Goal: Task Accomplishment & Management: Manage account settings

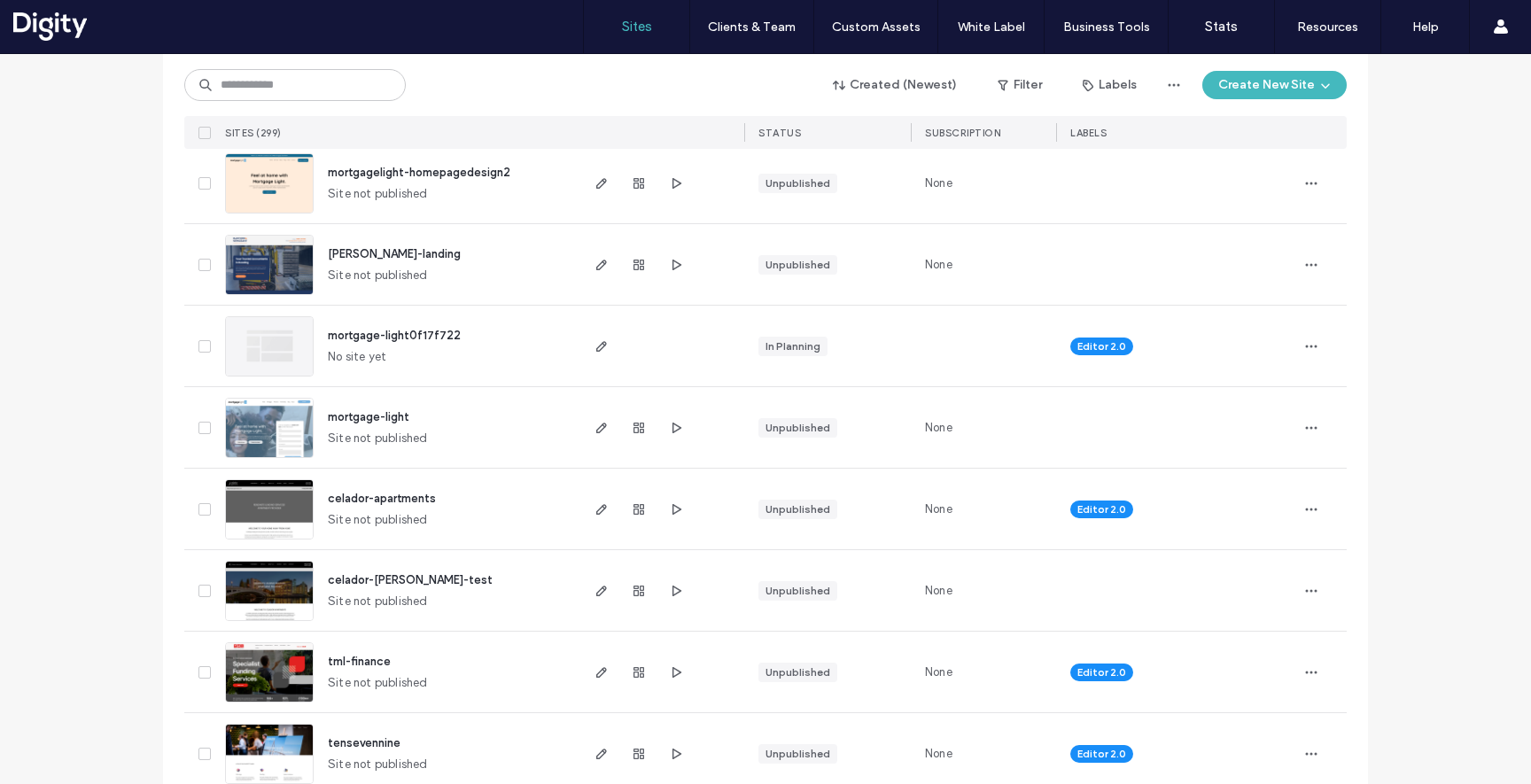
scroll to position [454, 0]
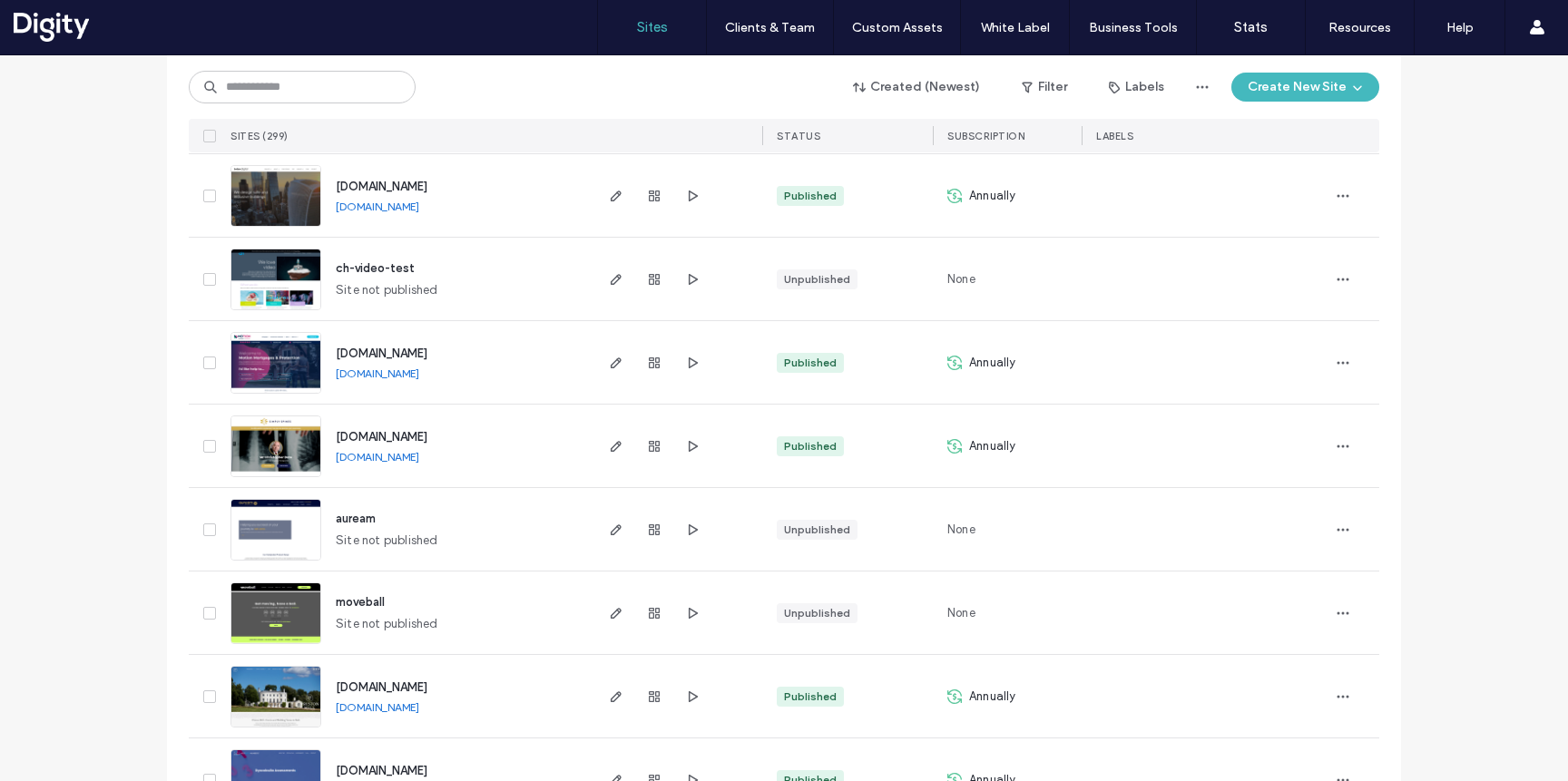
scroll to position [2211, 0]
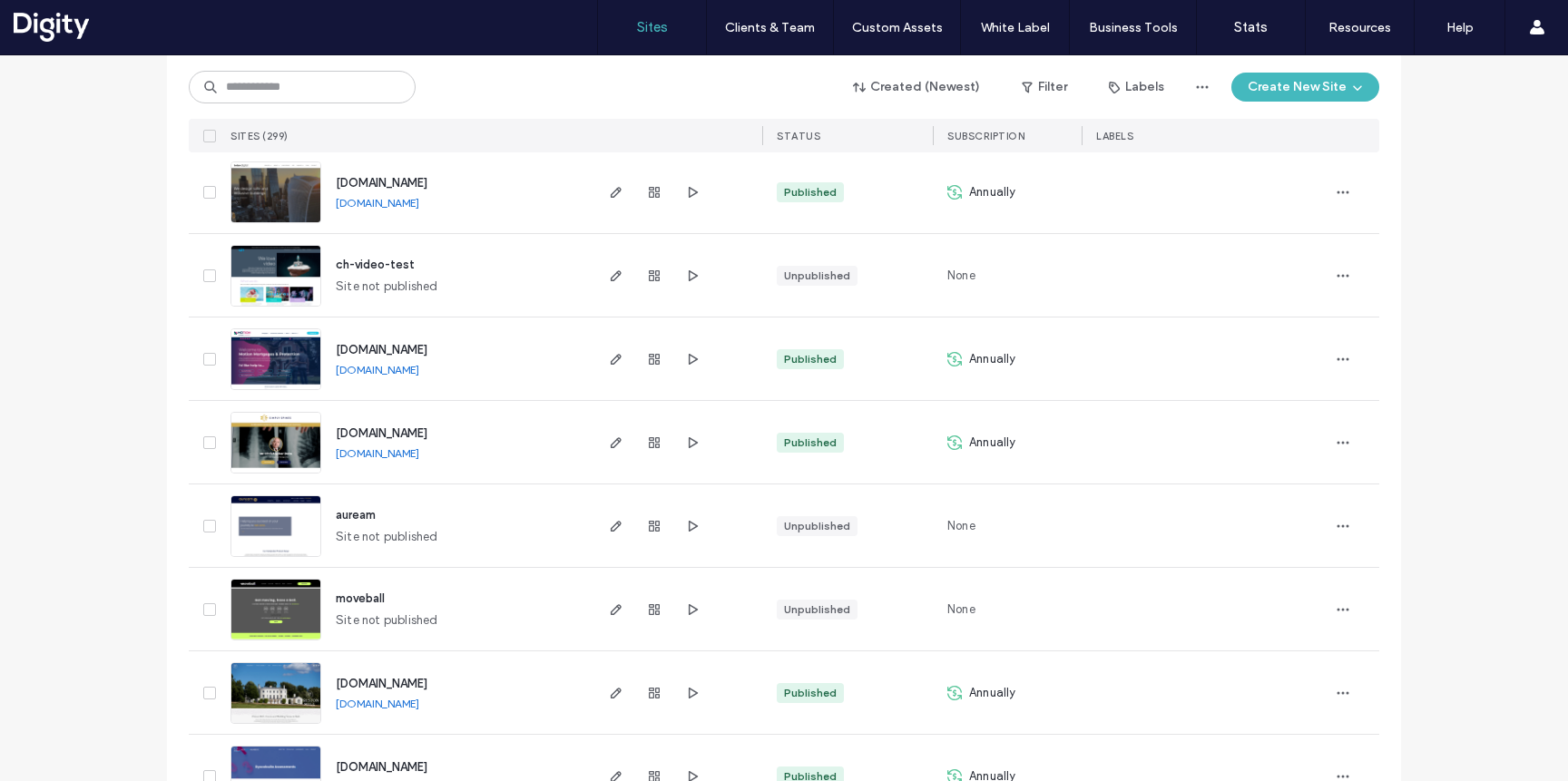
click at [399, 433] on span "www.simply-spines.com" at bounding box center [382, 433] width 91 height 14
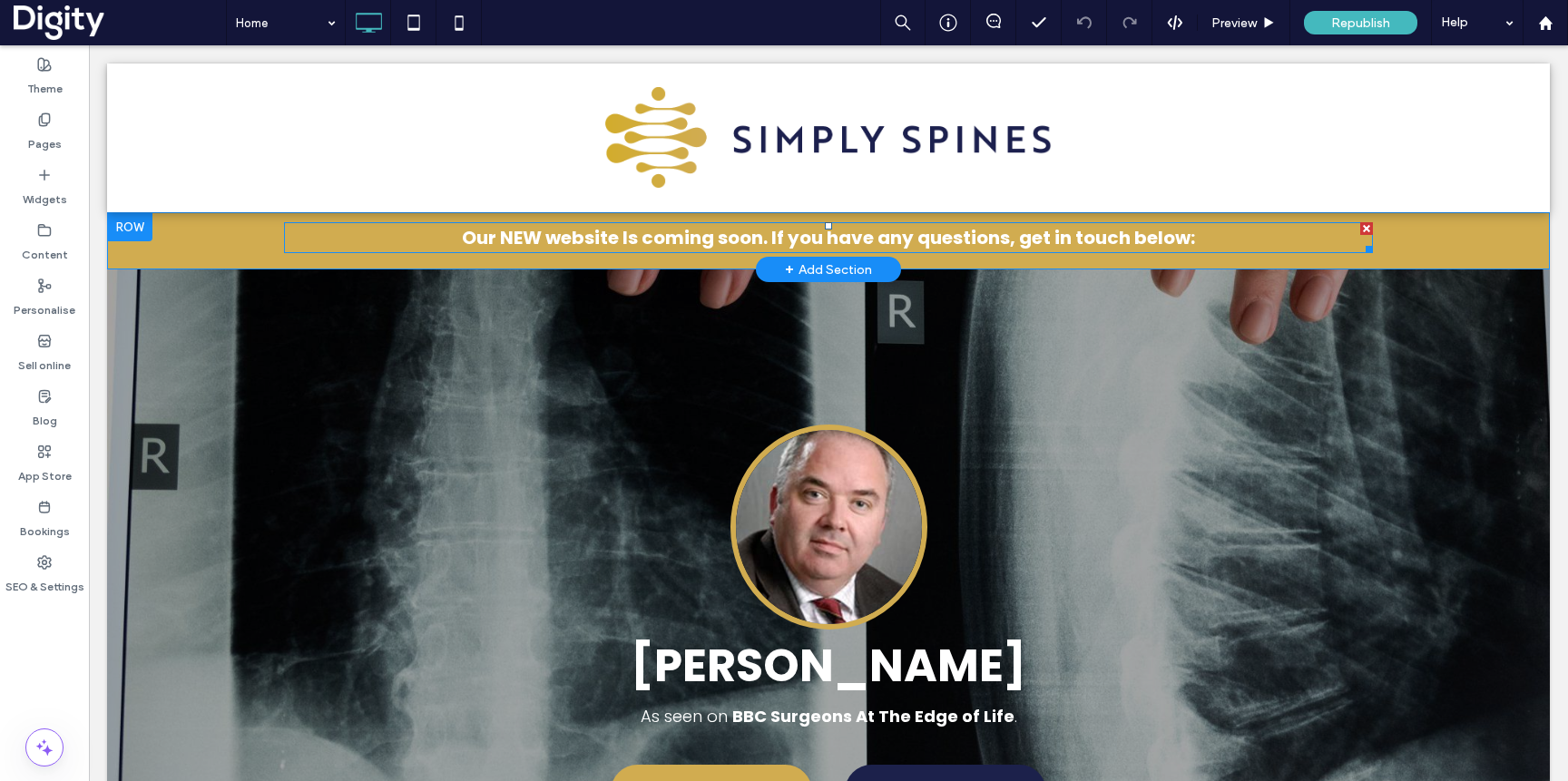
click at [320, 229] on p "Our NEW website Is coming soon. If you have any questions, get in touch below:" at bounding box center [828, 238] width 1089 height 27
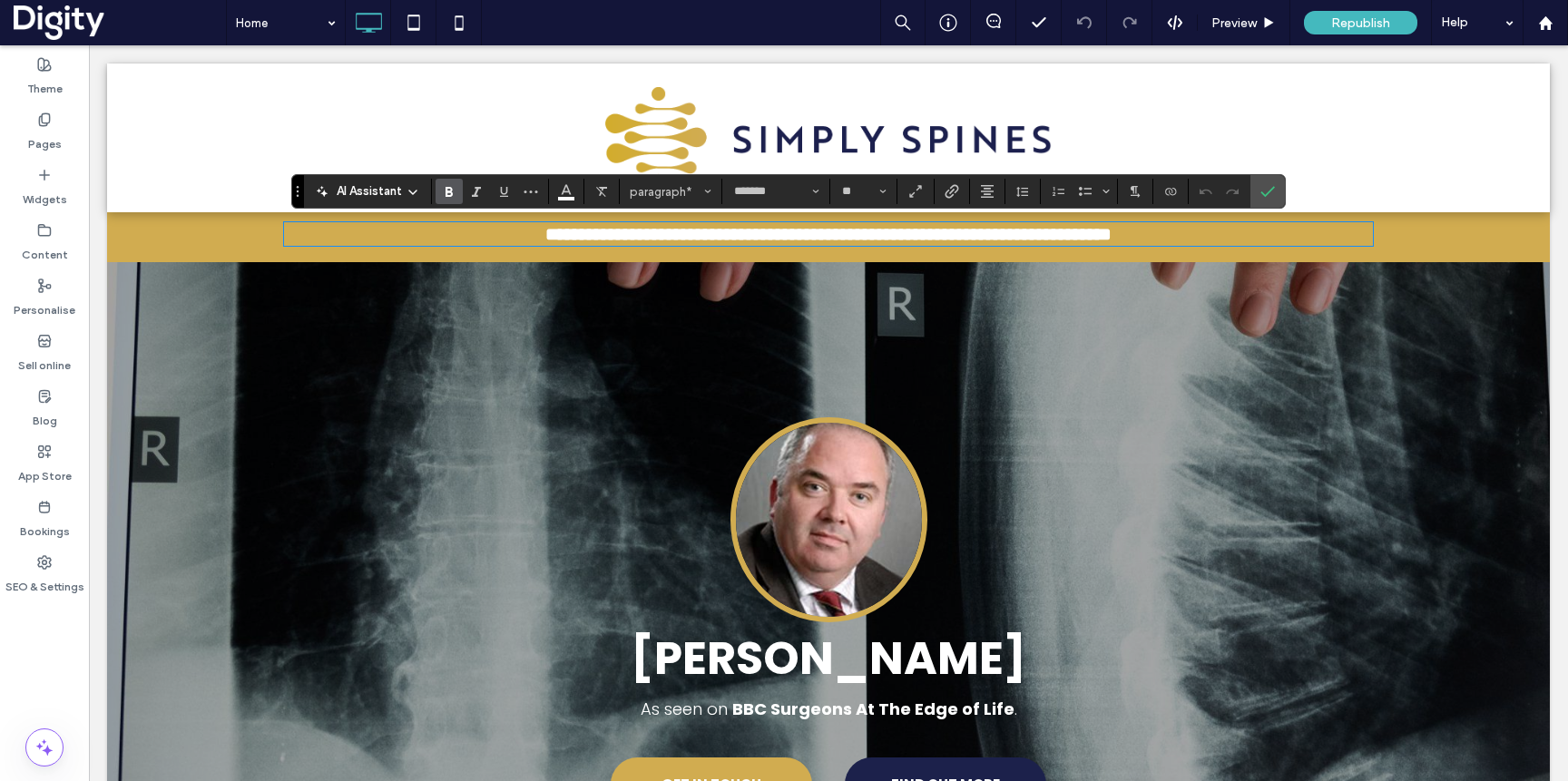
click at [174, 238] on div "**********" at bounding box center [828, 237] width 1443 height 50
click at [44, 70] on use at bounding box center [44, 64] width 13 height 13
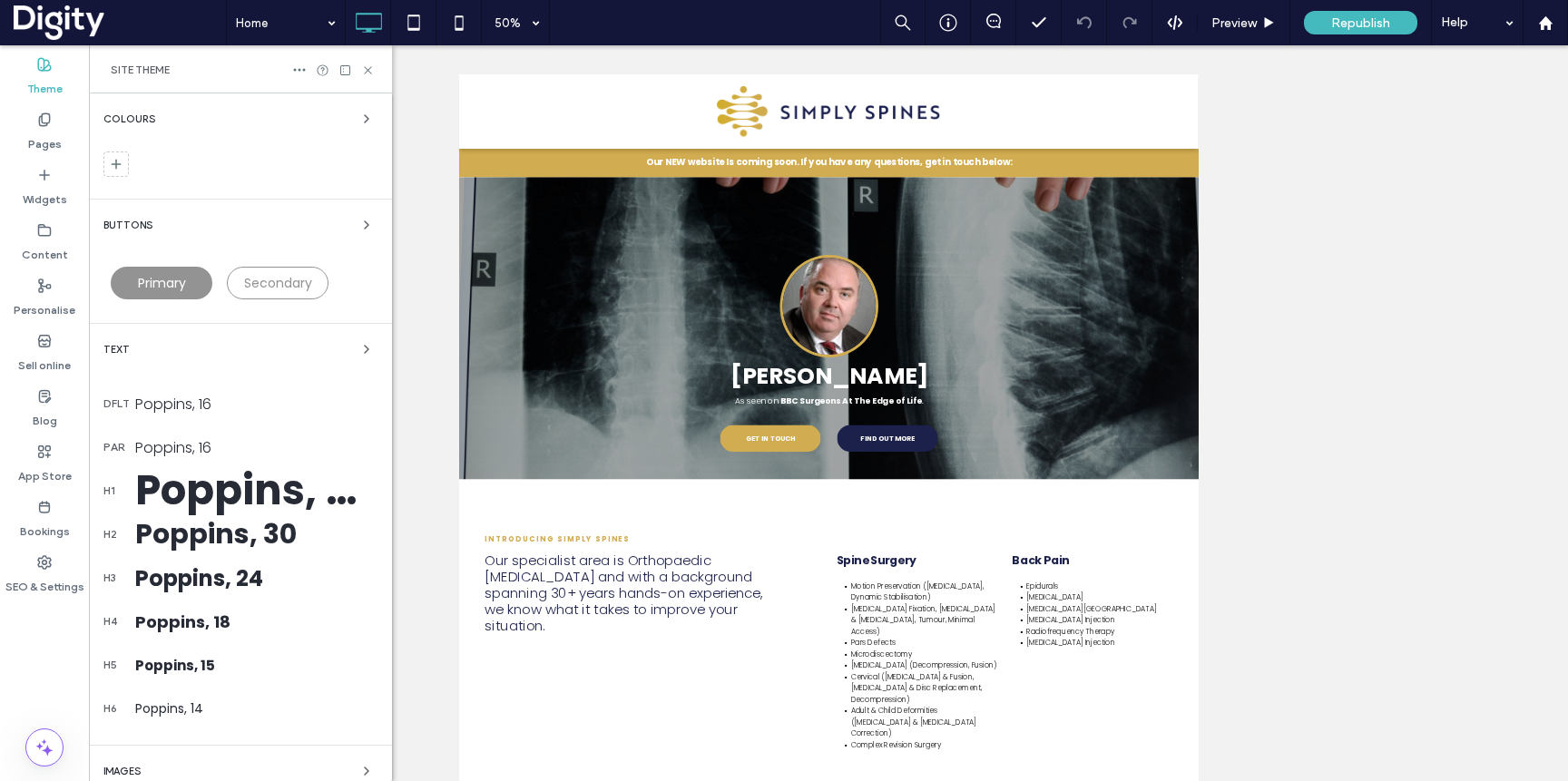
drag, startPoint x: 372, startPoint y: 68, endPoint x: 377, endPoint y: 78, distance: 11.2
click at [372, 68] on icon at bounding box center [368, 70] width 14 height 14
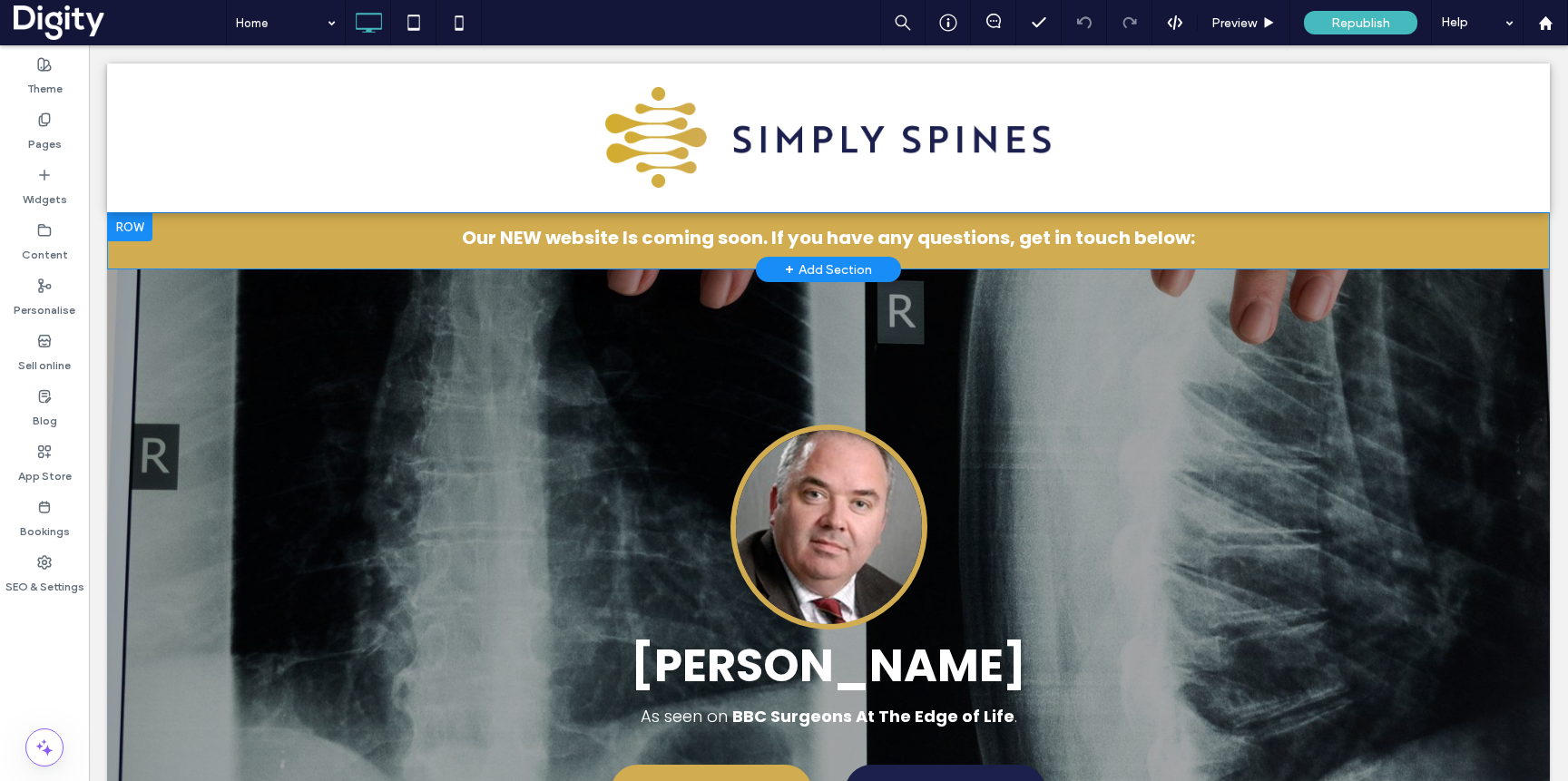
click at [280, 241] on div "Our NEW website Is coming soon. If you have any questions, get in touch below: …" at bounding box center [828, 241] width 1443 height 57
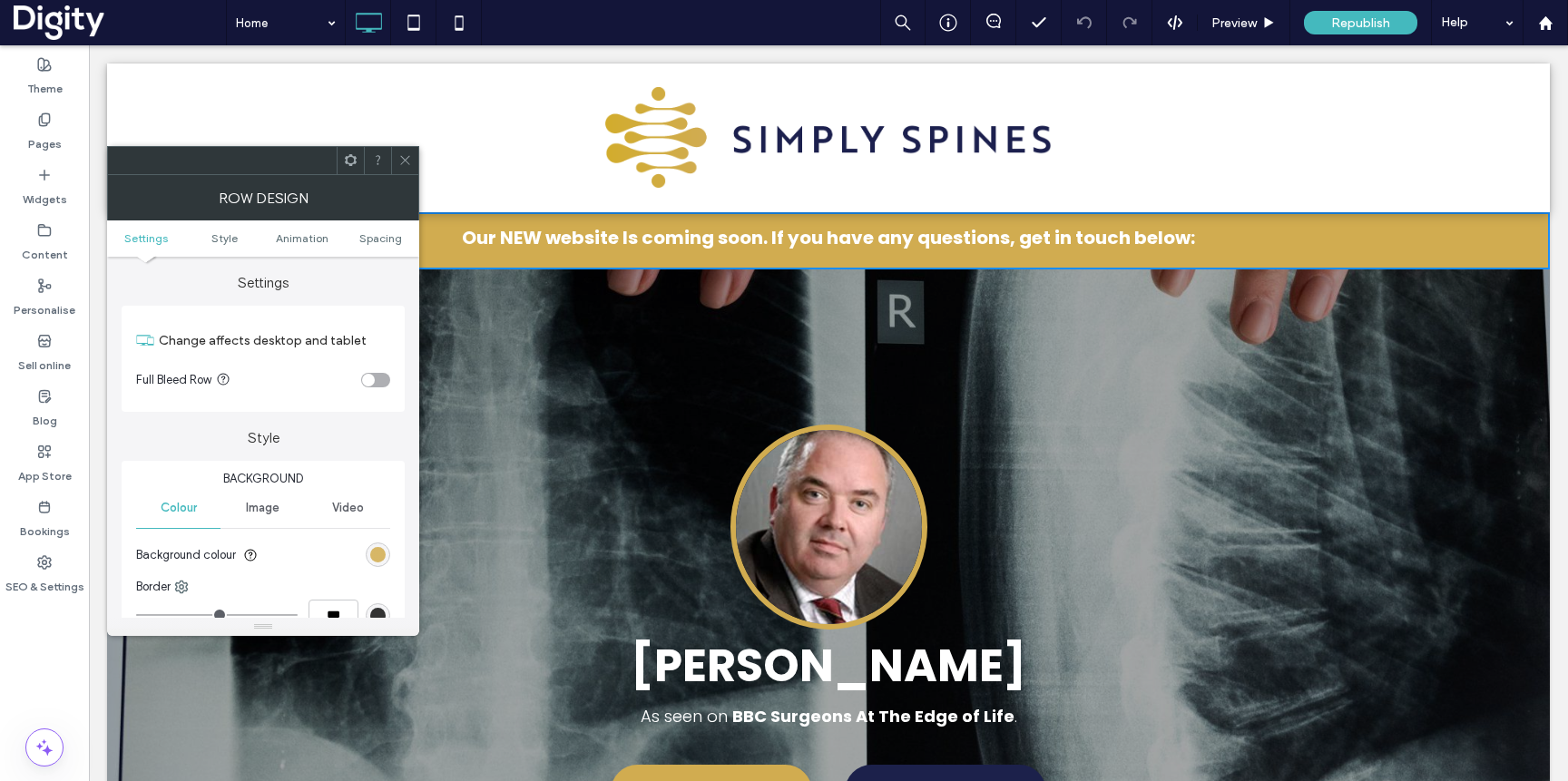
click at [382, 557] on div "rgb(209, 172, 80)" at bounding box center [378, 555] width 16 height 16
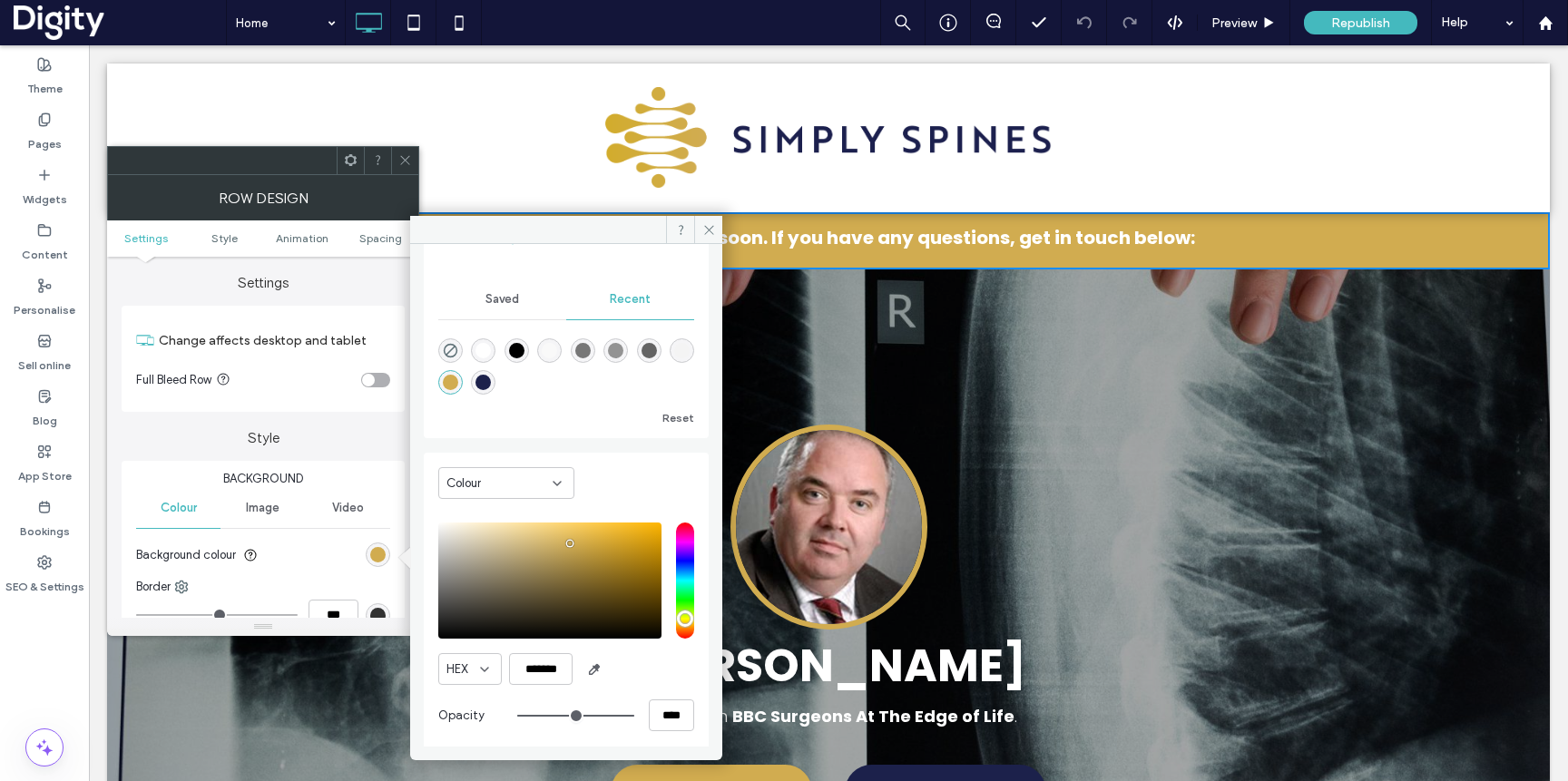
scroll to position [145, 0]
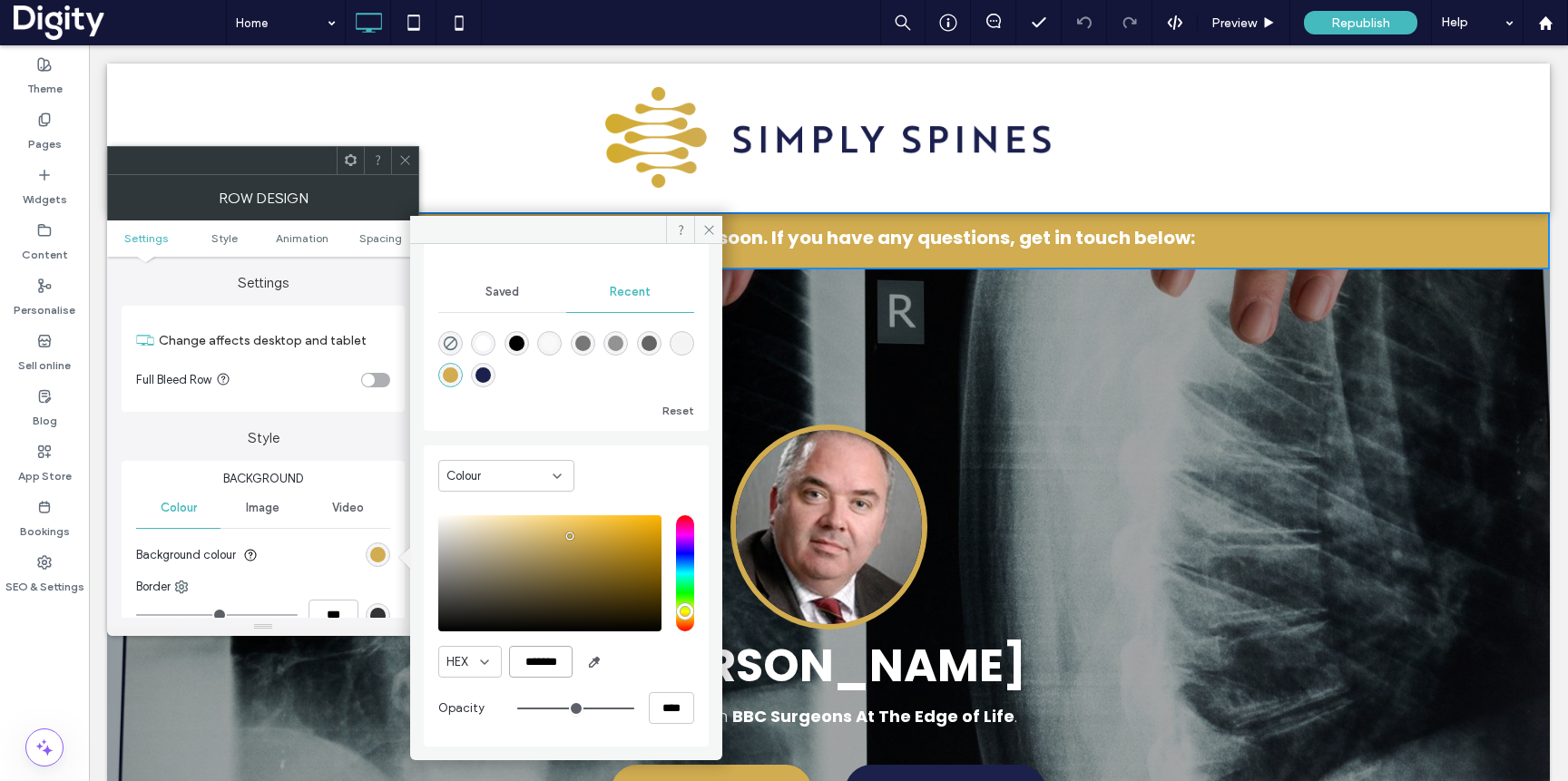
click at [559, 655] on input "*******" at bounding box center [540, 662] width 63 height 32
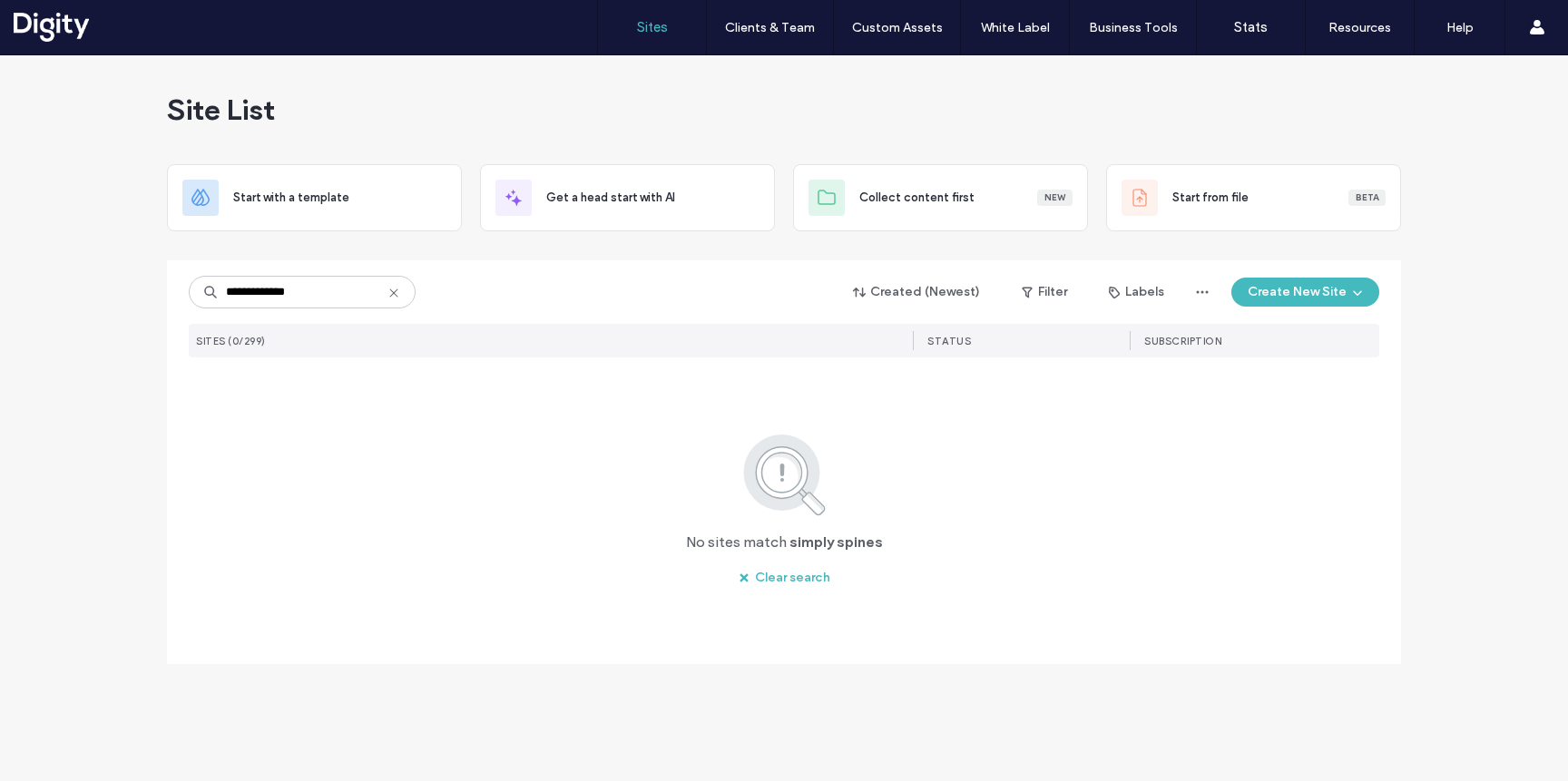
click at [315, 293] on input "**********" at bounding box center [302, 292] width 227 height 33
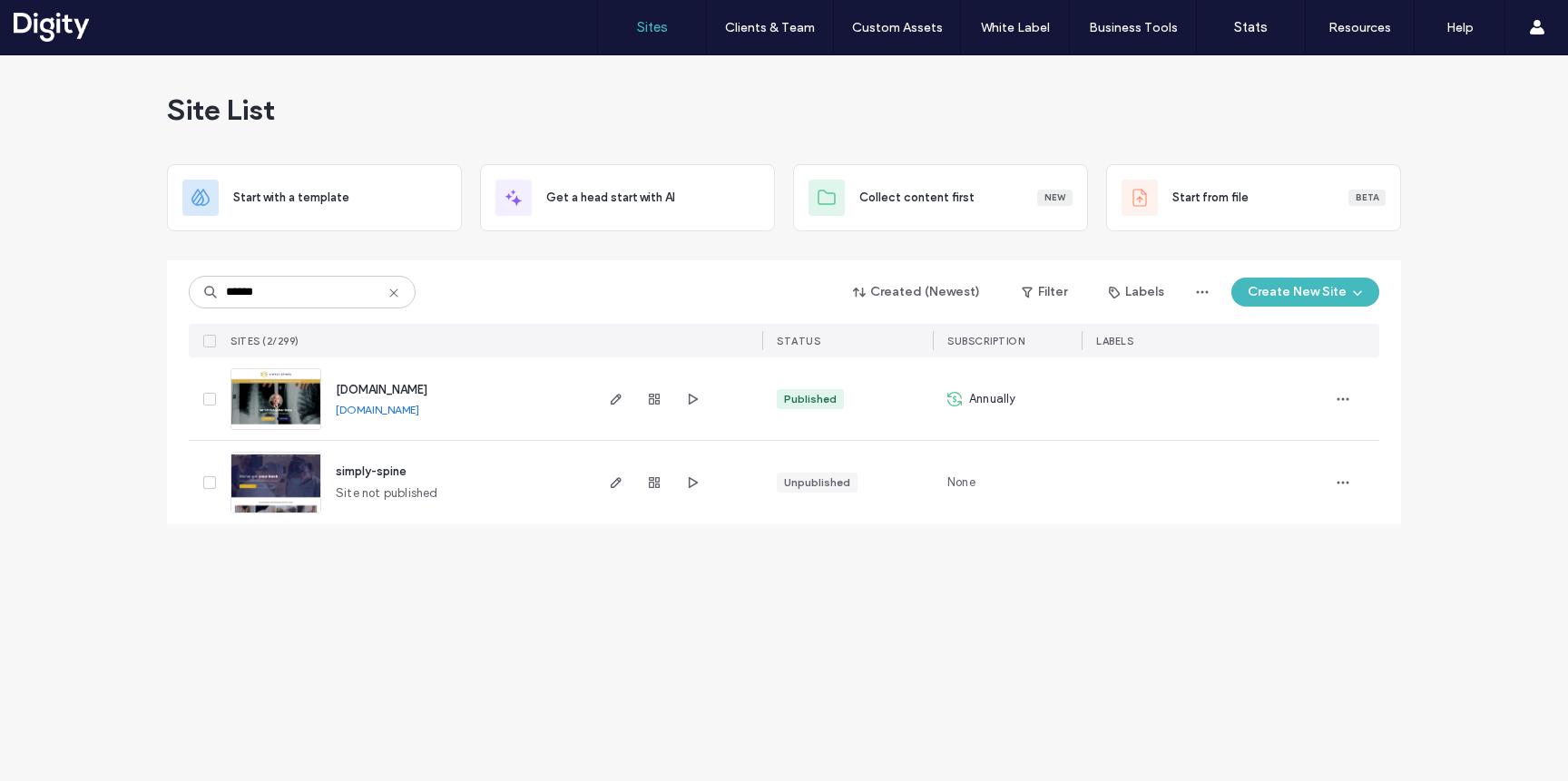
type input "******"
click at [390, 476] on span "simply-spine" at bounding box center [371, 471] width 71 height 14
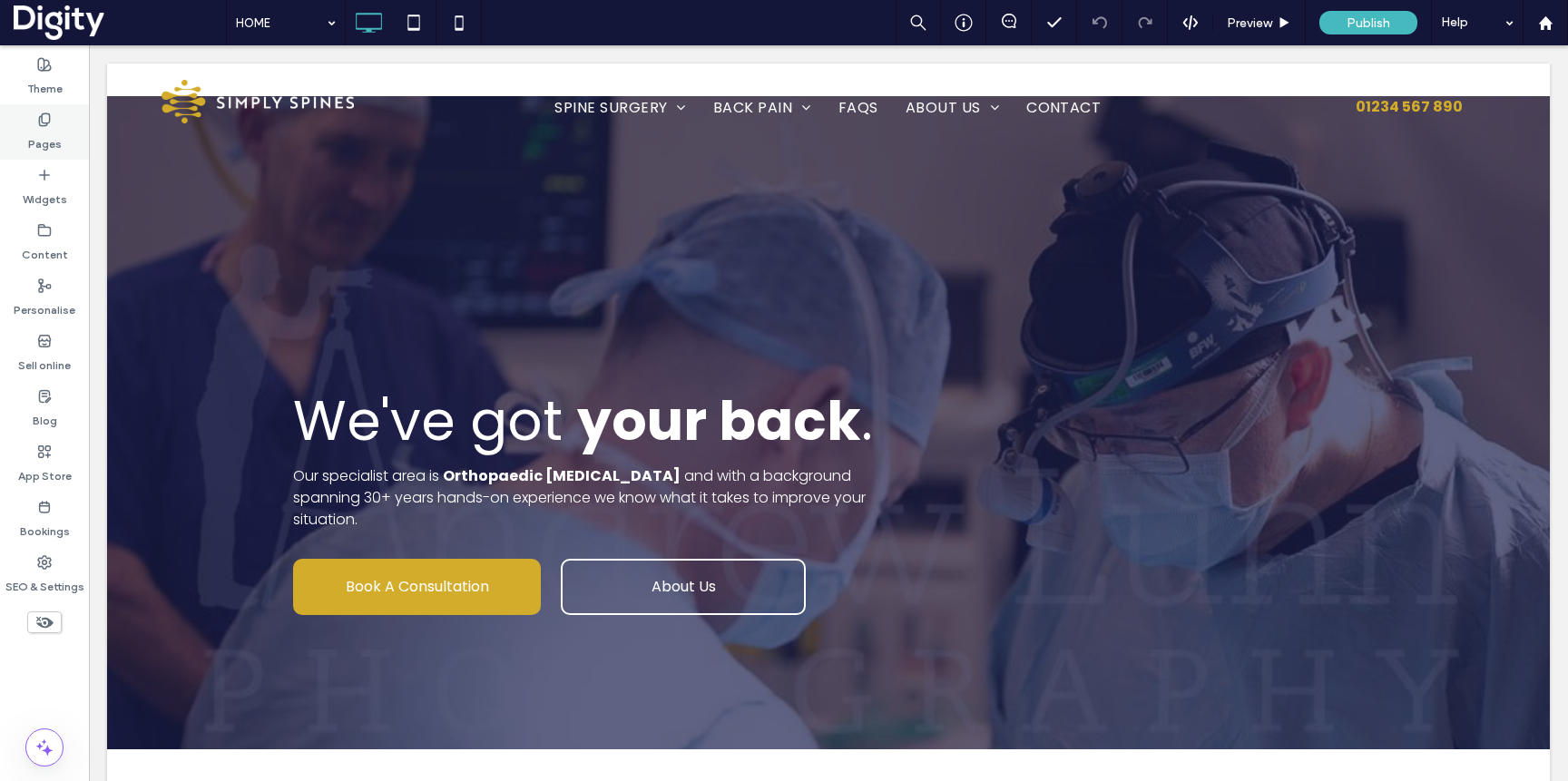
click at [47, 129] on label "Pages" at bounding box center [45, 140] width 34 height 25
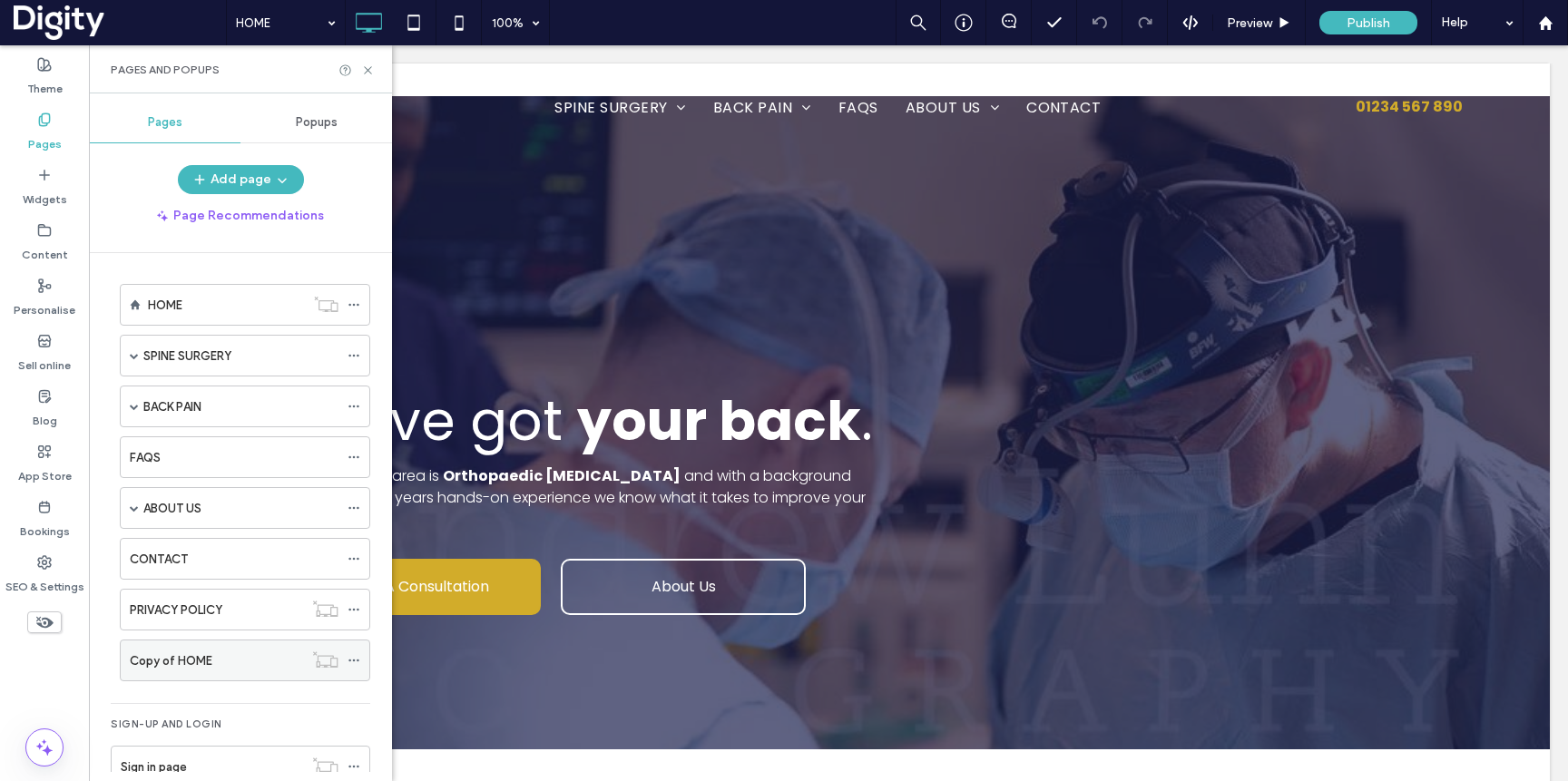
click at [219, 655] on div "Copy of HOME" at bounding box center [217, 662] width 173 height 19
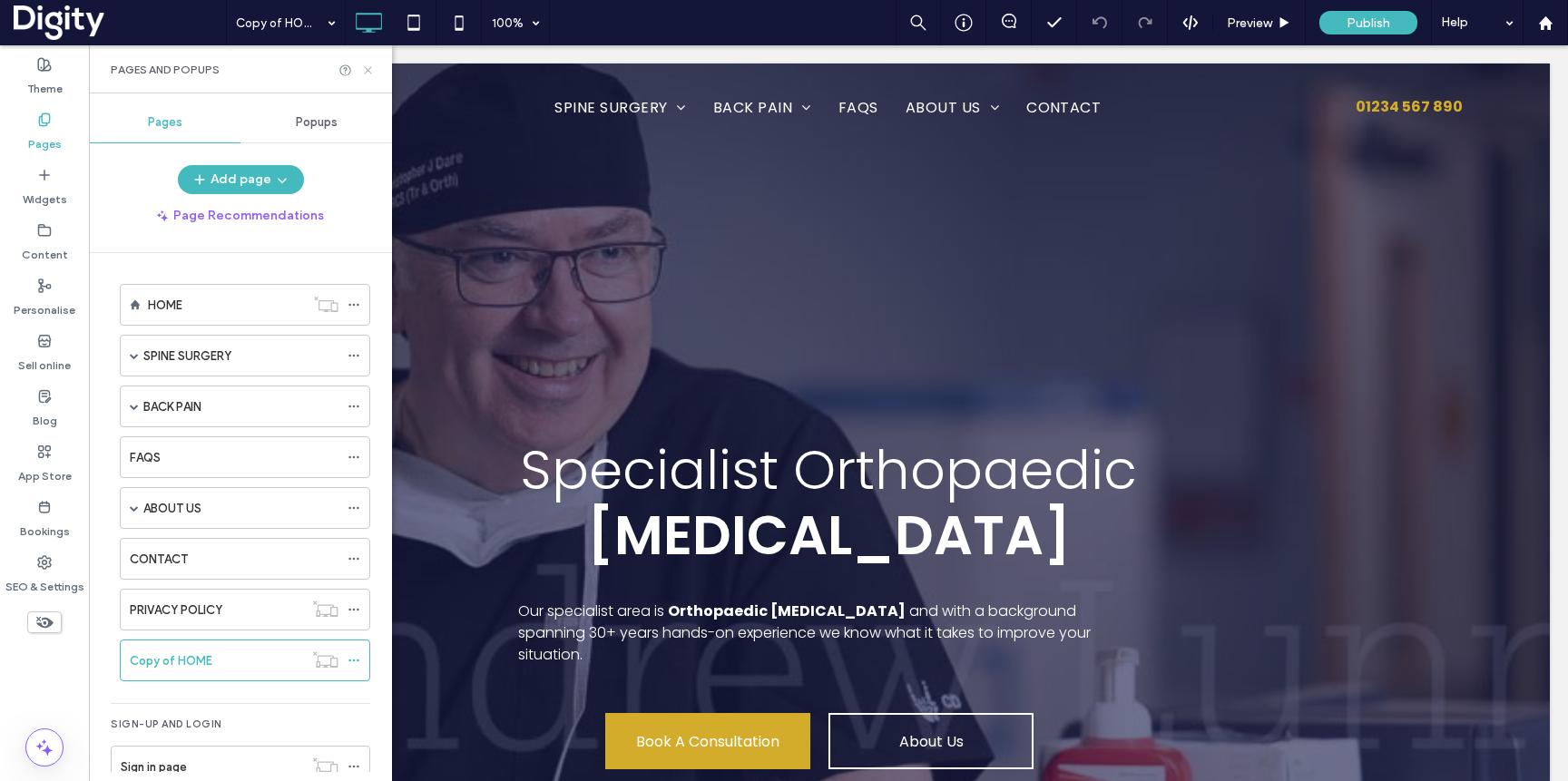
click at [366, 67] on icon at bounding box center [368, 70] width 14 height 14
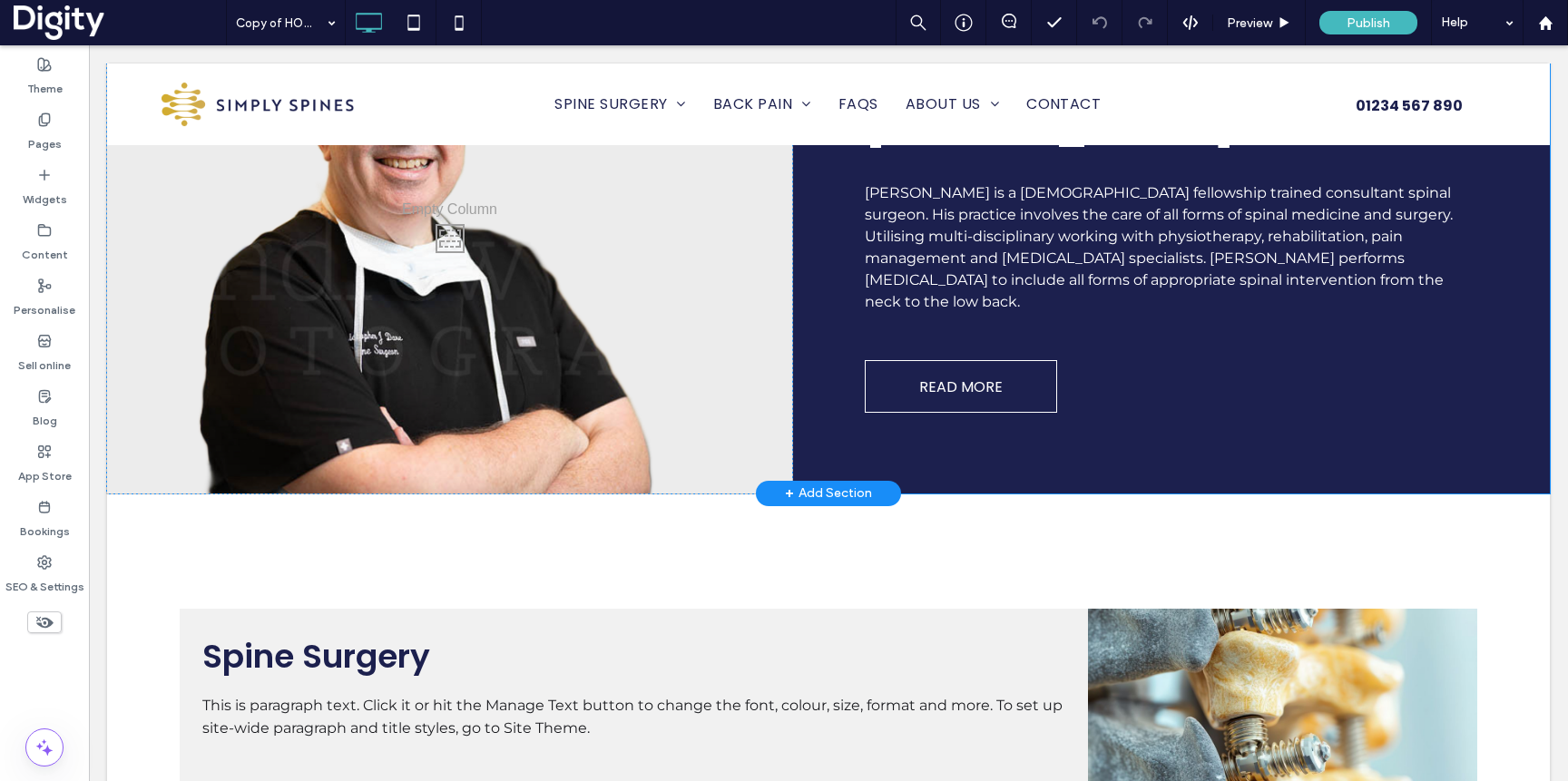
scroll to position [1051, 0]
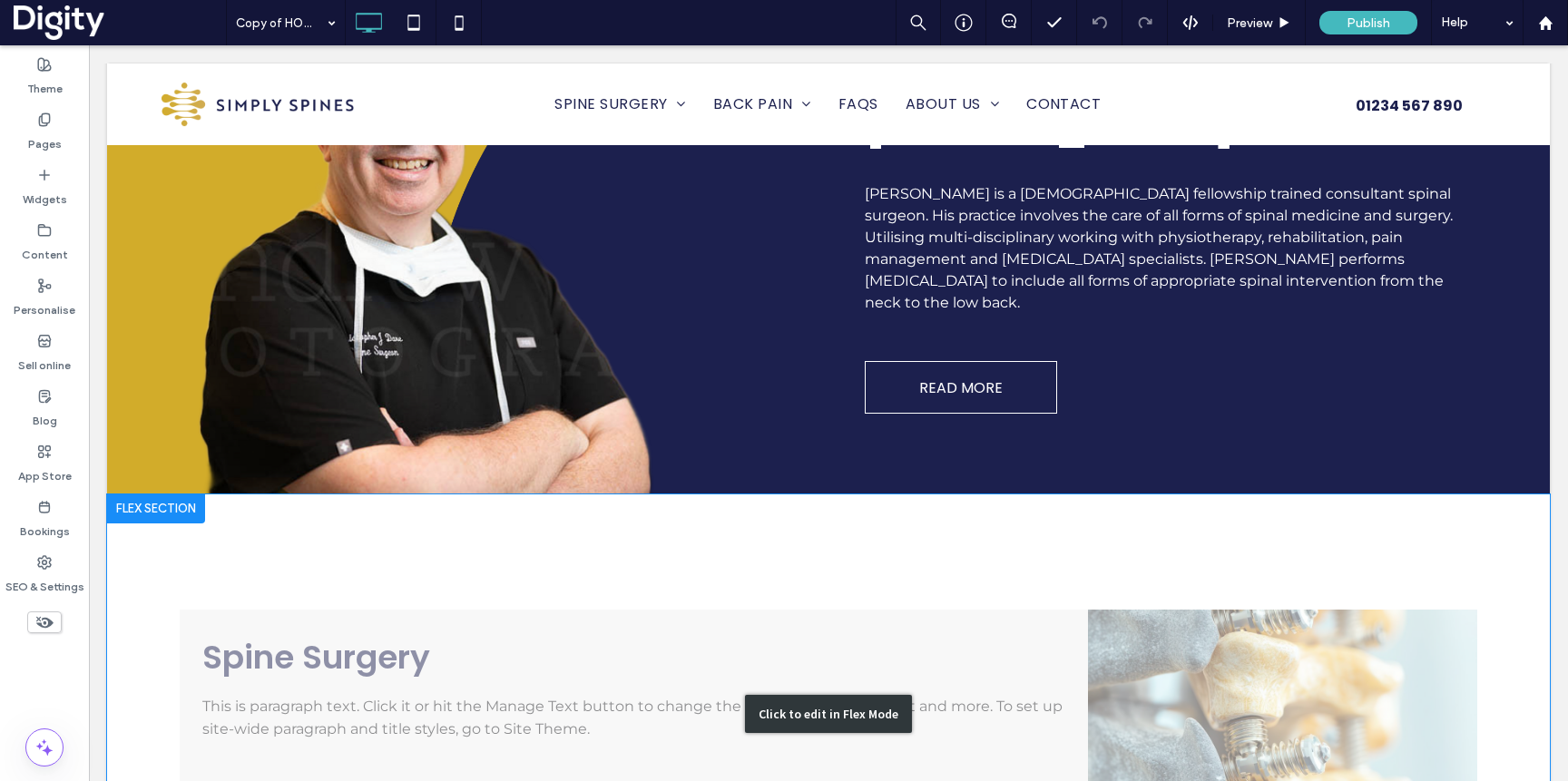
click at [914, 560] on div "Click to edit in Flex Mode" at bounding box center [828, 714] width 1443 height 439
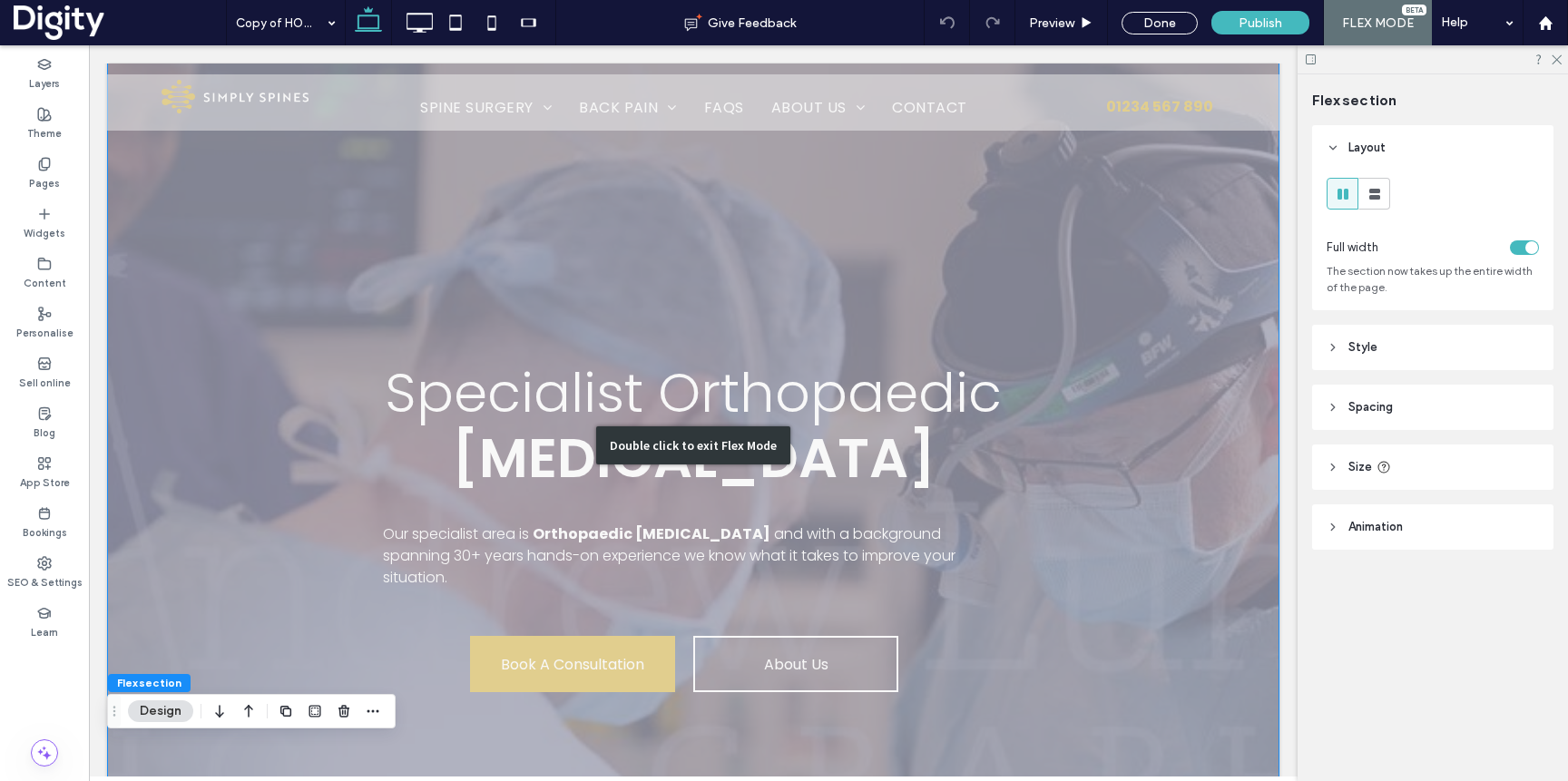
scroll to position [83, 0]
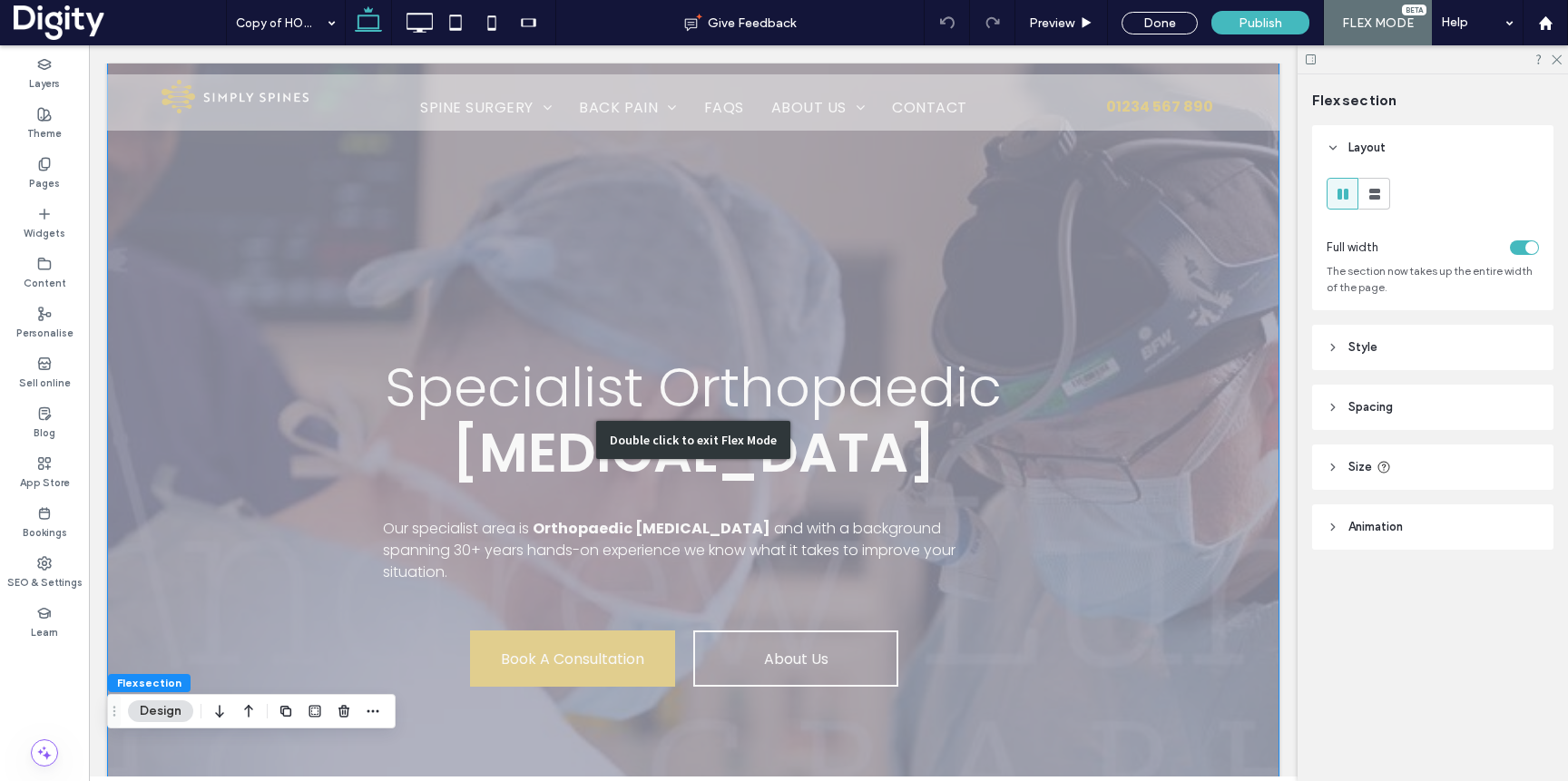
click at [1060, 296] on div "Double click to exit Flex Mode" at bounding box center [693, 440] width 1173 height 1008
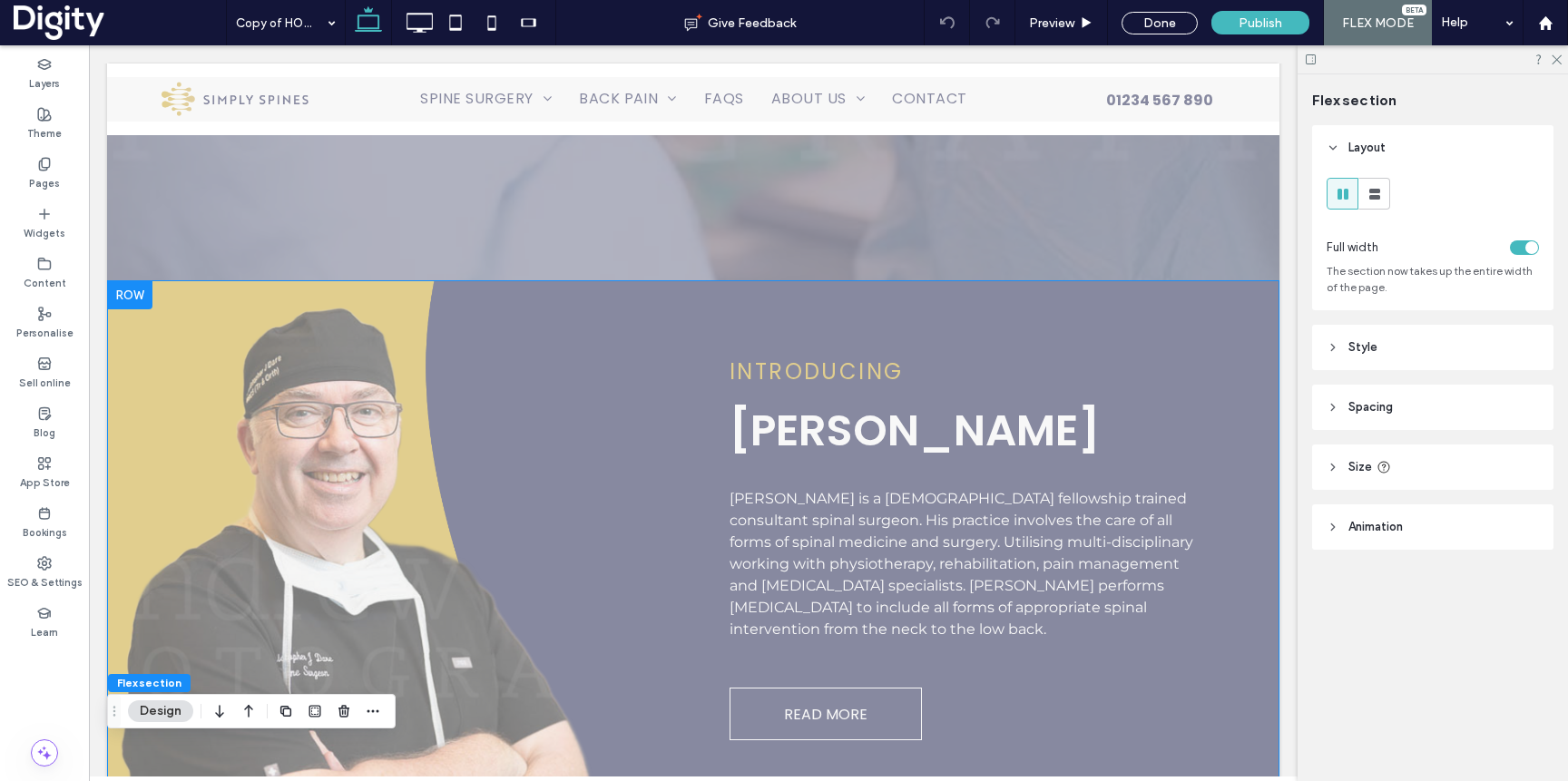
scroll to position [757, 0]
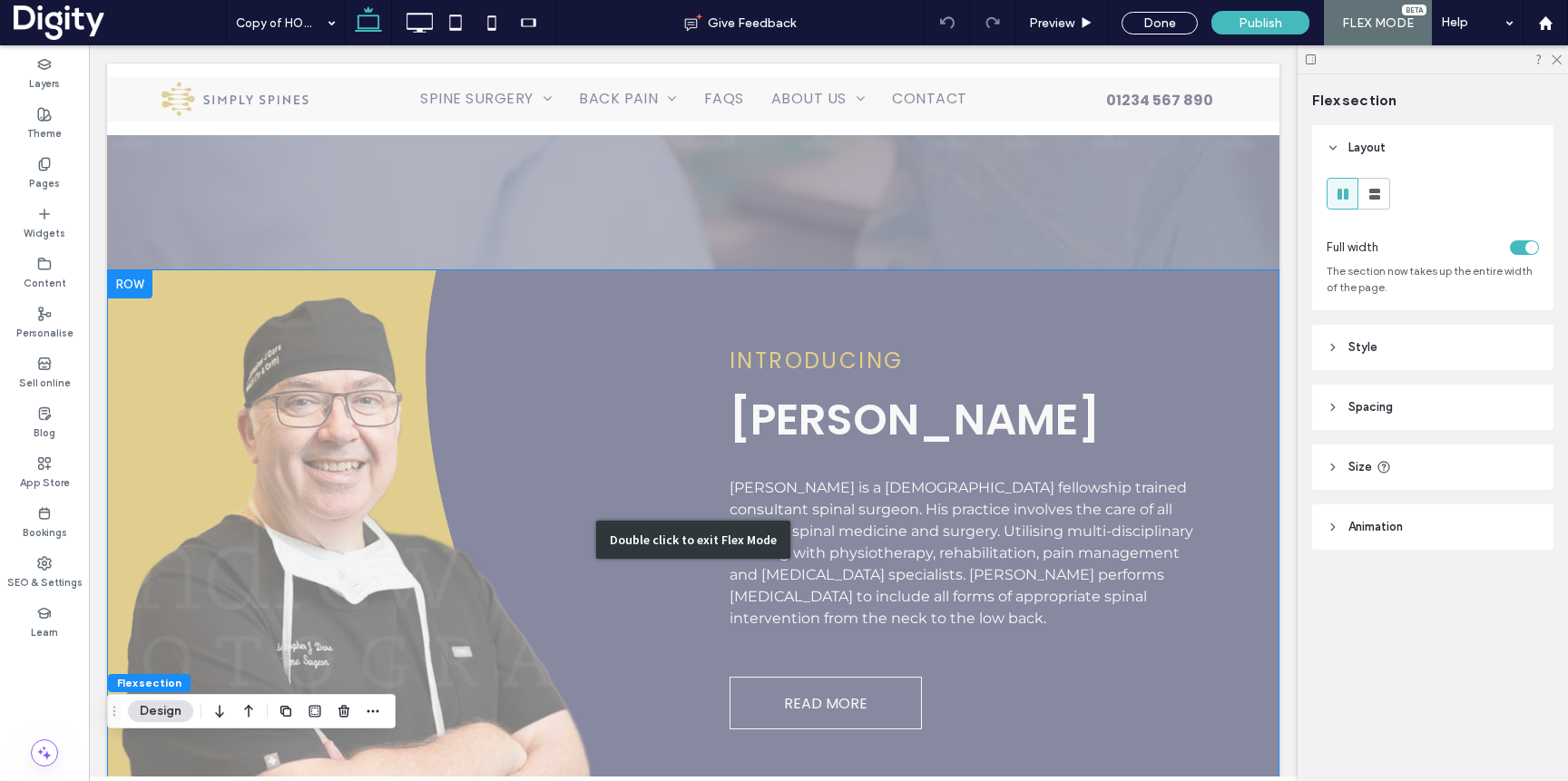
click at [960, 409] on div "Double click to exit Flex Mode" at bounding box center [693, 539] width 1173 height 541
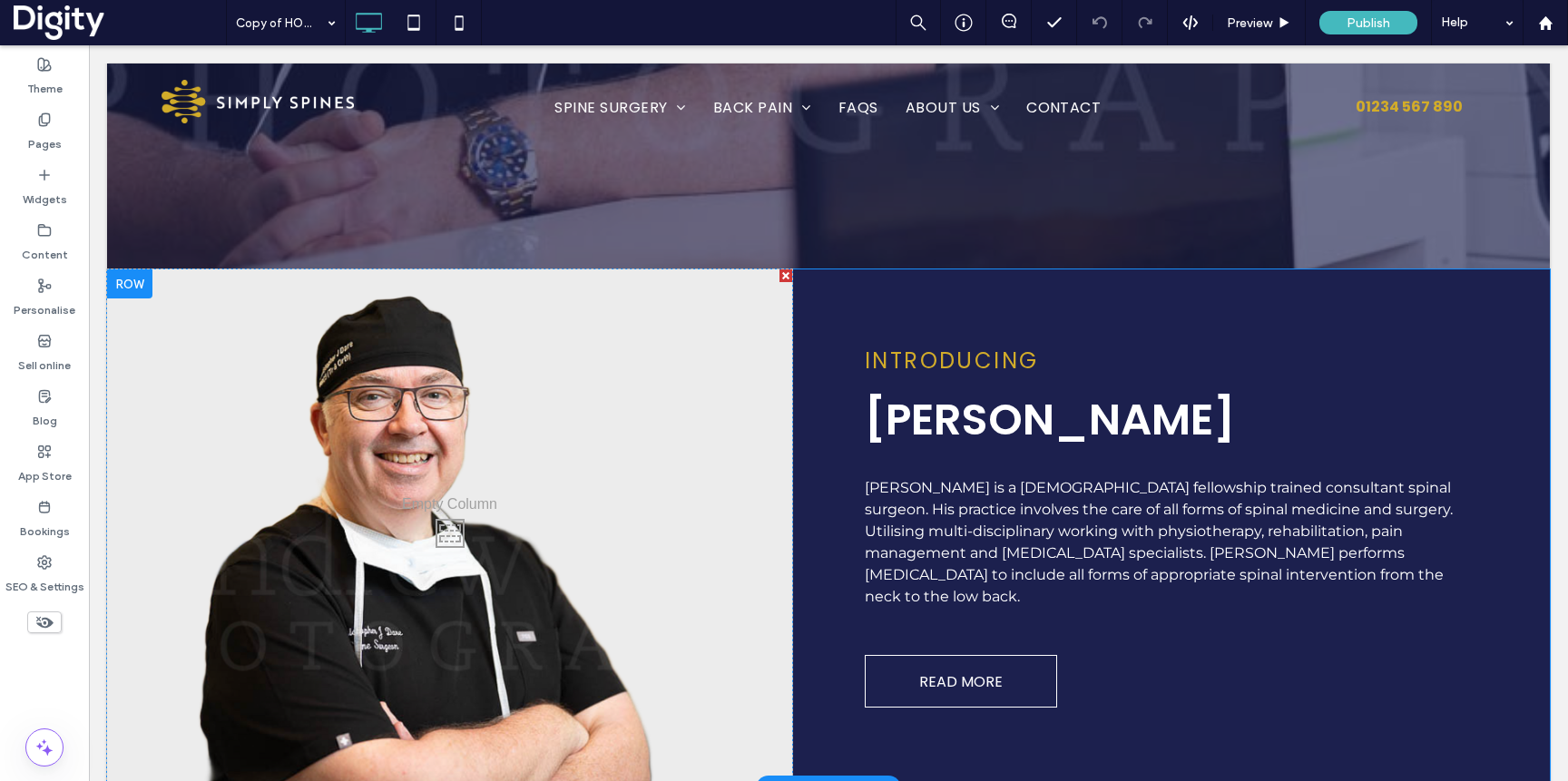
click at [673, 504] on div "Click To Paste Click To Paste Click To Paste Click To Paste" at bounding box center [449, 528] width 685 height 519
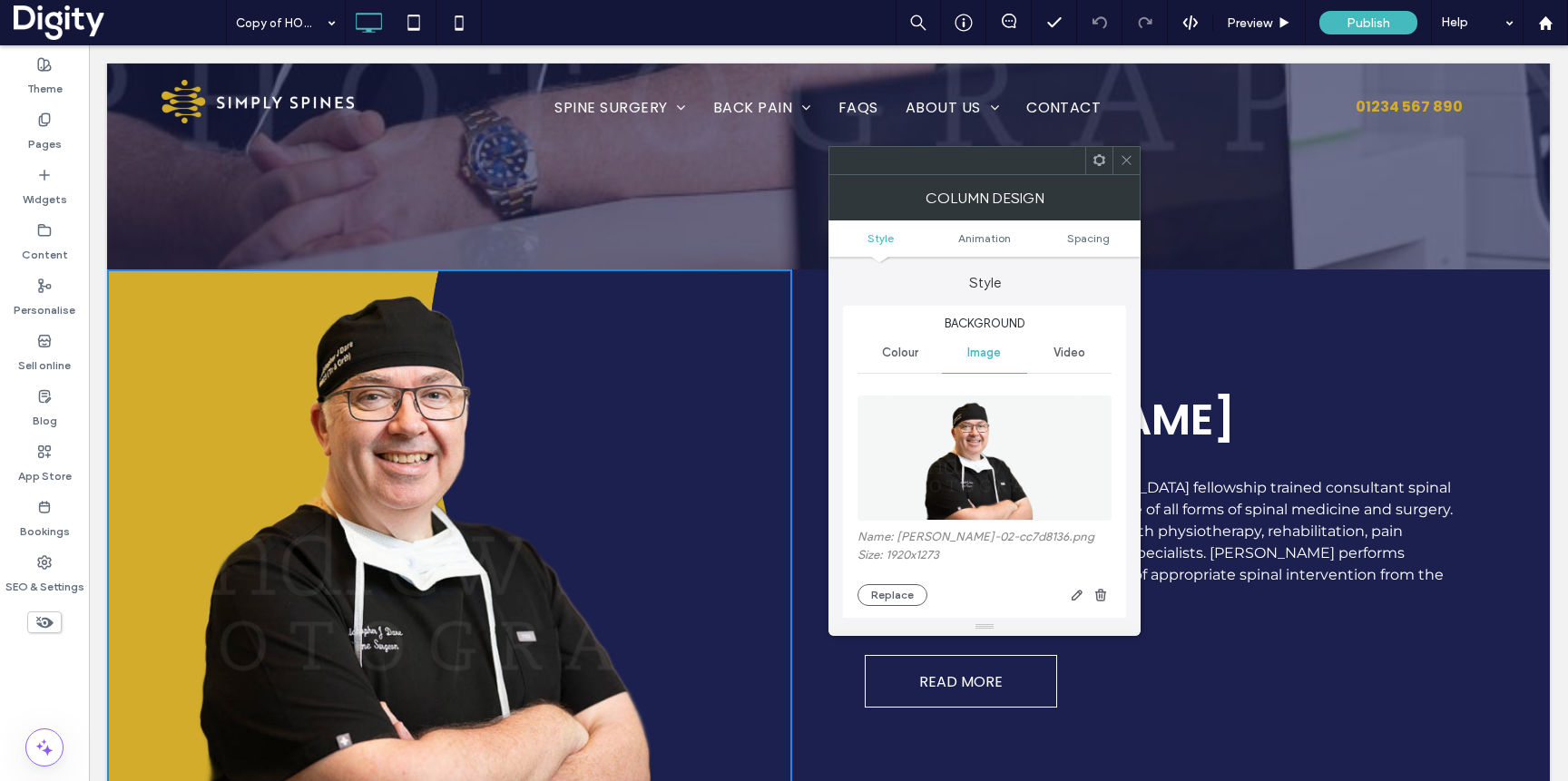
click at [1128, 165] on icon at bounding box center [1127, 160] width 14 height 14
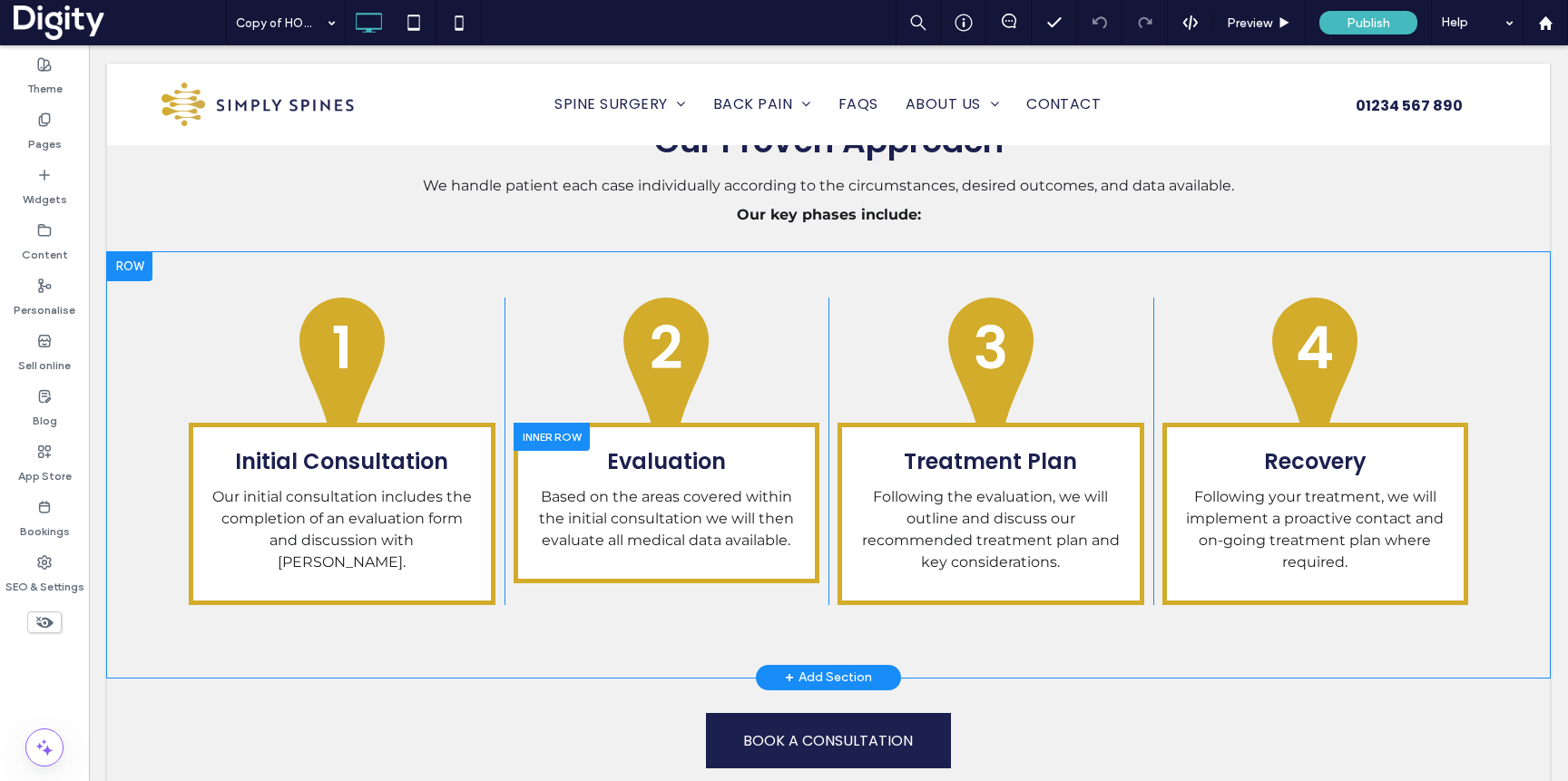
scroll to position [2875, 0]
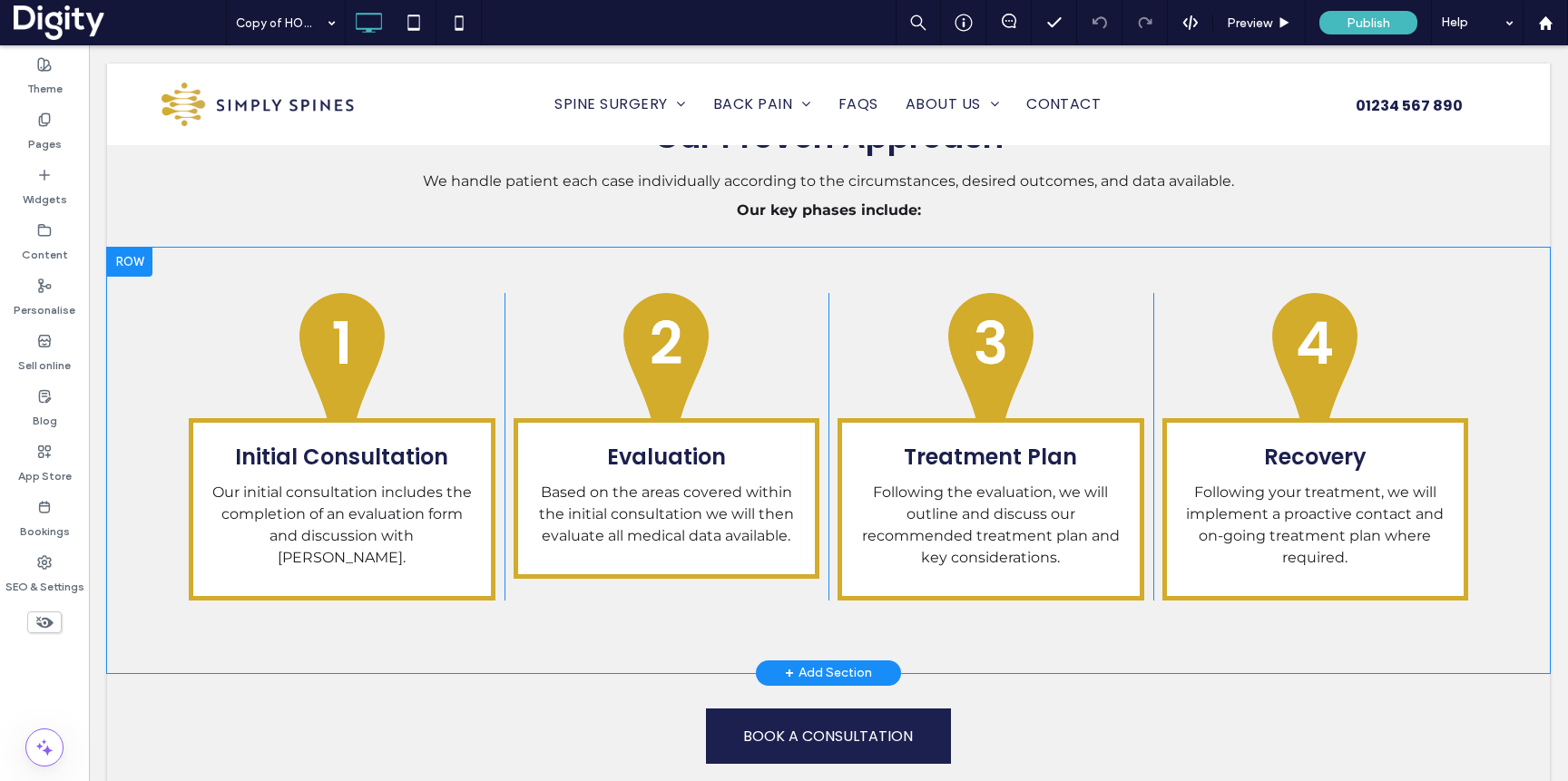
click at [813, 663] on div "+ Add Section" at bounding box center [829, 673] width 87 height 20
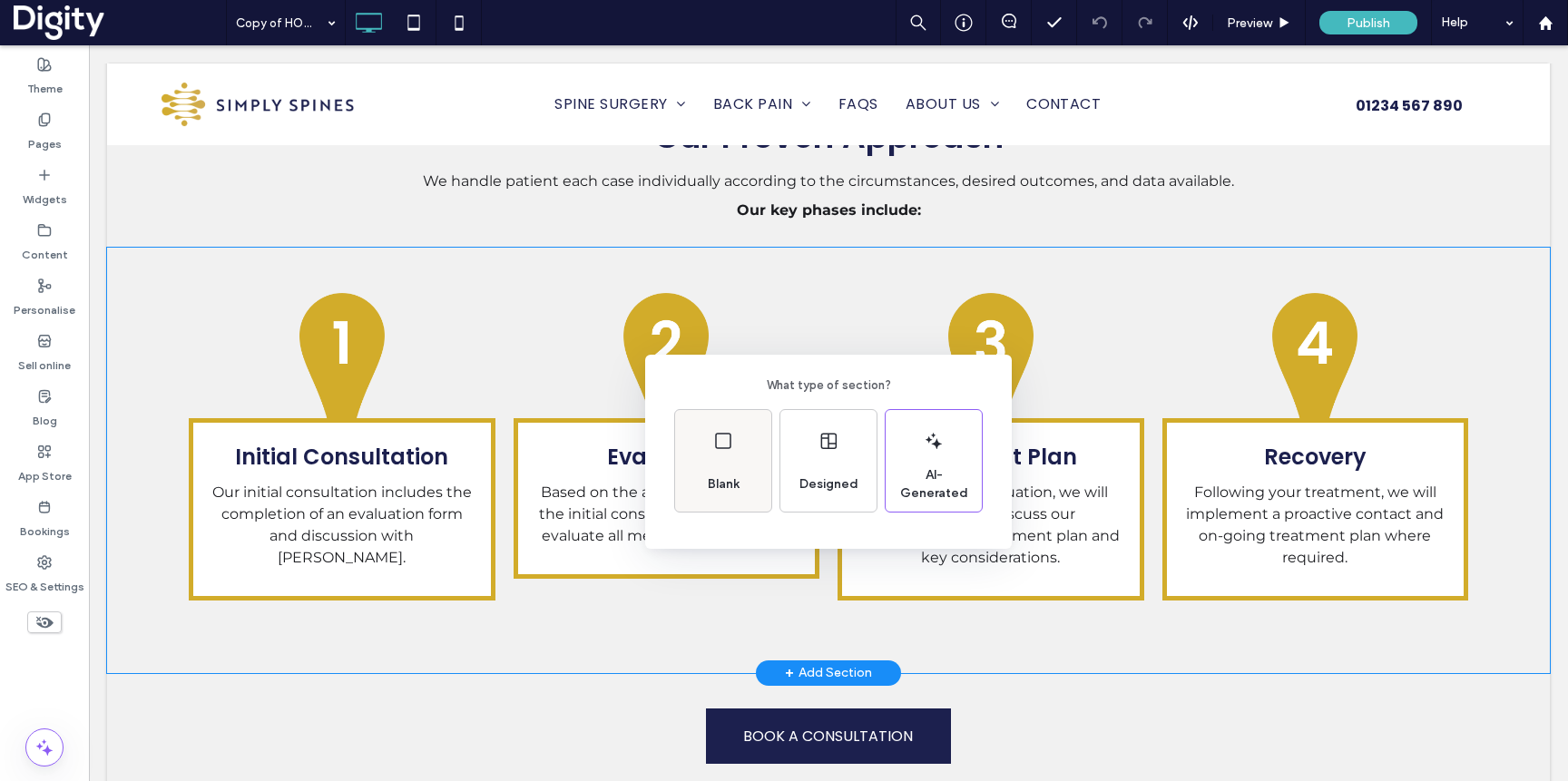
click at [705, 445] on div "Blank" at bounding box center [723, 460] width 96 height 102
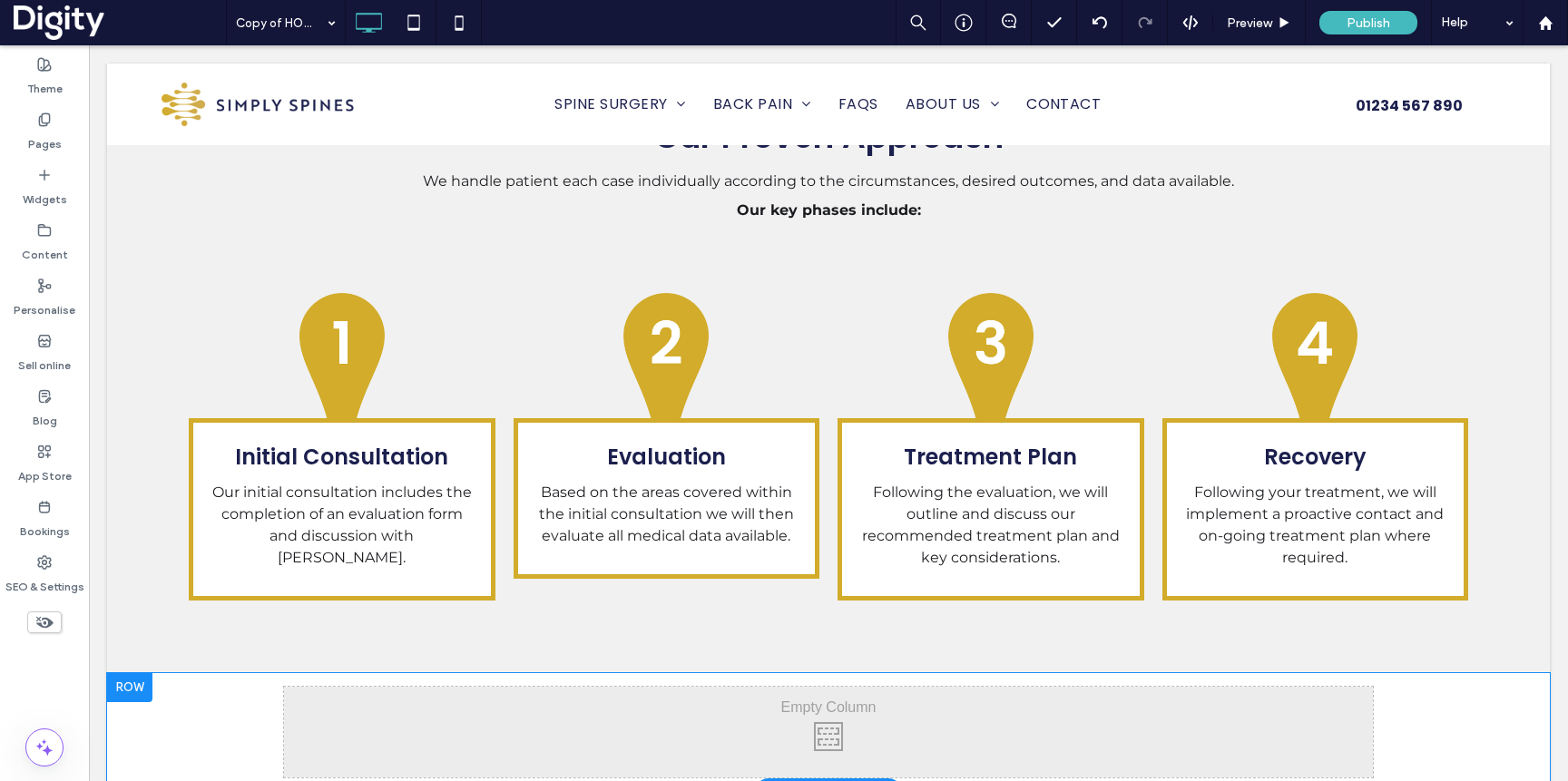
click at [853, 780] on div "+ Add Section" at bounding box center [829, 791] width 87 height 20
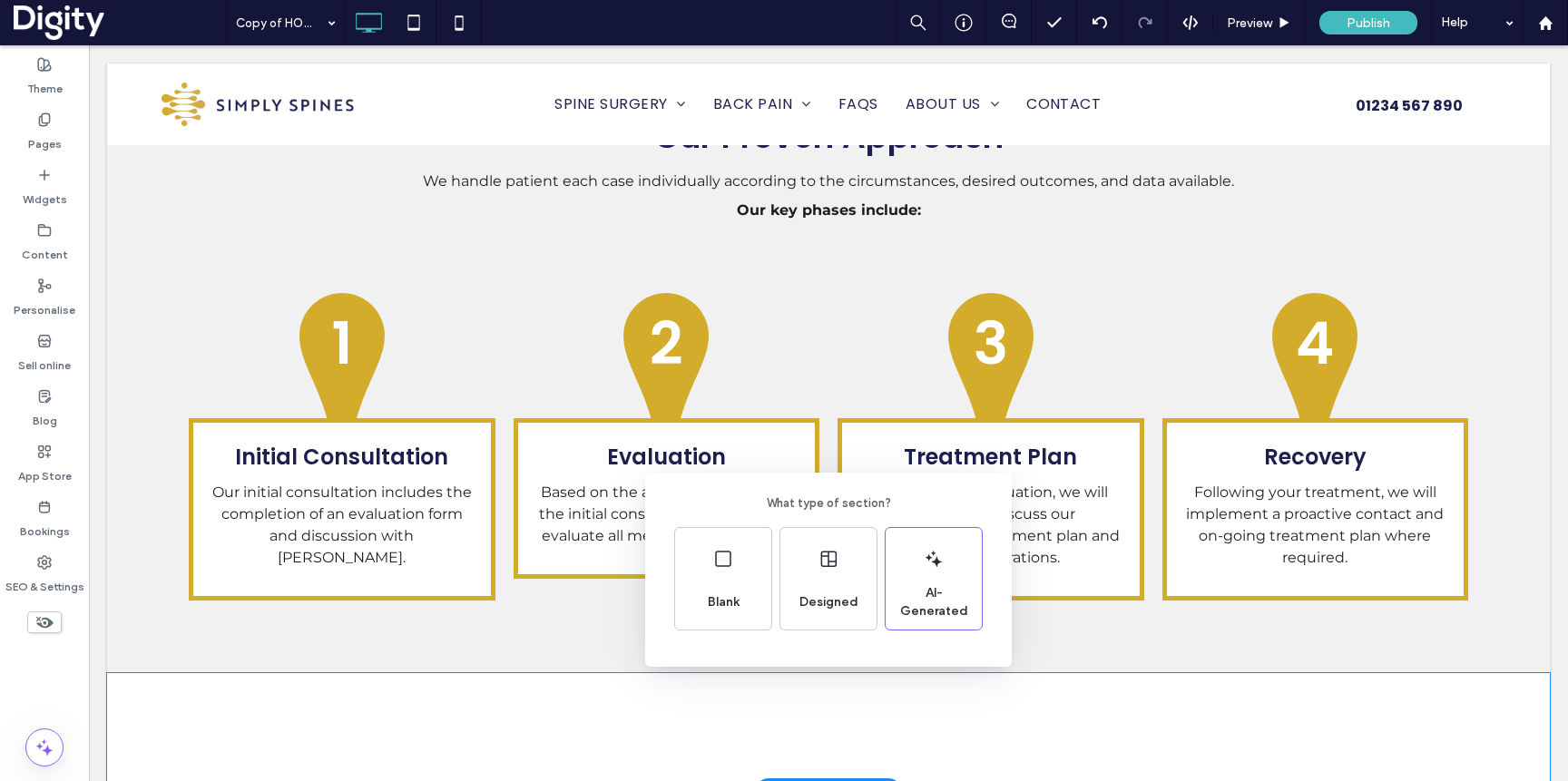
drag, startPoint x: 1158, startPoint y: 683, endPoint x: 1070, endPoint y: 639, distance: 98.4
click at [1158, 683] on div "What type of section? Blank Designed AI-Generated" at bounding box center [784, 435] width 1568 height 870
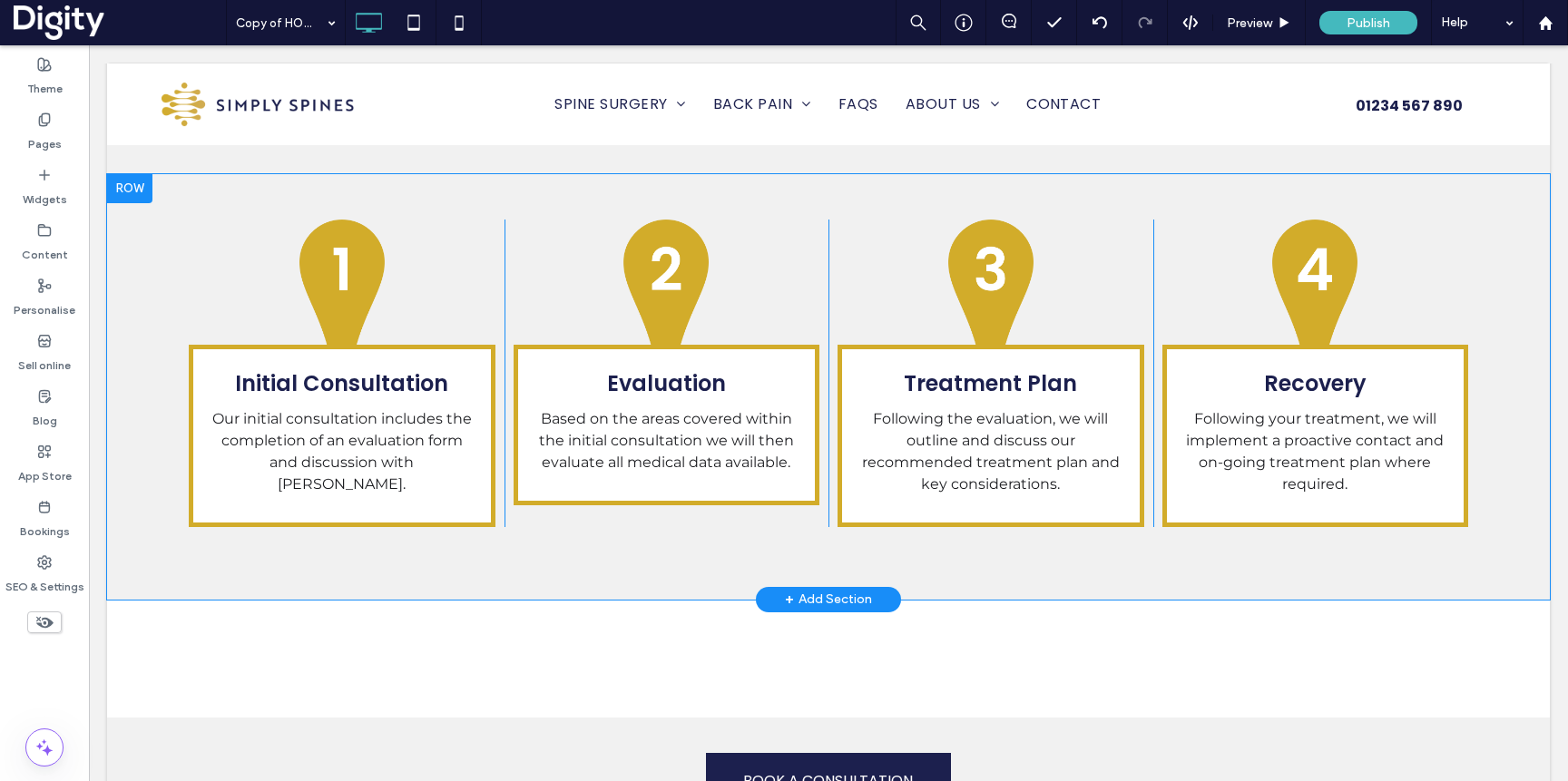
scroll to position [2956, 0]
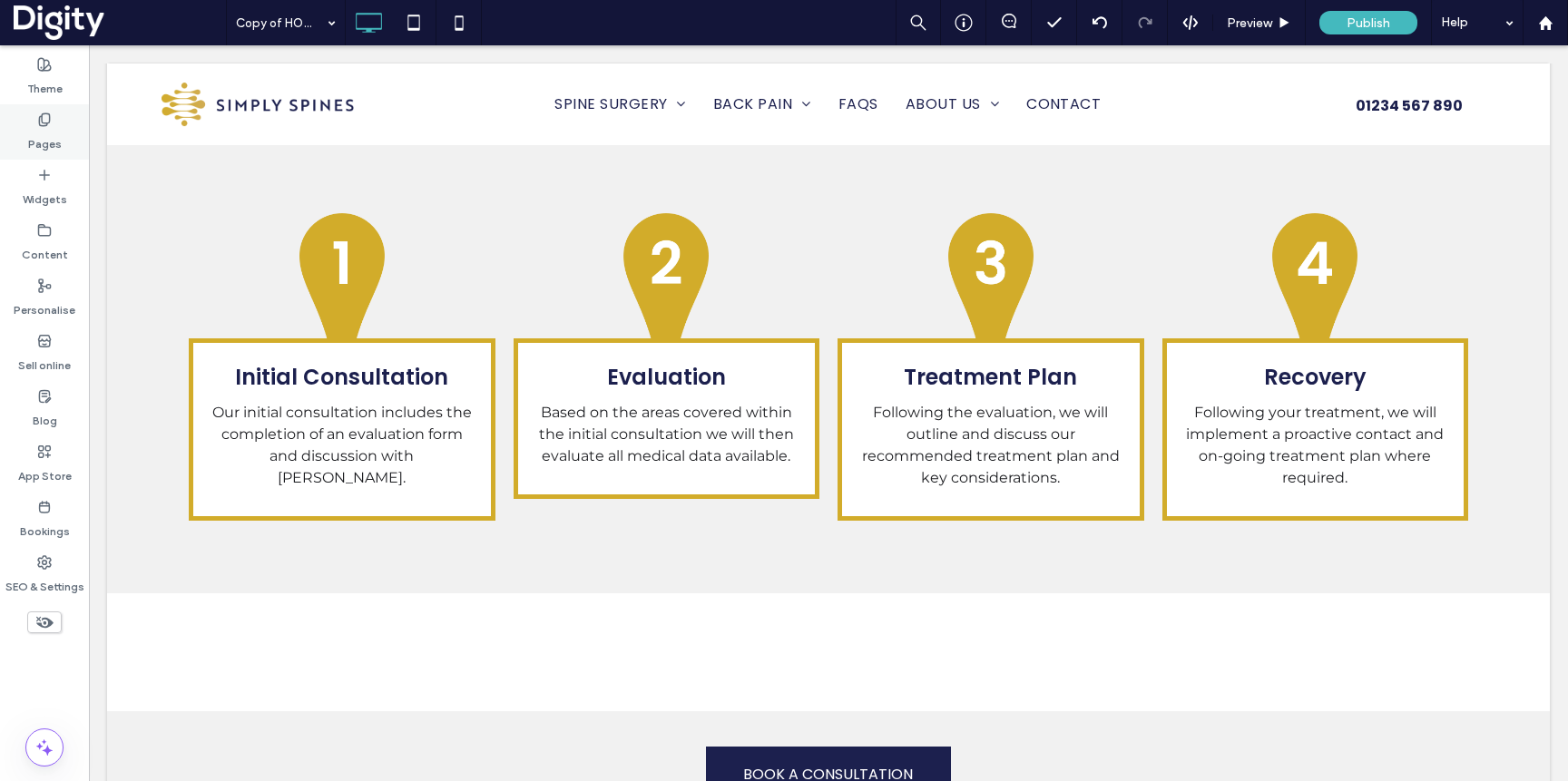
click at [39, 122] on use at bounding box center [44, 119] width 10 height 12
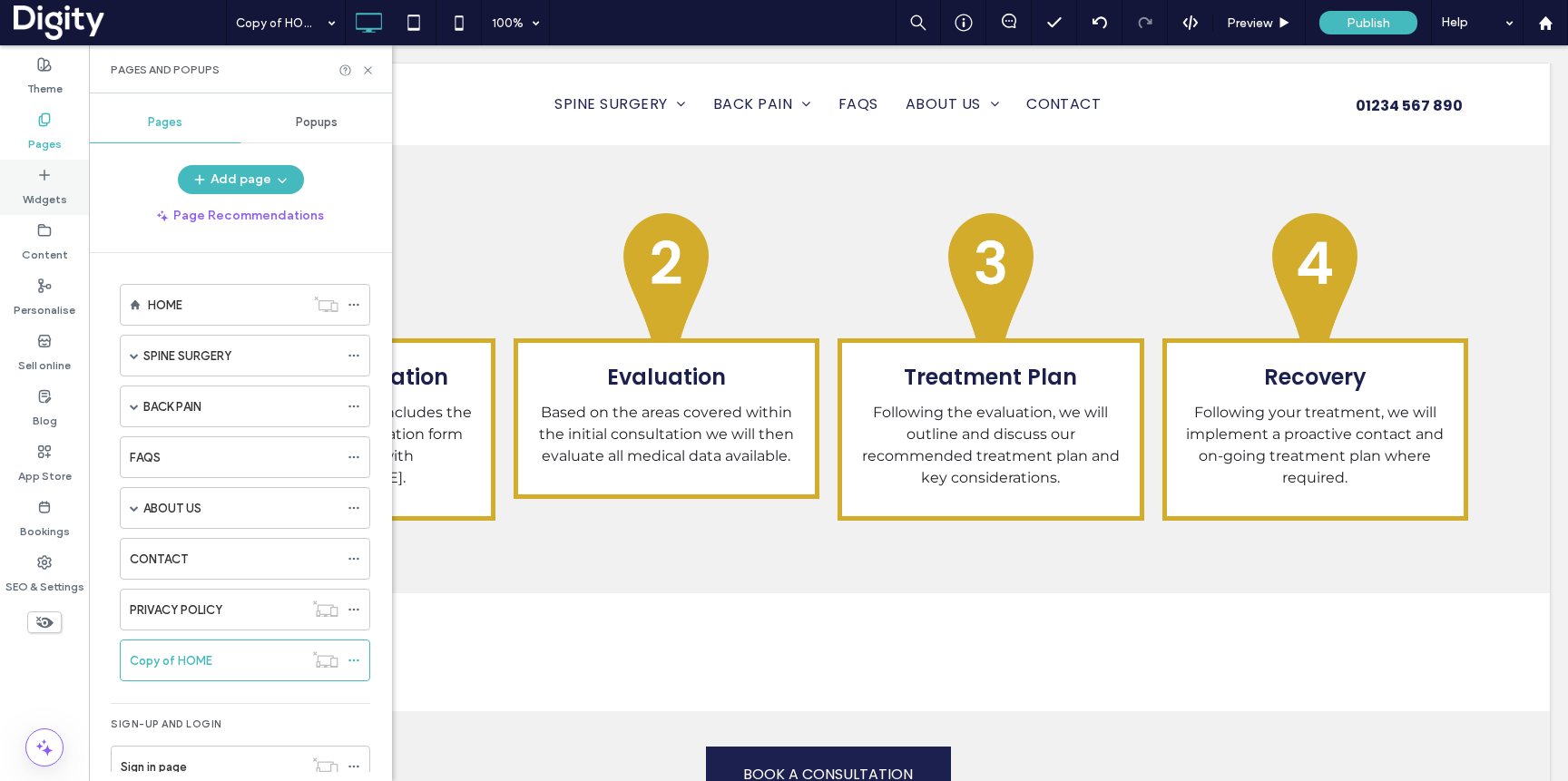
click at [51, 190] on label "Widgets" at bounding box center [45, 195] width 45 height 25
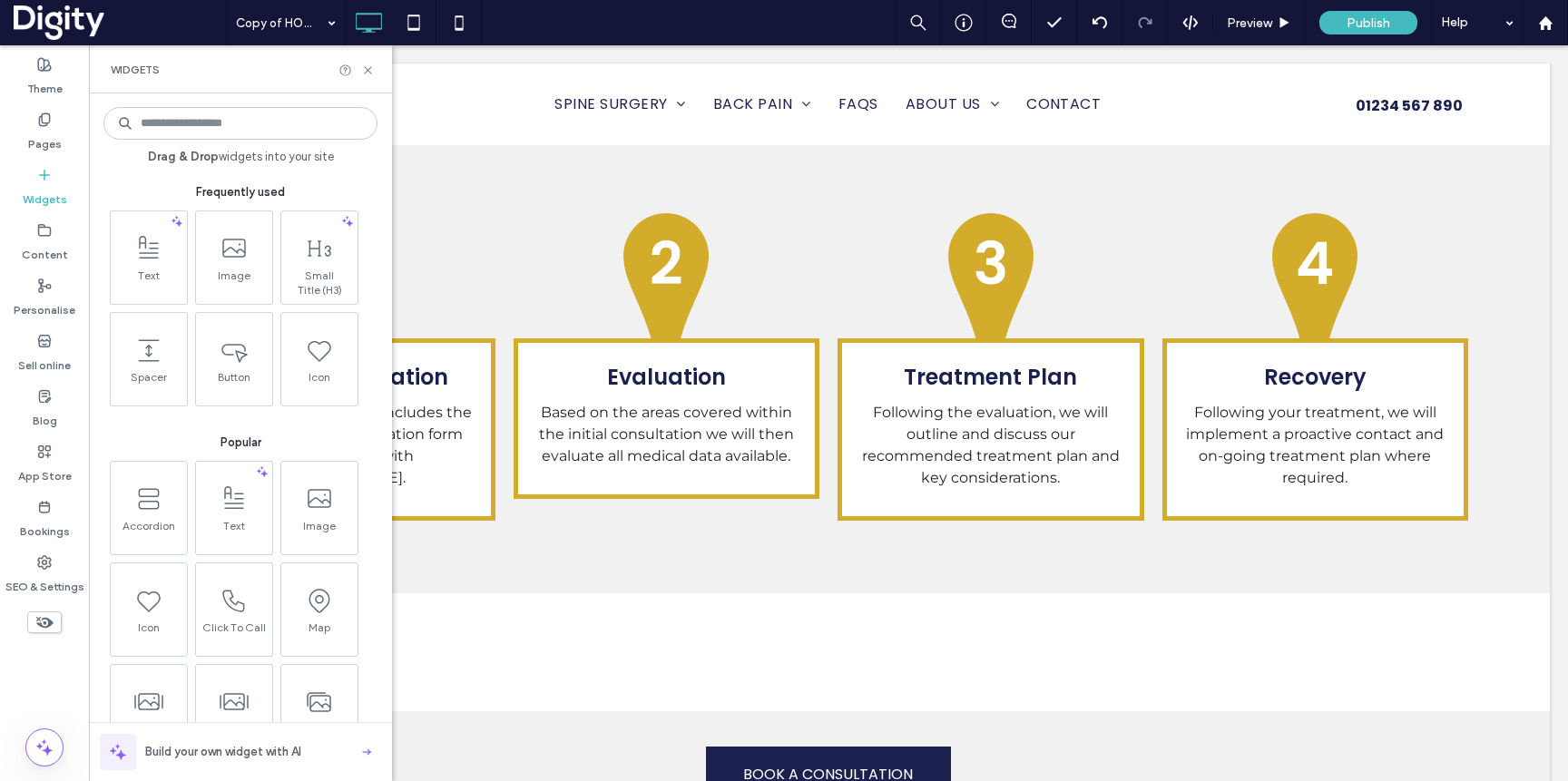
click at [172, 119] on input at bounding box center [240, 123] width 274 height 33
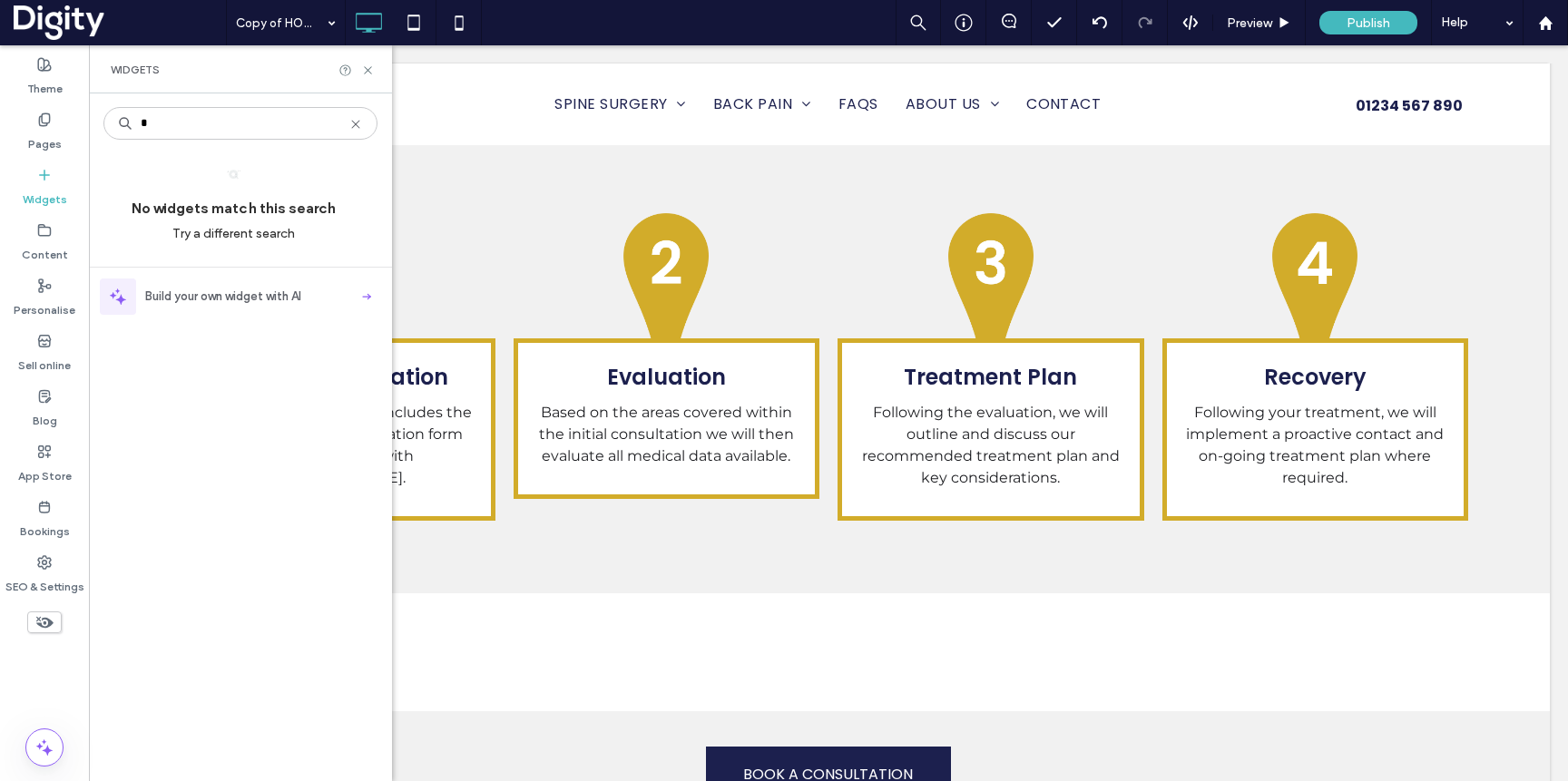
type input "*"
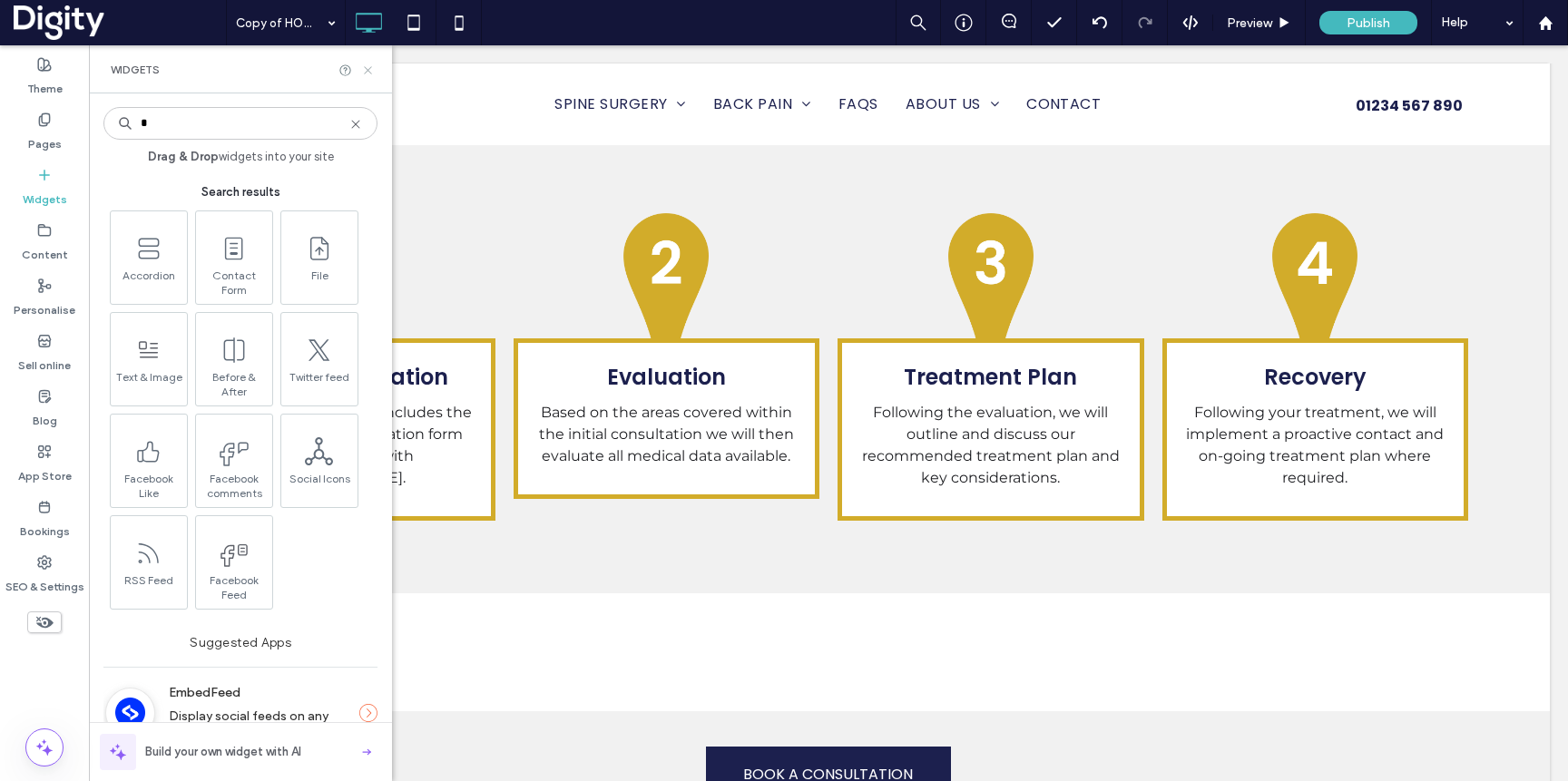
click at [368, 67] on icon at bounding box center [368, 70] width 14 height 14
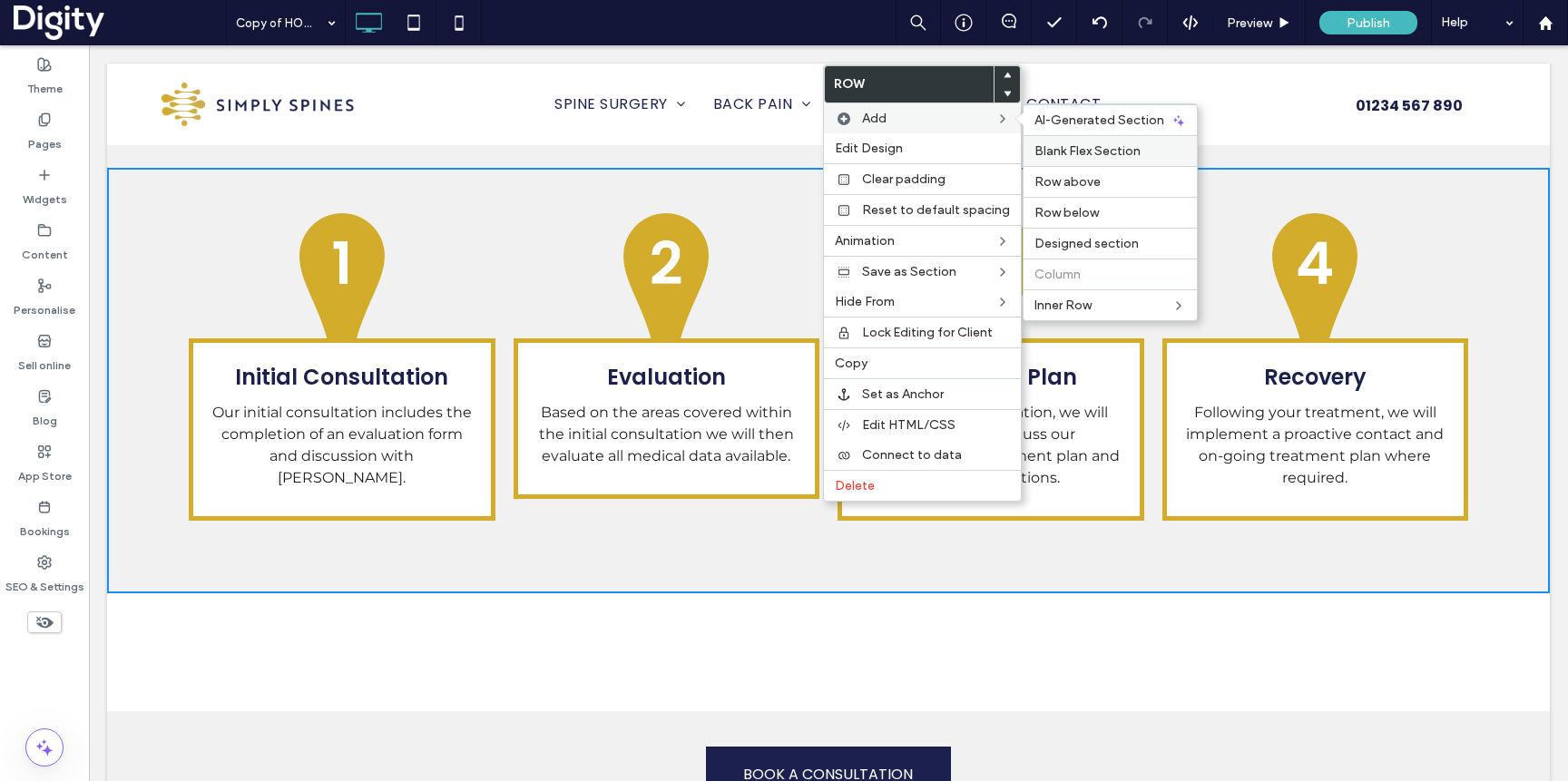
click at [1085, 153] on span "Blank Flex Section" at bounding box center [1087, 152] width 106 height 16
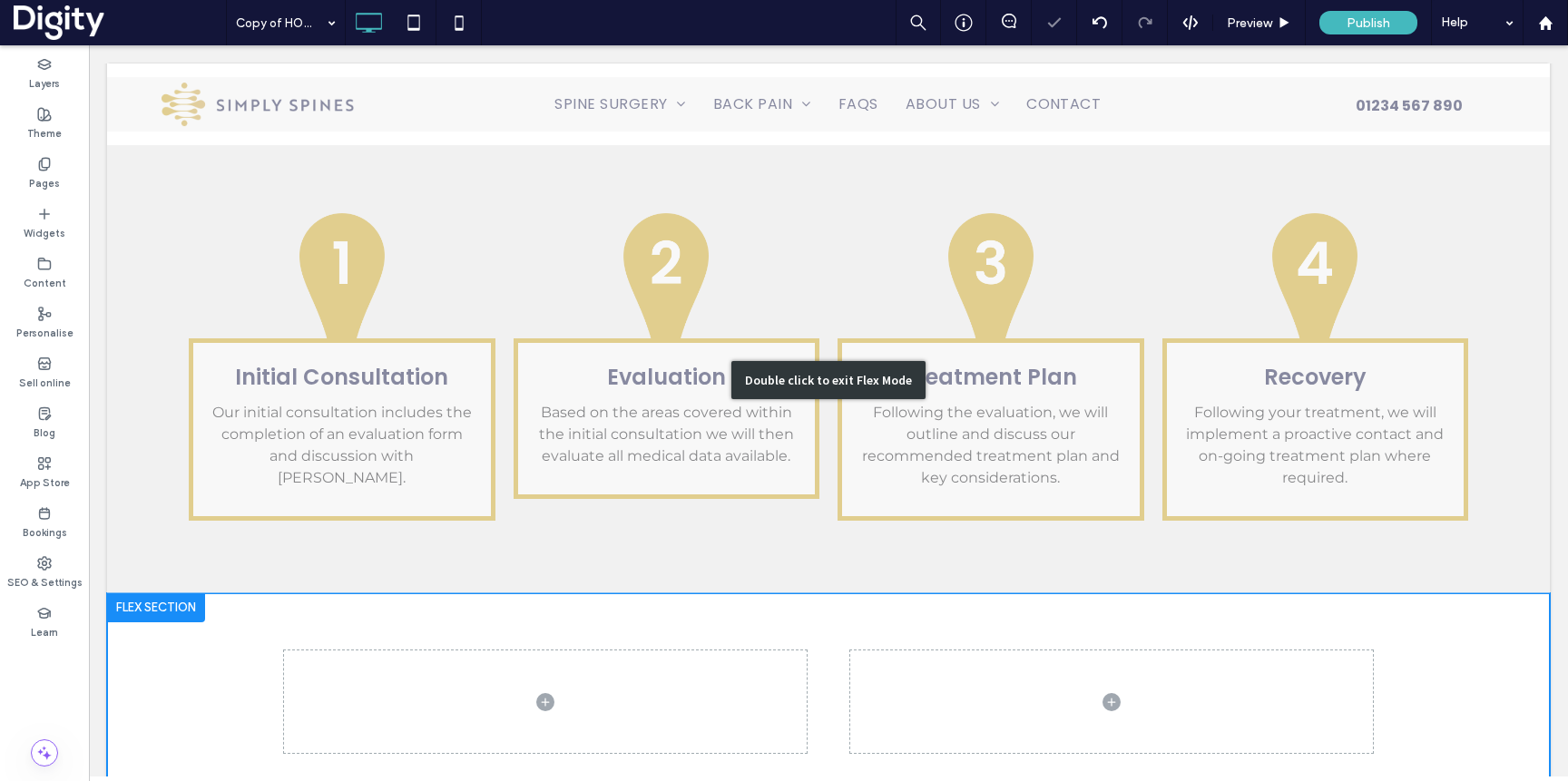
scroll to position [2967, 0]
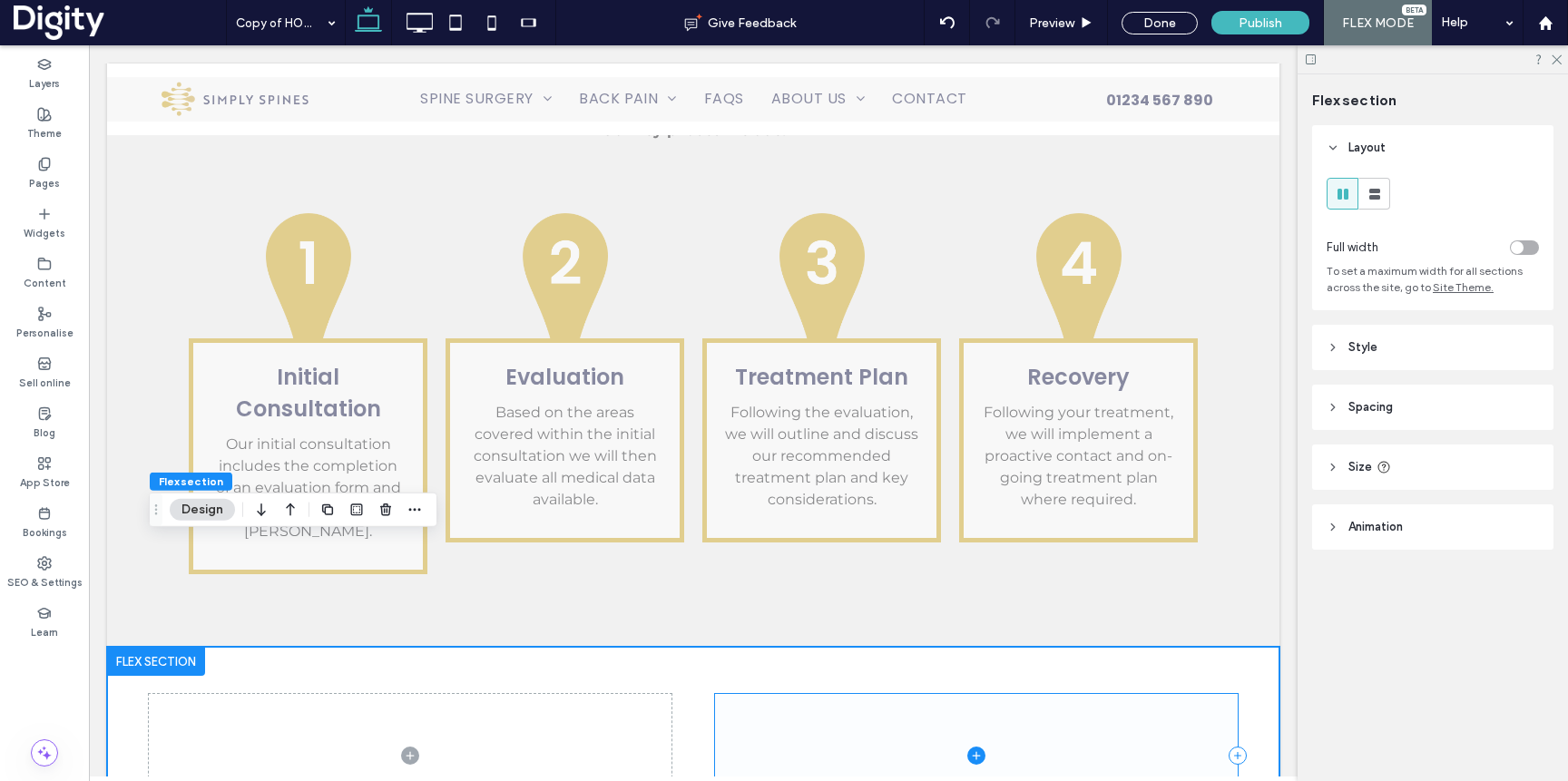
click at [829, 695] on span at bounding box center [976, 757] width 523 height 124
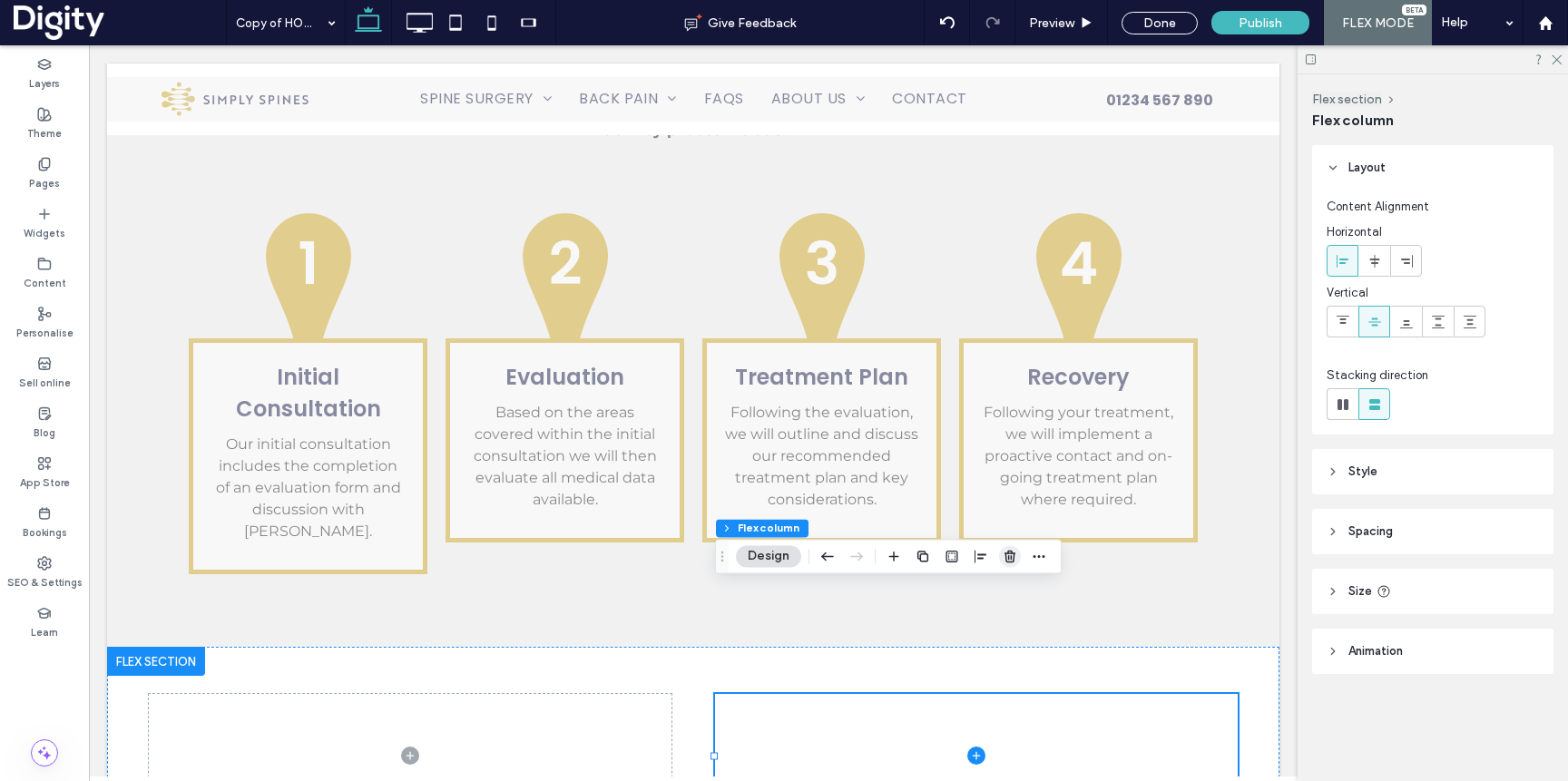
click at [1007, 558] on icon "button" at bounding box center [1009, 556] width 15 height 15
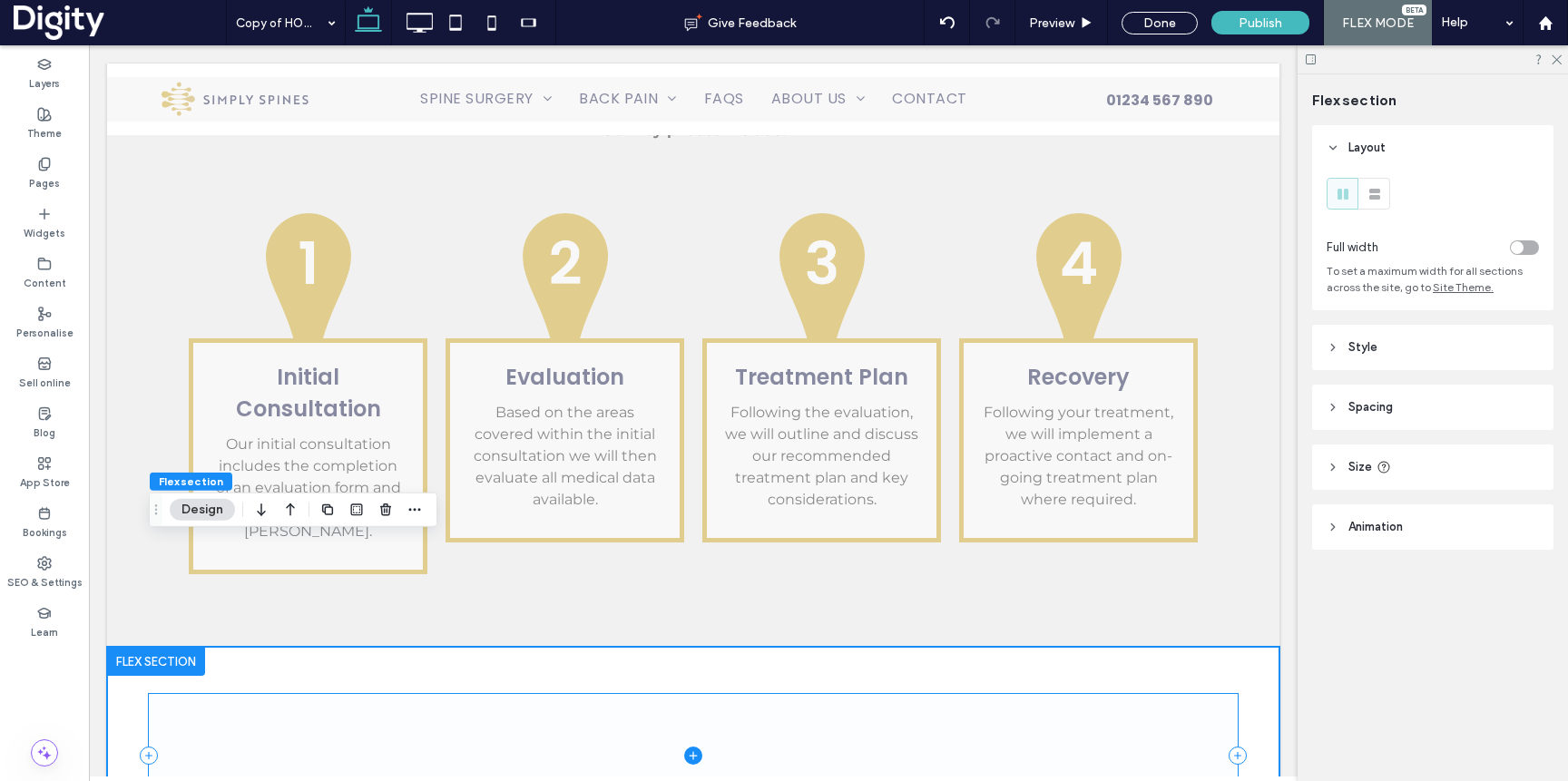
click at [673, 695] on span at bounding box center [693, 757] width 1089 height 124
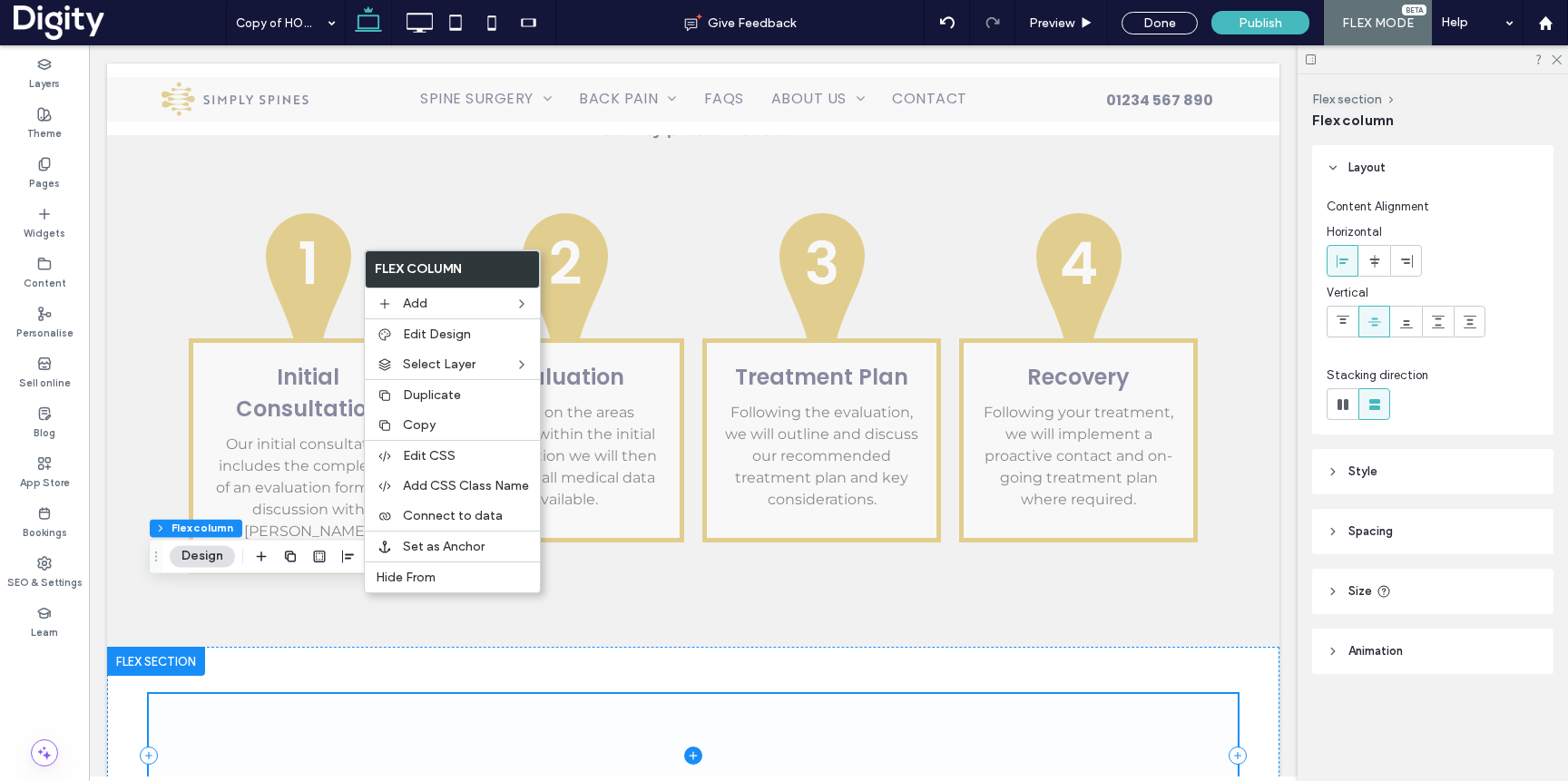
click at [709, 695] on span at bounding box center [693, 757] width 1089 height 124
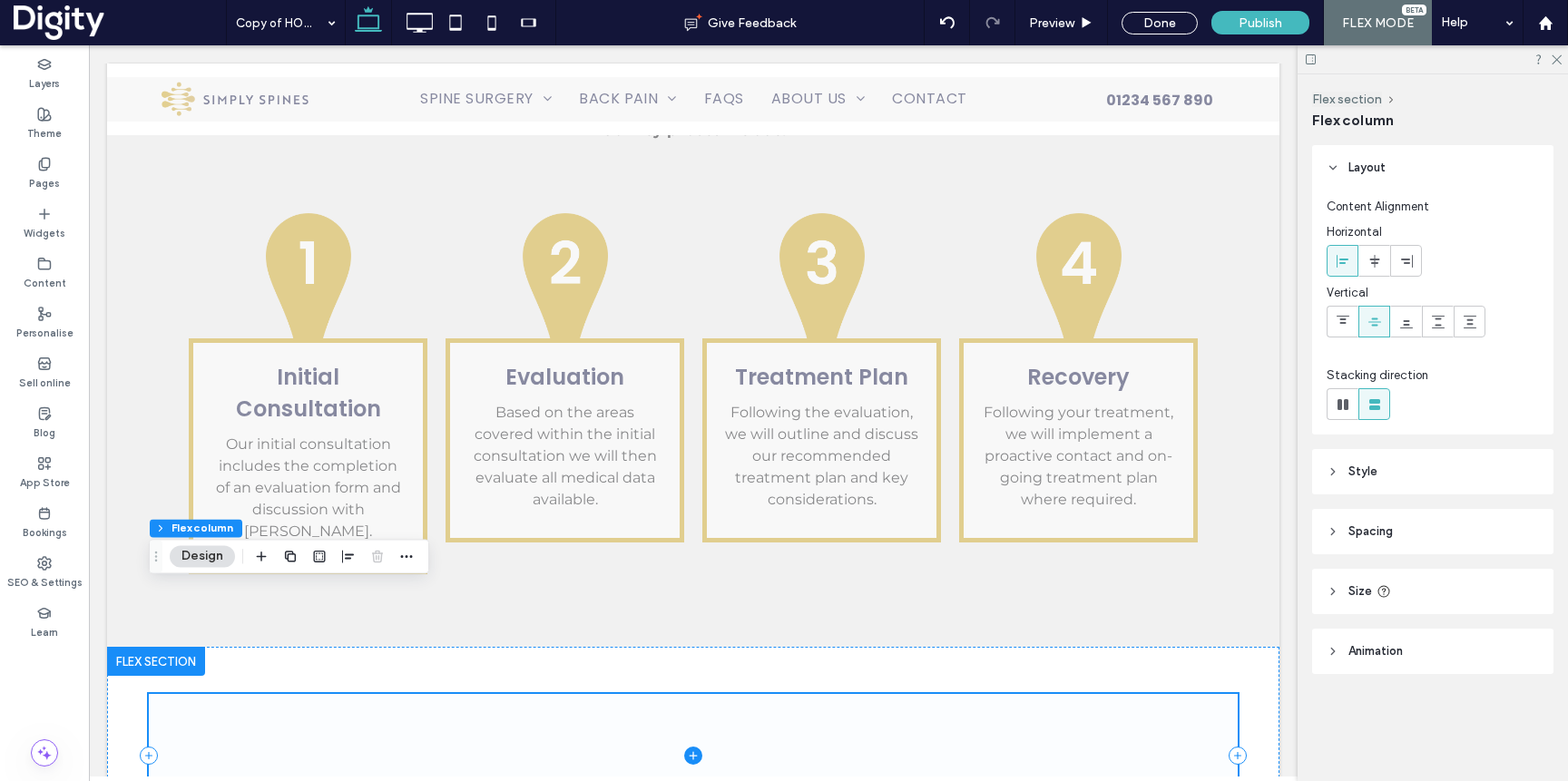
click at [693, 756] on icon at bounding box center [693, 756] width 8 height 1
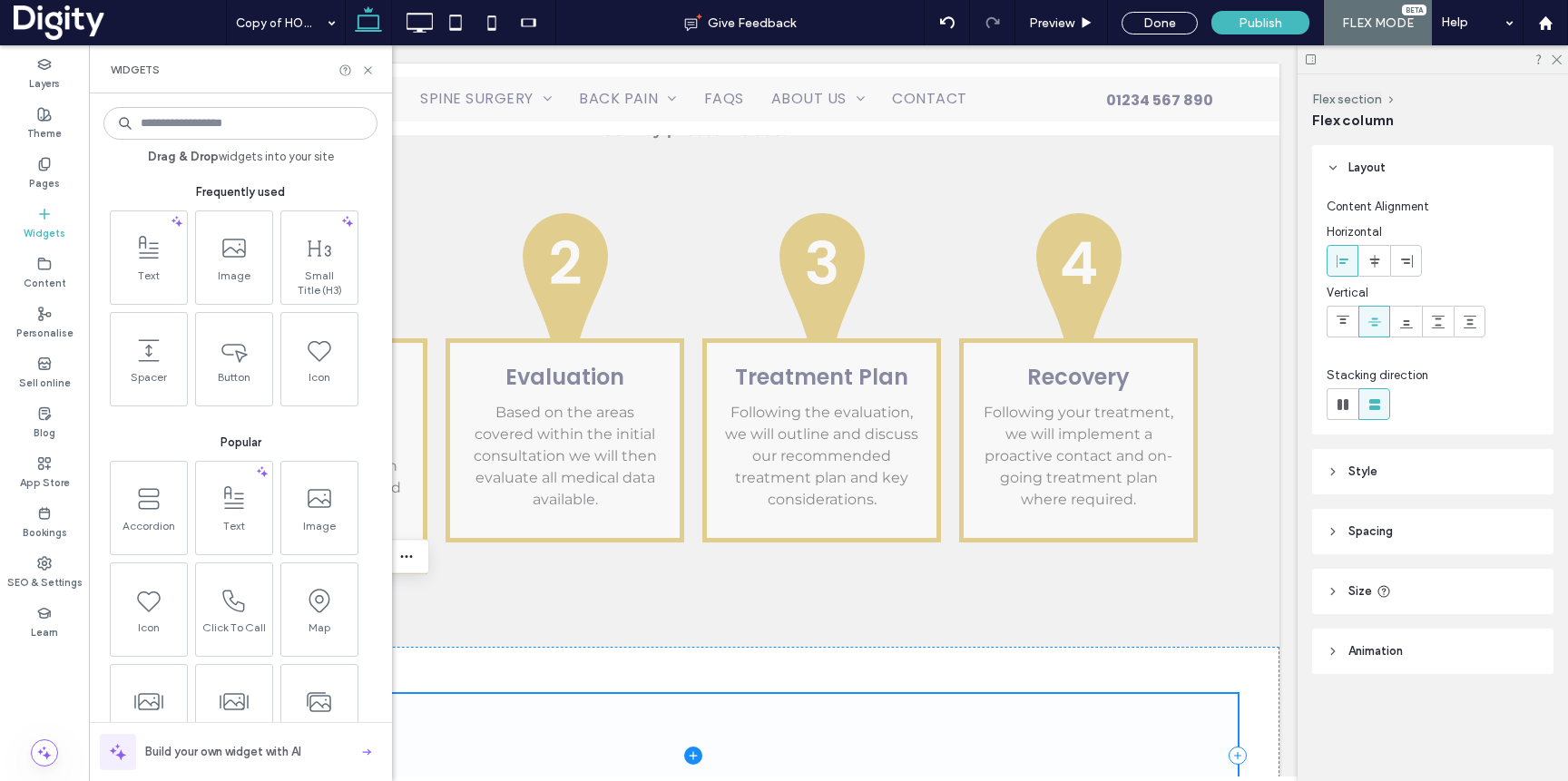
click at [568, 695] on span at bounding box center [693, 757] width 1089 height 124
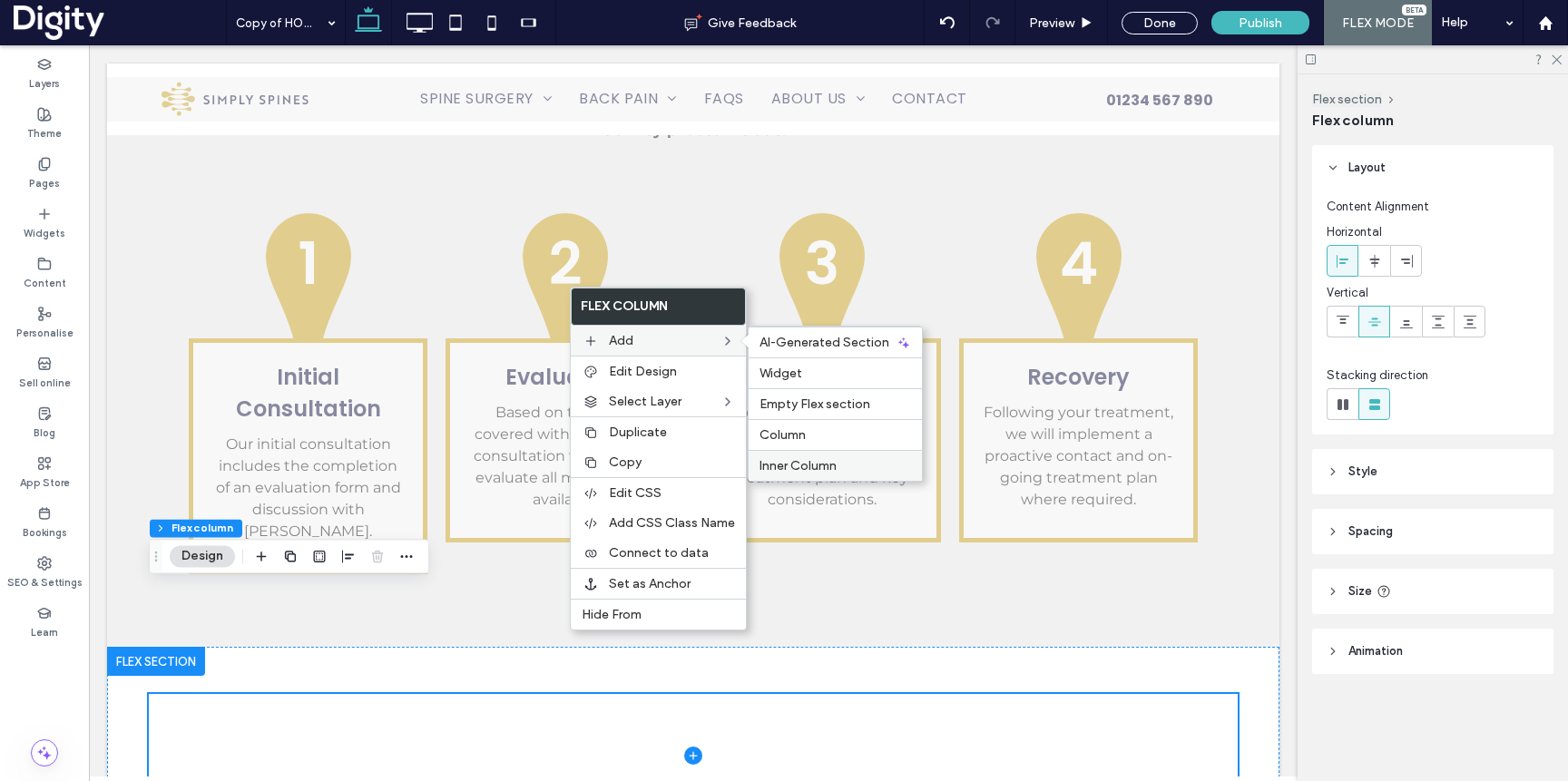
click at [835, 459] on span "Inner Column" at bounding box center [798, 466] width 77 height 16
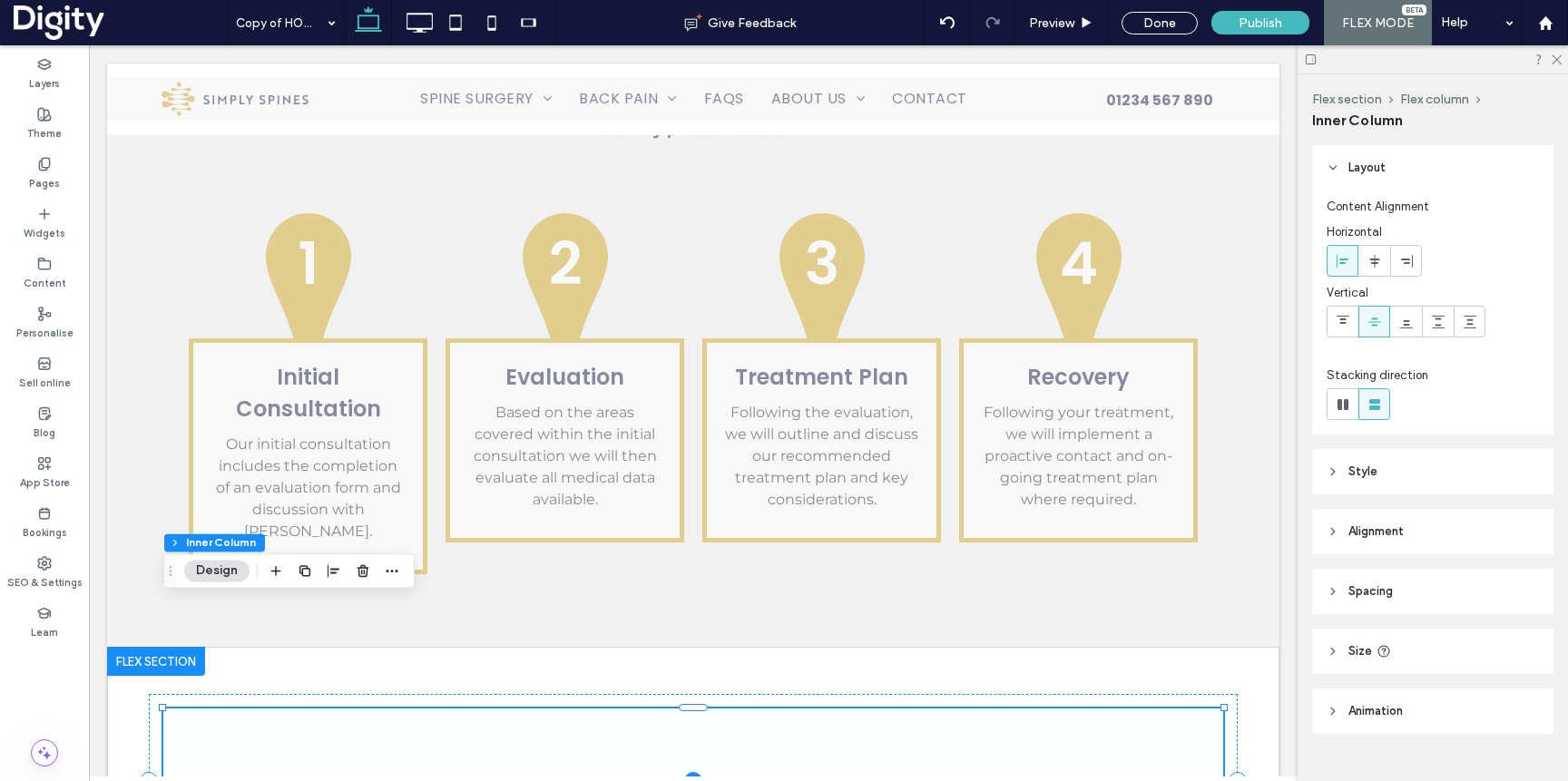
click at [697, 772] on icon at bounding box center [693, 781] width 18 height 18
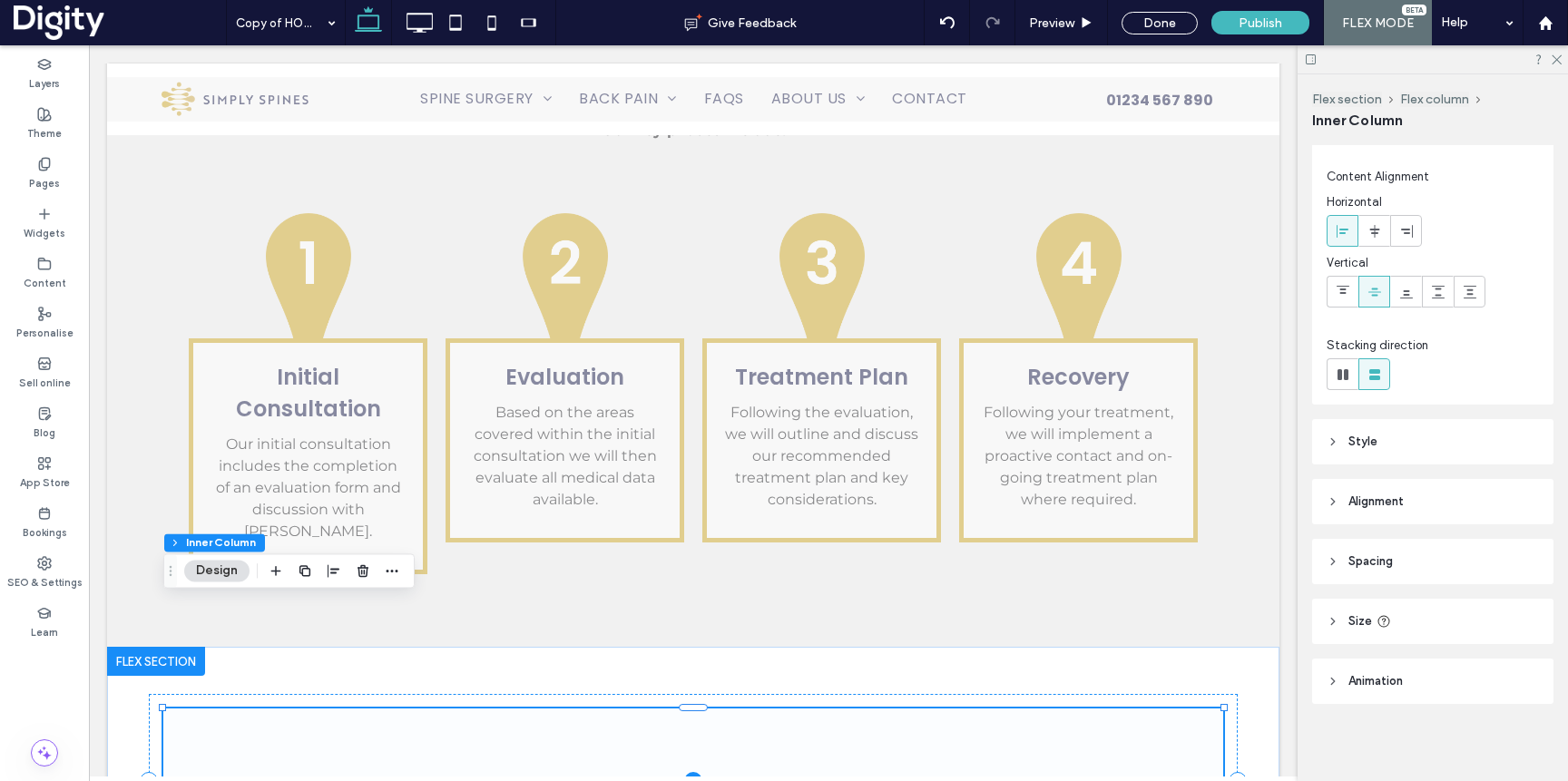
scroll to position [33, 0]
click at [1242, 772] on icon at bounding box center [1238, 781] width 18 height 18
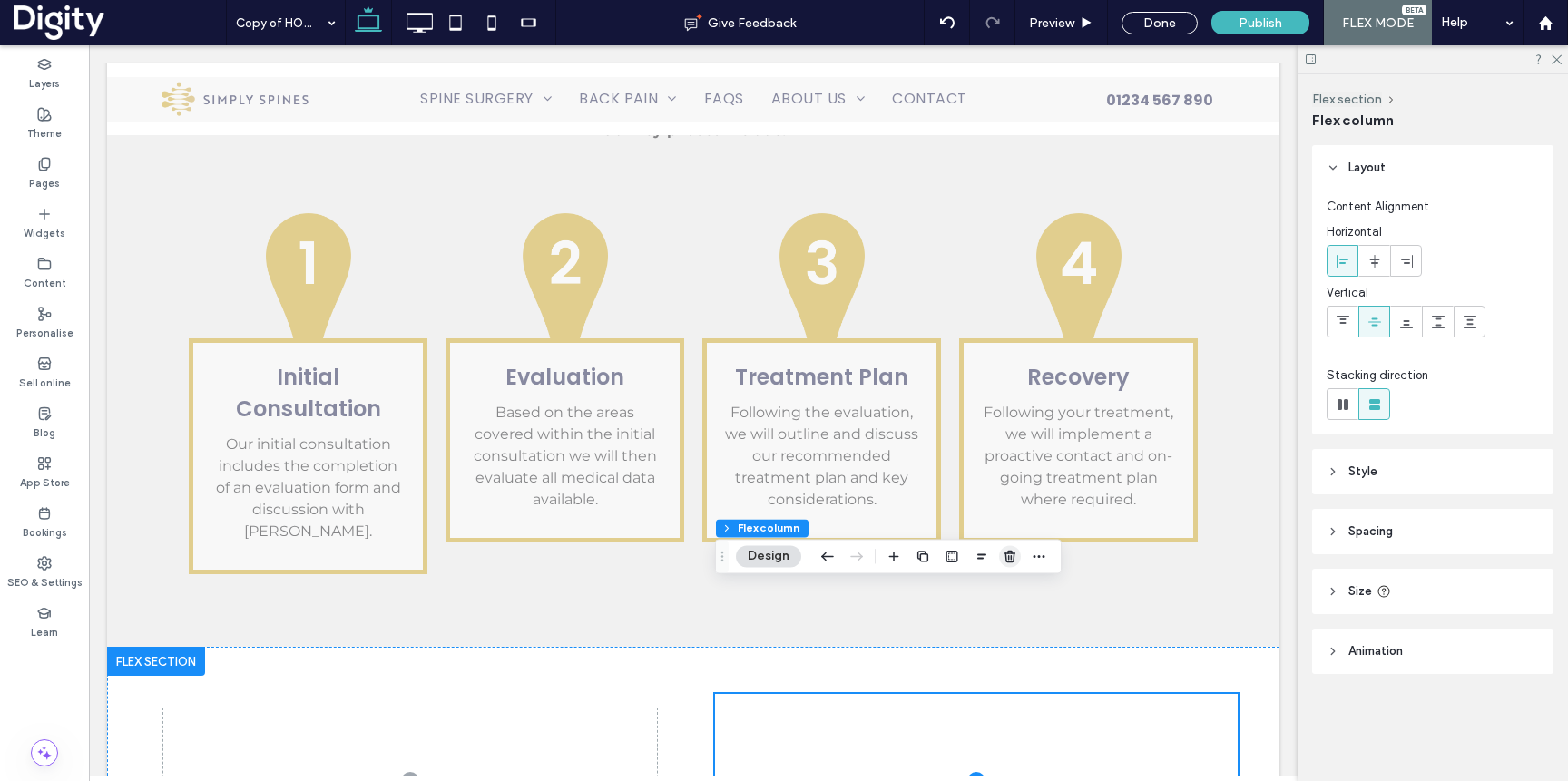
click at [1017, 559] on span "button" at bounding box center [1010, 556] width 21 height 21
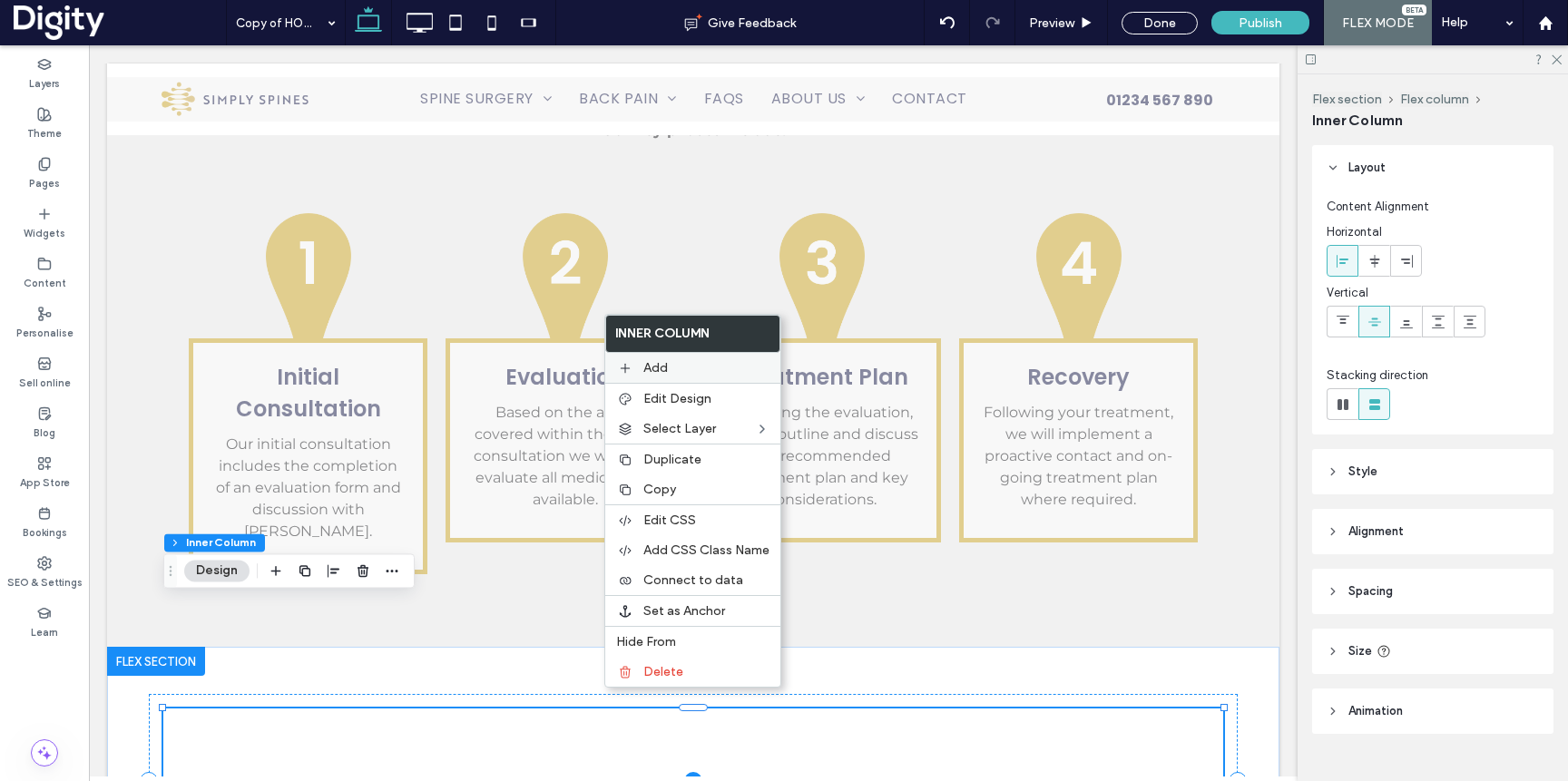
click at [684, 368] on label "Add" at bounding box center [706, 368] width 126 height 16
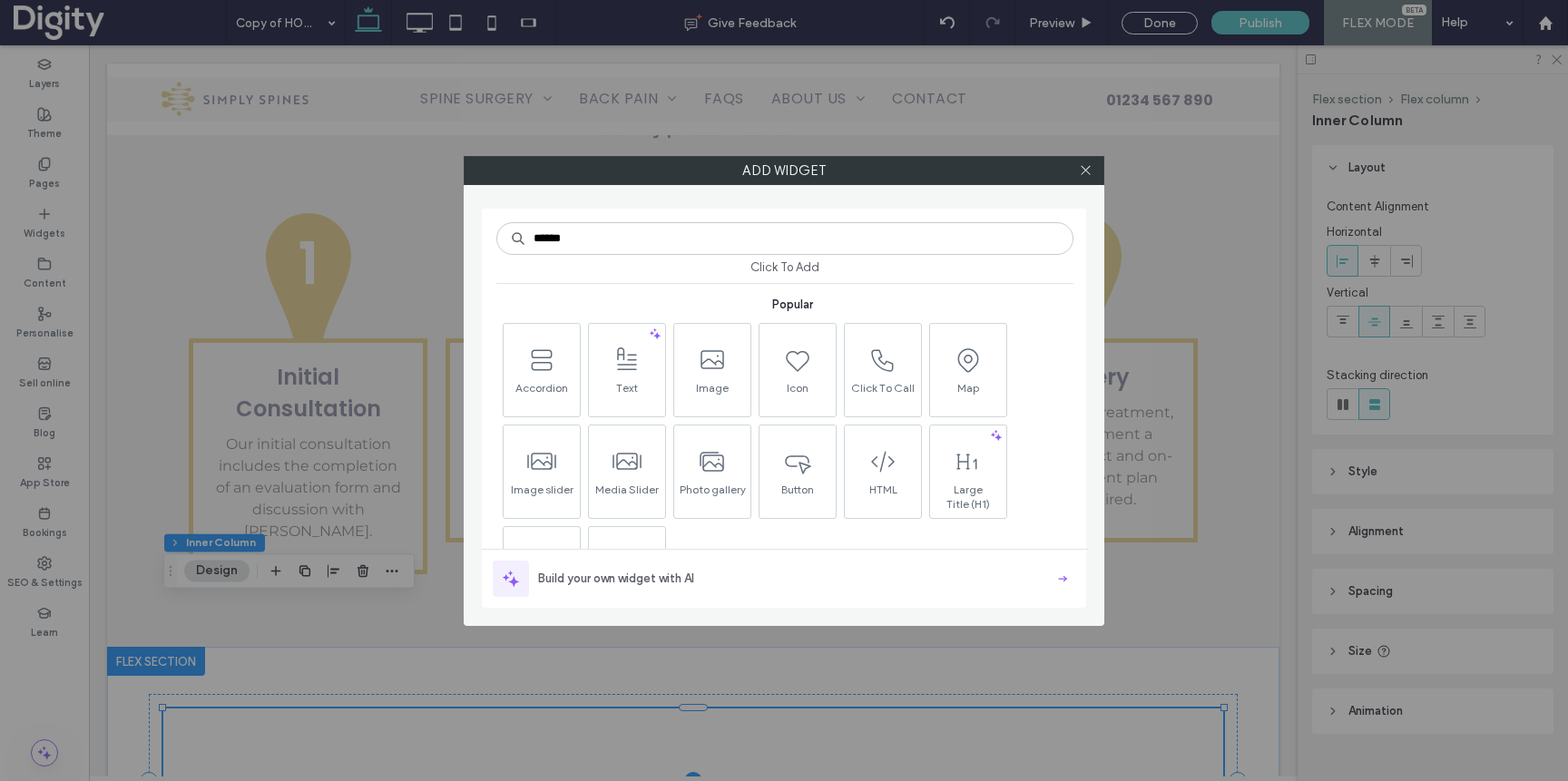
scroll to position [0, 0]
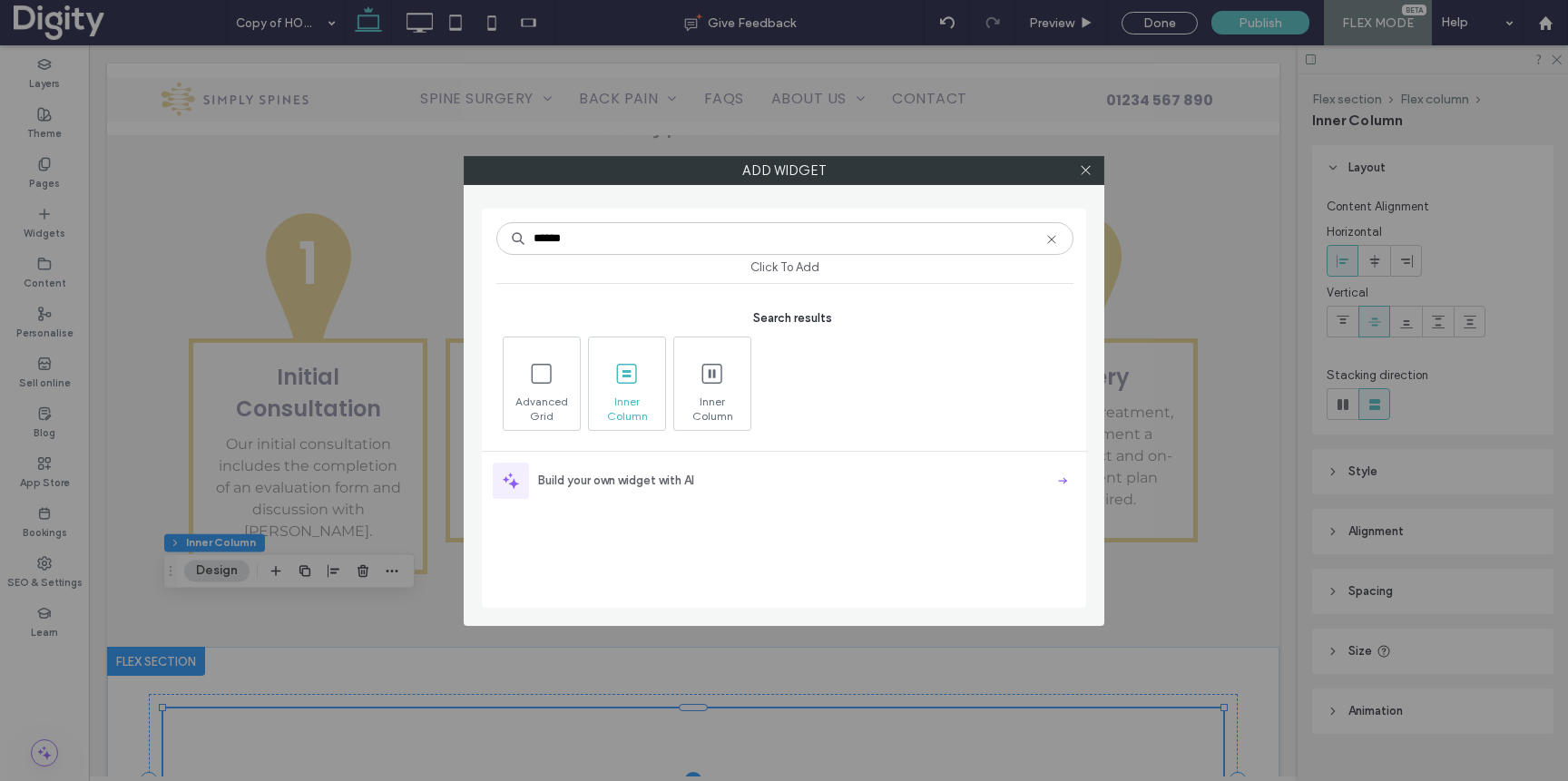
type input "******"
click at [636, 385] on icon at bounding box center [628, 374] width 29 height 29
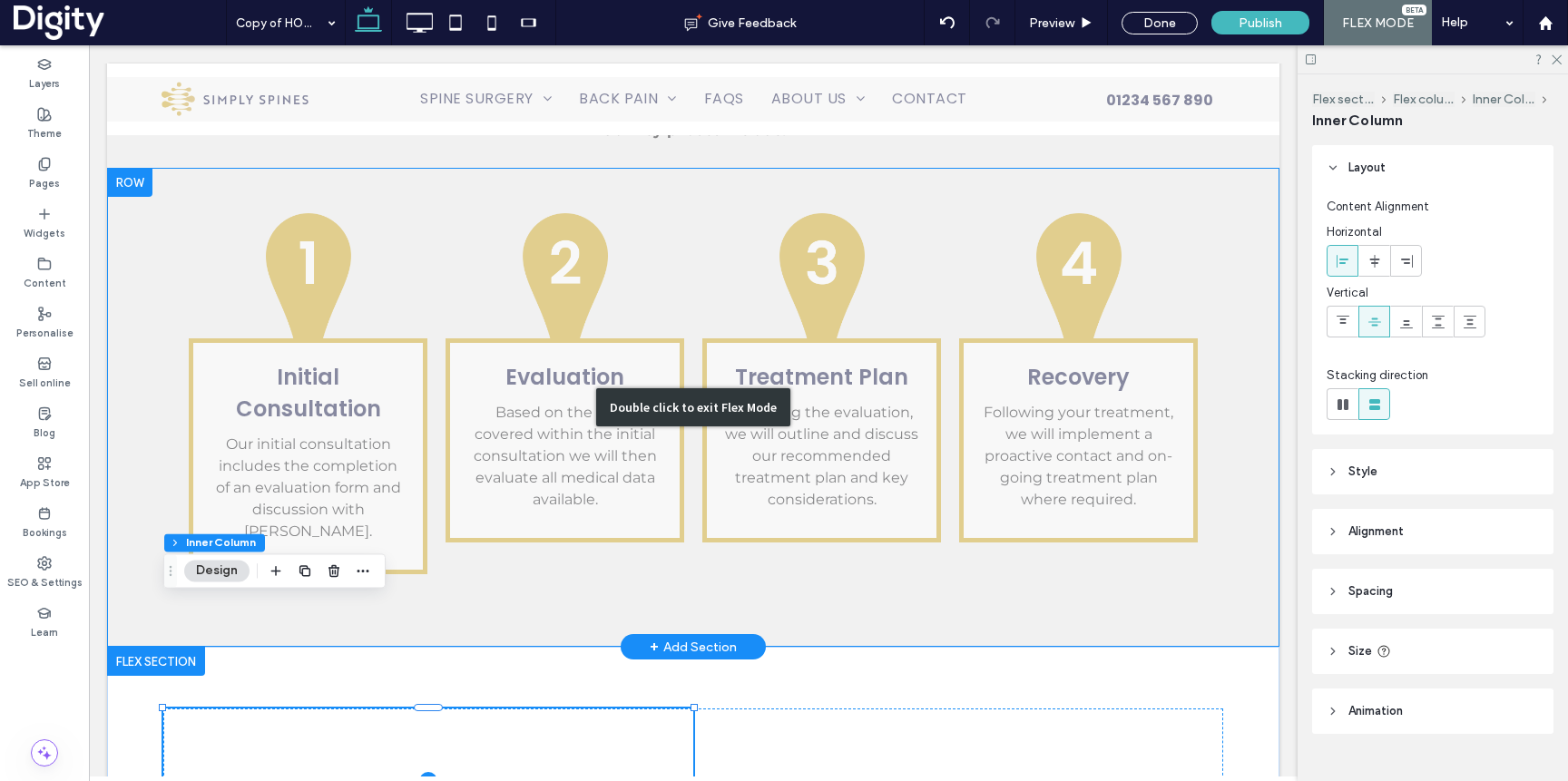
click at [348, 360] on div "Double click to exit Flex Mode" at bounding box center [693, 407] width 1173 height 479
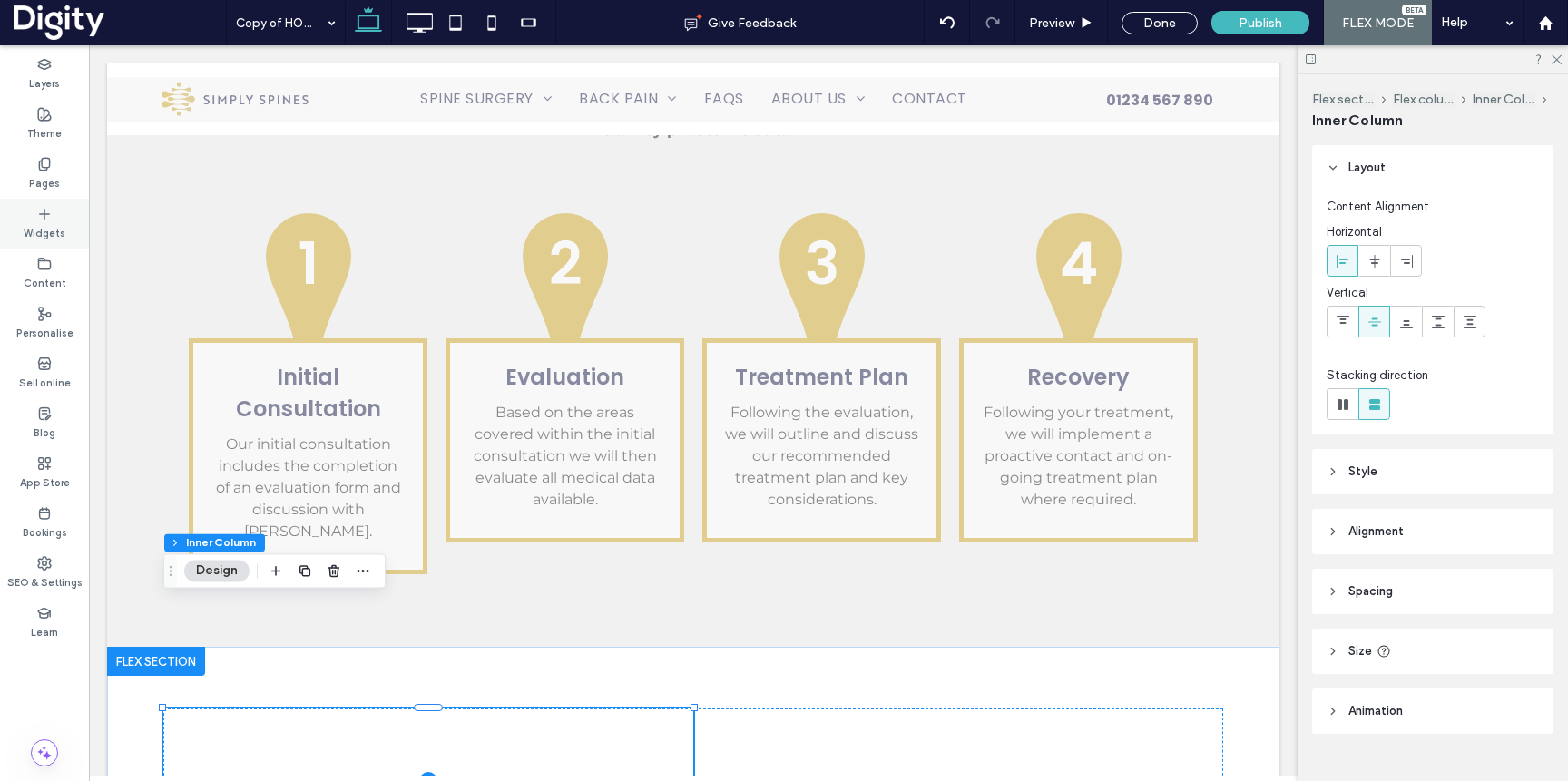
click at [39, 220] on icon at bounding box center [44, 214] width 15 height 15
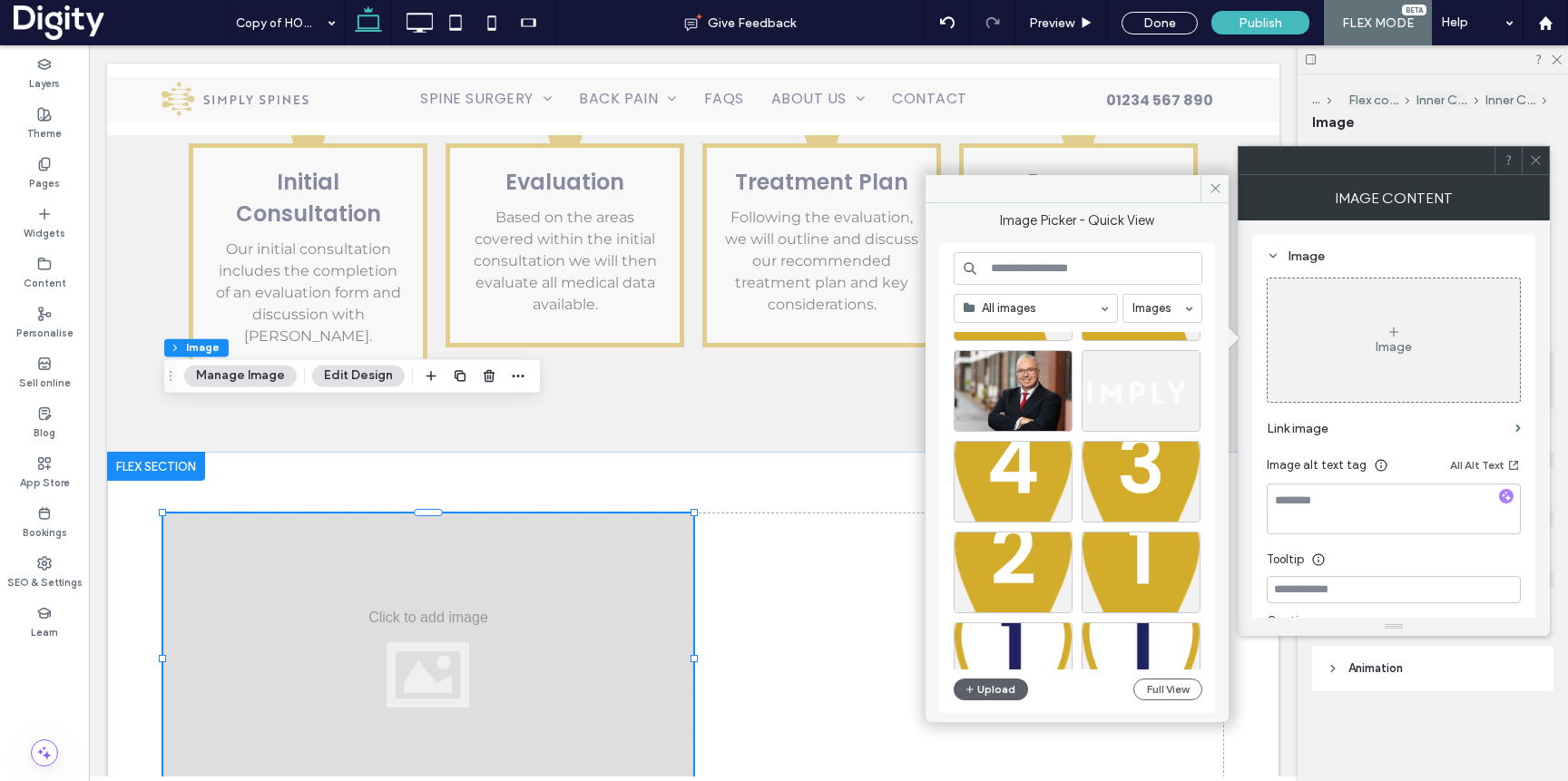
scroll to position [473, 0]
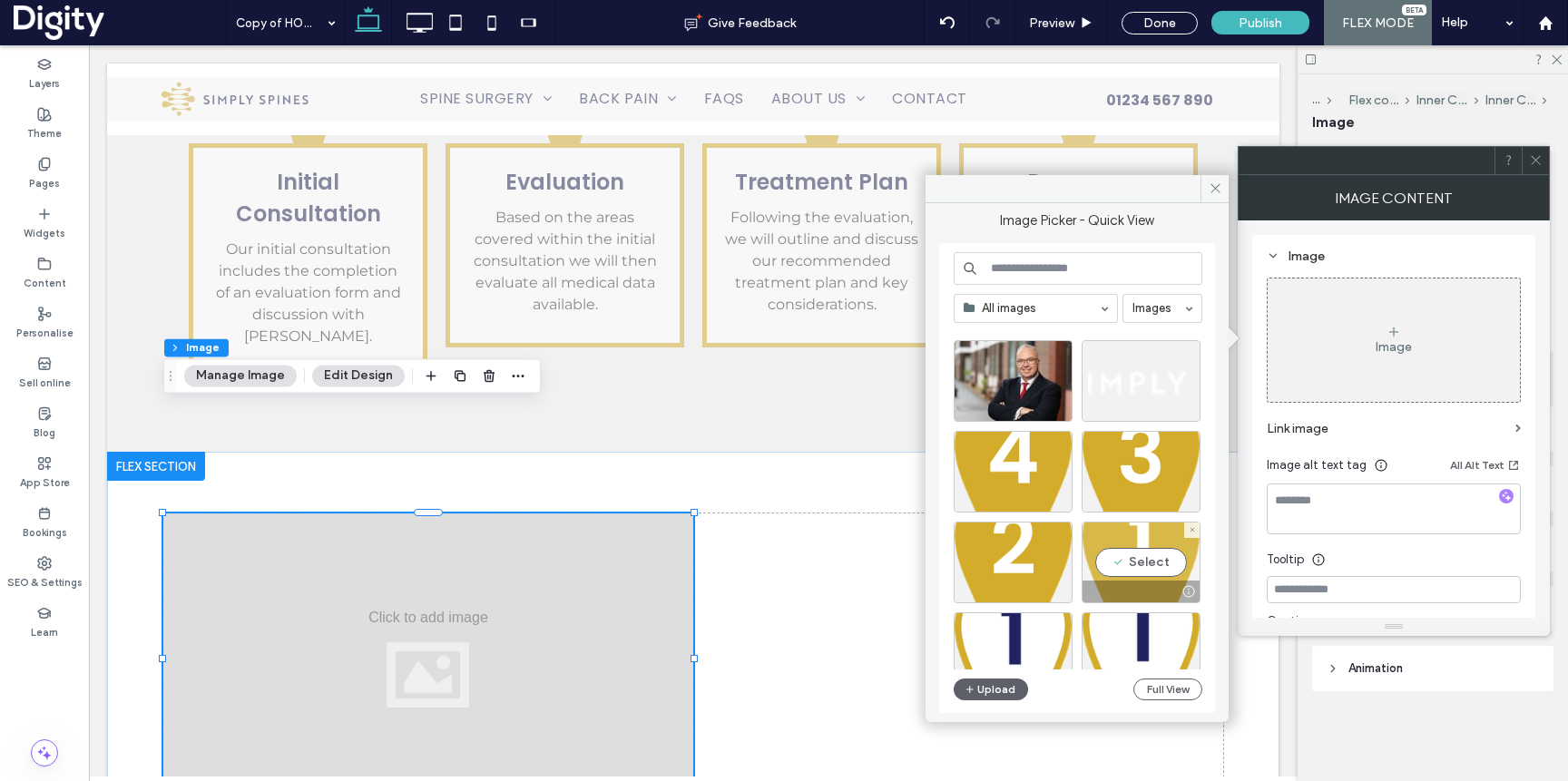
drag, startPoint x: 1156, startPoint y: 575, endPoint x: 1068, endPoint y: 530, distance: 98.8
click at [1156, 575] on div "Select" at bounding box center [1142, 562] width 119 height 82
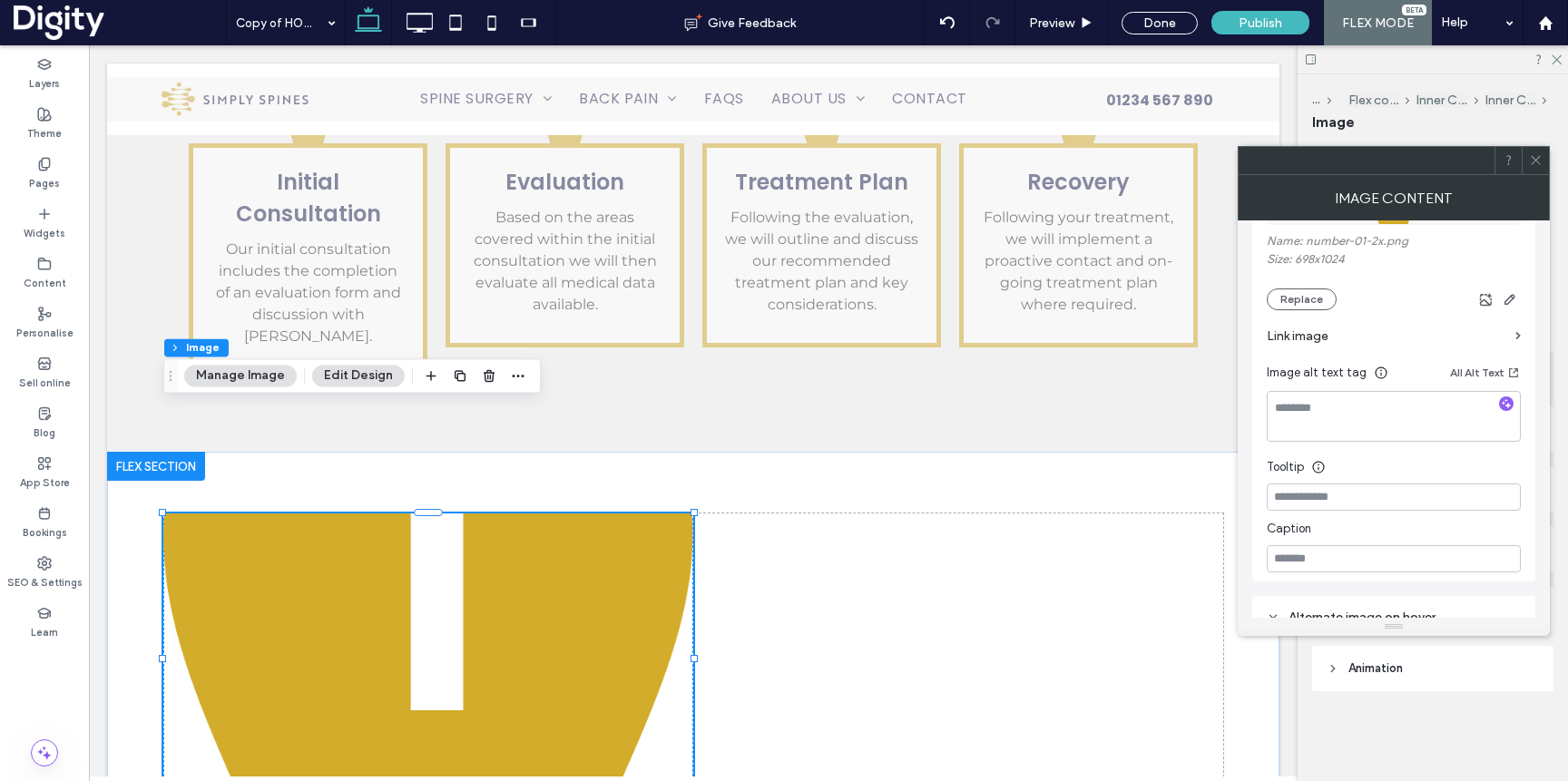
scroll to position [222, 0]
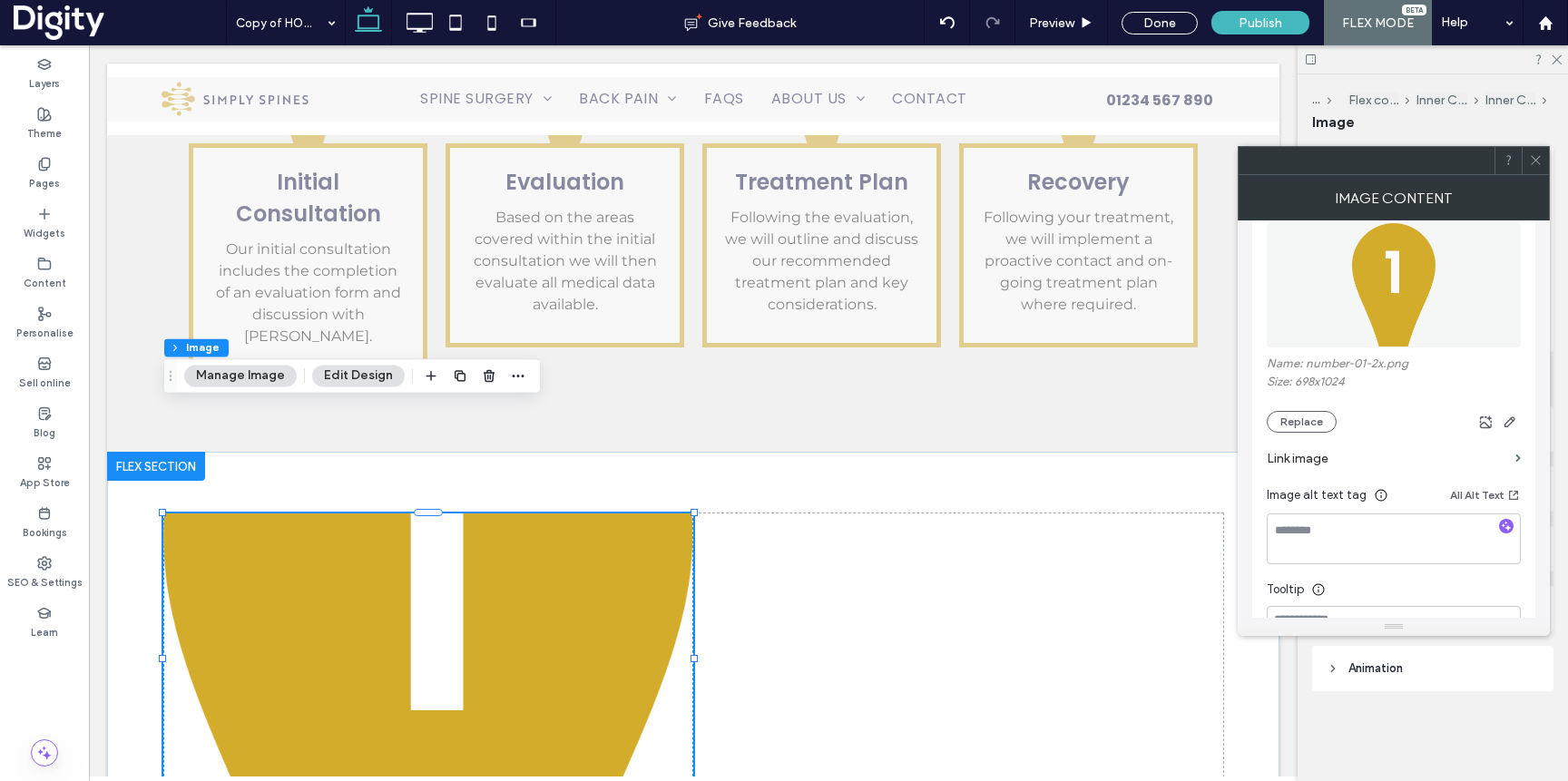
click at [1548, 163] on div at bounding box center [1536, 160] width 27 height 27
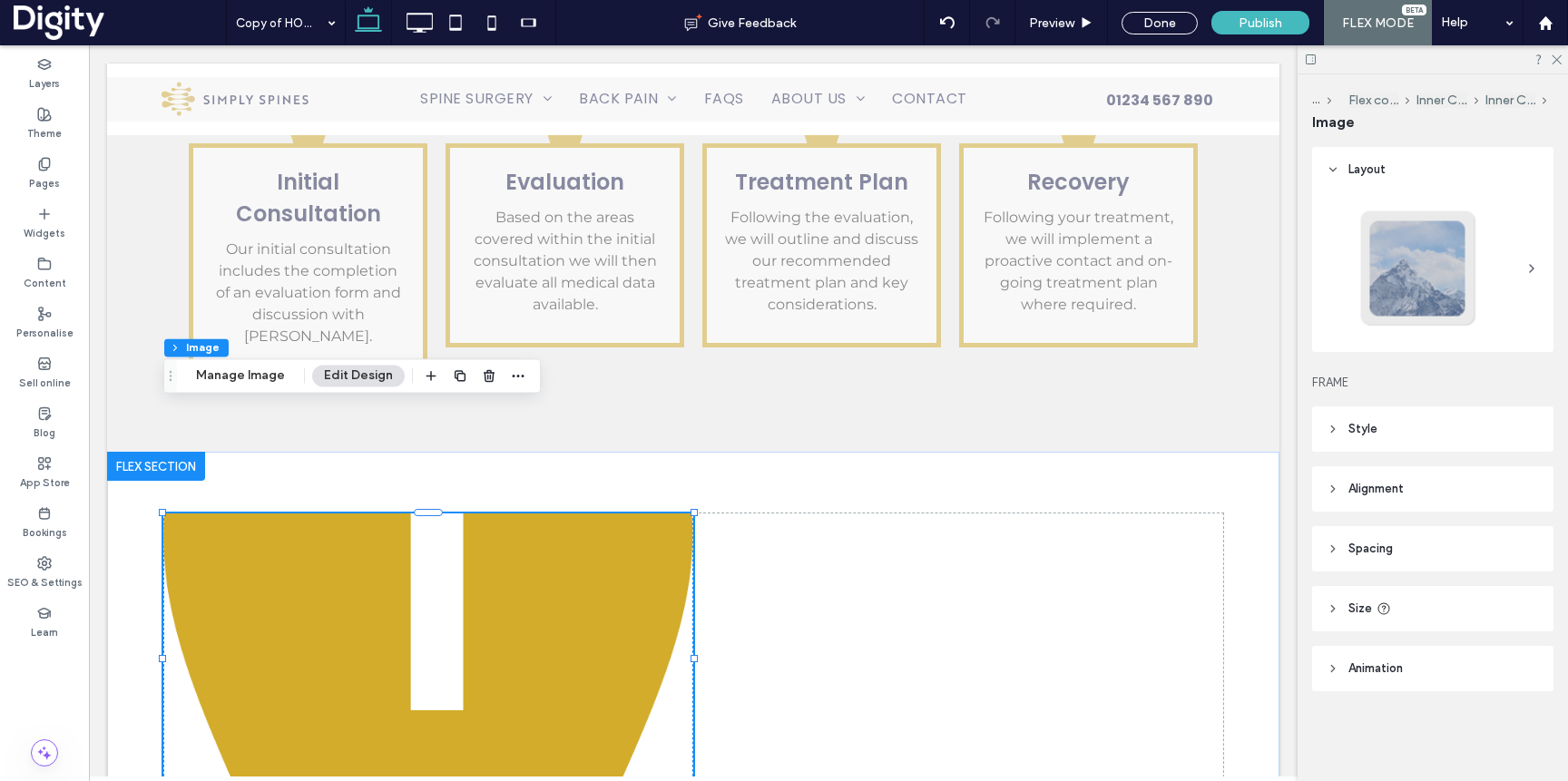
click at [1364, 420] on header "Style" at bounding box center [1433, 429] width 241 height 46
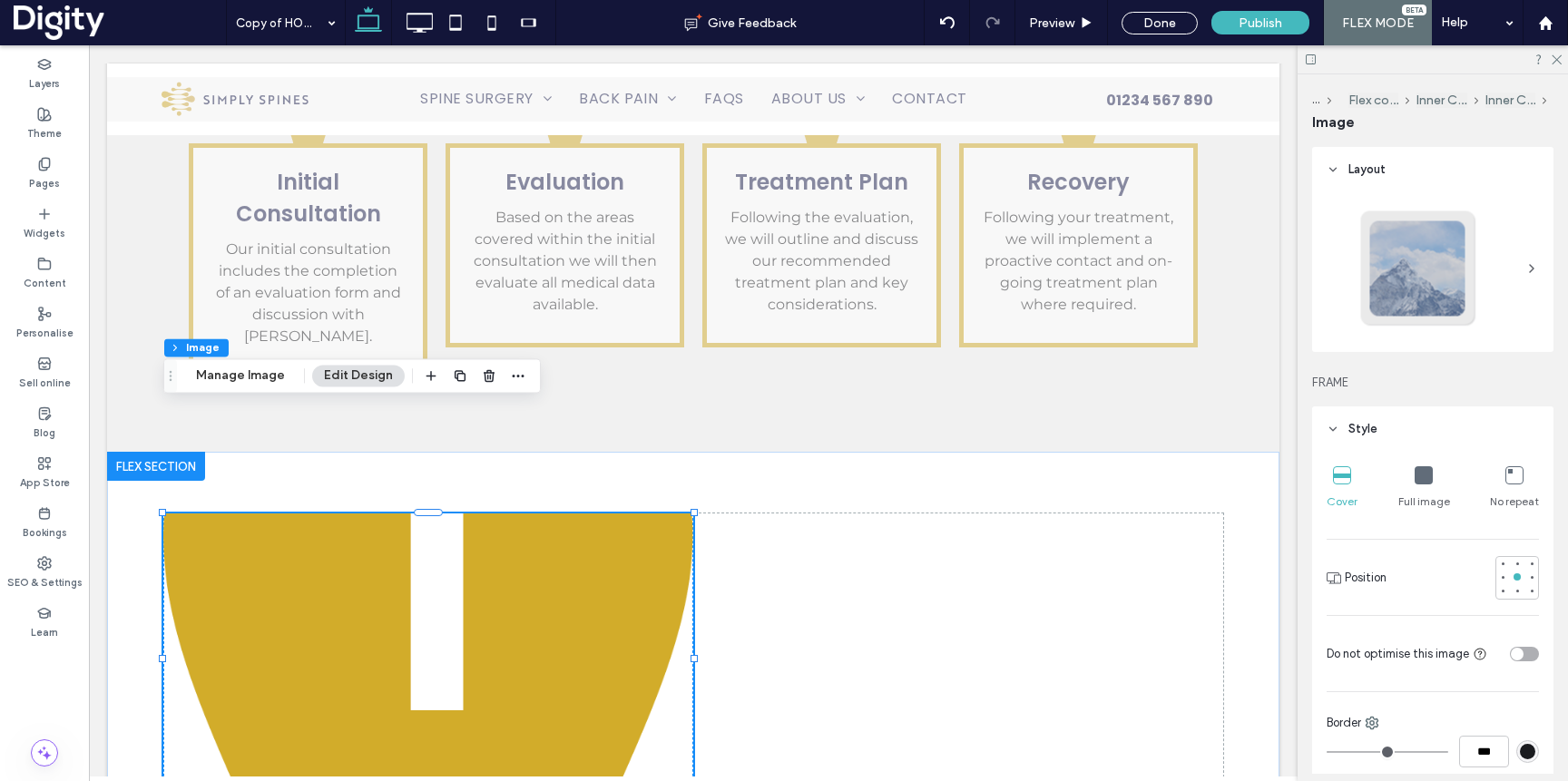
click at [1422, 497] on span "Full image" at bounding box center [1424, 501] width 51 height 17
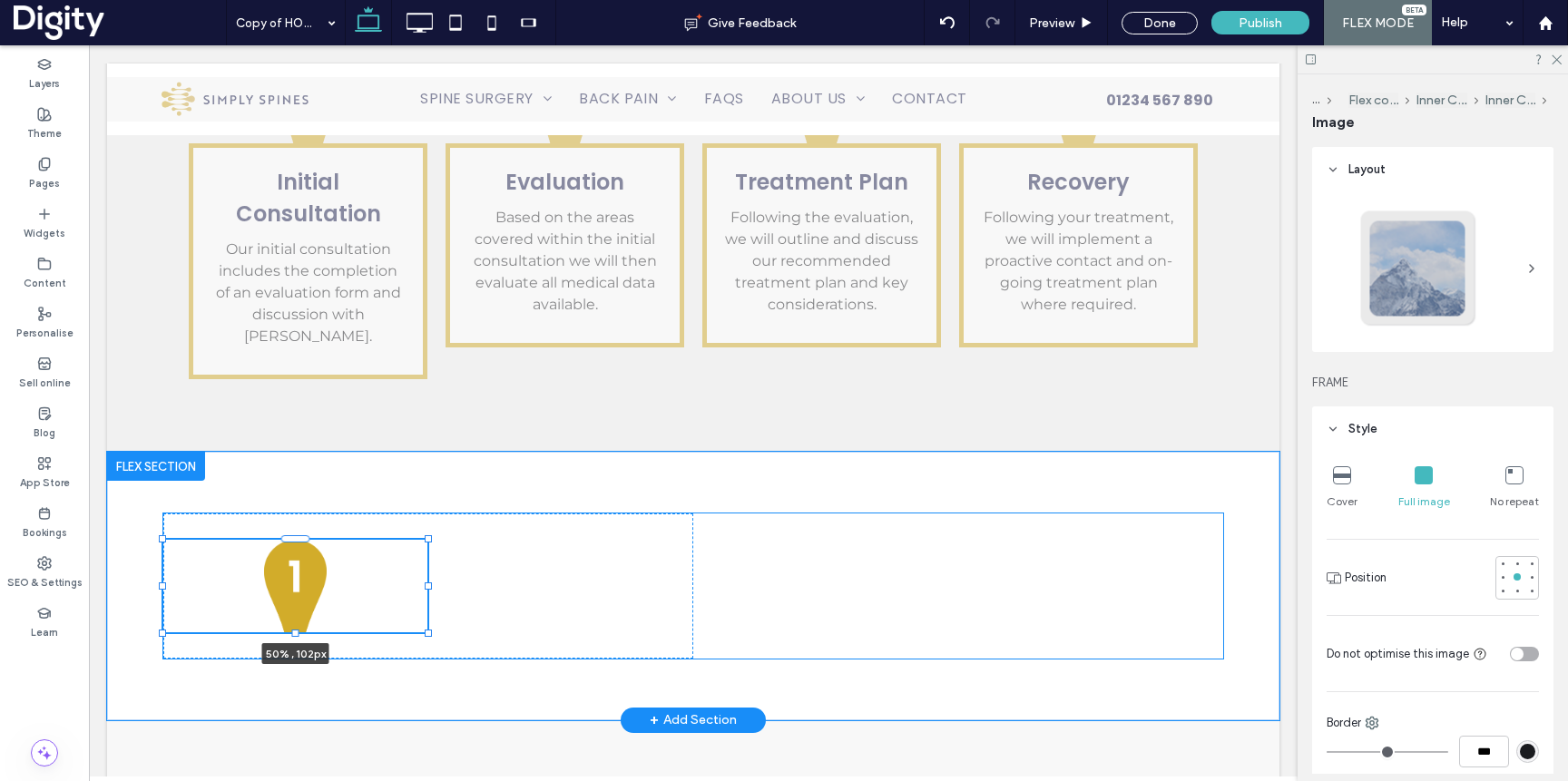
drag, startPoint x: 697, startPoint y: 696, endPoint x: 433, endPoint y: 596, distance: 282.3
click at [432, 596] on div "50% , 102px" at bounding box center [693, 586] width 1089 height 268
type input "**"
type input "****"
type input "***"
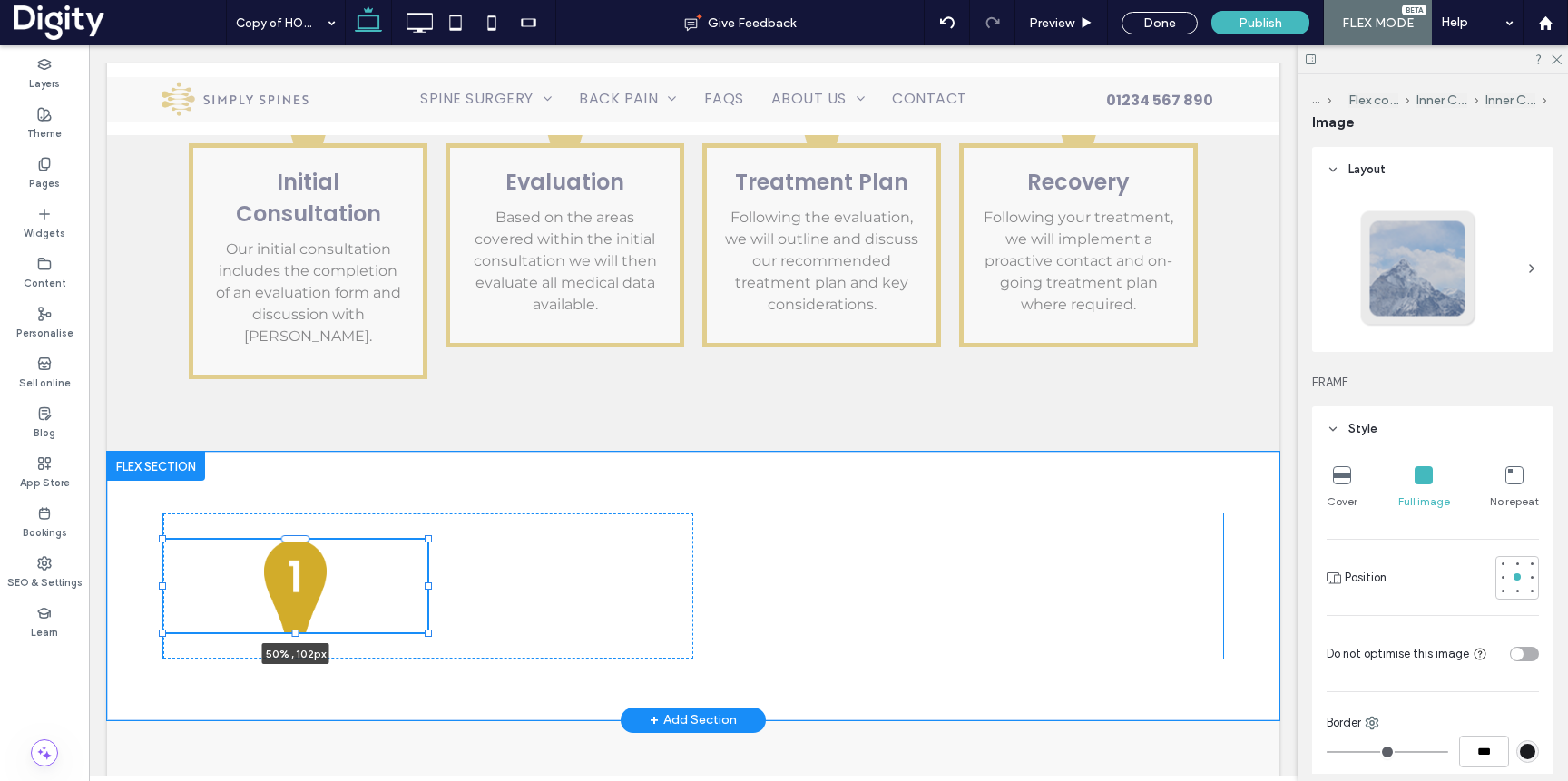
type input "***"
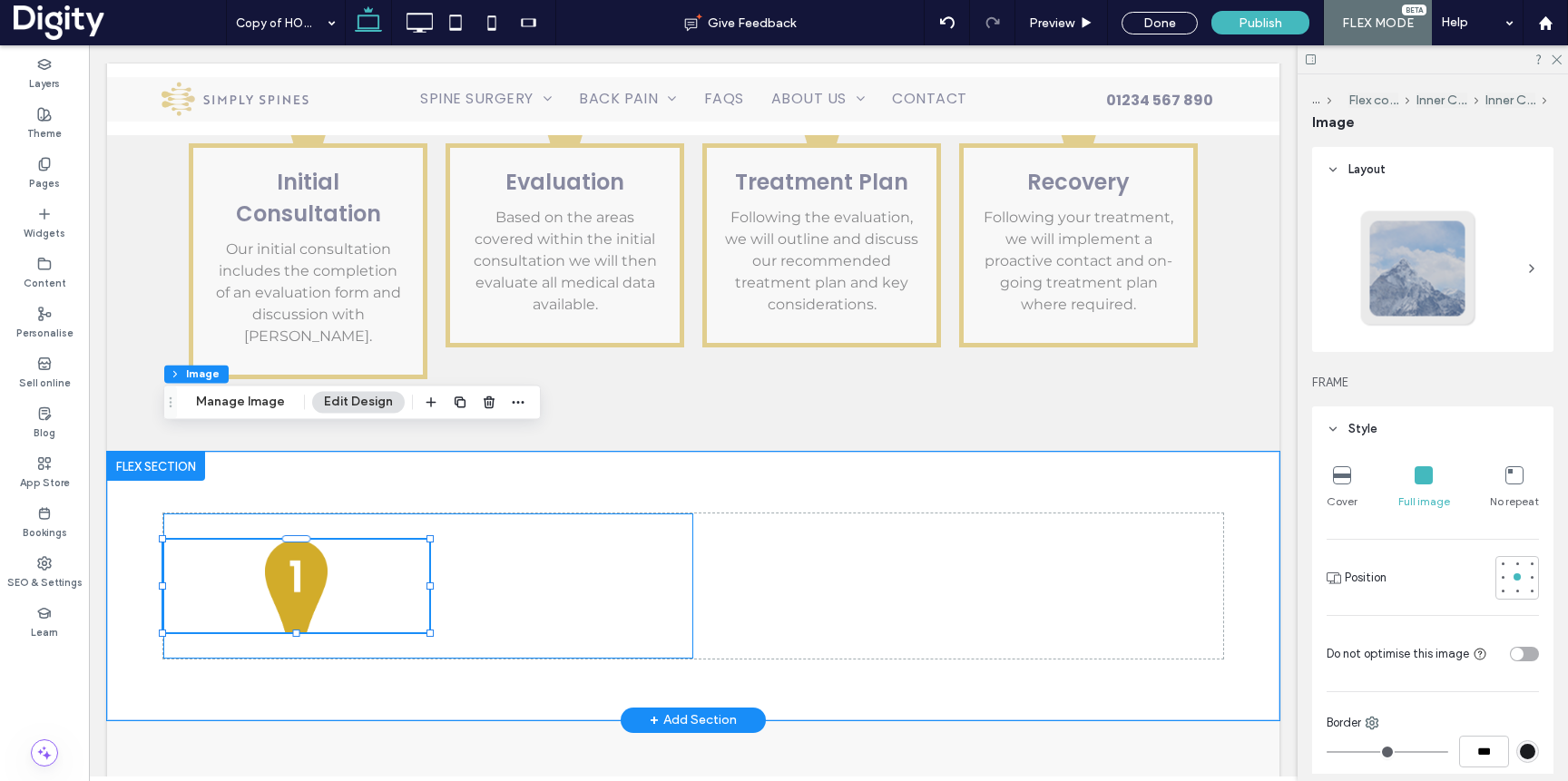
click at [637, 521] on div "50% , 102px" at bounding box center [428, 586] width 530 height 145
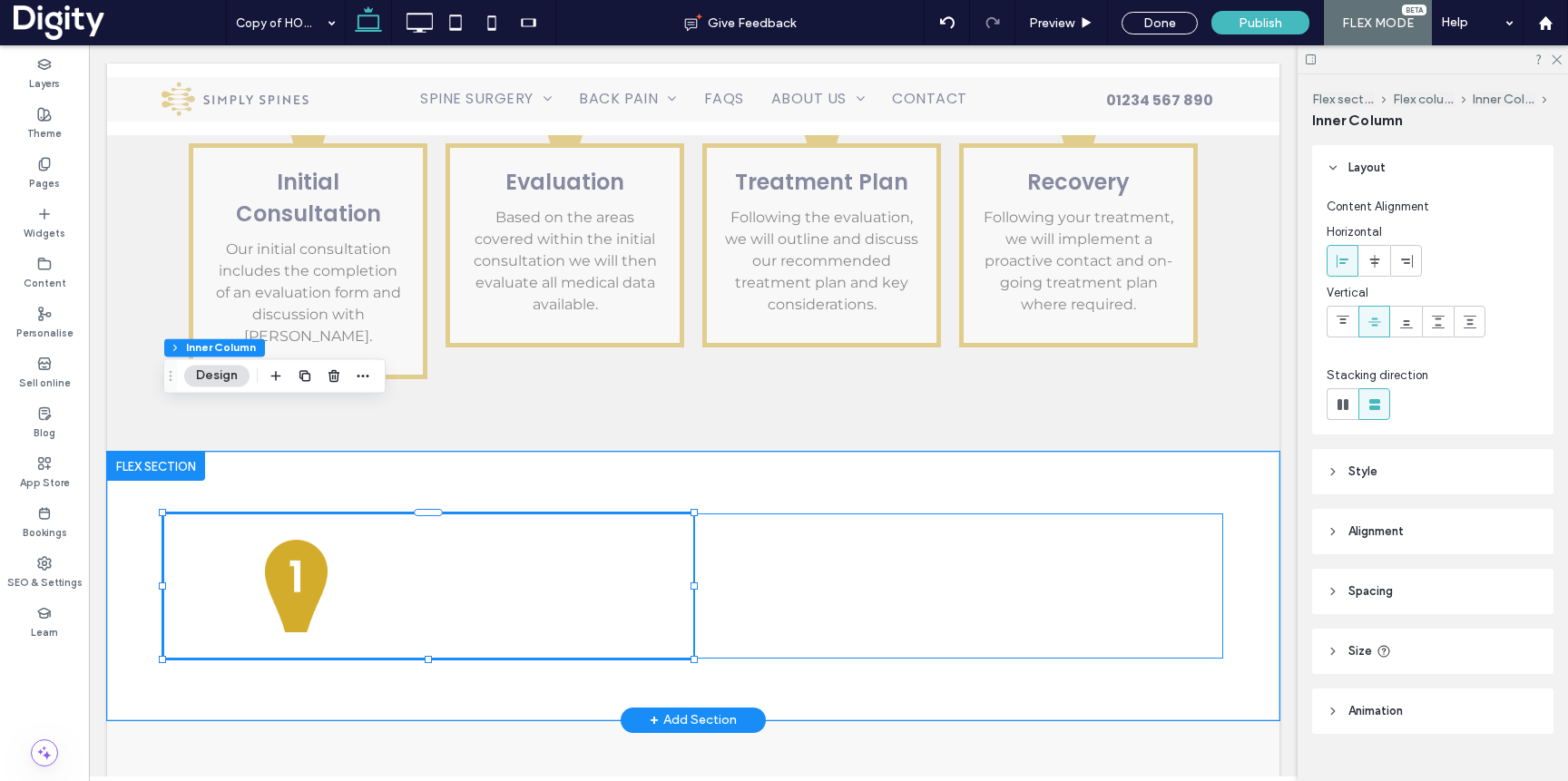
scroll to position [33, 0]
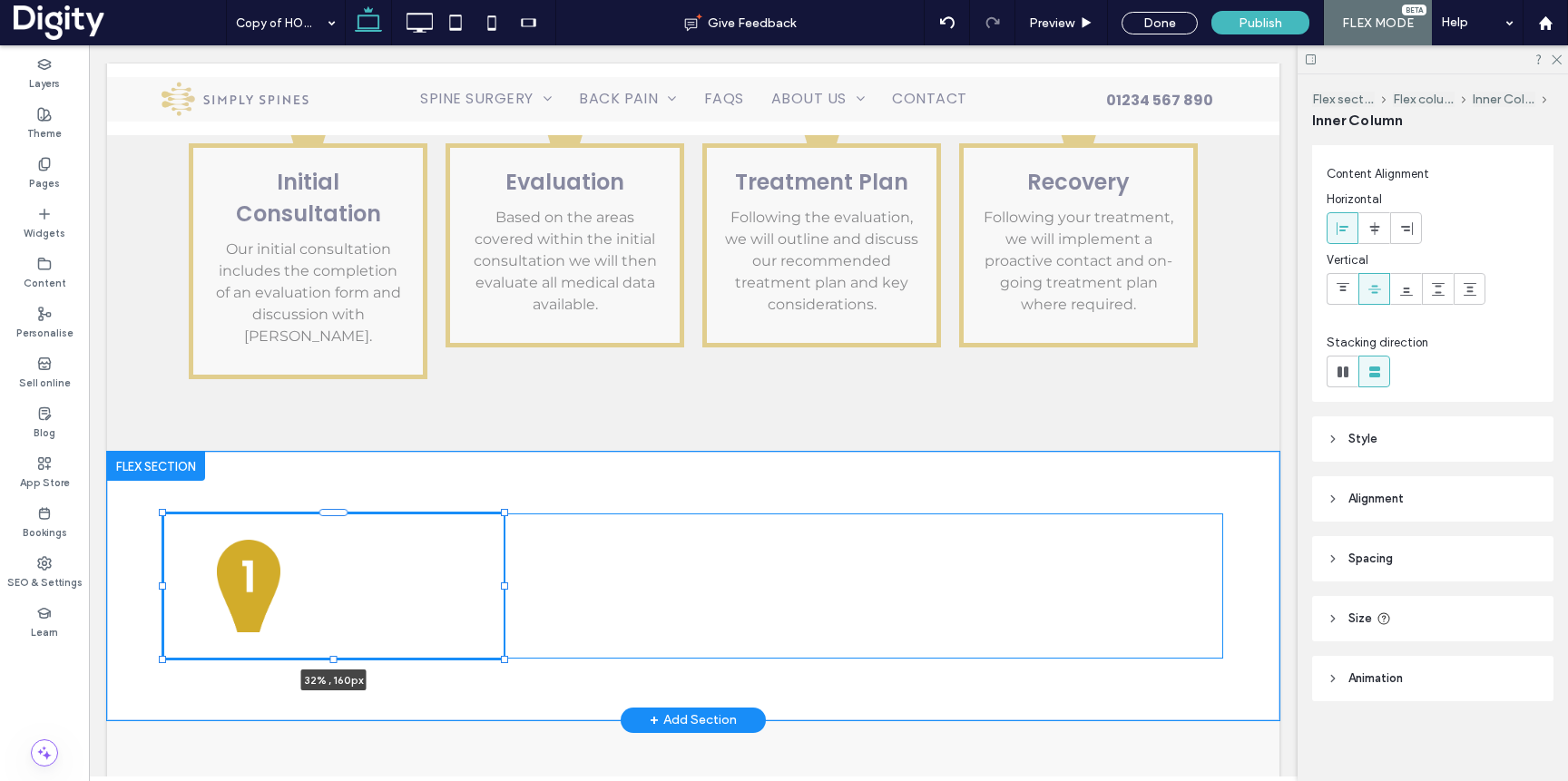
drag, startPoint x: 695, startPoint y: 479, endPoint x: 501, endPoint y: 486, distance: 194.1
click at [501, 486] on div "32% , 160px" at bounding box center [693, 586] width 1089 height 268
type input "**"
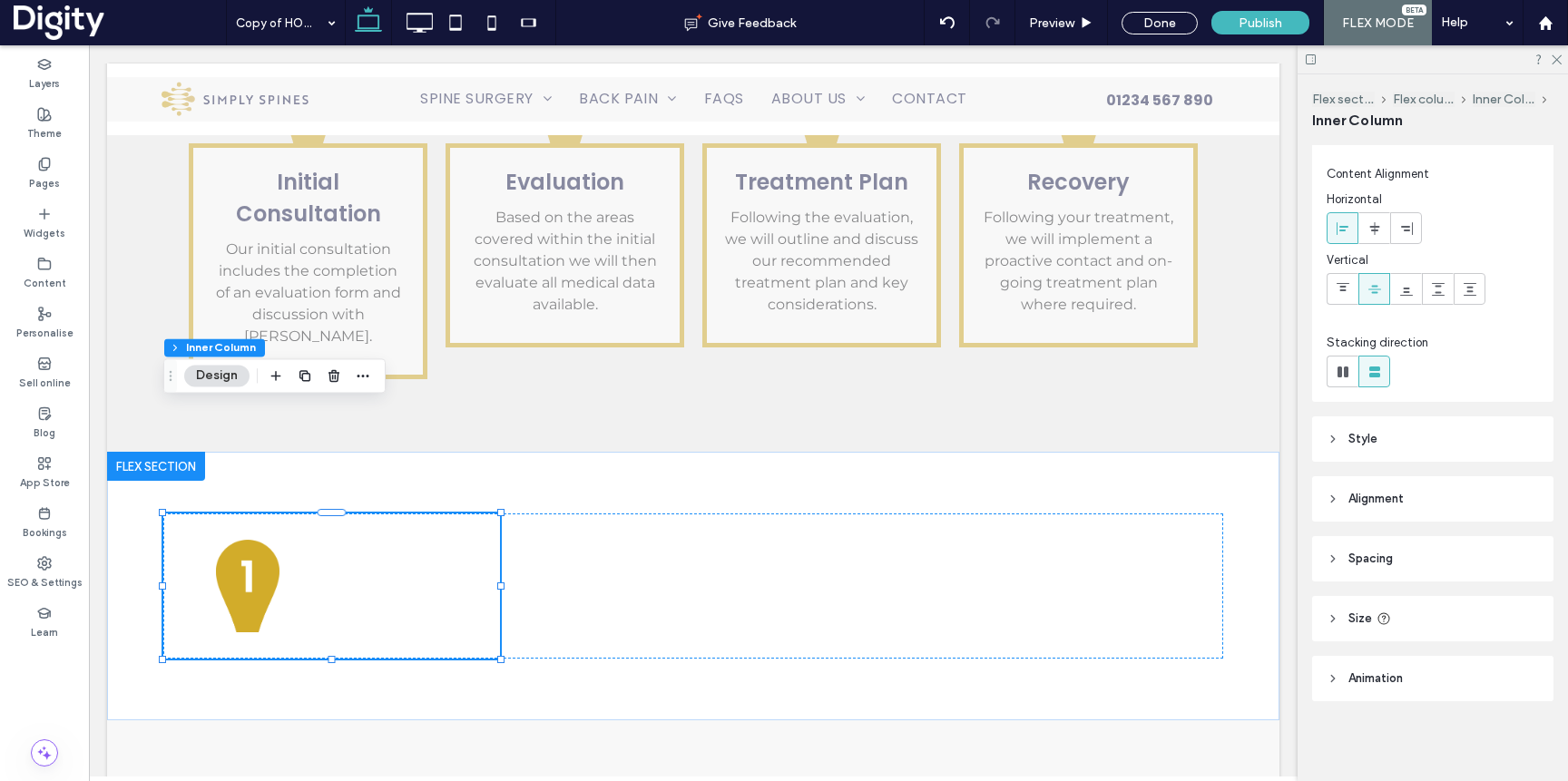
click at [1382, 621] on icon at bounding box center [1383, 619] width 15 height 15
click at [1500, 668] on input "****" at bounding box center [1493, 664] width 36 height 32
type input "**"
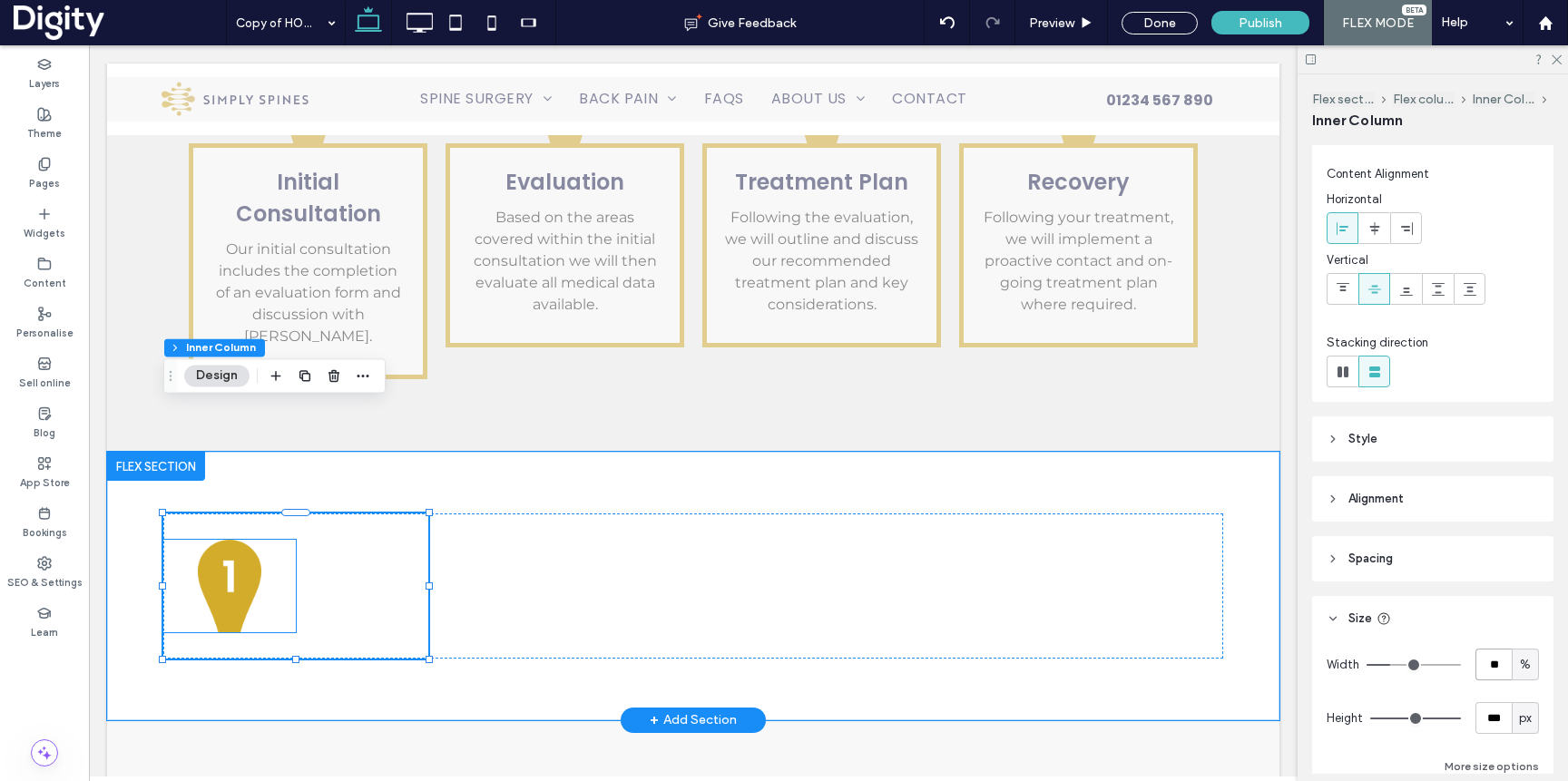
click at [255, 540] on img at bounding box center [229, 586] width 132 height 92
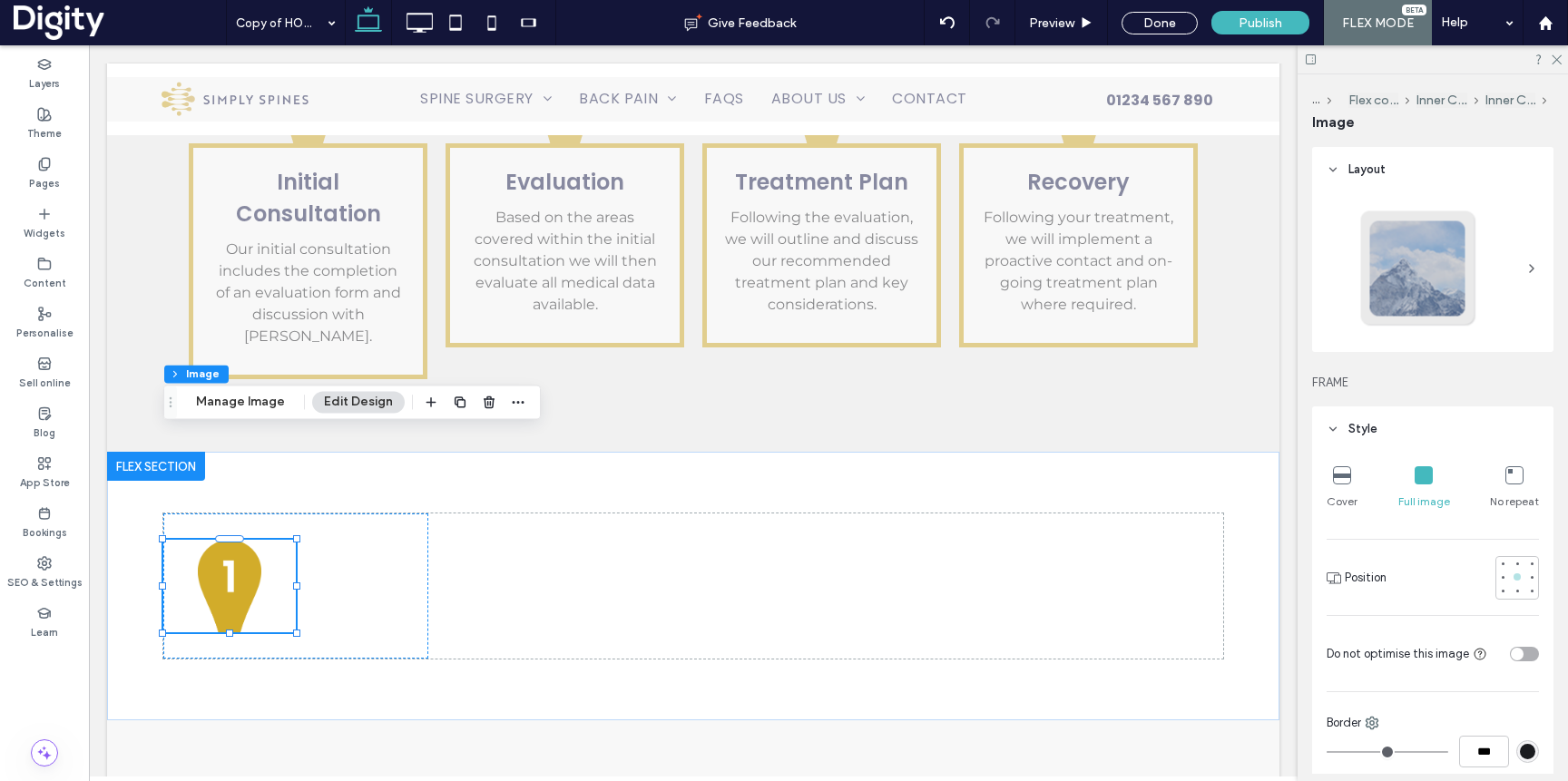
click at [1523, 579] on div at bounding box center [1517, 577] width 13 height 13
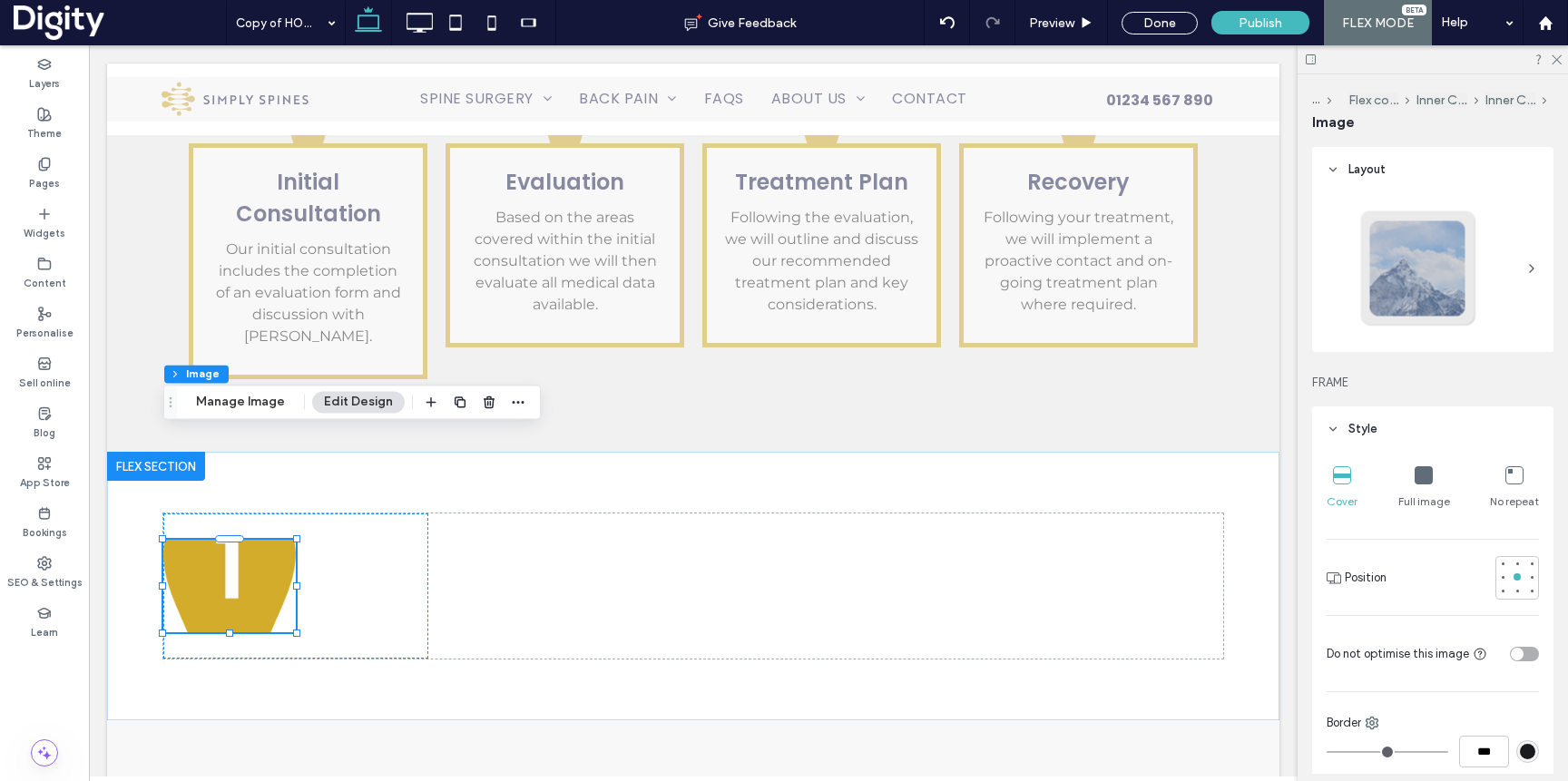
click at [1423, 468] on icon at bounding box center [1423, 475] width 18 height 18
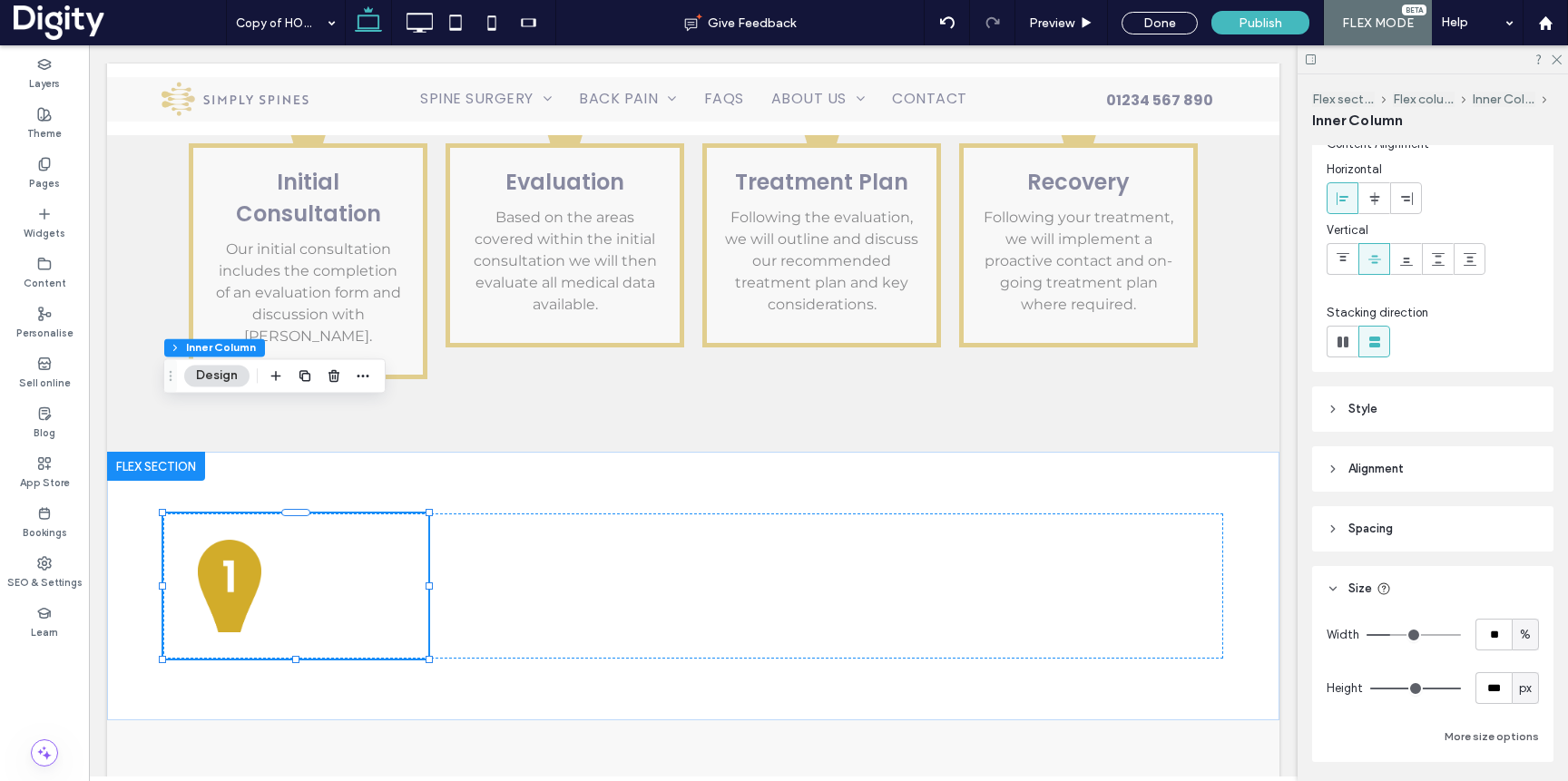
scroll to position [0, 0]
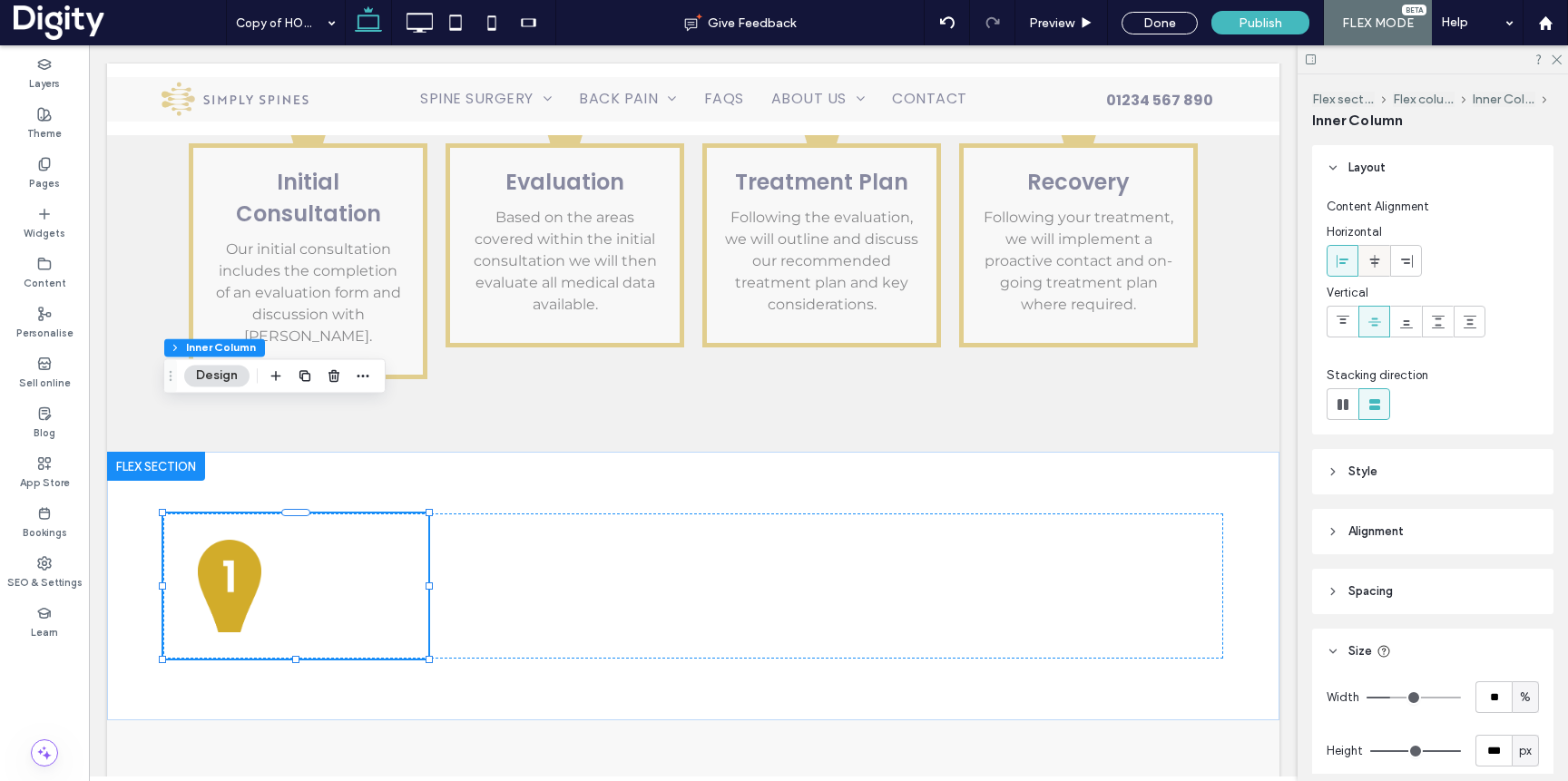
click at [1378, 255] on icon at bounding box center [1375, 261] width 15 height 15
click at [1336, 319] on icon at bounding box center [1343, 322] width 15 height 15
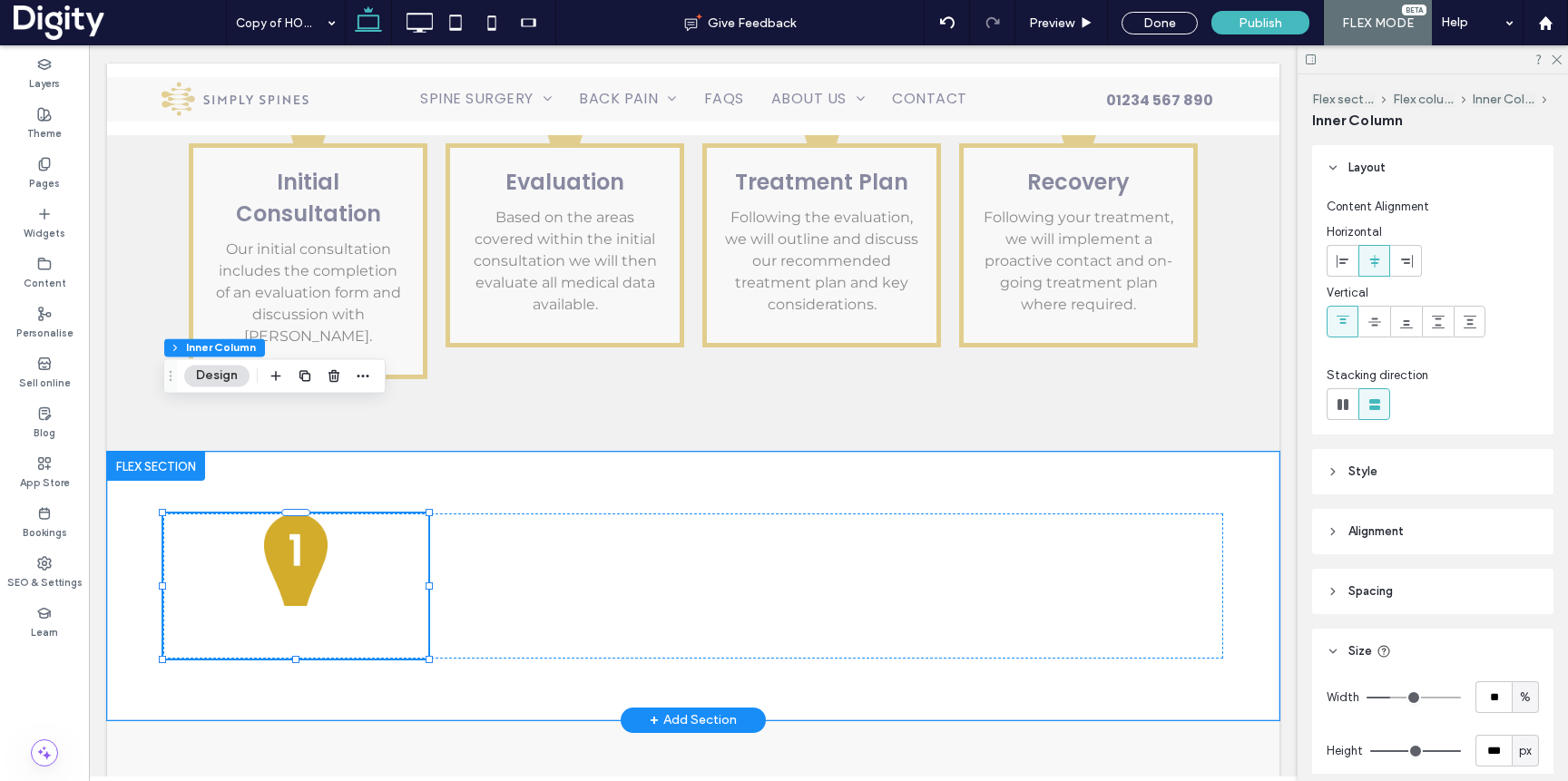
click at [391, 514] on div at bounding box center [295, 586] width 265 height 145
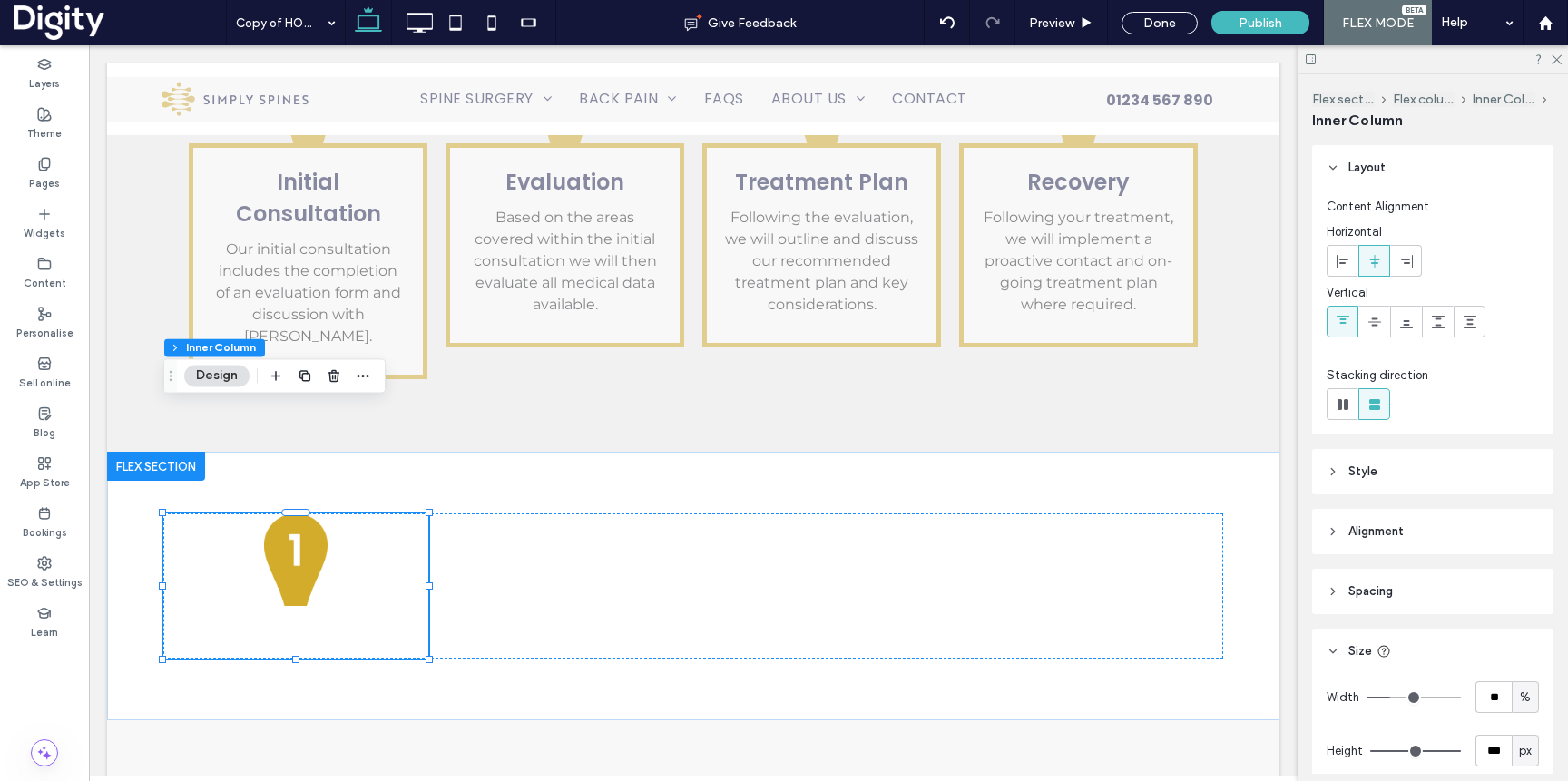
click at [1375, 577] on header "Spacing" at bounding box center [1433, 592] width 241 height 46
click at [1502, 665] on input "****" at bounding box center [1514, 659] width 50 height 32
type input "*"
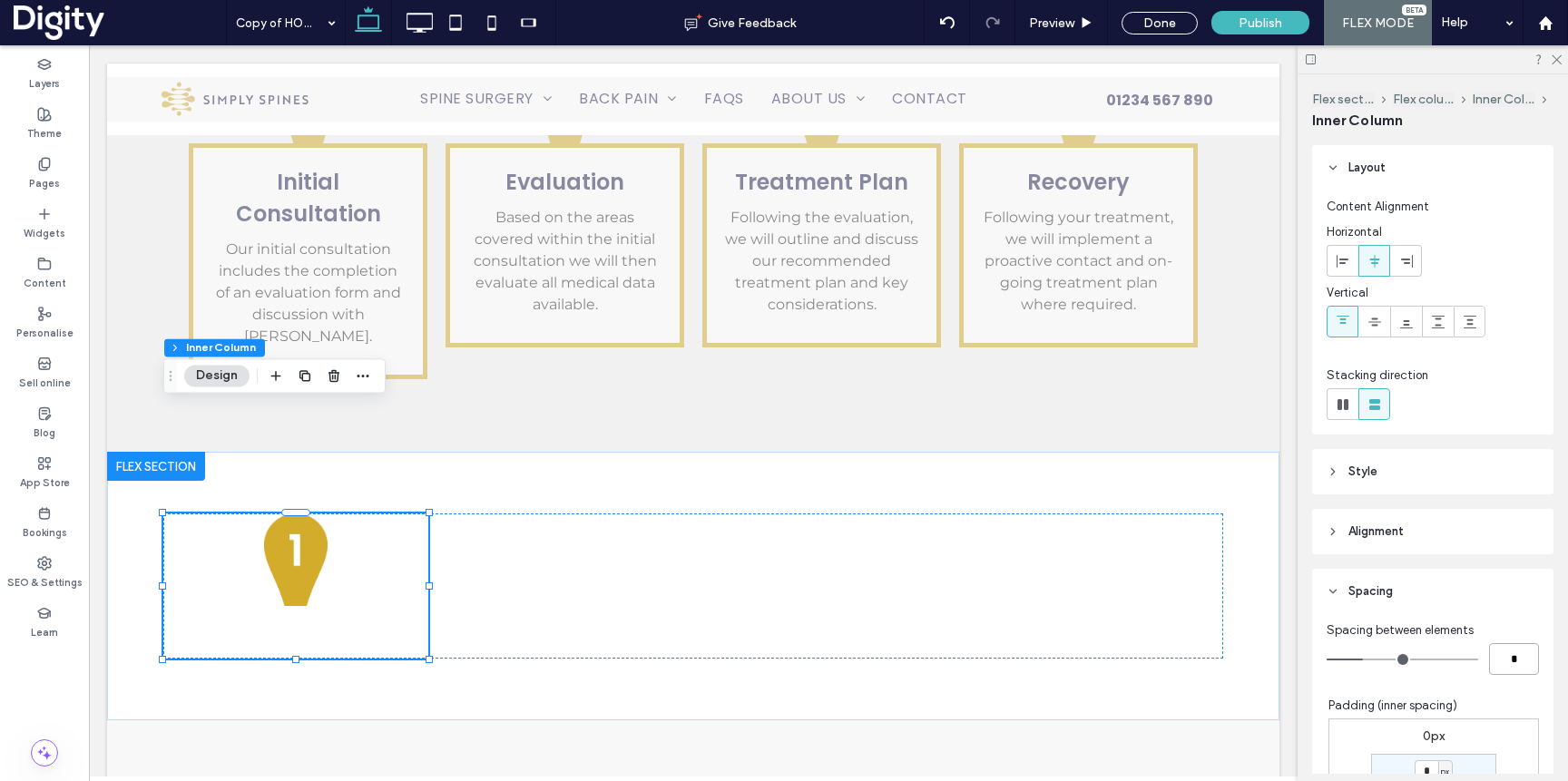
type input "***"
click at [37, 227] on label "Widgets" at bounding box center [44, 231] width 42 height 20
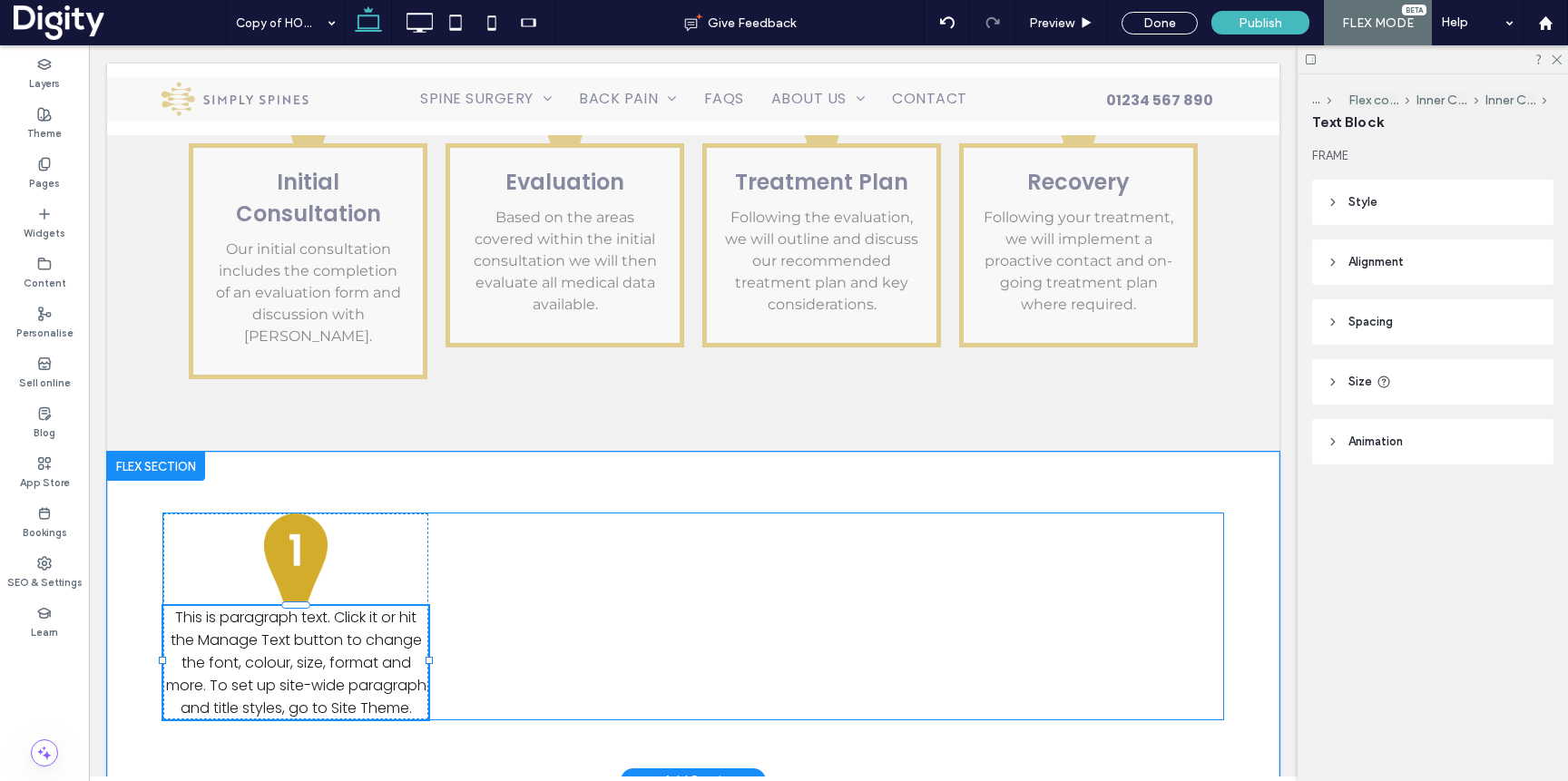
type input "*******"
type input "**"
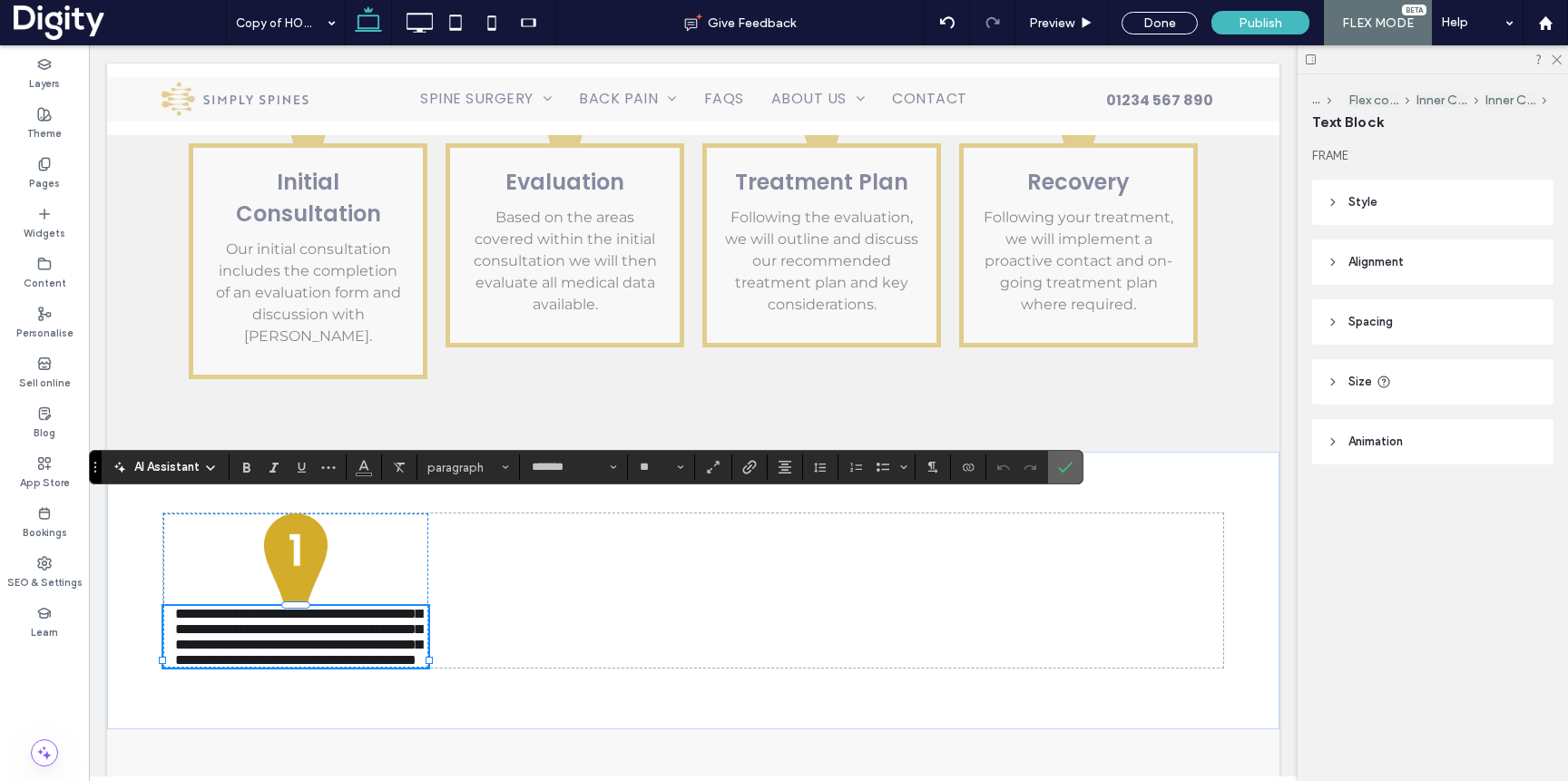
click at [1068, 465] on icon "Confirm" at bounding box center [1065, 467] width 15 height 15
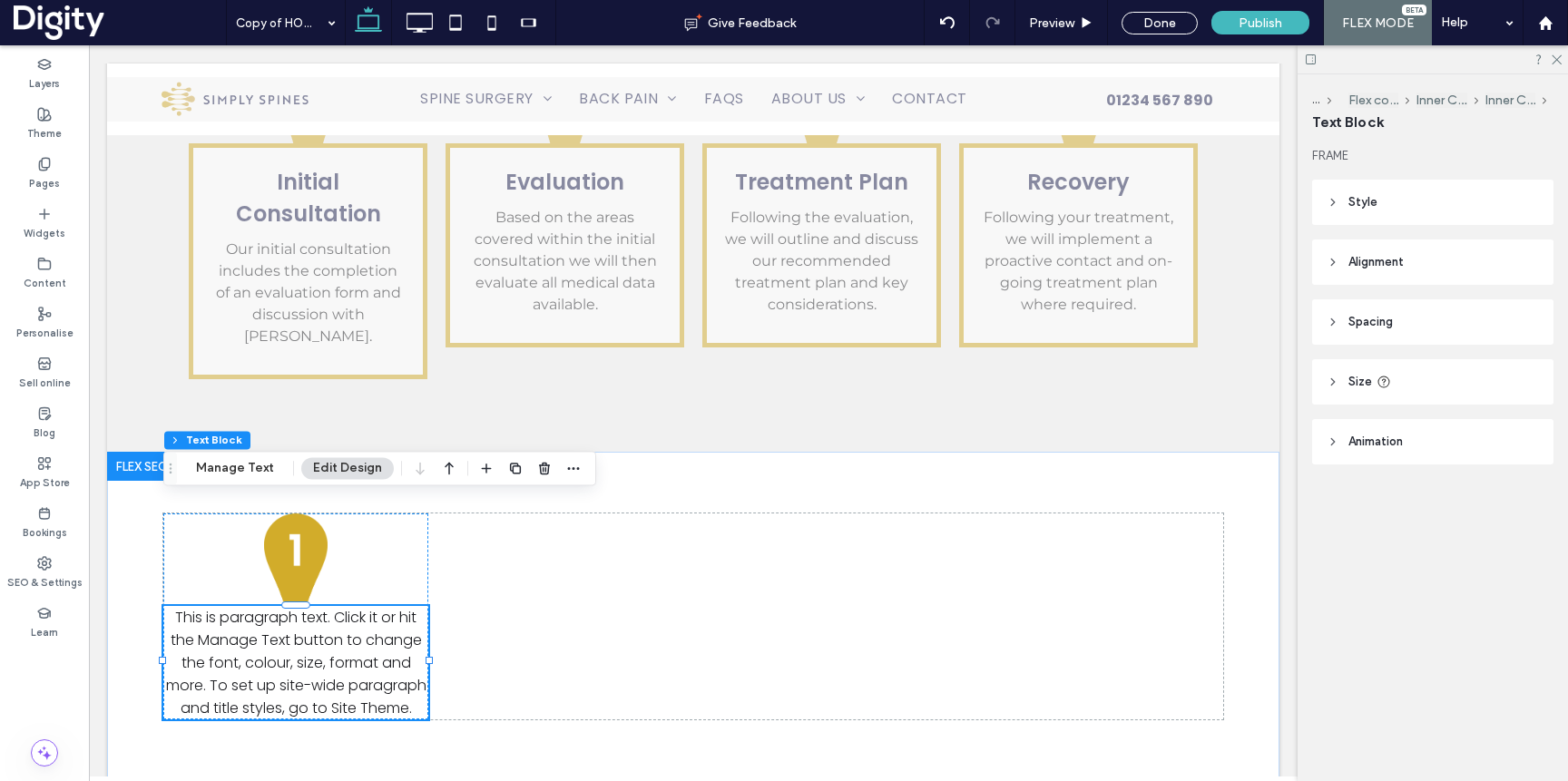
click at [1384, 201] on header "Style" at bounding box center [1433, 202] width 241 height 46
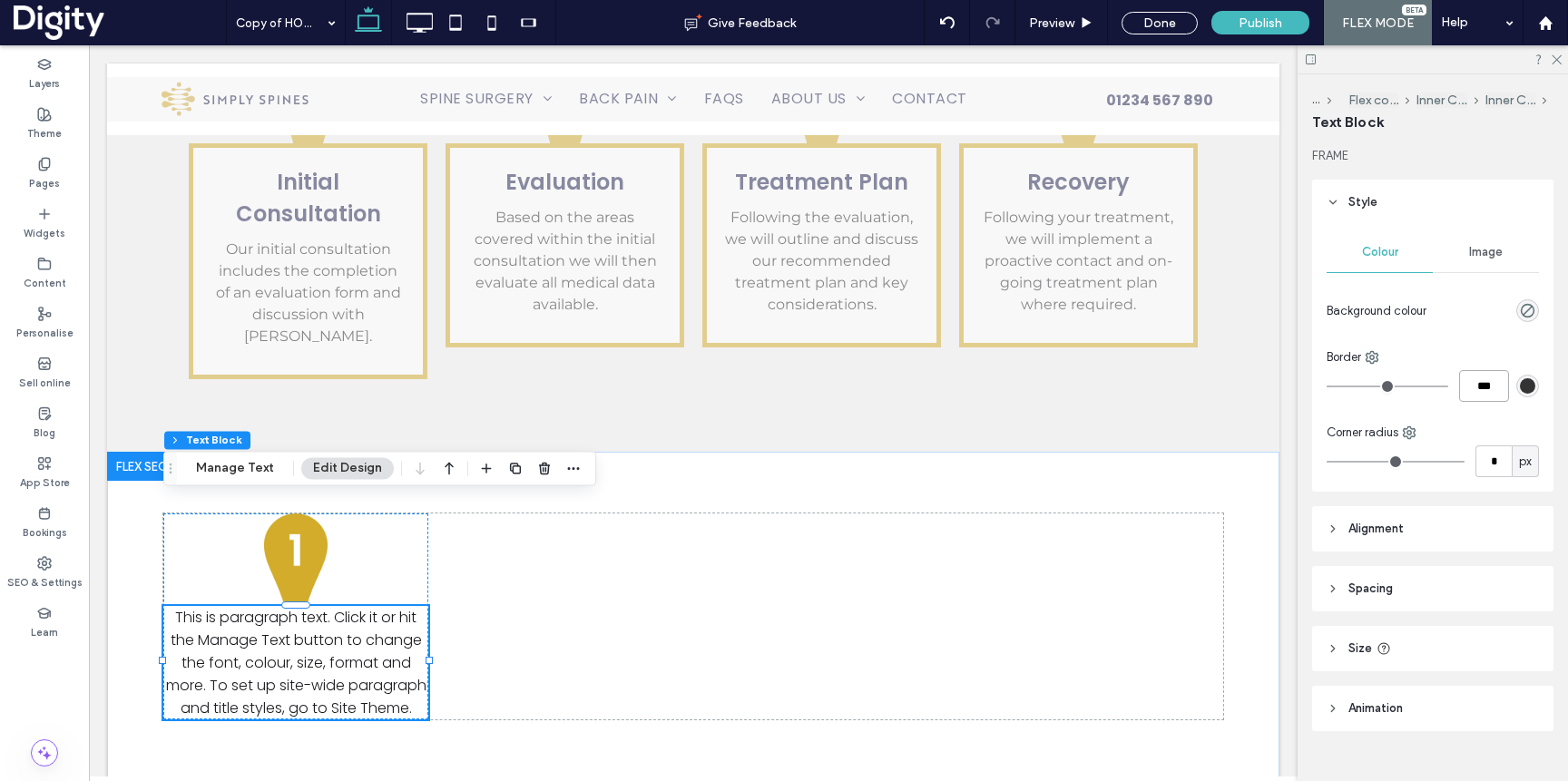
click at [1477, 380] on input "***" at bounding box center [1483, 386] width 50 height 32
type input "*"
type input "***"
click at [1534, 379] on div "rgb(51, 51, 51)" at bounding box center [1528, 387] width 16 height 16
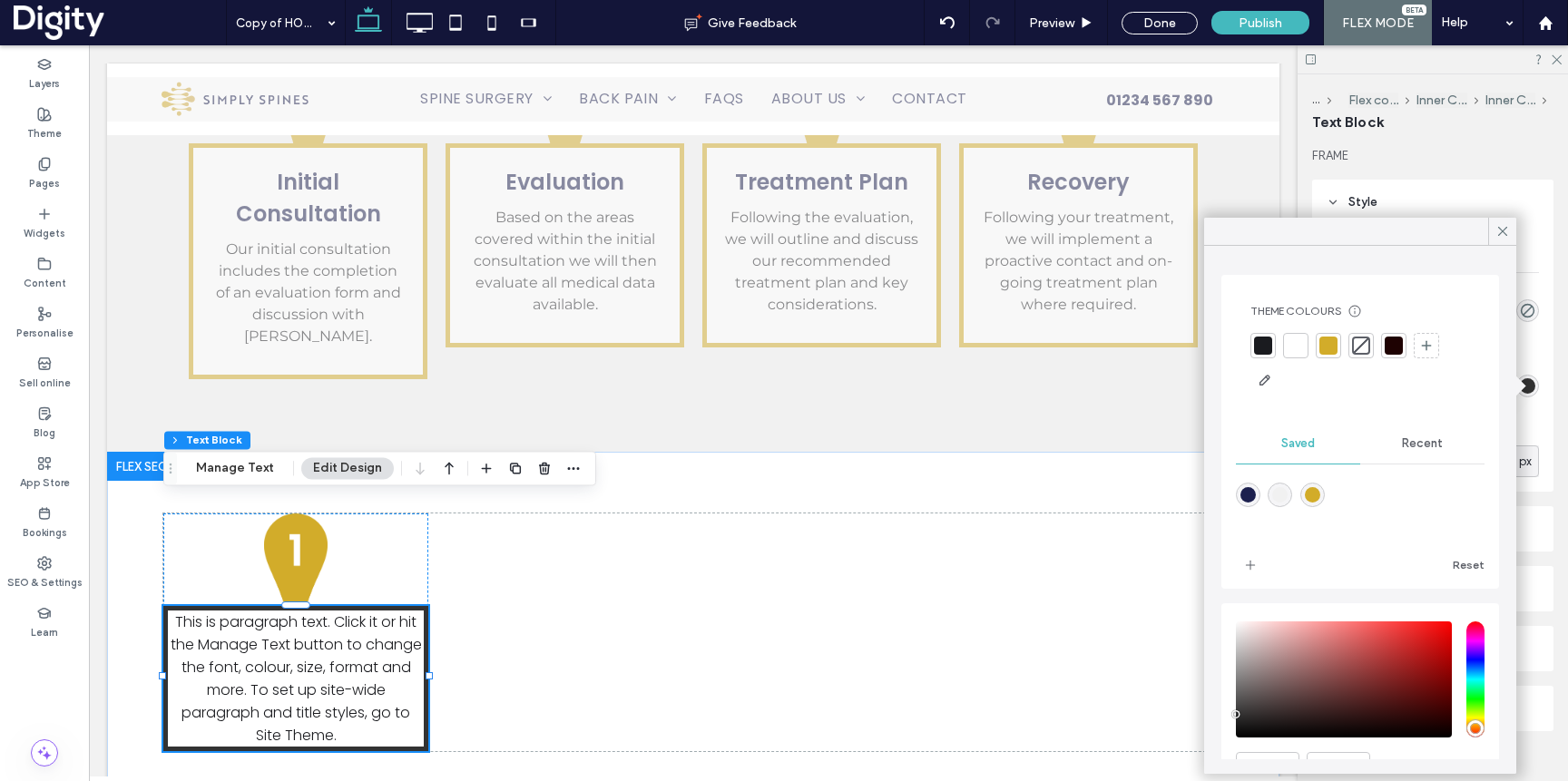
click at [1323, 341] on div at bounding box center [1328, 346] width 18 height 18
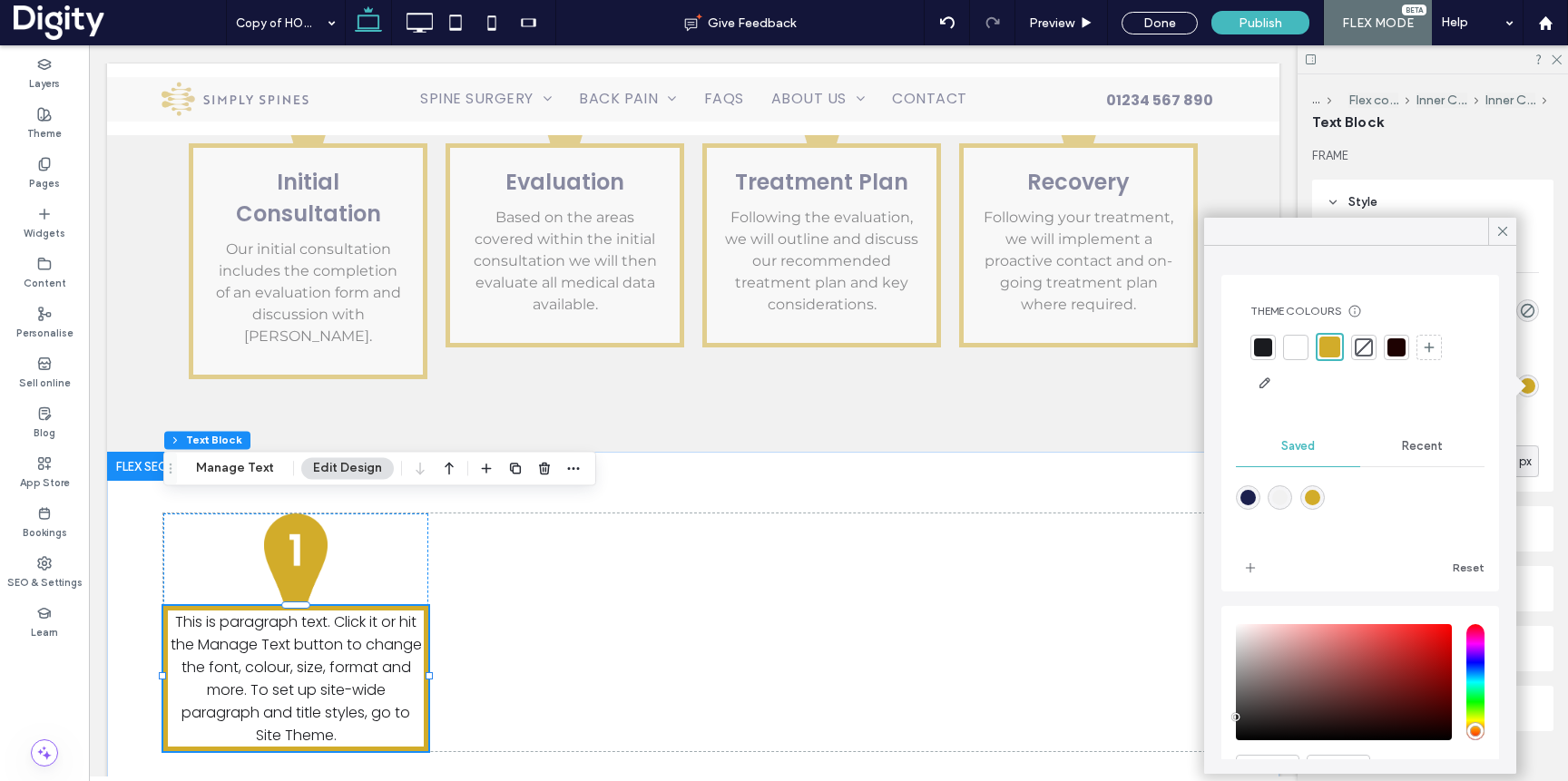
click at [1535, 405] on div "Colour Image Background colour Border *** Corner radius * px" at bounding box center [1433, 358] width 241 height 267
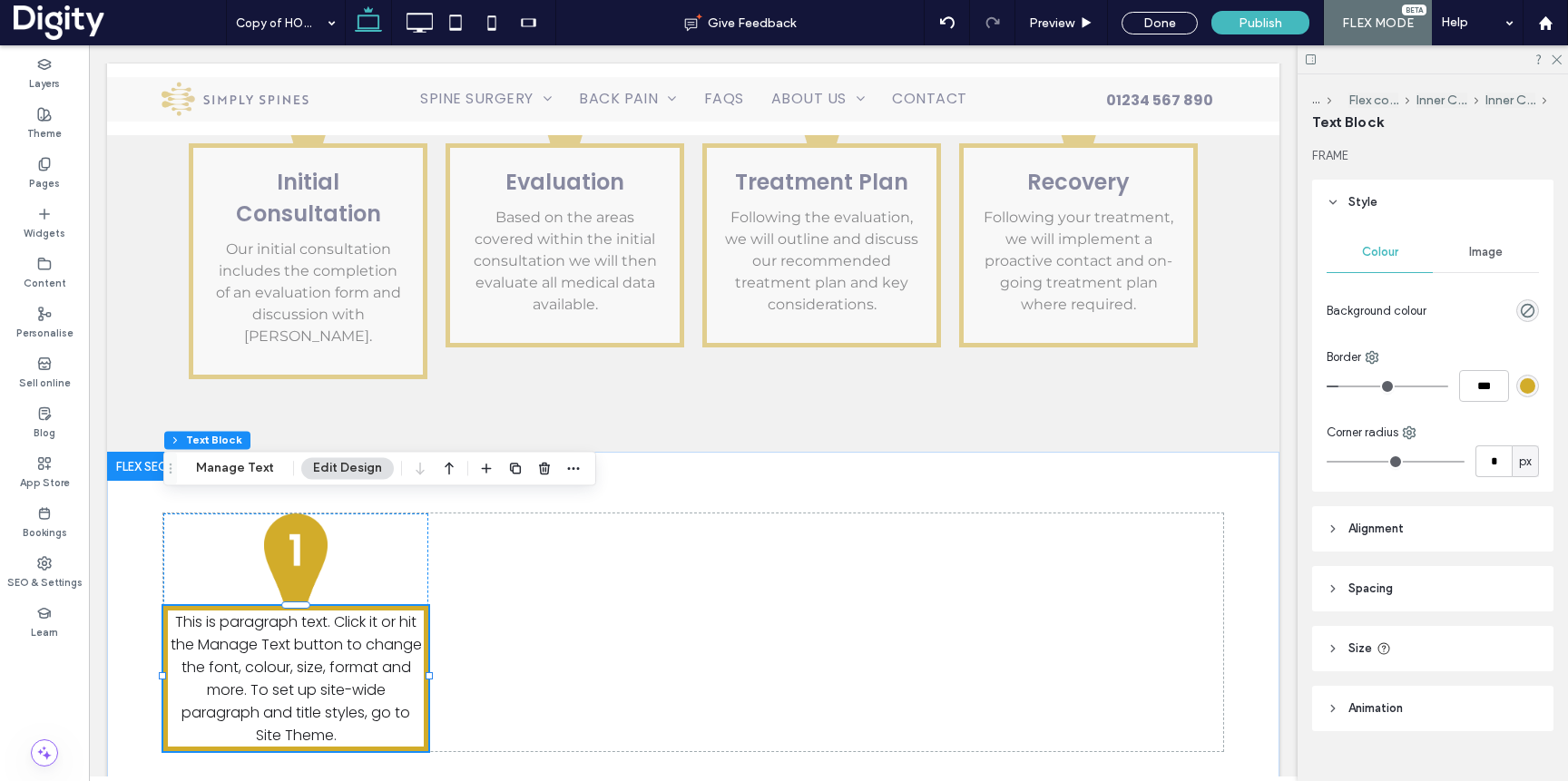
click at [1404, 586] on header "Spacing" at bounding box center [1433, 589] width 241 height 46
click at [1425, 687] on input "*" at bounding box center [1425, 694] width 23 height 22
type input "**"
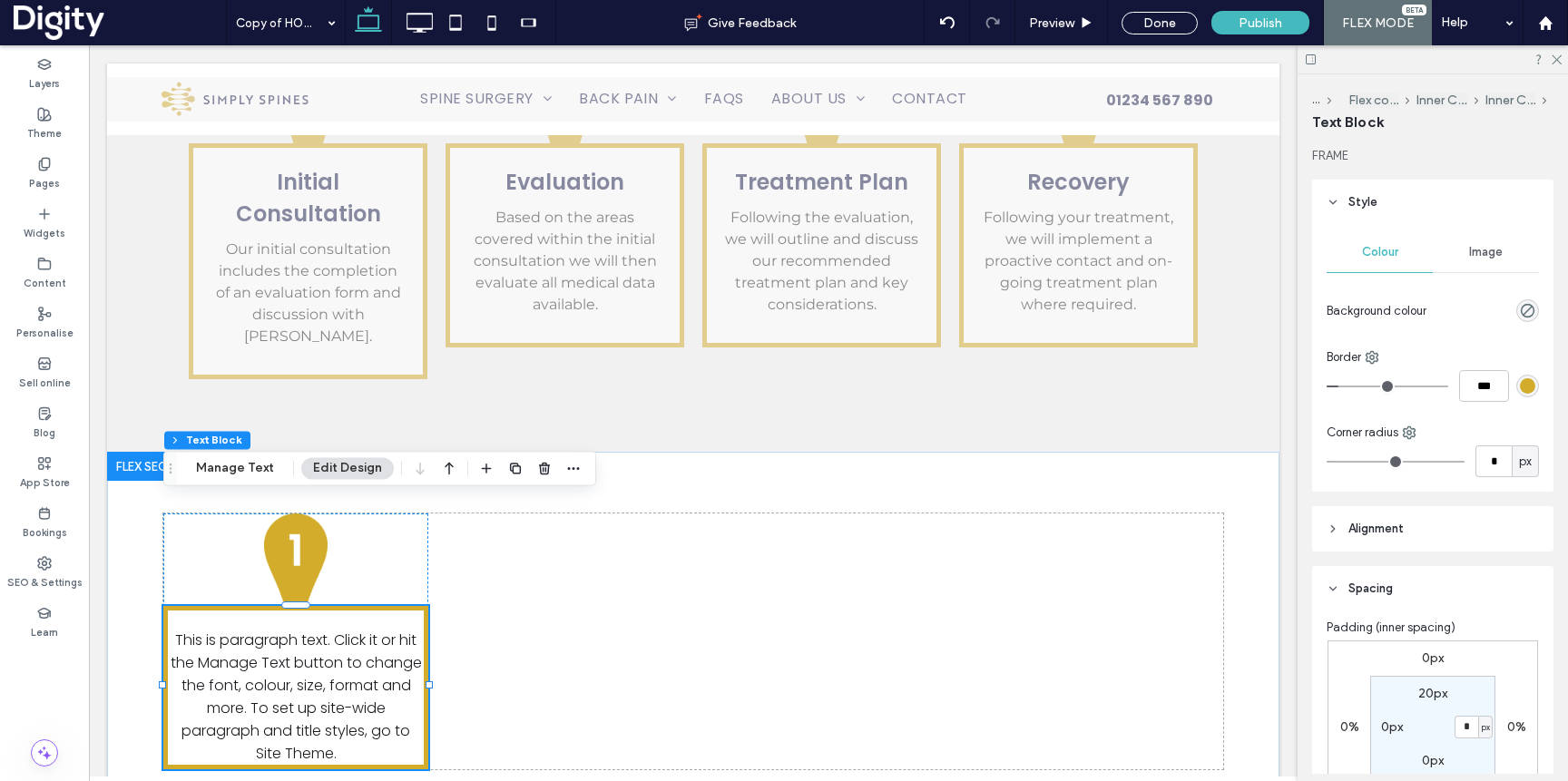
type input "**"
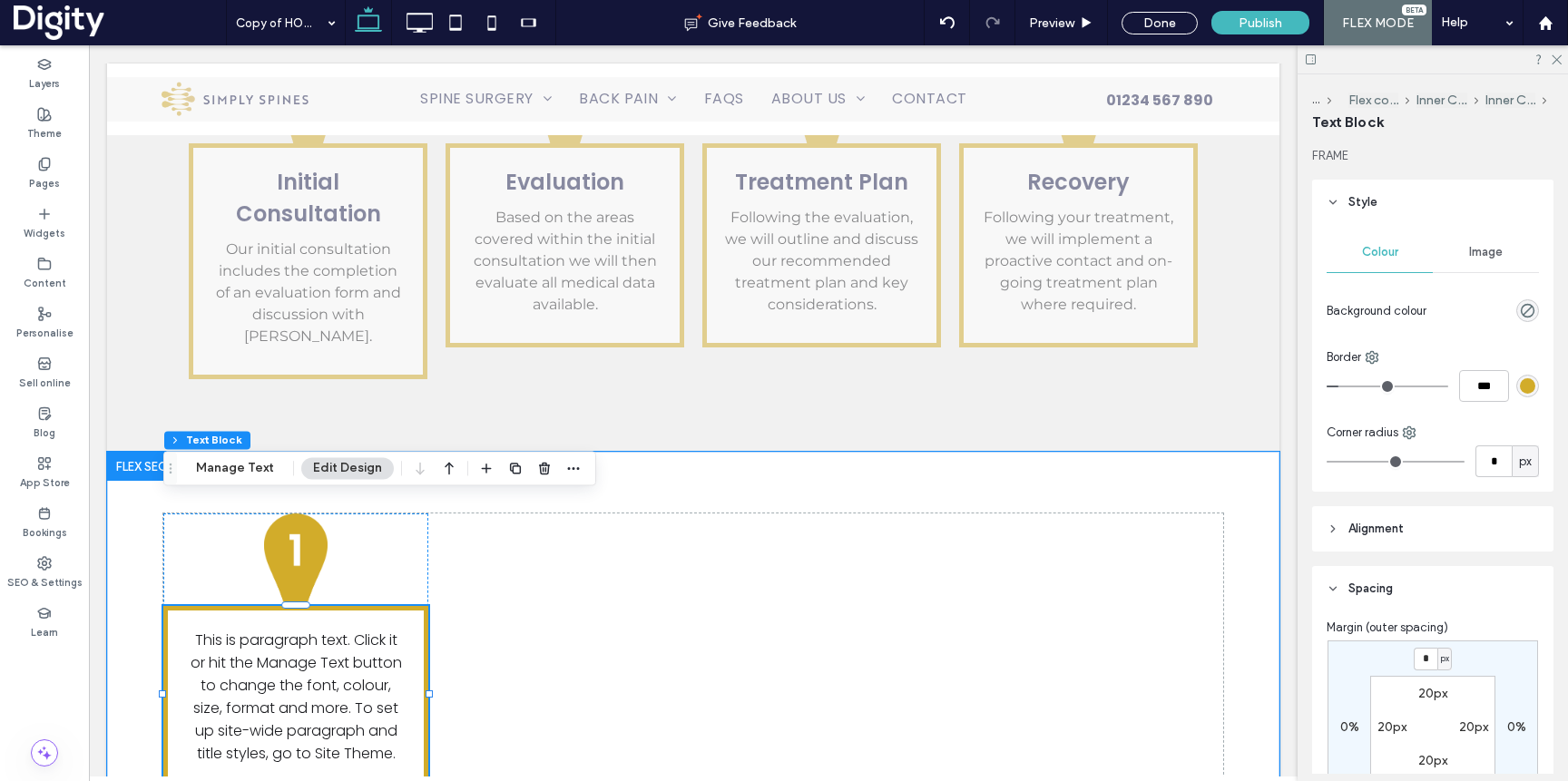
click at [226, 629] on span "This is paragraph text. Click it or hit the Manage Text button to change the fo…" at bounding box center [296, 696] width 212 height 134
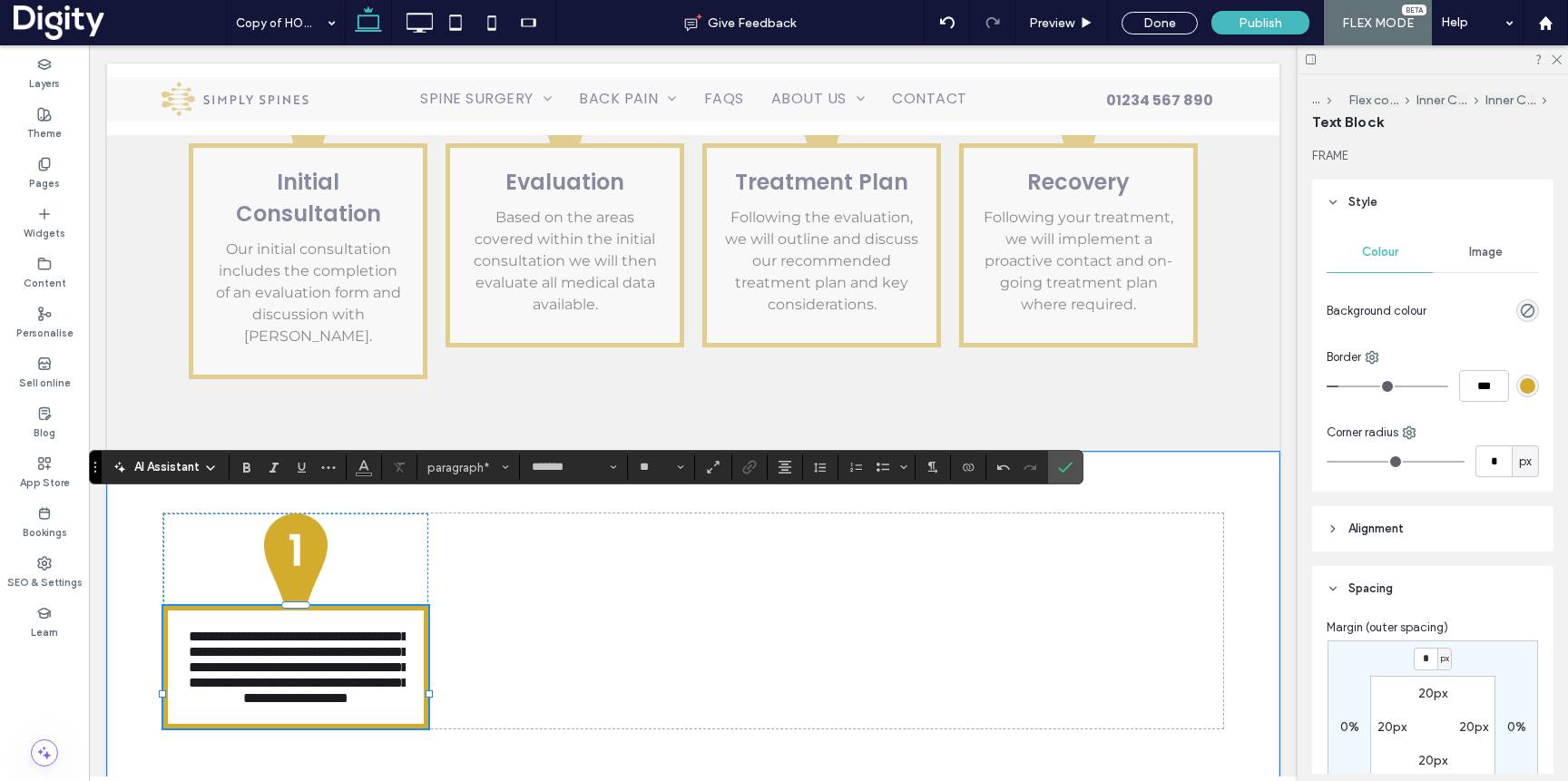
click at [354, 629] on span "**********" at bounding box center [298, 667] width 220 height 76
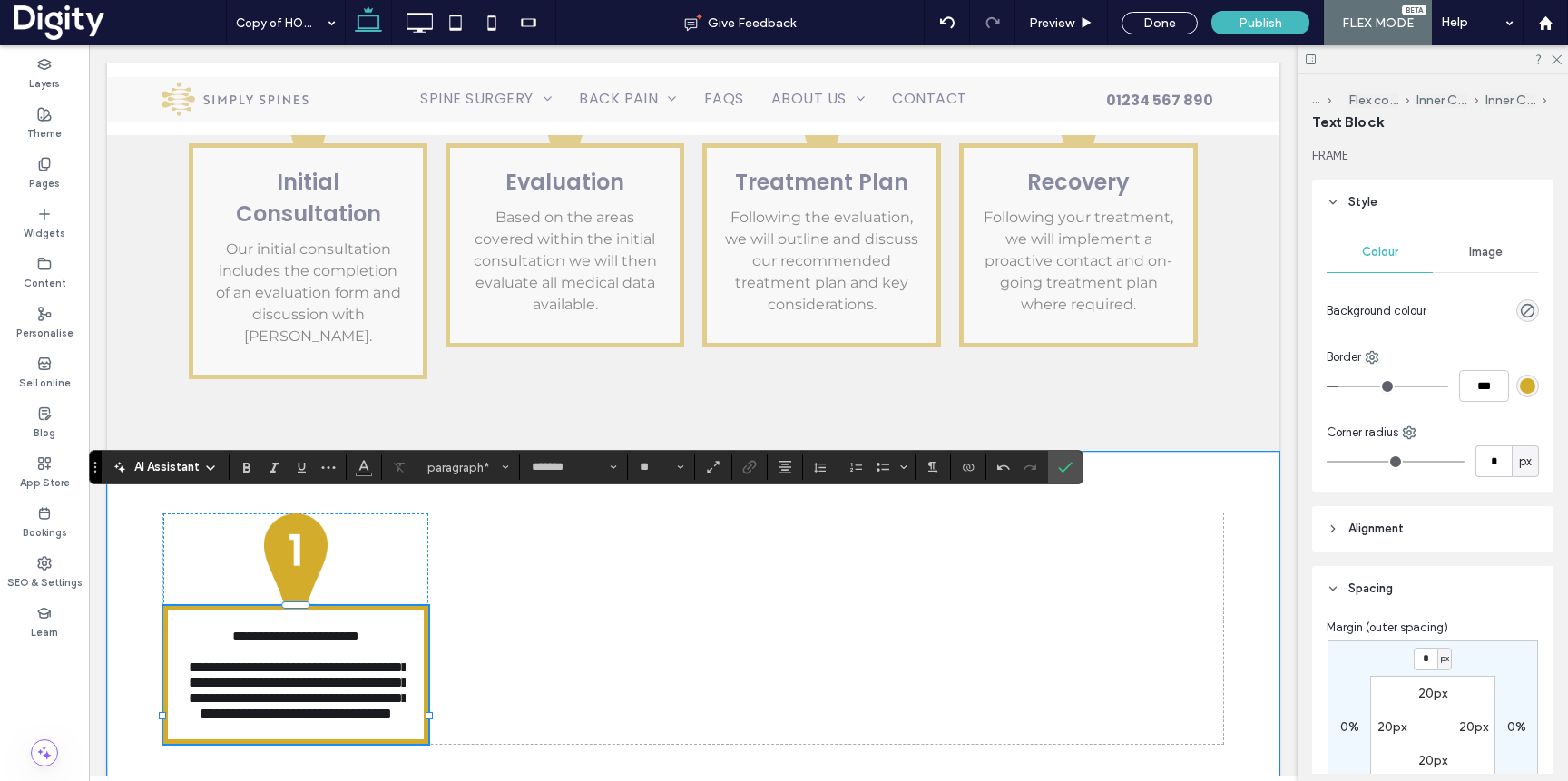
click at [355, 629] on span "**********" at bounding box center [295, 636] width 127 height 14
click at [614, 465] on icon "Font & Font weight" at bounding box center [613, 466] width 7 height 7
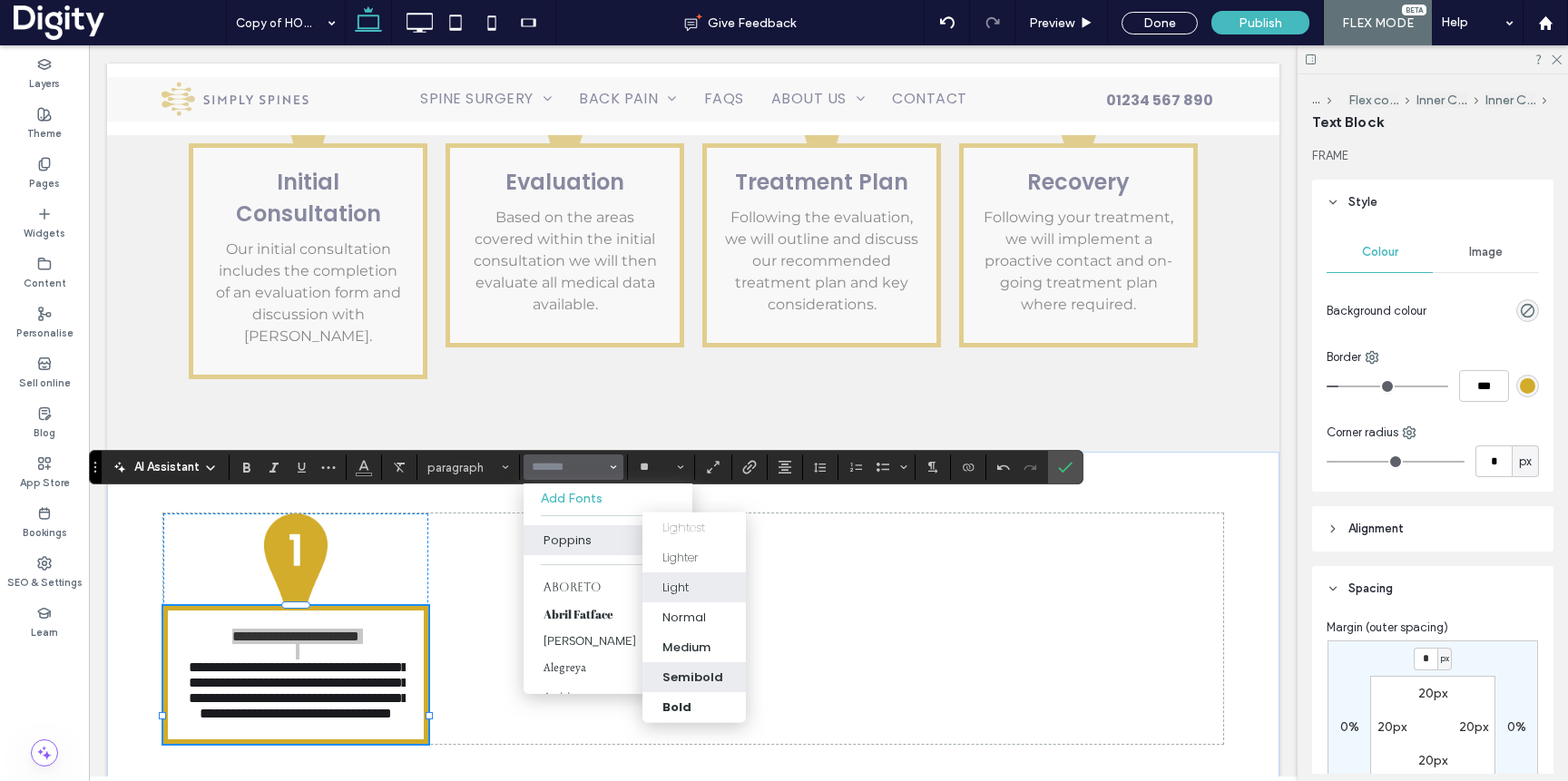
drag, startPoint x: 718, startPoint y: 663, endPoint x: 629, endPoint y: 618, distance: 99.7
click at [718, 663] on label "Semibold" at bounding box center [694, 677] width 103 height 30
type input "*******"
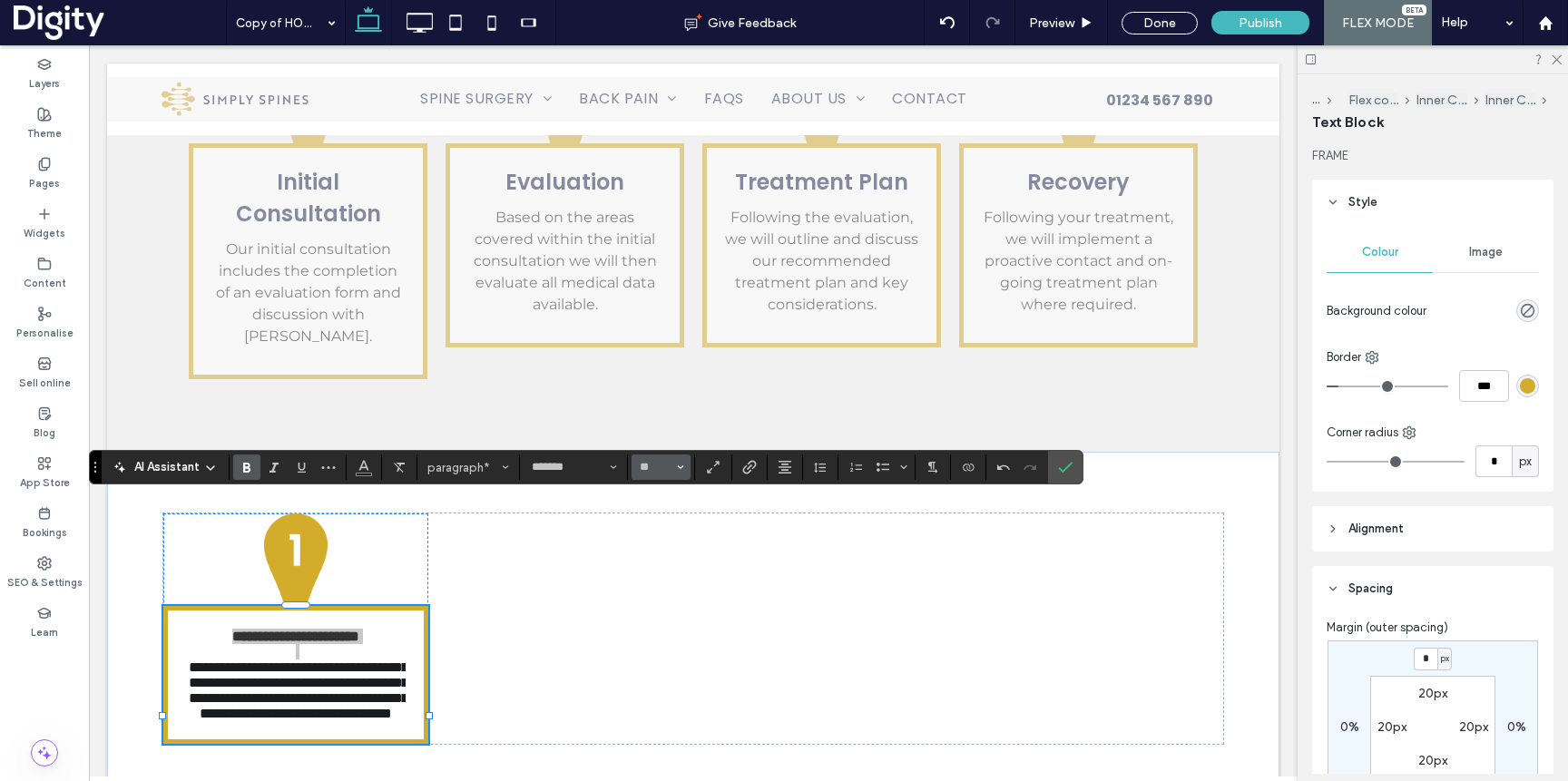
click at [679, 473] on span "Size" at bounding box center [680, 467] width 7 height 23
click at [659, 627] on label "24" at bounding box center [661, 623] width 58 height 25
type input "**"
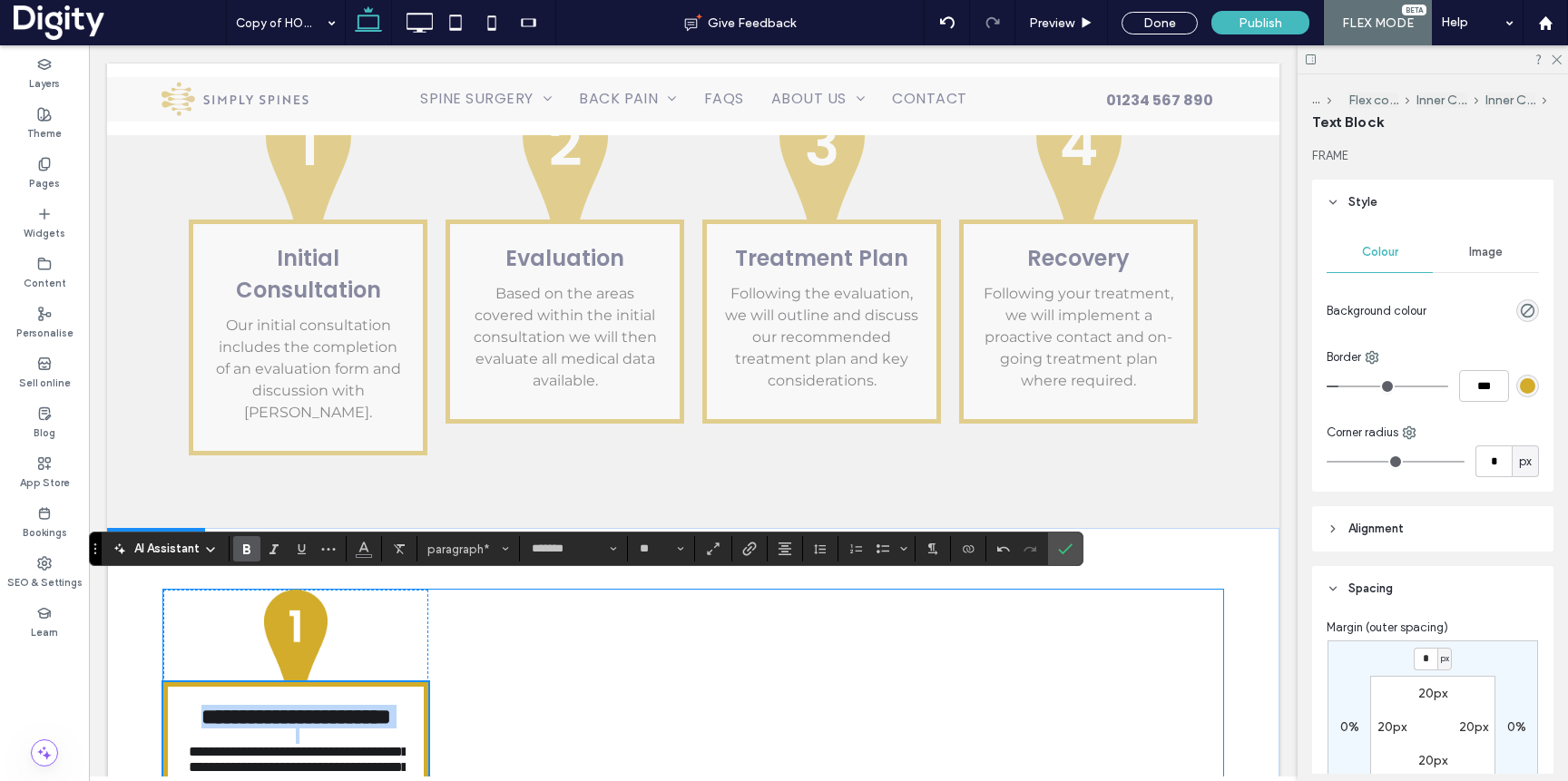
scroll to position [3080, 0]
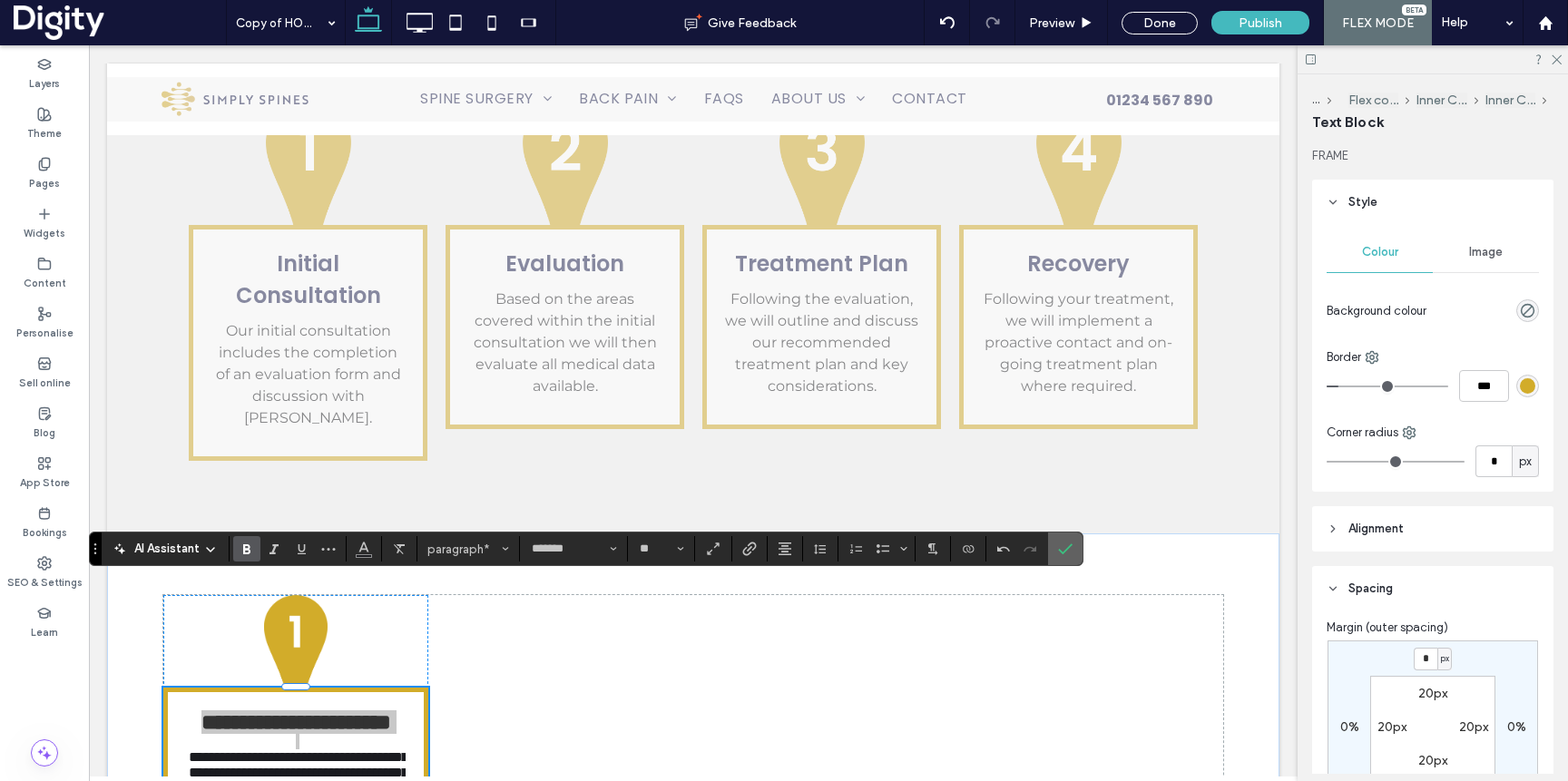
drag, startPoint x: 1068, startPoint y: 551, endPoint x: 978, endPoint y: 505, distance: 101.1
click at [1068, 551] on icon "Confirm" at bounding box center [1065, 549] width 15 height 15
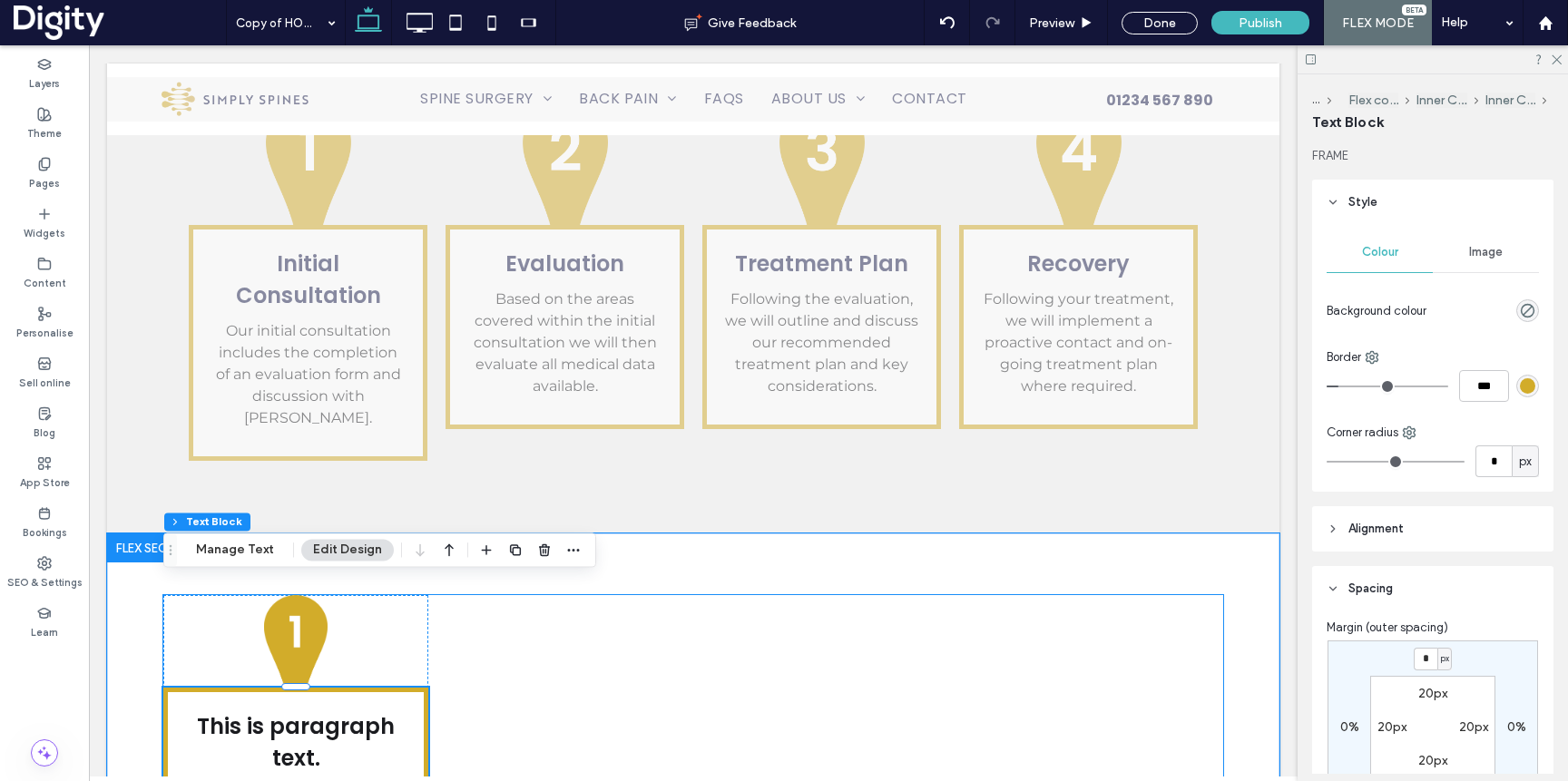
click at [475, 698] on div "This is paragraph text. Click it or hit the Manage Text button to change the fo…" at bounding box center [693, 775] width 1060 height 360
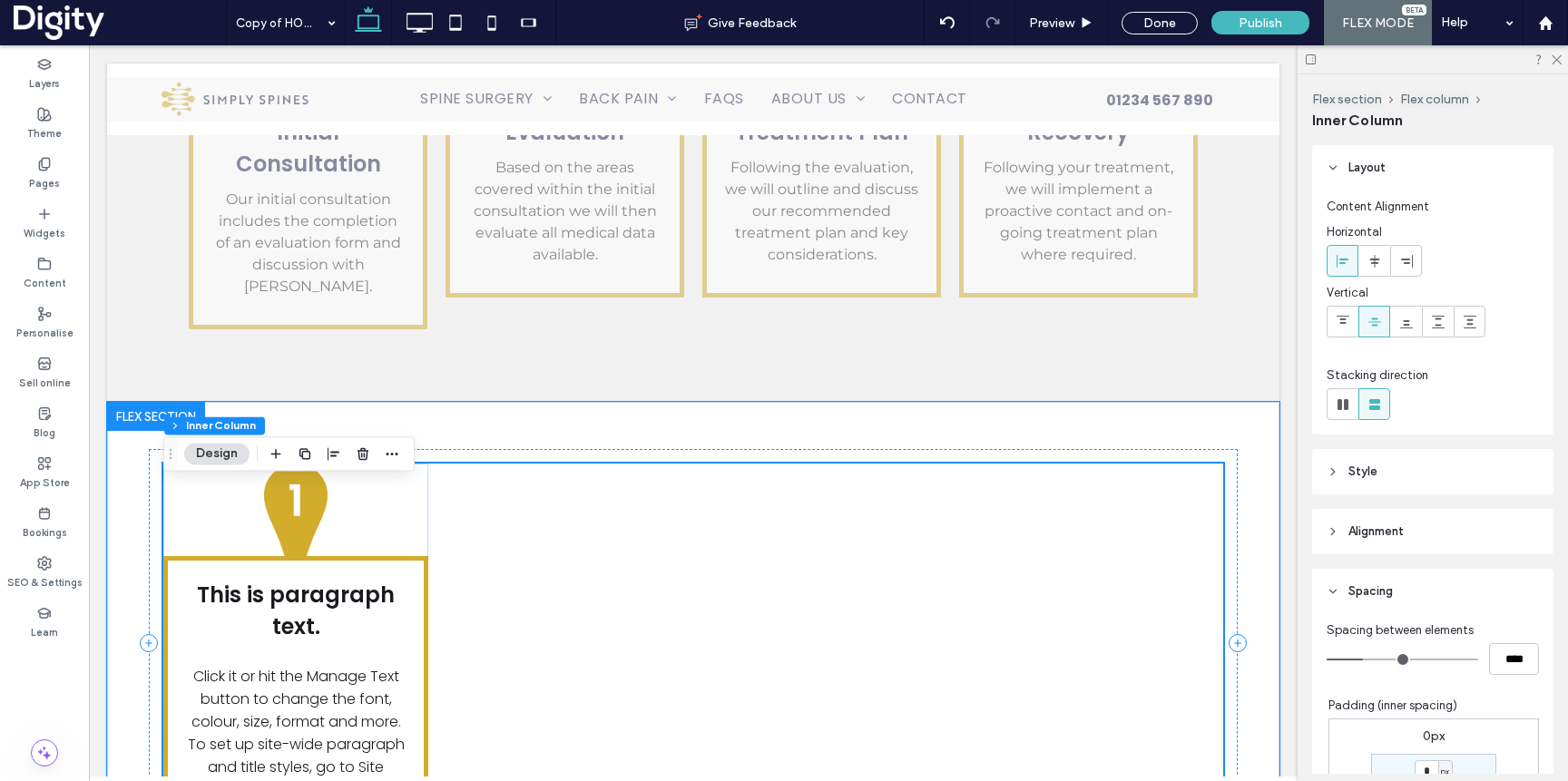
scroll to position [3224, 0]
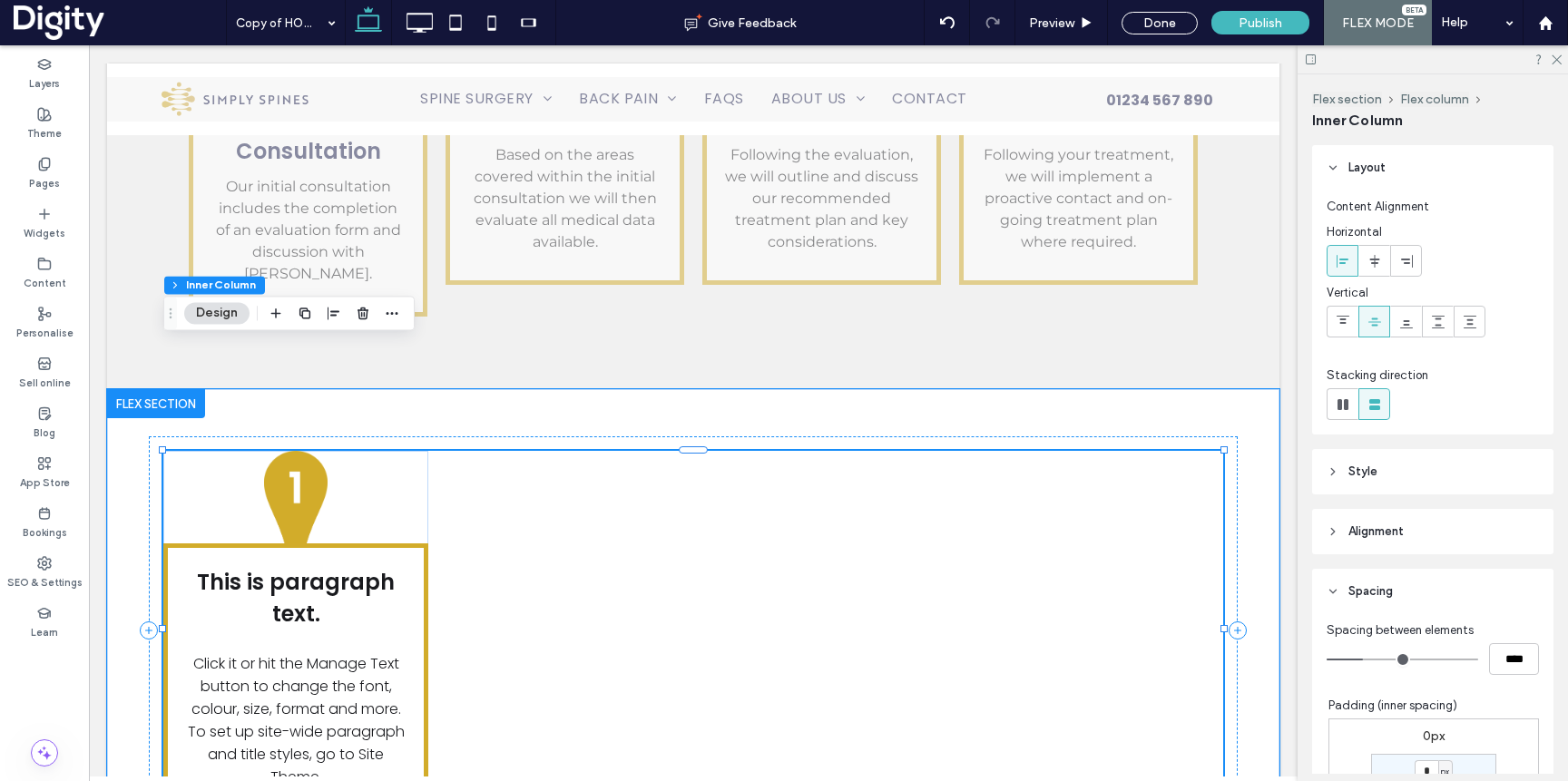
click at [492, 451] on div "This is paragraph text. Click it or hit the Manage Text button to change the fo…" at bounding box center [693, 630] width 1060 height 360
click at [405, 451] on div "This is paragraph text. Click it or hit the Manage Text button to change the fo…" at bounding box center [295, 630] width 265 height 360
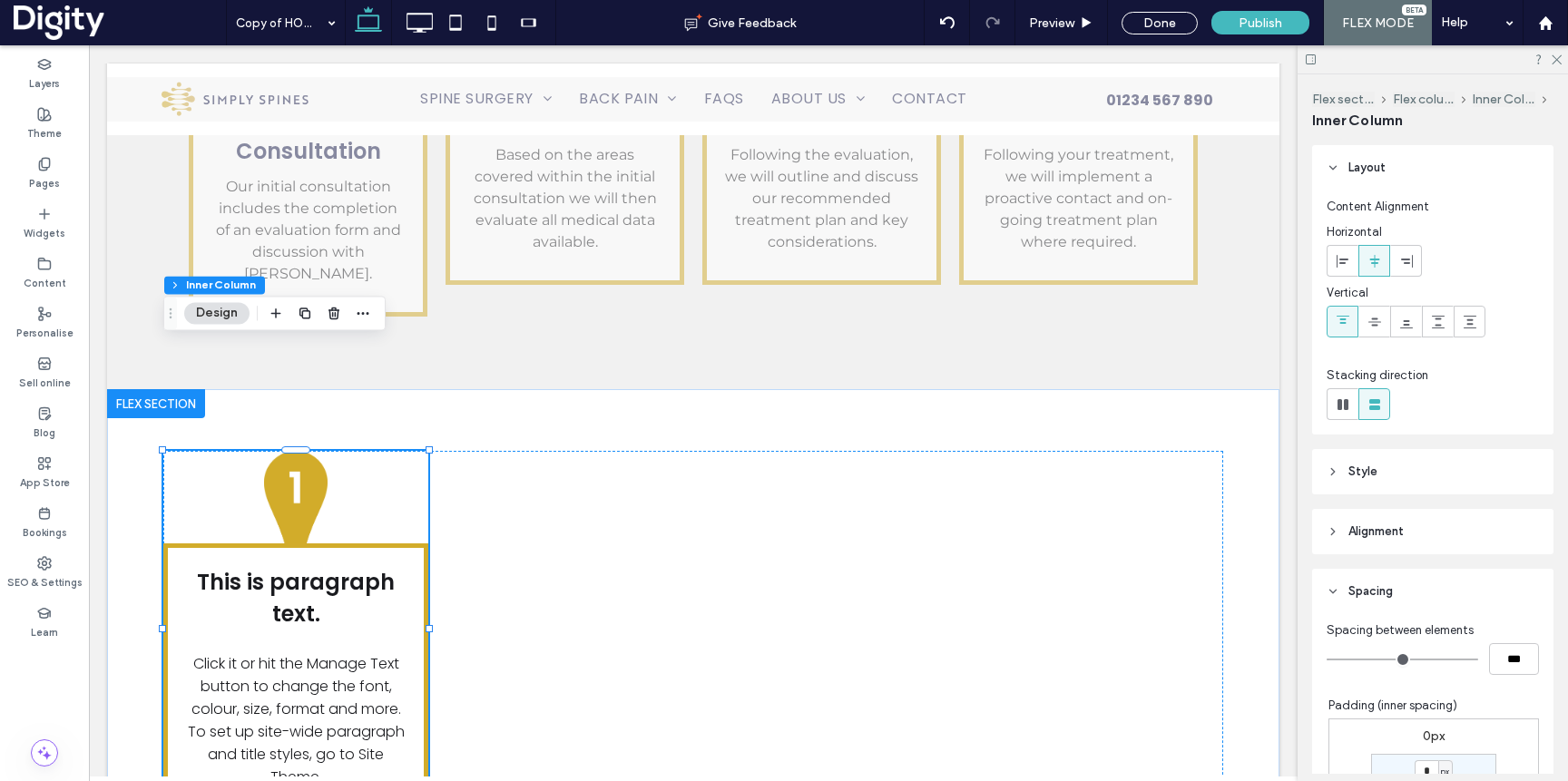
click at [289, 304] on div at bounding box center [320, 313] width 109 height 33
click at [299, 308] on icon "button" at bounding box center [304, 313] width 15 height 15
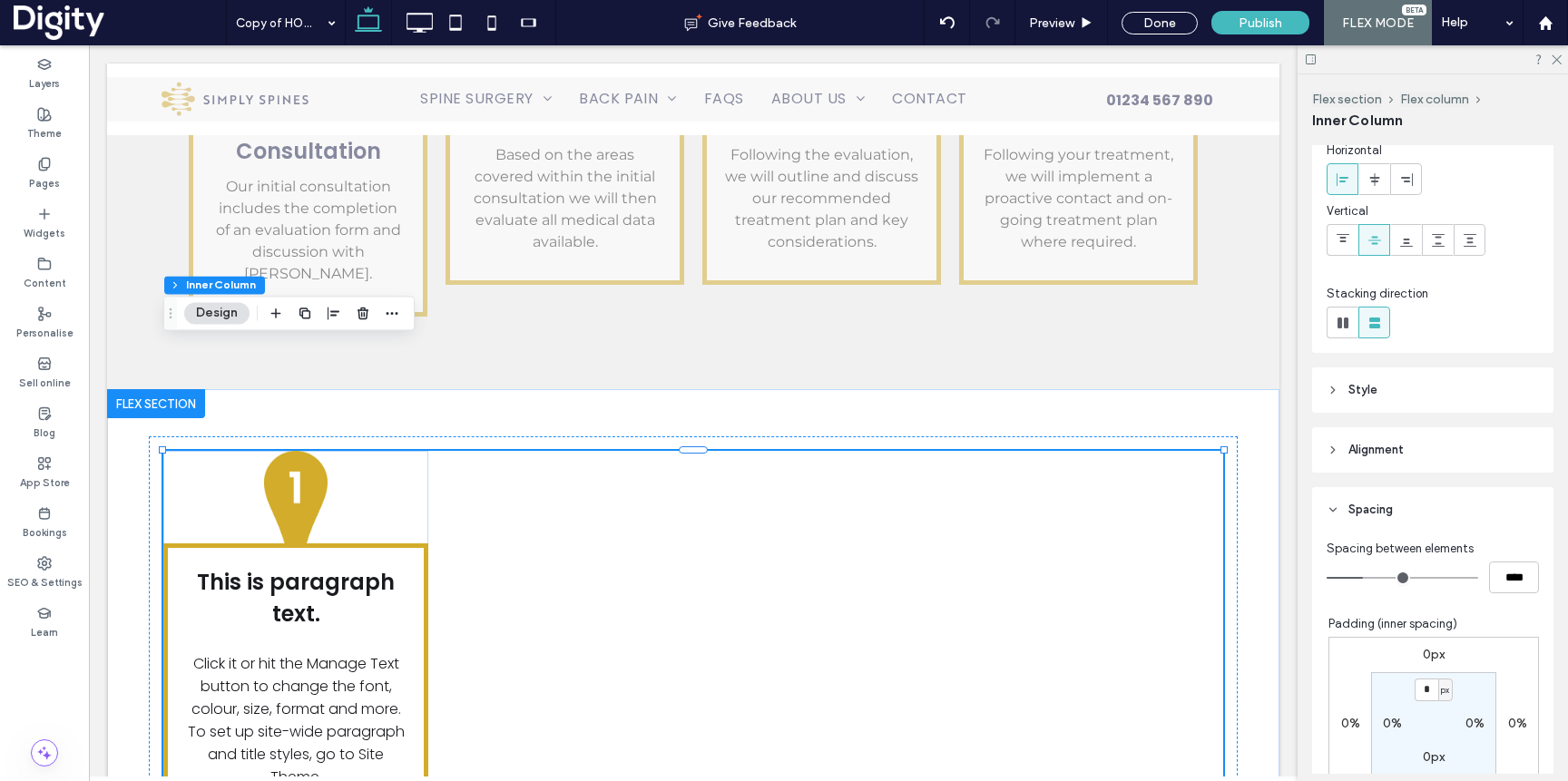
scroll to position [0, 0]
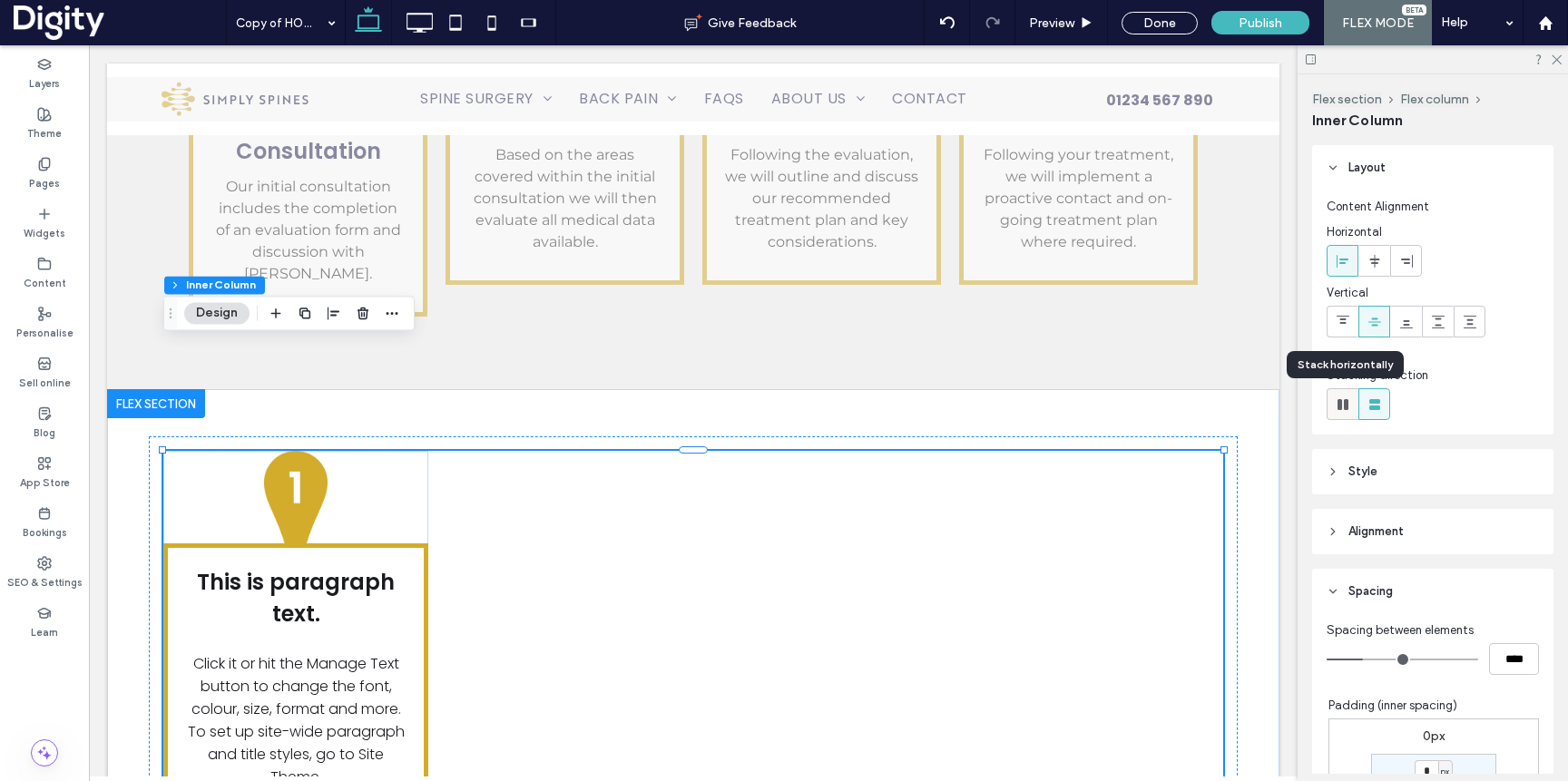
click at [1347, 414] on span at bounding box center [1343, 404] width 18 height 30
type input "*"
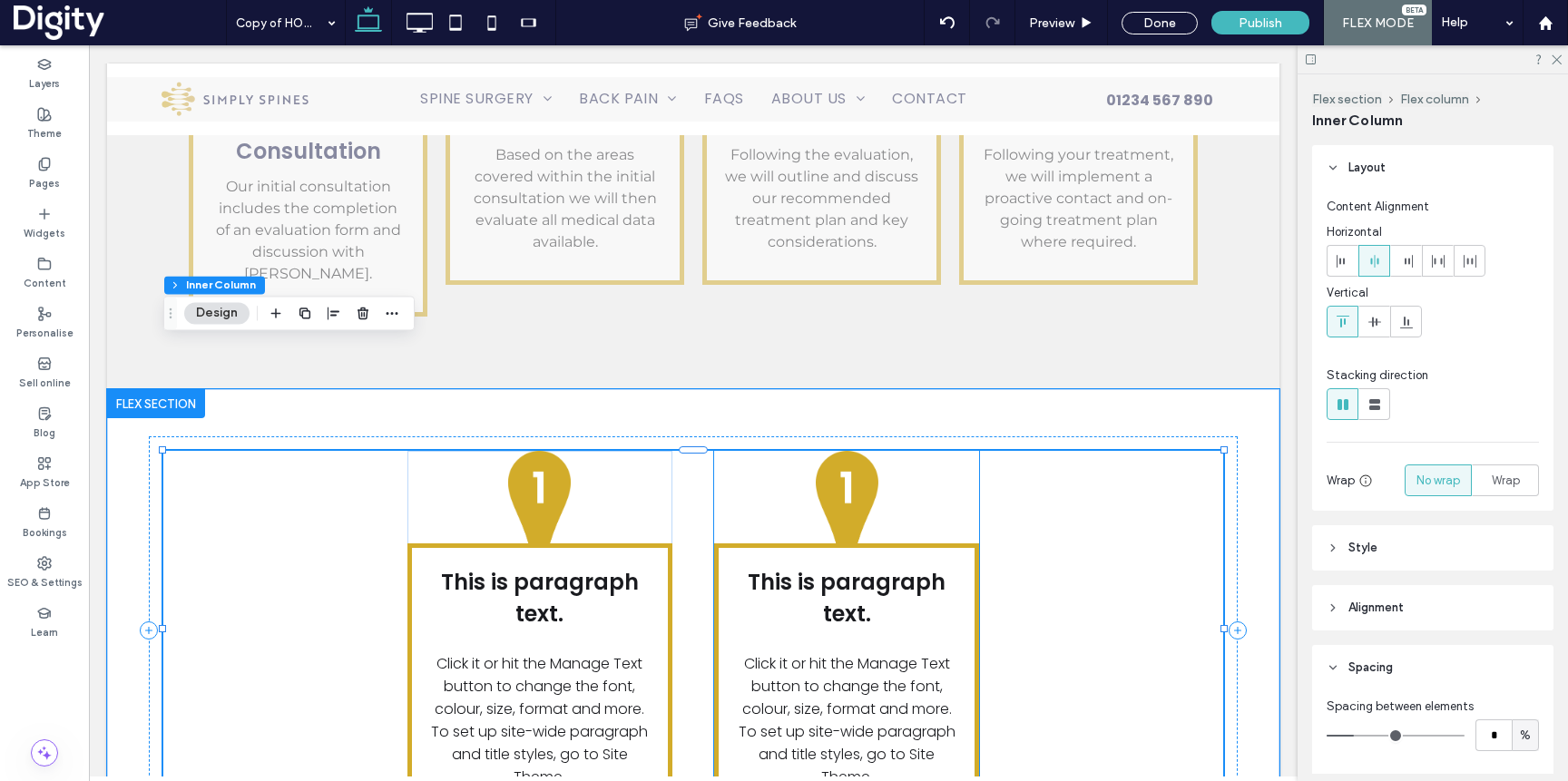
click at [858, 451] on img at bounding box center [846, 496] width 132 height 92
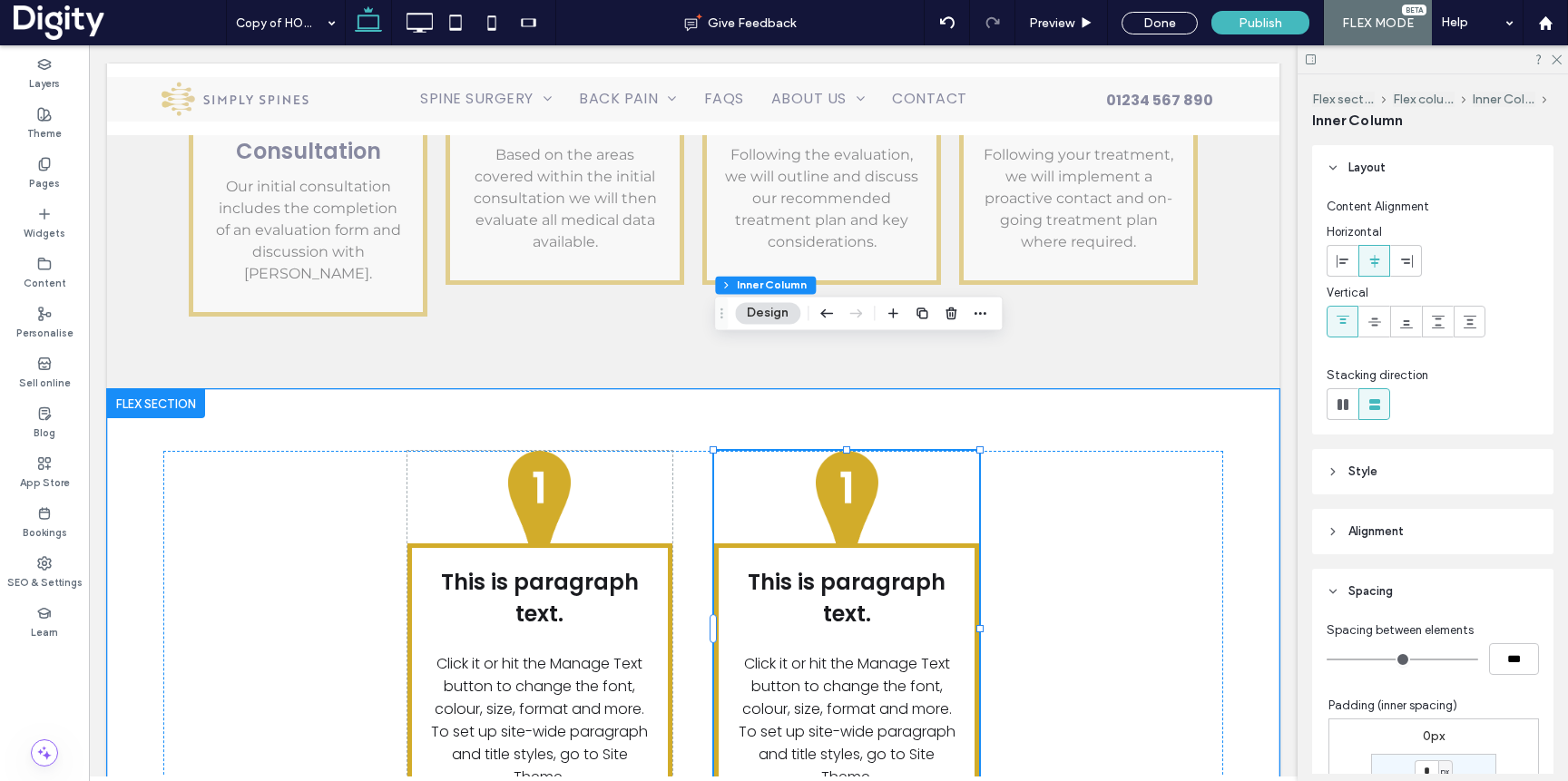
click at [857, 451] on img at bounding box center [846, 496] width 132 height 92
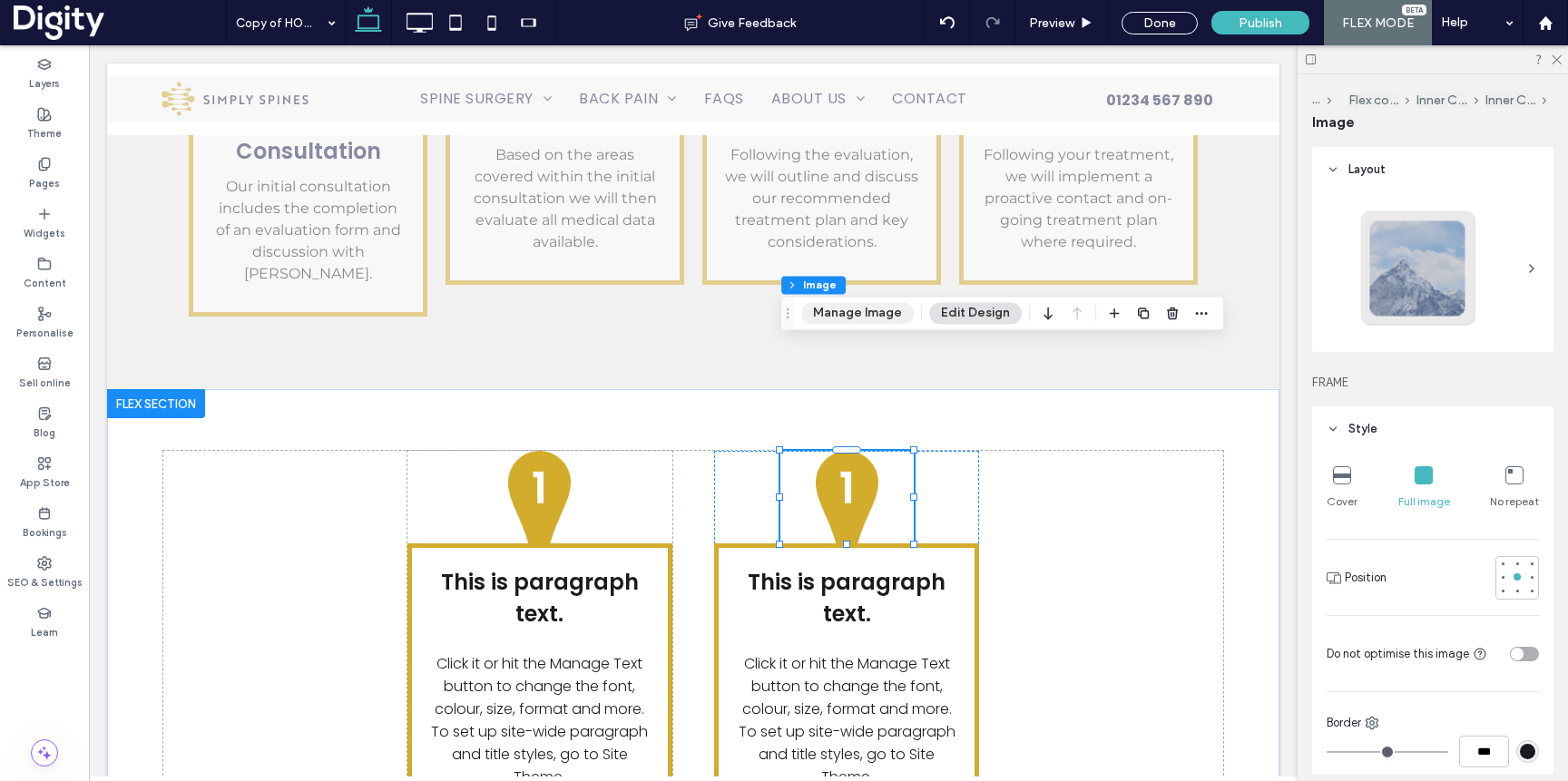
click at [875, 310] on button "Manage Image" at bounding box center [858, 313] width 113 height 21
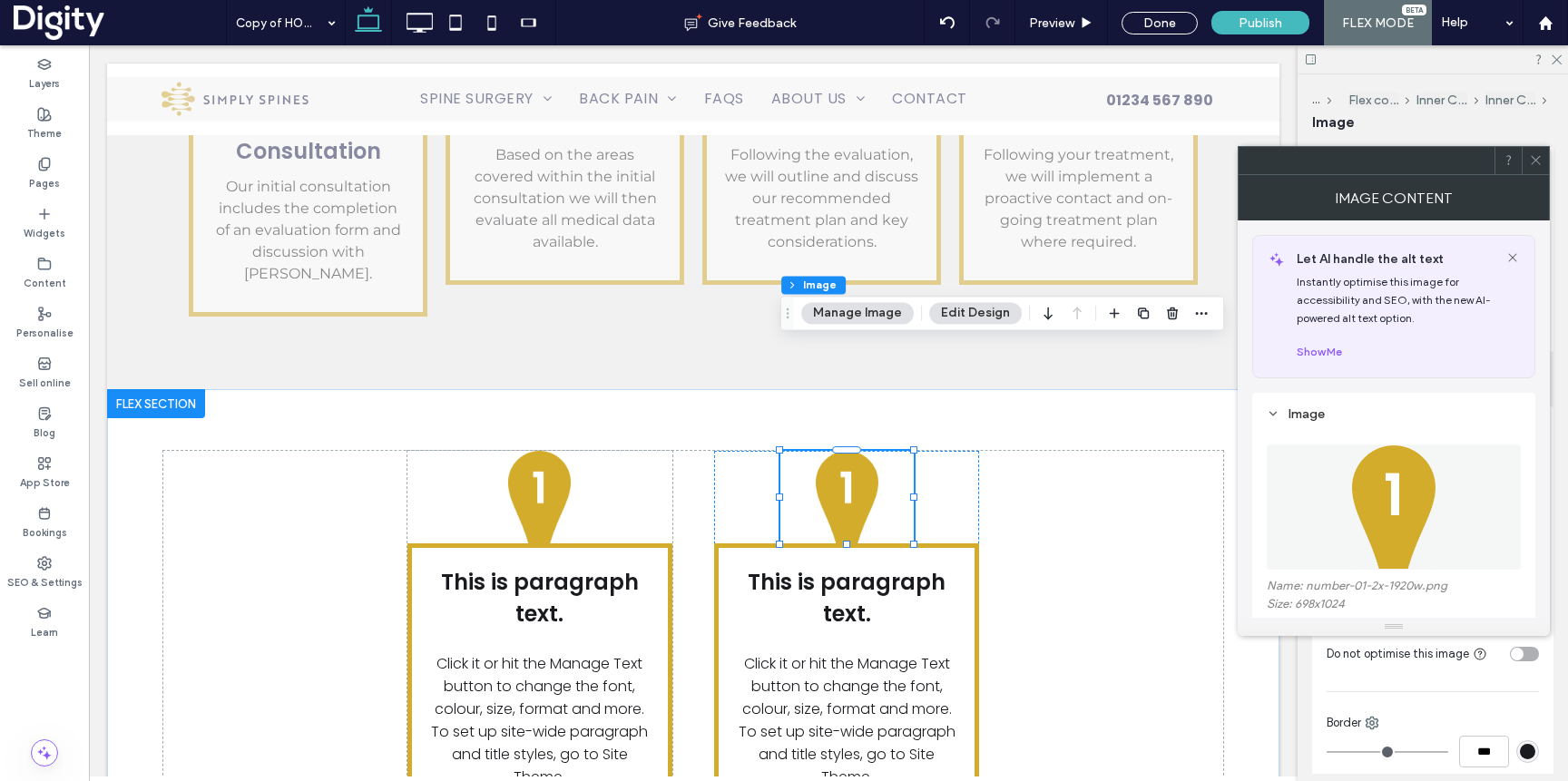
click at [1385, 492] on img at bounding box center [1394, 507] width 86 height 125
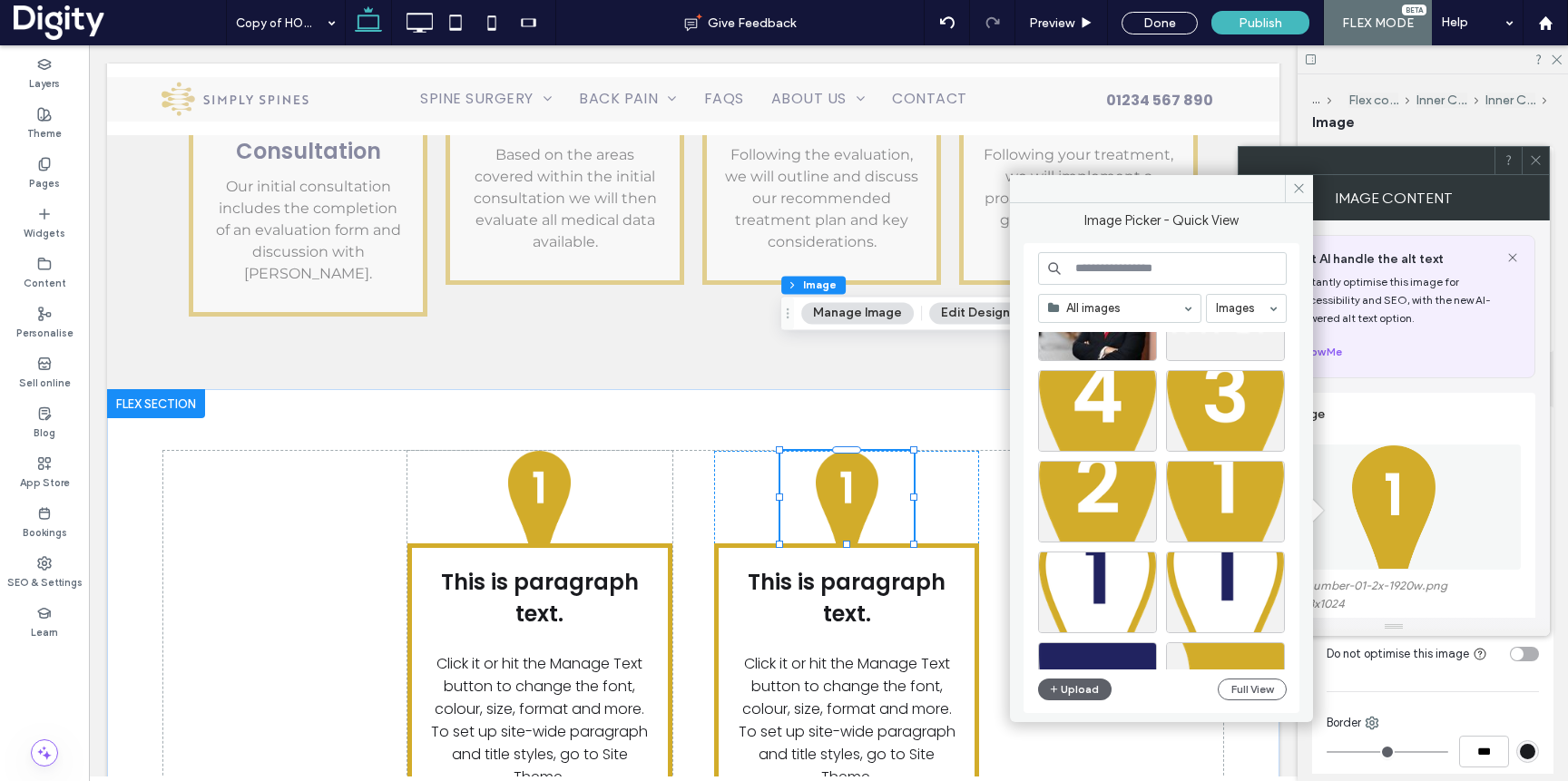
scroll to position [534, 0]
click at [1101, 499] on div "Site images" at bounding box center [1170, 501] width 262 height 338
click at [1101, 473] on div "Select" at bounding box center [1098, 501] width 119 height 82
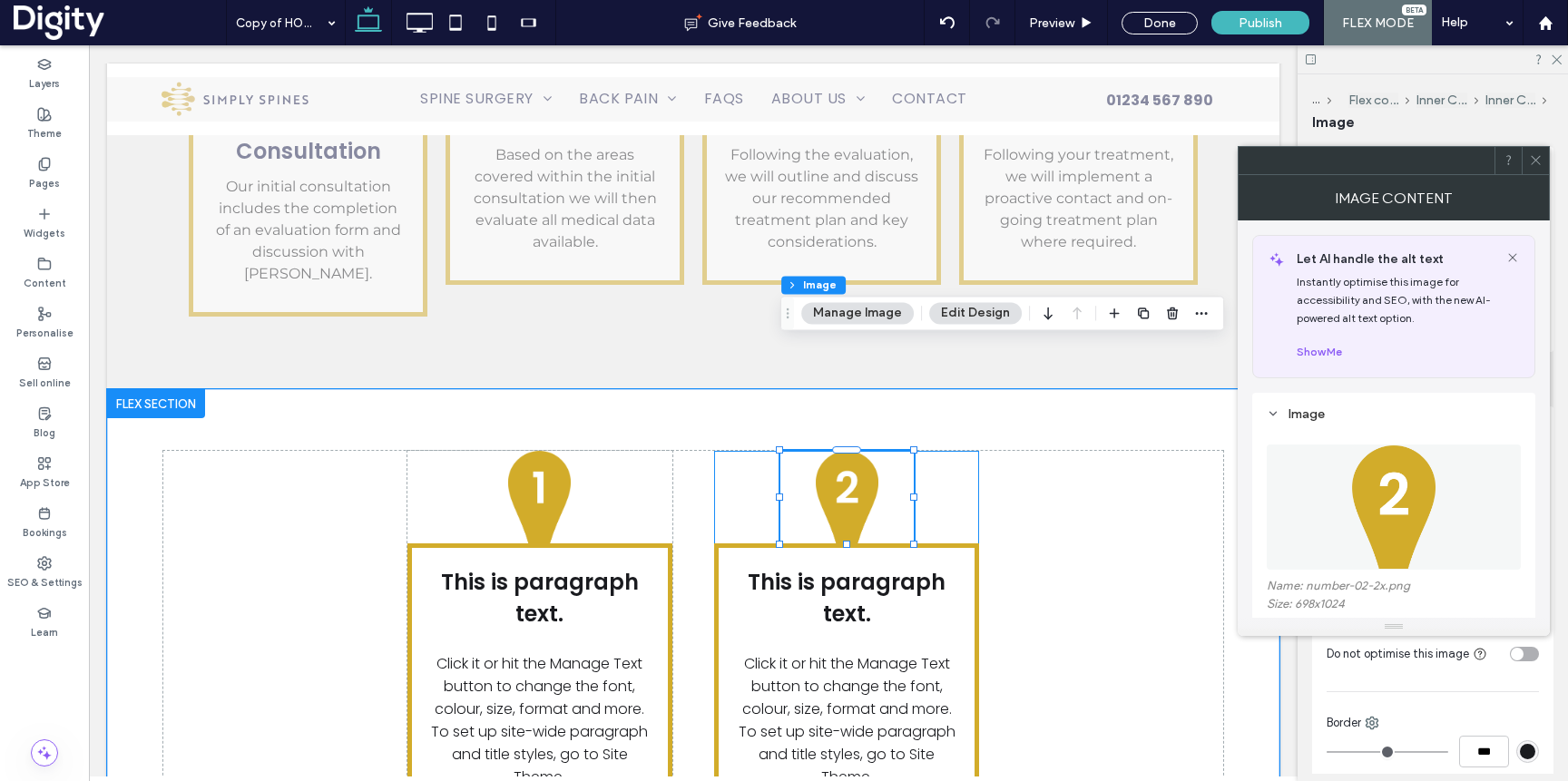
click at [978, 451] on div "This is paragraph text. Click it or hit the Manage Text button to change the fo…" at bounding box center [846, 630] width 265 height 360
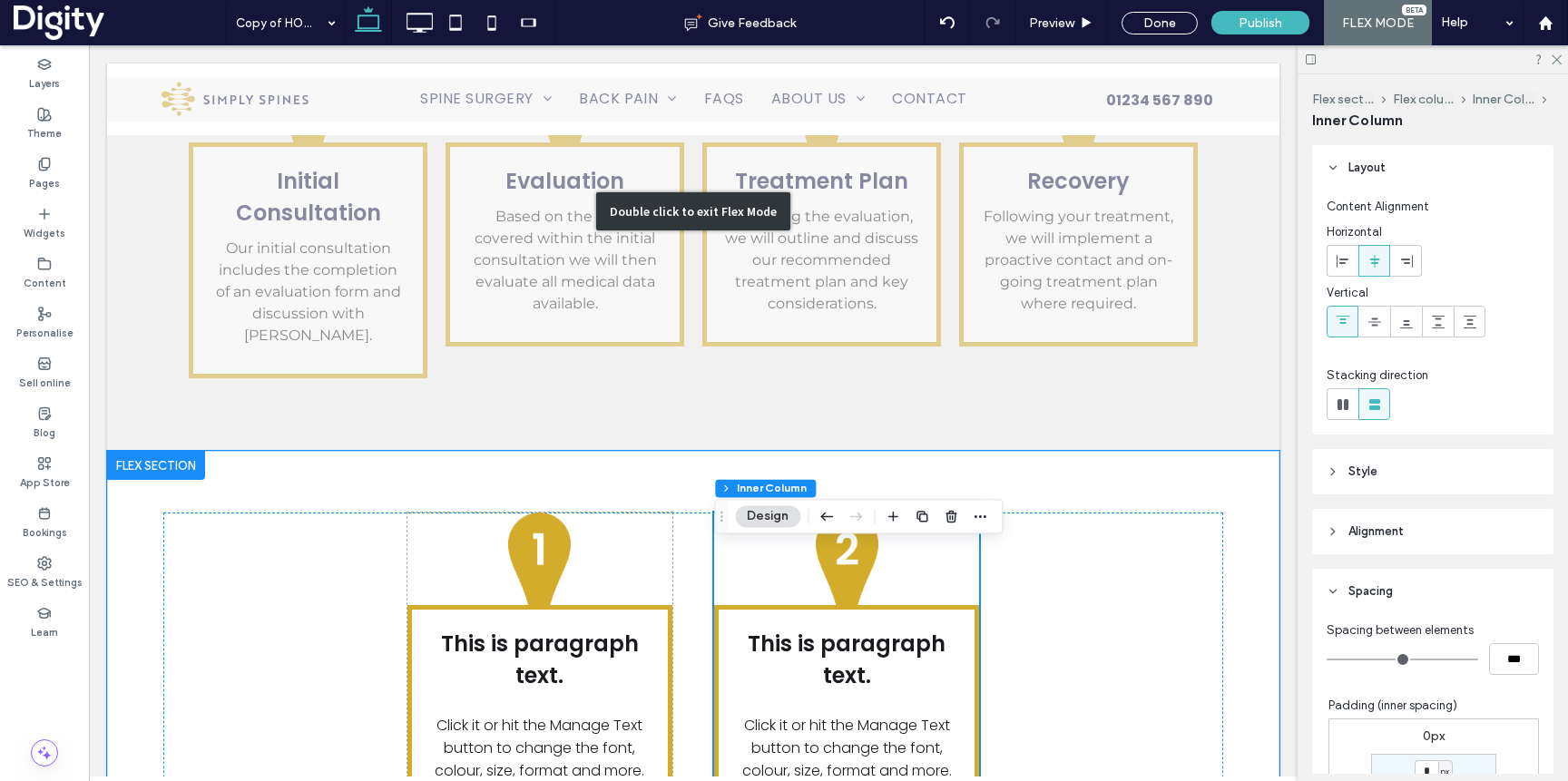
scroll to position [3285, 0]
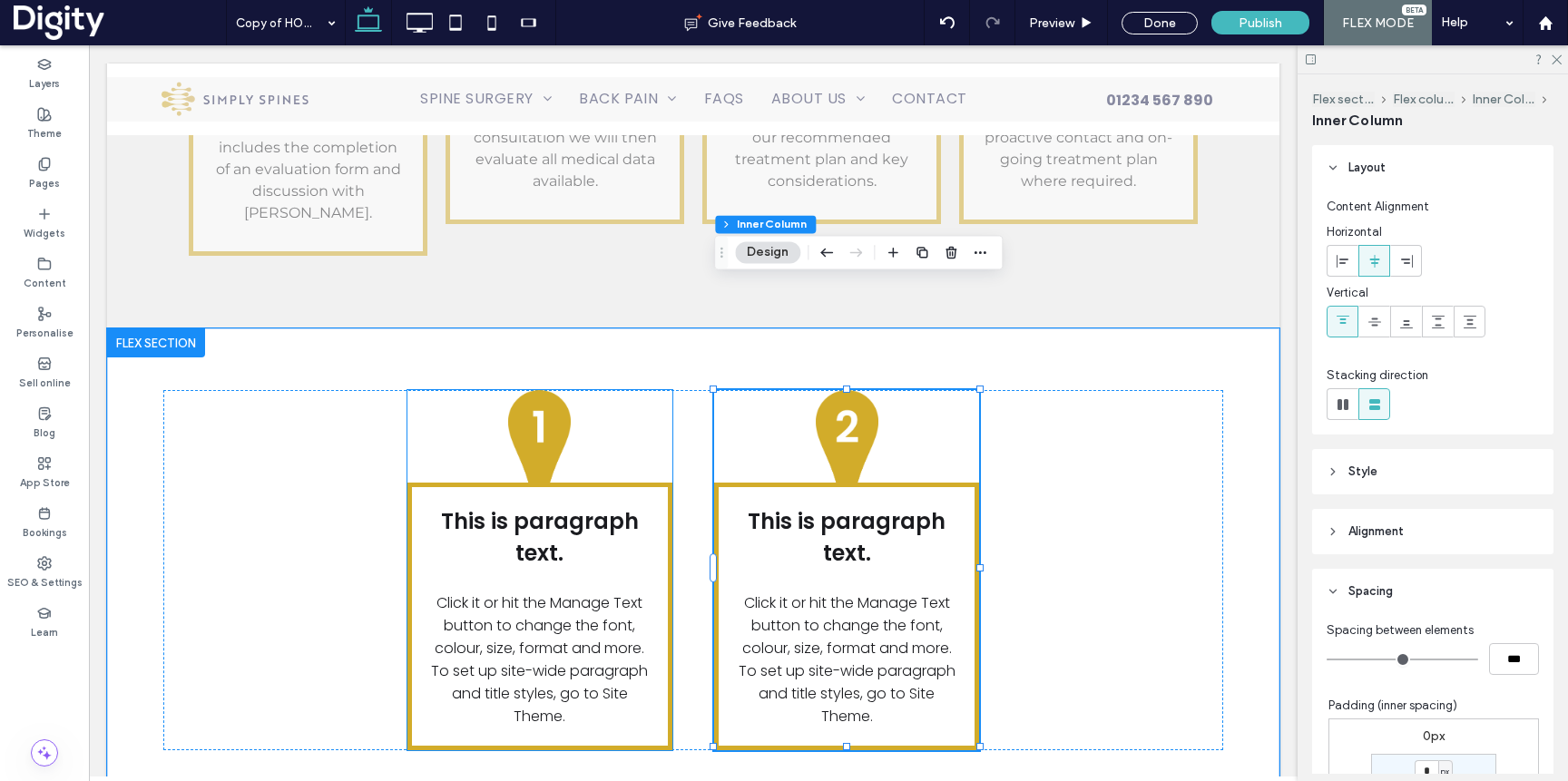
click at [540, 390] on img at bounding box center [539, 436] width 132 height 92
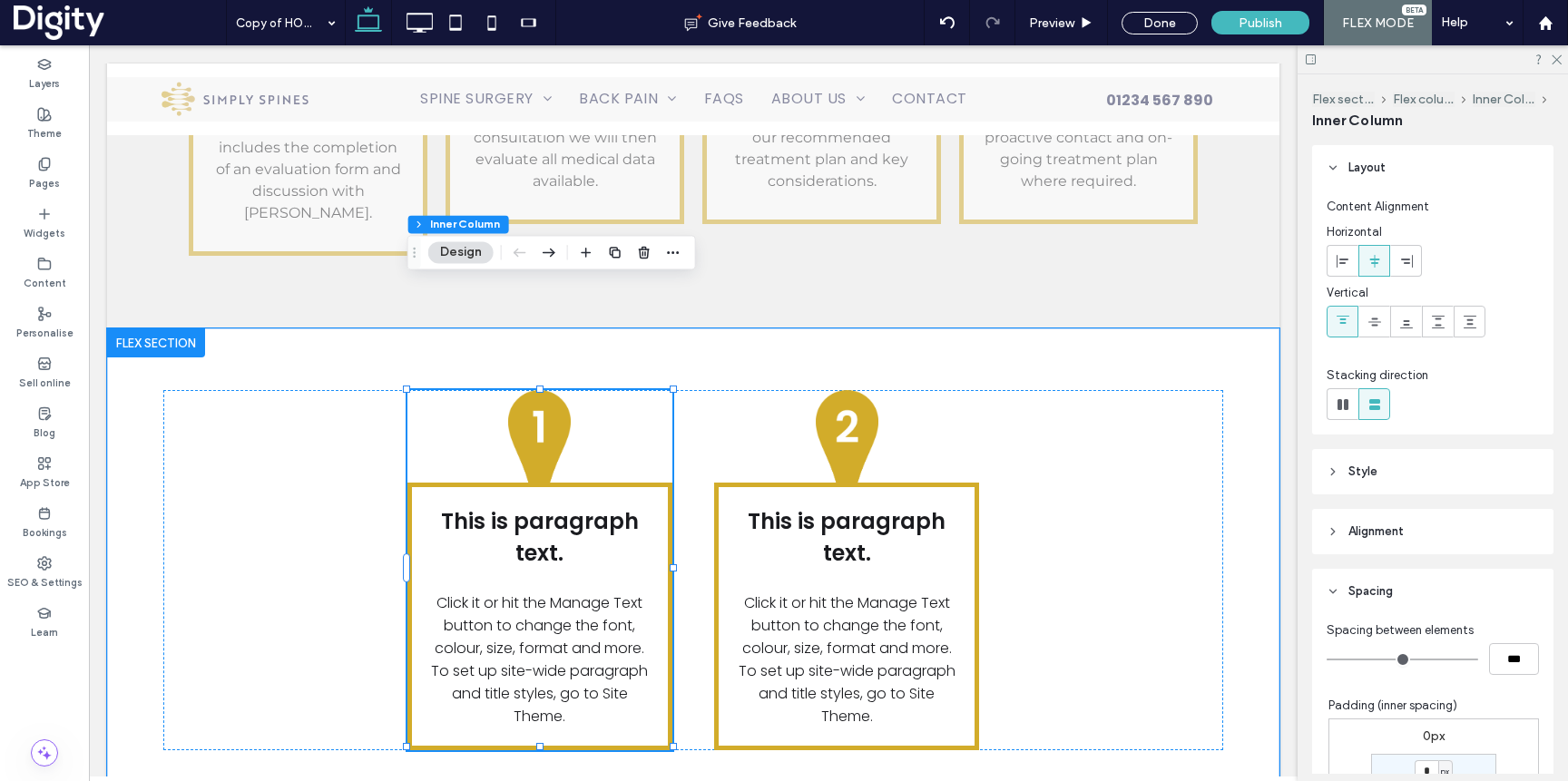
click at [540, 390] on img at bounding box center [539, 436] width 132 height 92
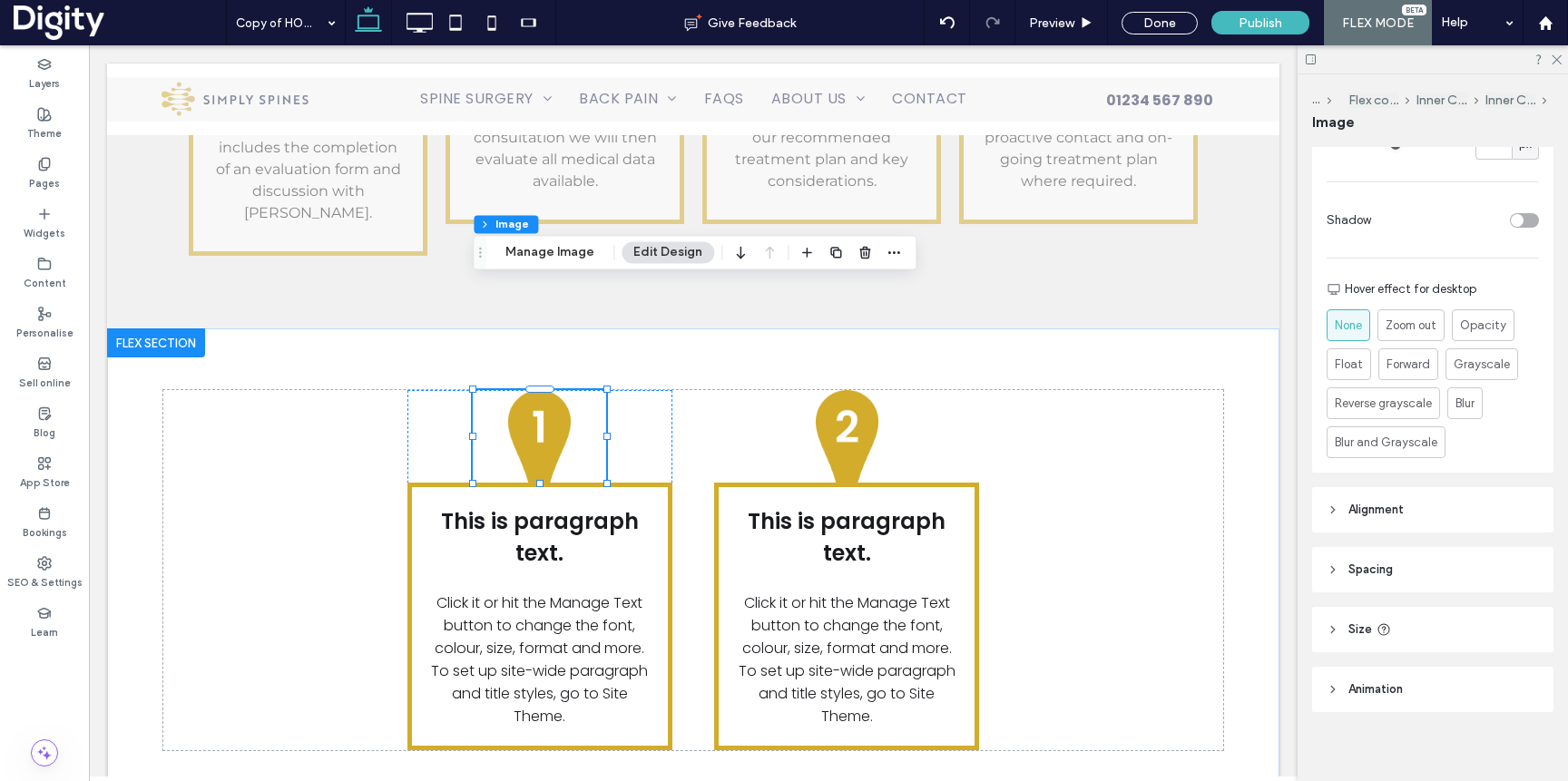
scroll to position [695, 0]
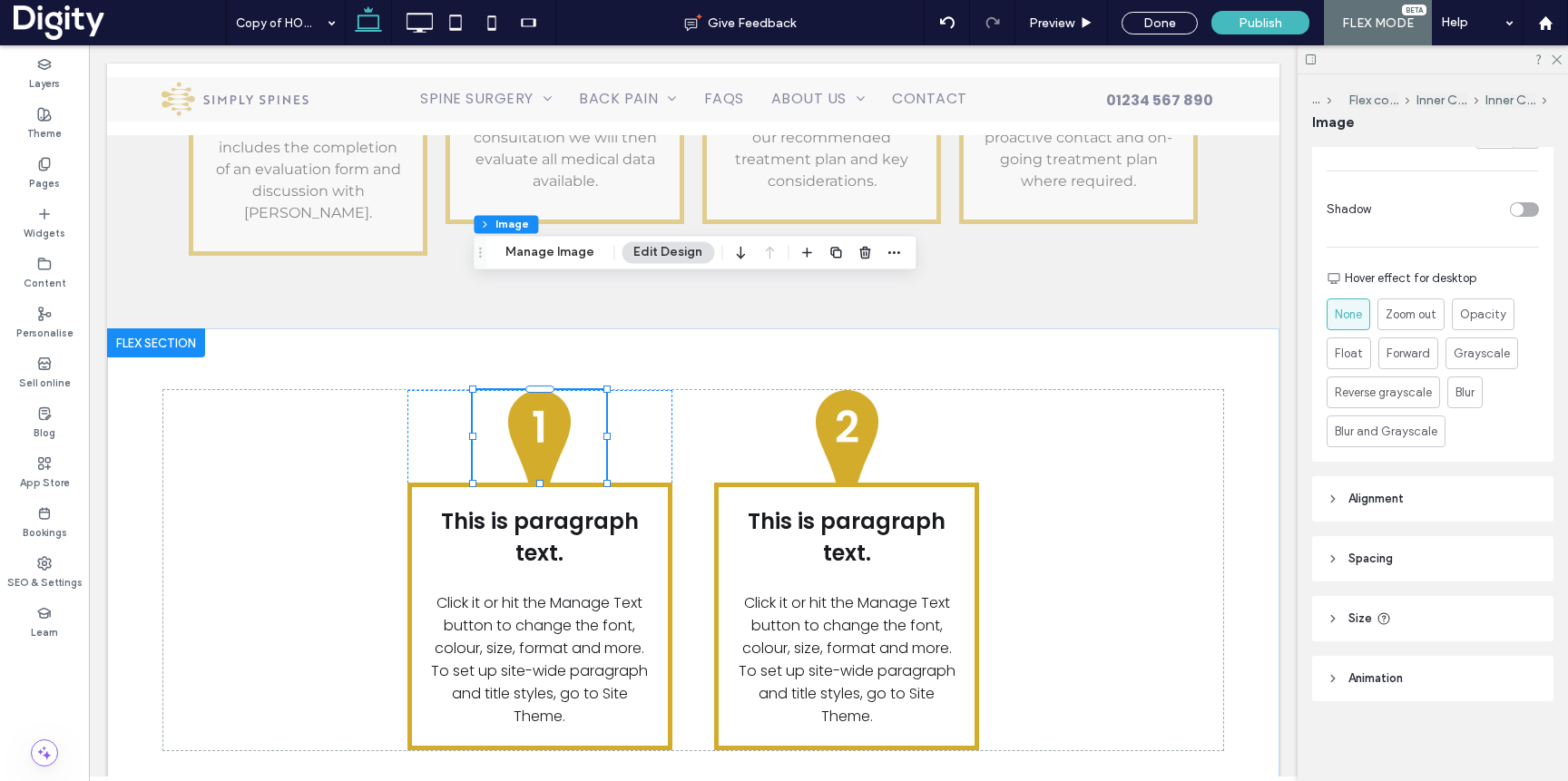
click at [1428, 628] on header "Size" at bounding box center [1433, 619] width 241 height 46
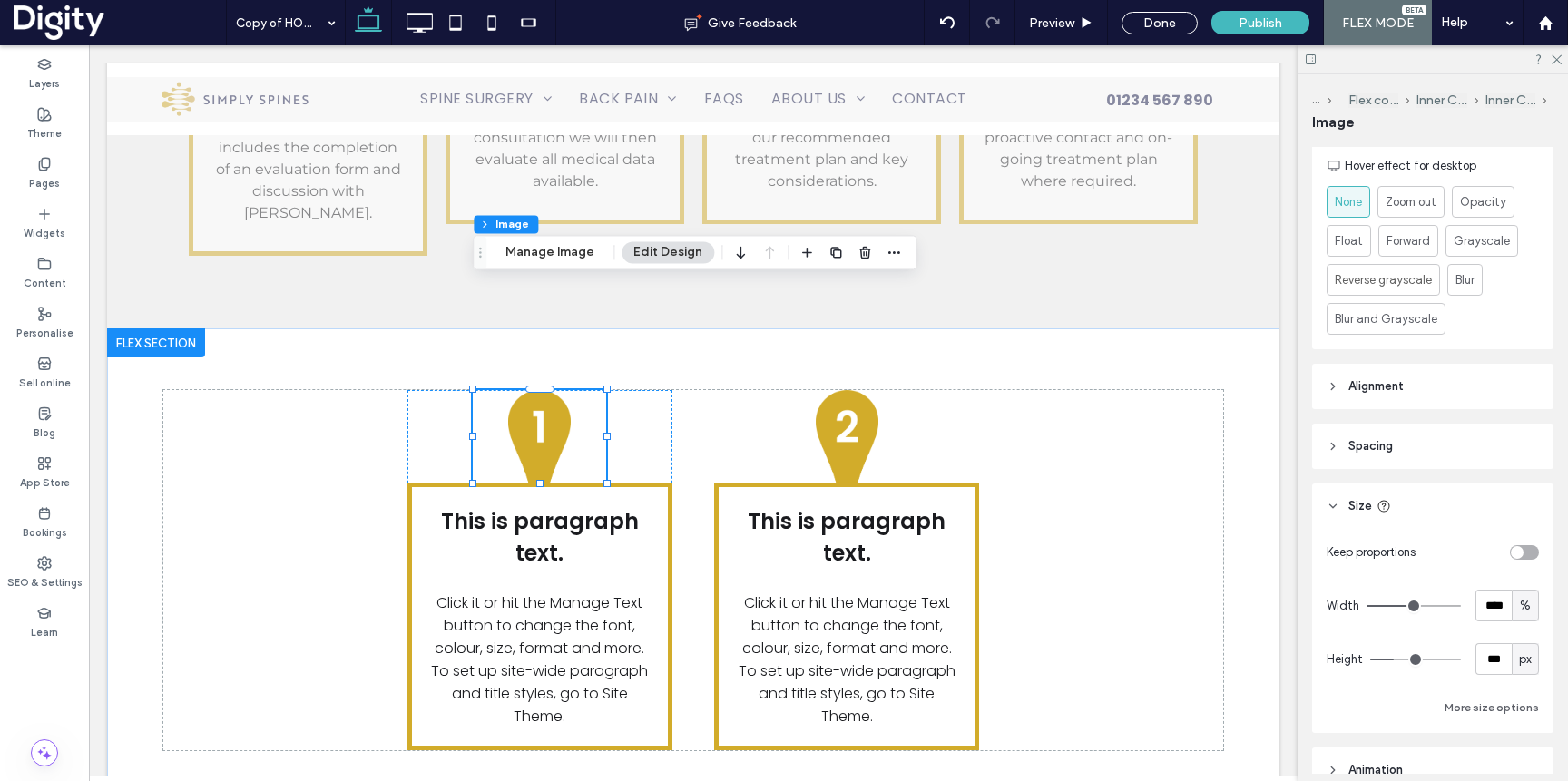
scroll to position [899, 0]
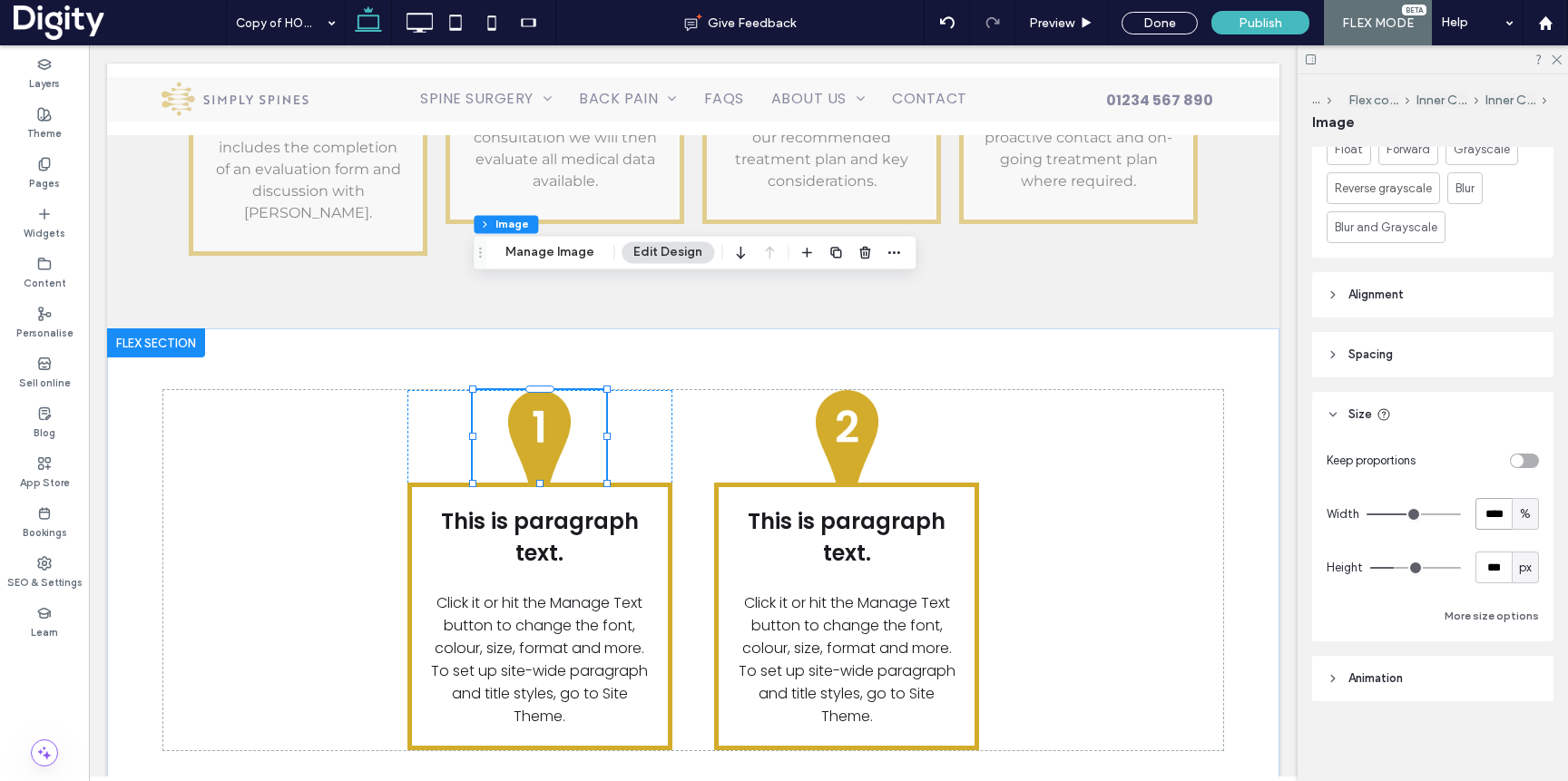
click at [1502, 517] on input "****" at bounding box center [1493, 514] width 36 height 32
type input "**"
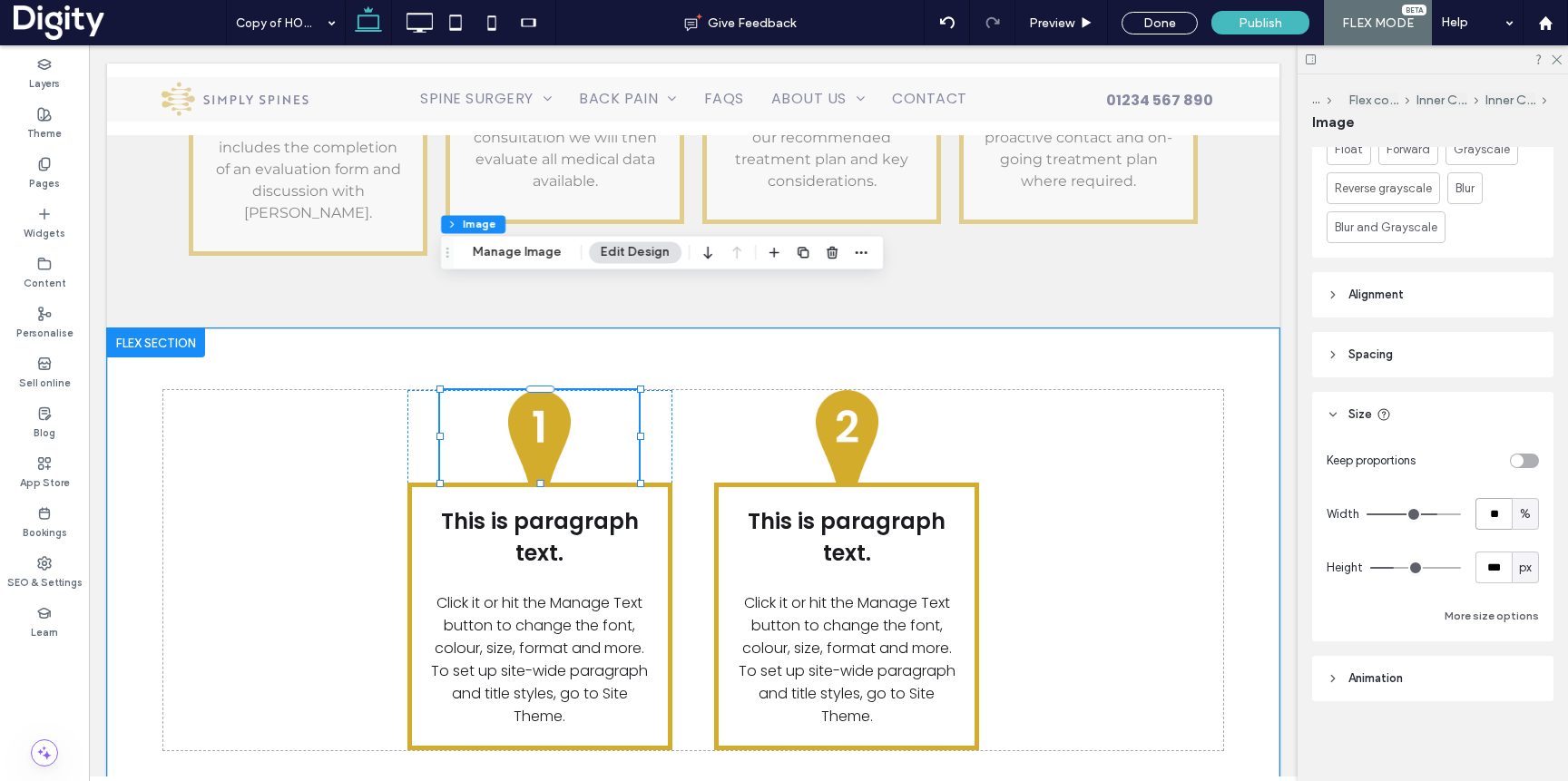
click at [536, 390] on img at bounding box center [539, 436] width 199 height 92
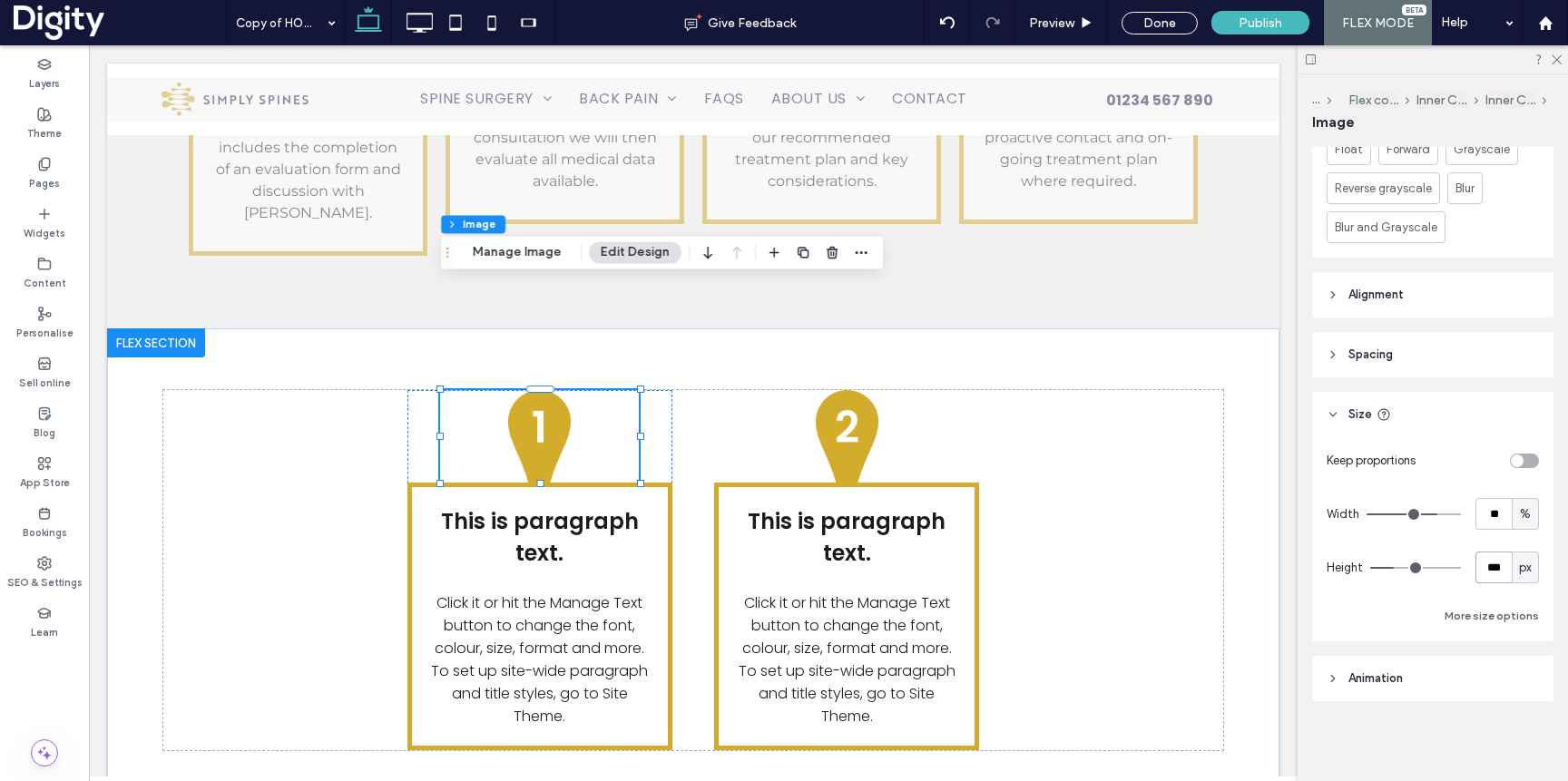
click at [1485, 570] on input "***" at bounding box center [1493, 567] width 36 height 32
type input "***"
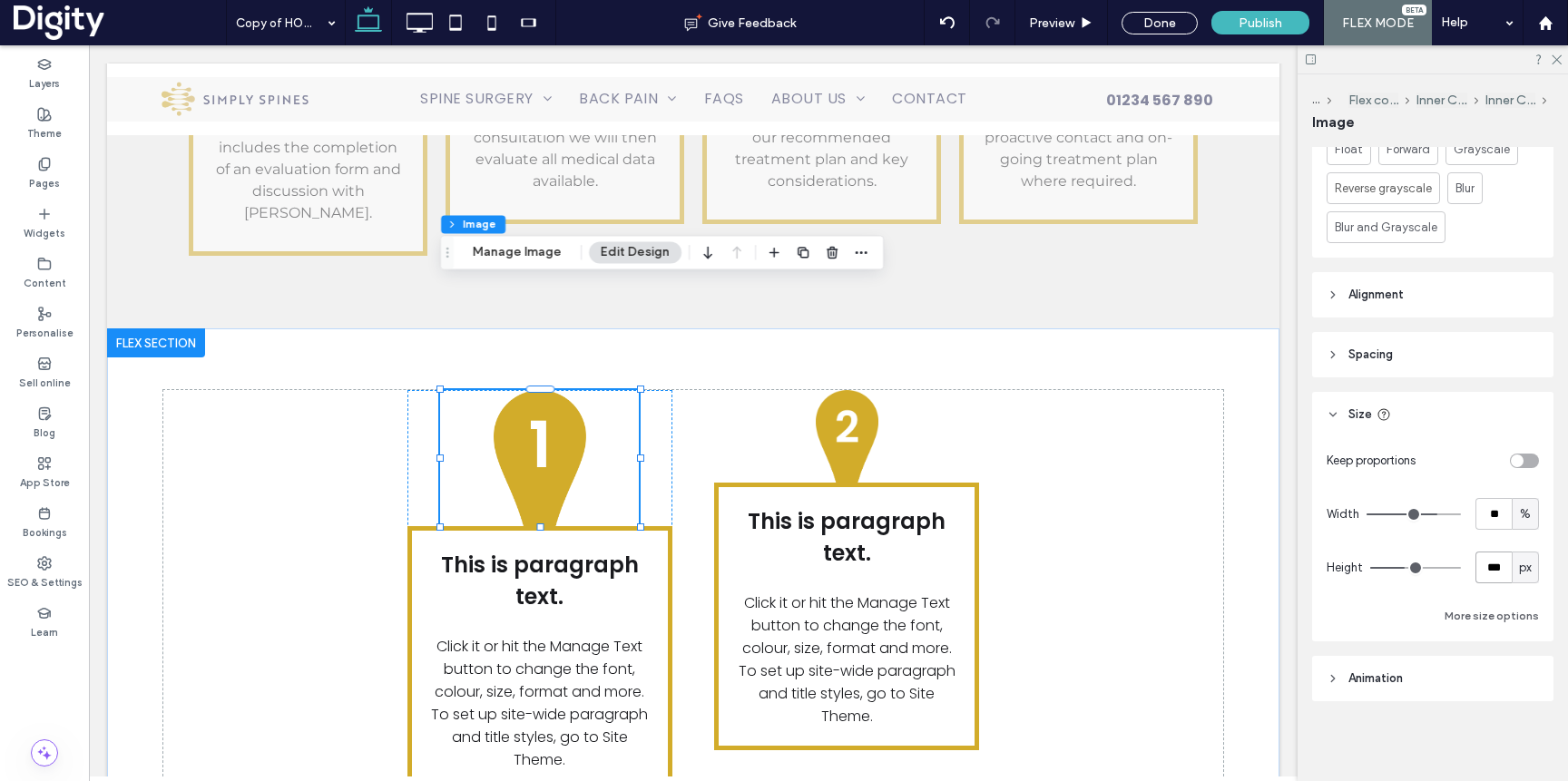
click at [1497, 572] on input "***" at bounding box center [1493, 567] width 36 height 32
click at [1497, 571] on input "***" at bounding box center [1493, 567] width 36 height 32
type input "***"
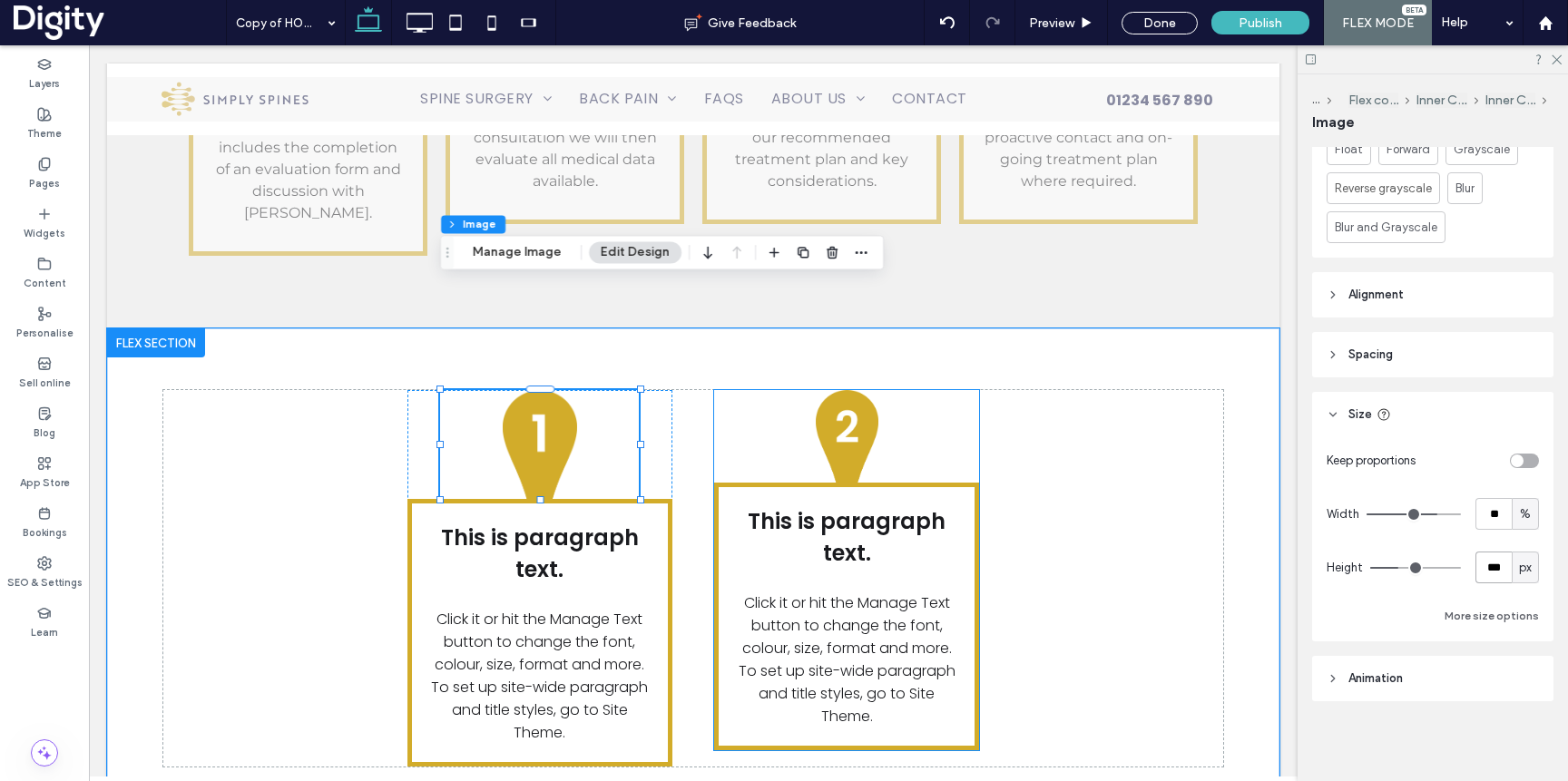
click at [843, 390] on img at bounding box center [846, 436] width 132 height 92
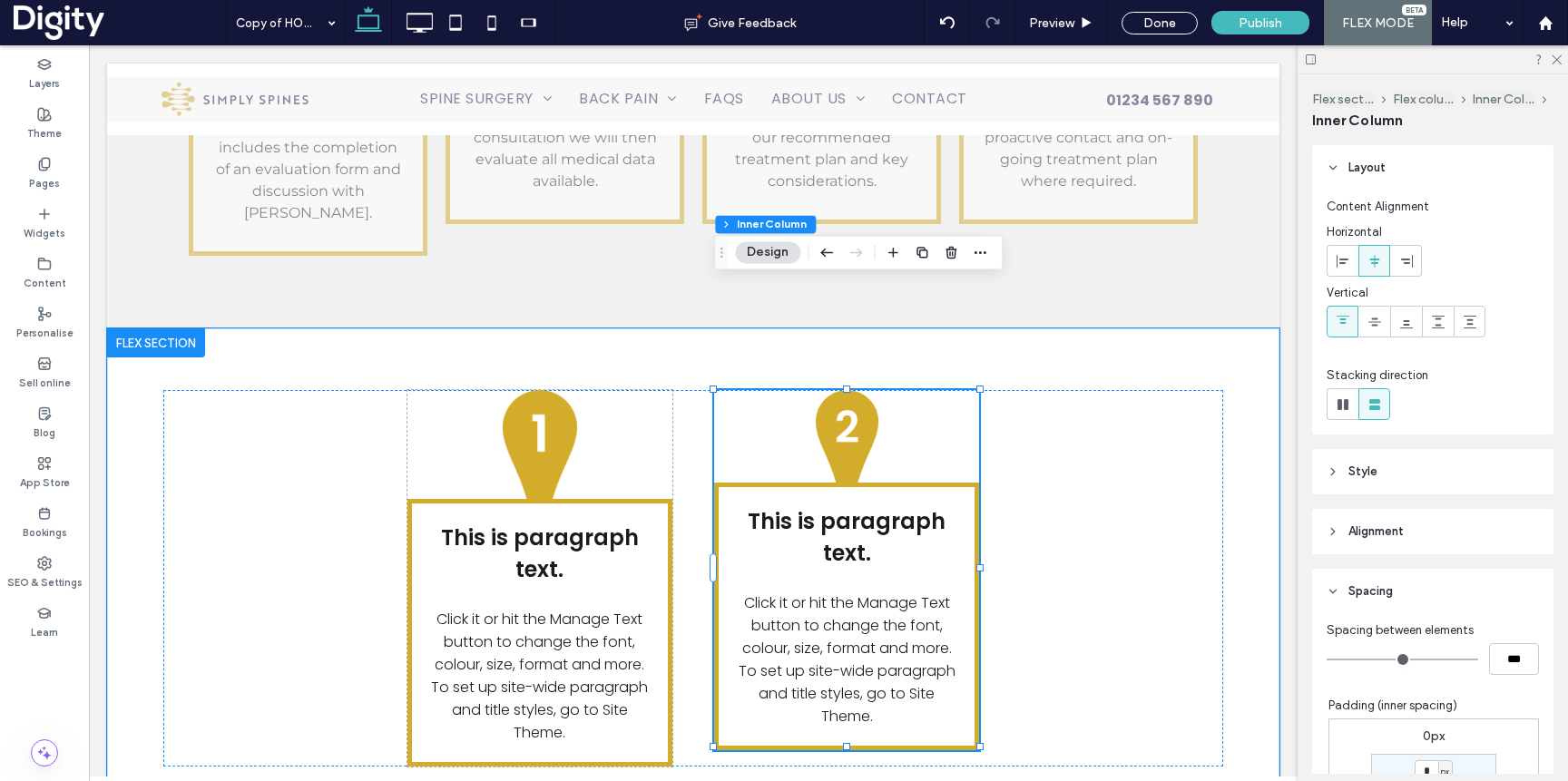
click at [843, 390] on img at bounding box center [846, 436] width 132 height 92
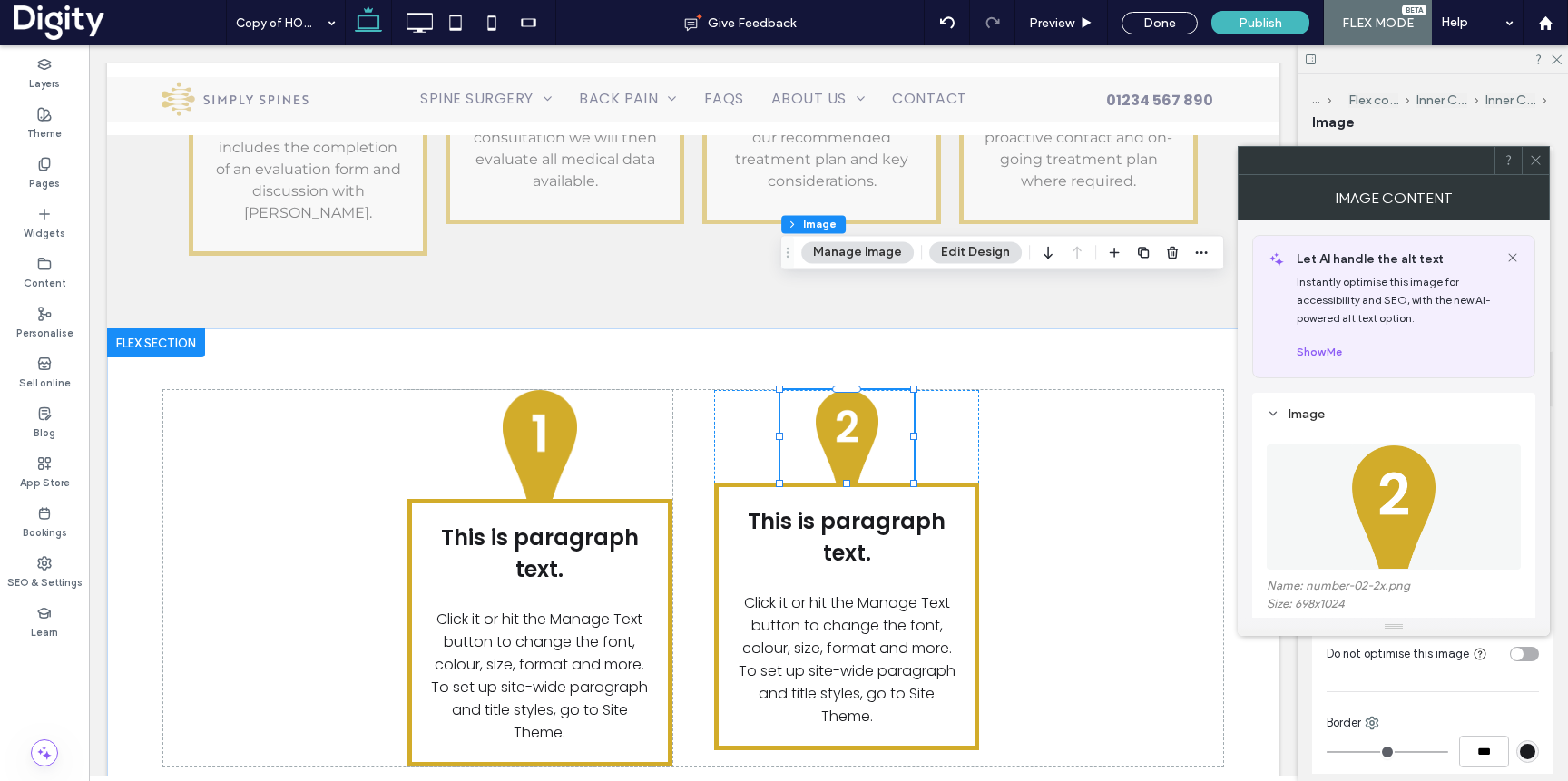
click at [1537, 155] on icon at bounding box center [1536, 160] width 14 height 14
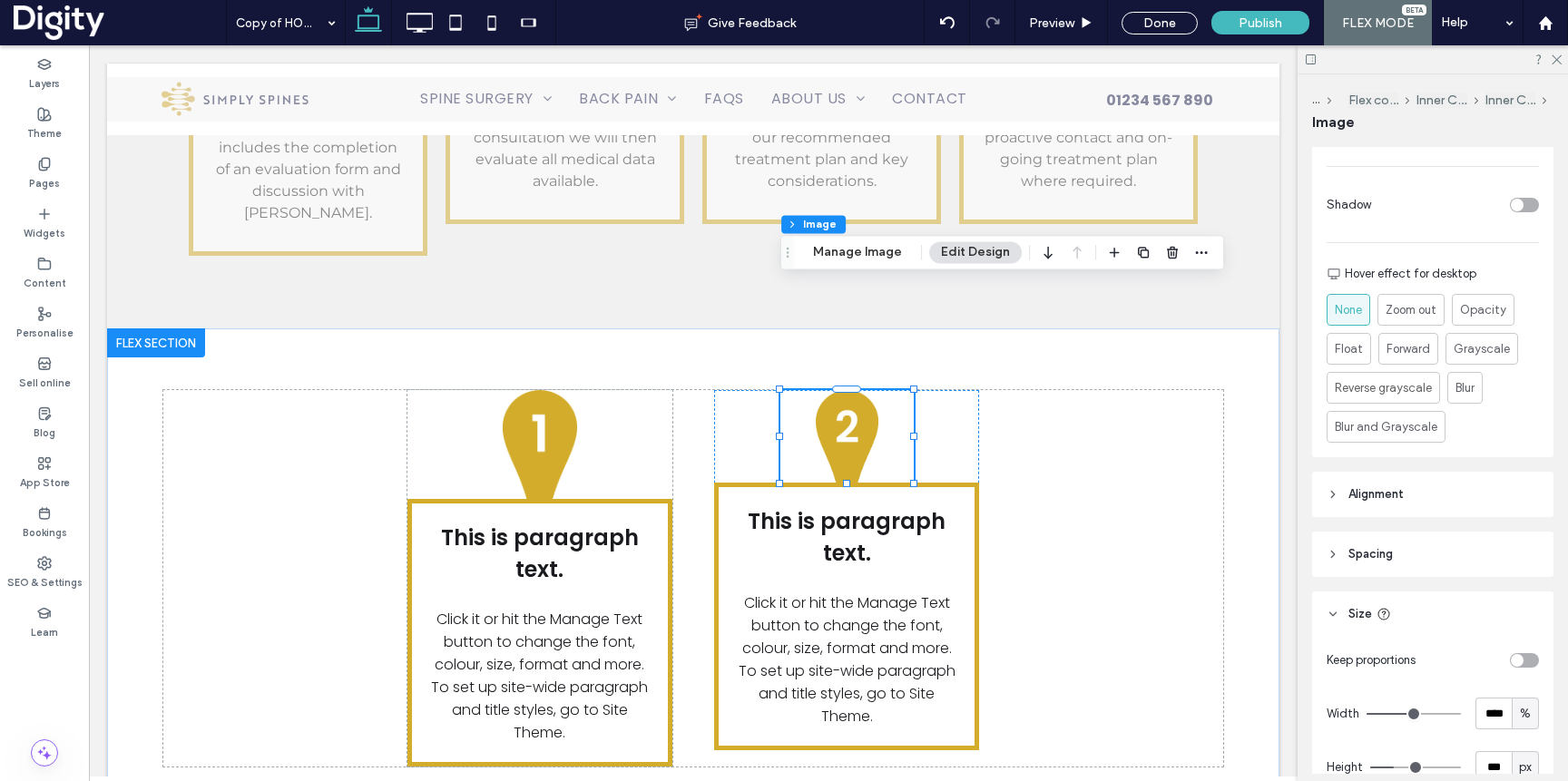
scroll to position [712, 0]
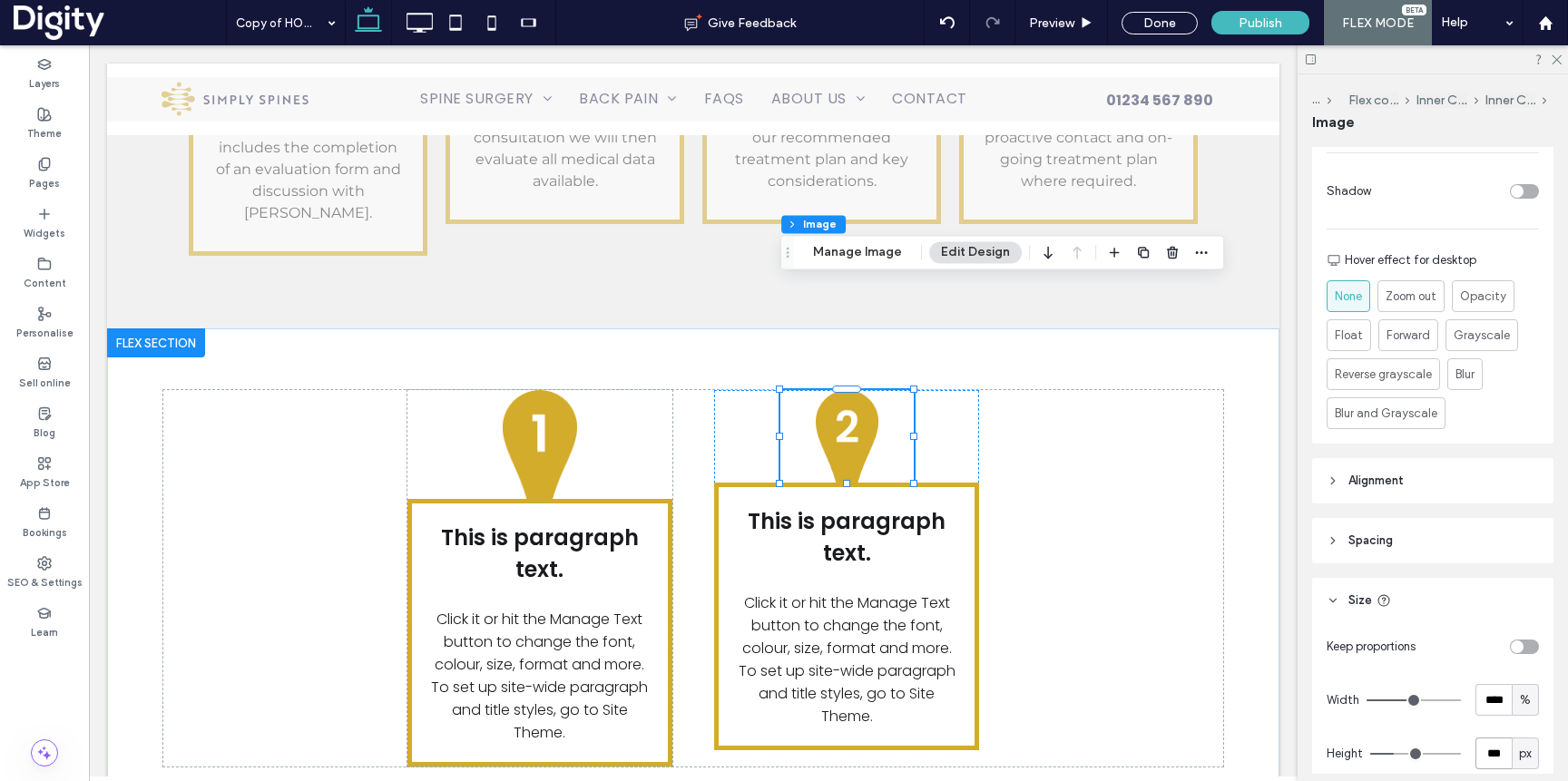
click at [1496, 758] on input "***" at bounding box center [1493, 753] width 36 height 32
type input "***"
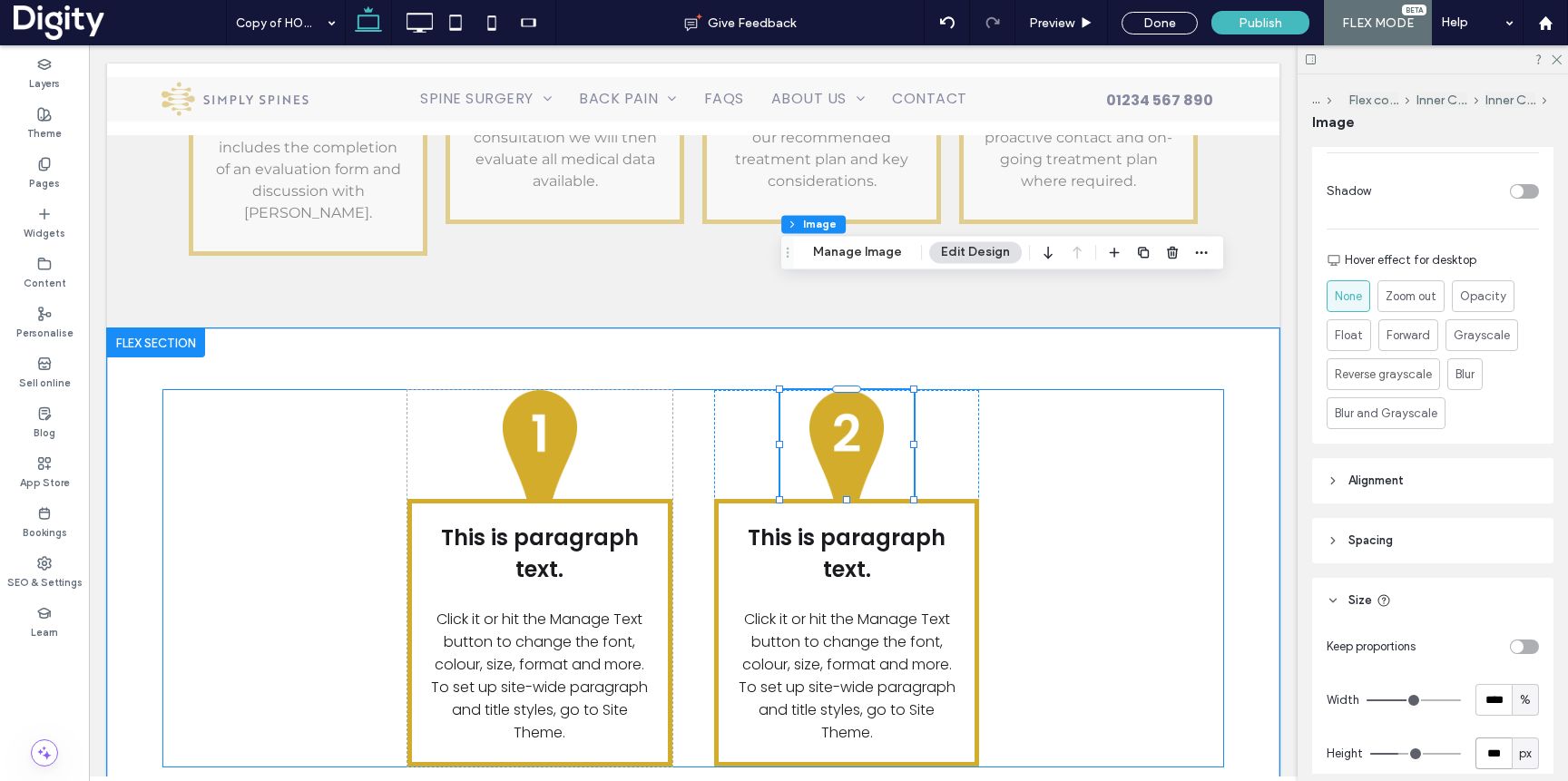
click at [1094, 452] on div "This is paragraph text. Click it or hit the Manage Text button to change the fo…" at bounding box center [693, 579] width 1060 height 377
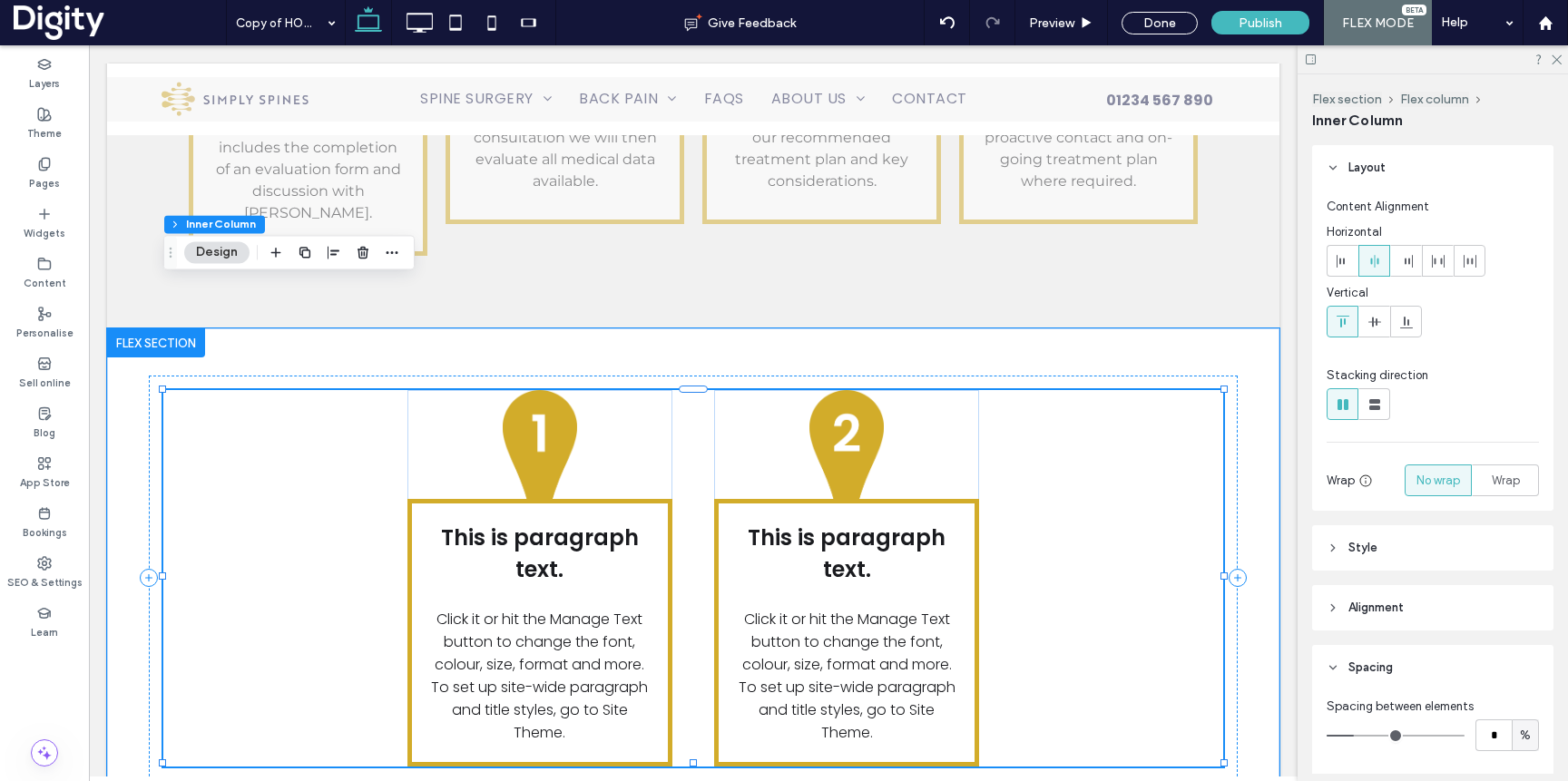
click at [1019, 390] on div "This is paragraph text. Click it or hit the Manage Text button to change the fo…" at bounding box center [693, 579] width 1060 height 377
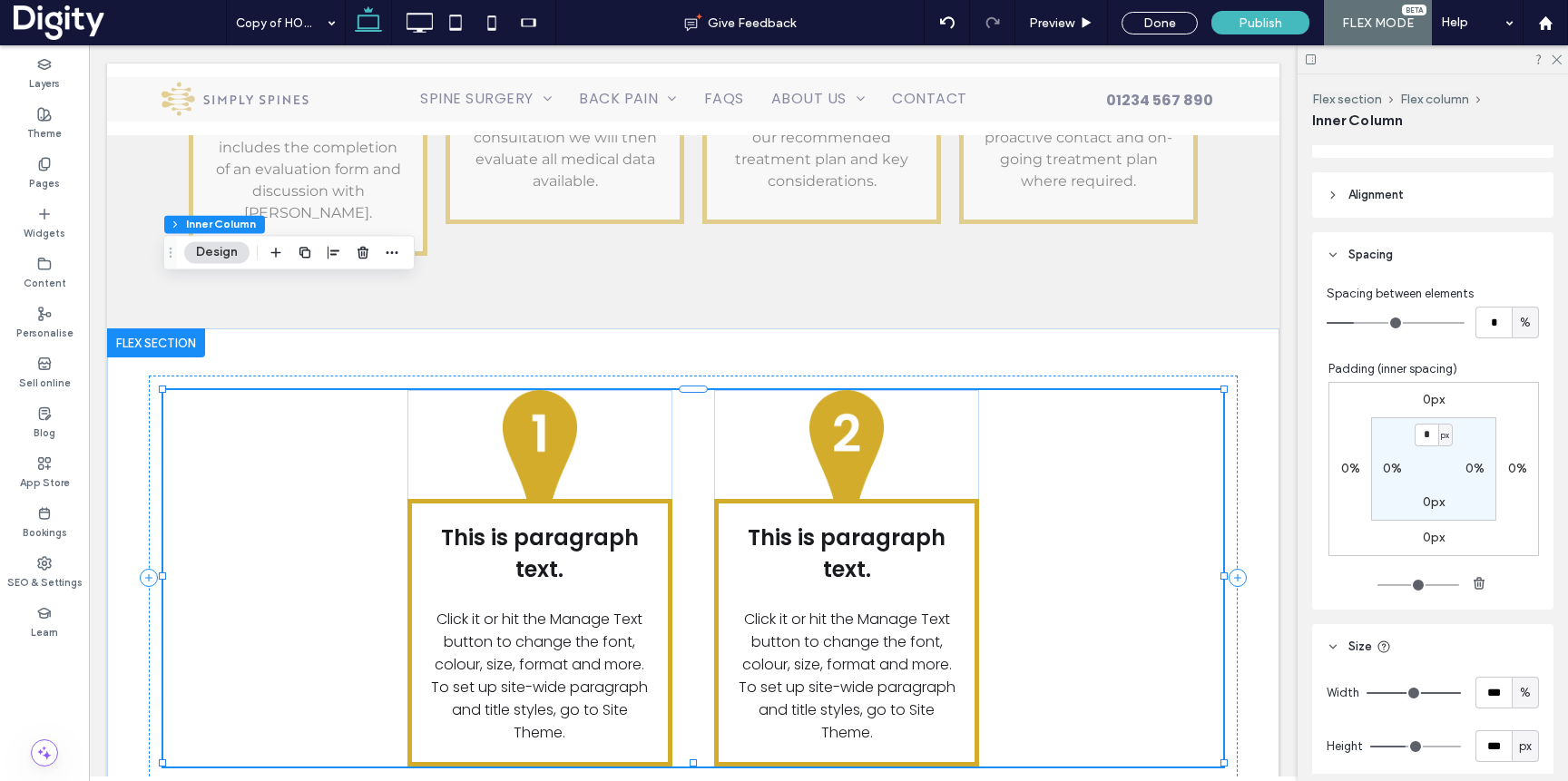
scroll to position [414, 0]
click at [1503, 320] on input "*" at bounding box center [1493, 322] width 36 height 32
type input "*"
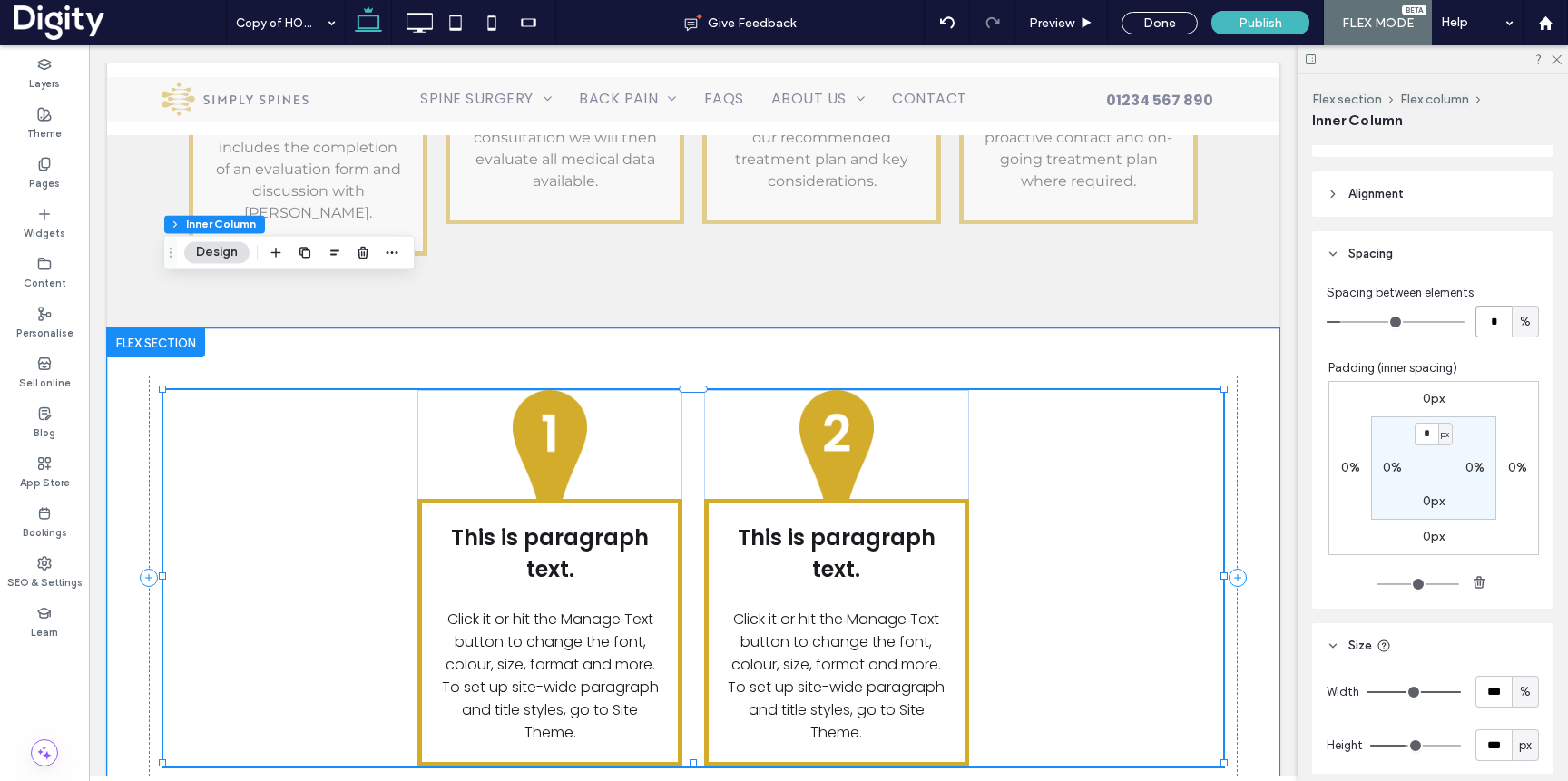
click at [983, 484] on div "This is paragraph text. Click it or hit the Manage Text button to change the fo…" at bounding box center [693, 579] width 1060 height 377
click at [956, 390] on div "This is paragraph text. Click it or hit the Manage Text button to change the fo…" at bounding box center [836, 579] width 265 height 377
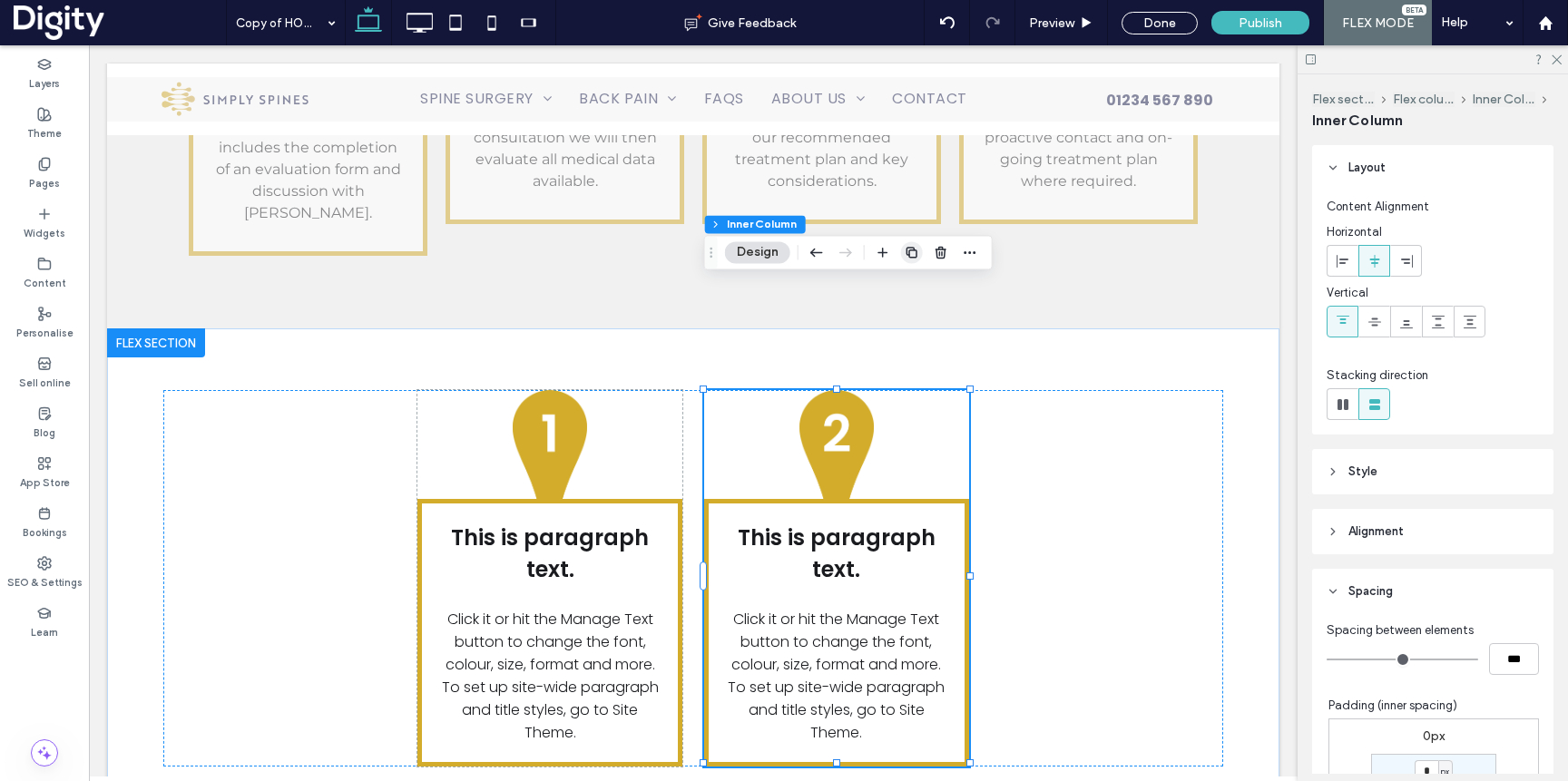
click at [914, 255] on icon "button" at bounding box center [911, 252] width 15 height 15
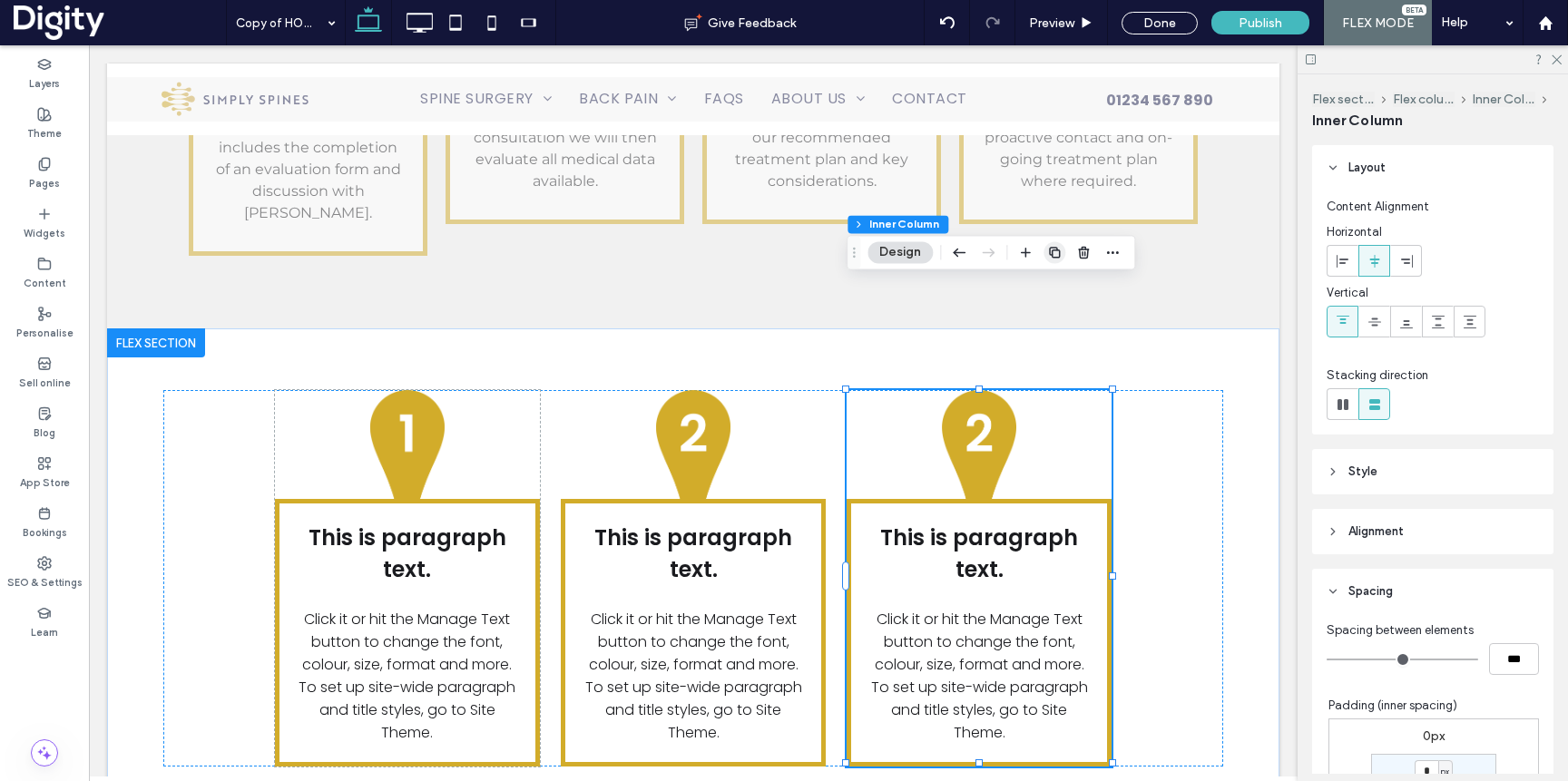
click at [1061, 256] on icon "button" at bounding box center [1054, 252] width 15 height 15
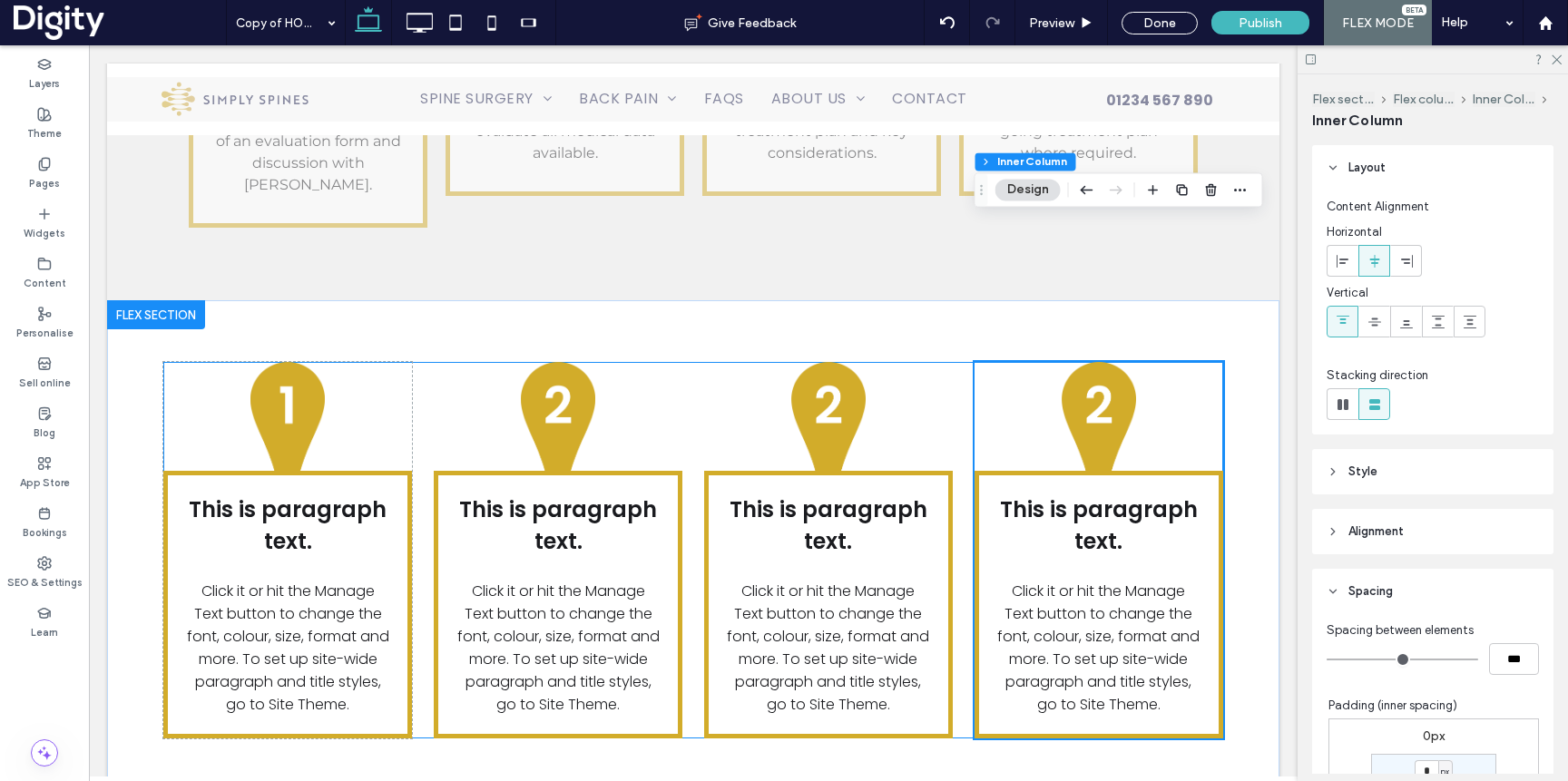
scroll to position [3358, 0]
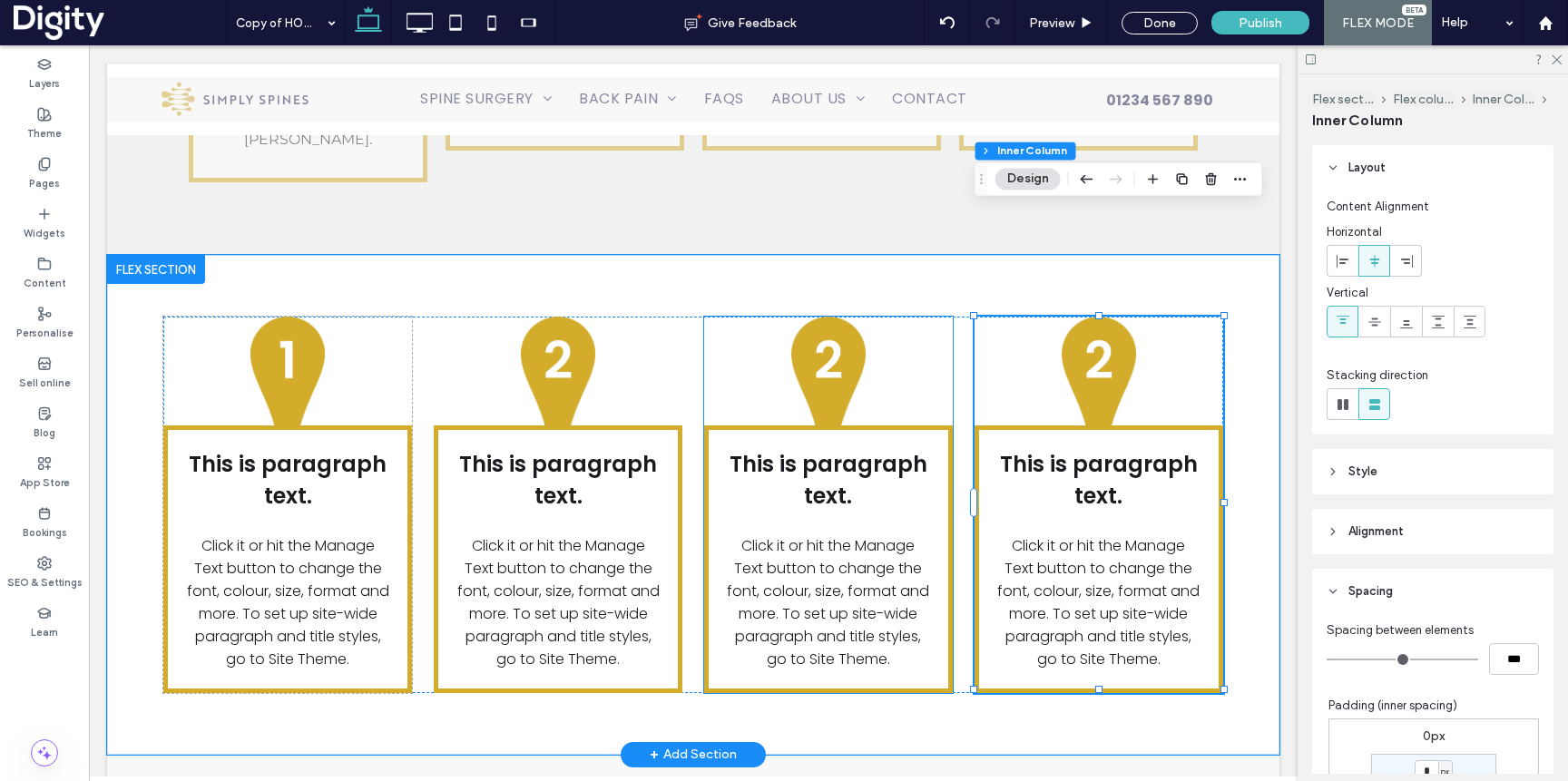
click at [840, 317] on img at bounding box center [828, 371] width 125 height 109
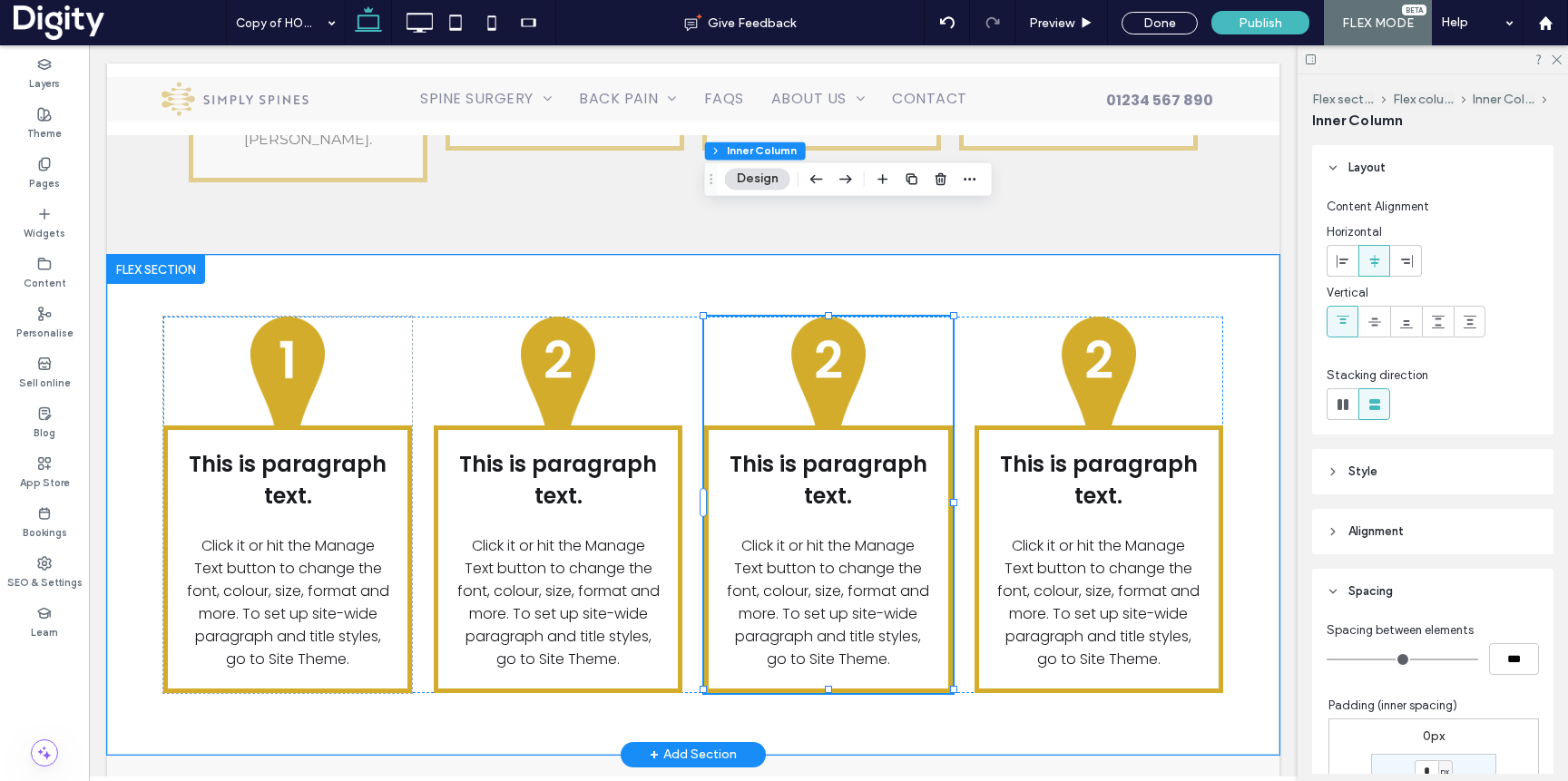
click at [840, 317] on img at bounding box center [828, 371] width 125 height 109
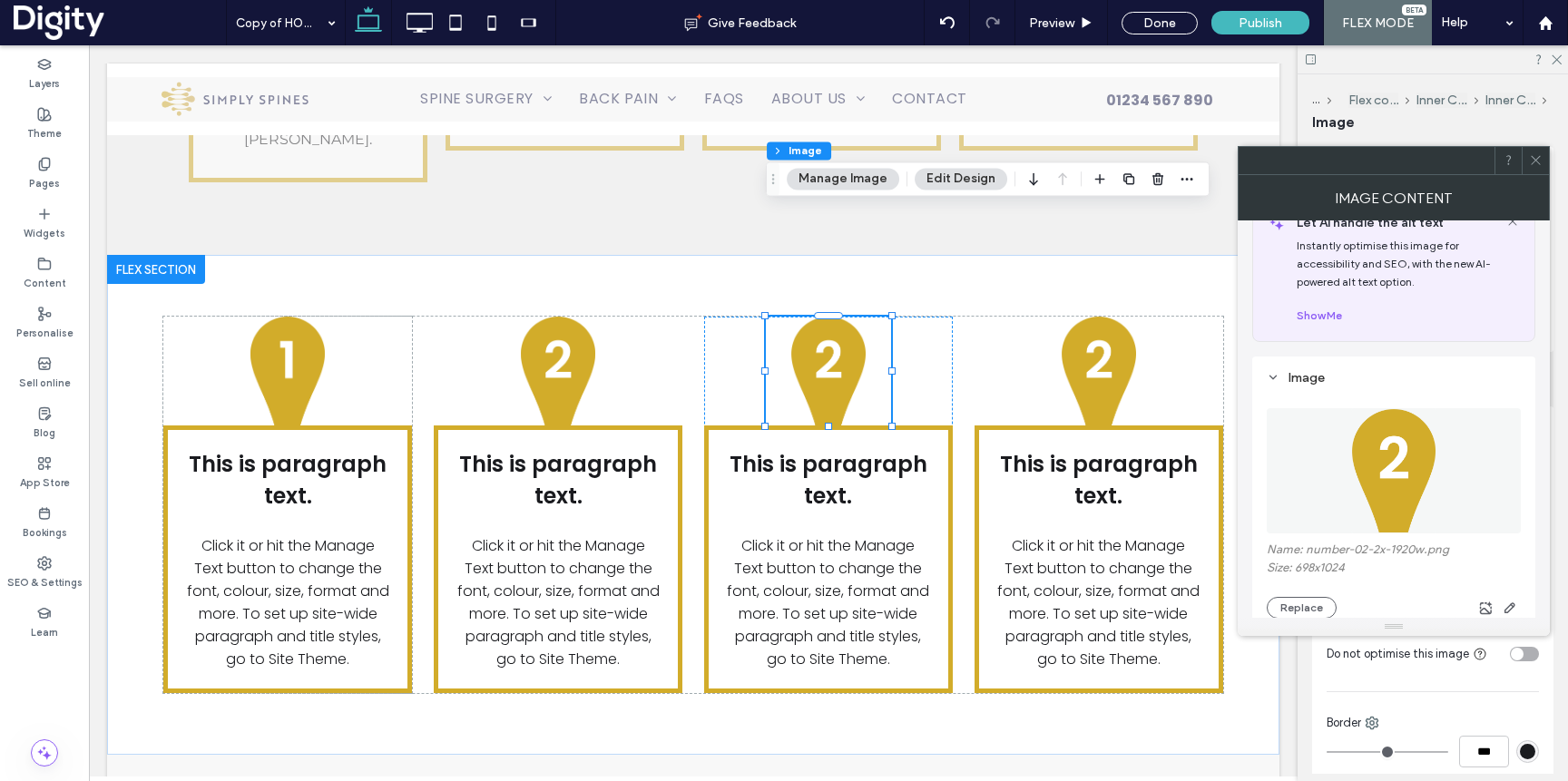
scroll to position [49, 0]
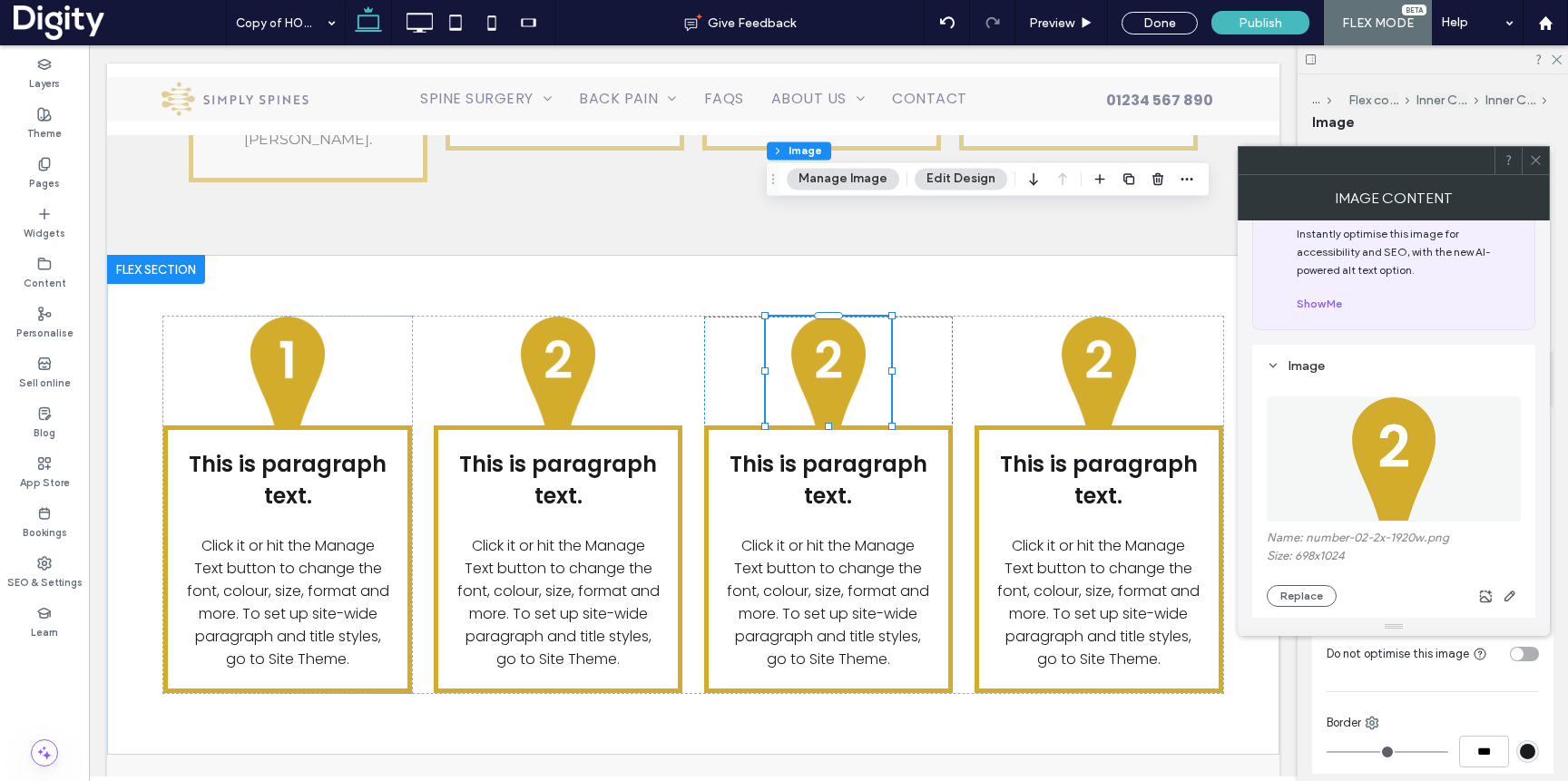
click at [1399, 495] on img at bounding box center [1394, 458] width 86 height 125
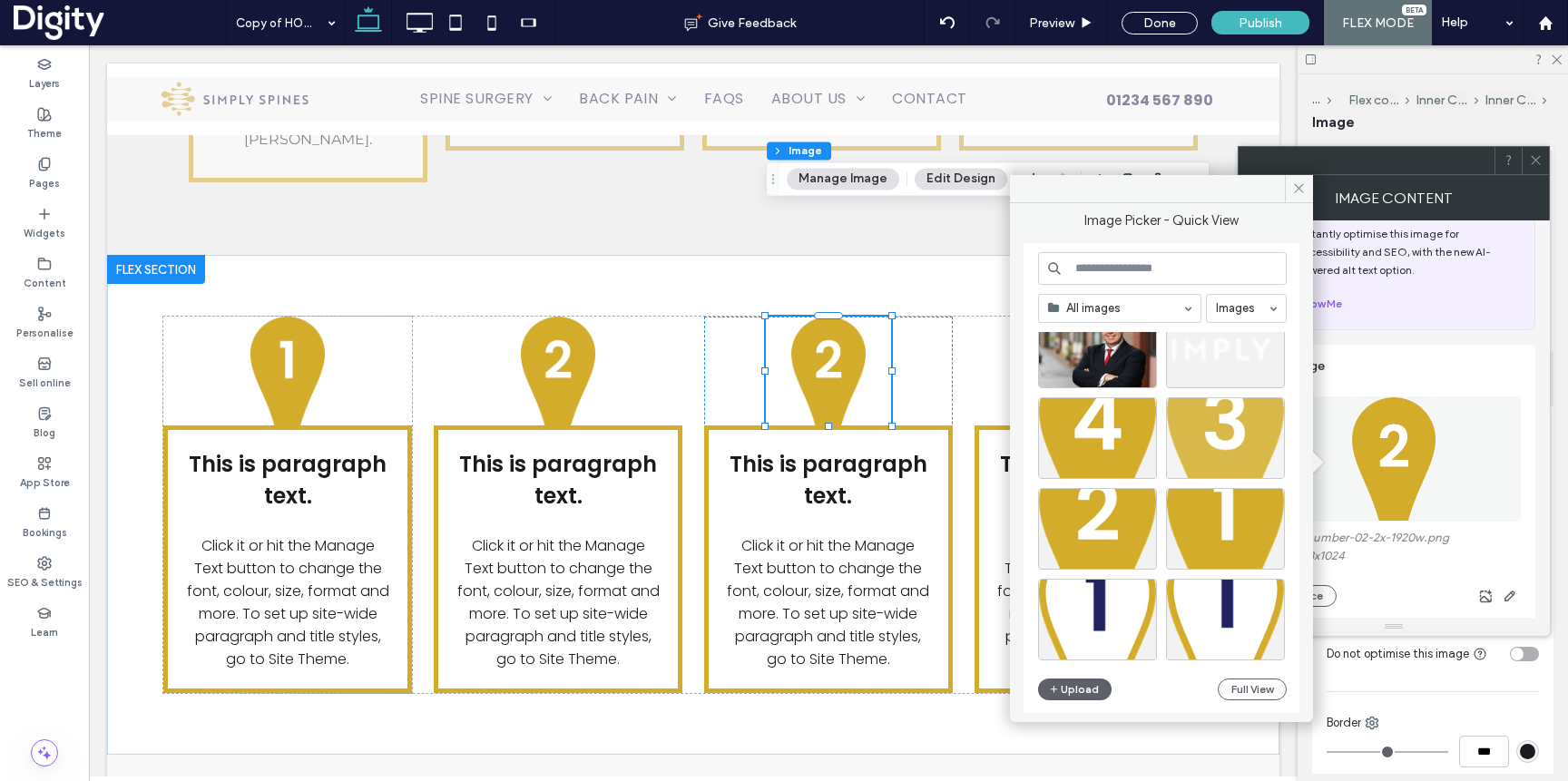
scroll to position [519, 0]
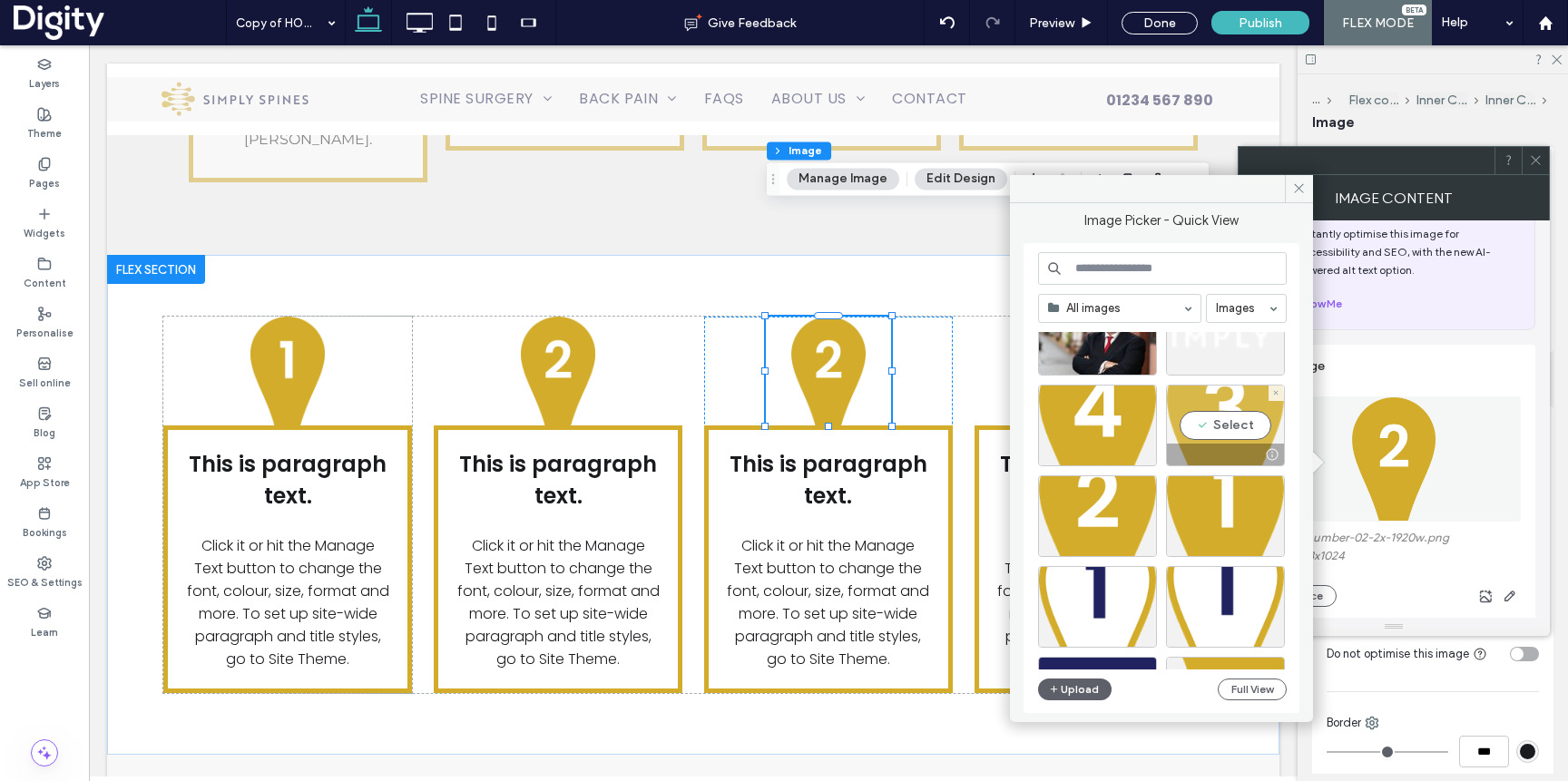
drag, startPoint x: 1233, startPoint y: 429, endPoint x: 1143, endPoint y: 384, distance: 100.6
click at [1233, 429] on div "Select" at bounding box center [1225, 425] width 119 height 82
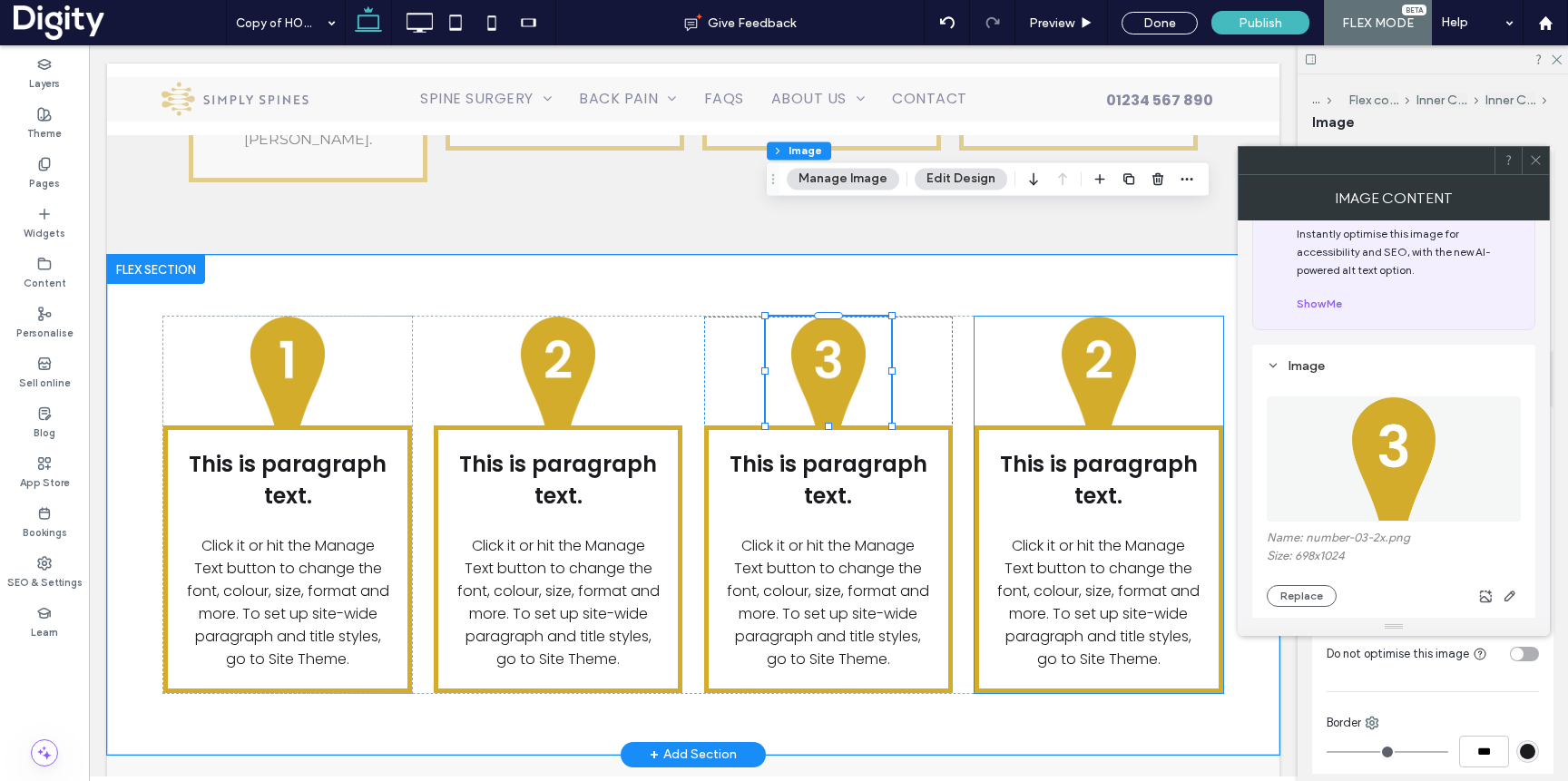
click at [1116, 317] on img at bounding box center [1099, 371] width 125 height 109
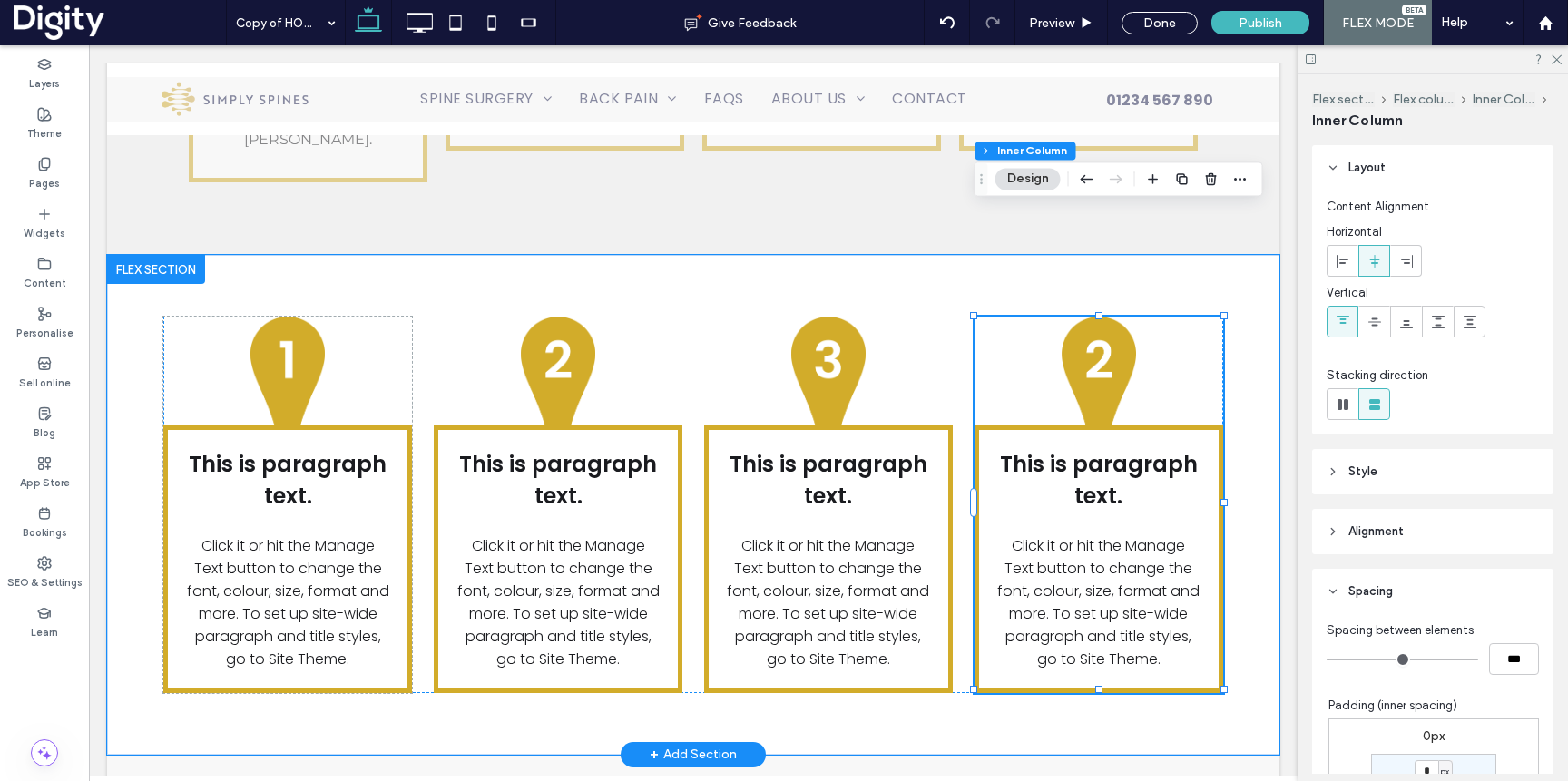
click at [1116, 317] on img at bounding box center [1099, 371] width 125 height 109
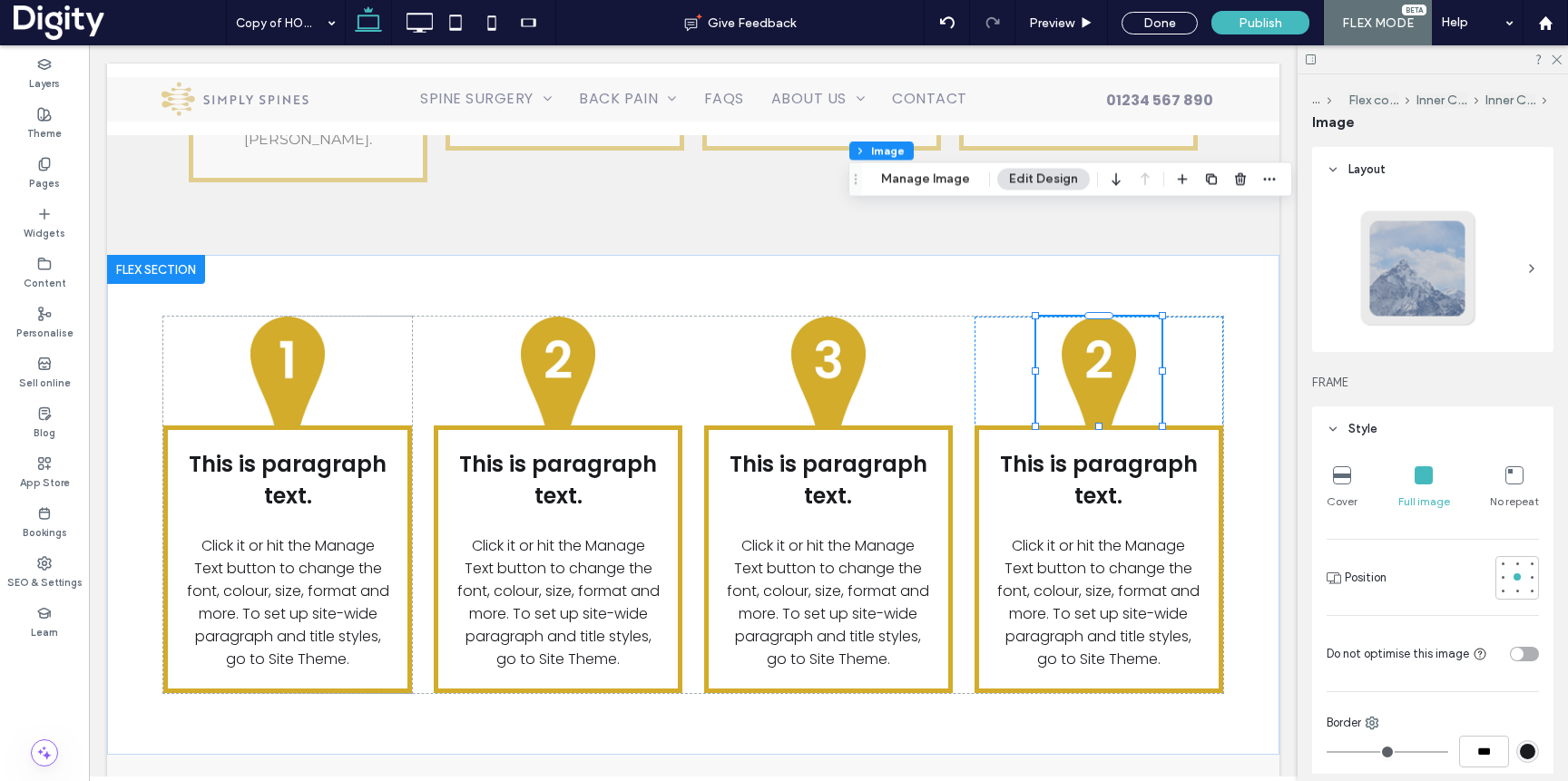
click at [928, 167] on div "Flex section Flex column Inner Column Inner Column Image Manage Image Edit Desi…" at bounding box center [1070, 178] width 444 height 34
click at [933, 179] on button "Manage Image" at bounding box center [926, 179] width 113 height 21
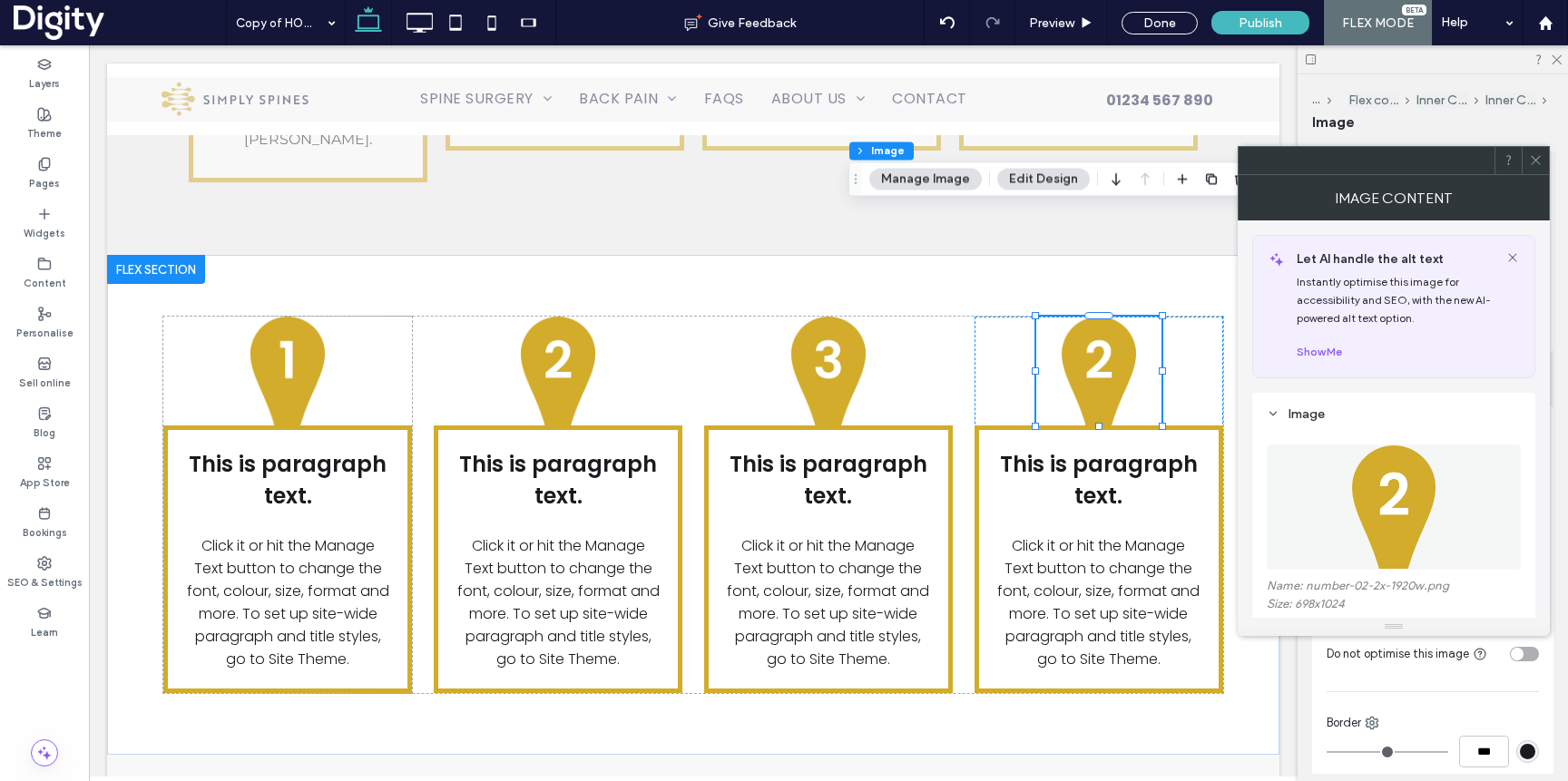
click at [1418, 521] on img at bounding box center [1394, 507] width 86 height 125
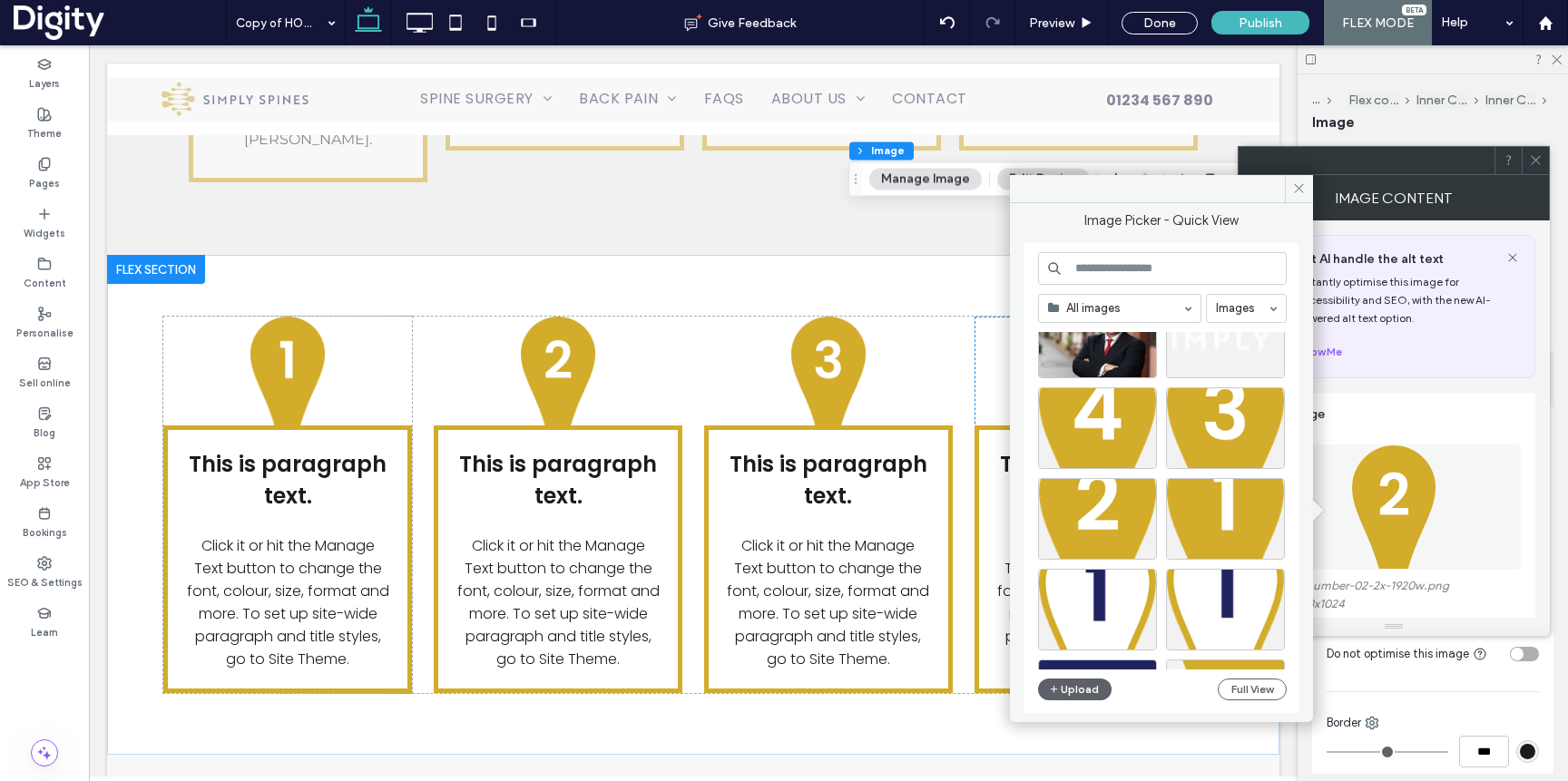
scroll to position [567, 0]
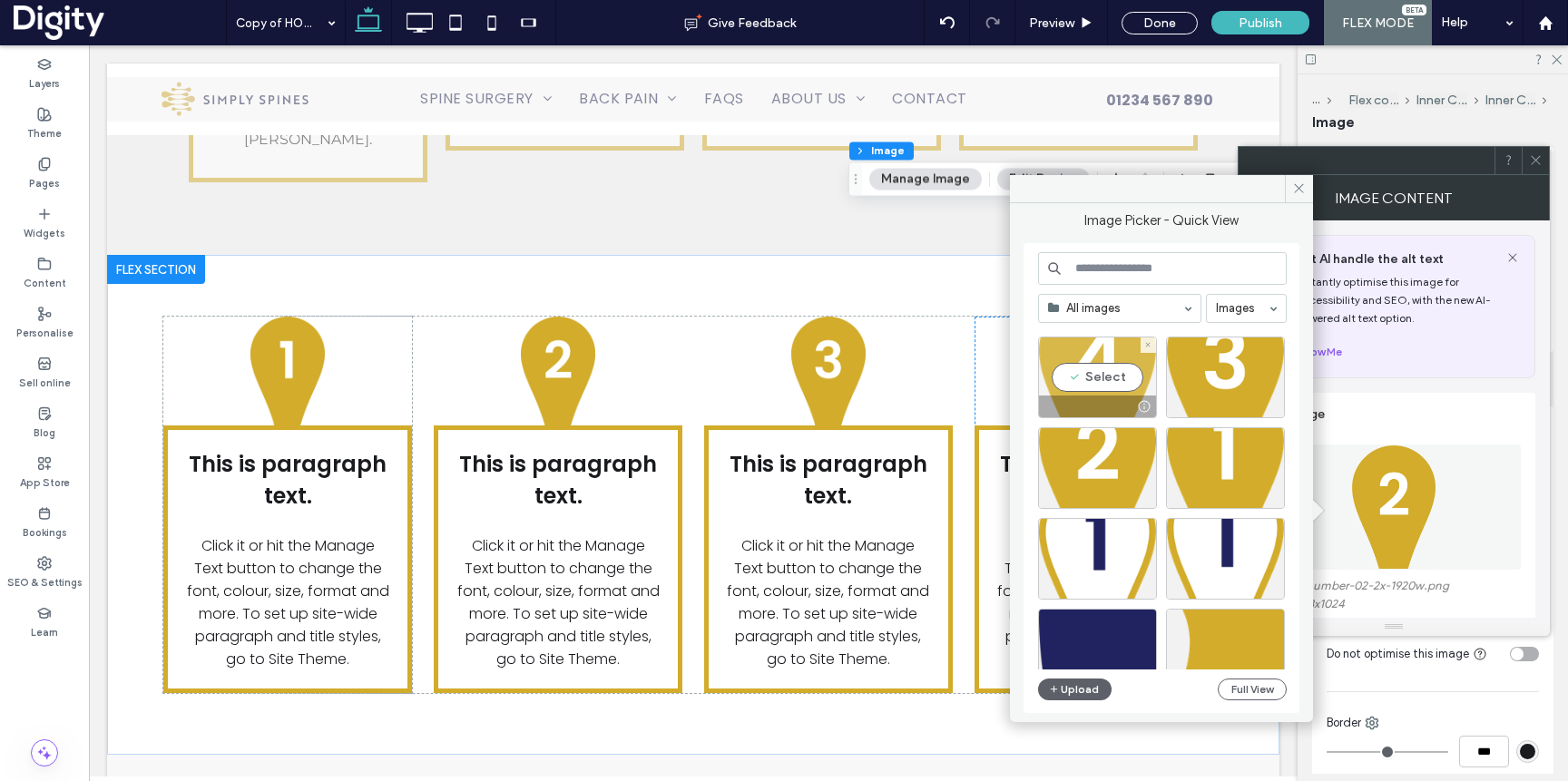
drag, startPoint x: 1086, startPoint y: 381, endPoint x: 999, endPoint y: 336, distance: 97.9
click at [1086, 381] on div "Select" at bounding box center [1098, 378] width 119 height 82
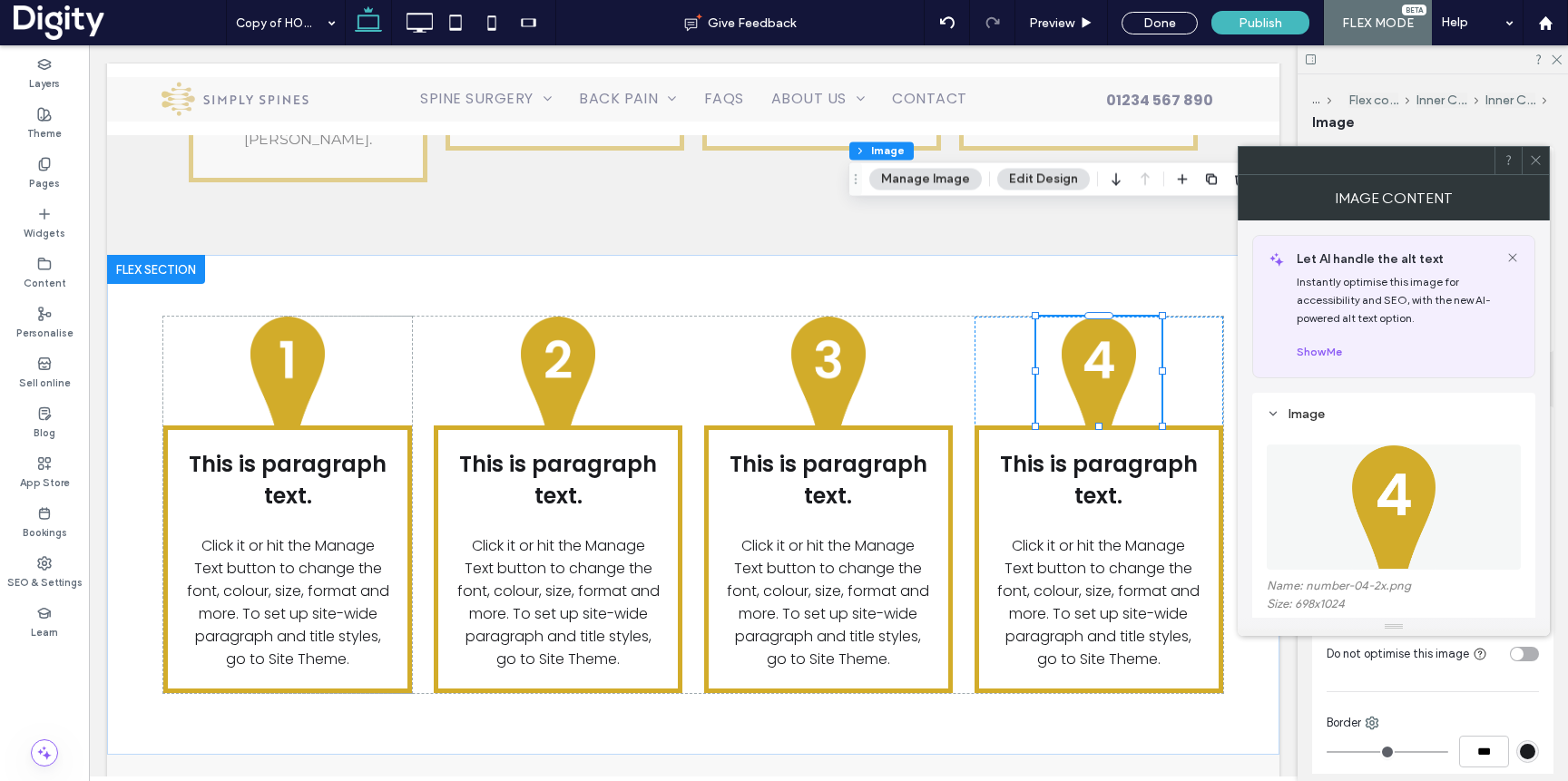
click at [1530, 157] on icon at bounding box center [1536, 160] width 14 height 14
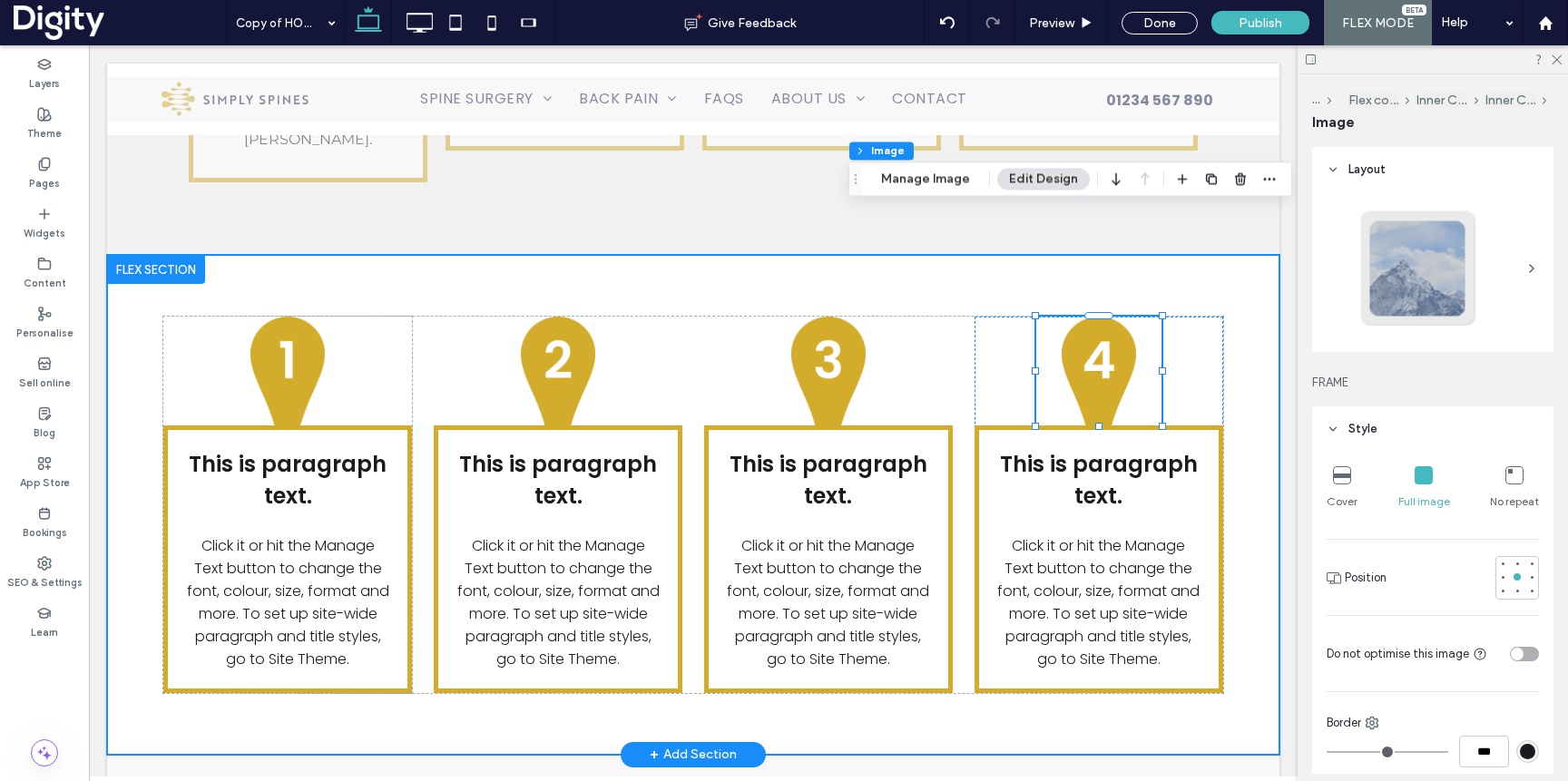
click at [795, 617] on div "This is paragraph text. Click it or hit the Manage Text button to change the fo…" at bounding box center [693, 505] width 1089 height 499
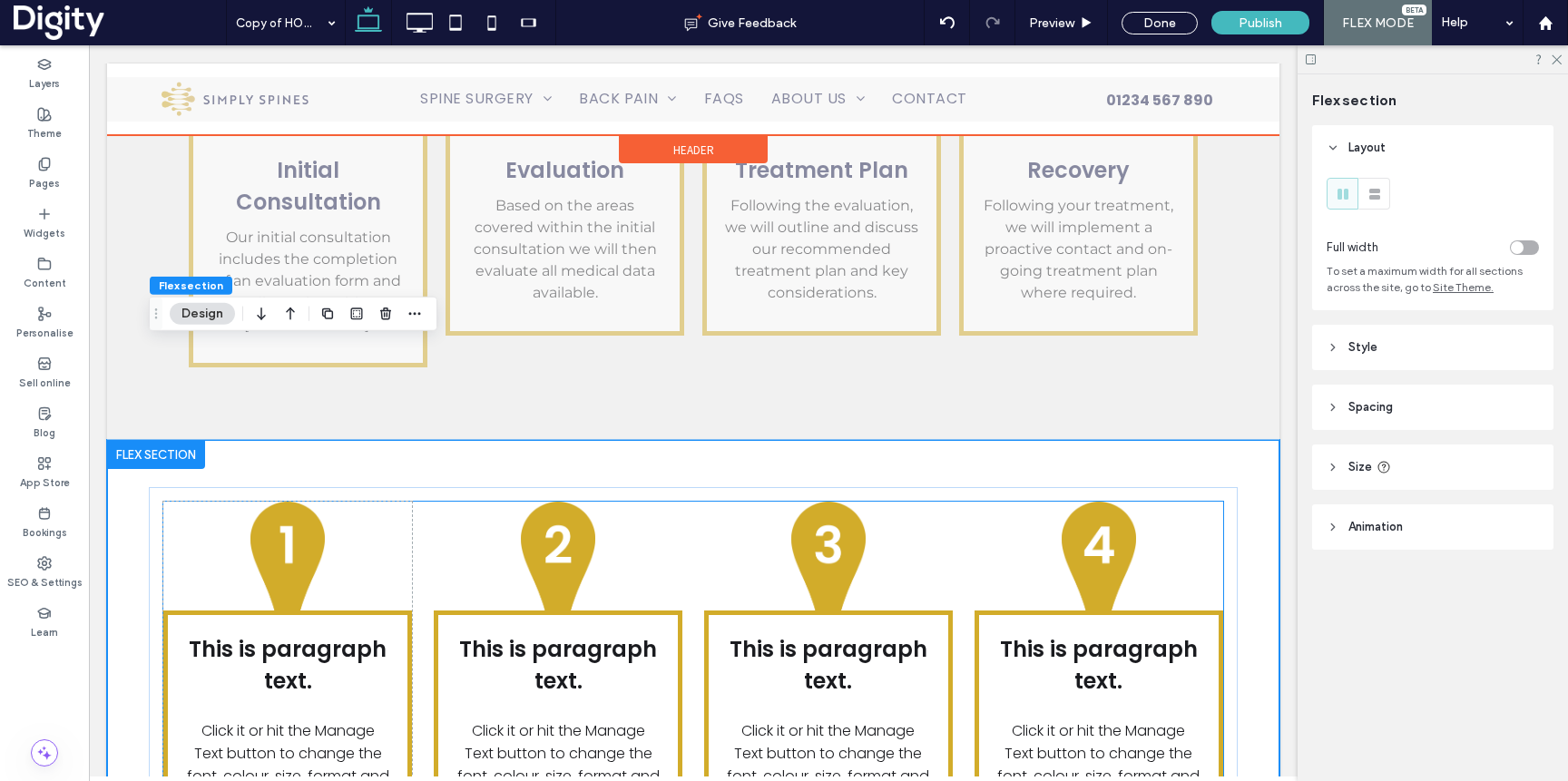
scroll to position [3180, 0]
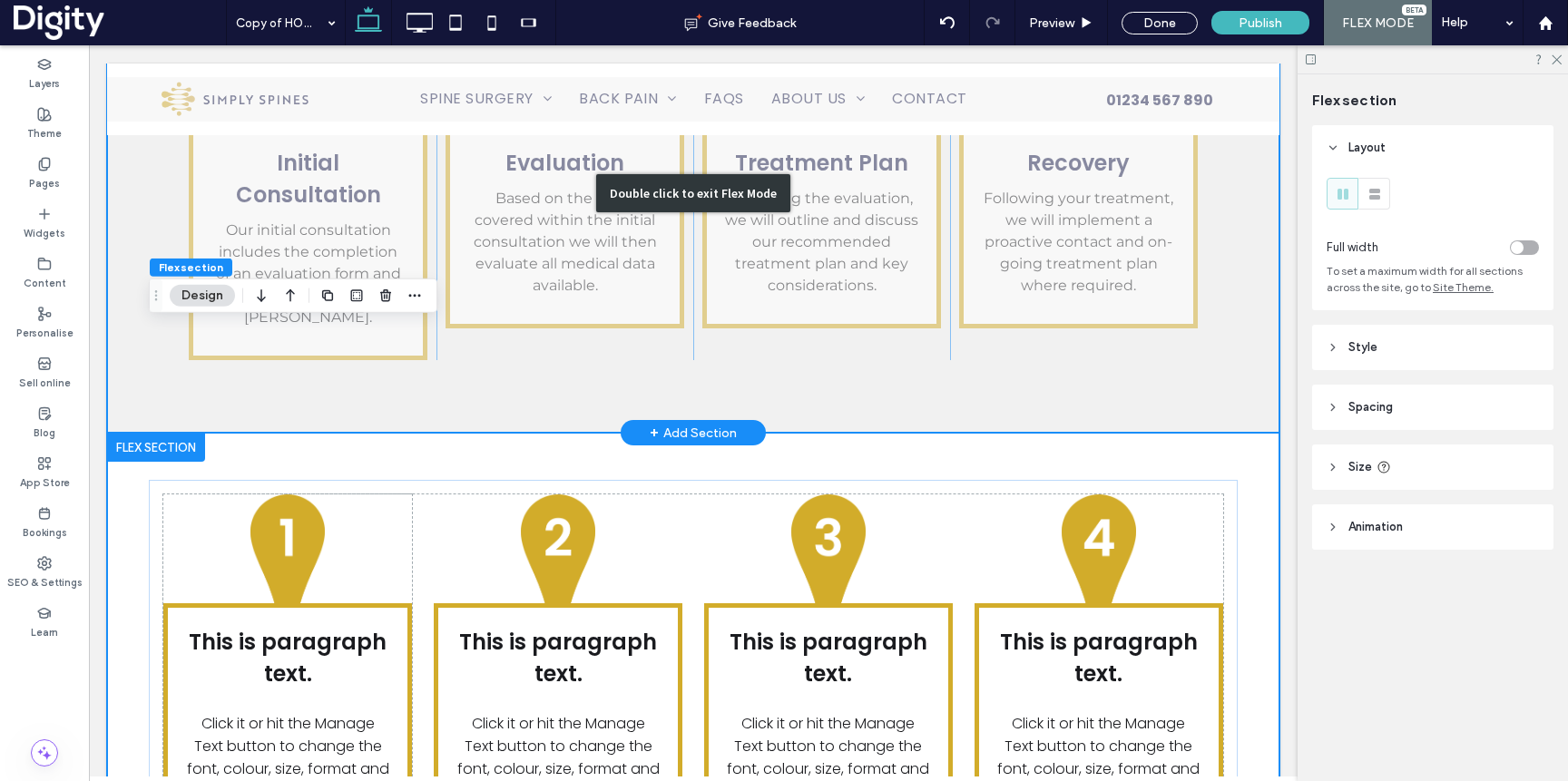
click at [926, 280] on div "Double click to exit Flex Mode" at bounding box center [693, 192] width 1173 height 479
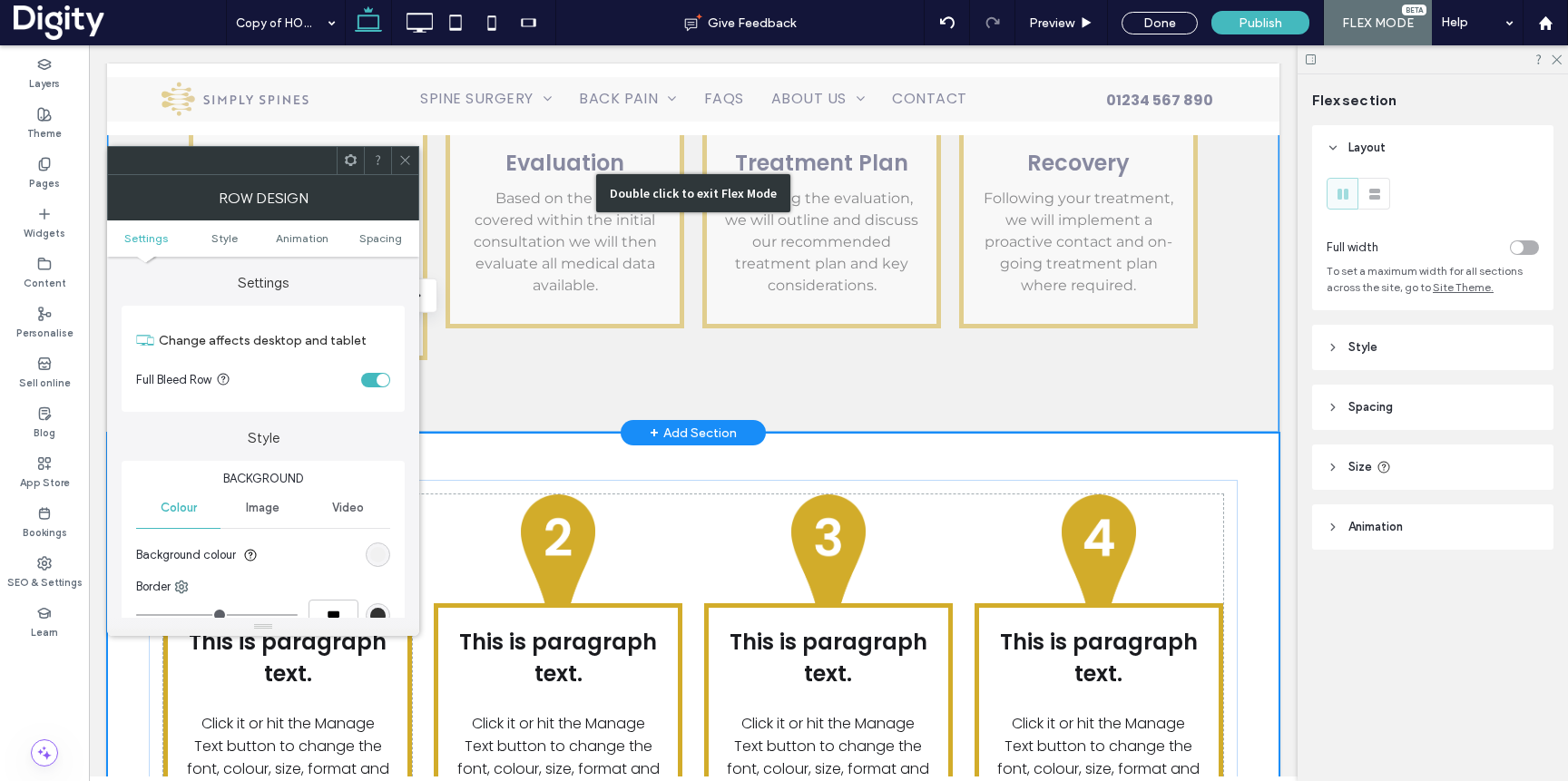
drag, startPoint x: 926, startPoint y: 280, endPoint x: 432, endPoint y: 204, distance: 499.8
click at [926, 280] on div "Double click to exit Flex Mode" at bounding box center [693, 192] width 1173 height 479
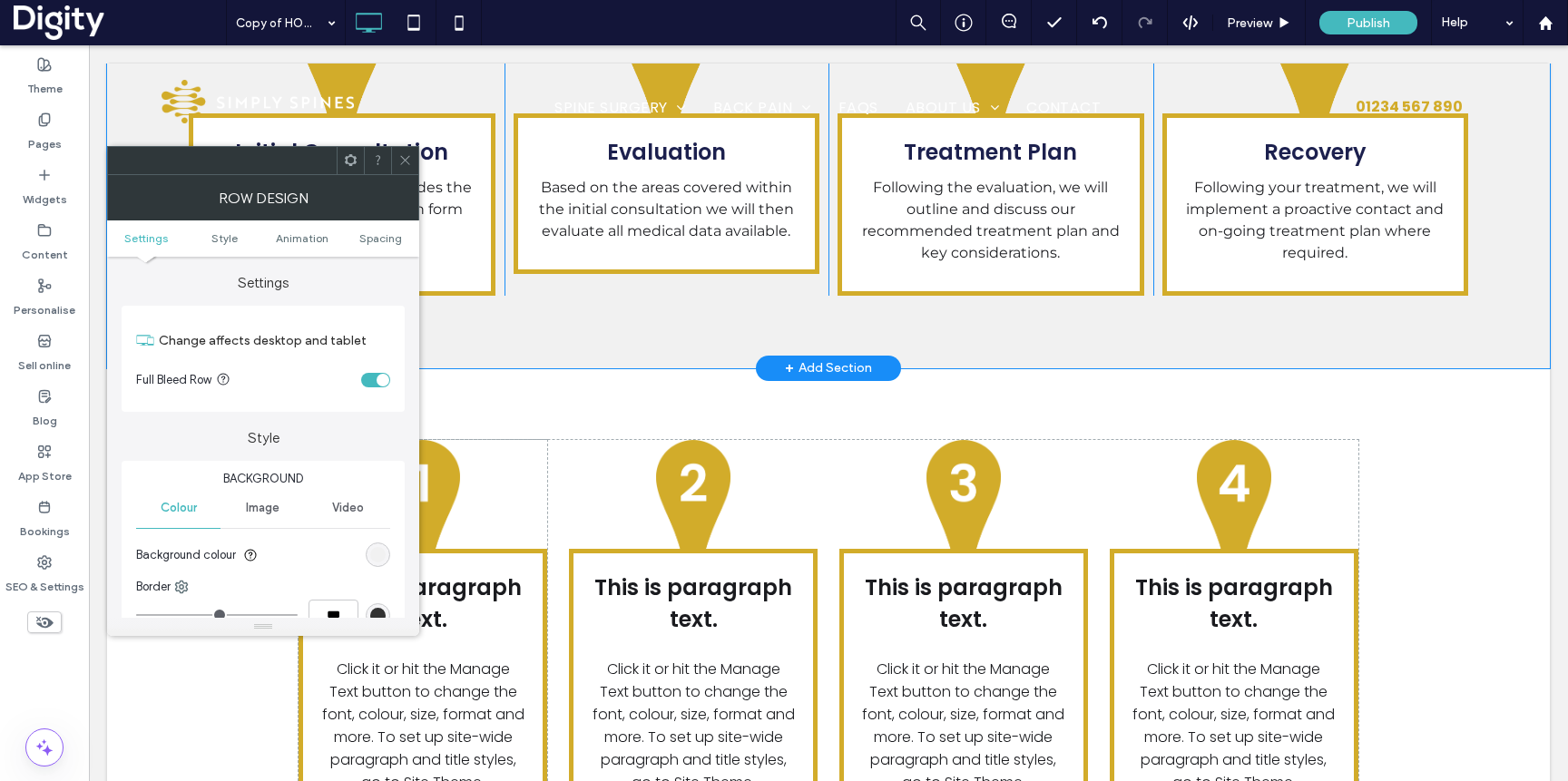
click at [398, 163] on icon at bounding box center [405, 160] width 14 height 14
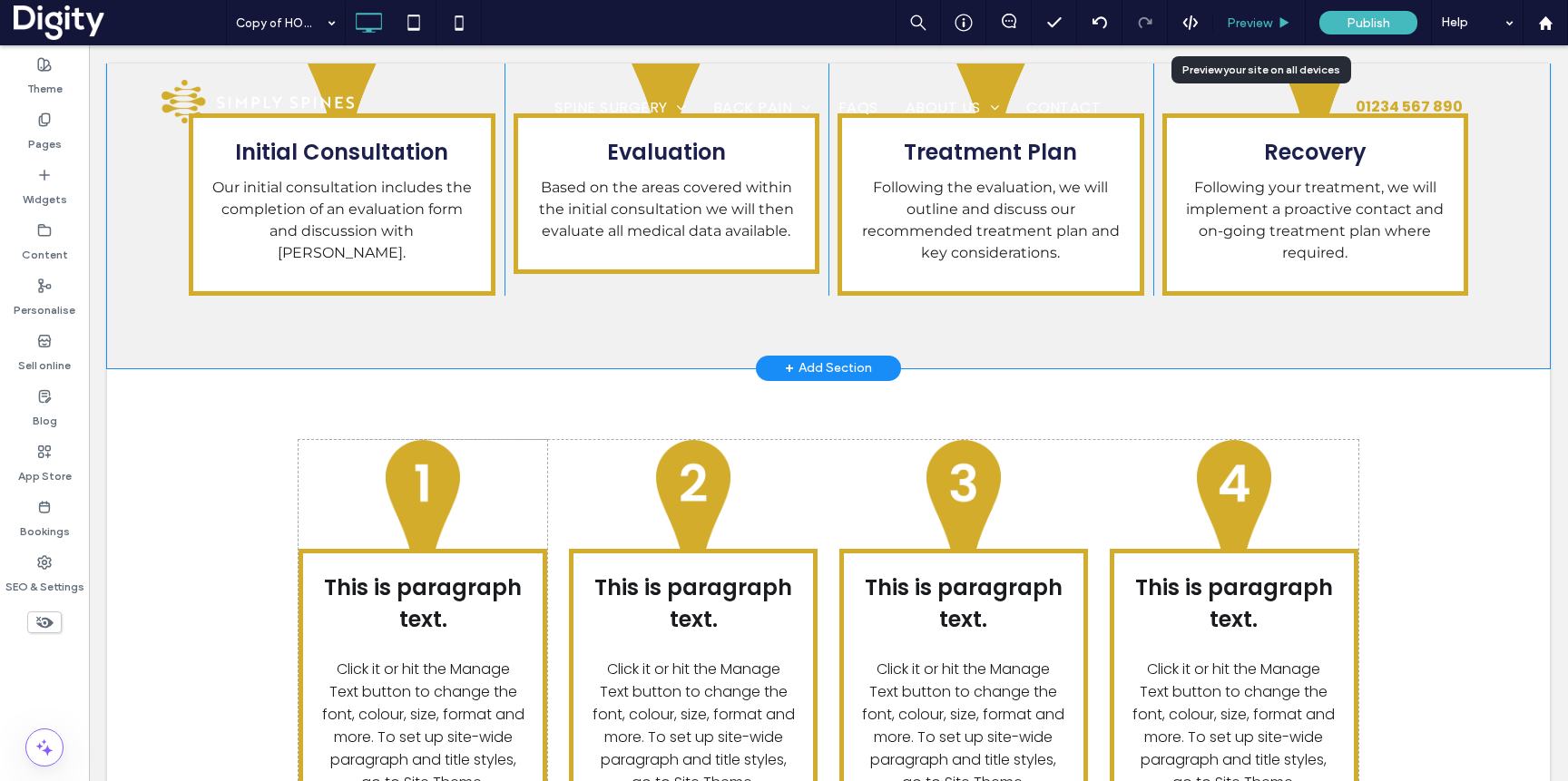
click at [1242, 33] on div "Preview" at bounding box center [1259, 22] width 92 height 46
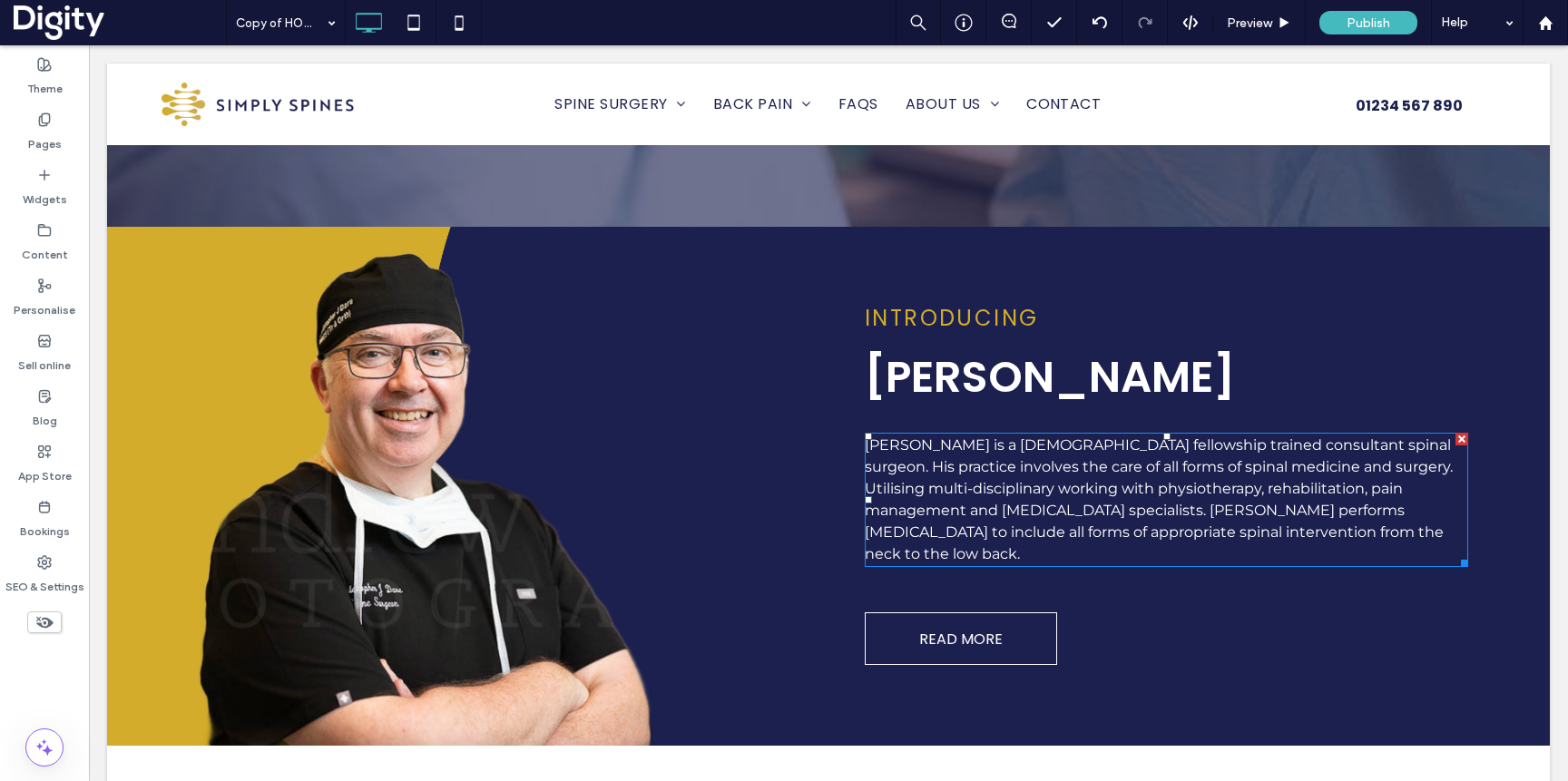
scroll to position [776, 0]
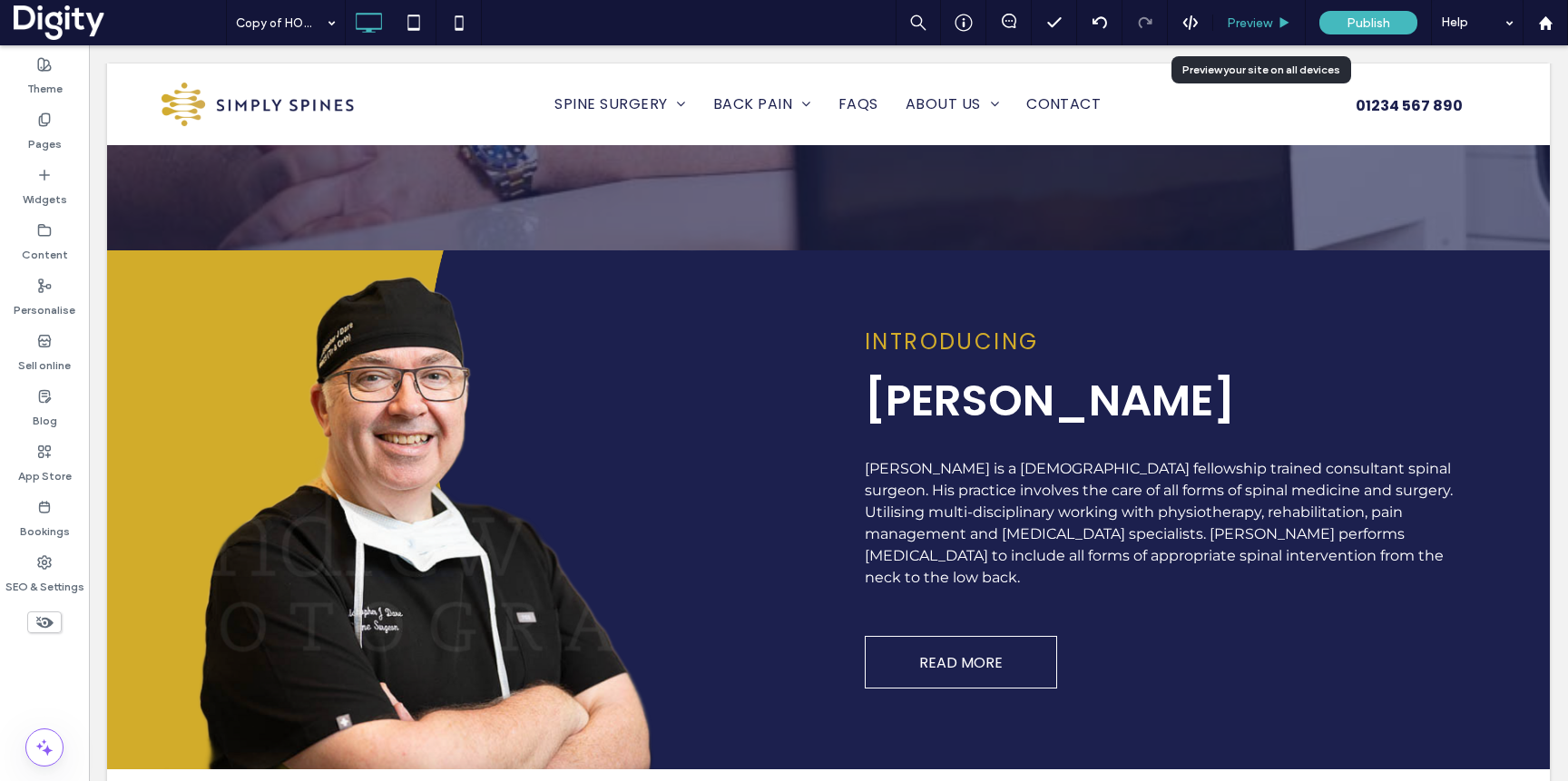
click at [1238, 25] on span "Preview" at bounding box center [1249, 23] width 46 height 16
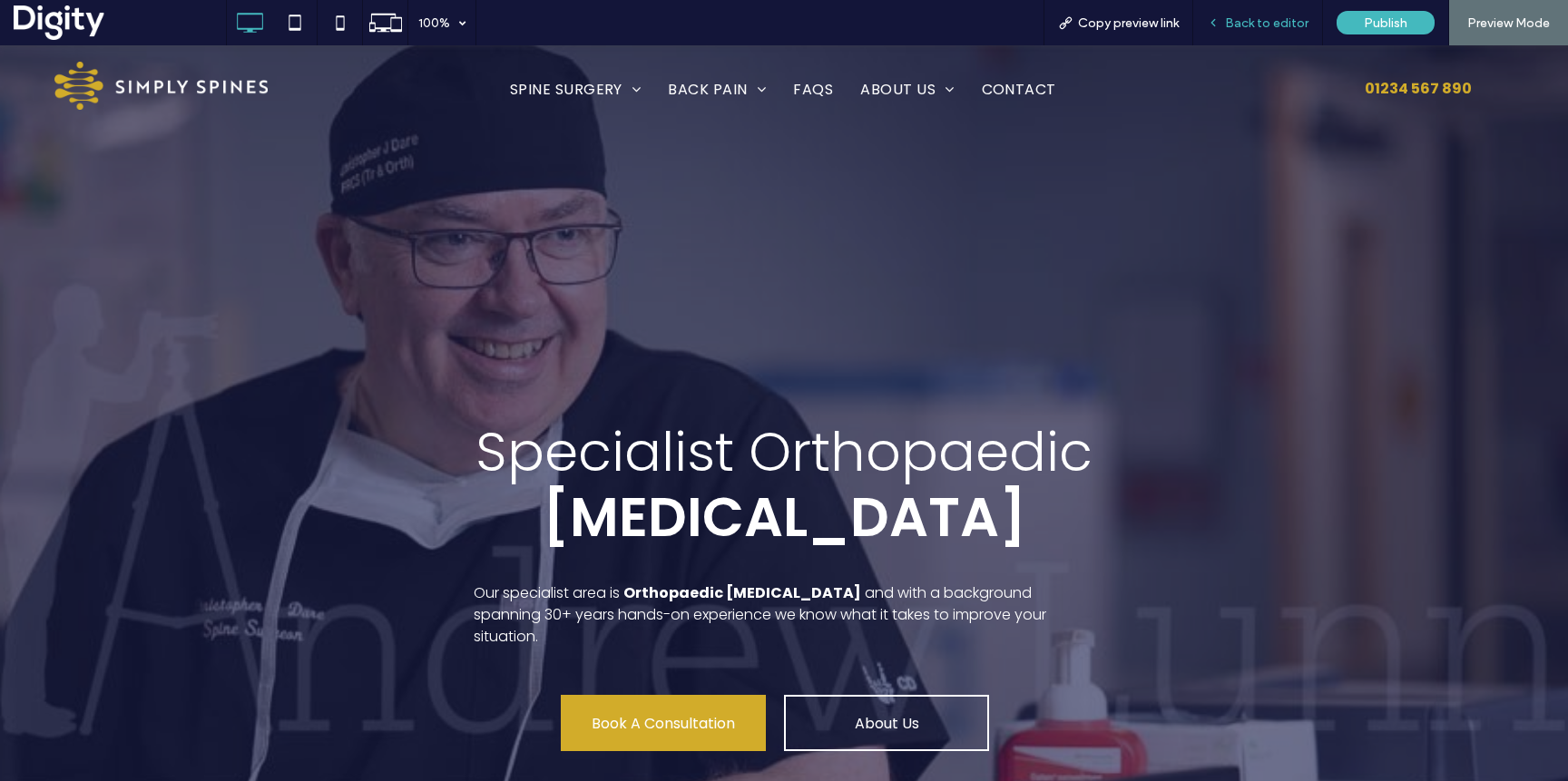
click at [1243, 30] on span "Back to editor" at bounding box center [1267, 23] width 84 height 16
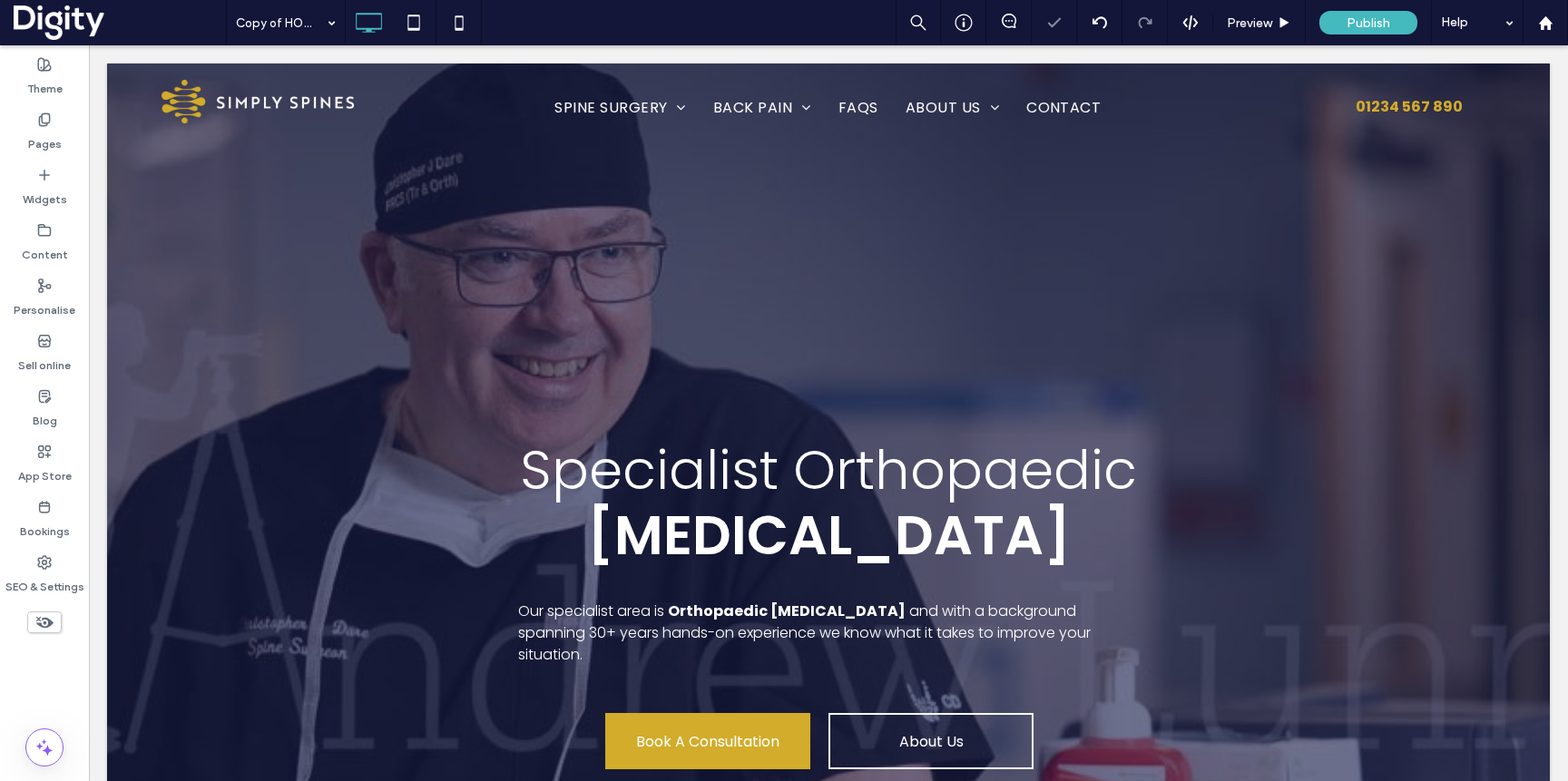
drag, startPoint x: 50, startPoint y: 94, endPoint x: 119, endPoint y: 123, distance: 74.8
click at [50, 94] on label "Theme" at bounding box center [45, 85] width 35 height 25
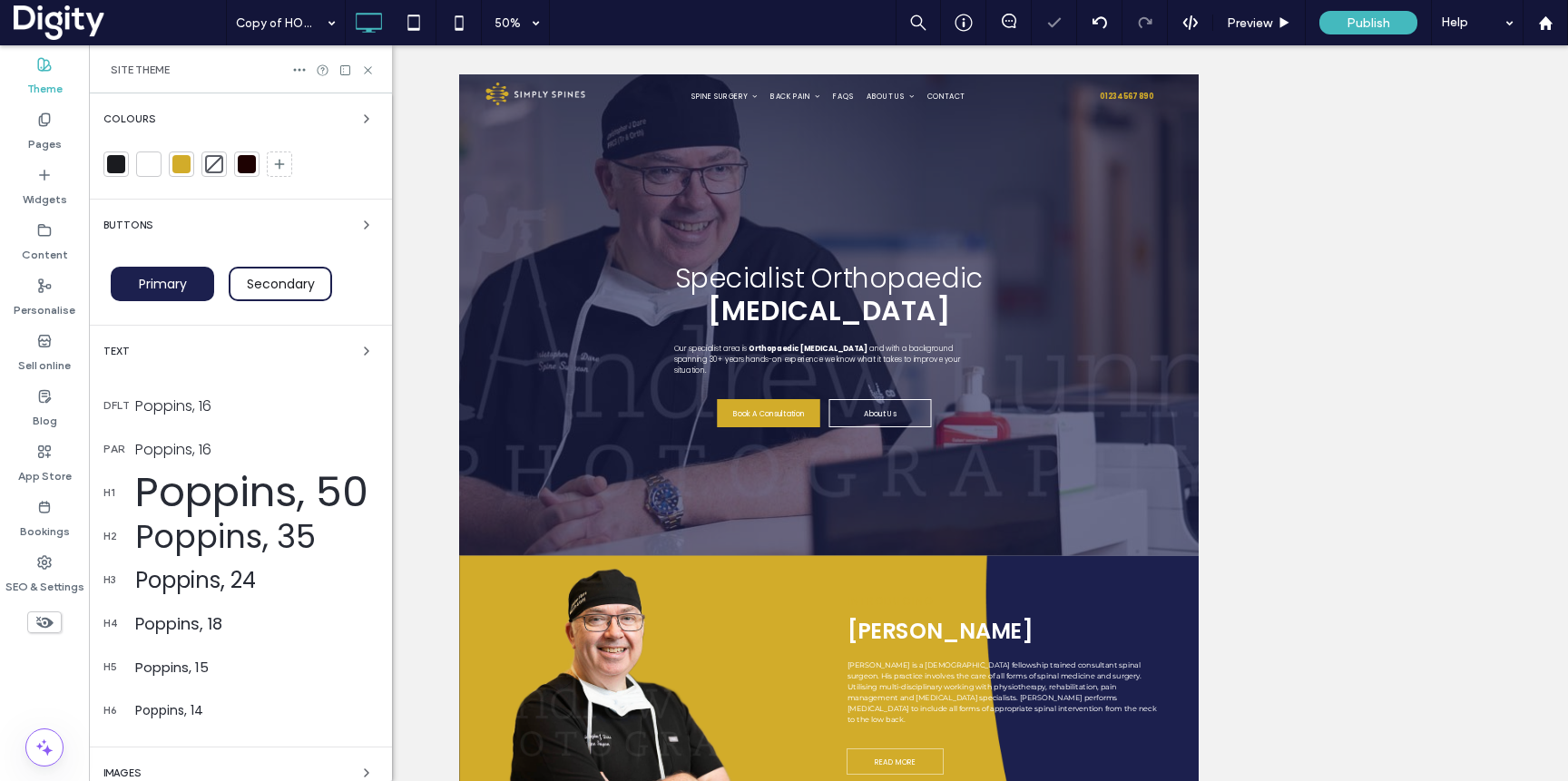
click at [182, 160] on div at bounding box center [181, 164] width 18 height 18
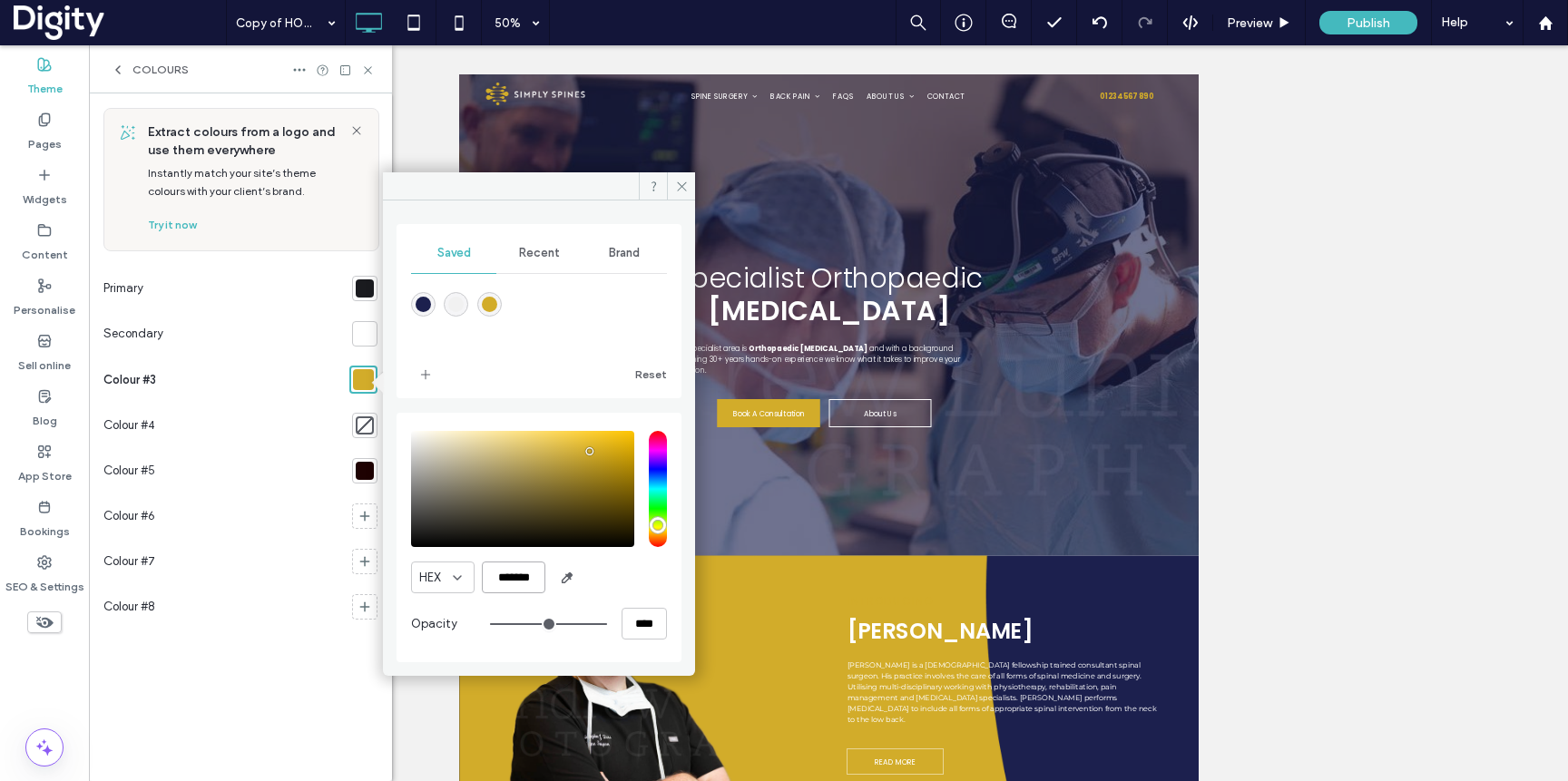
click at [518, 588] on input "*******" at bounding box center [513, 577] width 63 height 32
click at [525, 565] on input "*******" at bounding box center [513, 577] width 63 height 32
click at [521, 577] on input "*******" at bounding box center [513, 577] width 63 height 32
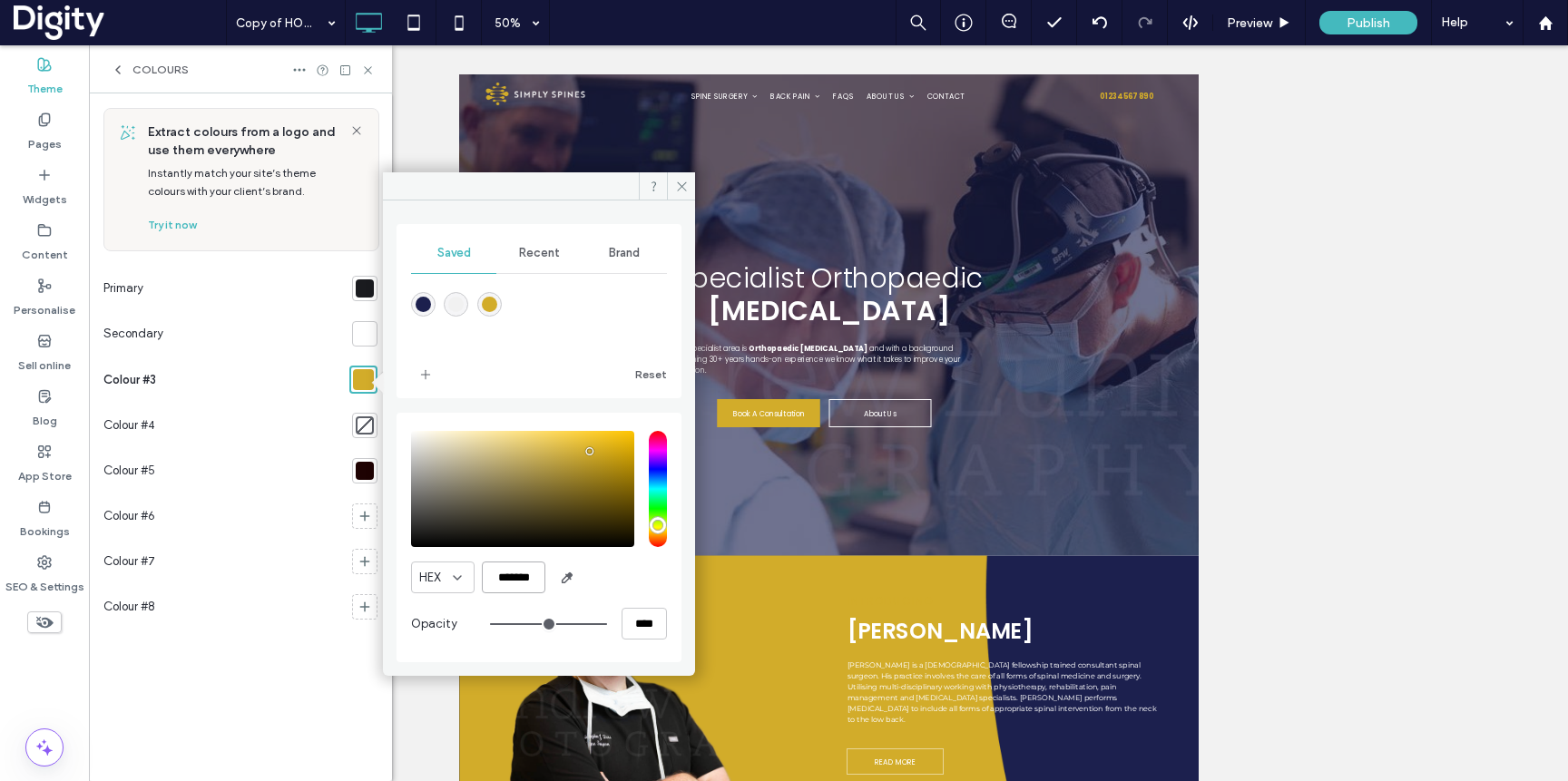
click at [521, 577] on input "*******" at bounding box center [513, 577] width 63 height 32
drag, startPoint x: 521, startPoint y: 577, endPoint x: 570, endPoint y: 582, distance: 49.3
click at [521, 577] on input "*******" at bounding box center [513, 577] width 63 height 32
paste input "color picker textbox"
type input "*******"
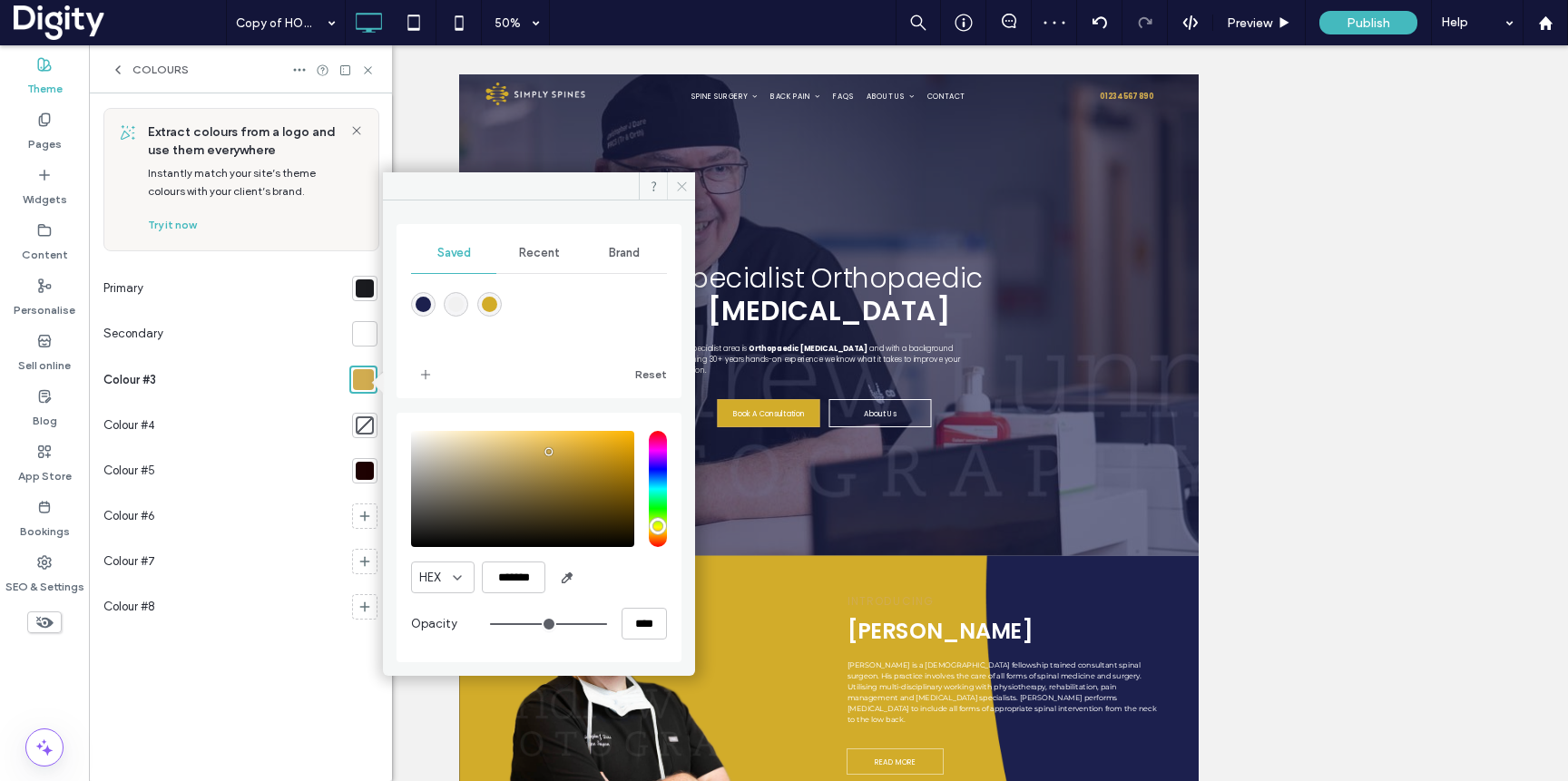
click at [676, 180] on icon at bounding box center [682, 187] width 14 height 14
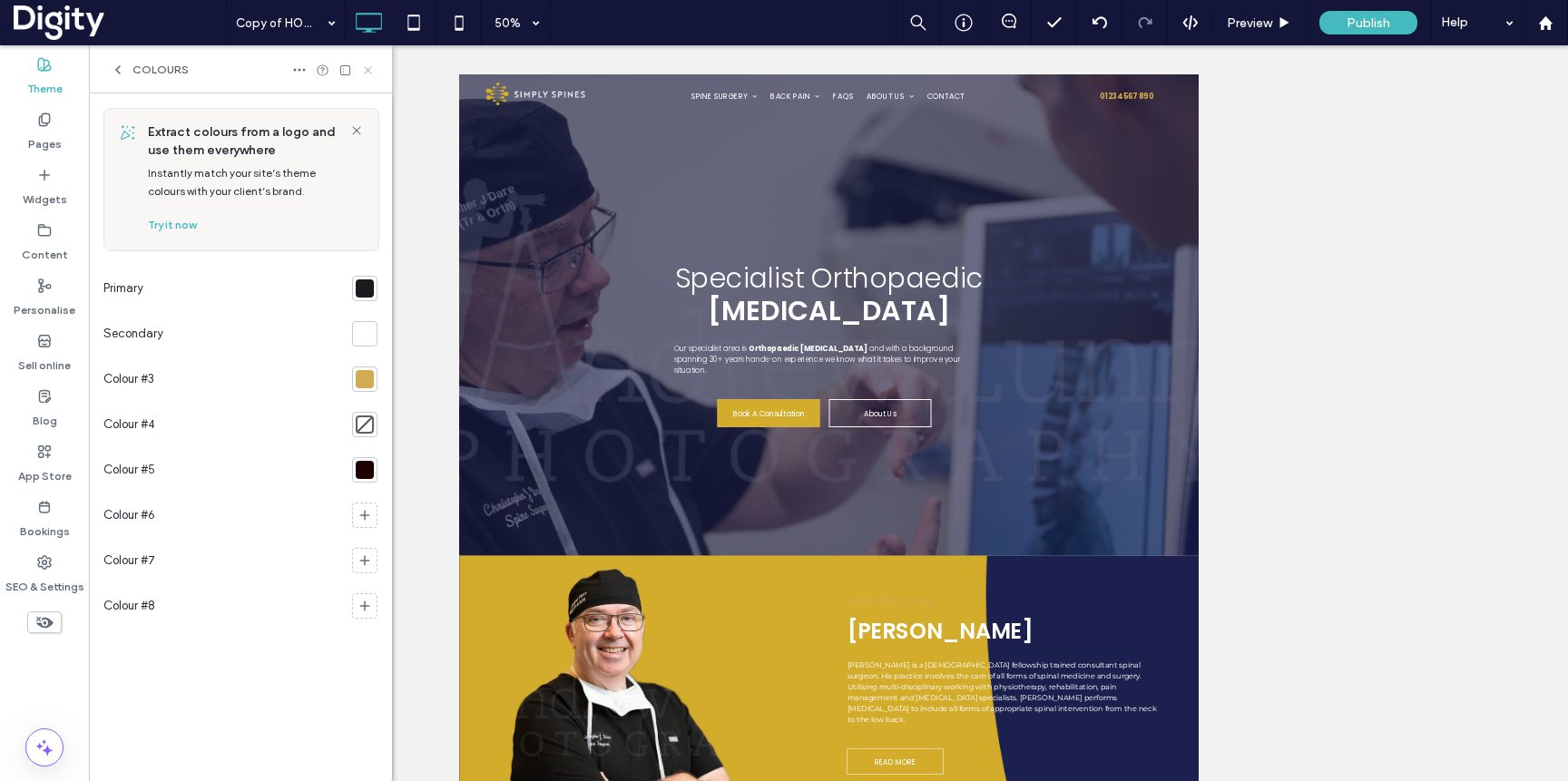
click at [370, 69] on icon at bounding box center [368, 70] width 14 height 14
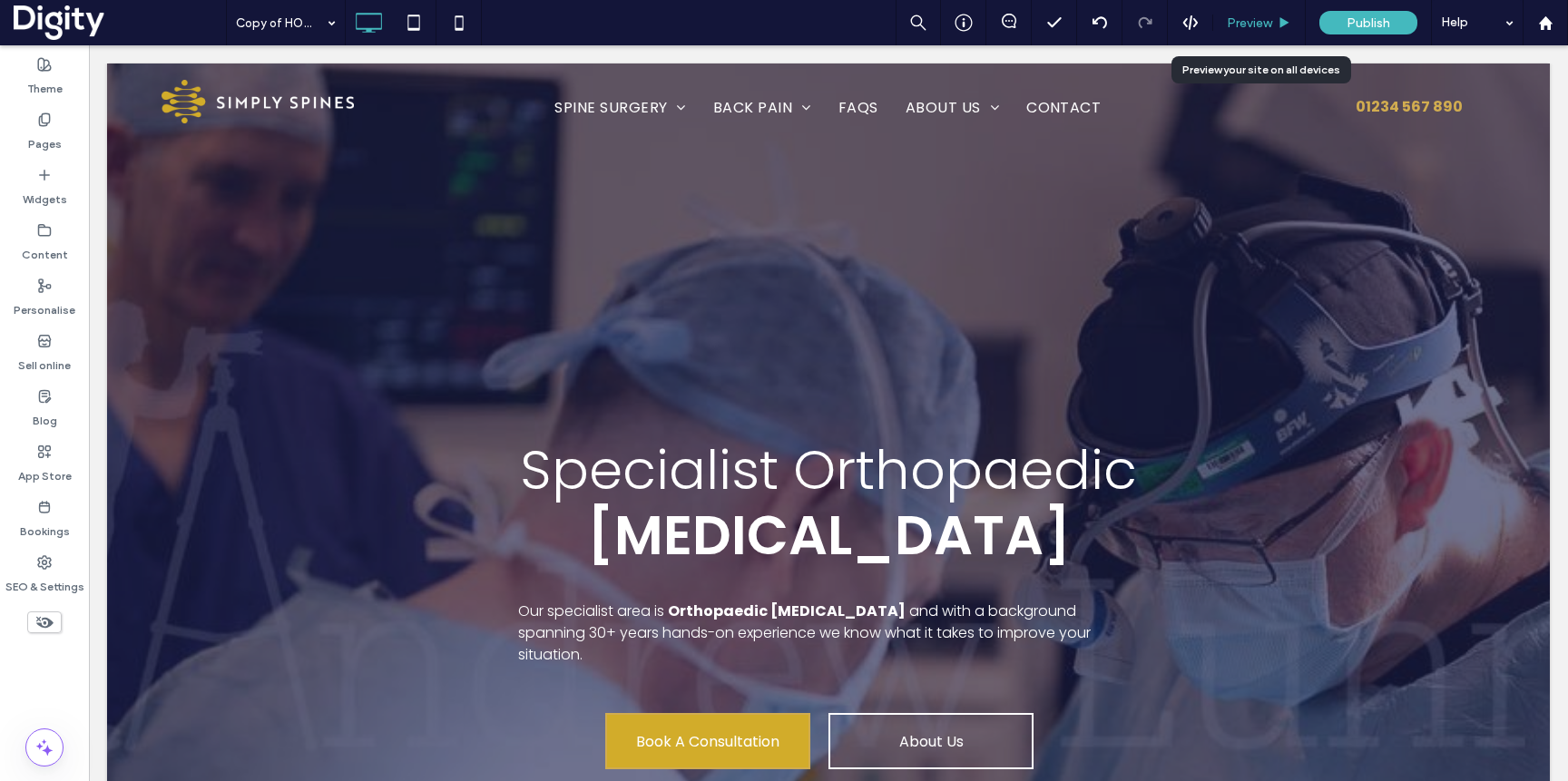
click at [1236, 21] on span "Preview" at bounding box center [1249, 23] width 46 height 16
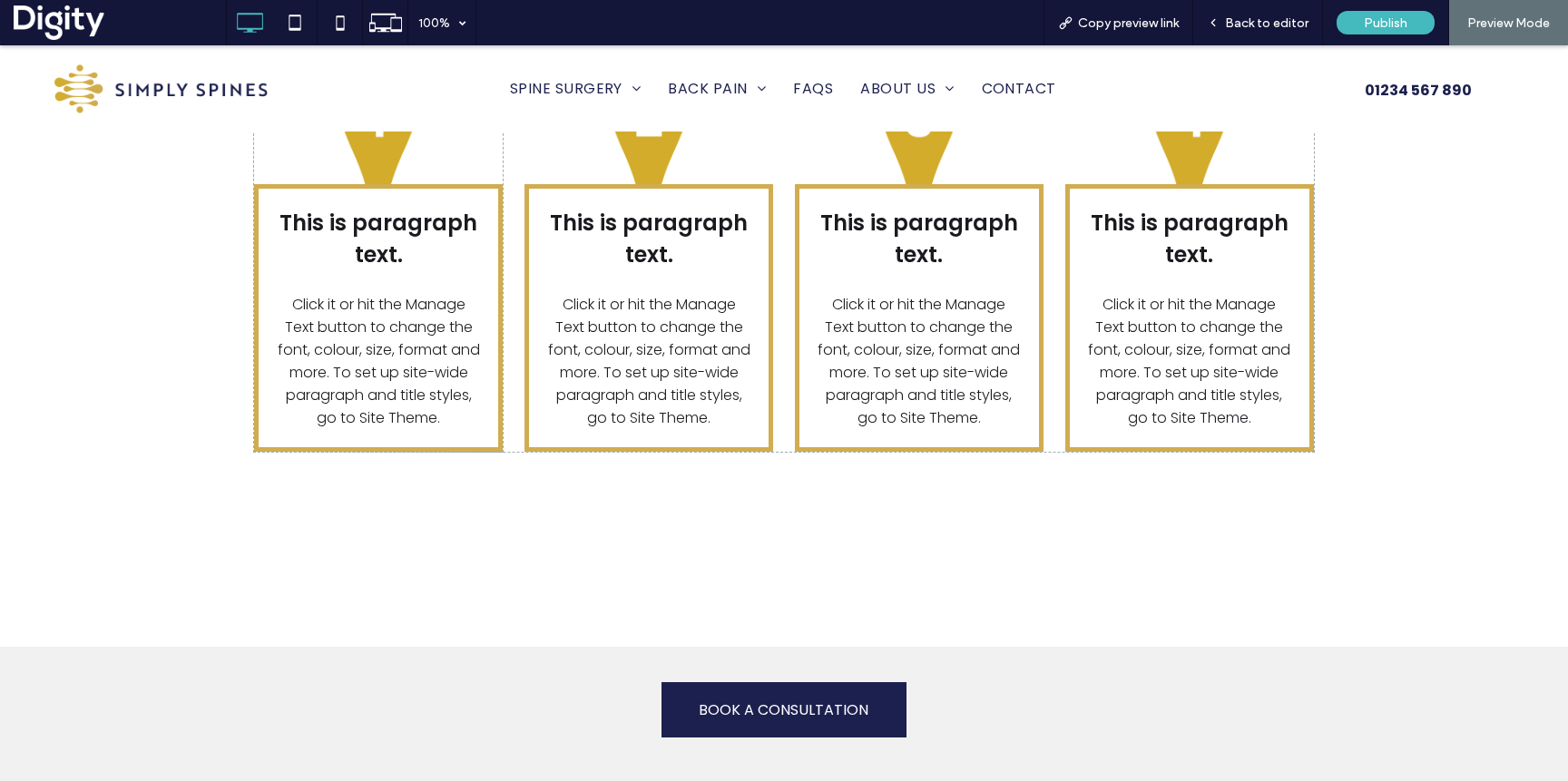
scroll to position [3528, 0]
click at [753, 545] on div "Click To Paste Click To Paste Click To Paste Click To Paste Click To Paste" at bounding box center [784, 590] width 1089 height 90
click at [1259, 13] on div "Back to editor" at bounding box center [1258, 22] width 130 height 46
click at [1231, 25] on span "Back to editor" at bounding box center [1267, 23] width 84 height 16
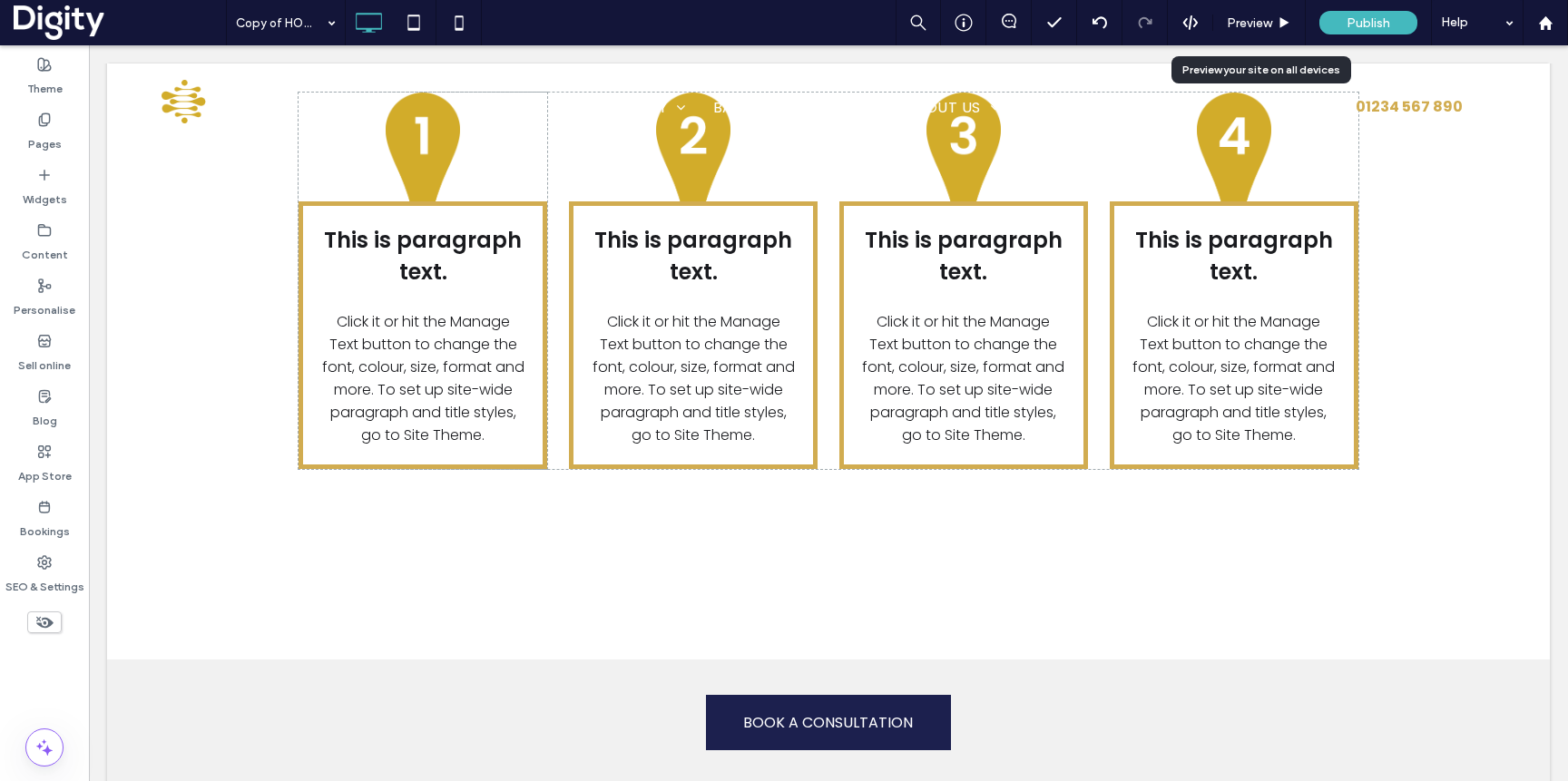
scroll to position [3500, 0]
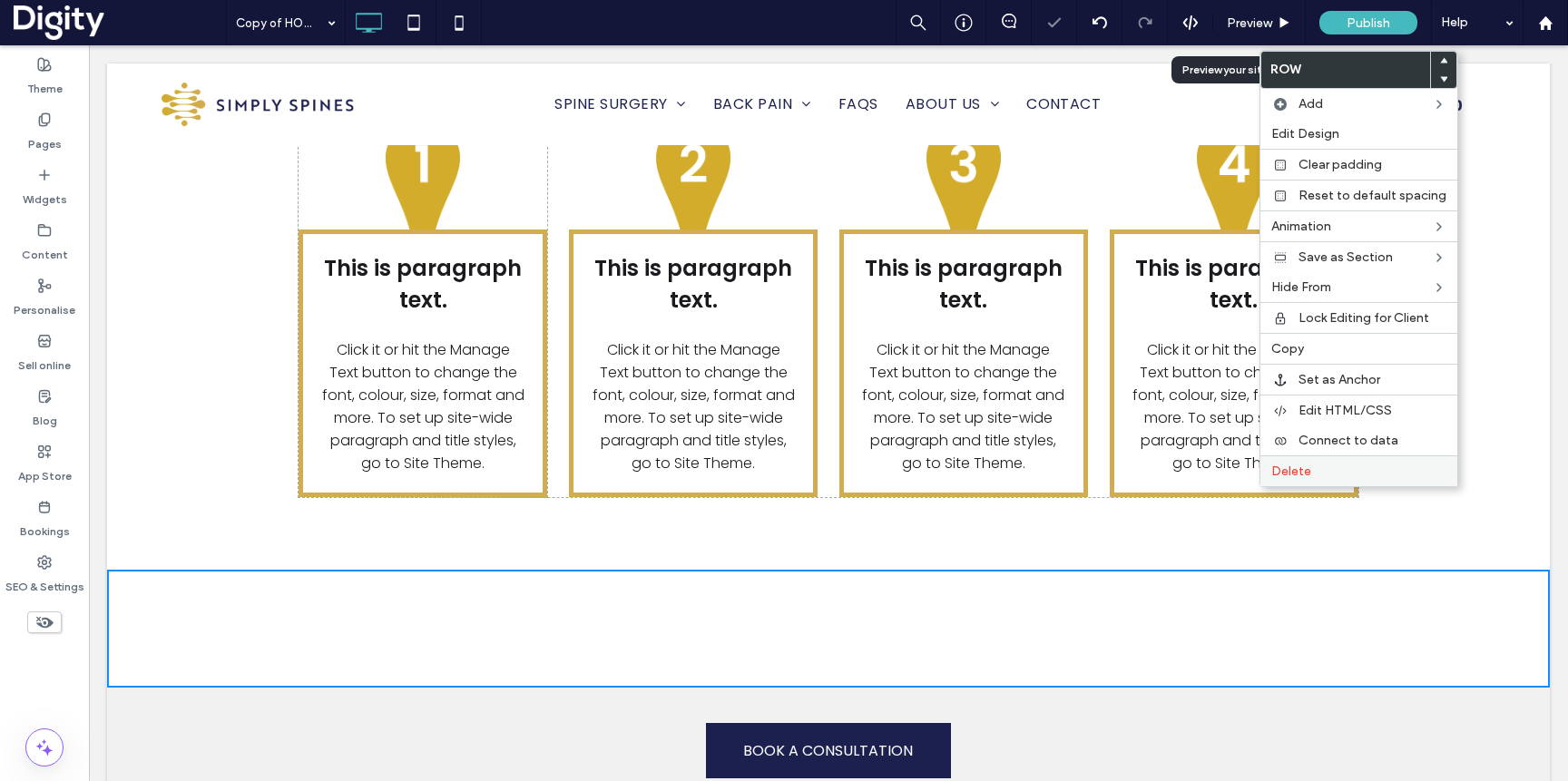
click at [1316, 469] on label "Delete" at bounding box center [1359, 471] width 175 height 16
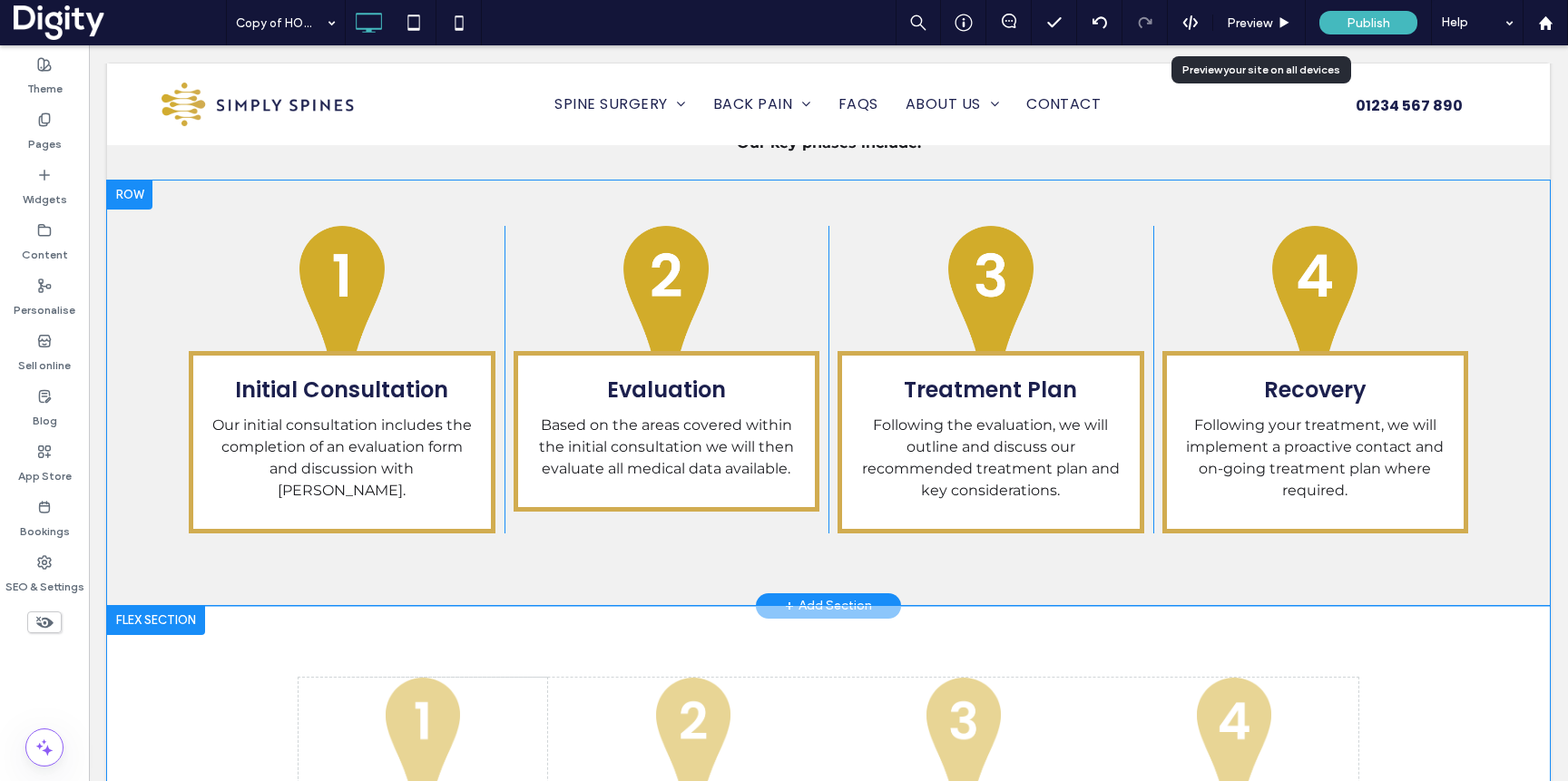
scroll to position [2891, 0]
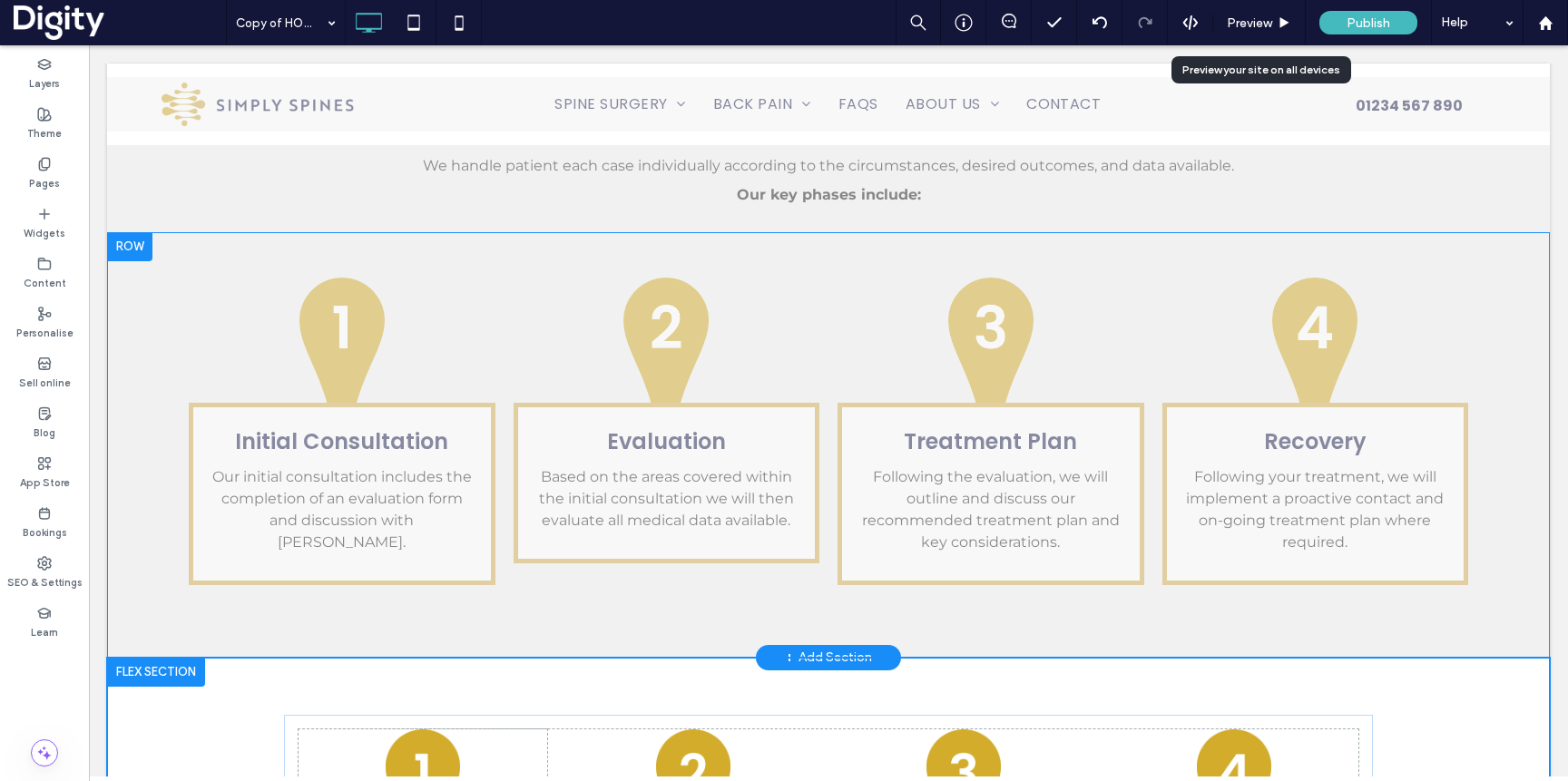
scroll to position [2903, 0]
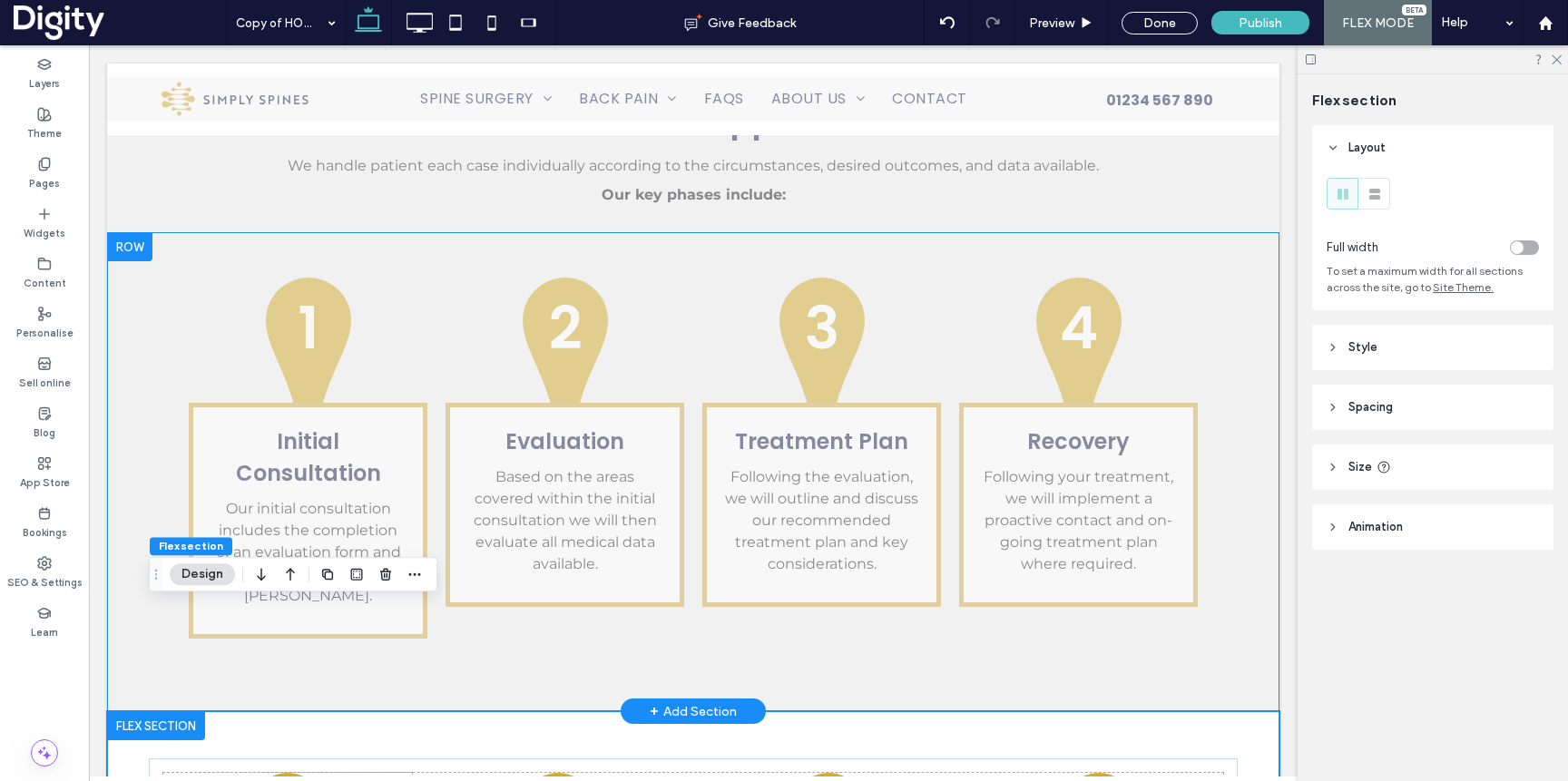
click at [1526, 246] on div "toggle" at bounding box center [1524, 248] width 29 height 15
click at [1405, 403] on header "Spacing" at bounding box center [1433, 407] width 241 height 46
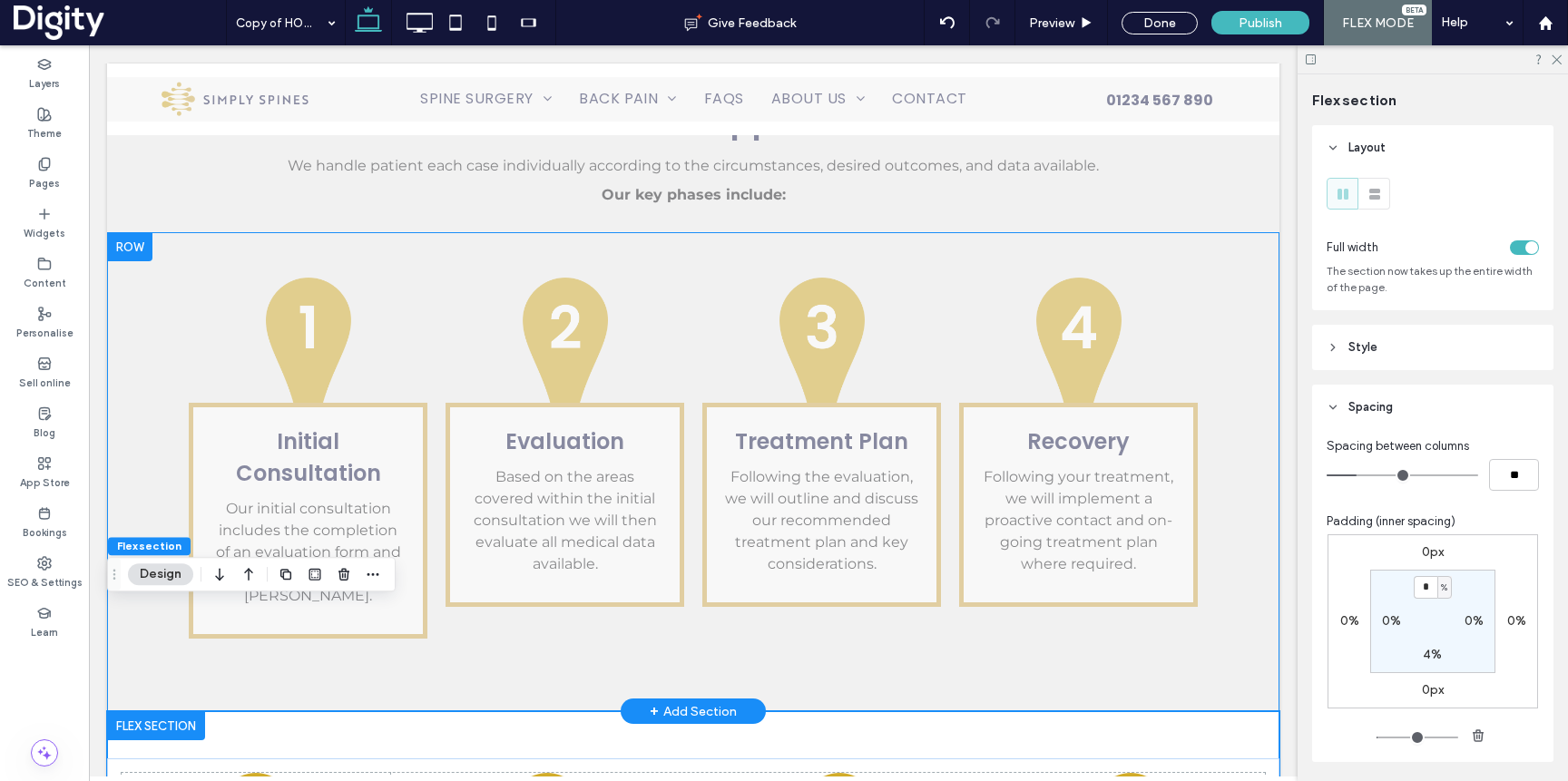
click at [1396, 620] on label "0%" at bounding box center [1392, 622] width 19 height 16
type input "*"
click at [1400, 619] on span "%" at bounding box center [1403, 622] width 7 height 18
click at [1399, 647] on span "px" at bounding box center [1397, 650] width 13 height 18
click at [1391, 628] on input "*" at bounding box center [1384, 621] width 23 height 22
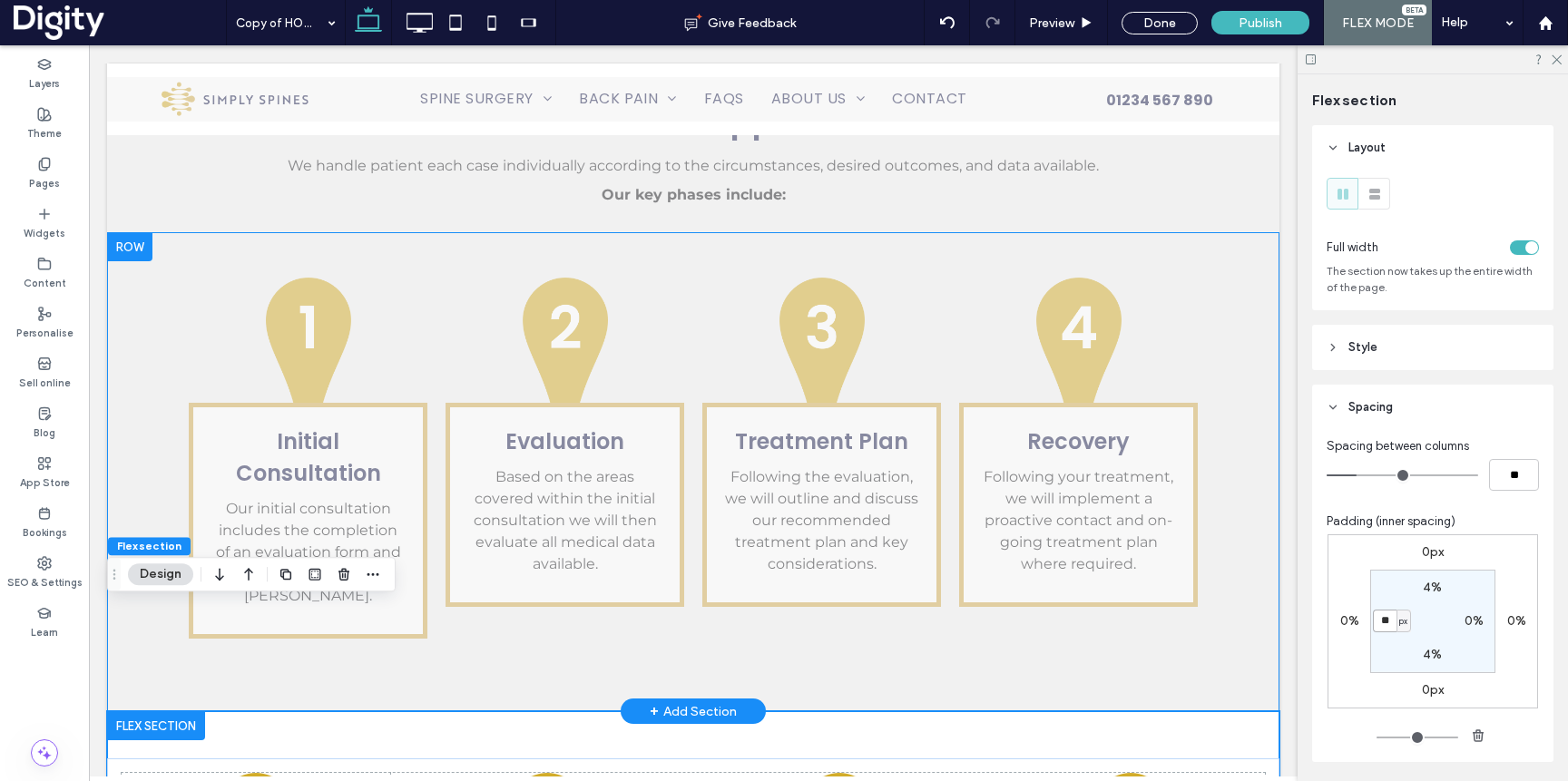
type input "**"
click at [1473, 616] on label "0%" at bounding box center [1475, 622] width 19 height 16
type input "*"
click at [1483, 627] on span "%" at bounding box center [1485, 622] width 7 height 18
drag, startPoint x: 1485, startPoint y: 651, endPoint x: 1479, endPoint y: 635, distance: 17.1
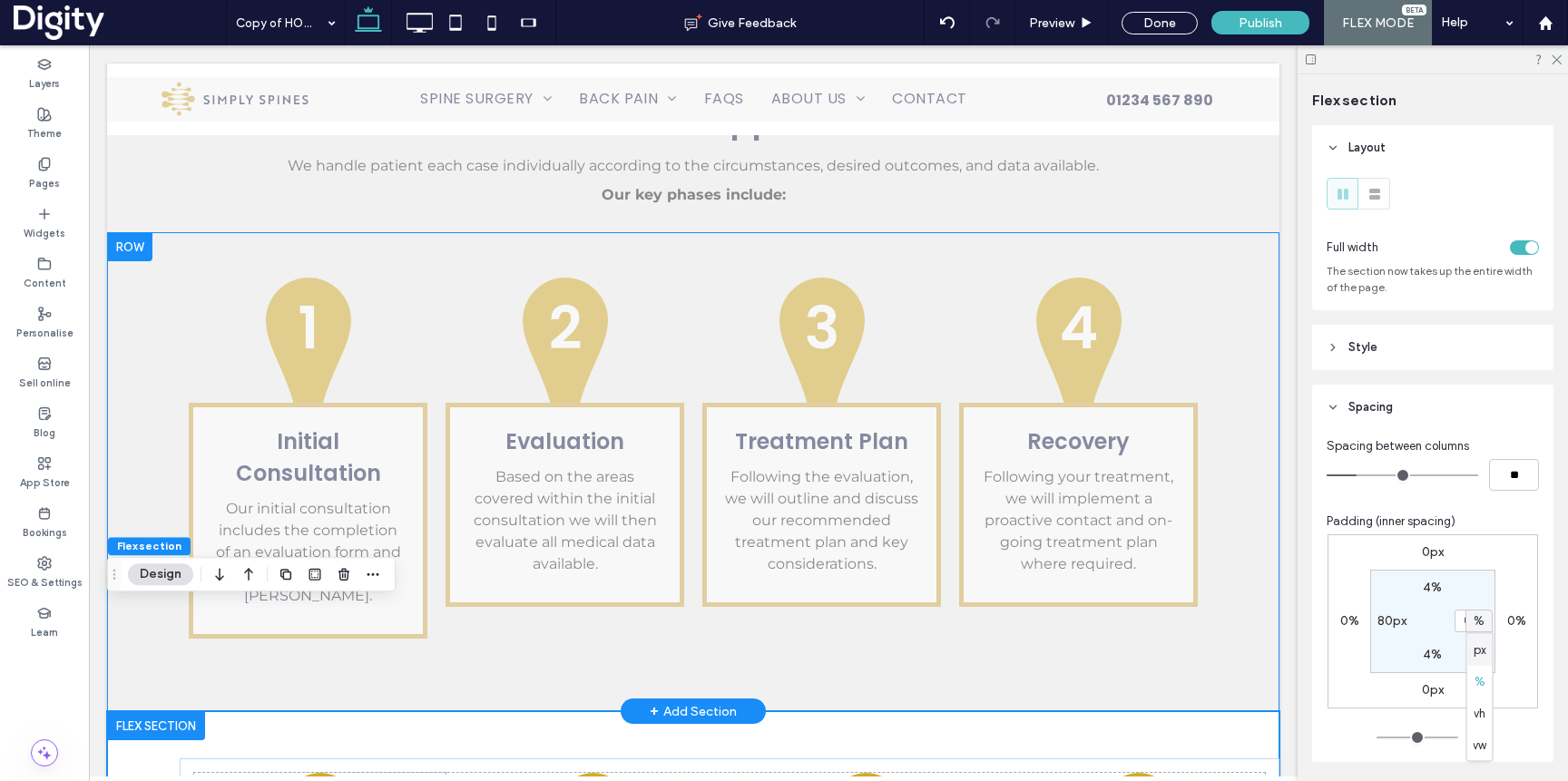
click at [1485, 651] on div "px" at bounding box center [1481, 650] width 25 height 32
click at [1472, 620] on input "*" at bounding box center [1466, 621] width 23 height 22
type input "**"
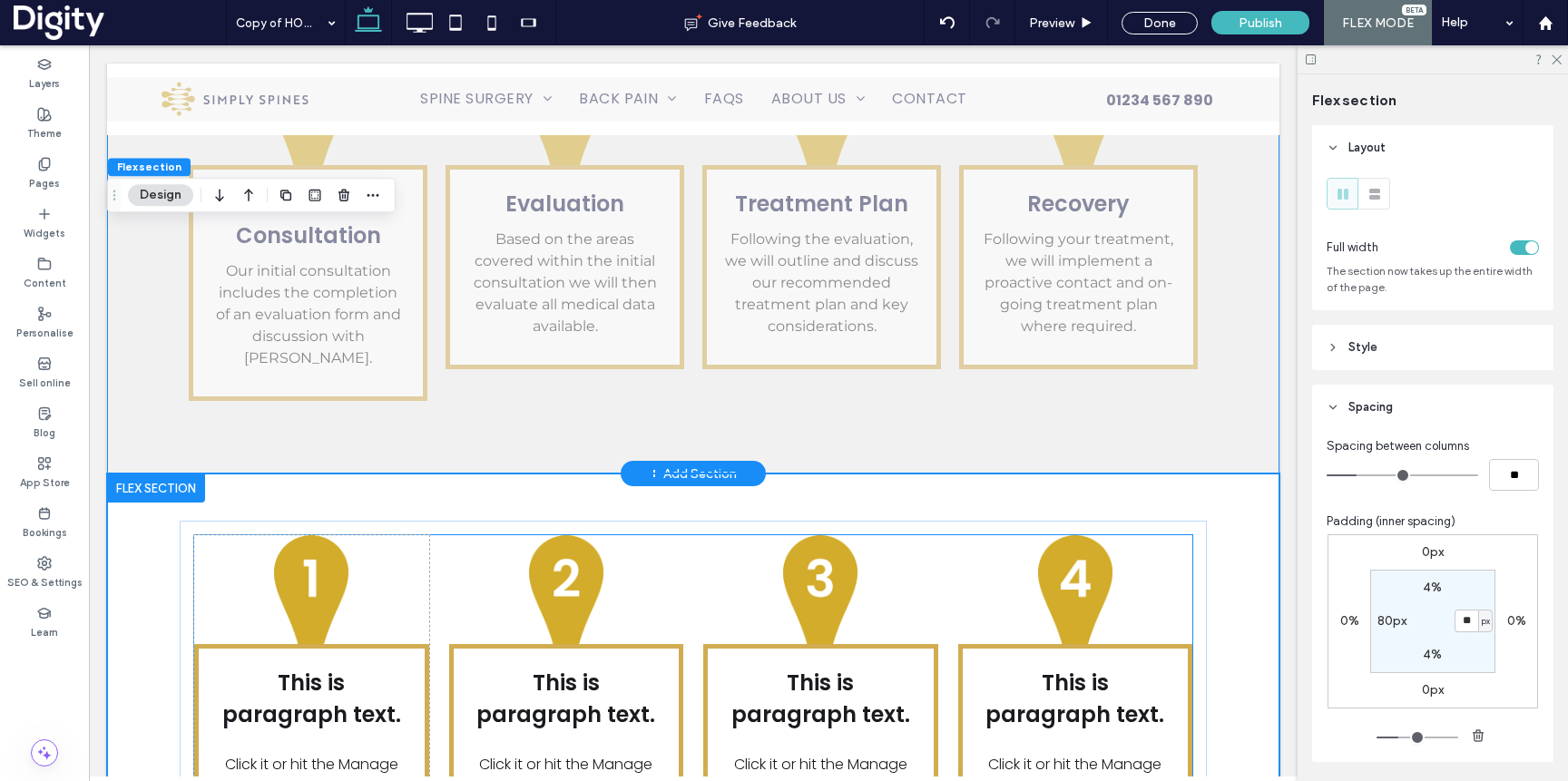
scroll to position [3090, 0]
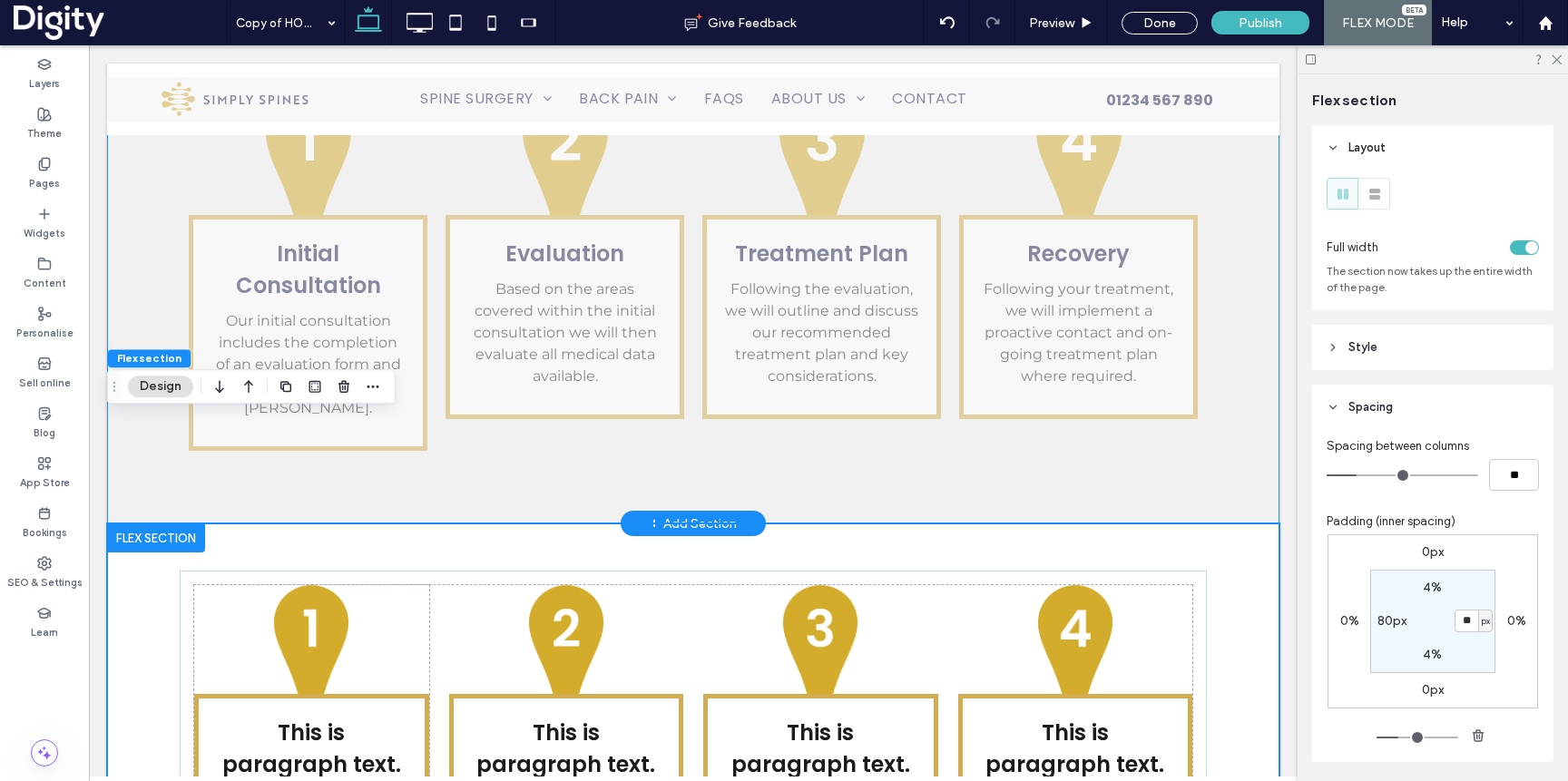
drag, startPoint x: 1210, startPoint y: 514, endPoint x: 1201, endPoint y: 516, distance: 9.2
click at [1210, 524] on div "This is paragraph text. Click it or hit the Manage Text button to change the fo…" at bounding box center [693, 773] width 1173 height 499
click at [1192, 586] on div "This is paragraph text. Click it or hit the Manage Text button to change the fo…" at bounding box center [1075, 774] width 235 height 377
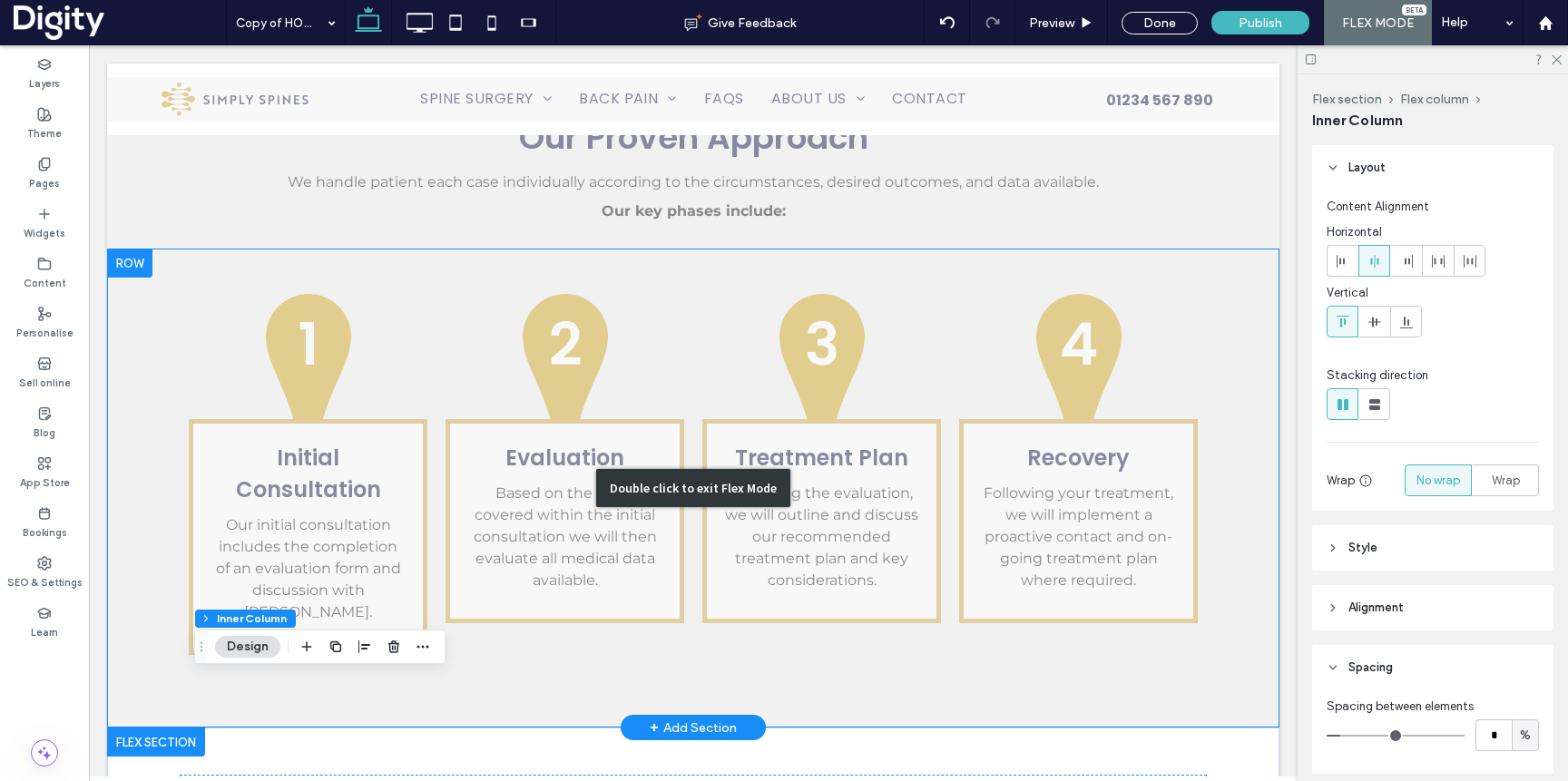
click at [324, 583] on div "Double click to exit Flex Mode" at bounding box center [693, 488] width 1173 height 479
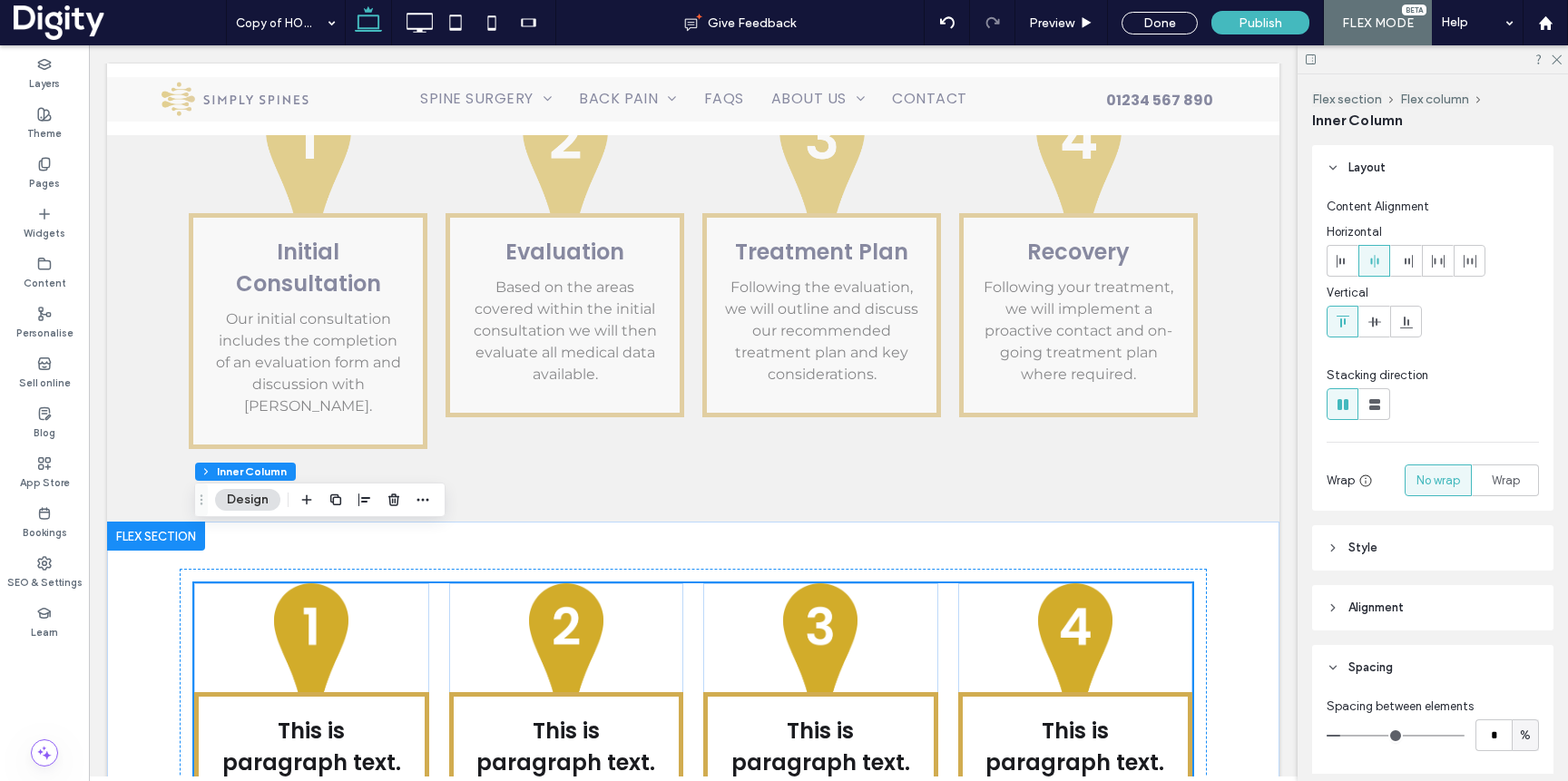
scroll to position [3132, 0]
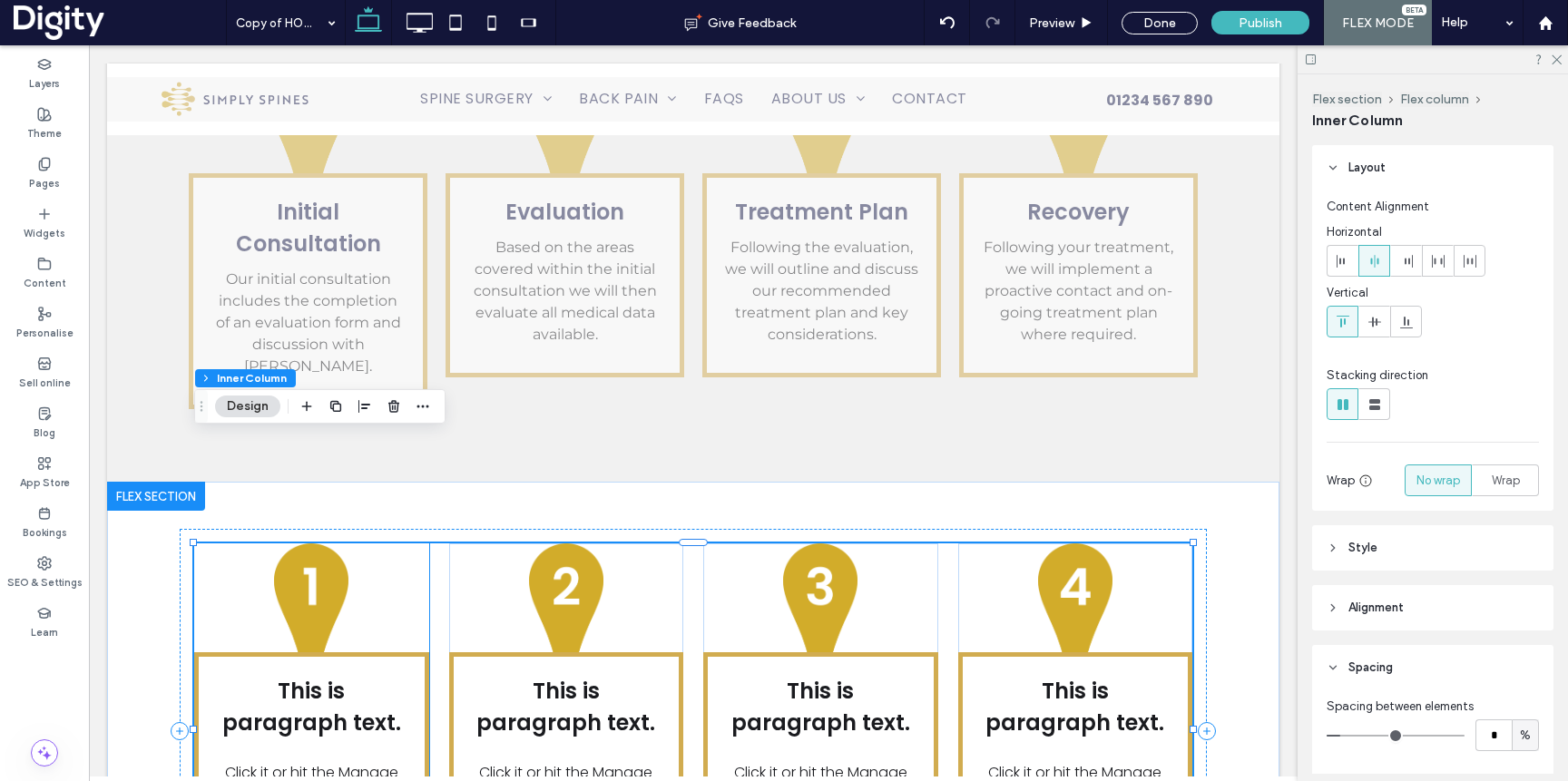
click at [332, 676] on span "This is paragraph text." at bounding box center [312, 707] width 179 height 62
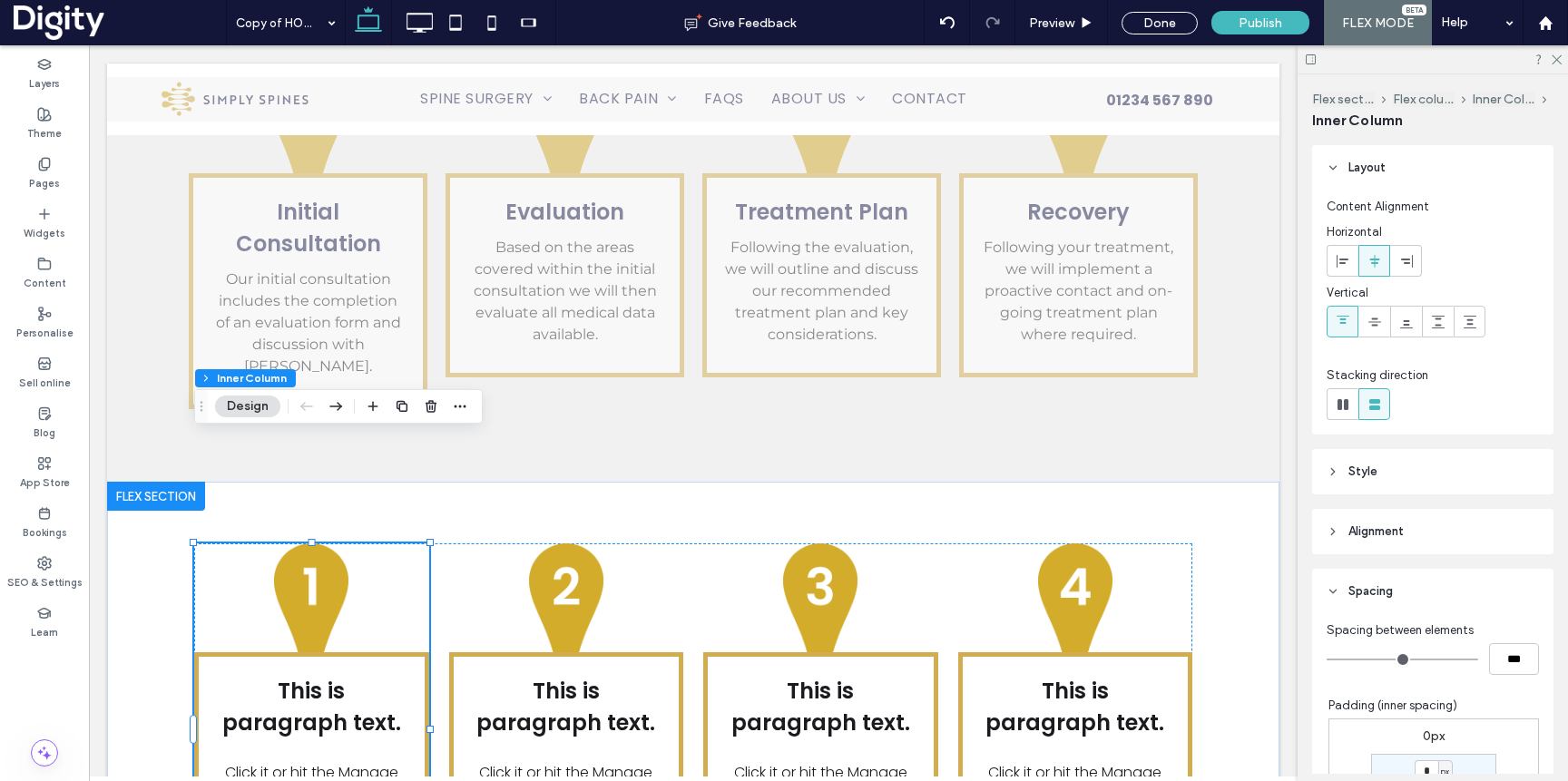
click at [342, 676] on span "This is paragraph text." at bounding box center [312, 707] width 179 height 62
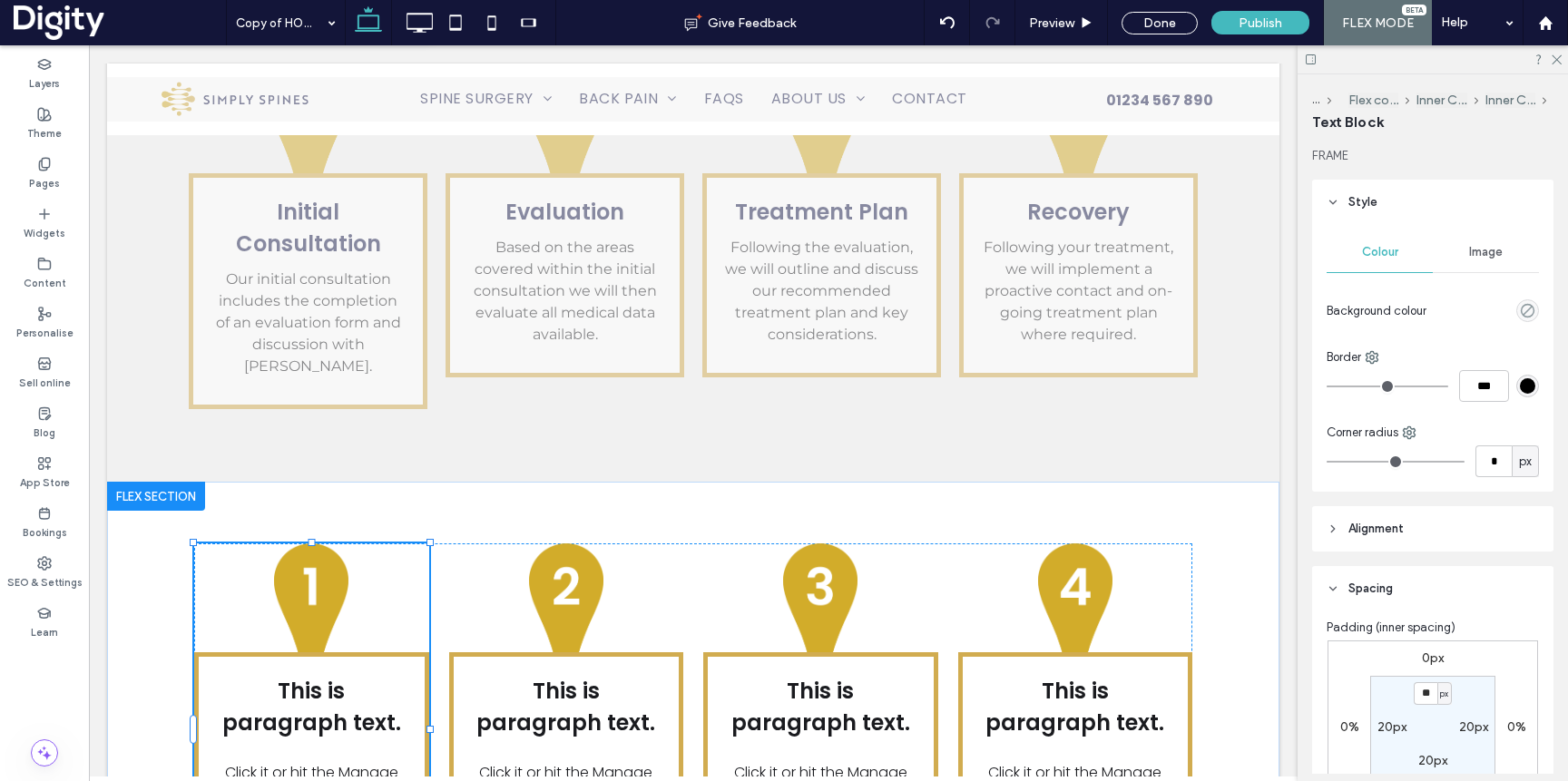
type input "*"
type input "***"
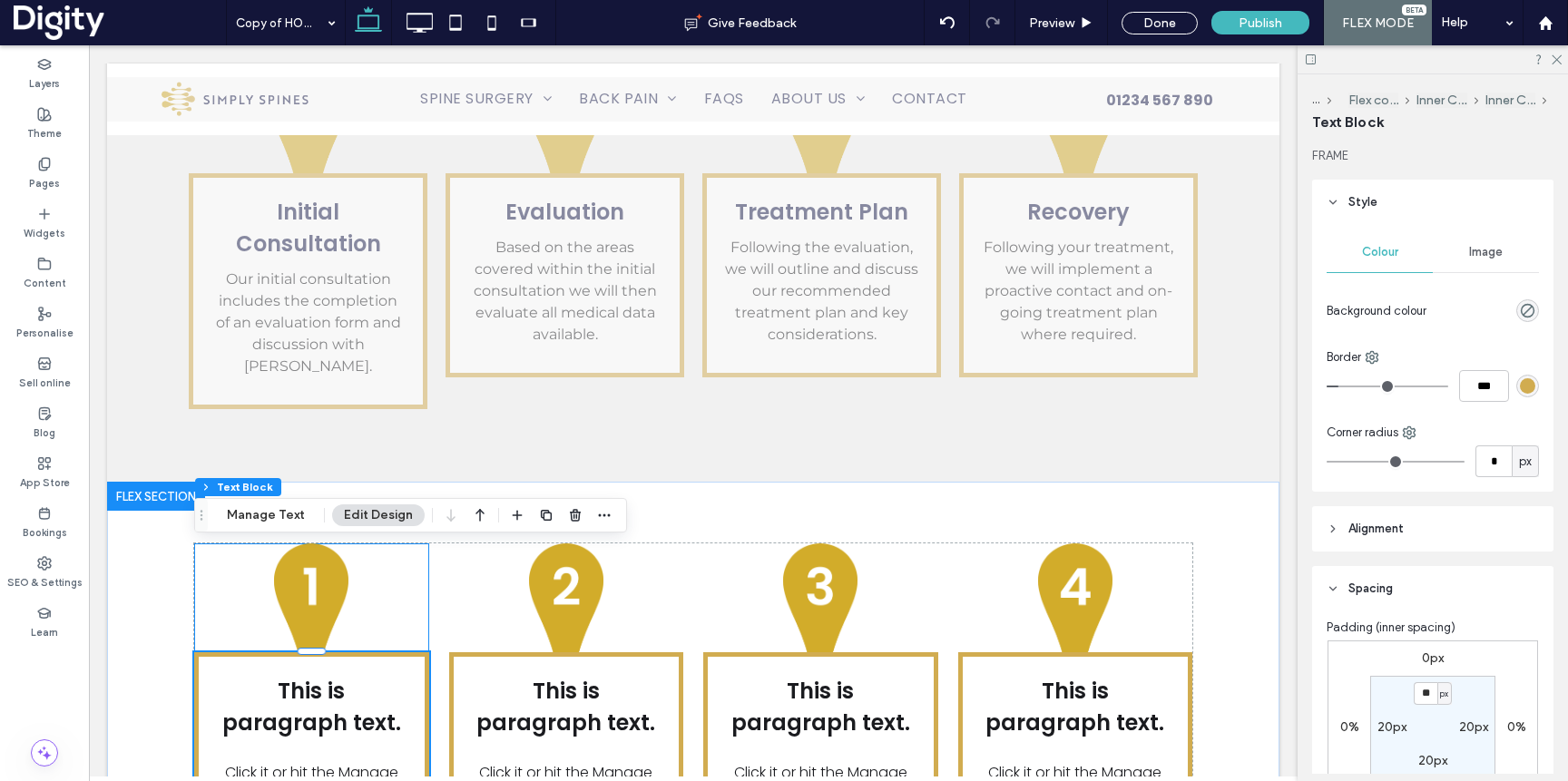
click at [357, 676] on span "This is paragraph text." at bounding box center [312, 707] width 179 height 62
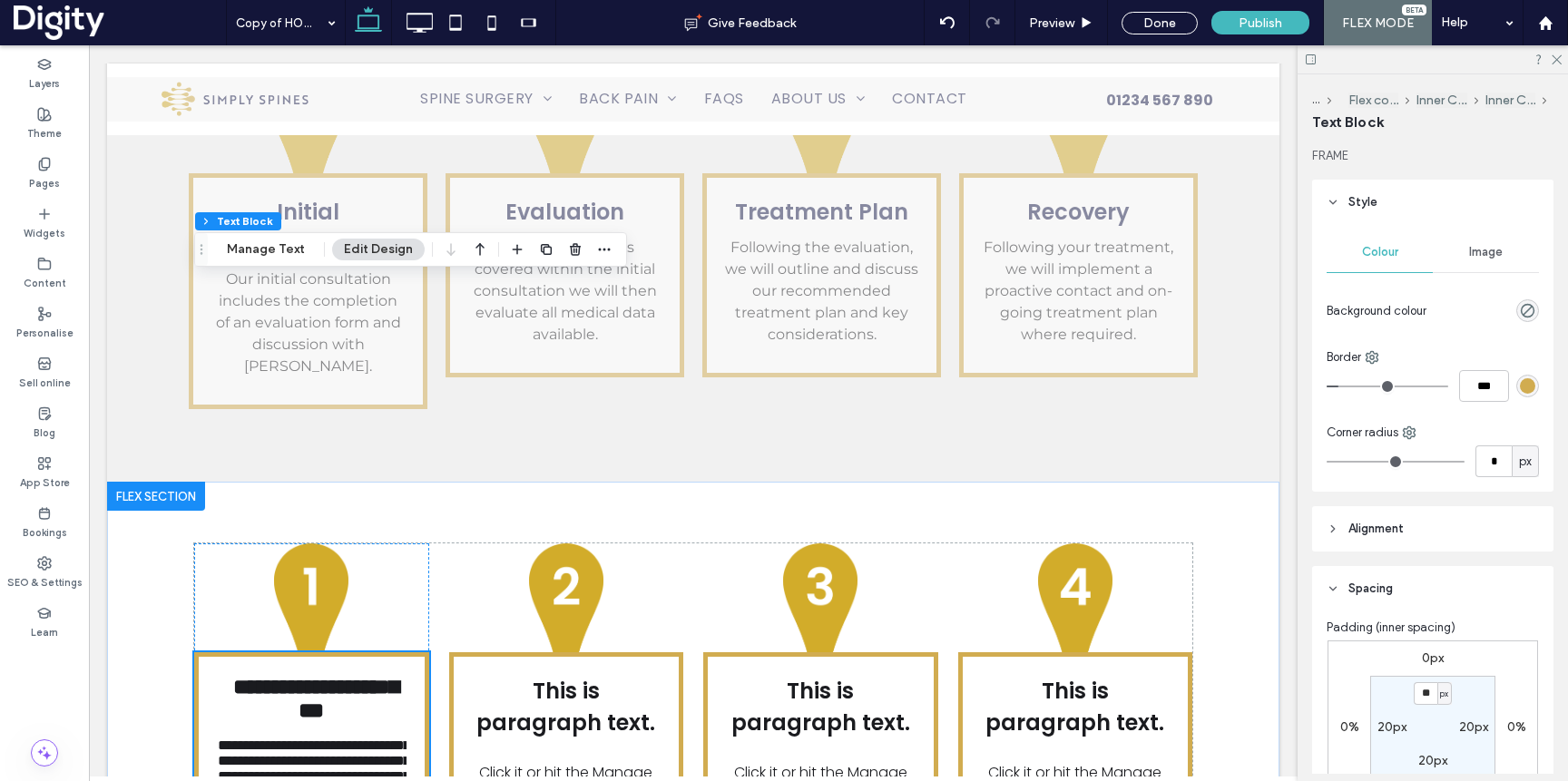
type input "*******"
type input "**"
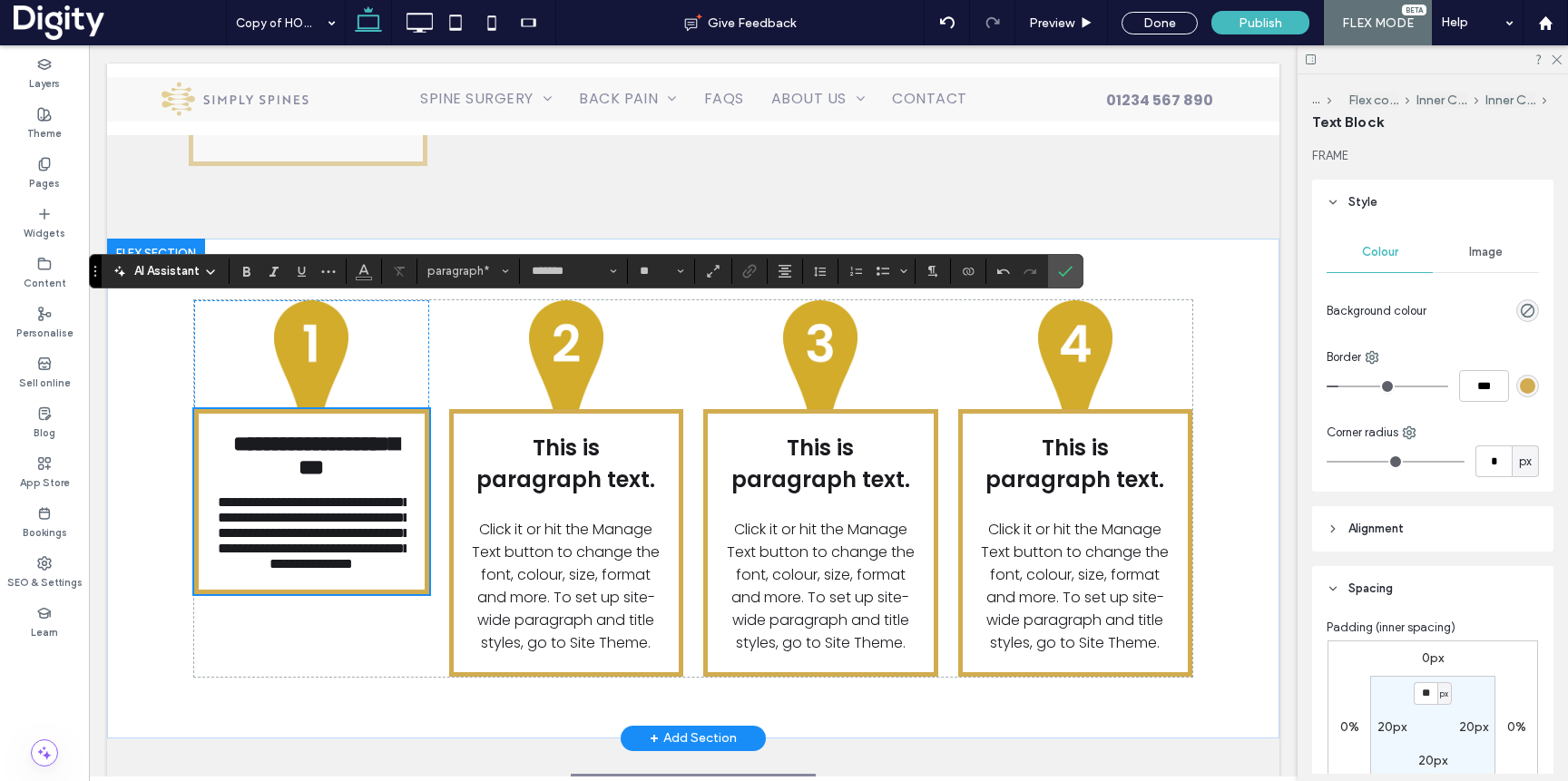
scroll to position [3376, 0]
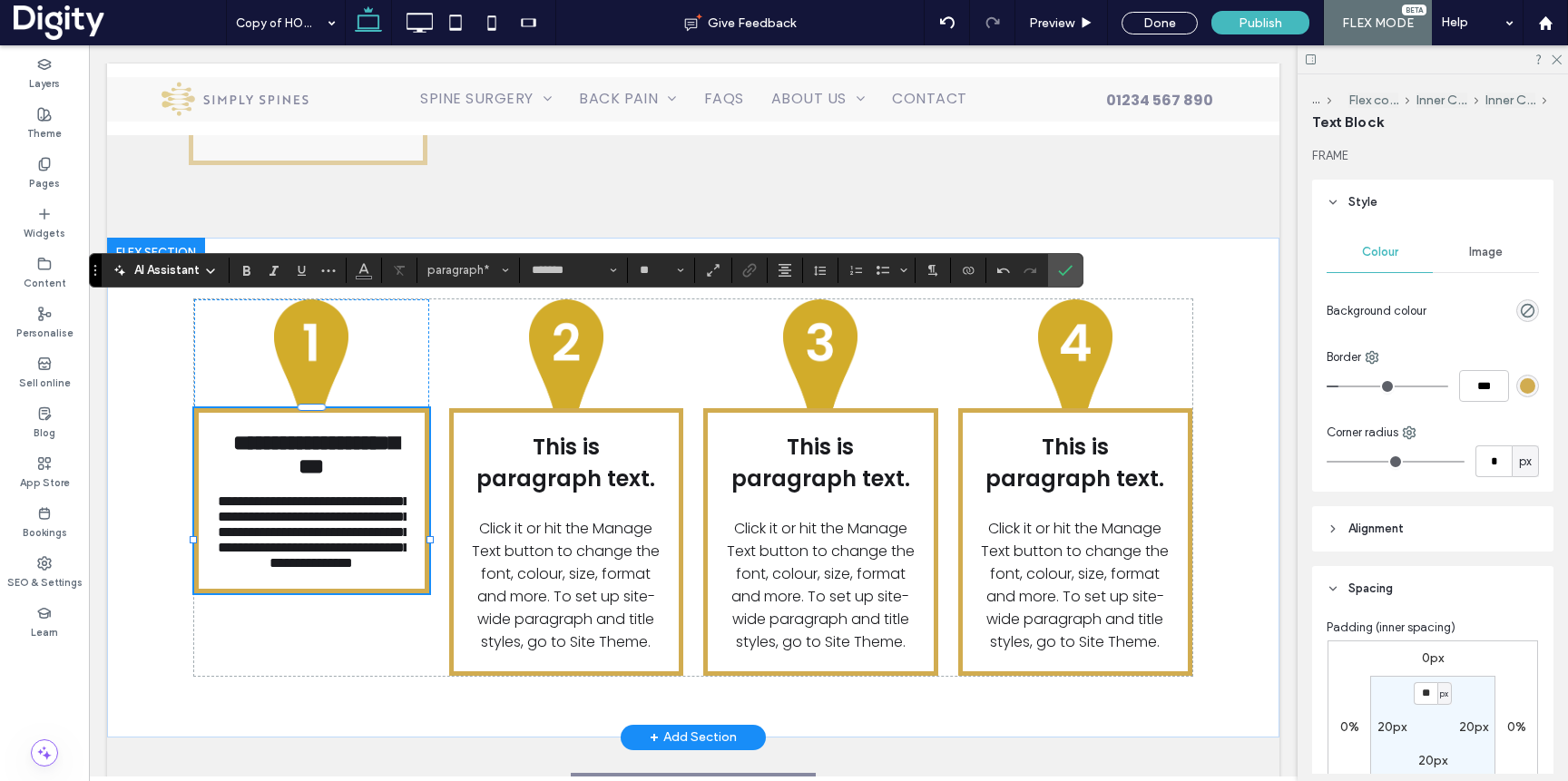
type input "**"
drag, startPoint x: 397, startPoint y: 376, endPoint x: 529, endPoint y: 404, distance: 134.9
click at [399, 431] on p "**********" at bounding box center [311, 455] width 189 height 48
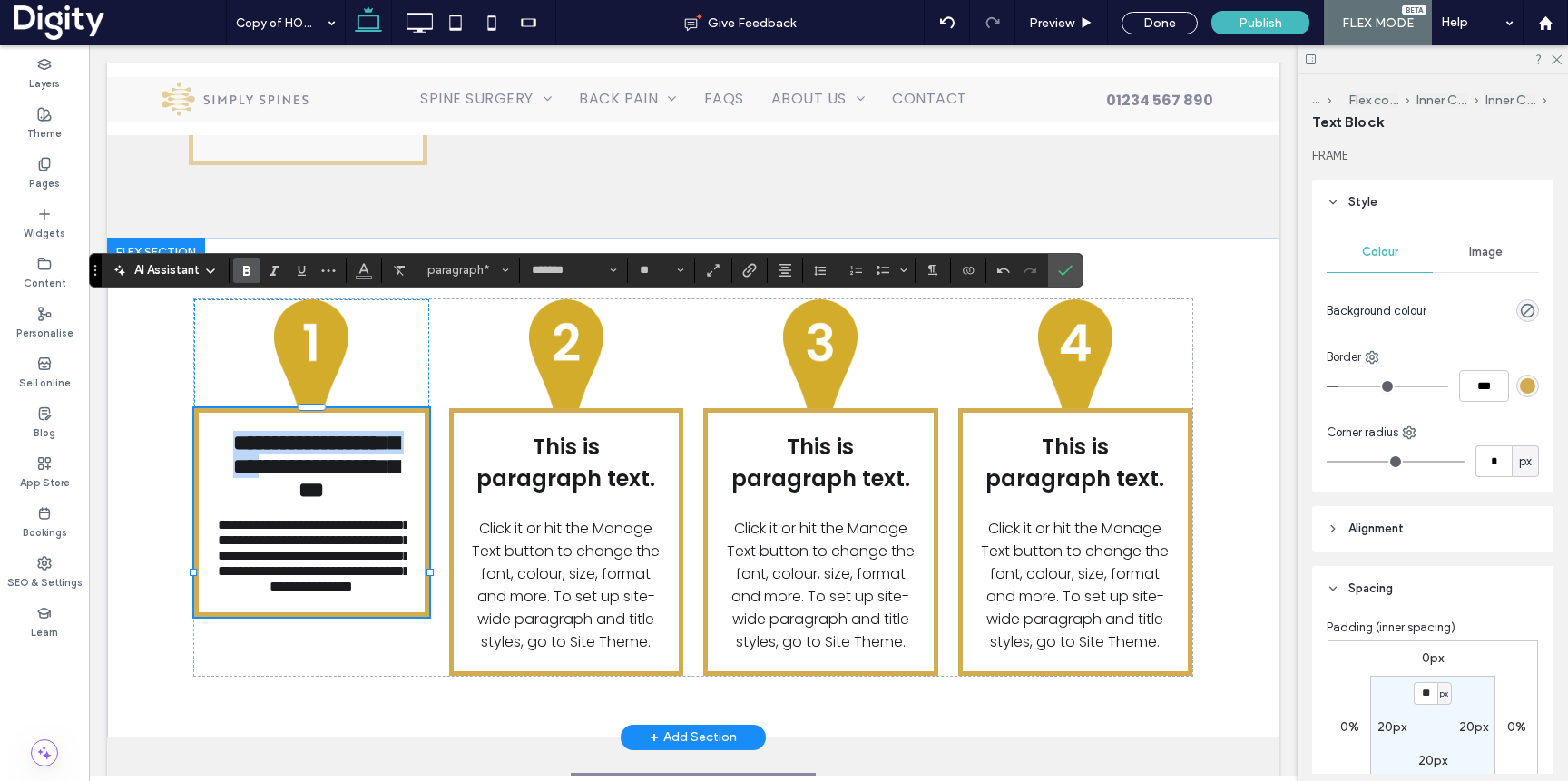
drag, startPoint x: 304, startPoint y: 407, endPoint x: 232, endPoint y: 356, distance: 88.2
click at [232, 431] on p "**********" at bounding box center [311, 466] width 189 height 71
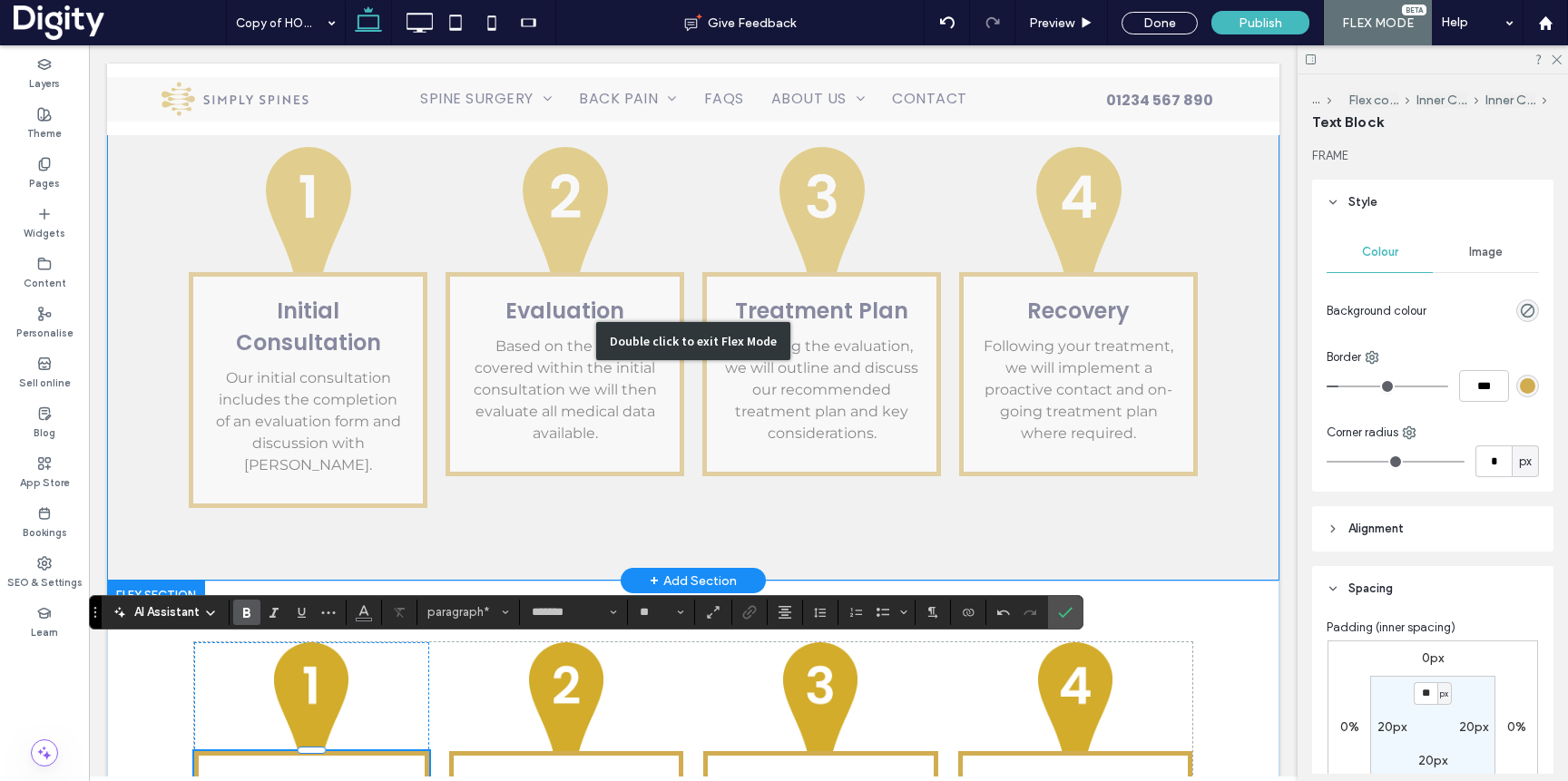
scroll to position [3034, 0]
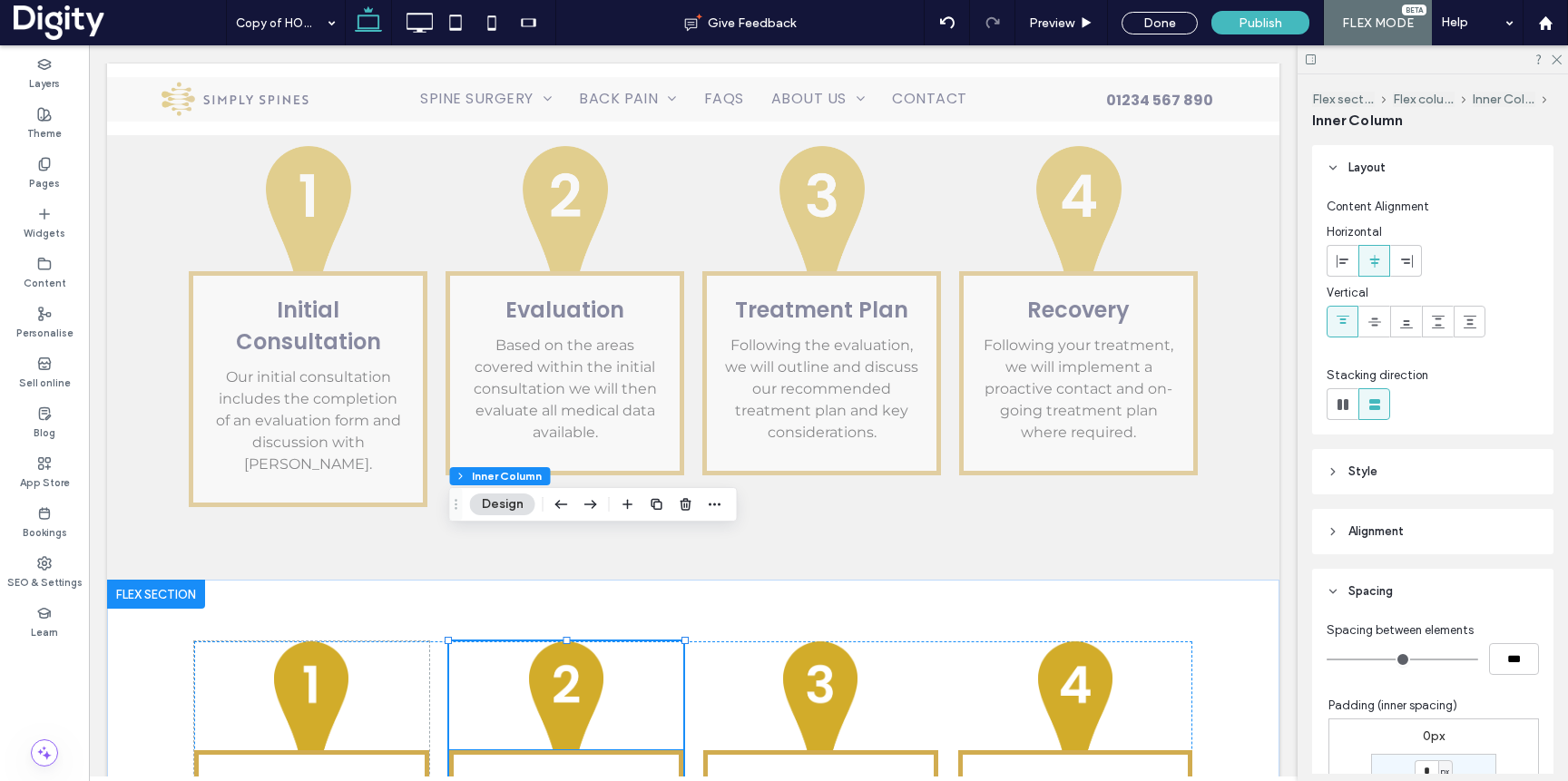
drag, startPoint x: 620, startPoint y: 708, endPoint x: 653, endPoint y: 714, distance: 33.5
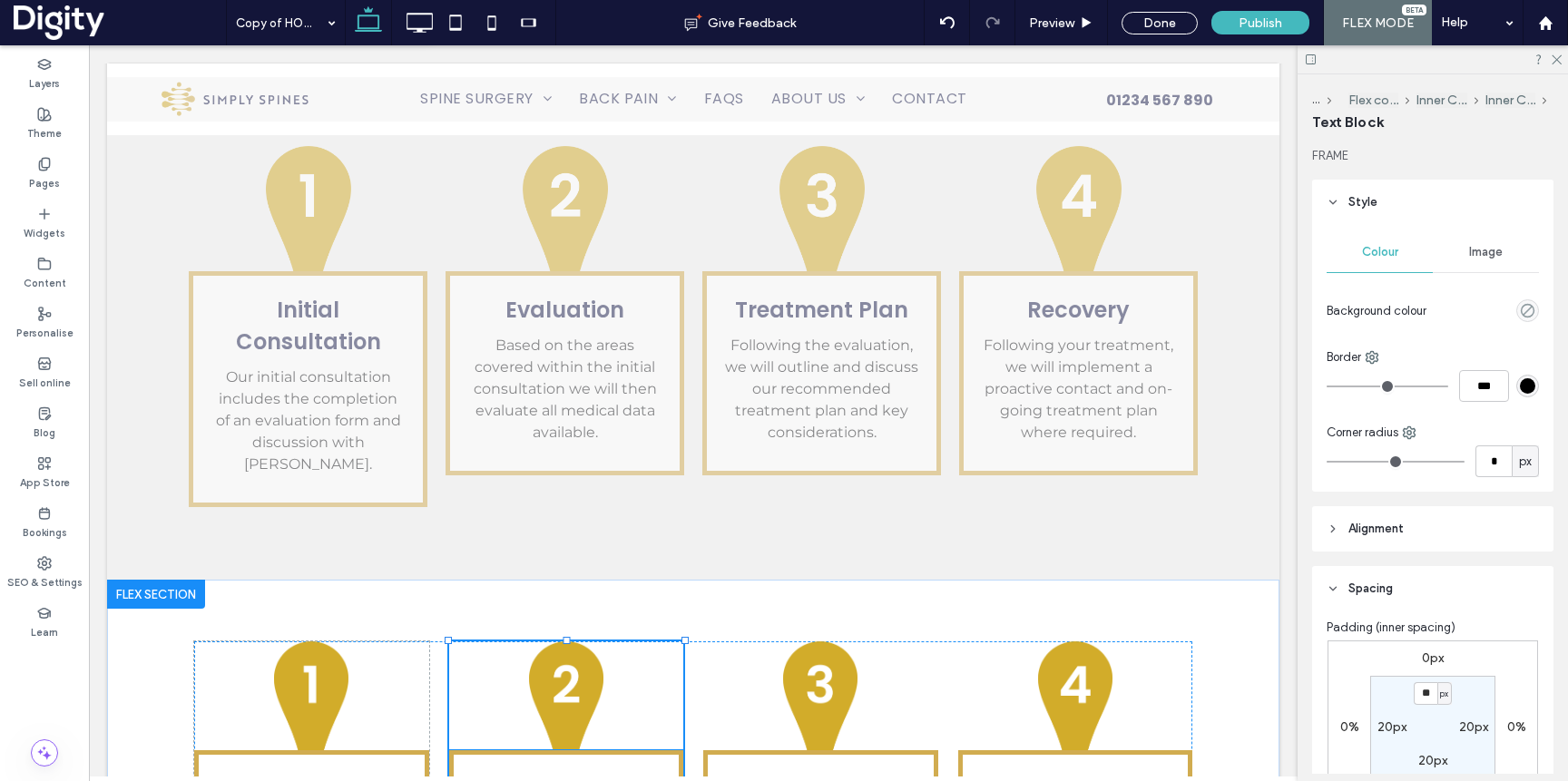
type input "*"
type input "***"
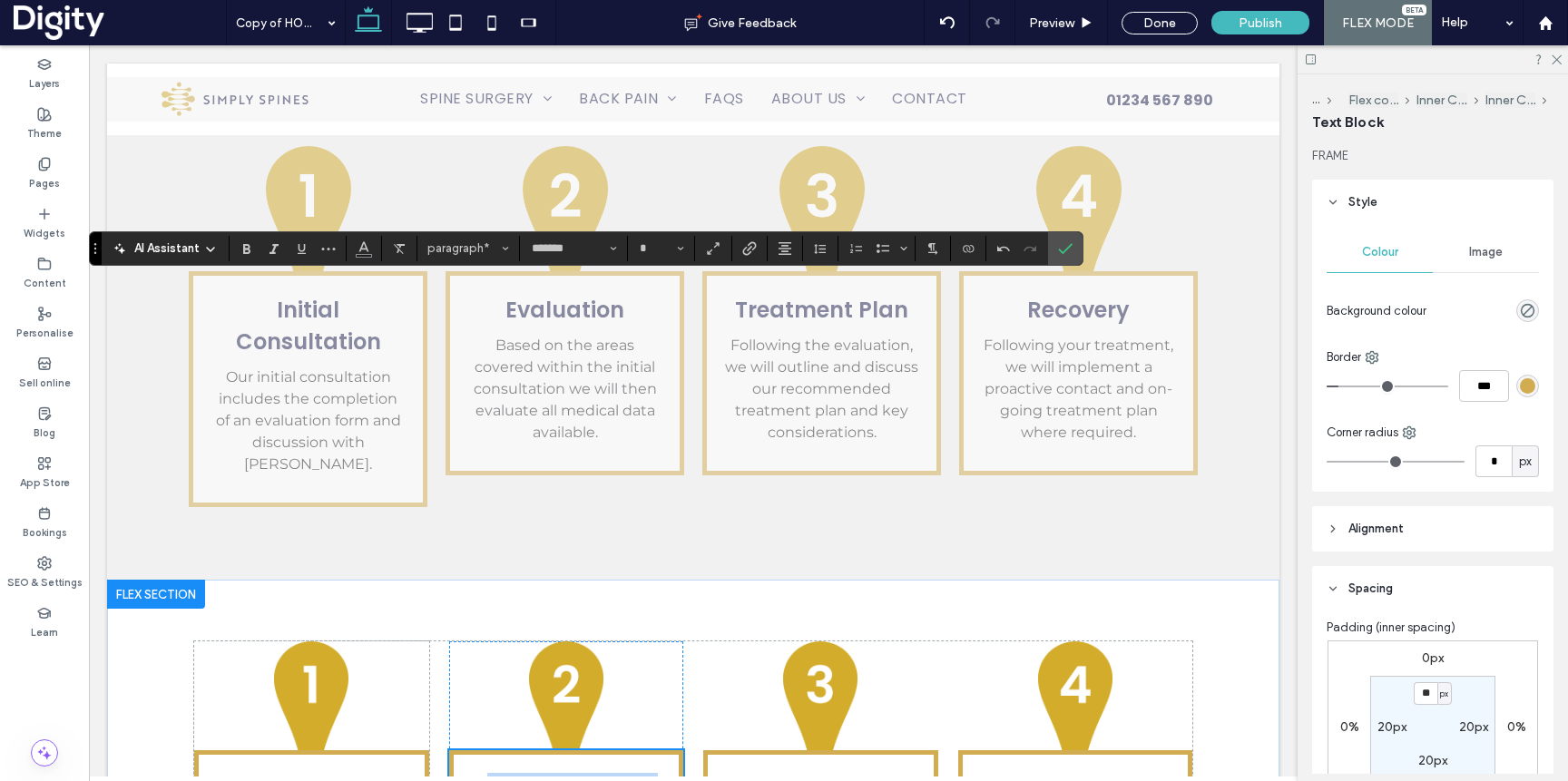
scroll to position [3398, 0]
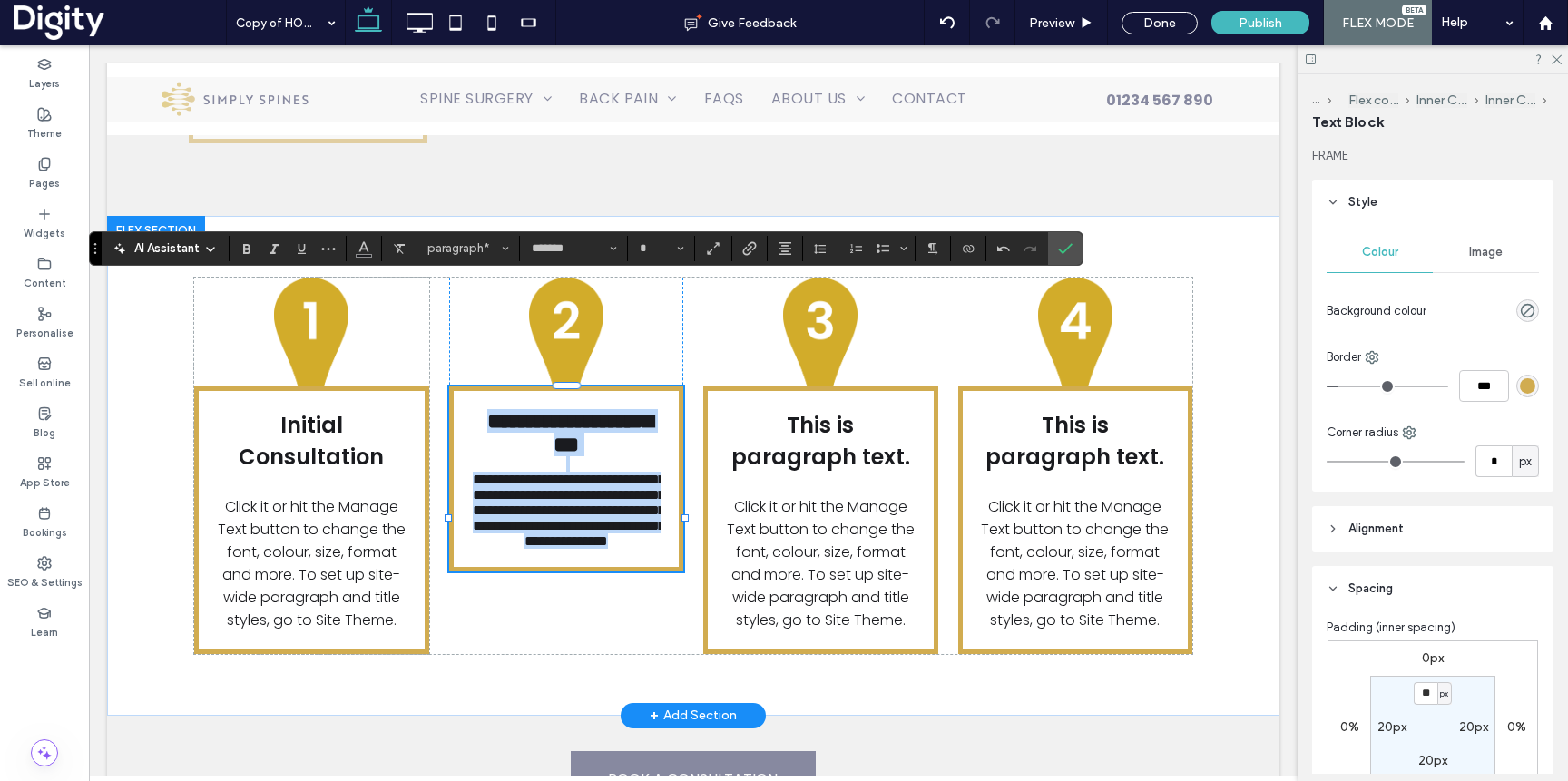
drag, startPoint x: 538, startPoint y: 319, endPoint x: 621, endPoint y: 353, distance: 89.7
click at [538, 410] on span "**********" at bounding box center [570, 432] width 165 height 46
type input "**"
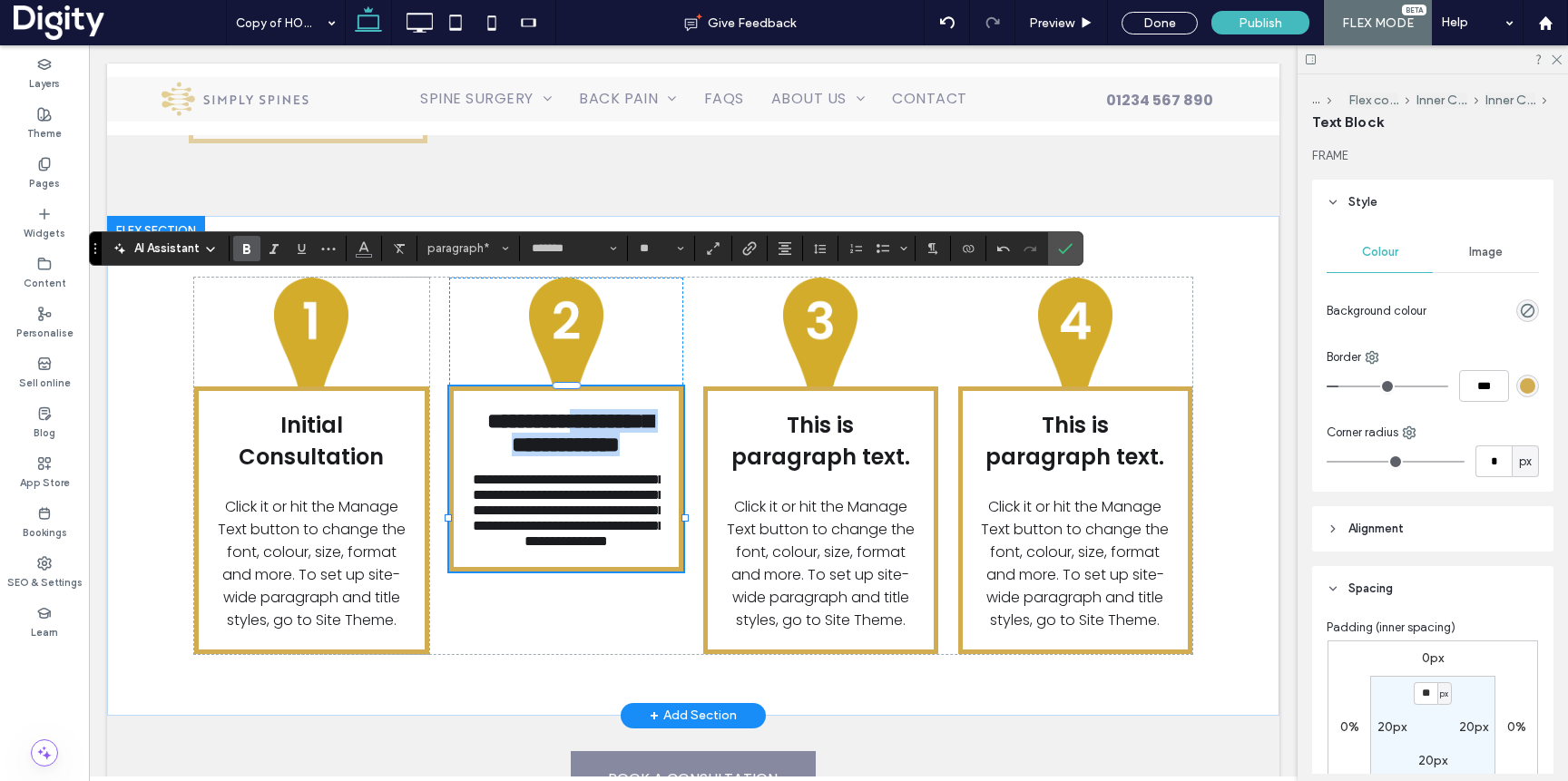
drag, startPoint x: 588, startPoint y: 322, endPoint x: 657, endPoint y: 348, distance: 73.7
click at [655, 409] on p "**********" at bounding box center [566, 432] width 189 height 48
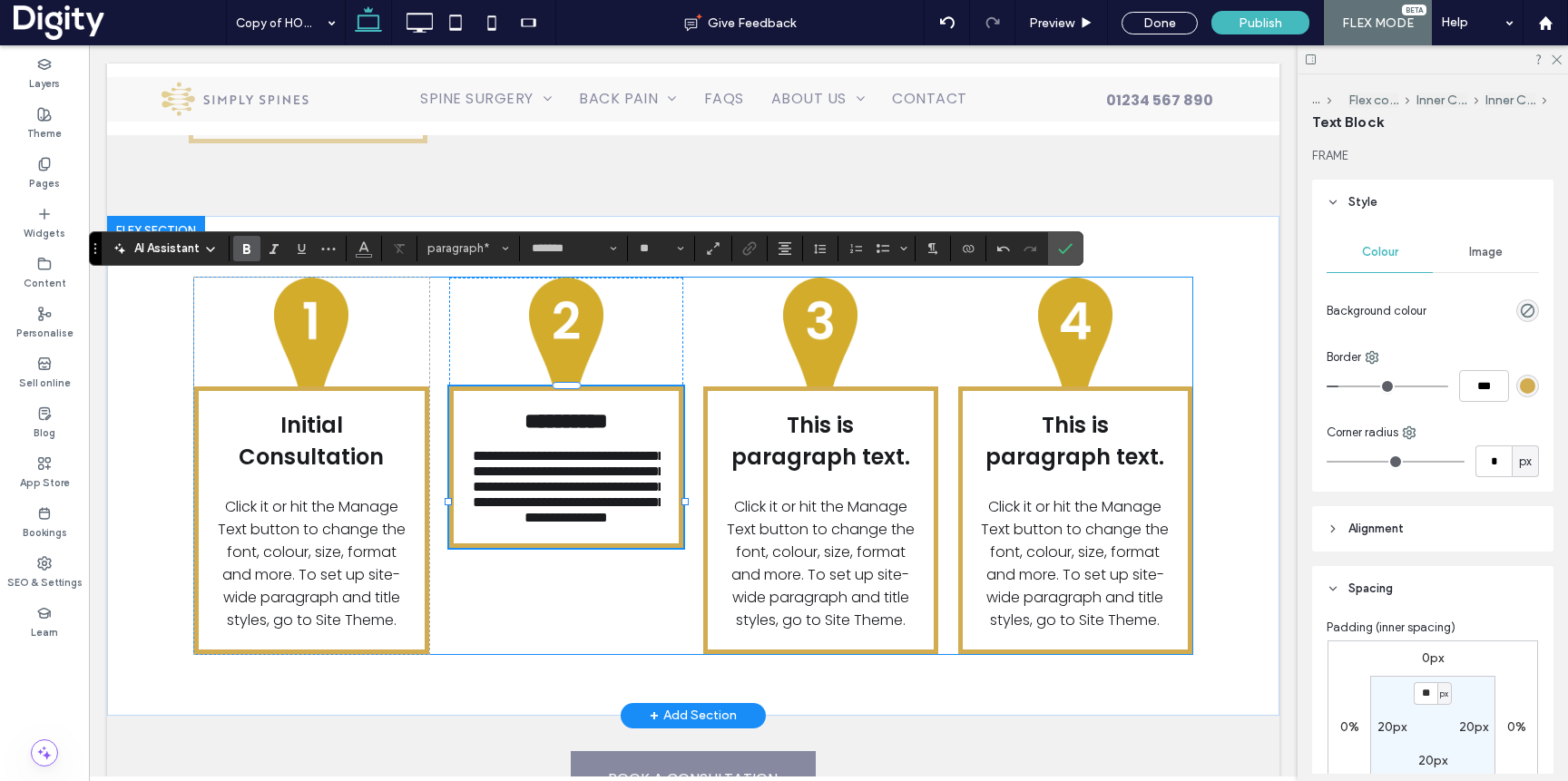
click at [638, 533] on div "**********" at bounding box center [694, 466] width 999 height 377
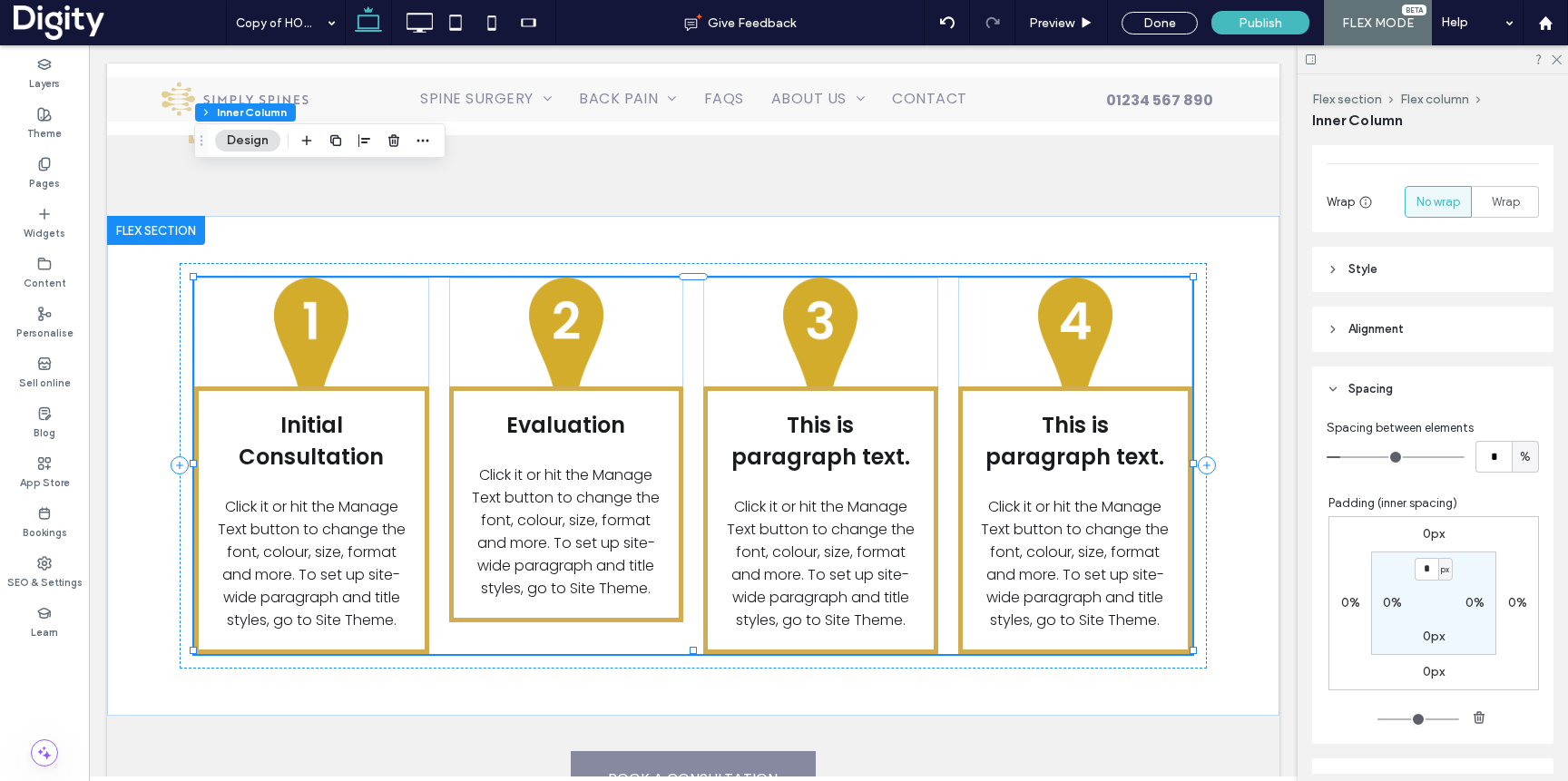
scroll to position [281, 0]
click at [1433, 270] on header "Style" at bounding box center [1433, 267] width 241 height 46
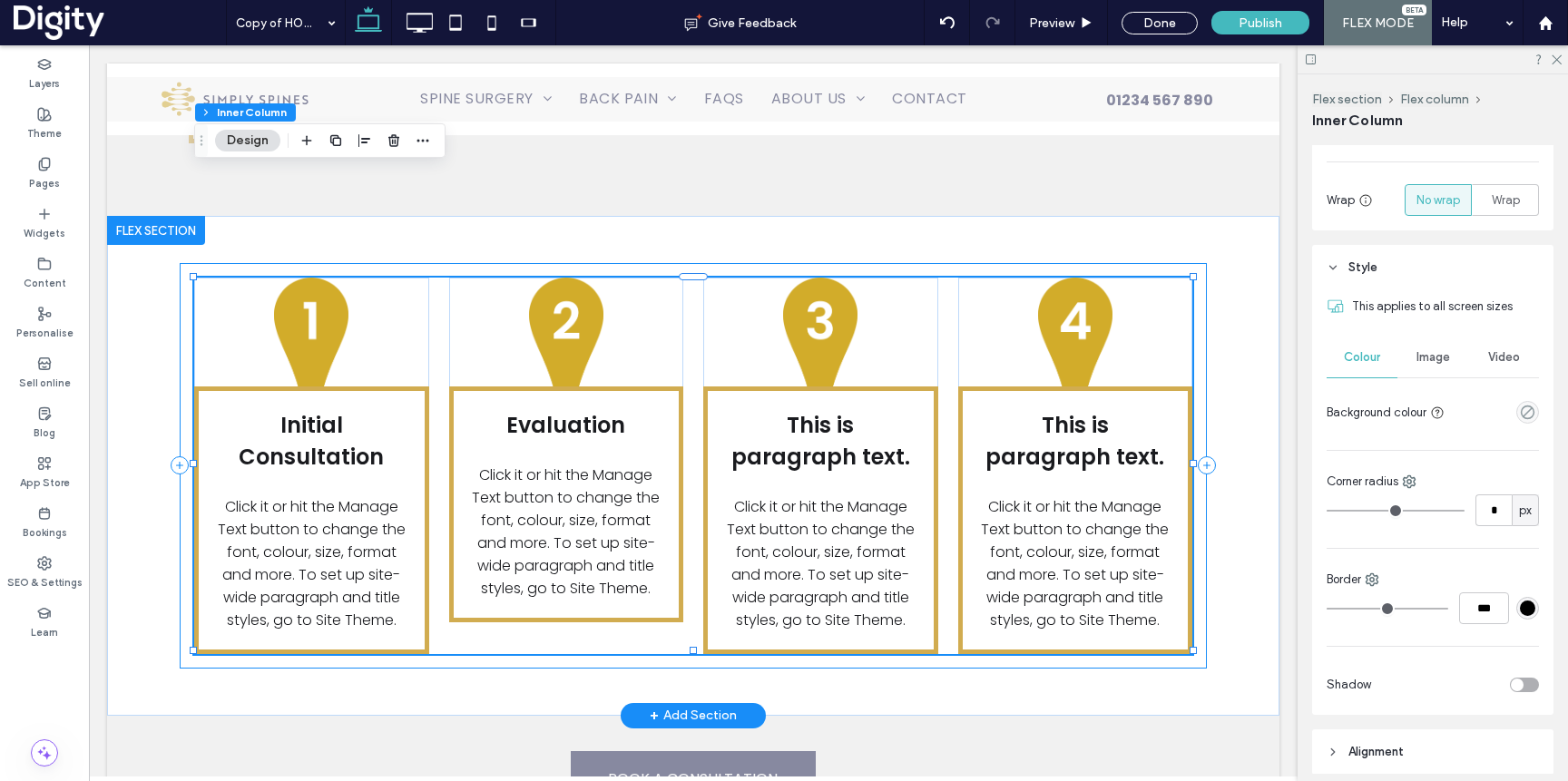
click at [1039, 556] on div "Initial Consultation Click it or hit the Manage Text button to change the font,…" at bounding box center [693, 466] width 1027 height 406
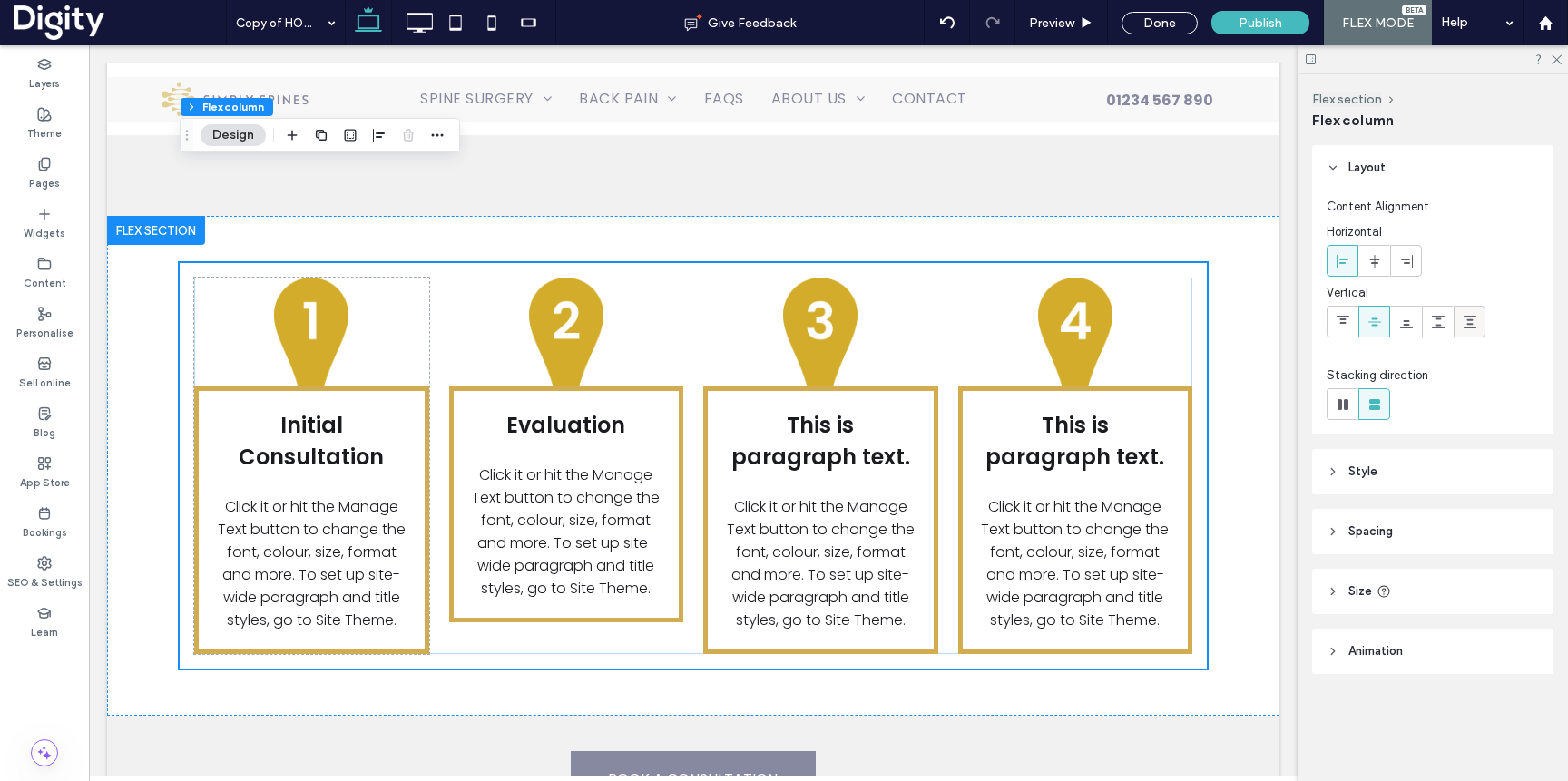
click at [1465, 327] on use at bounding box center [1470, 322] width 13 height 13
click at [1466, 323] on icon at bounding box center [1470, 322] width 15 height 15
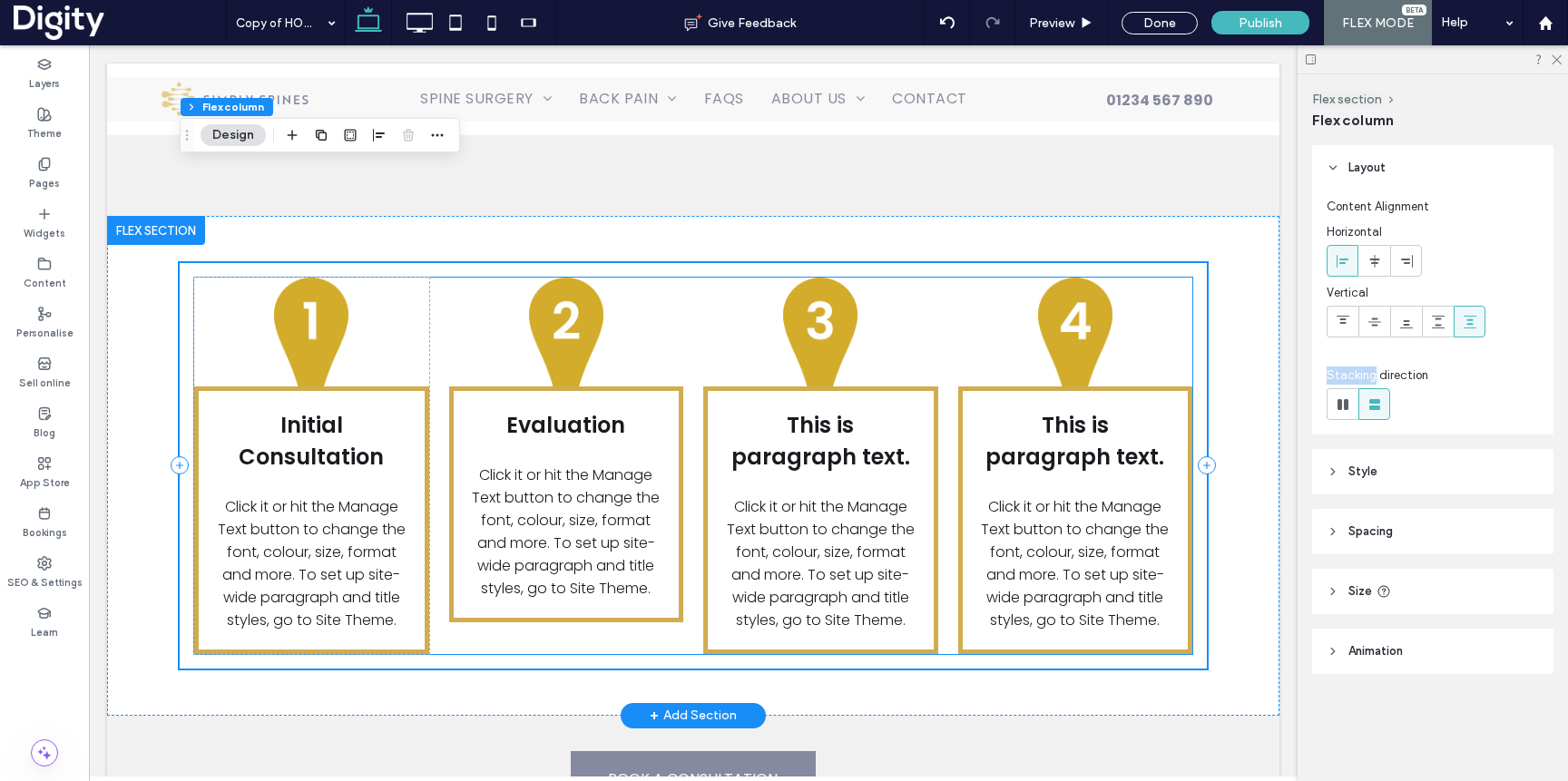
click at [1166, 278] on div "This is paragraph text. Click it or hit the Manage Text button to change the fo…" at bounding box center [1075, 466] width 235 height 377
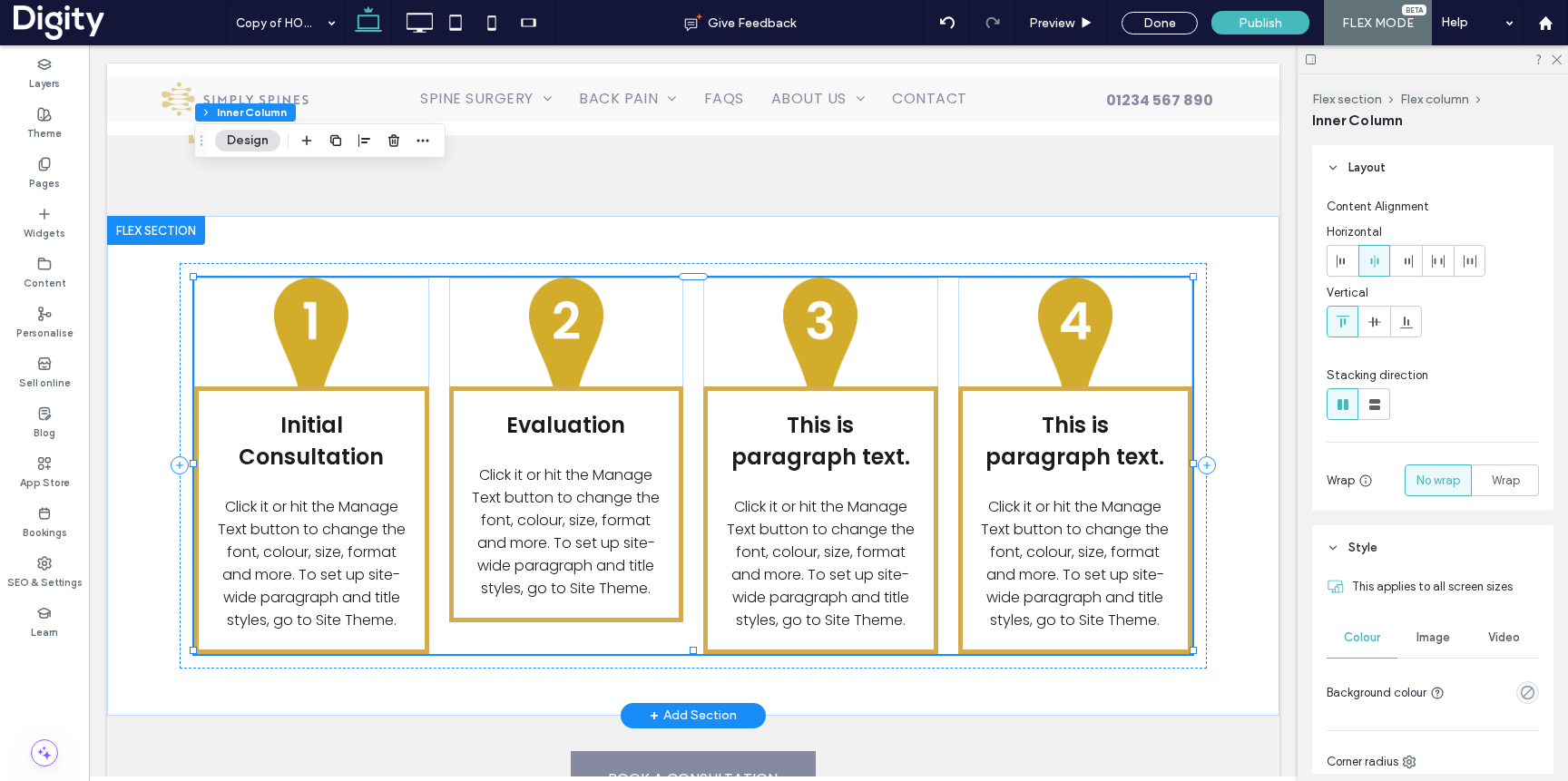
click at [1165, 278] on div "This is paragraph text. Click it or hit the Manage Text button to change the fo…" at bounding box center [1075, 466] width 235 height 377
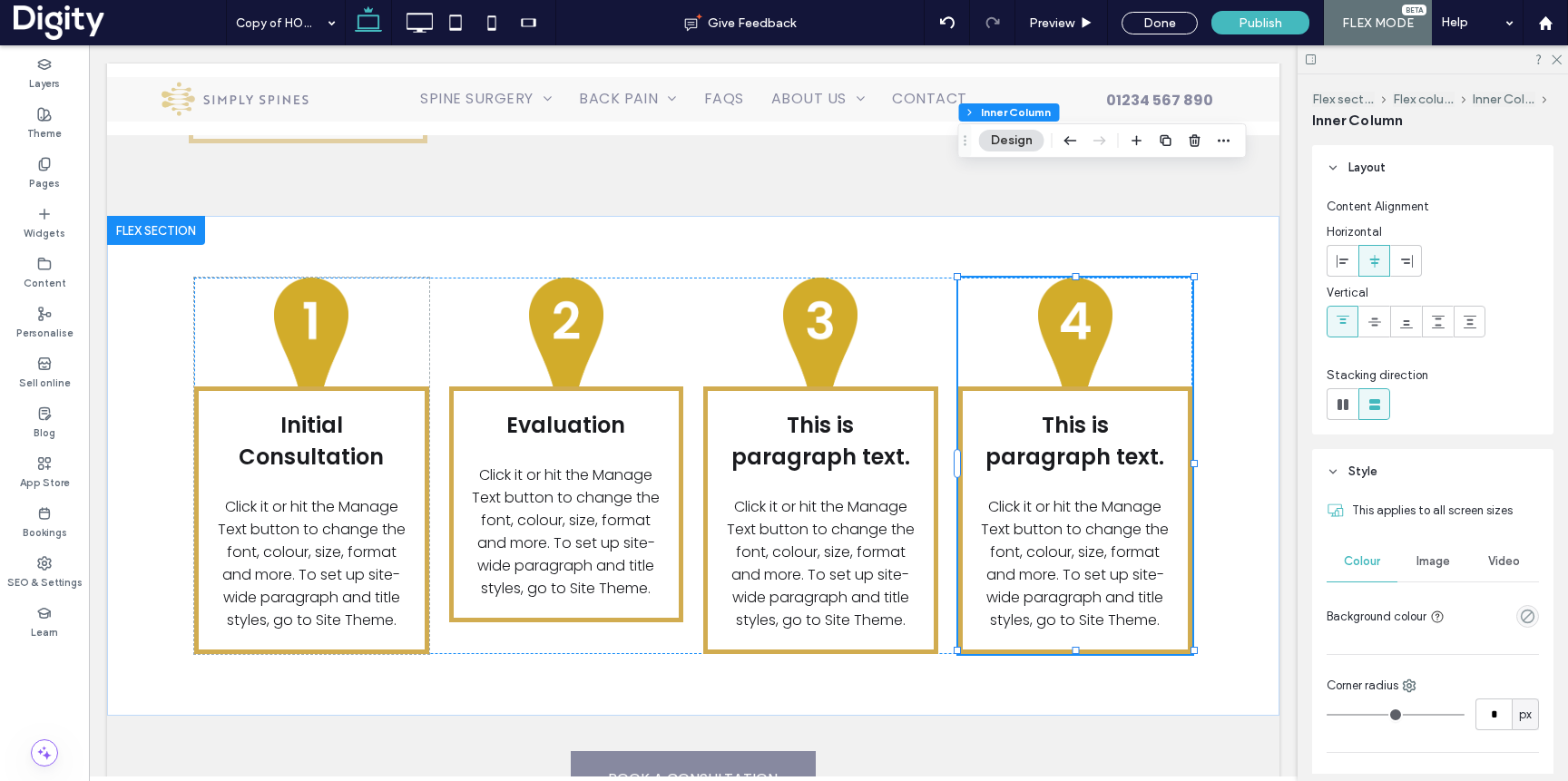
drag, startPoint x: 1471, startPoint y: 324, endPoint x: 1354, endPoint y: 310, distance: 117.8
click at [1471, 324] on use at bounding box center [1470, 322] width 13 height 13
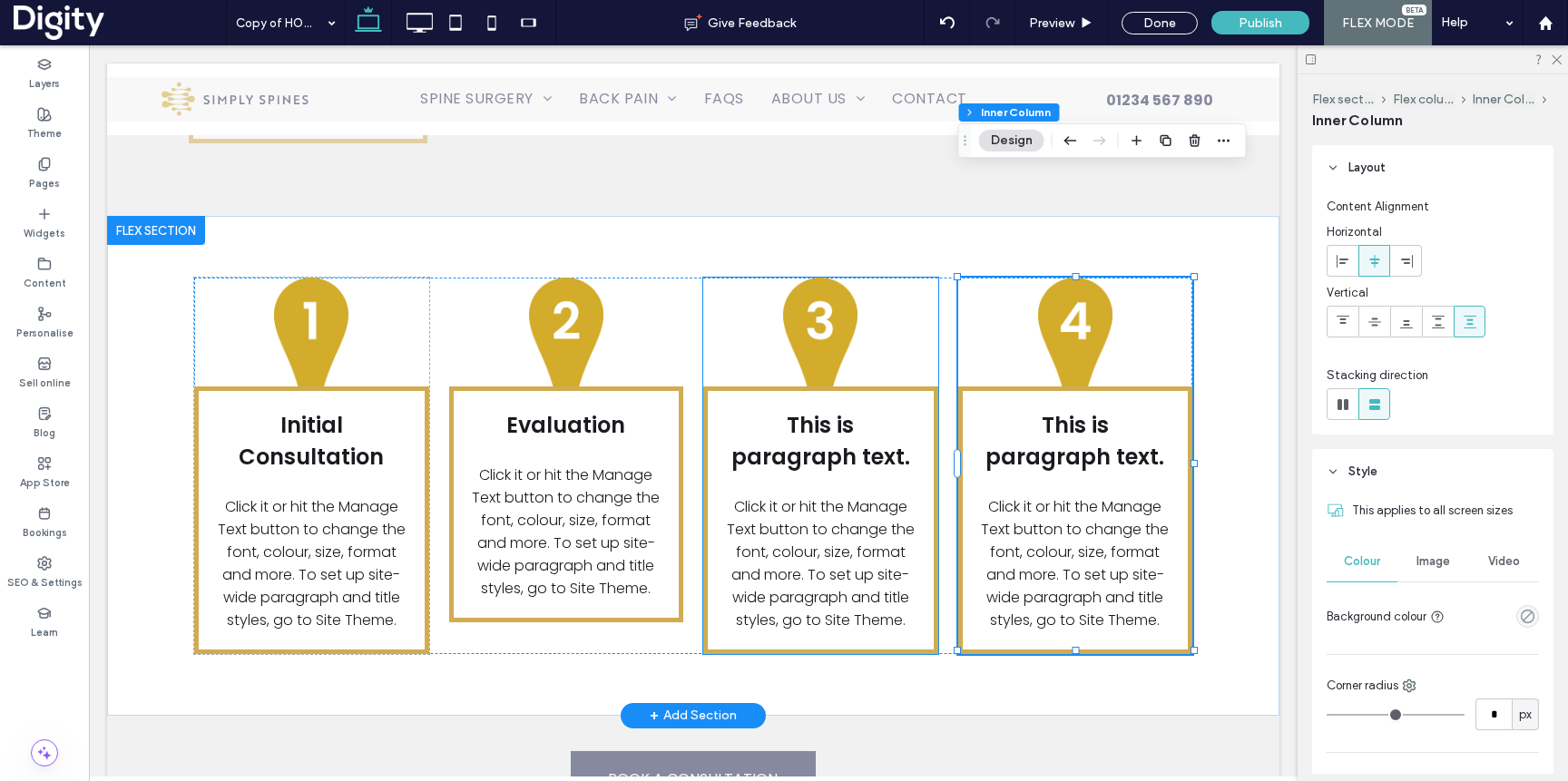
click at [932, 278] on div "This is paragraph text. Click it or hit the Manage Text button to change the fo…" at bounding box center [821, 466] width 235 height 377
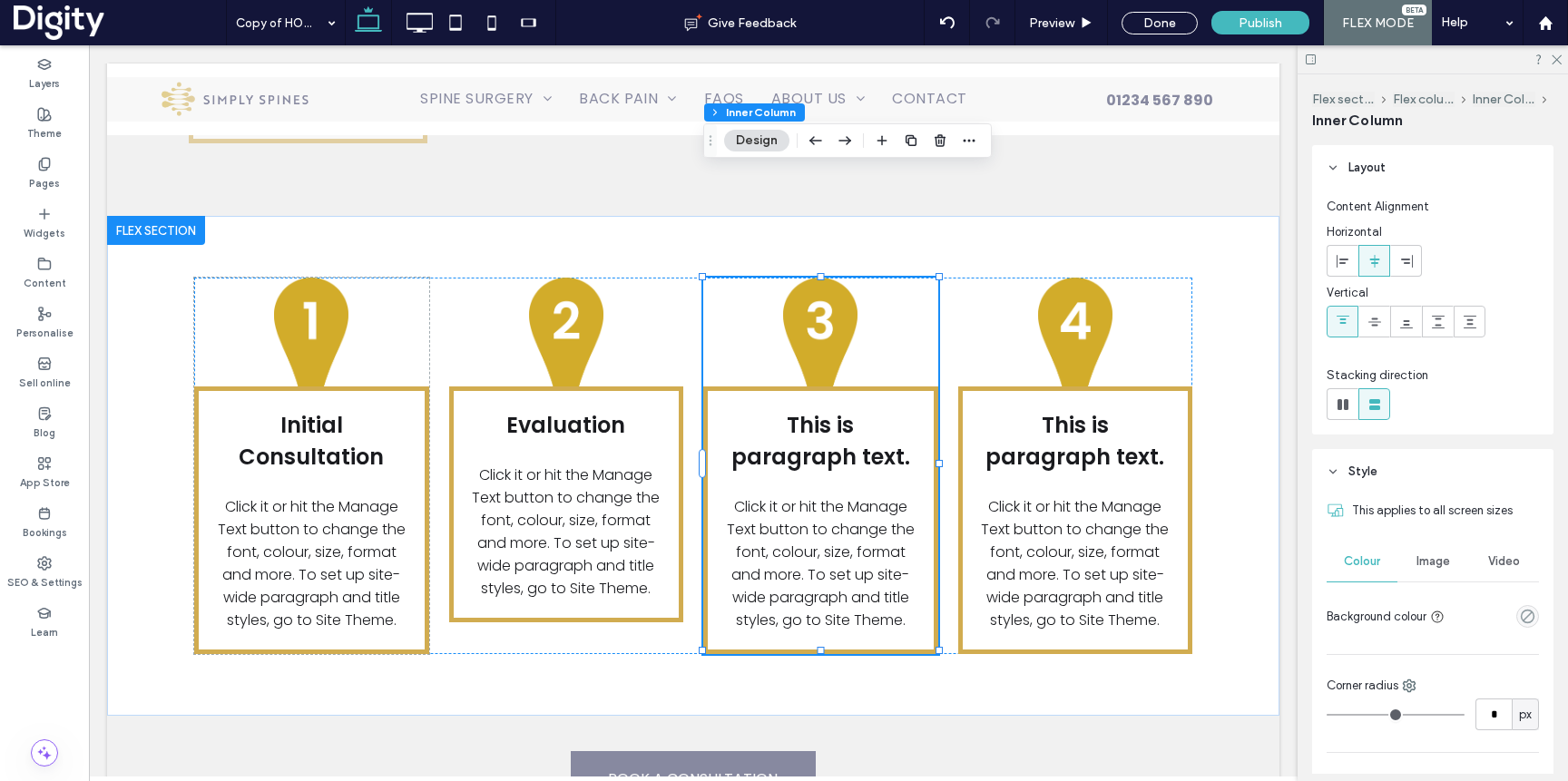
drag, startPoint x: 1477, startPoint y: 319, endPoint x: 1339, endPoint y: 318, distance: 138.0
click at [1477, 319] on div at bounding box center [1469, 322] width 30 height 30
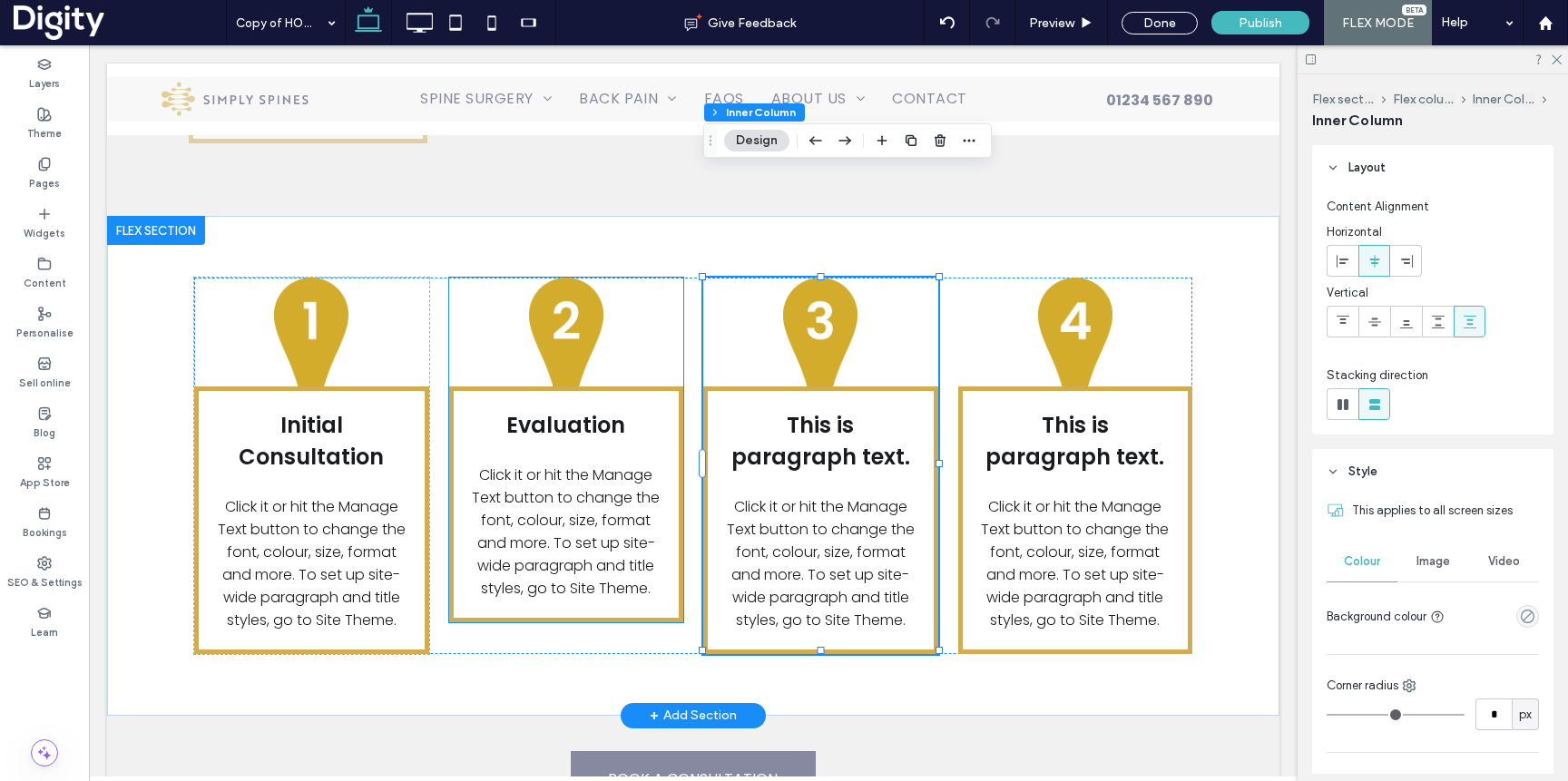
click at [651, 278] on div "Evaluation Click it or hit the Manage Text button to change the font, colour, s…" at bounding box center [566, 450] width 235 height 345
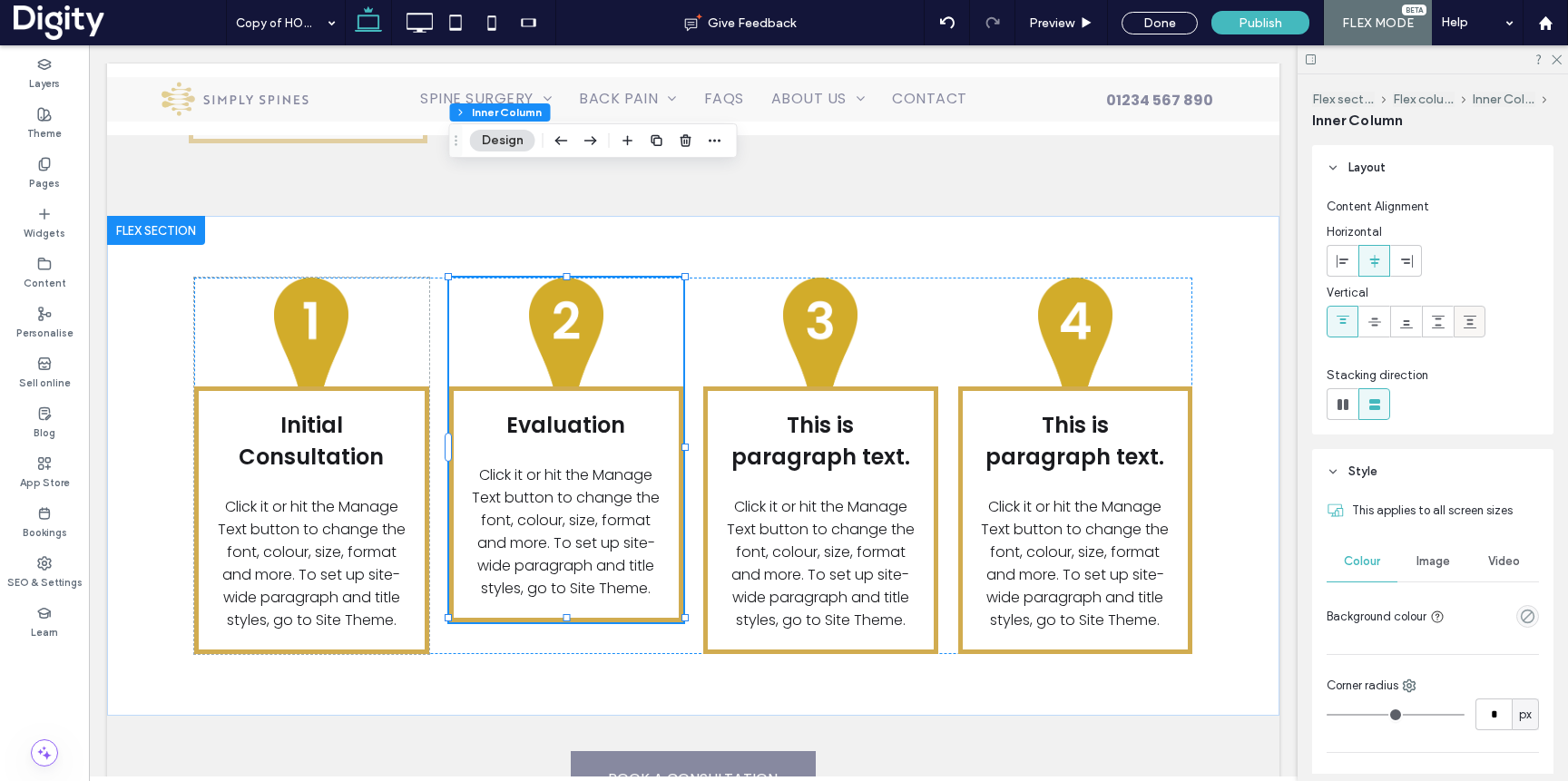
click at [1478, 319] on div at bounding box center [1469, 322] width 30 height 30
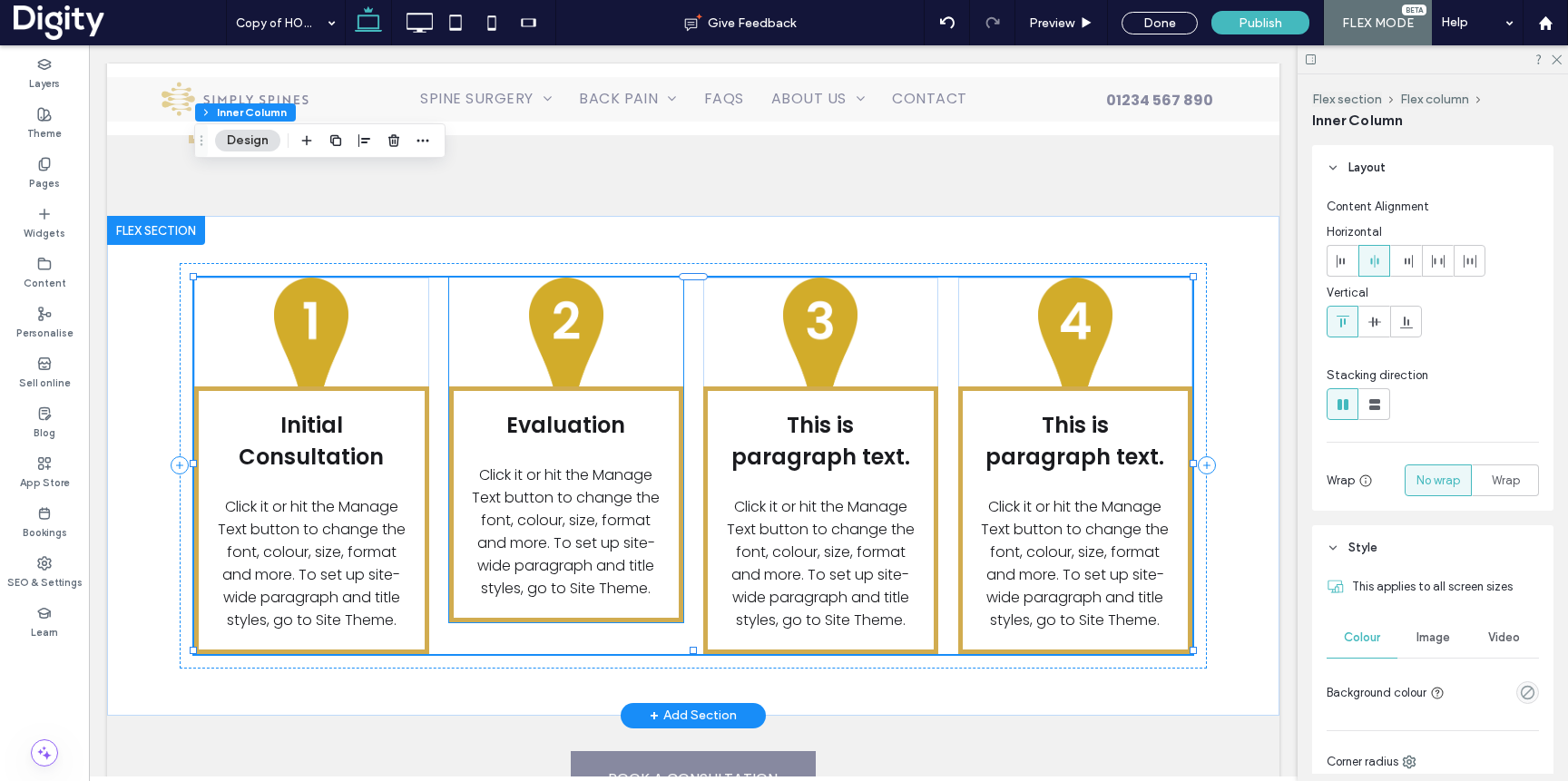
click at [643, 441] on p at bounding box center [566, 452] width 189 height 22
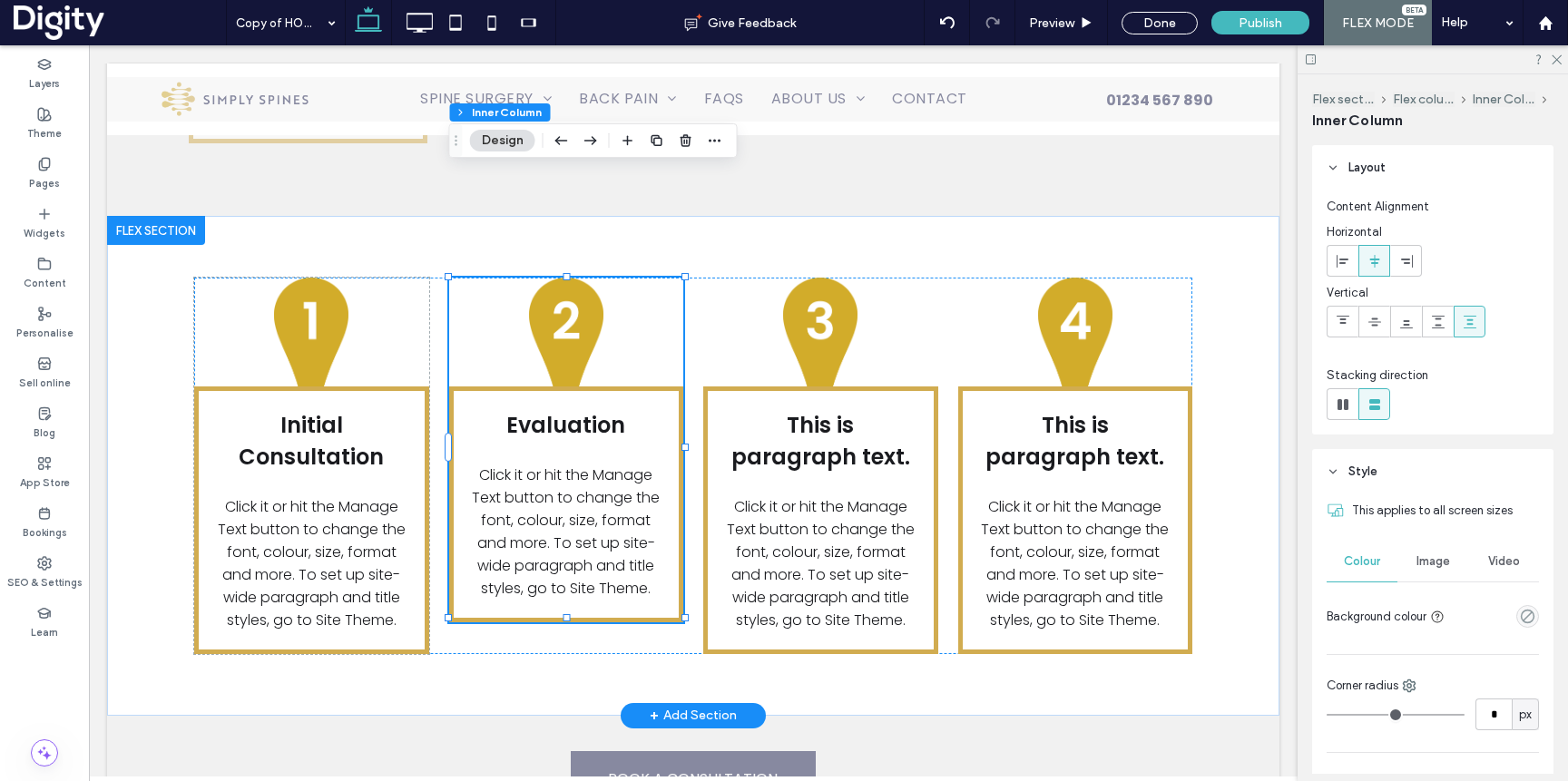
click at [645, 441] on p at bounding box center [566, 452] width 189 height 22
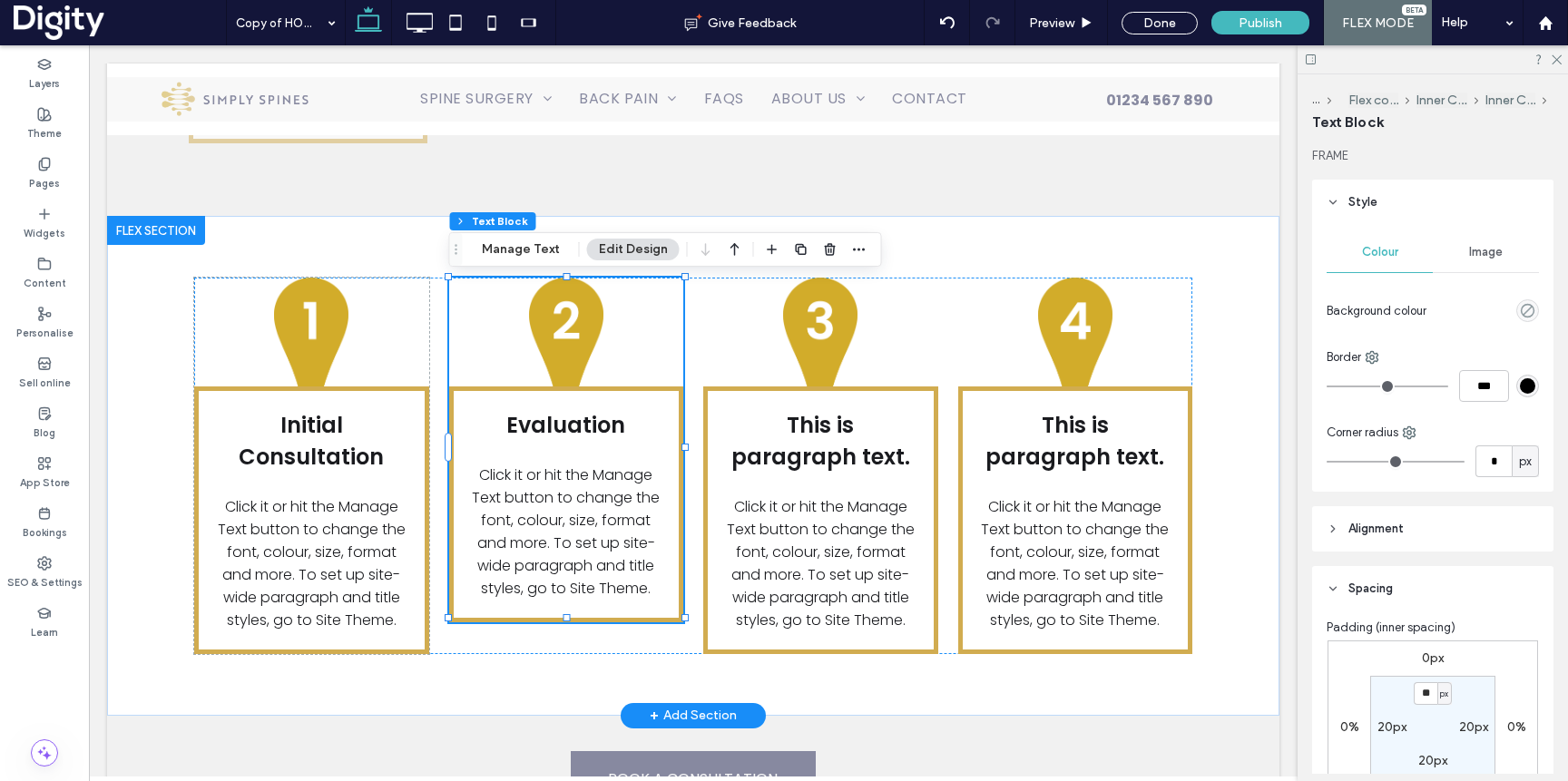
type input "*"
type input "***"
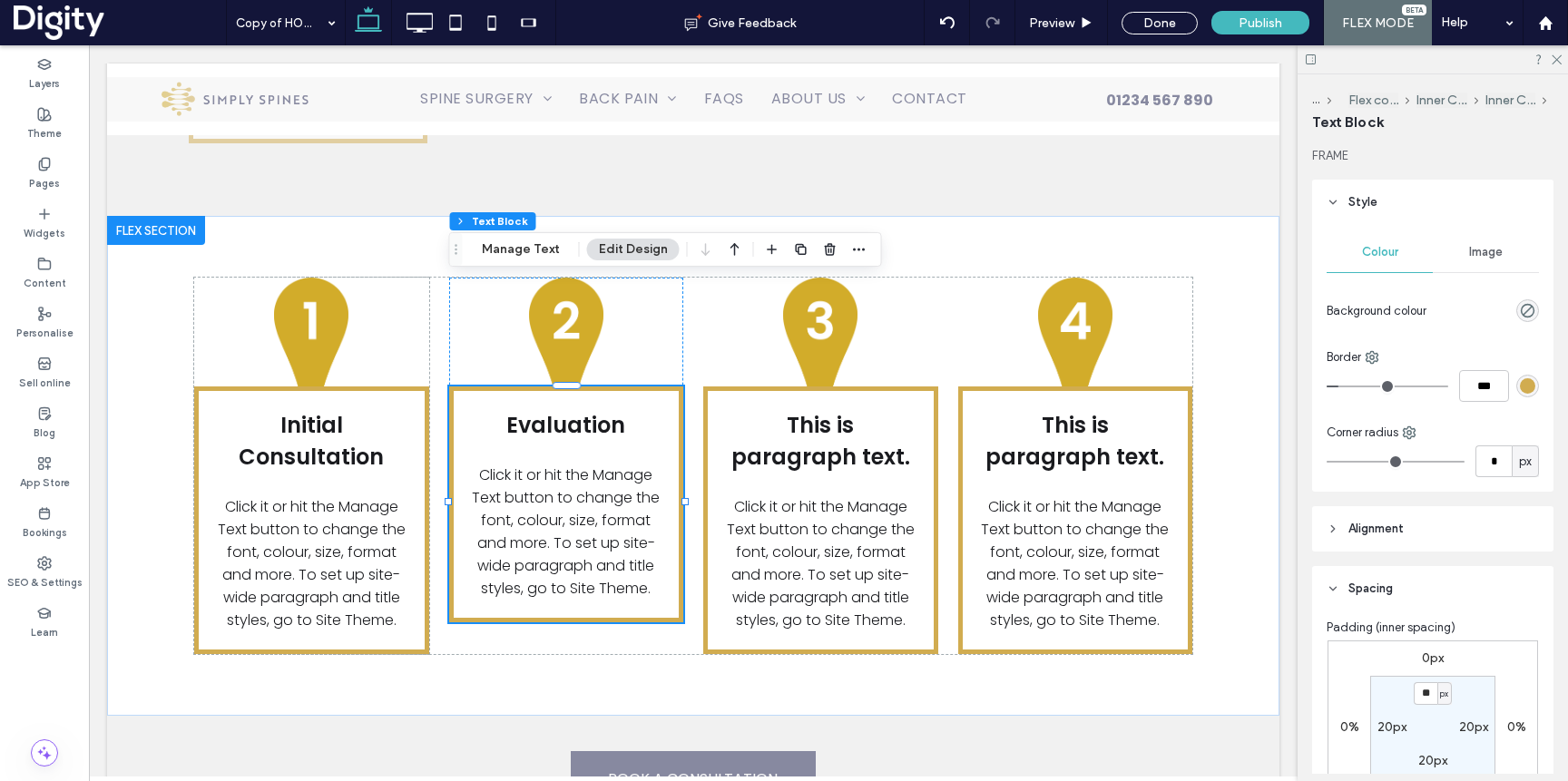
click at [1392, 538] on header "Alignment" at bounding box center [1433, 528] width 241 height 46
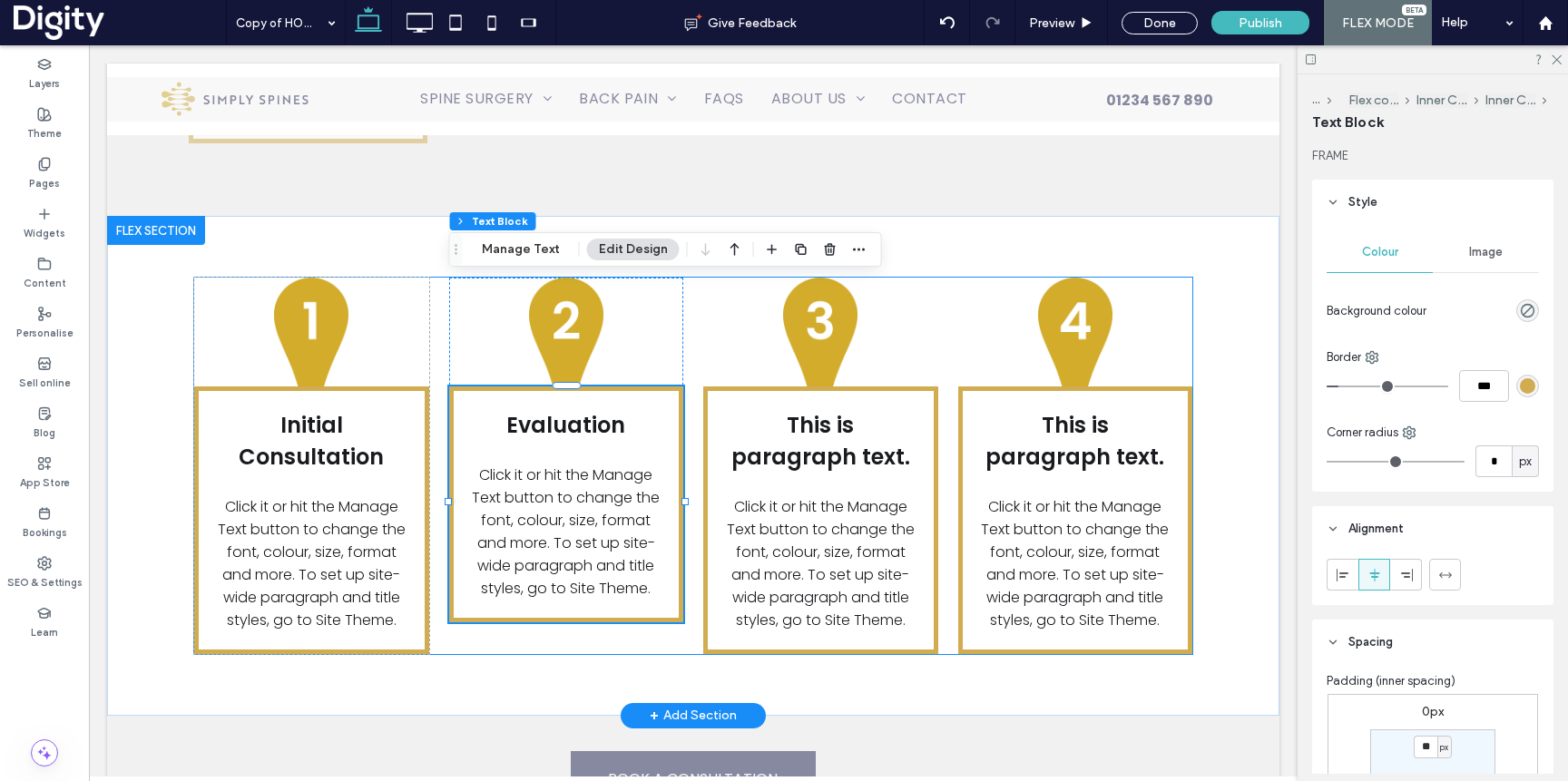
click at [597, 520] on div "Initial Consultation Click it or hit the Manage Text button to change the font,…" at bounding box center [694, 466] width 999 height 377
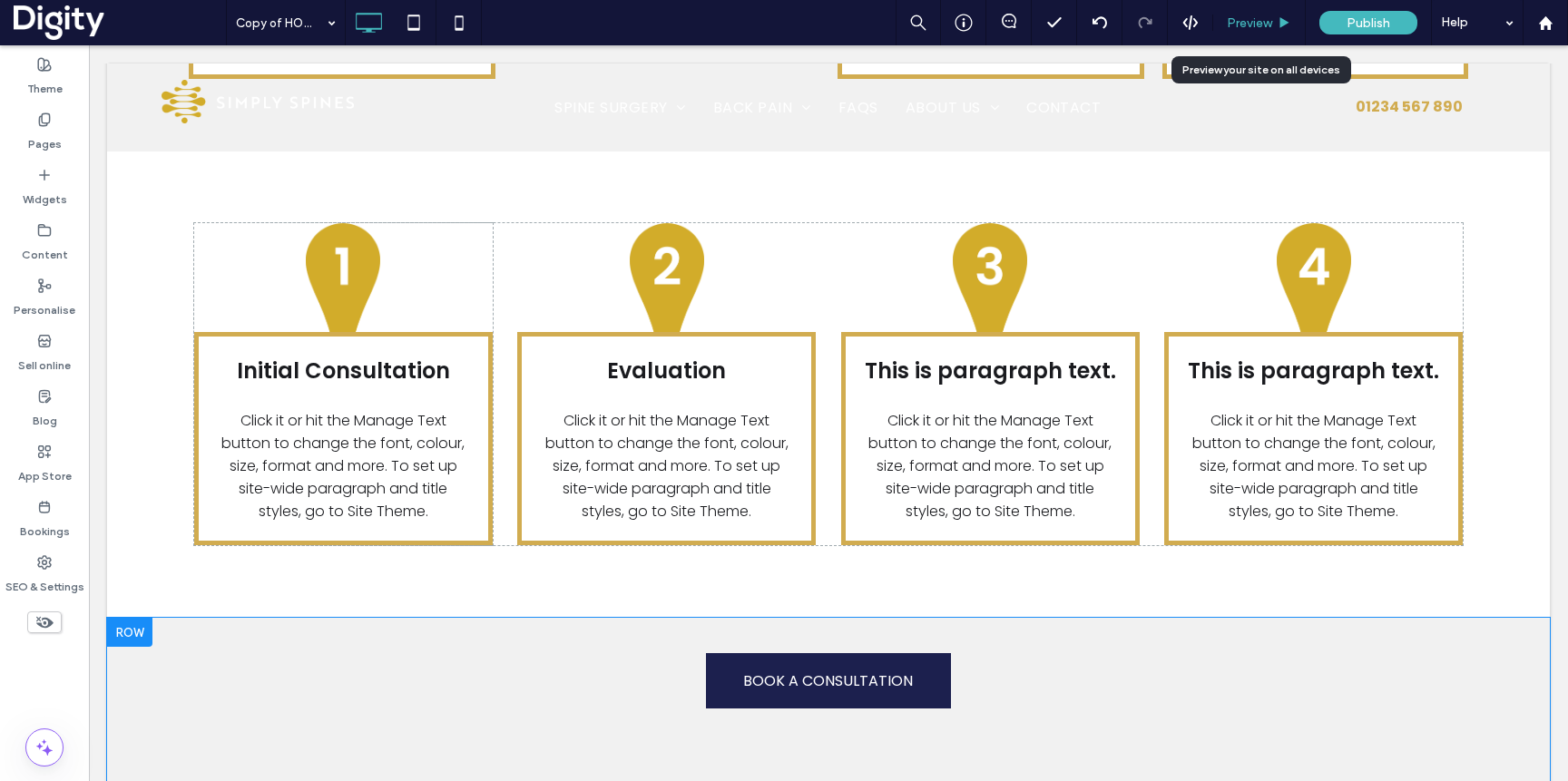
click at [1250, 19] on span "Preview" at bounding box center [1249, 23] width 46 height 16
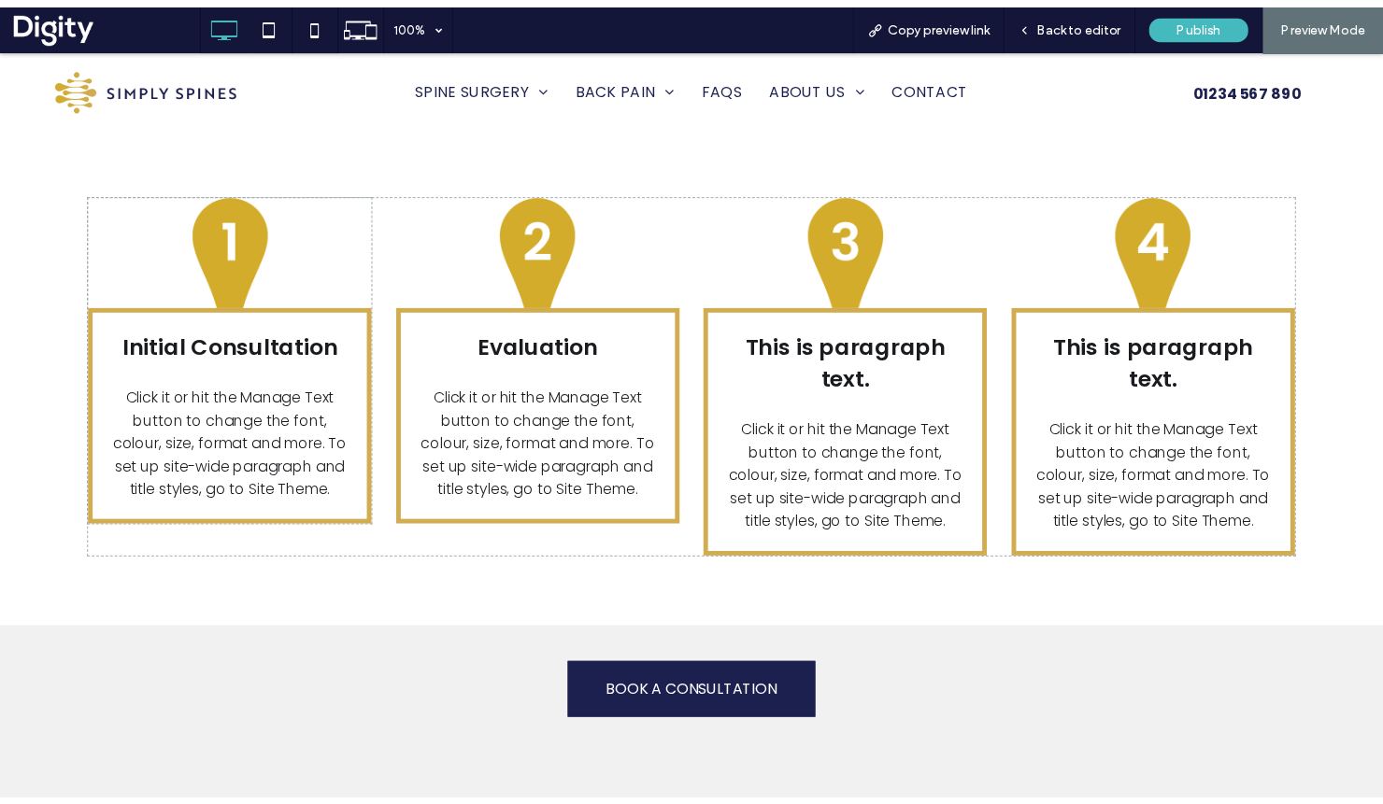
scroll to position [3514, 0]
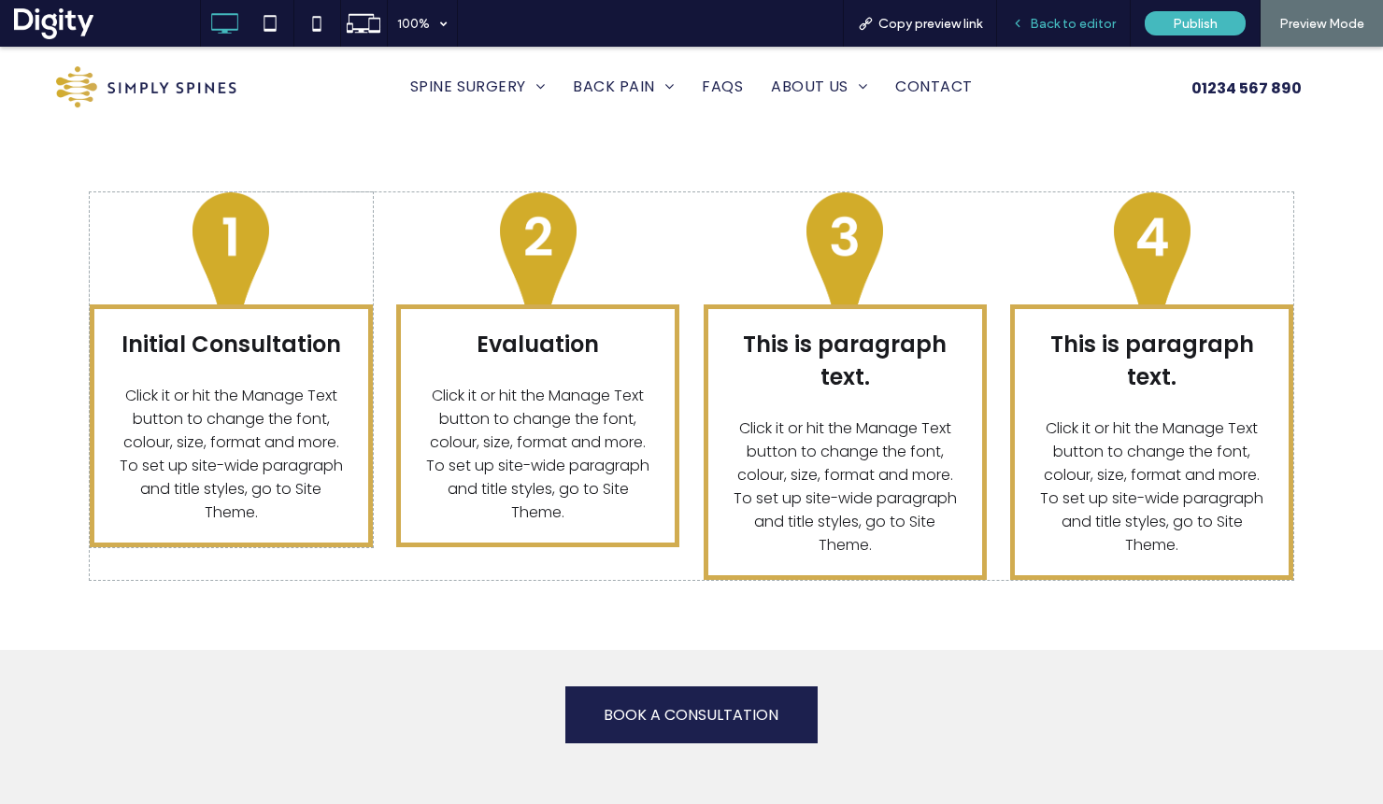
click at [1064, 24] on span "Back to editor" at bounding box center [1072, 24] width 86 height 16
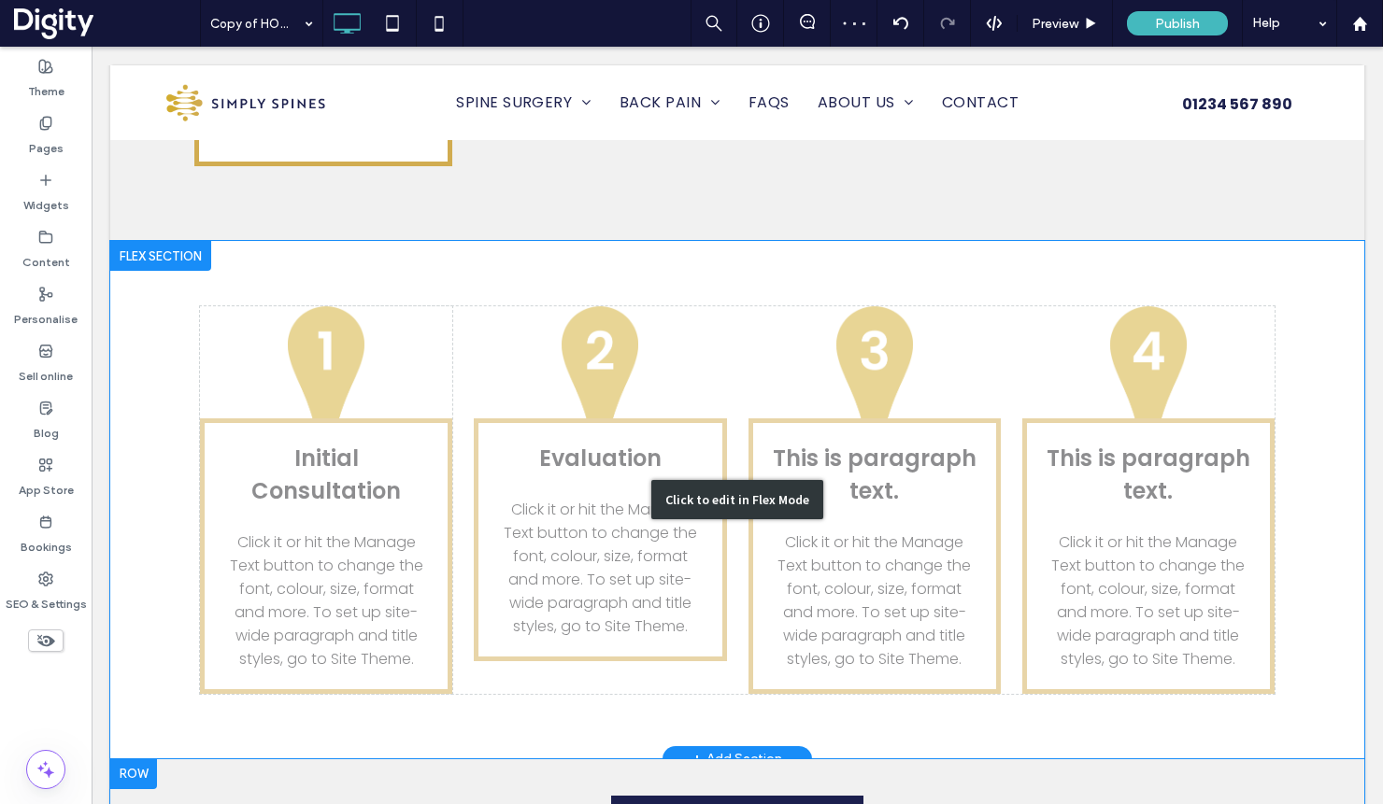
scroll to position [3505, 0]
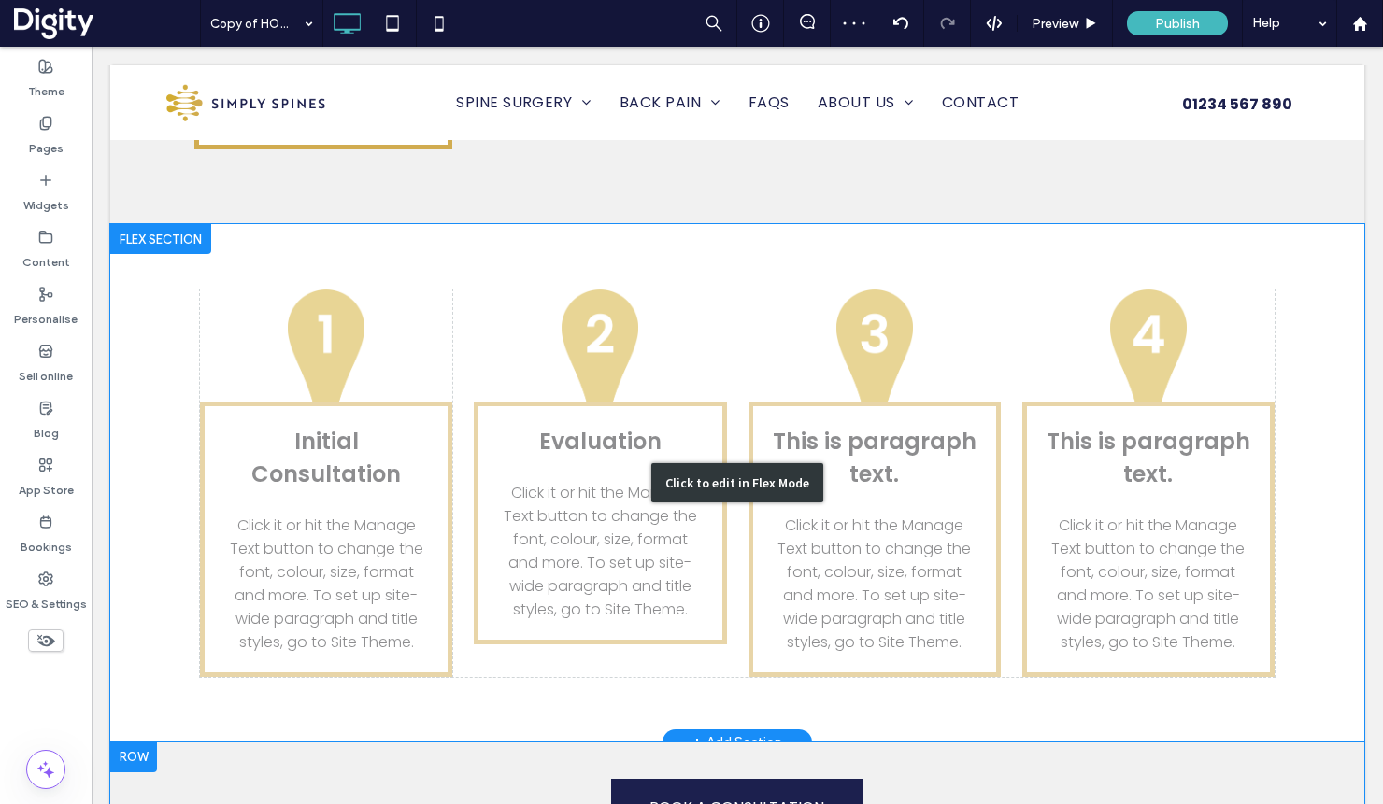
drag, startPoint x: 475, startPoint y: 505, endPoint x: 537, endPoint y: 518, distance: 62.8
click at [475, 505] on div "Click to edit in Flex Mode" at bounding box center [737, 483] width 1254 height 518
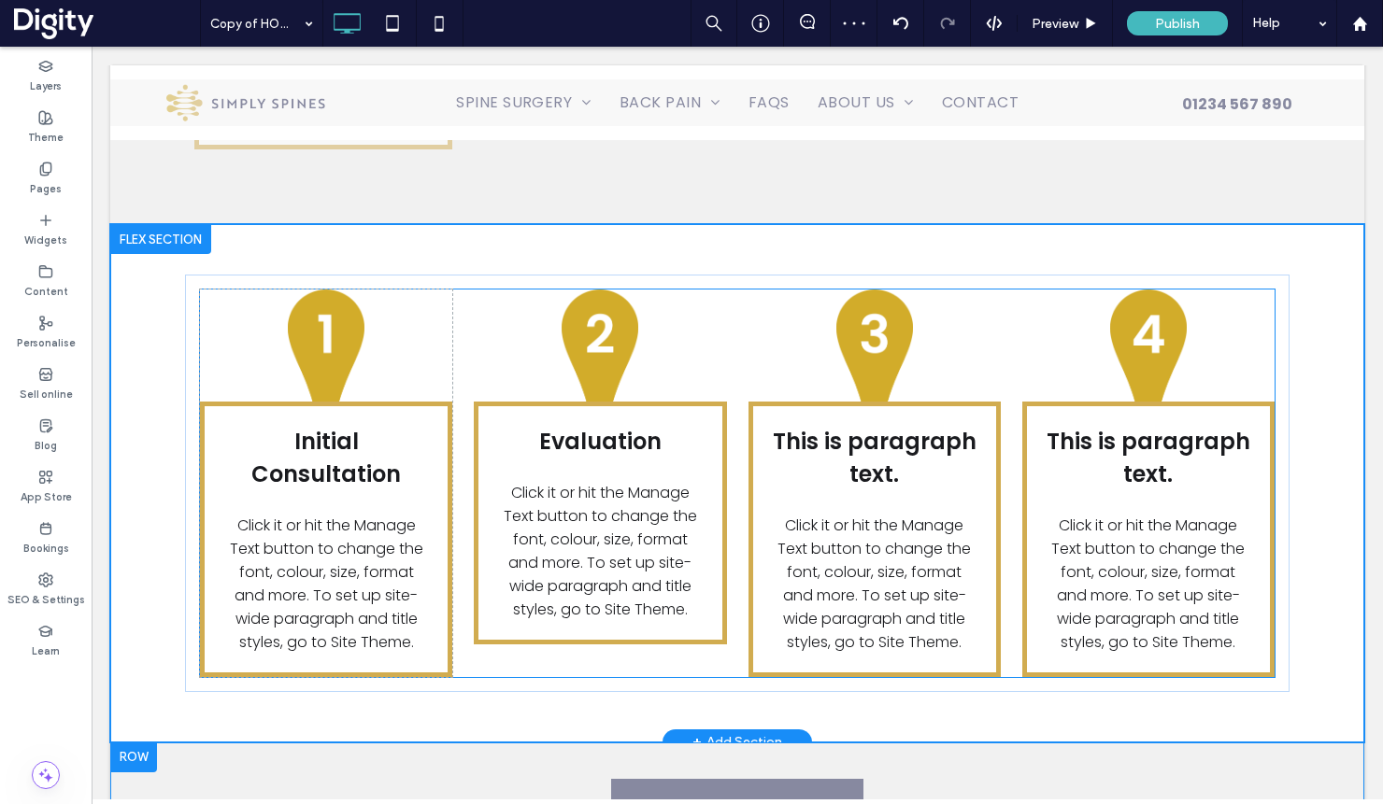
scroll to position [3828, 0]
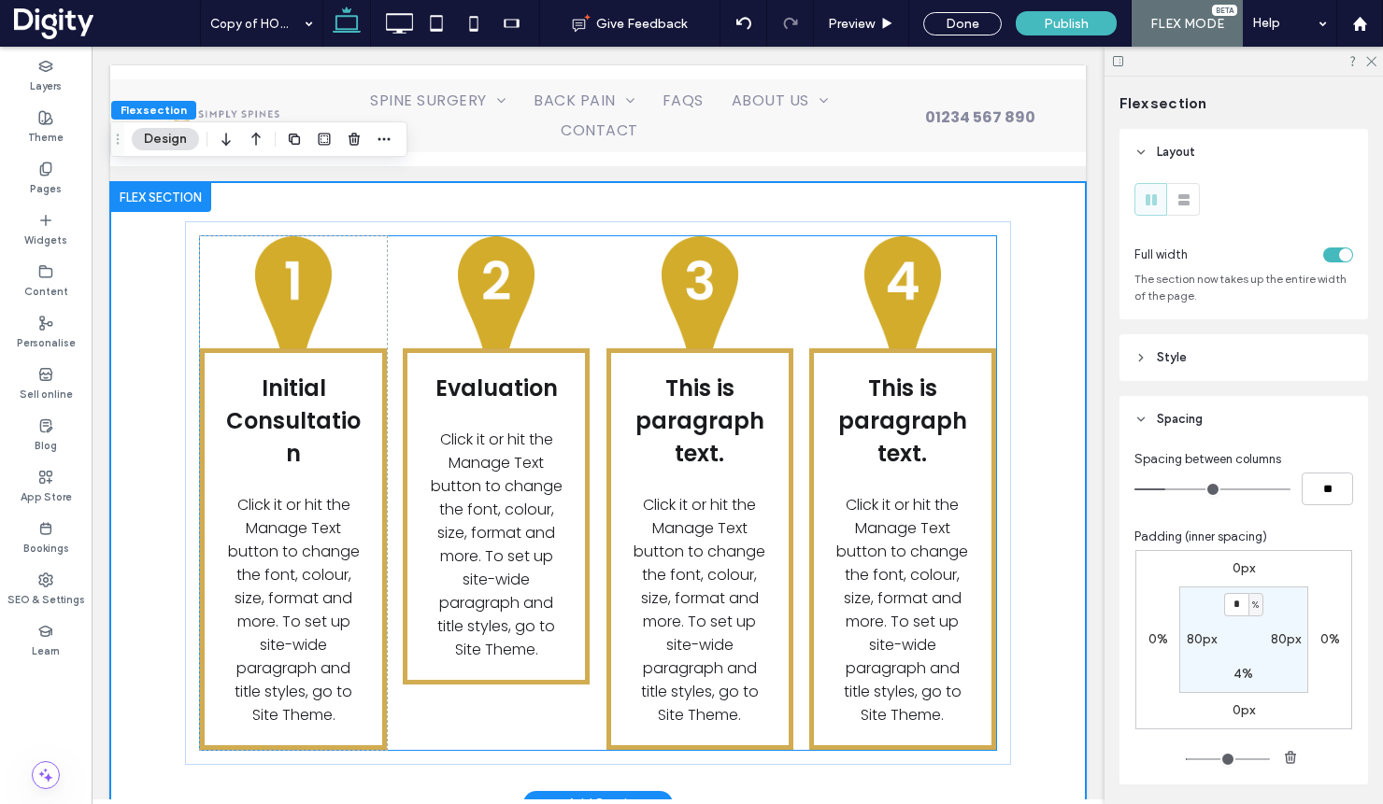
click at [528, 629] on div "Initial Consultation Click it or hit the Manage Text button to change the font,…" at bounding box center [598, 493] width 796 height 514
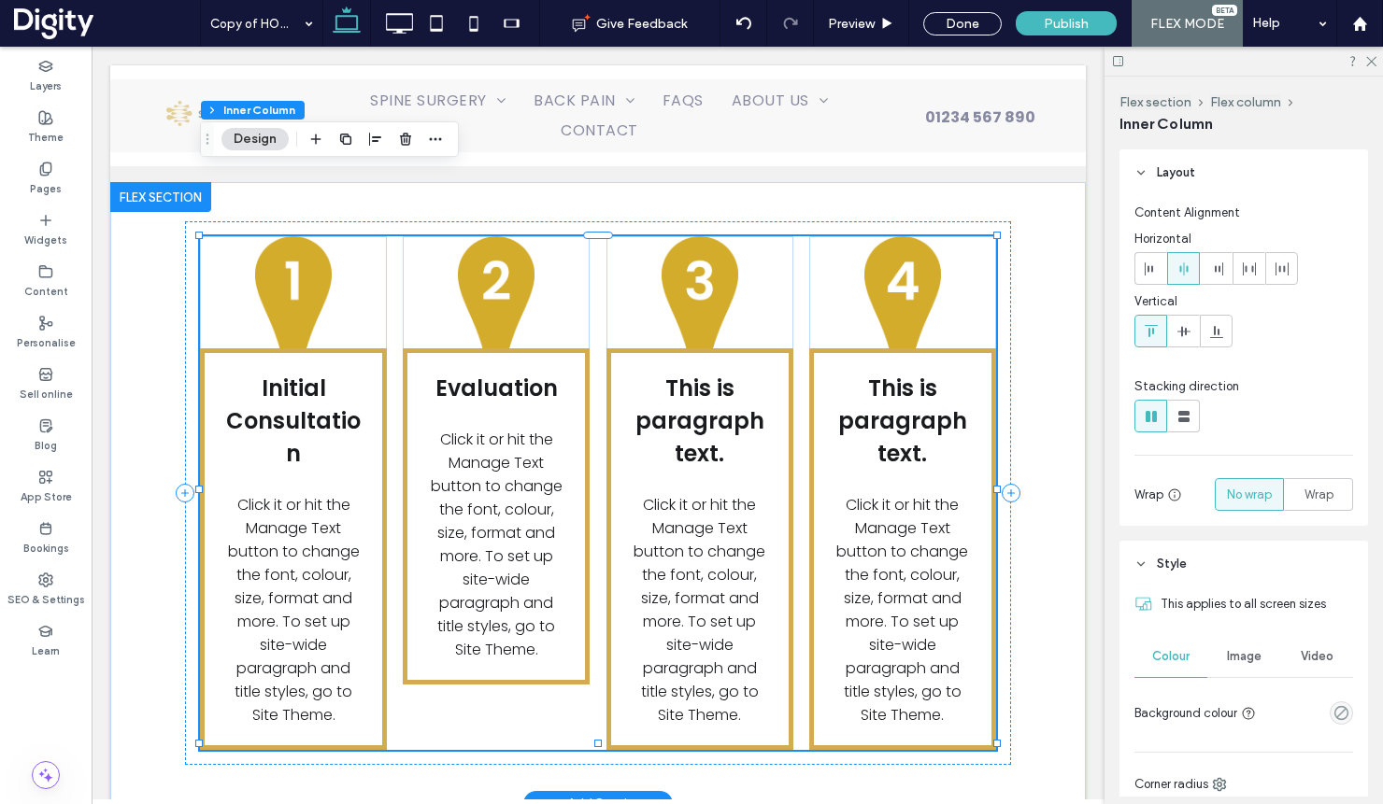
click at [540, 632] on div "Initial Consultation Click it or hit the Manage Text button to change the font,…" at bounding box center [598, 493] width 796 height 514
click at [504, 586] on div "Evaluation Click it or hit the Manage Text button to change the font, colour, s…" at bounding box center [496, 516] width 187 height 336
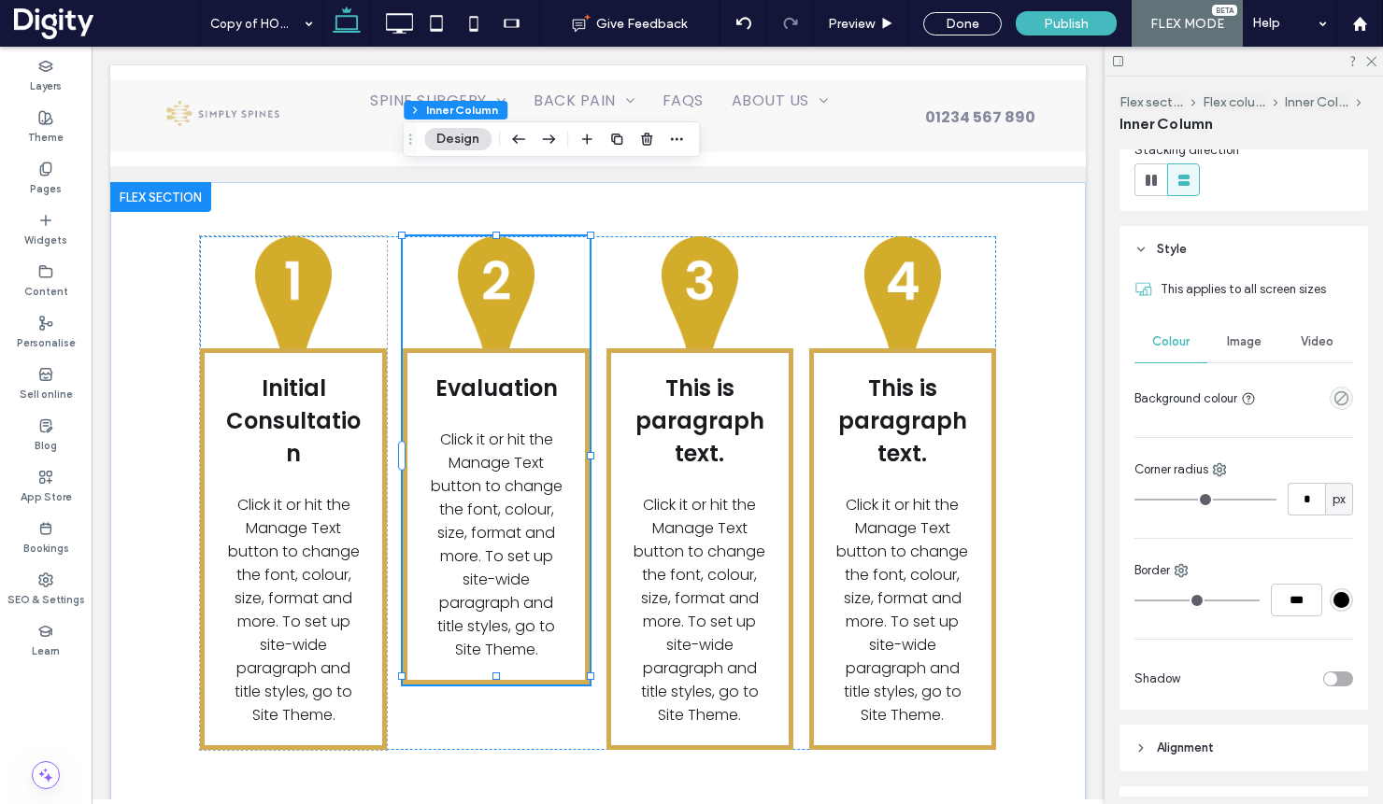
scroll to position [234, 0]
drag, startPoint x: 1291, startPoint y: 603, endPoint x: 1267, endPoint y: 603, distance: 24.3
click at [1267, 603] on div "***" at bounding box center [1243, 603] width 219 height 33
type input "*"
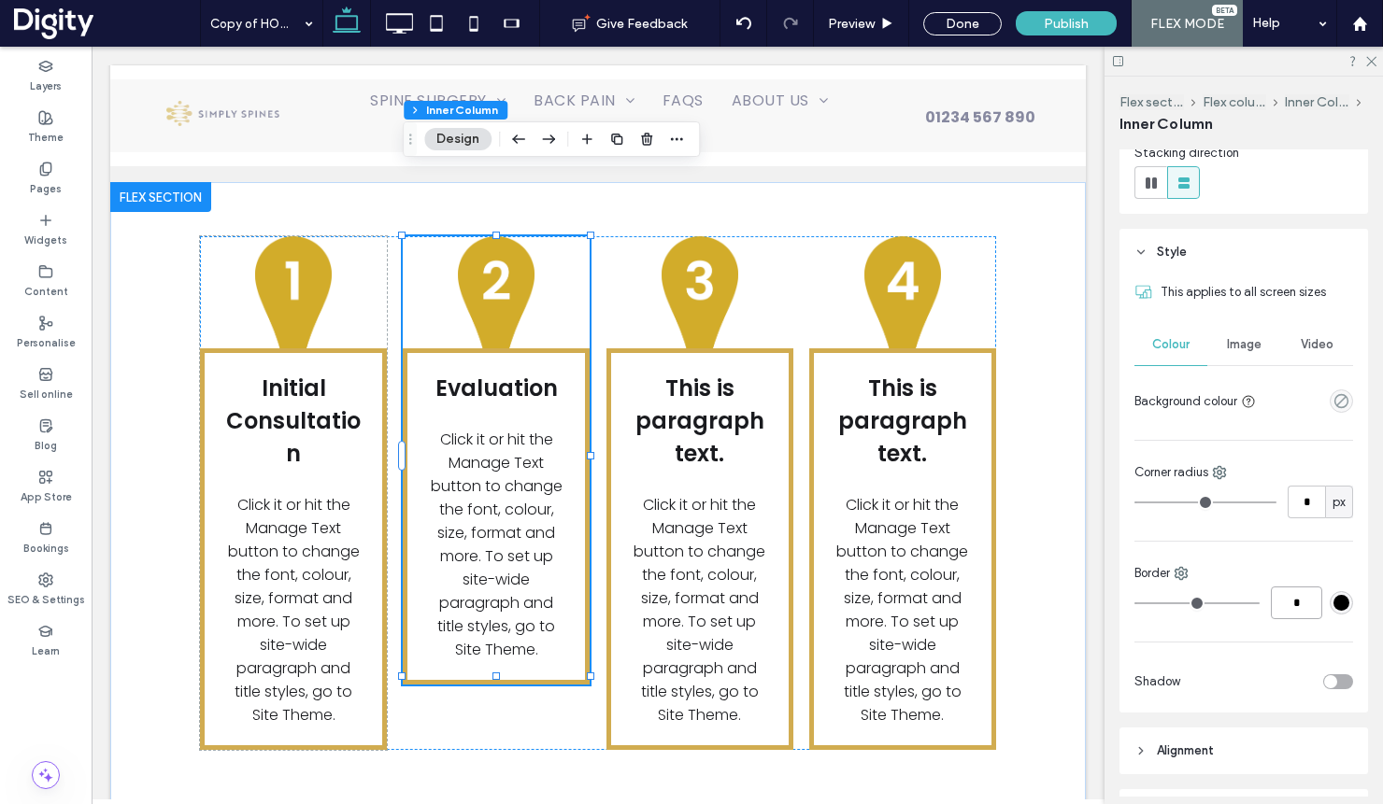
type input "***"
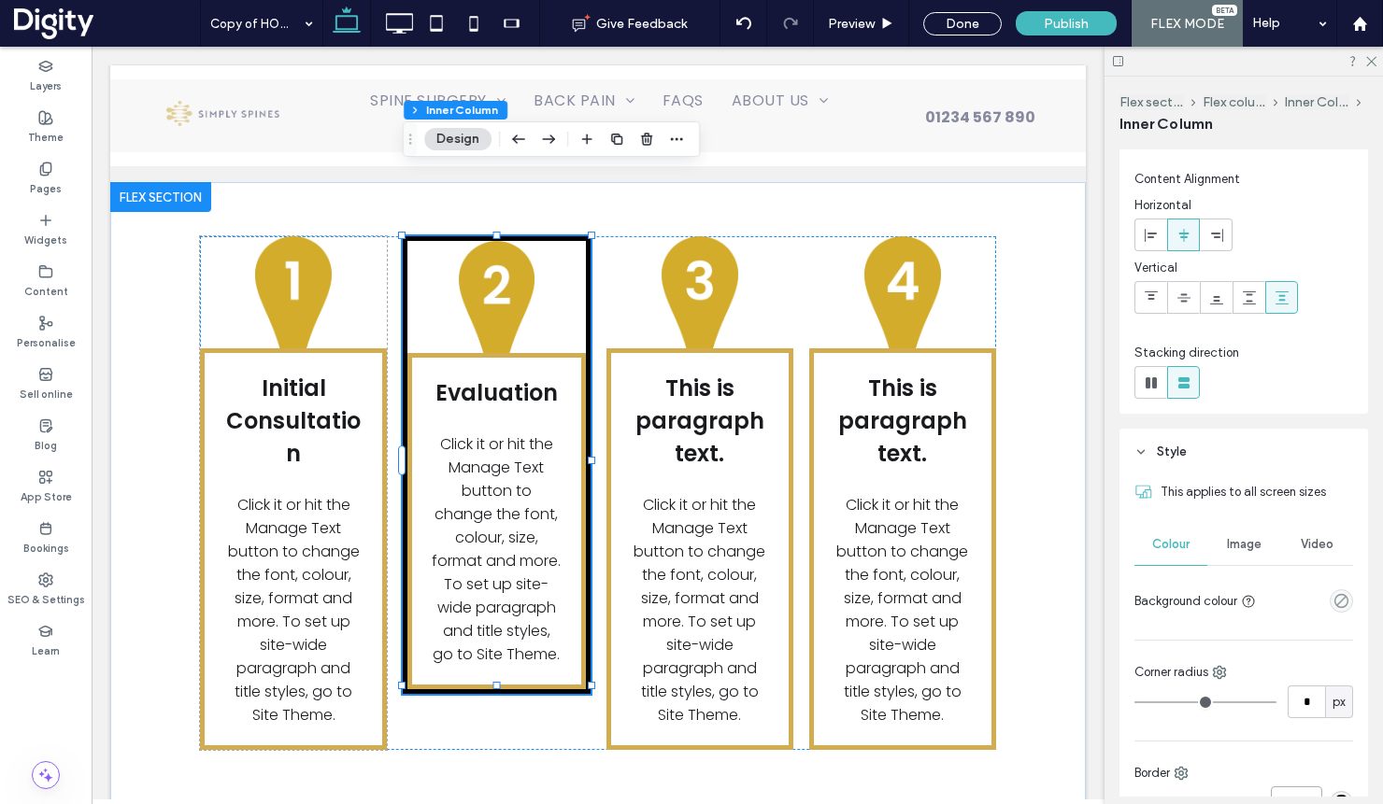
scroll to position [32, 0]
click at [1271, 291] on div at bounding box center [1281, 299] width 31 height 31
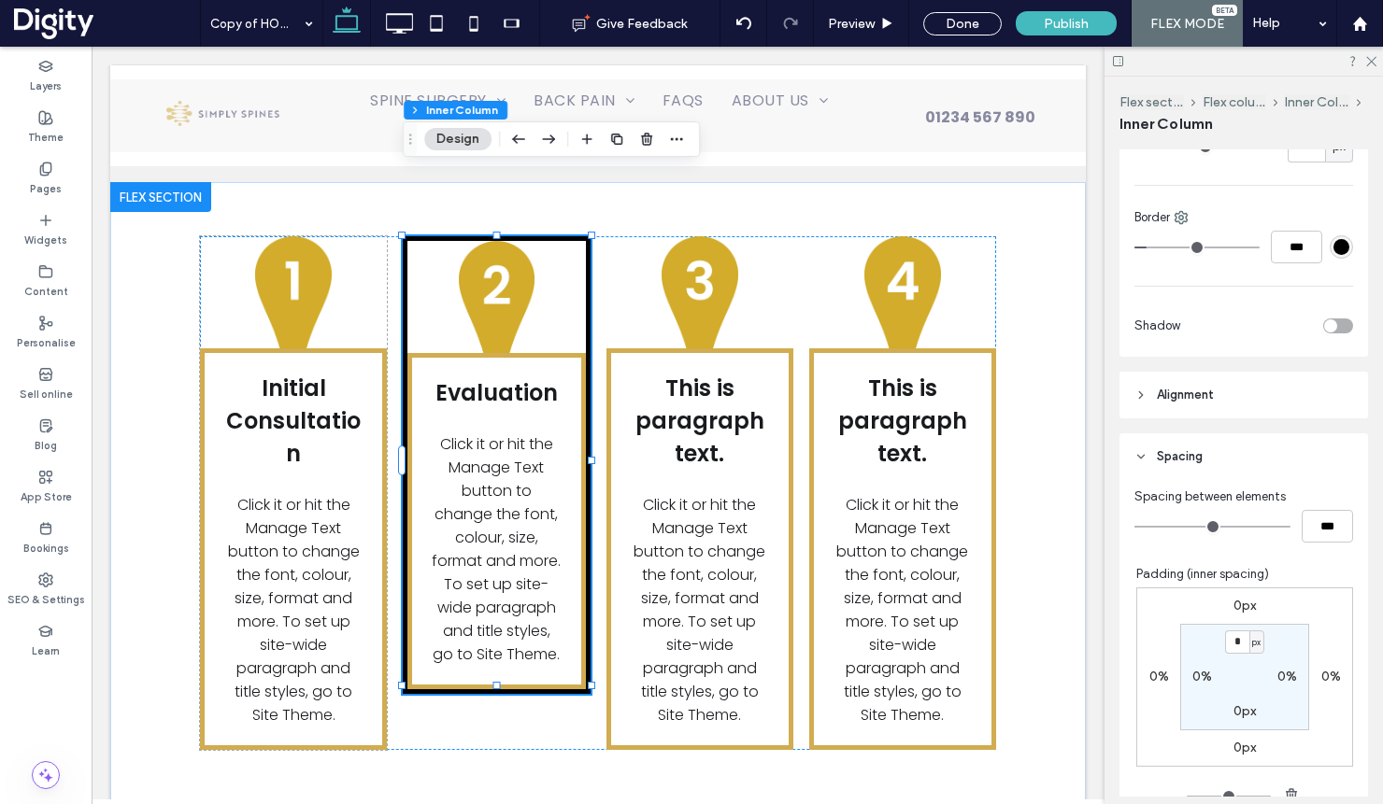
scroll to position [596, 0]
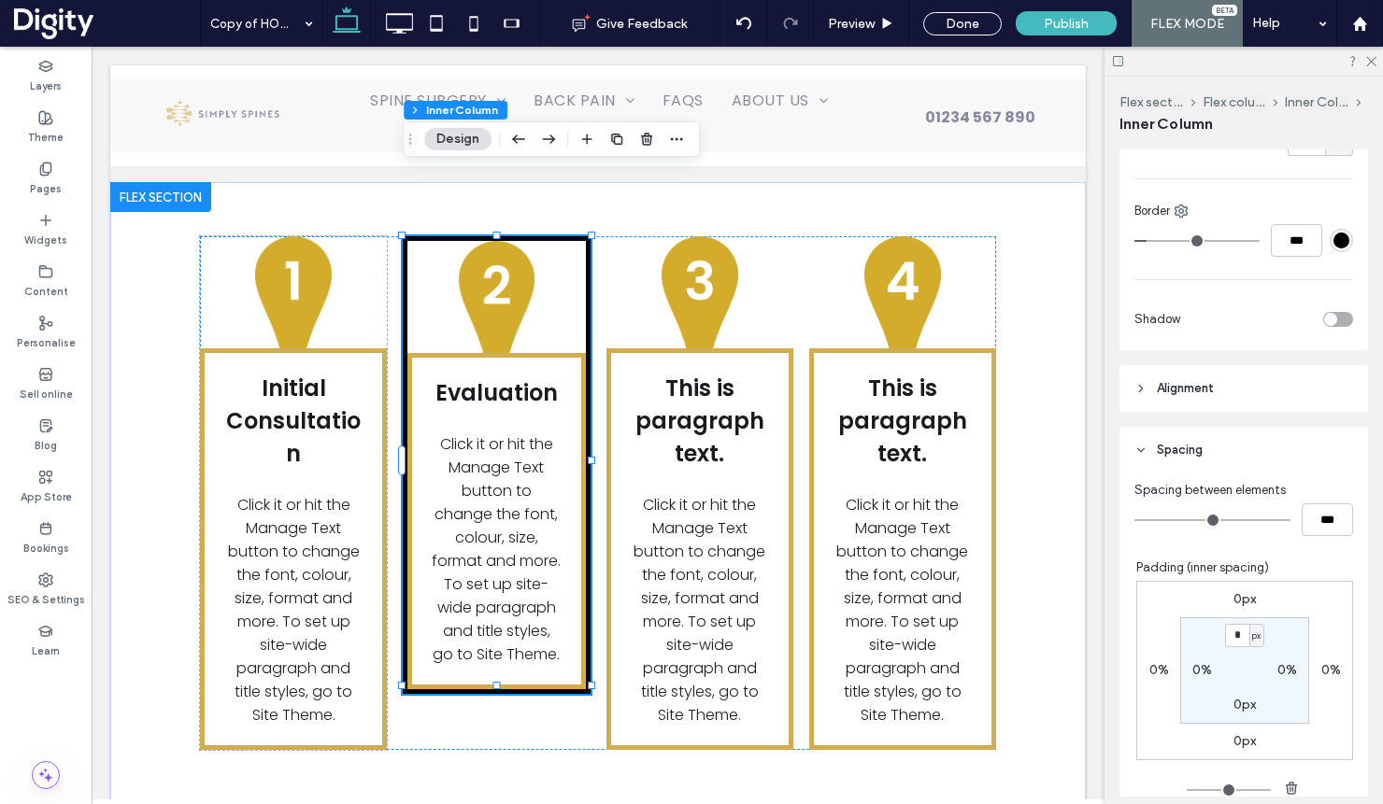
click at [1246, 390] on header "Alignment" at bounding box center [1243, 388] width 248 height 47
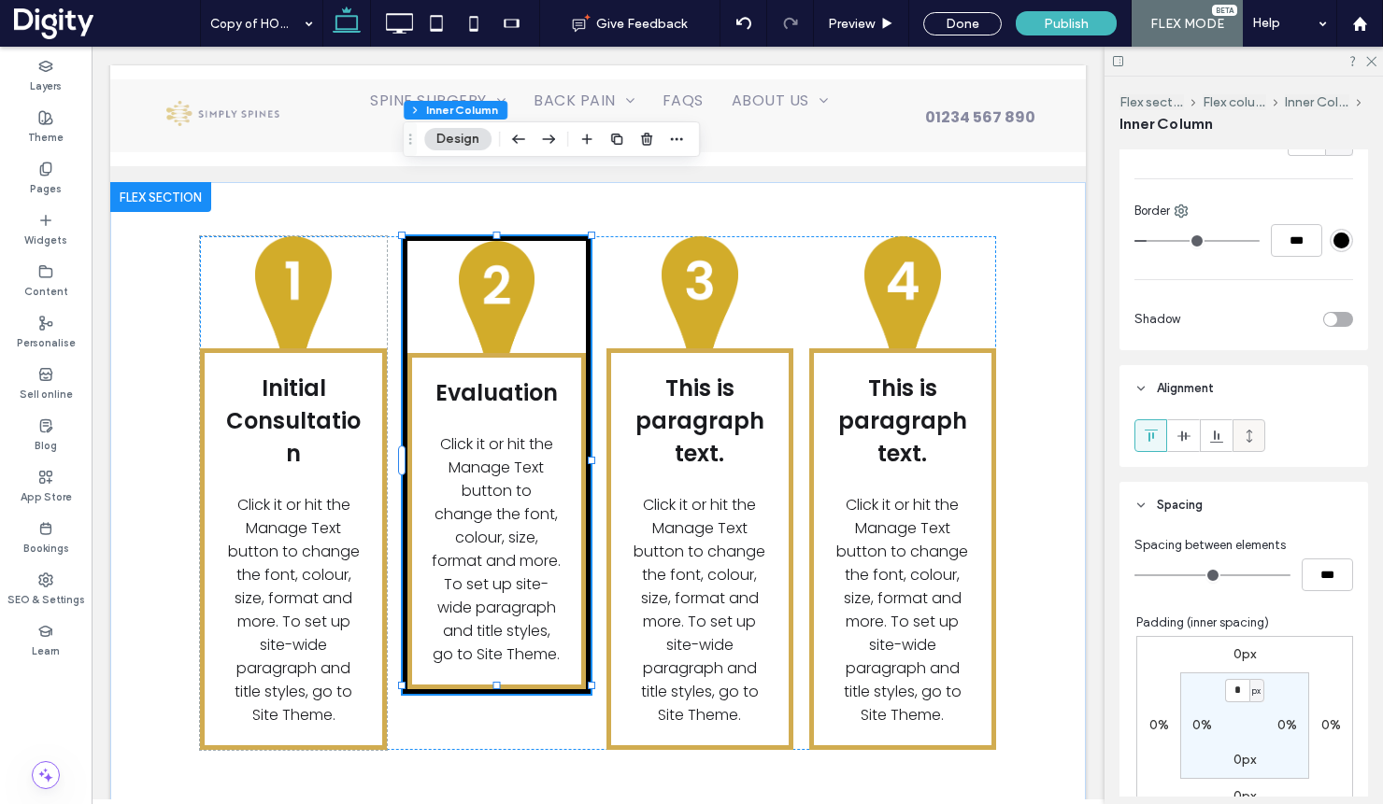
click at [1253, 439] on icon at bounding box center [1249, 436] width 15 height 15
type input "***"
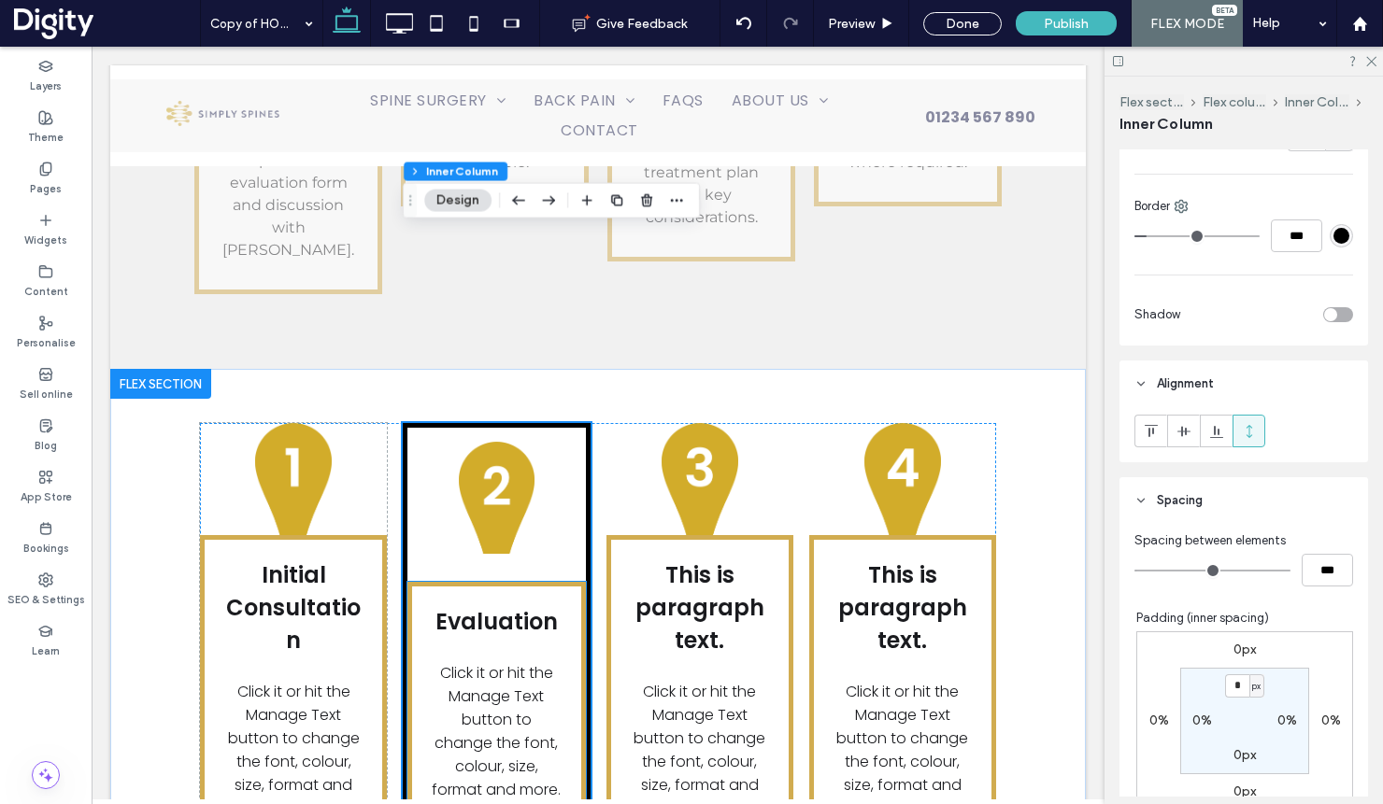
scroll to position [3633, 0]
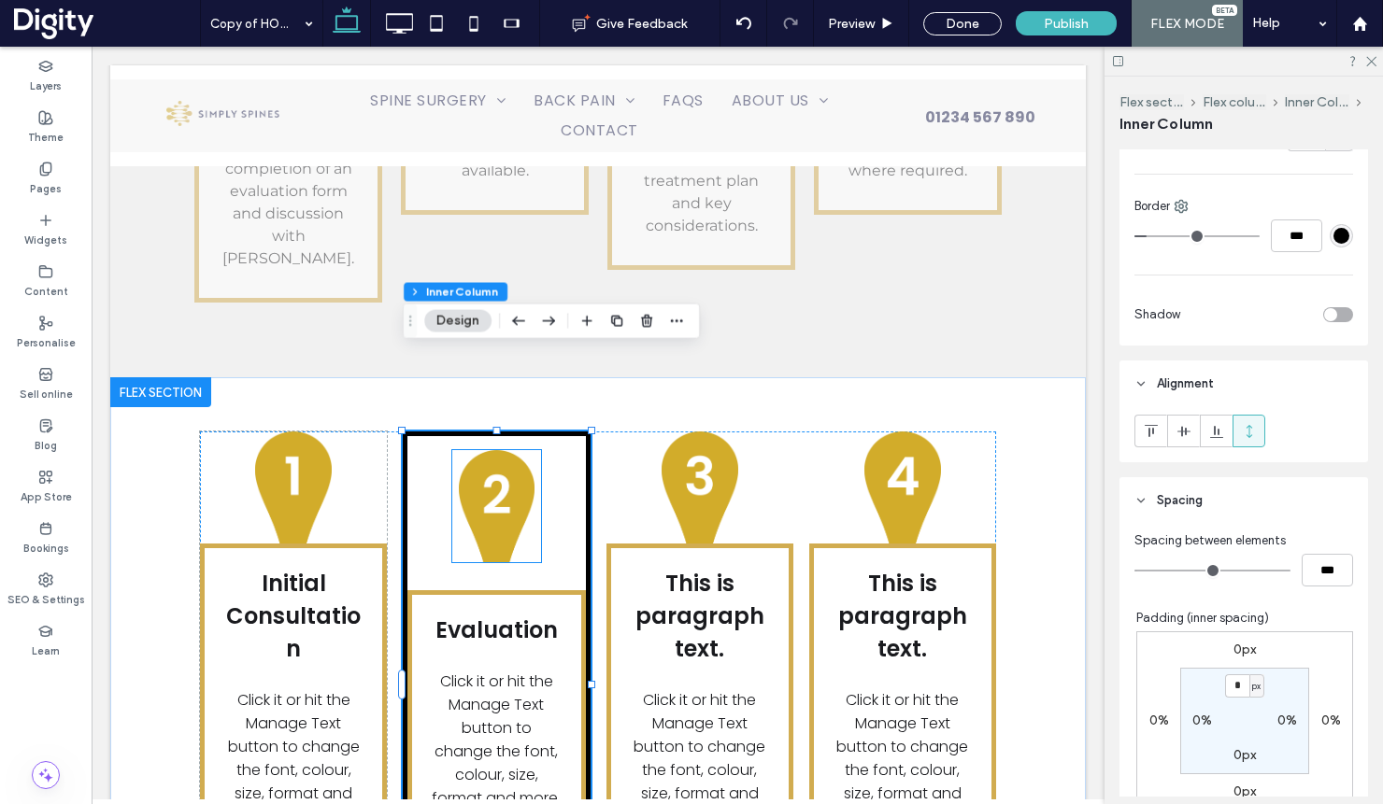
click at [521, 450] on img at bounding box center [497, 506] width 90 height 112
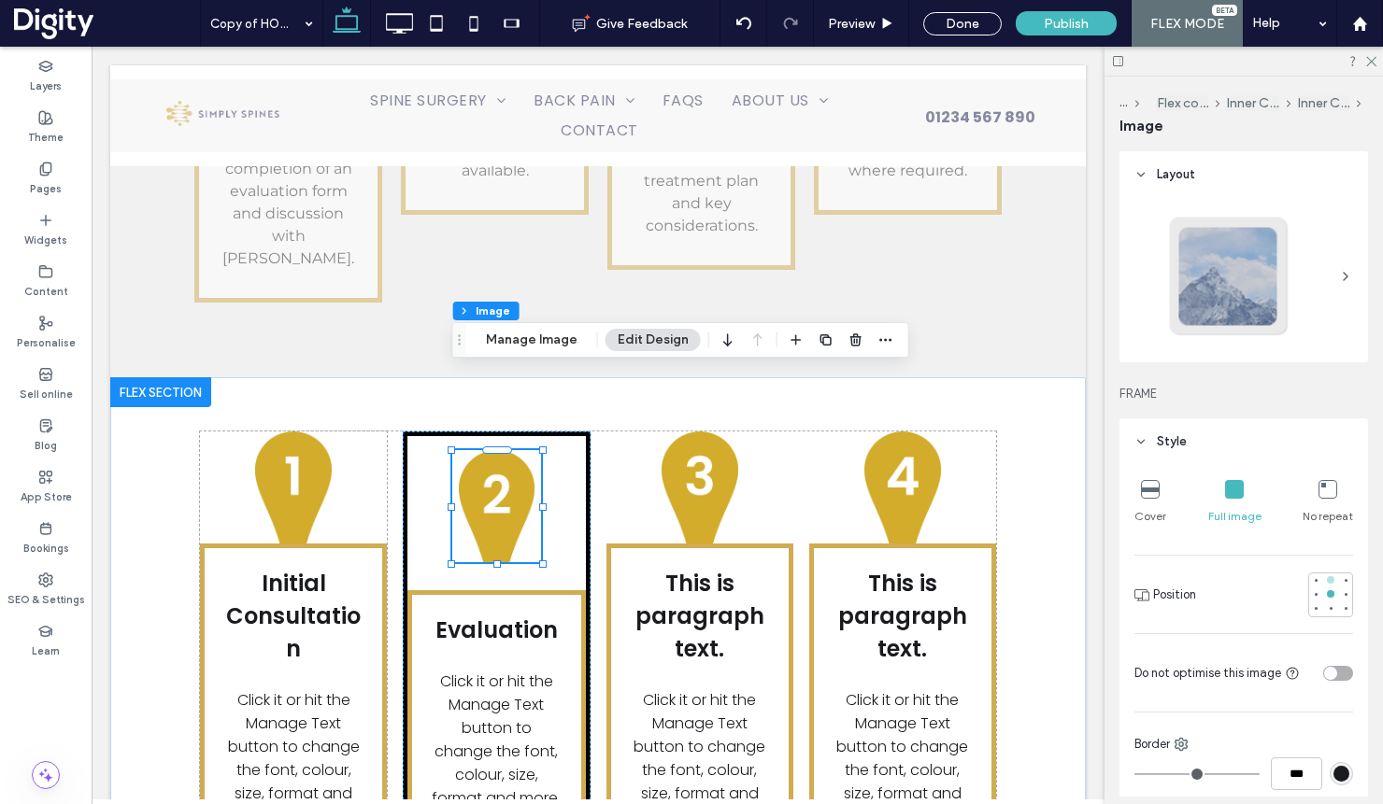
click at [1326, 578] on div at bounding box center [1330, 580] width 13 height 13
click at [1231, 492] on icon at bounding box center [1234, 489] width 19 height 19
click at [422, 432] on div "Evaluation Click it or hit the Manage Text button to change the font, colour, s…" at bounding box center [497, 689] width 188 height 514
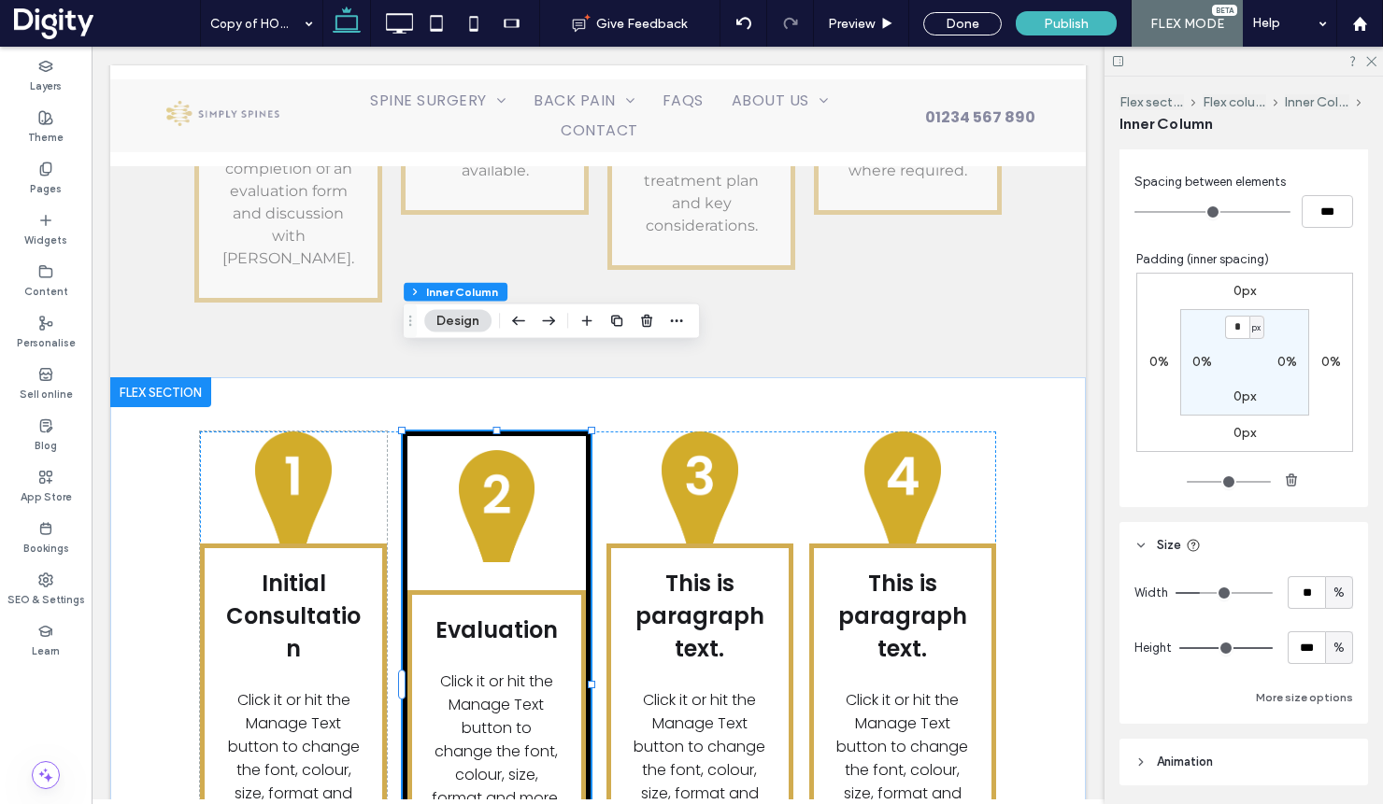
scroll to position [1023, 0]
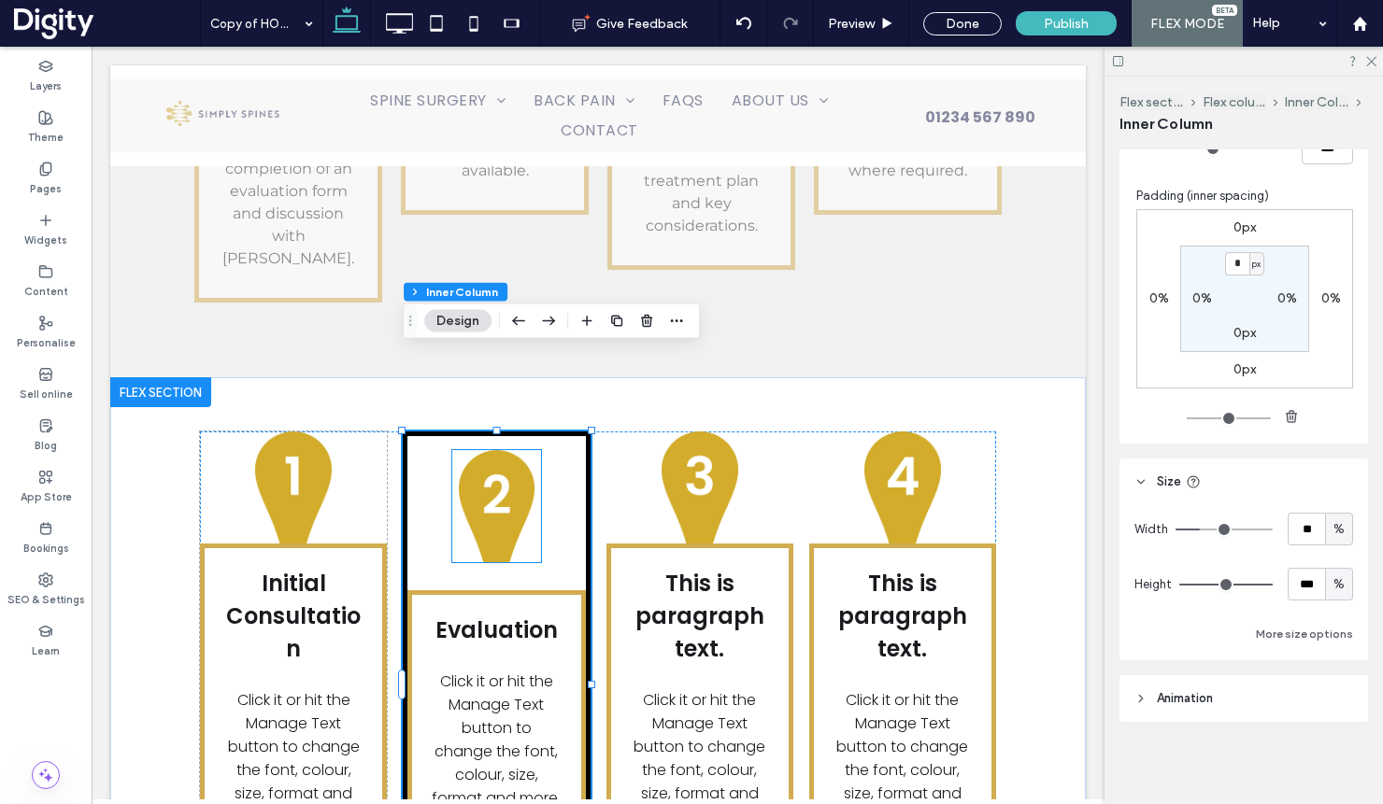
click at [529, 450] on img at bounding box center [497, 506] width 90 height 112
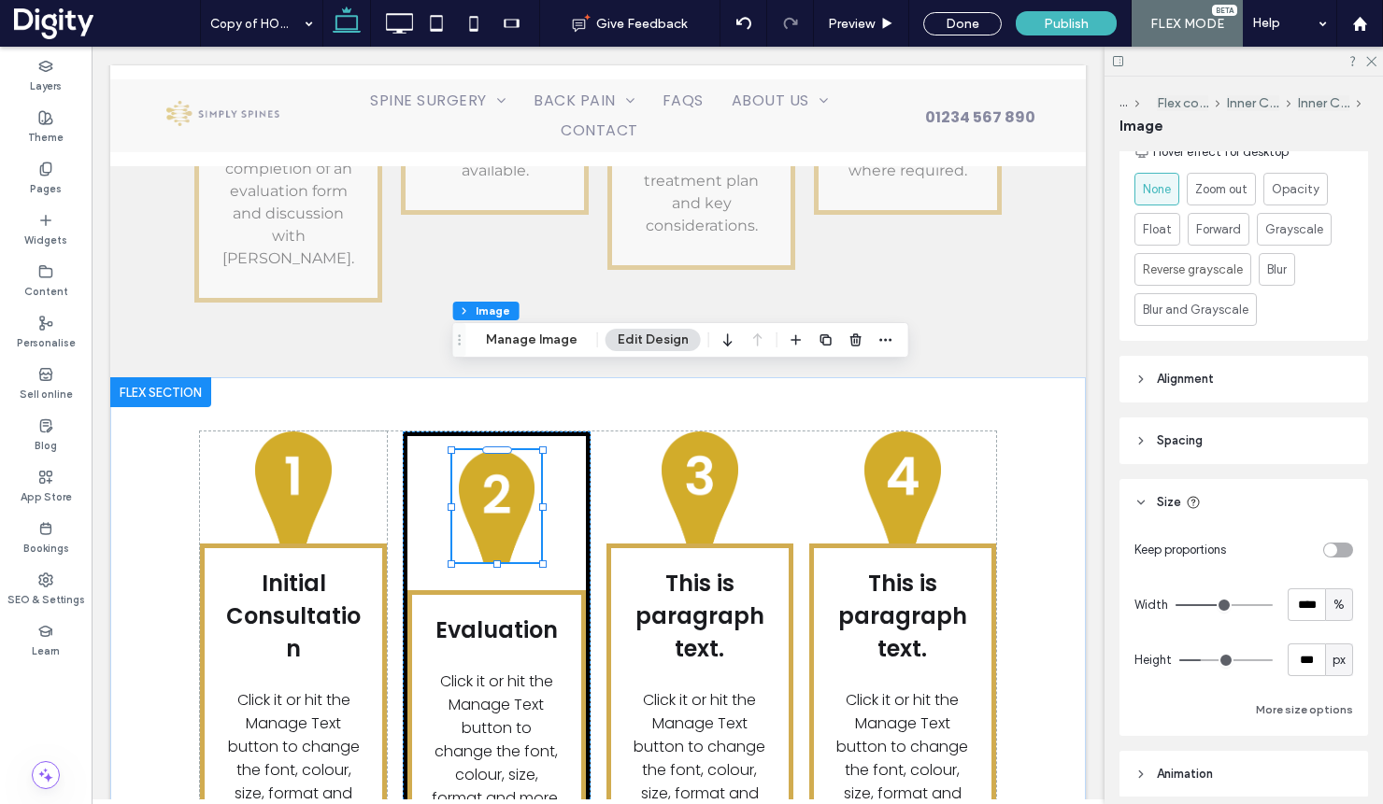
scroll to position [925, 0]
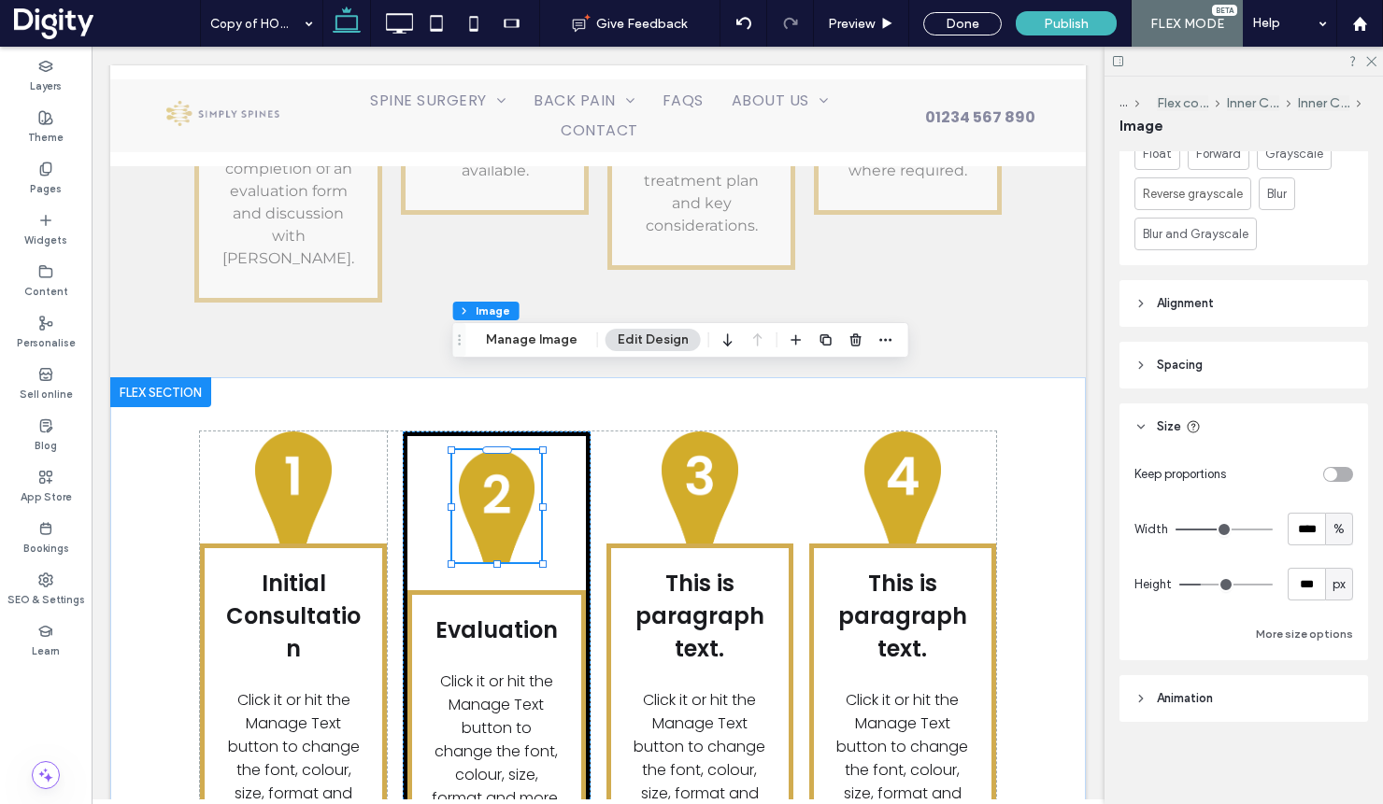
type input "***"
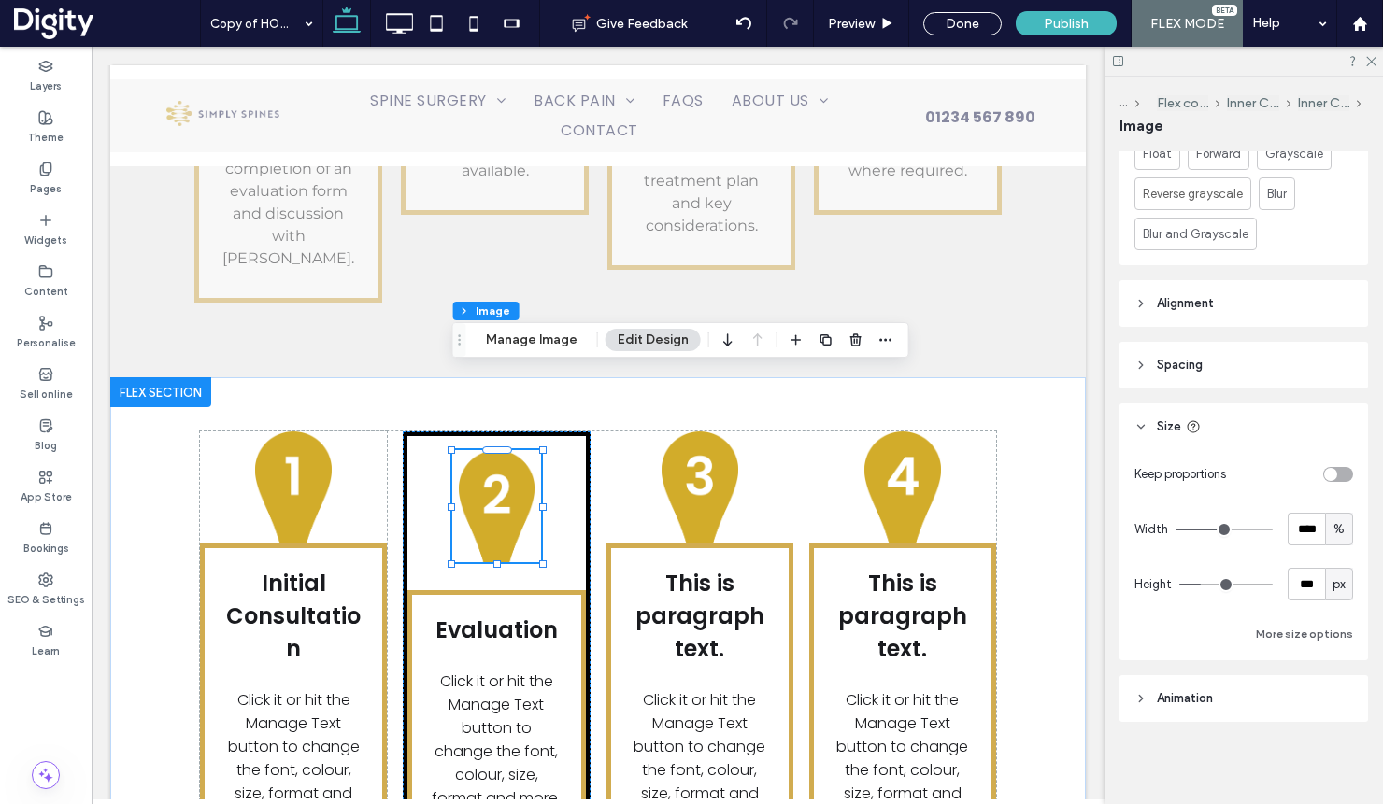
type input "***"
type input "**"
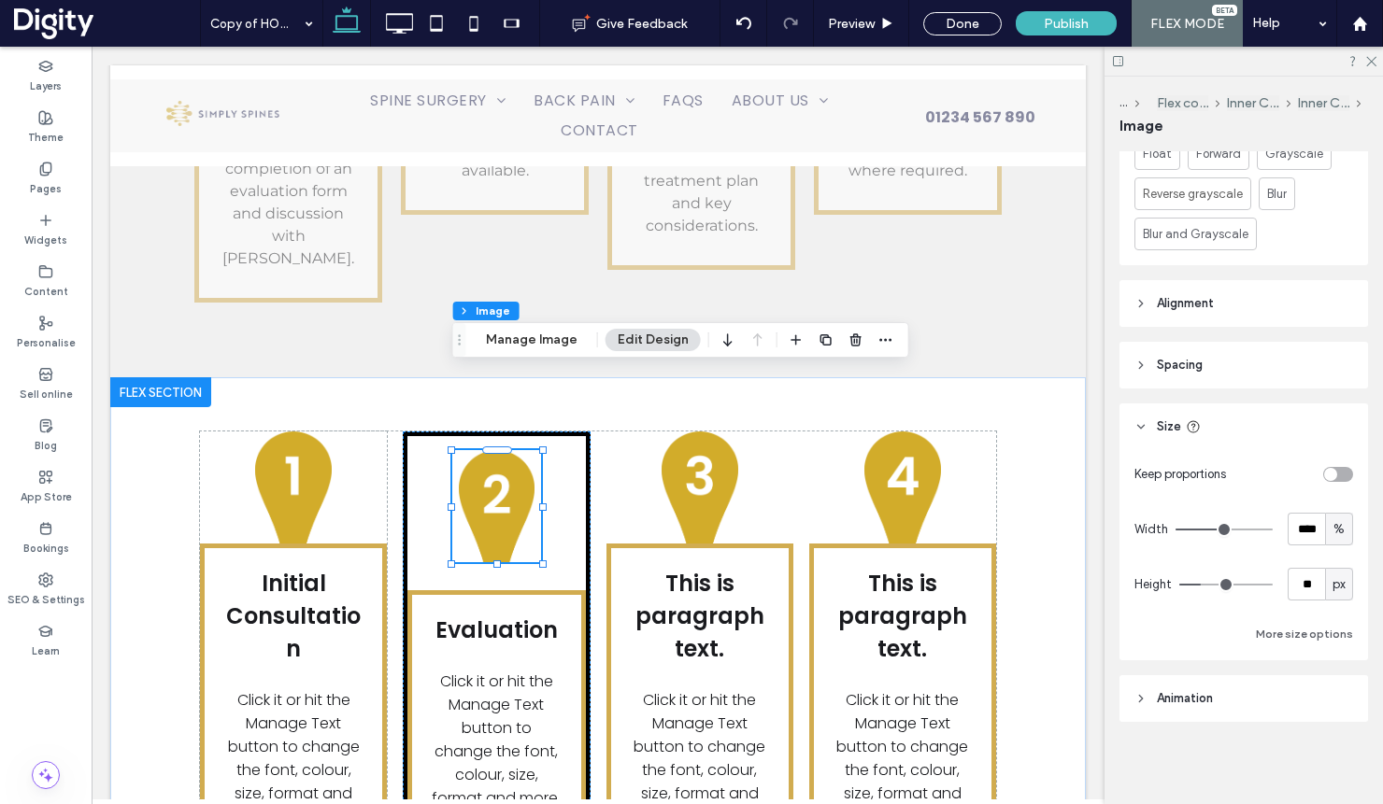
type input "**"
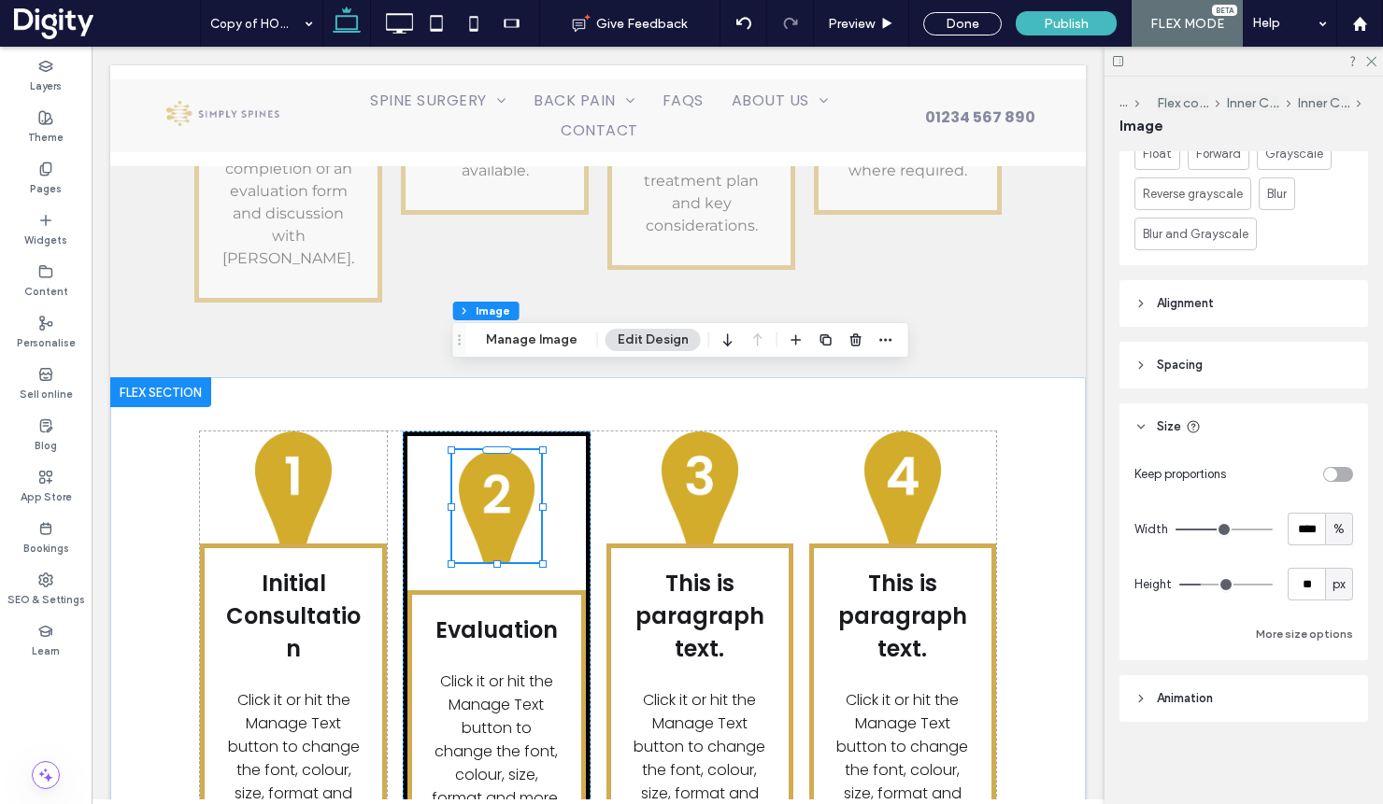
type input "**"
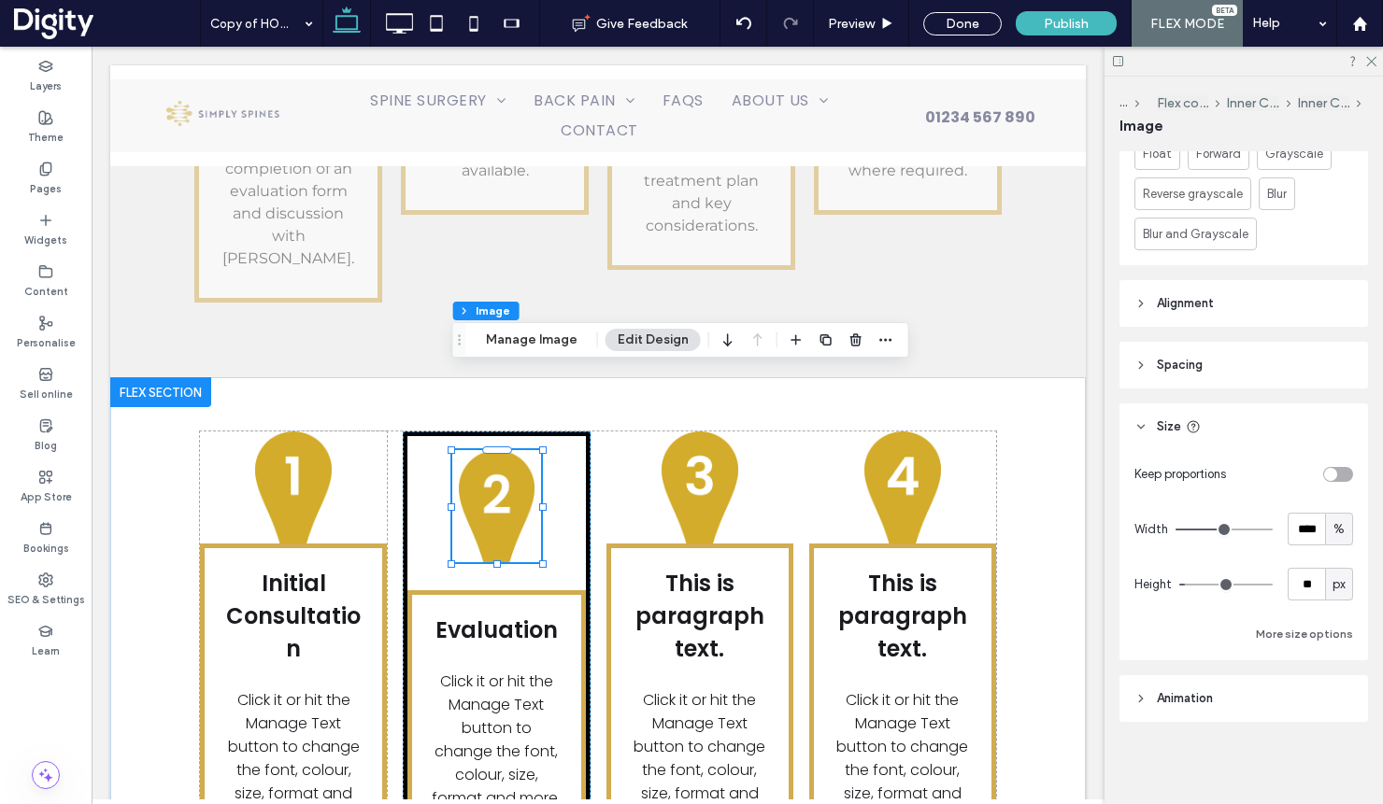
type input "**"
type input "*"
drag, startPoint x: 1190, startPoint y: 583, endPoint x: 1181, endPoint y: 584, distance: 9.4
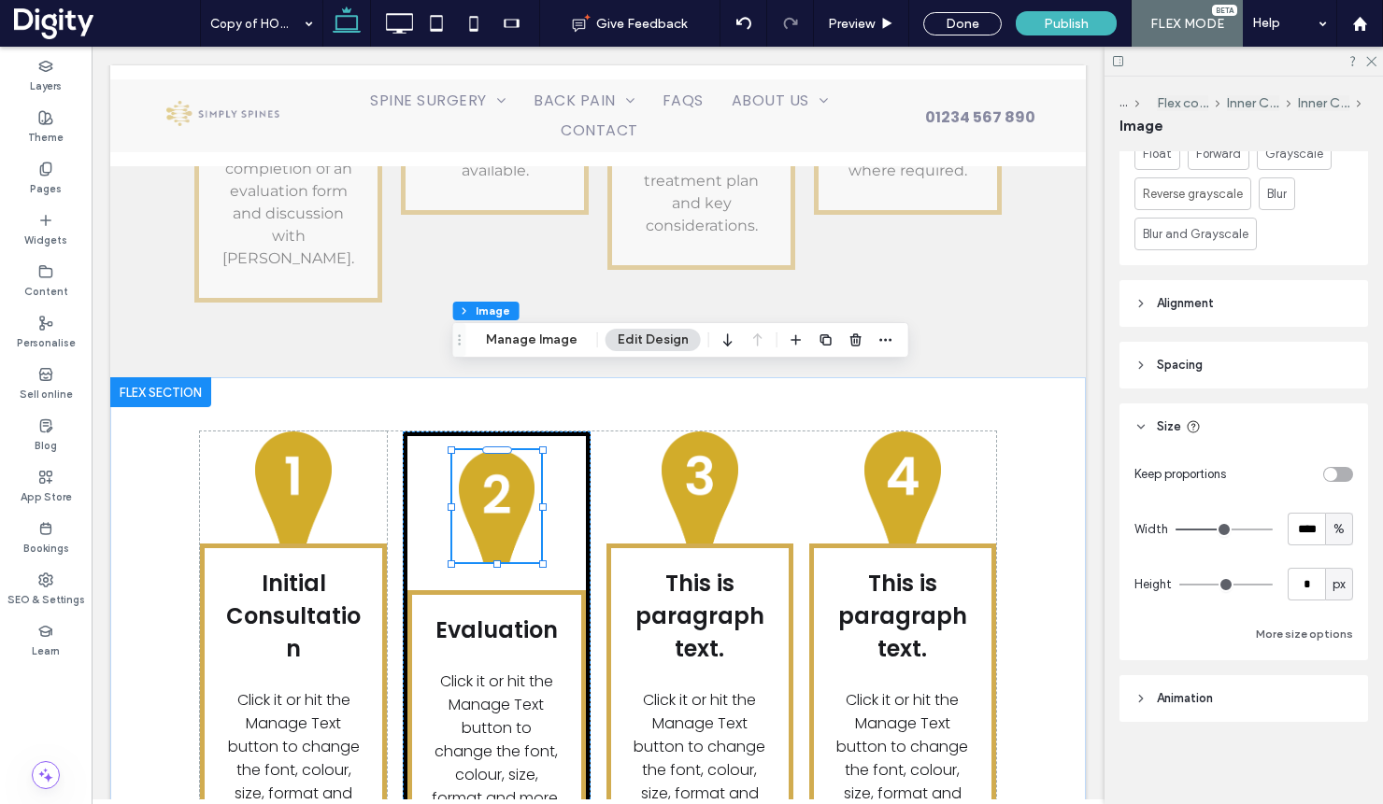
type input "*"
click at [1182, 584] on input "range" at bounding box center [1225, 585] width 93 height 2
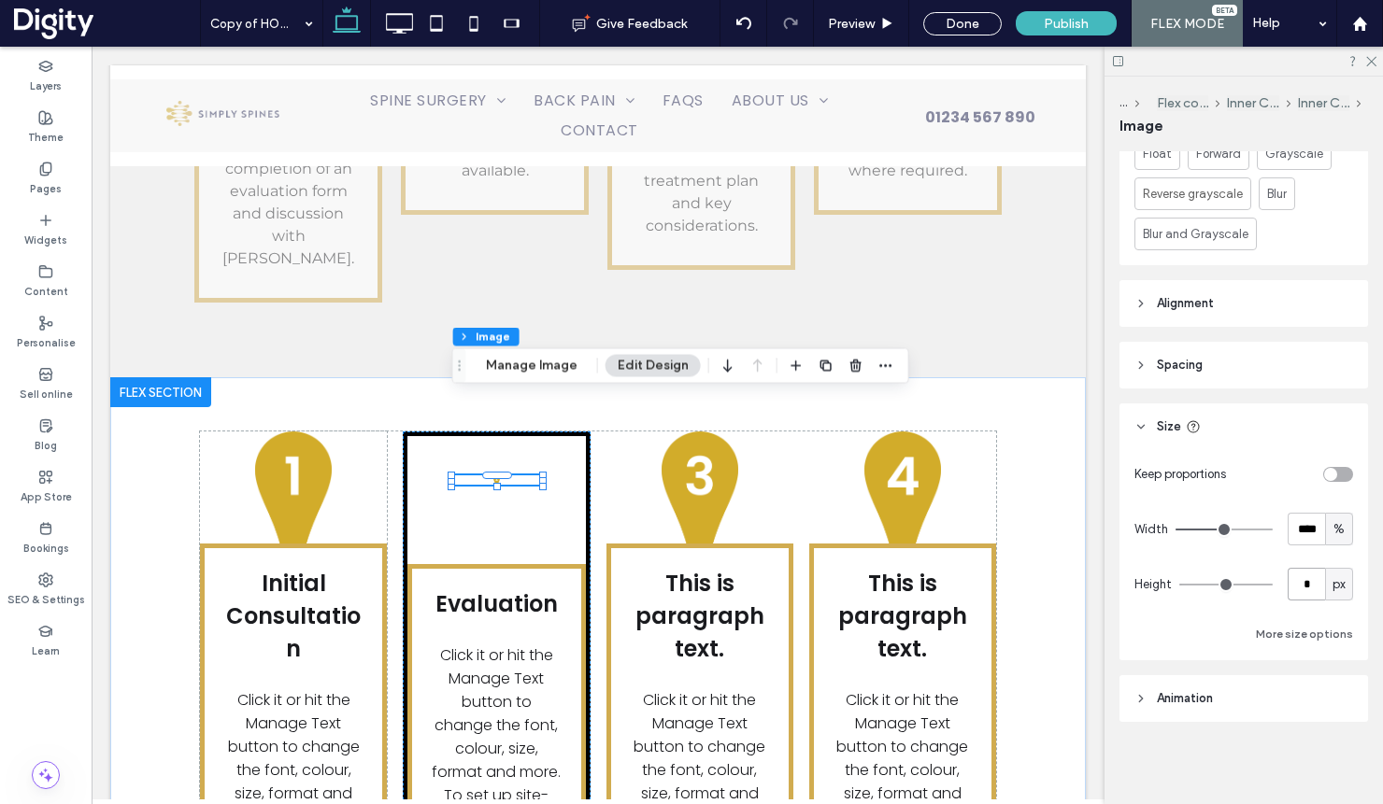
click at [1302, 584] on input "*" at bounding box center [1305, 584] width 37 height 33
type input "****"
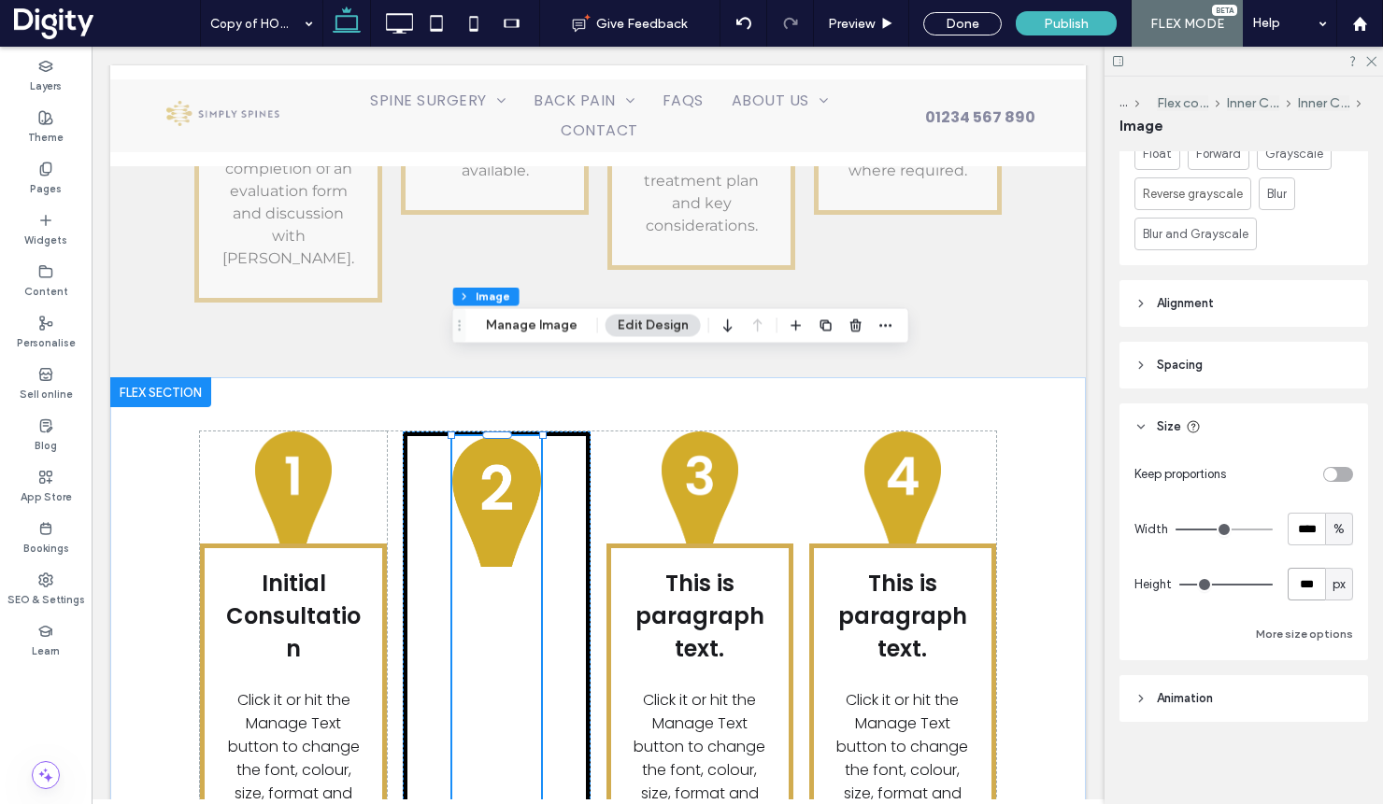
type input "***"
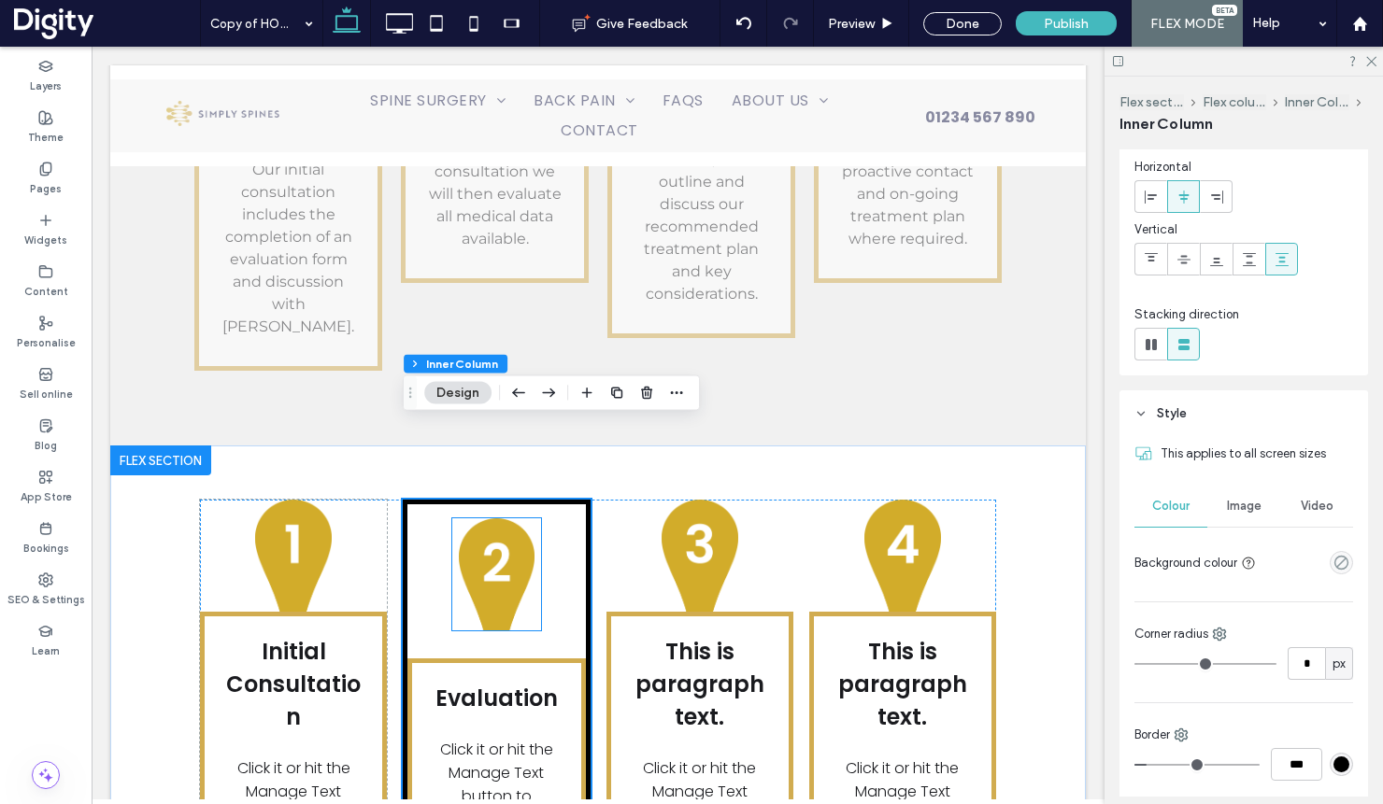
scroll to position [3561, 0]
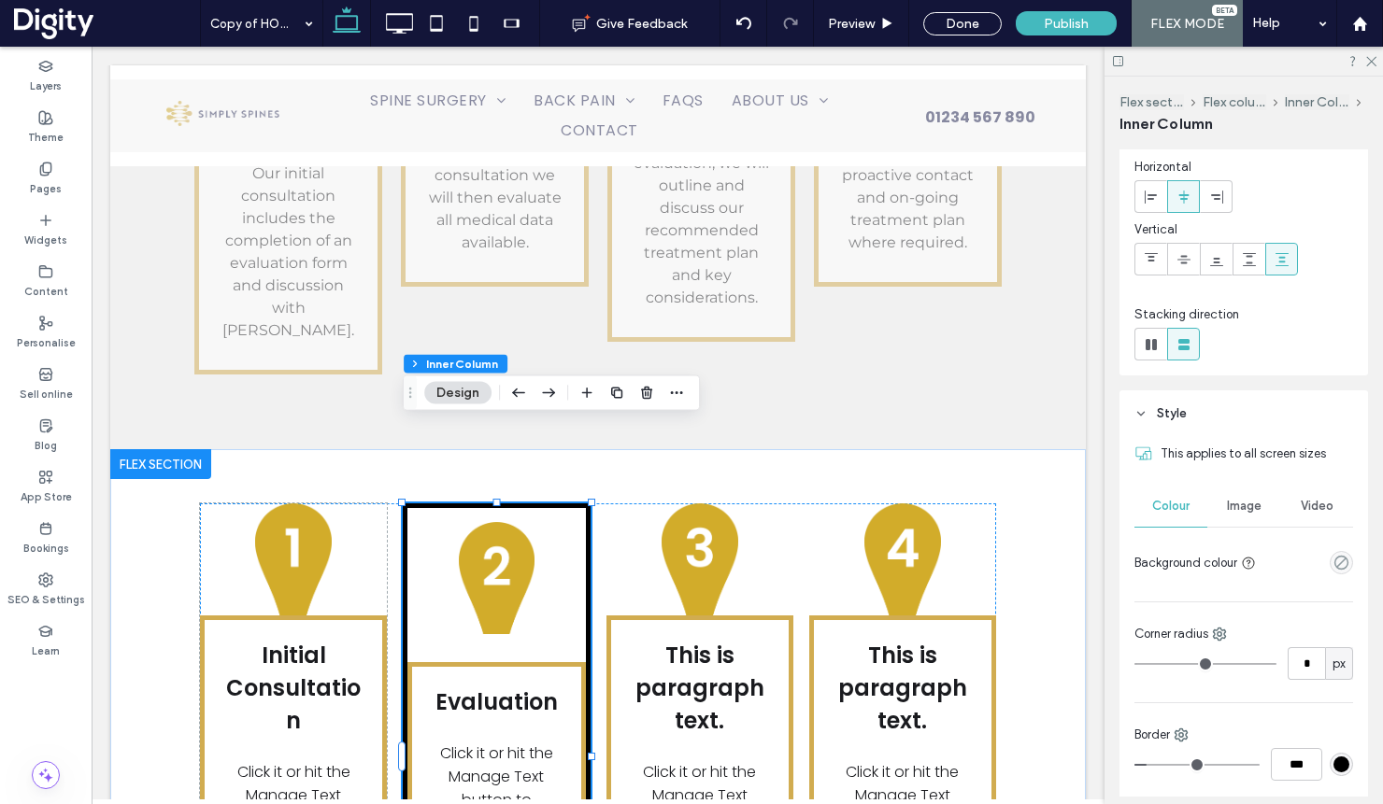
click at [549, 530] on div "Evaluation Click it or hit the Manage Text button to change the font, colour, s…" at bounding box center [497, 761] width 188 height 514
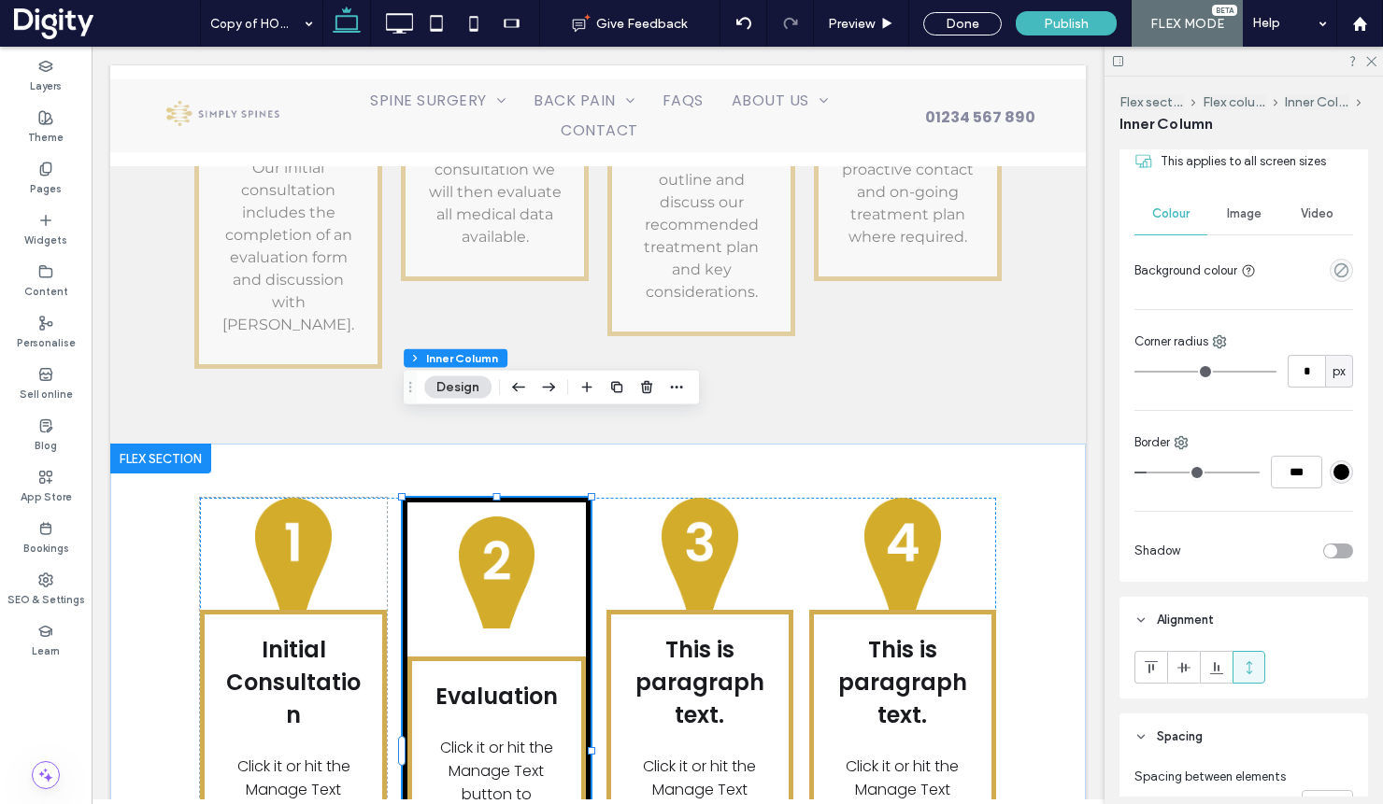
scroll to position [365, 0]
click at [1145, 665] on icon at bounding box center [1150, 667] width 15 height 15
click at [570, 499] on div "Evaluation Click it or hit the Manage Text button to change the font, colour, s…" at bounding box center [497, 755] width 188 height 514
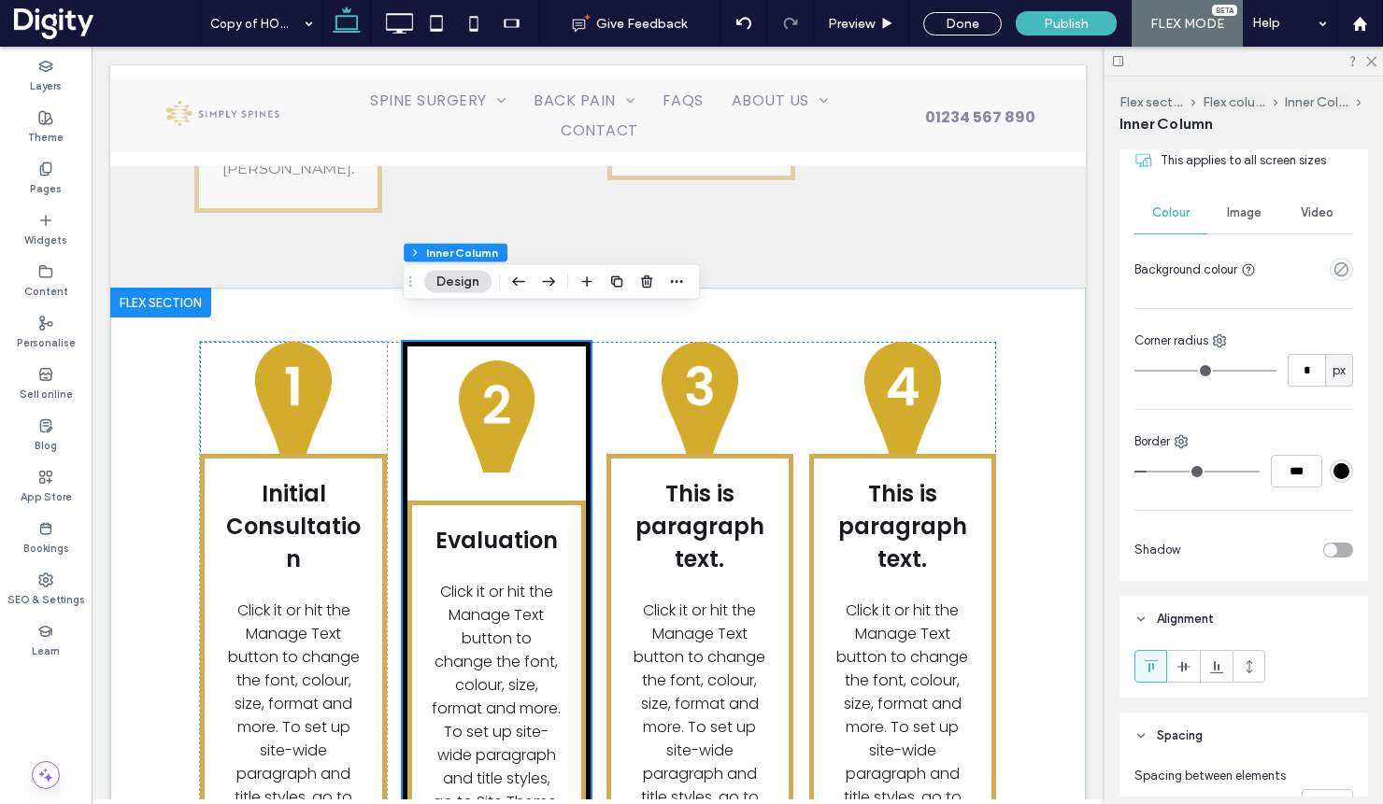
scroll to position [3740, 0]
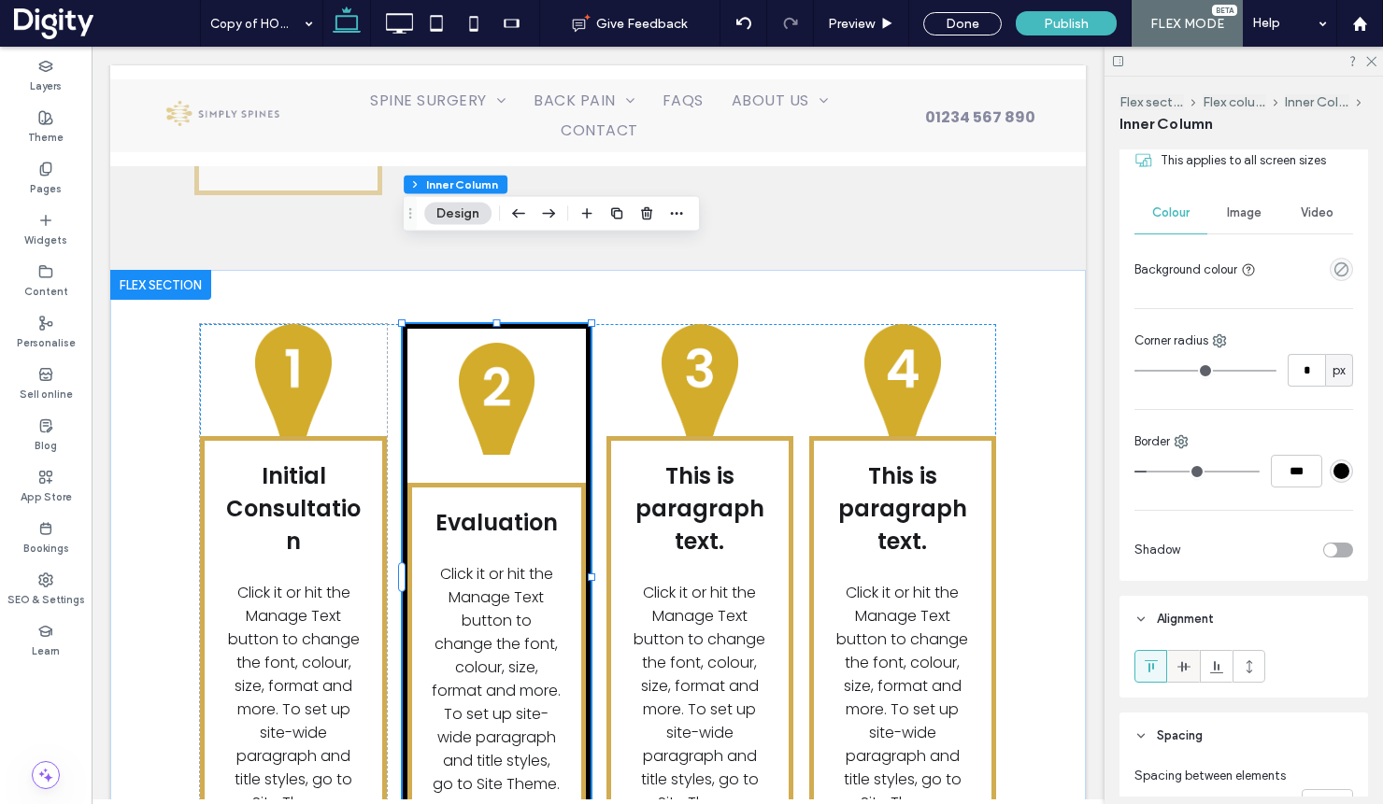
click at [1193, 655] on div at bounding box center [1183, 666] width 31 height 31
drag, startPoint x: 1205, startPoint y: 663, endPoint x: 1228, endPoint y: 665, distance: 22.5
click at [1205, 663] on div at bounding box center [1215, 666] width 31 height 31
click at [1242, 665] on icon at bounding box center [1249, 667] width 15 height 15
click at [1137, 669] on div at bounding box center [1150, 666] width 31 height 31
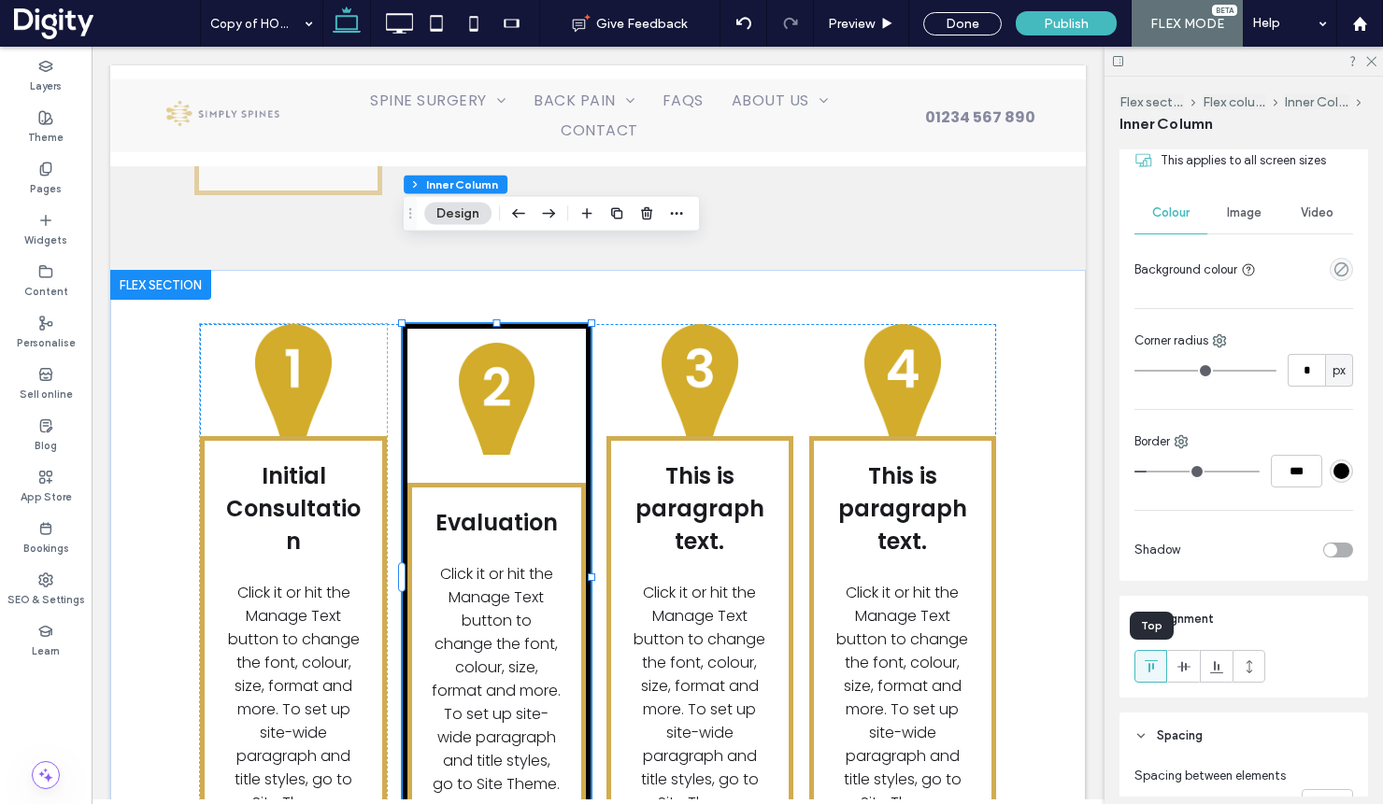
click at [1152, 667] on use at bounding box center [1149, 666] width 13 height 12
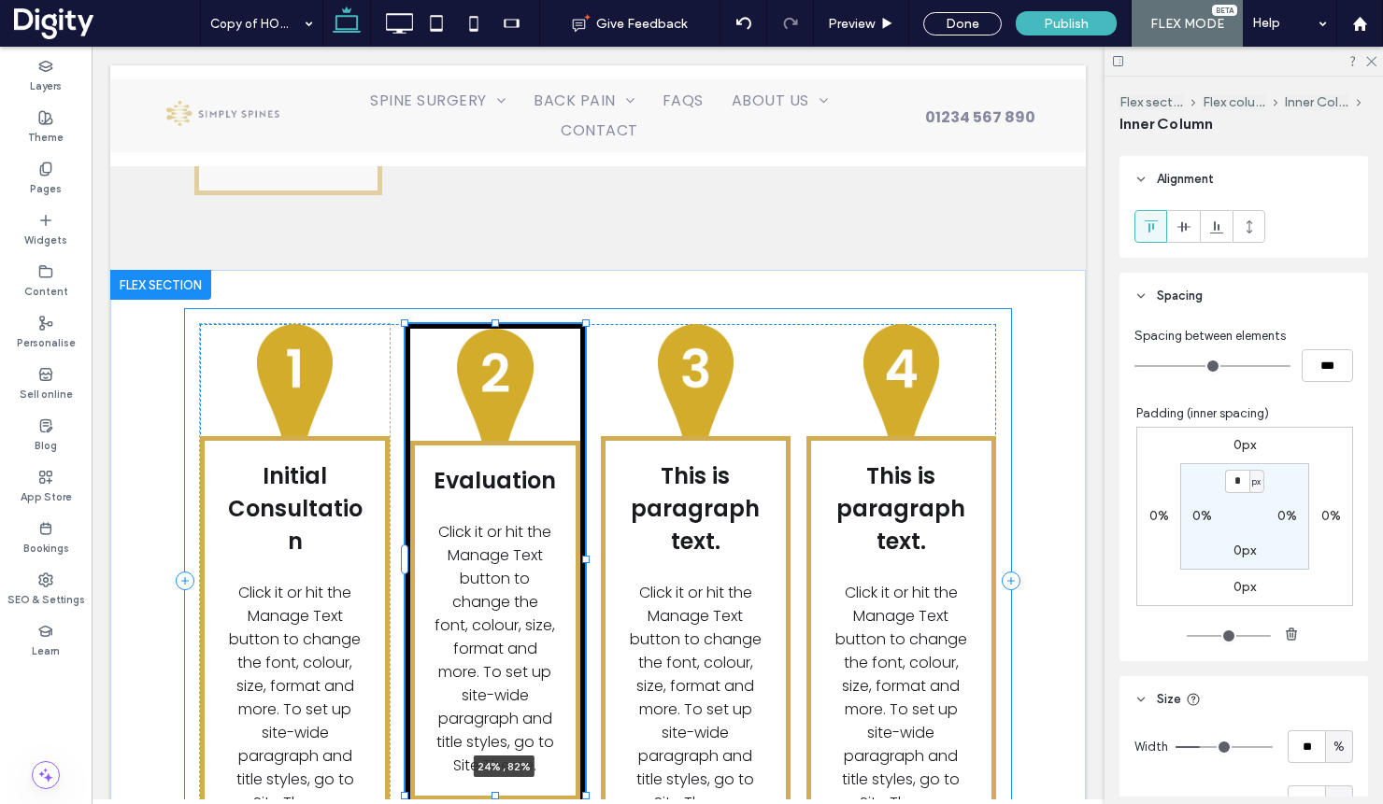
scroll to position [812, 0]
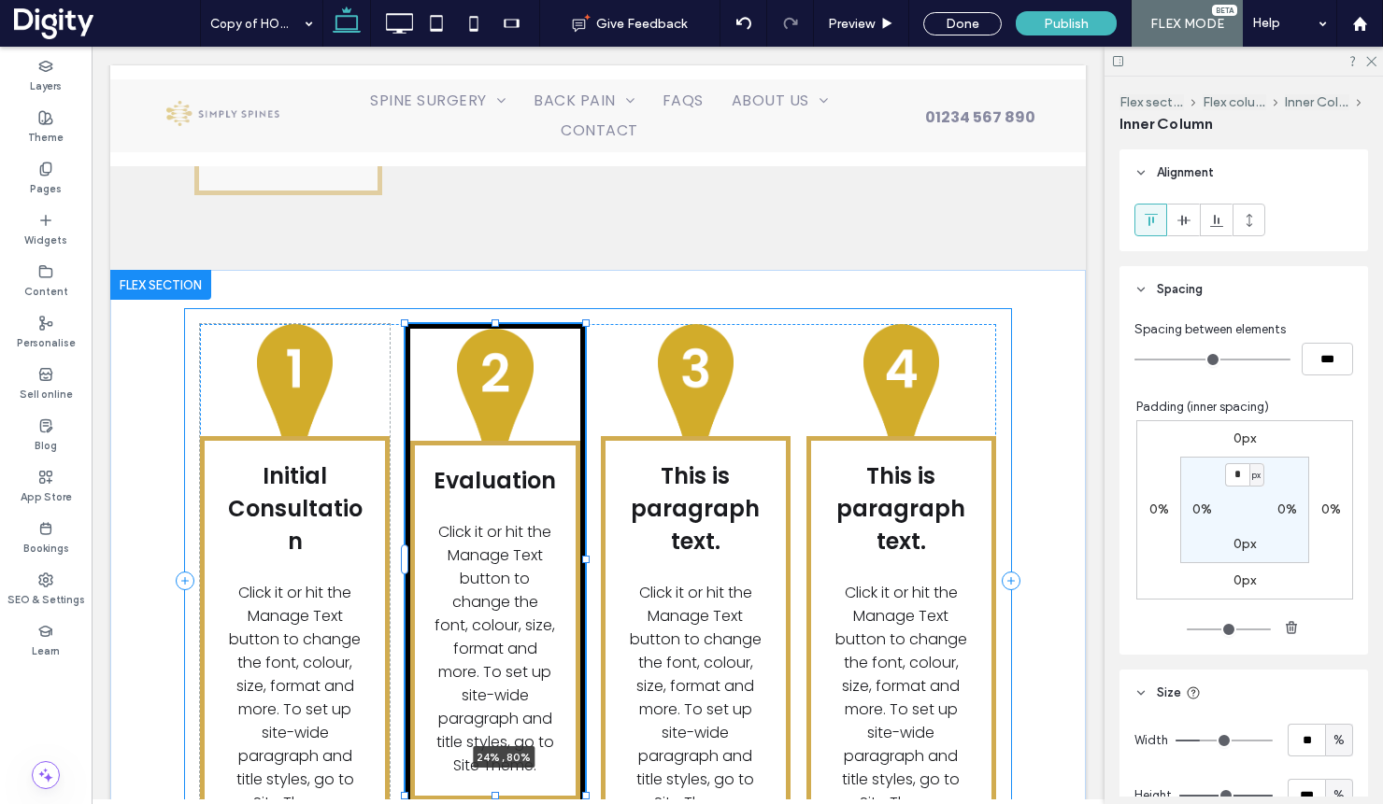
drag, startPoint x: 497, startPoint y: 749, endPoint x: 746, endPoint y: 595, distance: 293.2
click at [498, 649] on div "Initial Consultation Click it or hit the Manage Text button to change the font,…" at bounding box center [597, 581] width 975 height 622
type input "**"
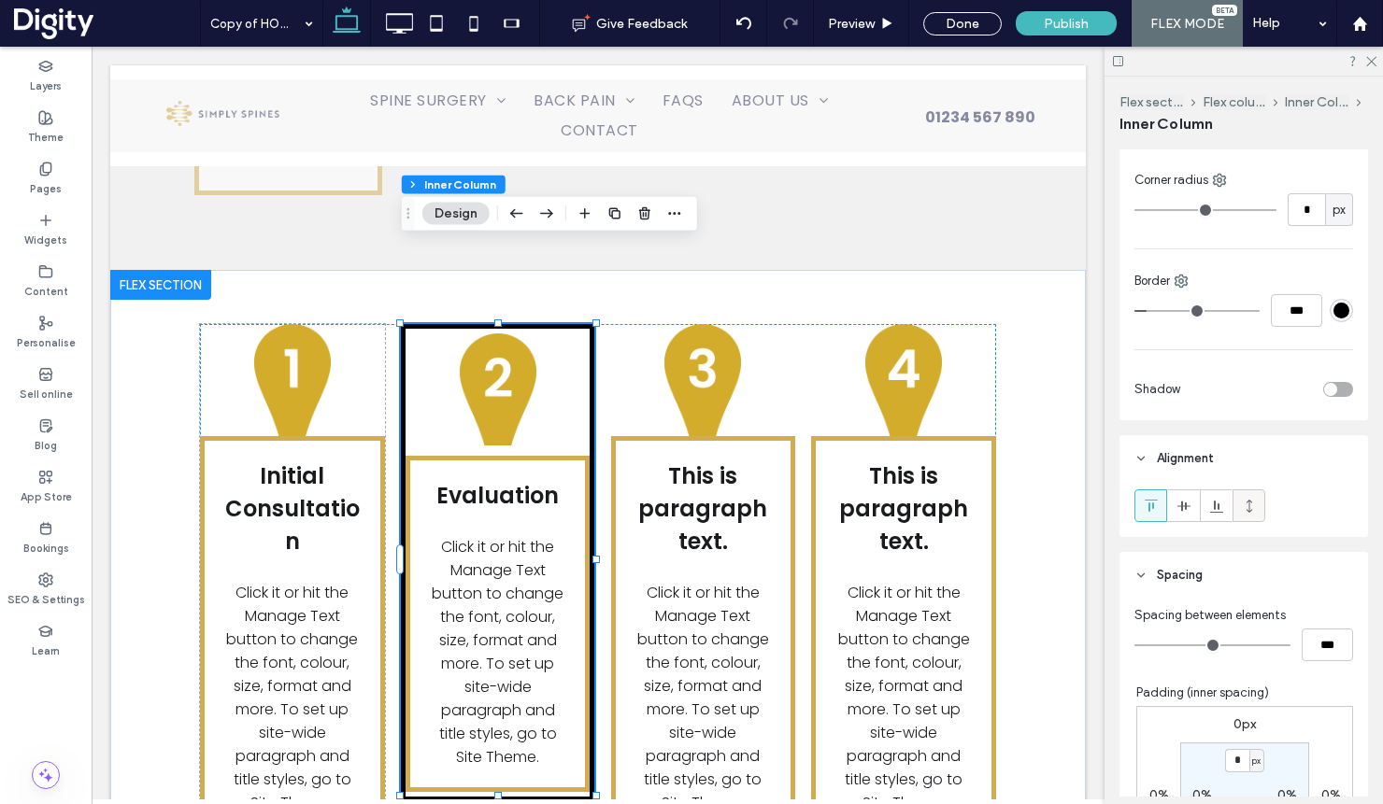
scroll to position [501, 0]
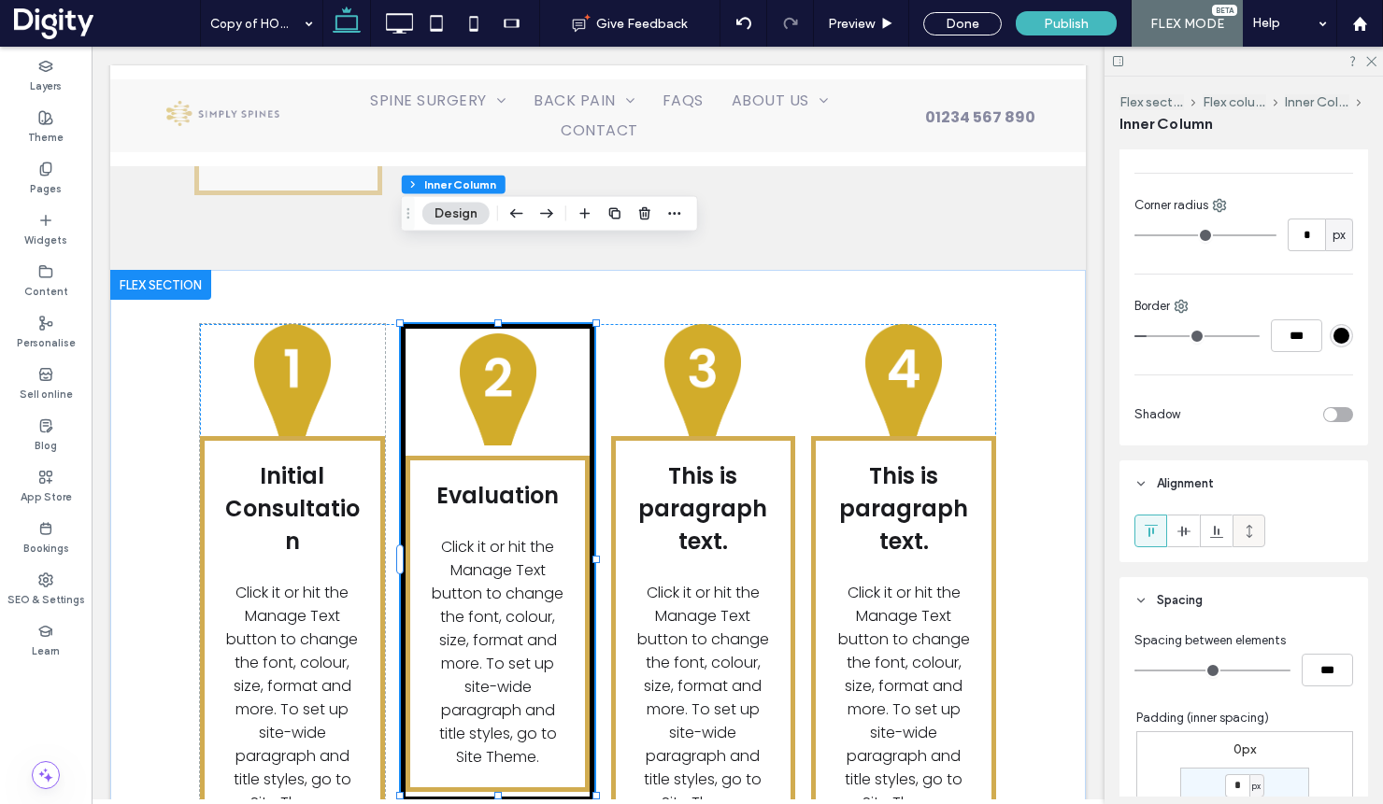
click at [1255, 532] on icon at bounding box center [1249, 531] width 15 height 15
type input "***"
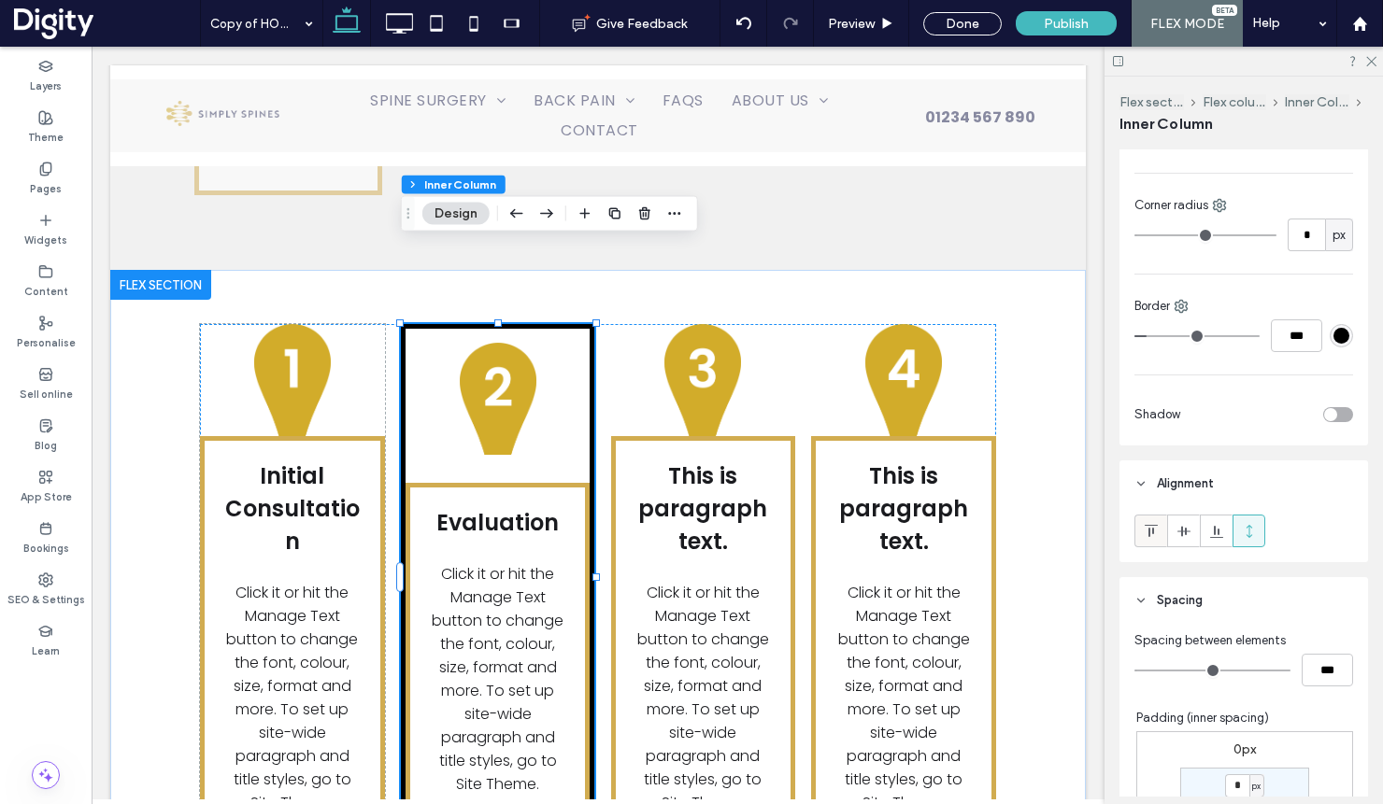
click at [1152, 532] on use at bounding box center [1149, 531] width 13 height 12
click at [489, 343] on img at bounding box center [497, 399] width 92 height 112
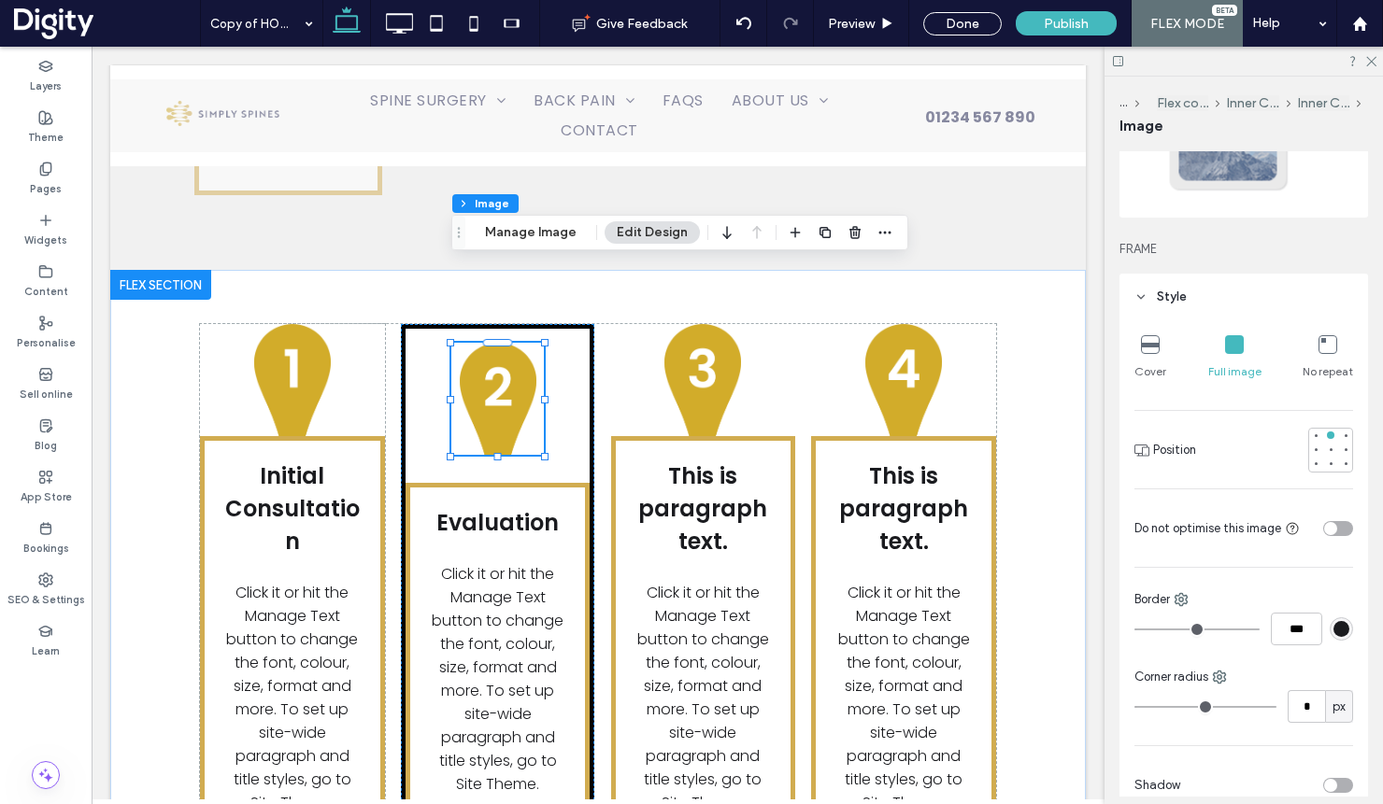
scroll to position [0, 0]
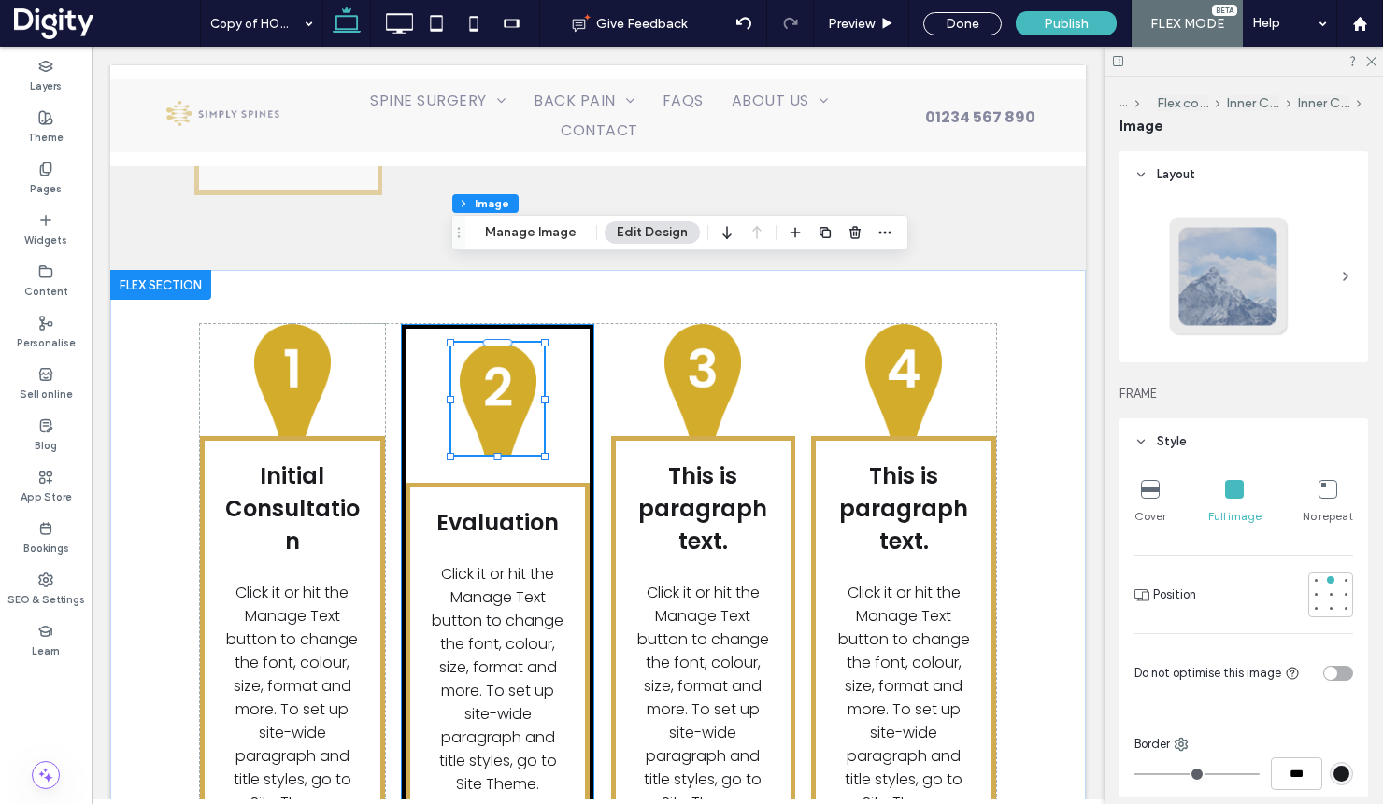
click at [570, 348] on div "Evaluation Click it or hit the Manage Text button to change the font, colour, s…" at bounding box center [498, 581] width 194 height 514
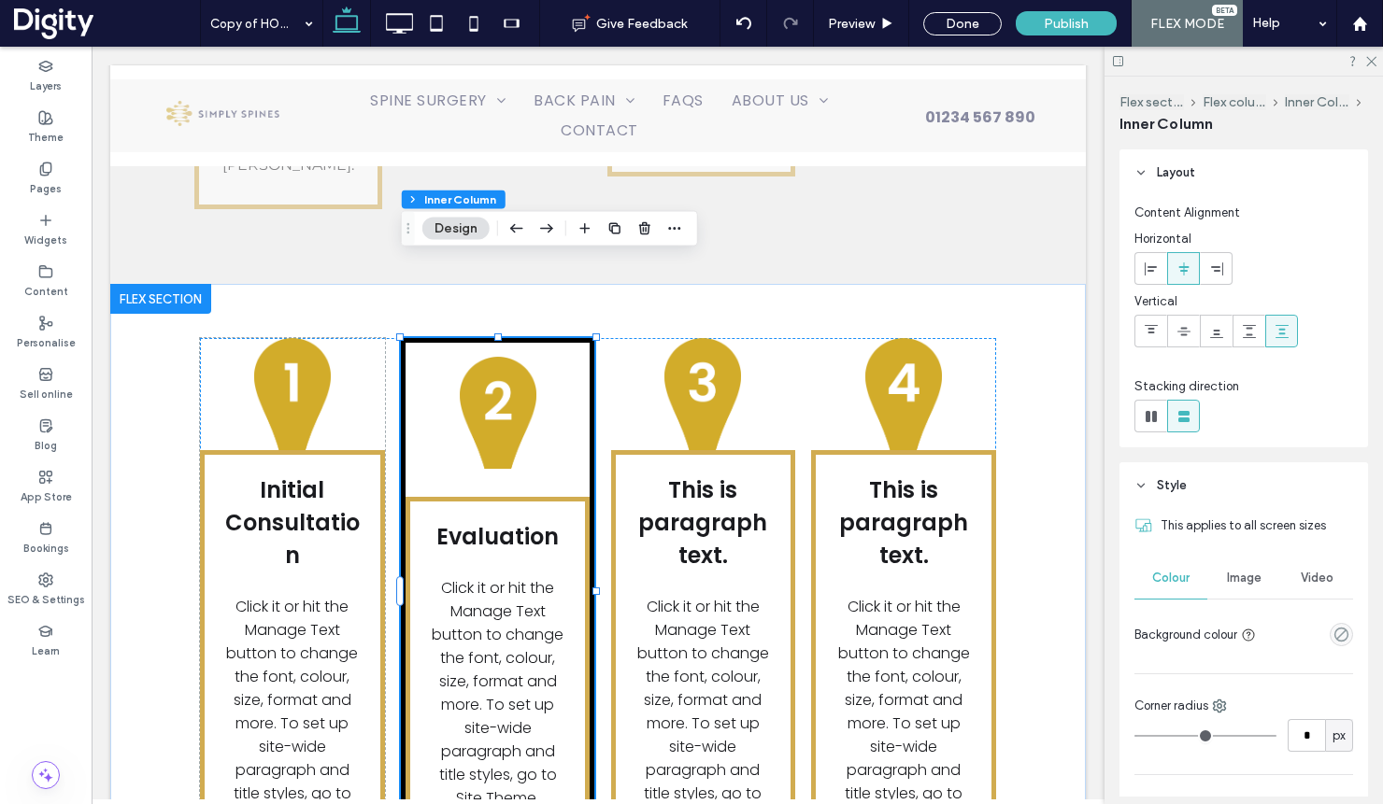
scroll to position [3726, 0]
click at [738, 21] on use at bounding box center [742, 23] width 15 height 12
click at [737, 21] on div "Copy of HOME Give Feedback Preview Done Publish FLEX MODE Help Site Comments Si…" at bounding box center [691, 402] width 1383 height 804
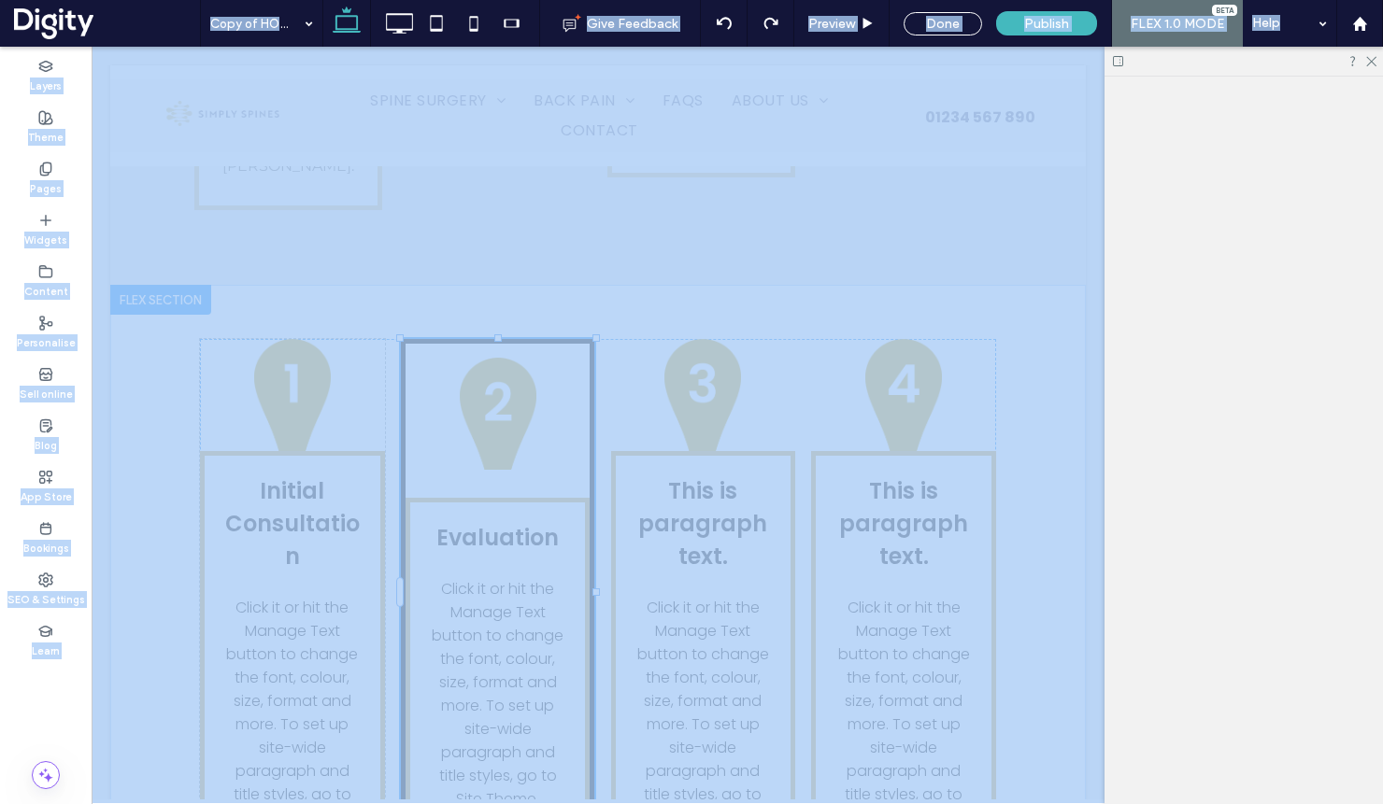
click at [737, 21] on div at bounding box center [691, 402] width 1383 height 804
click at [725, 26] on div "Copy of HOME Give Feedback Preview Done Publish FLEX 1.0 MODE Help Site Comment…" at bounding box center [691, 402] width 1383 height 804
click at [725, 24] on icon at bounding box center [724, 23] width 15 height 15
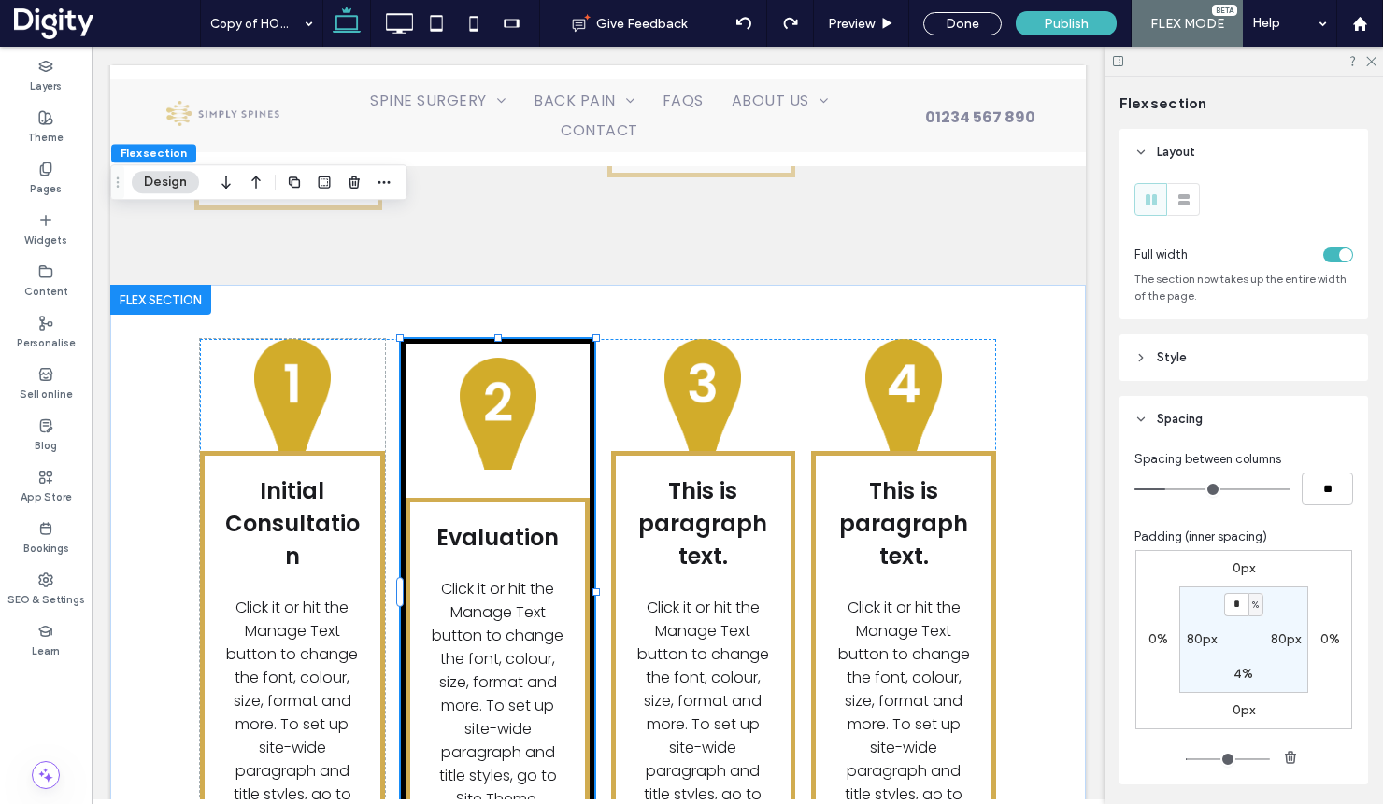
type input "*"
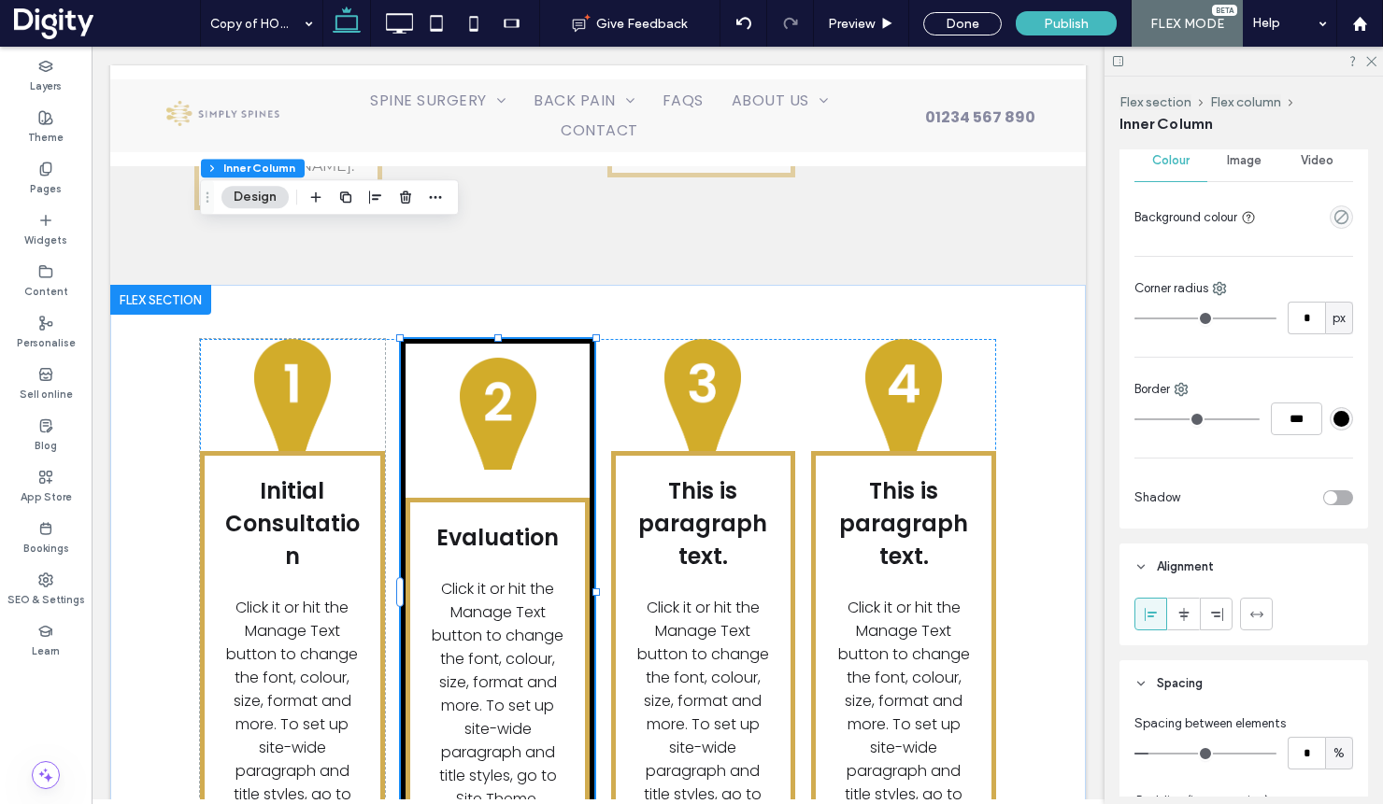
scroll to position [505, 0]
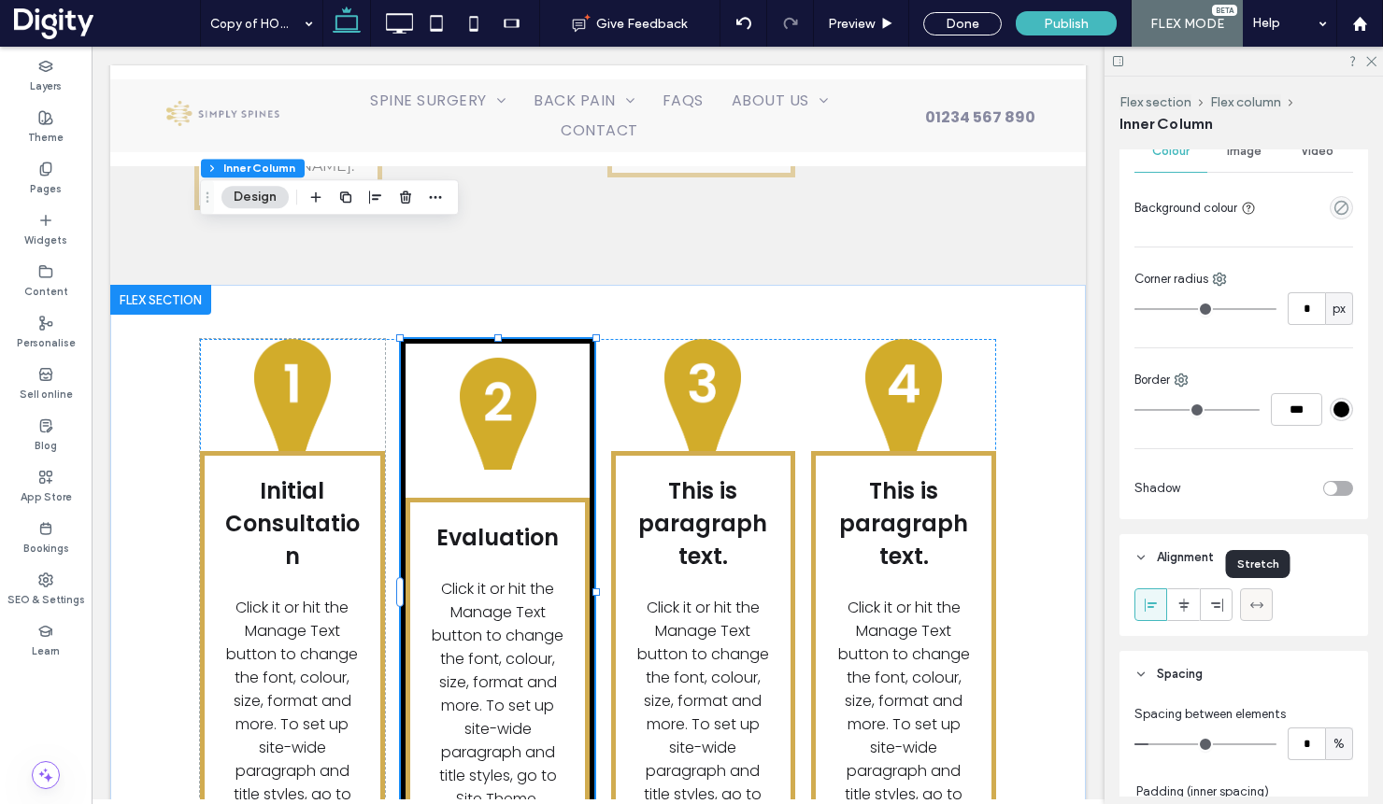
click at [1259, 607] on use at bounding box center [1255, 605] width 13 height 6
click at [1182, 604] on icon at bounding box center [1183, 605] width 15 height 15
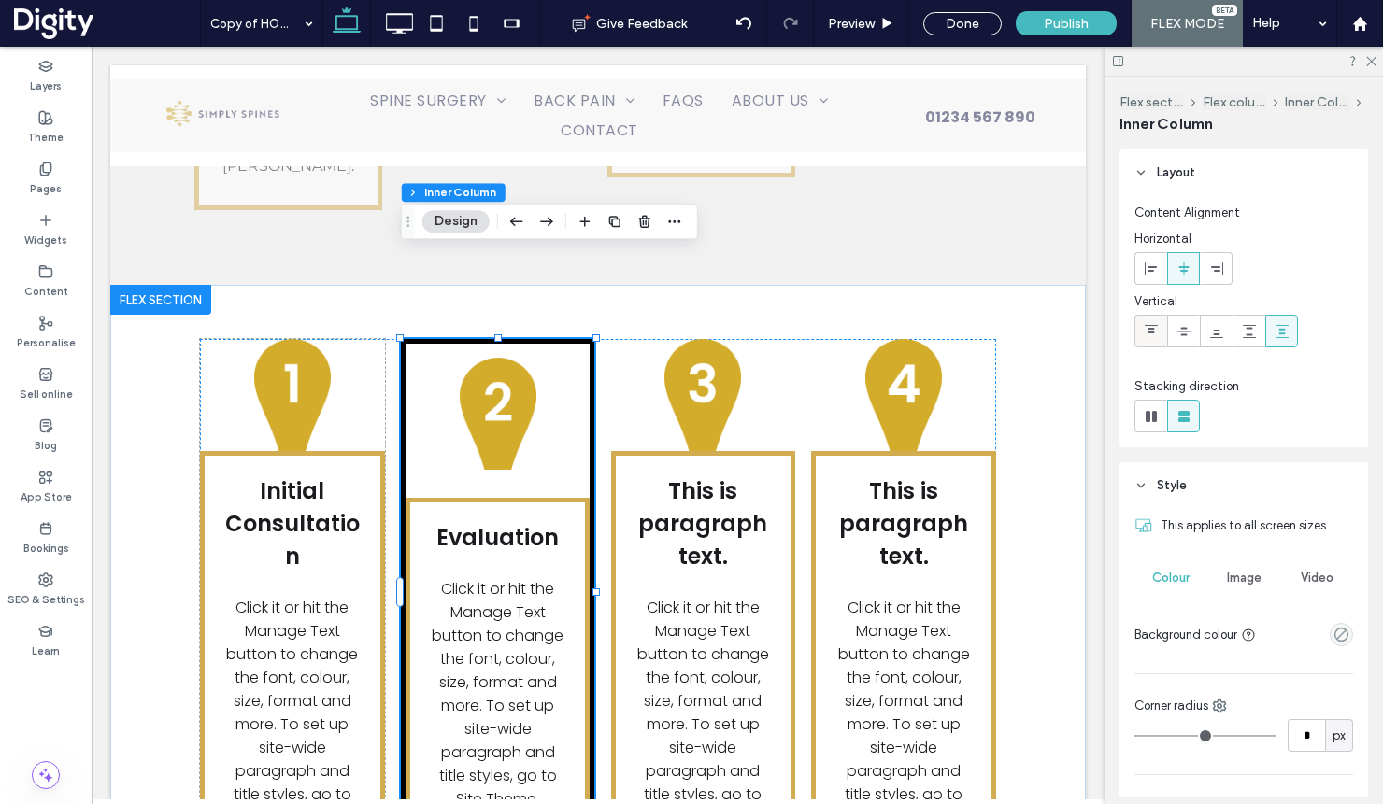
click at [1148, 346] on span at bounding box center [1150, 331] width 15 height 31
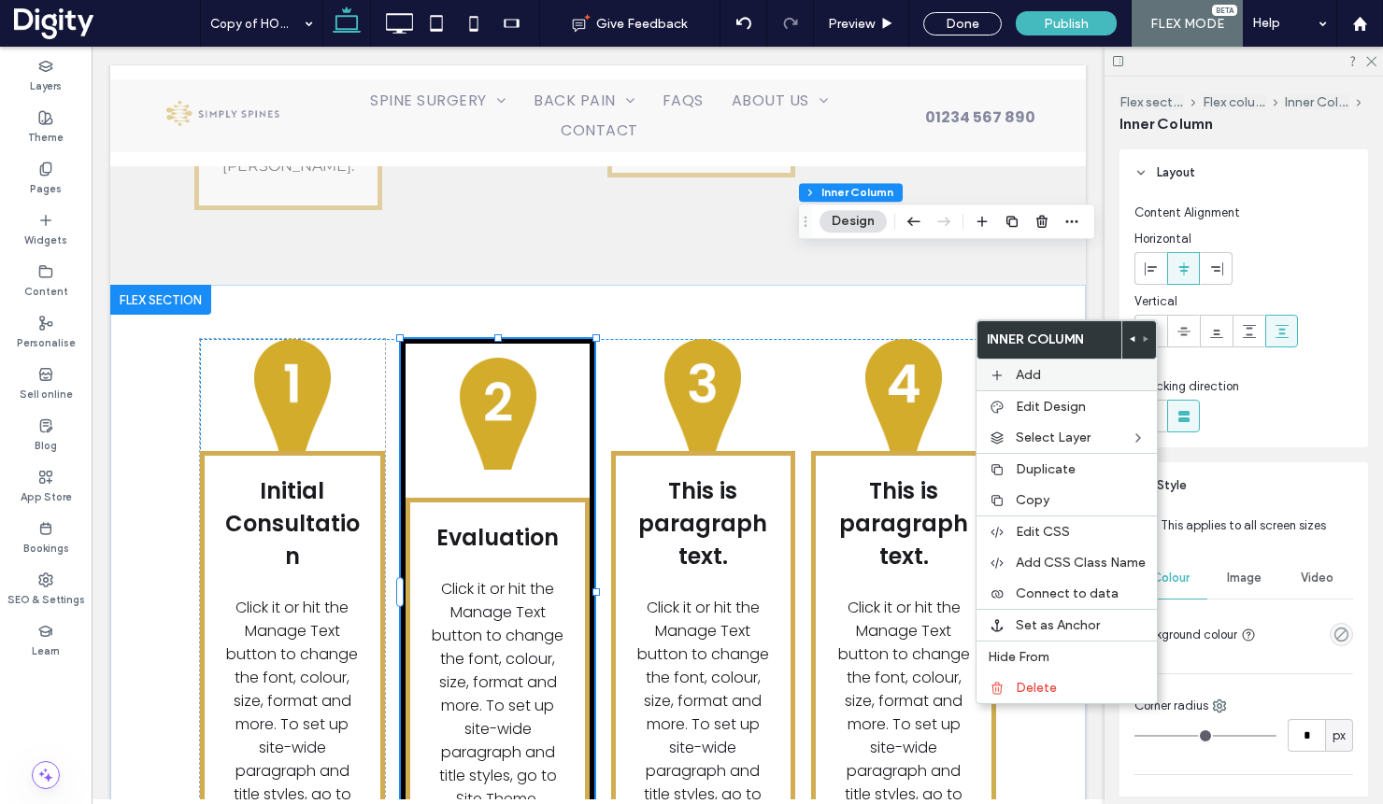
click at [1022, 376] on span "Add" at bounding box center [1027, 375] width 25 height 16
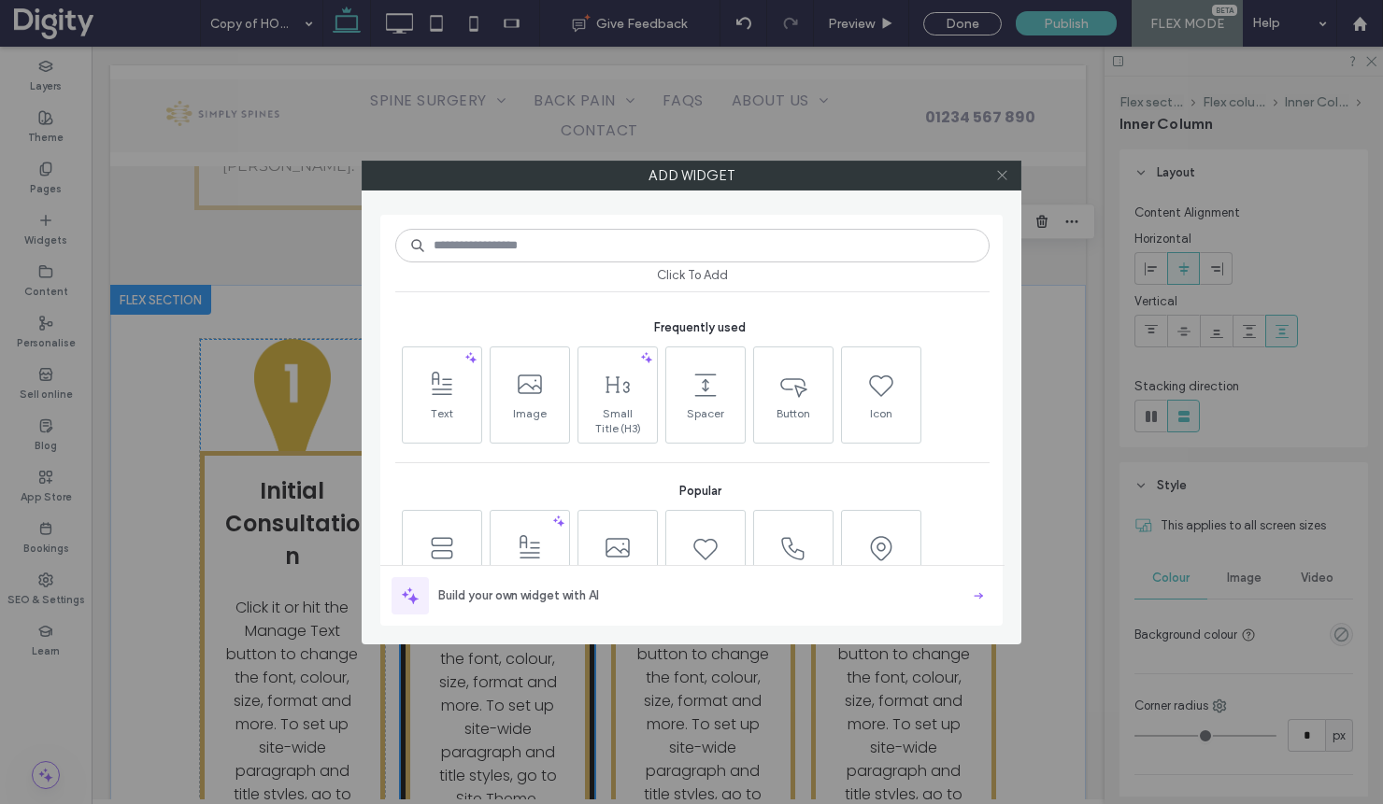
click at [1004, 173] on icon at bounding box center [1002, 175] width 14 height 14
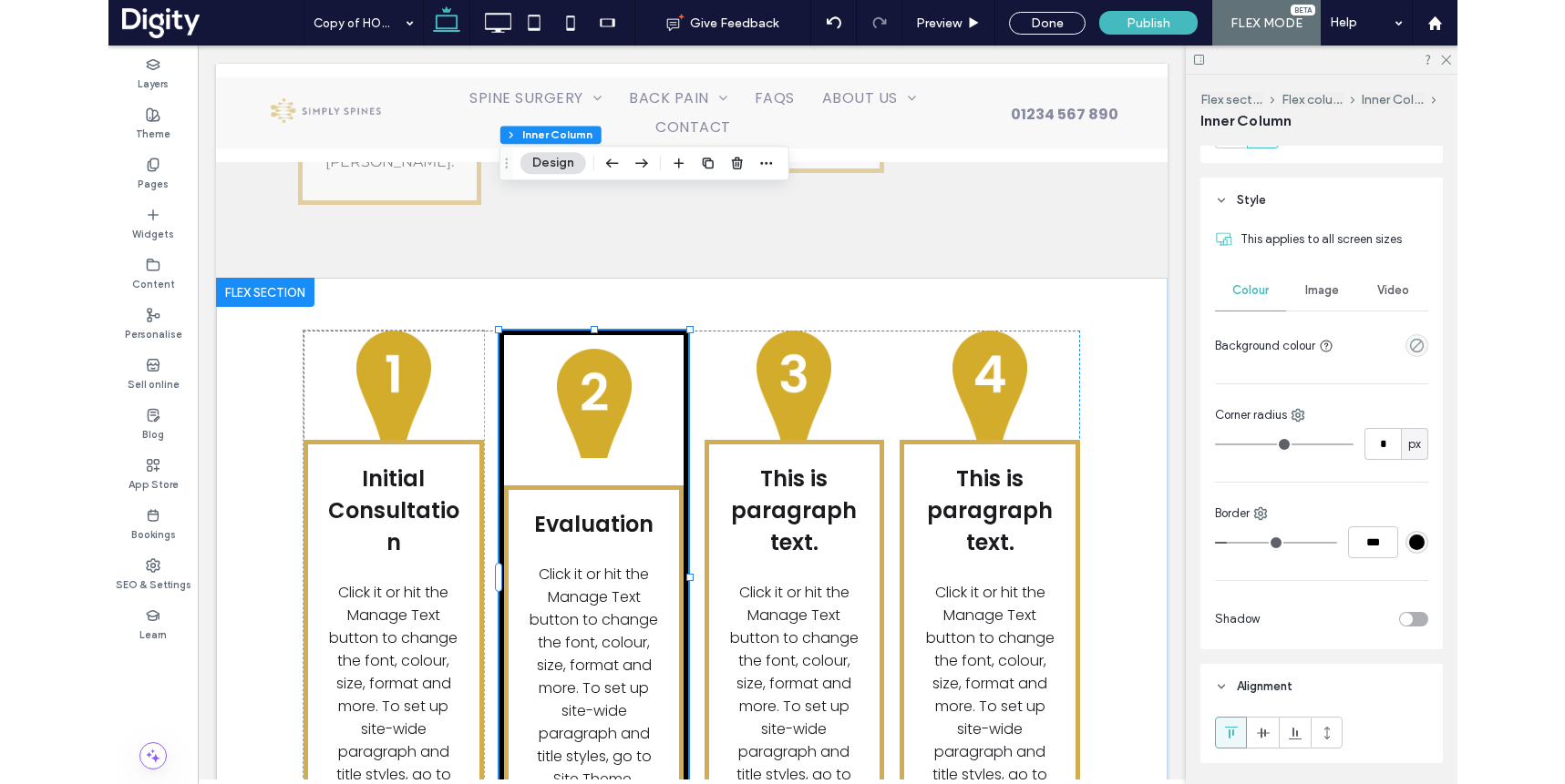
scroll to position [291, 0]
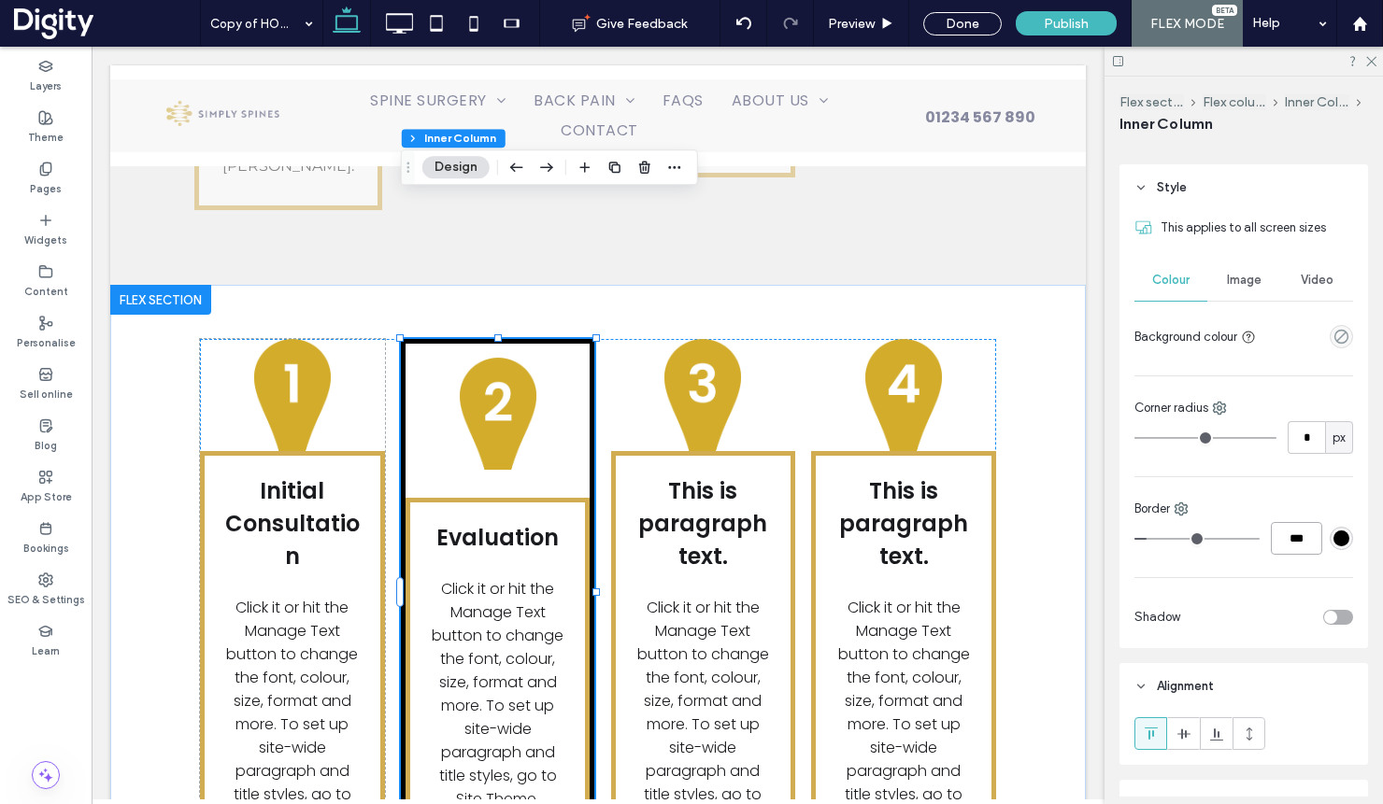
click at [1298, 530] on input "***" at bounding box center [1295, 538] width 51 height 33
type input "***"
type input "*"
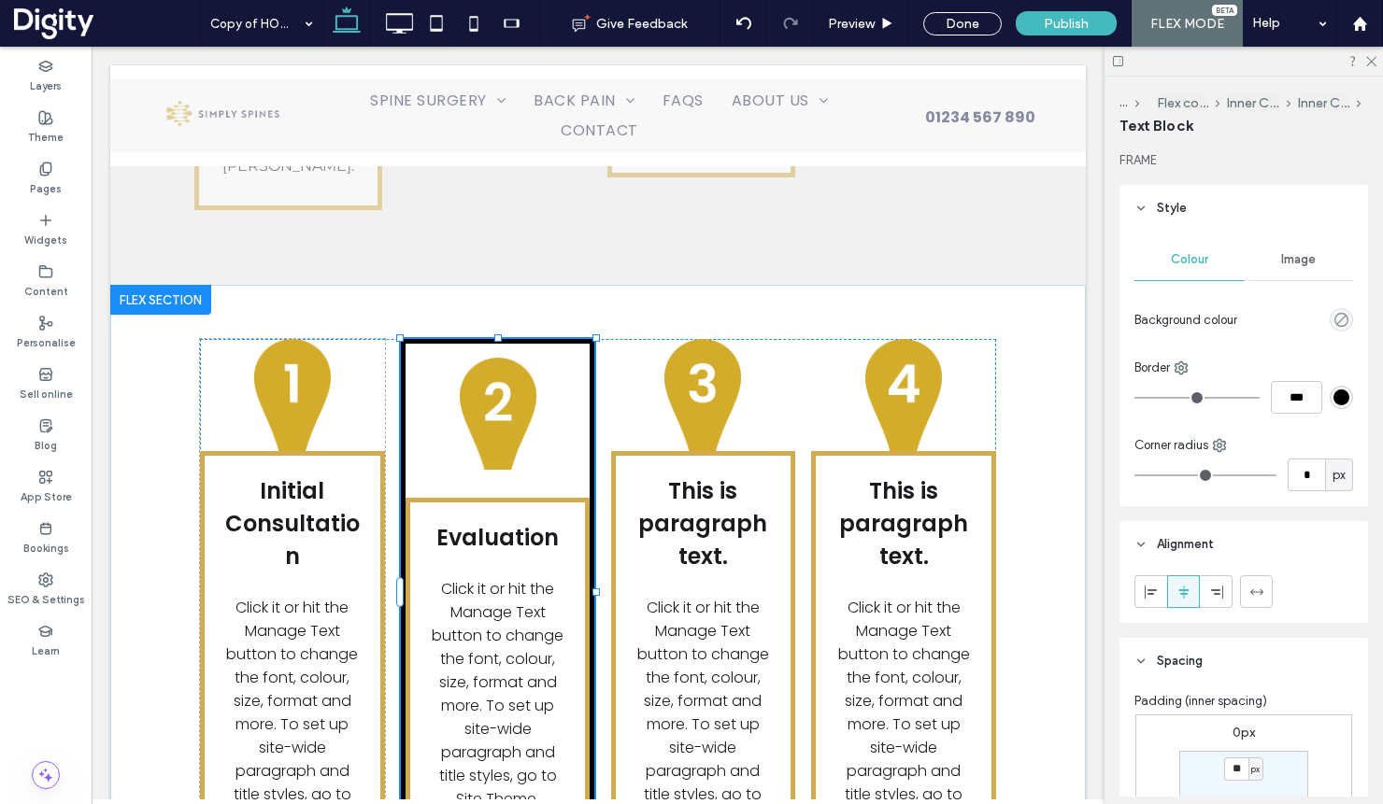
type input "*"
type input "***"
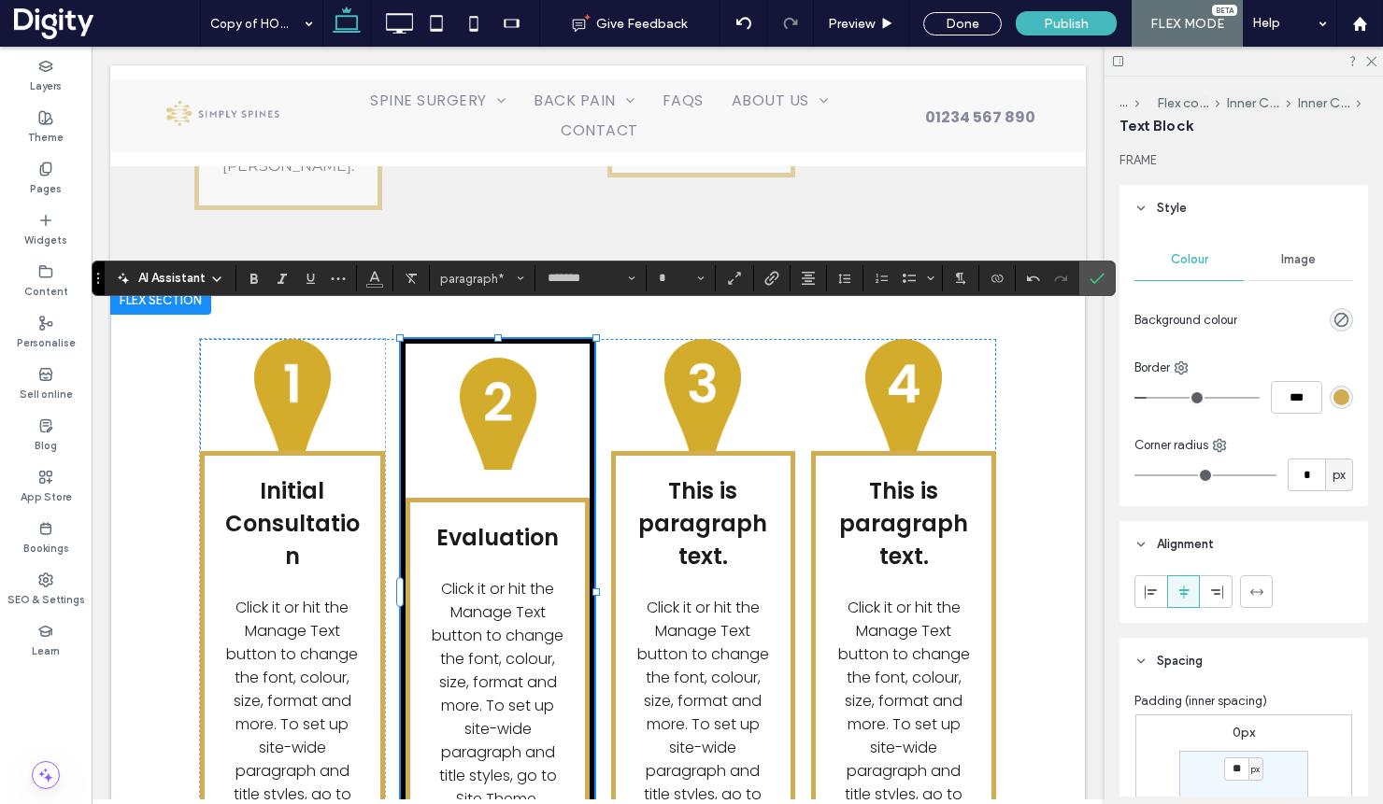
type input "**"
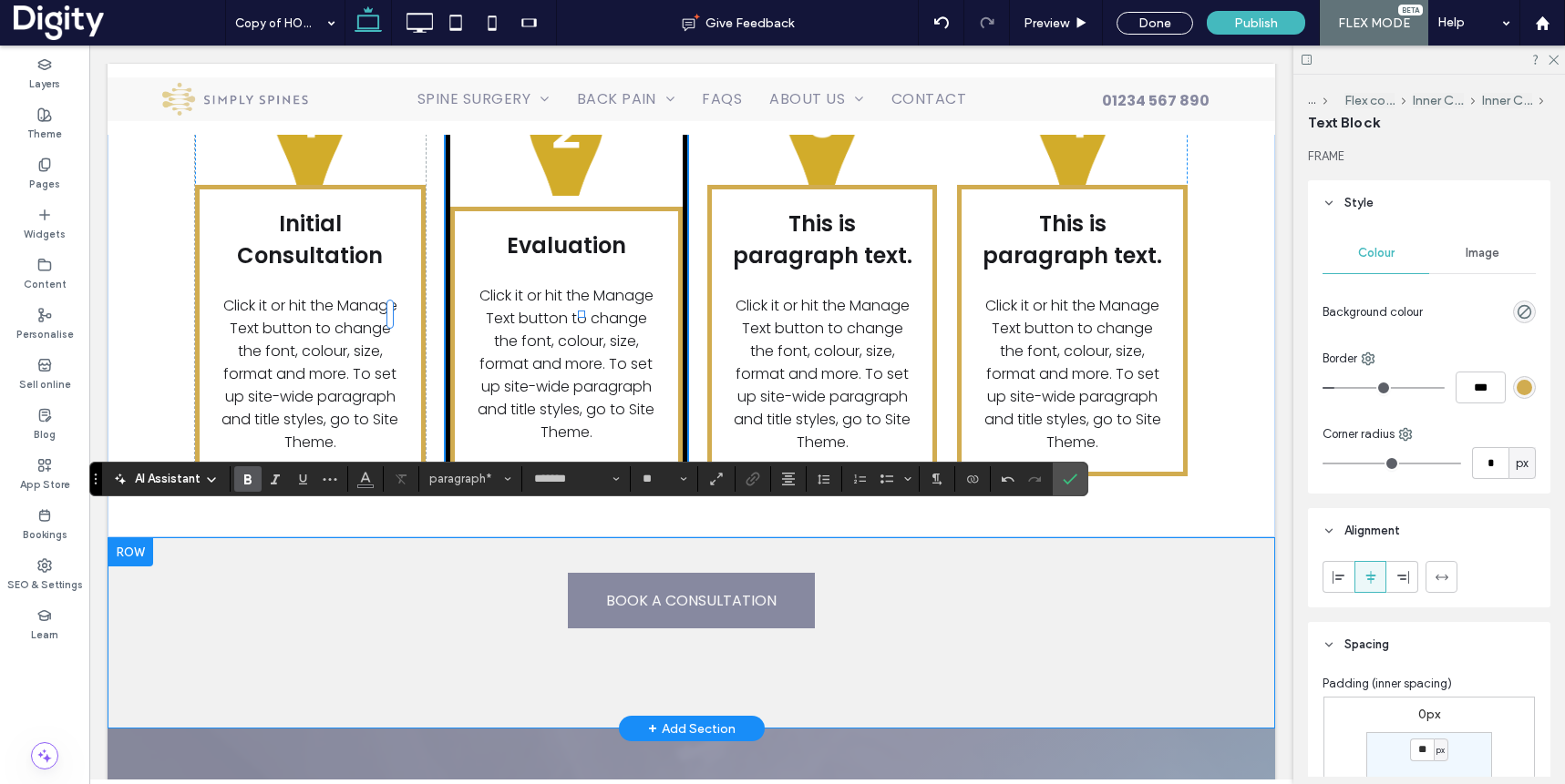
click at [1087, 480] on section at bounding box center [1069, 480] width 34 height 33
click at [1082, 475] on label "Confirm" at bounding box center [1070, 480] width 27 height 33
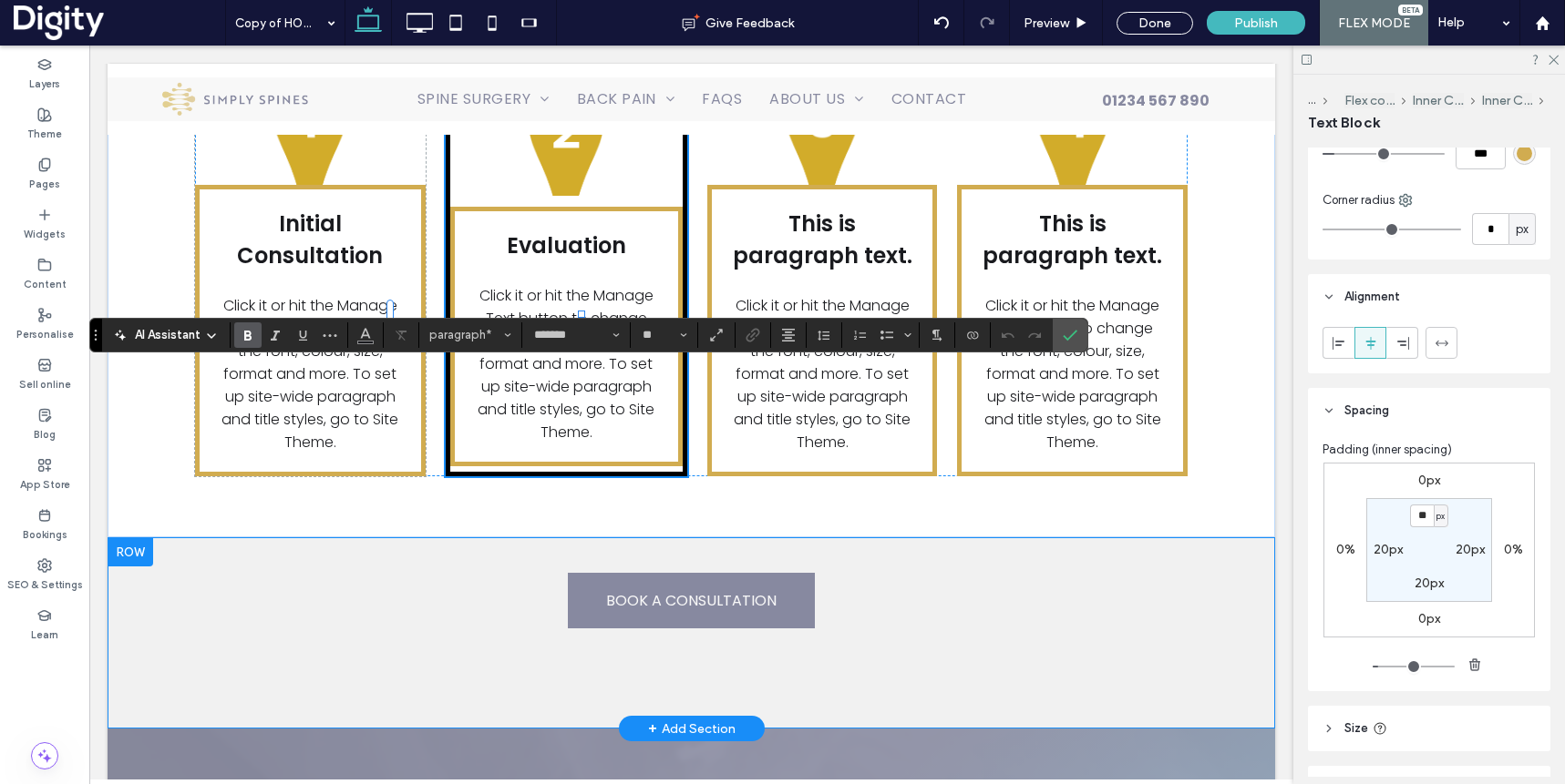
scroll to position [341, 0]
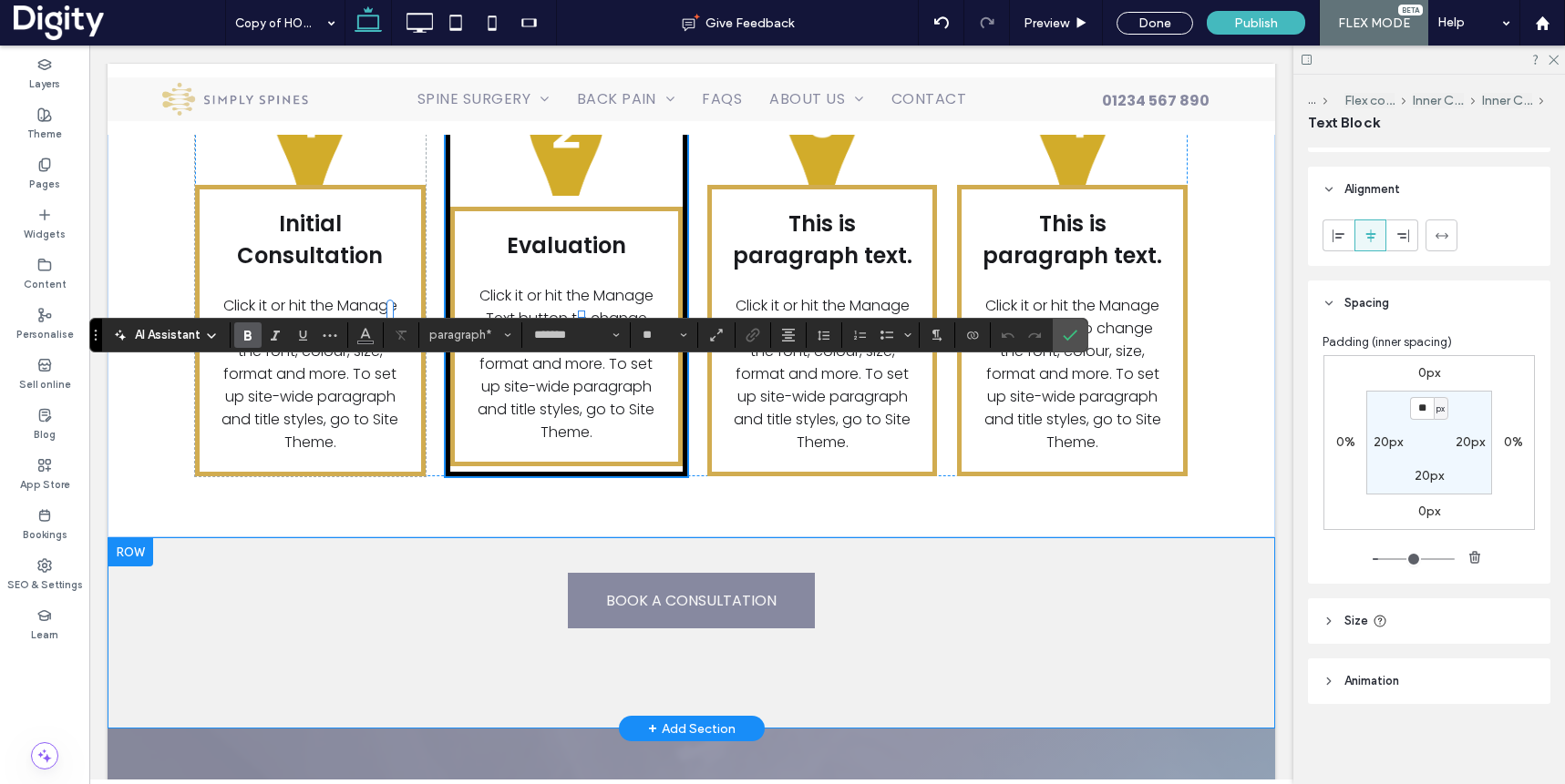
click at [1409, 604] on header "Size" at bounding box center [1429, 621] width 242 height 46
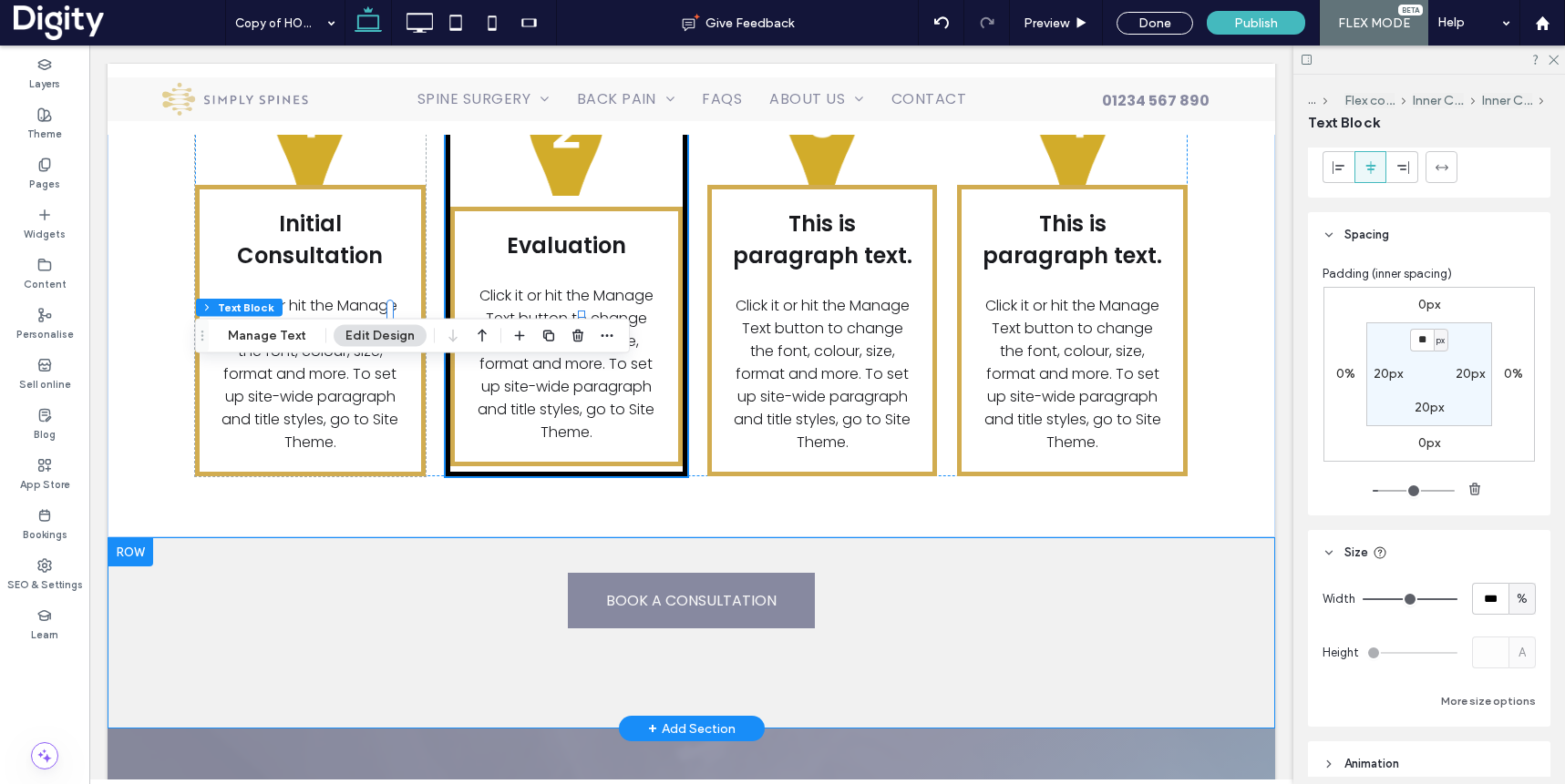
scroll to position [418, 0]
drag, startPoint x: 1527, startPoint y: 648, endPoint x: 1506, endPoint y: 648, distance: 21.0
click at [1527, 649] on div "A" at bounding box center [1504, 645] width 63 height 32
click at [1493, 689] on button "More size options" at bounding box center [1488, 693] width 95 height 21
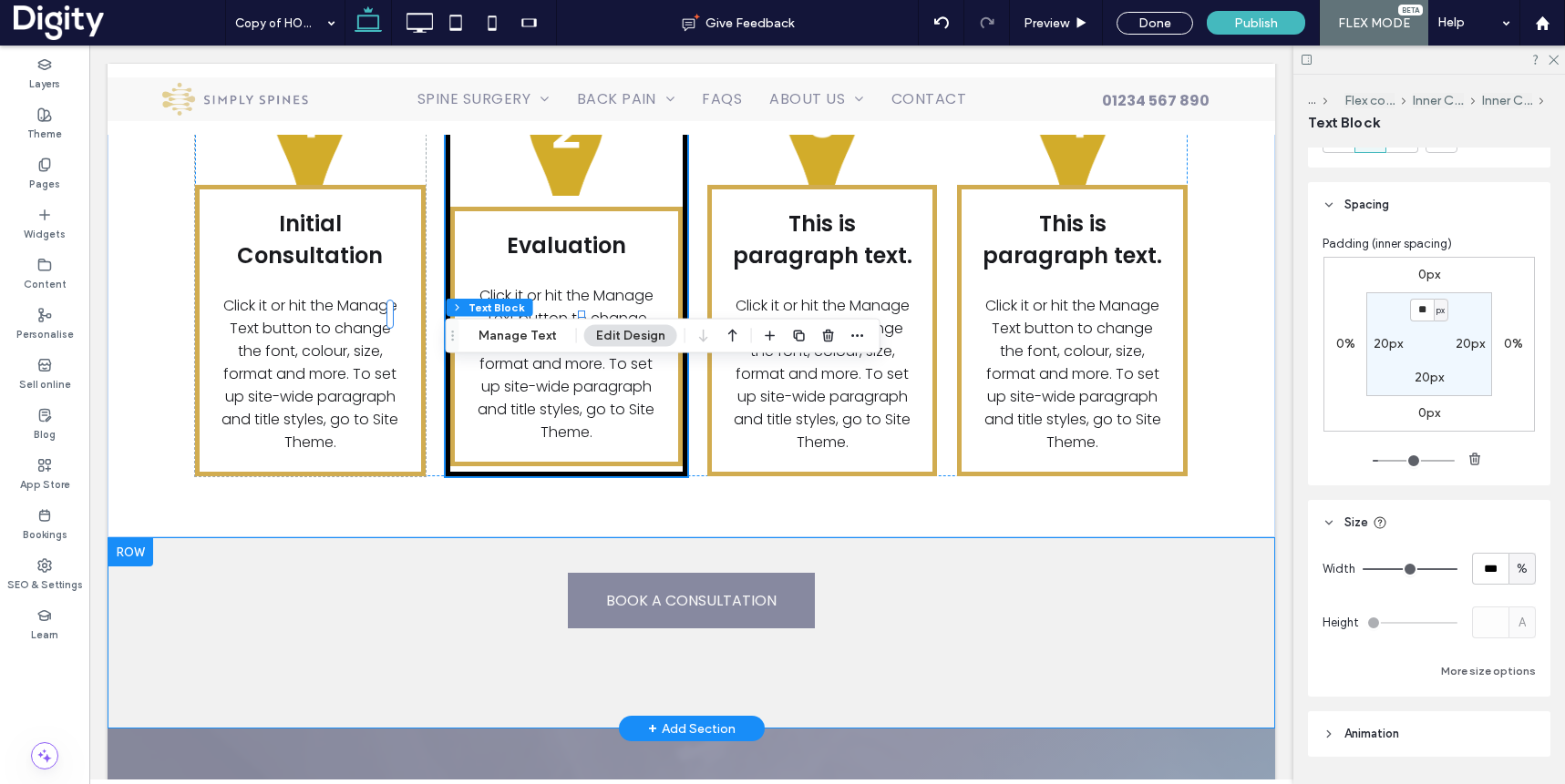
scroll to position [492, 0]
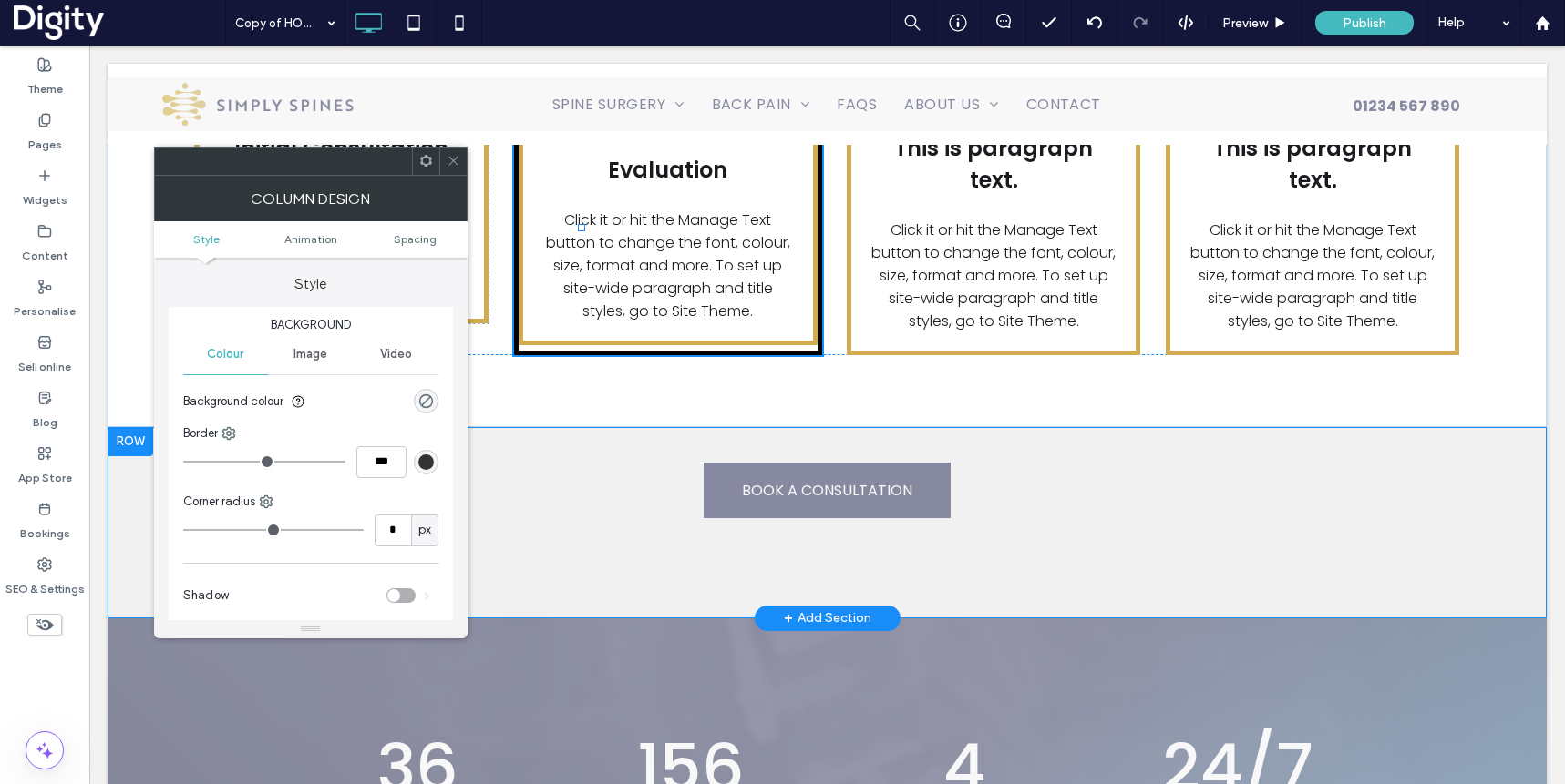
click at [451, 160] on icon at bounding box center [454, 161] width 14 height 14
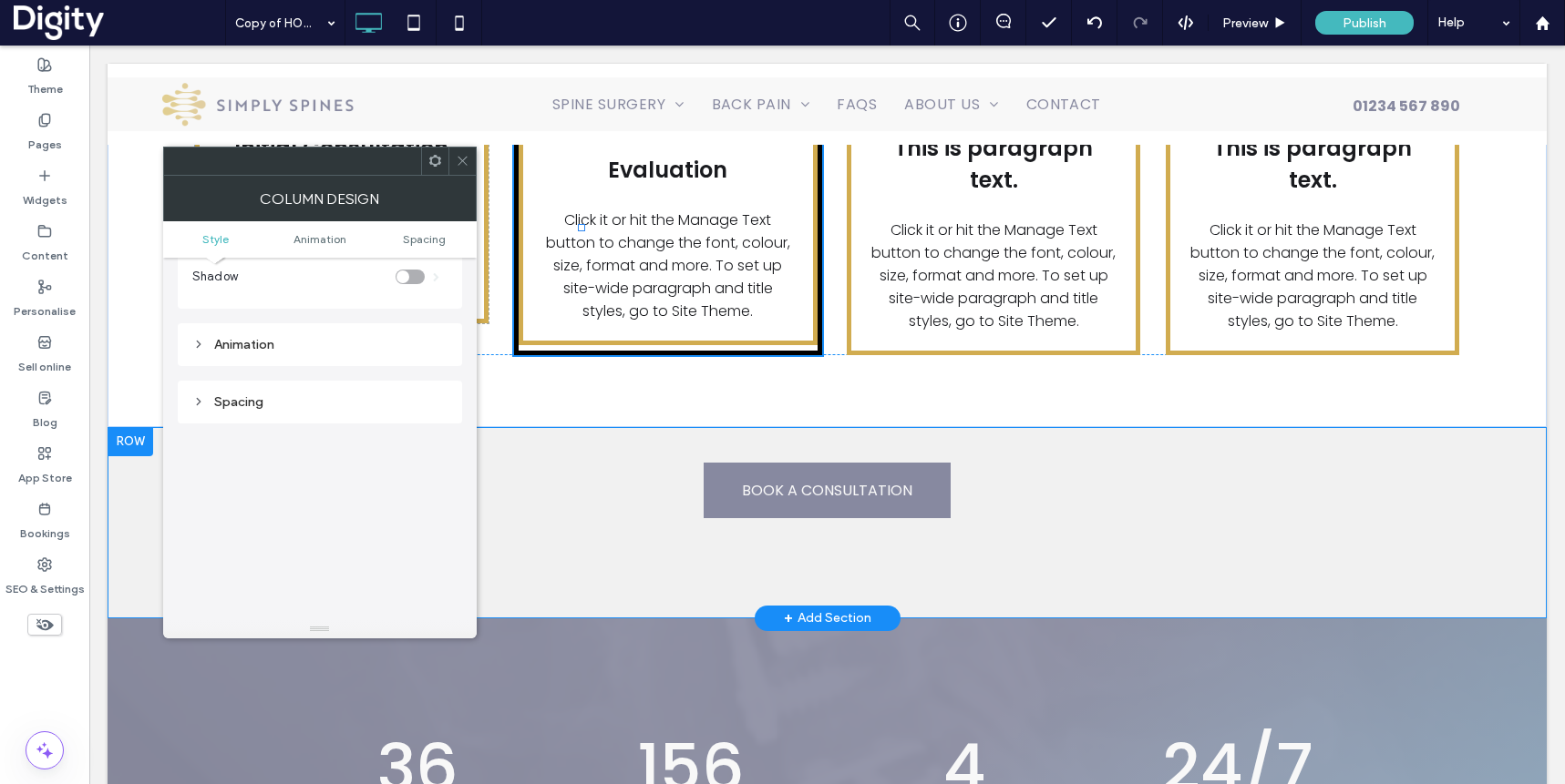
scroll to position [427, 0]
click at [461, 158] on icon at bounding box center [462, 161] width 14 height 14
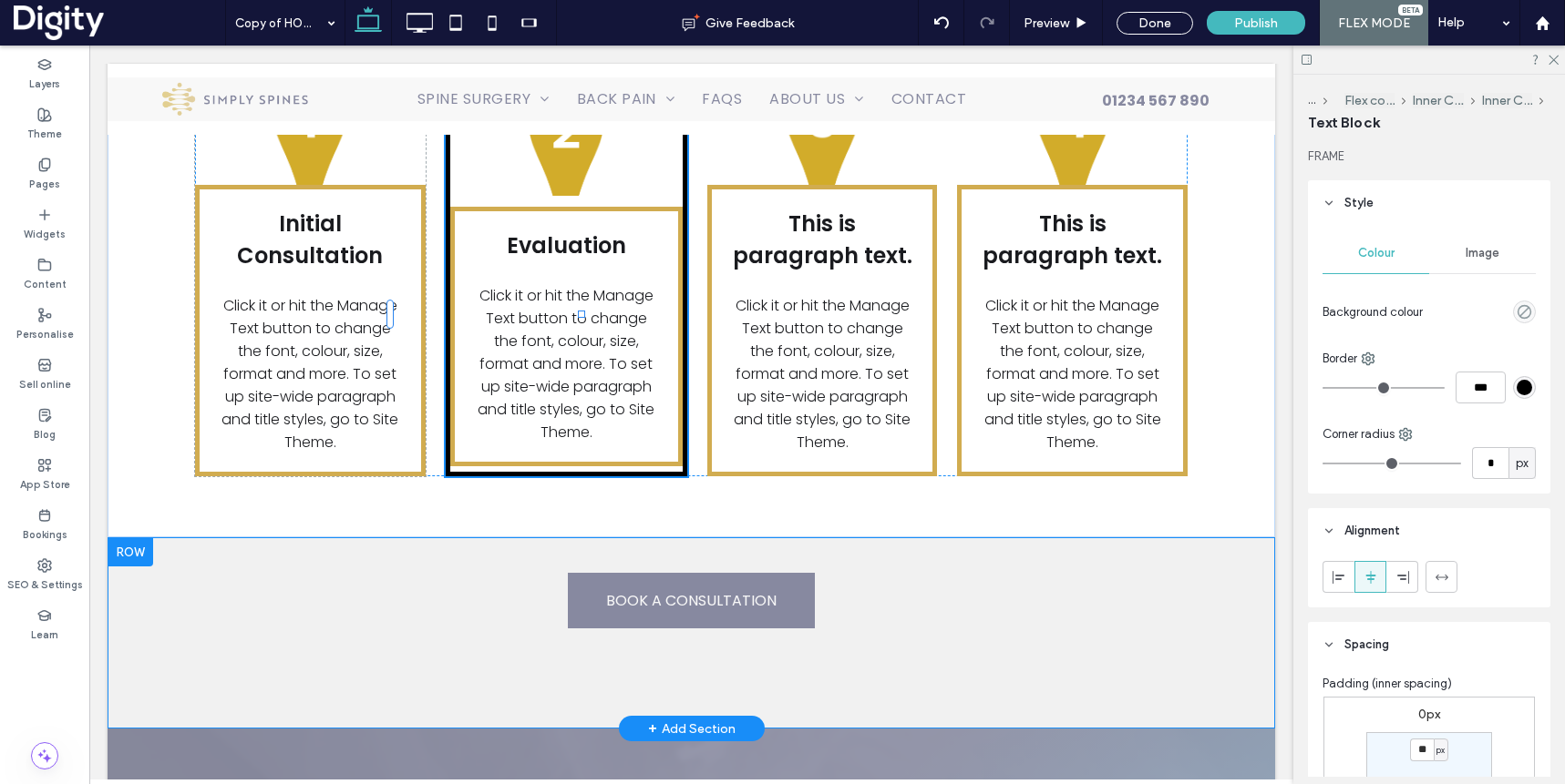
type input "*******"
type input "*"
type input "***"
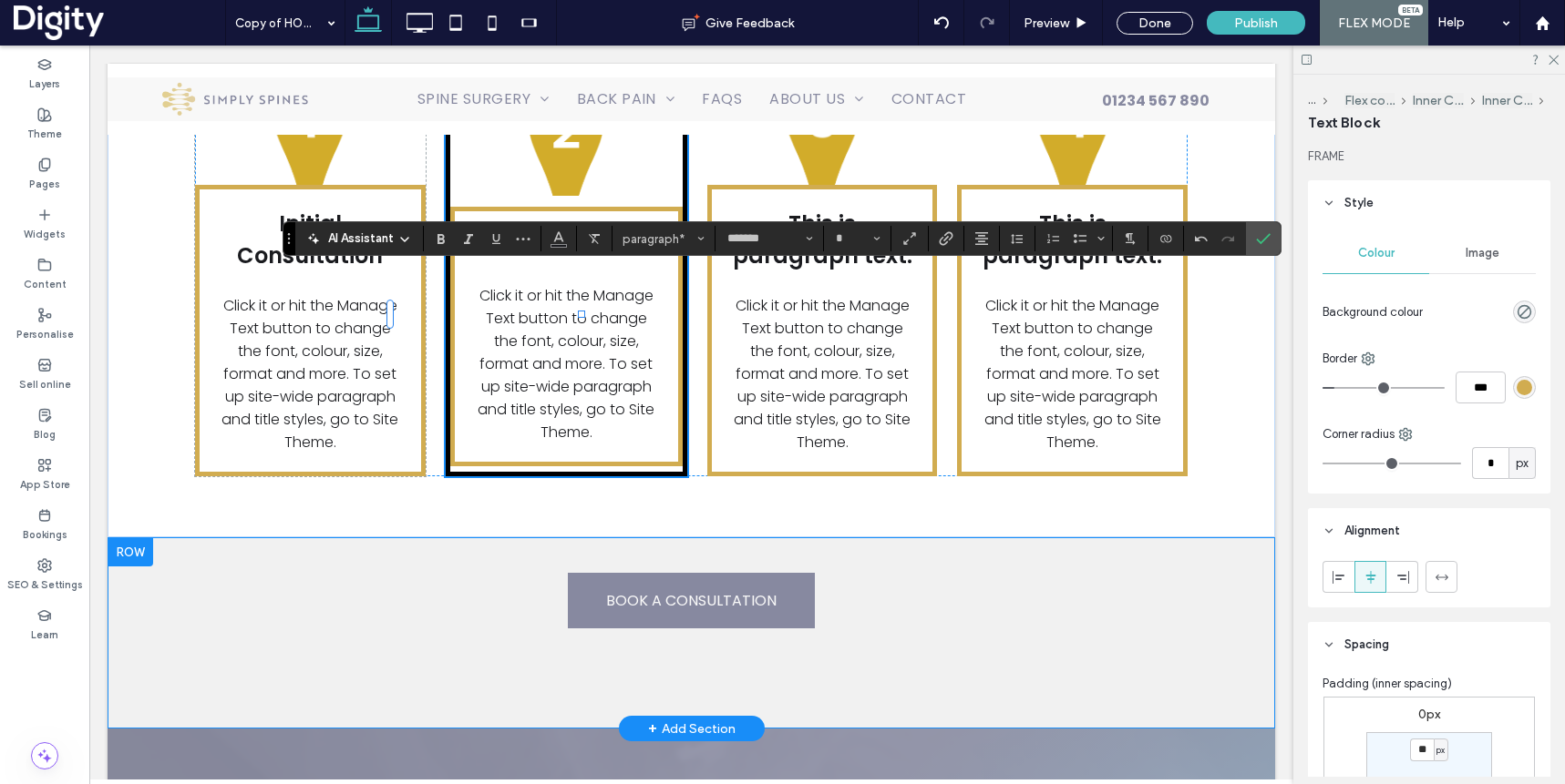
type input "**"
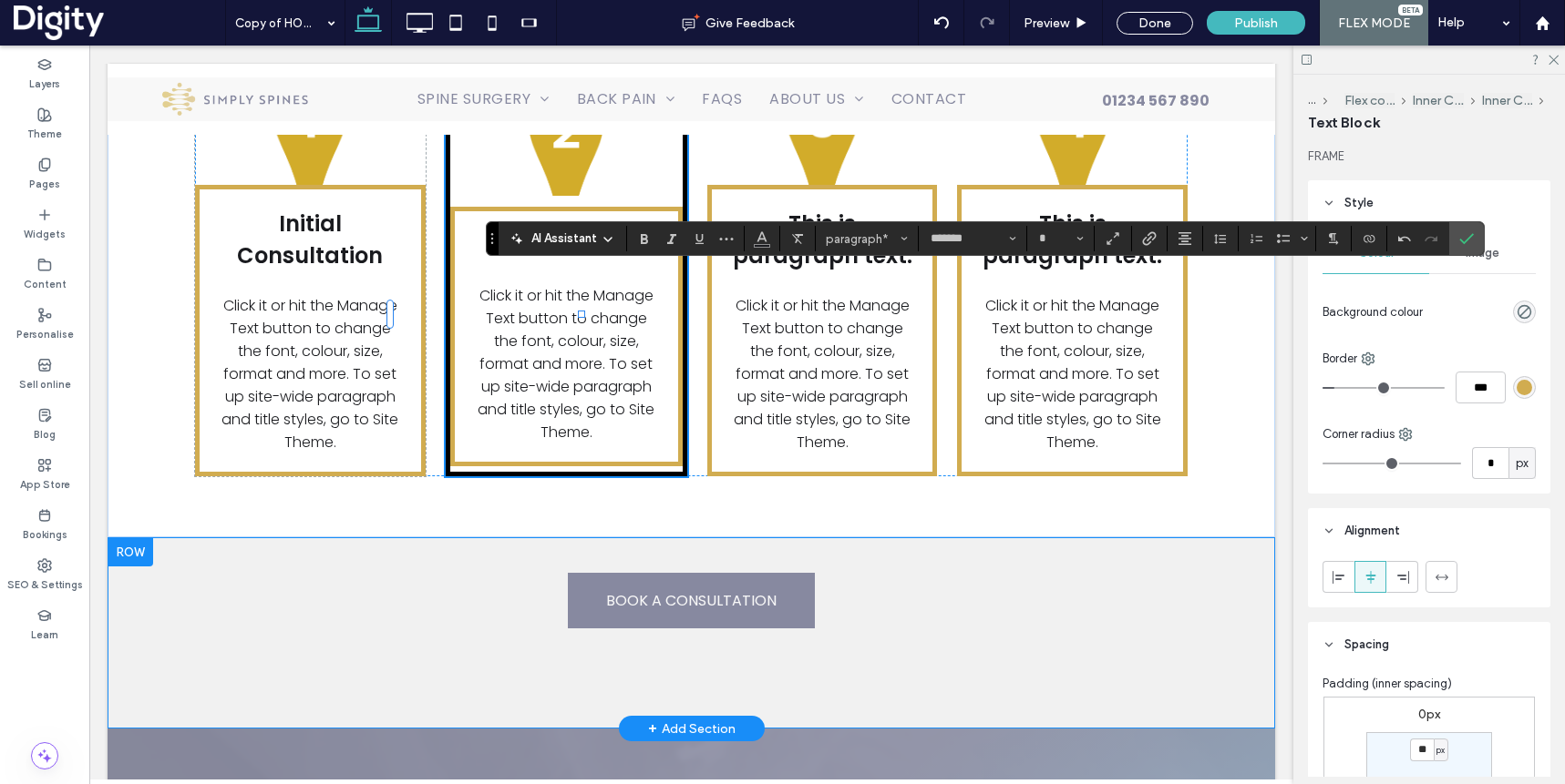
type input "**"
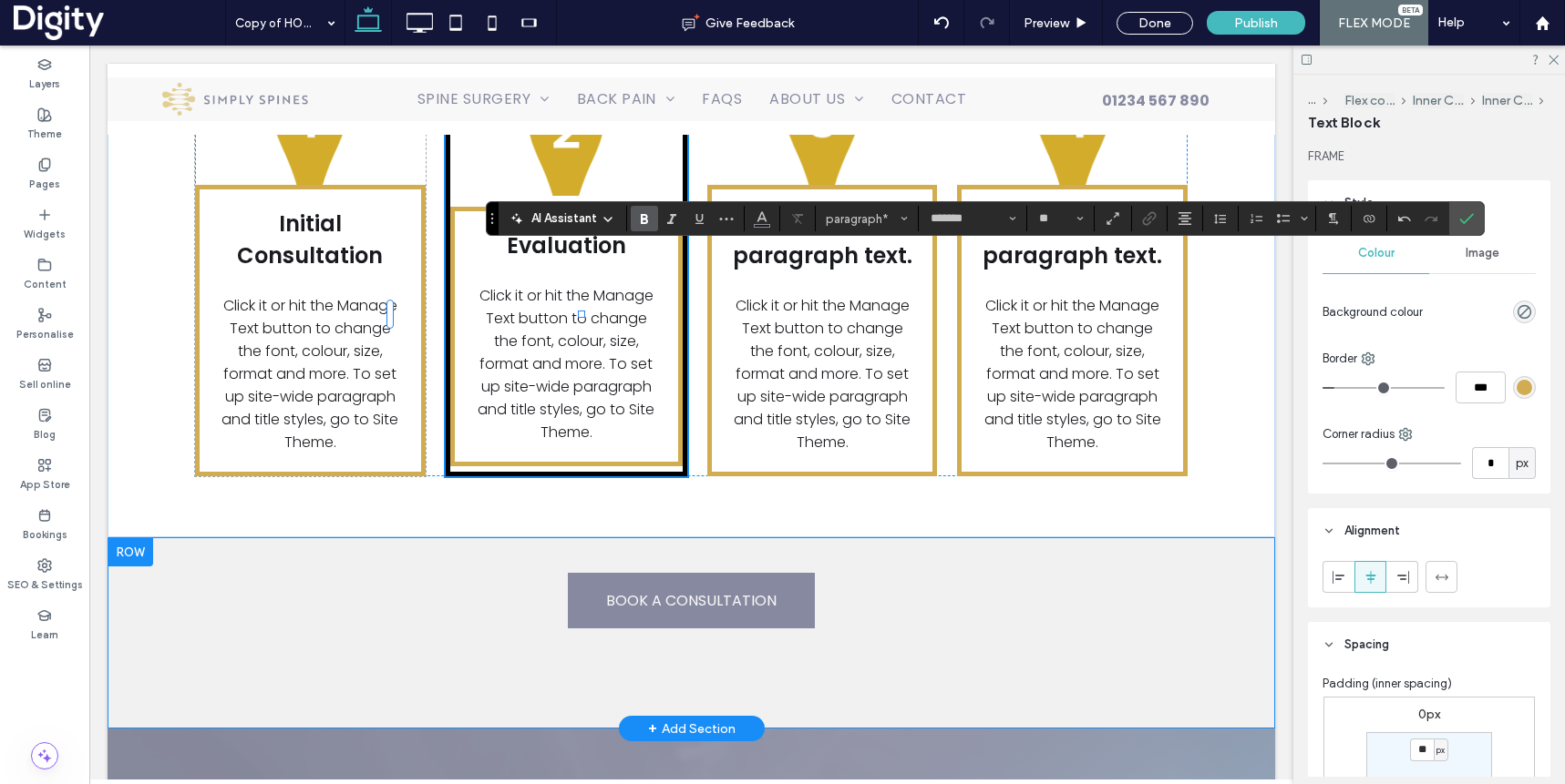
click at [1467, 214] on icon "Confirm" at bounding box center [1466, 218] width 15 height 15
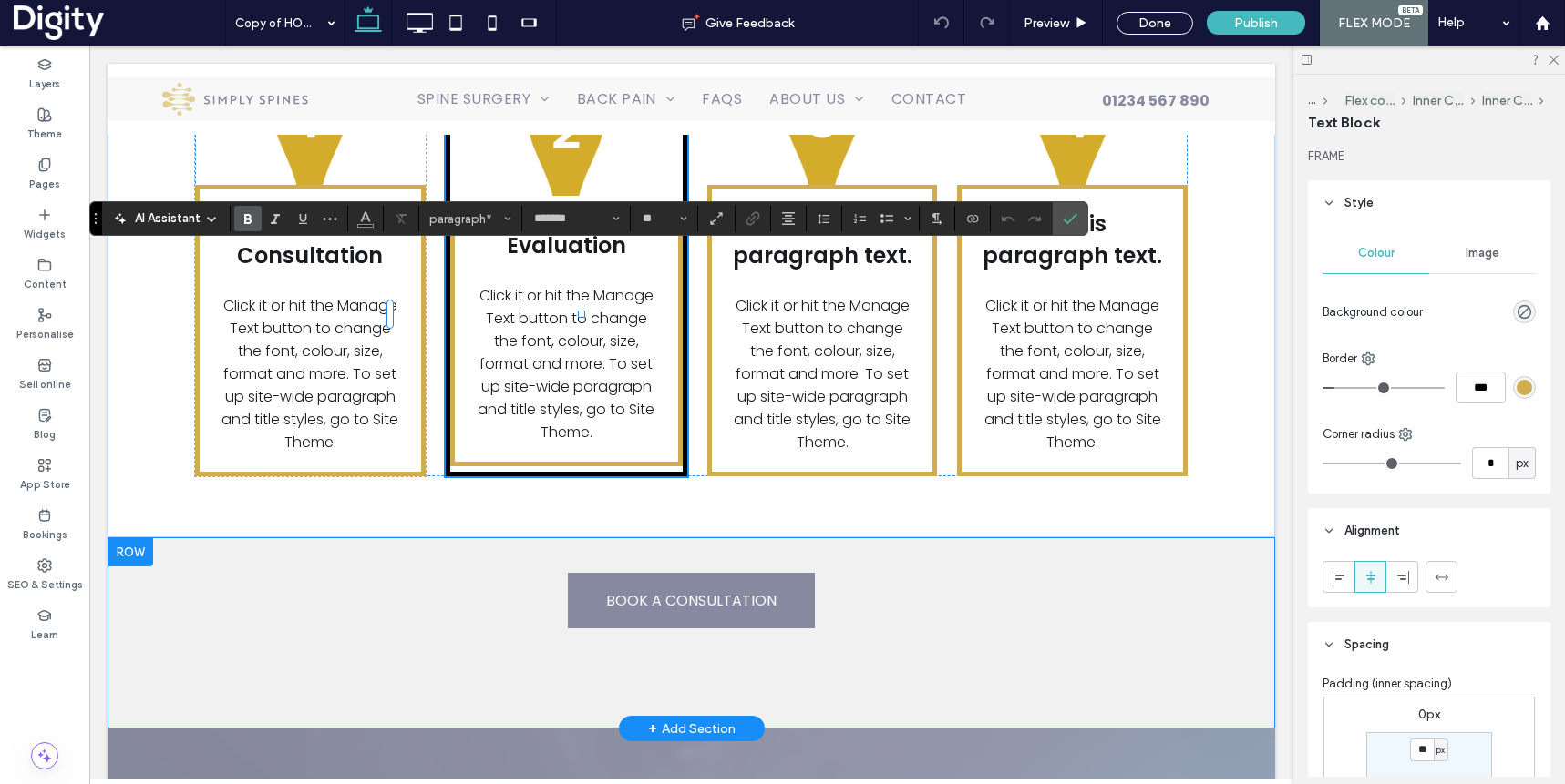
type input "**"
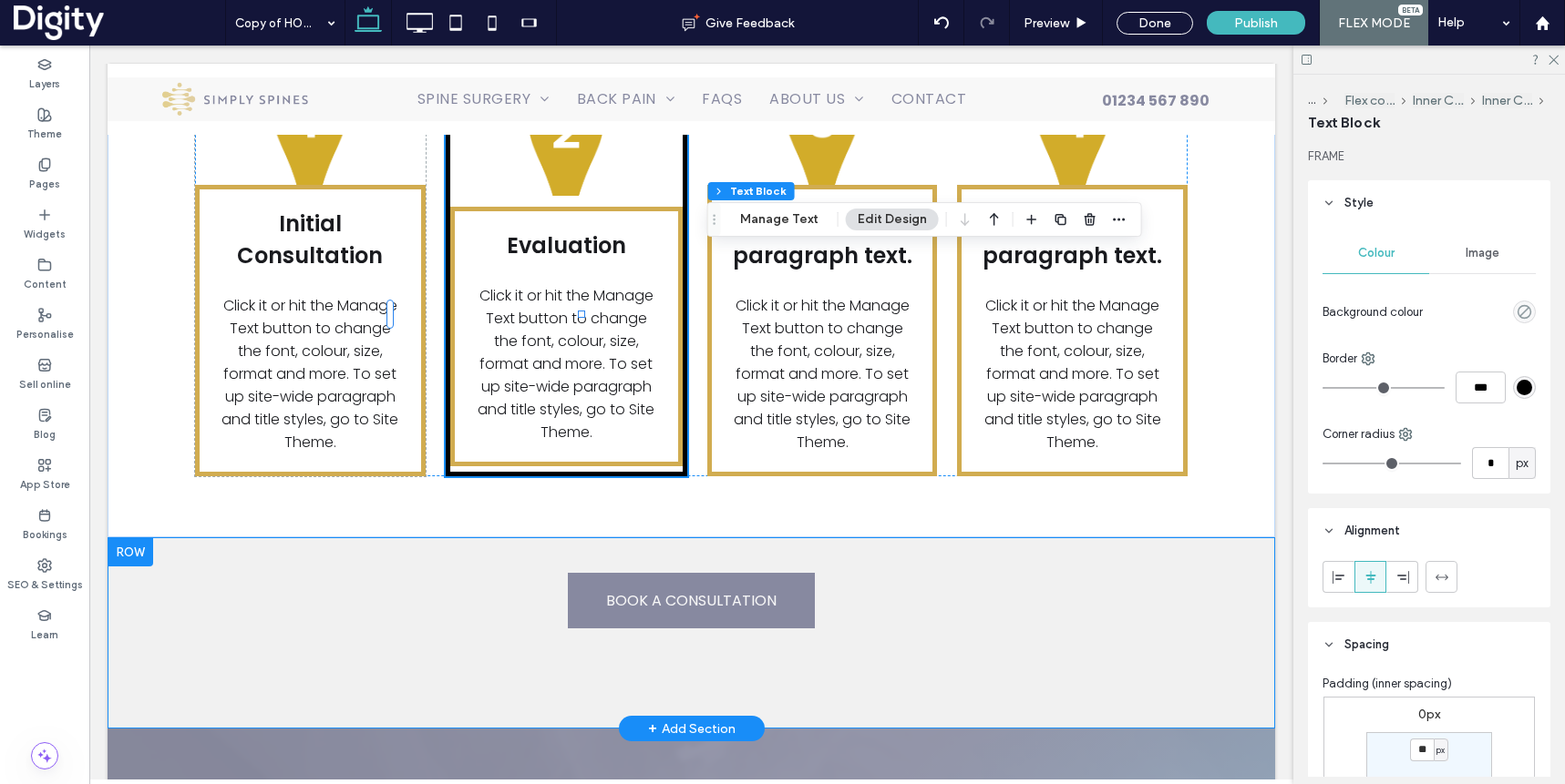
type input "*"
type input "***"
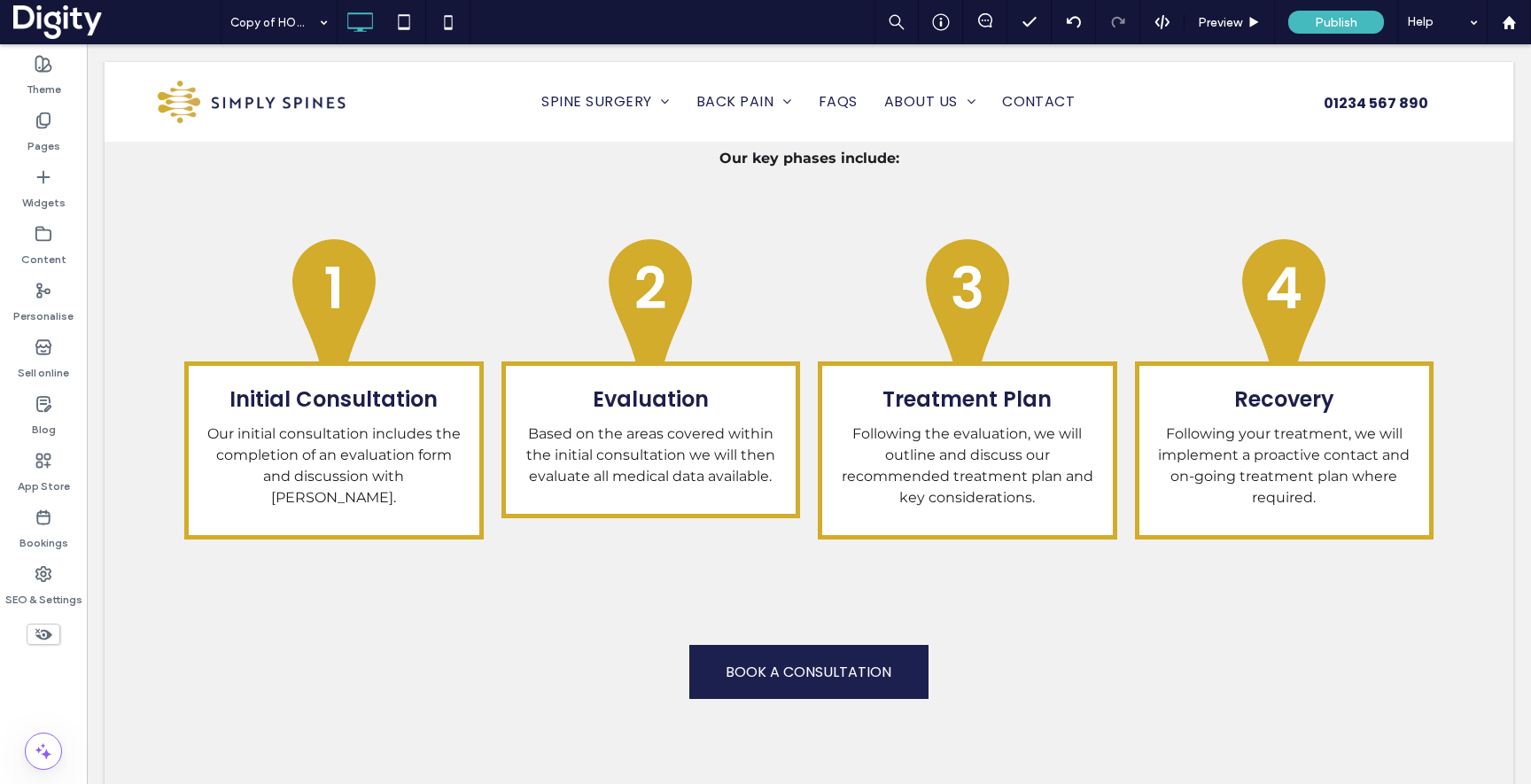
scroll to position [2854, 0]
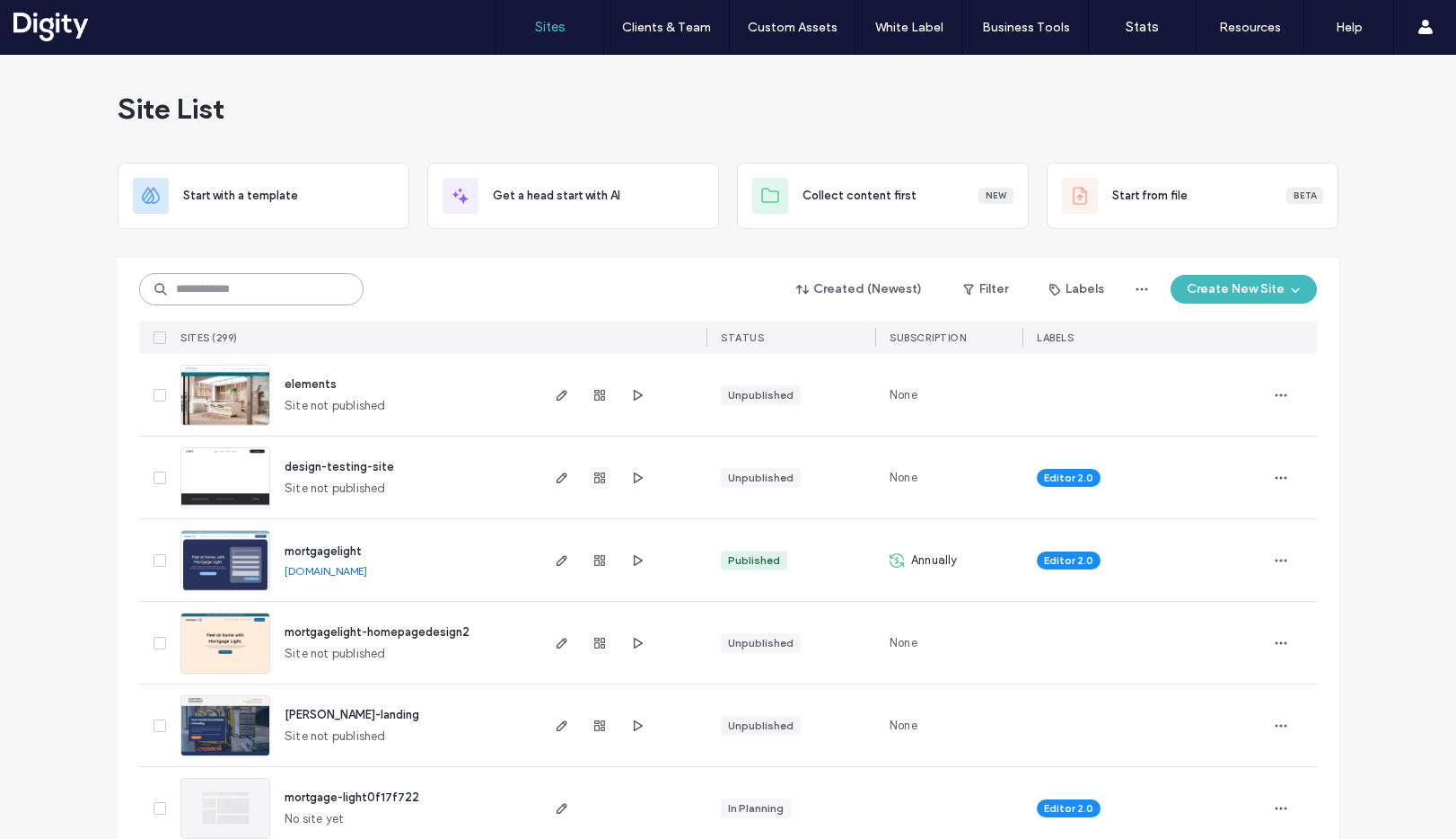
click at [269, 290] on input at bounding box center [252, 289] width 225 height 33
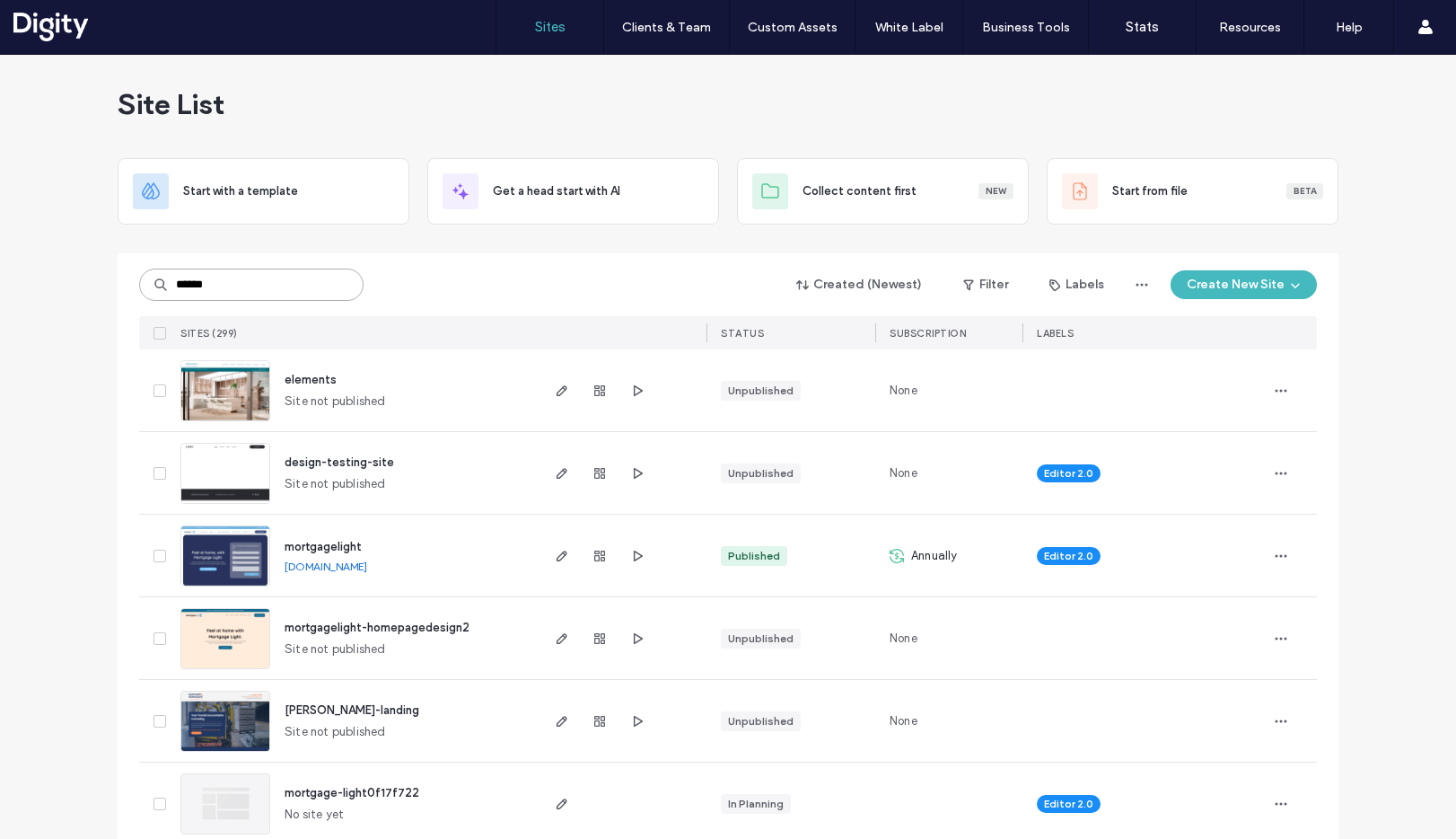
type input "******"
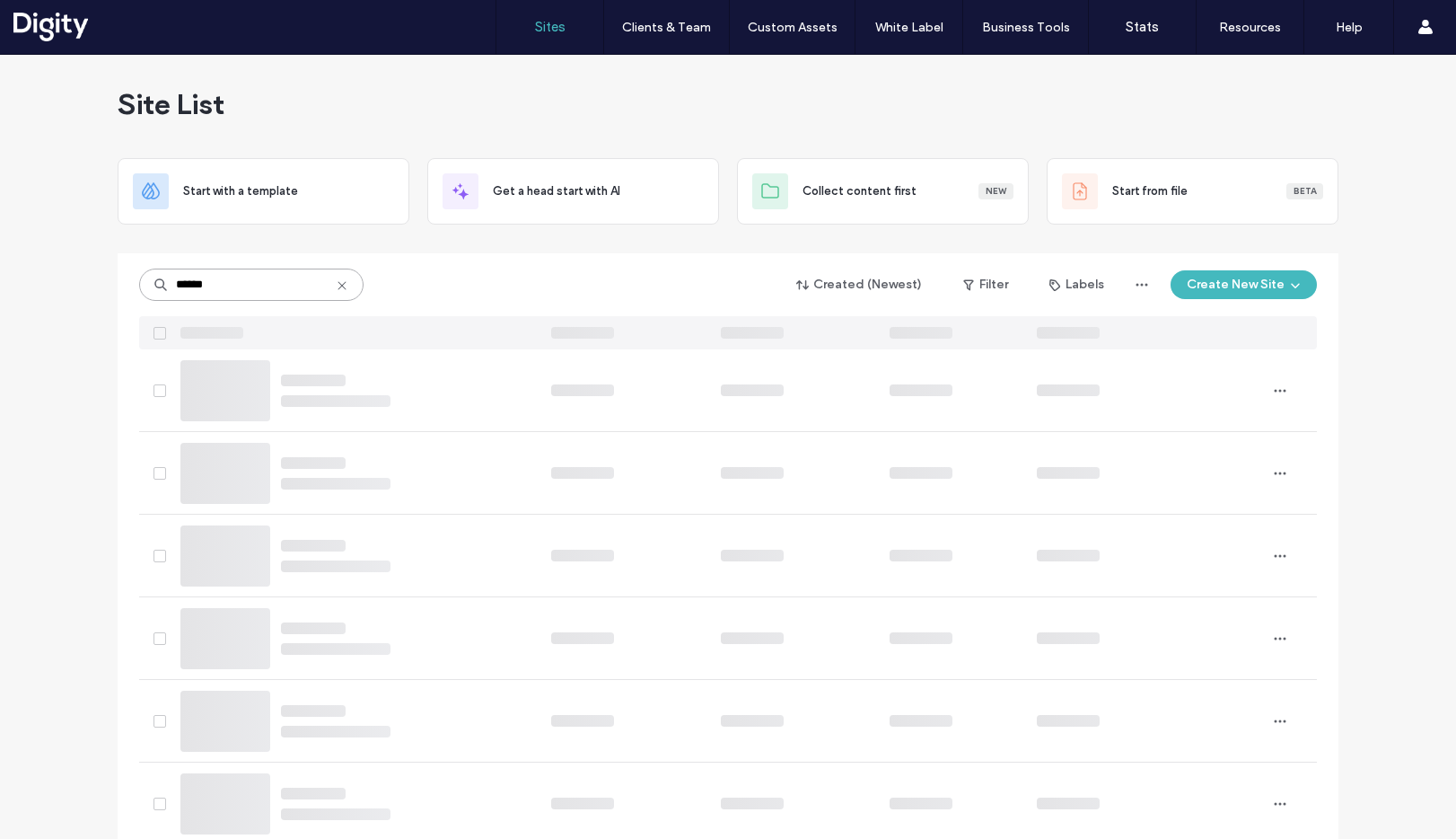
scroll to position [0, 0]
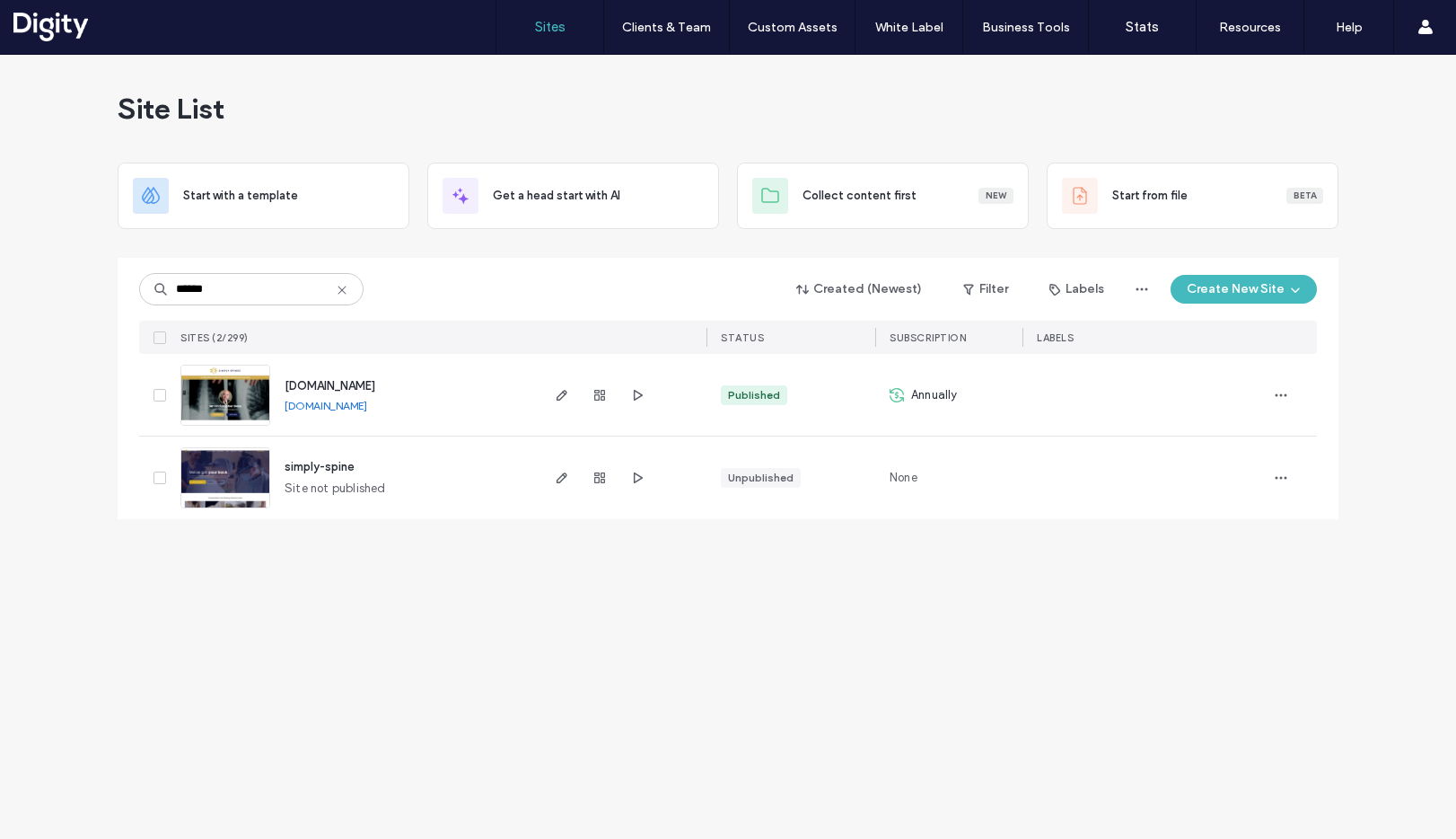
click at [344, 462] on span "simply-spine" at bounding box center [319, 466] width 70 height 13
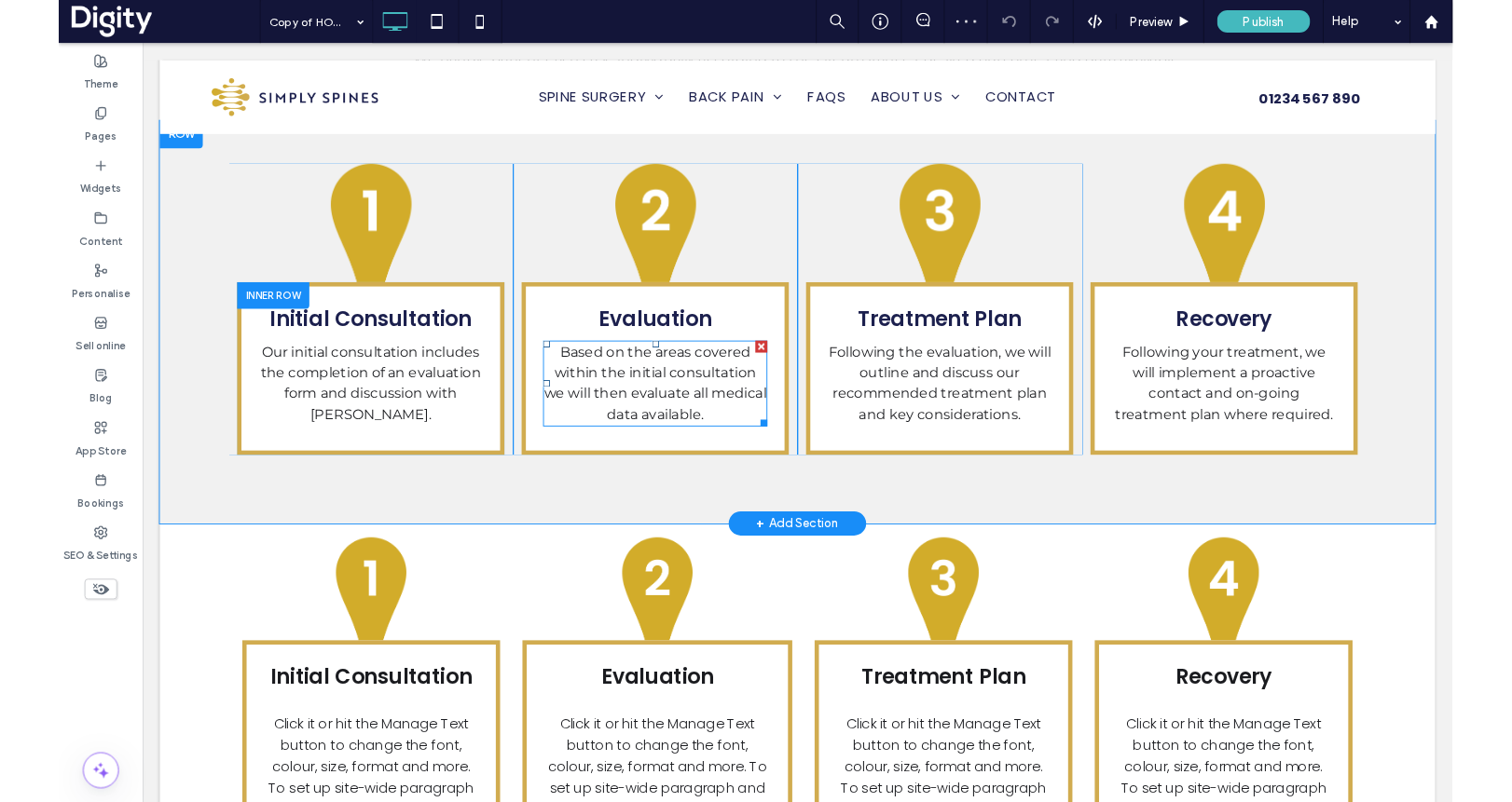
scroll to position [3077, 0]
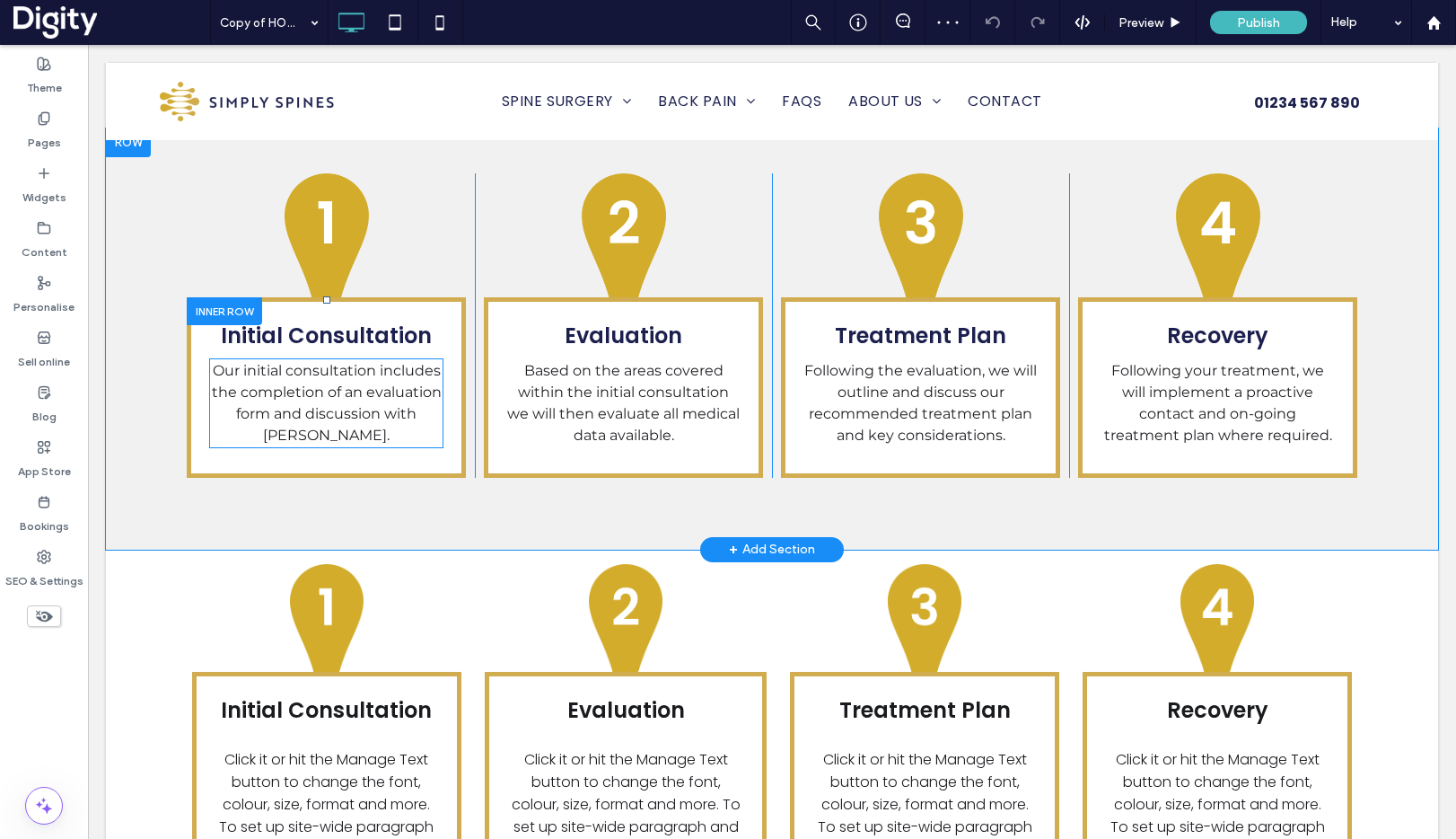
click at [343, 361] on span "Our initial consultation includes the completion of an evaluation form and disc…" at bounding box center [326, 402] width 230 height 82
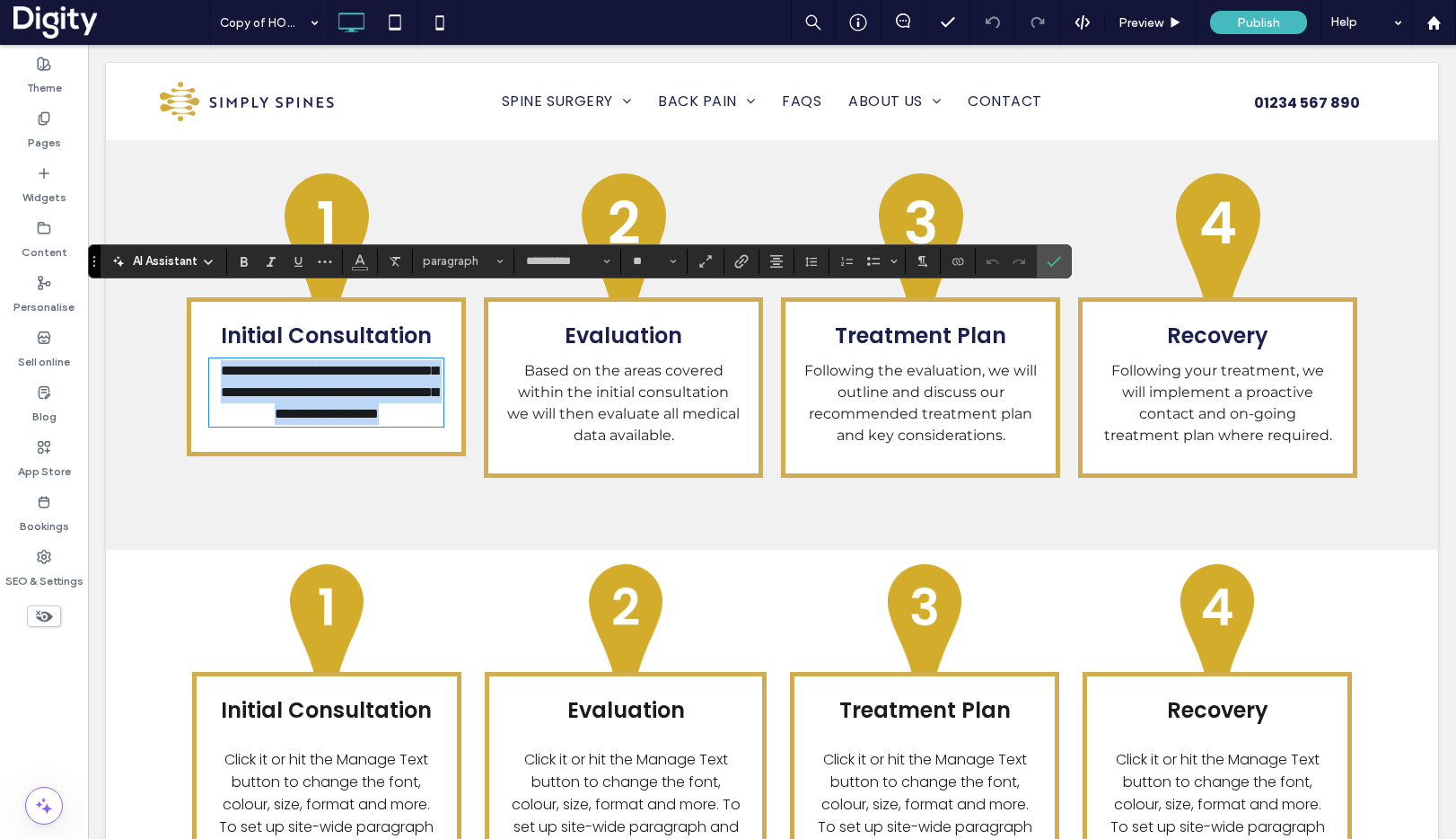
click at [353, 363] on span "**********" at bounding box center [330, 391] width 217 height 57
copy span "**********"
click at [637, 361] on span "Based on the areas covered within the initial consultation we will then evaluat…" at bounding box center [624, 402] width 233 height 82
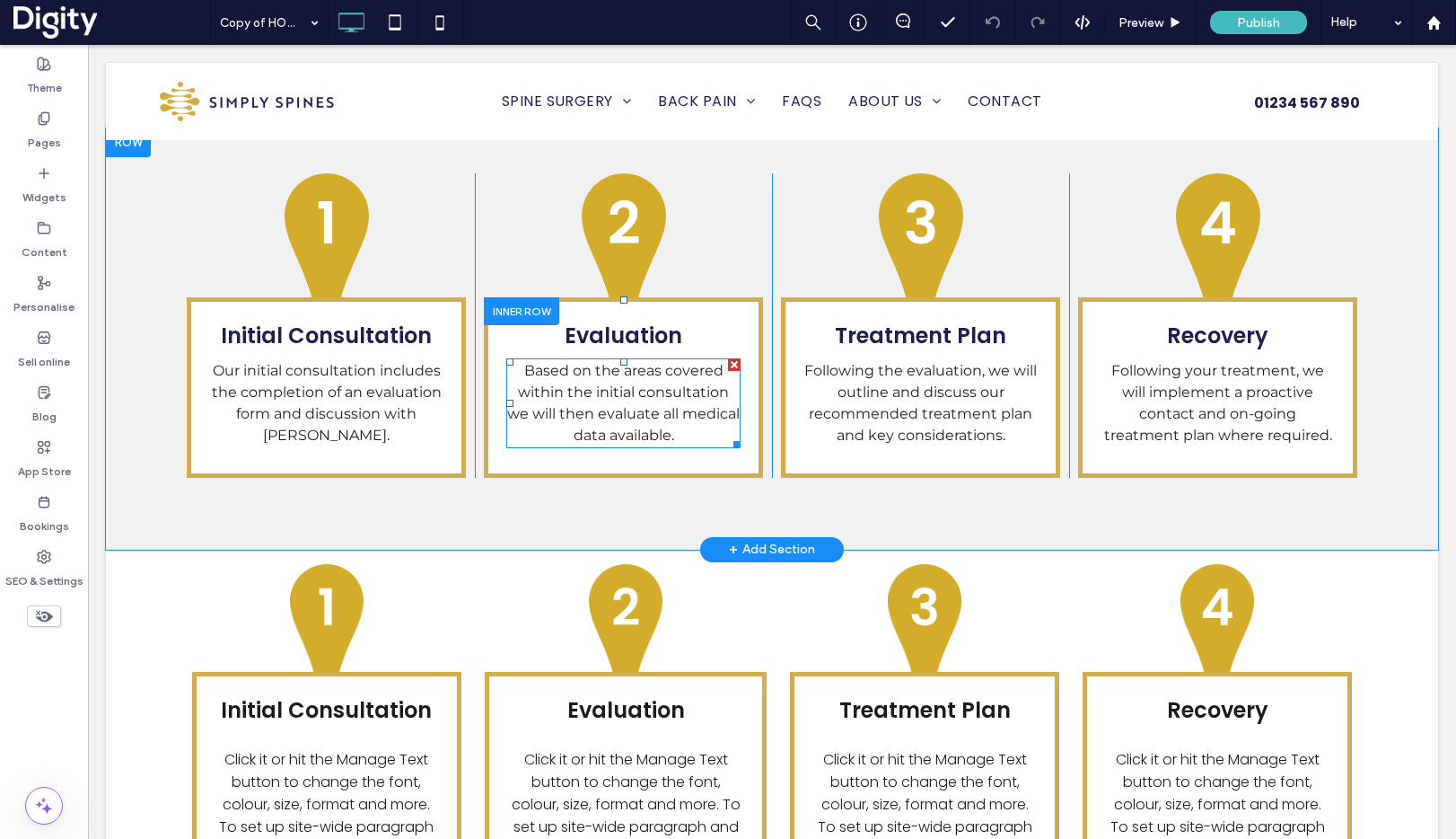
click at [637, 361] on span "Based on the areas covered within the initial consultation we will then evaluat…" at bounding box center [624, 402] width 233 height 82
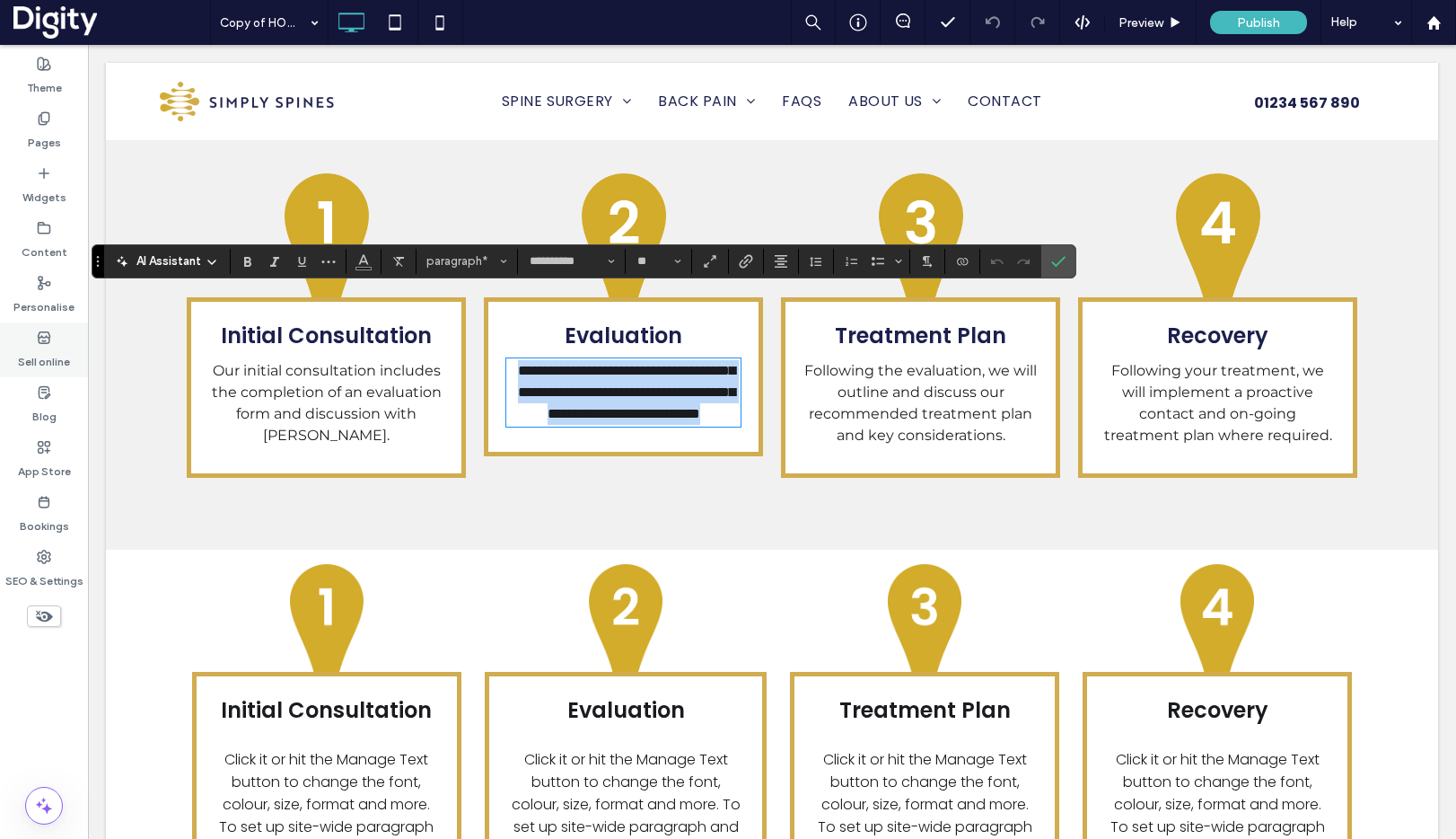
copy span "**********"
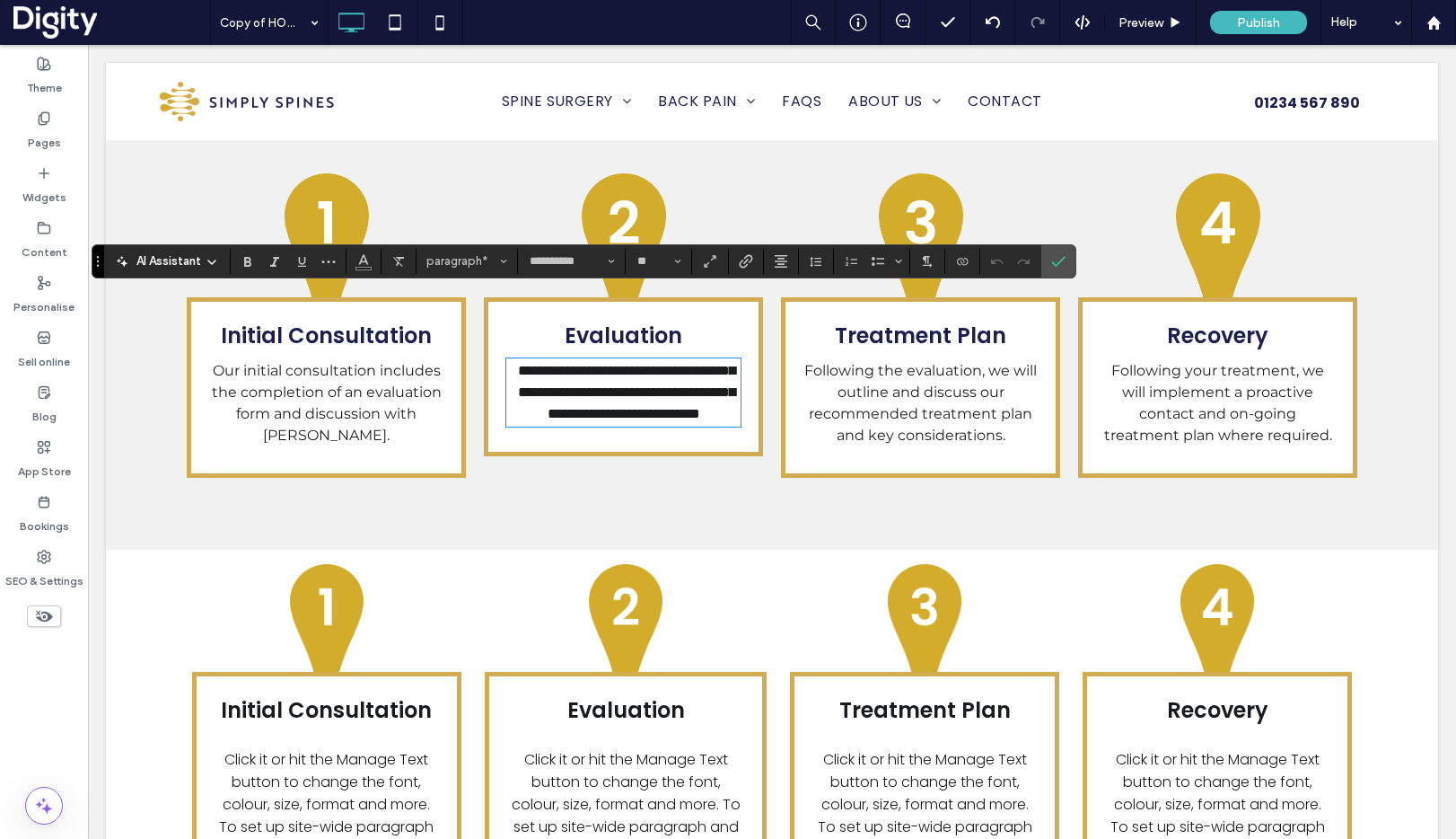
click at [963, 361] on span "Following the evaluation, we will outline and discuss our recommended treatment…" at bounding box center [921, 402] width 233 height 82
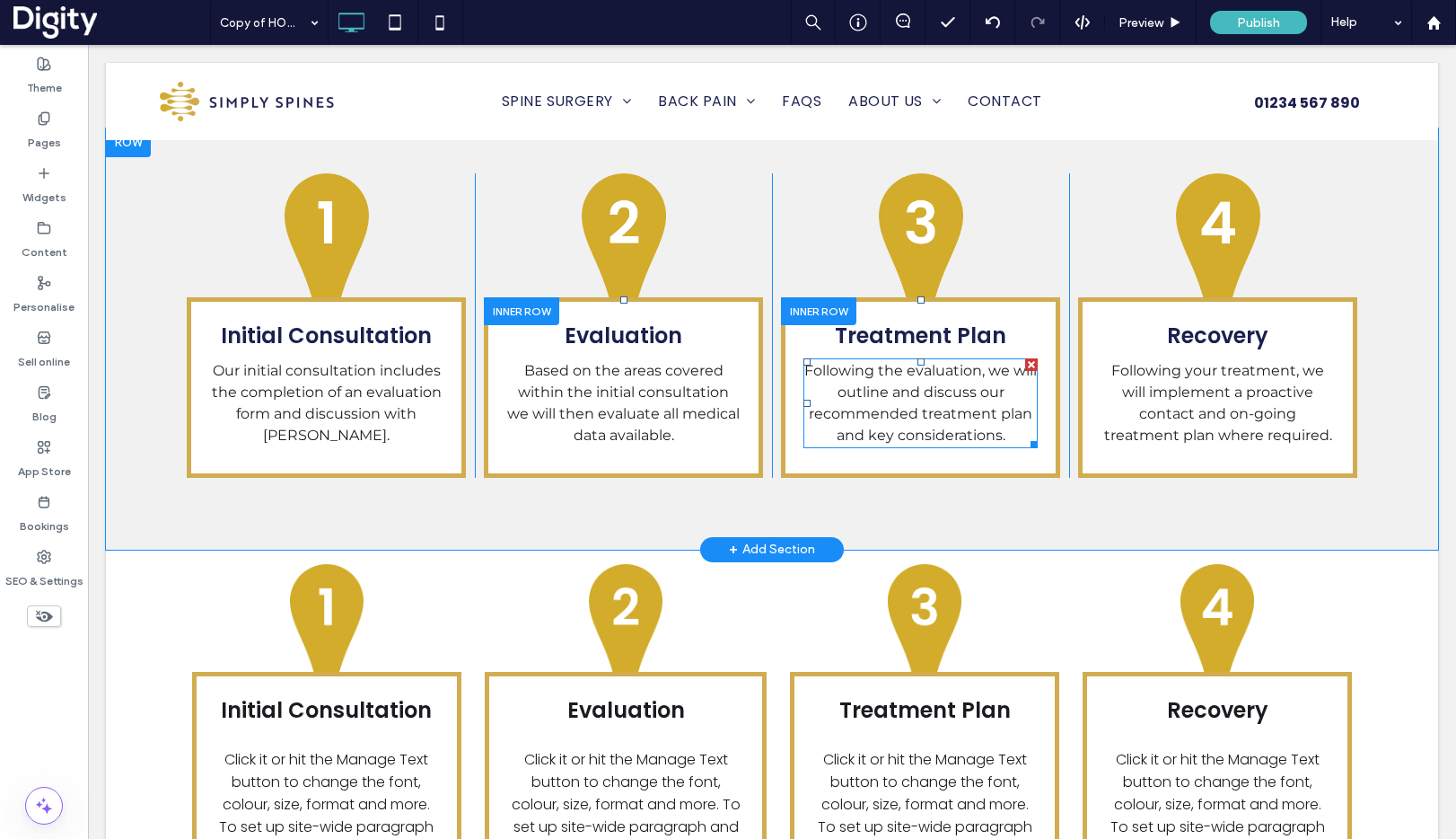
click at [963, 361] on span "Following the evaluation, we will outline and discuss our recommended treatment…" at bounding box center [921, 402] width 233 height 82
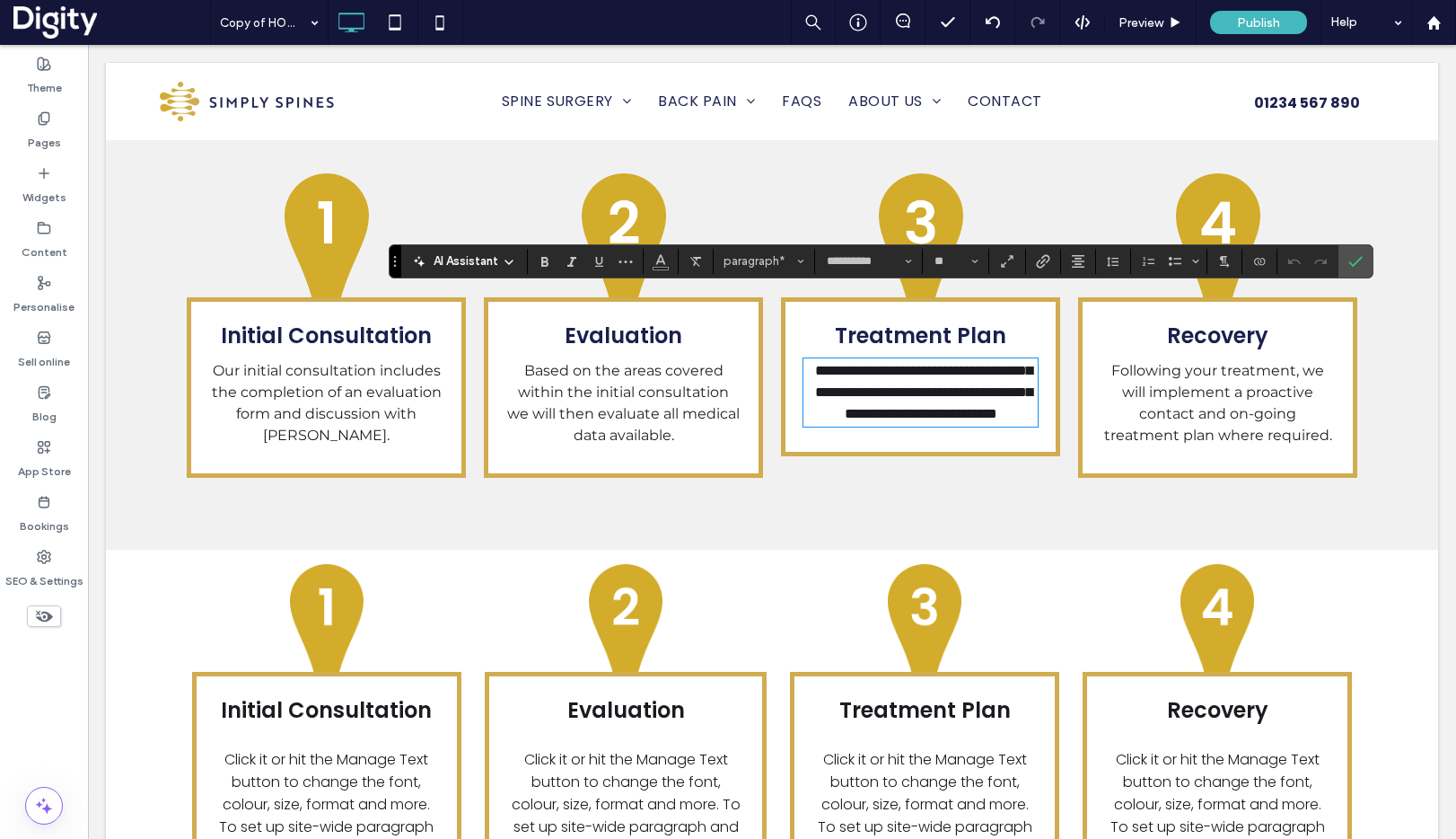
click at [1256, 361] on span "Following your treatment, we will implement a proactive contact and on-going tr…" at bounding box center [1218, 402] width 228 height 82
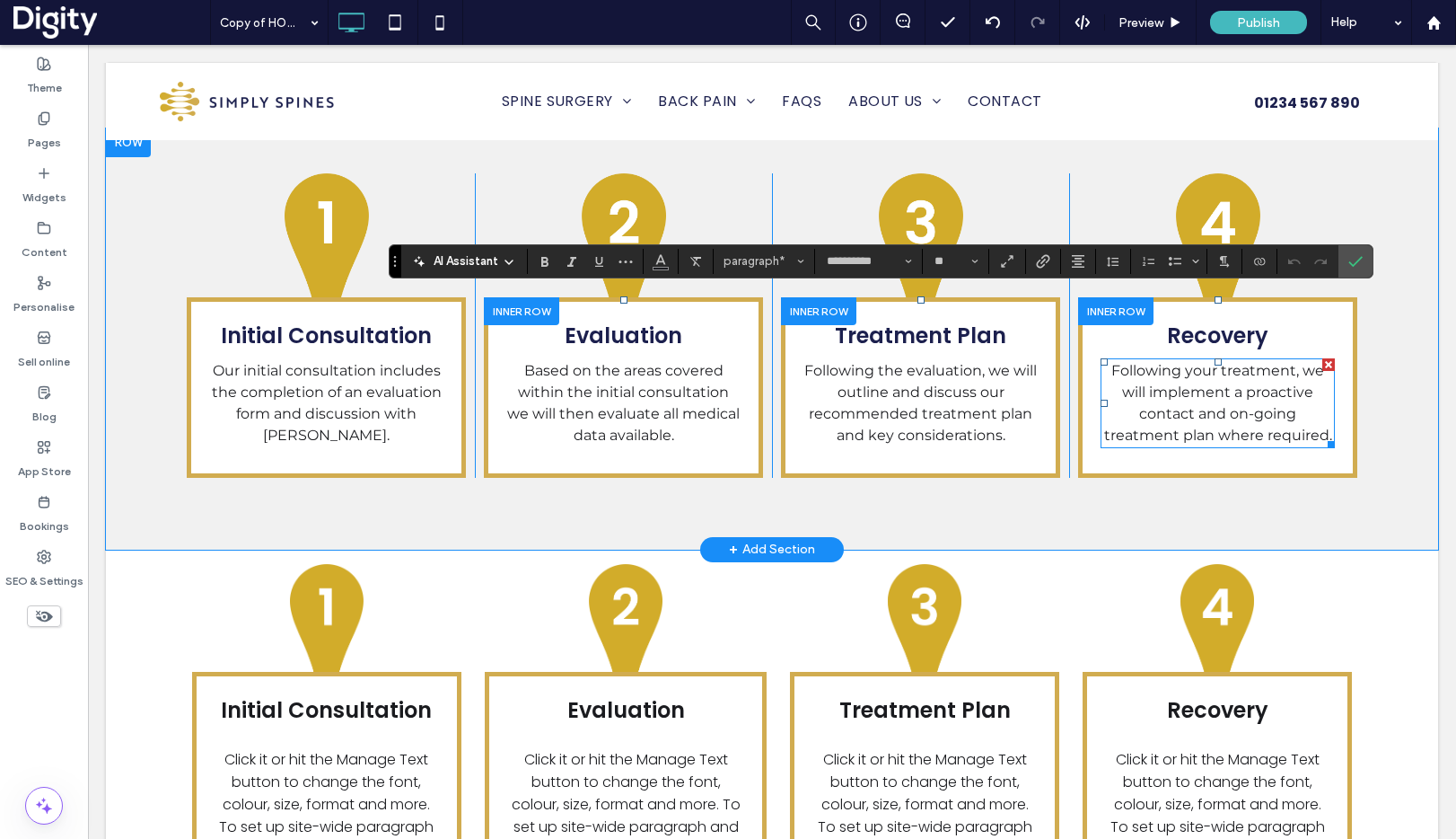
click at [1256, 361] on span "Following your treatment, we will implement a proactive contact and on-going tr…" at bounding box center [1218, 402] width 228 height 82
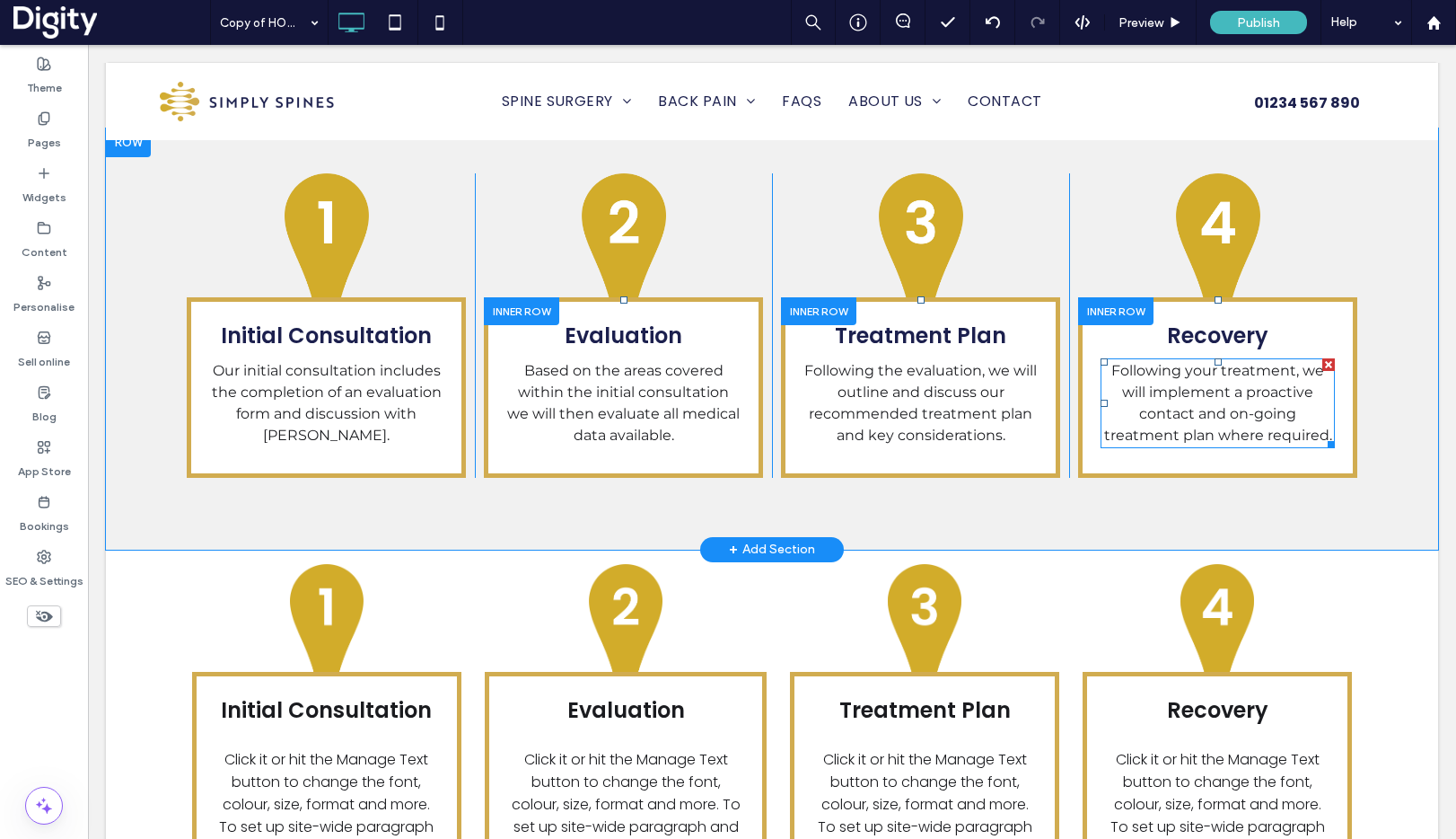
type input "**********"
type input "**"
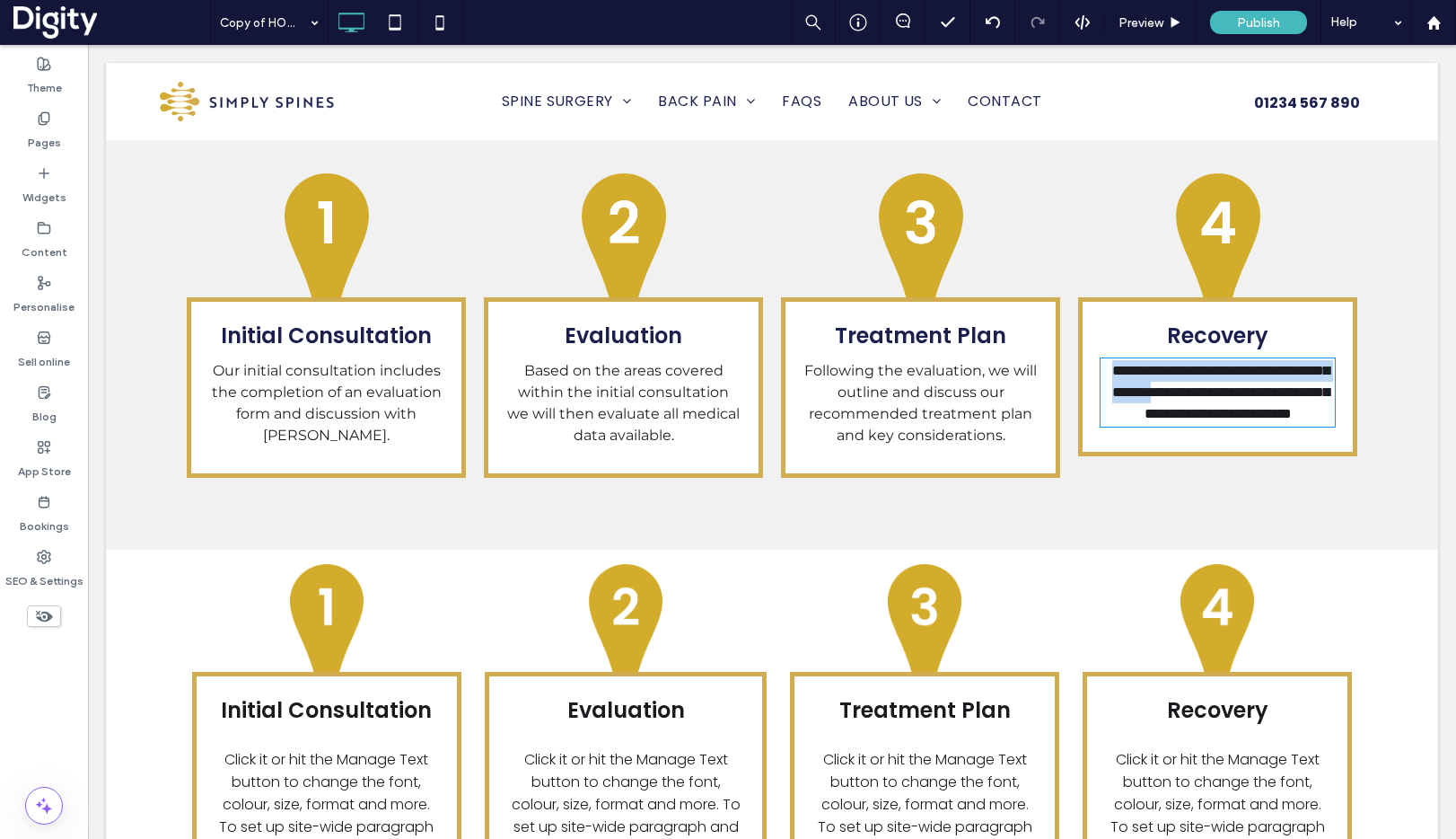
click at [1256, 363] on span "**********" at bounding box center [1221, 391] width 217 height 57
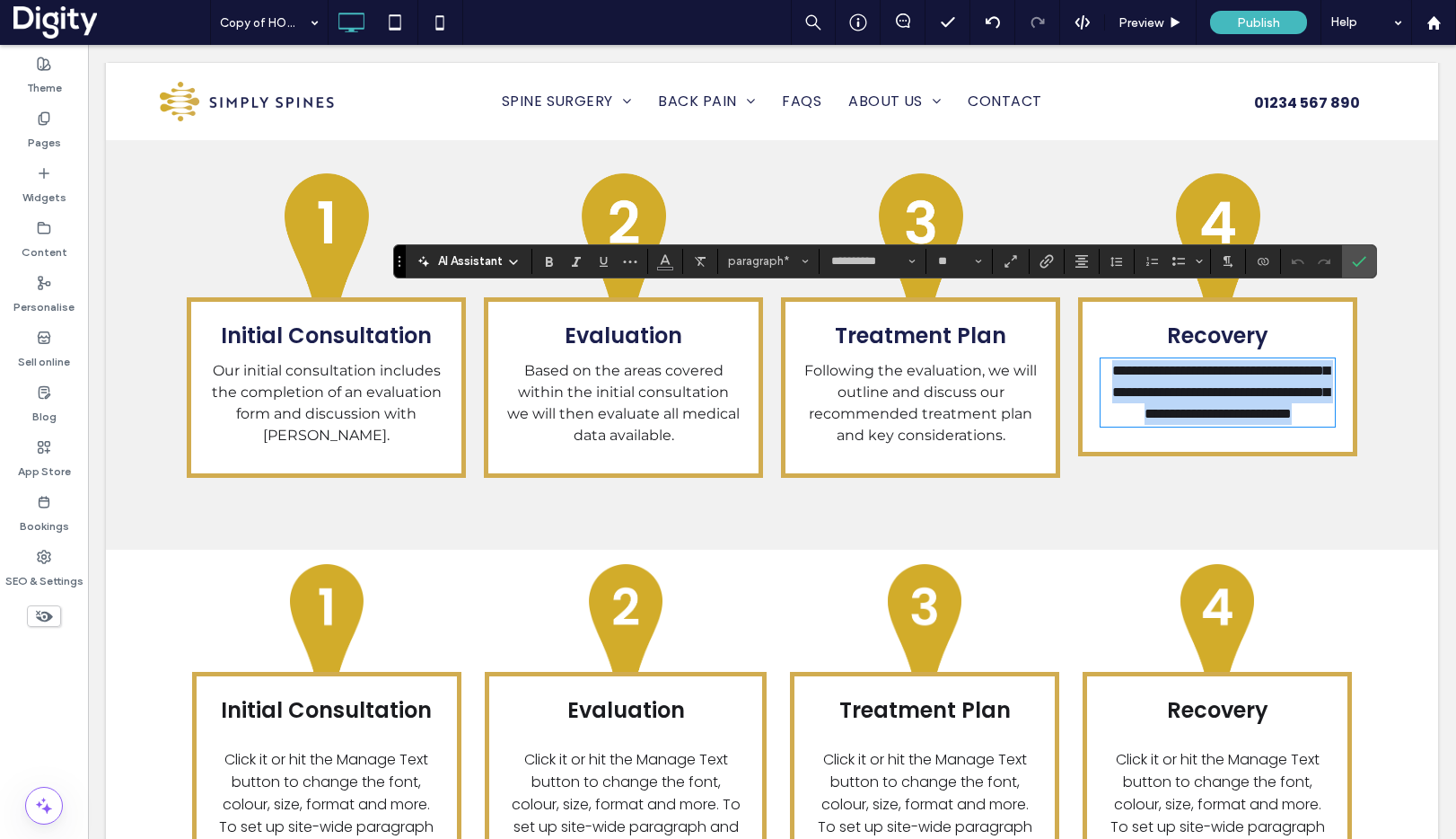
click at [1256, 363] on span "**********" at bounding box center [1221, 391] width 217 height 57
click at [1367, 253] on label "Confirm" at bounding box center [1359, 261] width 27 height 33
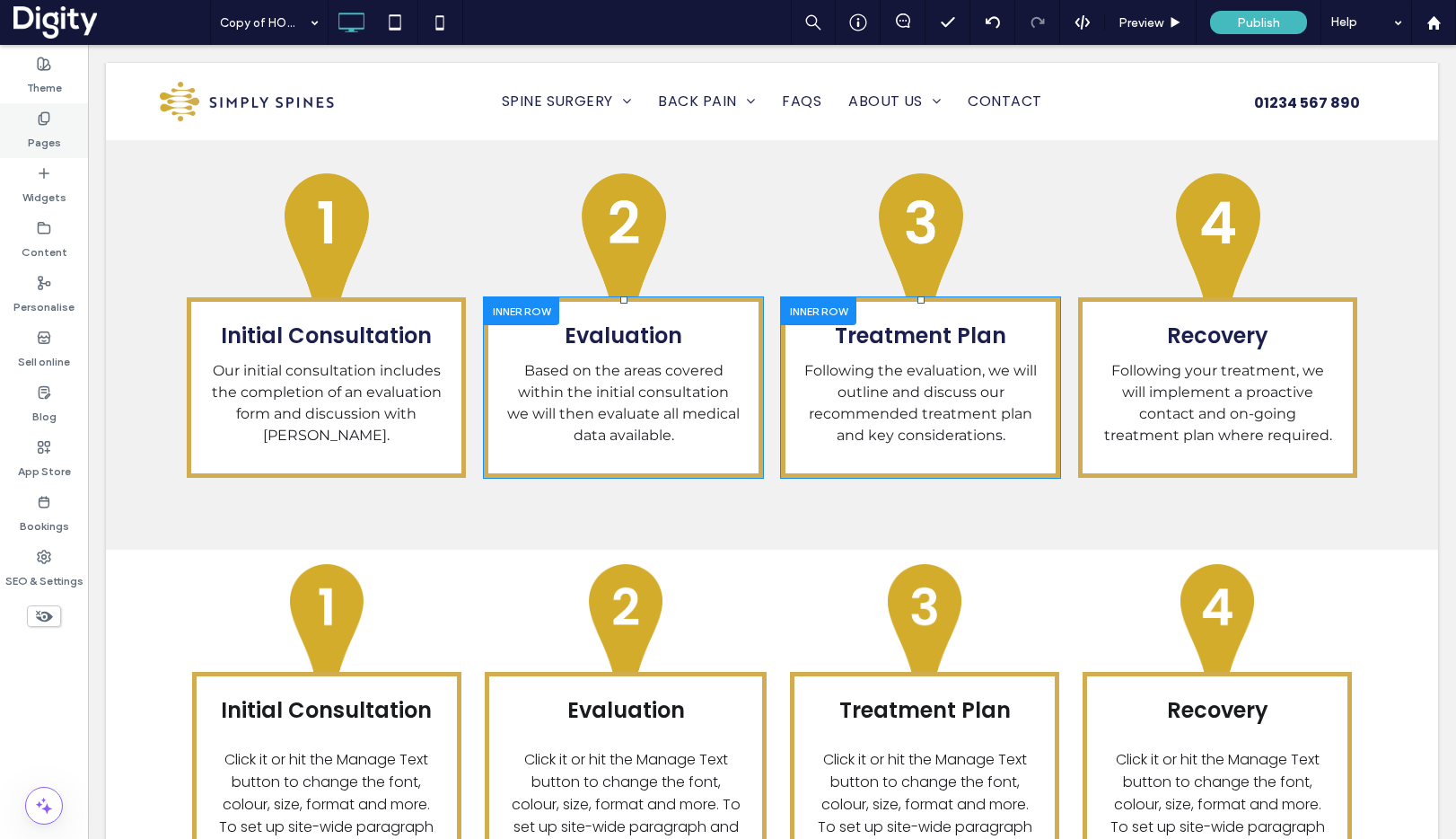
click at [47, 119] on icon at bounding box center [43, 118] width 14 height 14
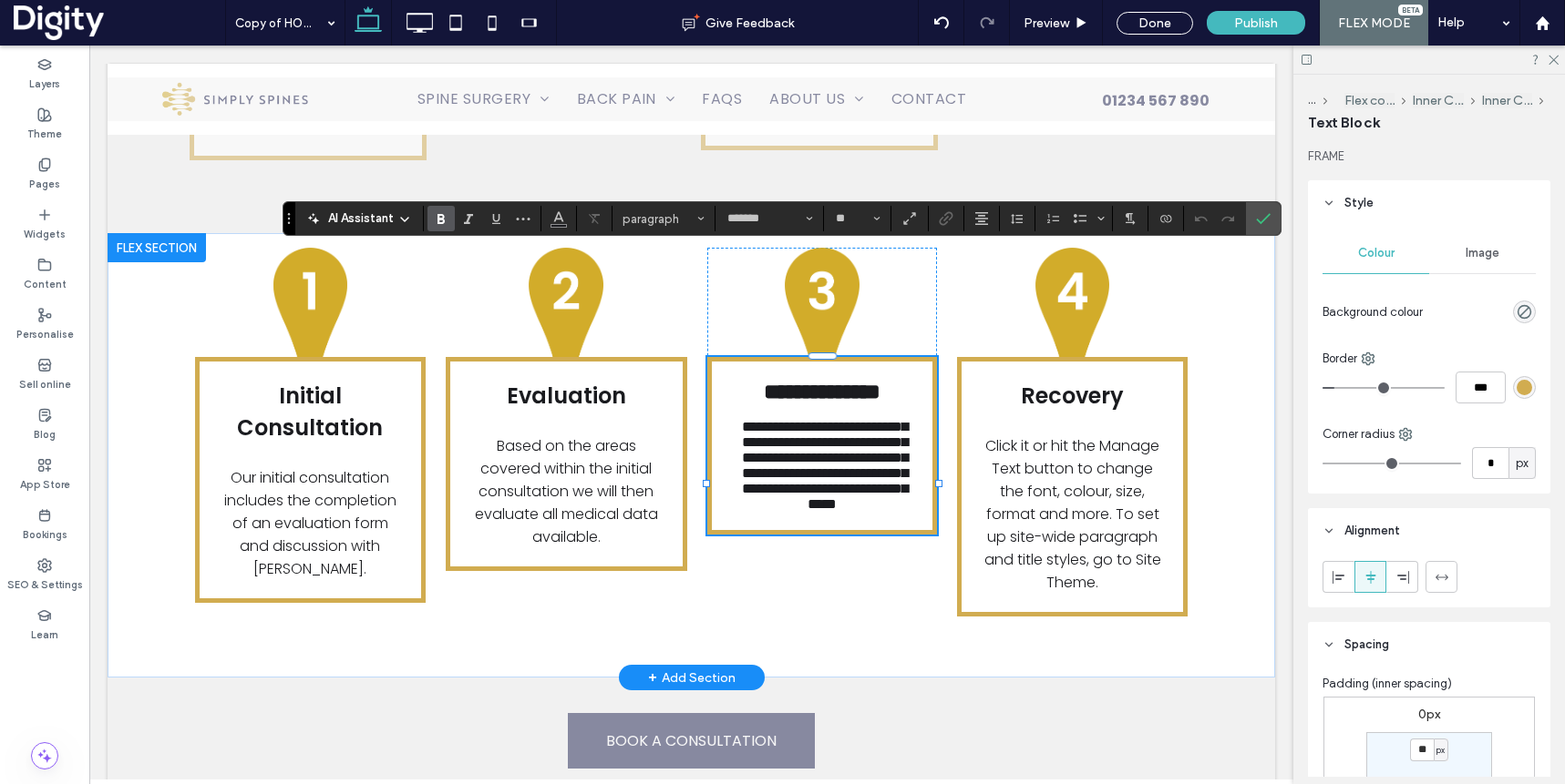
type input "**"
click at [867, 453] on span "**********" at bounding box center [824, 465] width 166 height 91
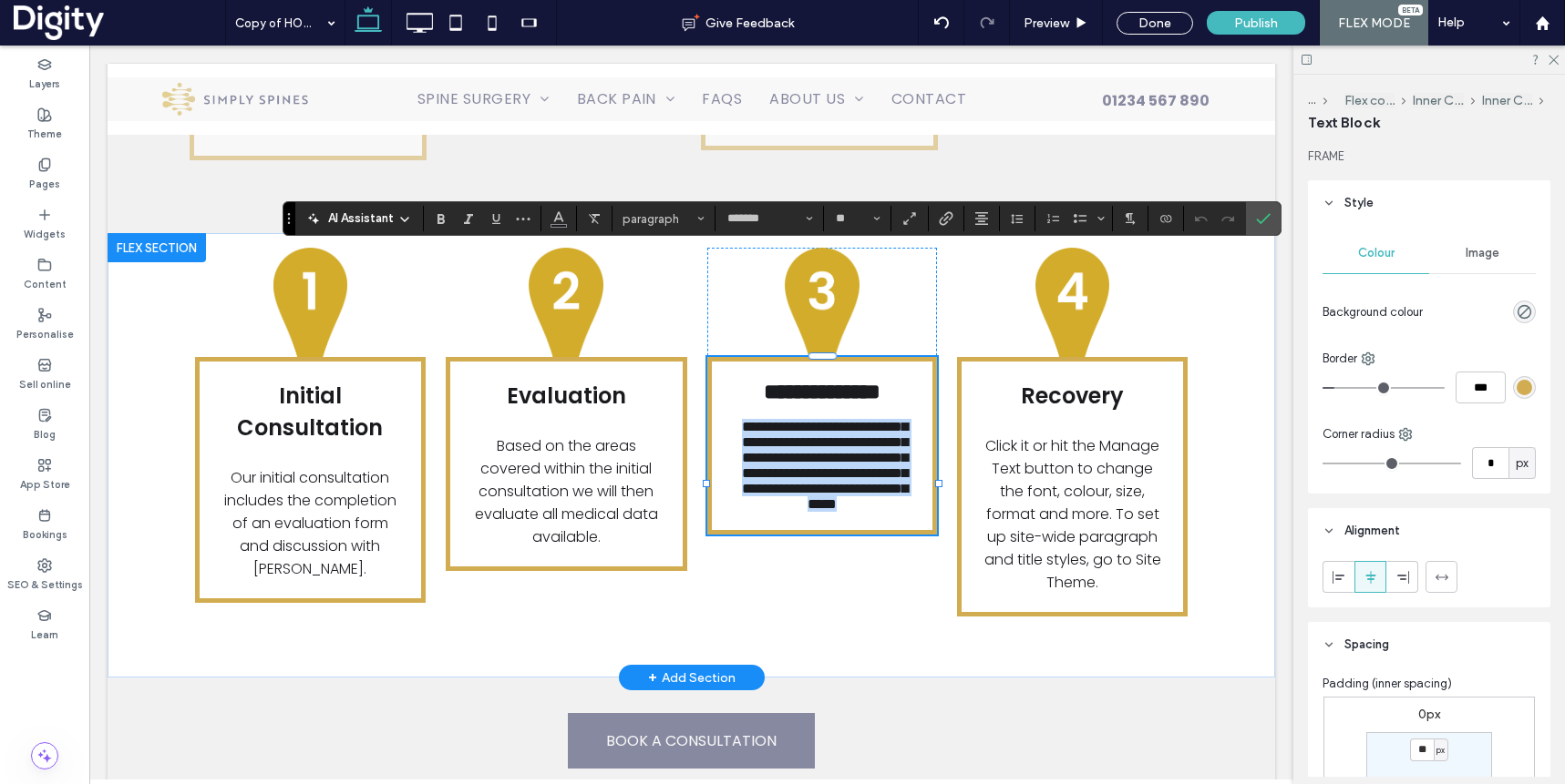
drag, startPoint x: 873, startPoint y: 474, endPoint x: 837, endPoint y: 355, distance: 124.3
click at [730, 419] on p "**********" at bounding box center [823, 465] width 185 height 93
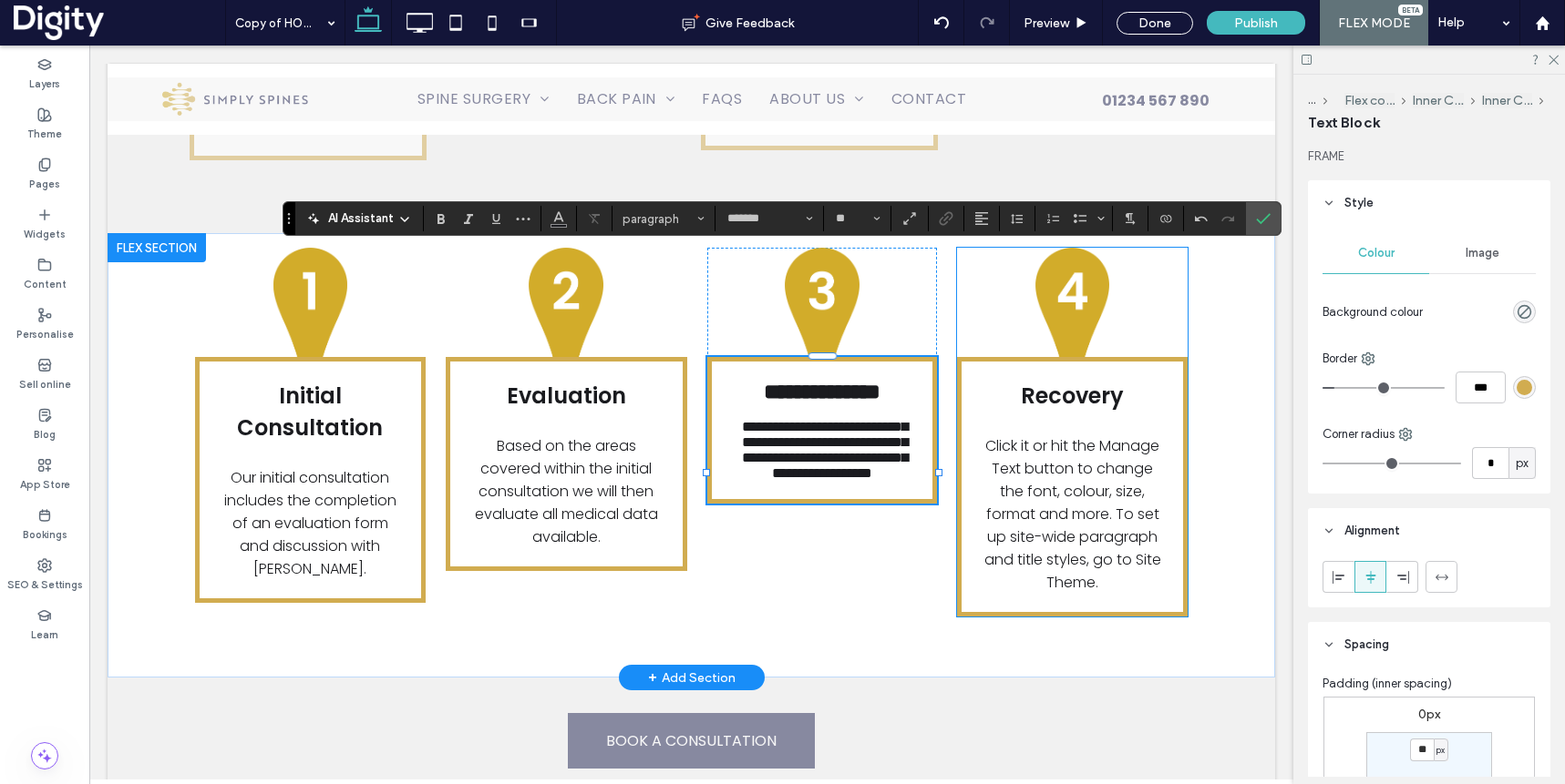
drag, startPoint x: 1069, startPoint y: 387, endPoint x: 1093, endPoint y: 388, distance: 24.0
click at [1069, 436] on span "Click it or hit the Manage Text button to change the font, colour, size, format…" at bounding box center [1072, 515] width 177 height 158
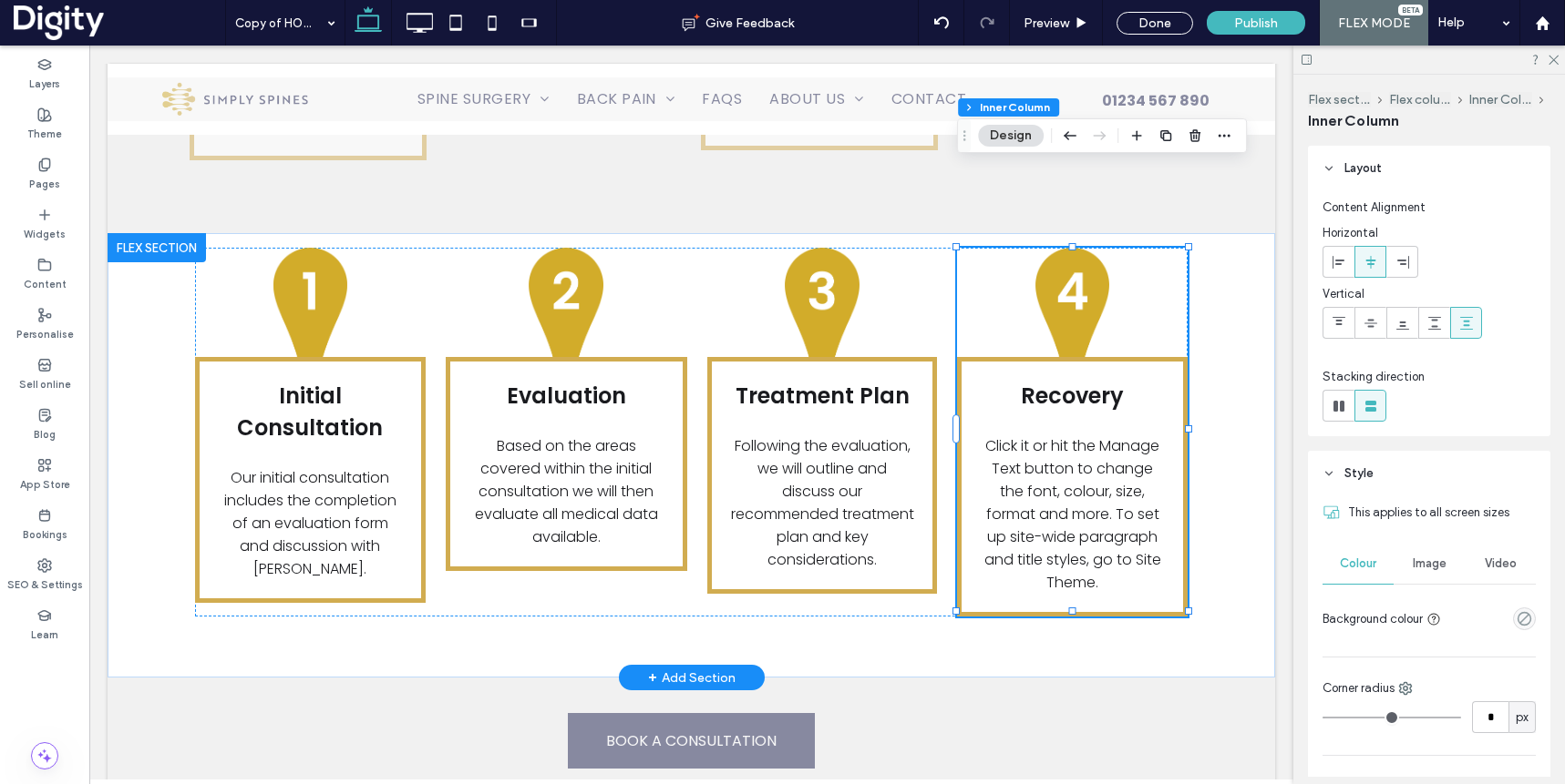
click at [1095, 436] on span "Click it or hit the Manage Text button to change the font, colour, size, format…" at bounding box center [1072, 515] width 177 height 158
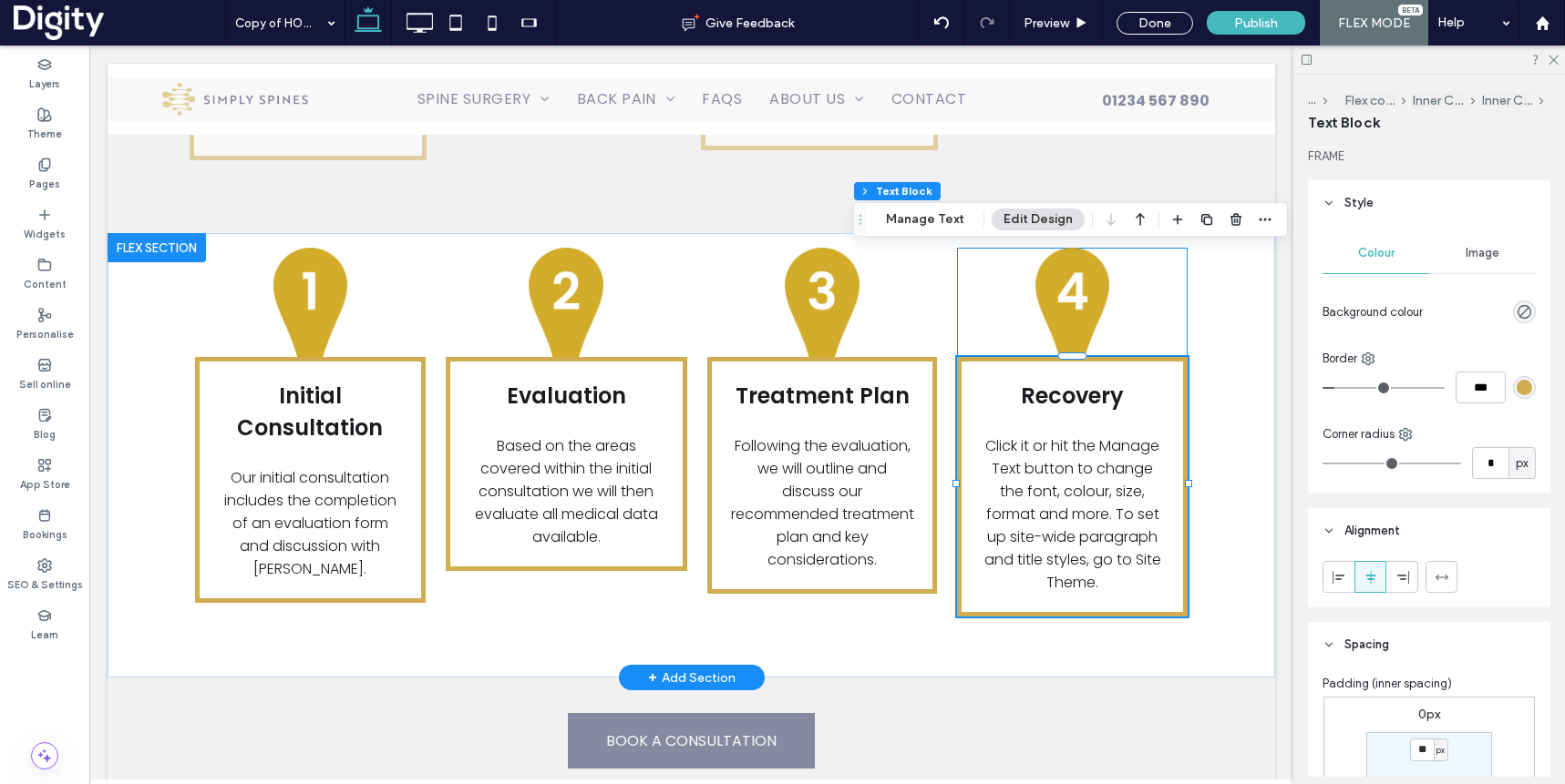
click at [1105, 436] on span "Click it or hit the Manage Text button to change the font, colour, size, format…" at bounding box center [1072, 515] width 177 height 158
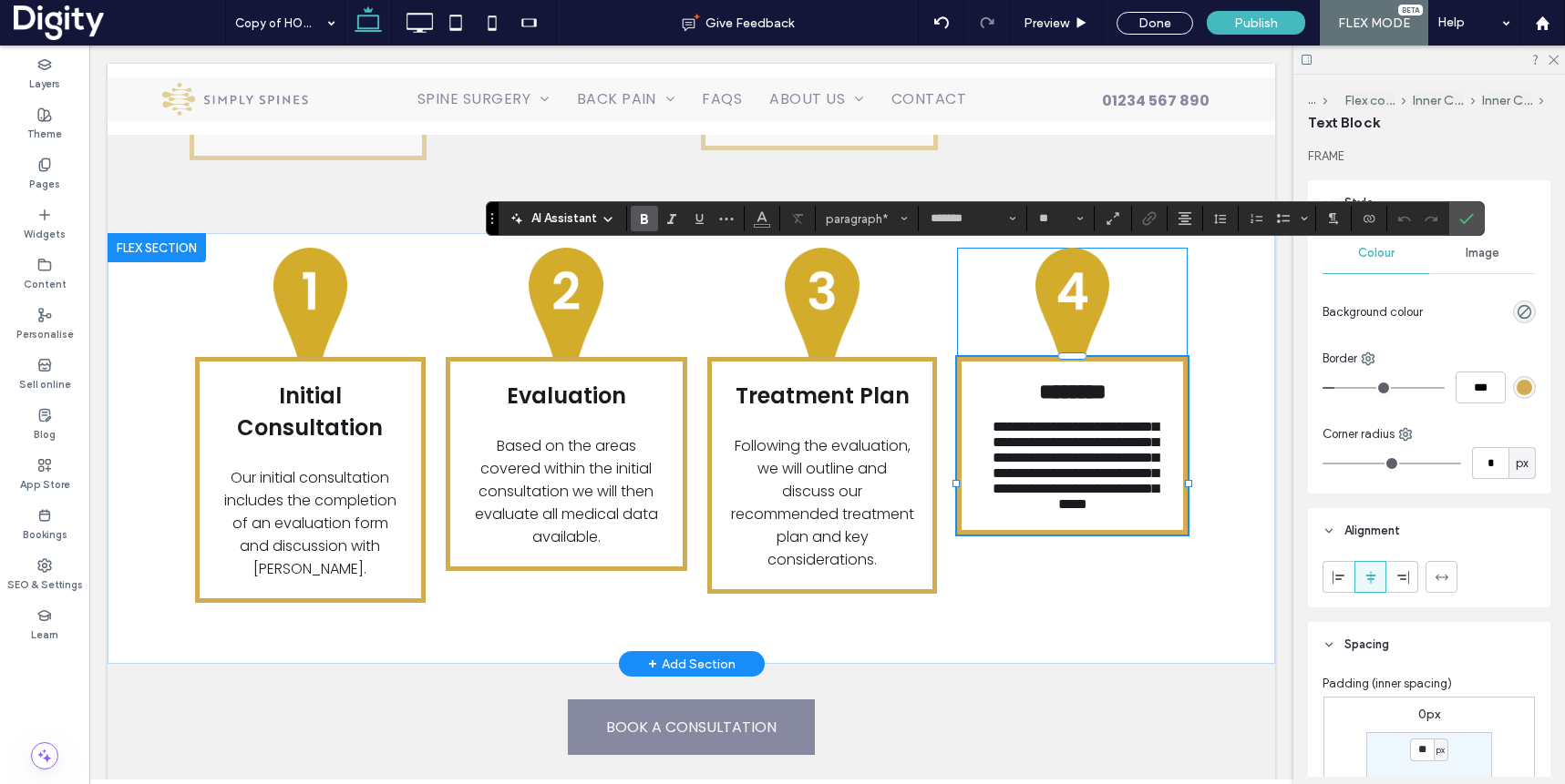
type input "**"
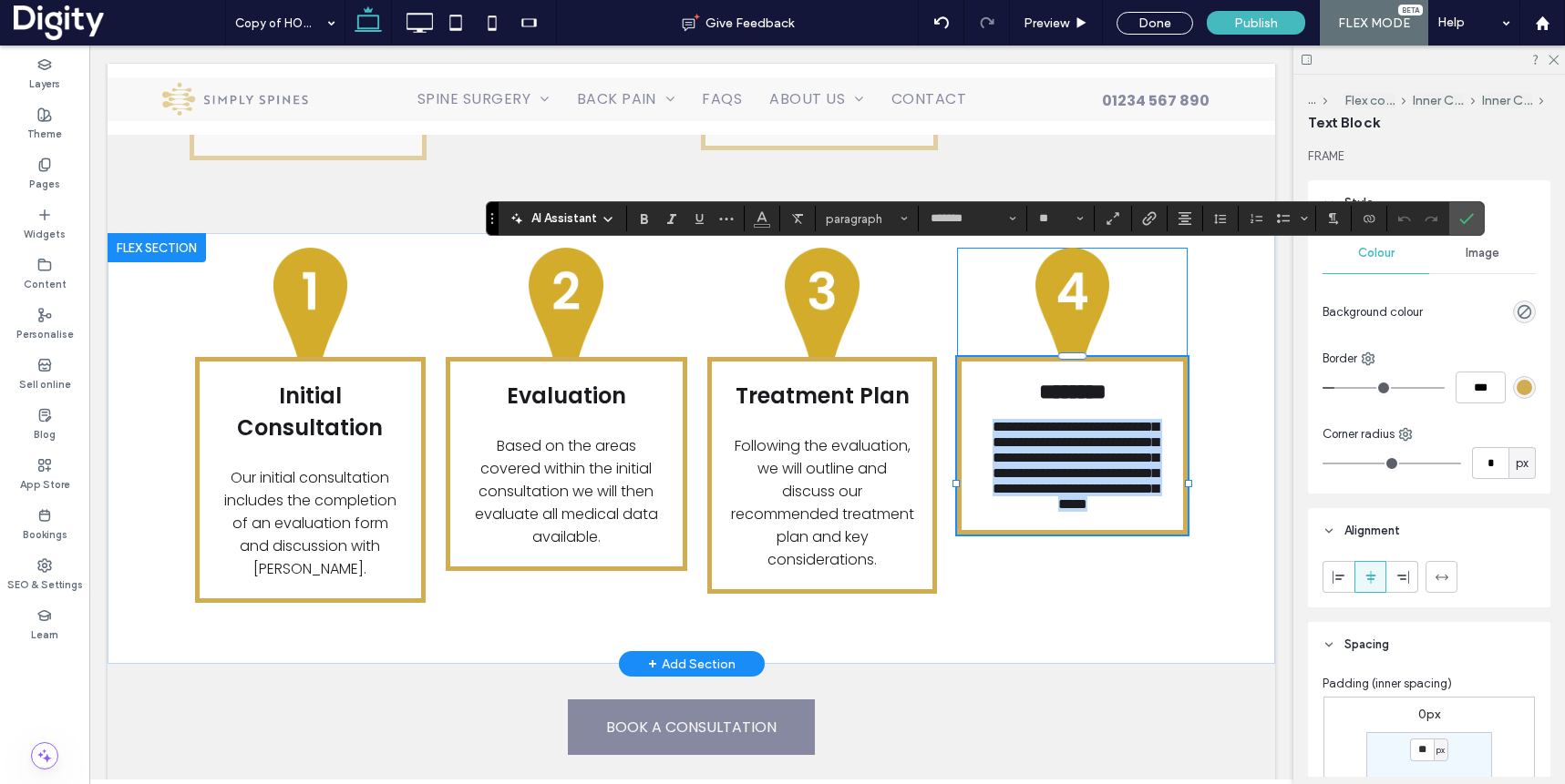
drag, startPoint x: 1117, startPoint y: 469, endPoint x: 985, endPoint y: 333, distance: 189.5
click at [984, 419] on p "**********" at bounding box center [1072, 465] width 185 height 93
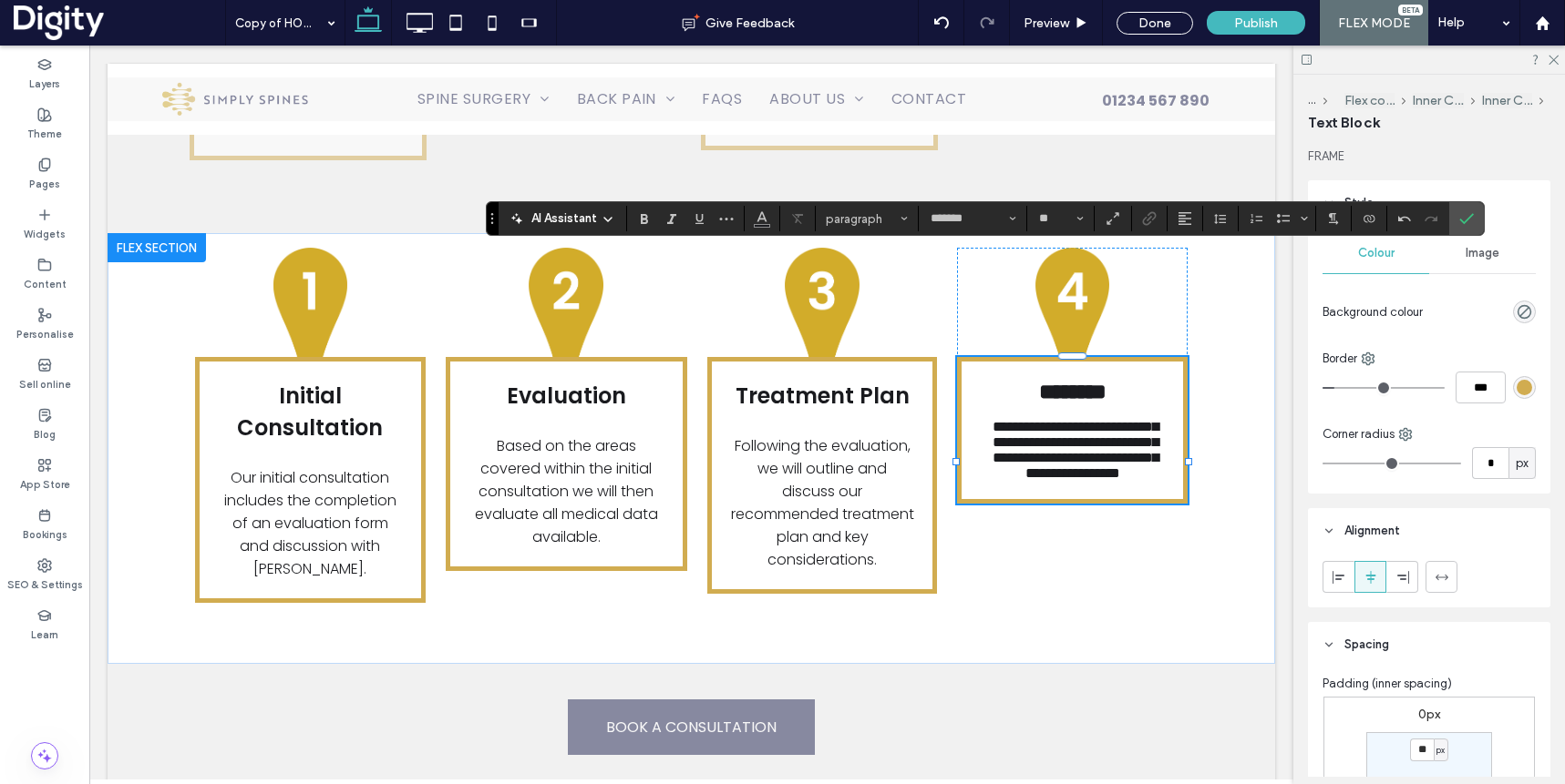
click at [1464, 217] on icon "Confirm" at bounding box center [1466, 218] width 15 height 15
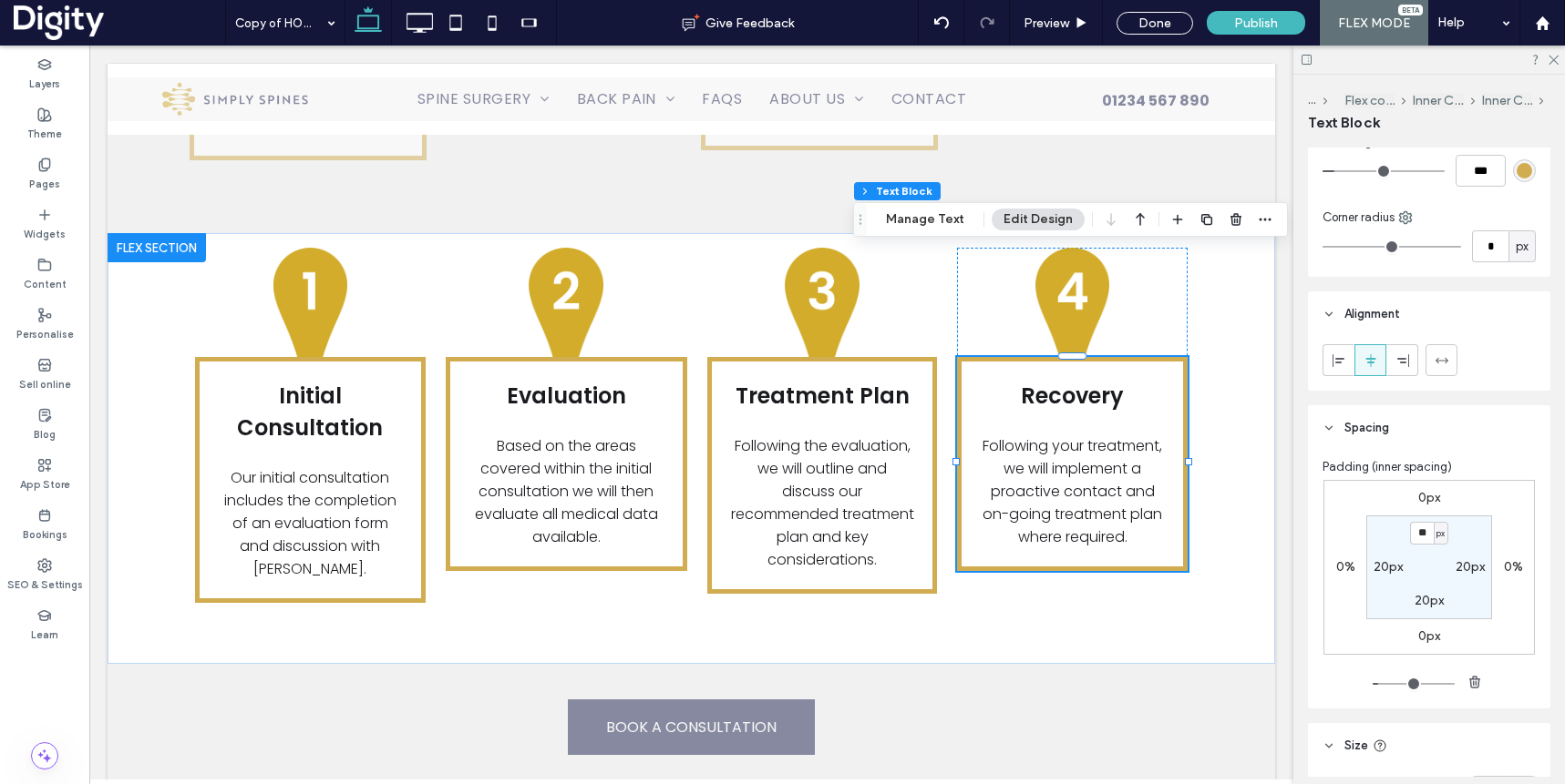
scroll to position [218, 0]
click at [1358, 743] on span "Size" at bounding box center [1356, 744] width 23 height 19
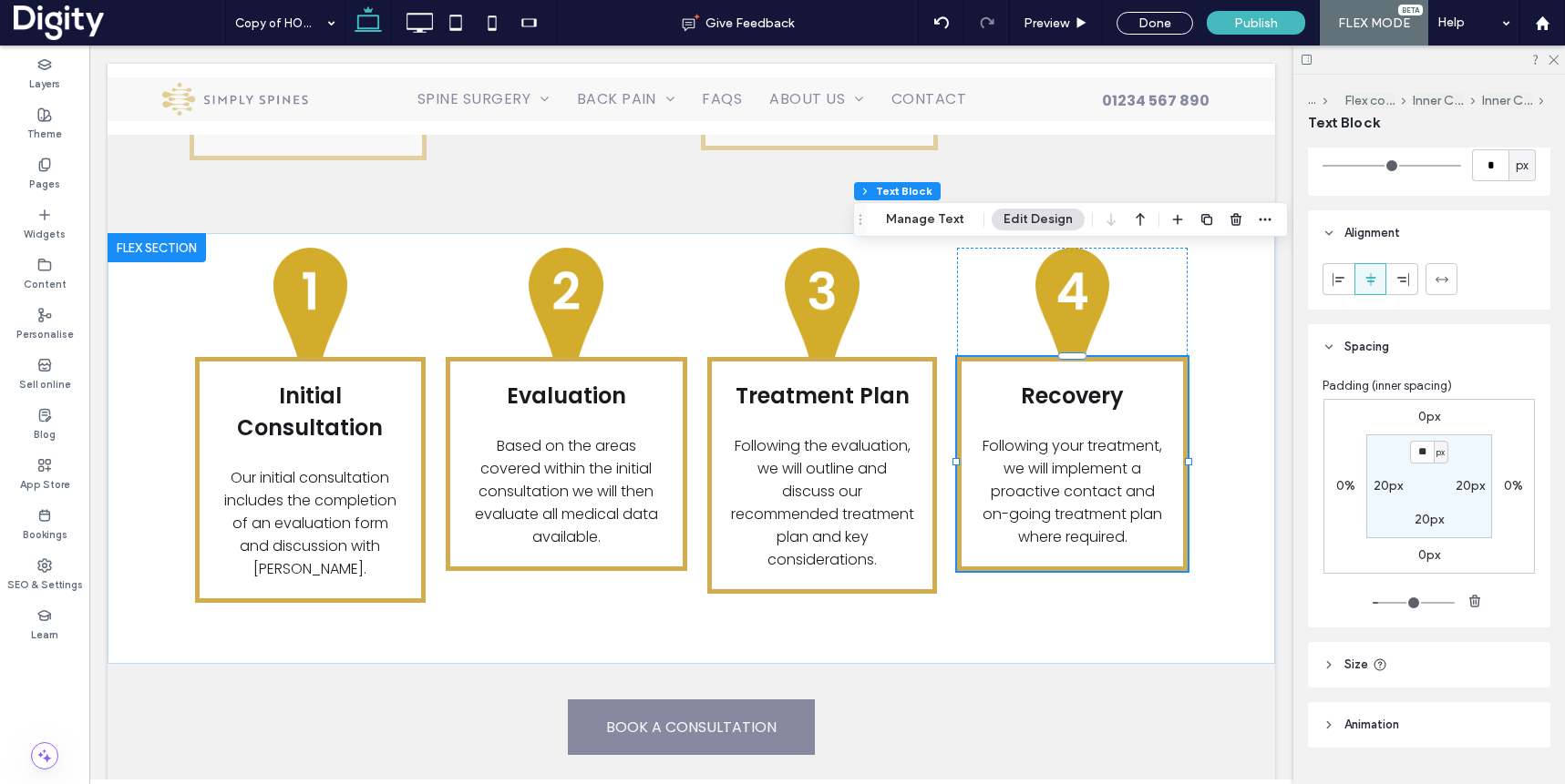
scroll to position [341, 0]
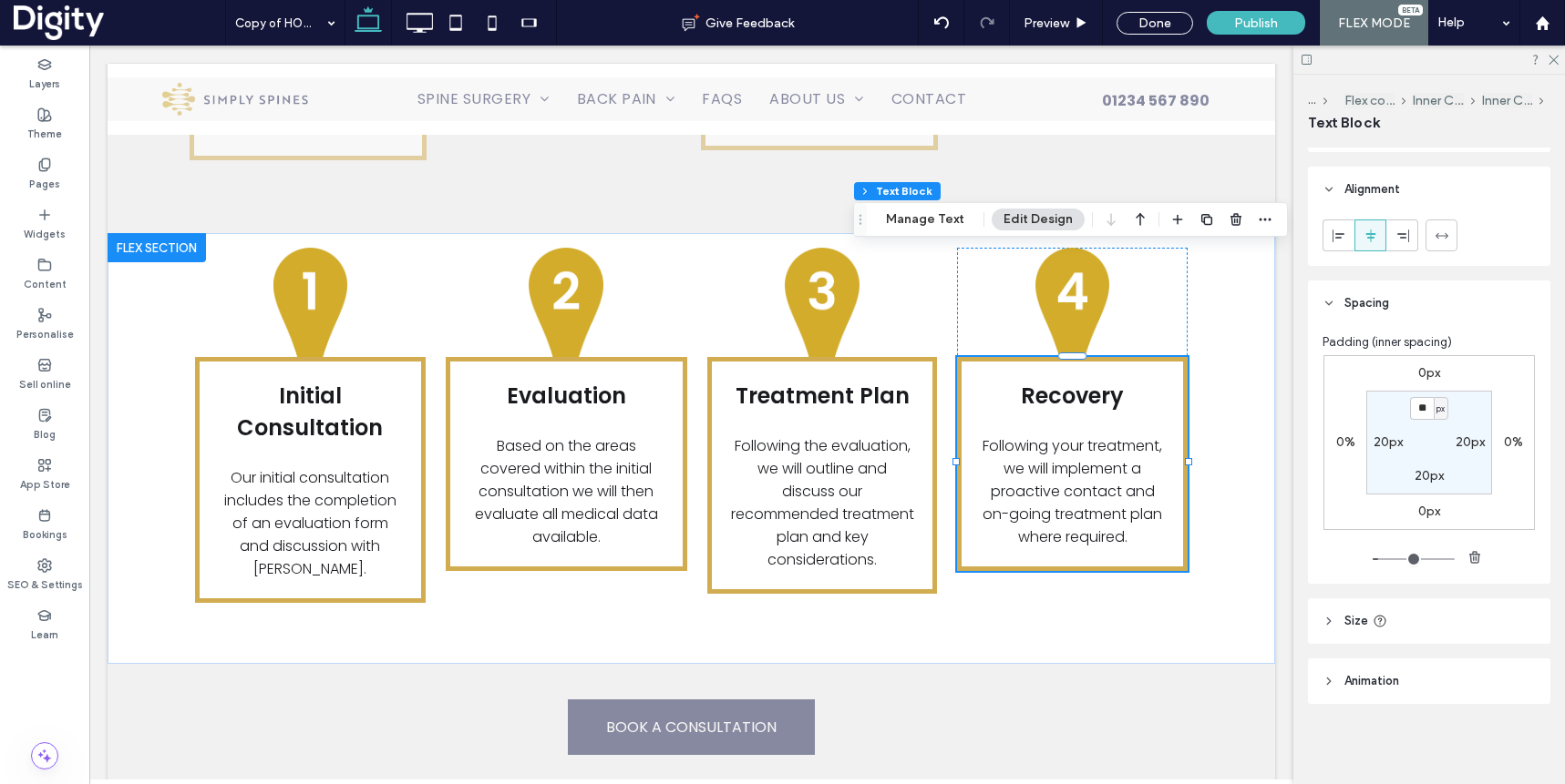
click at [1355, 617] on span "Size" at bounding box center [1356, 621] width 23 height 19
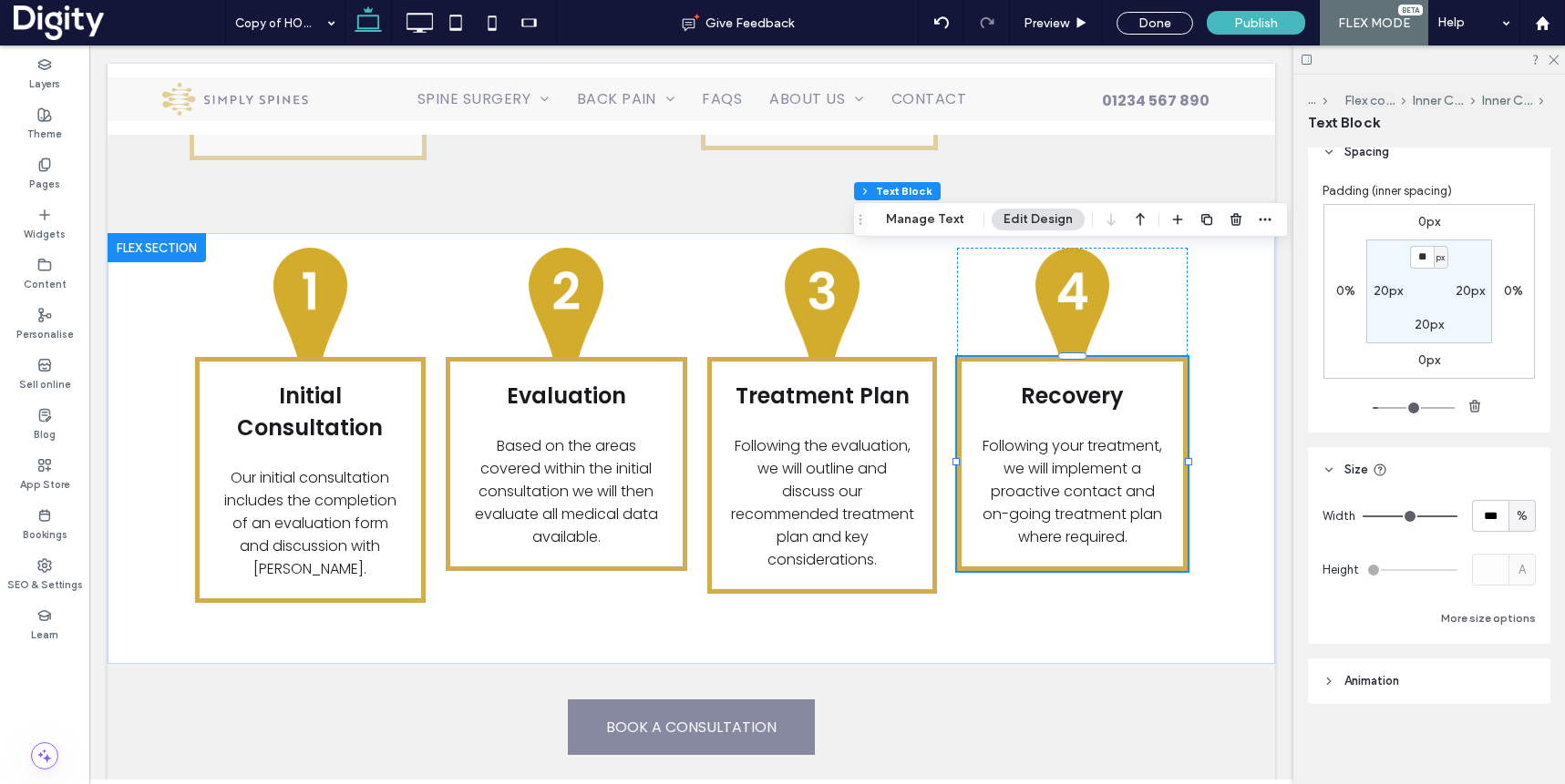
scroll to position [491, 0]
click at [1484, 618] on button "More size options" at bounding box center [1488, 619] width 95 height 21
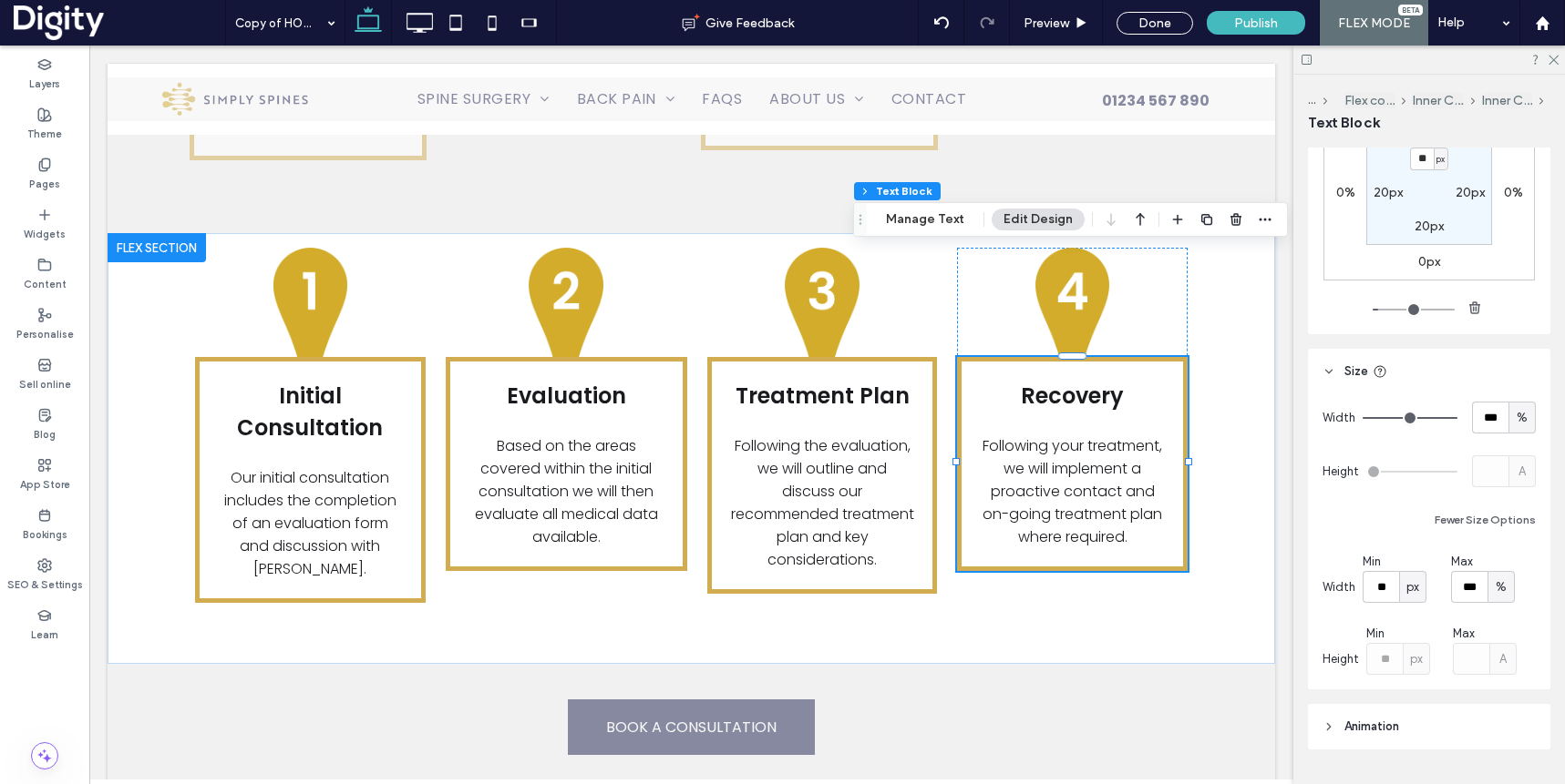
scroll to position [637, 0]
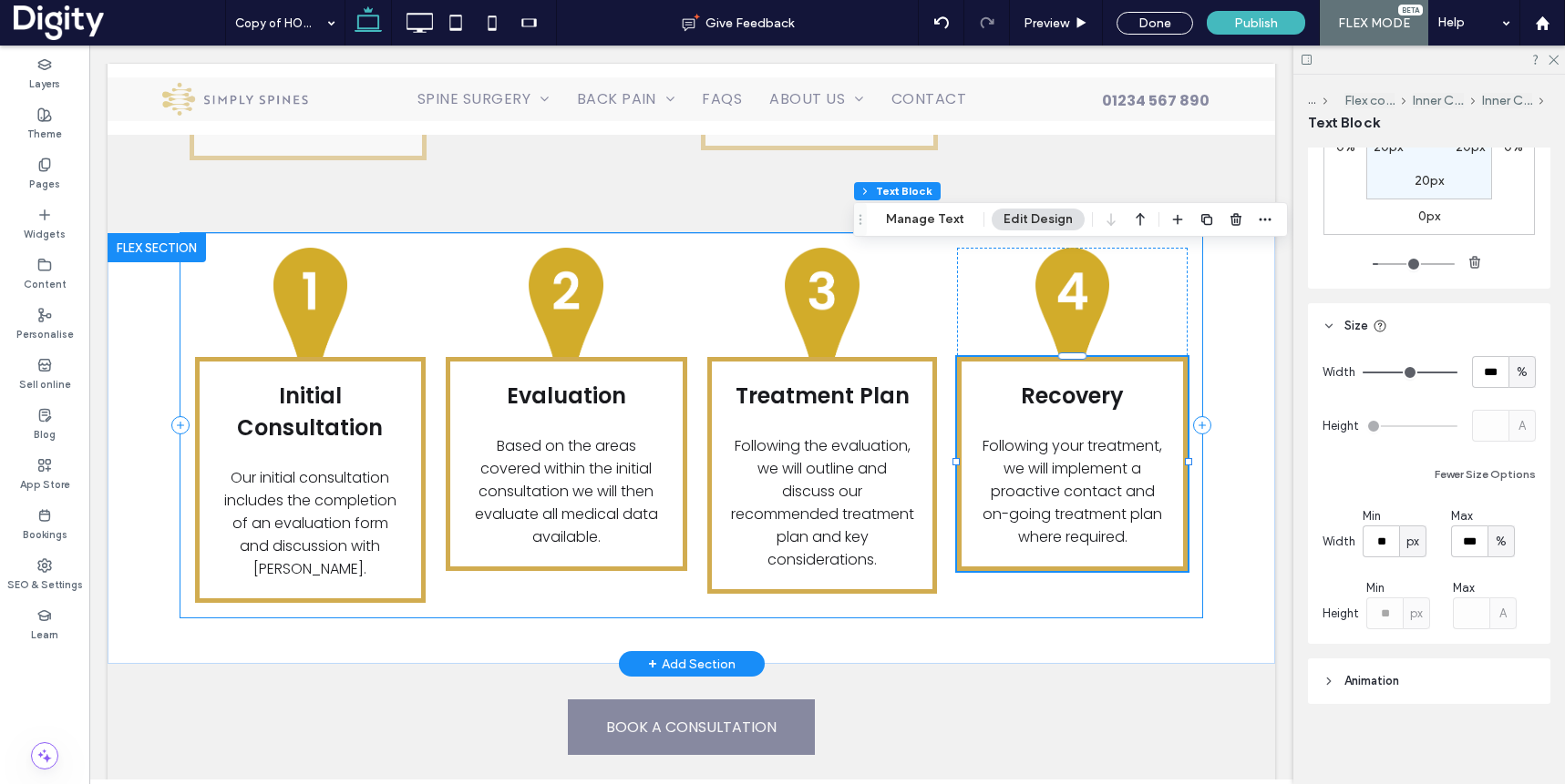
click at [1200, 396] on div "Initial Consultation Our initial consultation includes the completion of an eva…" at bounding box center [691, 425] width 1022 height 384
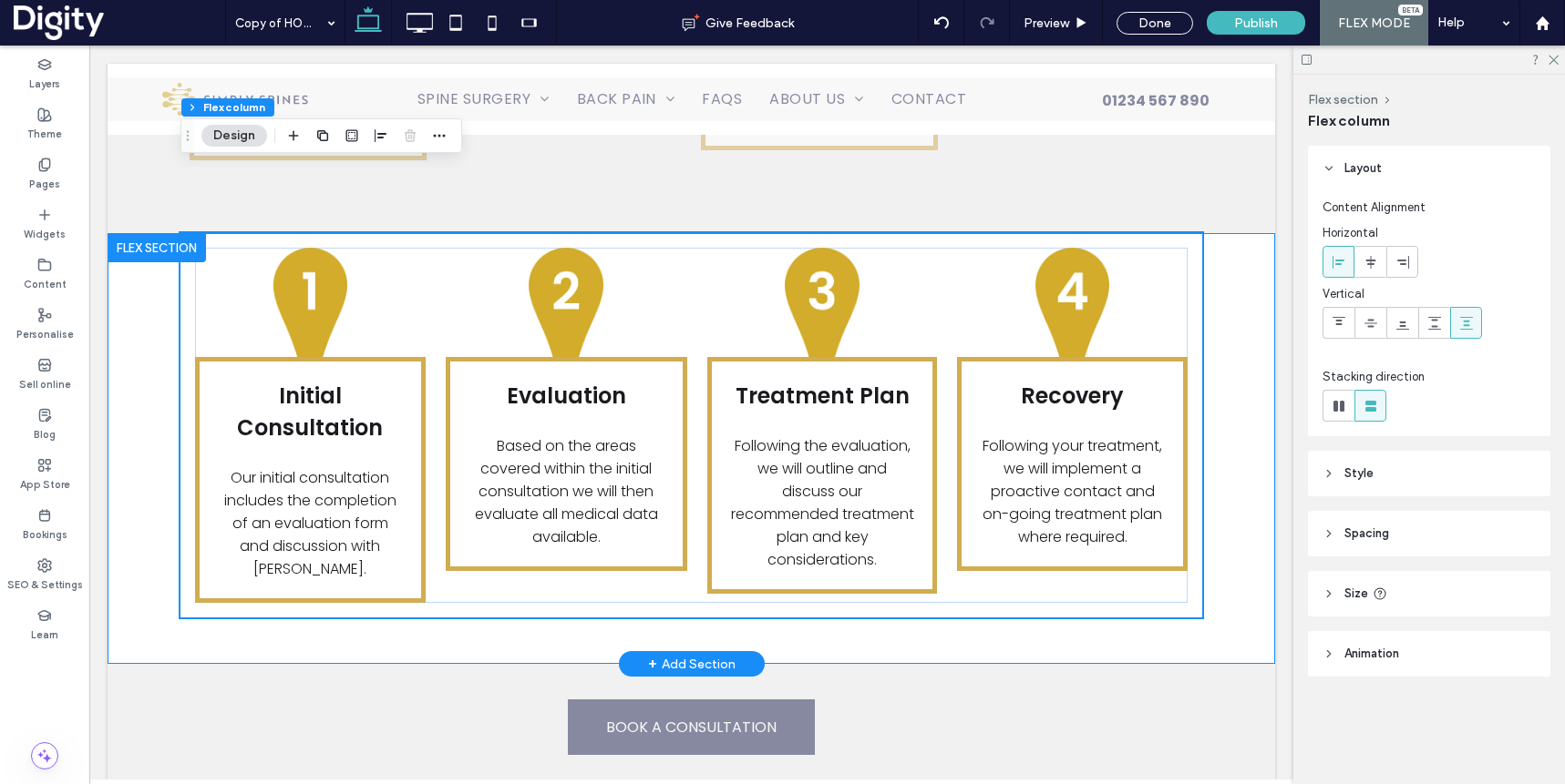
click at [1223, 499] on div "Initial Consultation Our initial consultation includes the completion of an eva…" at bounding box center [691, 449] width 1168 height 431
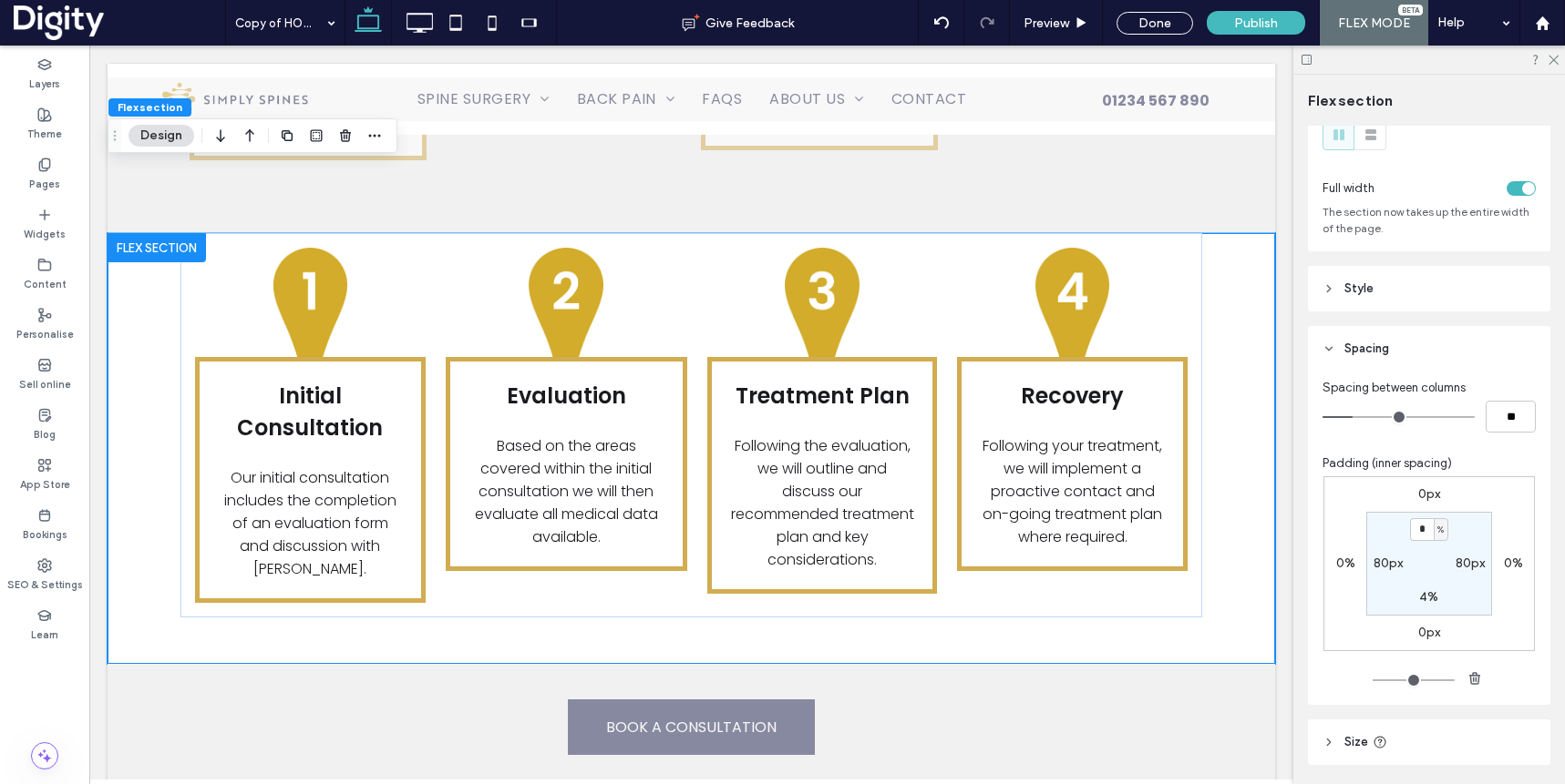
scroll to position [62, 0]
click at [1400, 291] on header "Style" at bounding box center [1429, 286] width 242 height 46
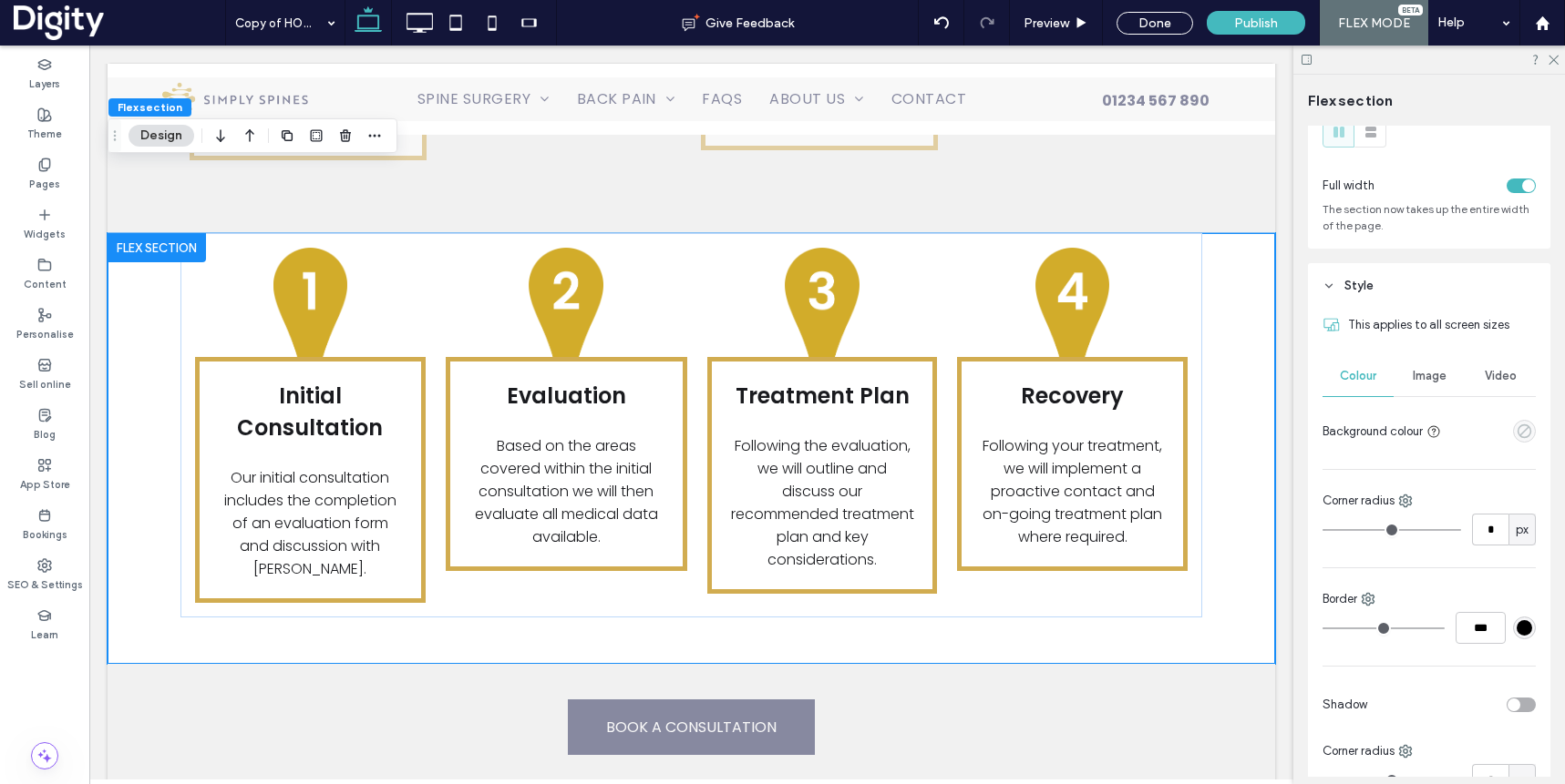
click at [1526, 425] on use "empty color" at bounding box center [1524, 431] width 14 height 14
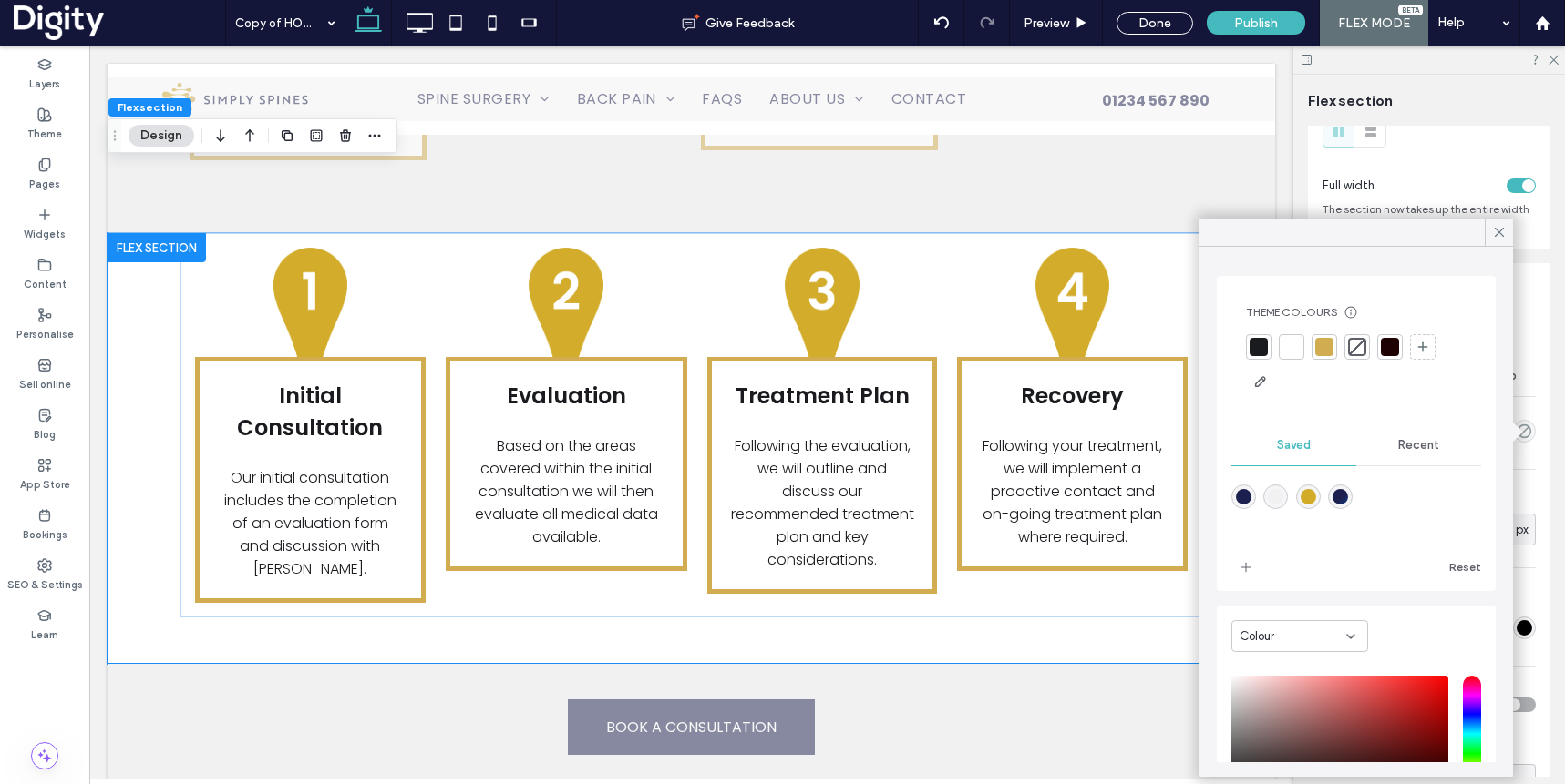
click at [1276, 493] on div "rgba(241,241,241,1)" at bounding box center [1275, 497] width 16 height 16
type input "*******"
type input "***"
type input "****"
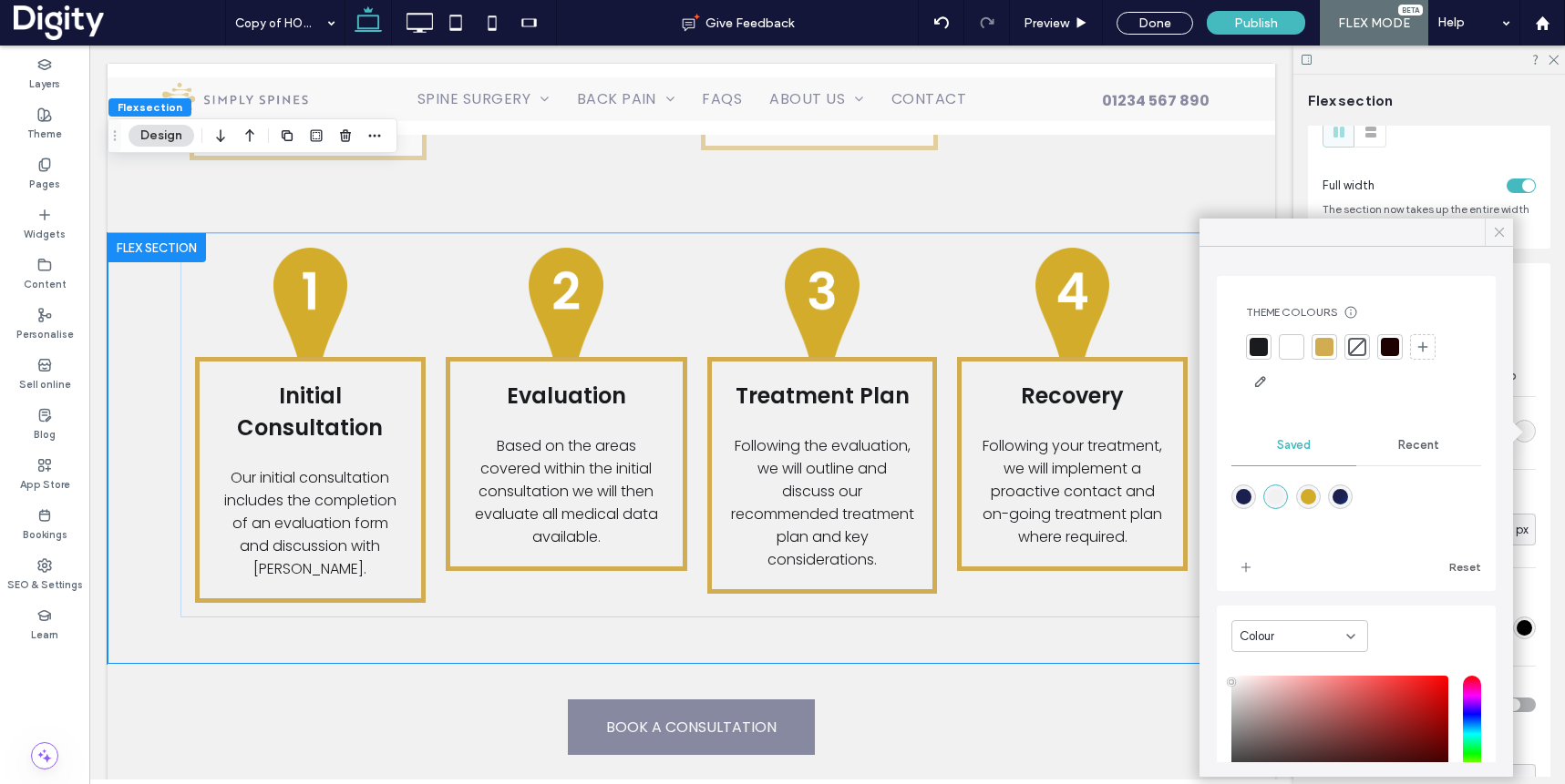
click at [1494, 226] on icon at bounding box center [1499, 232] width 17 height 17
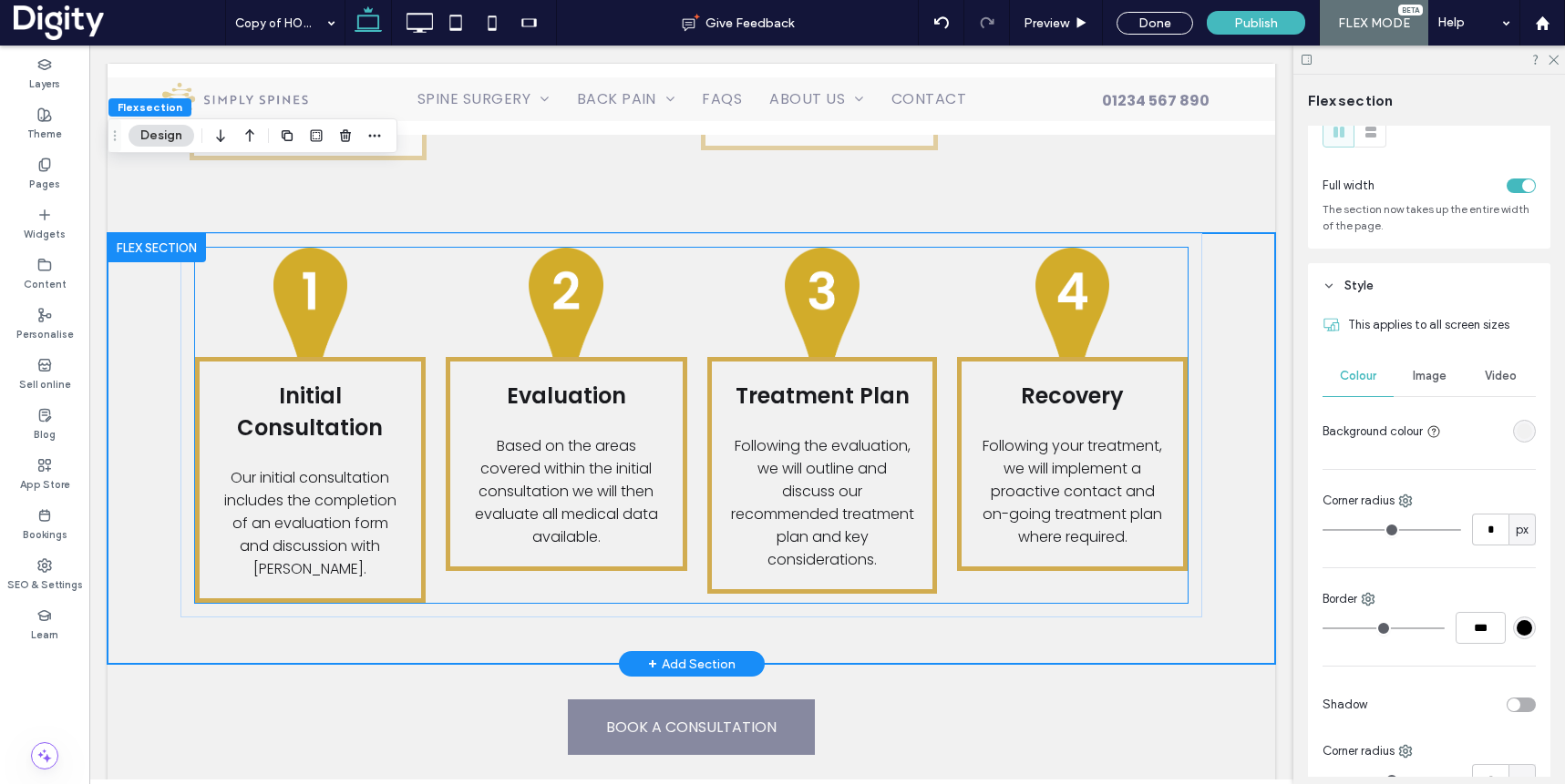
click at [393, 380] on p "Initial Consultation" at bounding box center [310, 412] width 185 height 63
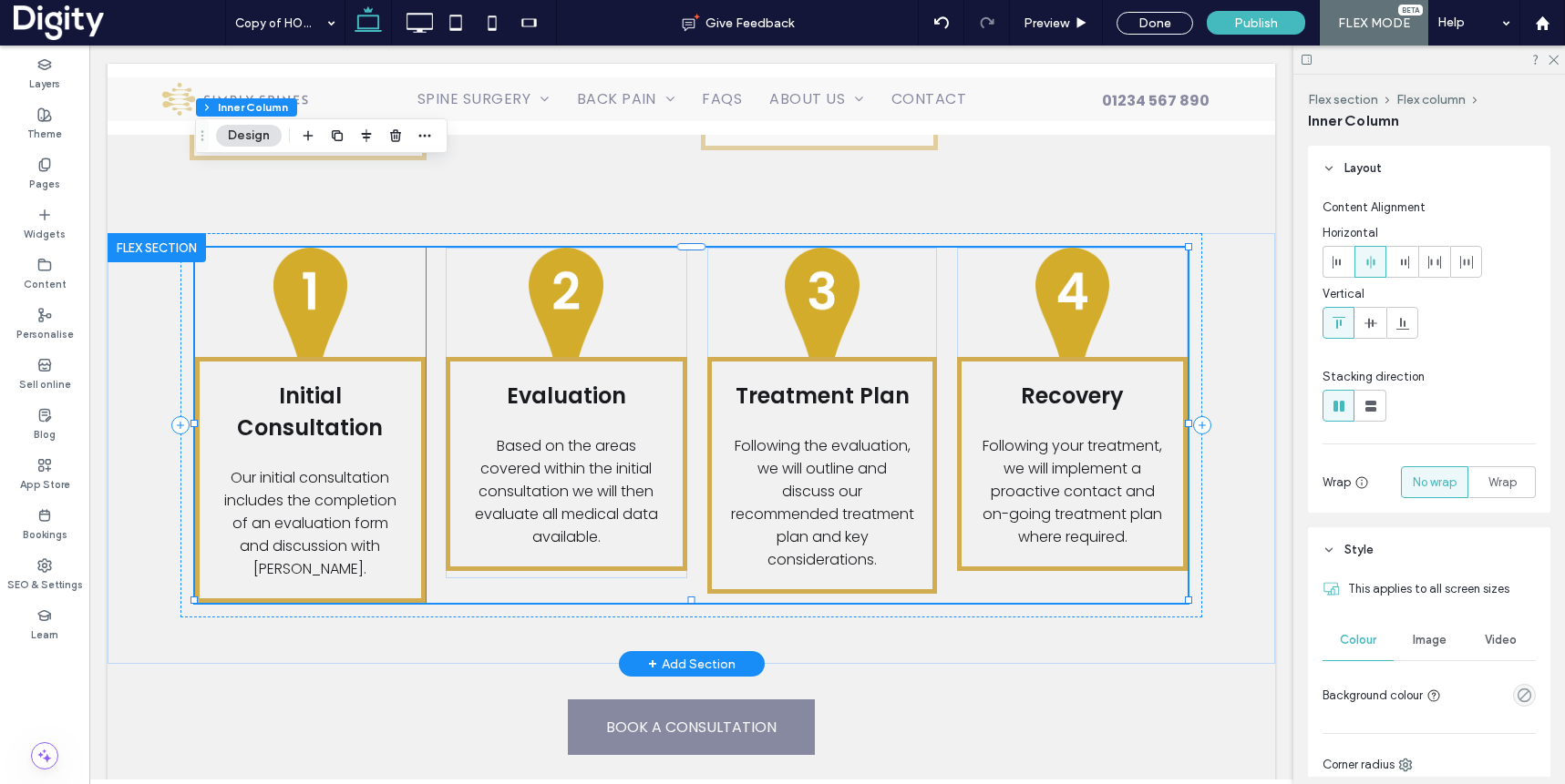
click at [410, 357] on div "Initial Consultation Our initial consultation includes the completion of an eva…" at bounding box center [310, 480] width 230 height 246
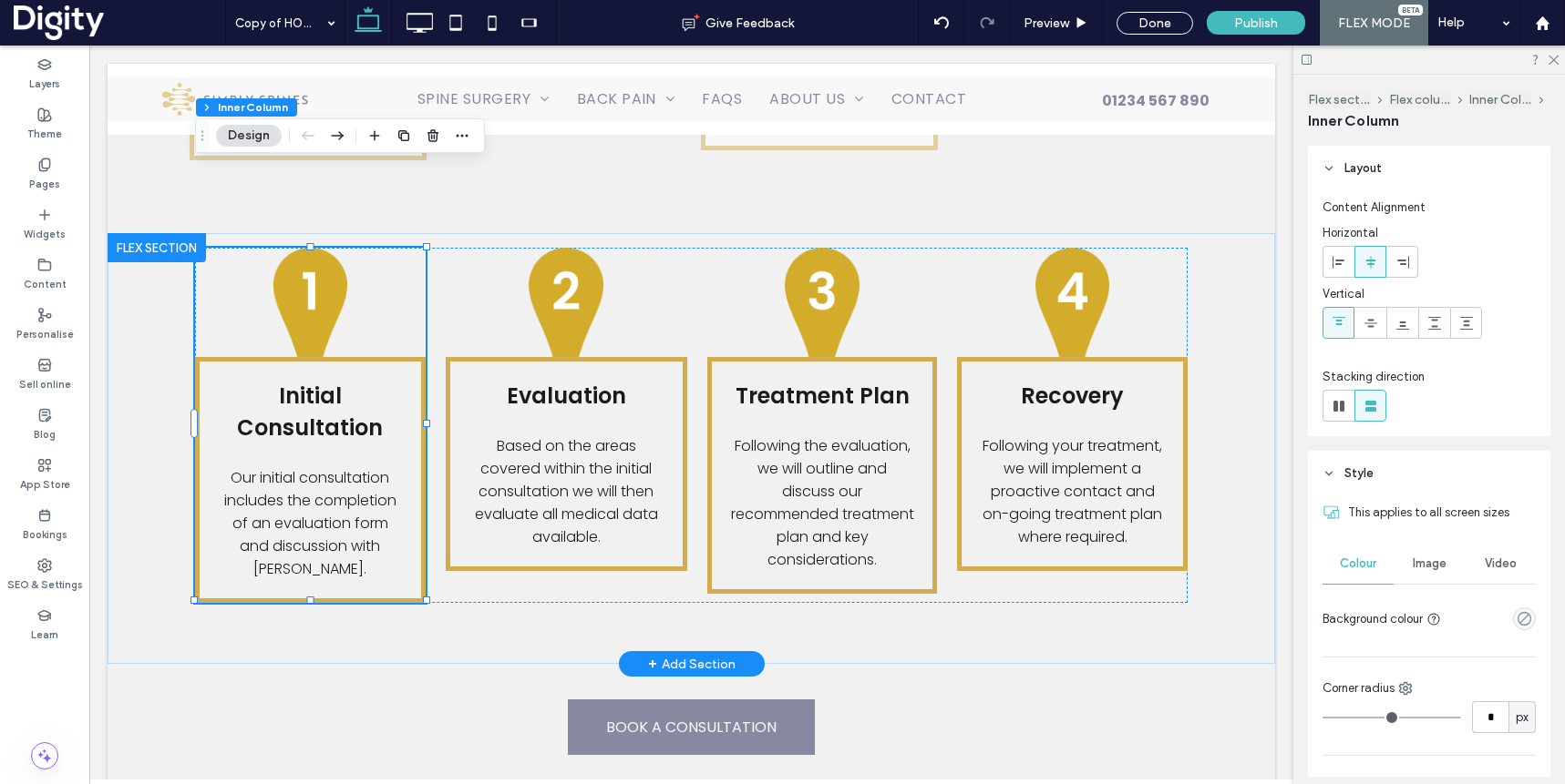
click at [410, 357] on div "Initial Consultation Our initial consultation includes the completion of an eva…" at bounding box center [310, 480] width 230 height 246
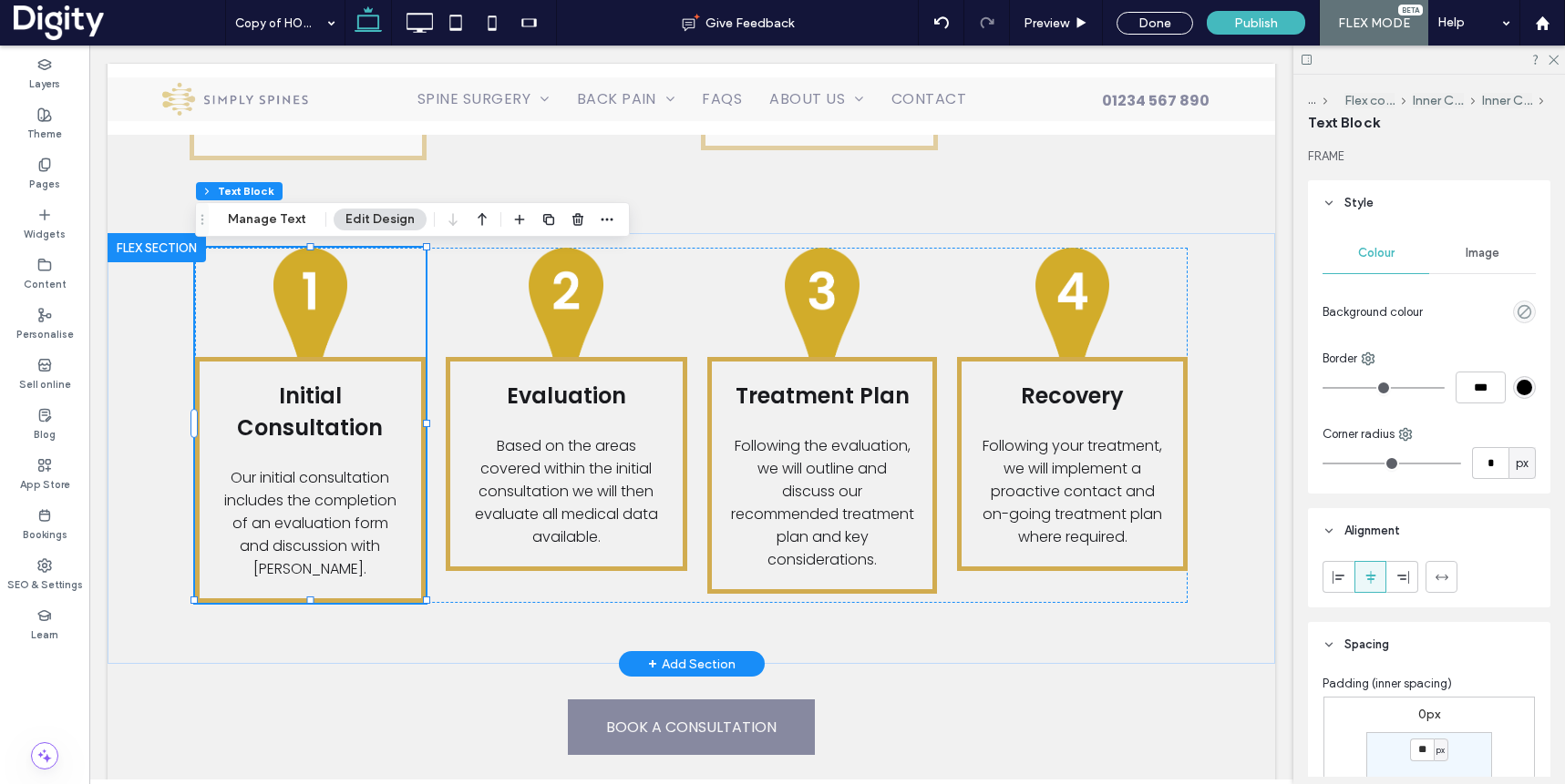
type input "*"
type input "***"
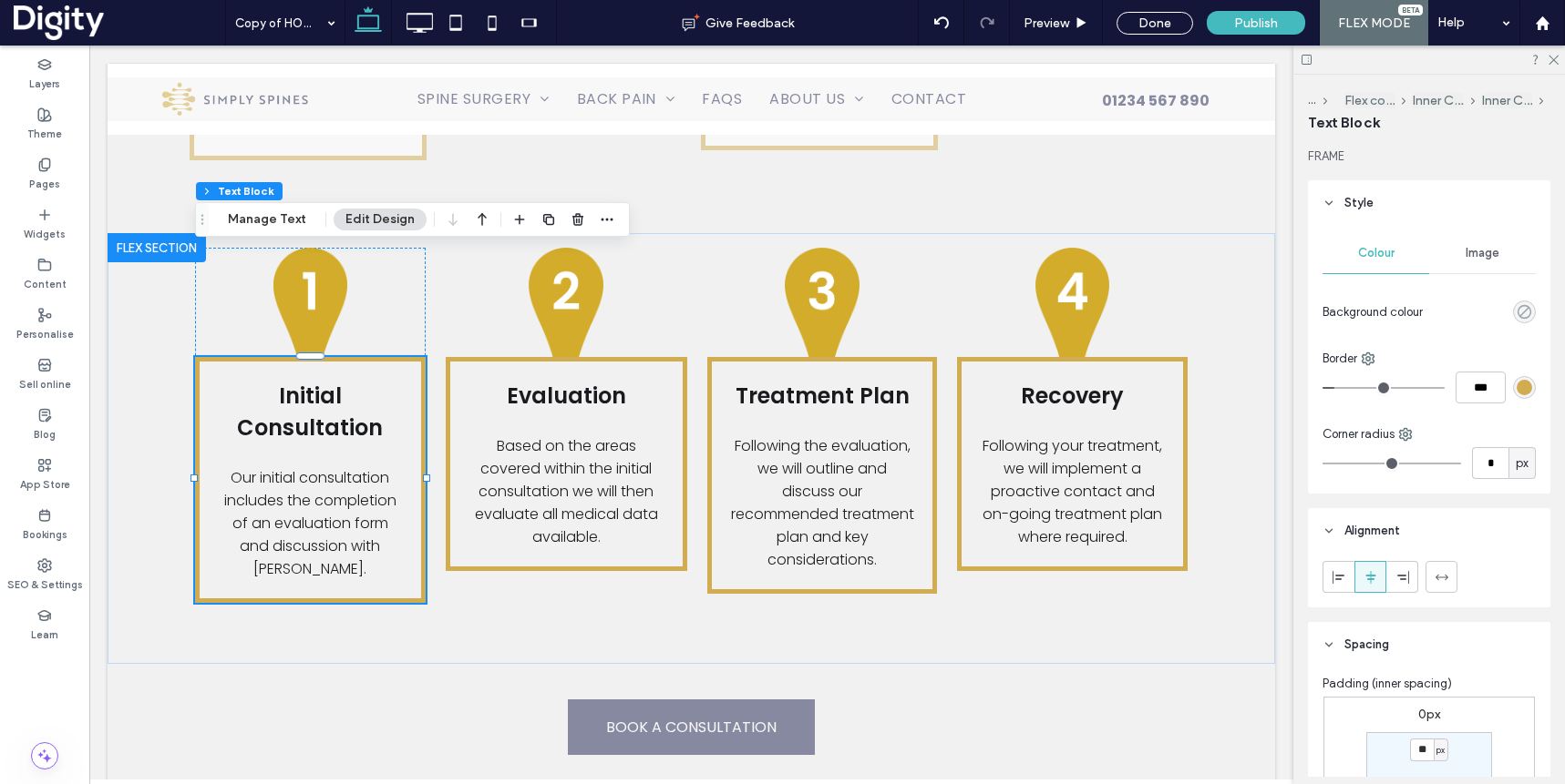
click at [1527, 311] on icon "rgba(0, 0, 0, 0)" at bounding box center [1524, 312] width 16 height 16
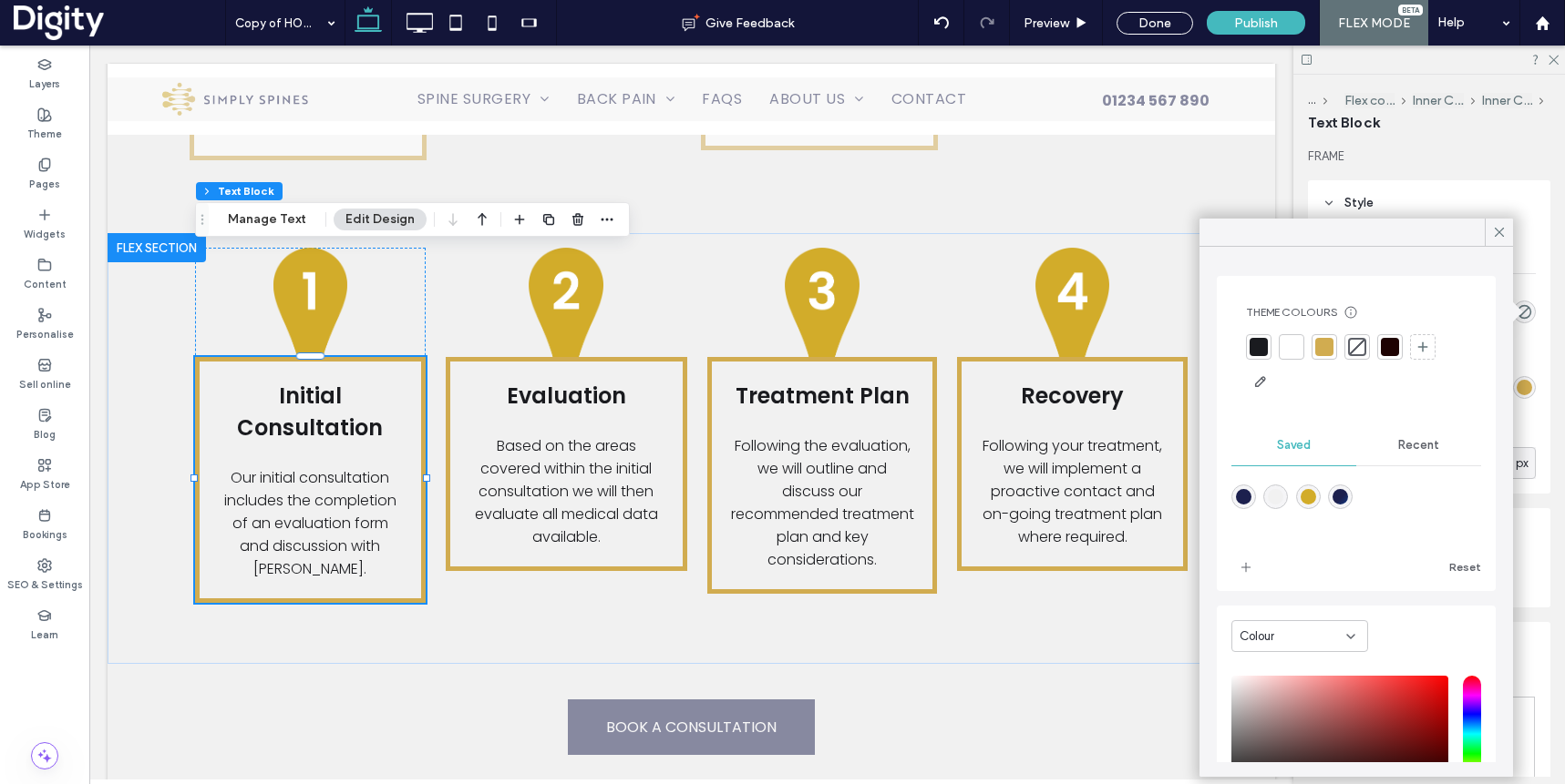
drag, startPoint x: 1287, startPoint y: 344, endPoint x: 1210, endPoint y: 331, distance: 78.1
click at [1287, 344] on div at bounding box center [1291, 347] width 19 height 19
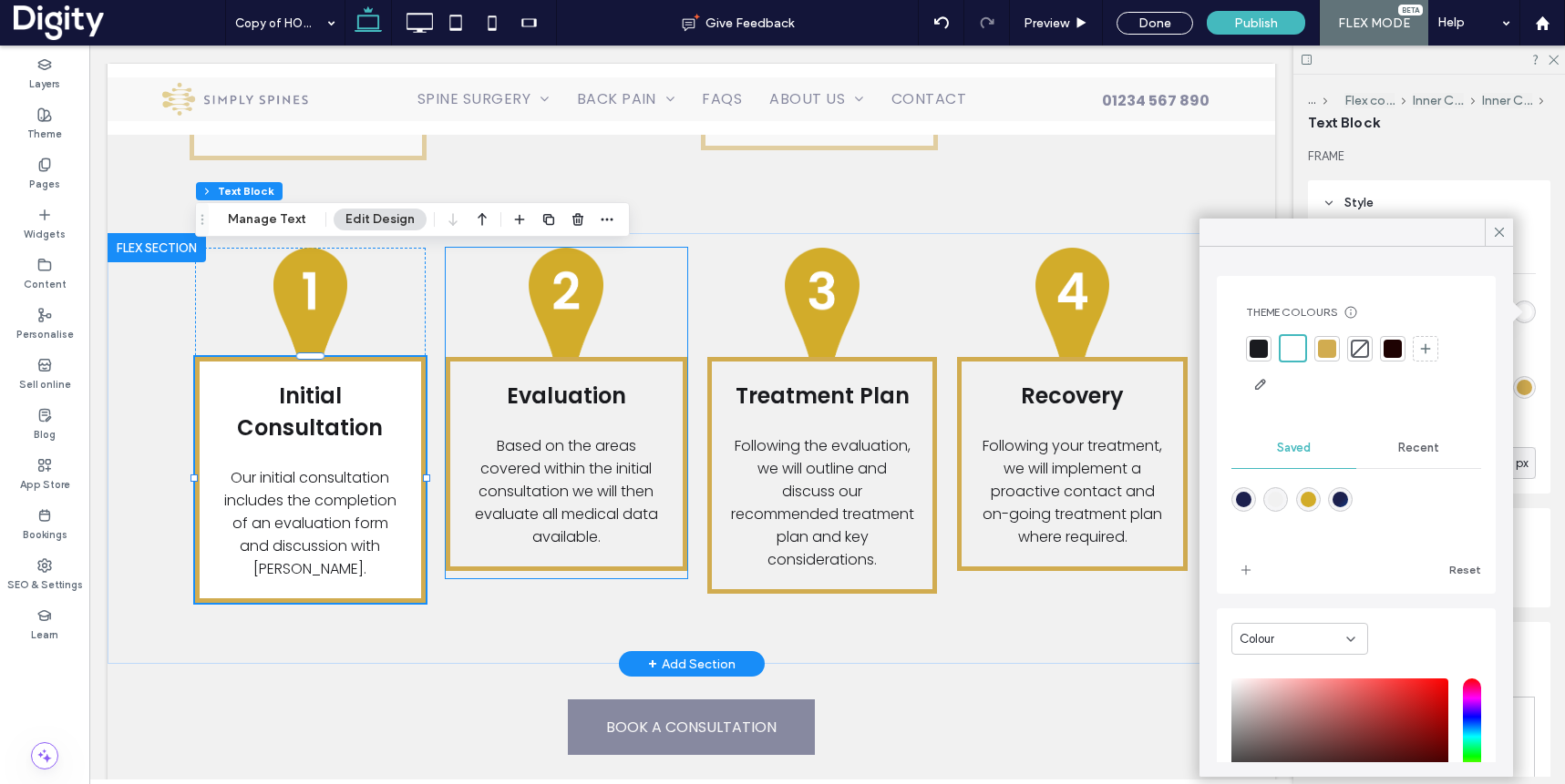
click at [657, 380] on p "Evaluation" at bounding box center [566, 396] width 196 height 32
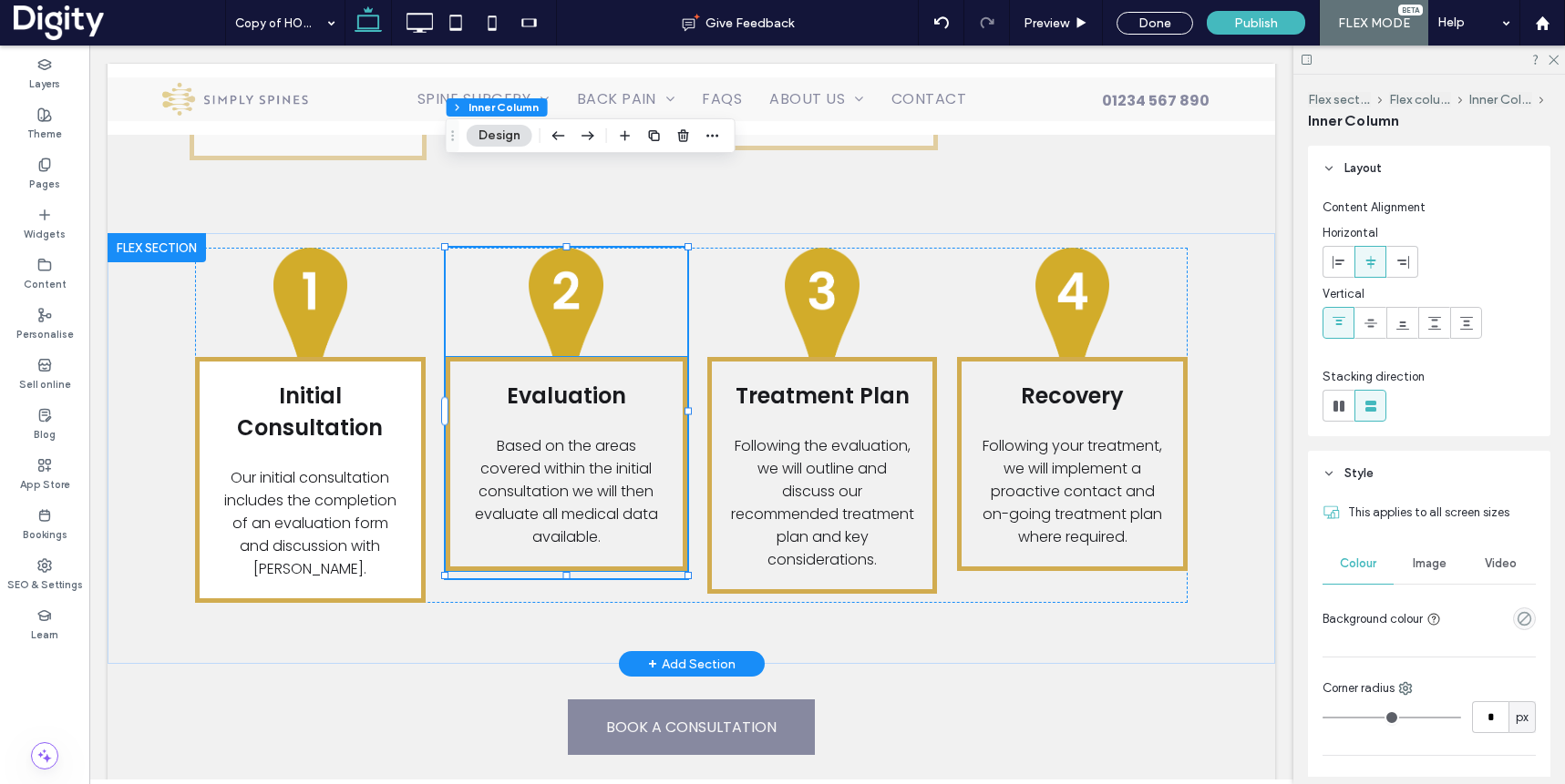
click at [666, 357] on div "Evaluation Based on the areas covered within the initial consultation we will t…" at bounding box center [567, 464] width 242 height 215
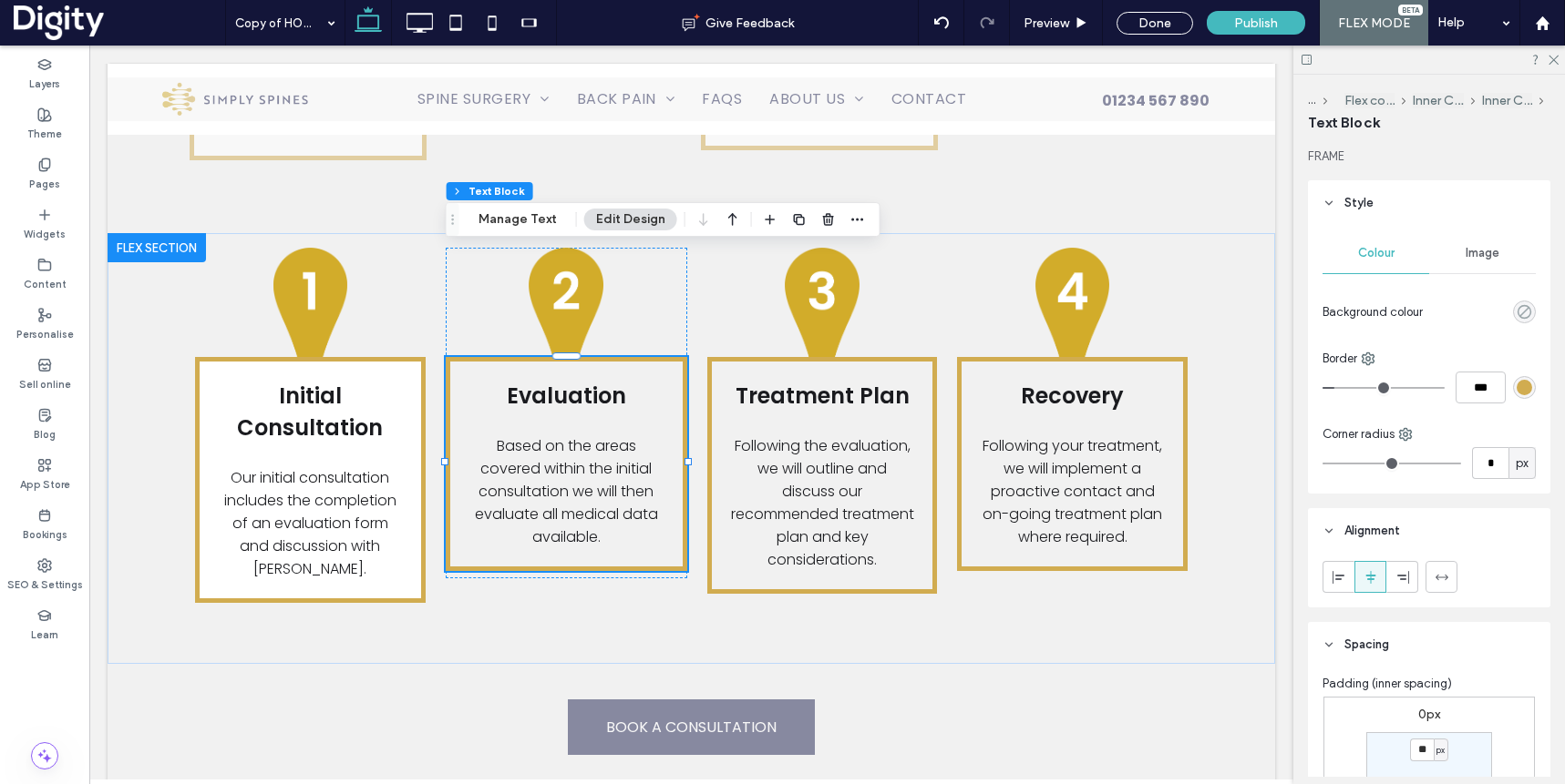
click at [1526, 311] on icon "rgba(0, 0, 0, 0)" at bounding box center [1524, 312] width 16 height 16
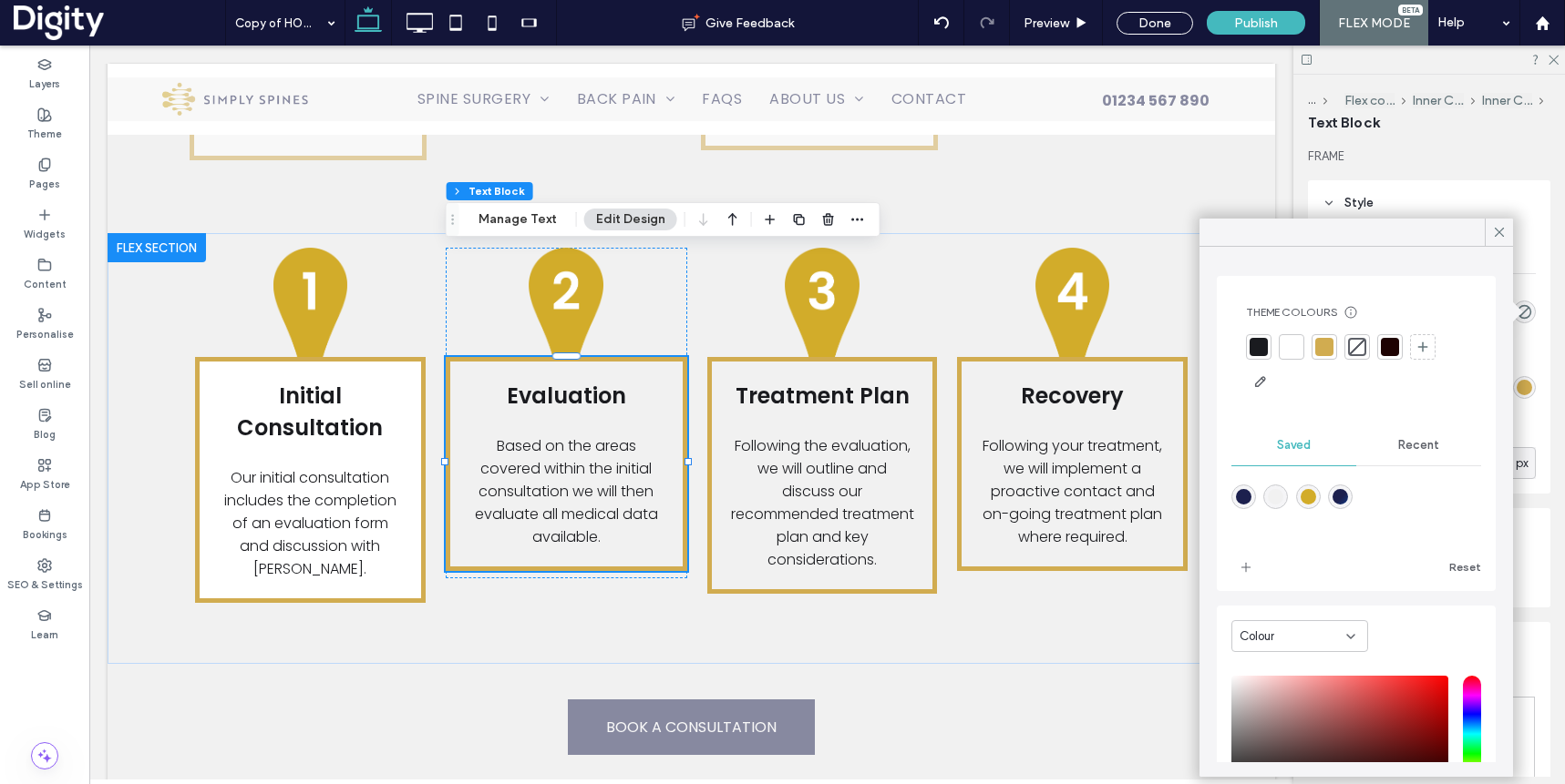
drag, startPoint x: 1291, startPoint y: 348, endPoint x: 1209, endPoint y: 331, distance: 83.7
click at [1291, 348] on div at bounding box center [1291, 347] width 19 height 19
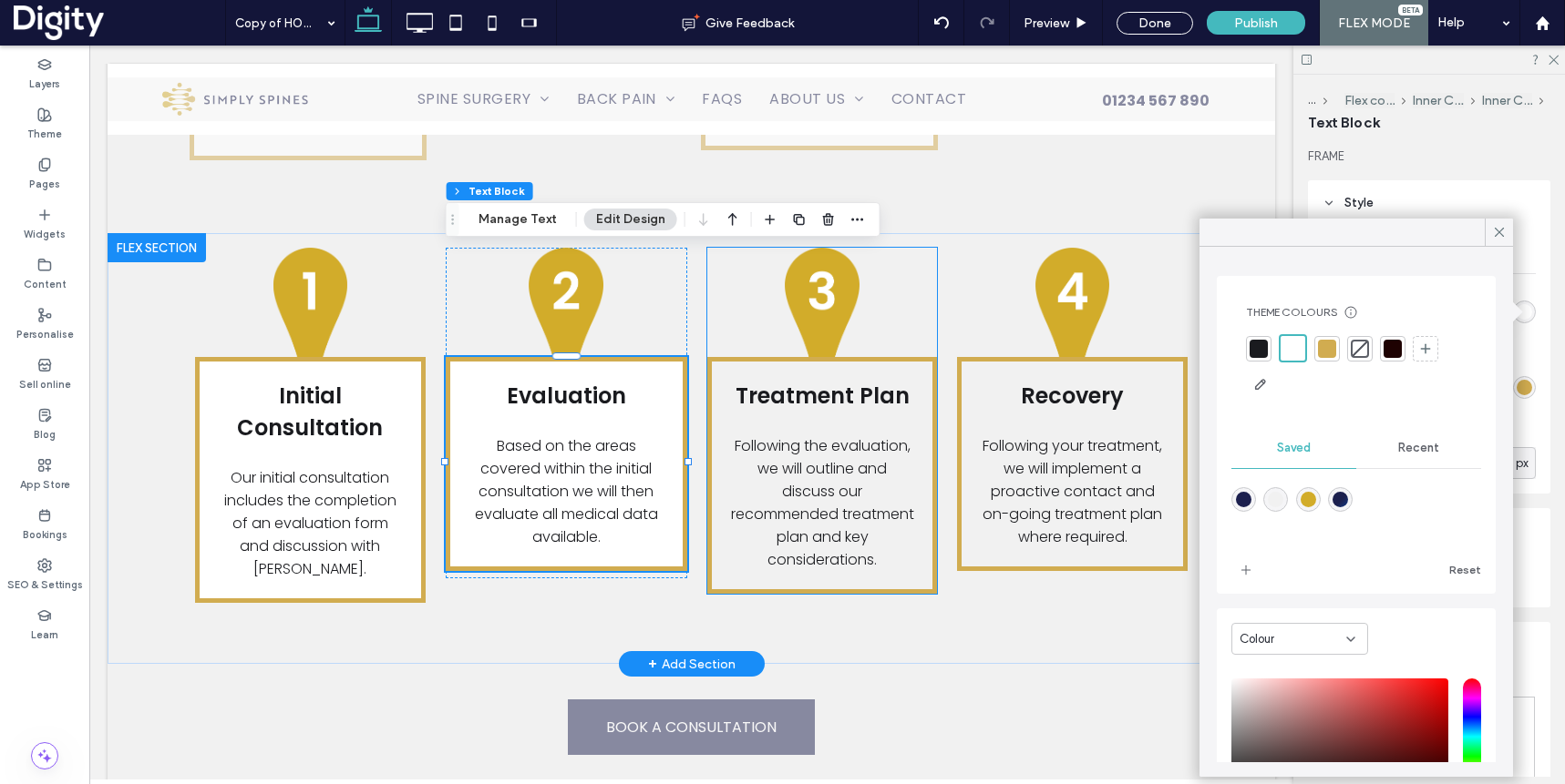
click at [919, 357] on div "Treatment Plan Following the evaluation, we will outline and discuss our recomm…" at bounding box center [823, 475] width 230 height 237
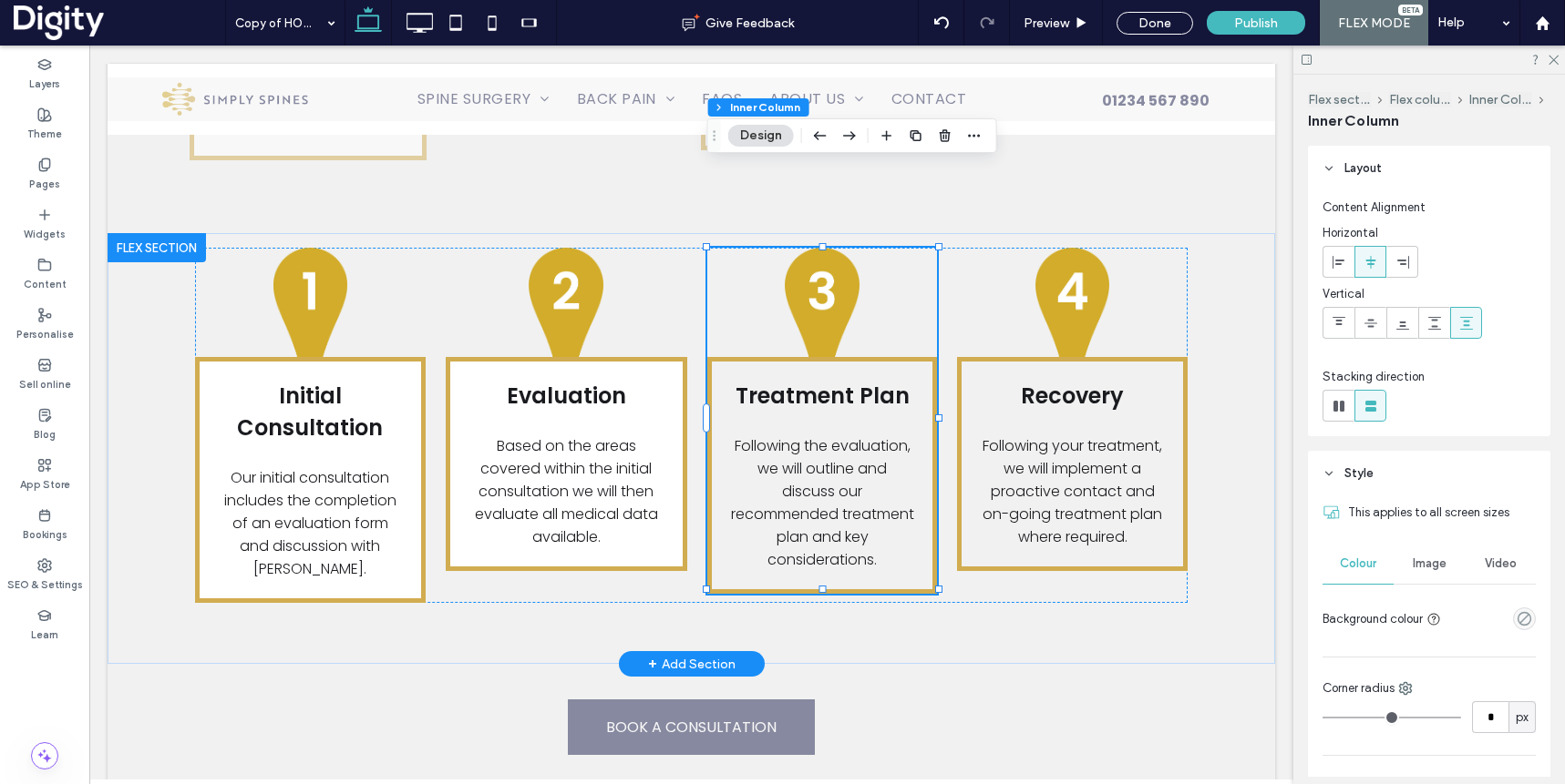
click at [914, 357] on div "Treatment Plan Following the evaluation, we will outline and discuss our recomm…" at bounding box center [823, 475] width 230 height 237
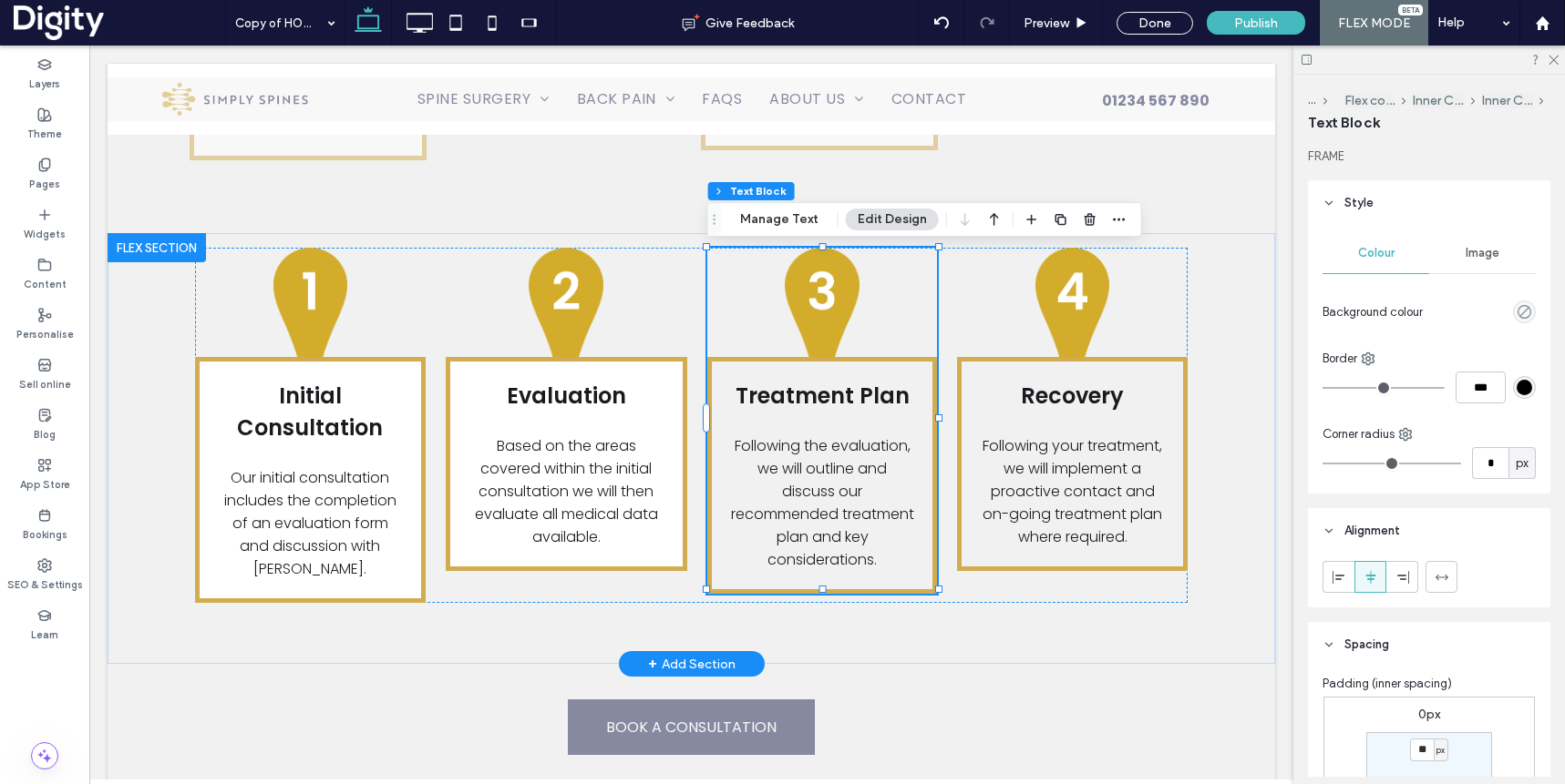
type input "*"
type input "***"
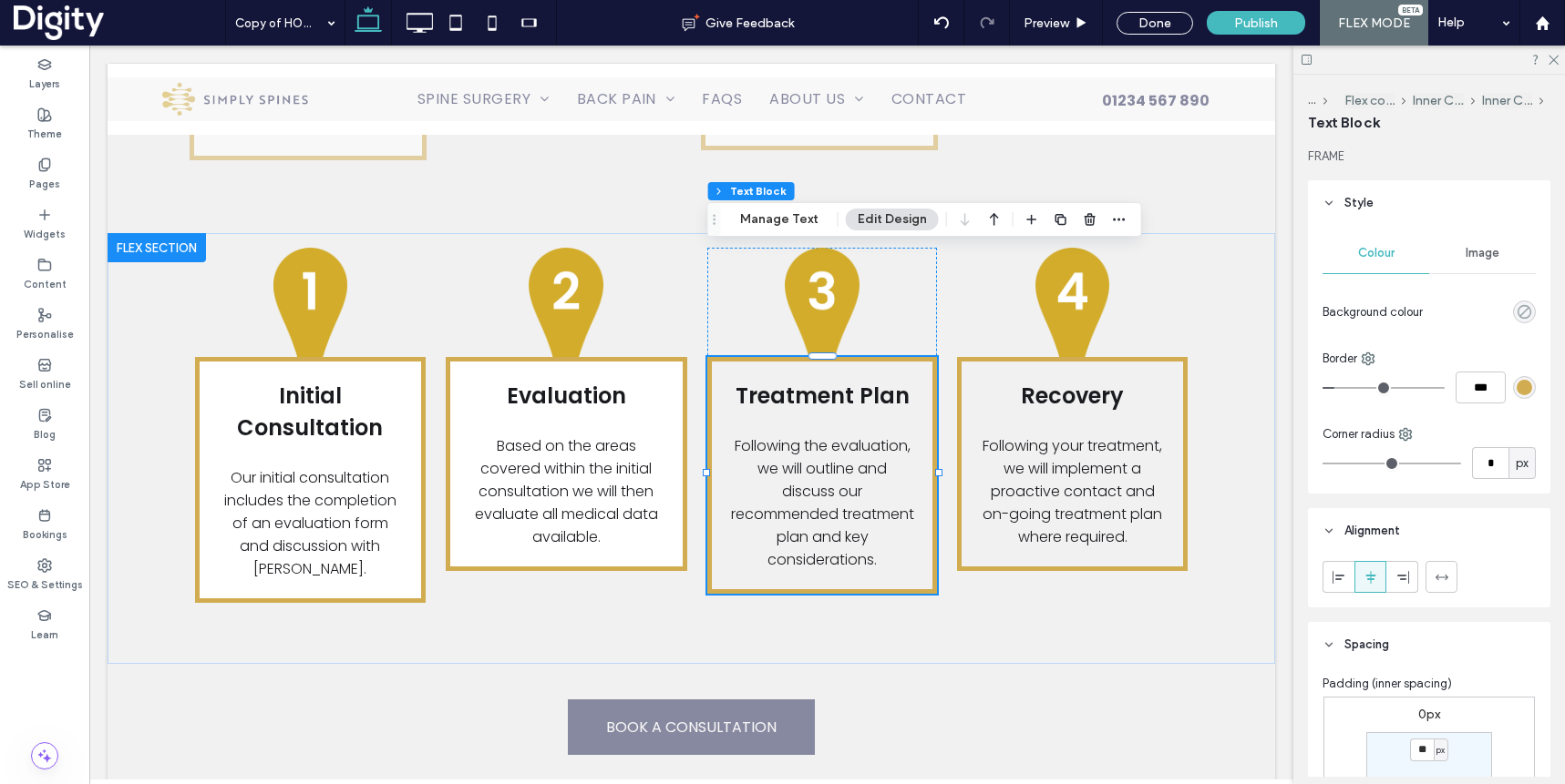
click at [1526, 307] on icon "rgba(0, 0, 0, 0)" at bounding box center [1524, 312] width 16 height 16
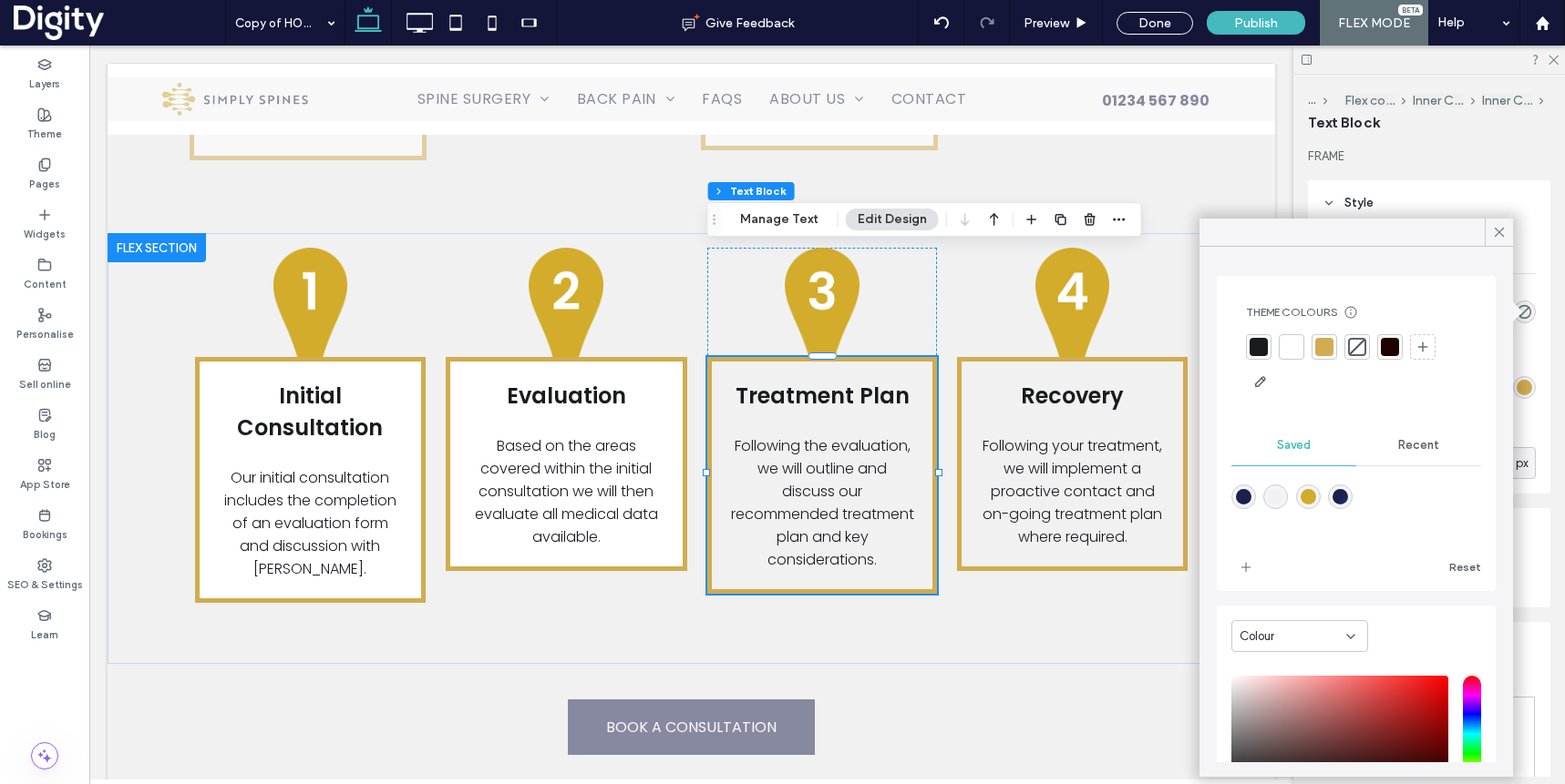
click at [1292, 345] on div at bounding box center [1291, 347] width 19 height 19
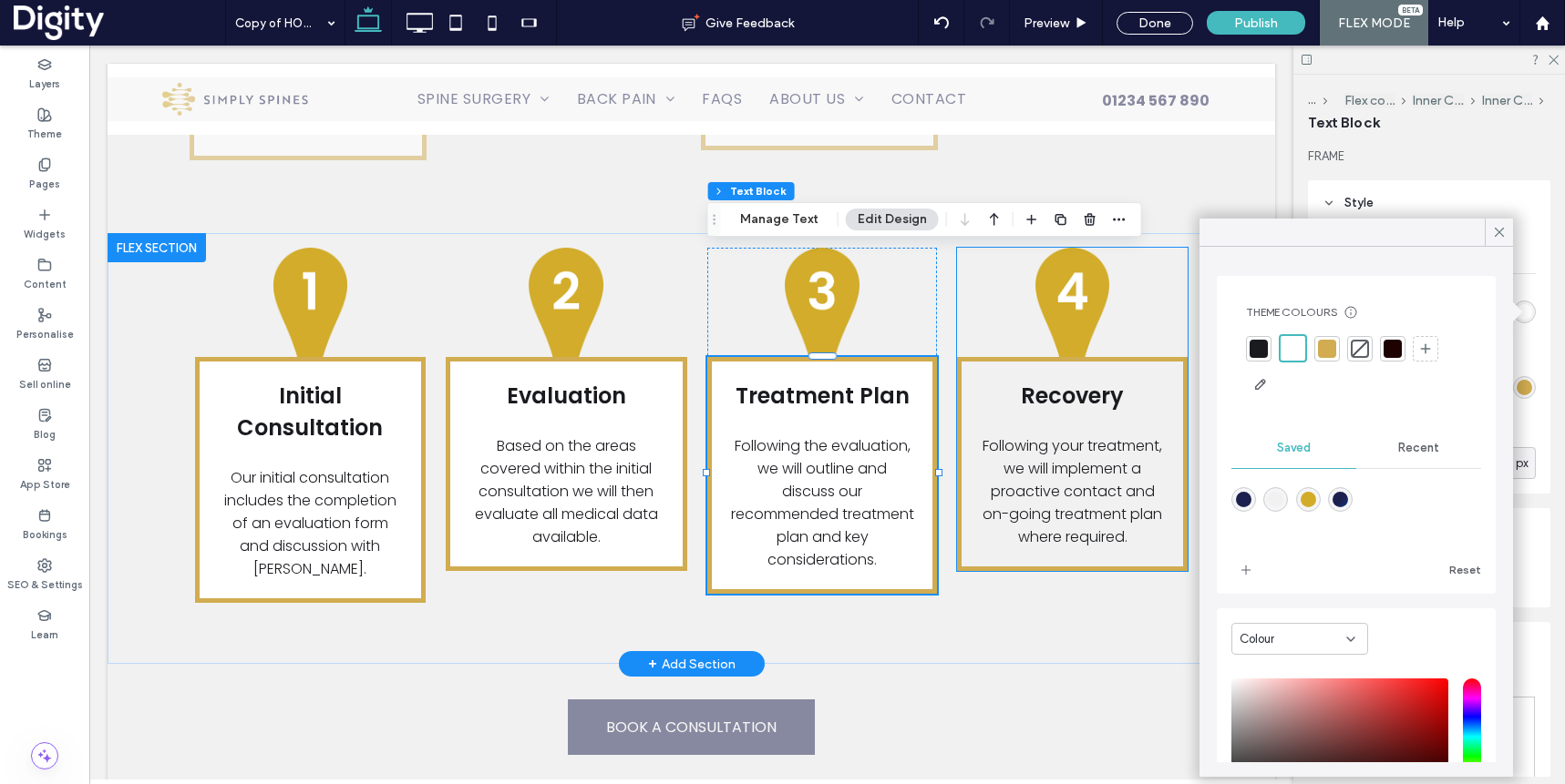
click at [1153, 357] on div "Recovery Following your treatment, we will implement a proactive contact and on…" at bounding box center [1072, 464] width 230 height 215
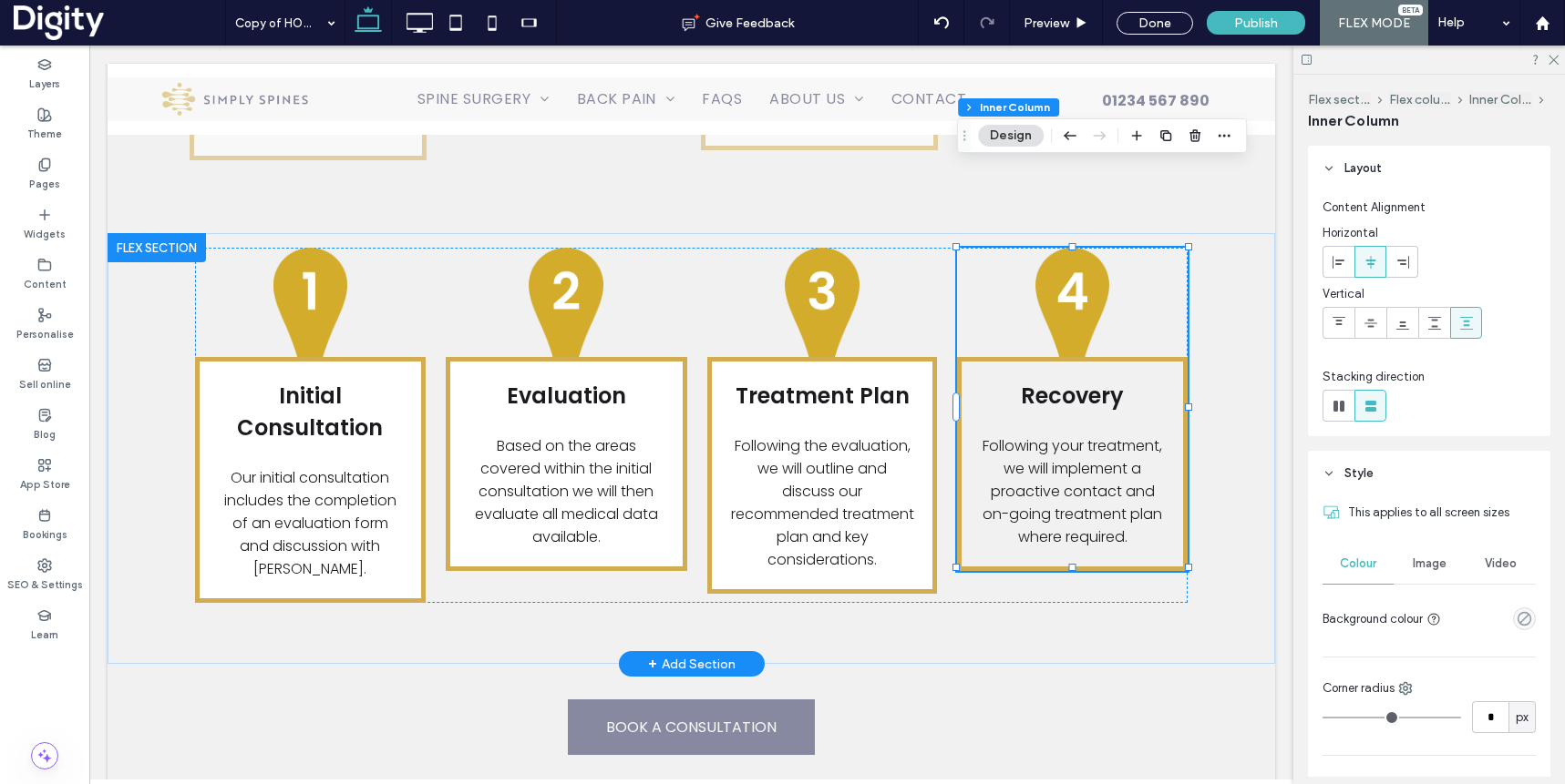
click at [1162, 357] on div "Recovery Following your treatment, we will implement a proactive contact and on…" at bounding box center [1072, 464] width 230 height 215
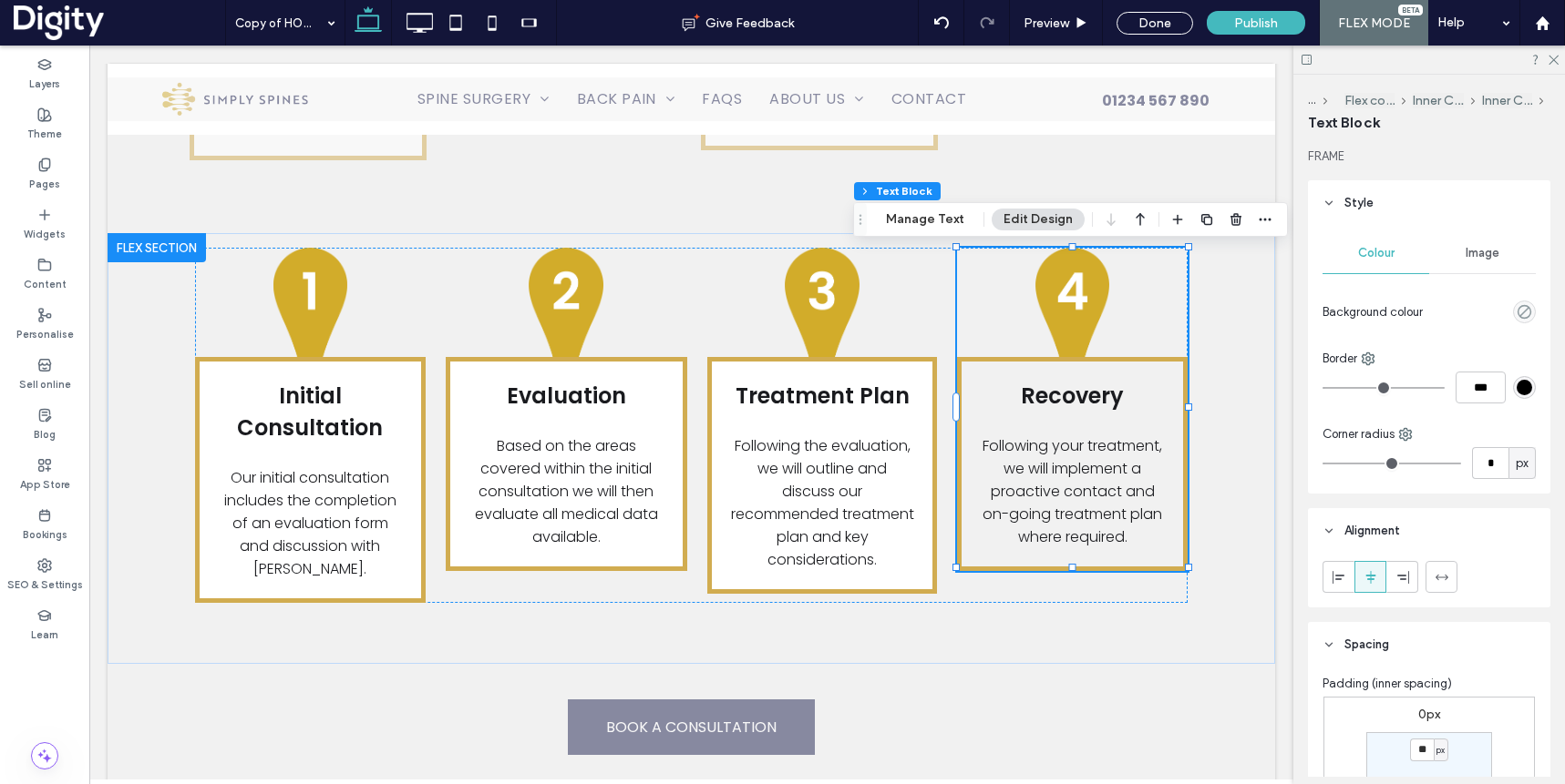
type input "*"
click at [1528, 305] on icon "rgba(0, 0, 0, 0)" at bounding box center [1524, 312] width 16 height 16
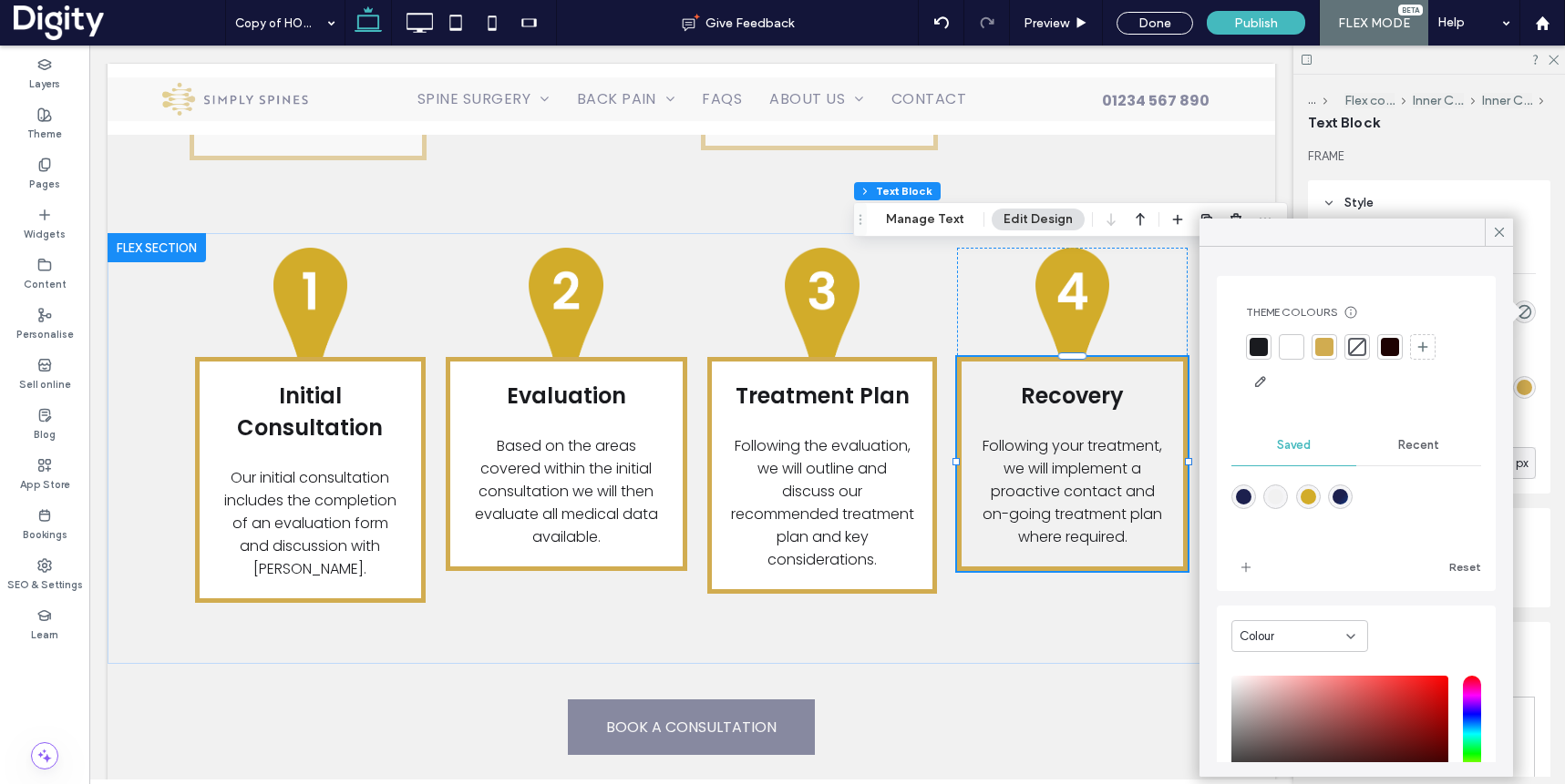
click at [1290, 345] on div at bounding box center [1291, 347] width 19 height 19
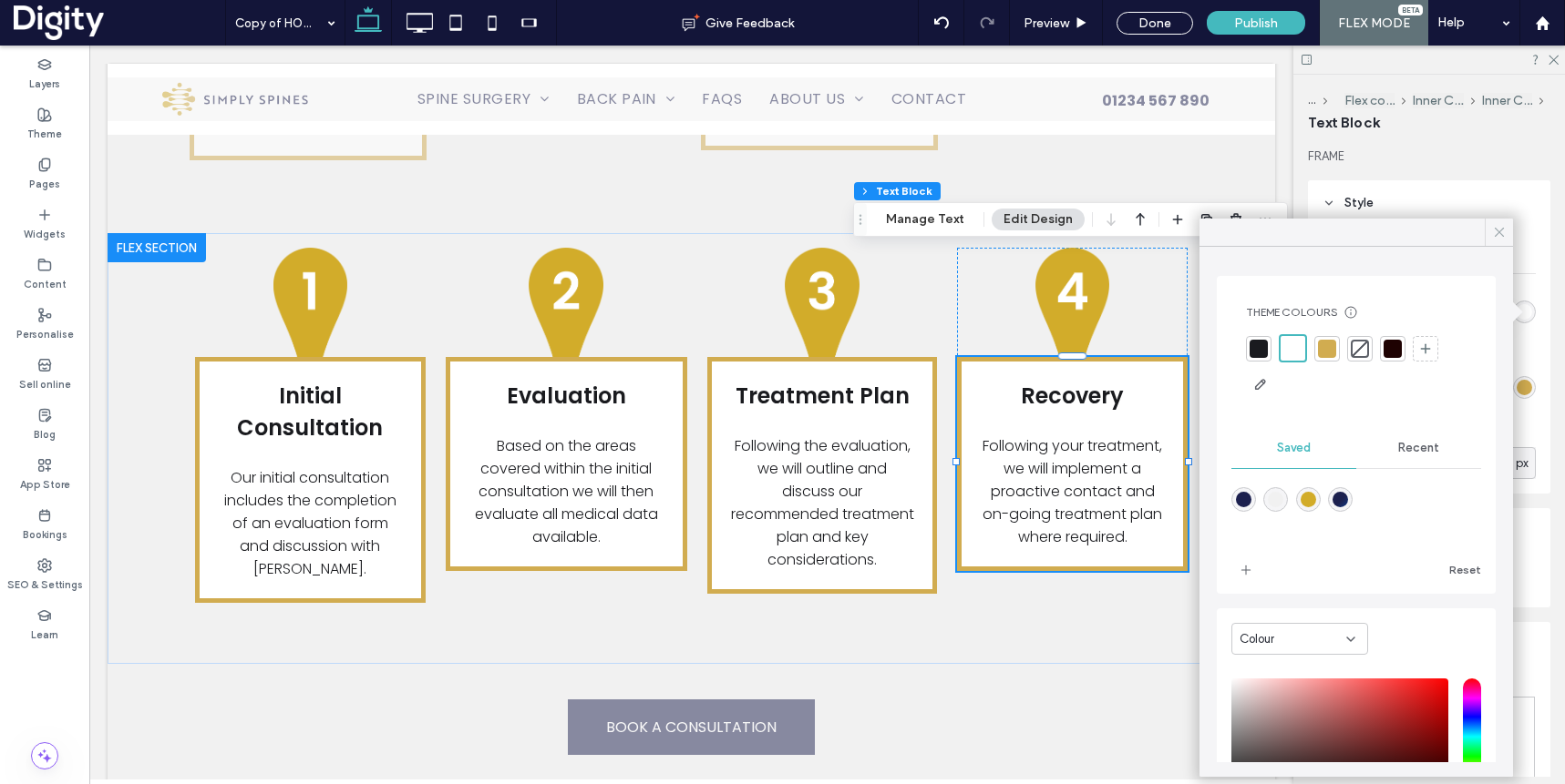
click at [1505, 230] on icon at bounding box center [1499, 232] width 17 height 17
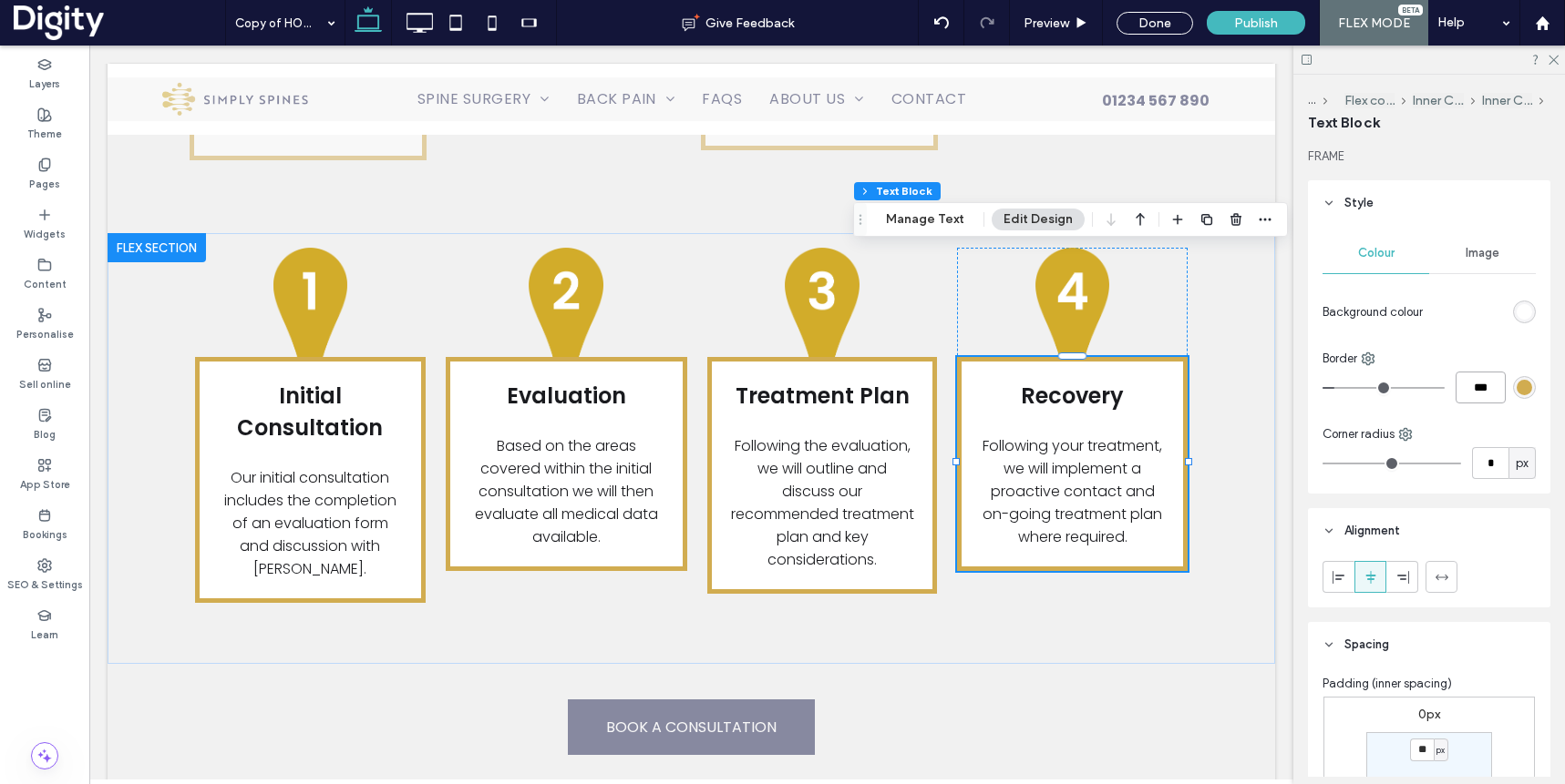
drag, startPoint x: 1477, startPoint y: 383, endPoint x: 1407, endPoint y: 384, distance: 70.0
click at [1410, 384] on div "***" at bounding box center [1428, 387] width 214 height 32
type input "*"
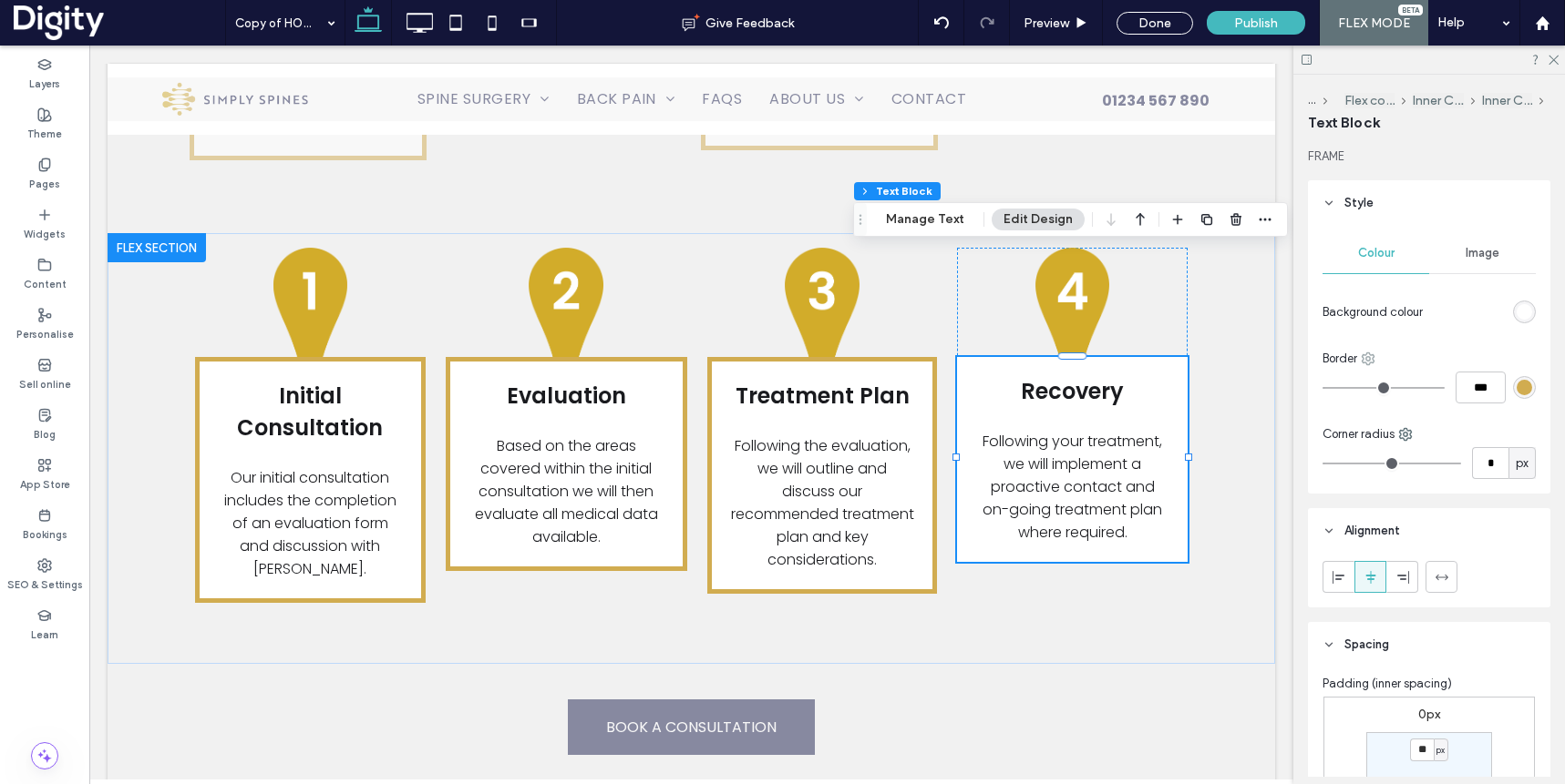
click at [1362, 360] on icon at bounding box center [1368, 359] width 15 height 15
click at [1410, 429] on span "Top" at bounding box center [1410, 433] width 20 height 19
drag, startPoint x: 1478, startPoint y: 392, endPoint x: 1449, endPoint y: 391, distance: 29.0
click at [1450, 391] on div "***" at bounding box center [1428, 387] width 214 height 32
type input "*"
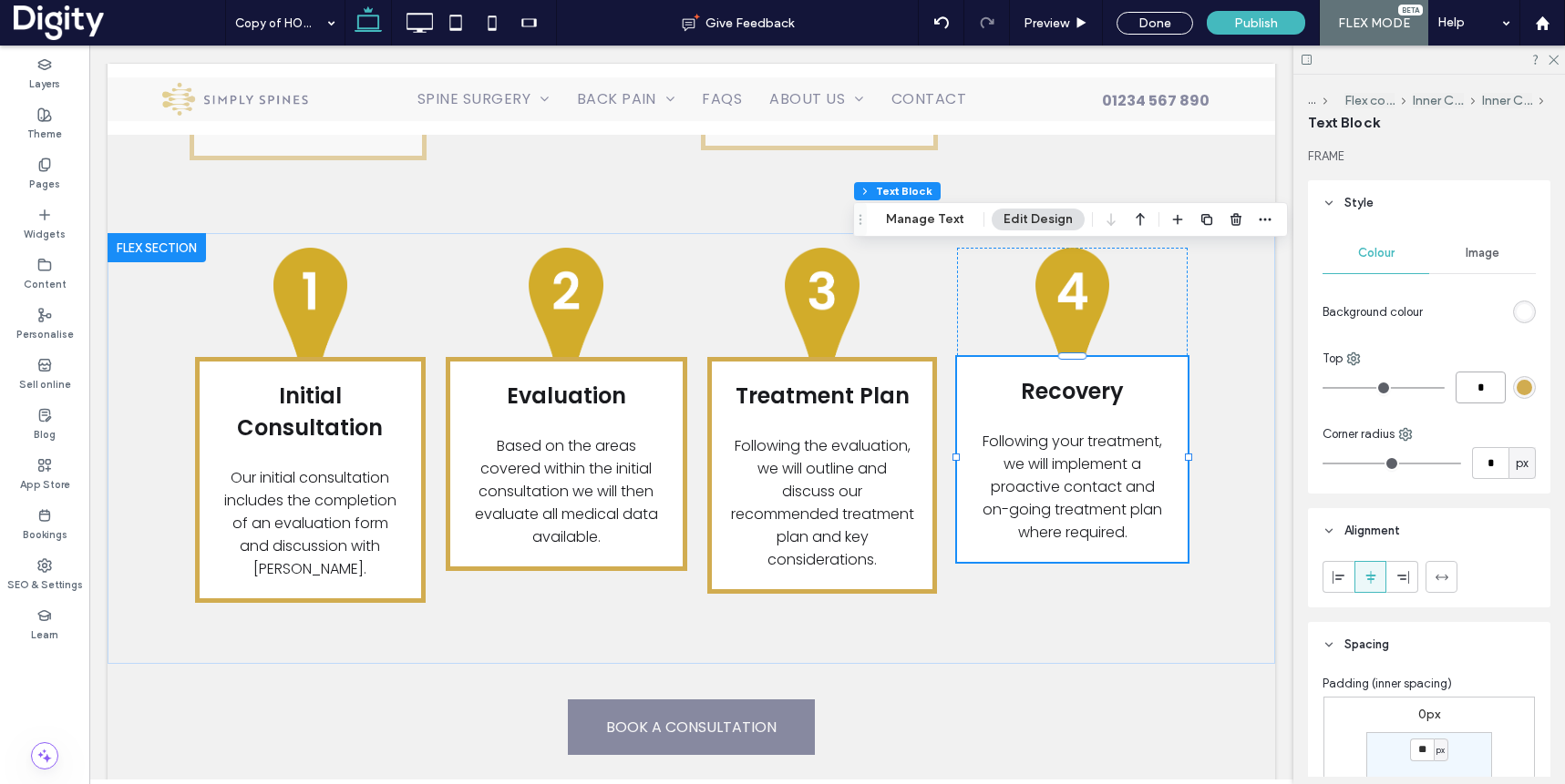
type input "*"
type input "***"
click at [1529, 307] on div "rgb(255, 255, 255)" at bounding box center [1524, 312] width 16 height 16
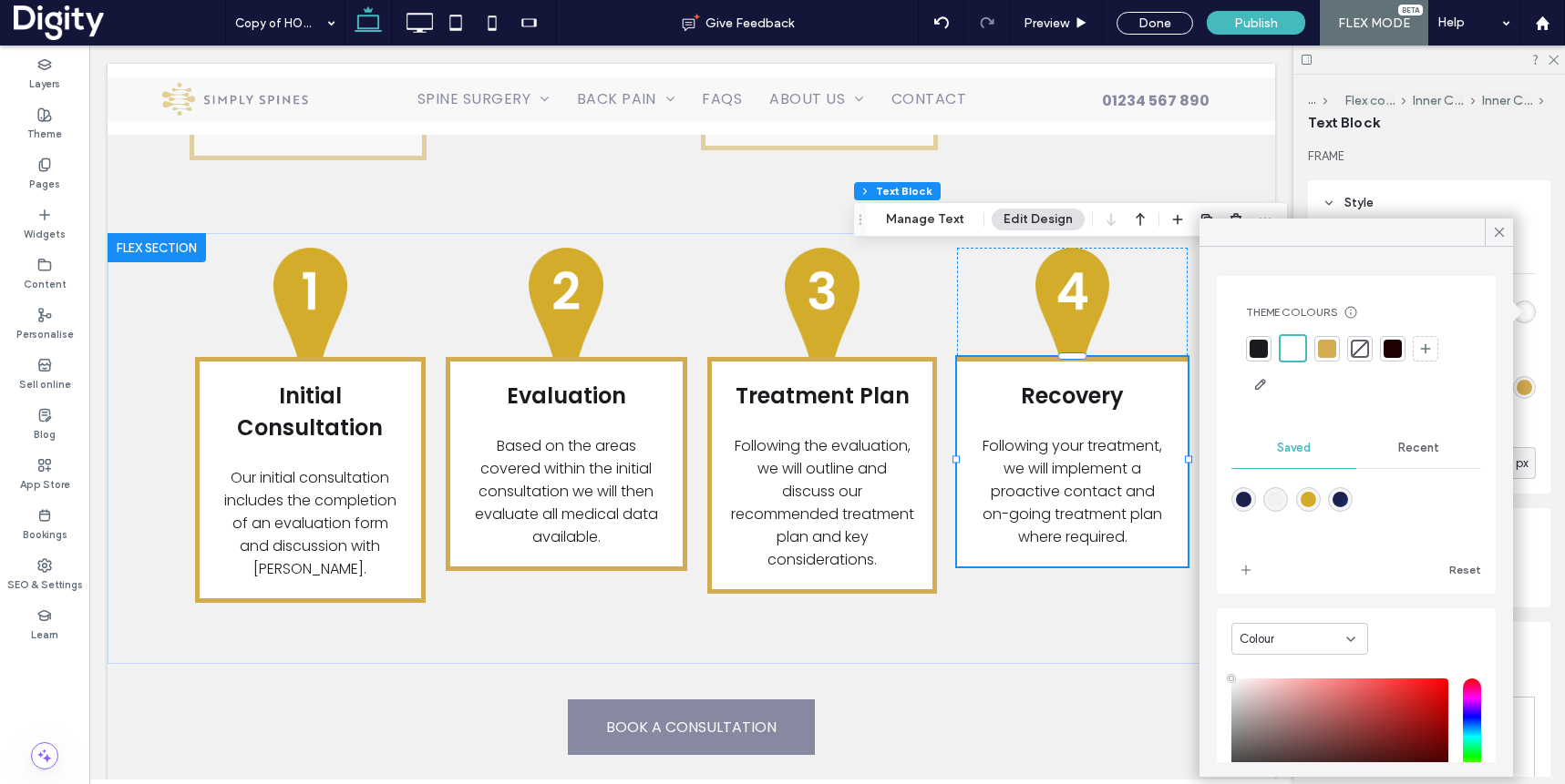
click at [1357, 349] on div at bounding box center [1359, 348] width 19 height 19
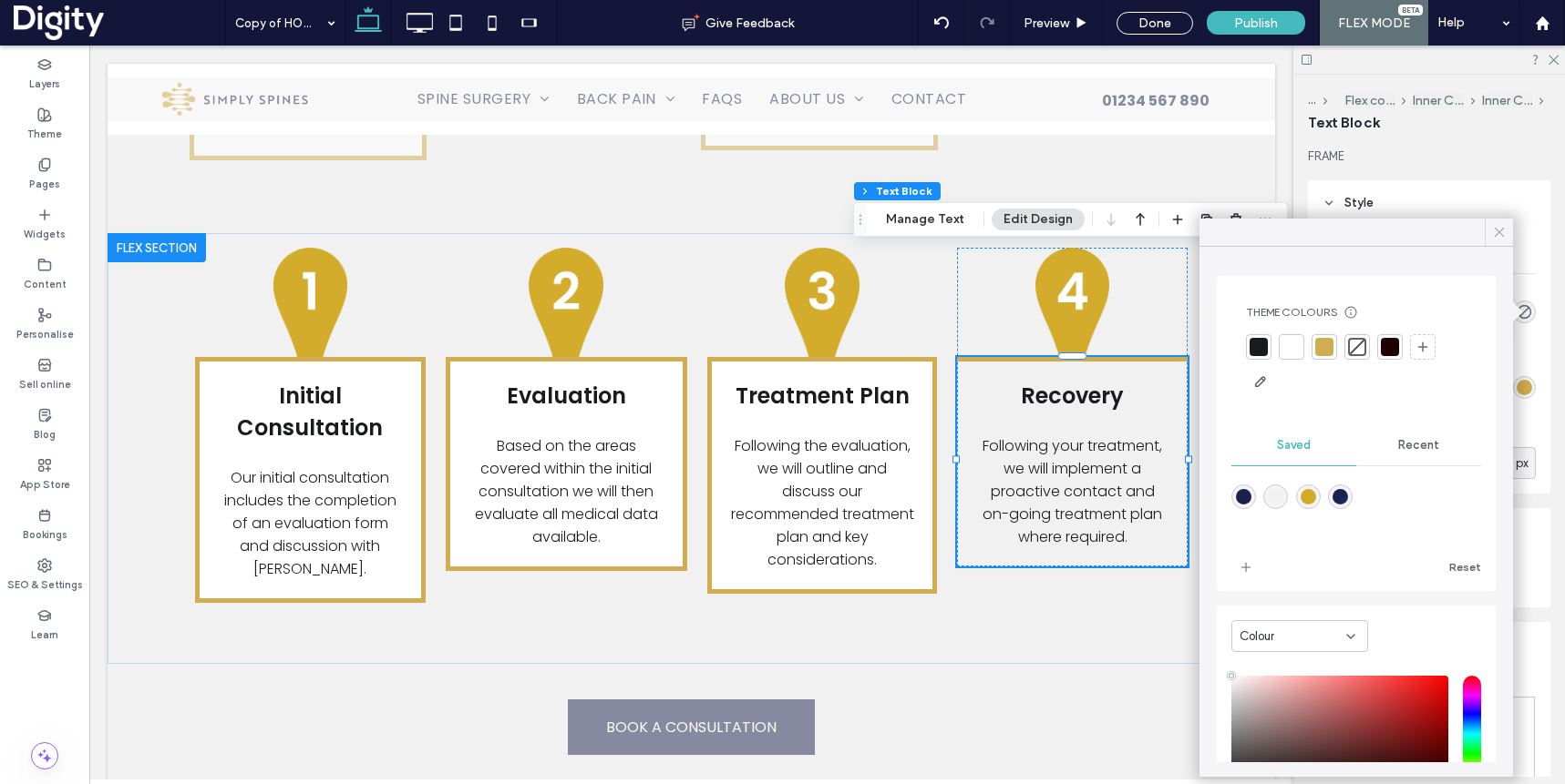
click at [1492, 228] on icon at bounding box center [1499, 232] width 17 height 17
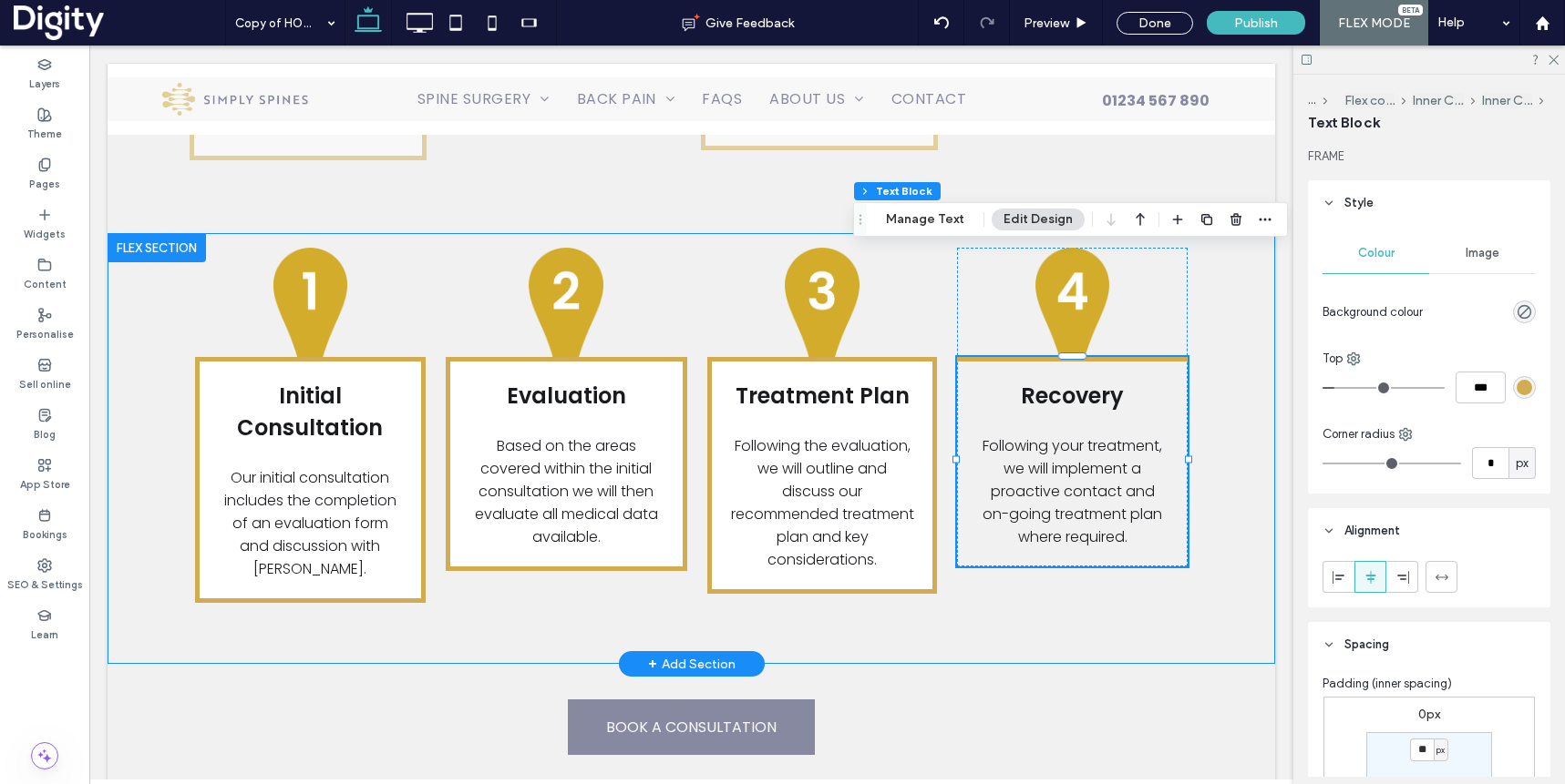
drag, startPoint x: 1224, startPoint y: 480, endPoint x: 1238, endPoint y: 481, distance: 14.0
click at [1224, 480] on div "Initial Consultation Our initial consultation includes the completion of an eva…" at bounding box center [691, 449] width 1168 height 431
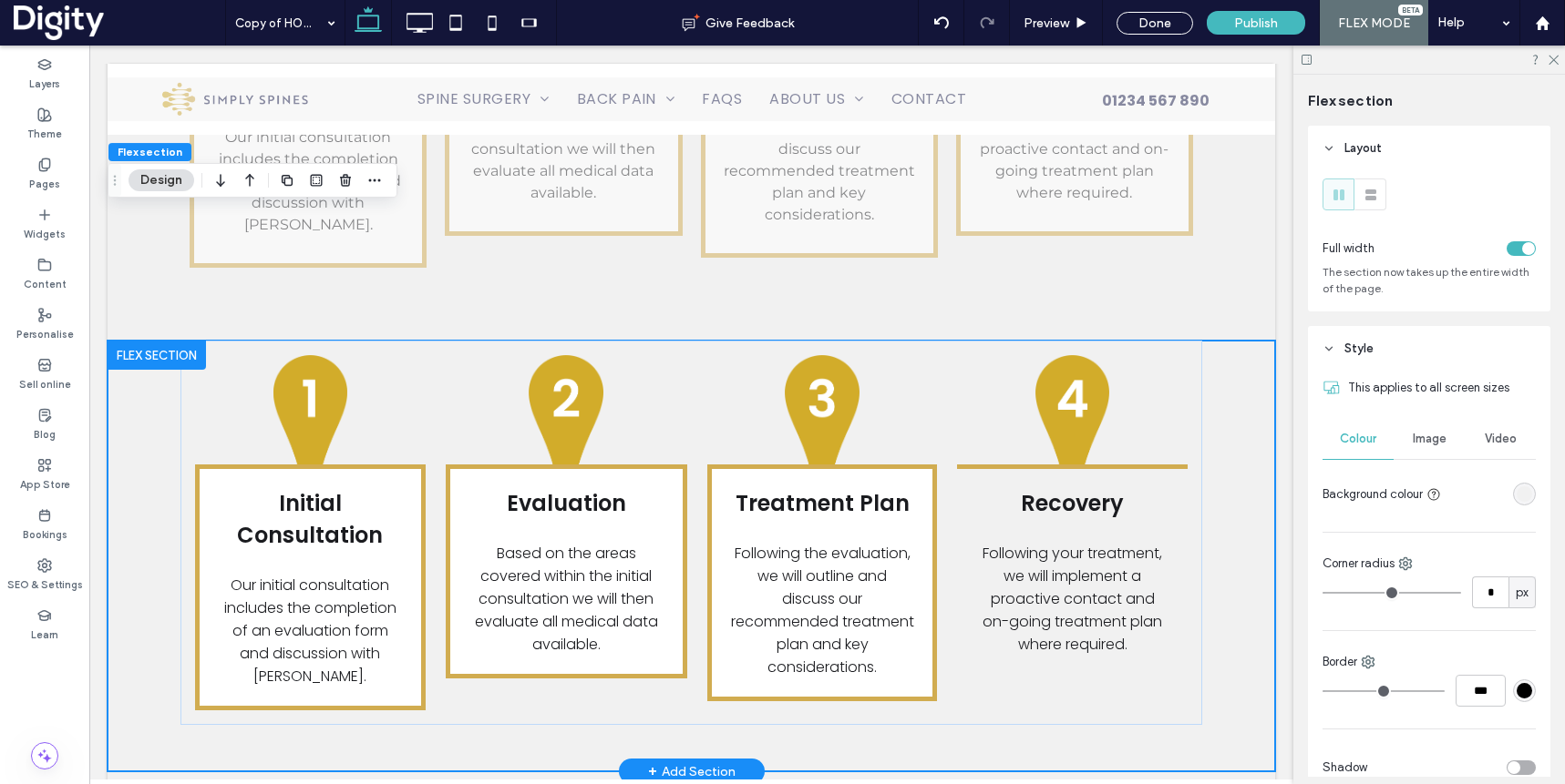
scroll to position [3300, 0]
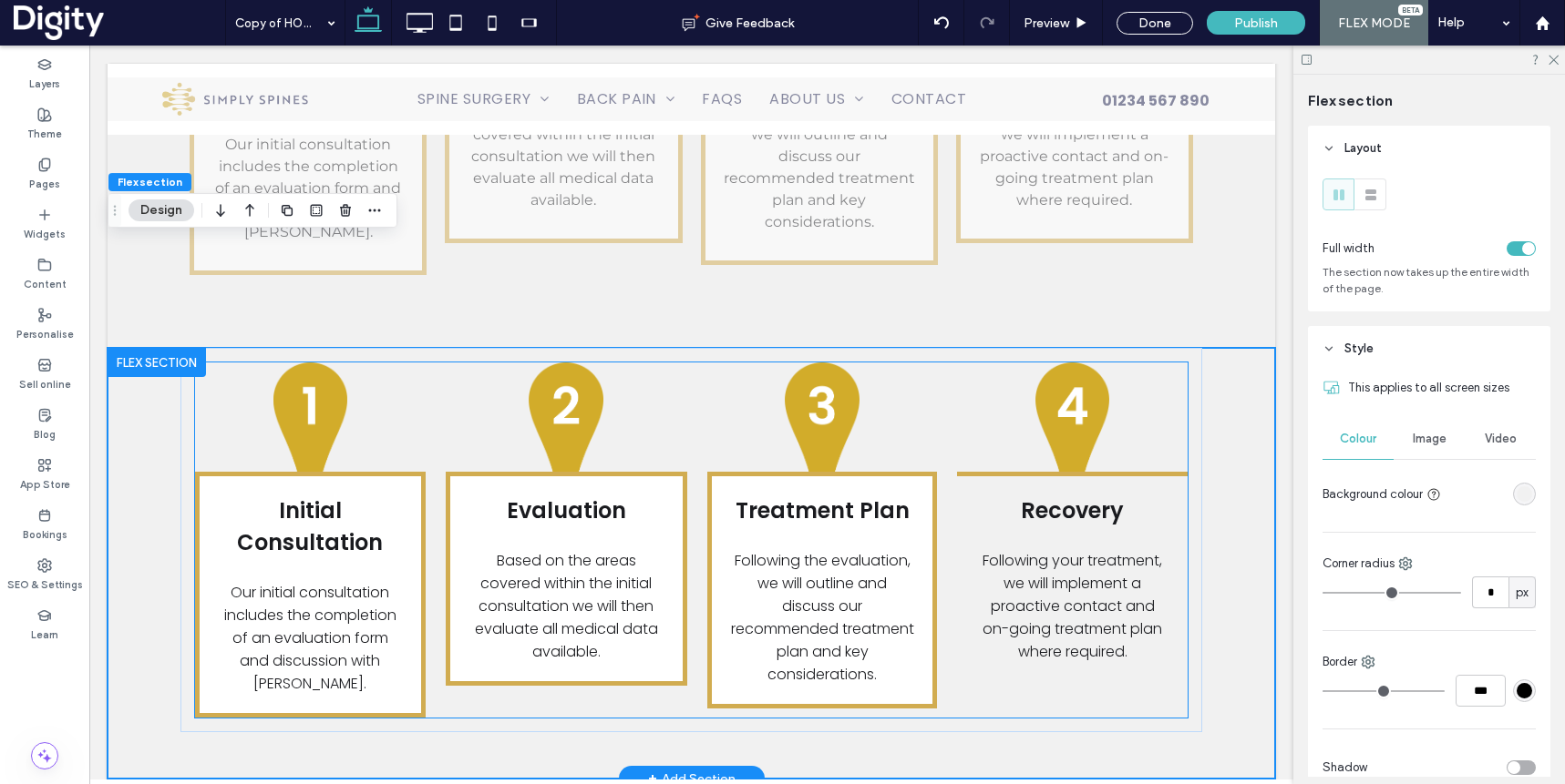
drag, startPoint x: 900, startPoint y: 373, endPoint x: 926, endPoint y: 380, distance: 26.9
click at [900, 472] on div "Treatment Plan Following the evaluation, we will outline and discuss our recomm…" at bounding box center [823, 590] width 230 height 237
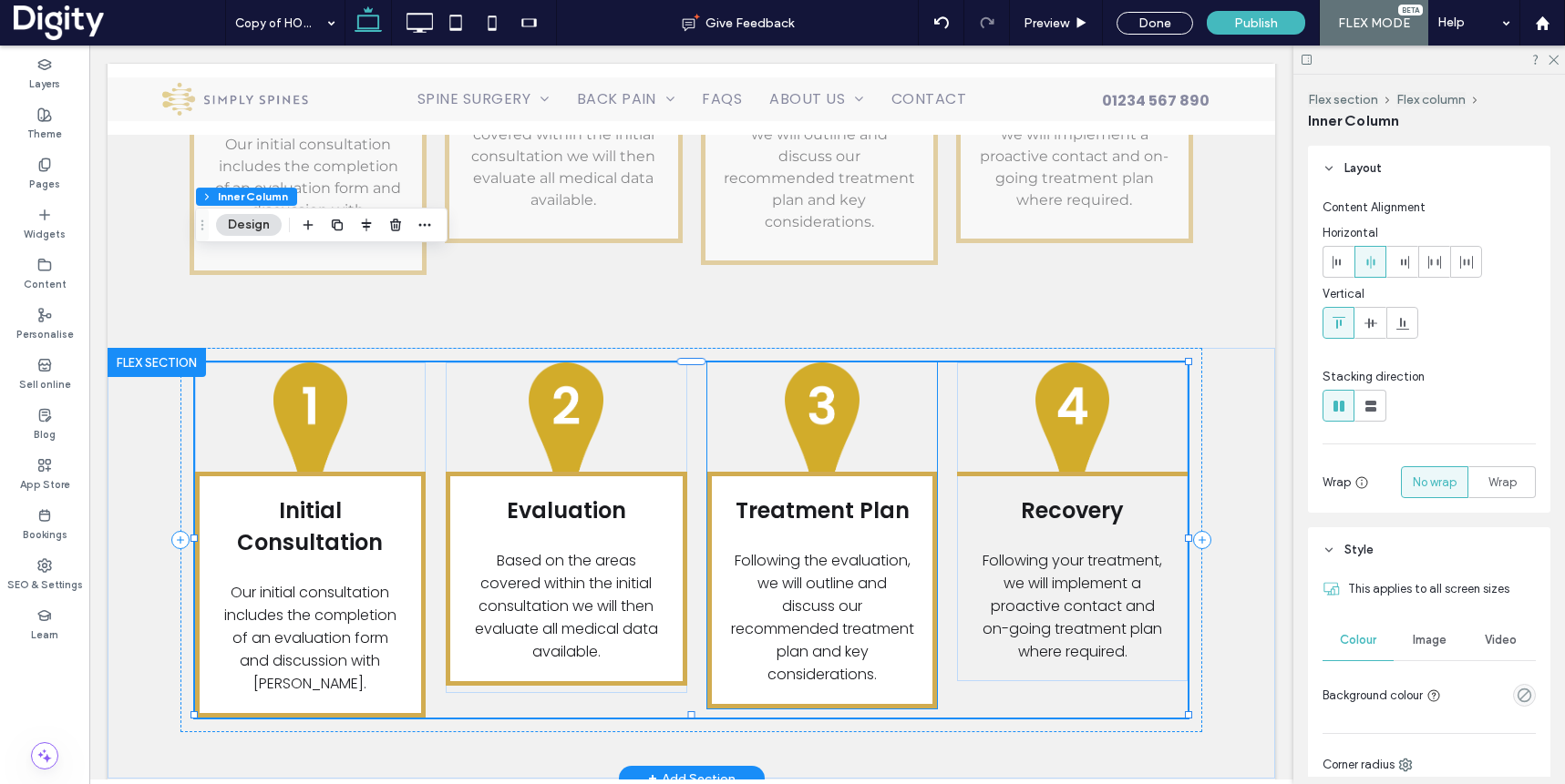
click at [928, 490] on div "Treatment Plan Following the evaluation, we will outline and discuss our recomm…" at bounding box center [823, 590] width 230 height 237
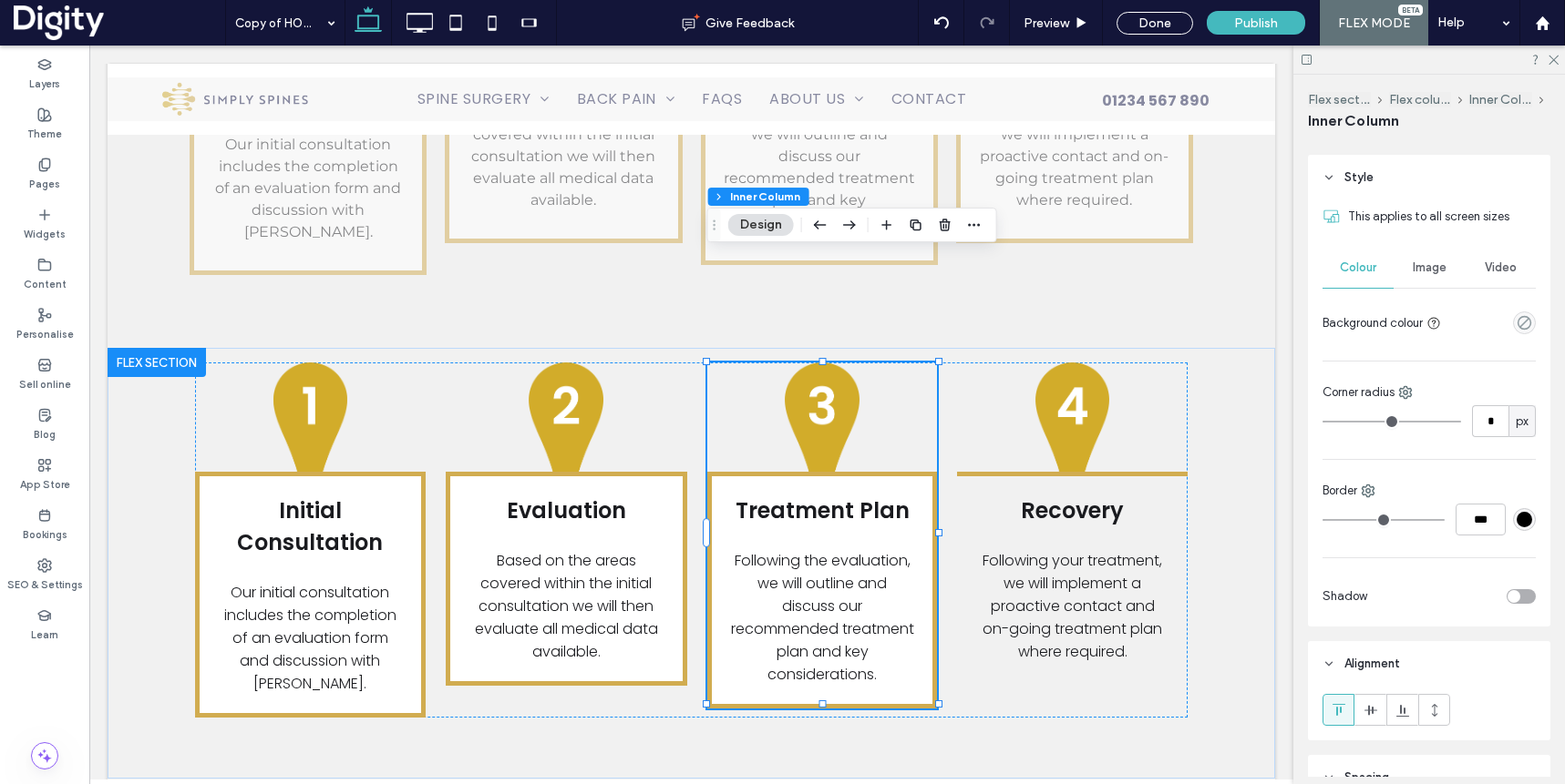
scroll to position [297, 0]
click at [872, 495] on span "Treatment Plan" at bounding box center [823, 510] width 174 height 30
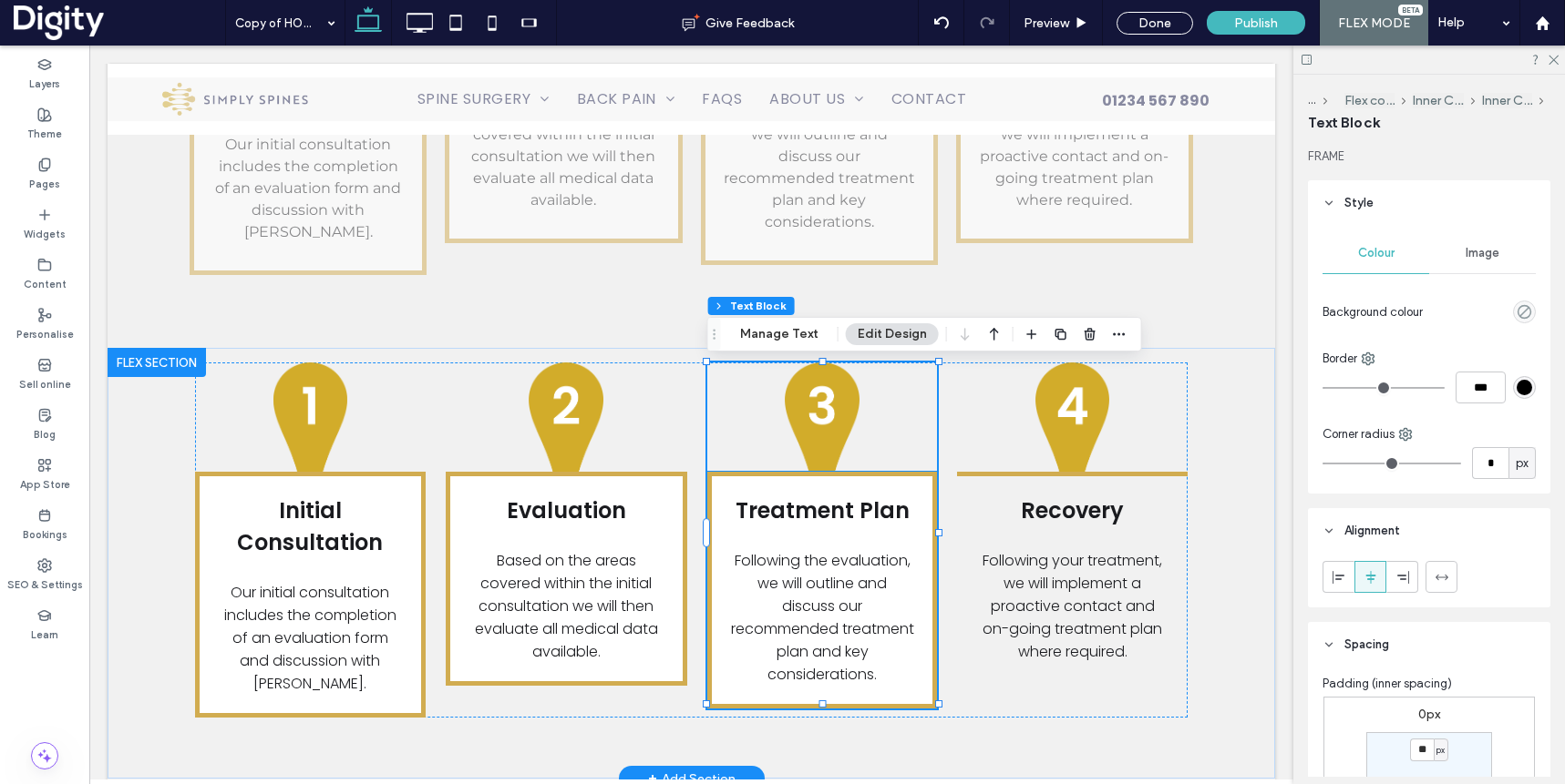
type input "*"
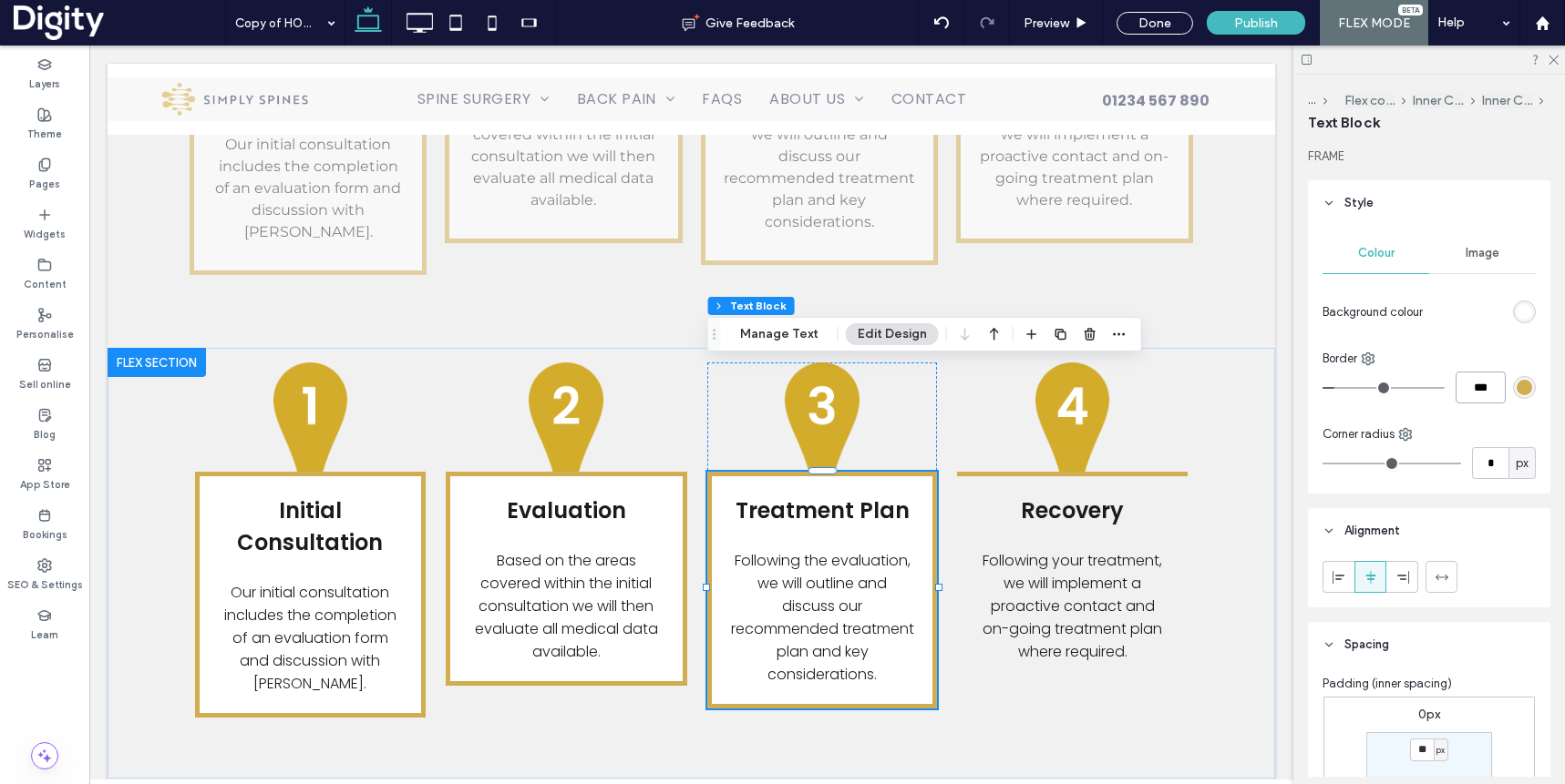
drag, startPoint x: 1481, startPoint y: 387, endPoint x: 1451, endPoint y: 388, distance: 30.0
click at [1453, 388] on div "***" at bounding box center [1428, 387] width 214 height 32
type input "*"
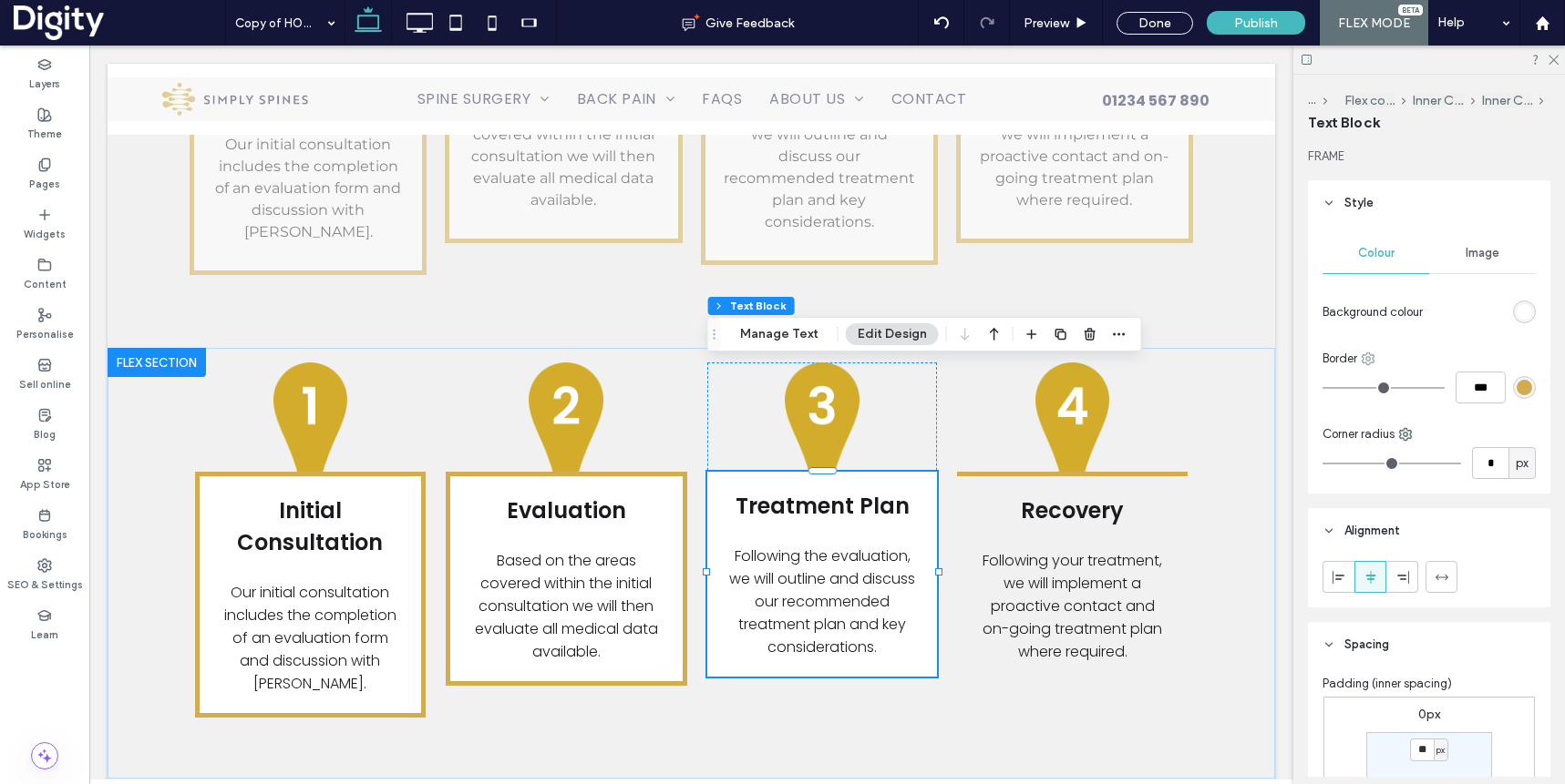
click at [1364, 357] on icon at bounding box center [1368, 359] width 15 height 15
click at [1406, 428] on span "Top" at bounding box center [1410, 433] width 20 height 19
click at [1476, 387] on input "***" at bounding box center [1480, 387] width 50 height 32
type input "***"
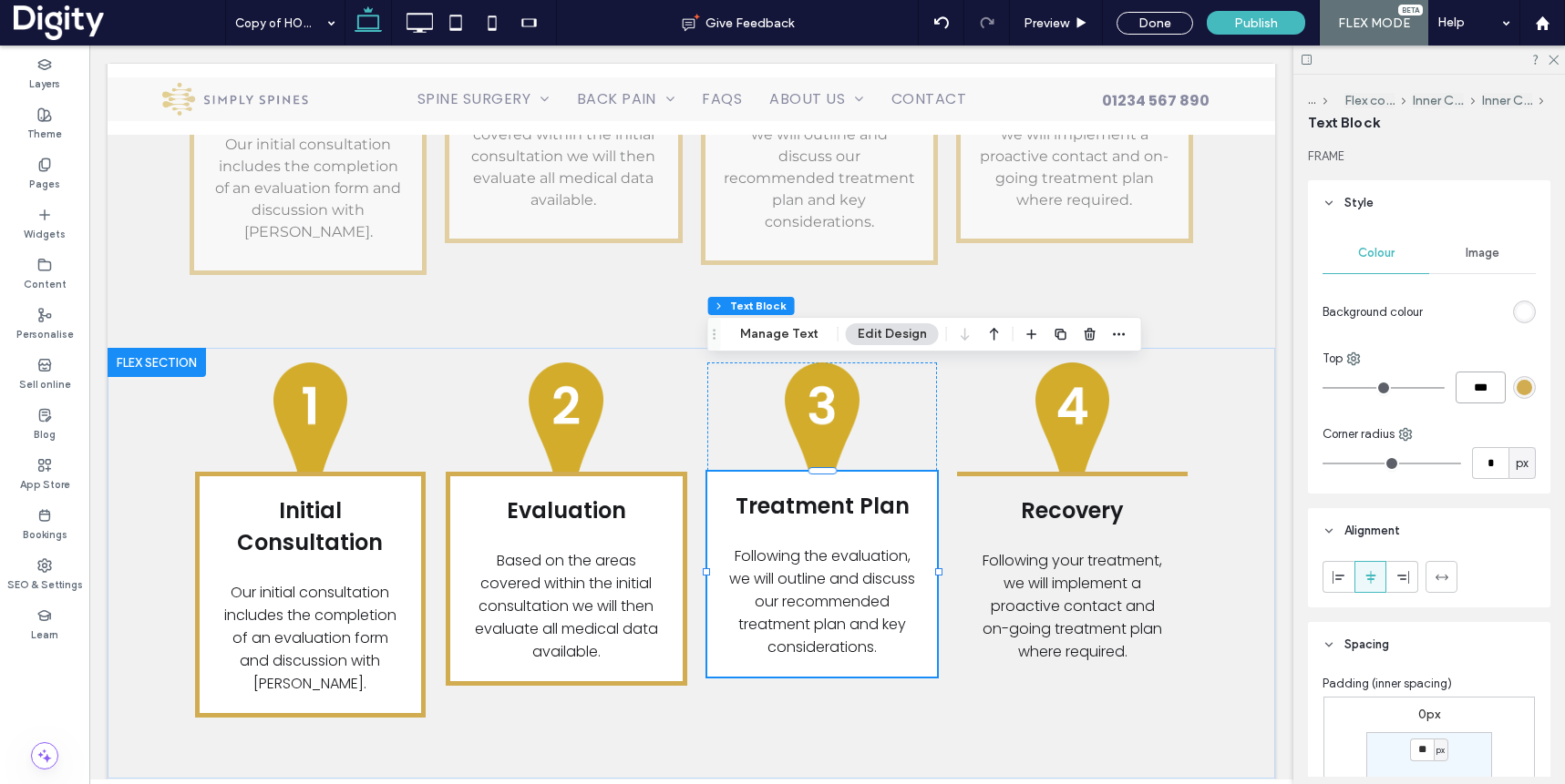
type input "*"
click at [1521, 312] on div "rgb(255, 255, 255)" at bounding box center [1524, 312] width 16 height 16
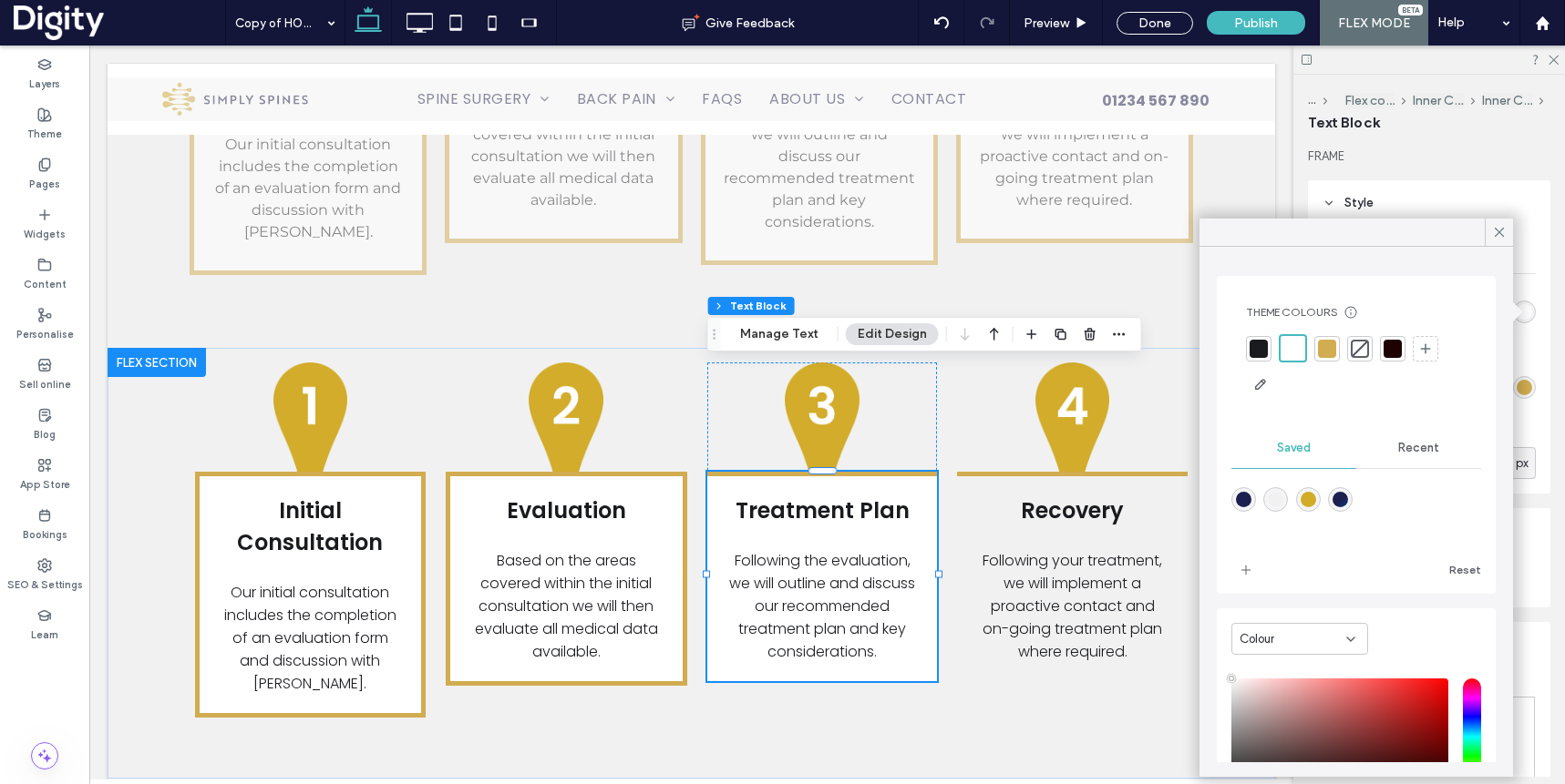
click at [1365, 348] on div at bounding box center [1359, 348] width 19 height 19
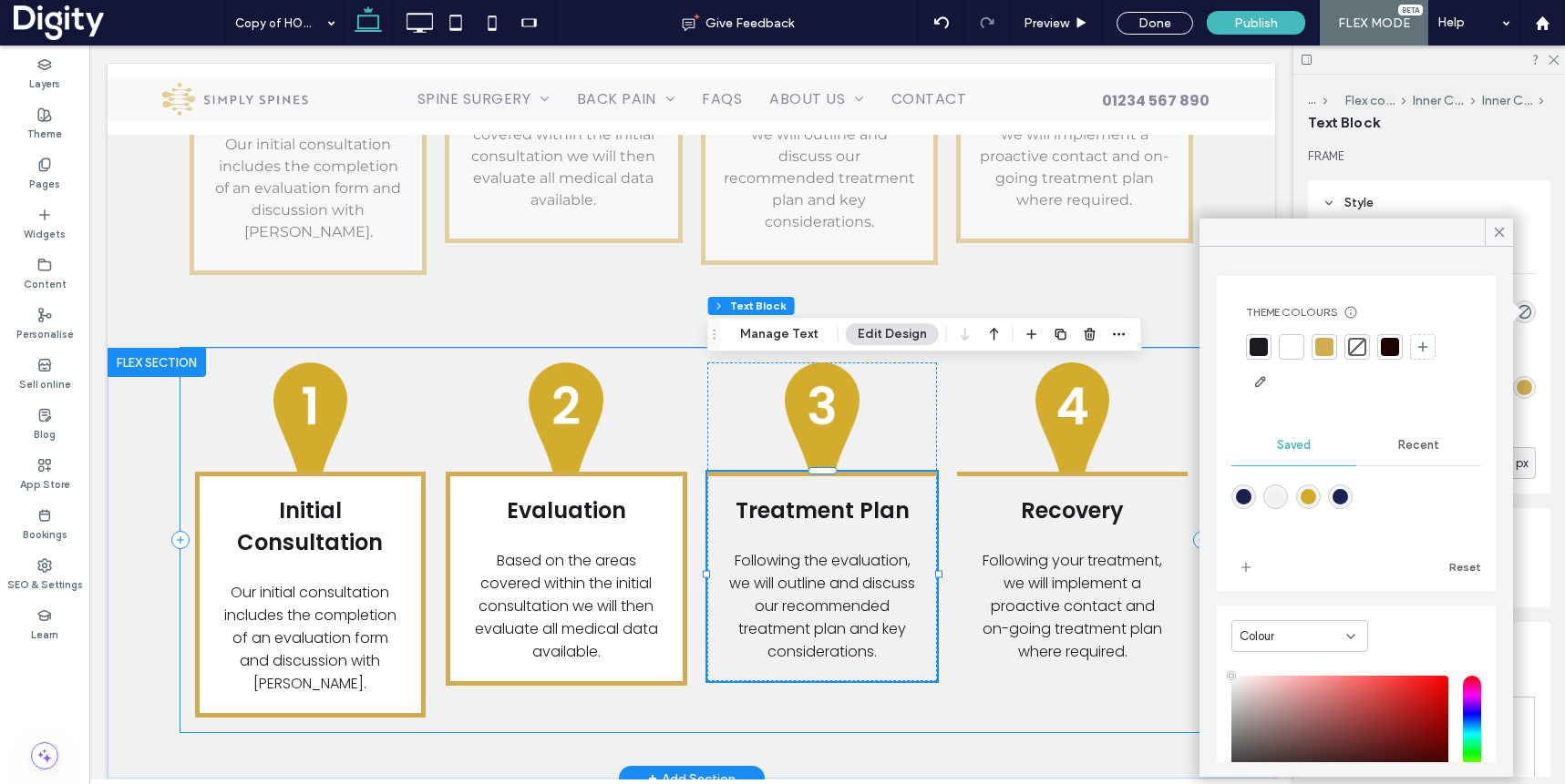
click at [1162, 363] on div "Recovery Following your treatment, we will implement a proactive contact and on…" at bounding box center [1072, 522] width 230 height 319
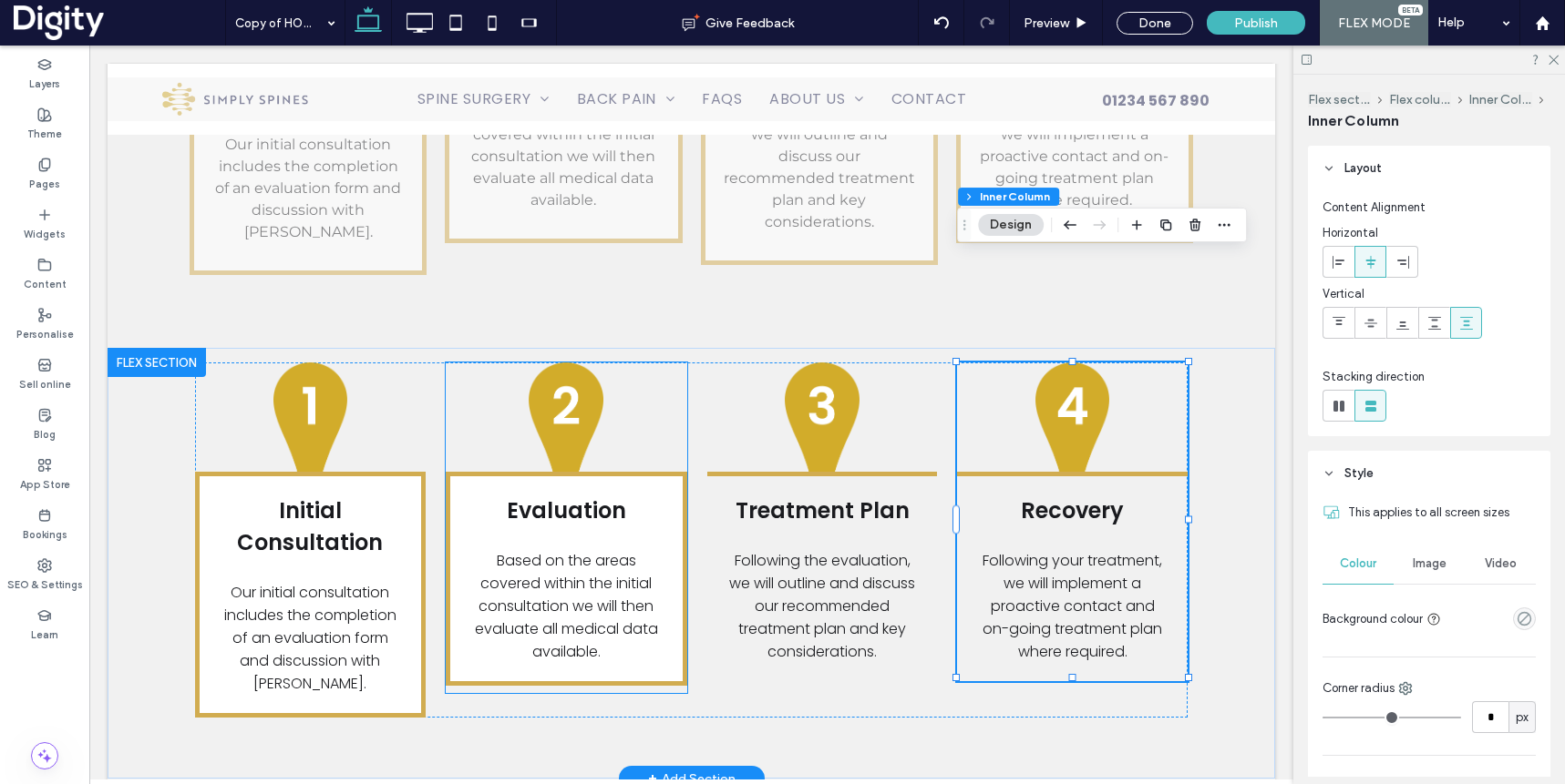
click at [635, 494] on p "Evaluation" at bounding box center [566, 510] width 196 height 32
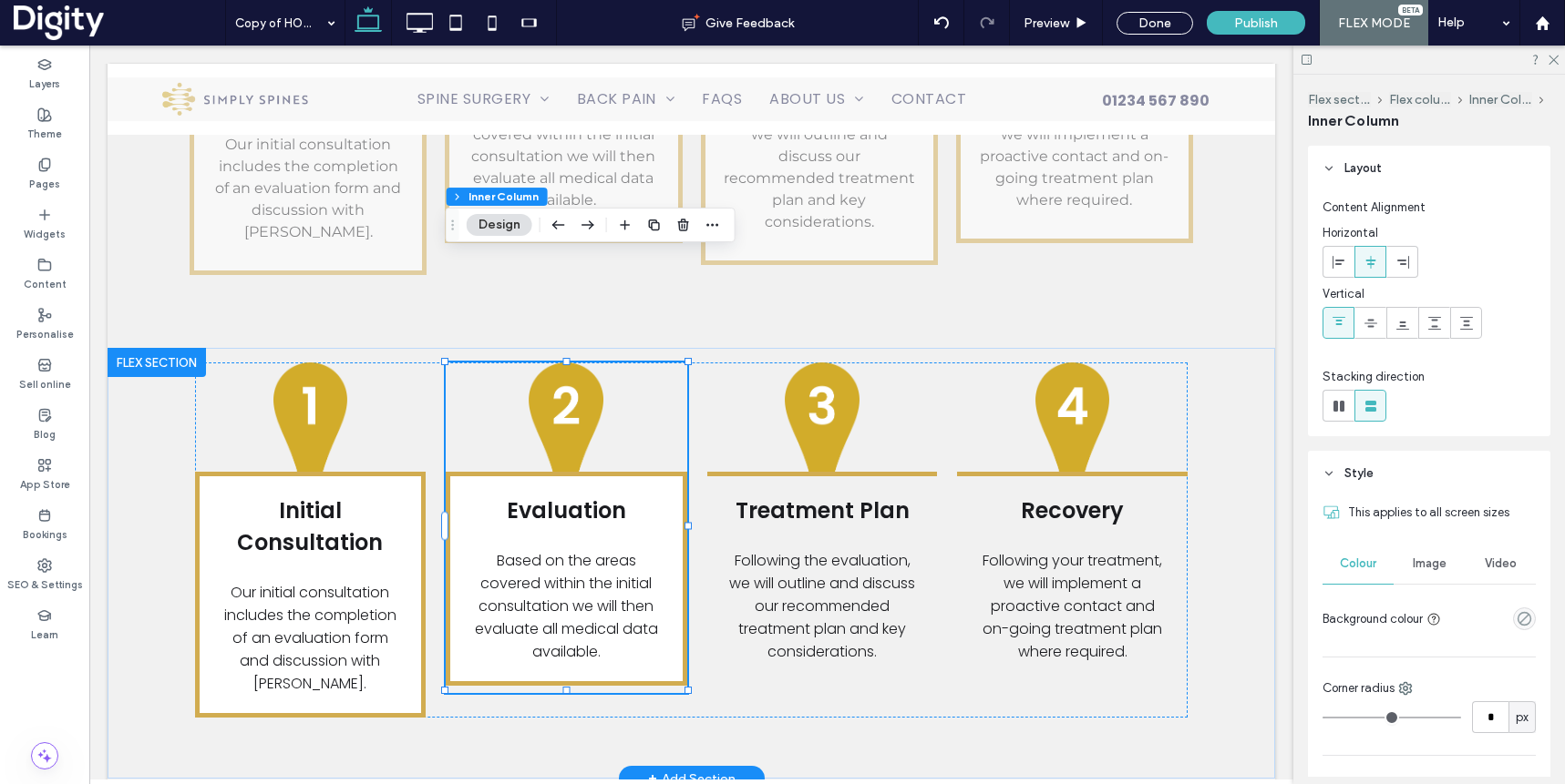
click at [651, 494] on p "Evaluation" at bounding box center [566, 510] width 196 height 32
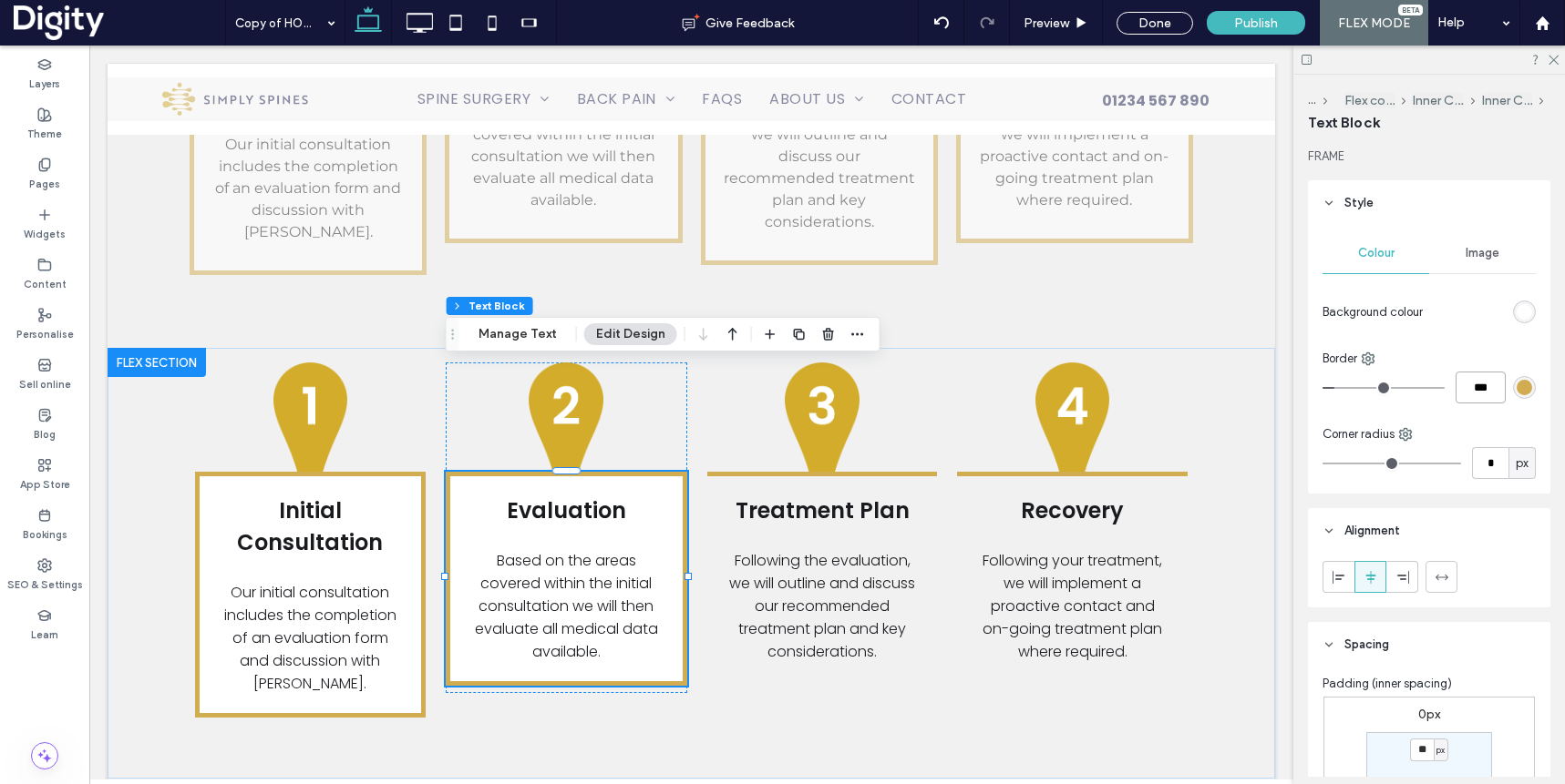
click at [1476, 387] on input "***" at bounding box center [1480, 387] width 50 height 32
type input "*"
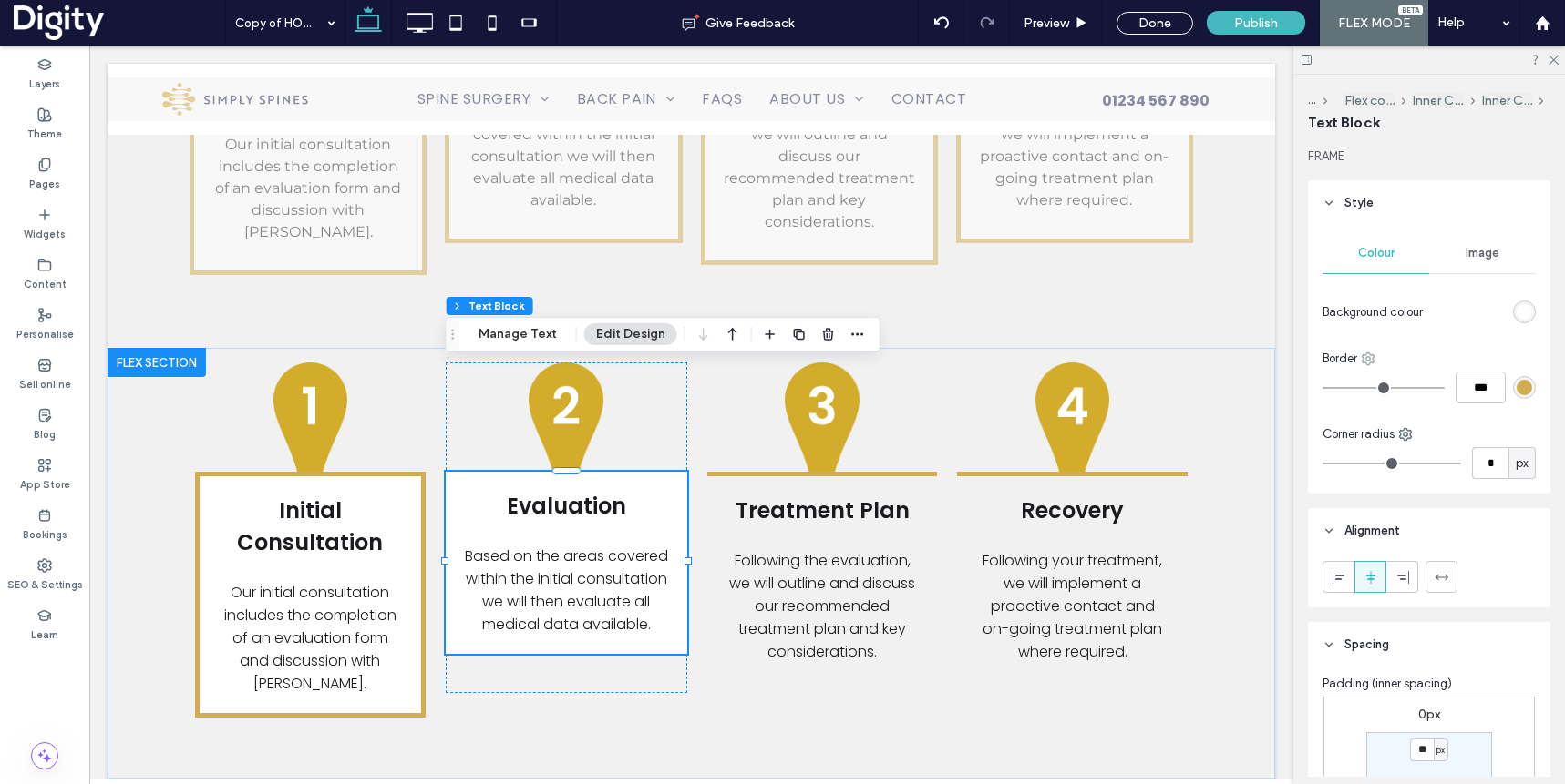
click at [1367, 357] on use at bounding box center [1369, 359] width 12 height 12
drag, startPoint x: 1402, startPoint y: 433, endPoint x: 1417, endPoint y: 422, distance: 18.6
click at [1402, 433] on span "Top" at bounding box center [1410, 433] width 20 height 19
click at [1473, 394] on input "***" at bounding box center [1480, 387] width 50 height 32
type input "*"
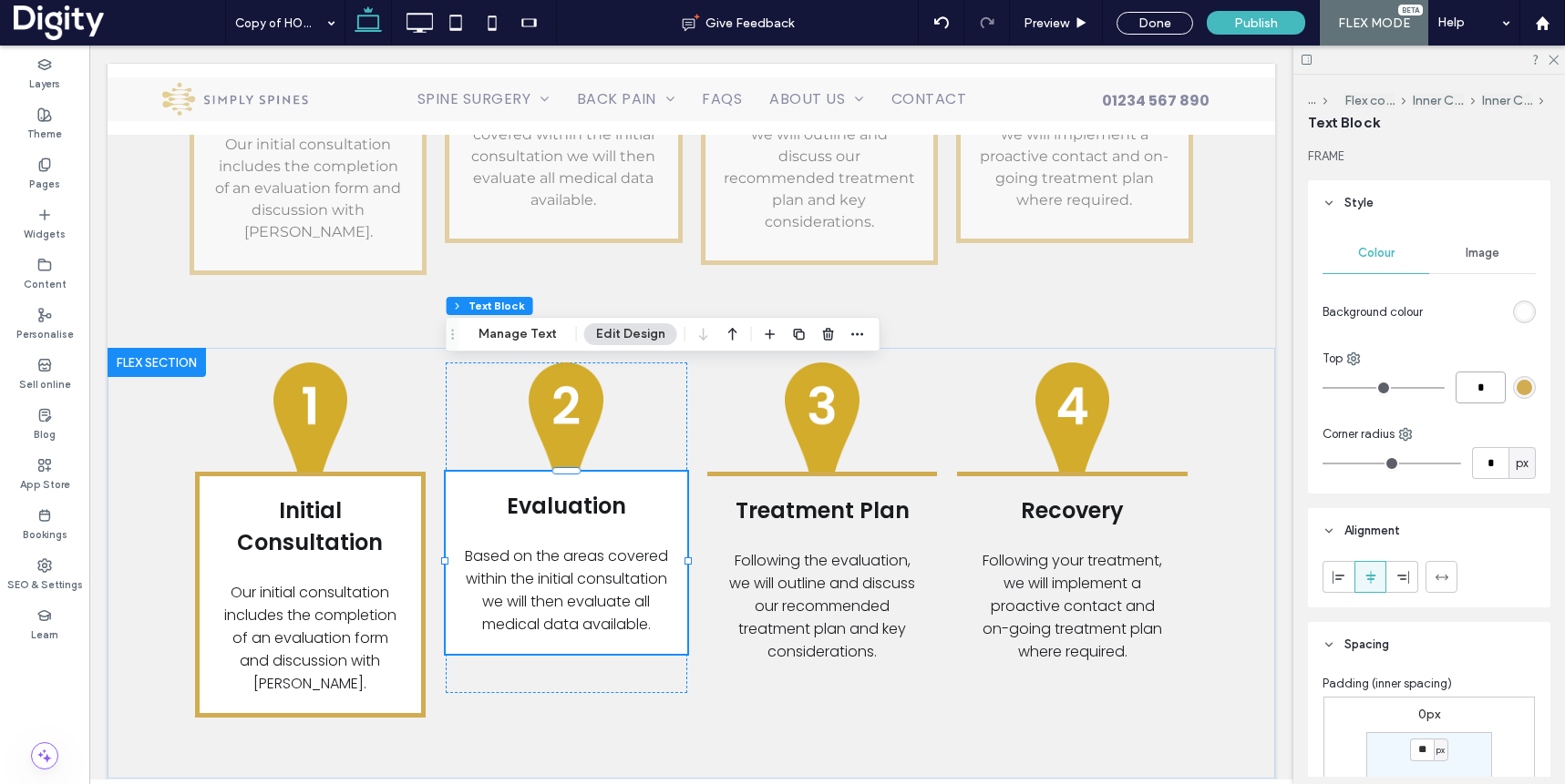
type input "*"
type input "***"
click at [1528, 309] on div "rgb(255, 255, 255)" at bounding box center [1524, 312] width 16 height 16
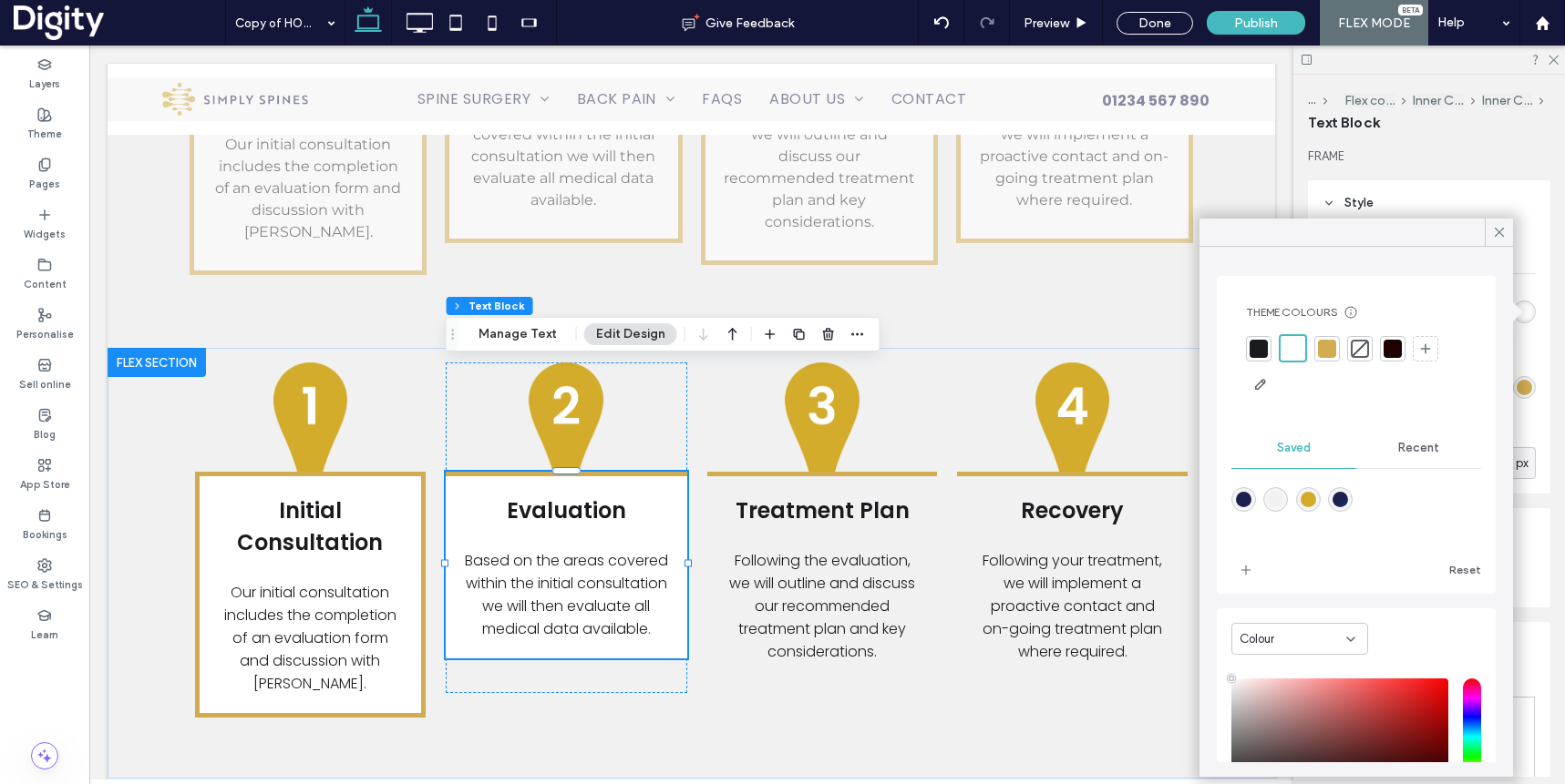
click at [1370, 341] on div at bounding box center [1360, 349] width 25 height 25
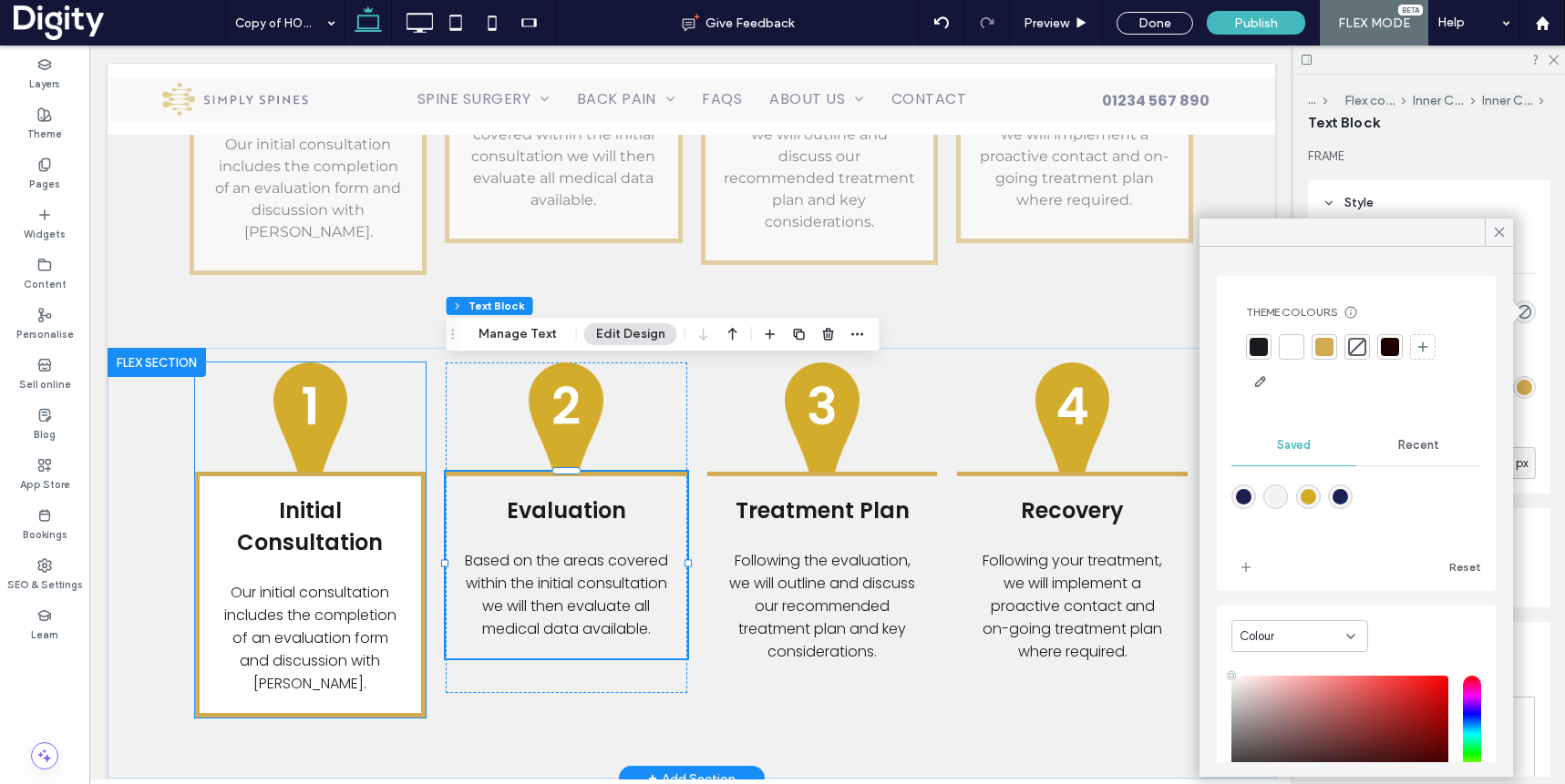
click at [356, 494] on p "Initial Consultation" at bounding box center [310, 526] width 185 height 63
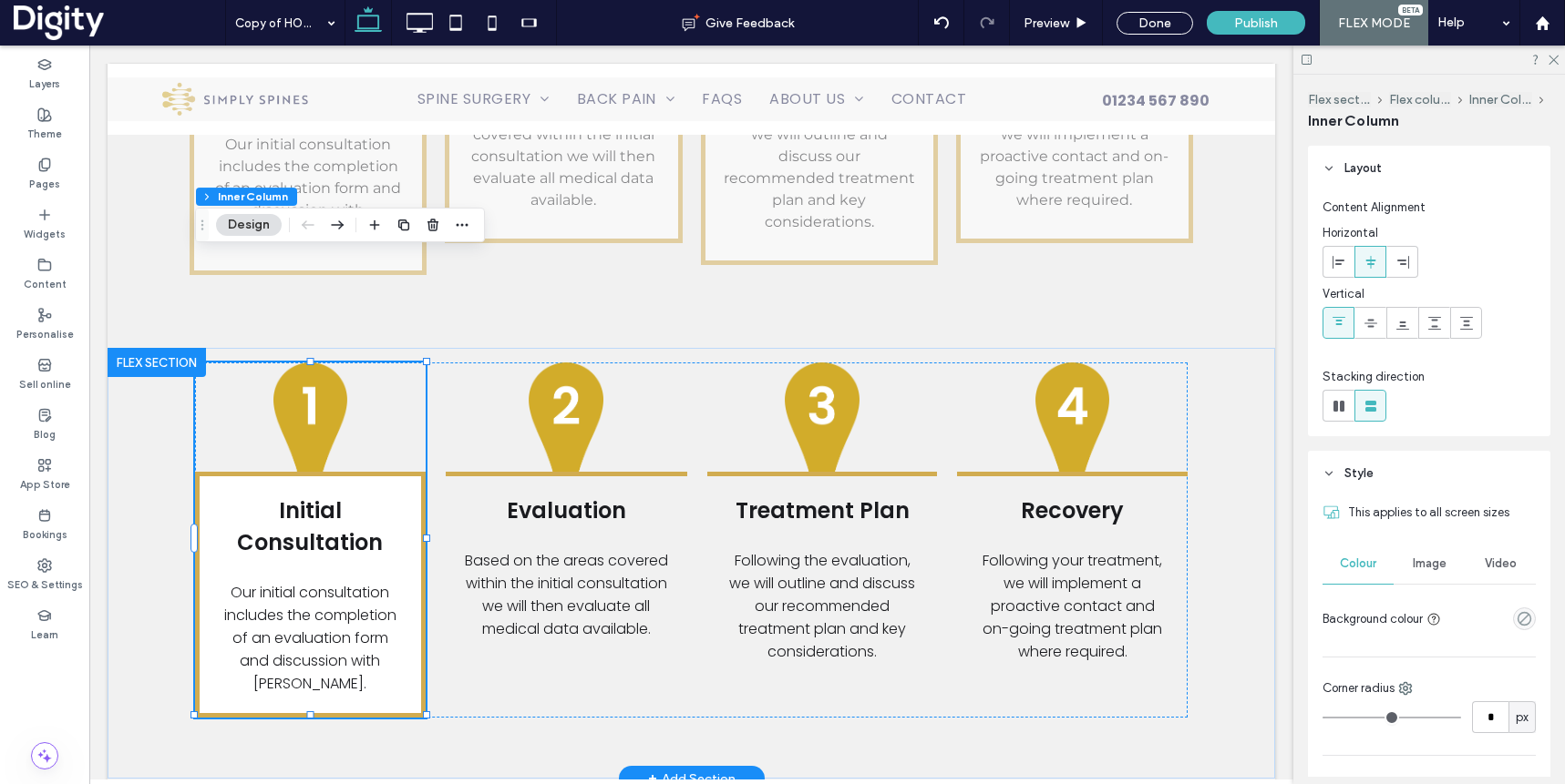
click at [378, 494] on p "Initial Consultation" at bounding box center [310, 526] width 185 height 63
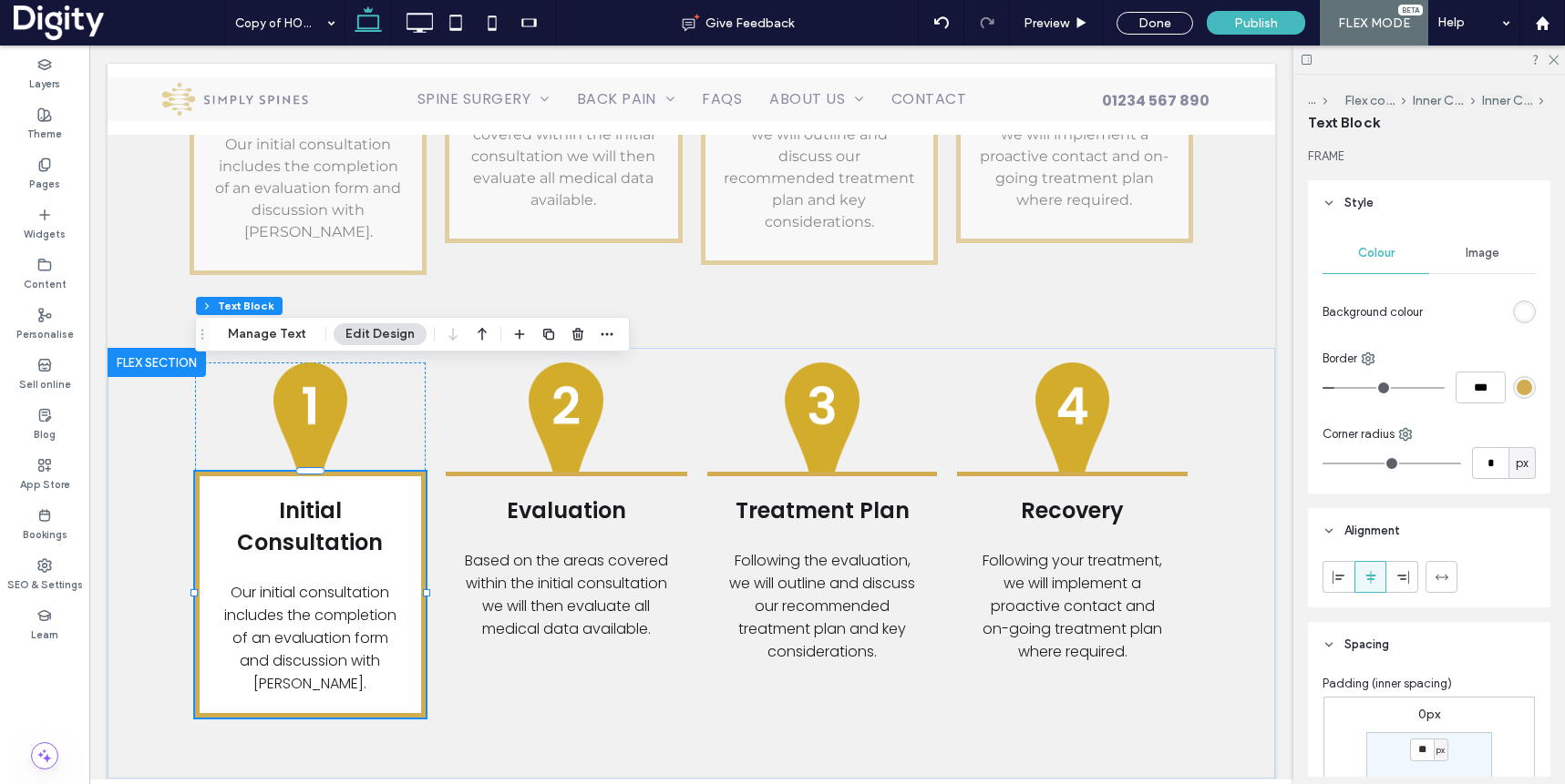
click at [1532, 305] on div "rgb(255, 255, 255)" at bounding box center [1524, 311] width 22 height 22
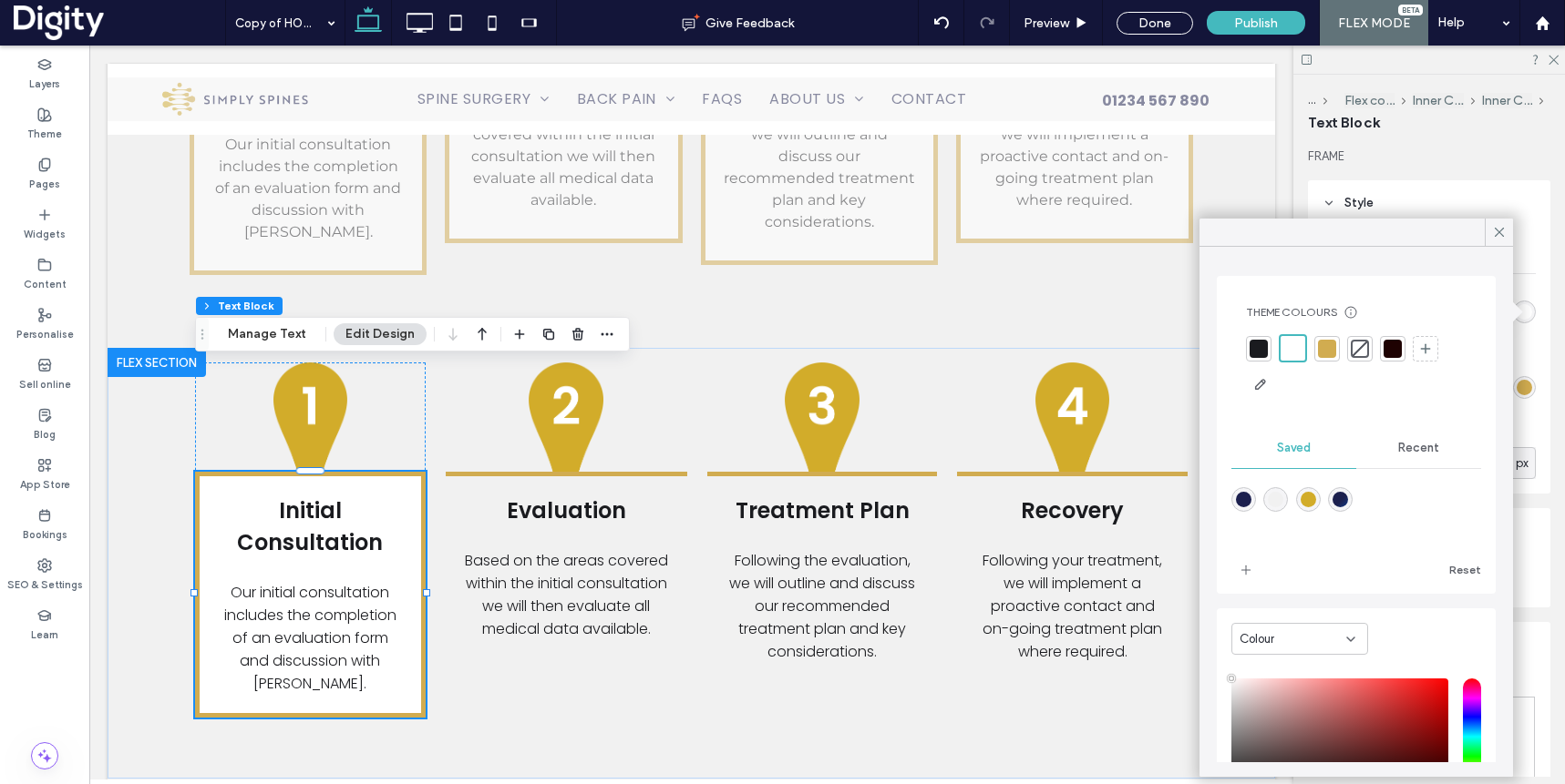
click at [1364, 347] on div at bounding box center [1359, 348] width 19 height 19
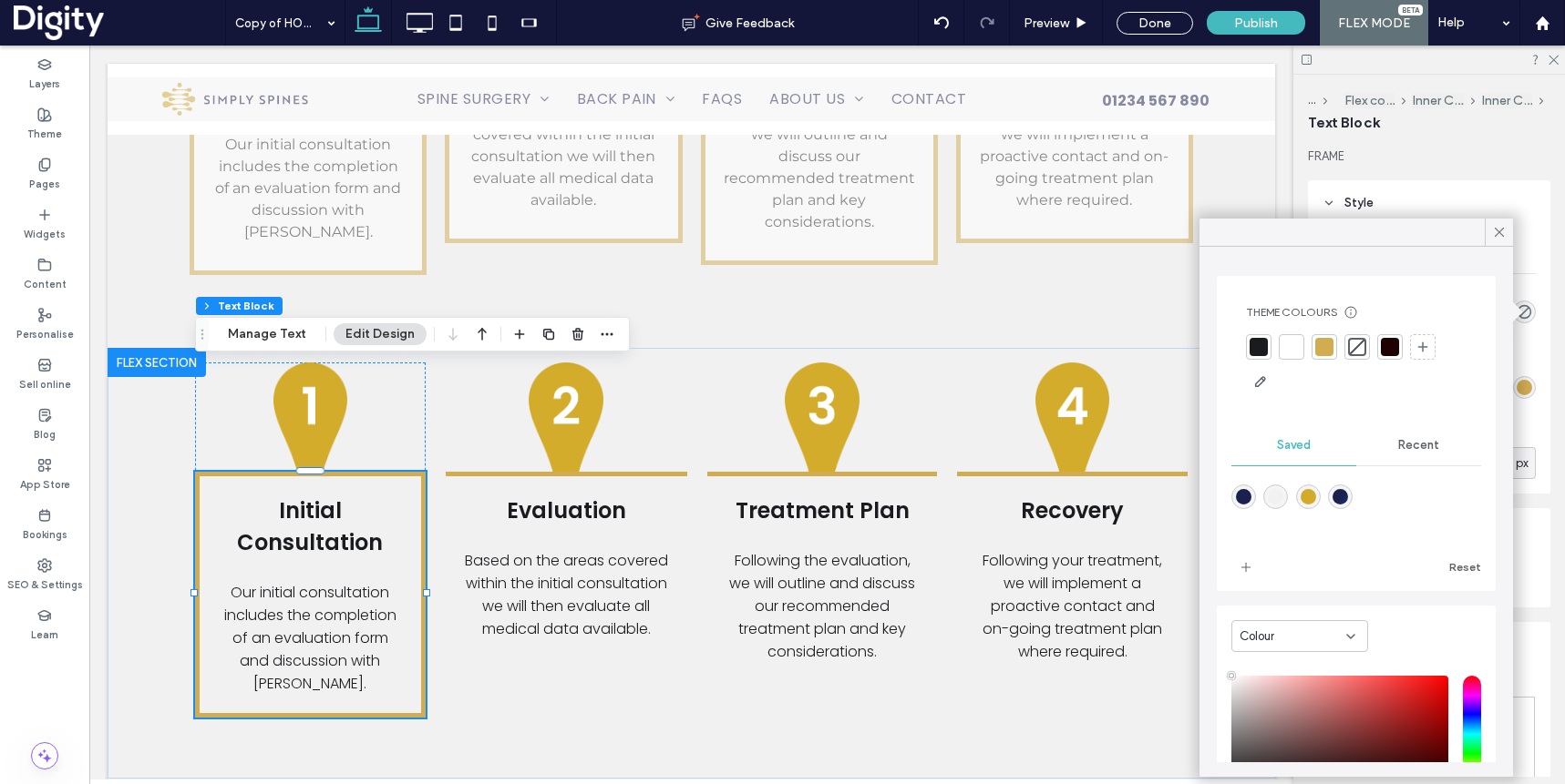
drag, startPoint x: 1537, startPoint y: 350, endPoint x: 1471, endPoint y: 384, distance: 74.2
click at [1536, 350] on div "Colour Image Background colour Border *** Corner radius * px" at bounding box center [1429, 360] width 242 height 268
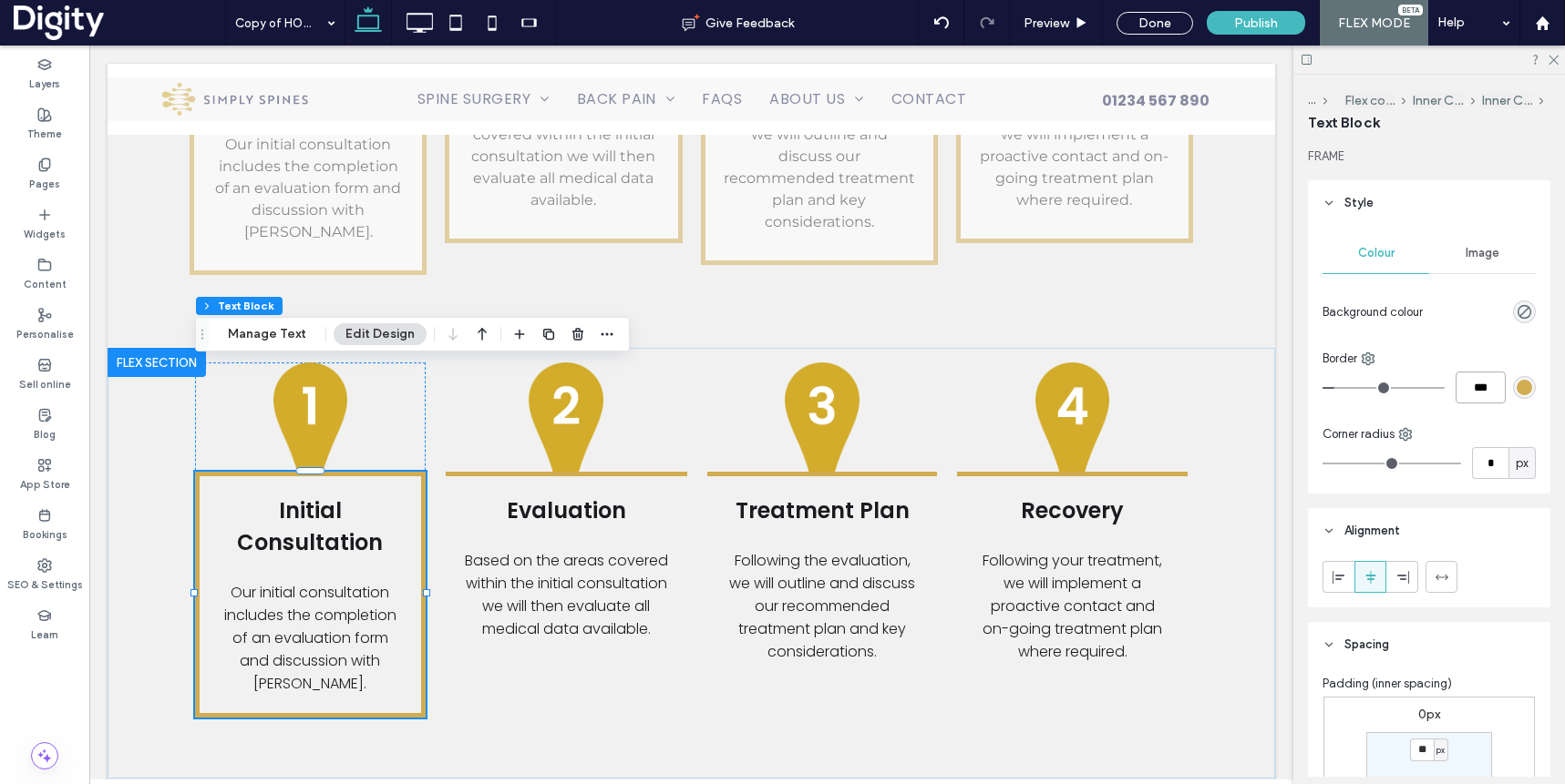
click at [1472, 391] on input "***" at bounding box center [1480, 387] width 50 height 32
type input "*"
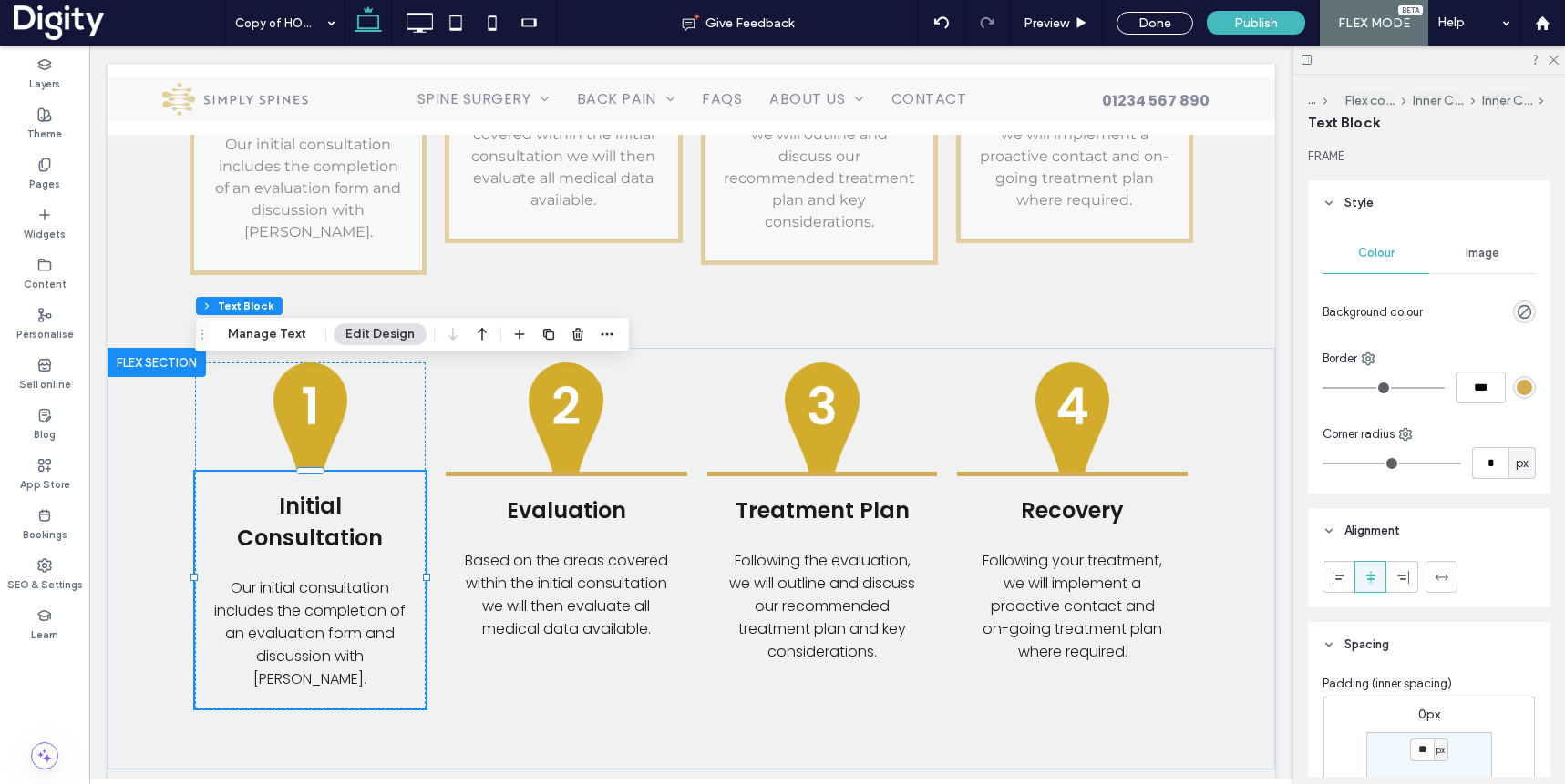
click at [1377, 361] on div "Border" at bounding box center [1428, 359] width 214 height 19
click at [1369, 360] on use at bounding box center [1369, 359] width 12 height 12
click at [1420, 436] on span "Top" at bounding box center [1410, 433] width 20 height 19
click at [1476, 382] on input "***" at bounding box center [1480, 387] width 50 height 32
type input "*"
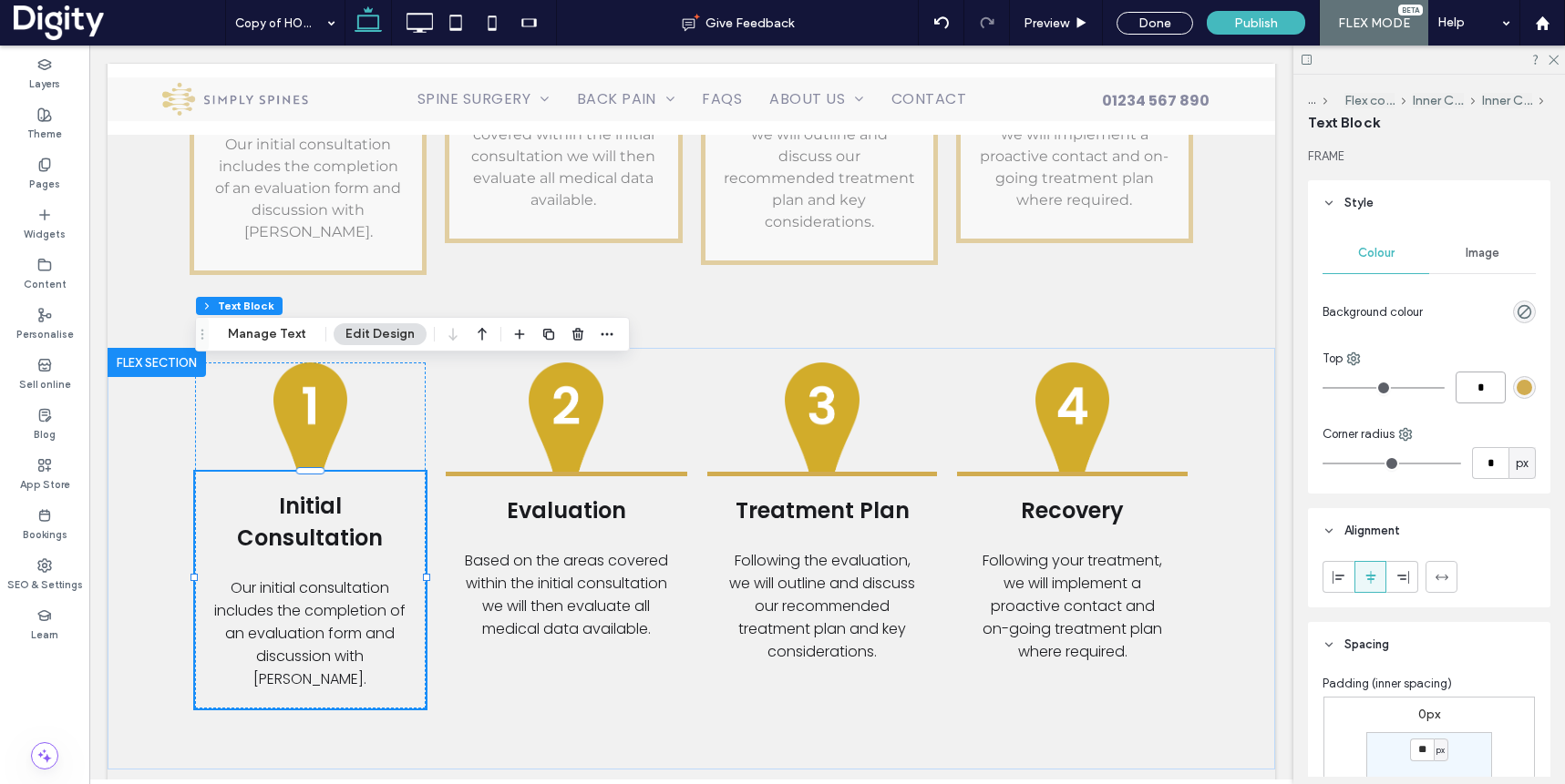
type input "*"
type input "***"
click at [1278, 286] on body "Click To Paste Click To Paste Click To Paste Click To Paste Click To Paste Clic…" at bounding box center [692, 196] width 1204 height 6901
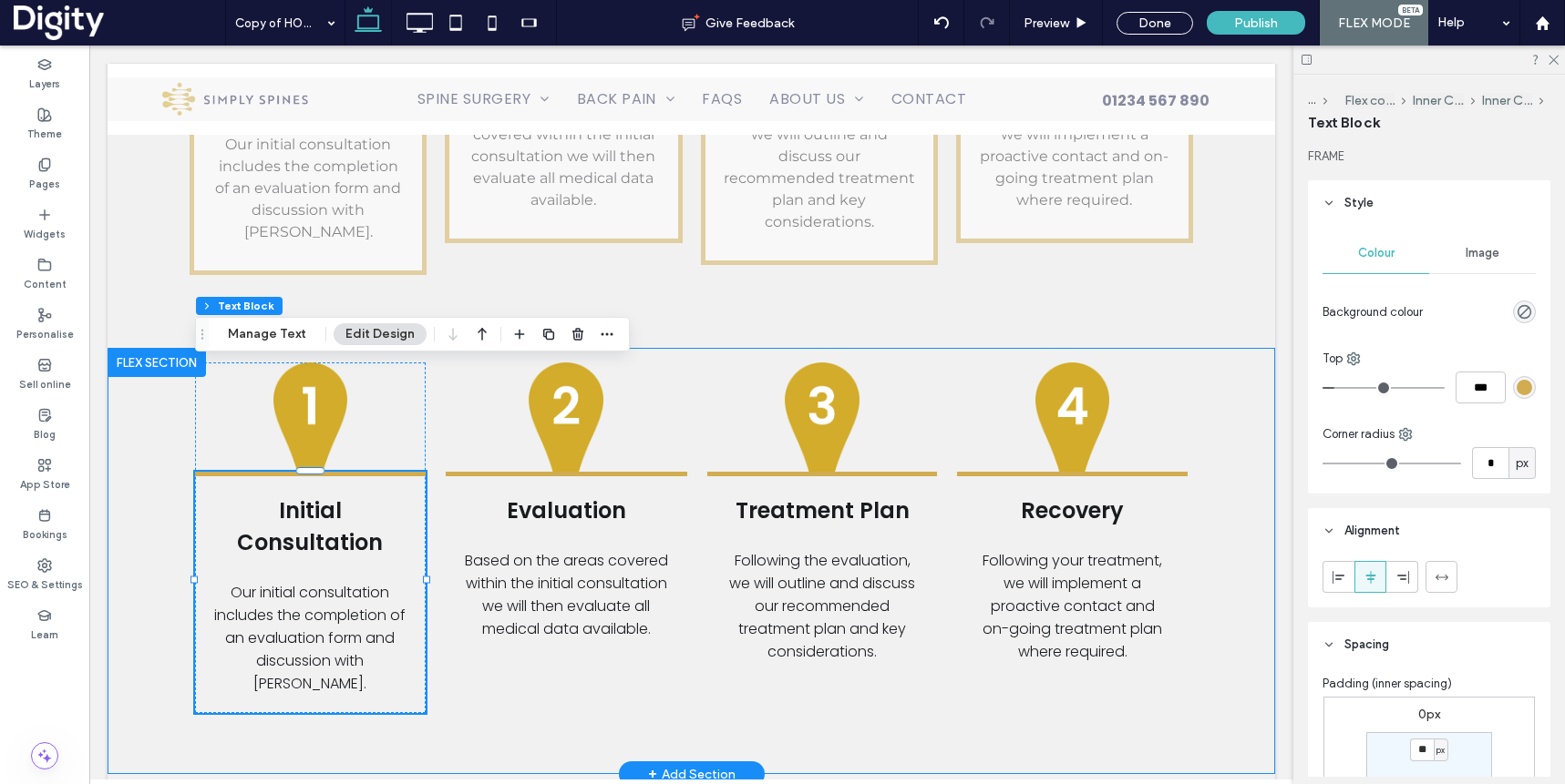
click at [349, 616] on div "Initial Consultation Our initial consultation includes the completion of an eva…" at bounding box center [691, 561] width 1168 height 426
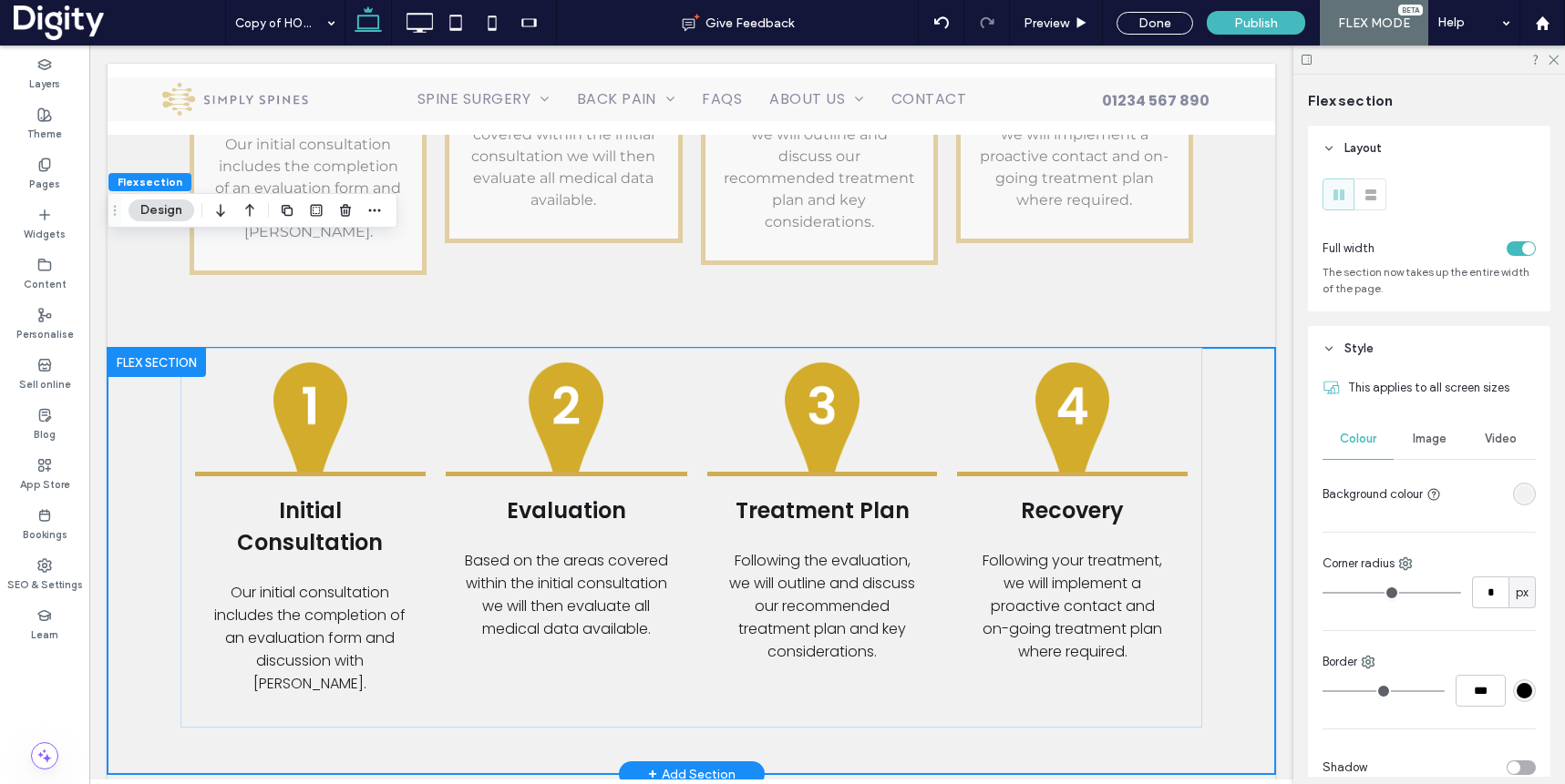
click at [431, 603] on div "Initial Consultation Our initial consultation includes the completion of an eva…" at bounding box center [691, 561] width 1168 height 426
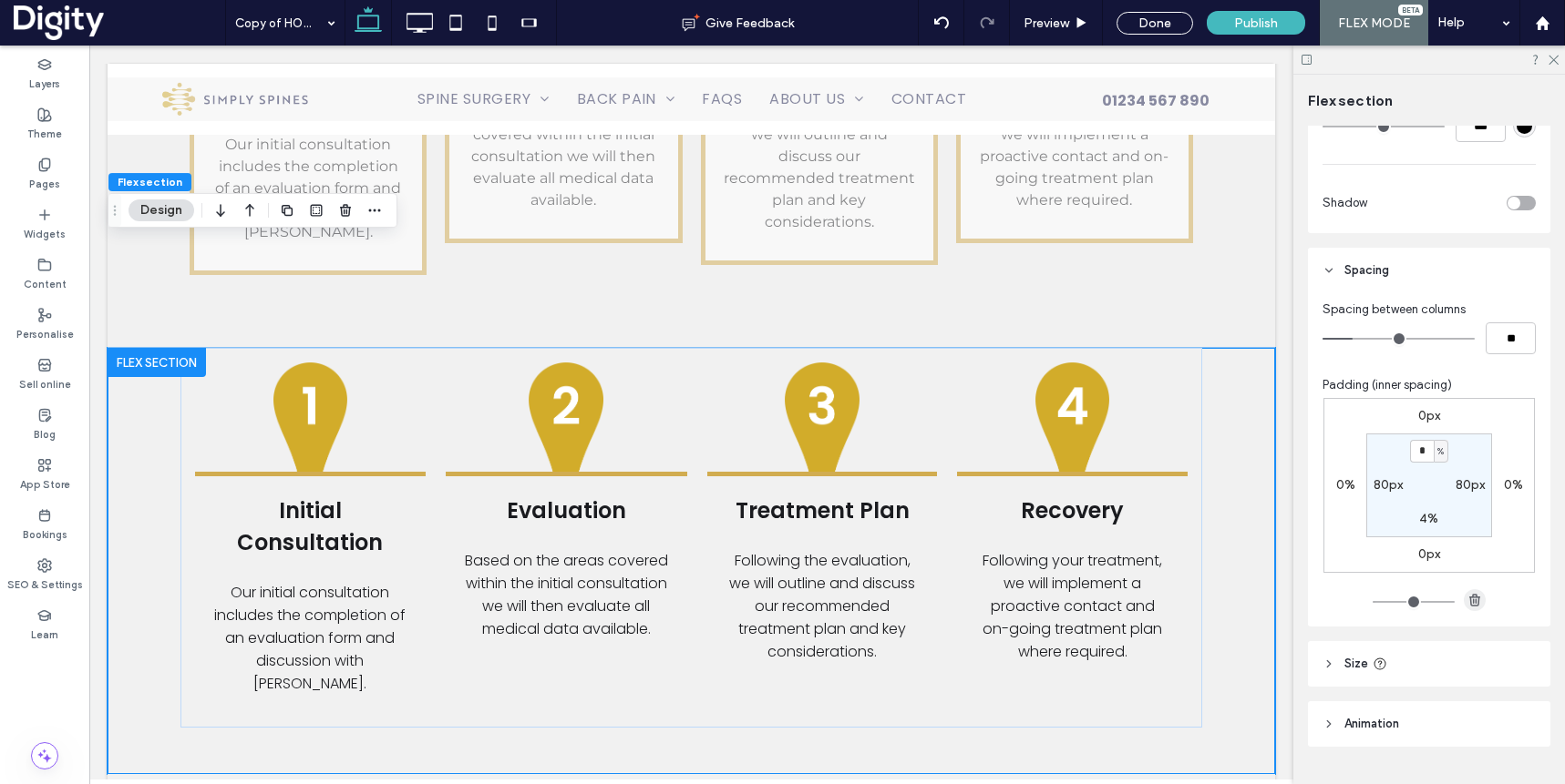
scroll to position [859, 0]
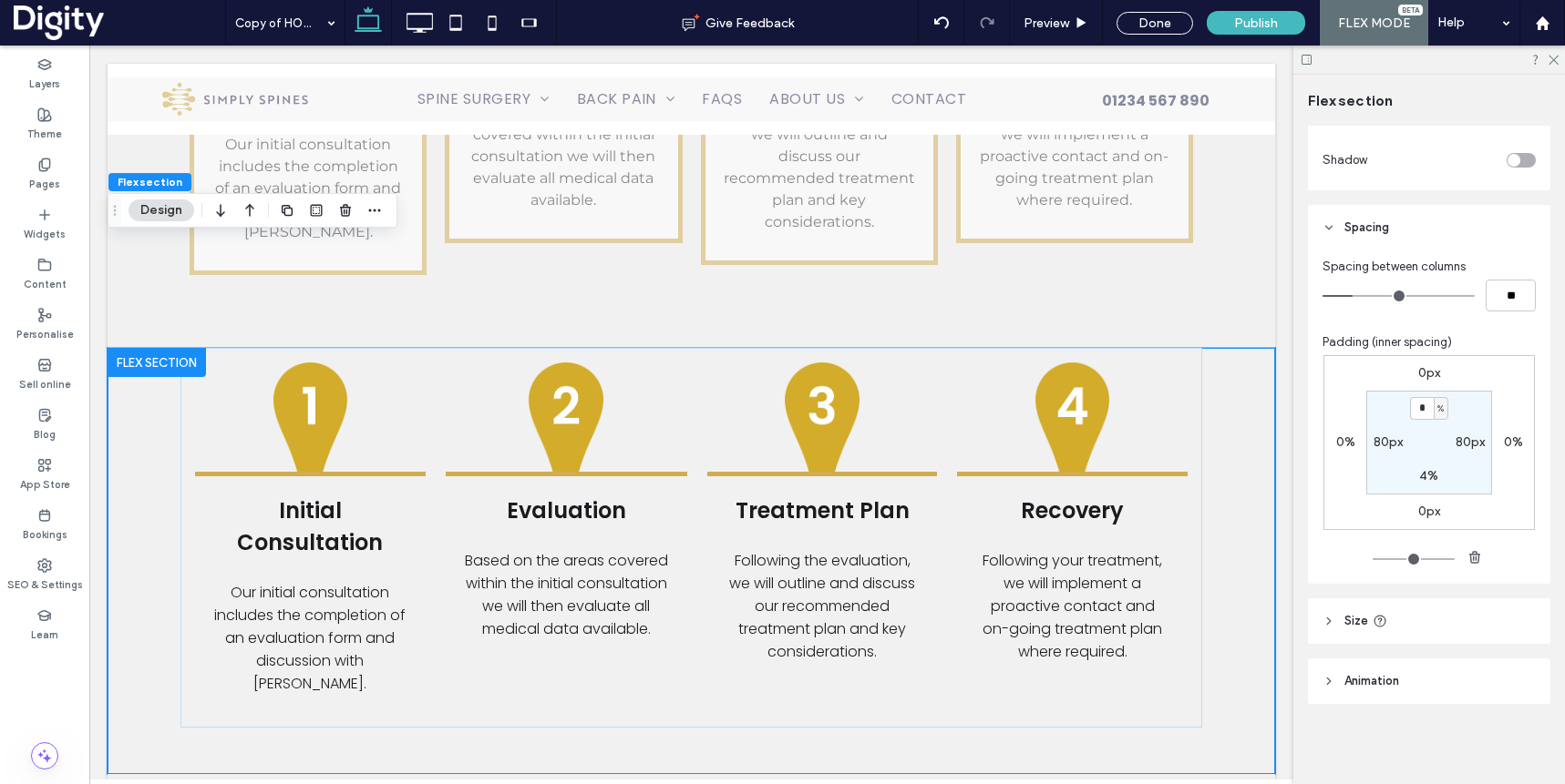
drag, startPoint x: 1424, startPoint y: 473, endPoint x: 1457, endPoint y: 490, distance: 37.1
click at [1424, 473] on label "4%" at bounding box center [1429, 476] width 20 height 16
type input "*"
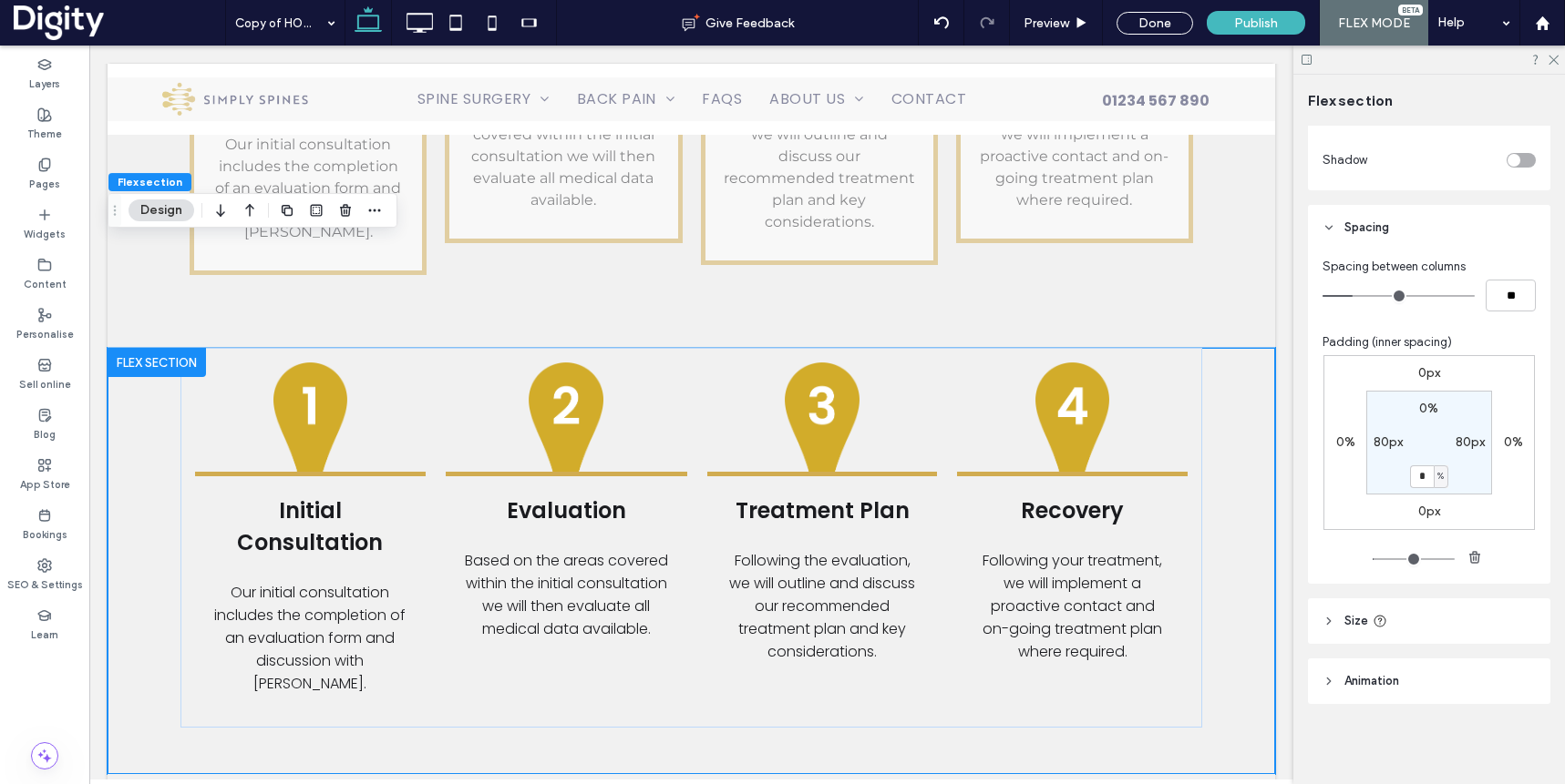
type input "*"
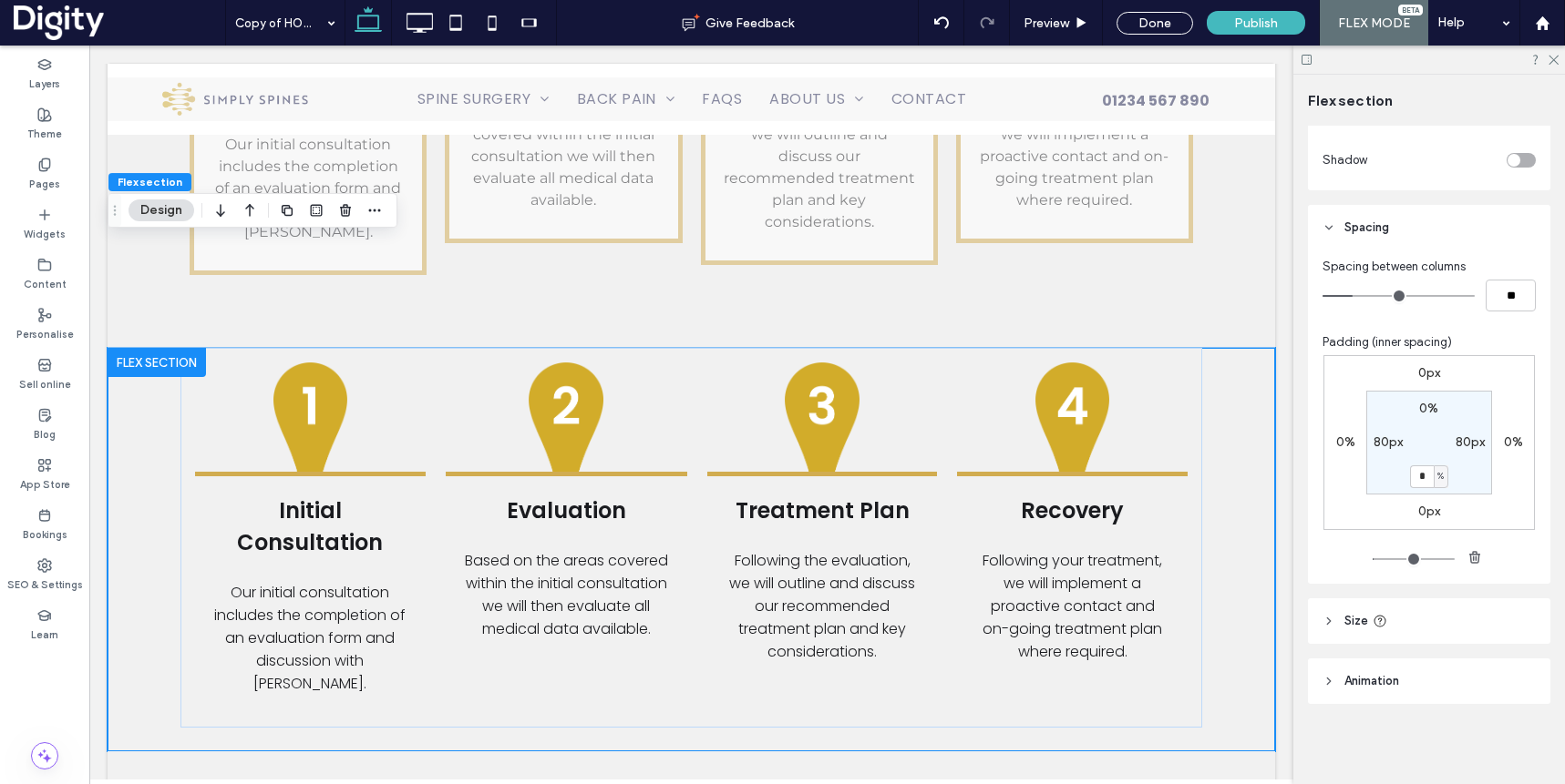
click at [1423, 473] on input "*" at bounding box center [1422, 476] width 23 height 22
type input "*"
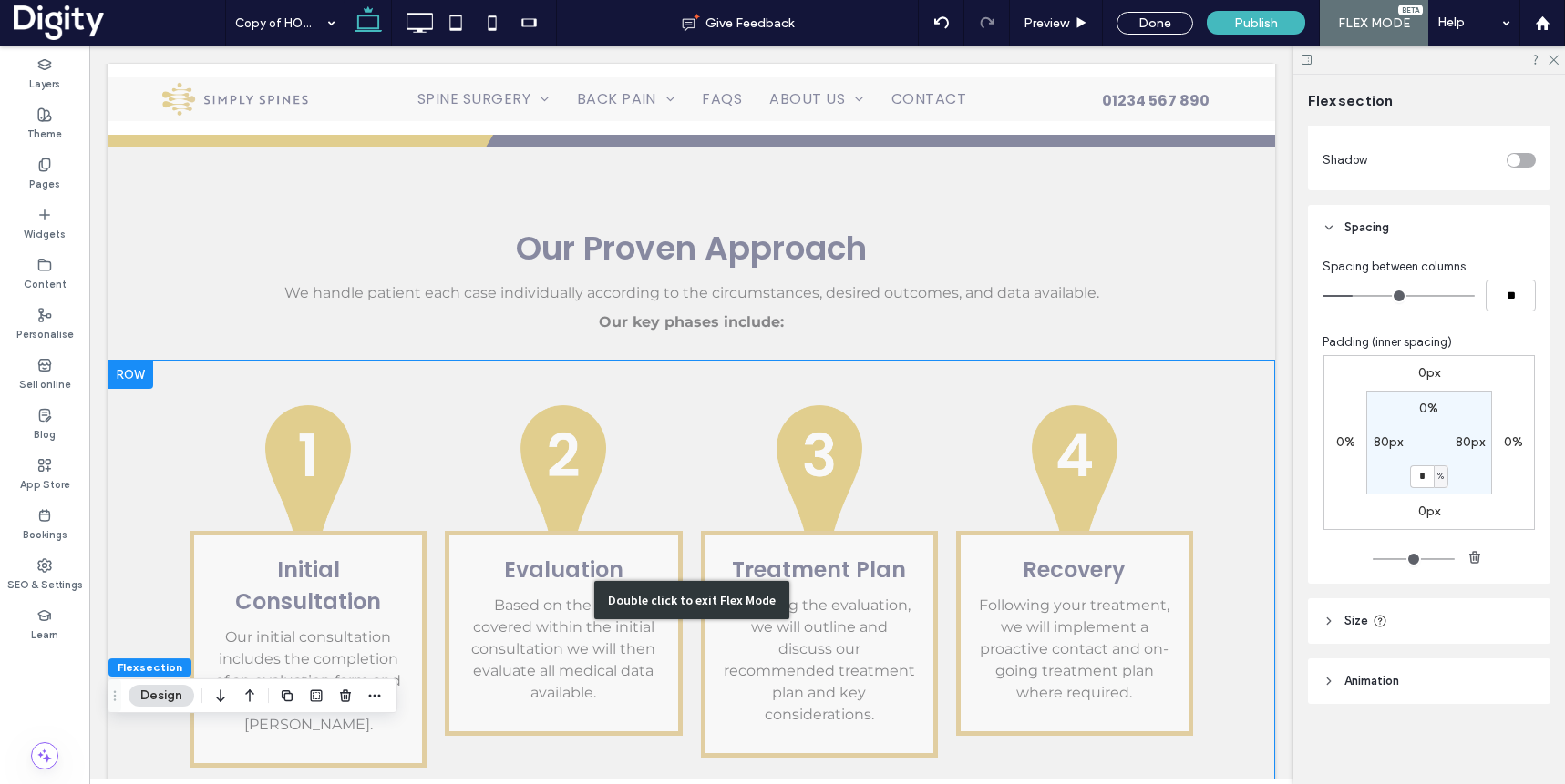
scroll to position [2766, 0]
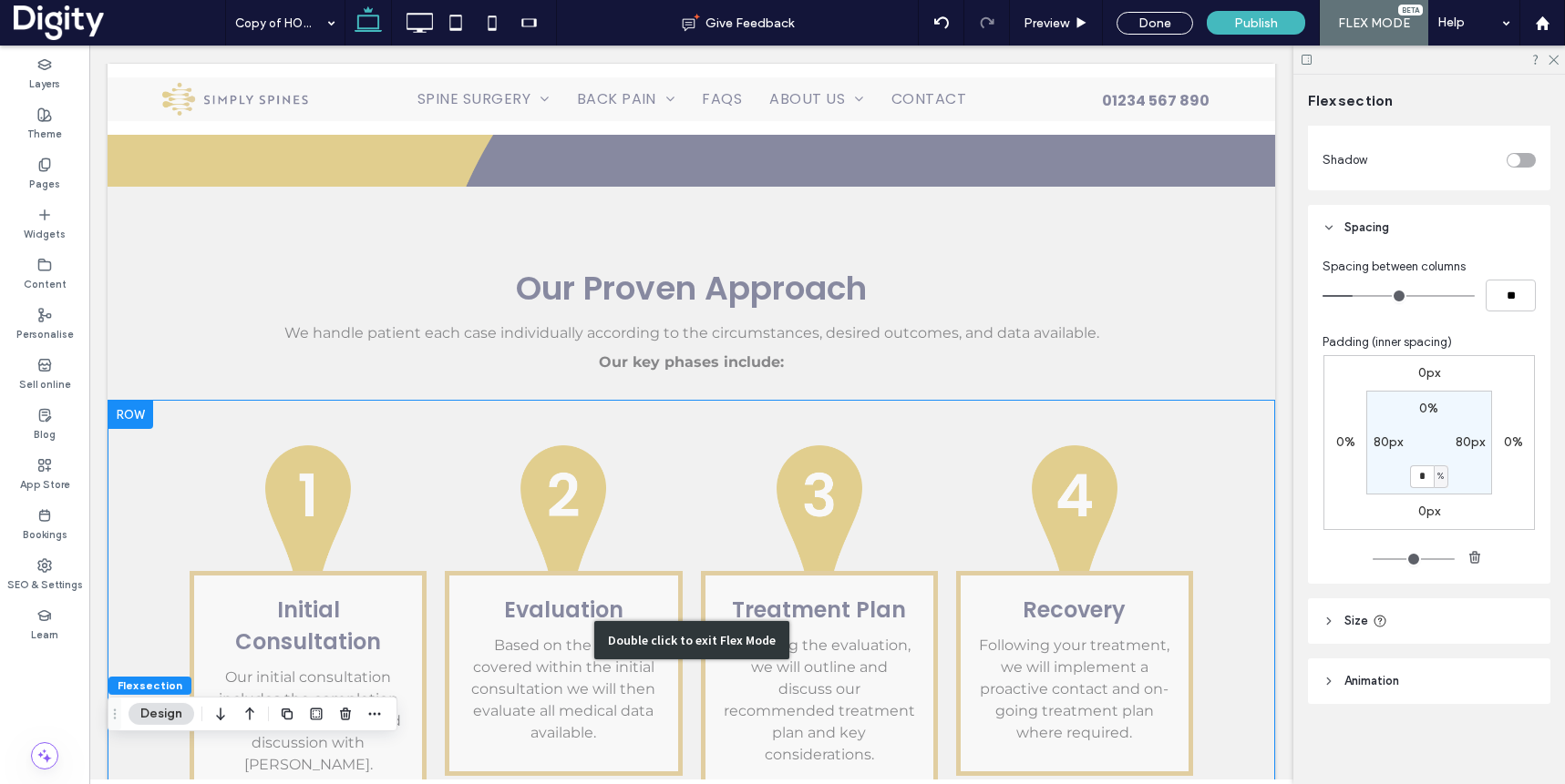
click at [182, 400] on div "Double click to exit Flex Mode" at bounding box center [691, 640] width 1168 height 481
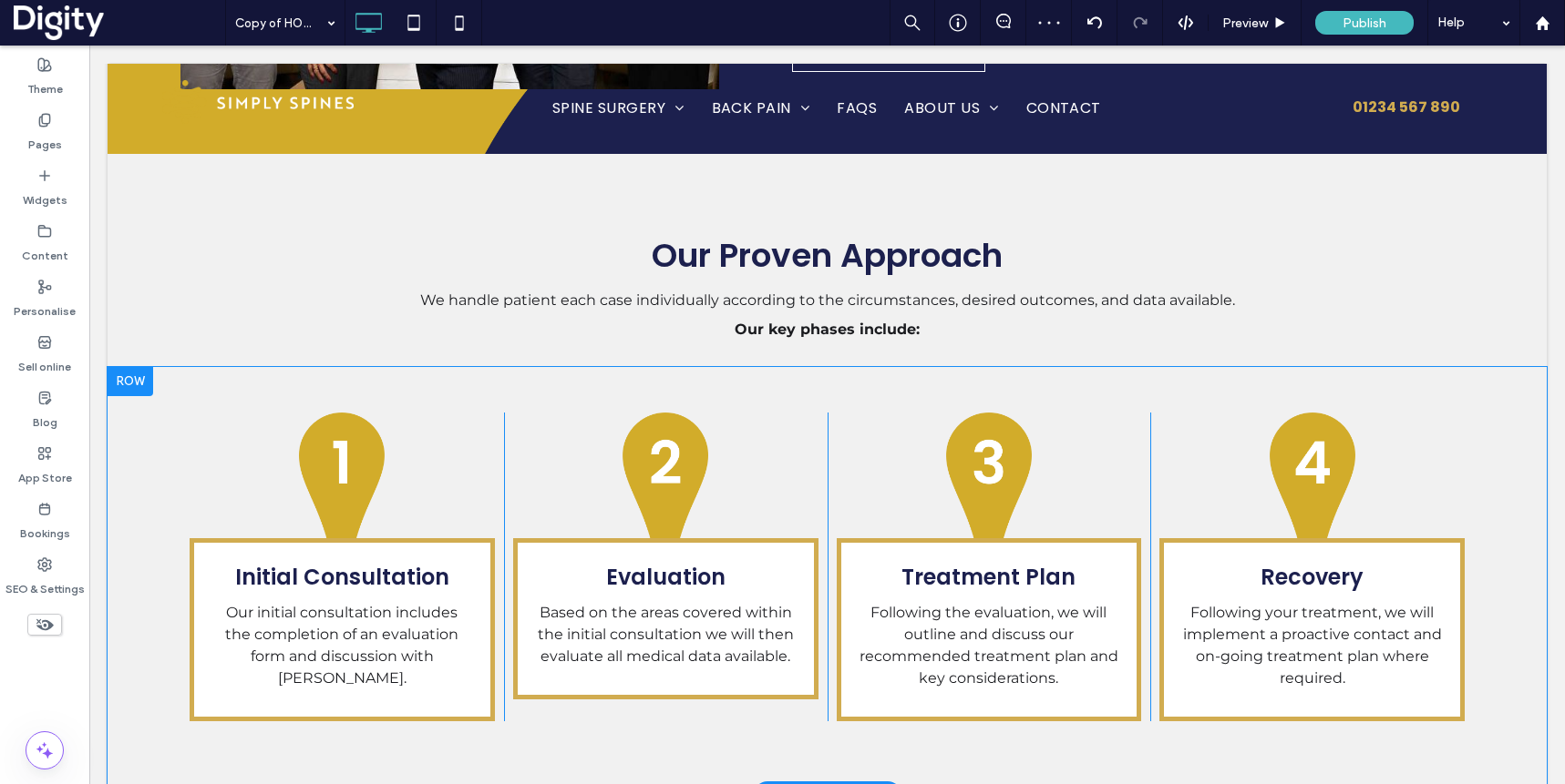
scroll to position [2767, 0]
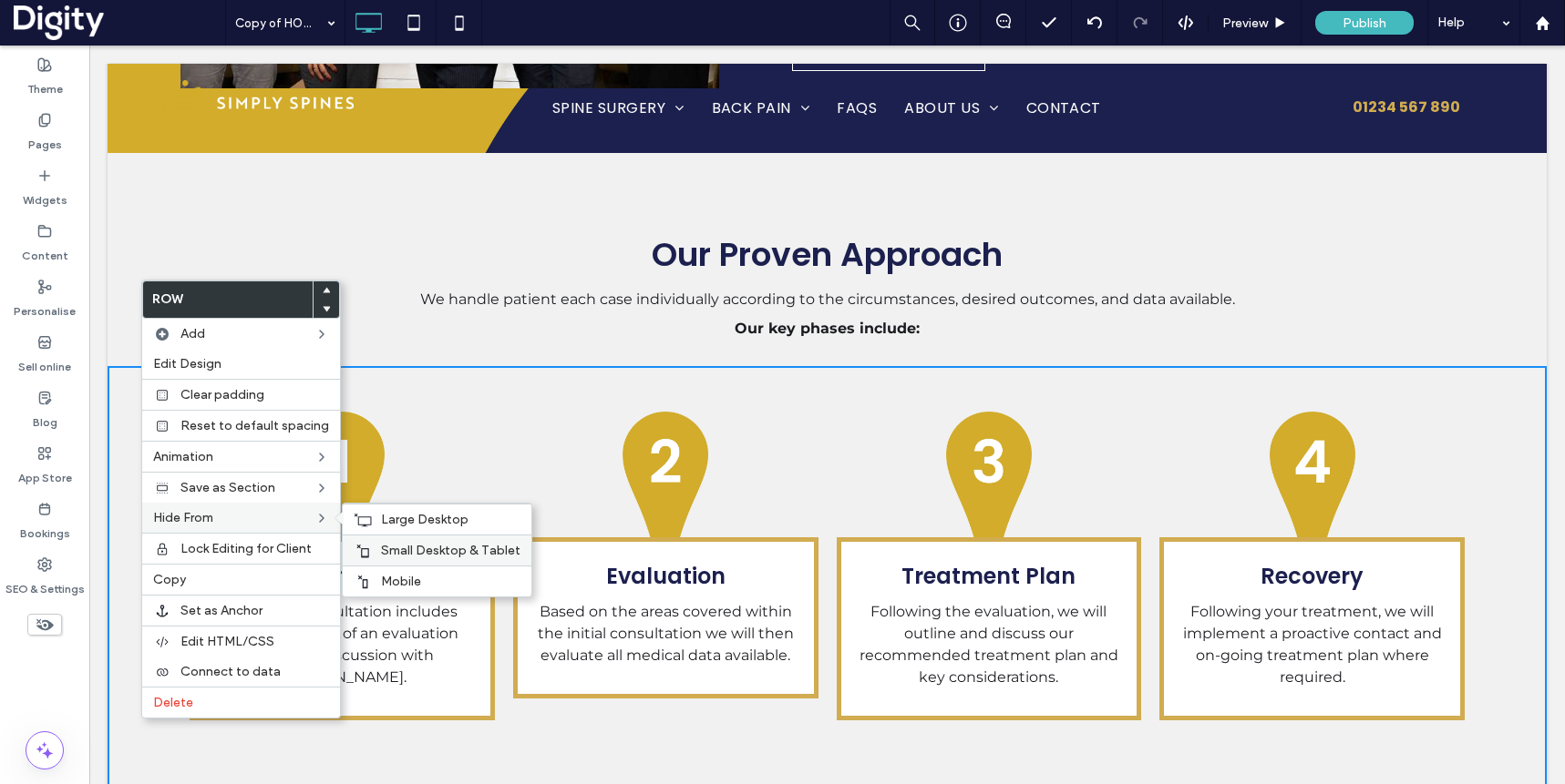
drag, startPoint x: 444, startPoint y: 583, endPoint x: 444, endPoint y: 564, distance: 19.0
click at [444, 582] on label "Mobile" at bounding box center [450, 582] width 140 height 16
drag, startPoint x: 445, startPoint y: 553, endPoint x: 437, endPoint y: 539, distance: 16.1
click at [445, 603] on span "Our initial consultation includes the completion of an evaluation form and disc…" at bounding box center [341, 644] width 233 height 83
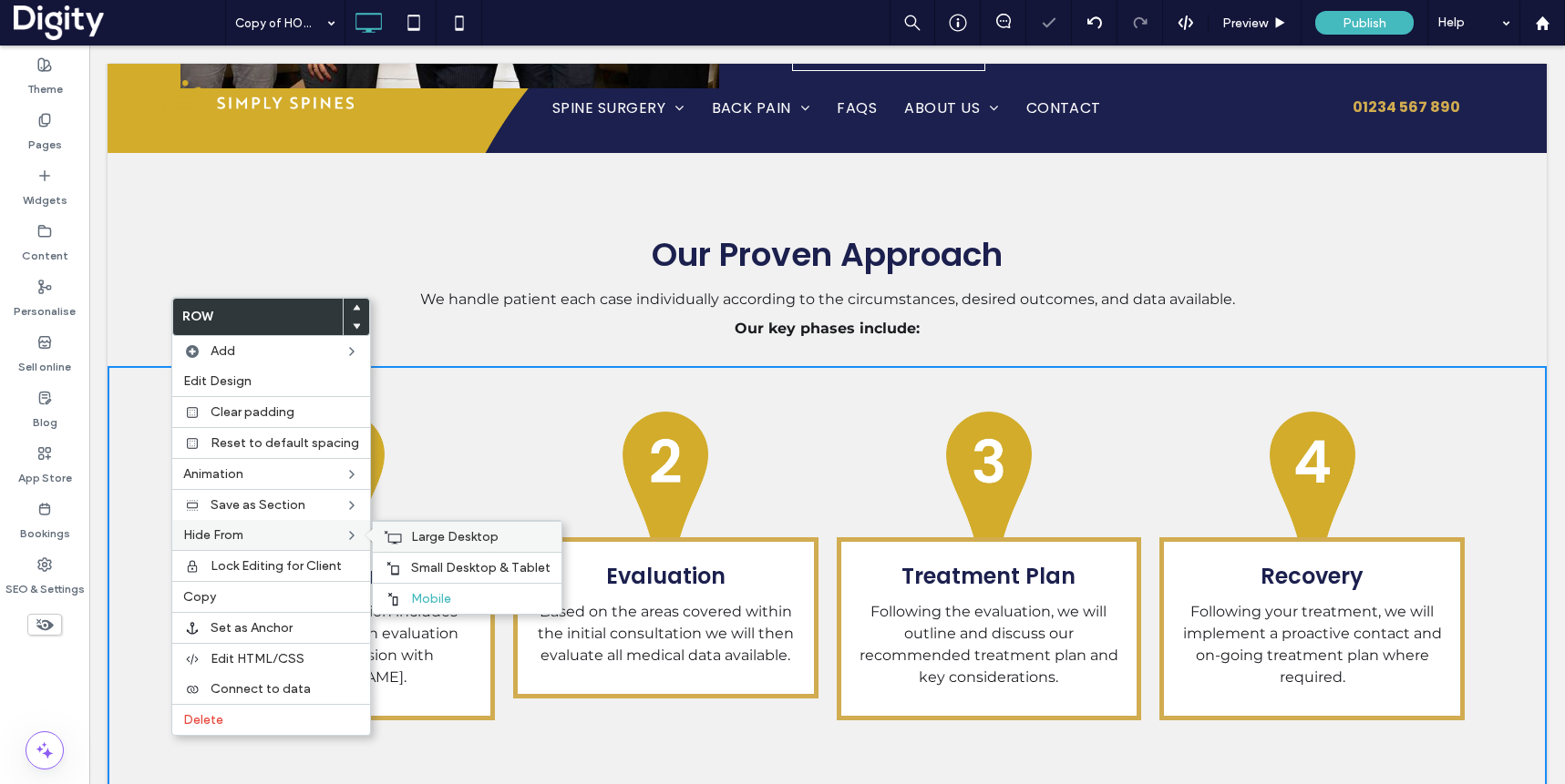
drag, startPoint x: 448, startPoint y: 567, endPoint x: 442, endPoint y: 538, distance: 29.6
click at [448, 566] on span "Small Desktop & Tablet" at bounding box center [480, 568] width 140 height 16
drag, startPoint x: 442, startPoint y: 532, endPoint x: 461, endPoint y: 527, distance: 19.6
click at [442, 532] on span "Large Desktop" at bounding box center [455, 537] width 88 height 16
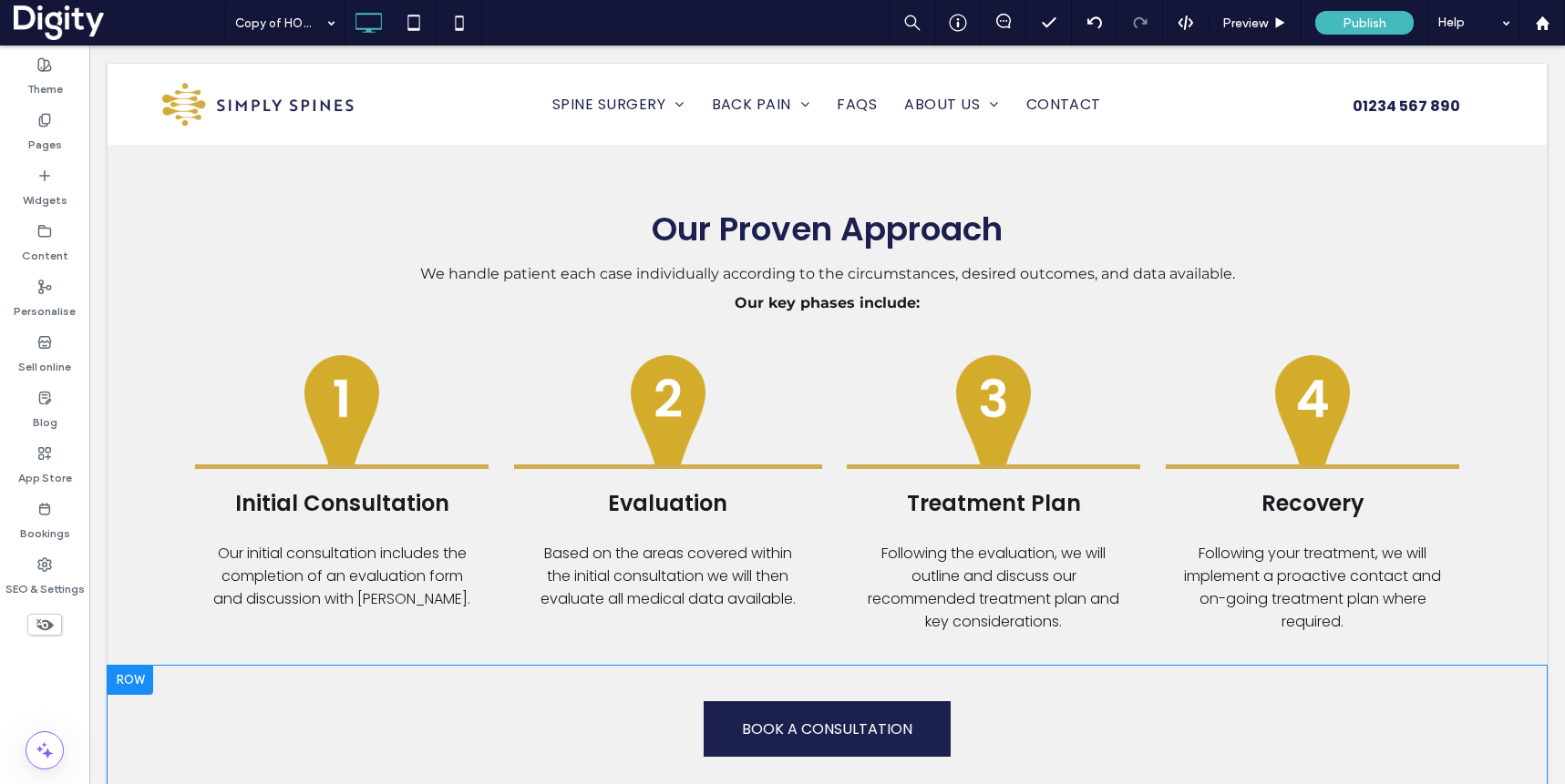
scroll to position [2794, 0]
click at [1272, 19] on div "Preview" at bounding box center [1255, 23] width 92 height 16
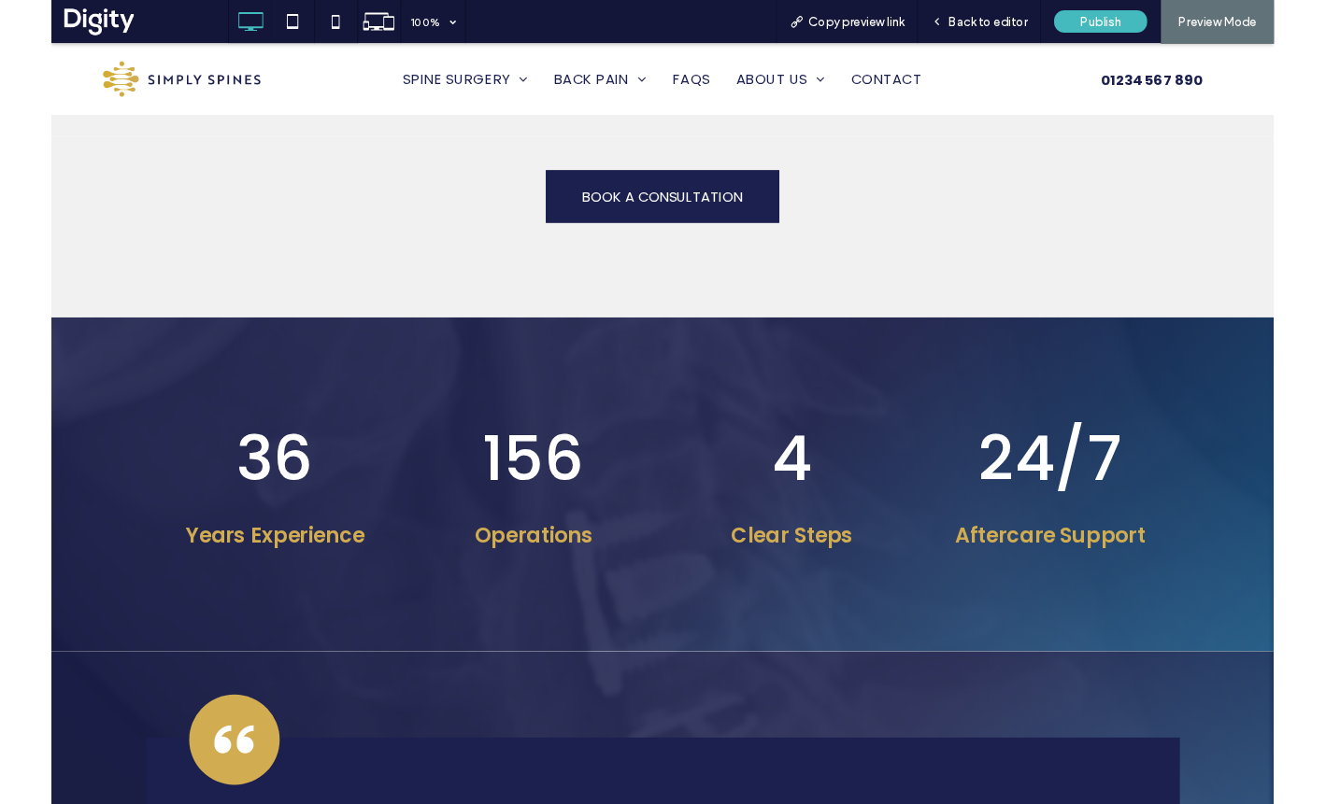
scroll to position [3439, 0]
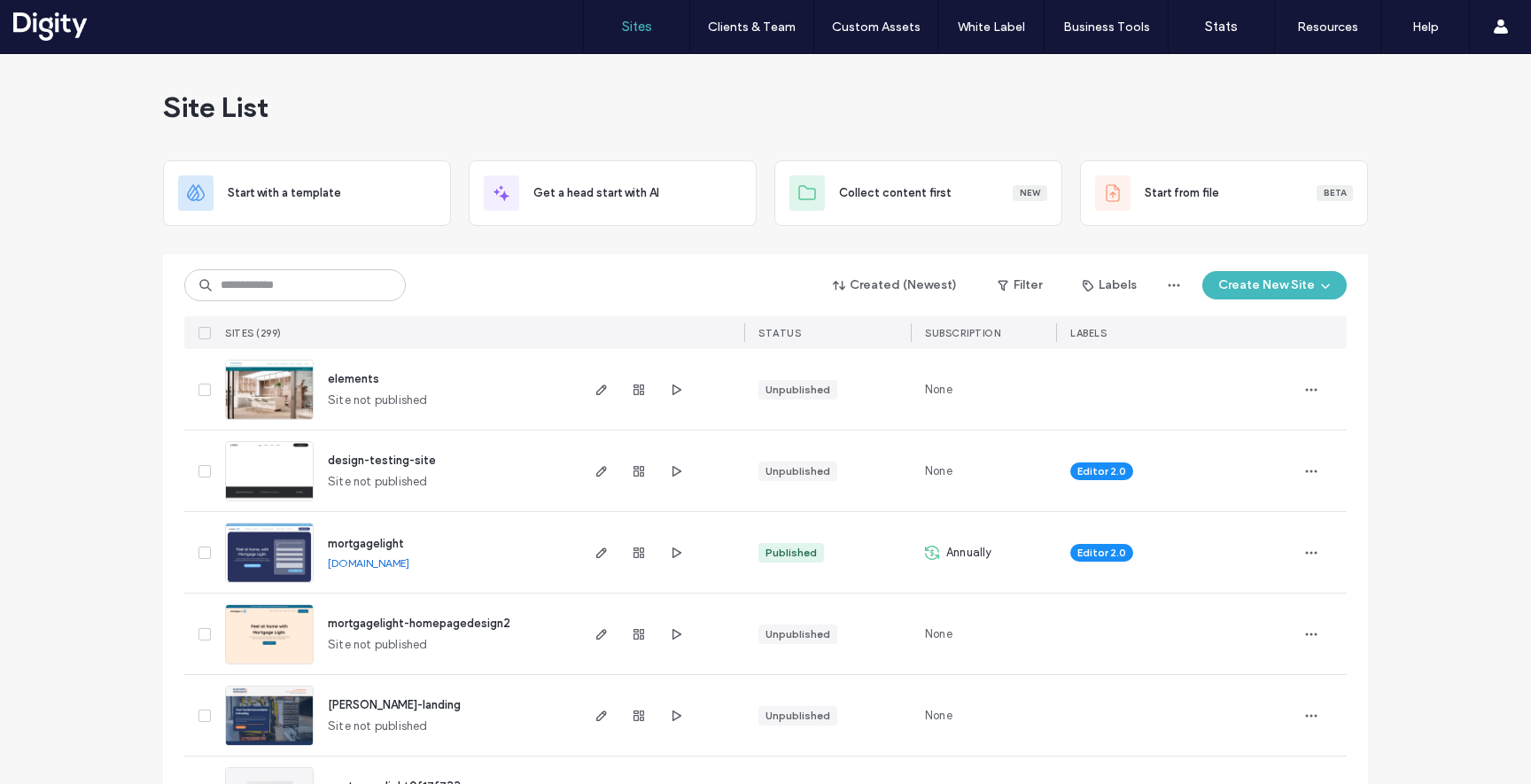
scroll to position [454, 0]
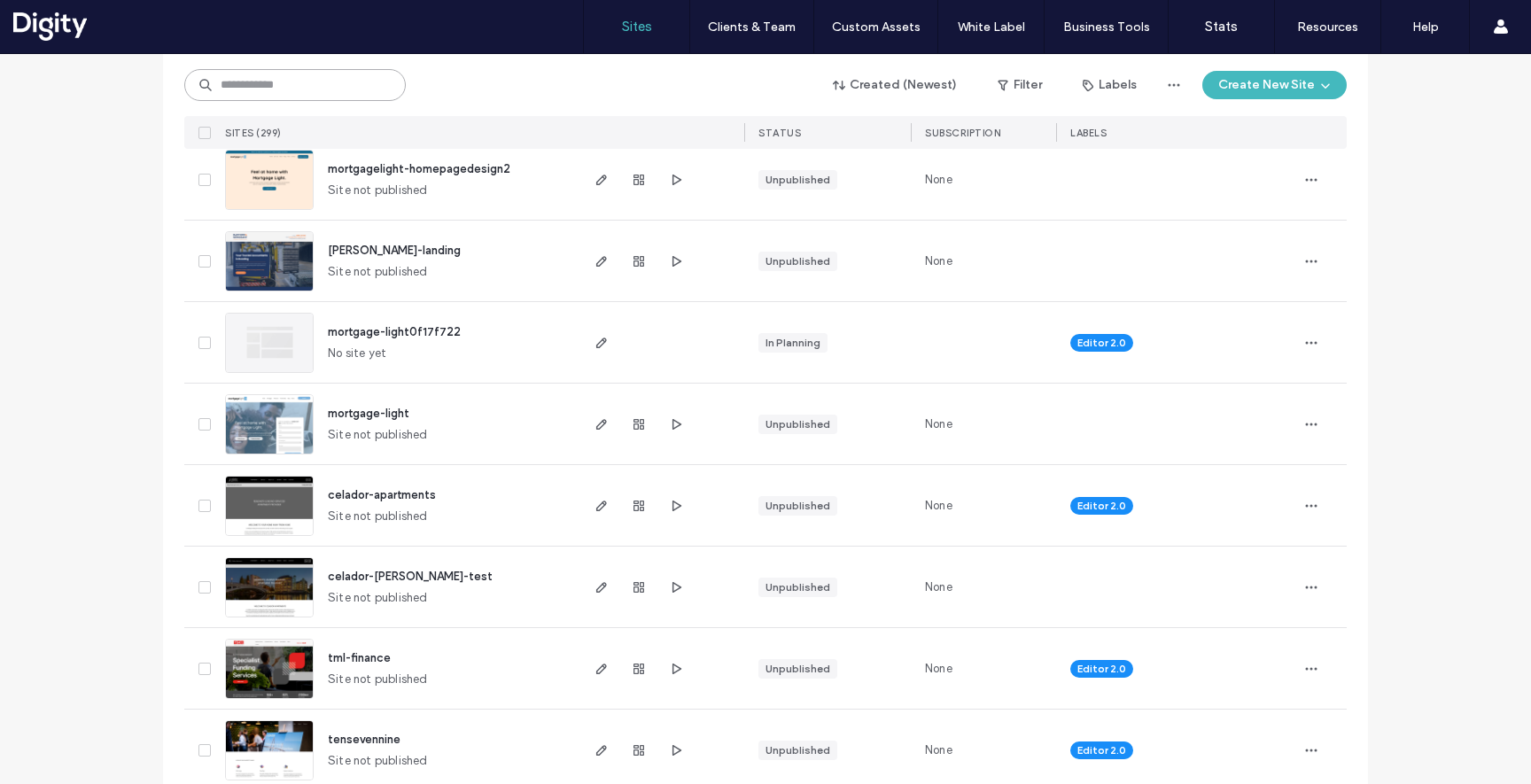
click at [189, 82] on input at bounding box center [295, 85] width 222 height 32
click at [247, 85] on input at bounding box center [295, 85] width 222 height 32
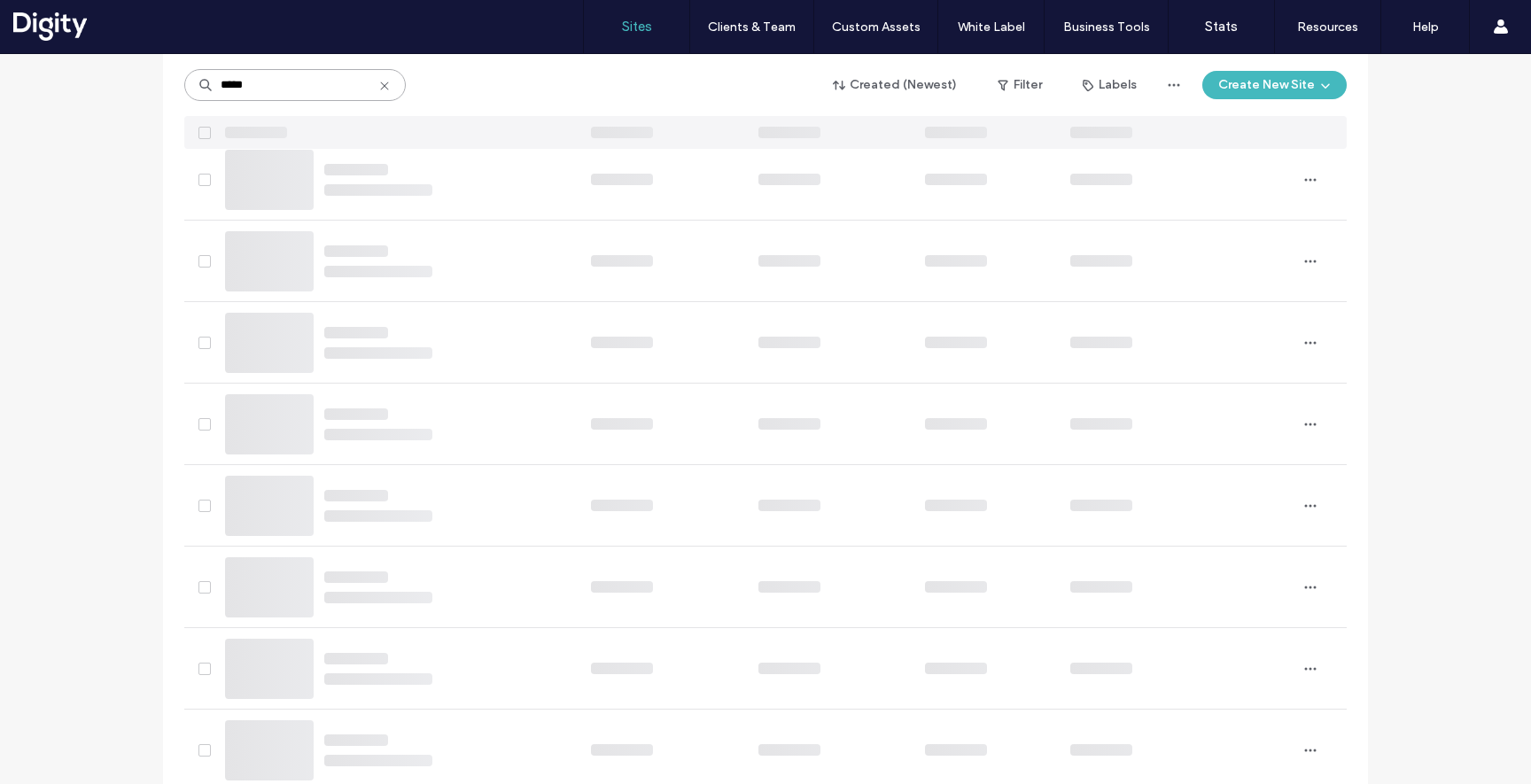
scroll to position [0, 0]
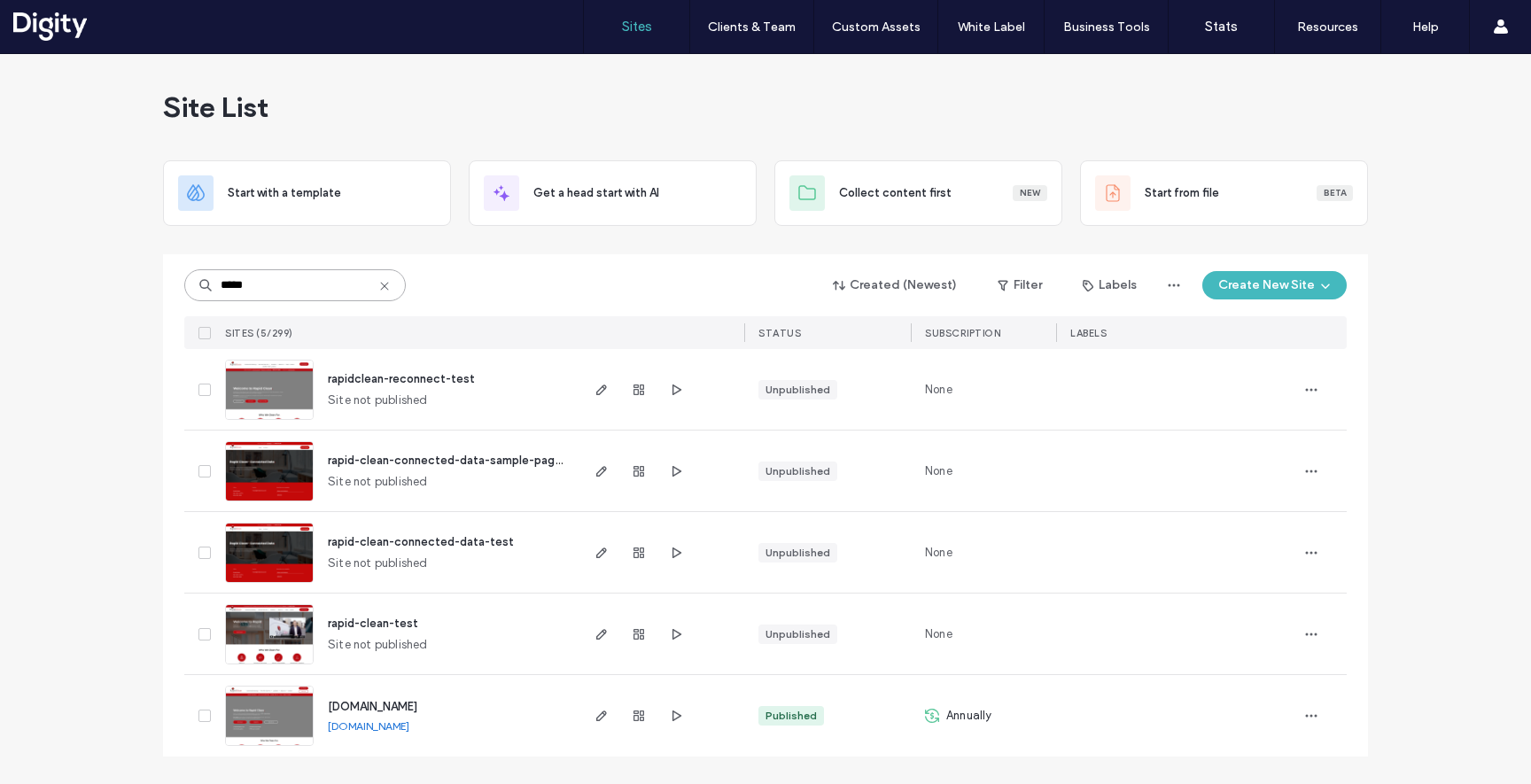
type input "*****"
click at [415, 702] on span "[DOMAIN_NAME]" at bounding box center [373, 706] width 89 height 13
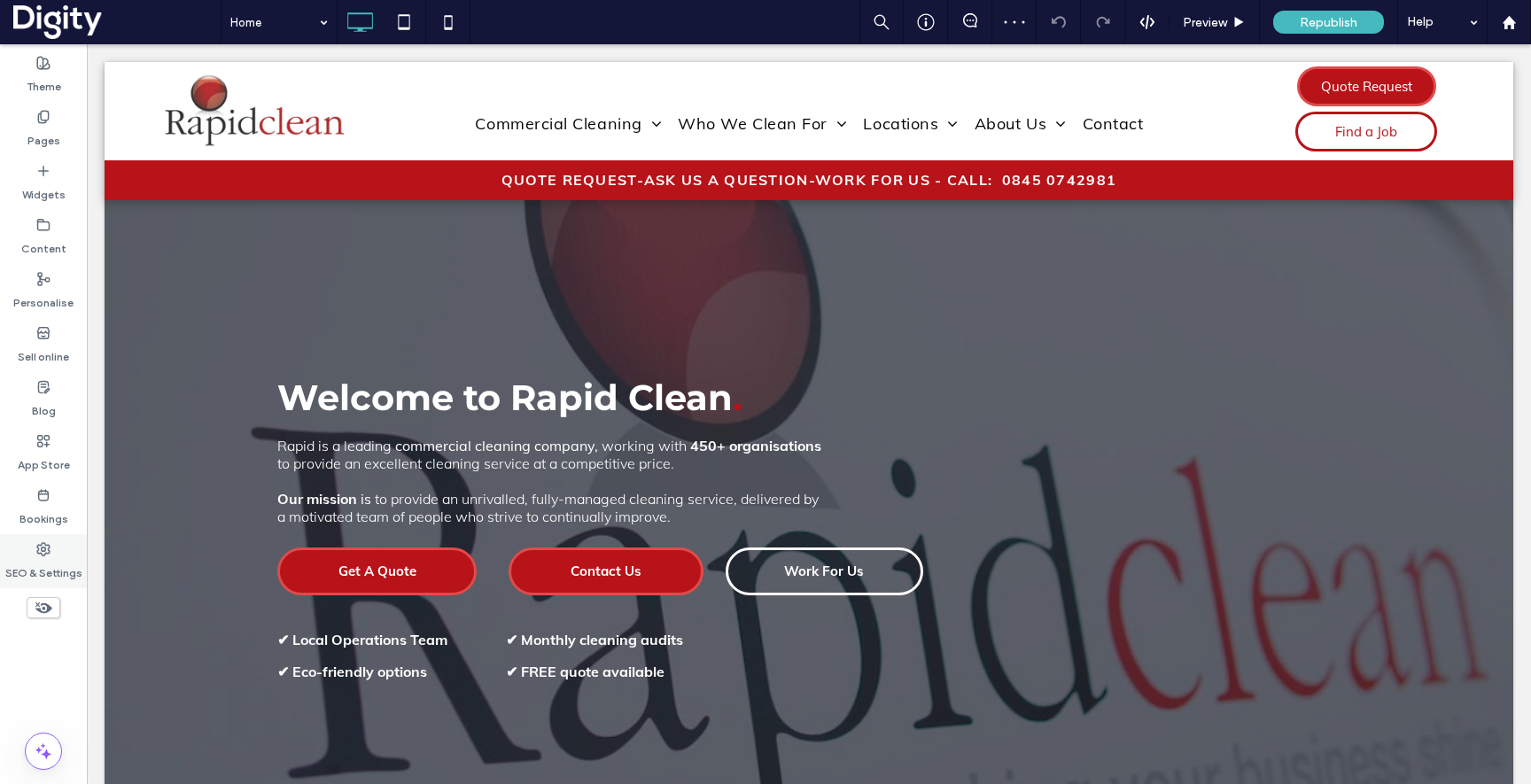
click at [52, 553] on div "SEO & Settings" at bounding box center [44, 560] width 87 height 54
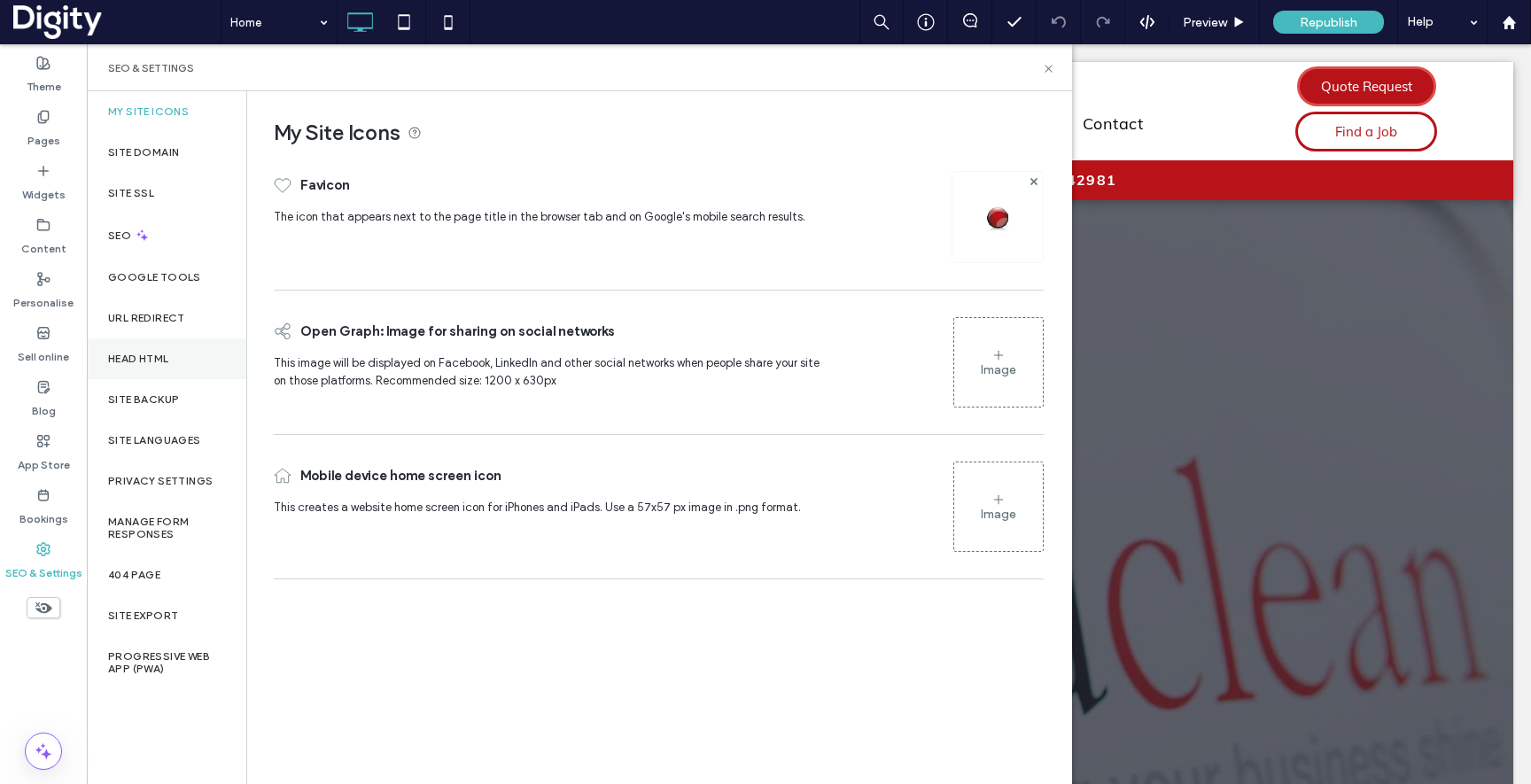
click at [152, 356] on label "Head HTML" at bounding box center [138, 358] width 61 height 12
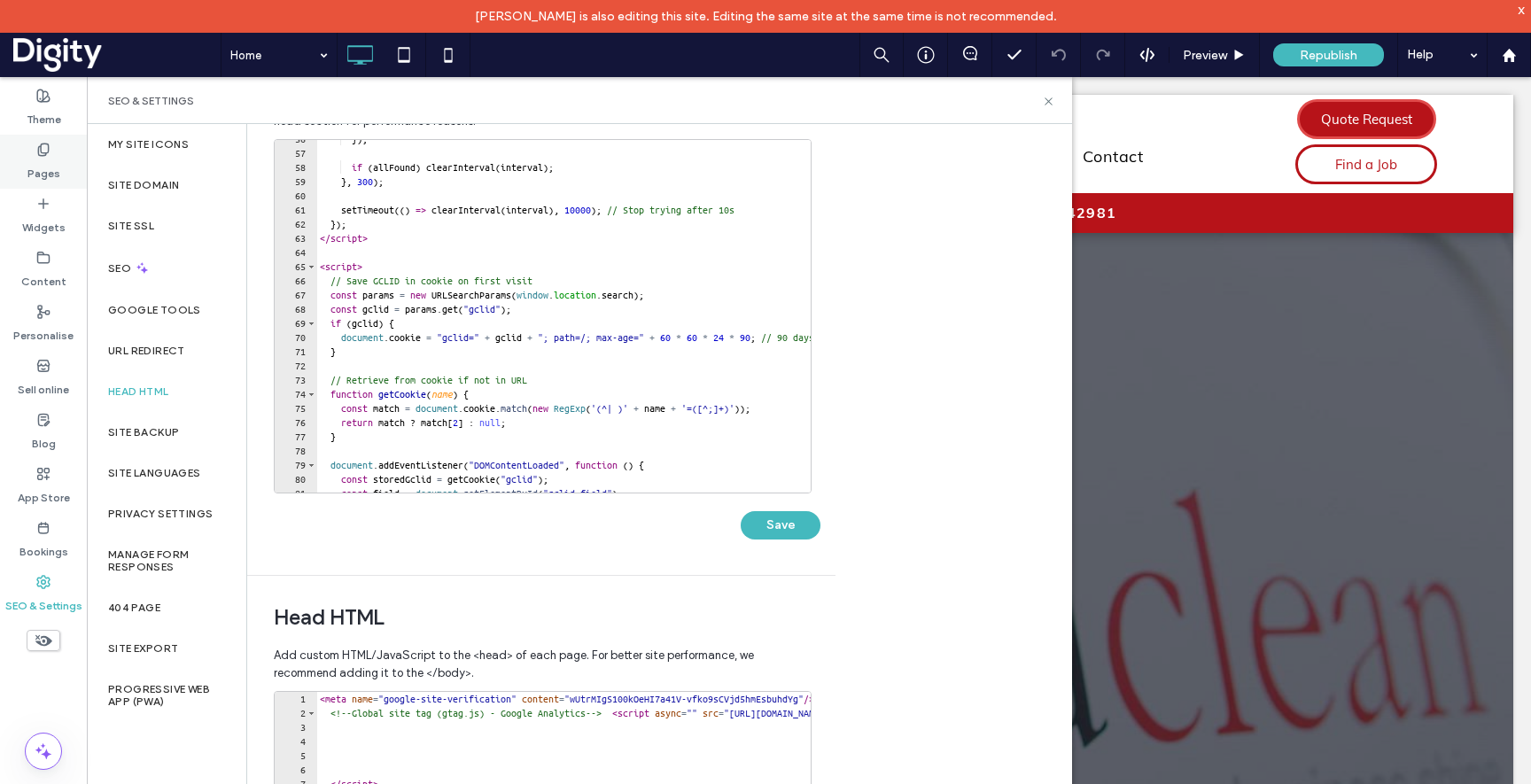
click at [50, 156] on label "Pages" at bounding box center [44, 169] width 33 height 25
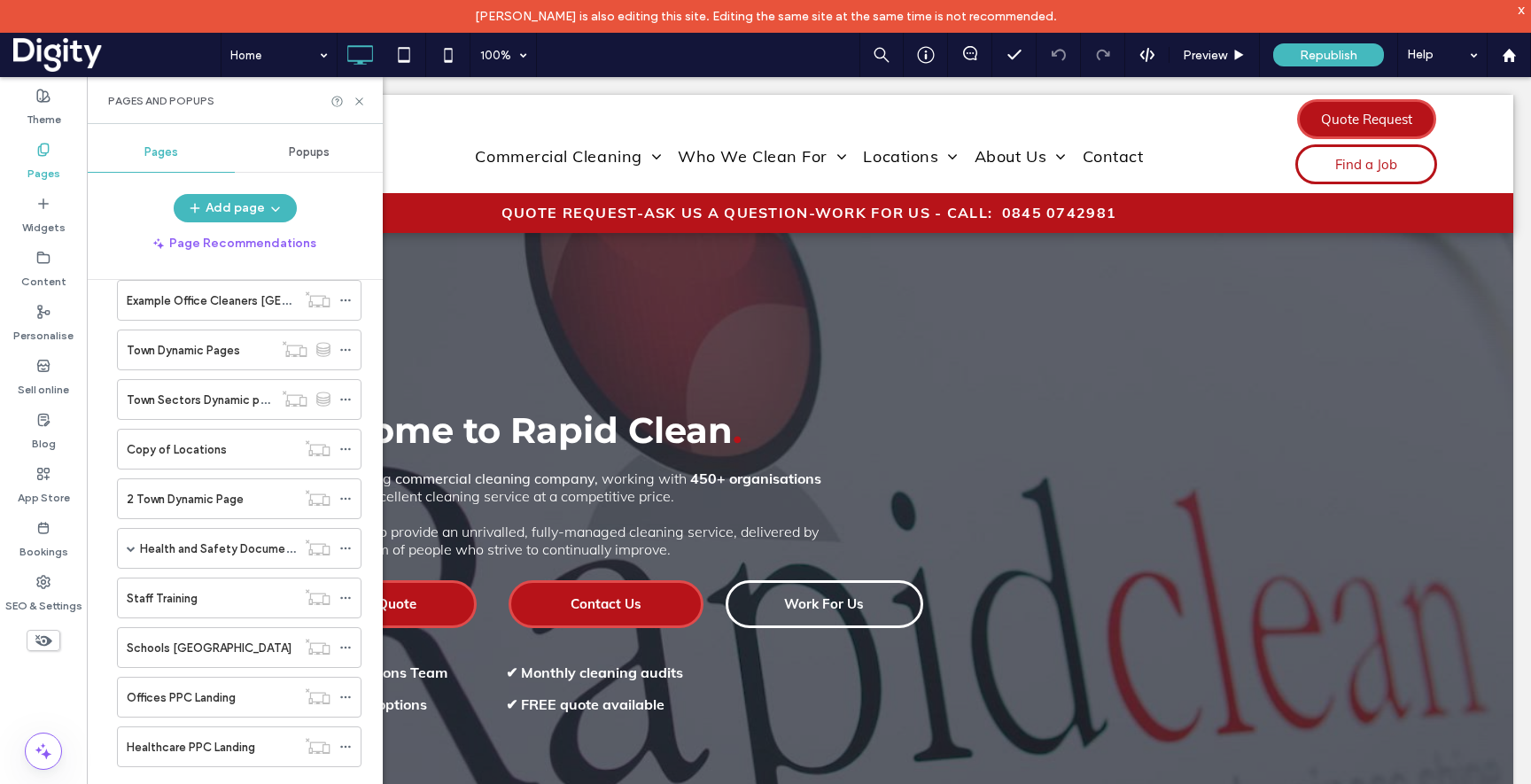
scroll to position [629, 0]
click at [208, 645] on label "Schools [GEOGRAPHIC_DATA]" at bounding box center [210, 644] width 165 height 31
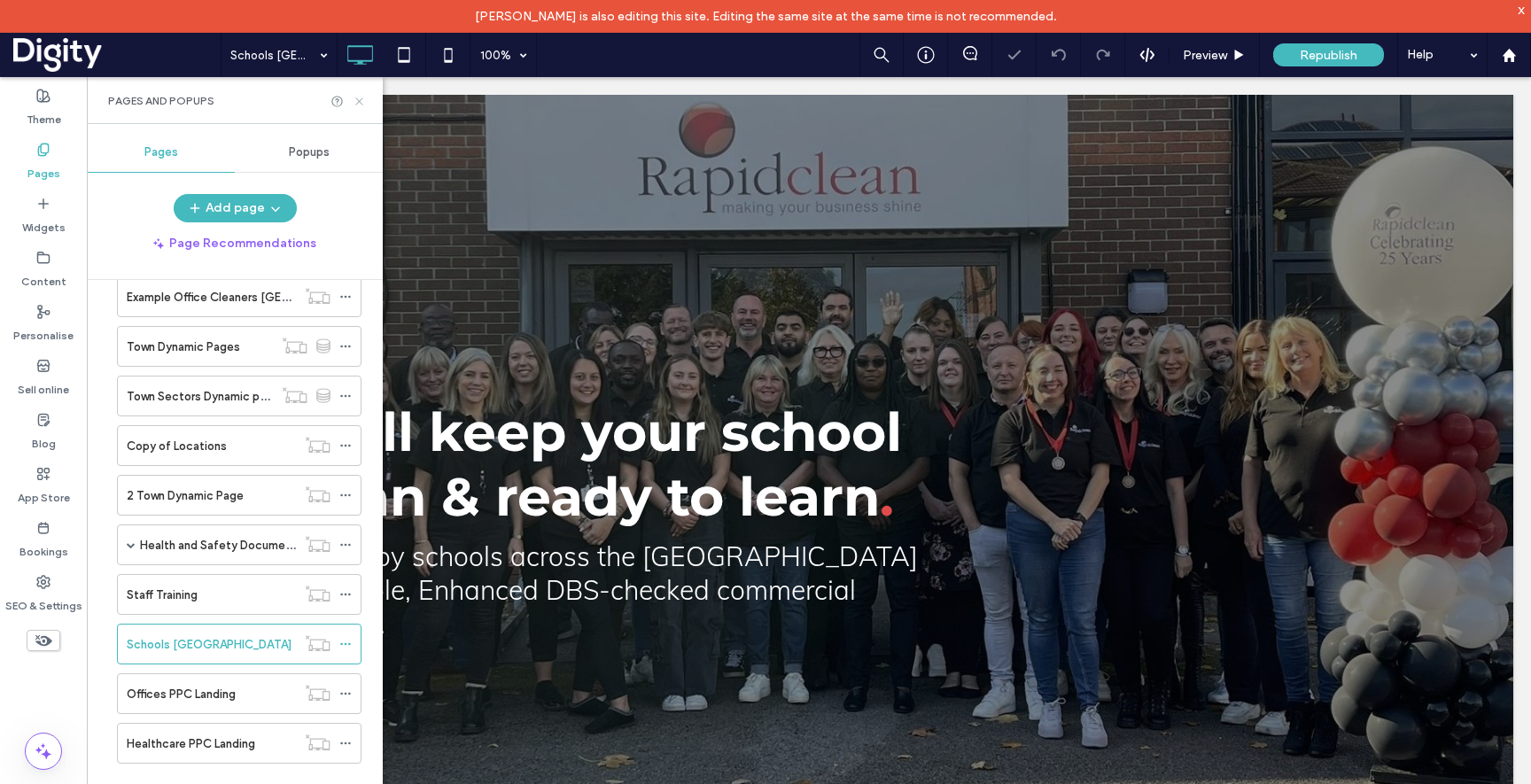
click at [359, 100] on icon at bounding box center [360, 101] width 13 height 13
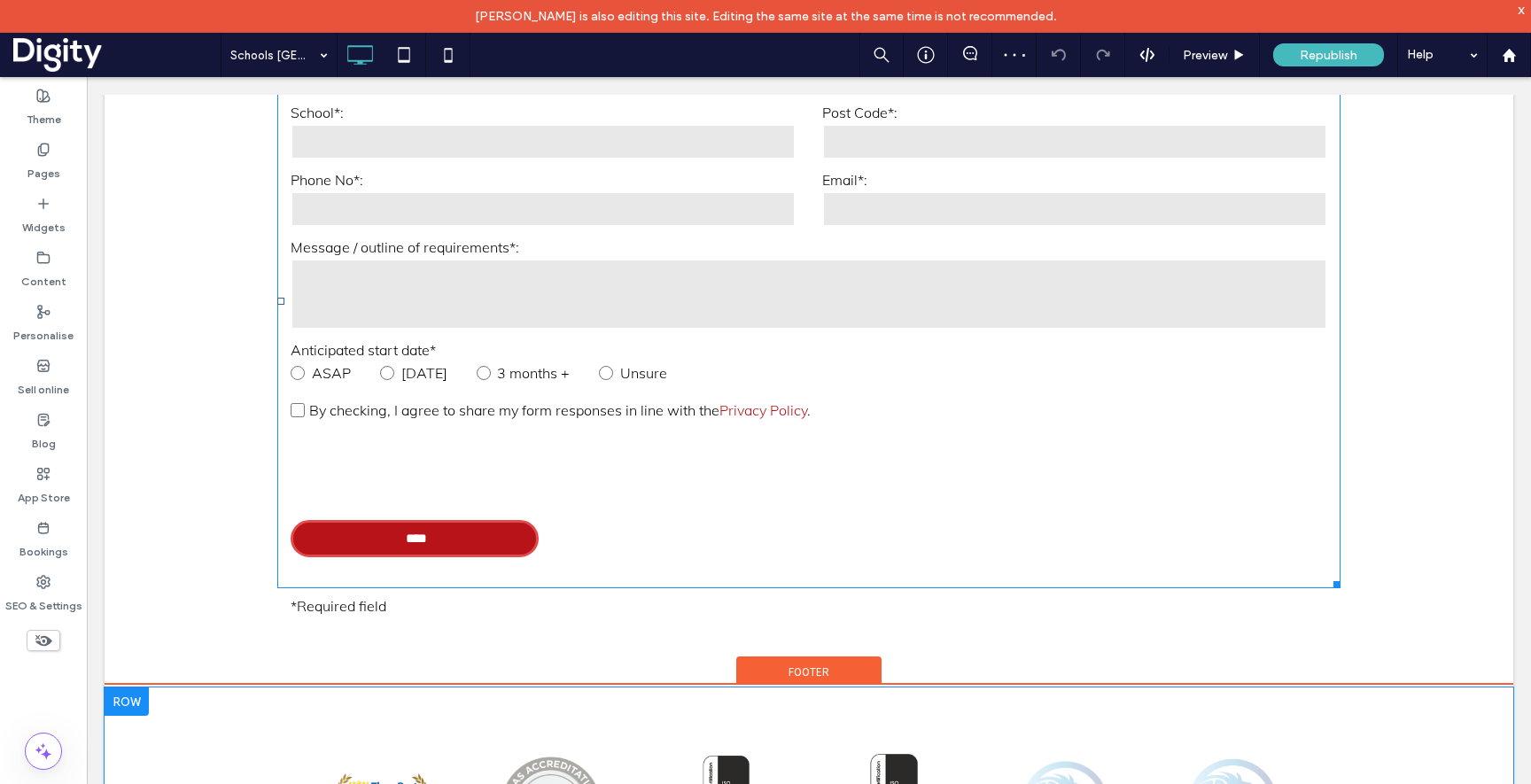
scroll to position [2996, 0]
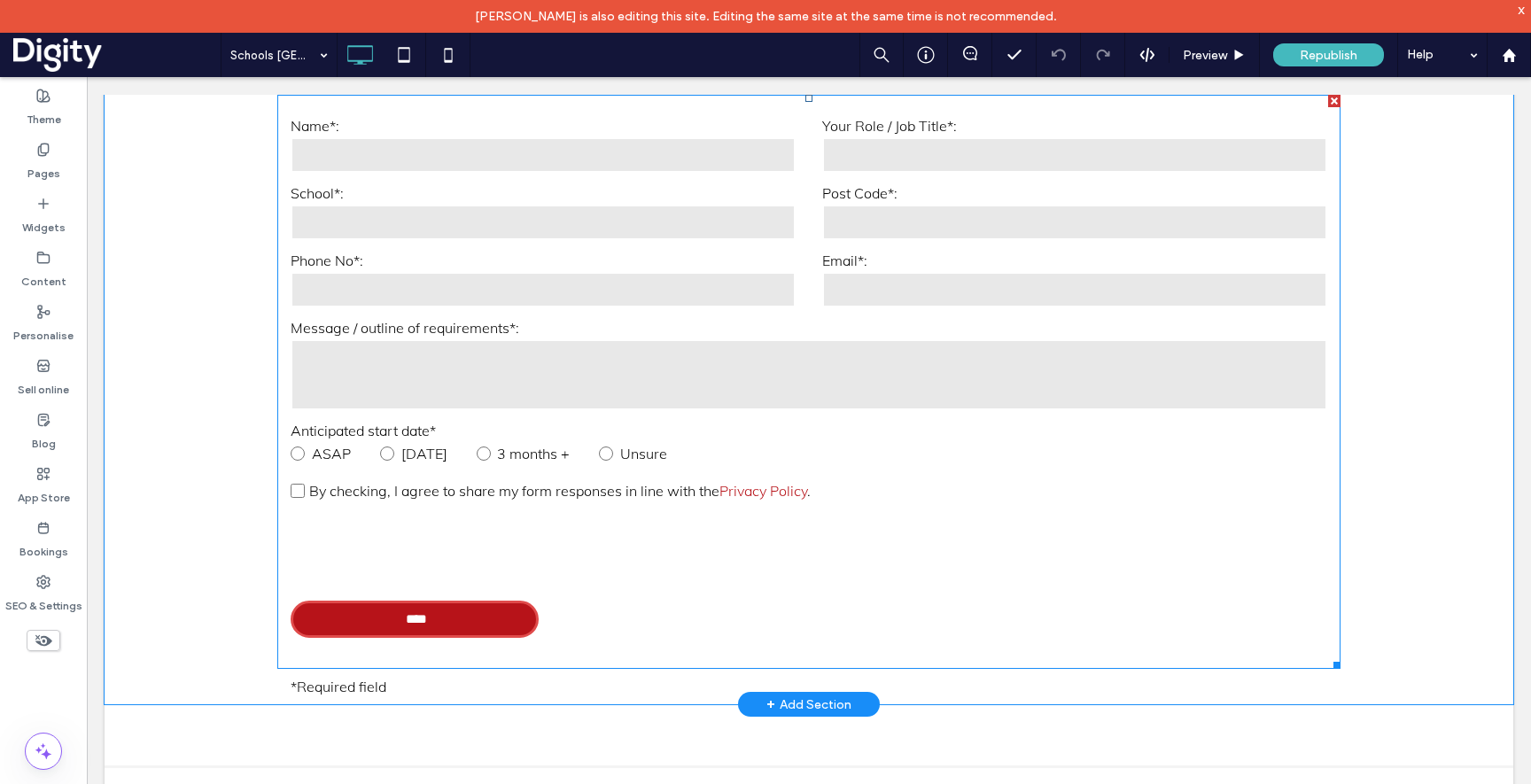
click at [712, 439] on label "Unsure" at bounding box center [656, 453] width 114 height 28
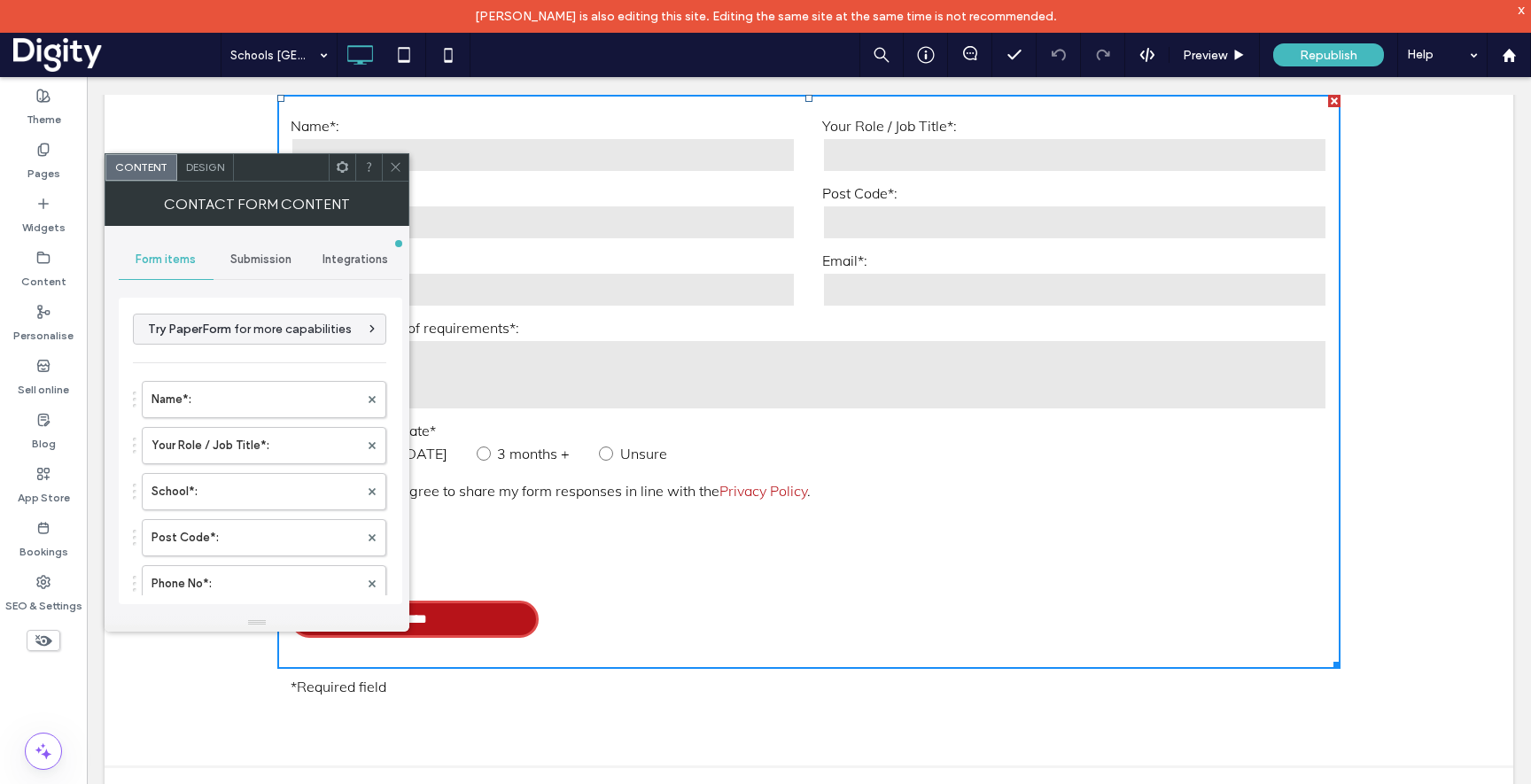
click at [405, 166] on div at bounding box center [396, 168] width 27 height 27
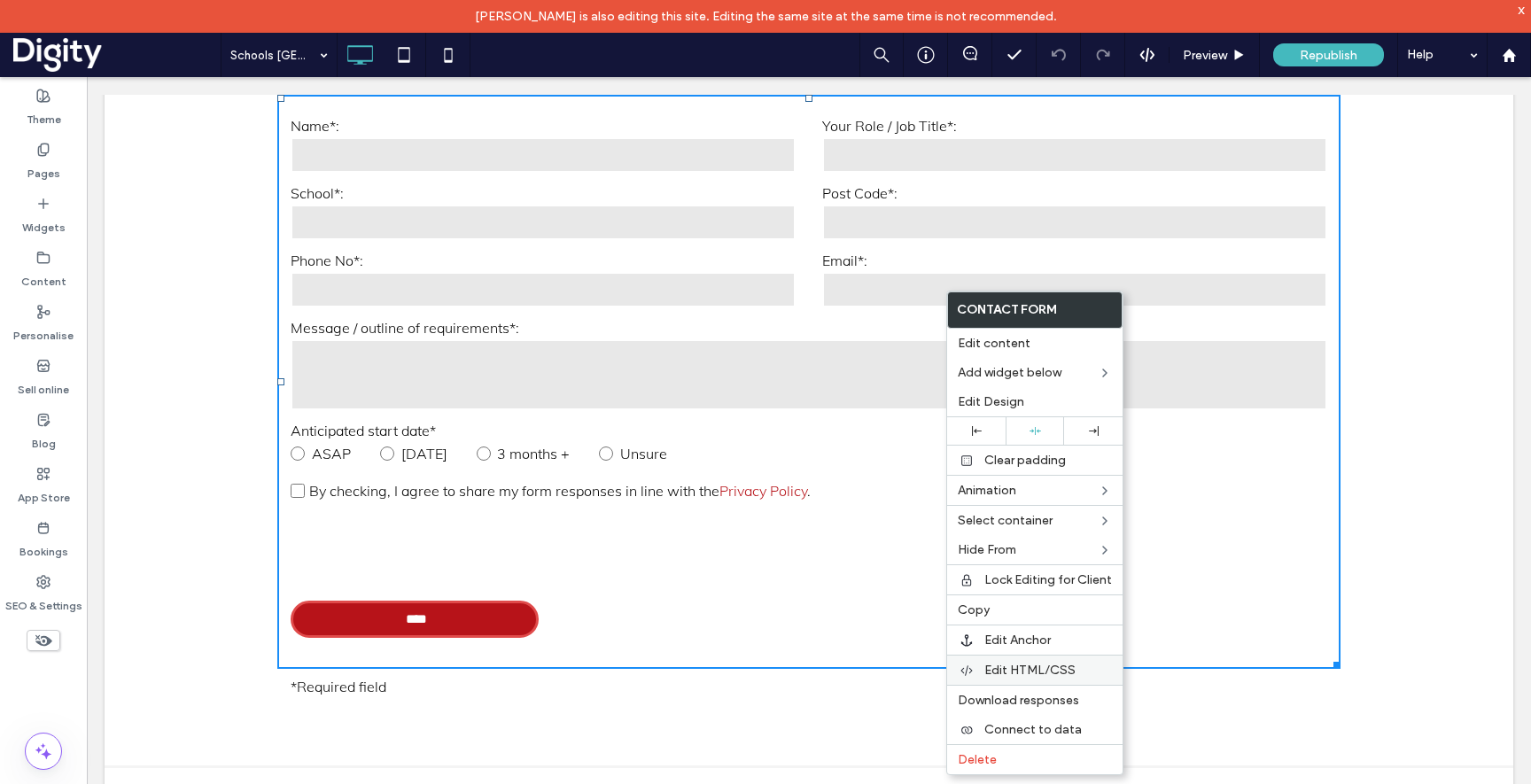
click at [1000, 674] on span "Edit HTML/CSS" at bounding box center [1030, 670] width 91 height 15
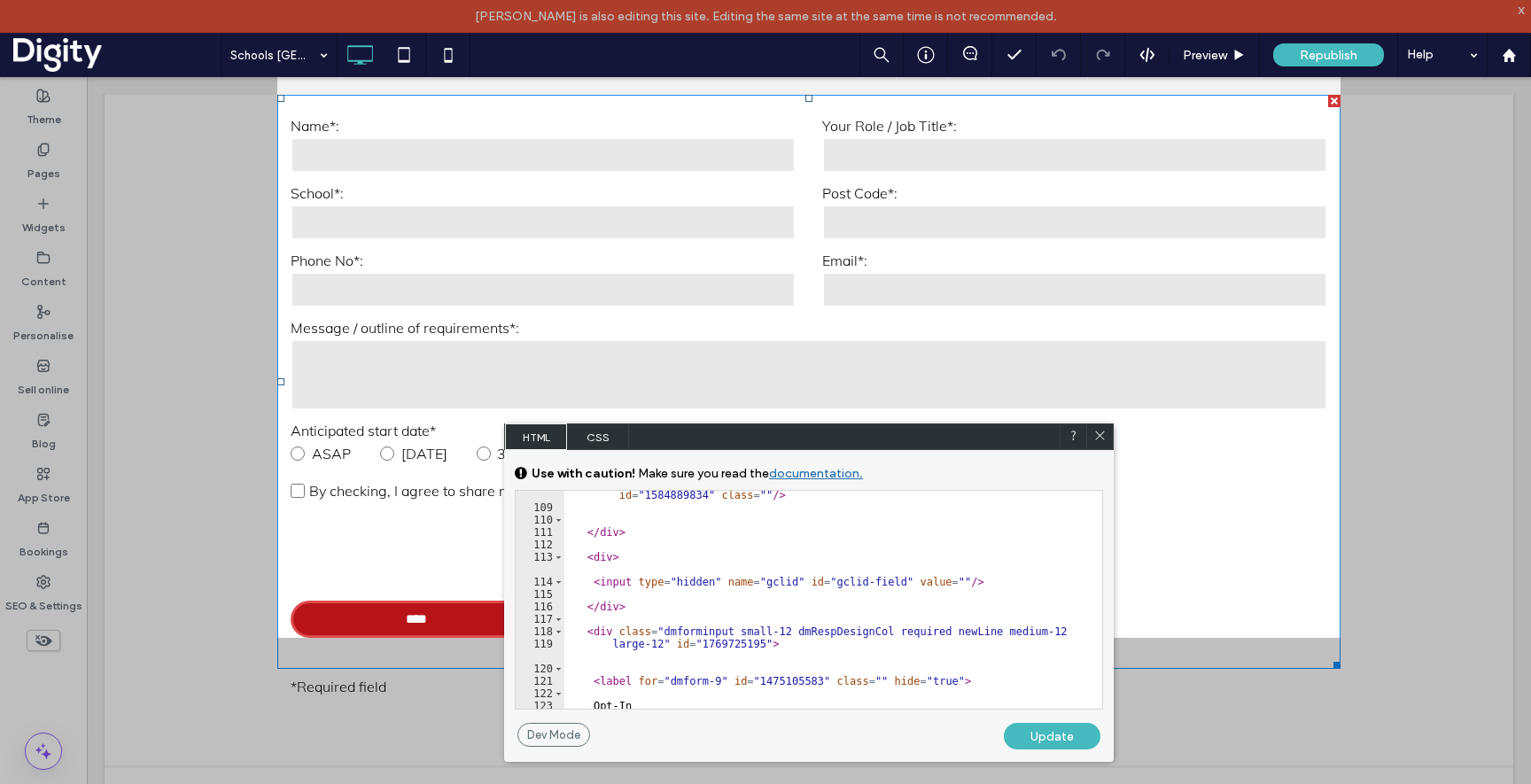
scroll to position [1725, 0]
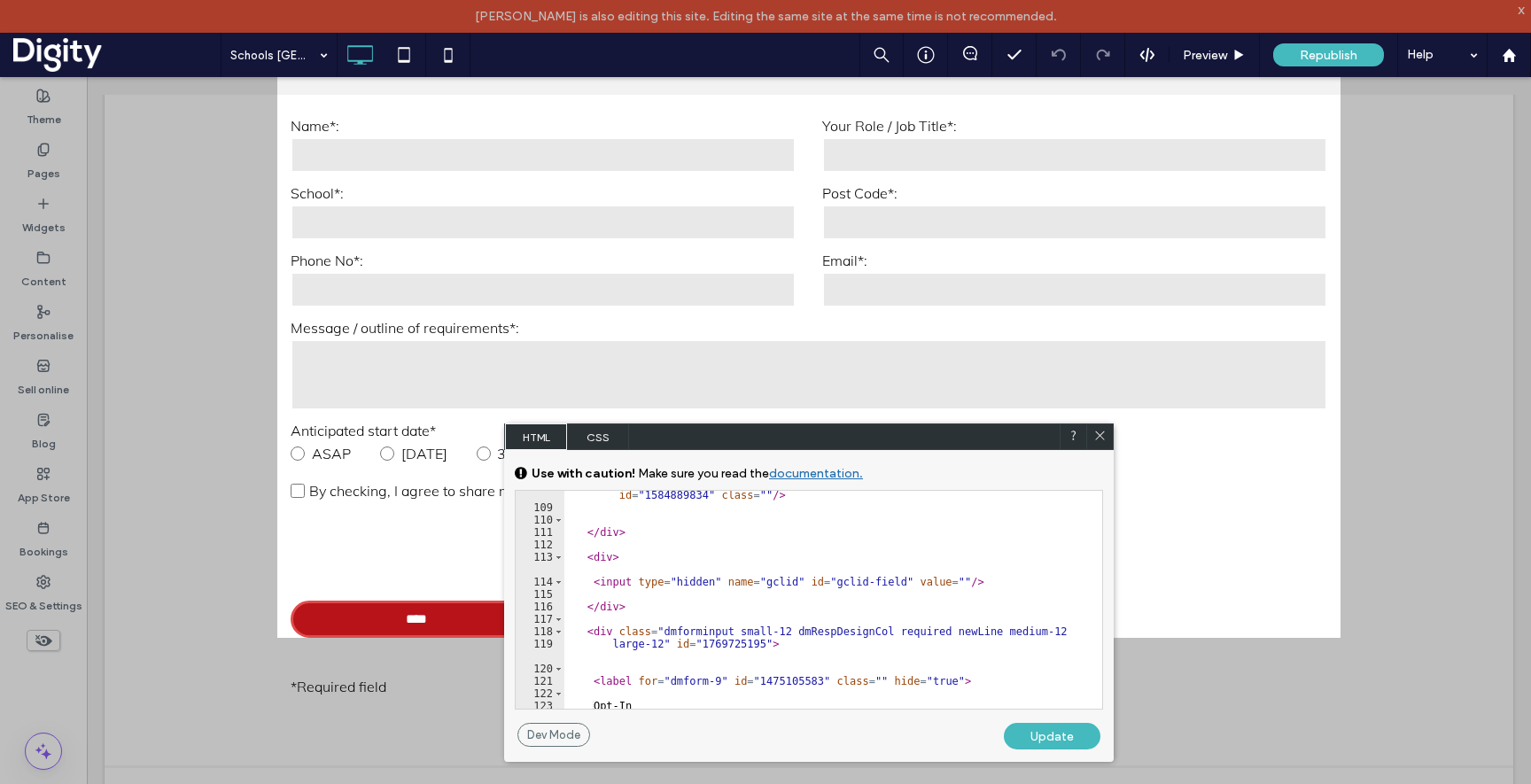
click at [38, 527] on div at bounding box center [138, 392] width 277 height 784
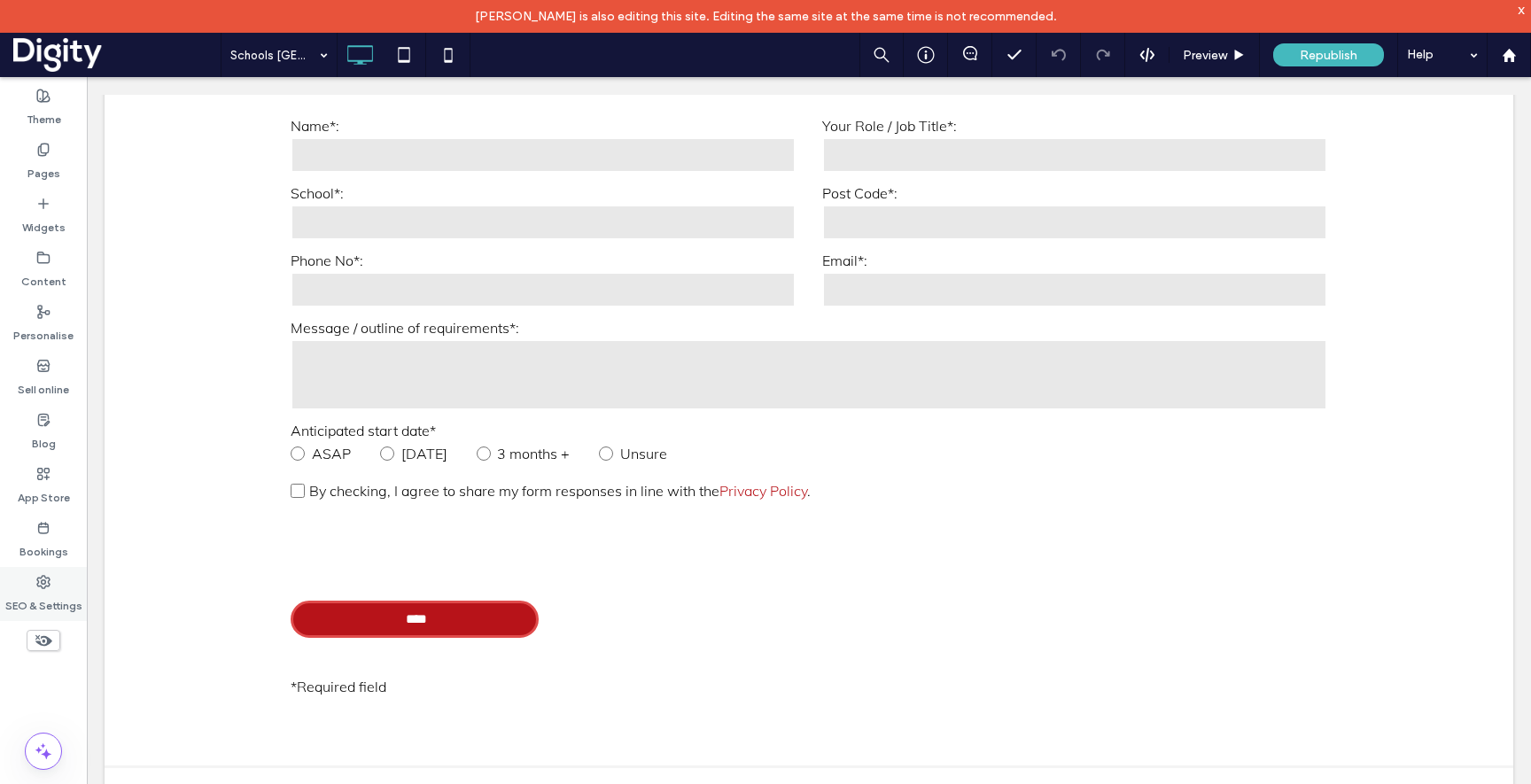
click at [31, 595] on label "SEO & Settings" at bounding box center [44, 601] width 77 height 25
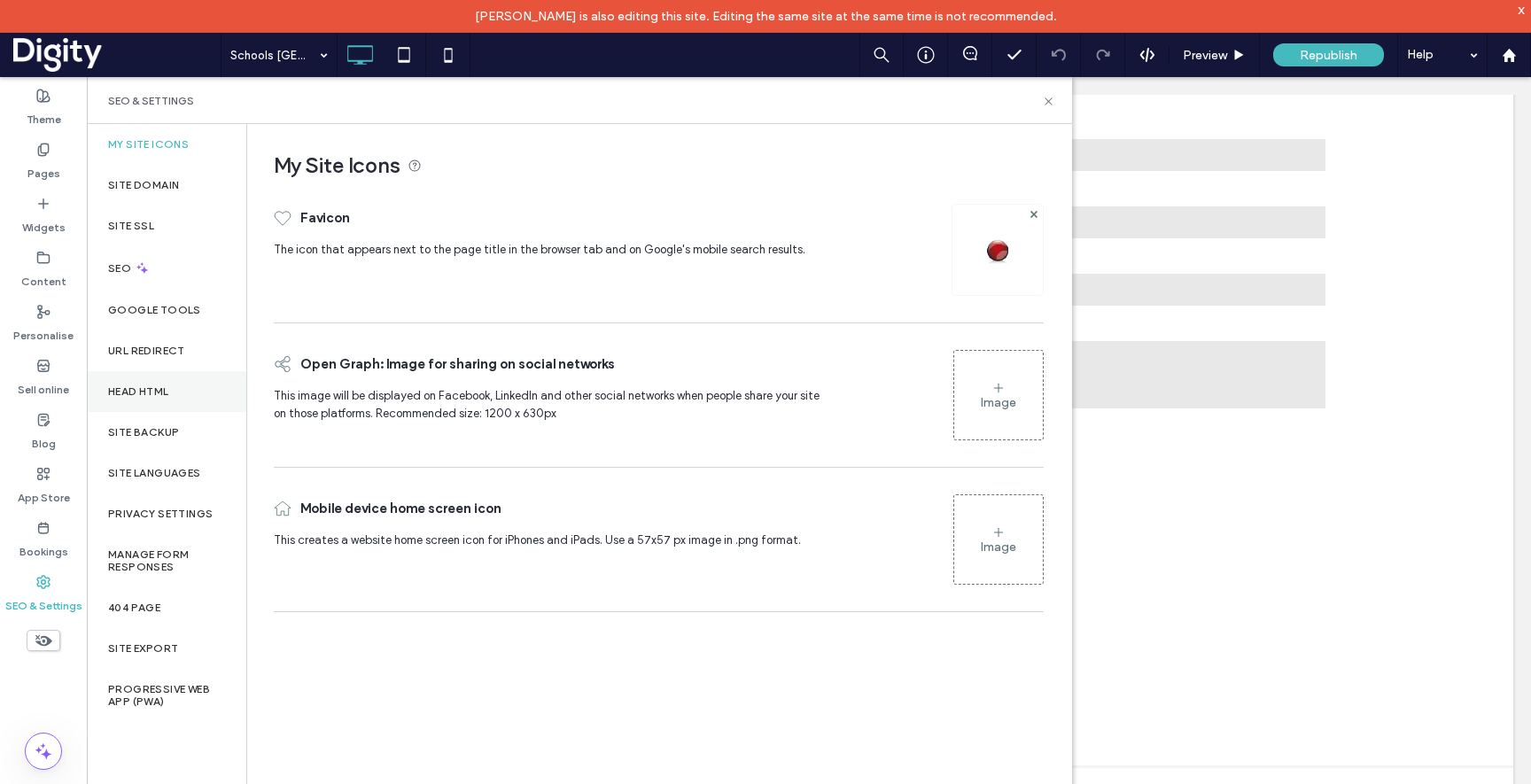
click at [139, 390] on label "Head HTML" at bounding box center [138, 391] width 61 height 12
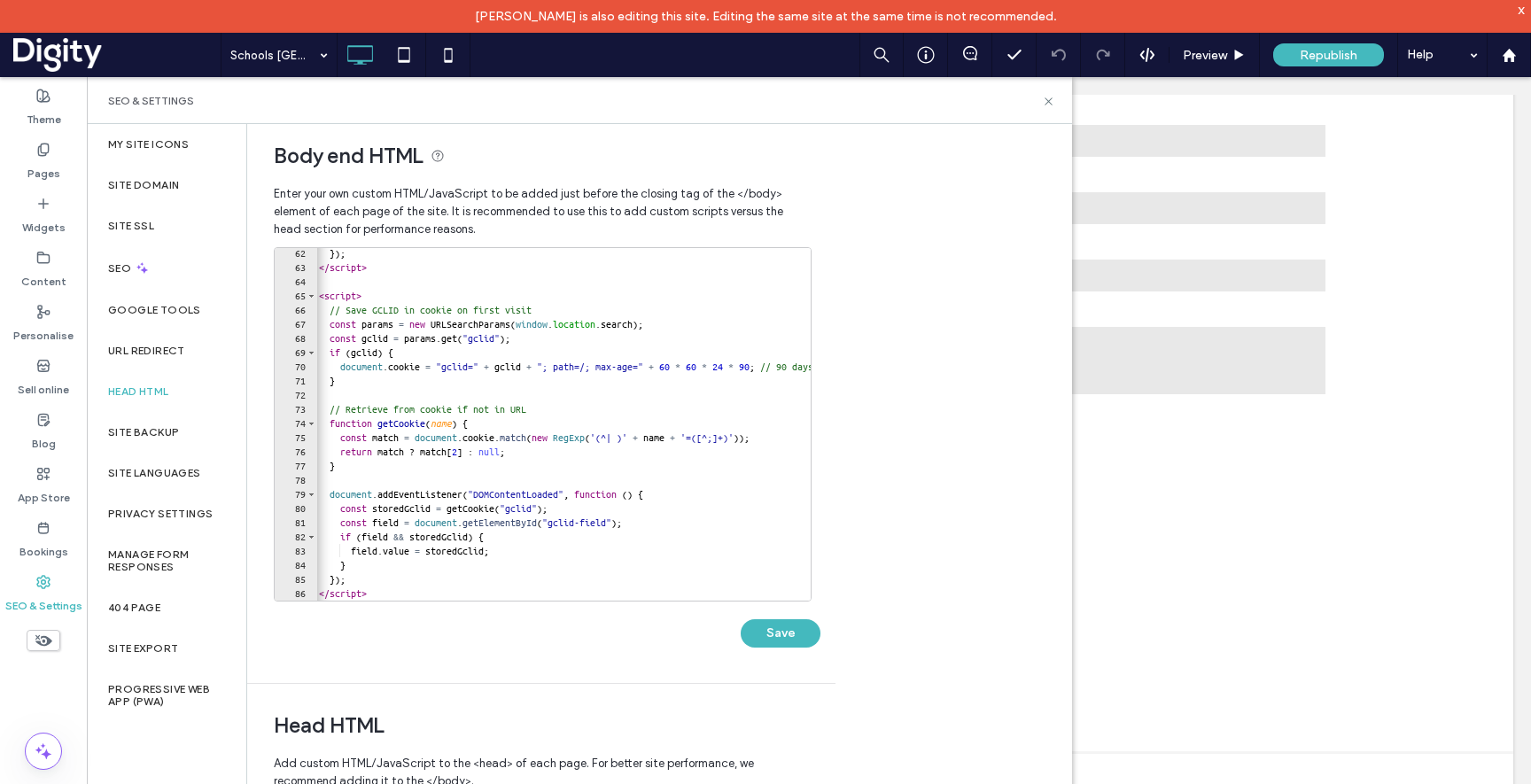
scroll to position [0, 0]
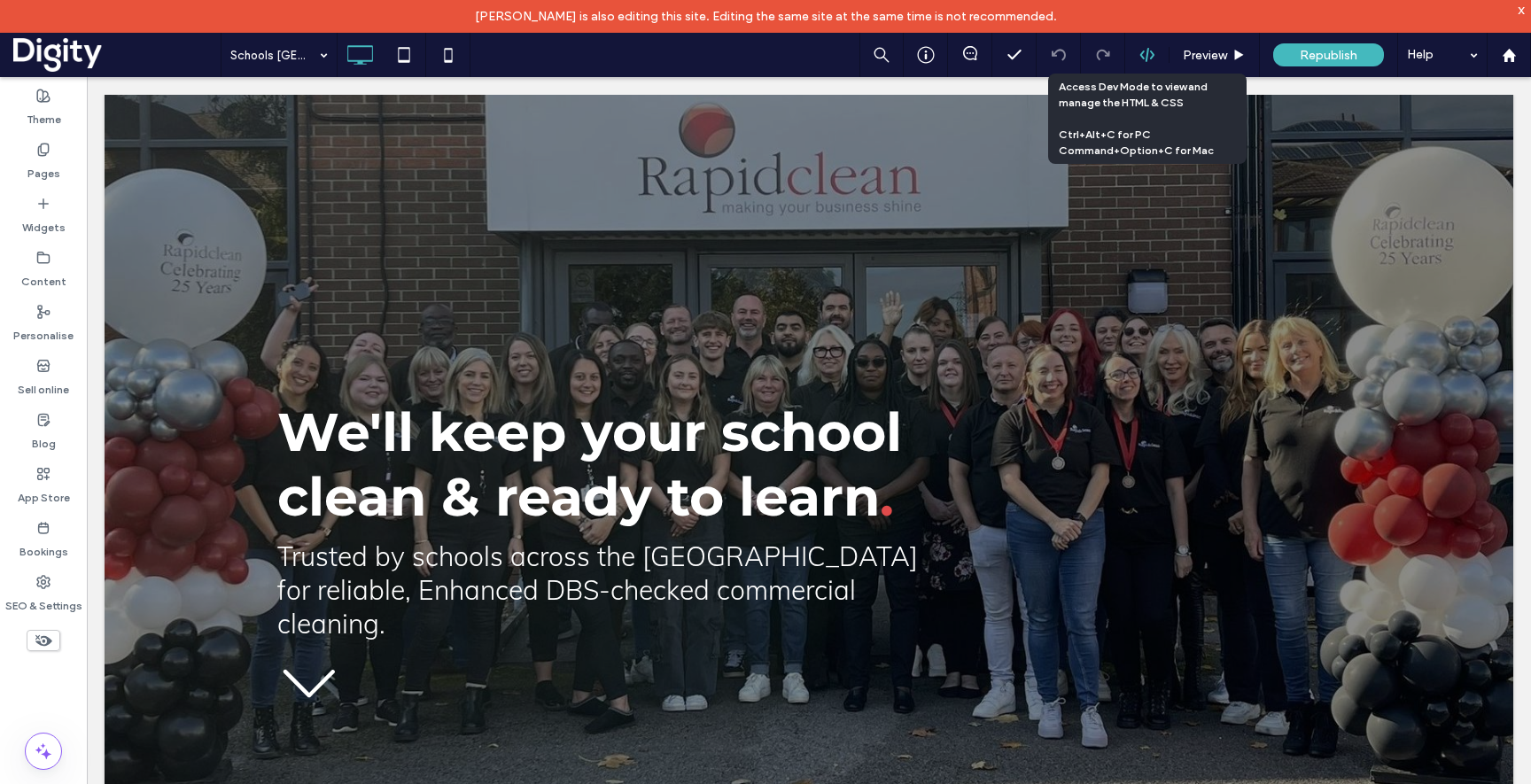
click at [1133, 54] on div at bounding box center [1147, 55] width 44 height 16
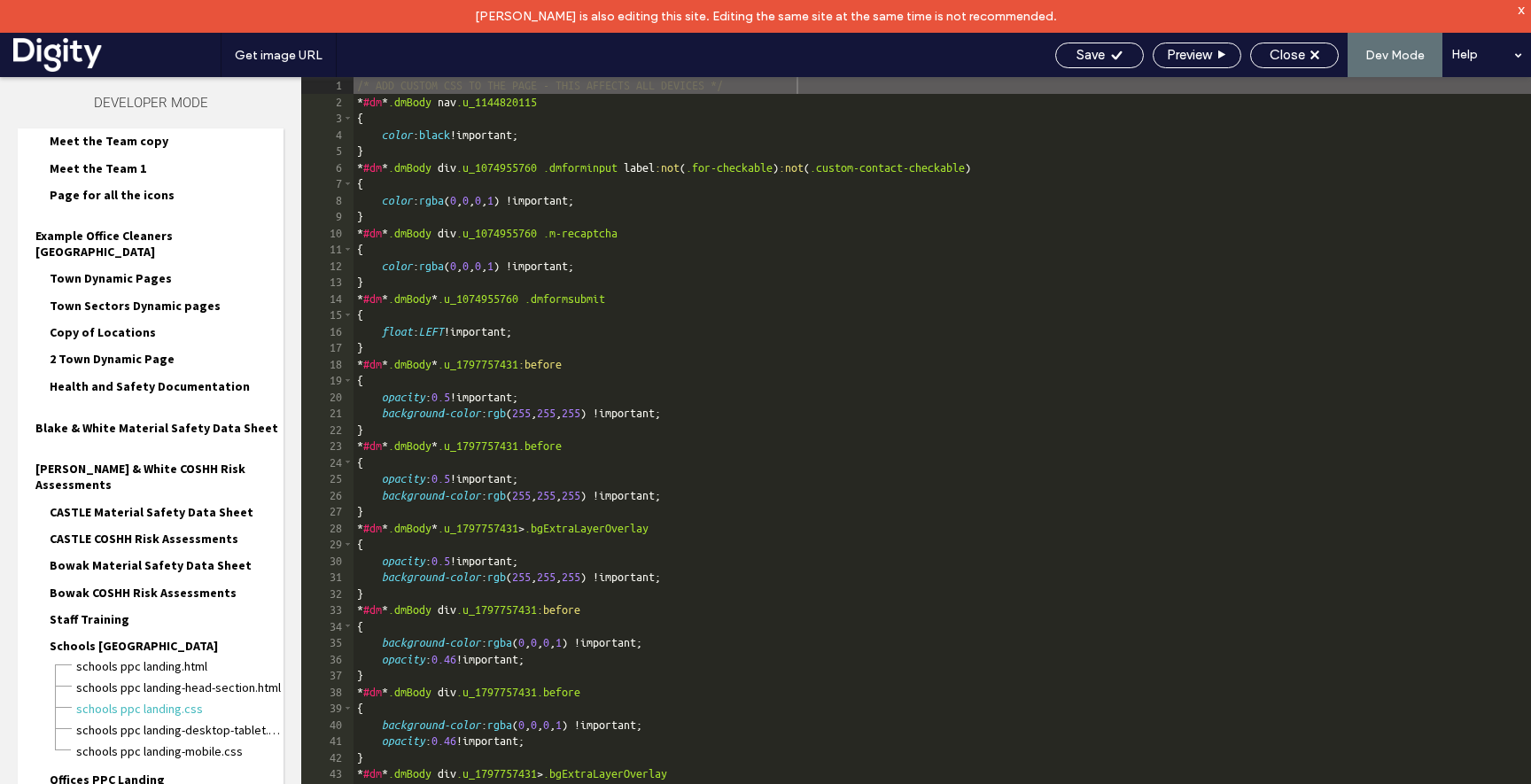
scroll to position [3138, 0]
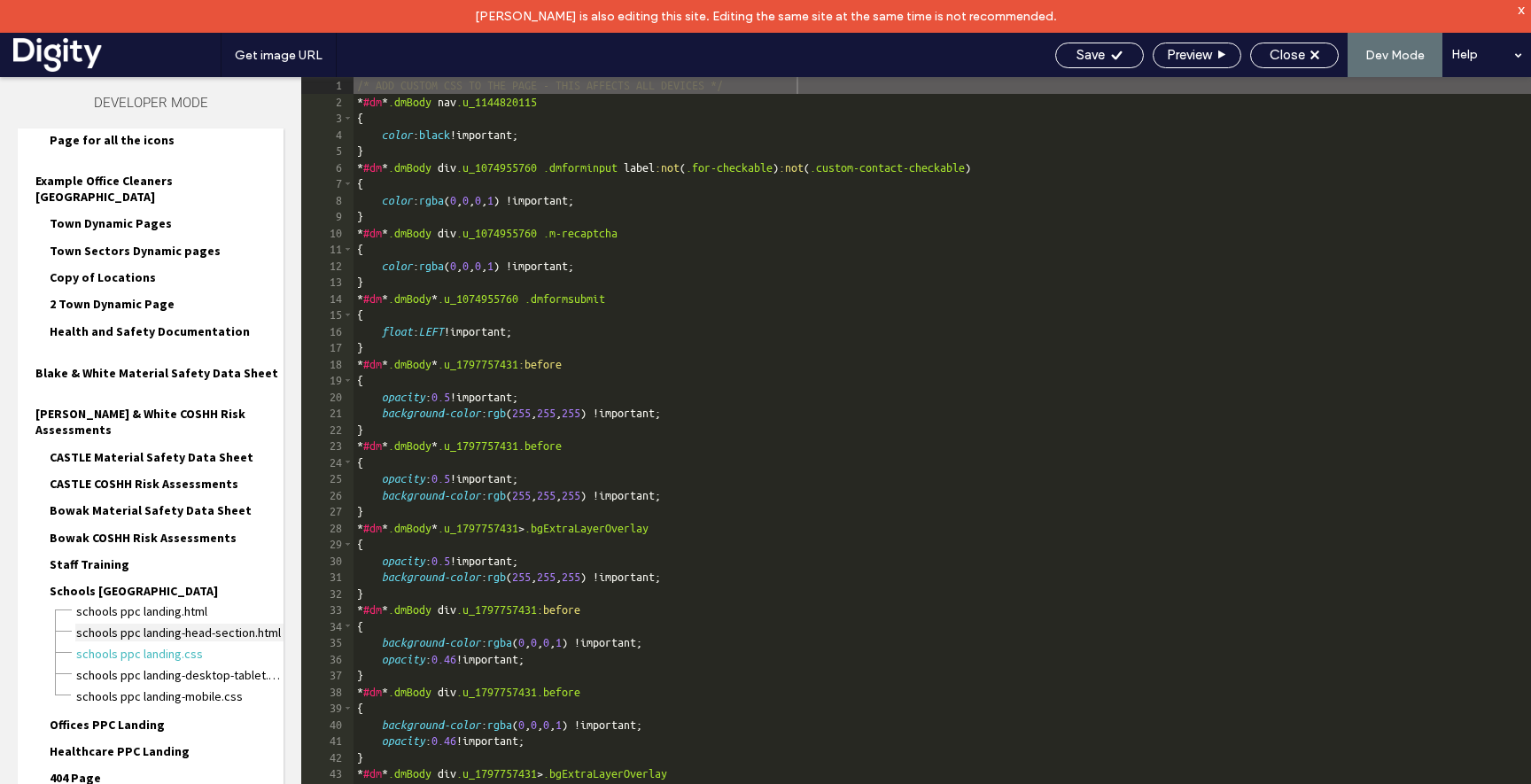
click at [153, 624] on span "Schools PPC Landing-head-section.html" at bounding box center [179, 632] width 209 height 18
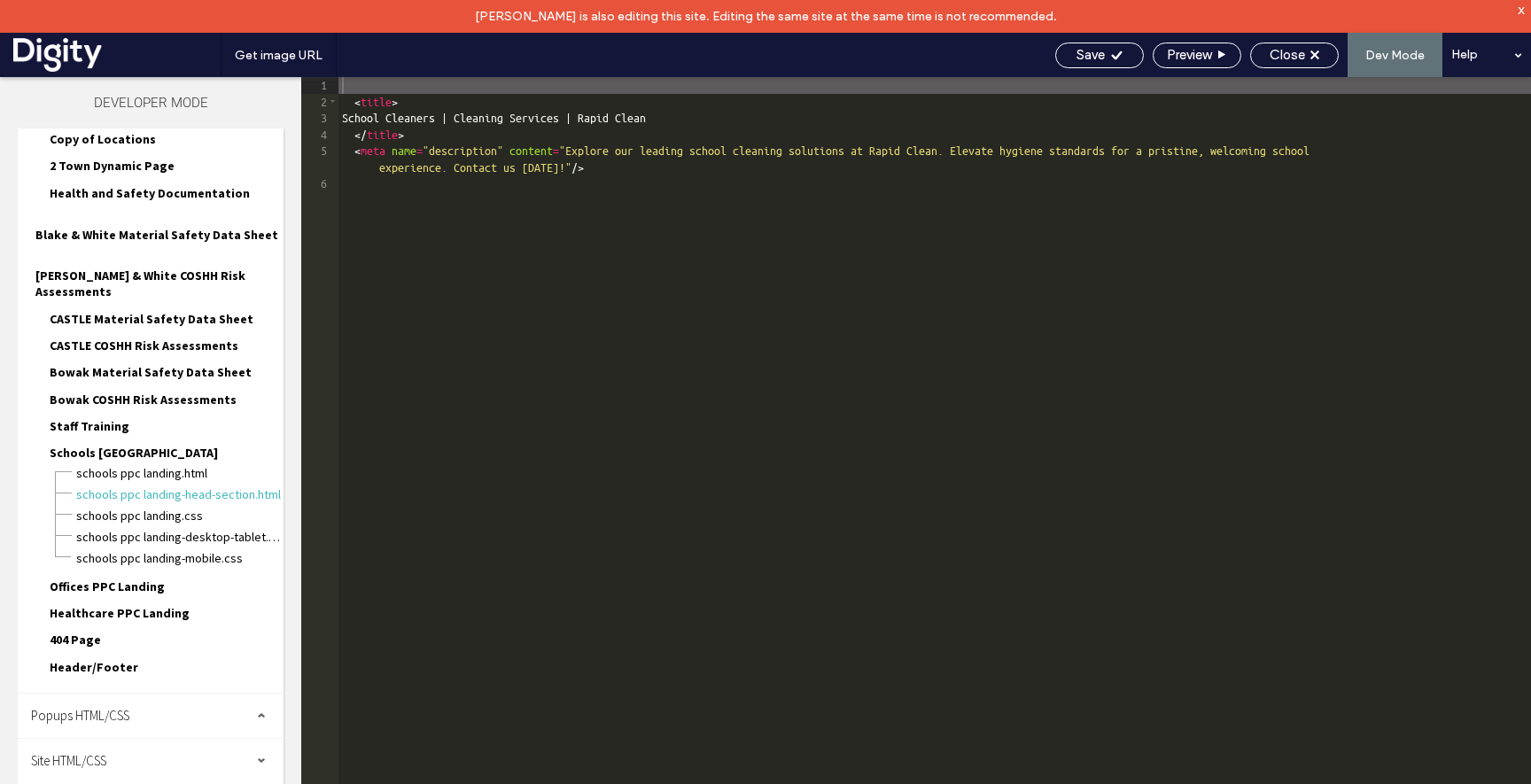
click at [133, 783] on span "head-section.html" at bounding box center [183, 795] width 201 height 18
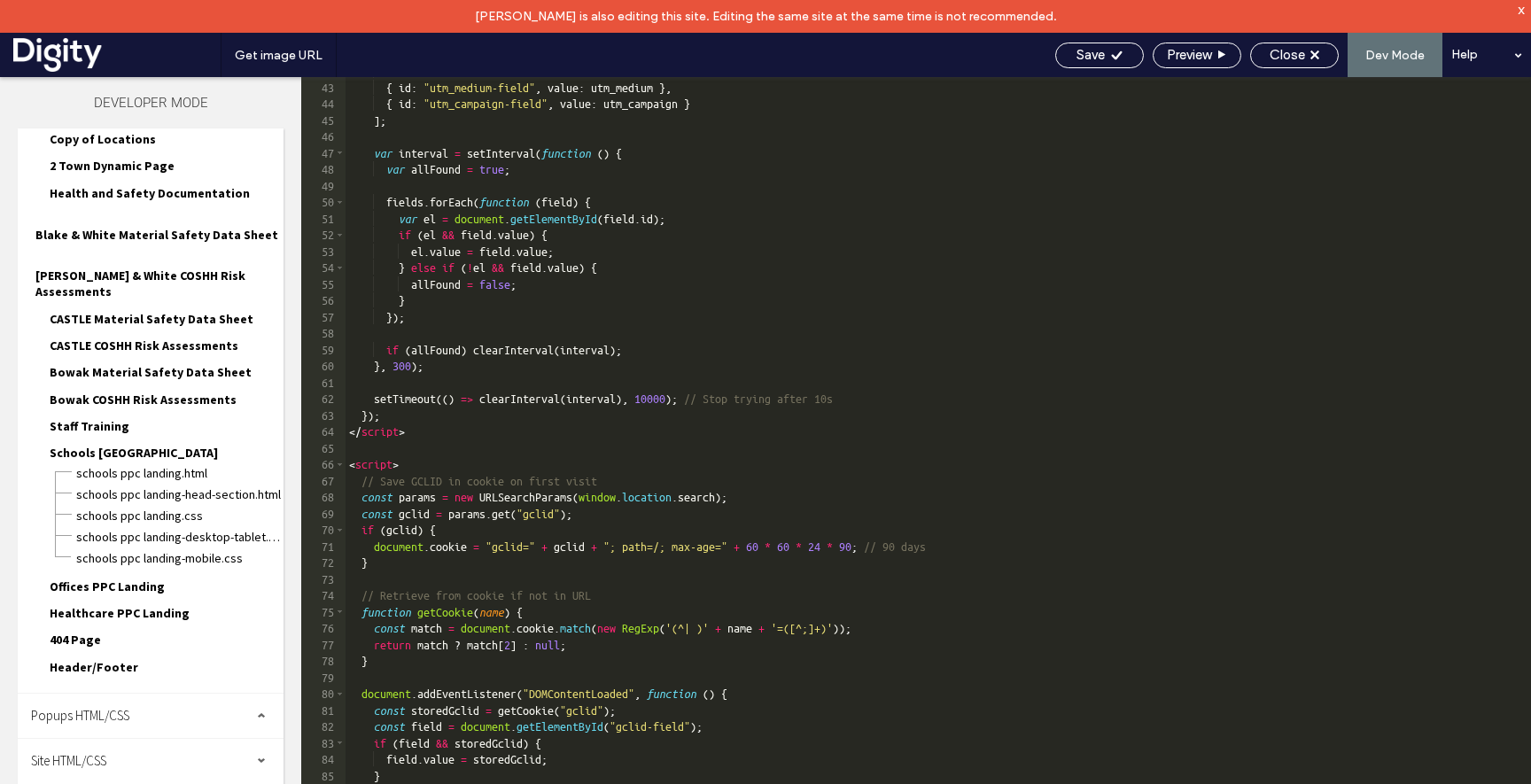
scroll to position [685, 0]
click at [1292, 55] on span "Close" at bounding box center [1287, 55] width 35 height 16
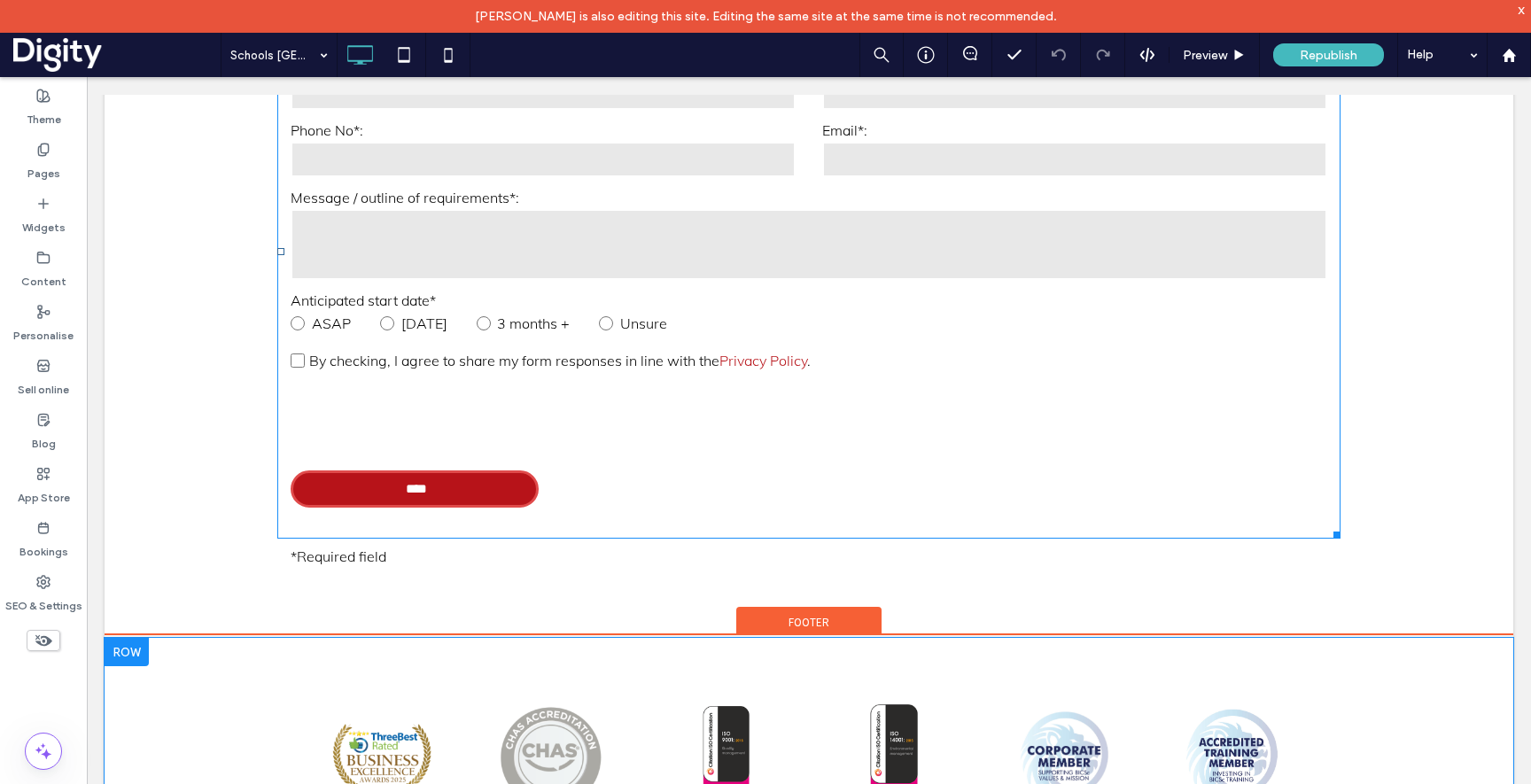
scroll to position [3109, 0]
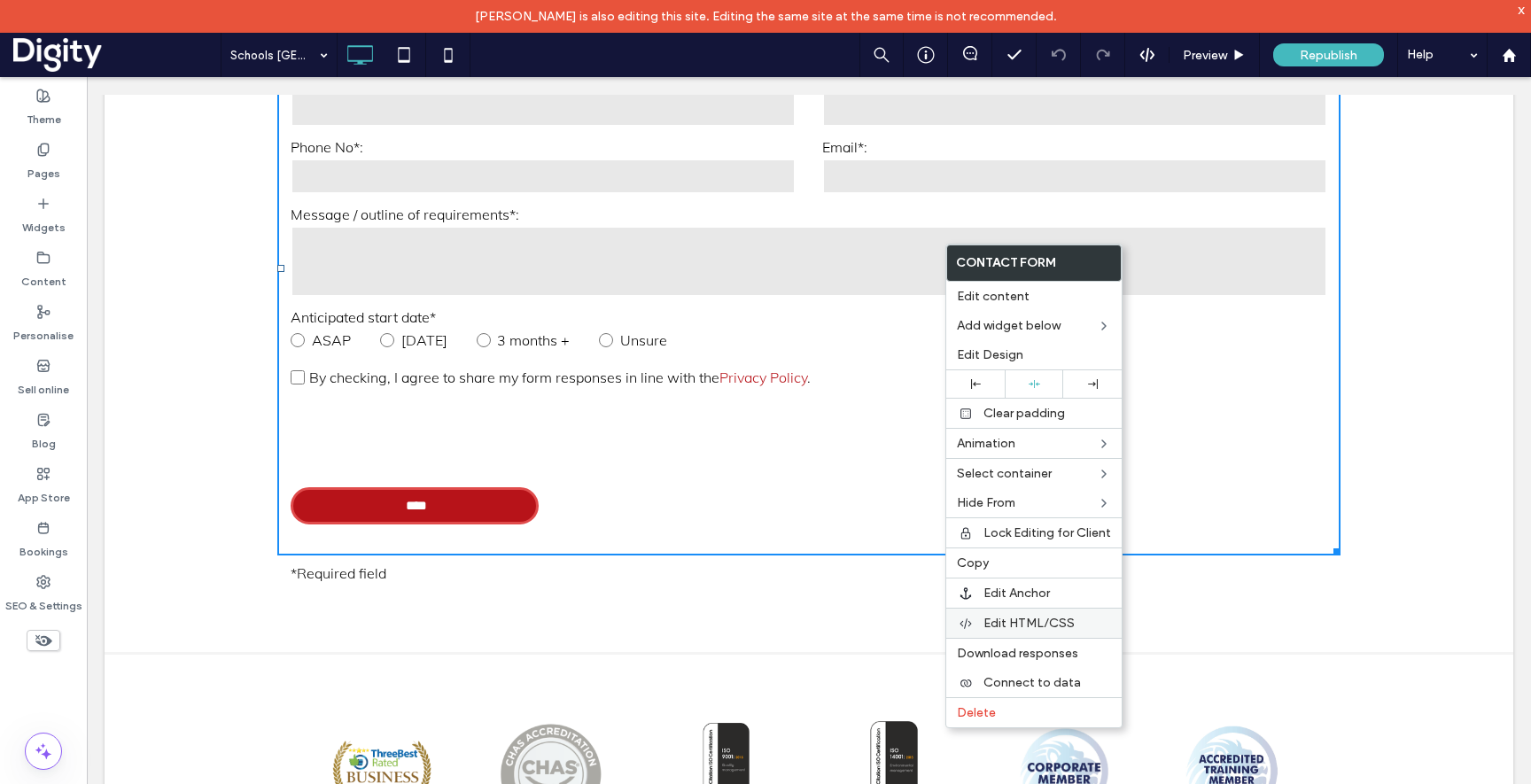
click at [1002, 621] on span "Edit HTML/CSS" at bounding box center [1029, 623] width 91 height 15
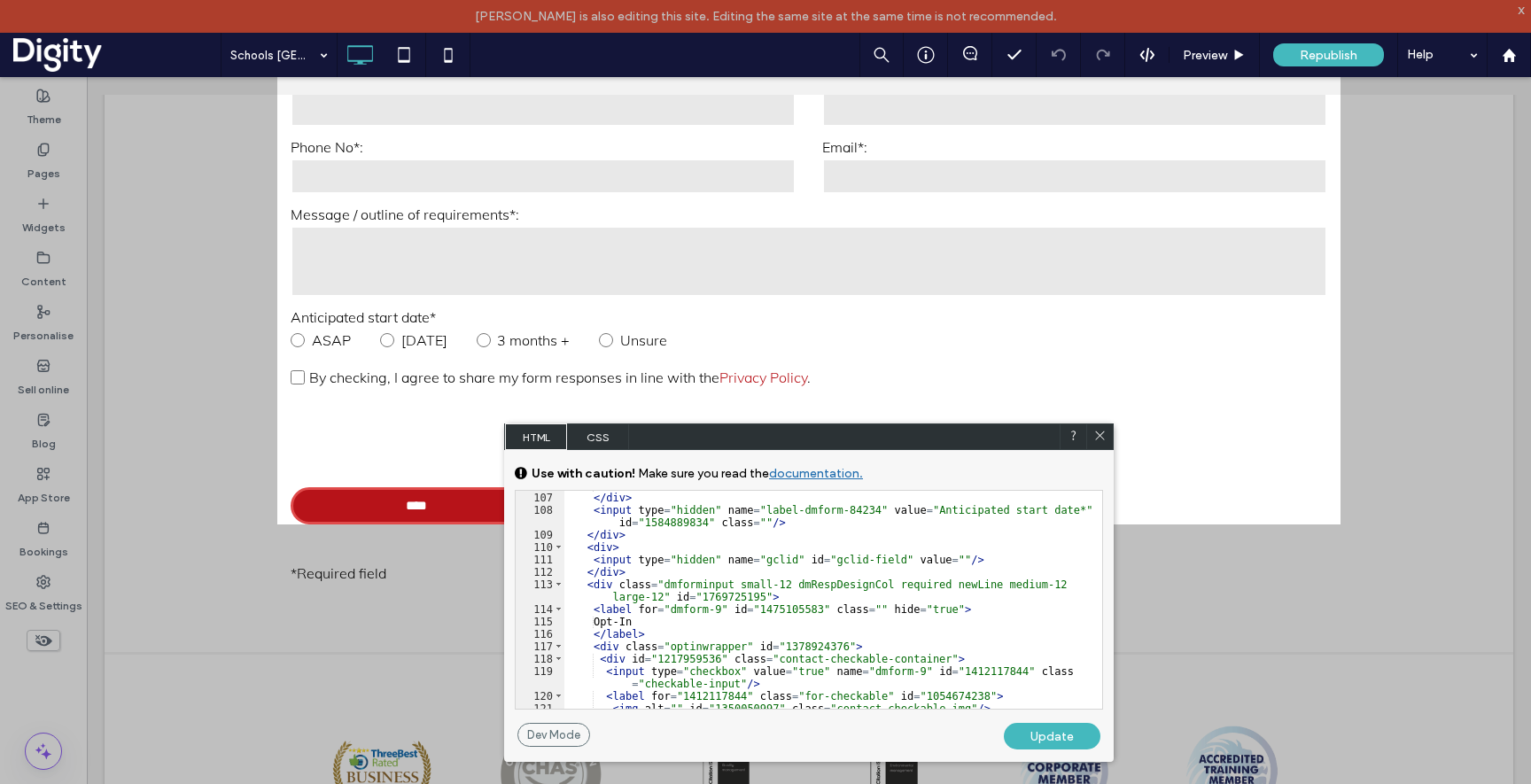
scroll to position [1695, 0]
click at [783, 559] on div "</ div > </ div > < input type = "hidden" name = "label-dmform-84234" value = "…" at bounding box center [833, 603] width 538 height 243
drag, startPoint x: 839, startPoint y: 563, endPoint x: 982, endPoint y: 572, distance: 143.3
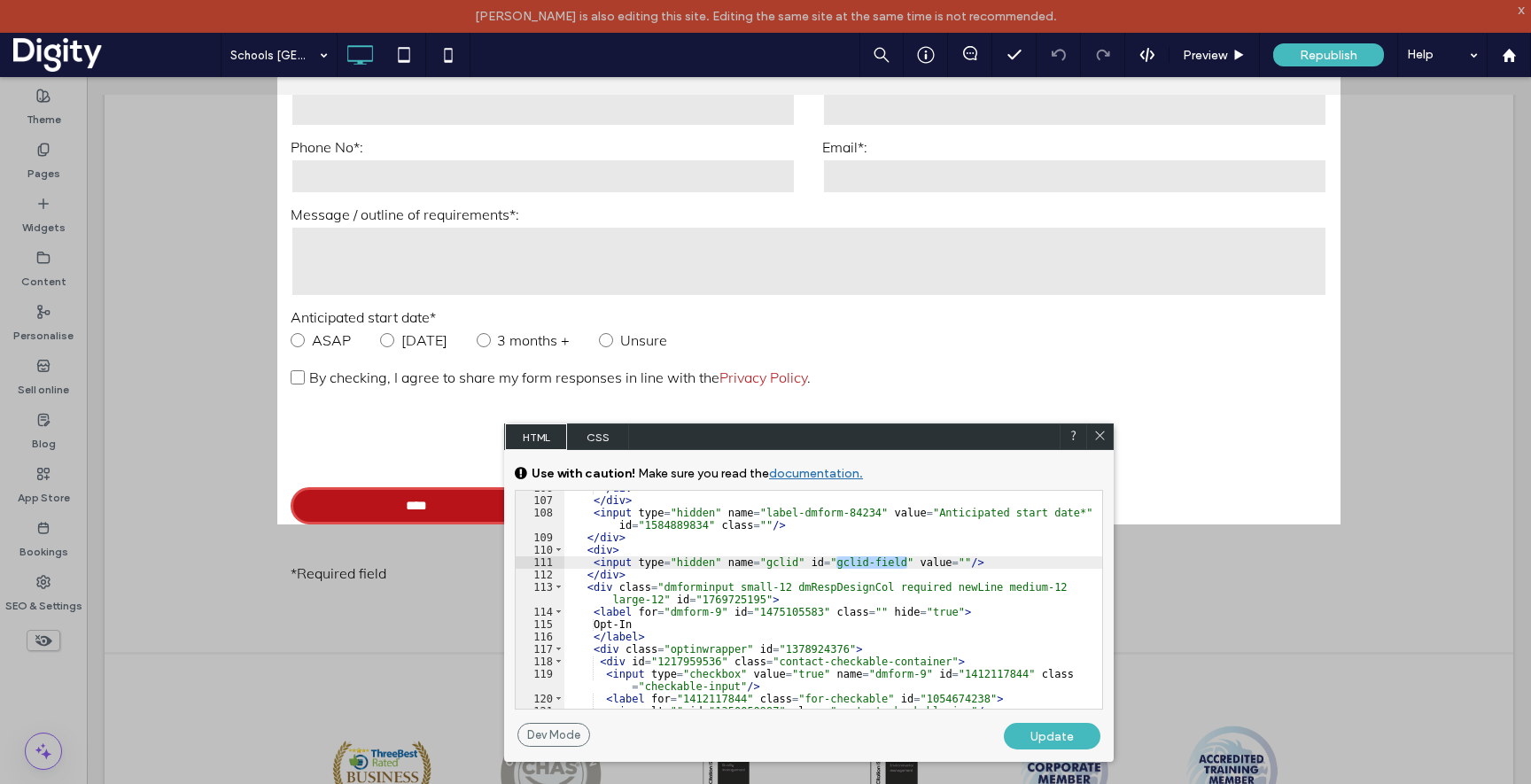
click at [909, 562] on div "</ div > </ div > < input type = "hidden" name = "label-dmform-84234" value = "…" at bounding box center [833, 603] width 538 height 243
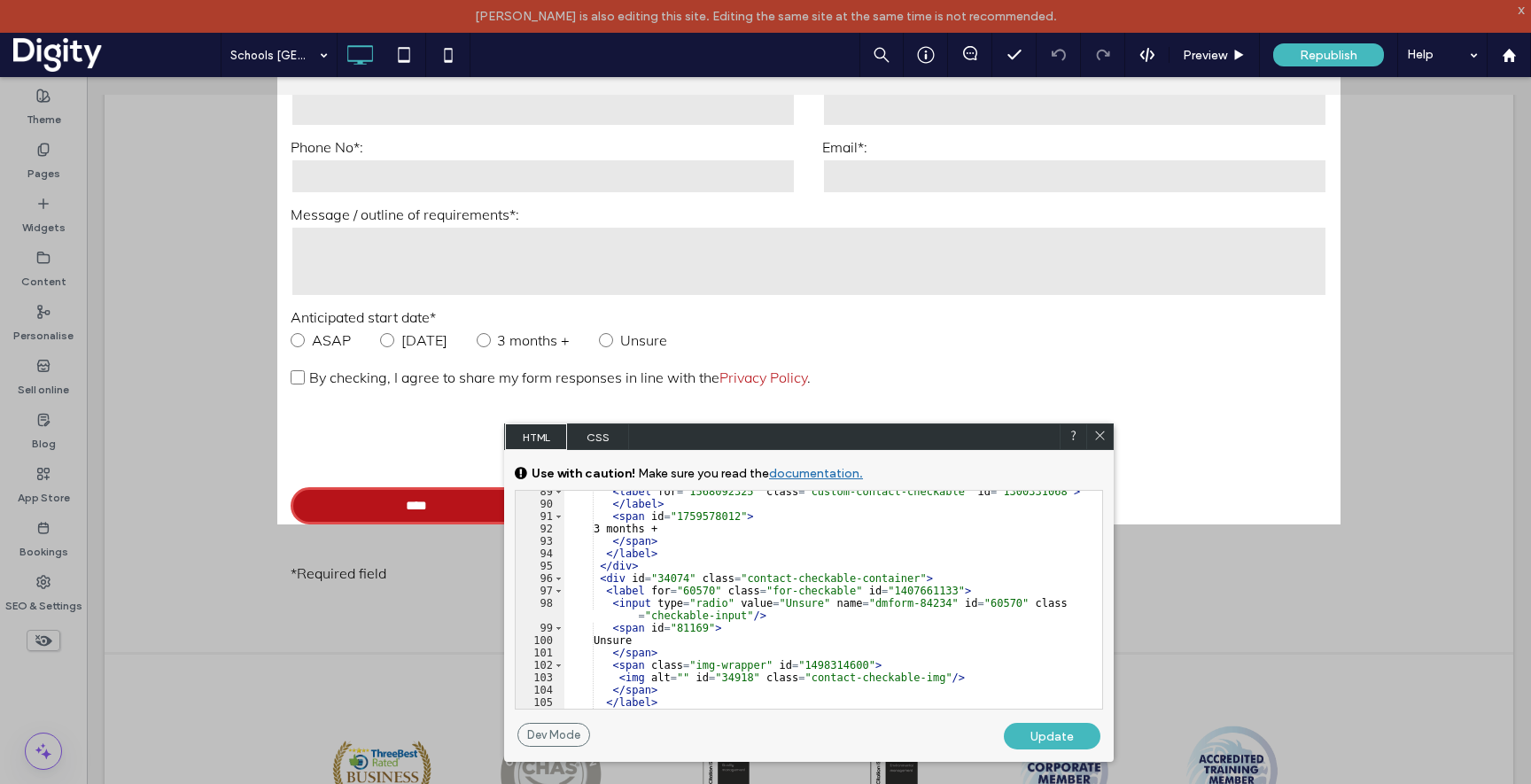
scroll to position [1467, 0]
click at [1104, 433] on icon at bounding box center [1100, 435] width 13 height 13
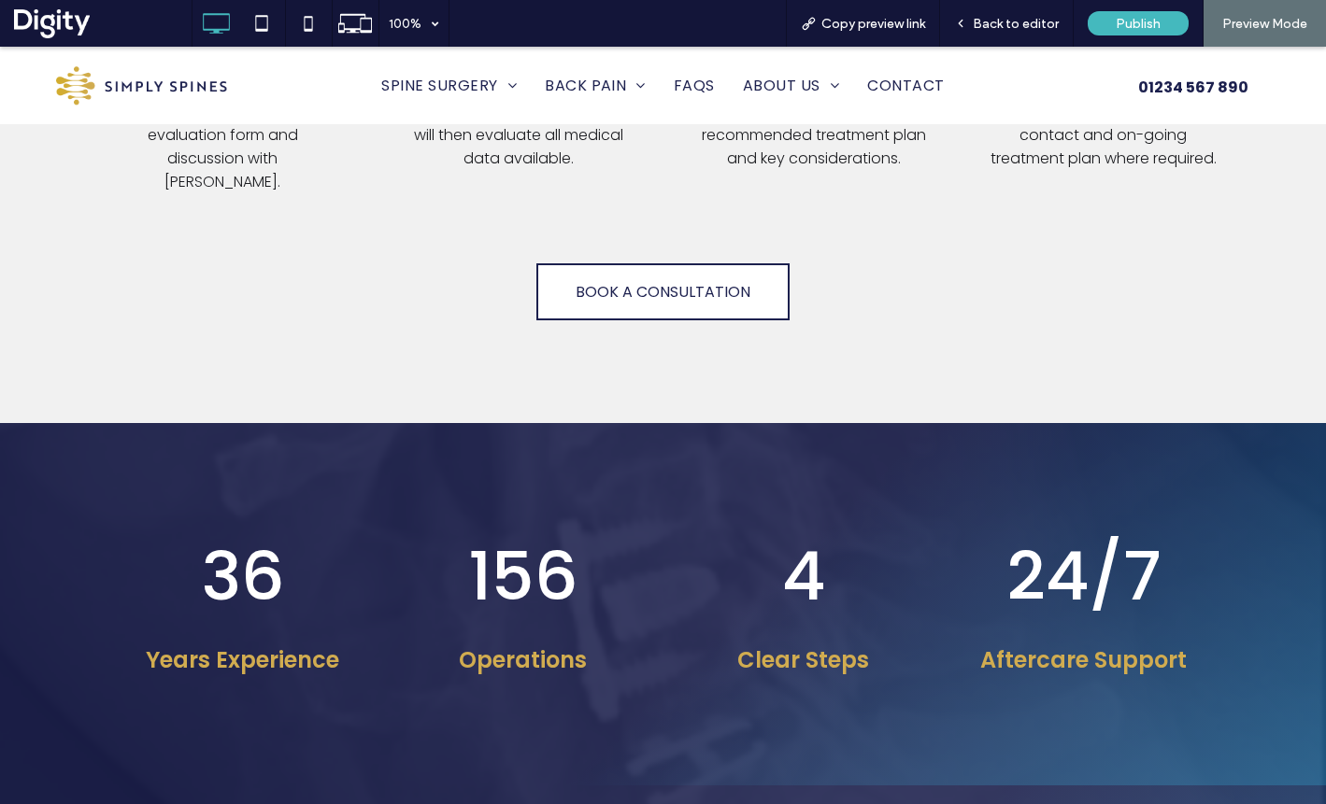
scroll to position [3346, 0]
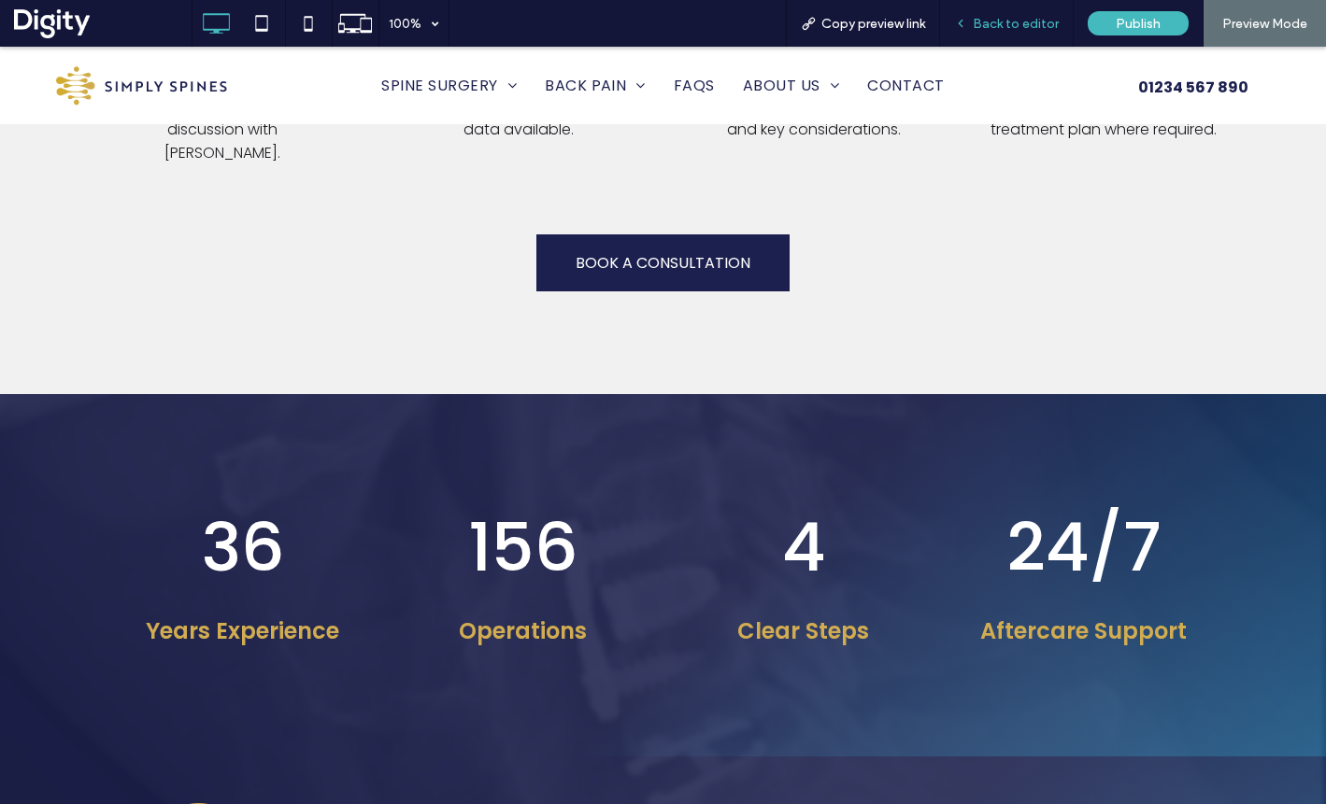
drag, startPoint x: 975, startPoint y: 24, endPoint x: 961, endPoint y: 3, distance: 25.7
click at [975, 24] on div "Back to editor" at bounding box center [1006, 24] width 133 height 16
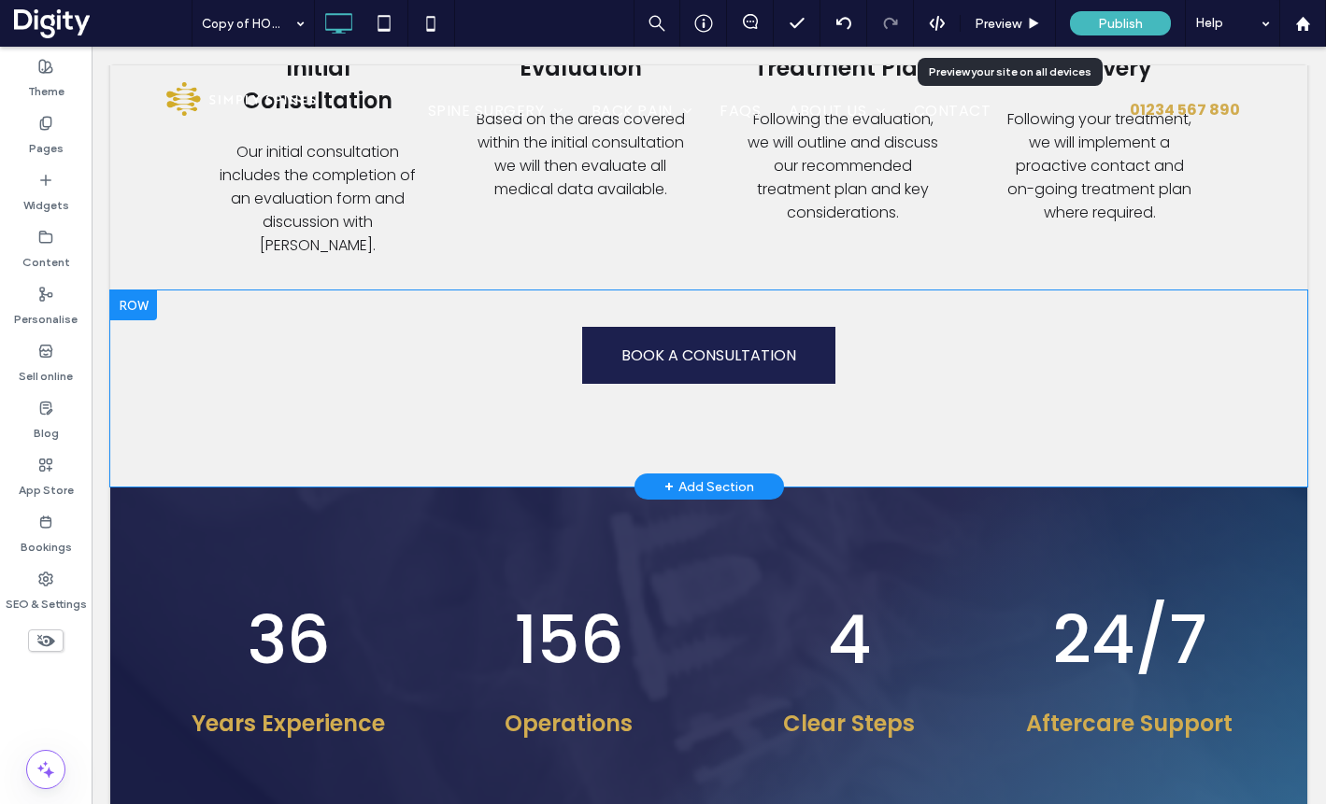
scroll to position [3405, 0]
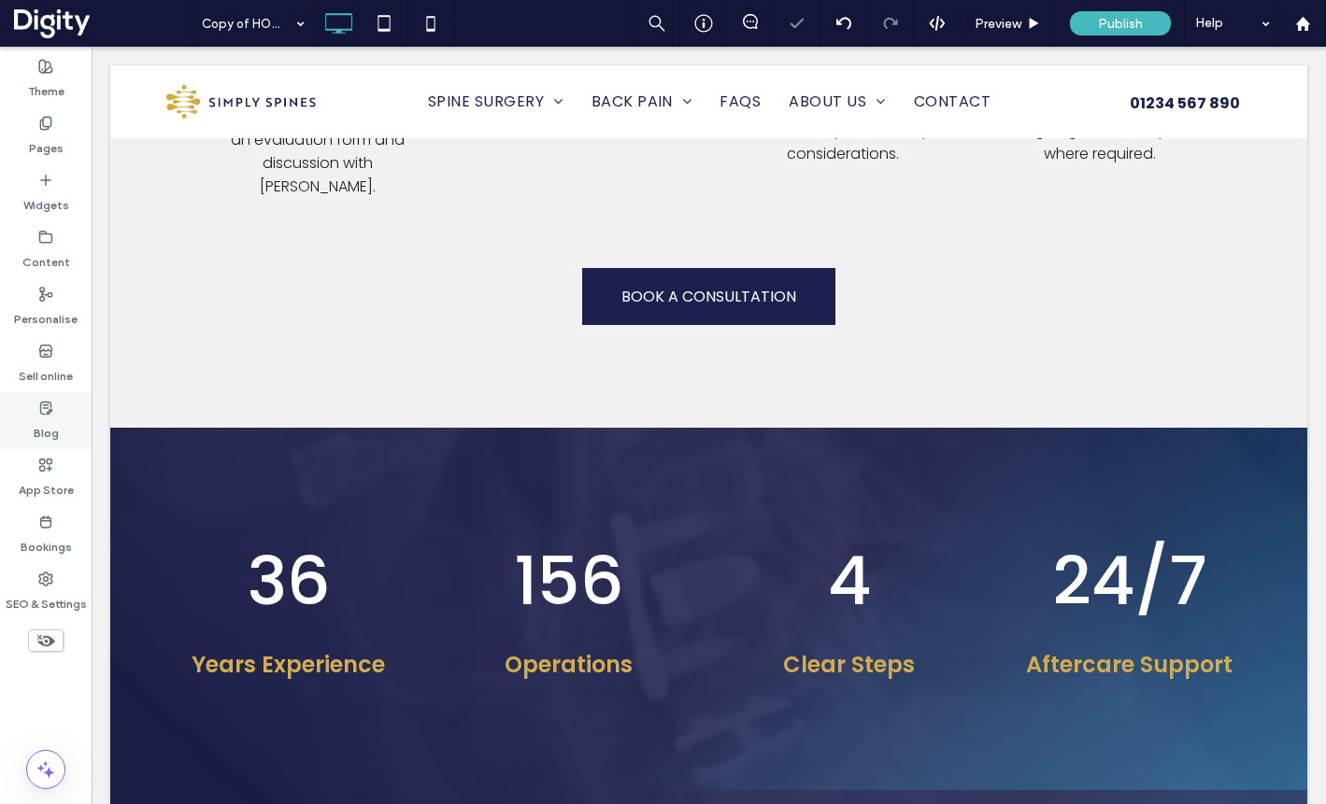
click at [45, 441] on label "Blog" at bounding box center [46, 429] width 25 height 26
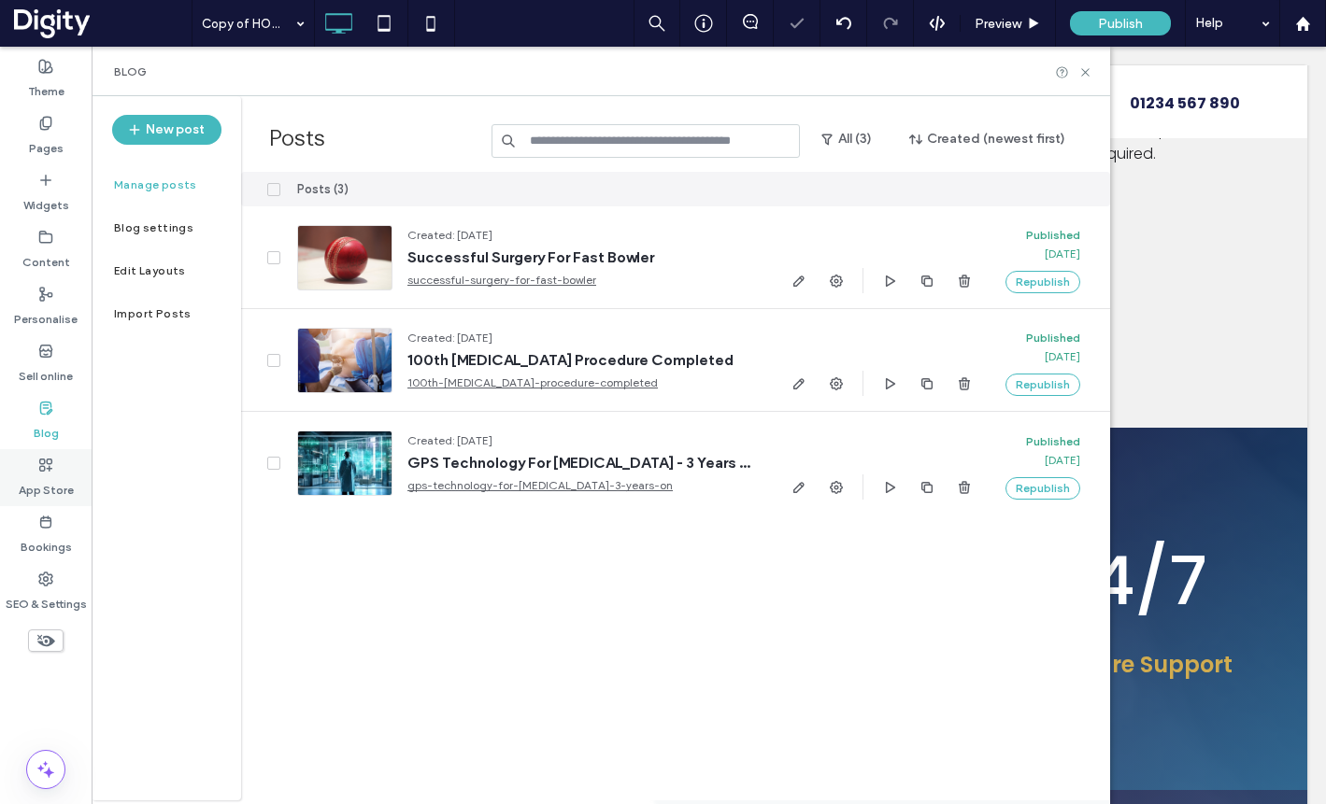
click at [45, 483] on label "App Store" at bounding box center [46, 486] width 55 height 26
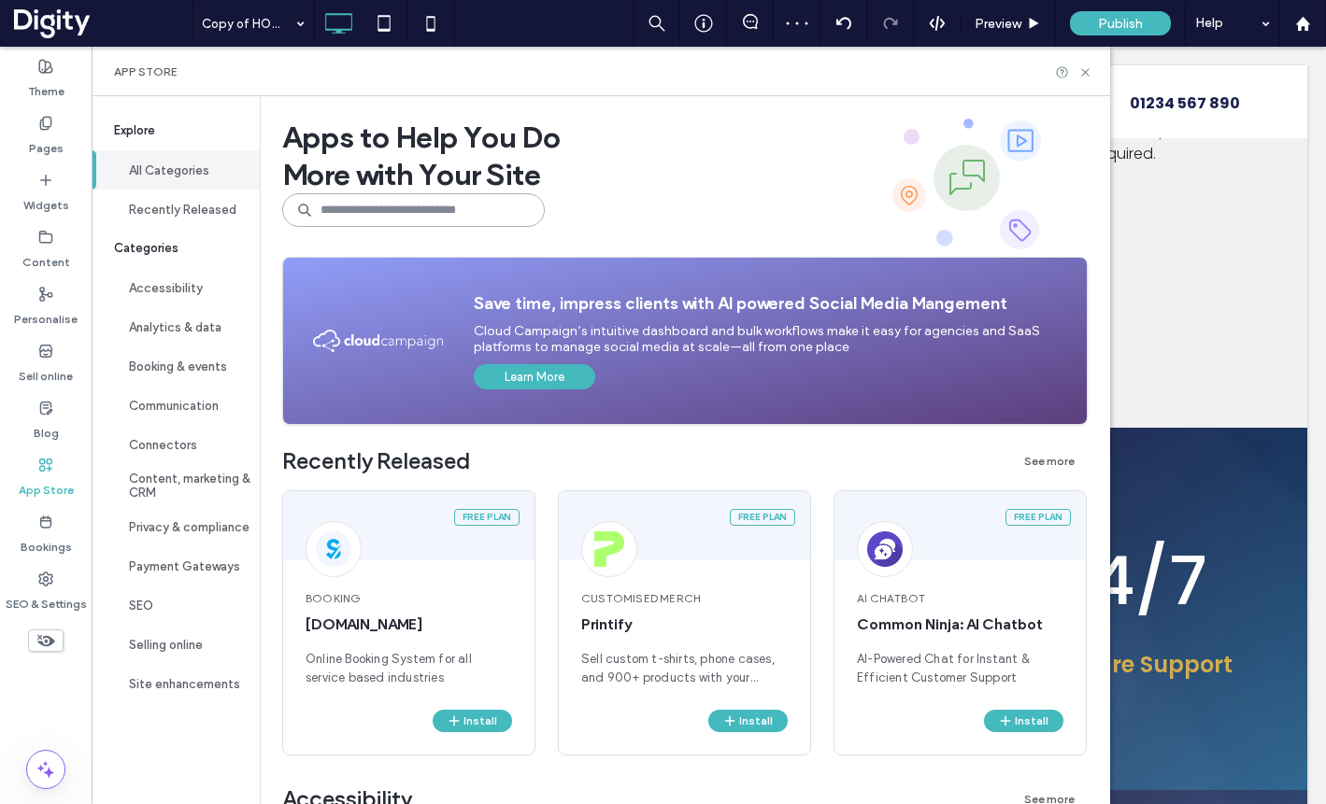
click at [345, 204] on input at bounding box center [413, 210] width 263 height 34
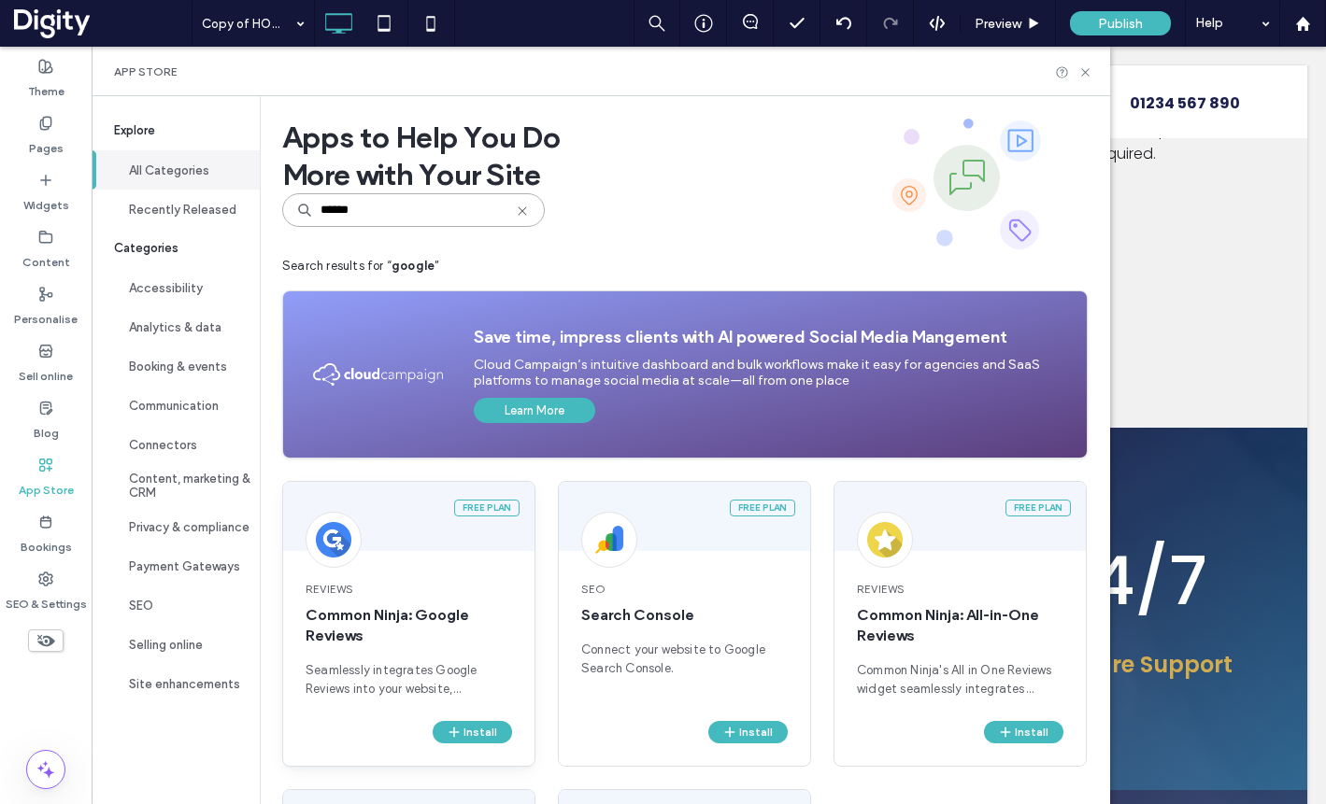
type input "******"
click at [474, 643] on span "Common Ninja: Google Reviews" at bounding box center [408, 625] width 206 height 41
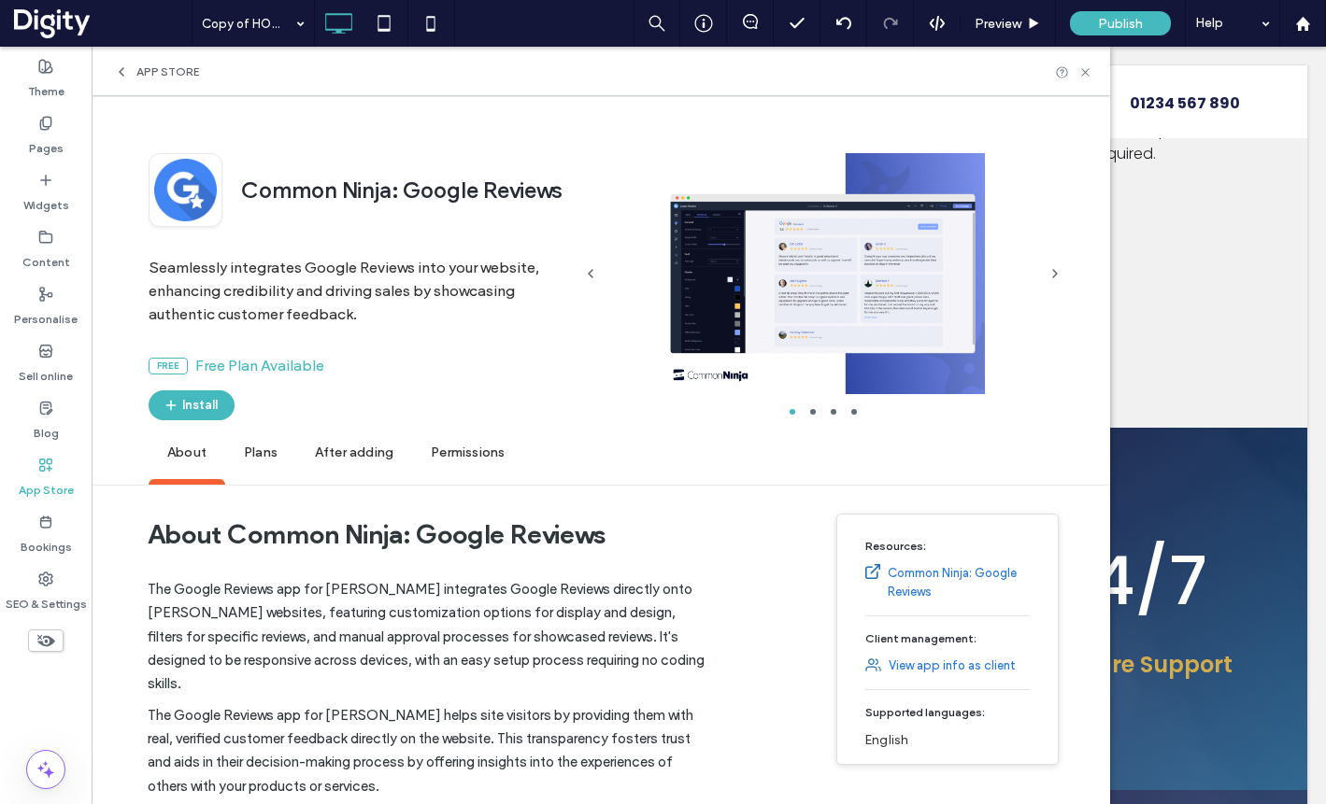
drag, startPoint x: 257, startPoint y: 457, endPoint x: 268, endPoint y: 452, distance: 12.1
click at [257, 457] on span "Plans" at bounding box center [260, 453] width 71 height 51
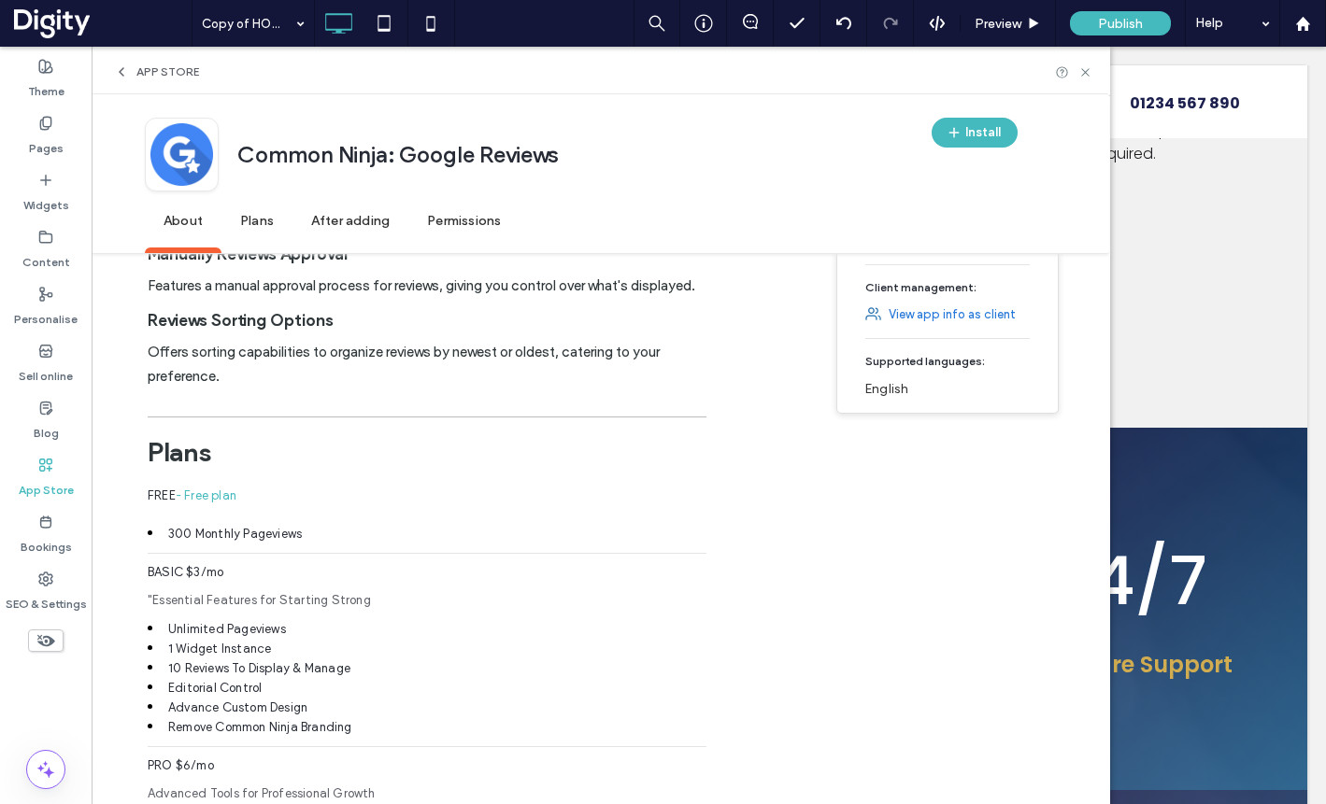
scroll to position [1164, 0]
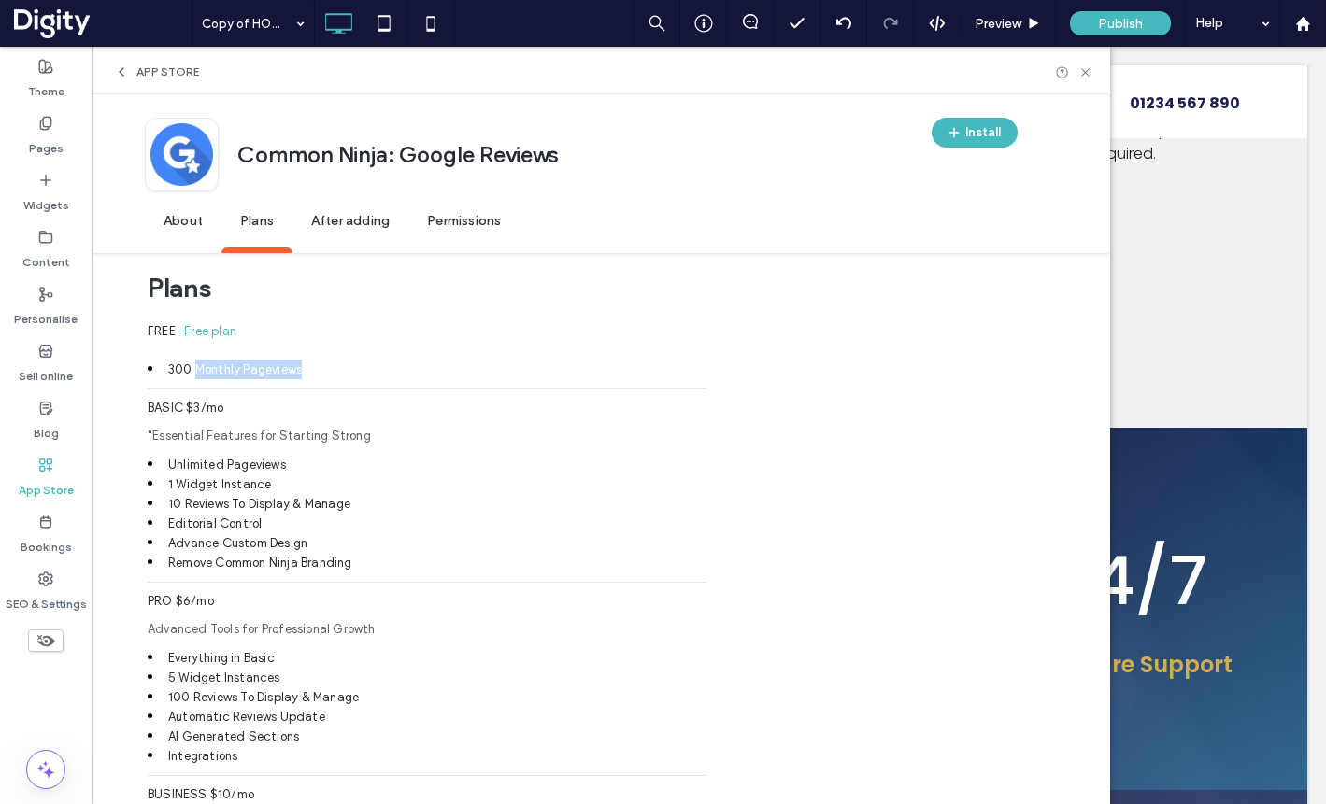
drag, startPoint x: 175, startPoint y: 371, endPoint x: 306, endPoint y: 369, distance: 131.7
click at [306, 369] on li "300 Monthly Pageviews" at bounding box center [427, 370] width 559 height 20
drag, startPoint x: 180, startPoint y: 502, endPoint x: 233, endPoint y: 523, distance: 56.6
click at [348, 505] on li "10 Reviews To Display & Manage" at bounding box center [427, 504] width 559 height 20
drag, startPoint x: 166, startPoint y: 520, endPoint x: 355, endPoint y: 565, distance: 194.0
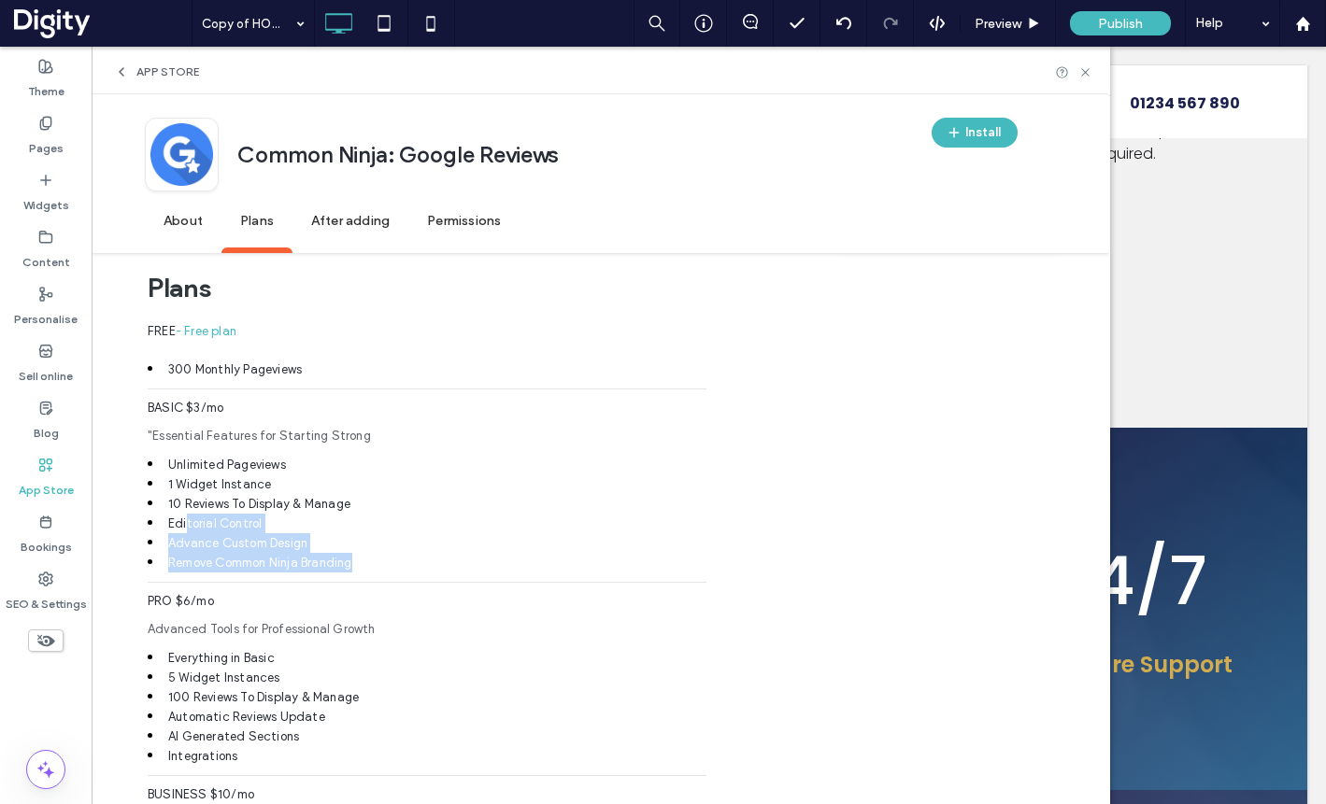
click at [355, 565] on div "BASIC $3/mo "Essential Features for Starting Strong Unlimited Pageviews 1 Widge…" at bounding box center [427, 495] width 559 height 193
click at [1084, 73] on use at bounding box center [1084, 71] width 7 height 7
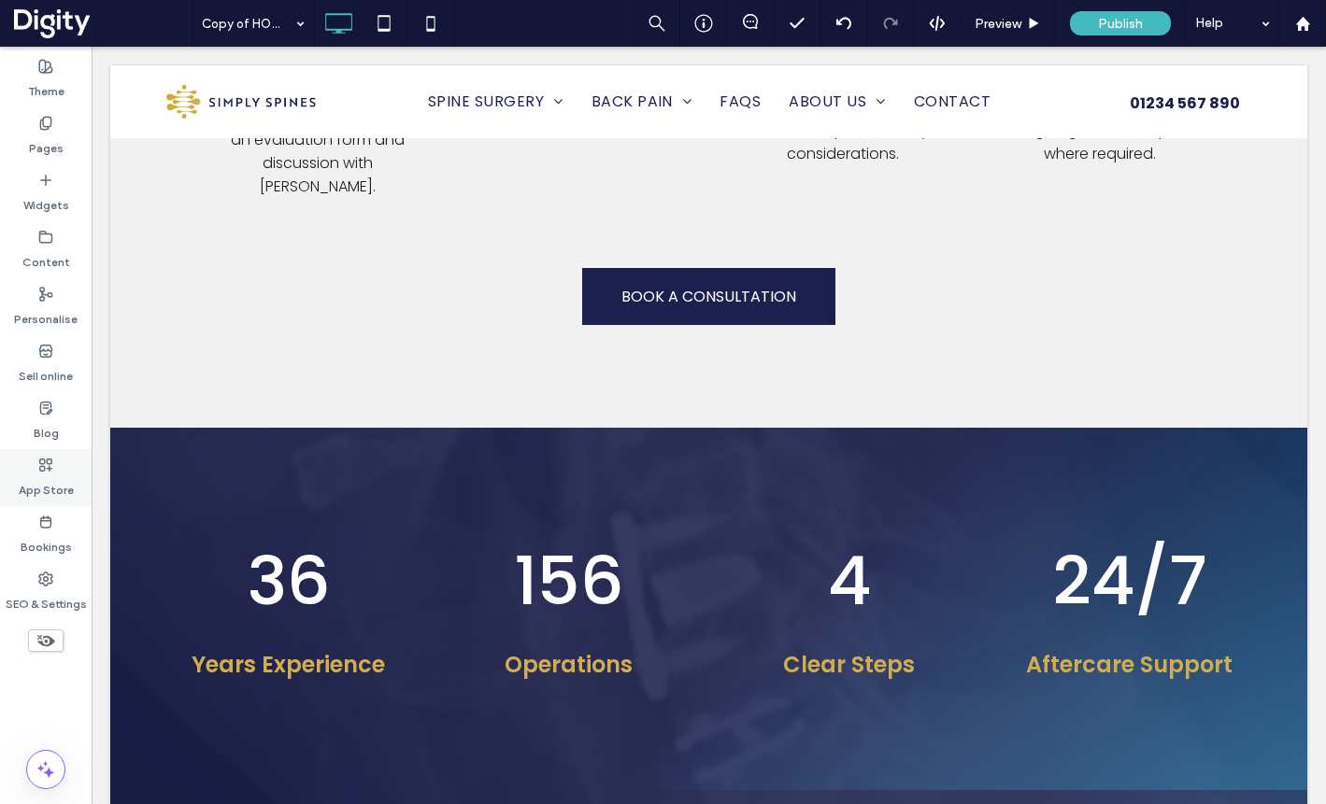
click at [41, 477] on label "App Store" at bounding box center [46, 486] width 55 height 26
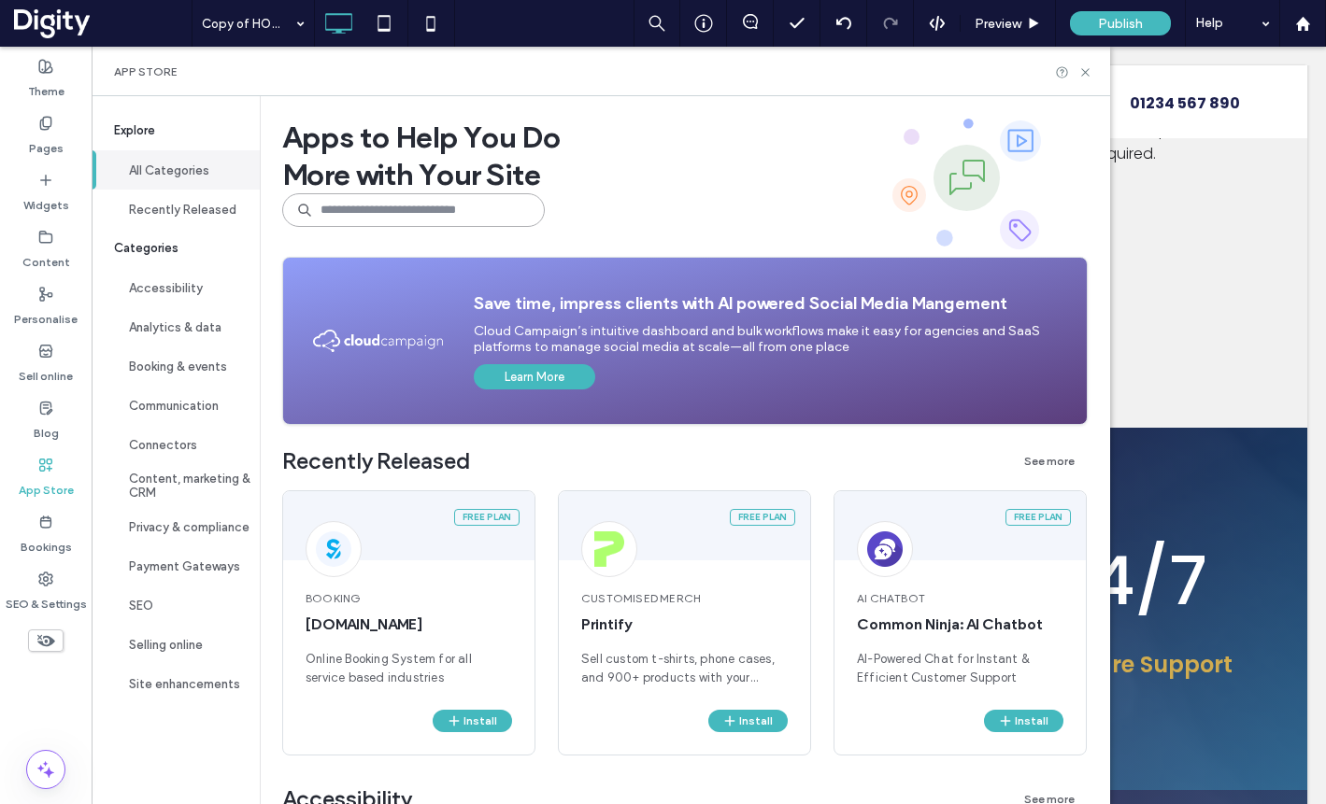
click at [458, 216] on input at bounding box center [413, 210] width 263 height 34
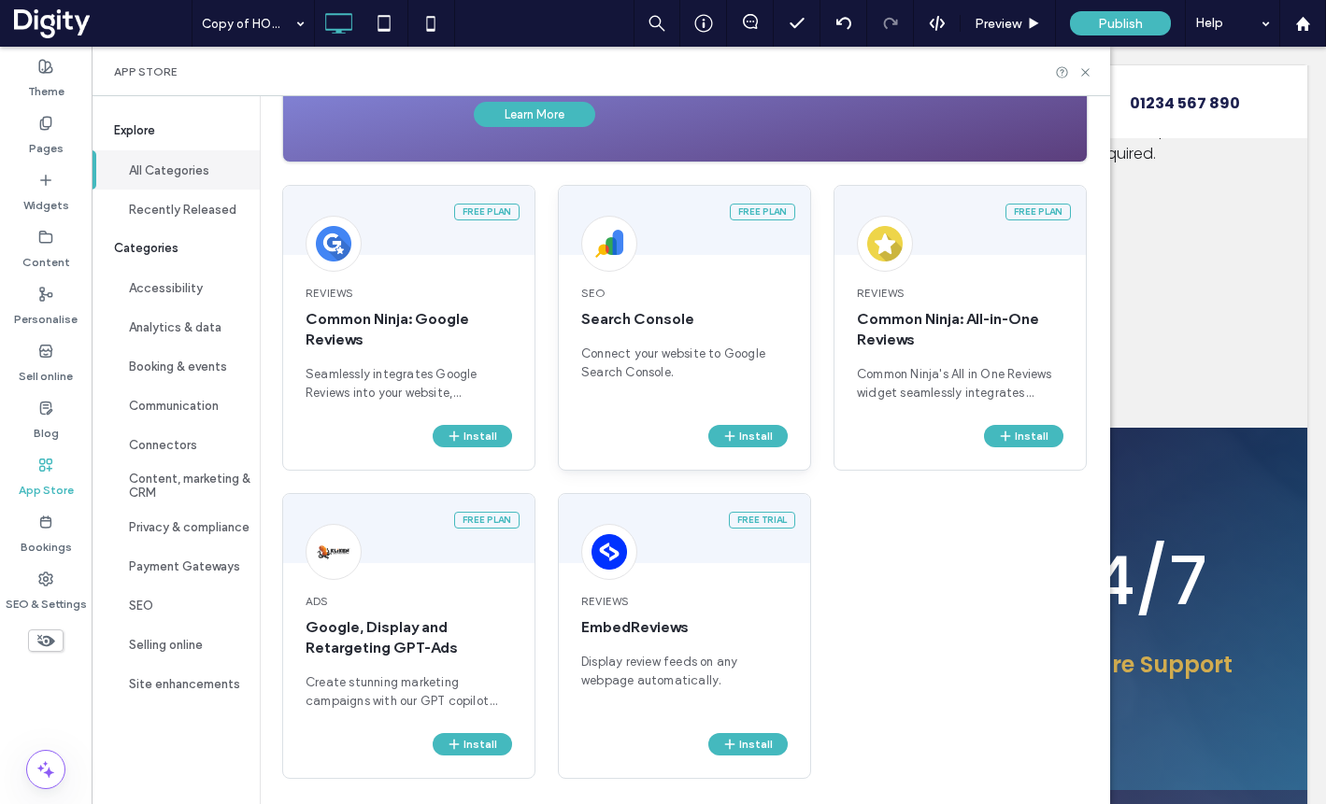
scroll to position [301, 0]
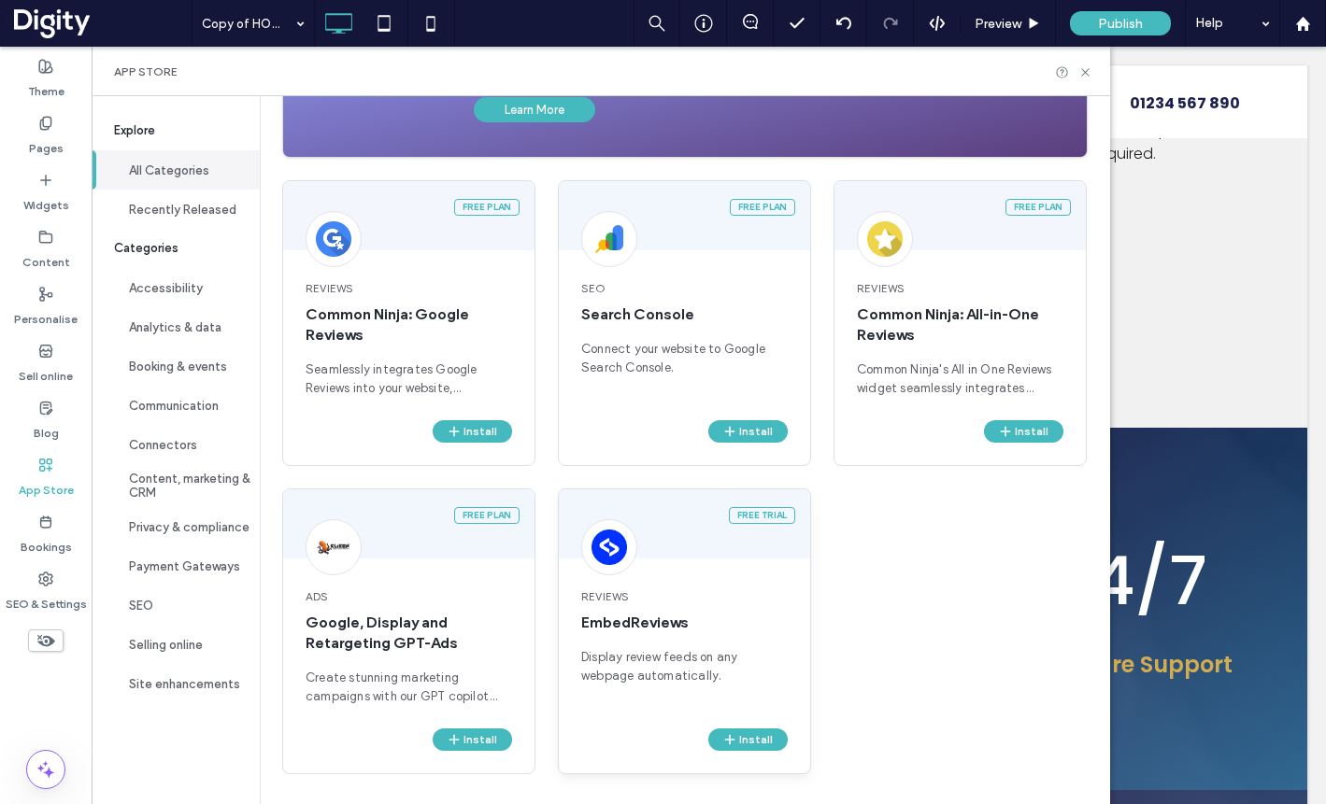
type input "******"
click at [725, 638] on div "Reviews EmbedReviews Display review feeds on any webpage automatically." at bounding box center [684, 647] width 251 height 163
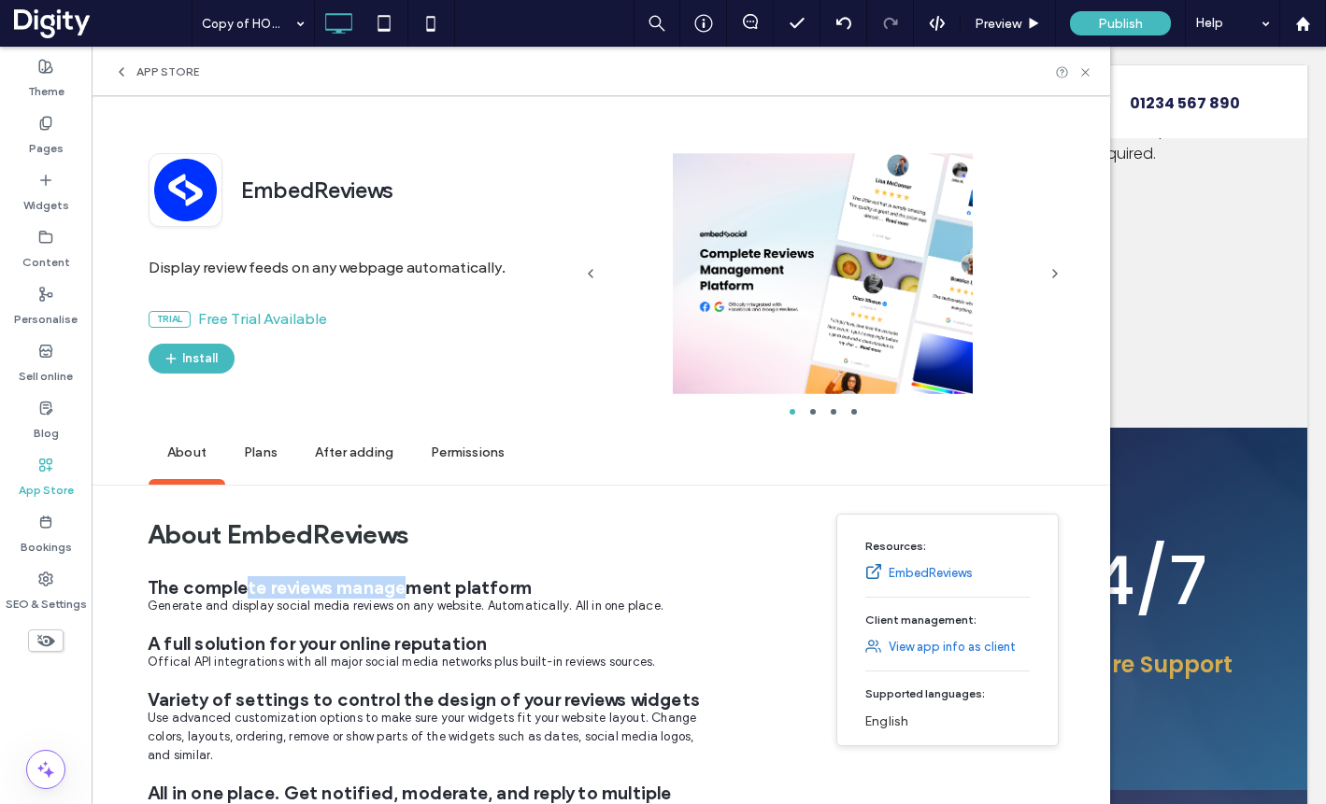
drag, startPoint x: 246, startPoint y: 586, endPoint x: 488, endPoint y: 585, distance: 242.0
click at [408, 585] on h2 "The complete reviews management platform" at bounding box center [427, 587] width 559 height 19
click at [489, 585] on h2 "The complete reviews management platform" at bounding box center [427, 587] width 559 height 19
click at [259, 449] on span "Plans" at bounding box center [260, 453] width 71 height 51
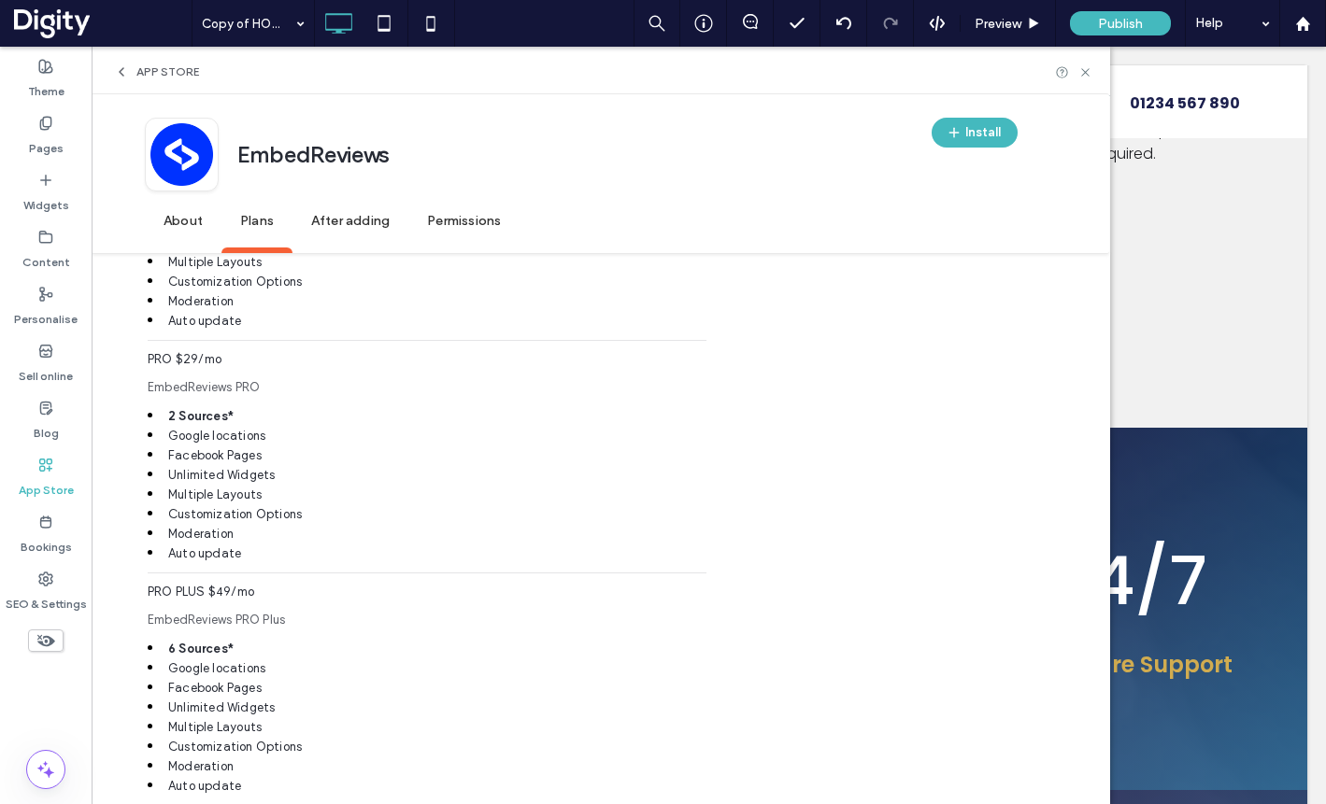
scroll to position [938, 0]
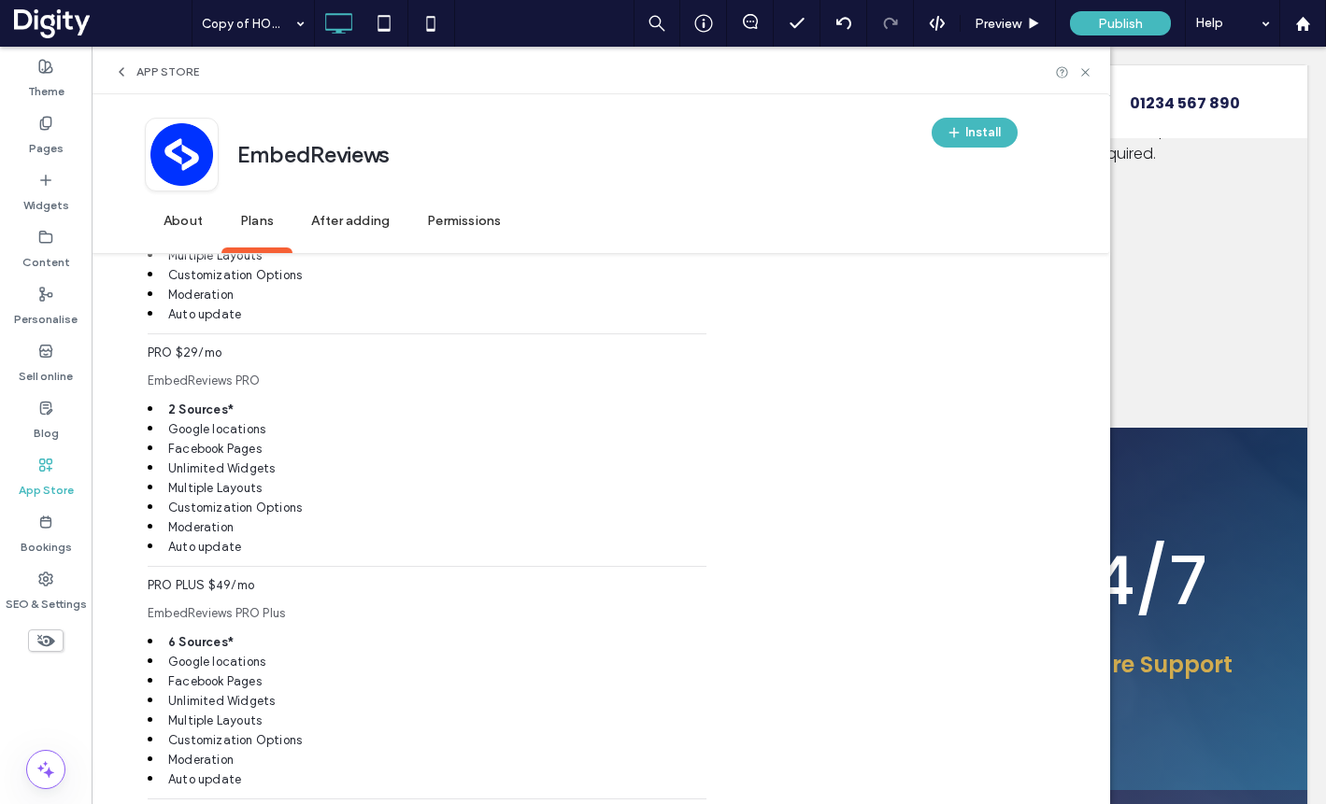
click at [118, 71] on icon at bounding box center [121, 71] width 15 height 15
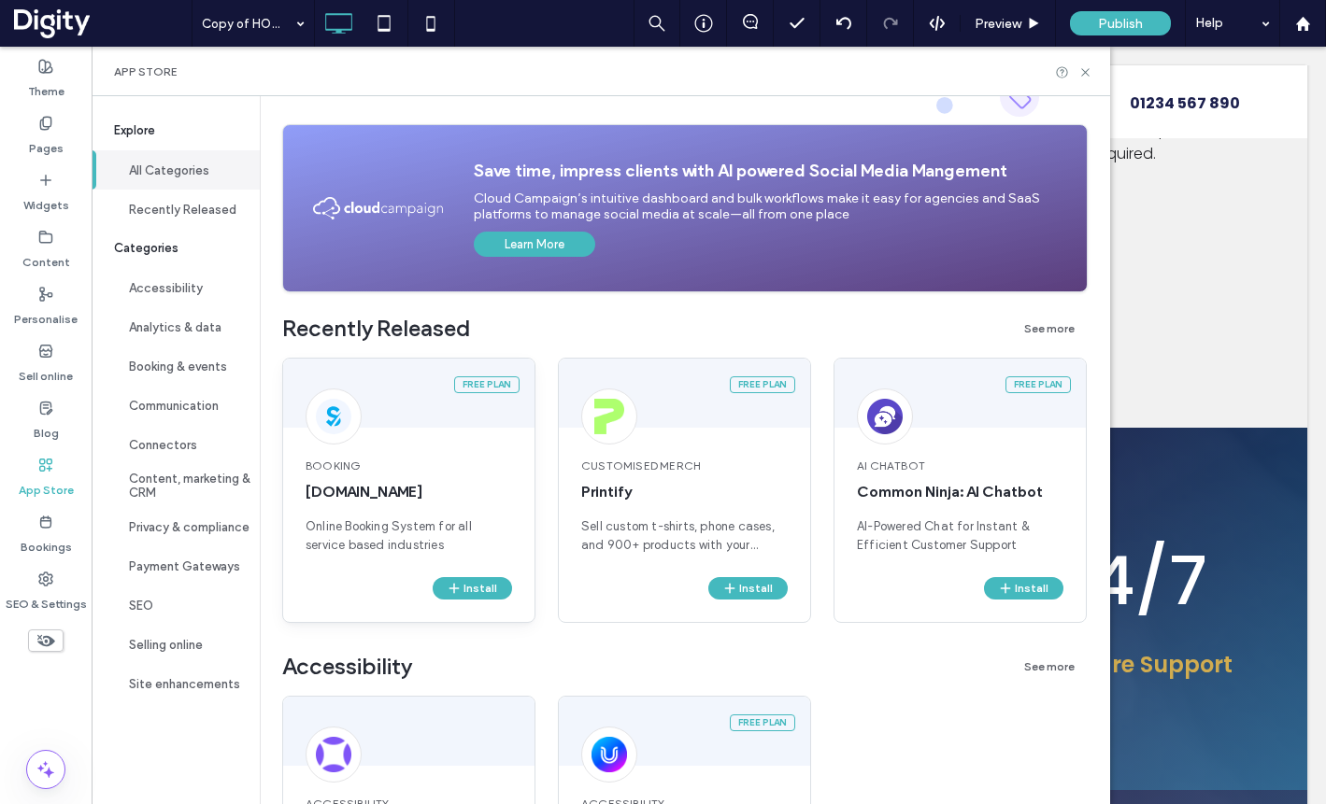
scroll to position [0, 0]
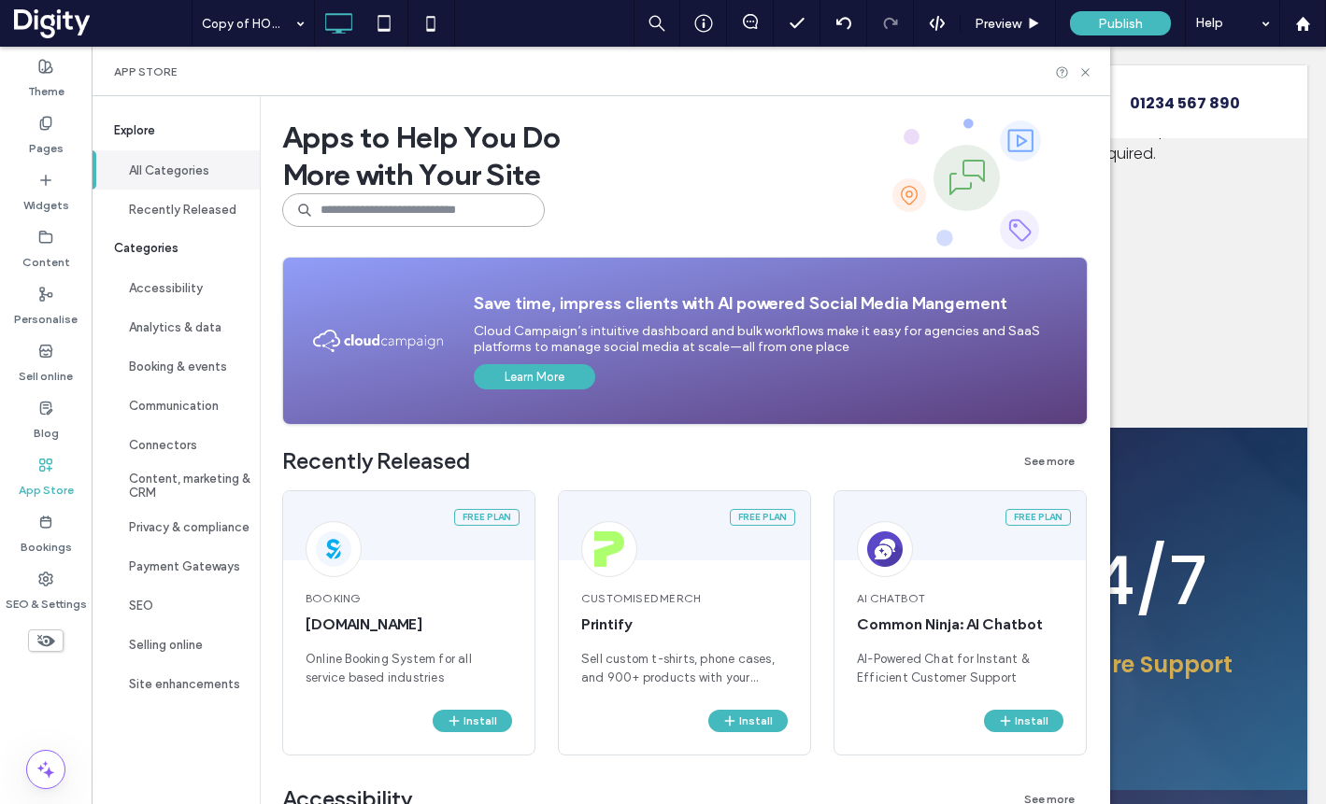
click at [351, 207] on input at bounding box center [413, 210] width 263 height 34
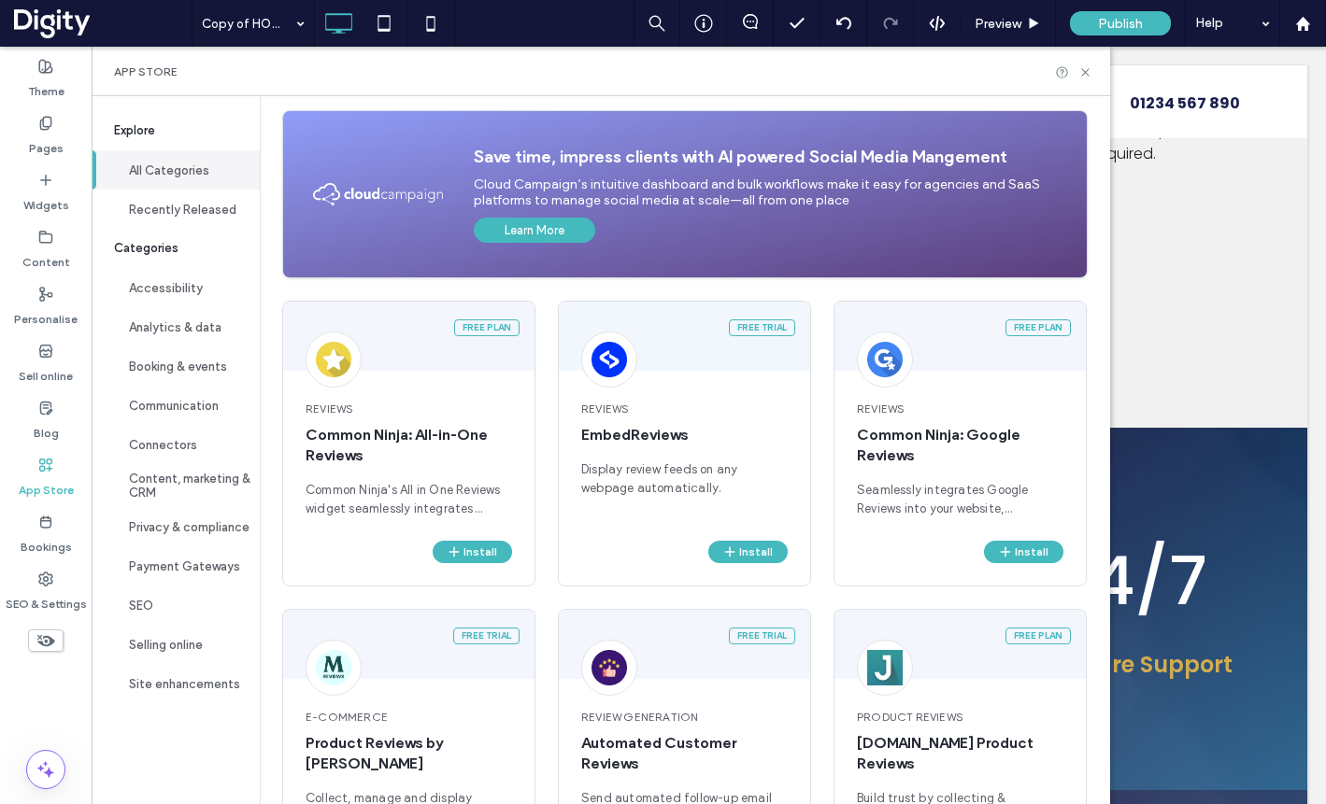
scroll to position [179, 0]
type input "*******"
click at [913, 466] on span "Common Ninja: Google Reviews" at bounding box center [960, 446] width 206 height 41
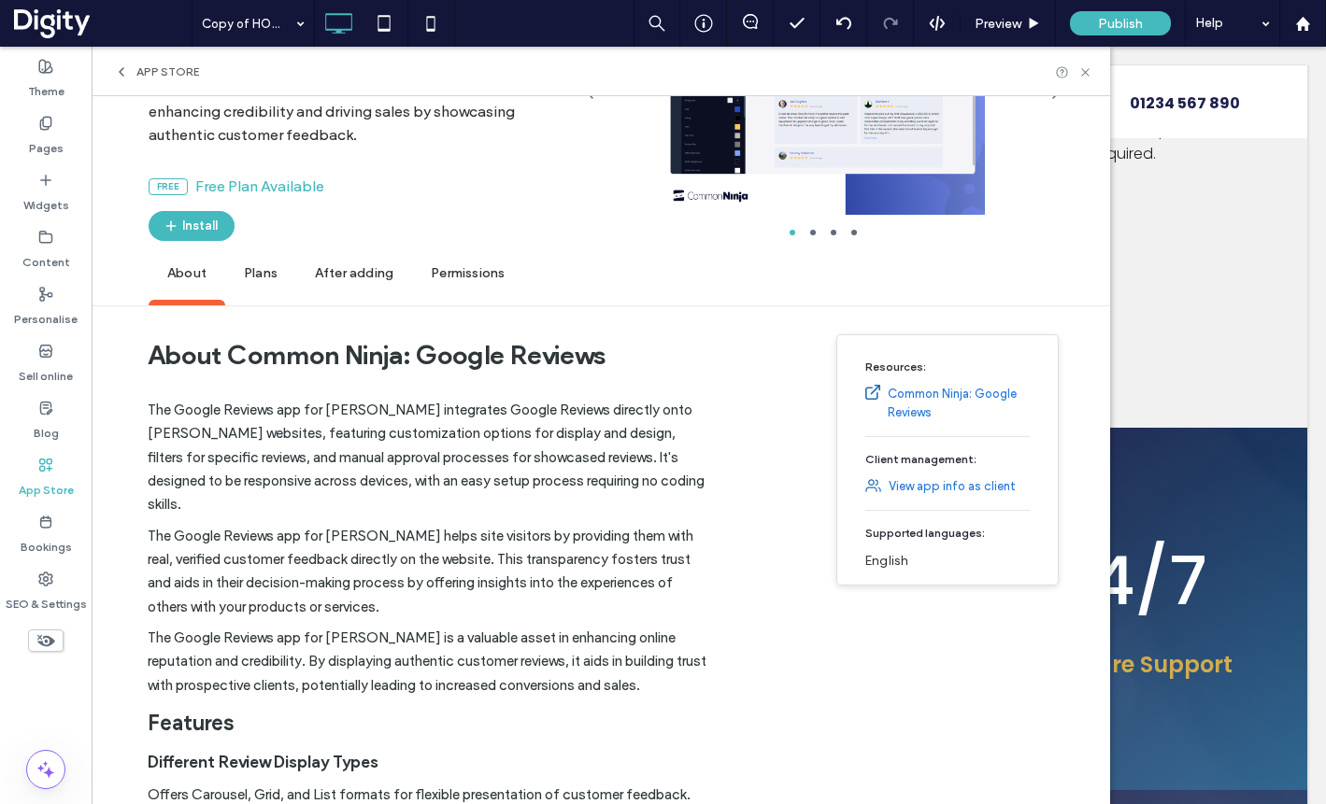
scroll to position [0, 0]
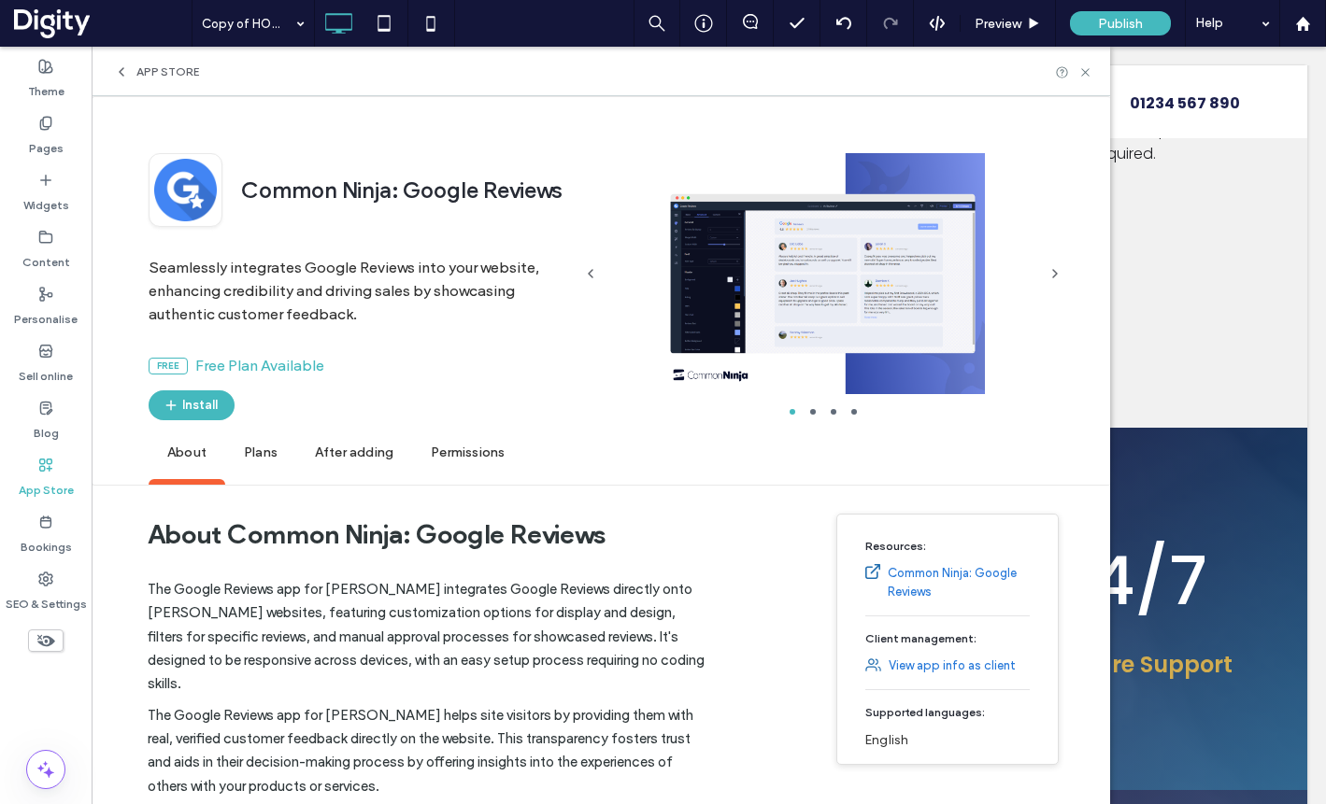
drag, startPoint x: 250, startPoint y: 451, endPoint x: 362, endPoint y: 449, distance: 111.2
click at [250, 451] on span "Plans" at bounding box center [260, 453] width 71 height 51
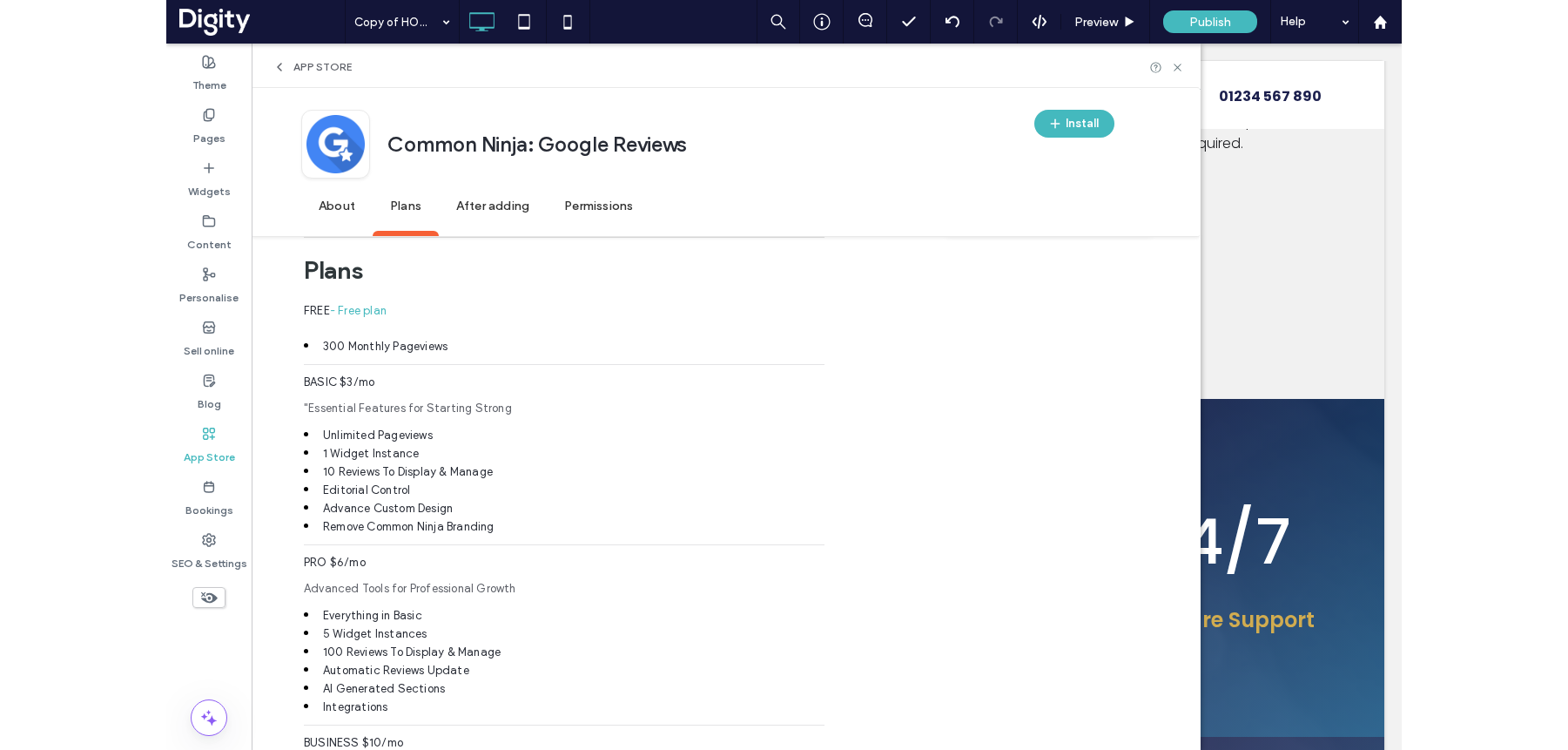
scroll to position [1086, 0]
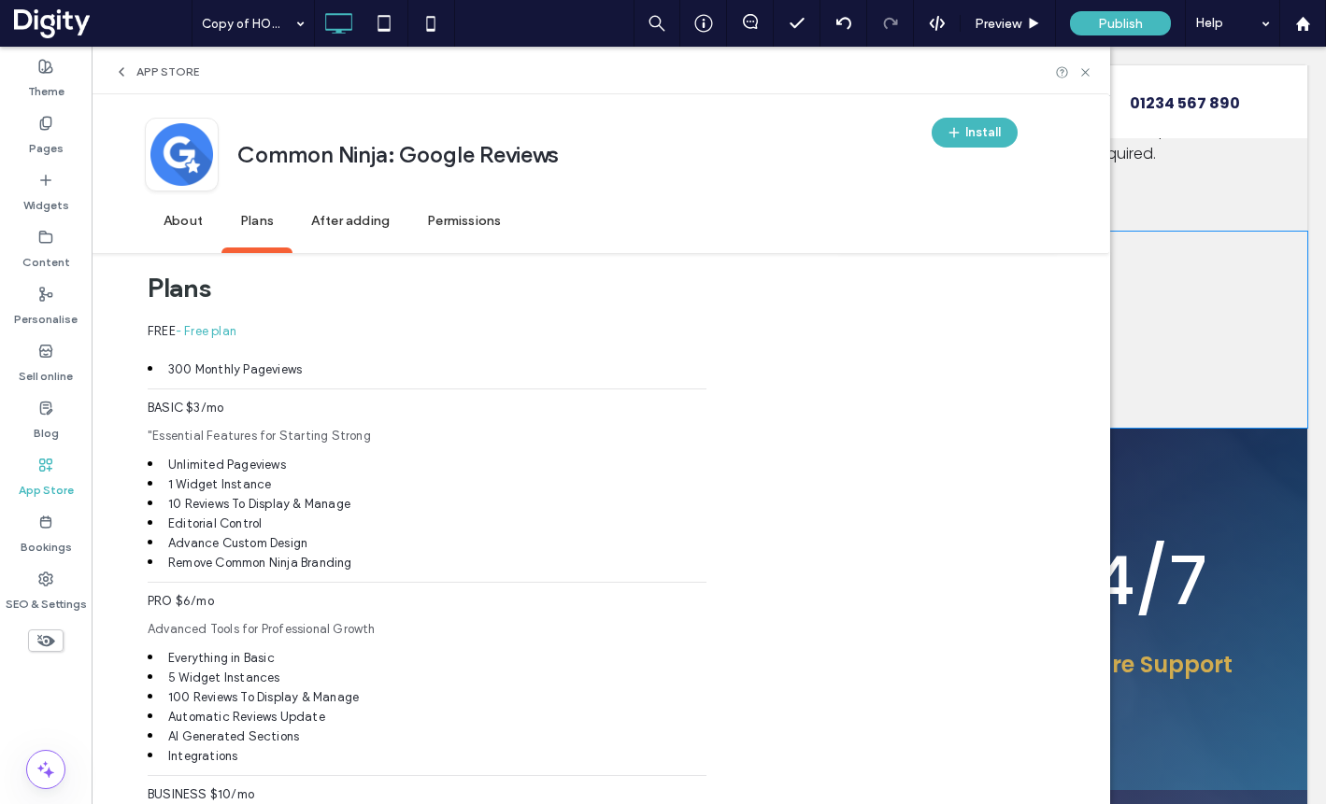
click at [1180, 246] on div "BOOK A CONSULTATION Click To Paste Click To Paste Click To Paste Click To Paste…" at bounding box center [709, 290] width 1121 height 89
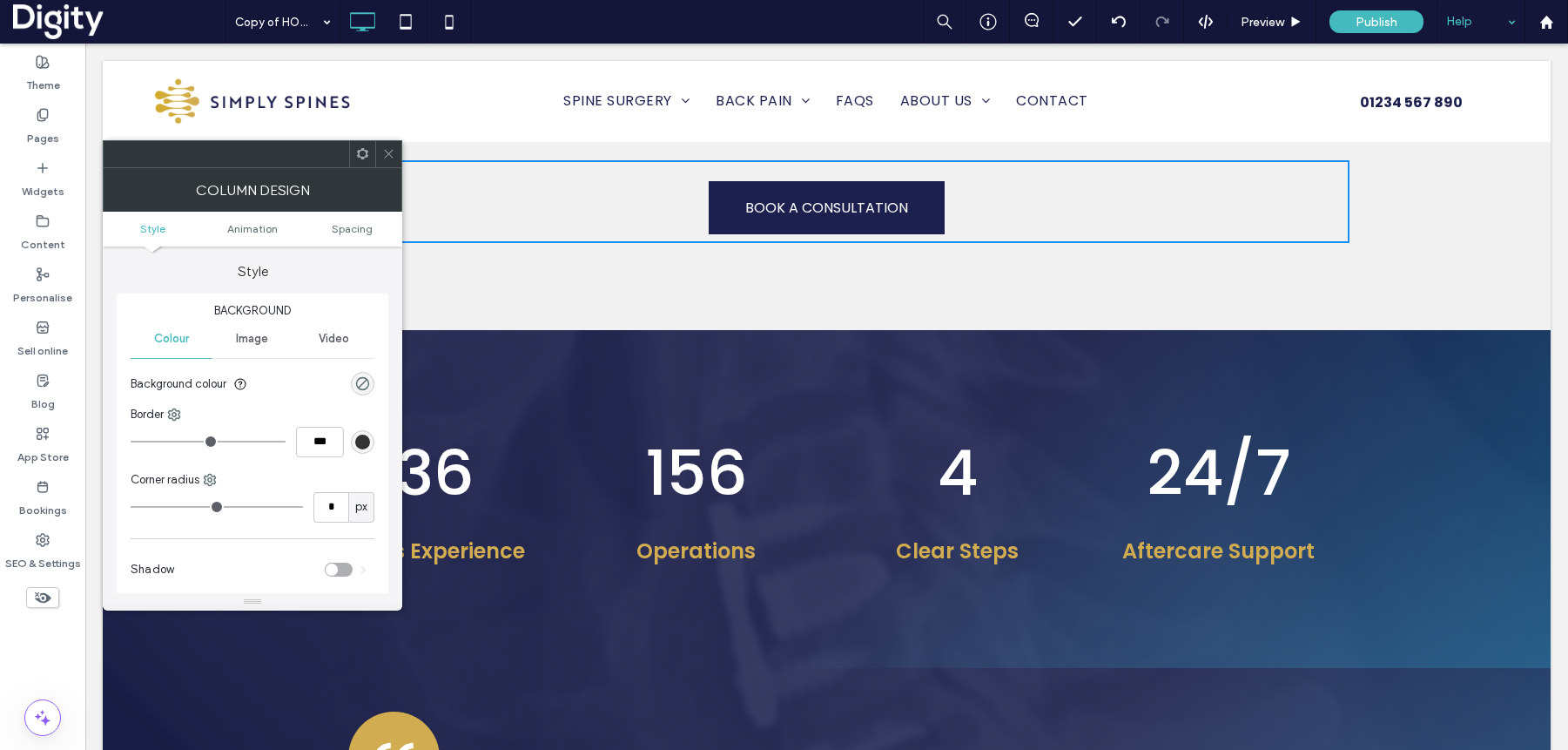
scroll to position [3130, 0]
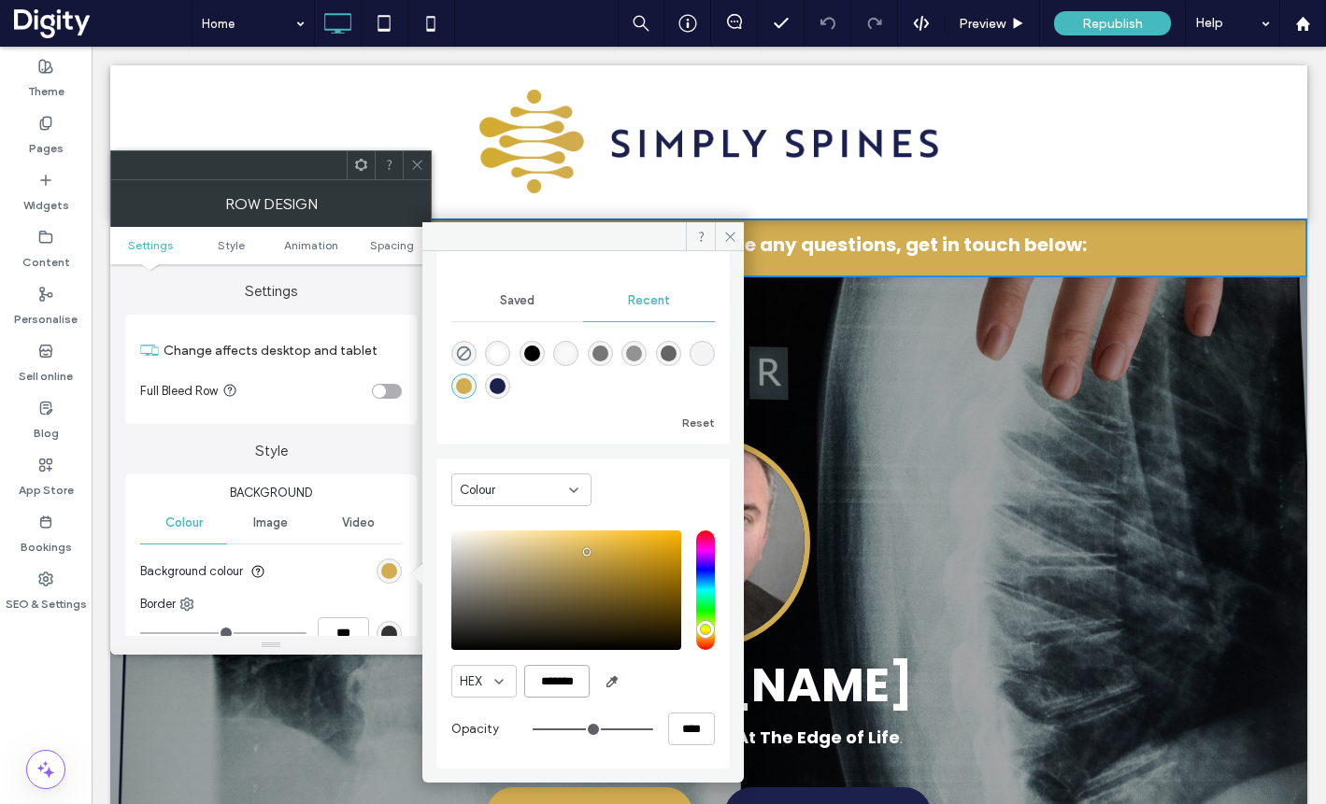
scroll to position [149, 0]
click at [1295, 29] on icon at bounding box center [1303, 24] width 16 height 16
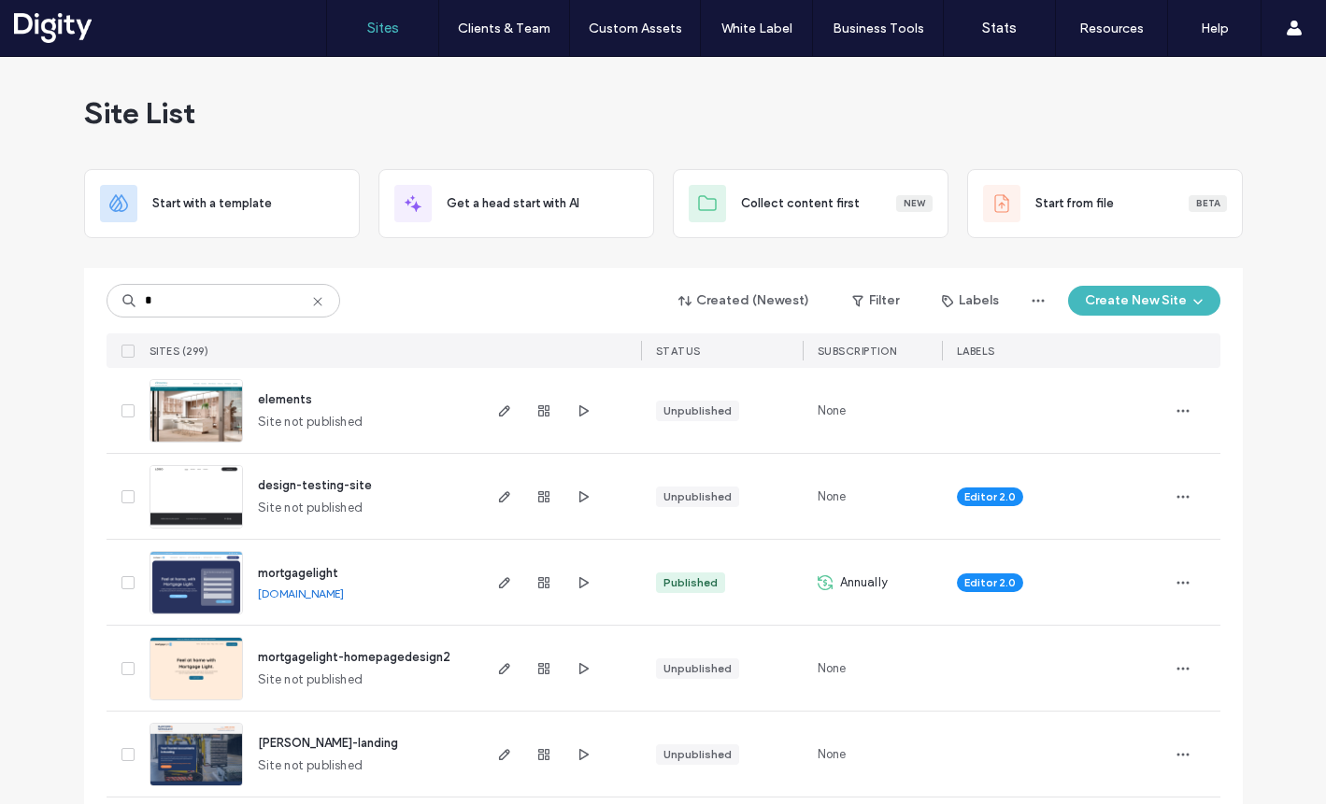
scroll to position [9, 0]
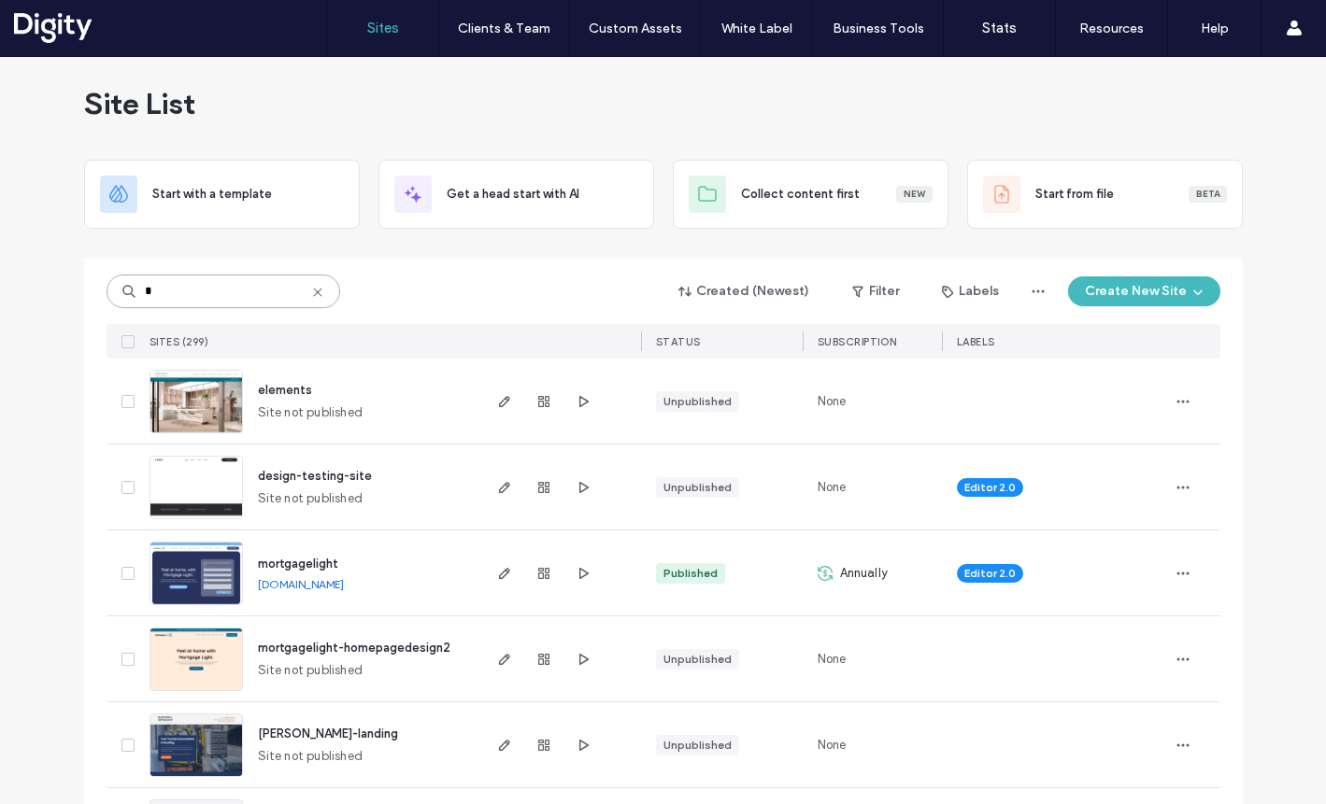
click at [206, 294] on input "*" at bounding box center [223, 292] width 234 height 34
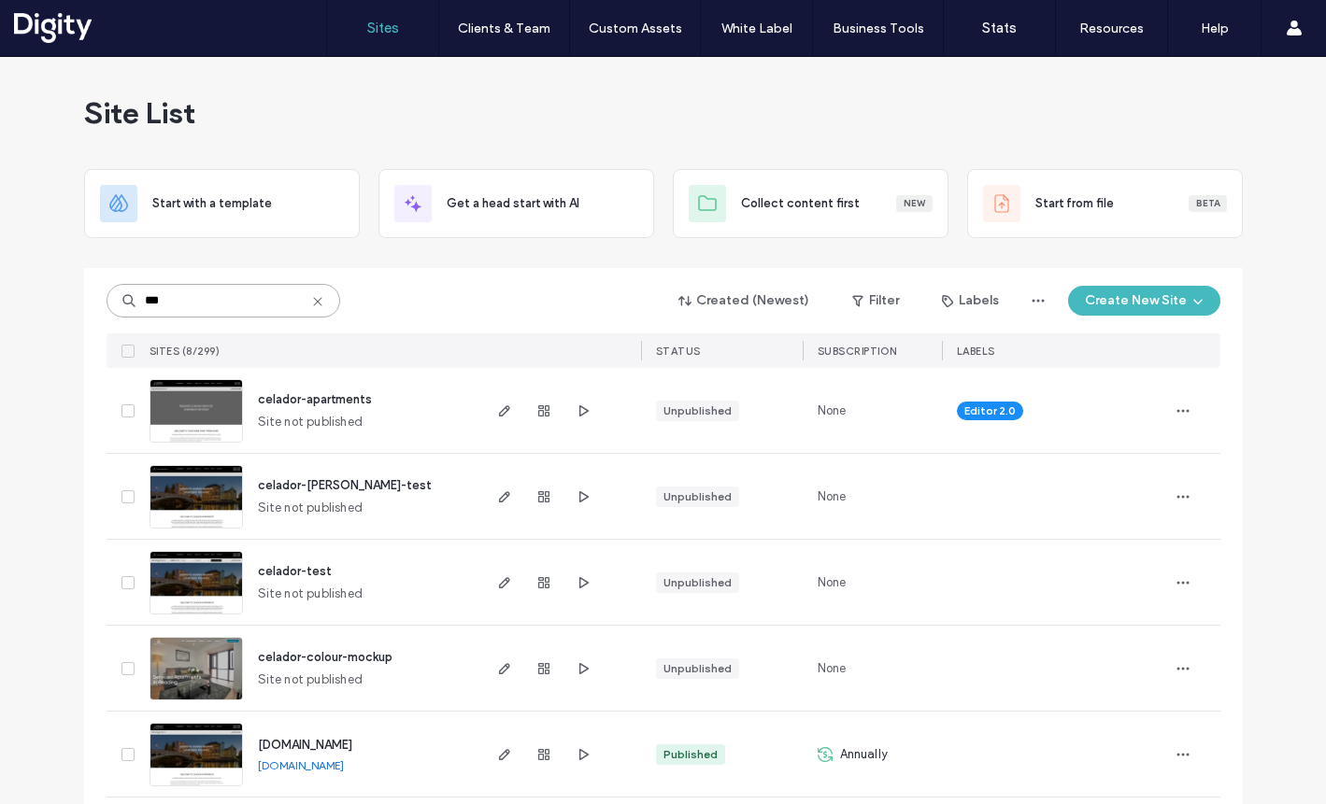
type input "***"
click at [318, 393] on span "celador-apartments" at bounding box center [315, 399] width 114 height 14
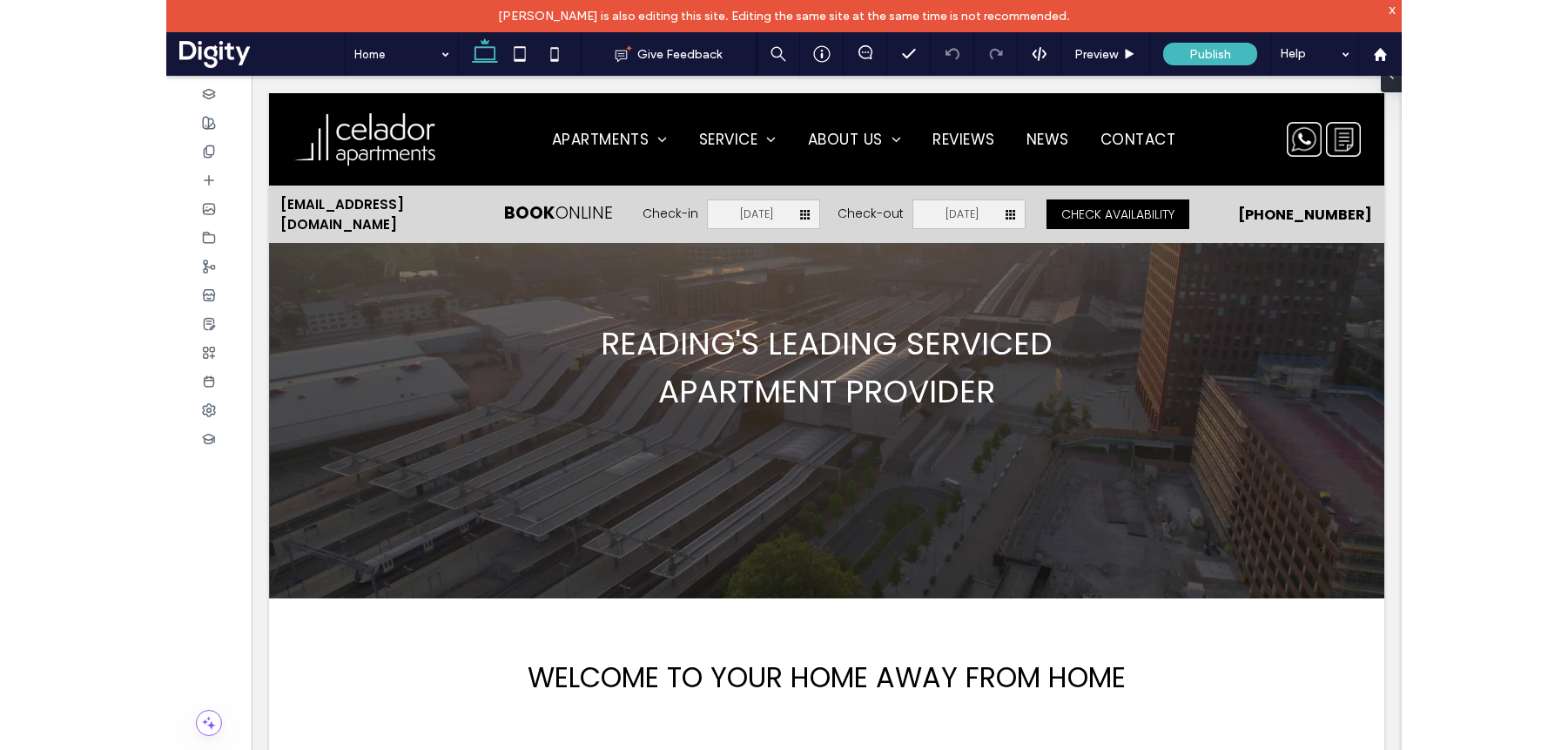
scroll to position [132, 0]
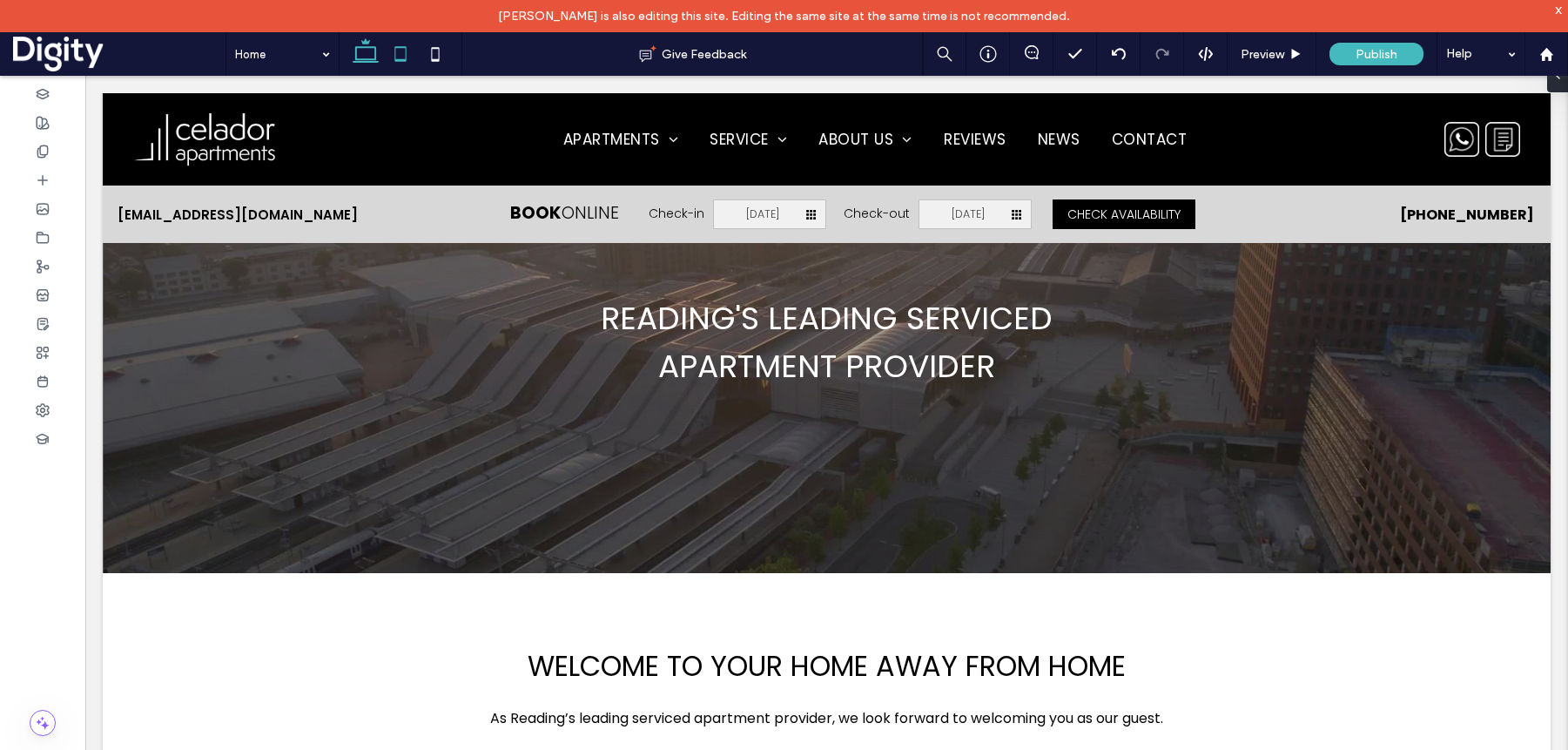
click at [404, 51] on icon at bounding box center [400, 53] width 34 height 35
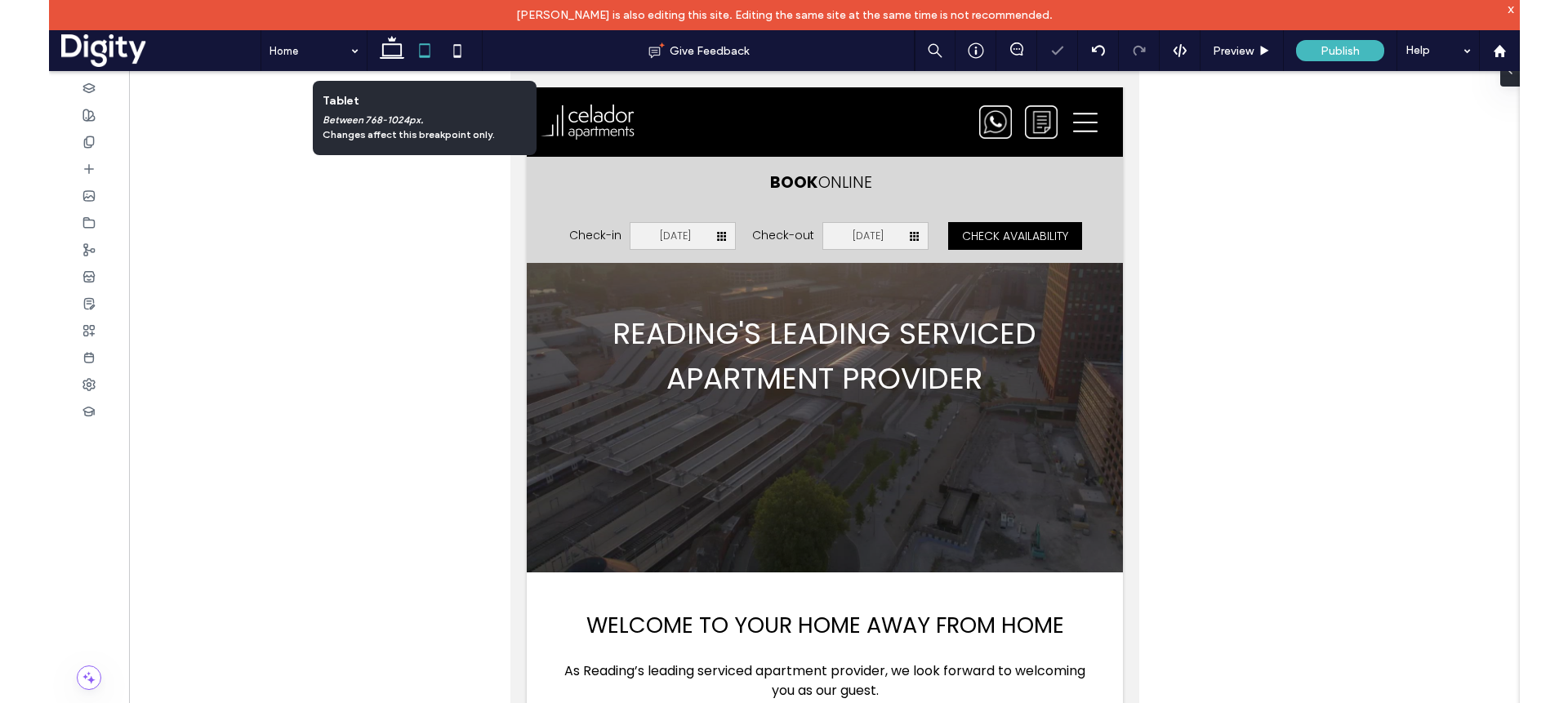
scroll to position [0, 0]
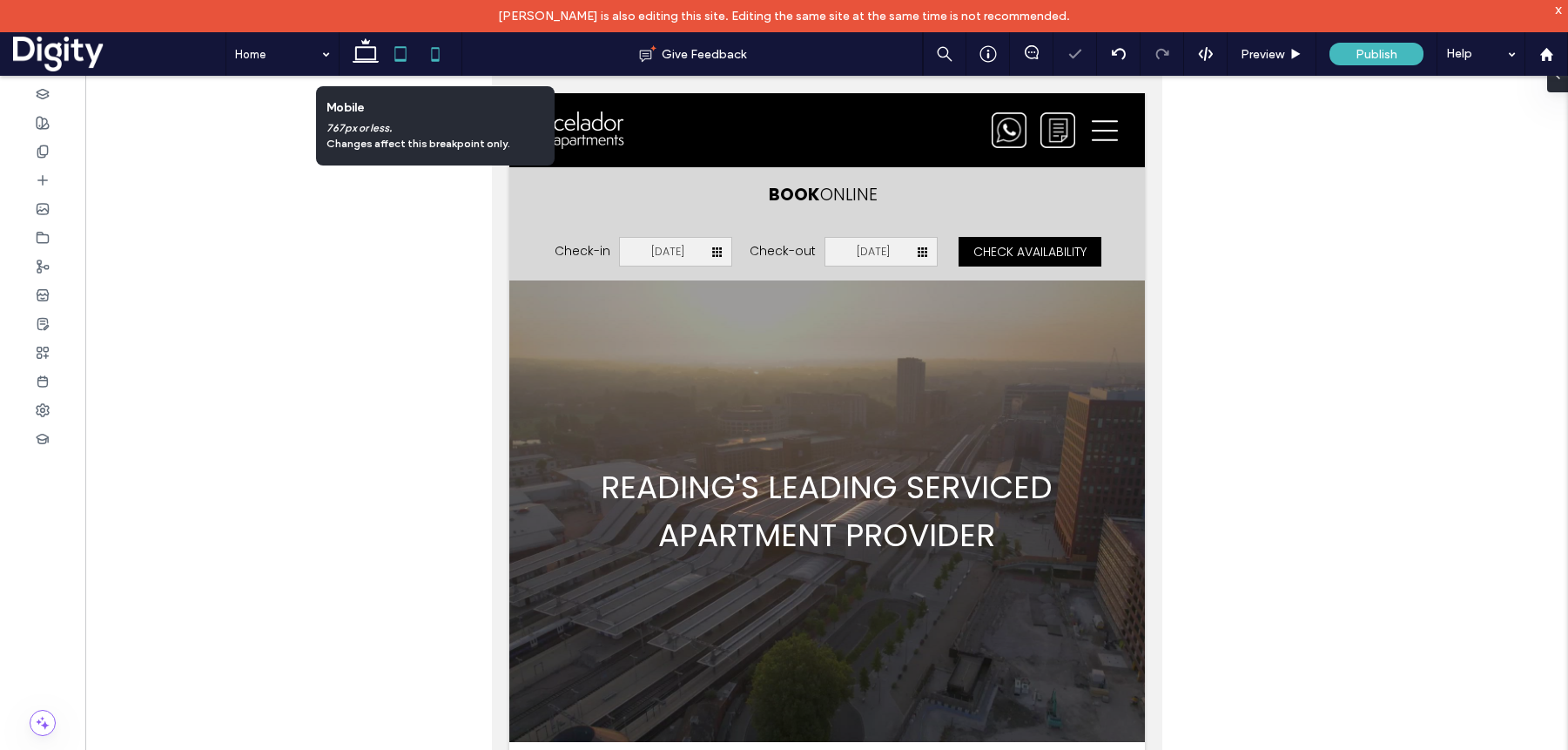
click at [435, 57] on icon at bounding box center [434, 53] width 34 height 35
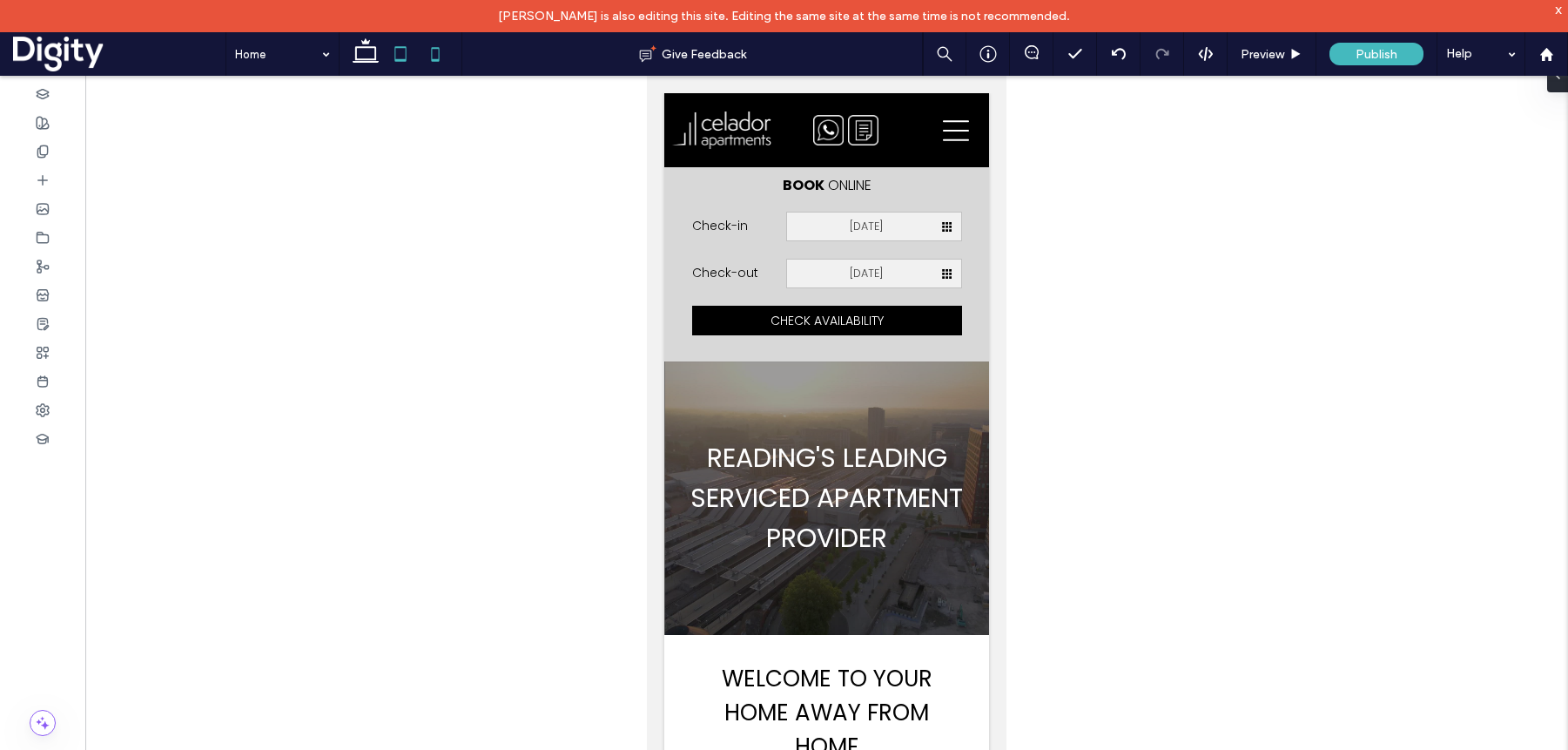
click at [407, 51] on icon at bounding box center [400, 53] width 34 height 35
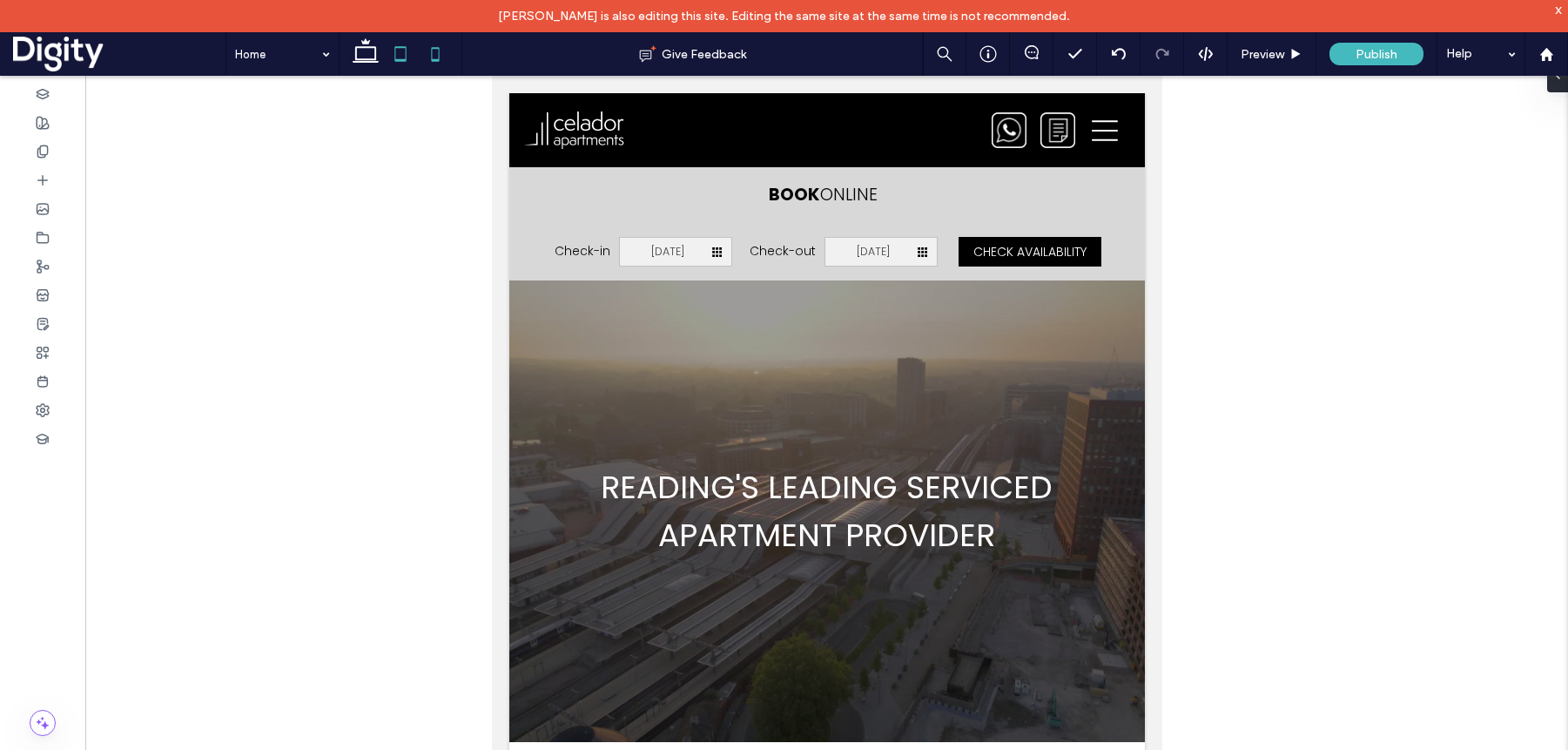
click at [435, 52] on icon at bounding box center [434, 53] width 34 height 35
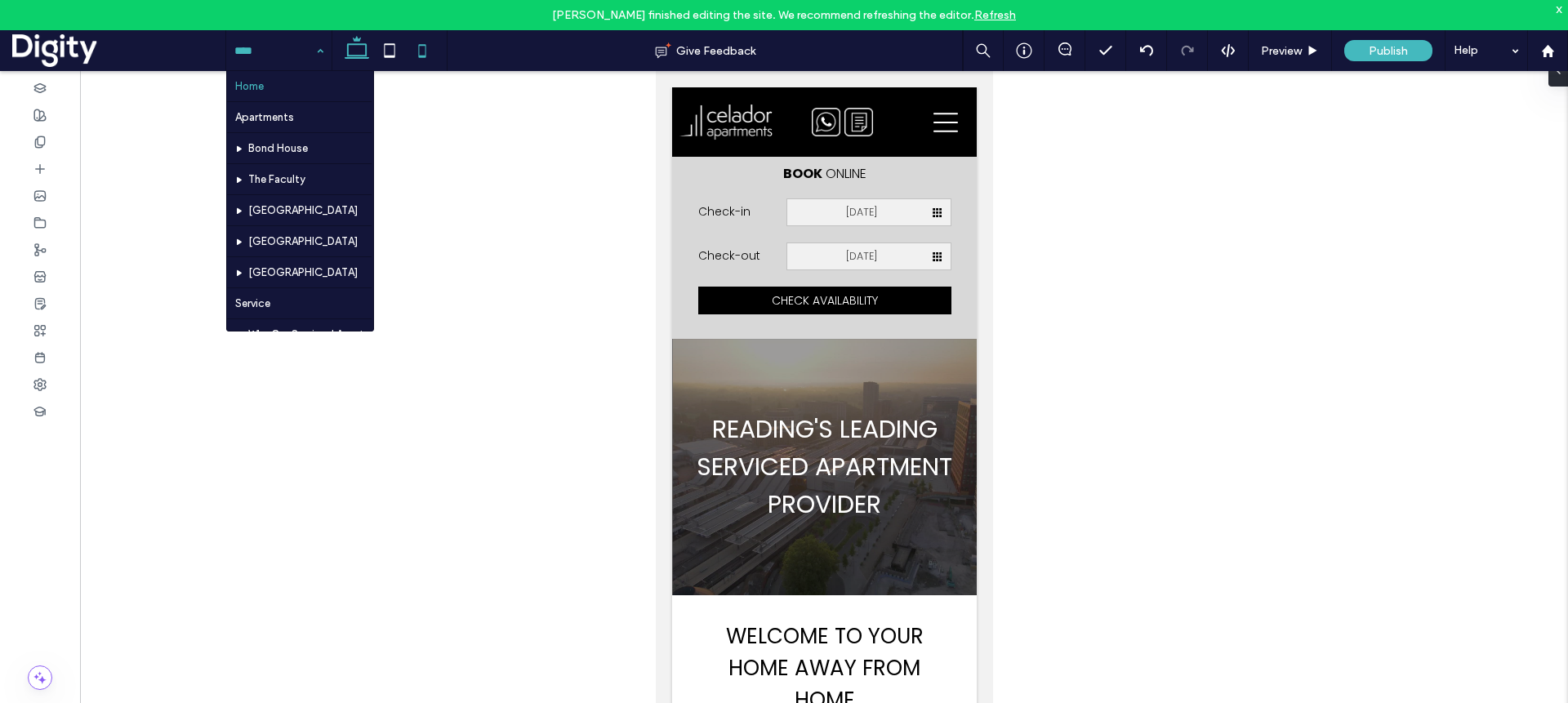
click at [350, 51] on icon at bounding box center [357, 50] width 32 height 32
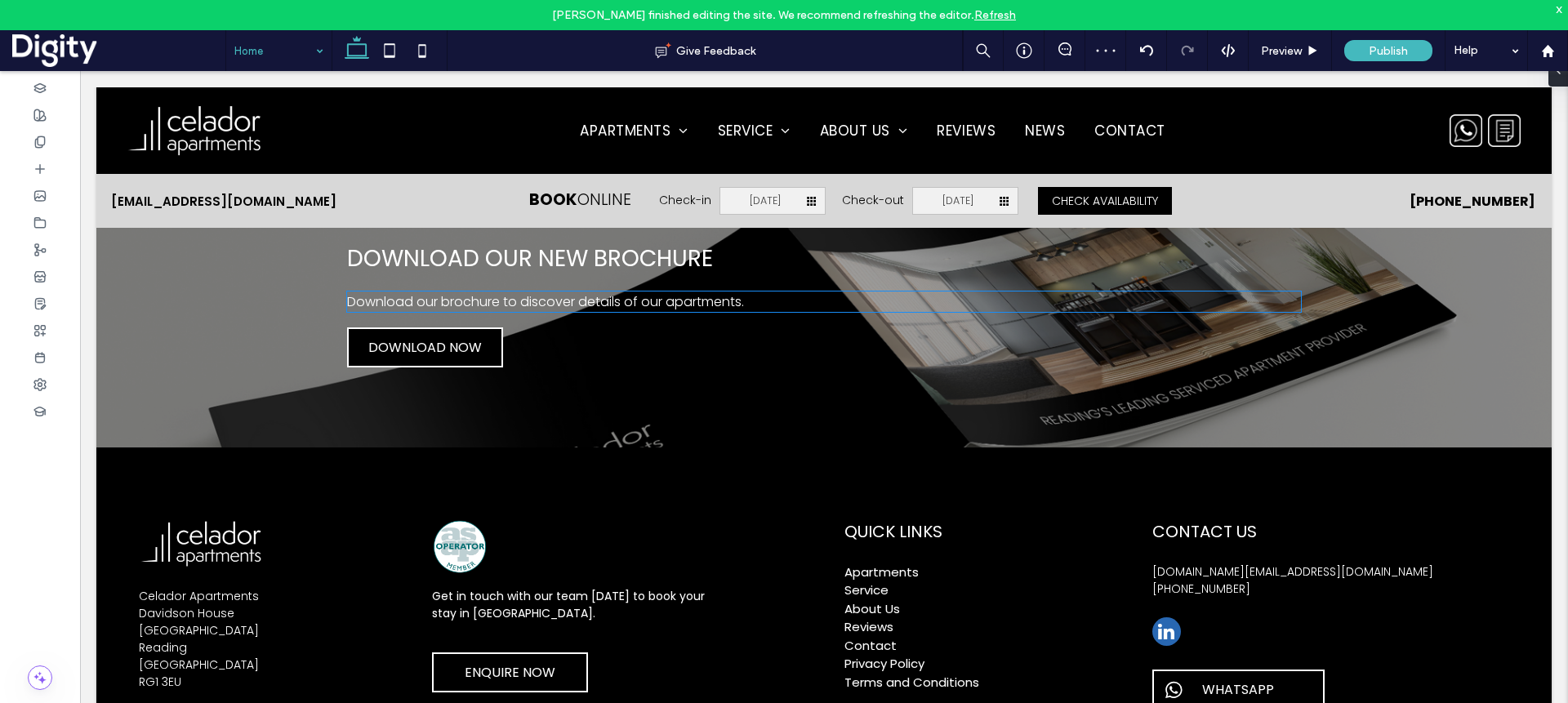
scroll to position [4688, 0]
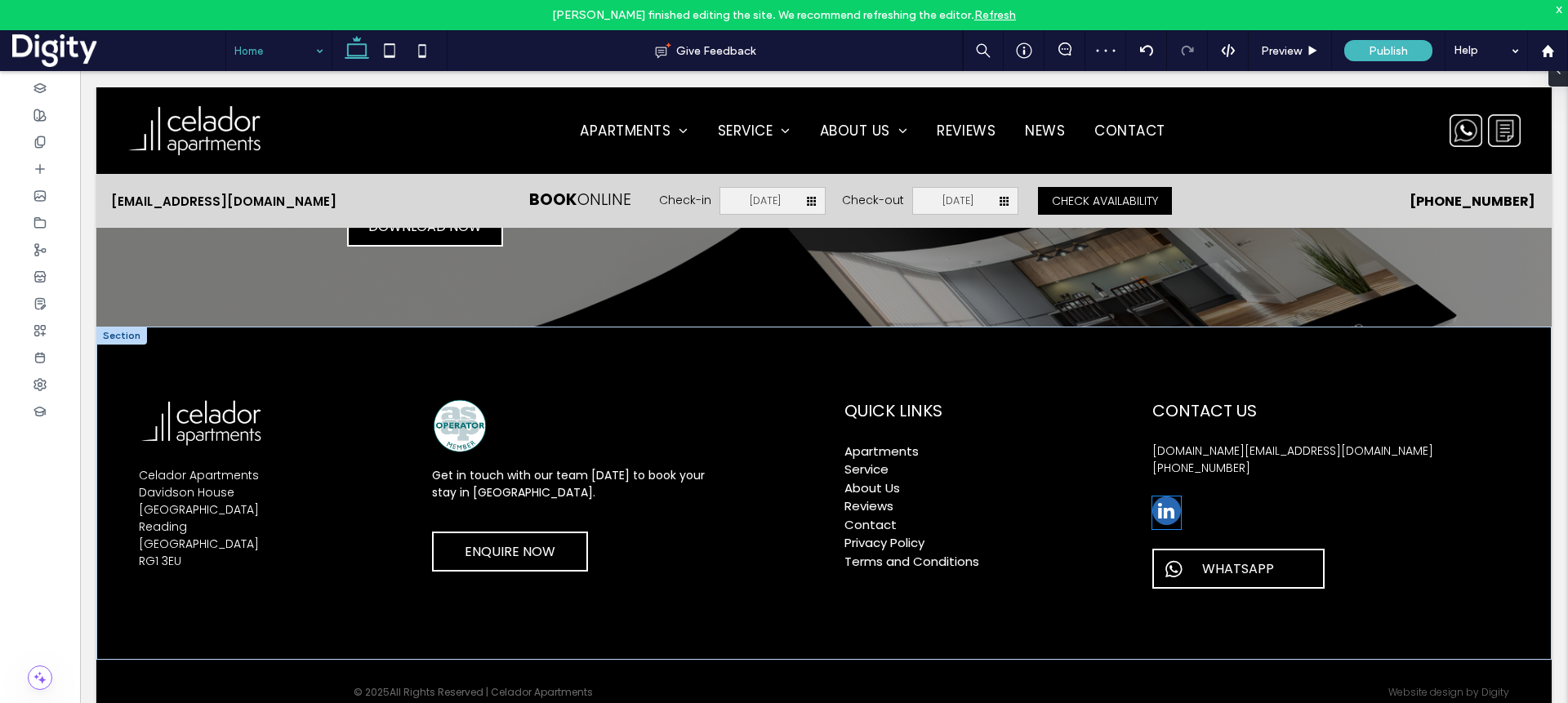
click at [1158, 516] on span "linkedin" at bounding box center [1166, 511] width 29 height 29
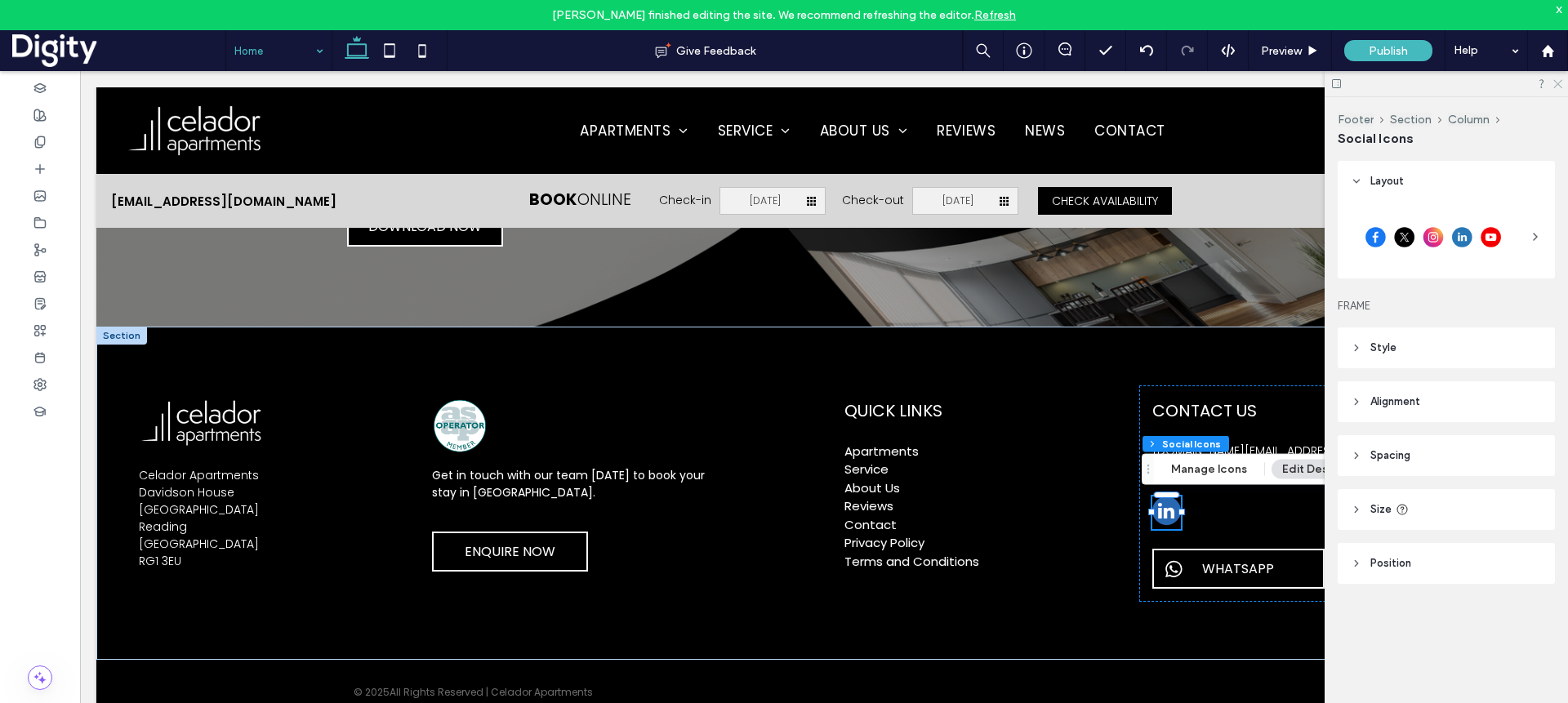
click at [1158, 80] on use at bounding box center [1558, 85] width 9 height 9
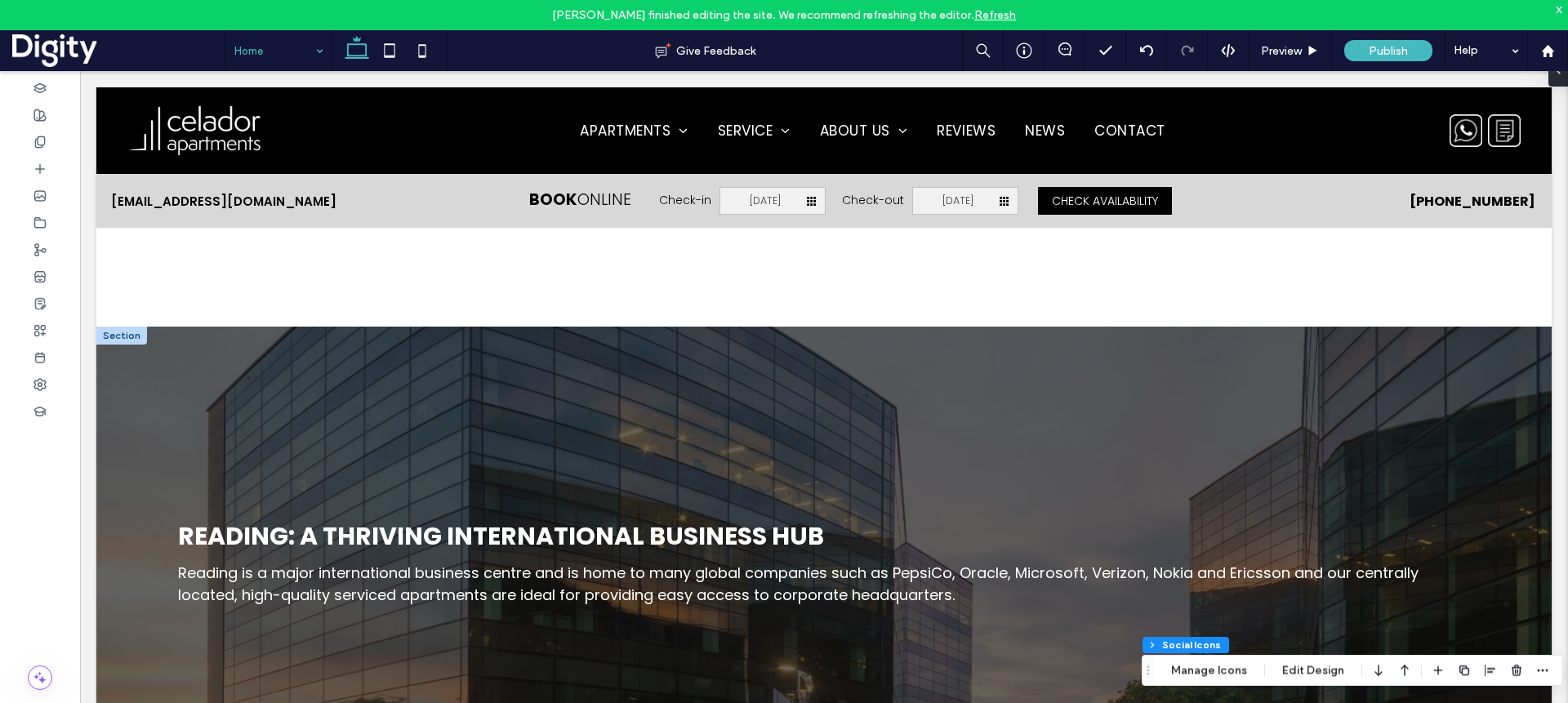
scroll to position [2466, 0]
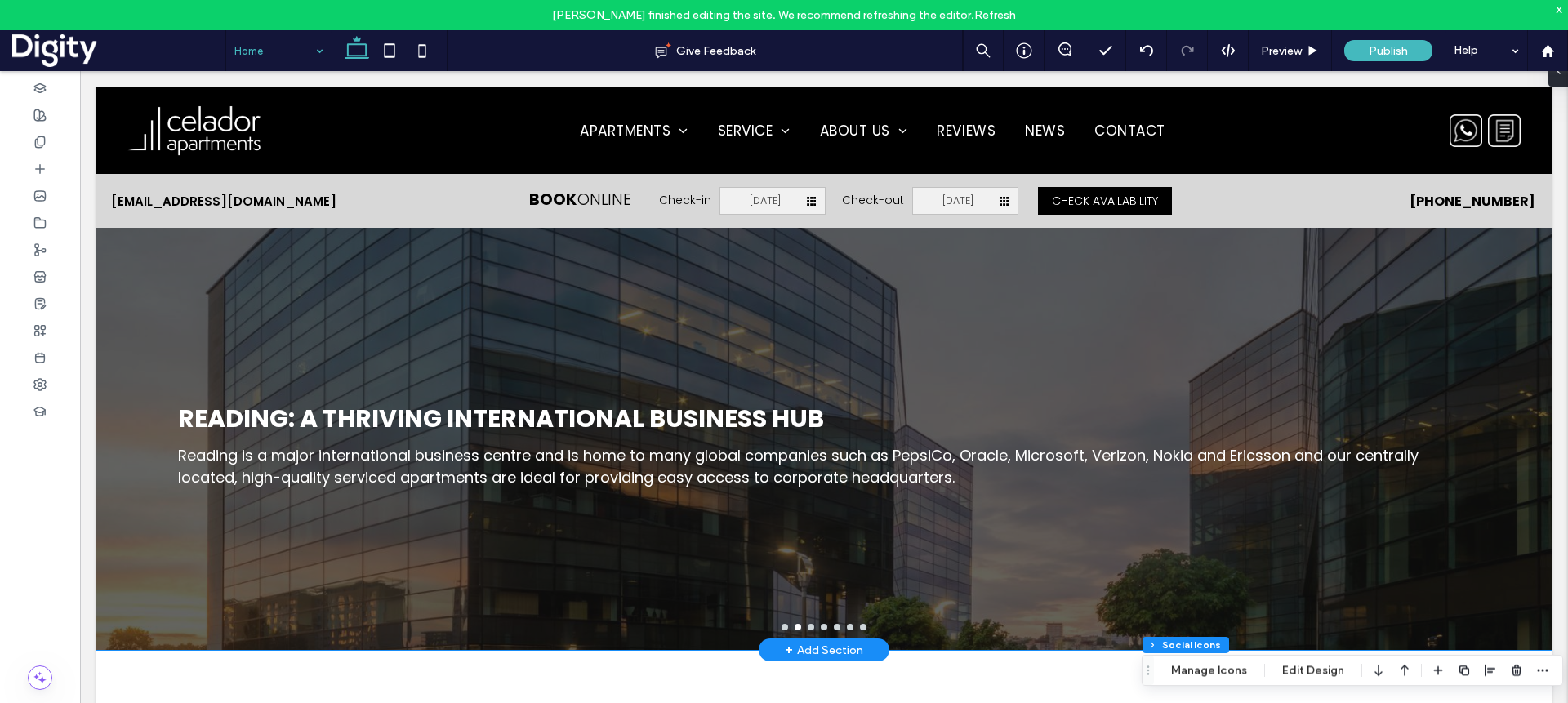
click at [813, 630] on button "go to slide 3" at bounding box center [810, 627] width 6 height 6
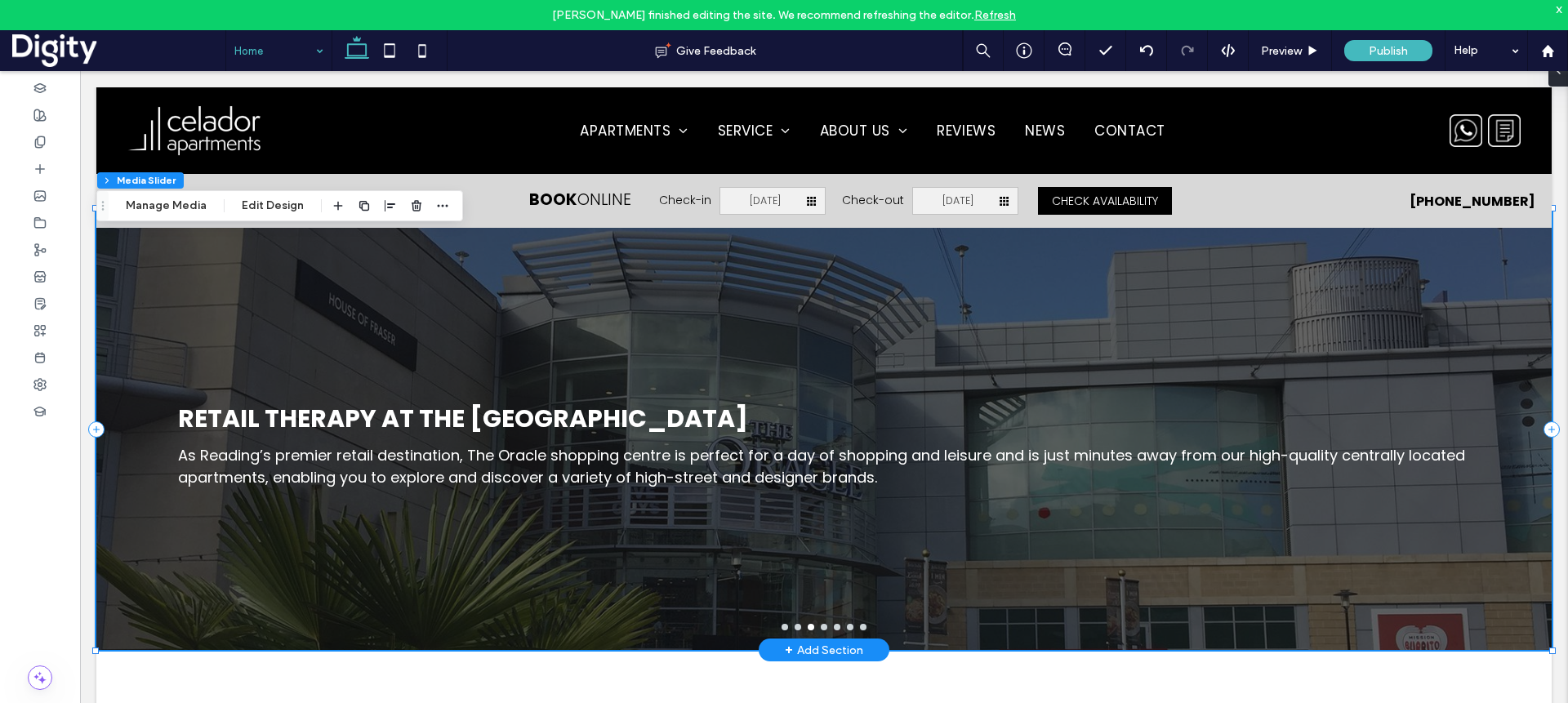
click at [825, 630] on button "go to slide 4" at bounding box center [823, 627] width 6 height 6
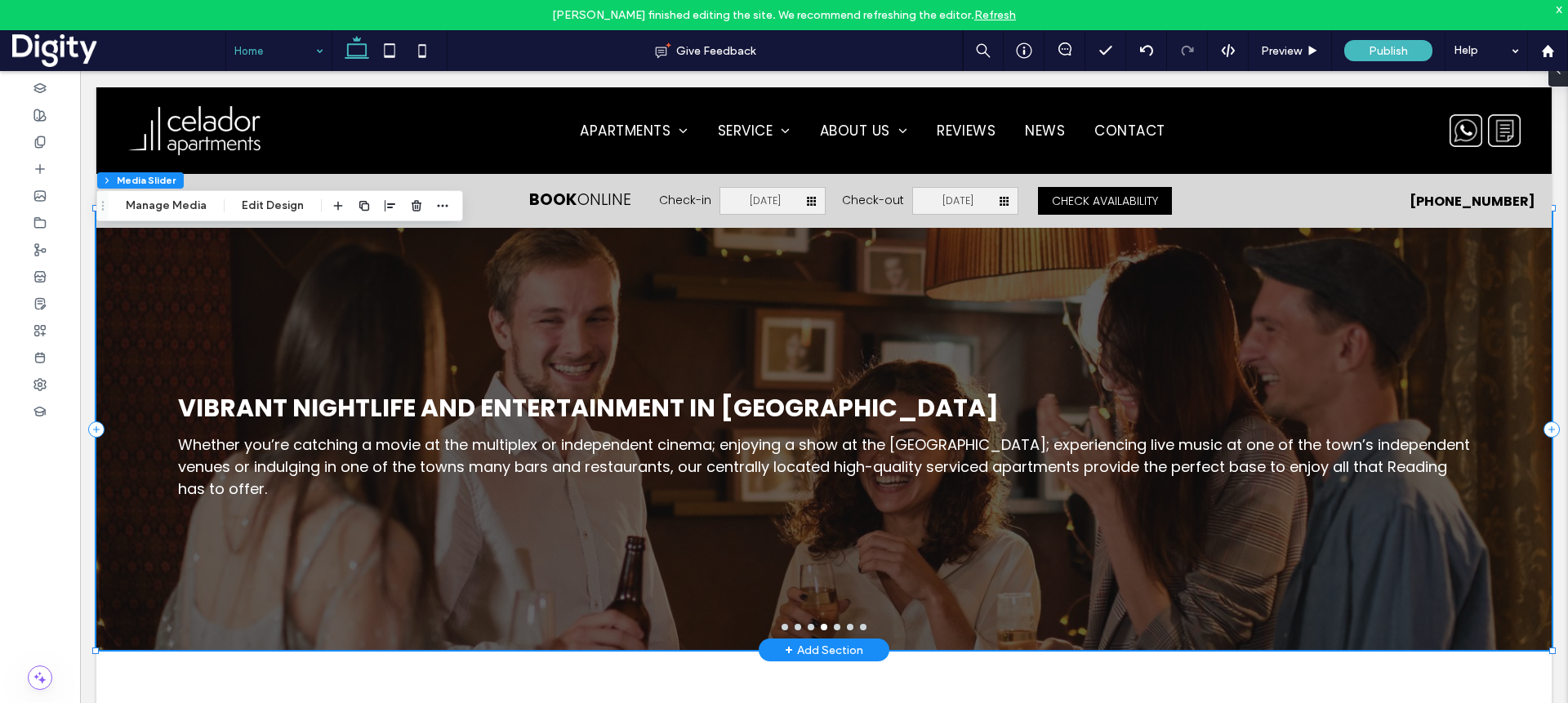
click at [837, 630] on button "go to slide 5" at bounding box center [836, 627] width 6 height 6
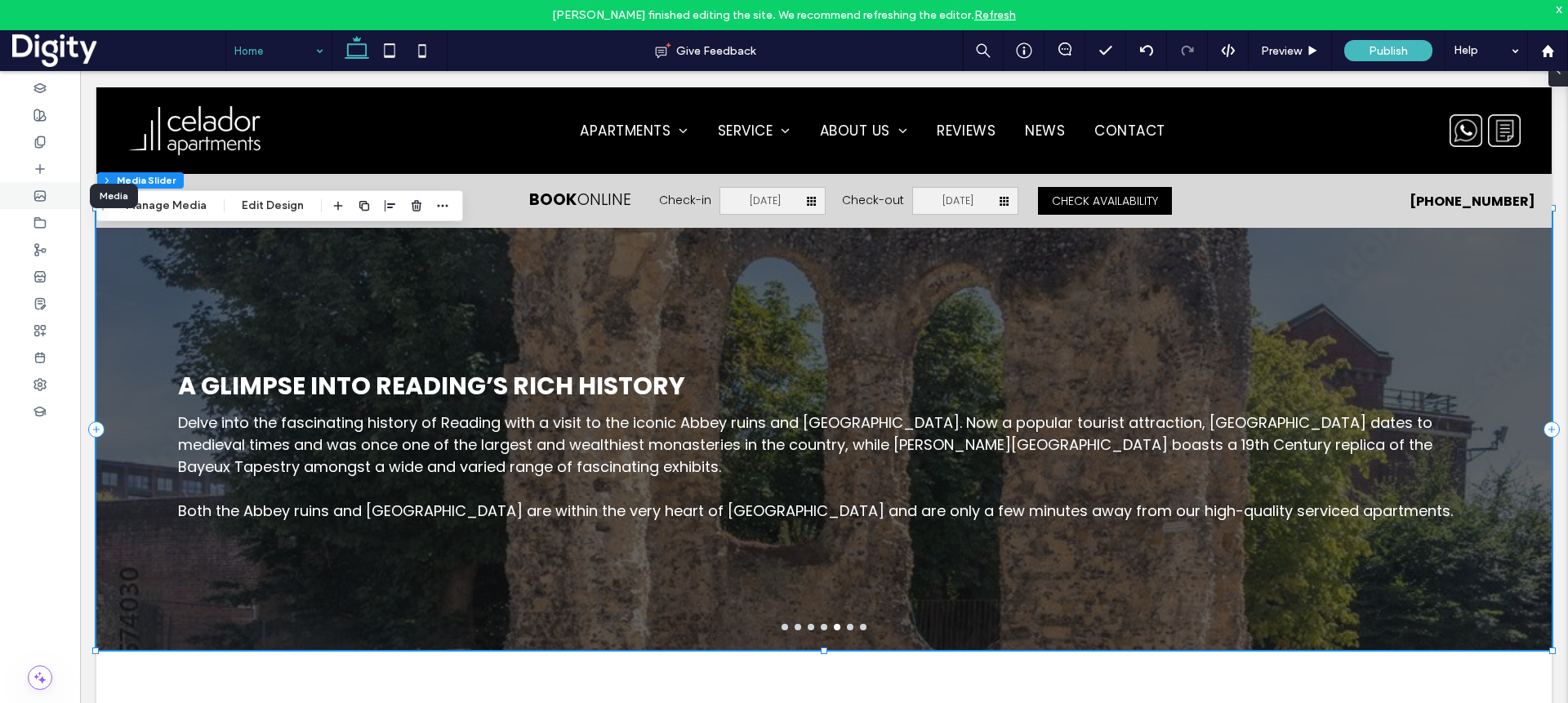
click at [40, 196] on use at bounding box center [40, 196] width 10 height 10
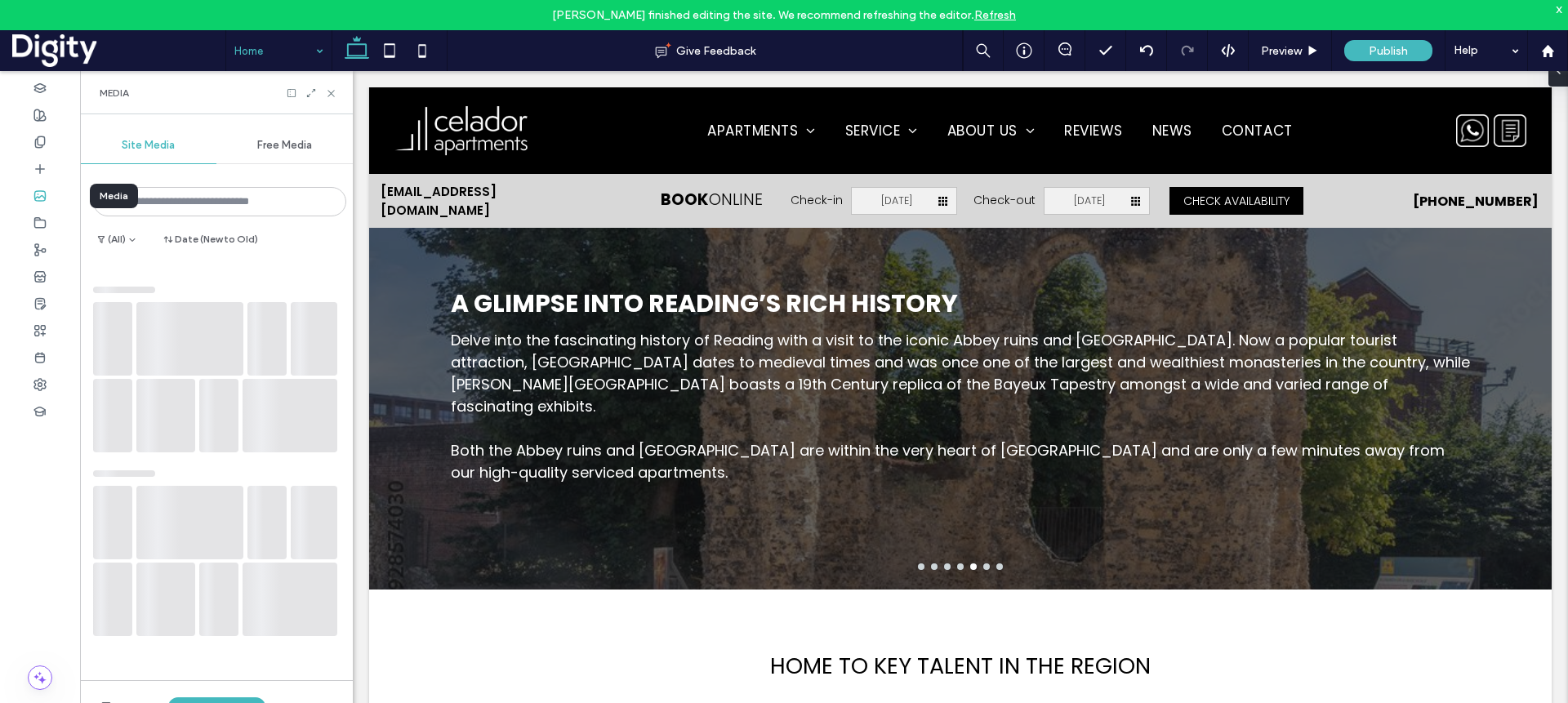
scroll to position [2384, 0]
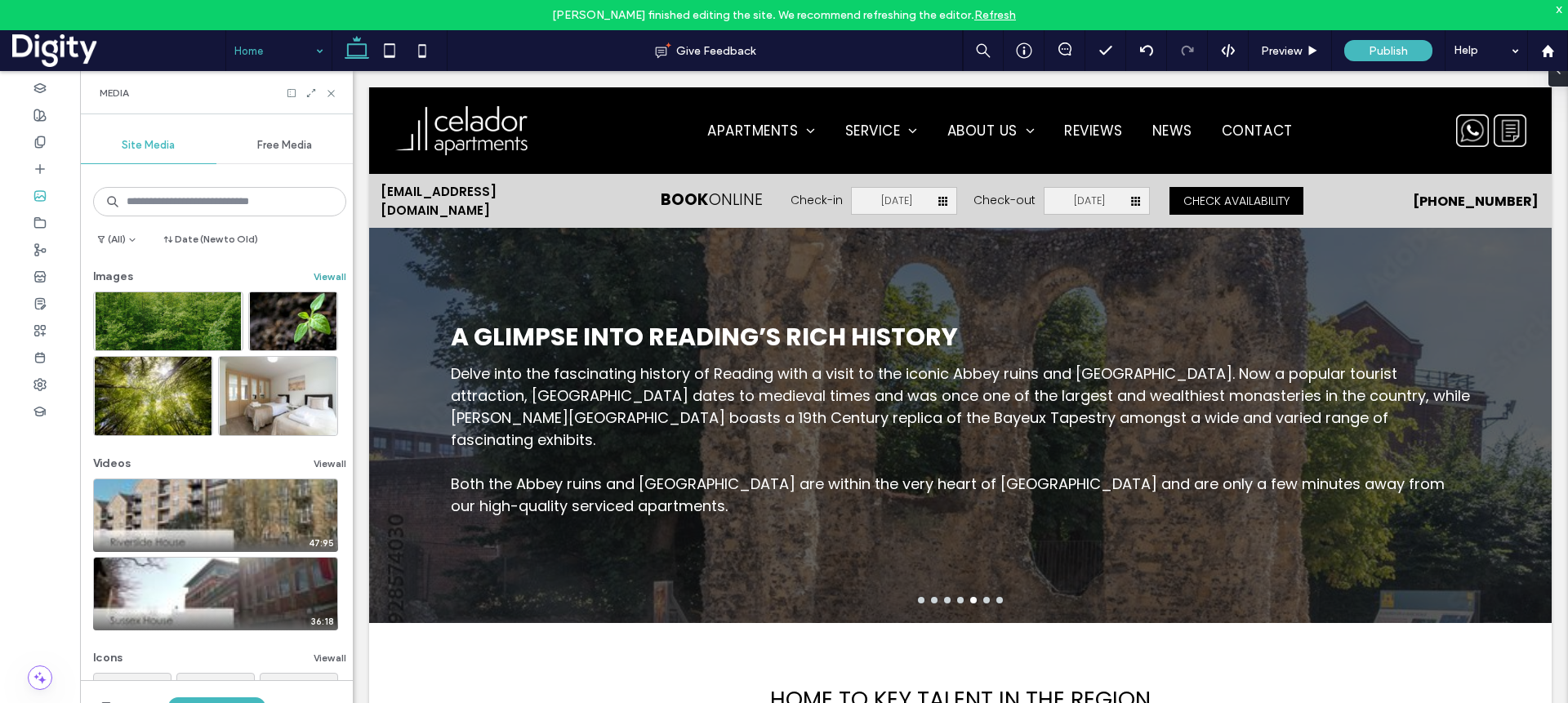
click at [325, 275] on button "View all" at bounding box center [330, 276] width 32 height 19
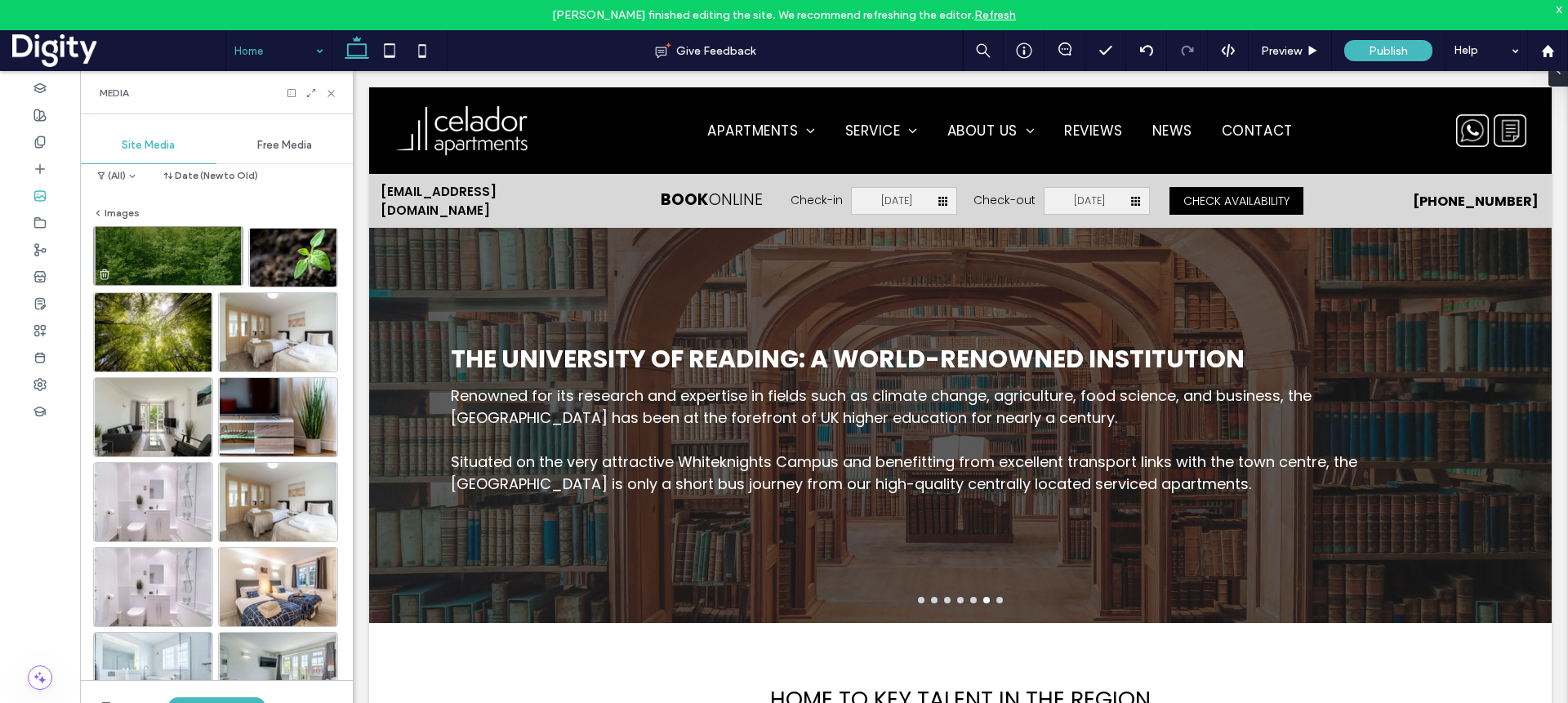
scroll to position [0, 0]
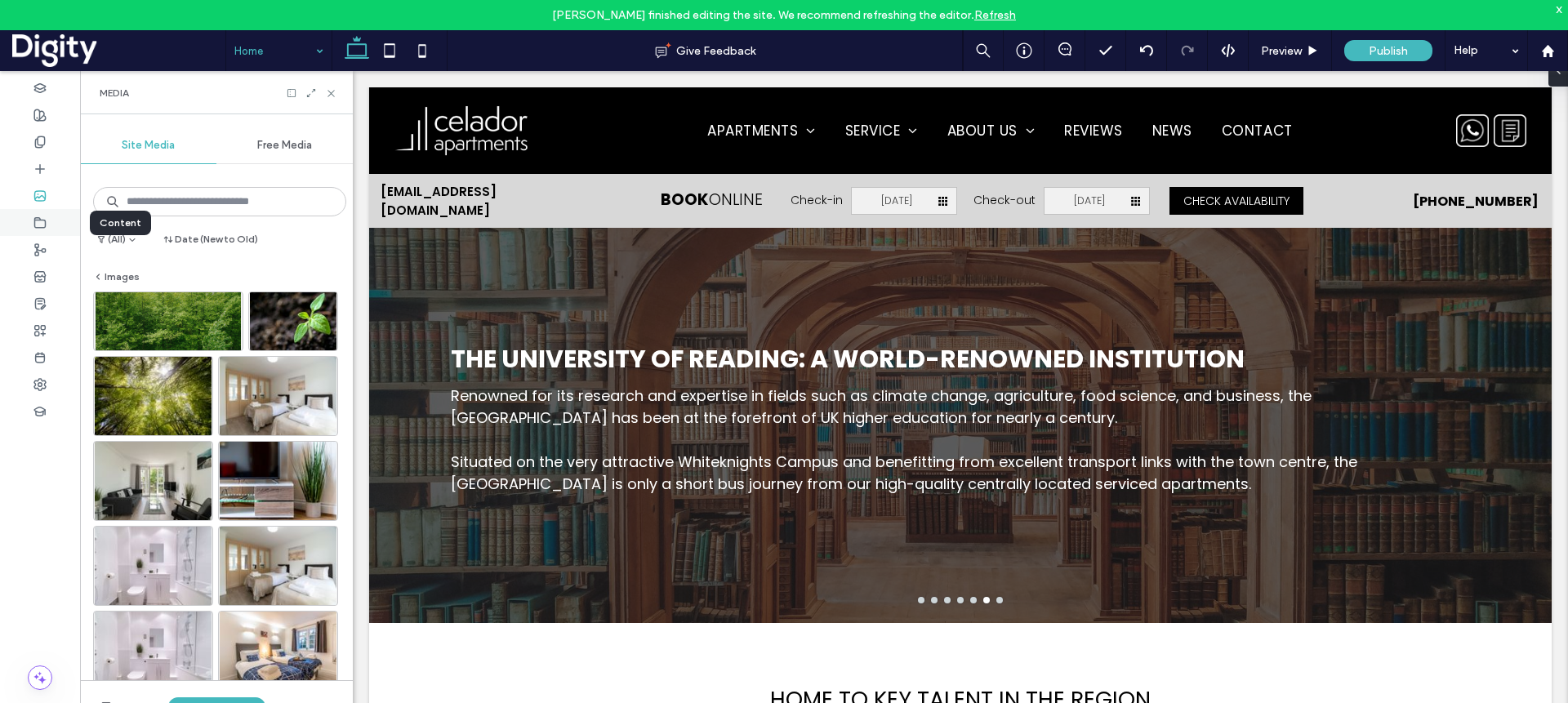
click at [44, 226] on icon at bounding box center [39, 223] width 13 height 13
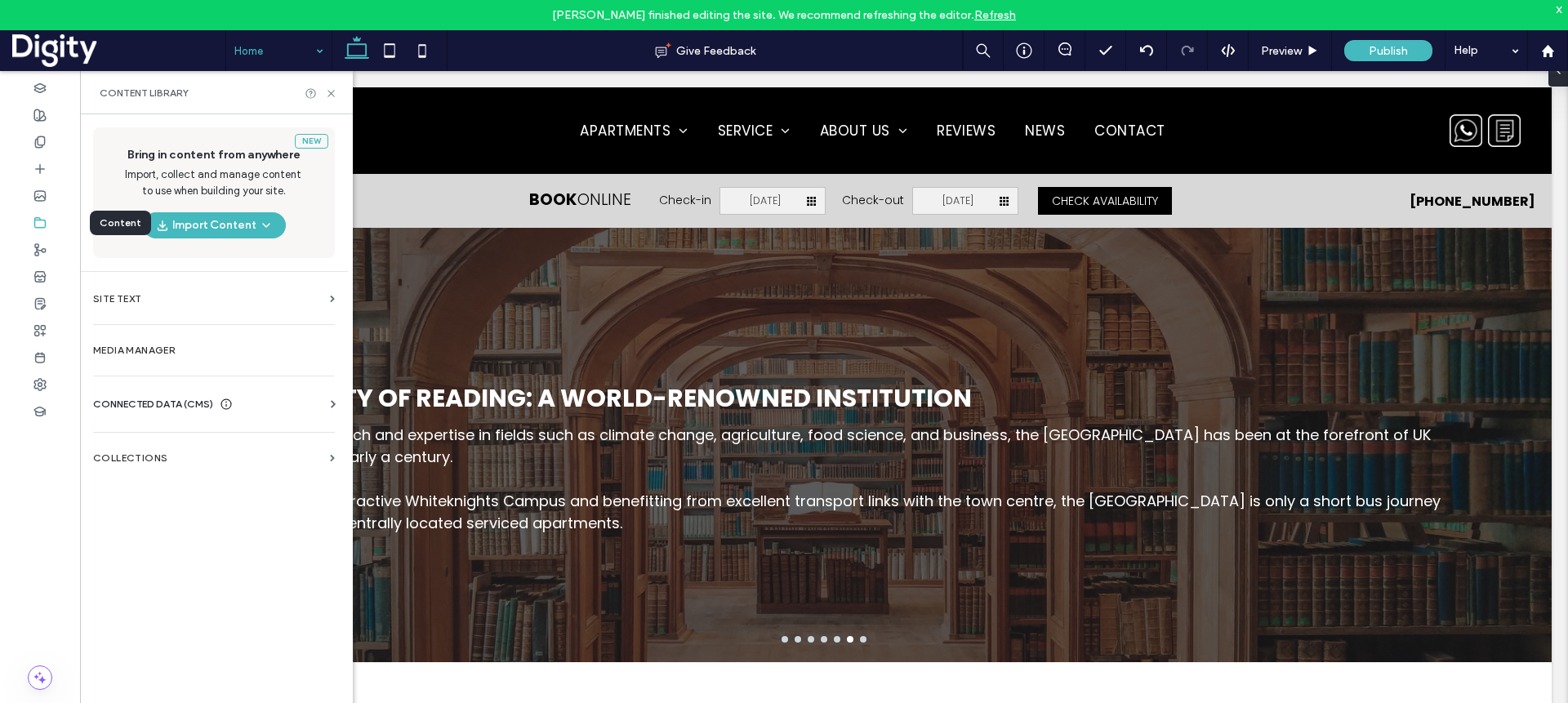
scroll to position [2466, 0]
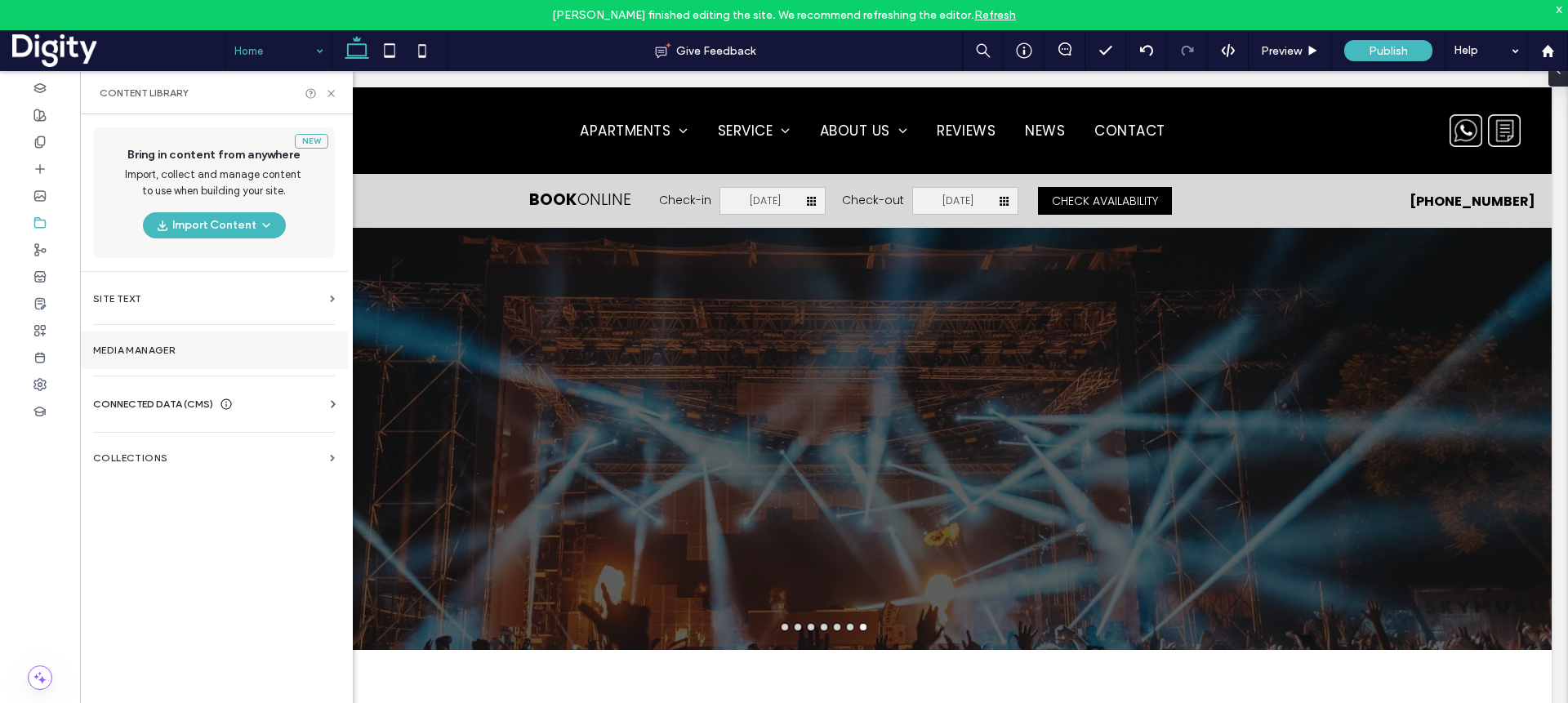
click at [143, 355] on label "Media Manager" at bounding box center [213, 350] width 242 height 11
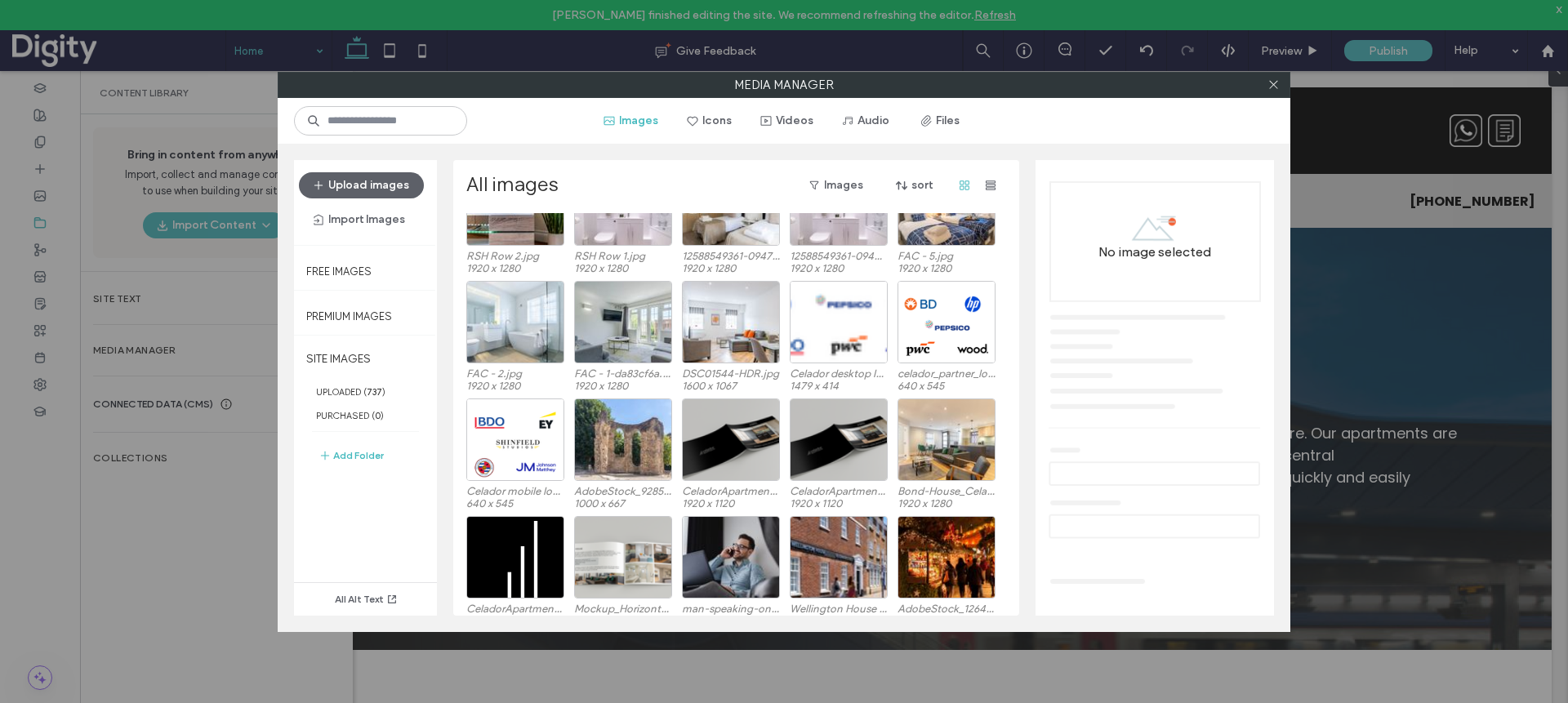
scroll to position [199, 0]
click at [629, 476] on div "Select" at bounding box center [623, 441] width 98 height 82
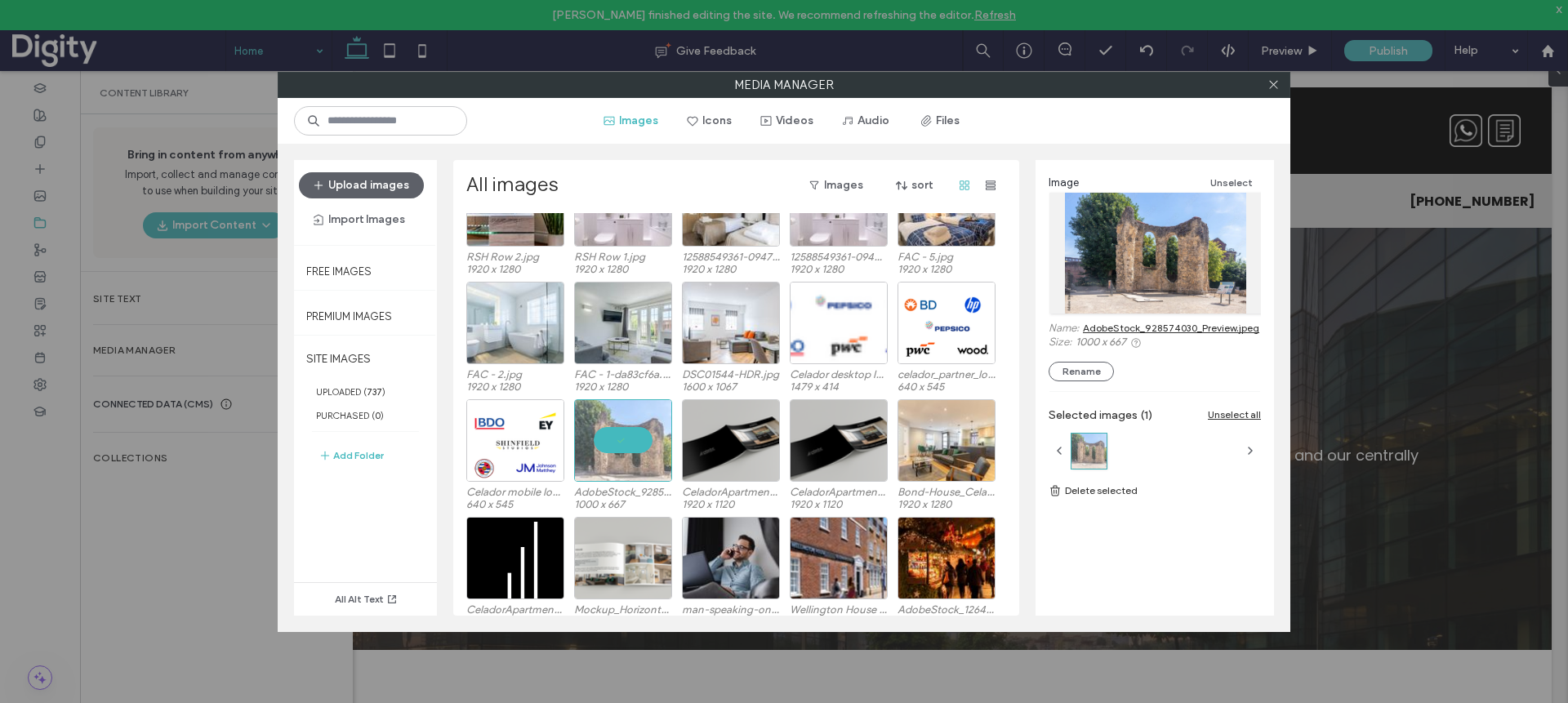
click at [1158, 327] on link "AdobeStock_928574030_Preview.jpeg" at bounding box center [1171, 328] width 177 height 12
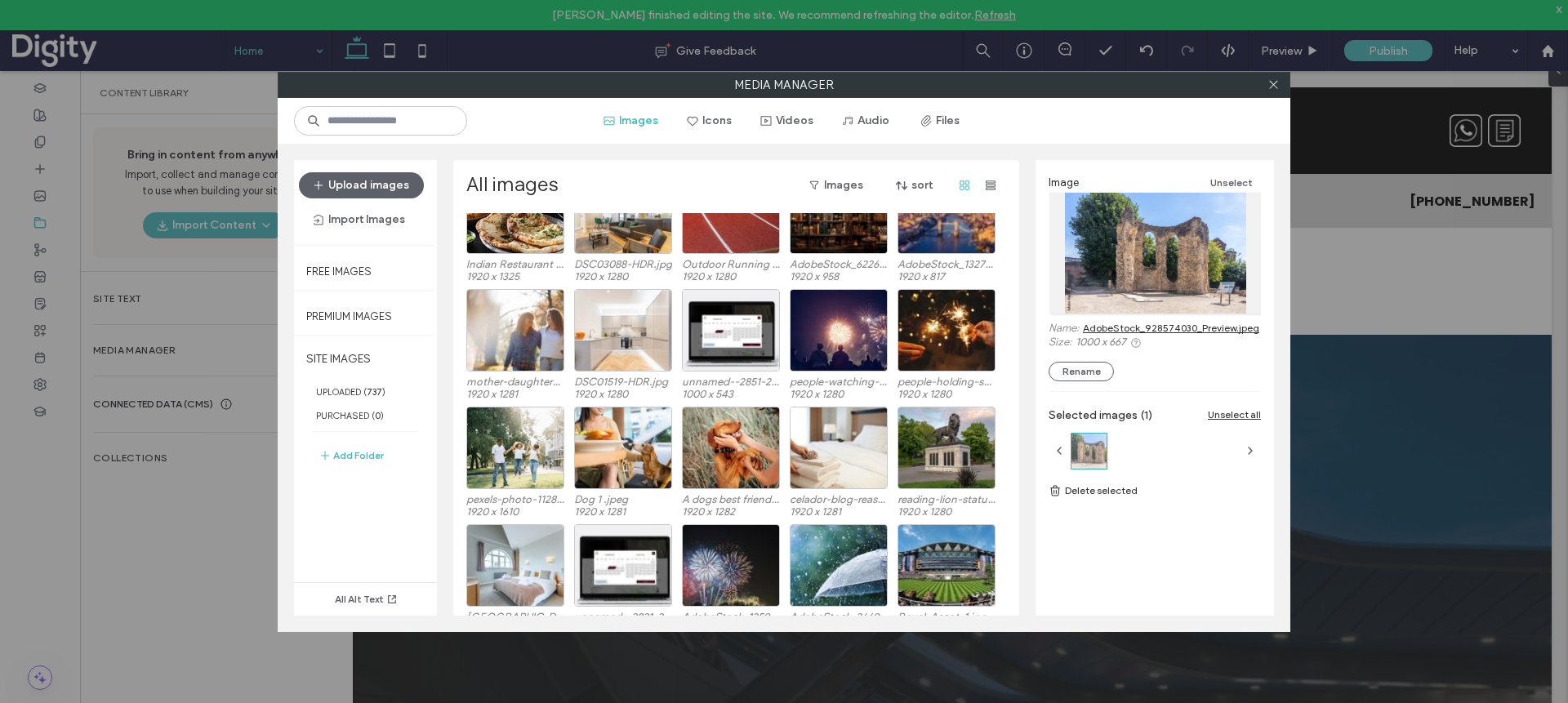
scroll to position [1880, 0]
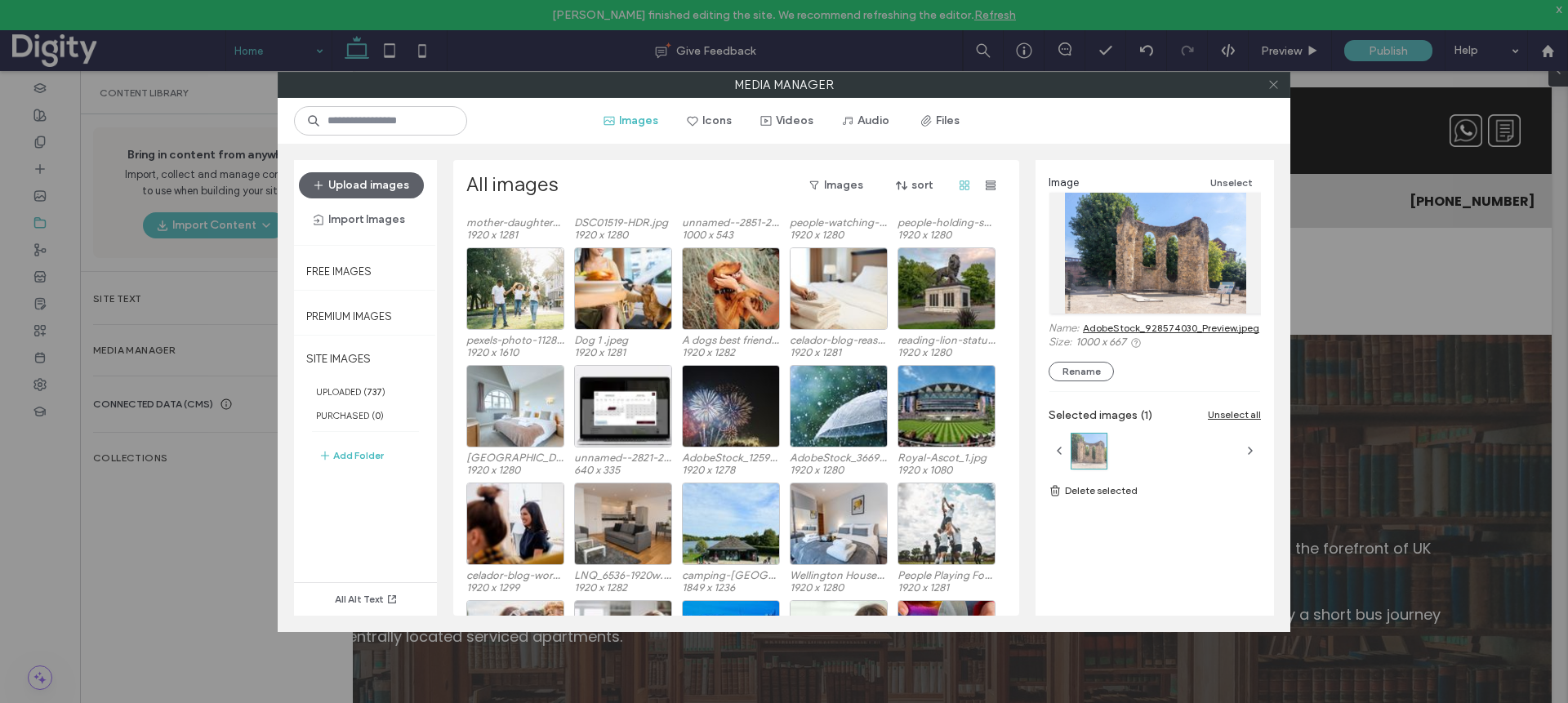
click at [1158, 83] on use at bounding box center [1273, 84] width 8 height 8
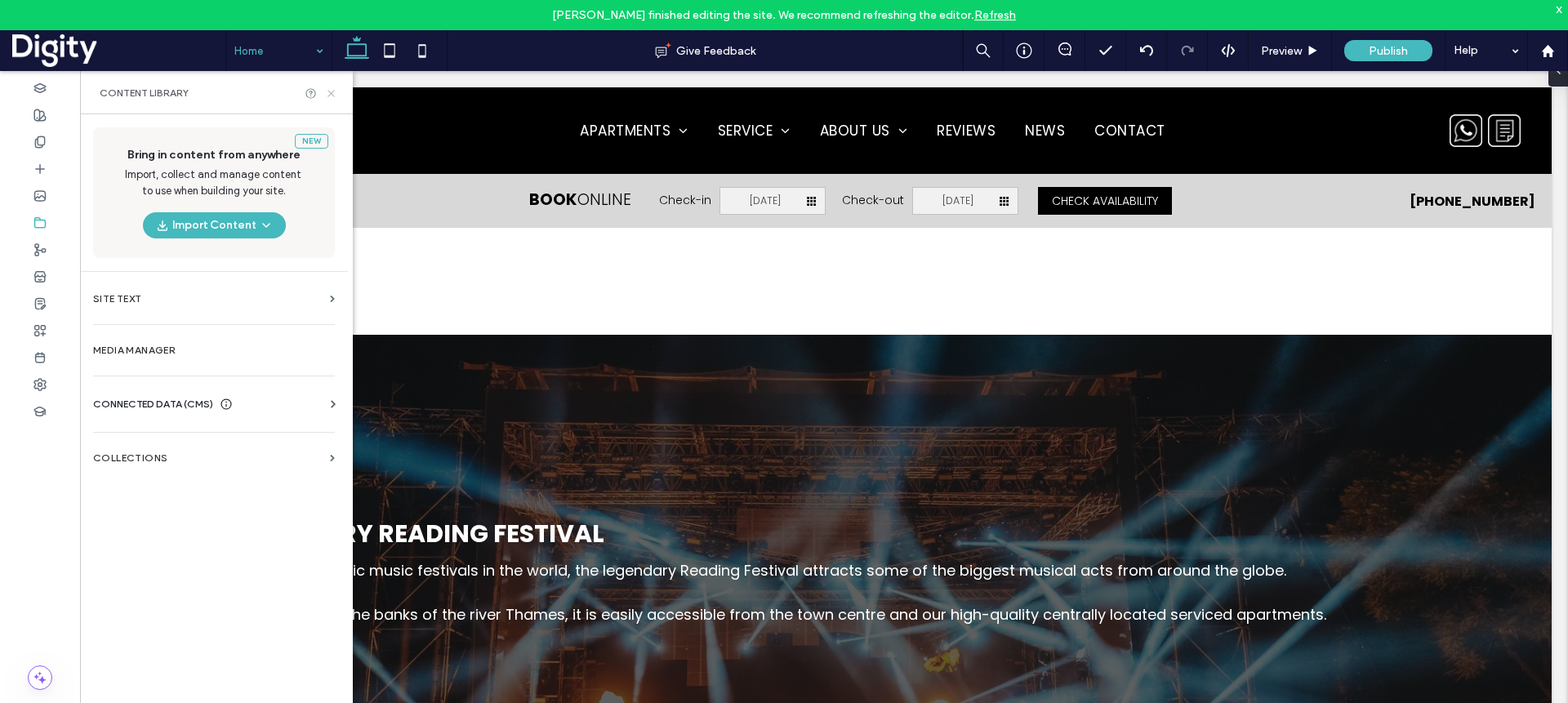
click at [334, 94] on icon at bounding box center [331, 94] width 12 height 12
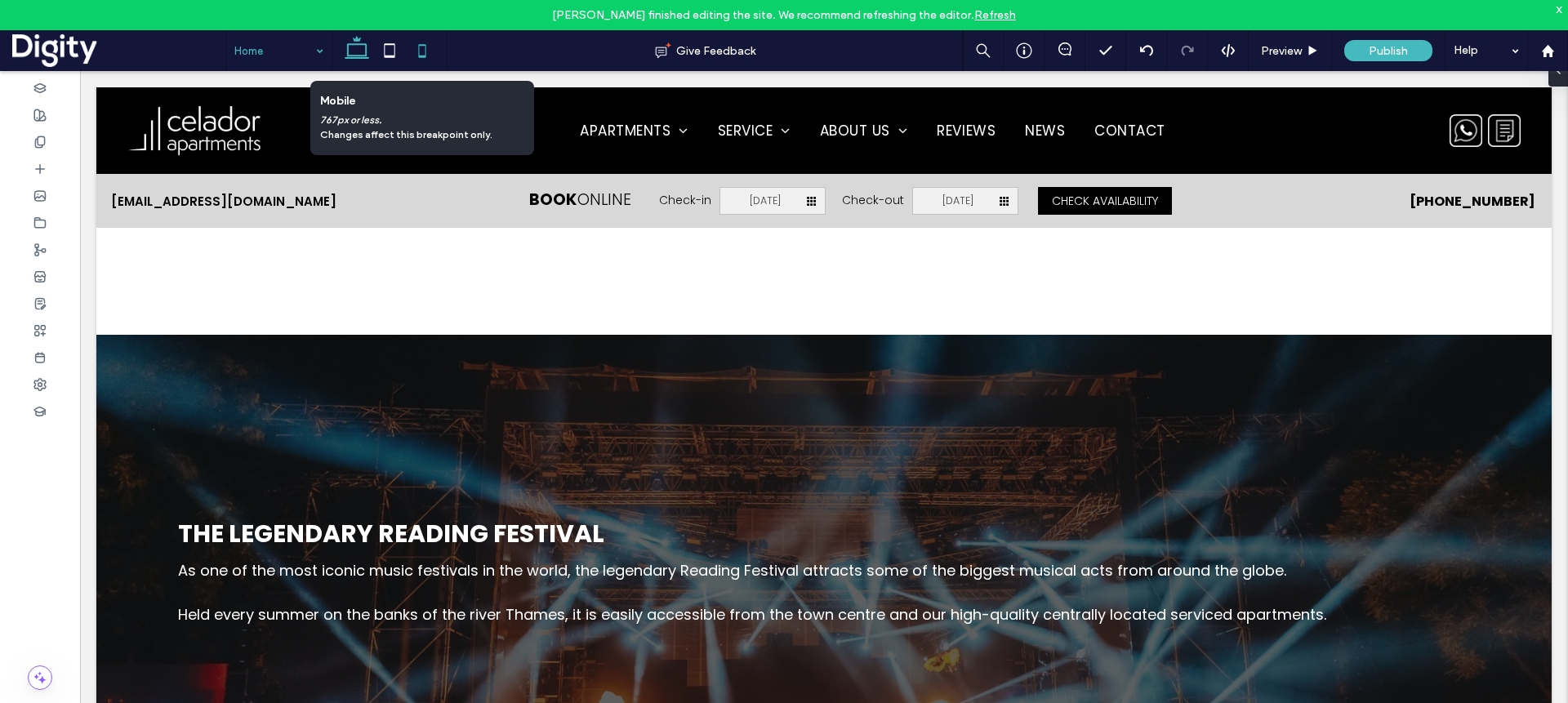
click at [427, 45] on icon at bounding box center [421, 50] width 32 height 32
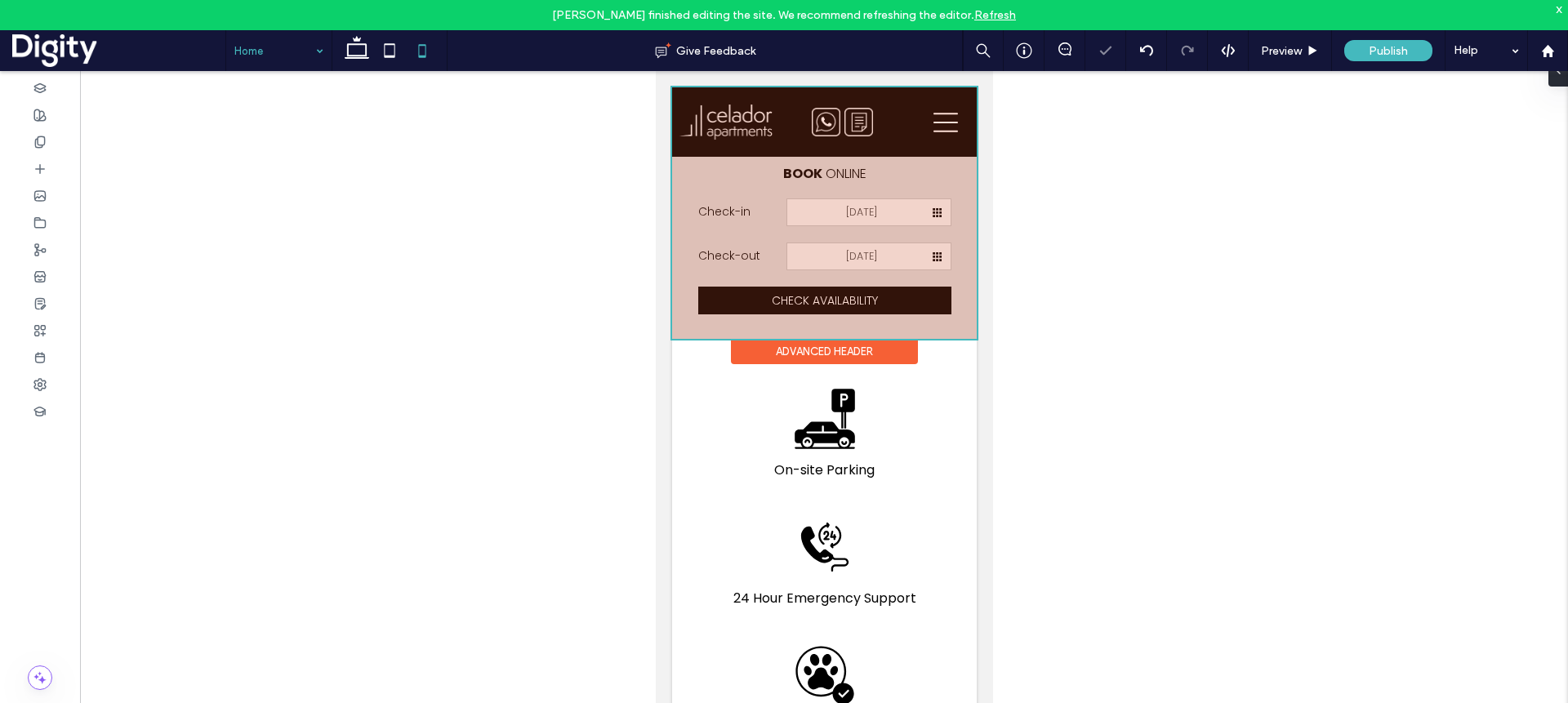
click at [911, 107] on div at bounding box center [823, 213] width 304 height 252
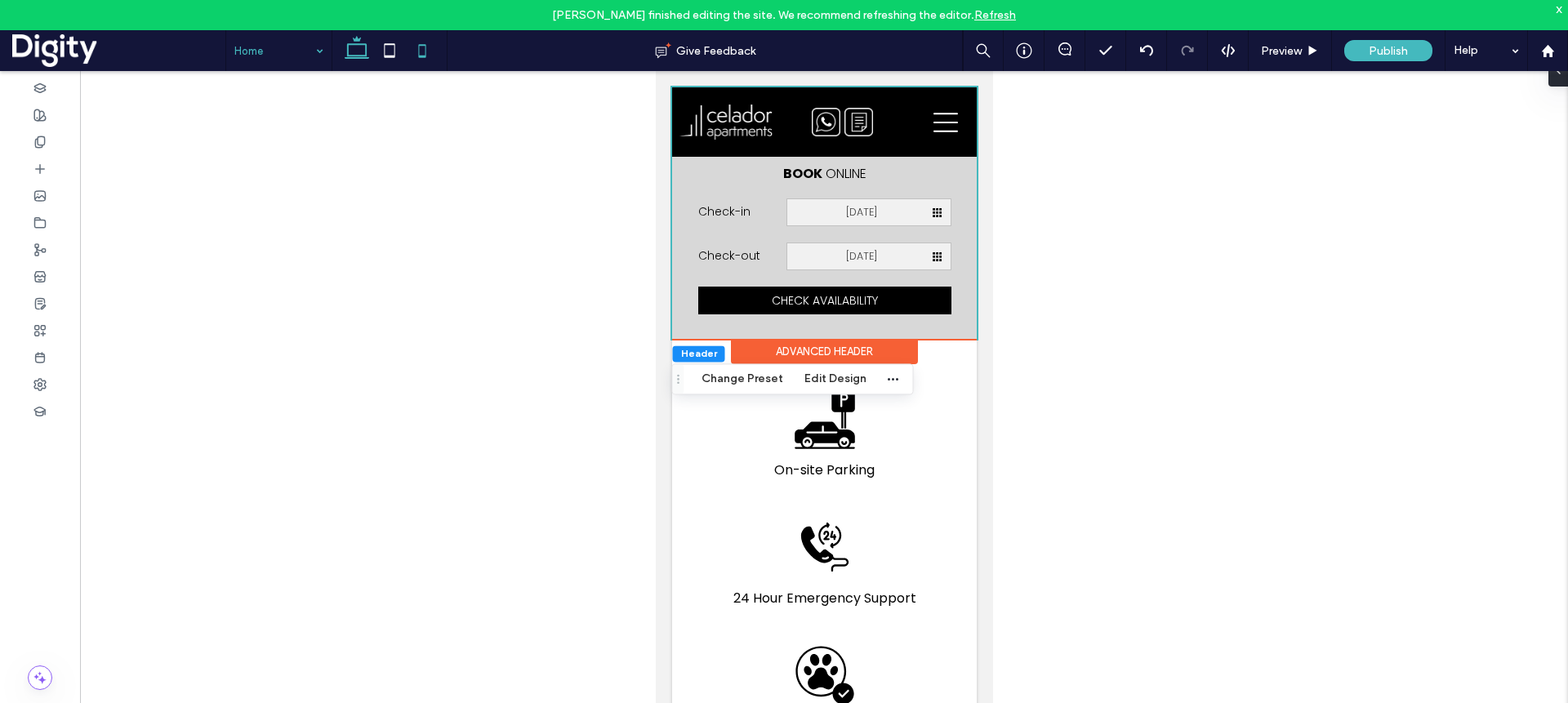
click at [352, 45] on icon at bounding box center [357, 50] width 32 height 32
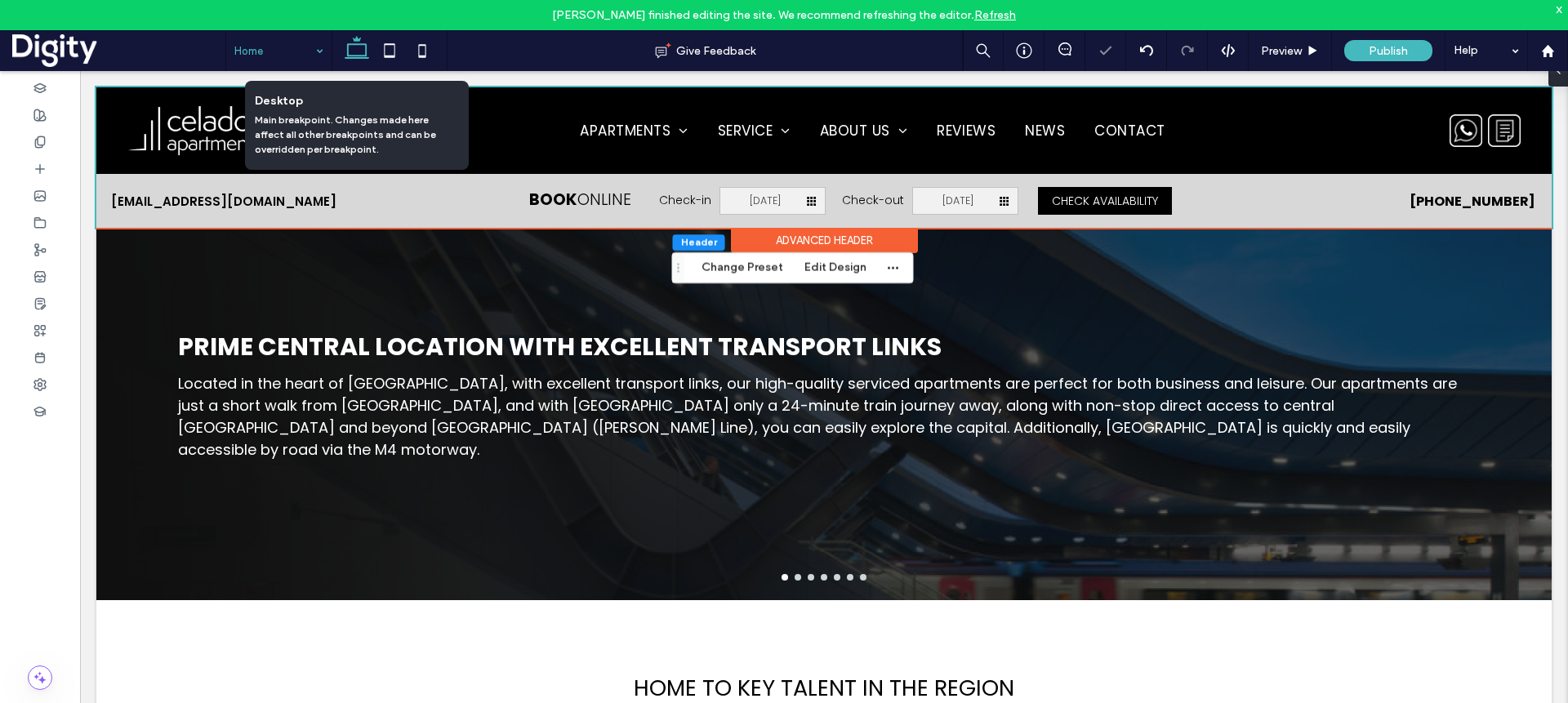
scroll to position [2114, 0]
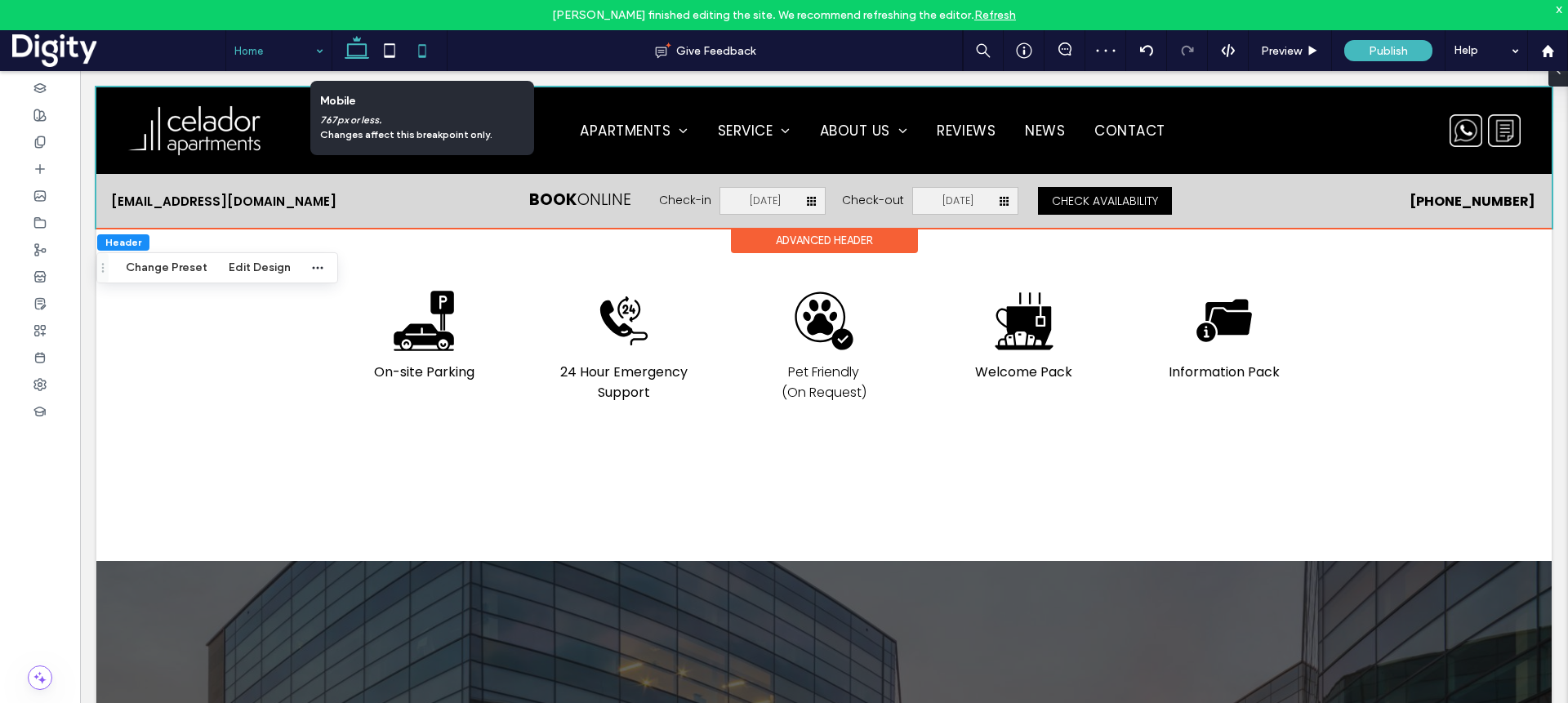
click at [419, 44] on use at bounding box center [422, 50] width 7 height 13
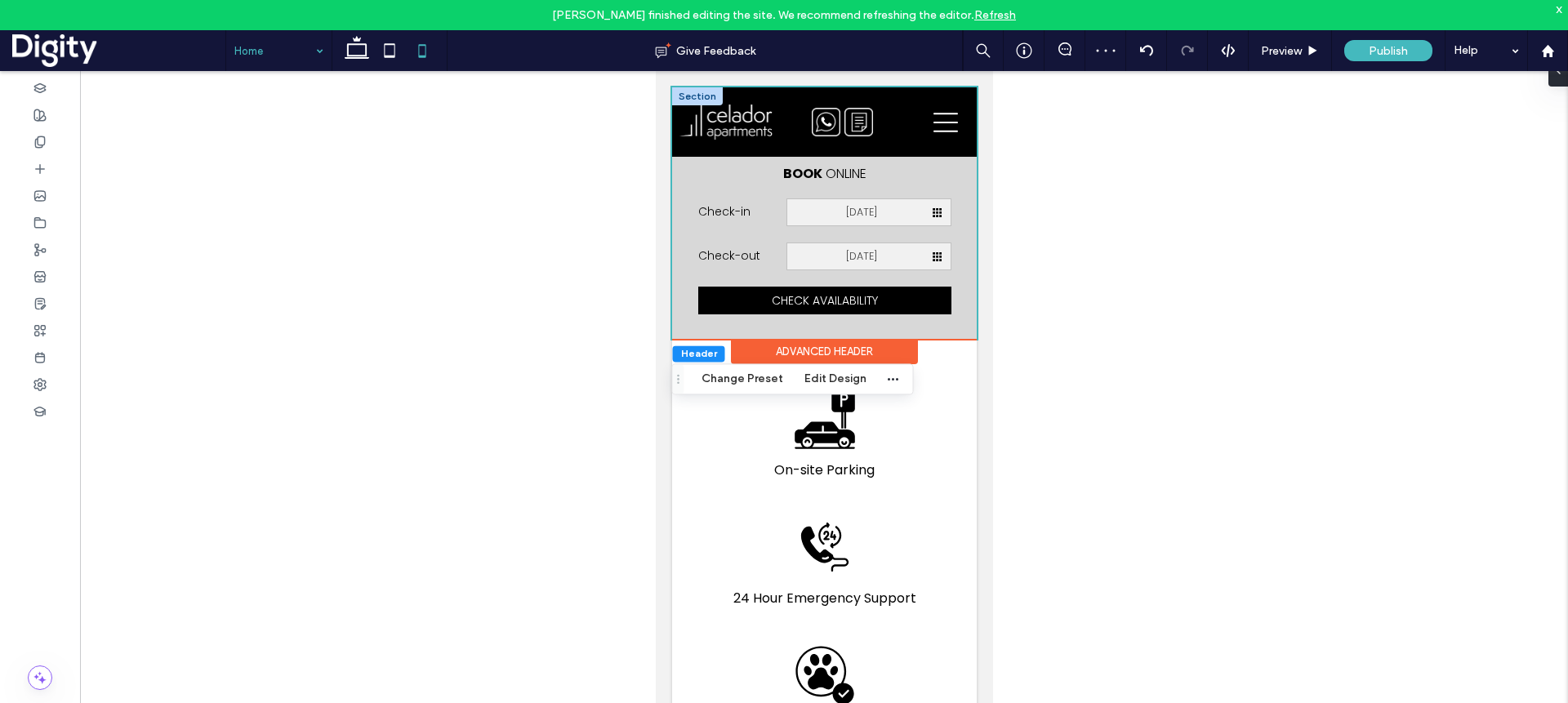
click at [700, 93] on div at bounding box center [697, 96] width 51 height 18
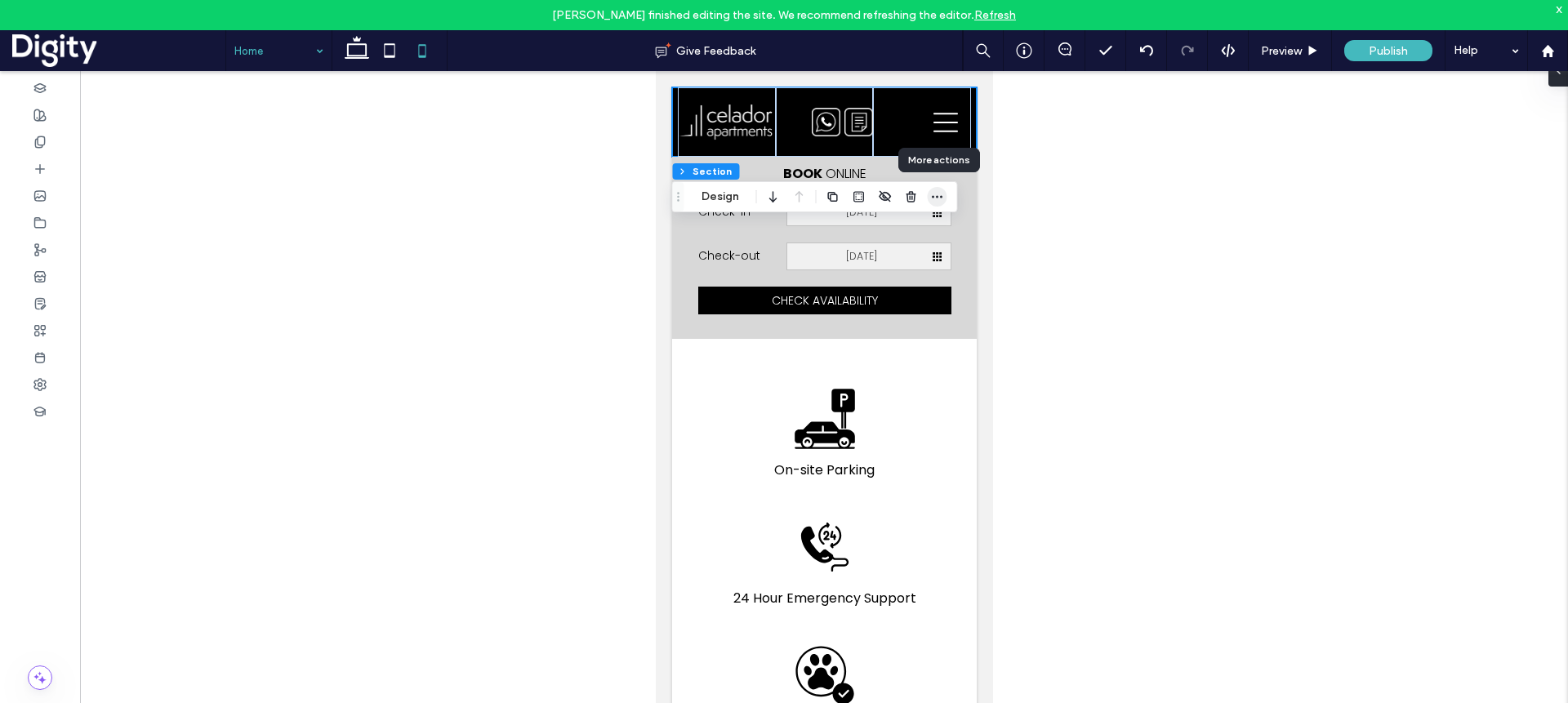
click at [937, 194] on icon "button" at bounding box center [937, 197] width 13 height 13
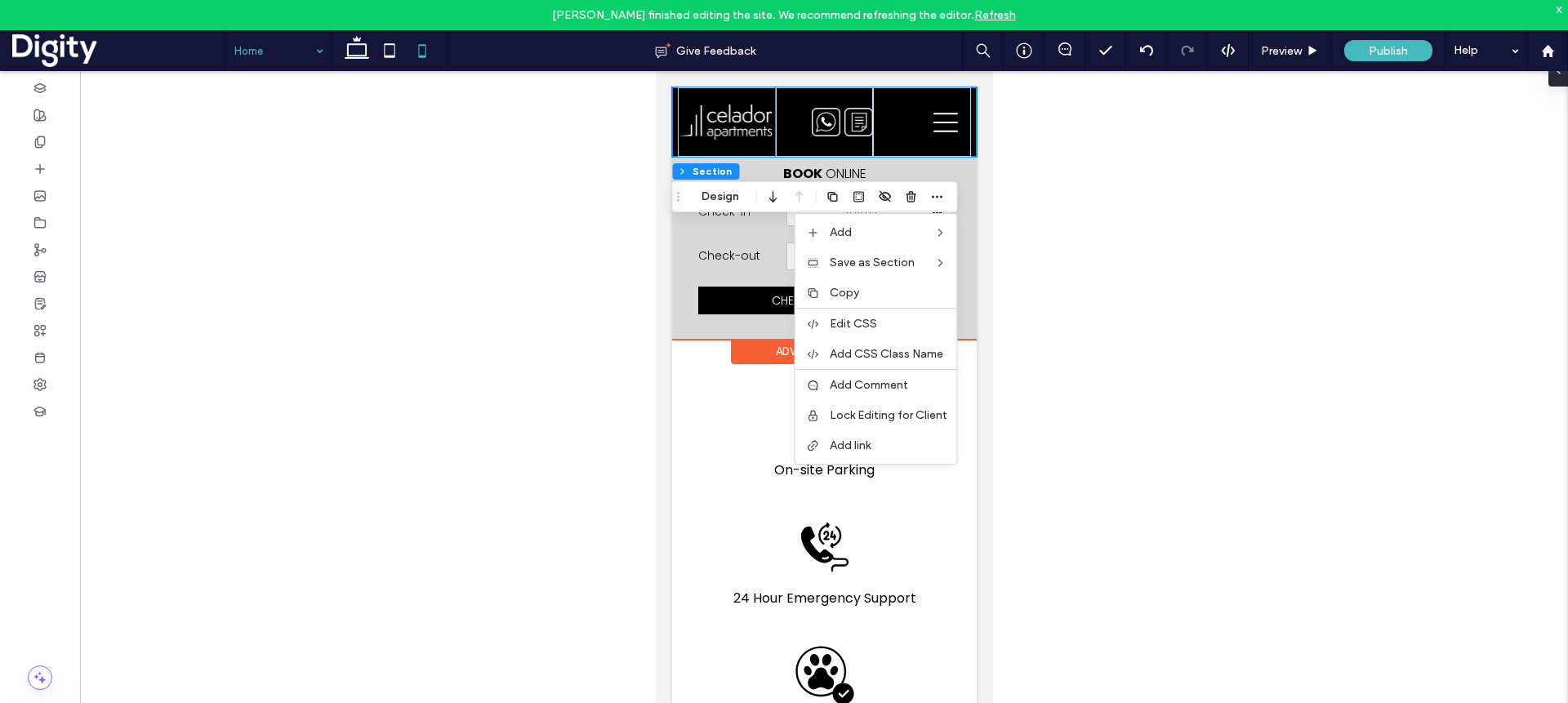
click at [859, 118] on img at bounding box center [857, 122] width 29 height 29
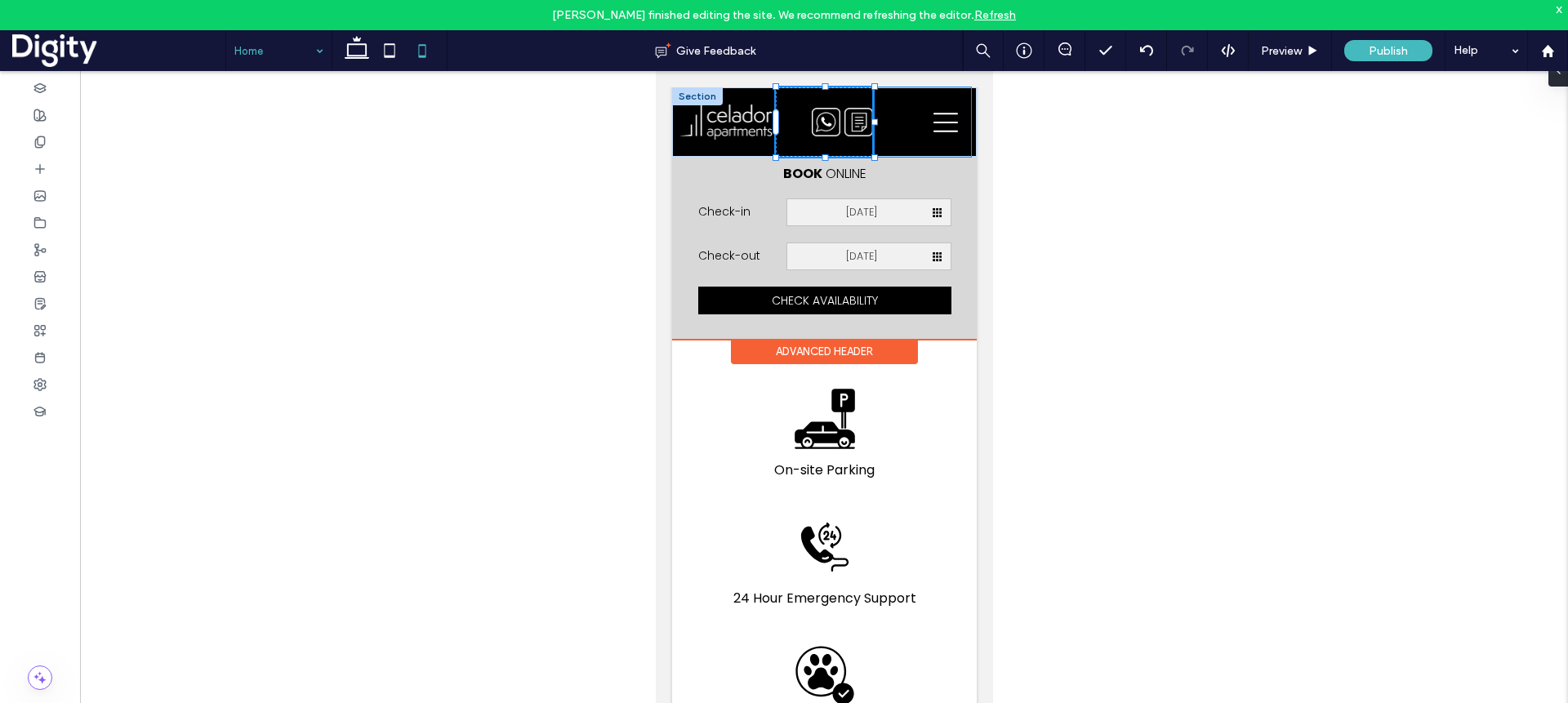
scroll to position [98, 0]
drag, startPoint x: 875, startPoint y: 121, endPoint x: 928, endPoint y: 121, distance: 53.0
click at [929, 121] on div "Home Apartments Bond House The Faculty Riverside House Sussex House Wellington …" at bounding box center [823, 122] width 304 height 69
type input "***"
click at [918, 122] on div at bounding box center [920, 122] width 97 height 69
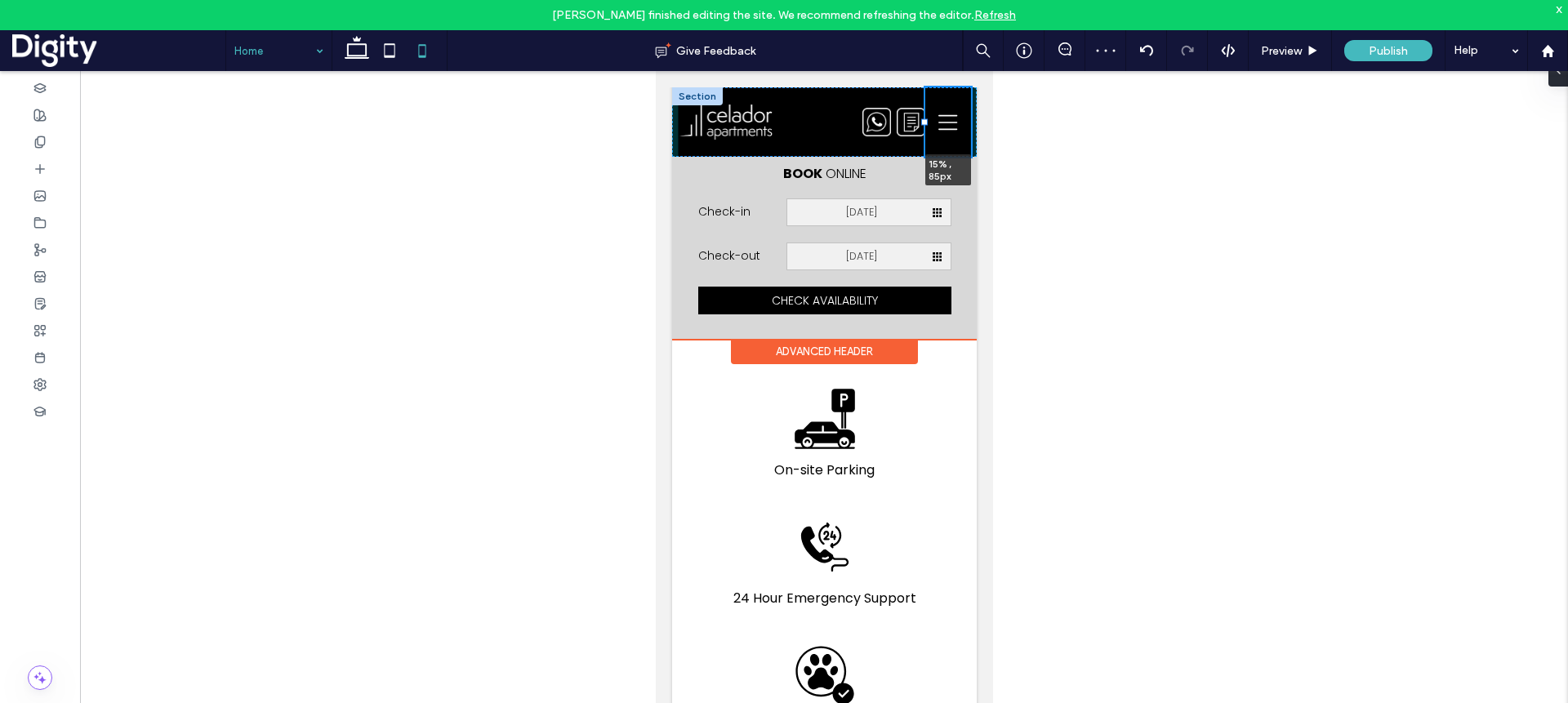
click at [924, 123] on div at bounding box center [923, 122] width 6 height 6
type input "**"
type input "*****"
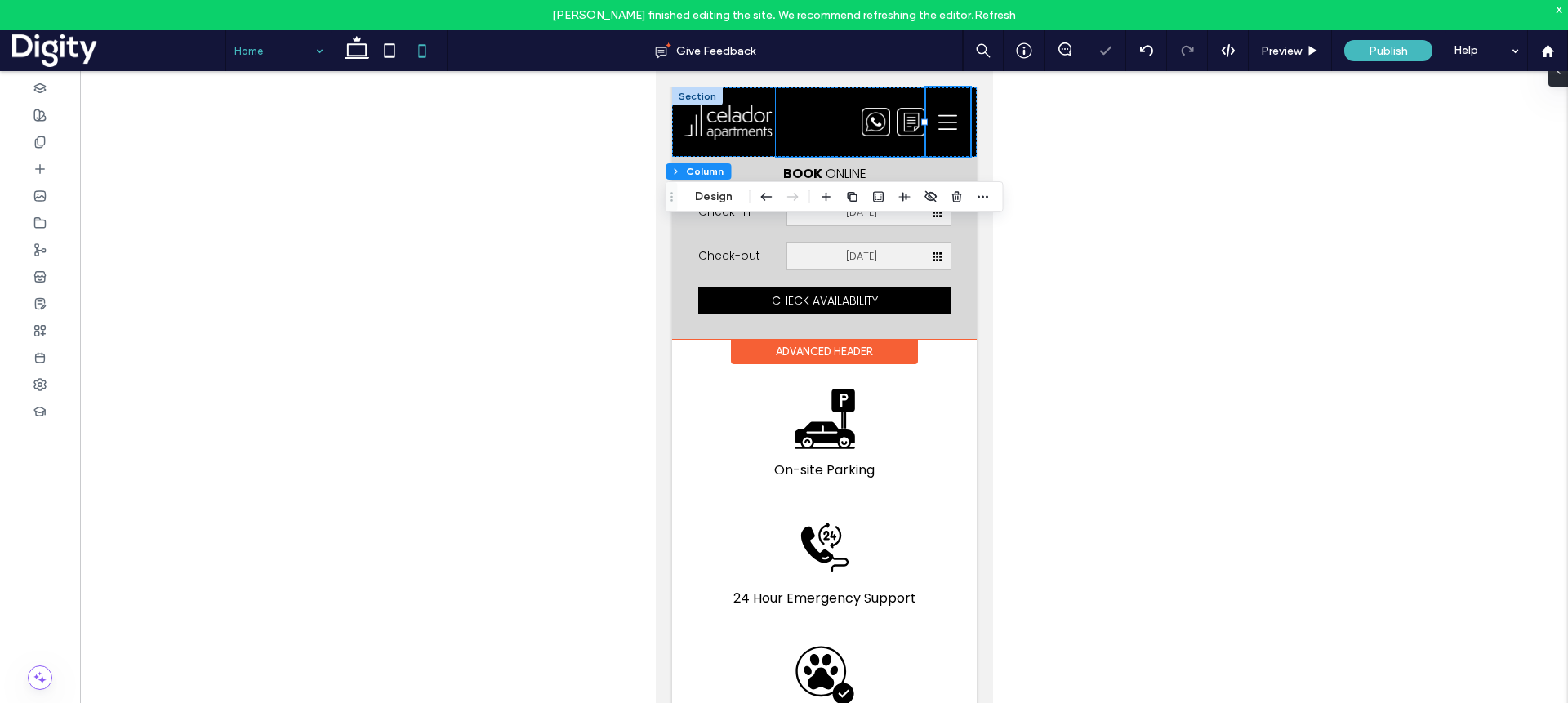
click at [865, 123] on img at bounding box center [875, 122] width 29 height 29
click at [878, 120] on img at bounding box center [875, 122] width 29 height 29
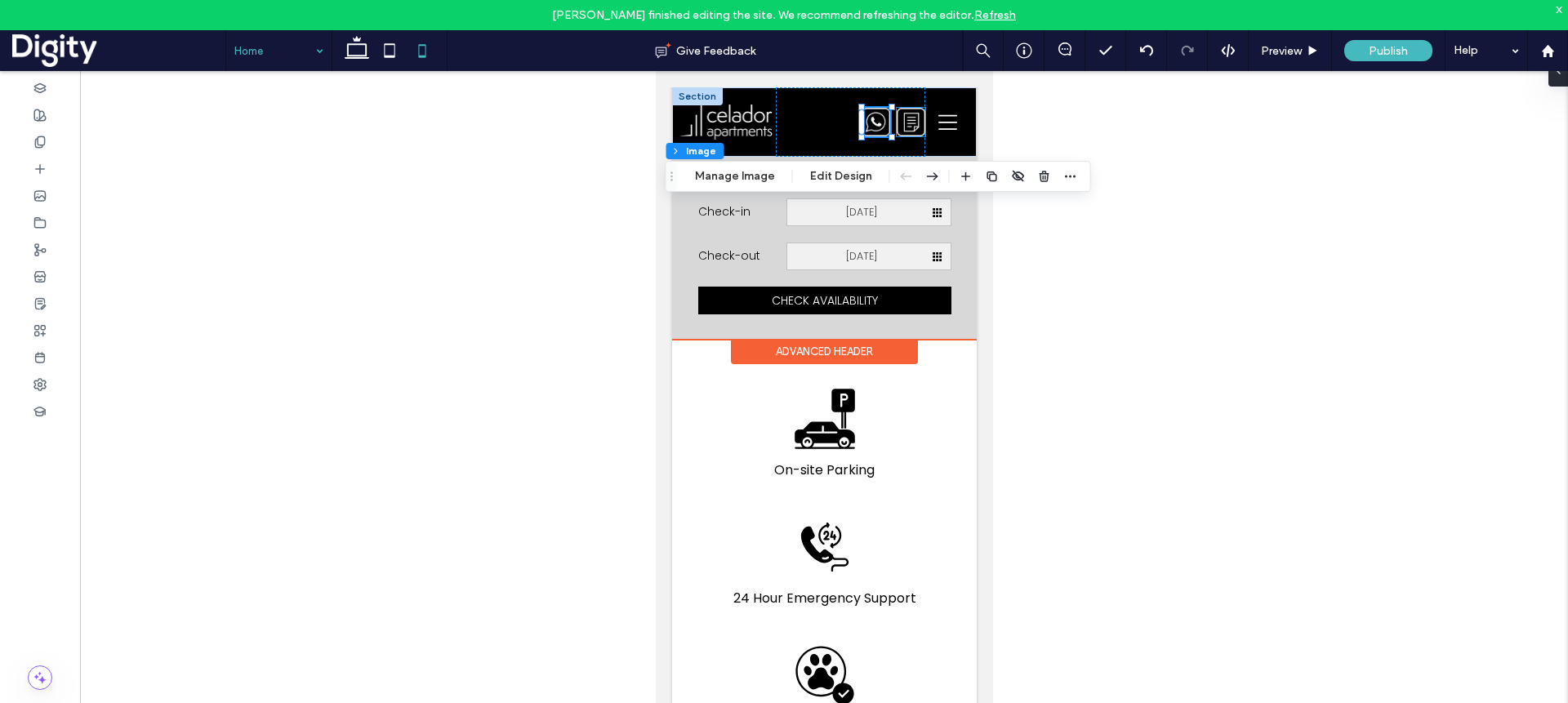
click at [912, 125] on img at bounding box center [910, 122] width 29 height 29
click at [986, 175] on icon "button" at bounding box center [992, 176] width 13 height 13
click at [913, 120] on img at bounding box center [910, 122] width 29 height 29
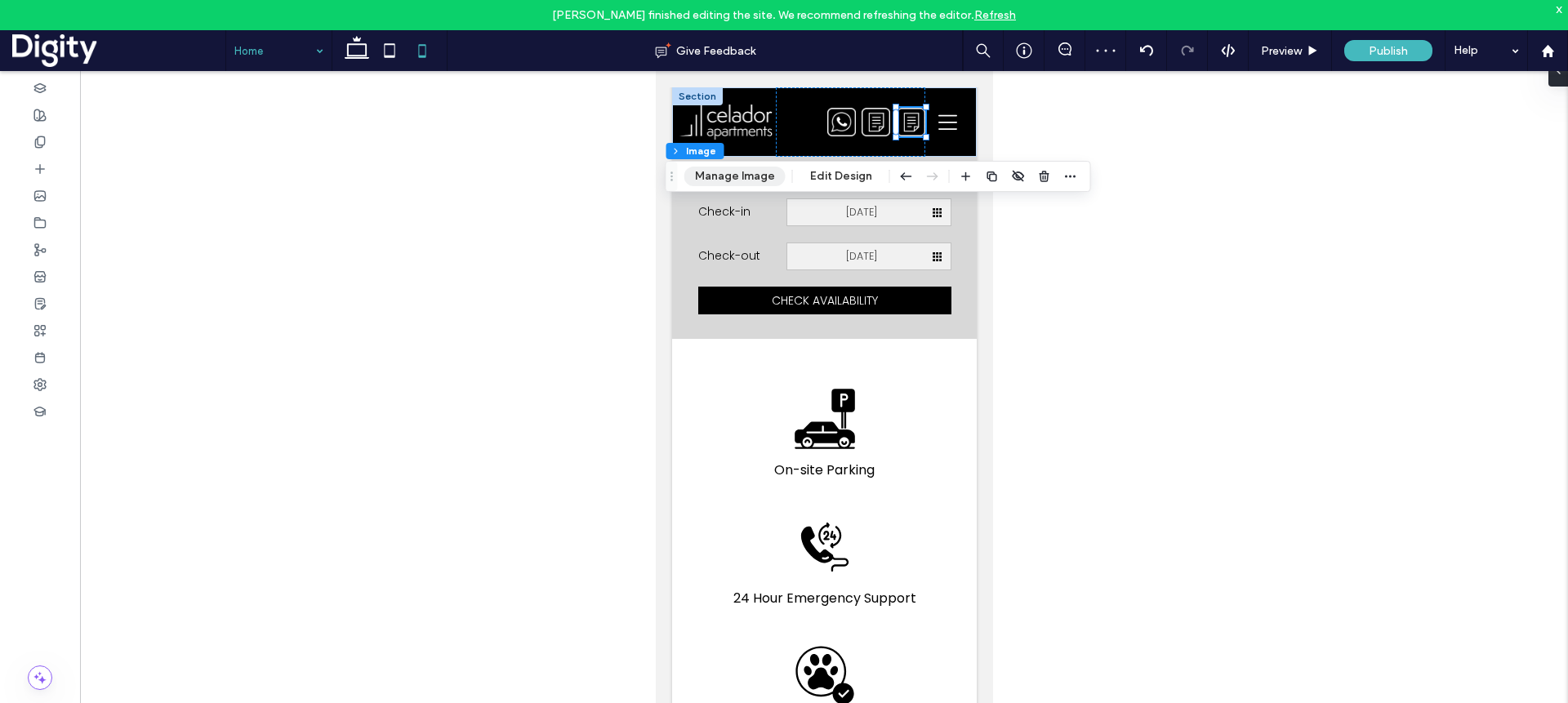
click at [750, 172] on button "Manage Image" at bounding box center [735, 177] width 101 height 19
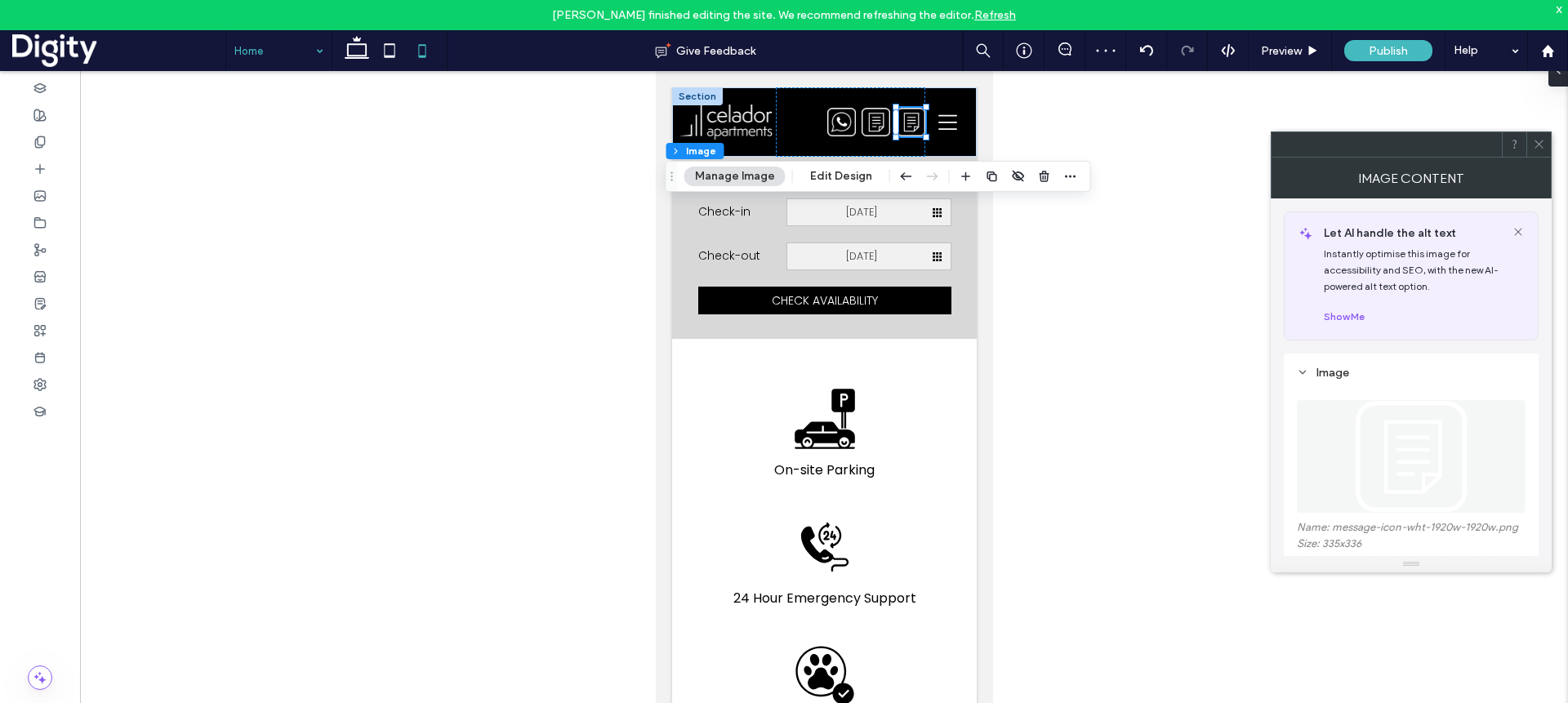
click at [1158, 453] on img at bounding box center [1411, 456] width 113 height 113
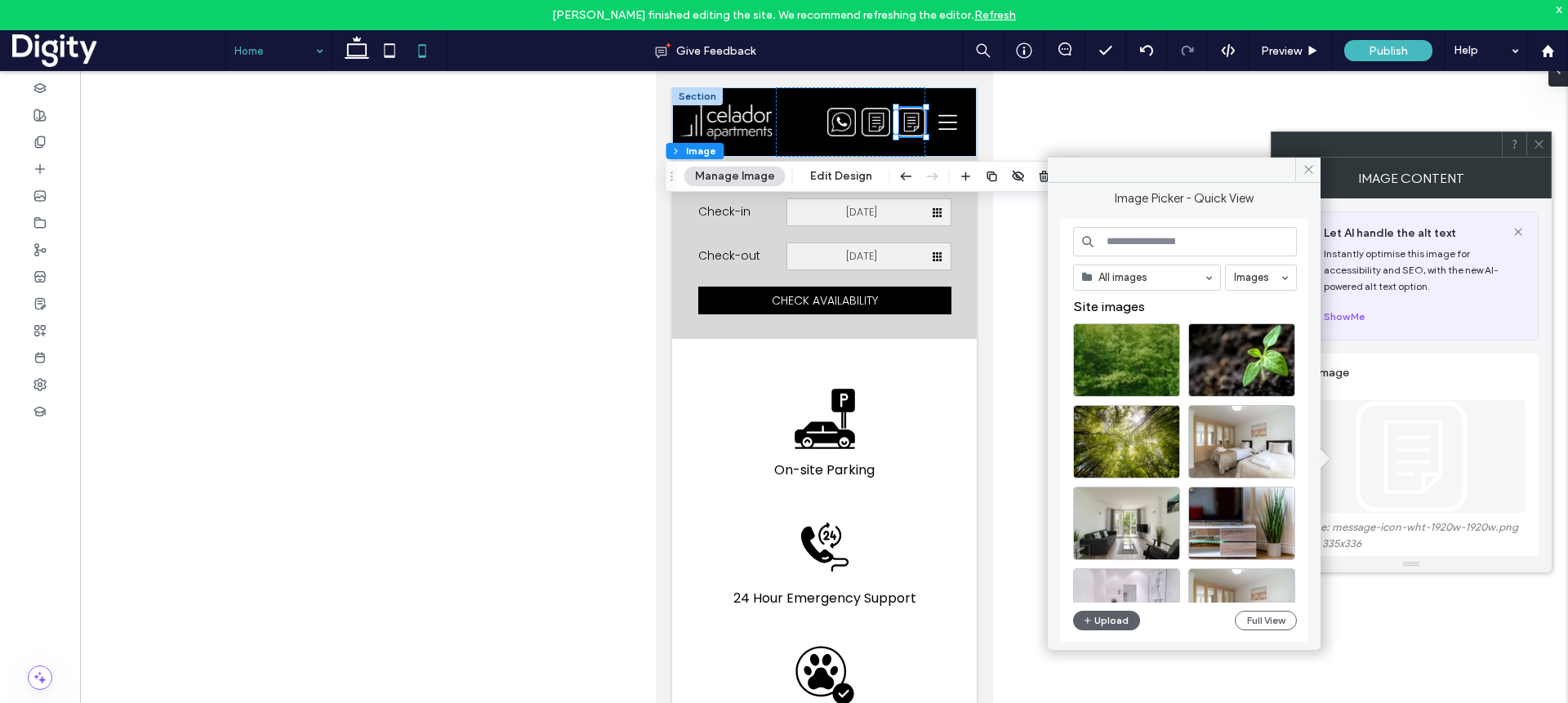
click at [1155, 233] on input at bounding box center [1185, 242] width 224 height 30
type input "*****"
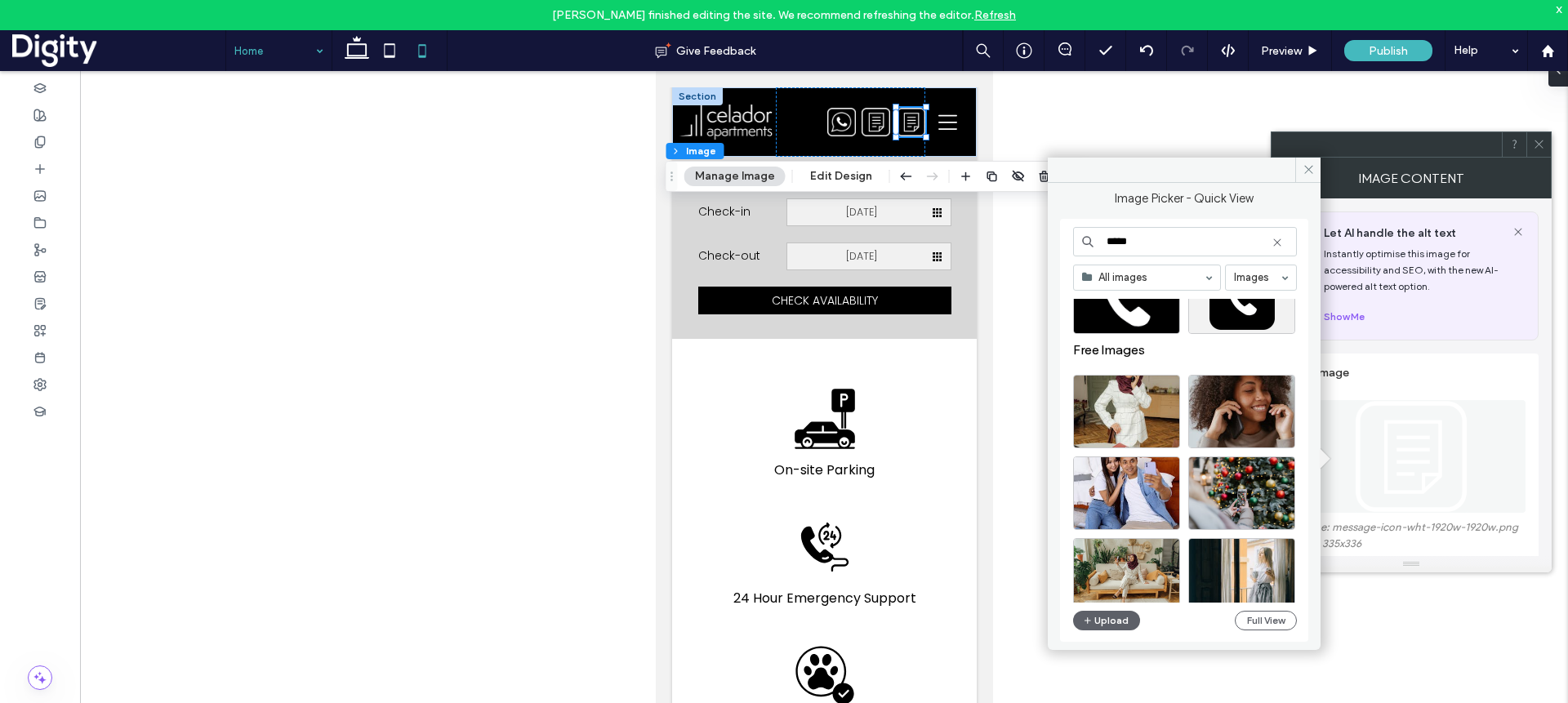
scroll to position [0, 0]
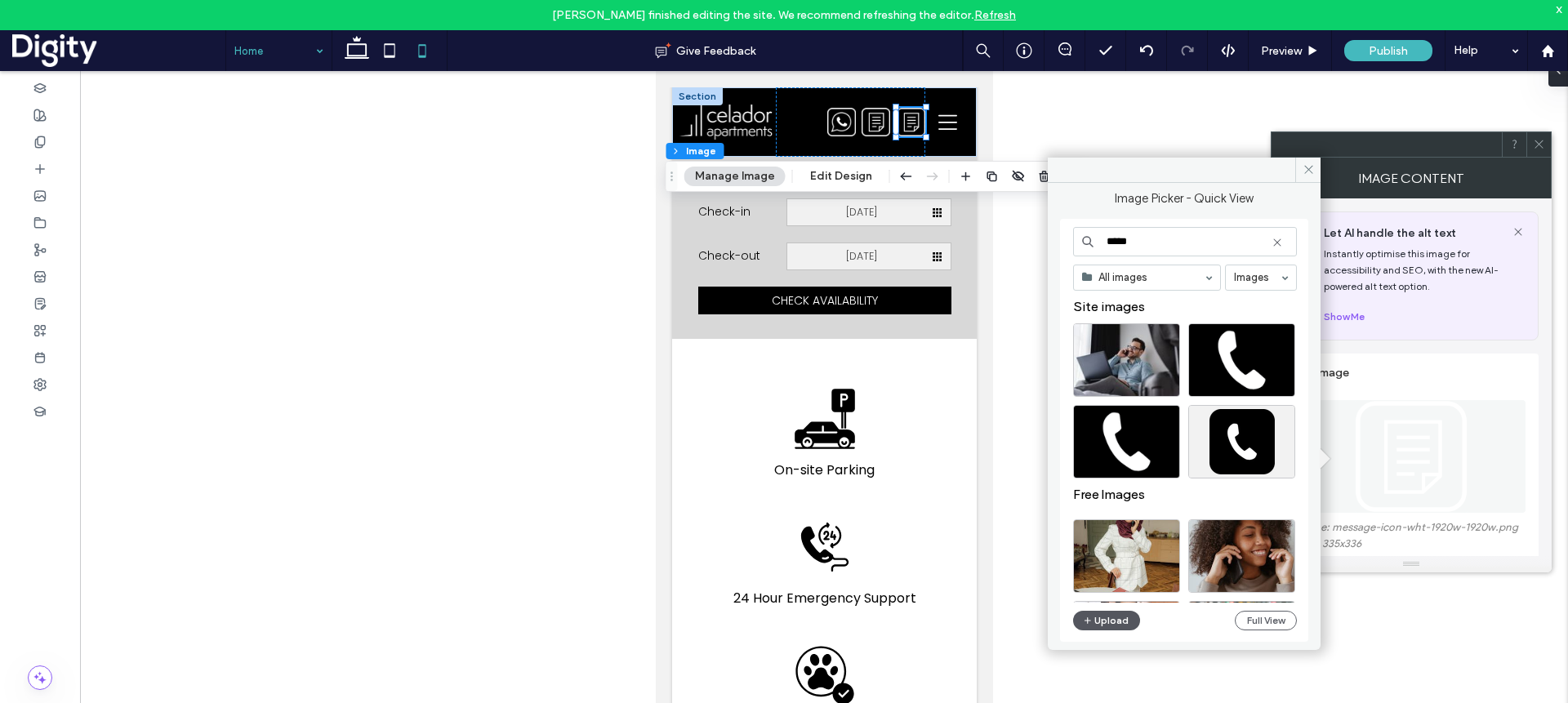
click at [1118, 623] on button "Upload" at bounding box center [1107, 621] width 67 height 19
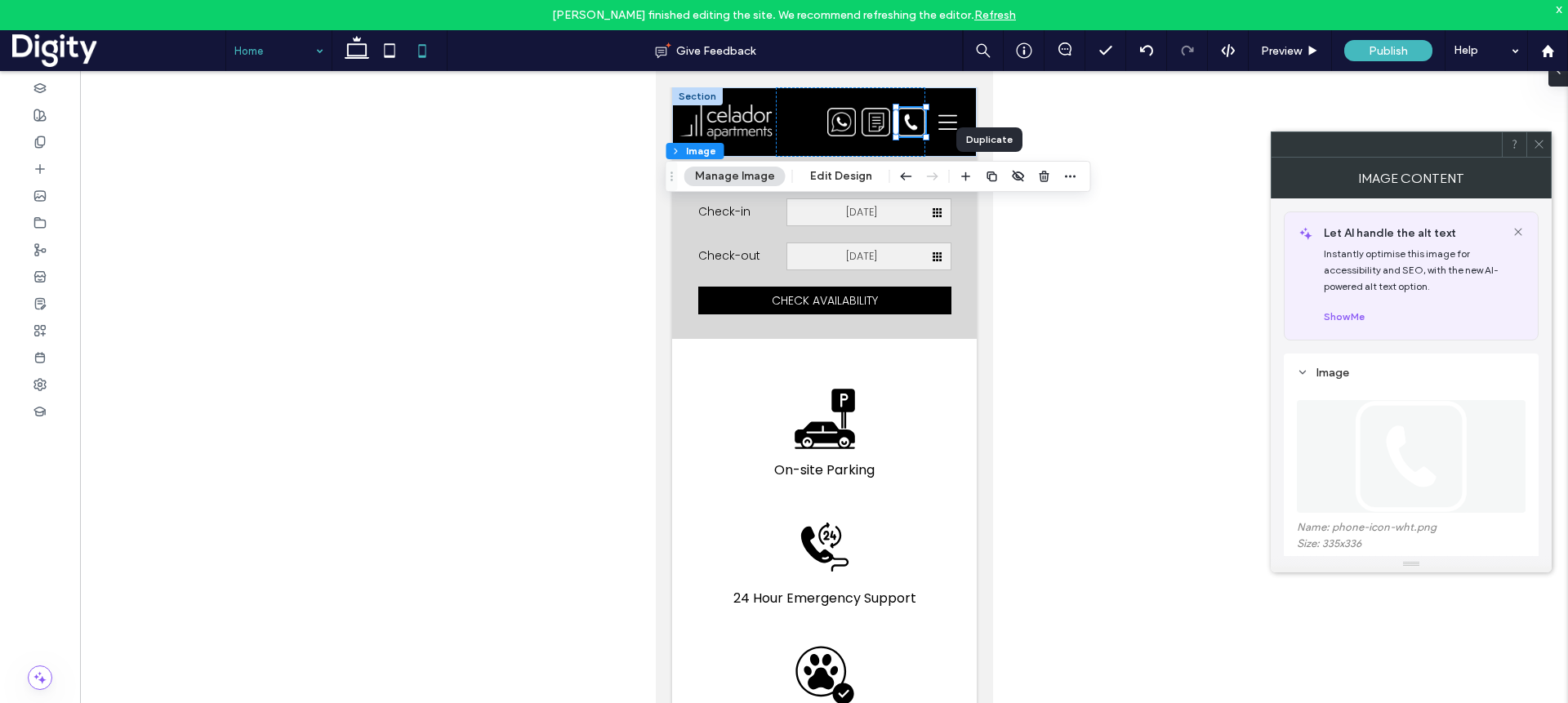
click at [988, 177] on icon "button" at bounding box center [992, 176] width 13 height 13
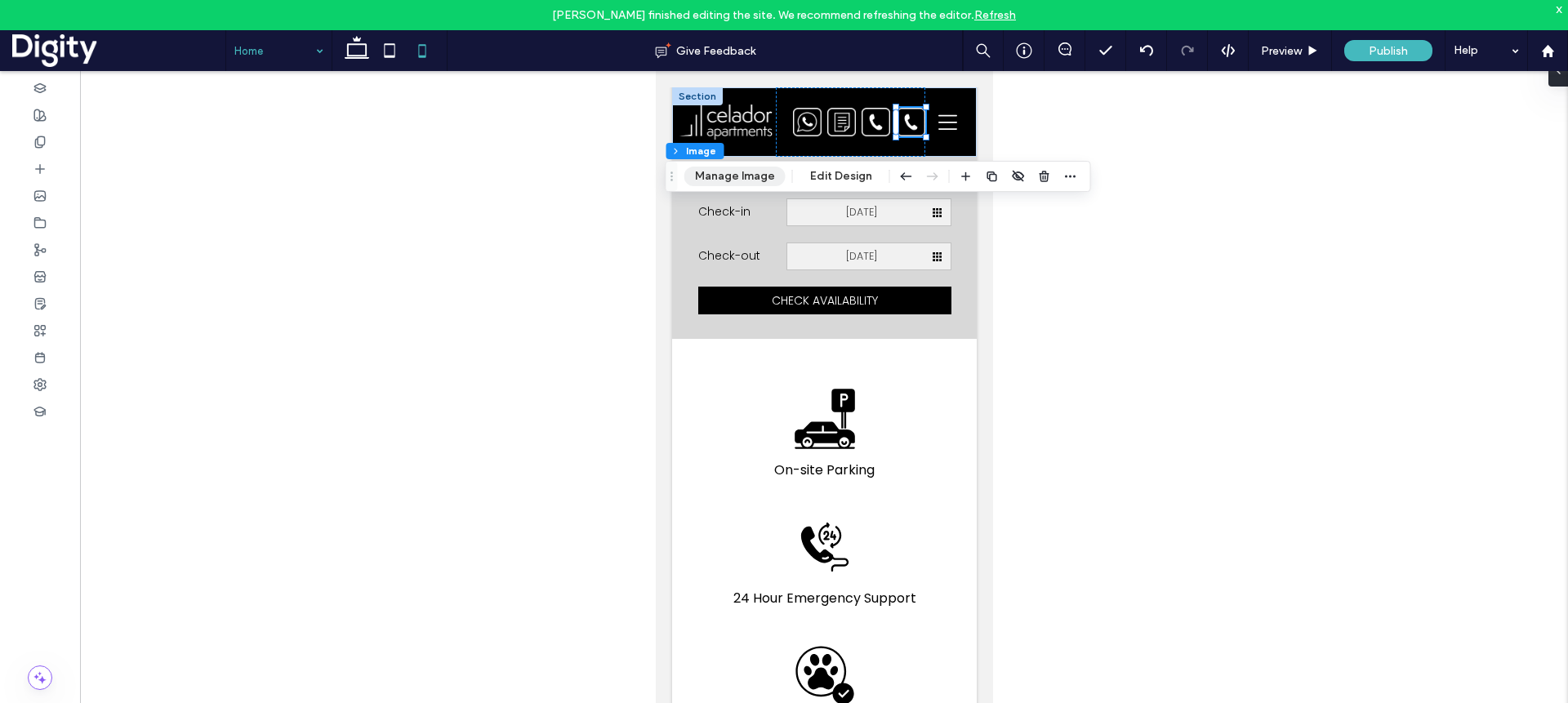
click at [755, 180] on button "Manage Image" at bounding box center [735, 177] width 101 height 19
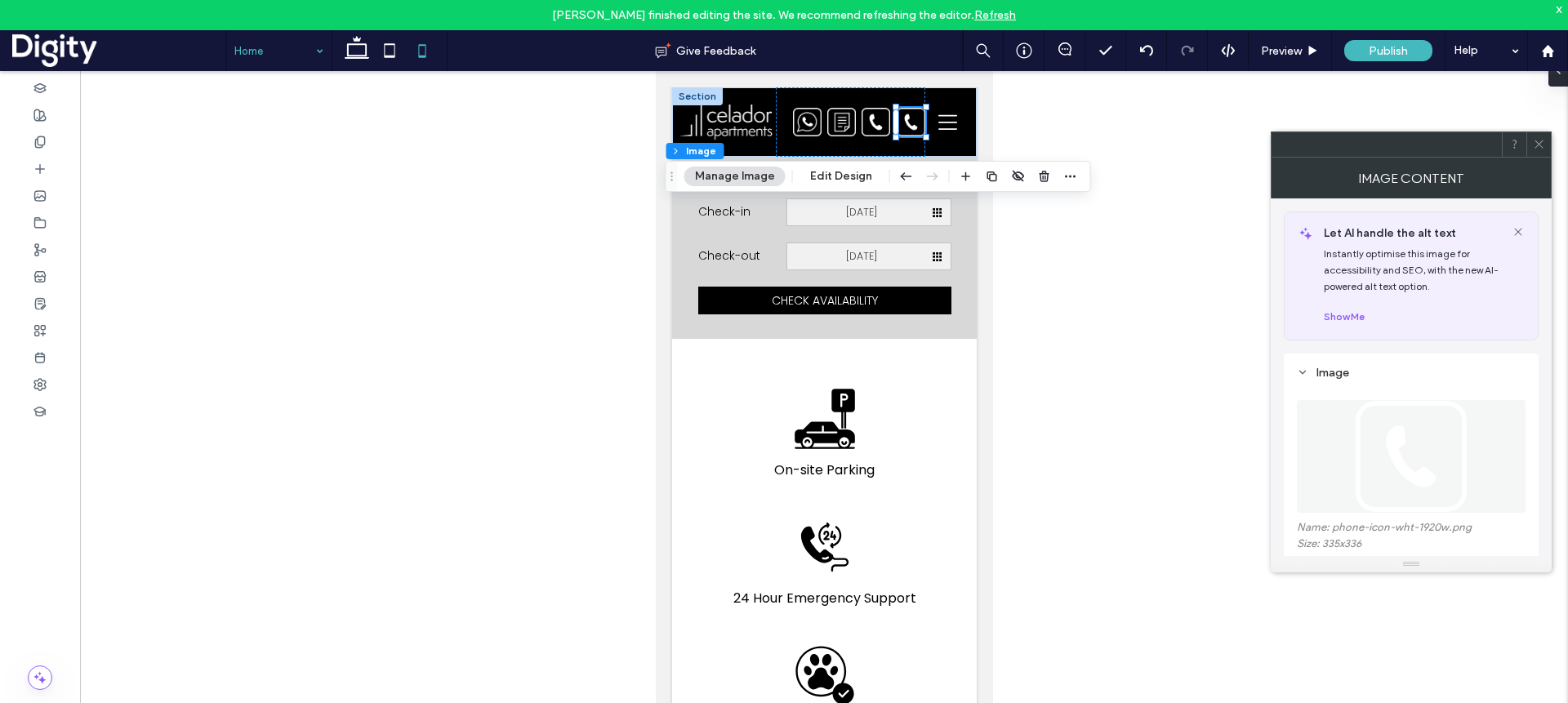
click at [1158, 450] on figure at bounding box center [1411, 456] width 229 height 113
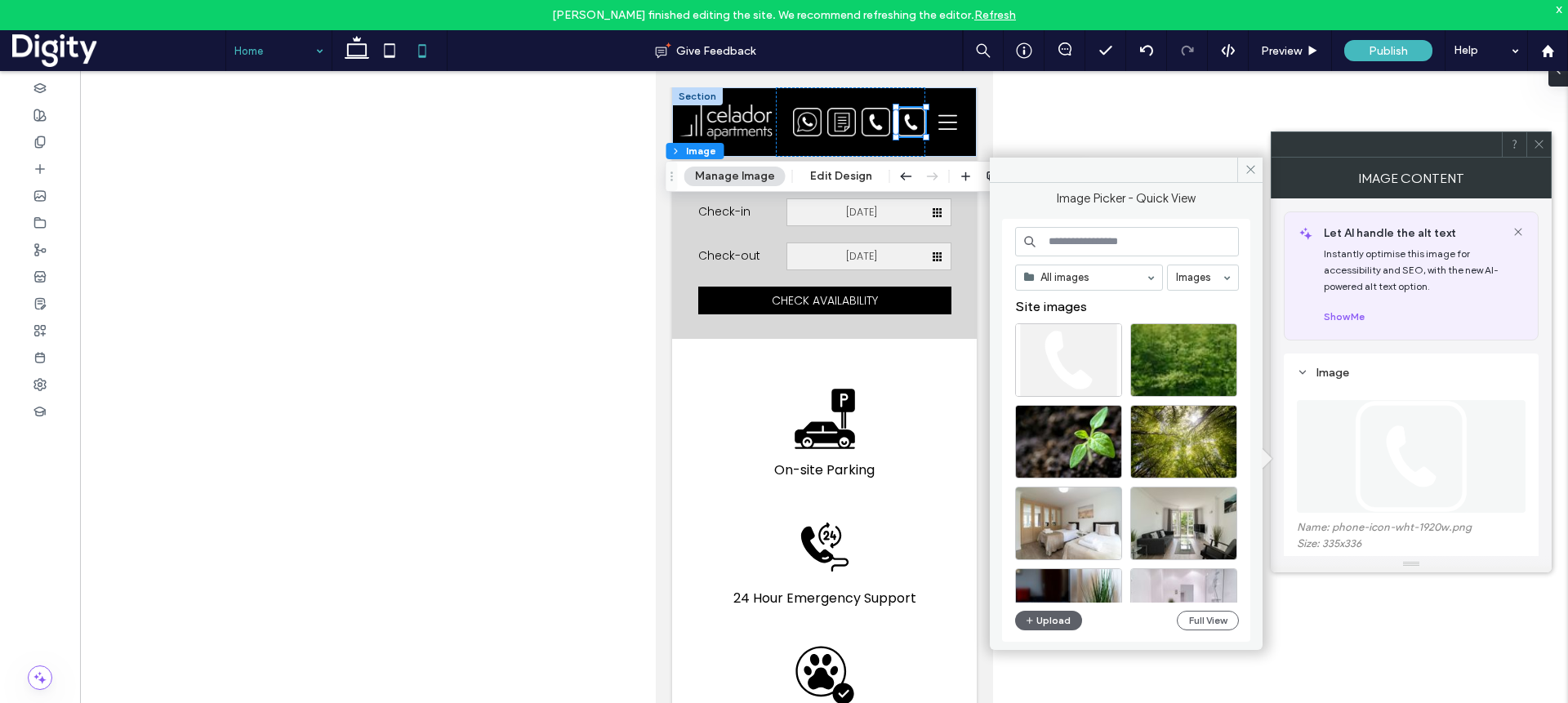
click at [1158, 240] on input at bounding box center [1127, 242] width 224 height 30
type input "*****"
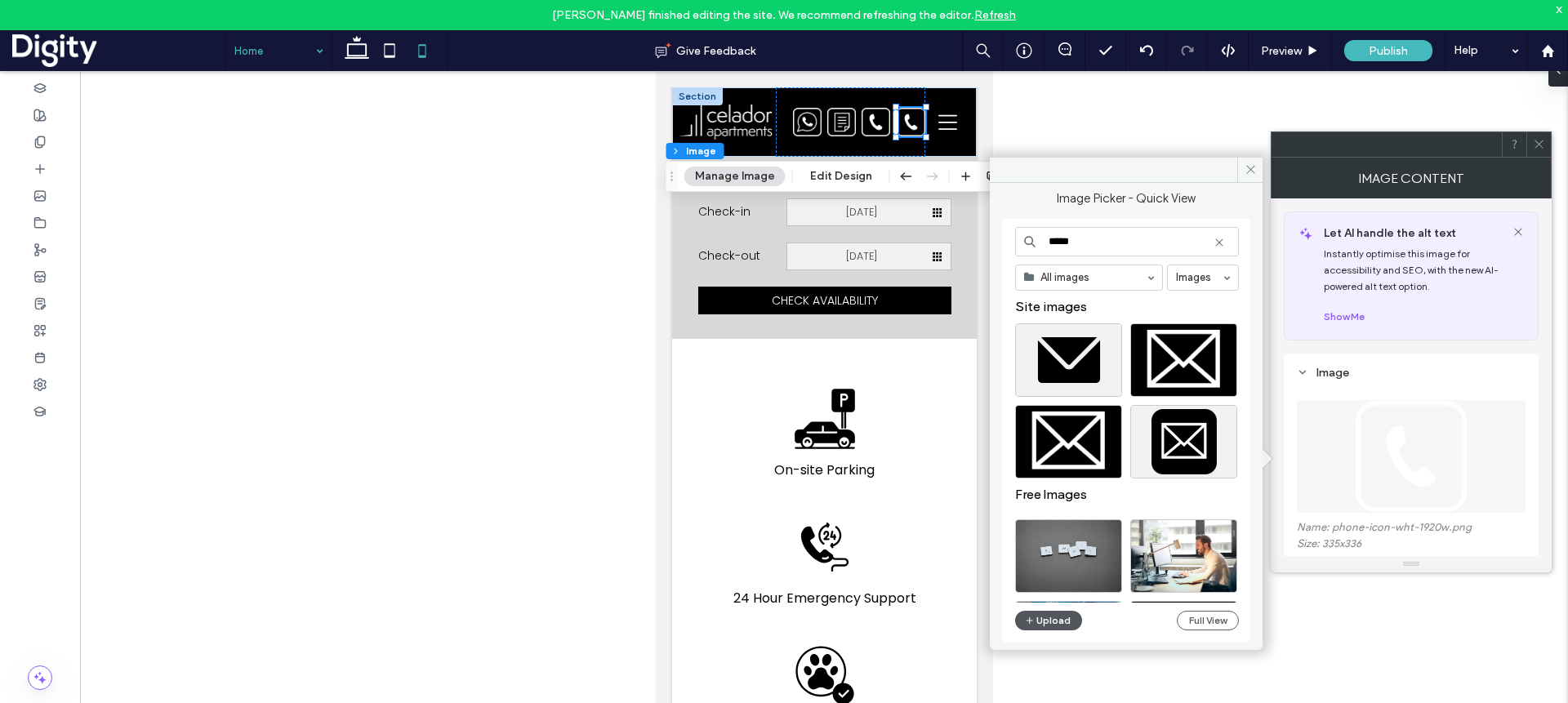
click at [1065, 616] on button "Upload" at bounding box center [1048, 621] width 67 height 19
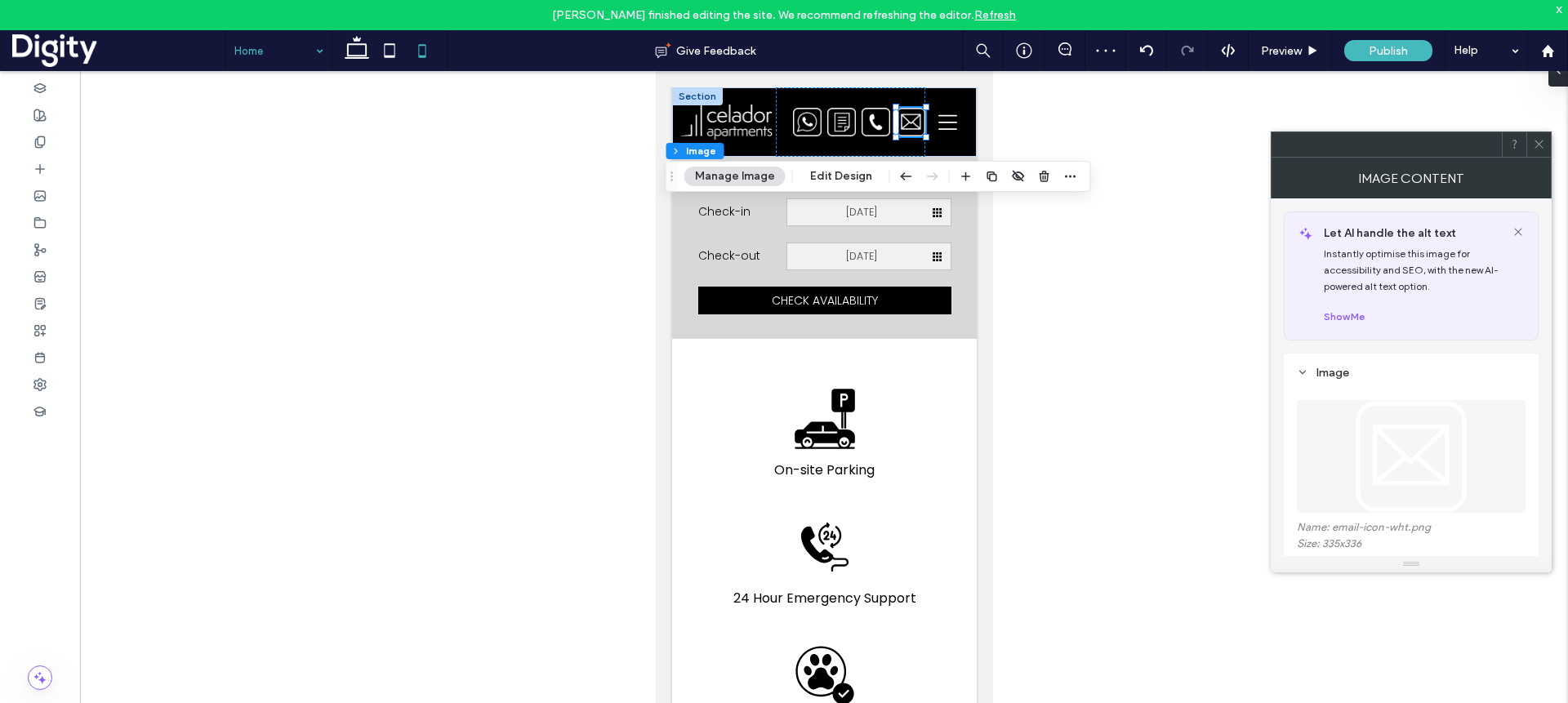
click at [1158, 136] on span at bounding box center [1538, 144] width 12 height 24
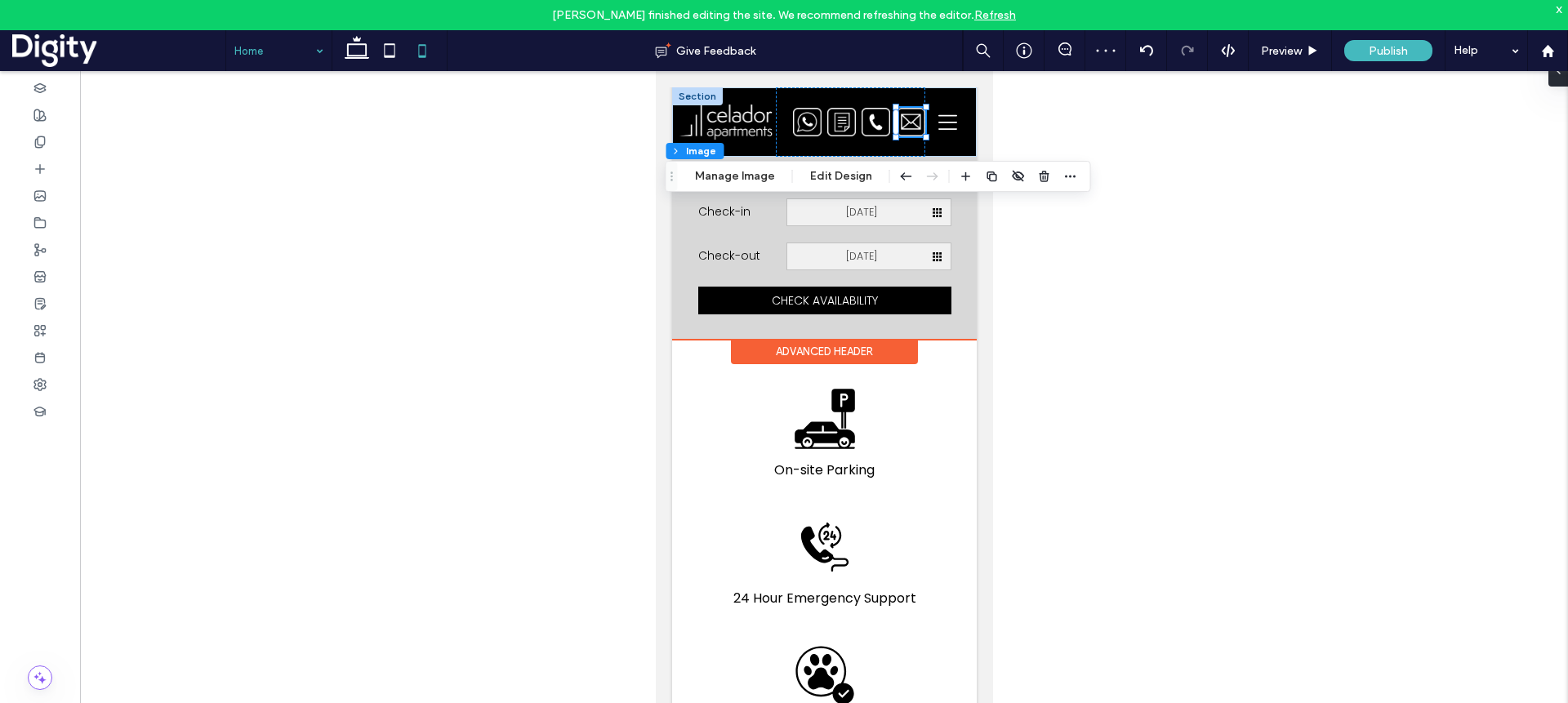
click at [908, 120] on img at bounding box center [910, 122] width 29 height 29
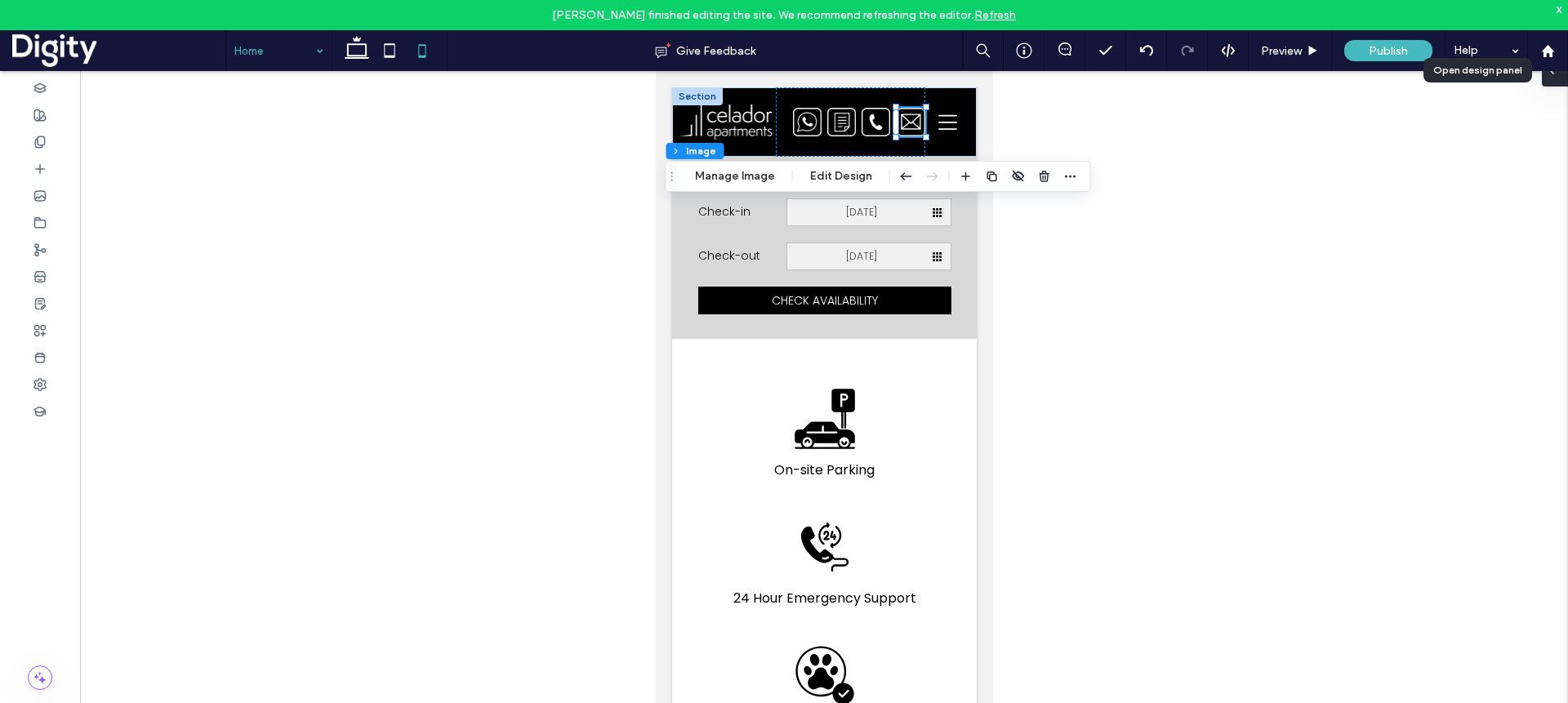
click at [1158, 71] on icon at bounding box center [1551, 70] width 13 height 13
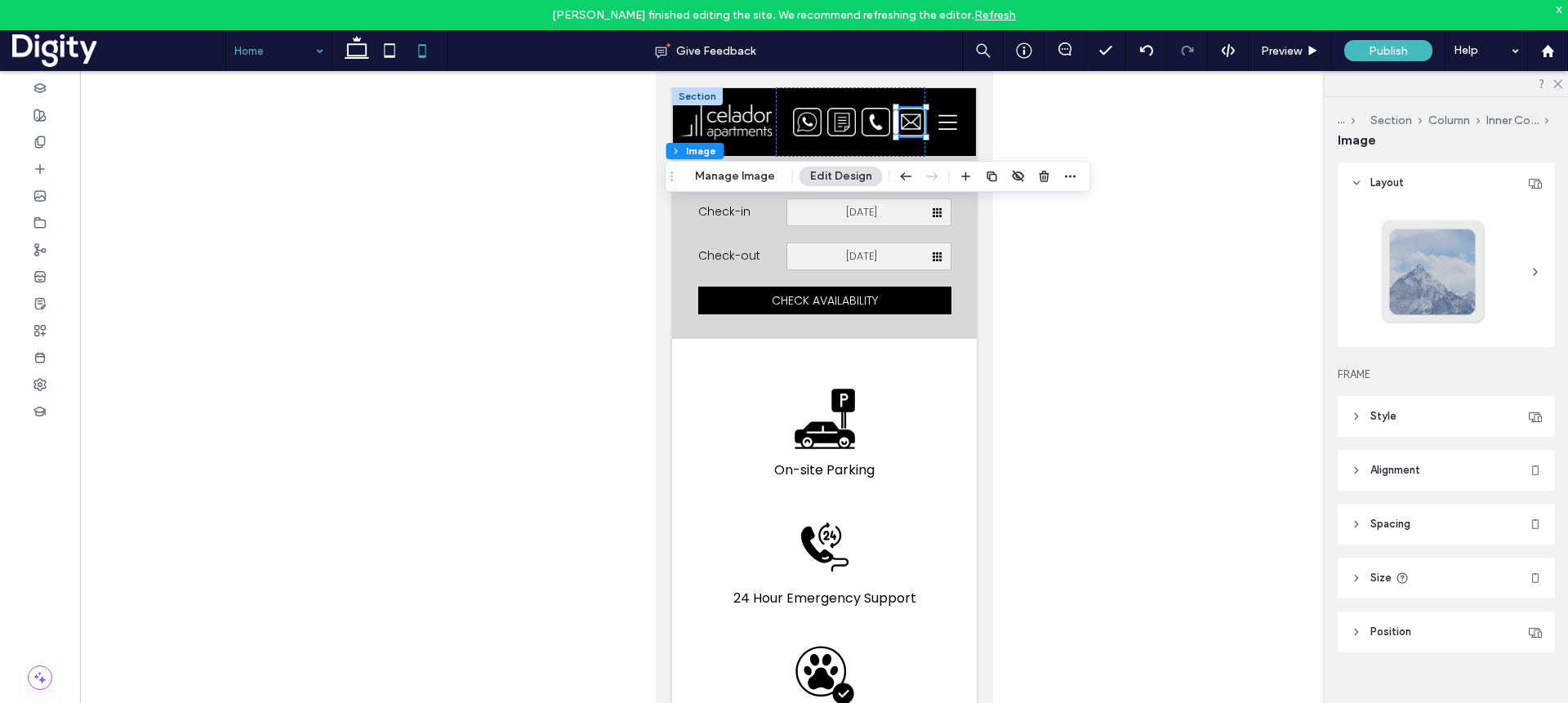
drag, startPoint x: 1400, startPoint y: 565, endPoint x: 1443, endPoint y: 564, distance: 43.0
click at [1158, 565] on header "Size" at bounding box center [1446, 578] width 217 height 41
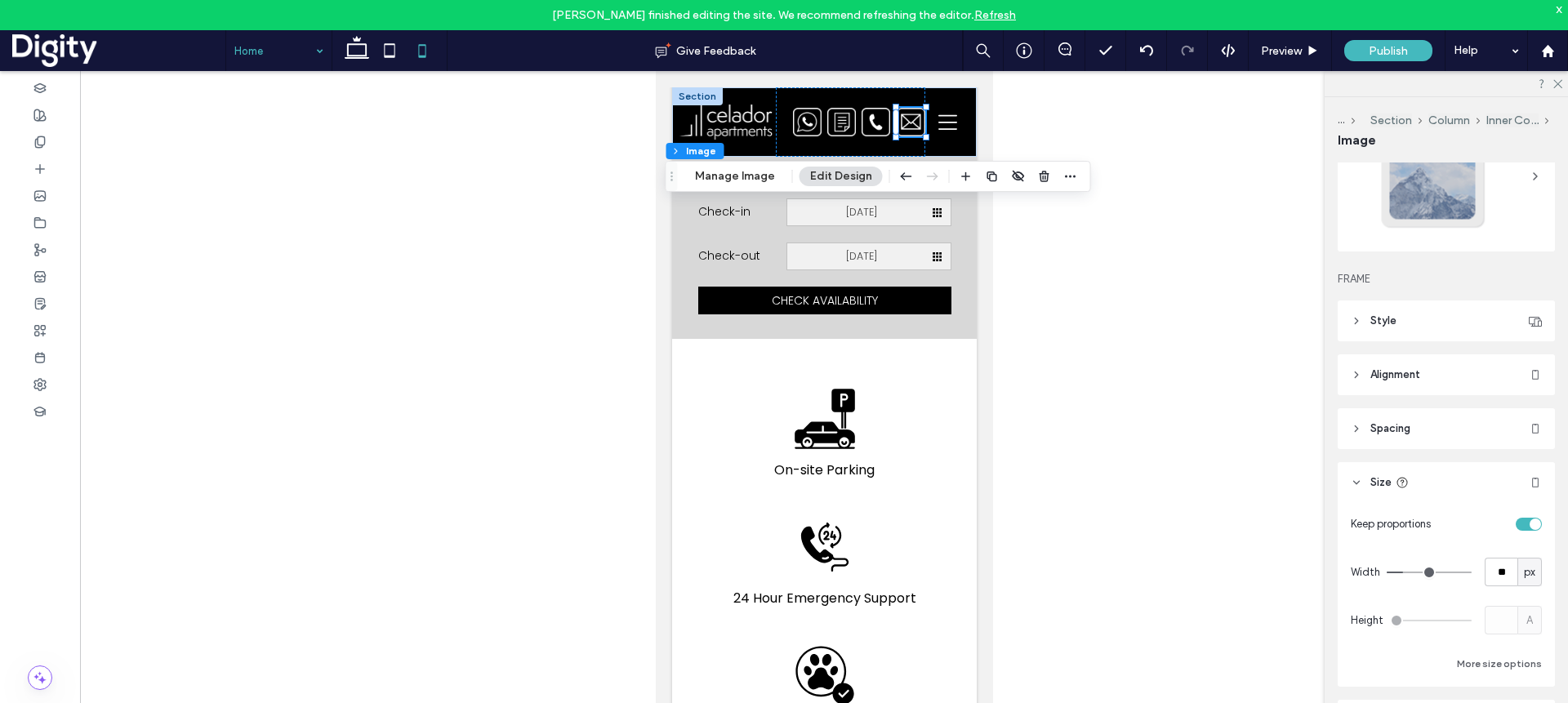
scroll to position [175, 0]
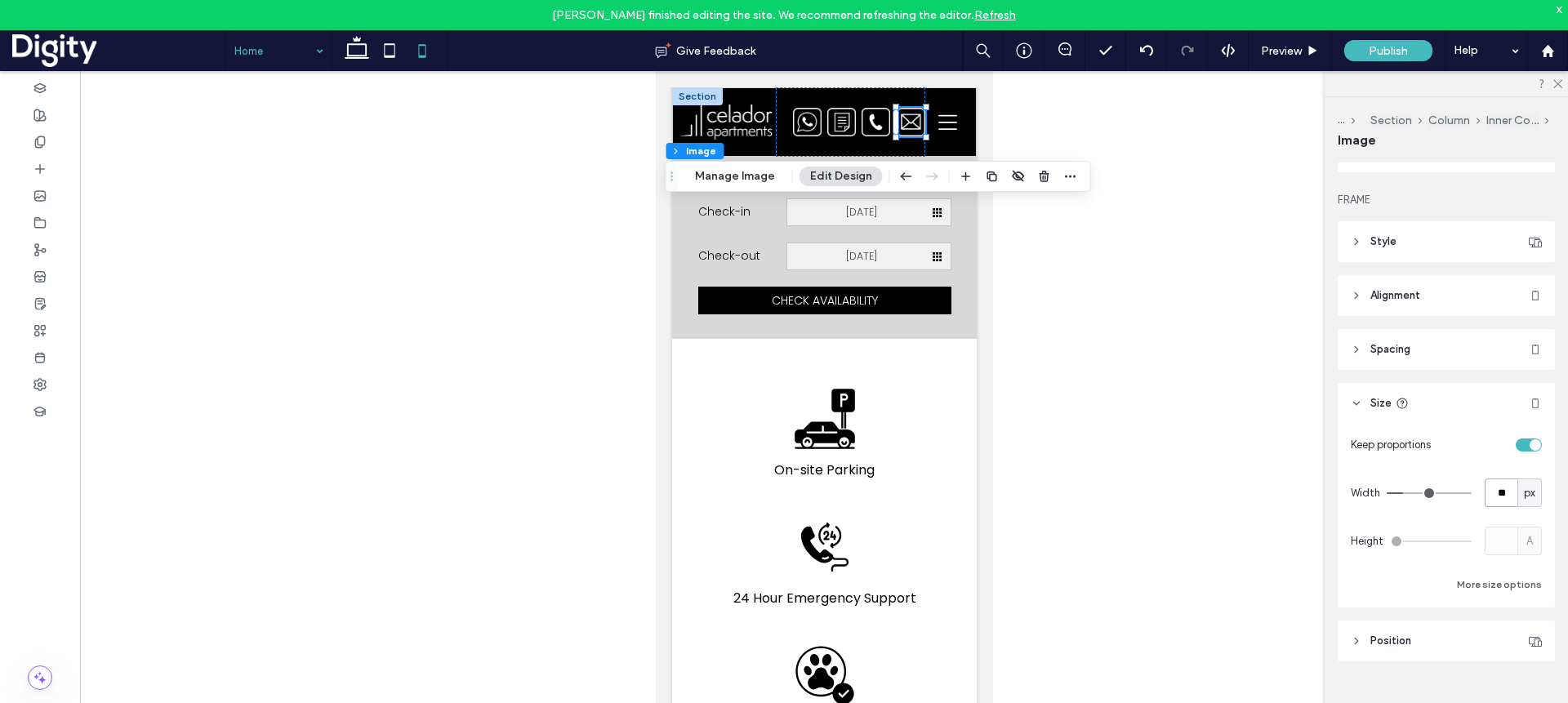
click at [1158, 486] on input "**" at bounding box center [1500, 492] width 32 height 29
type input "**"
click at [879, 115] on img at bounding box center [878, 122] width 29 height 29
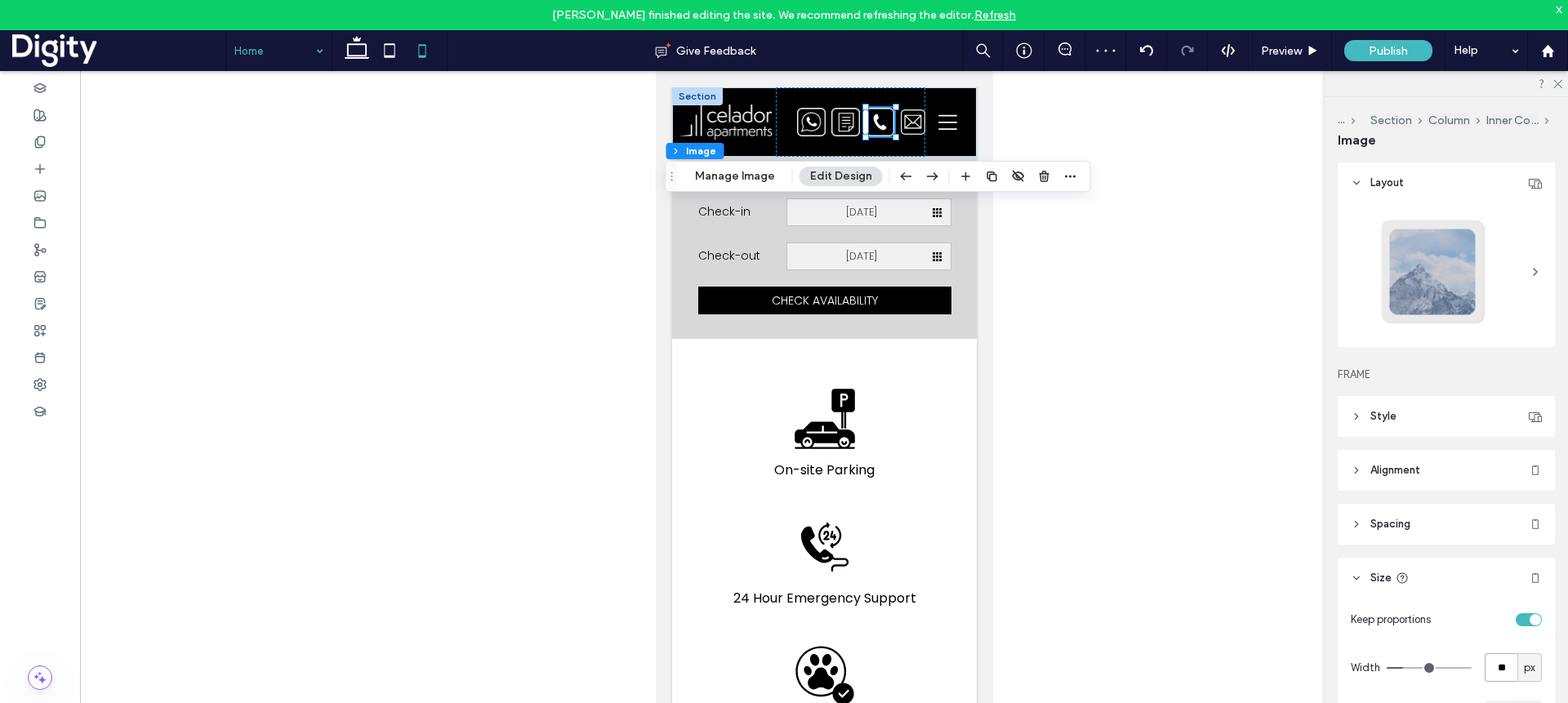
click at [1158, 669] on input "**" at bounding box center [1500, 667] width 32 height 29
type input "**"
drag, startPoint x: 849, startPoint y: 125, endPoint x: 872, endPoint y: 131, distance: 23.8
click at [849, 125] on img at bounding box center [849, 122] width 29 height 29
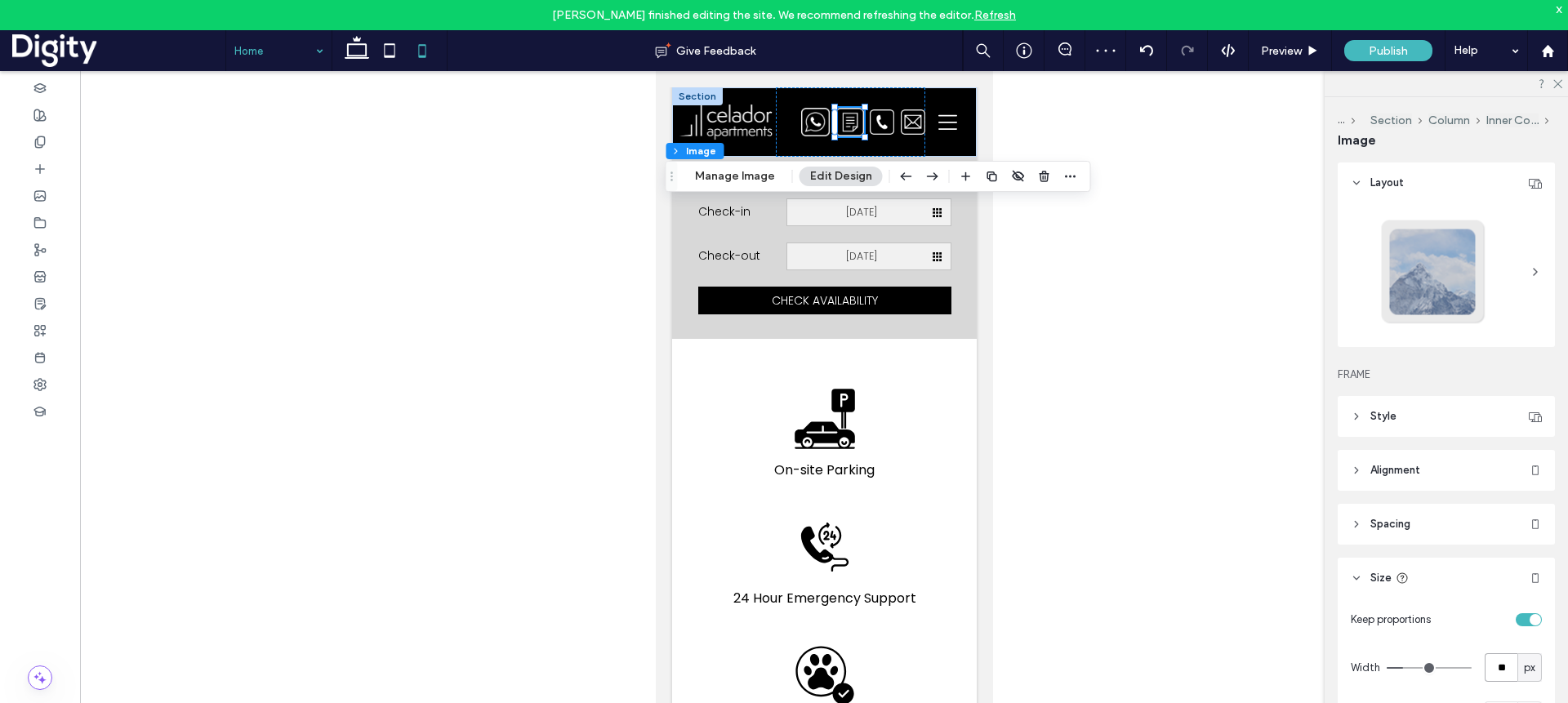
click at [1158, 672] on input "**" at bounding box center [1500, 667] width 32 height 29
type input "**"
drag, startPoint x: 815, startPoint y: 124, endPoint x: 824, endPoint y: 130, distance: 10.8
click at [815, 124] on img at bounding box center [818, 122] width 29 height 29
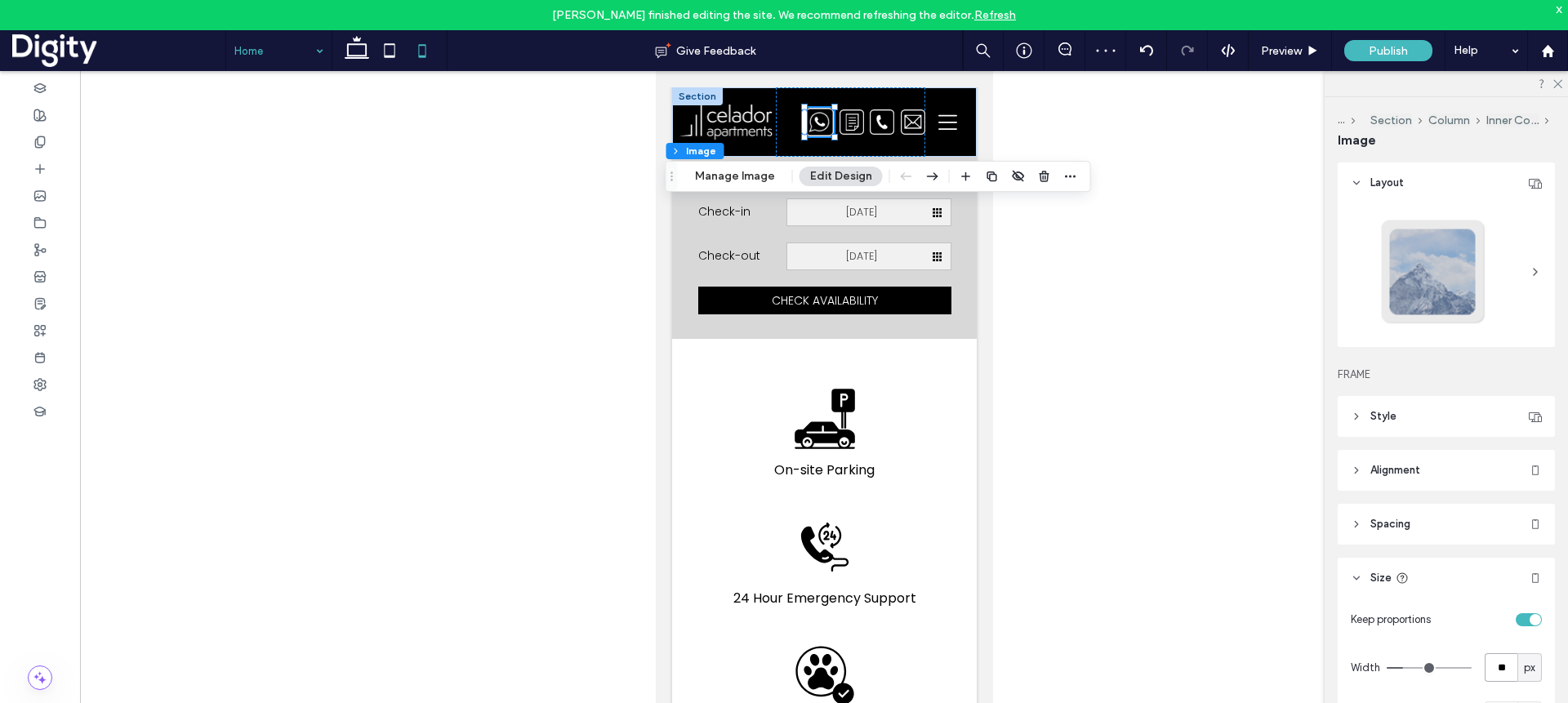
click at [1158, 665] on input "**" at bounding box center [1500, 667] width 32 height 29
type input "**"
click at [1143, 378] on div at bounding box center [824, 400] width 1488 height 658
click at [352, 51] on icon at bounding box center [357, 50] width 32 height 32
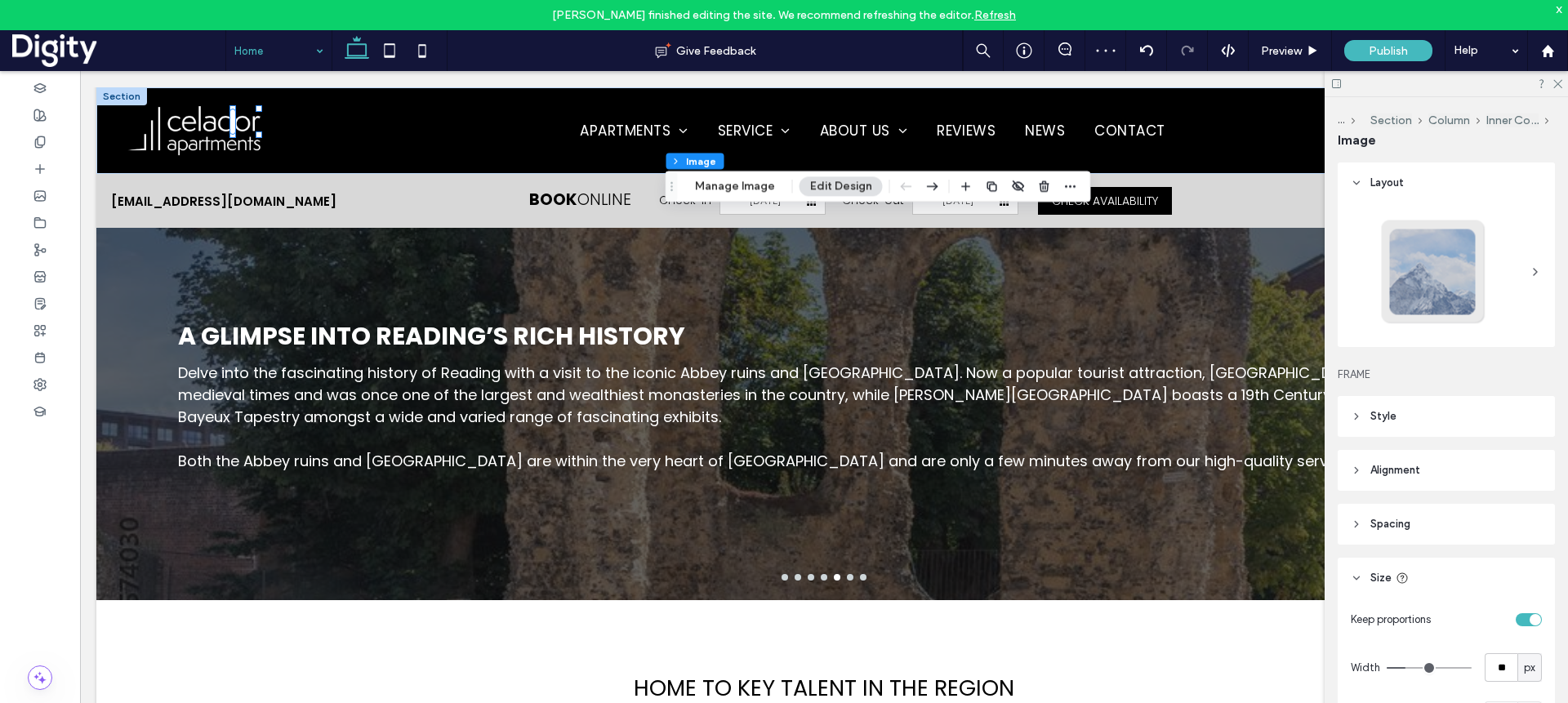
type input "**"
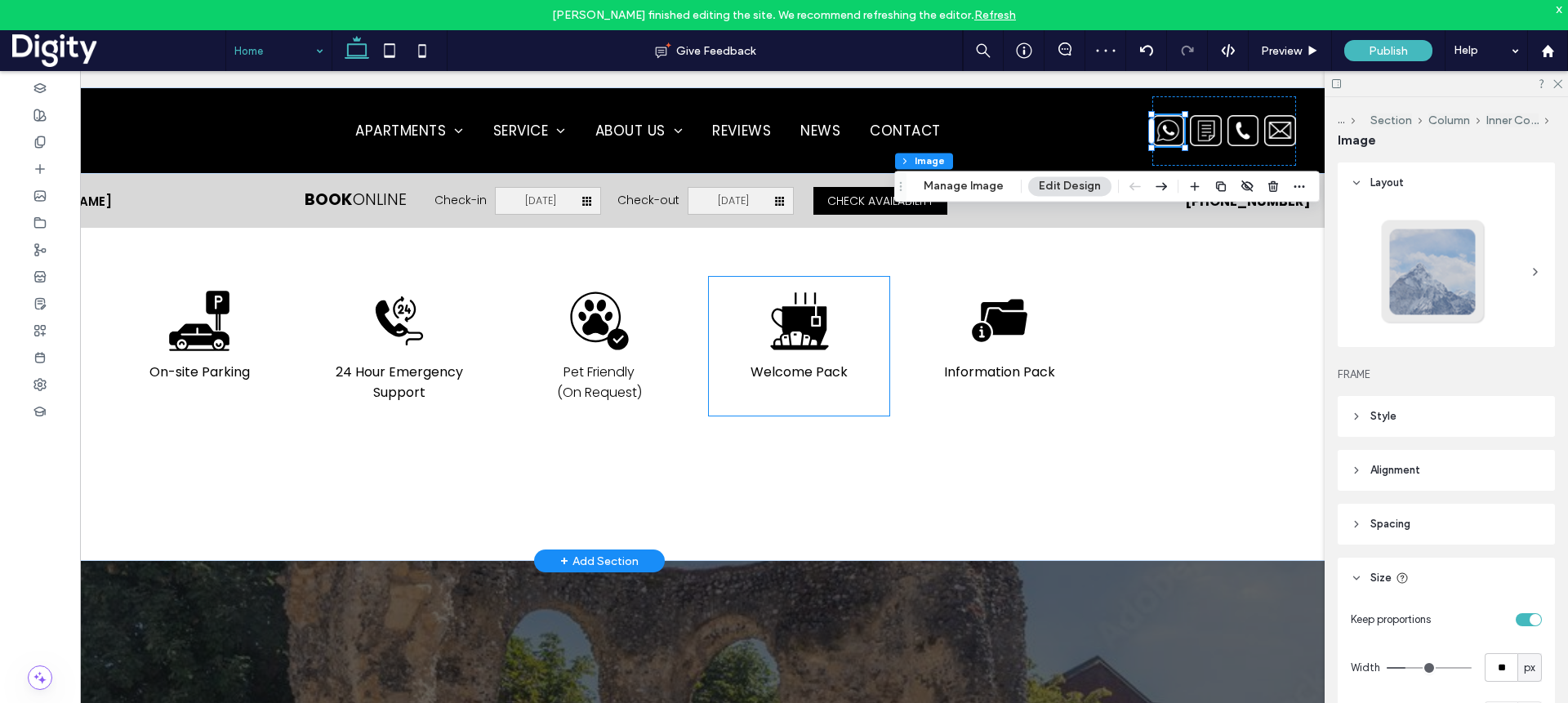
scroll to position [0, 243]
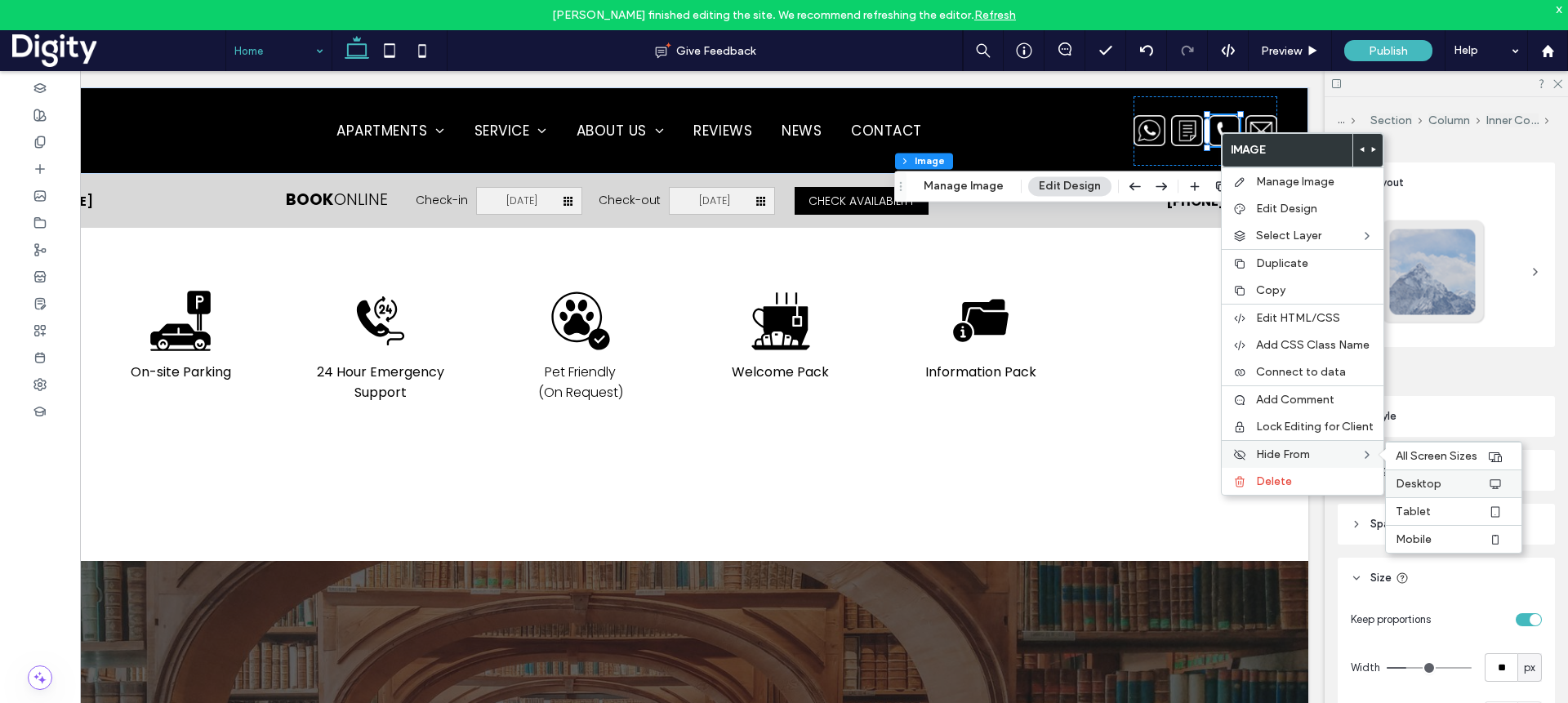
click at [1158, 486] on span "Desktop" at bounding box center [1419, 484] width 45 height 14
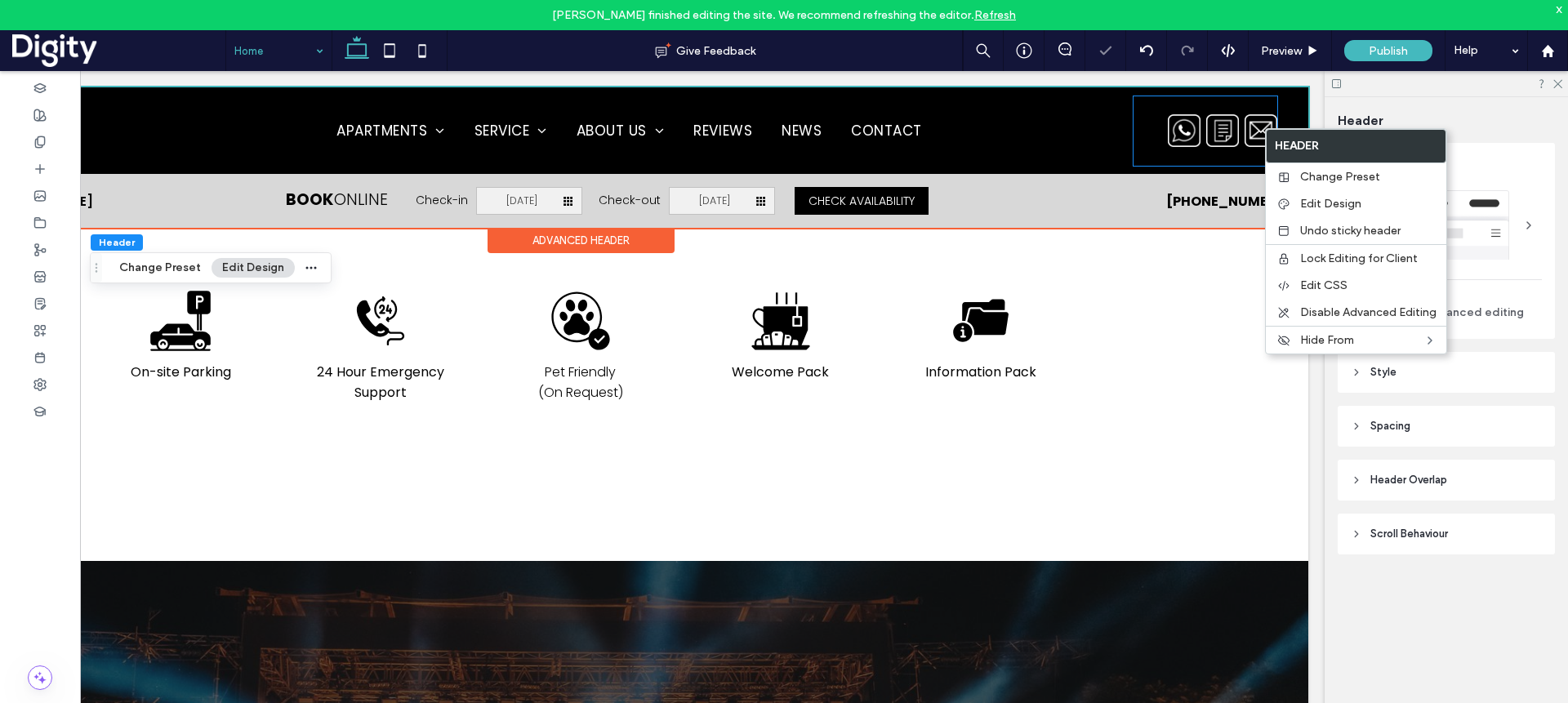
click at [1158, 124] on img at bounding box center [1260, 130] width 32 height 32
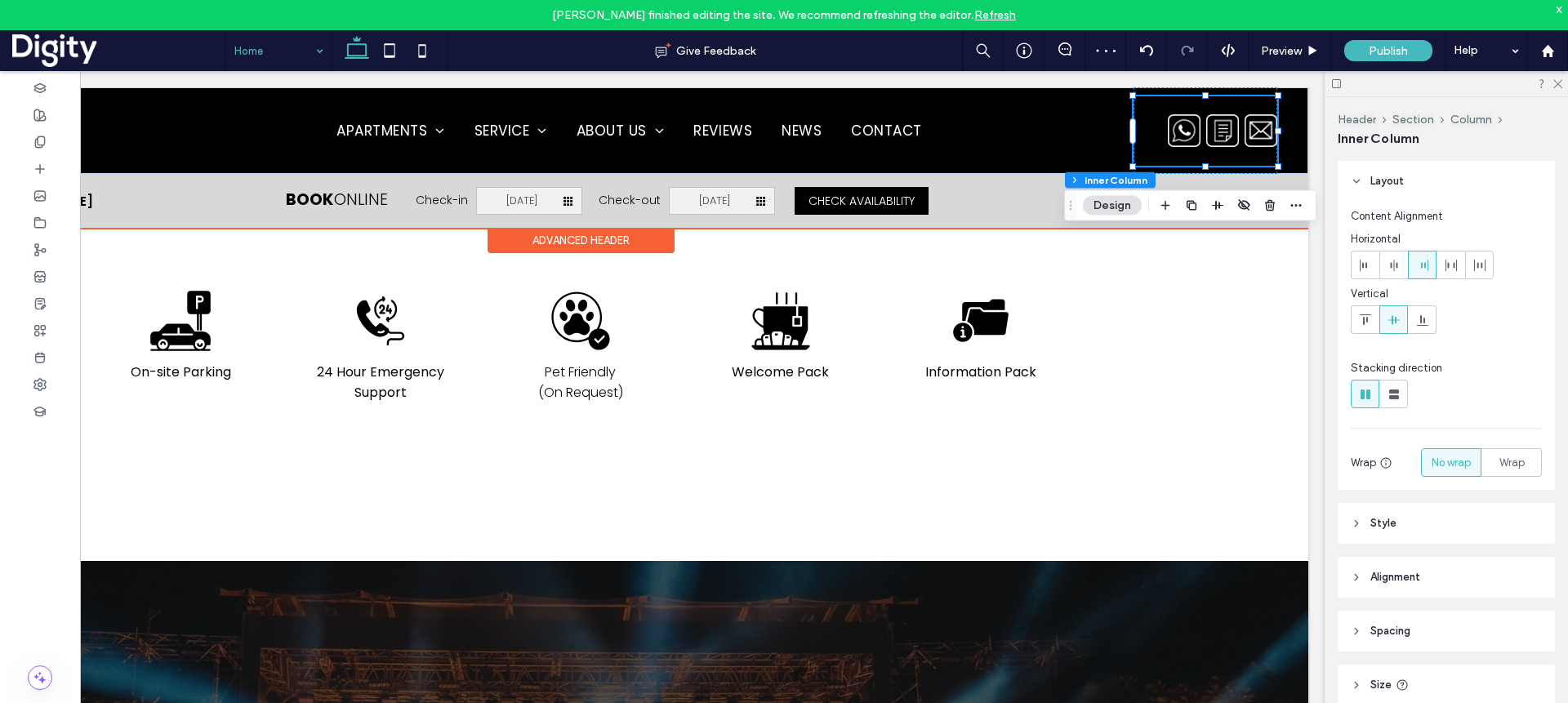
click at [1158, 122] on img at bounding box center [1260, 130] width 32 height 32
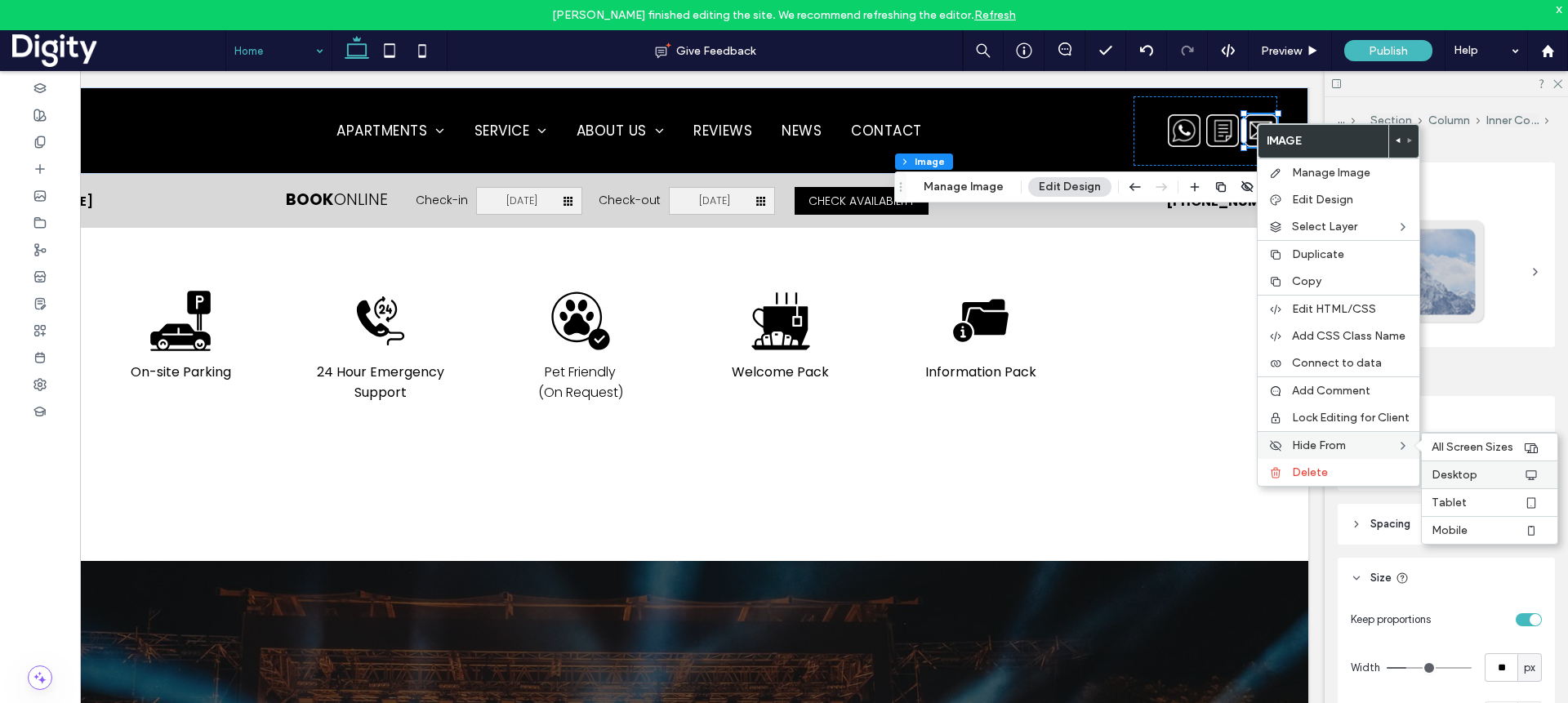
click at [1158, 474] on span "Desktop" at bounding box center [1454, 475] width 45 height 14
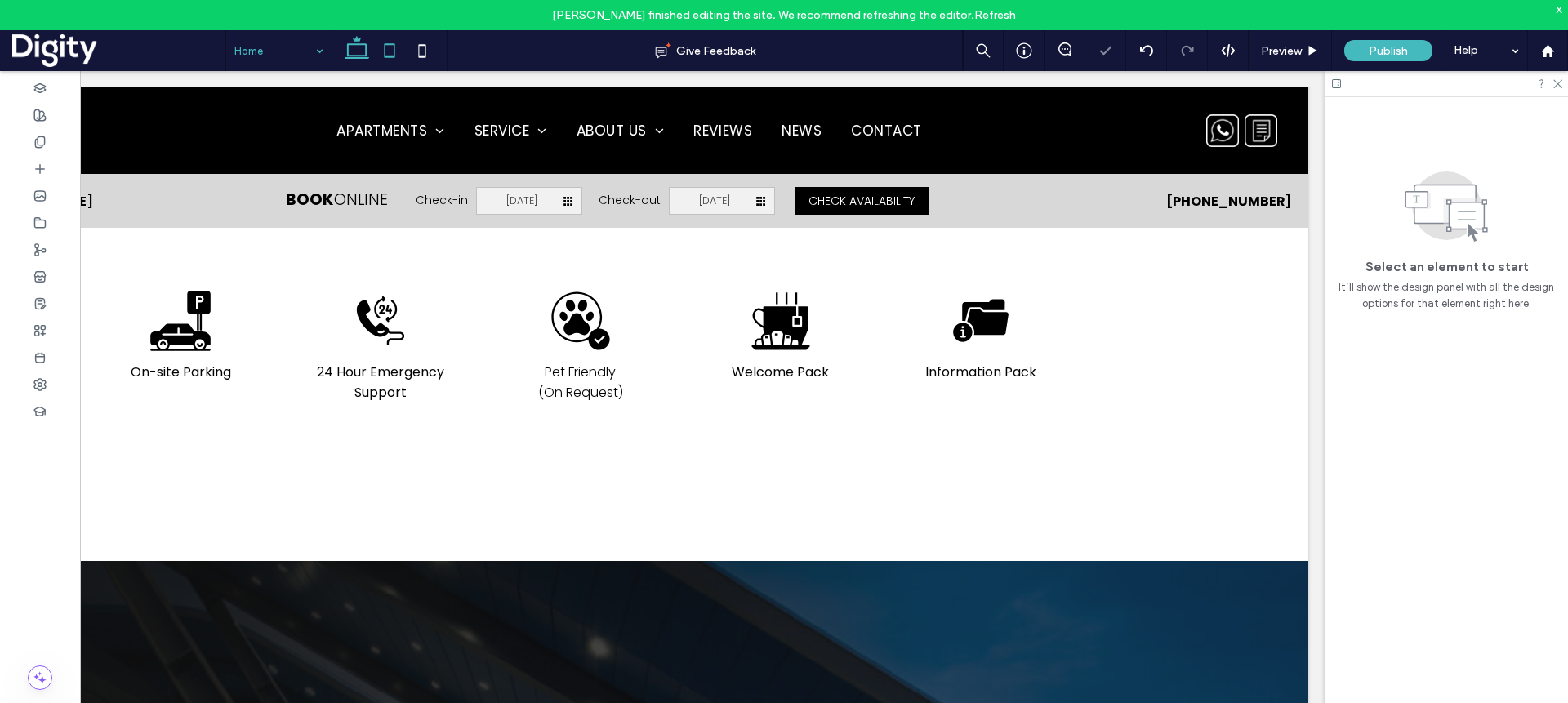
click at [392, 45] on icon at bounding box center [389, 50] width 32 height 32
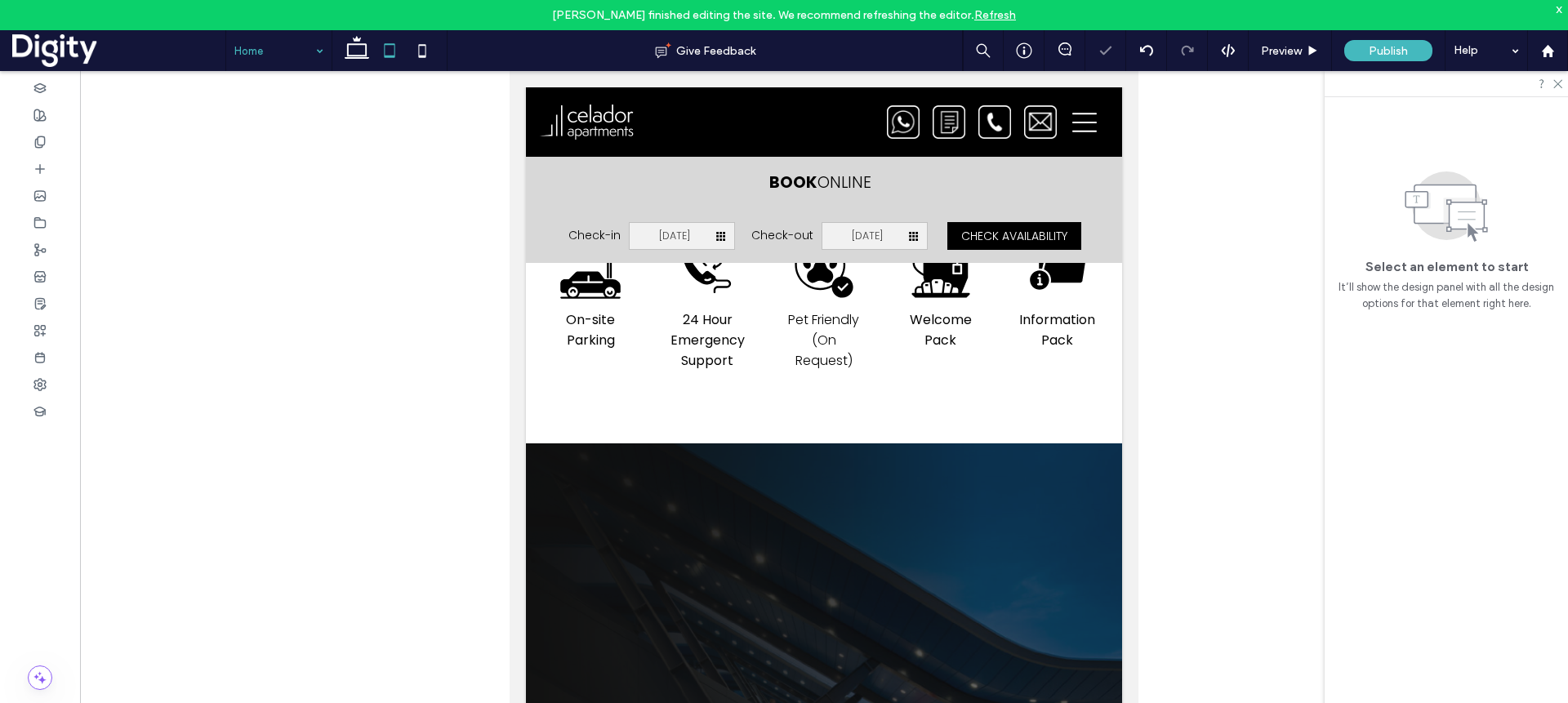
scroll to position [0, 0]
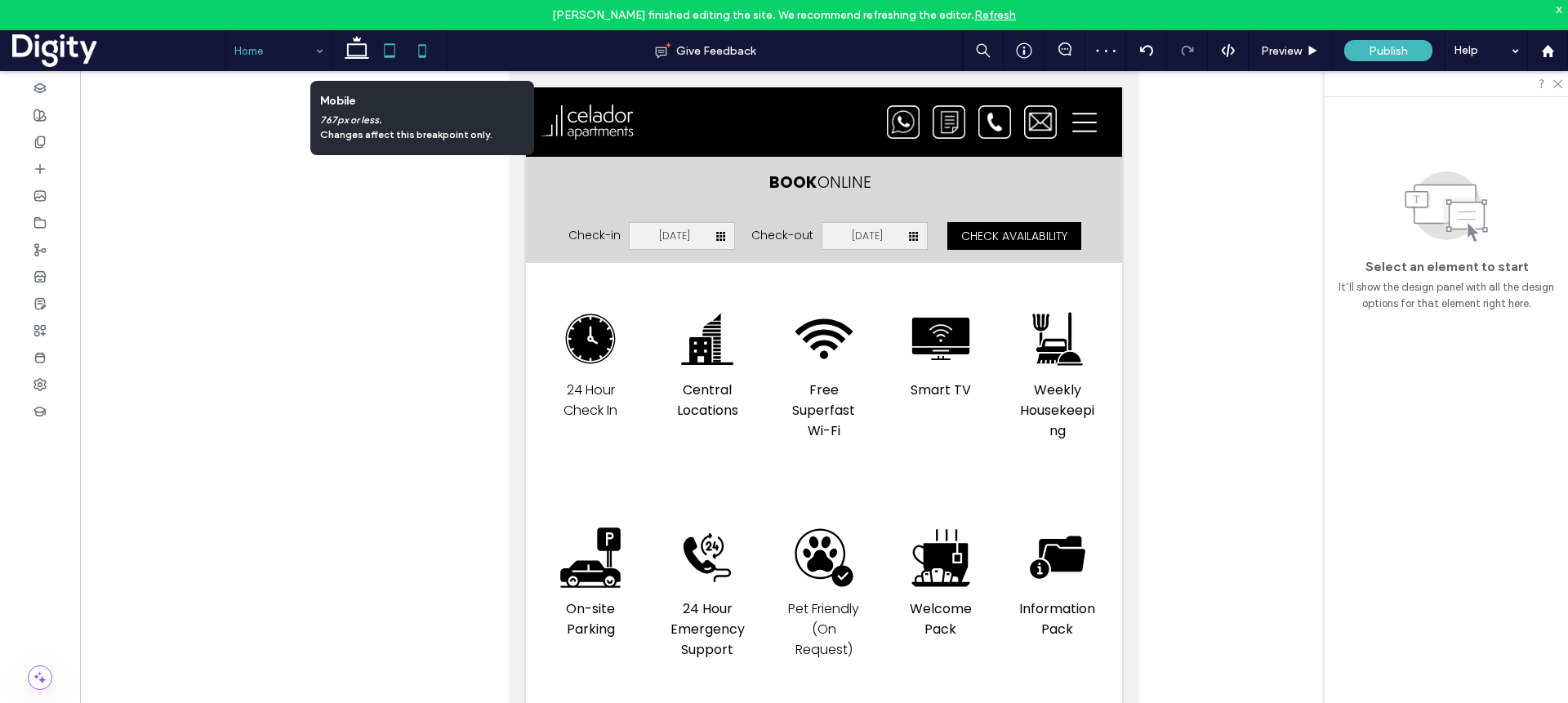
click at [420, 48] on icon at bounding box center [421, 50] width 32 height 32
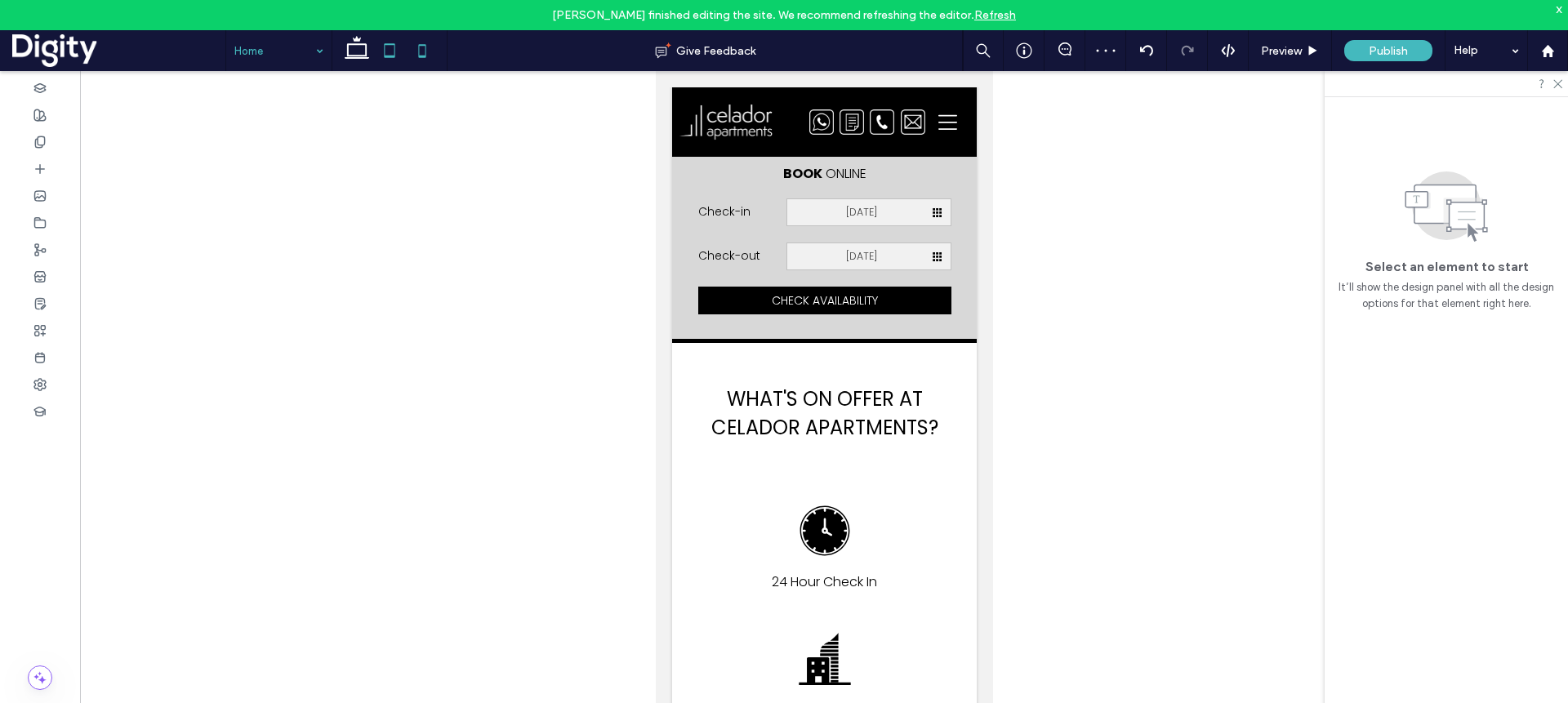
click at [385, 46] on icon at bounding box center [389, 50] width 32 height 32
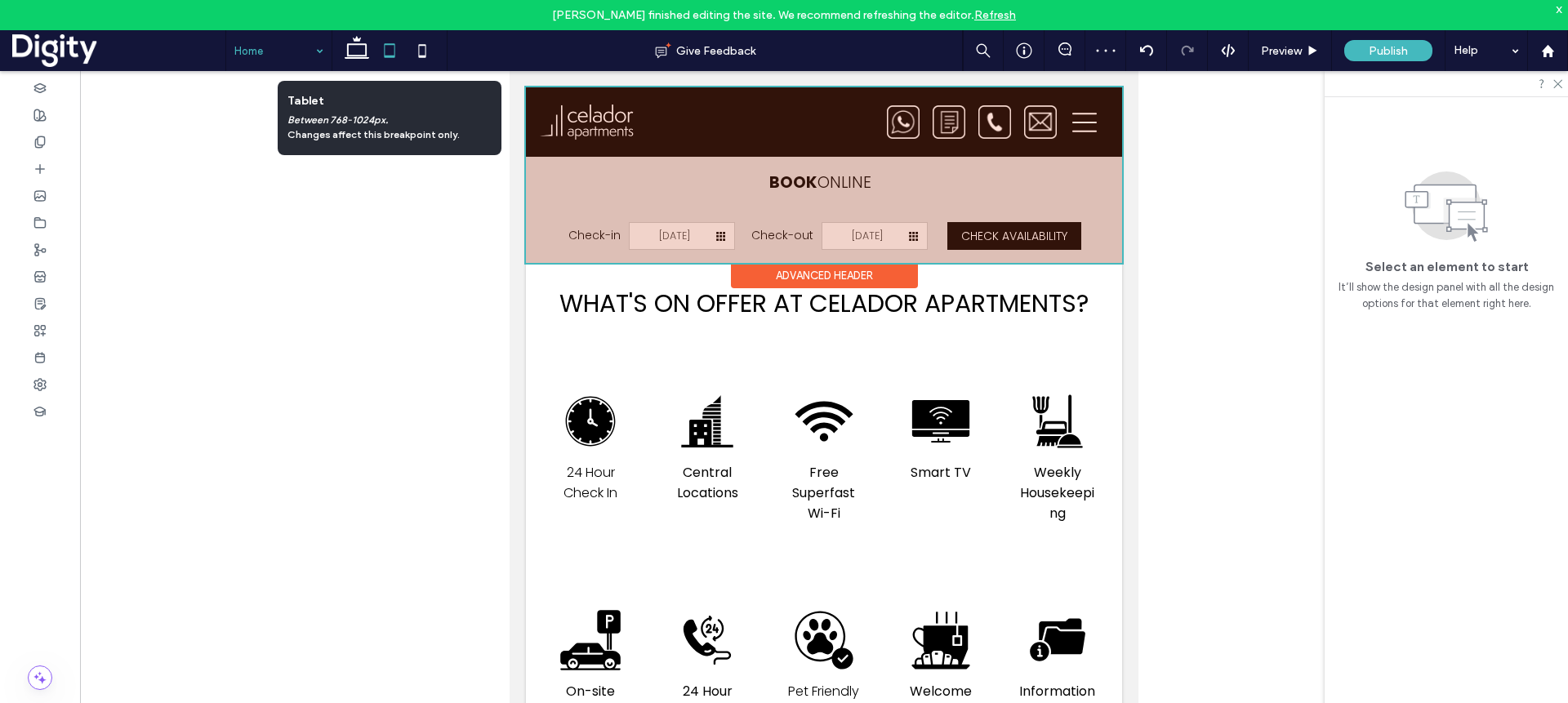
scroll to position [1737, 0]
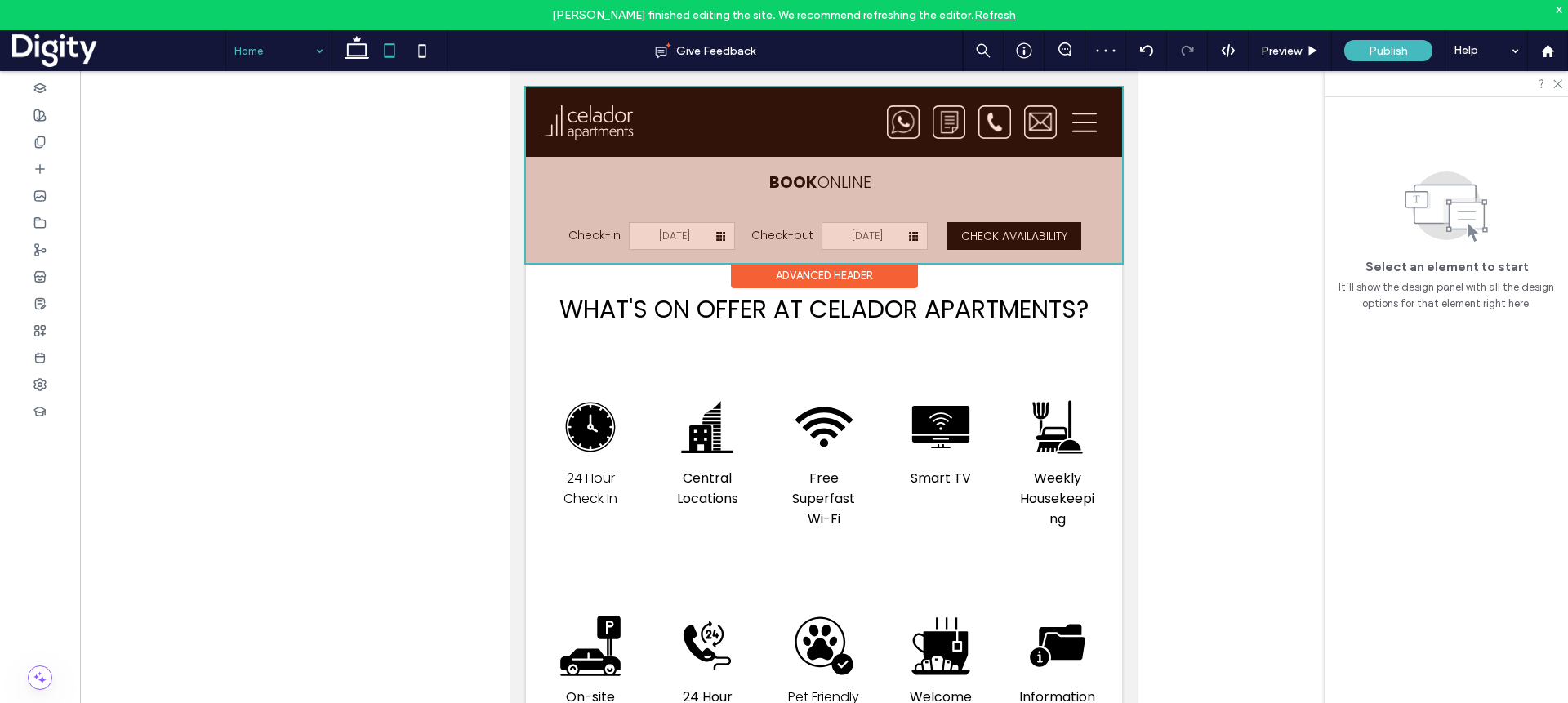
click at [992, 112] on div at bounding box center [824, 175] width 596 height 176
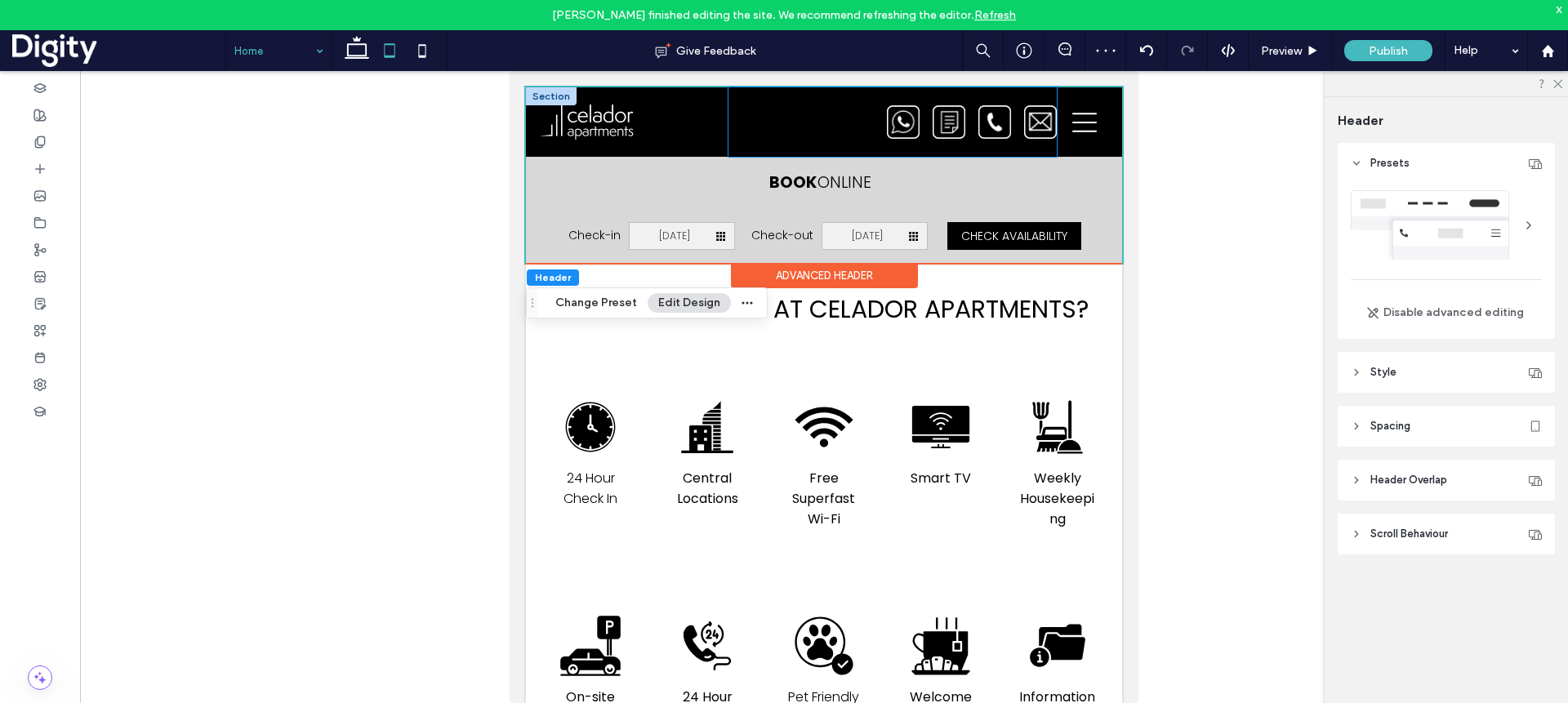
click at [1024, 119] on img at bounding box center [1039, 122] width 32 height 32
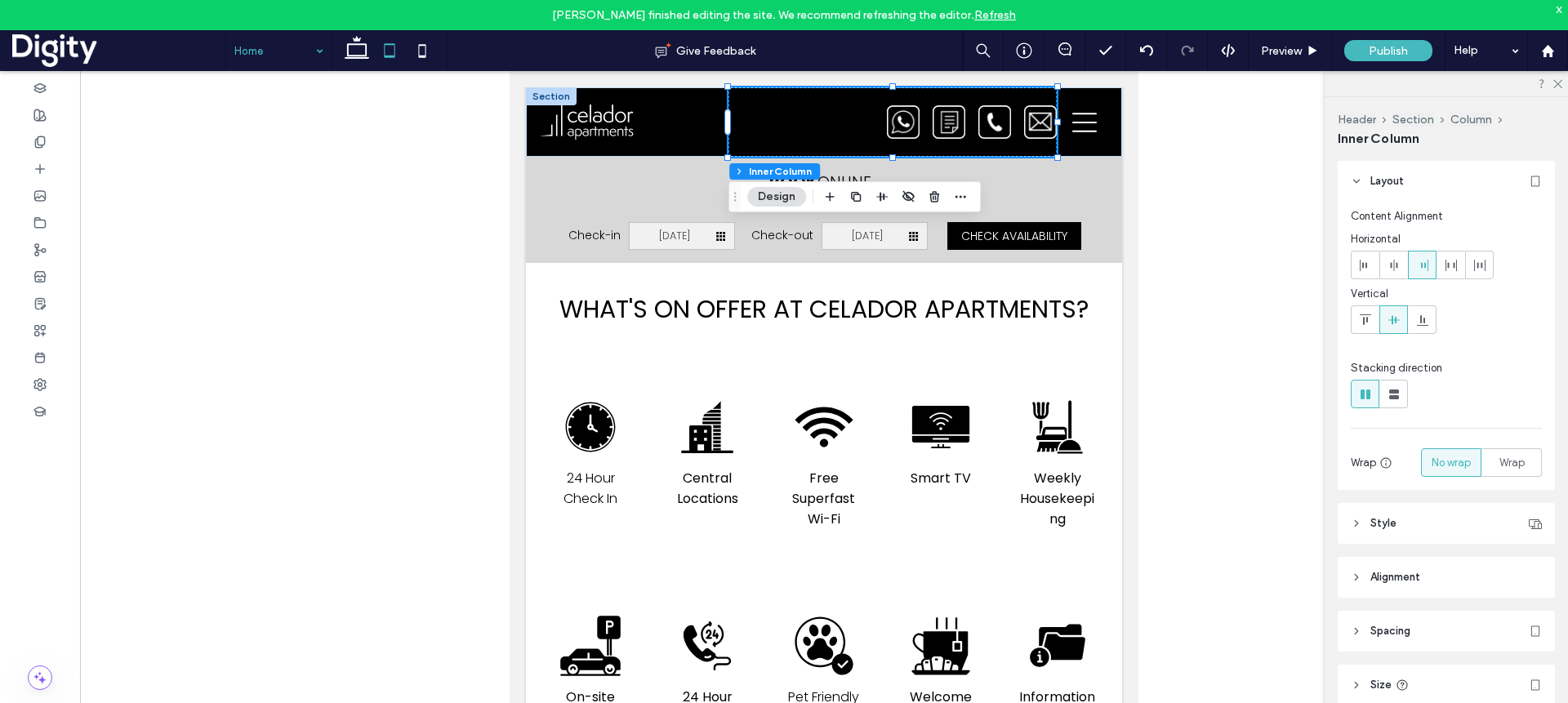
scroll to position [1, 0]
click at [1158, 617] on header "Spacing" at bounding box center [1446, 630] width 217 height 41
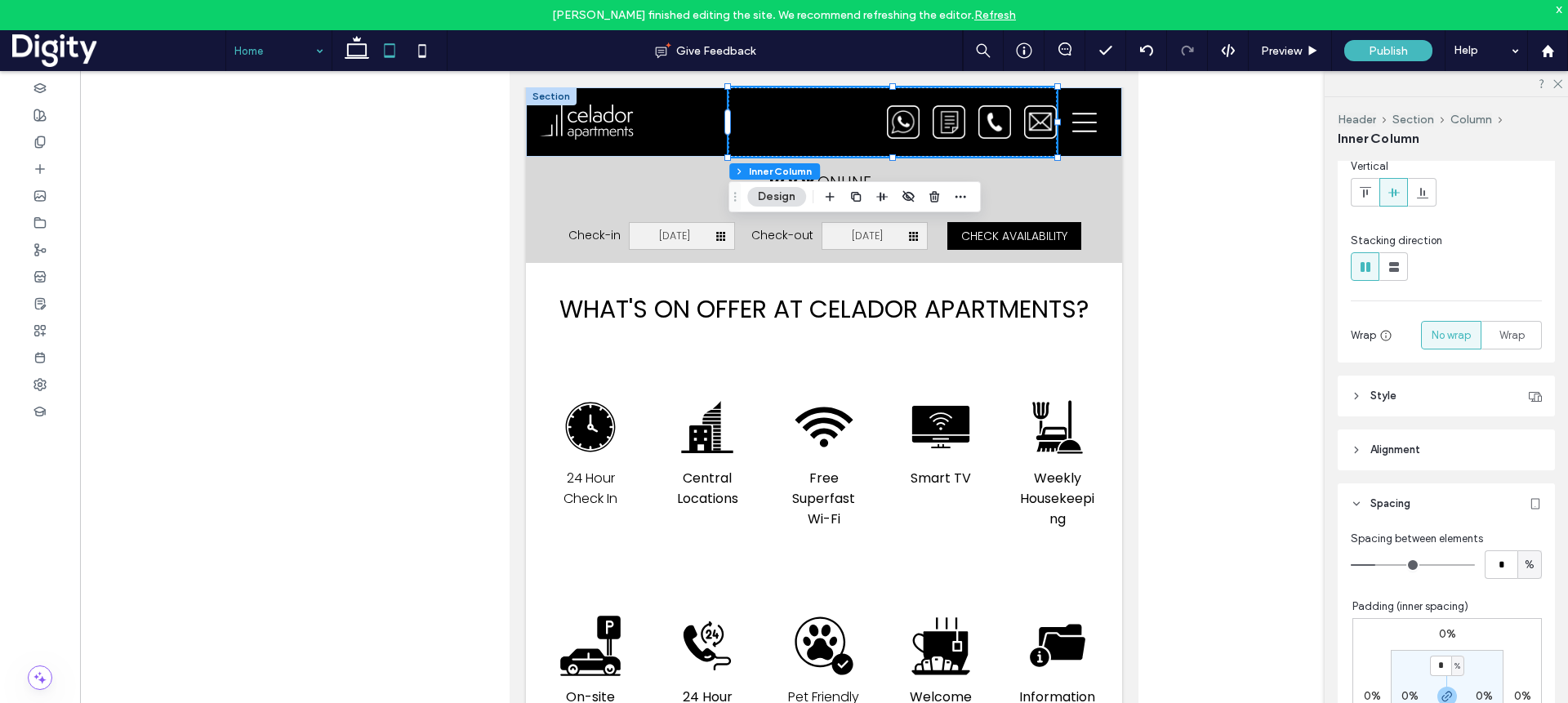
scroll to position [150, 0]
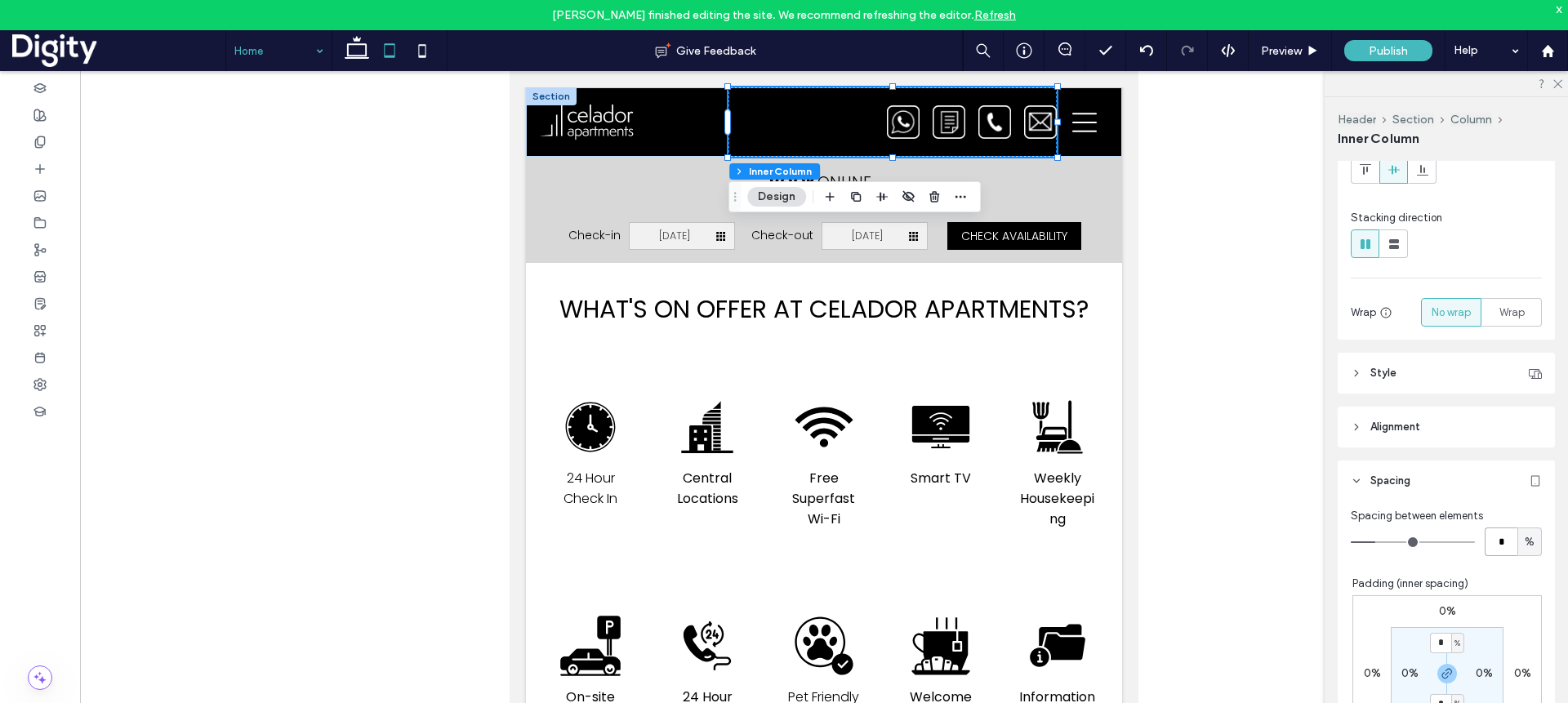
click at [1158, 534] on input "*" at bounding box center [1500, 541] width 32 height 29
type input "*"
click at [1158, 213] on div at bounding box center [824, 400] width 1488 height 658
click at [1158, 307] on div at bounding box center [824, 400] width 1488 height 658
click at [392, 229] on div at bounding box center [824, 400] width 1488 height 658
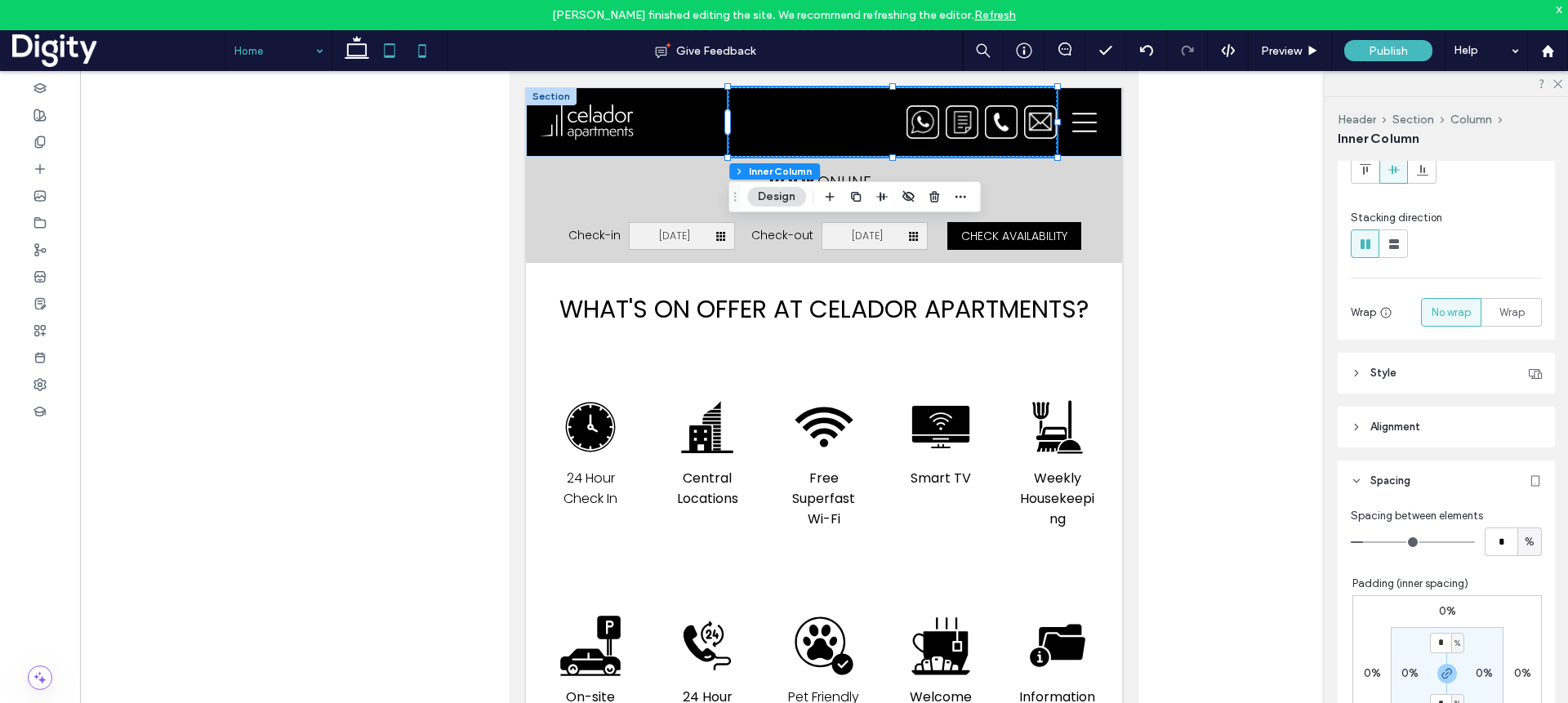
click at [424, 50] on icon at bounding box center [421, 50] width 32 height 32
type input "*"
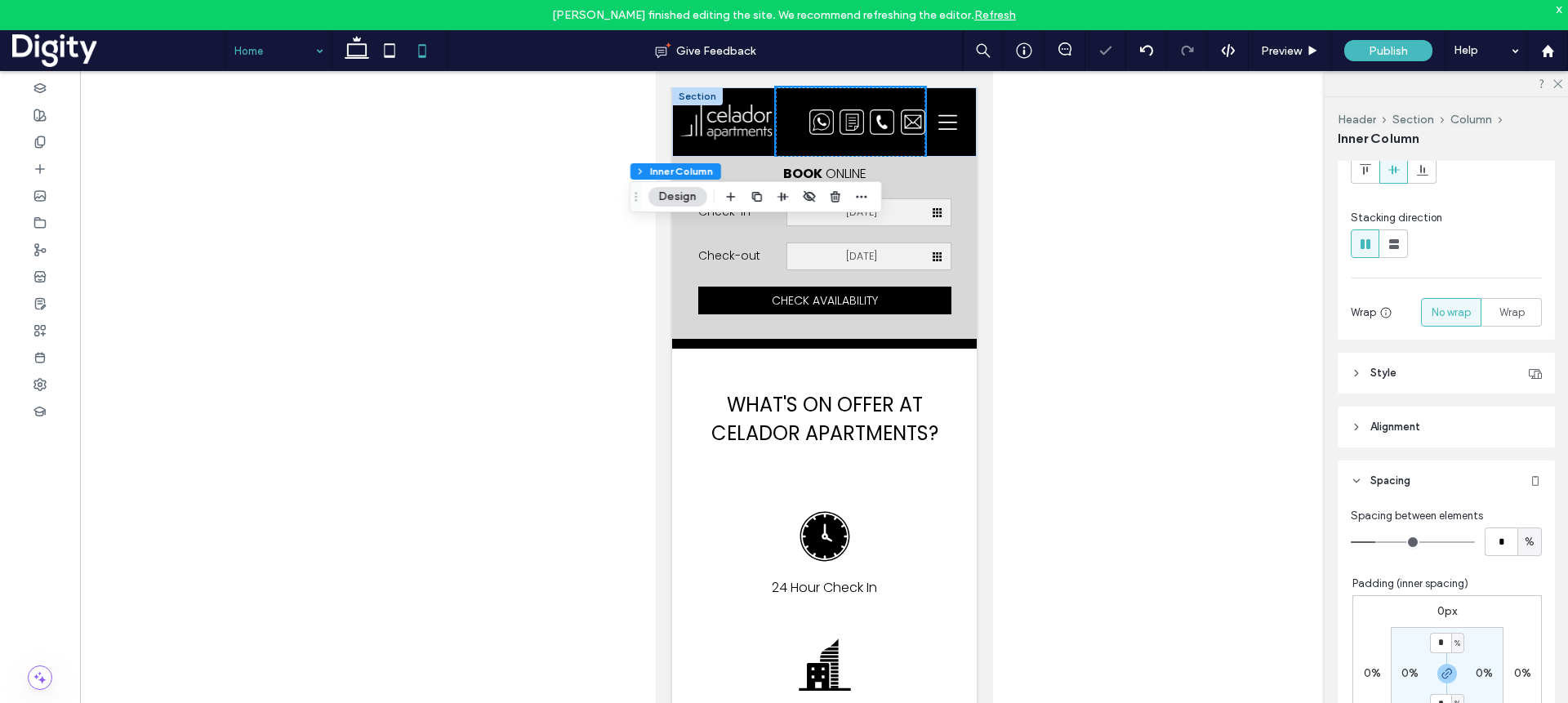
scroll to position [1380, 0]
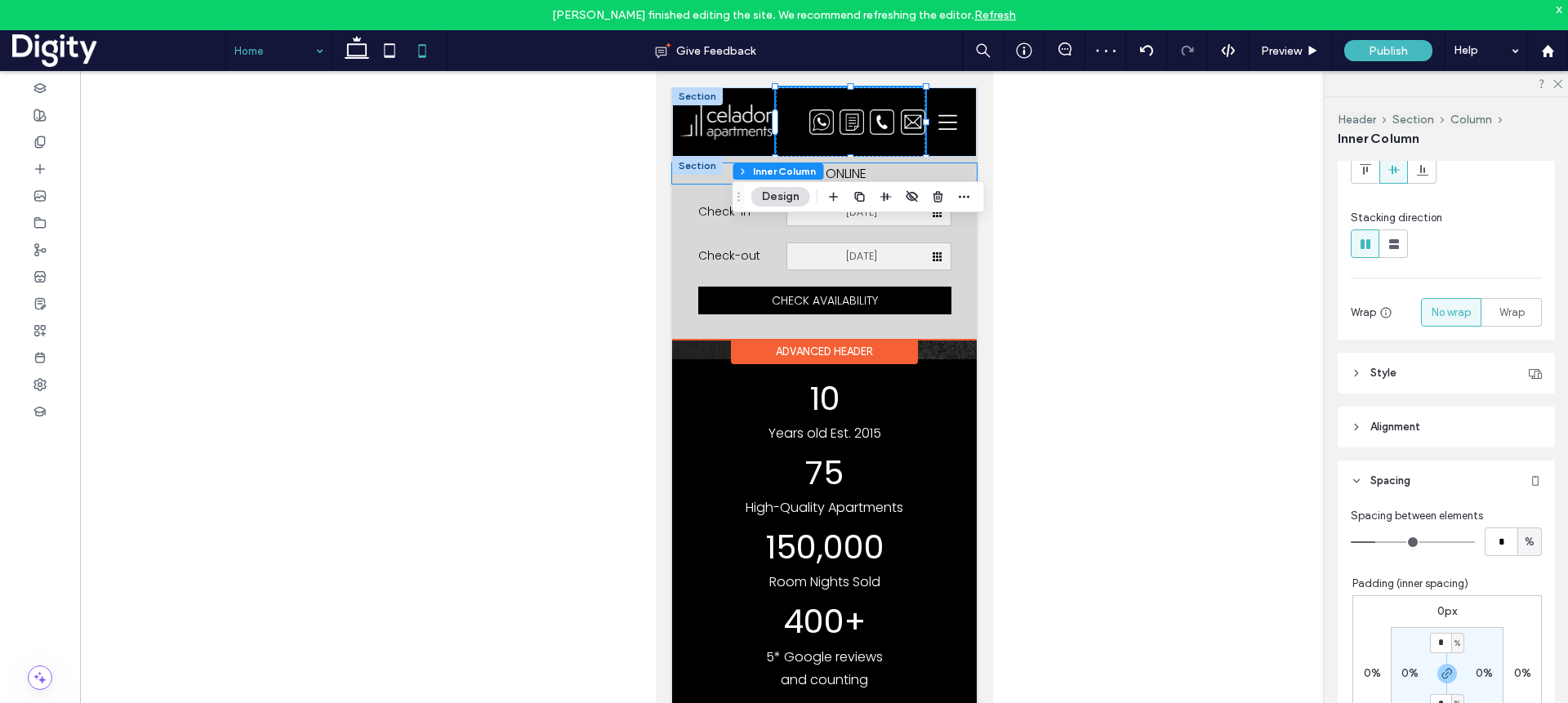
click at [702, 181] on p "BOOK ONLINE" at bounding box center [823, 173] width 304 height 20
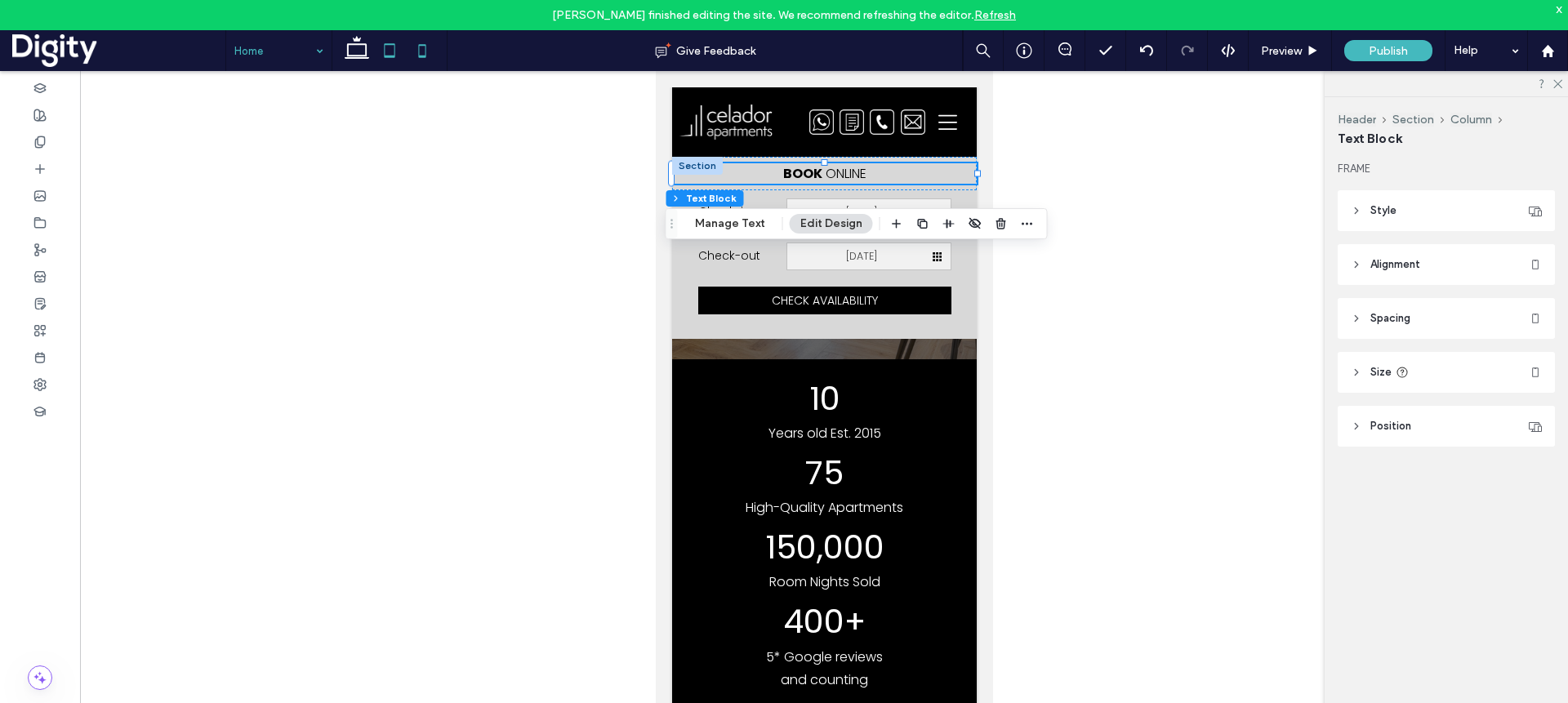
click at [385, 47] on icon at bounding box center [389, 50] width 32 height 32
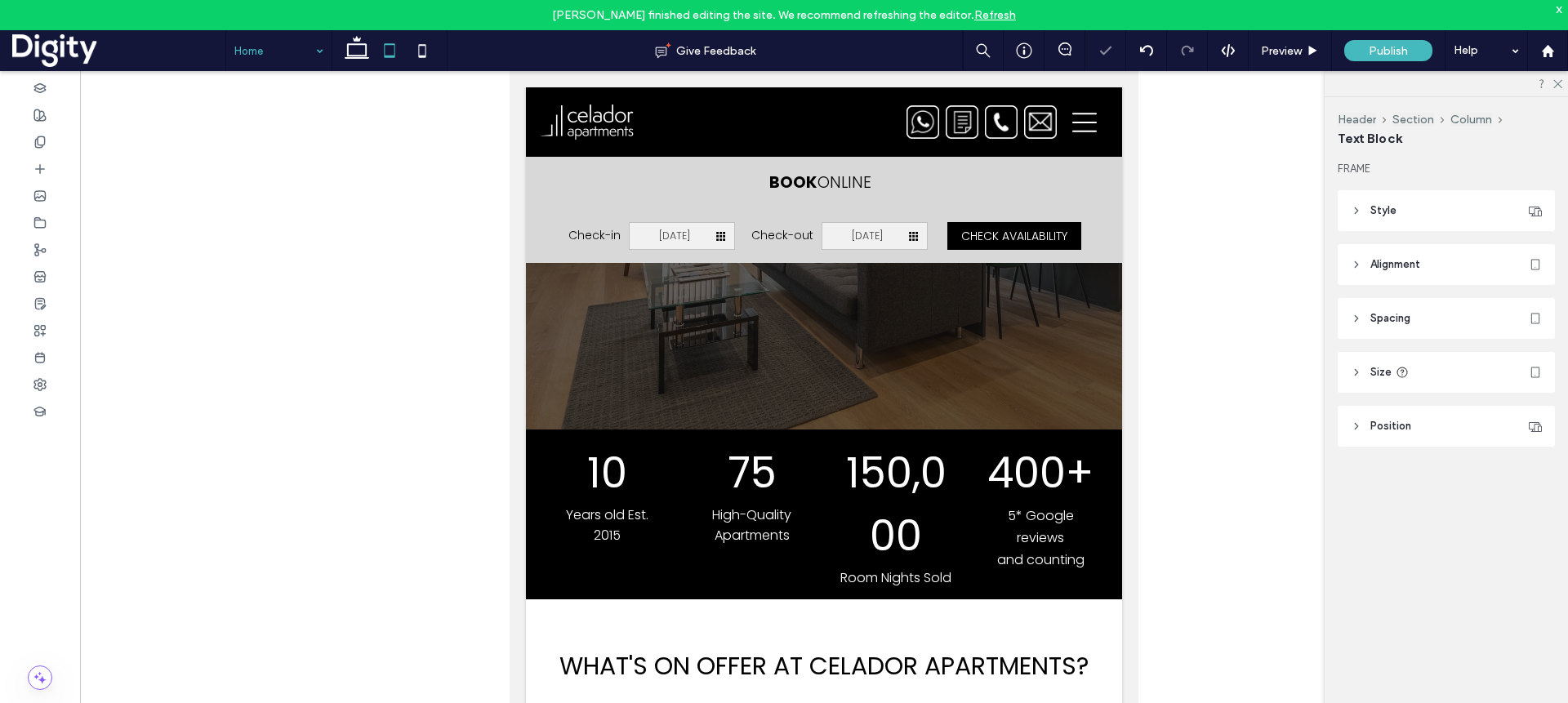
scroll to position [1003, 0]
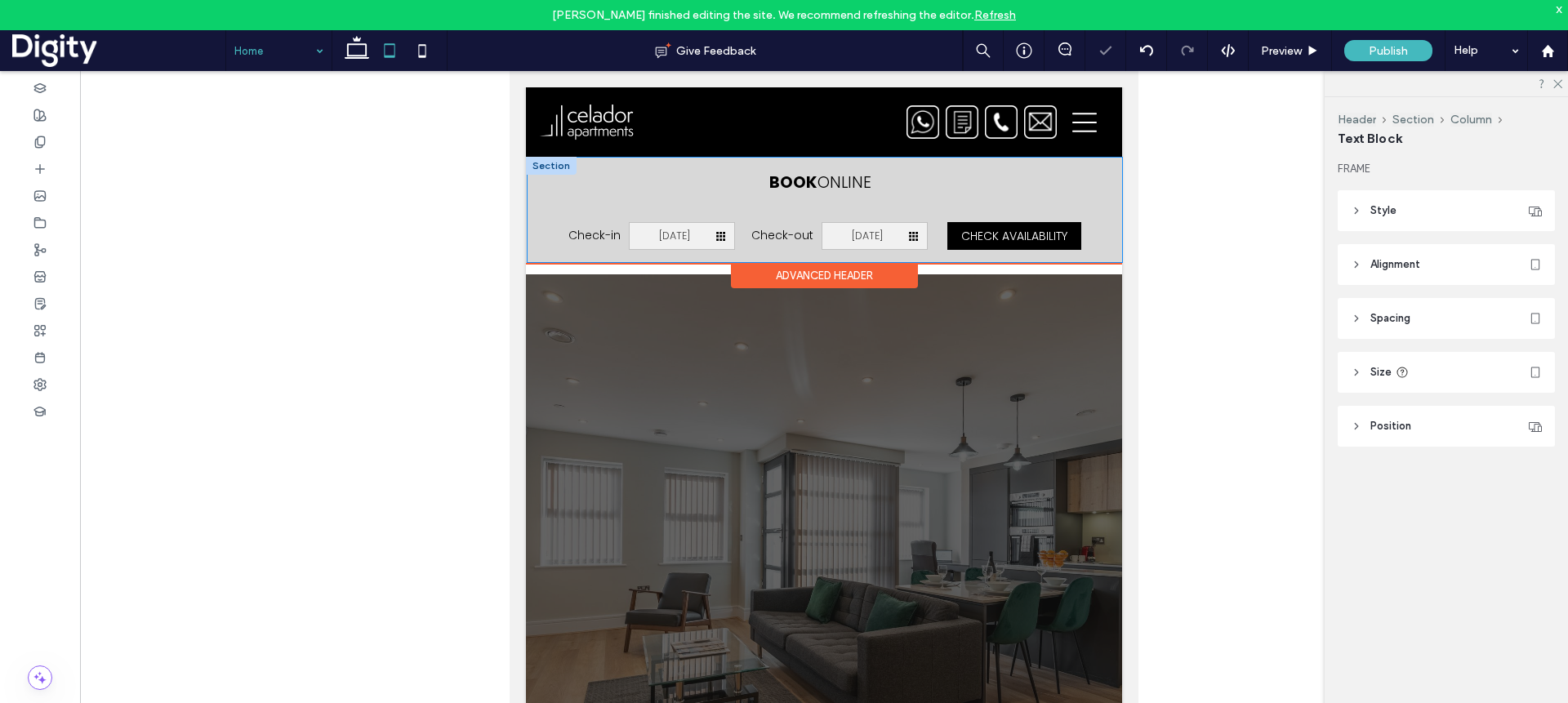
click at [877, 191] on div "Book online" at bounding box center [824, 184] width 594 height 52
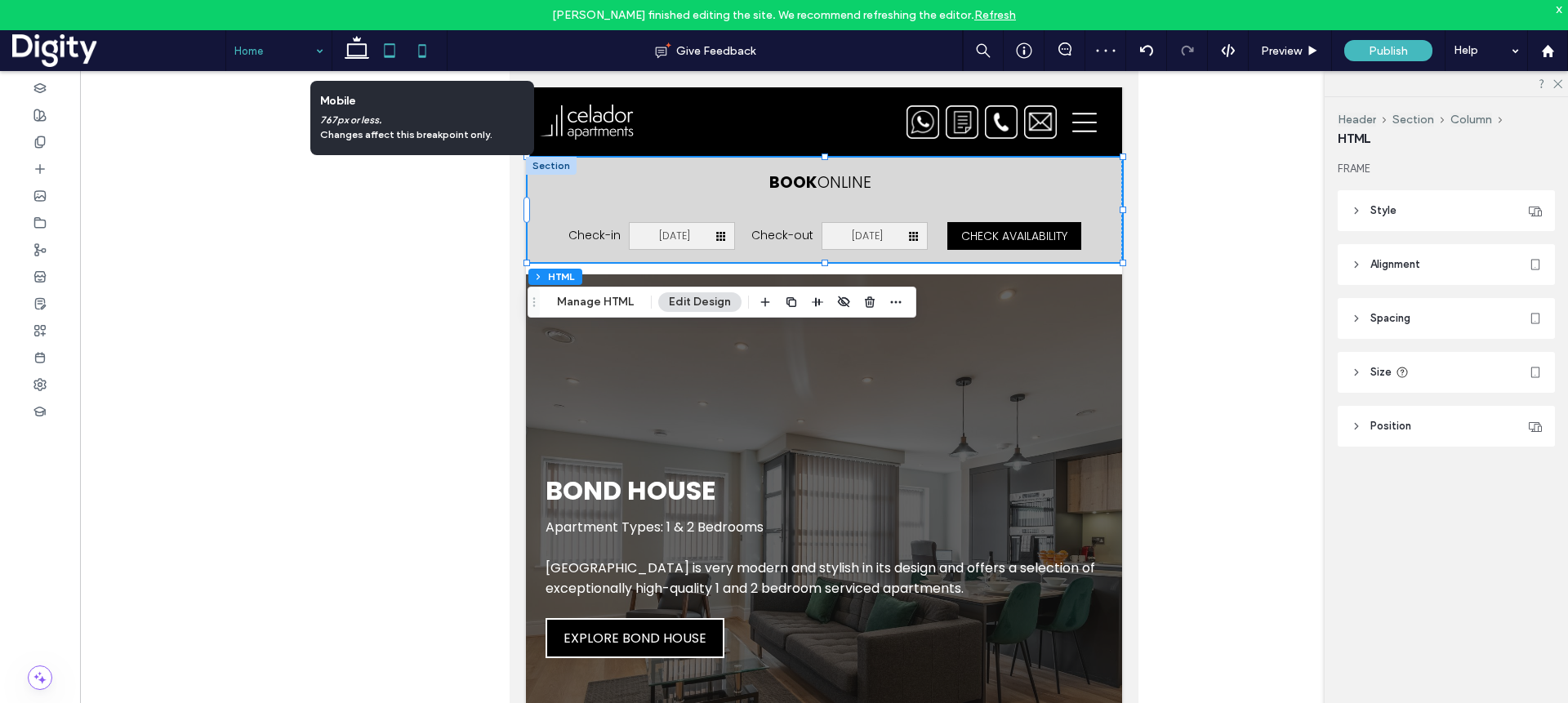
click at [420, 50] on icon at bounding box center [421, 50] width 32 height 32
type input "***"
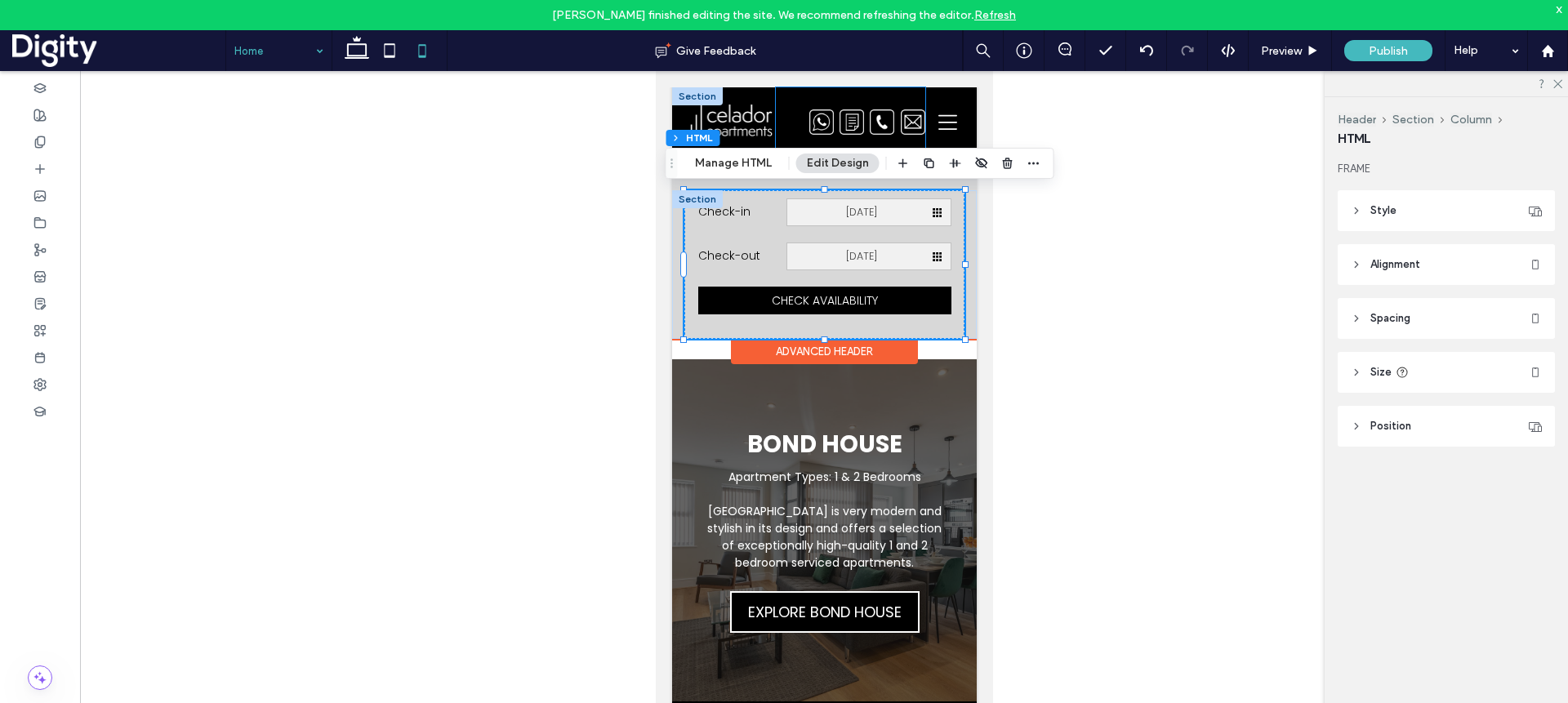
click at [808, 101] on div at bounding box center [850, 122] width 149 height 69
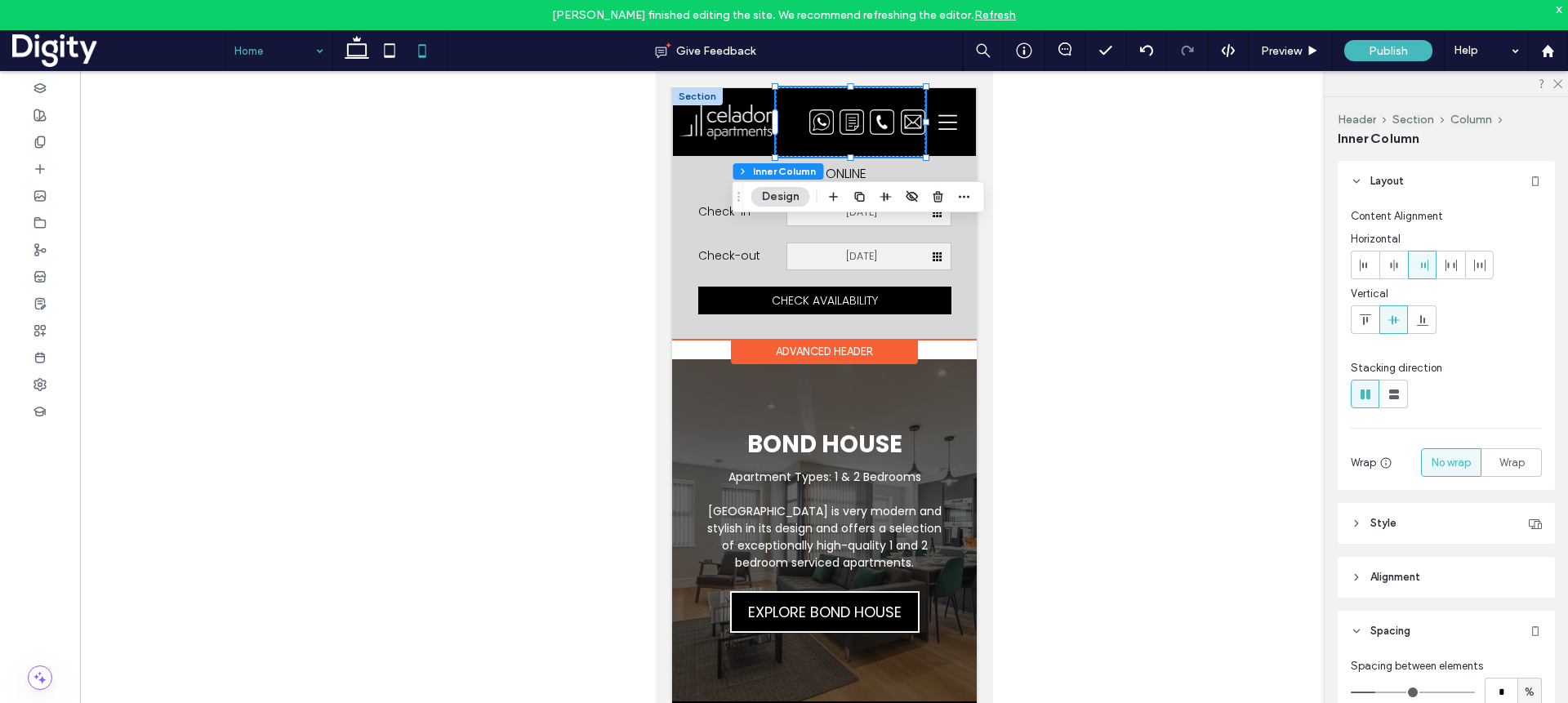
click at [714, 95] on div at bounding box center [697, 96] width 51 height 18
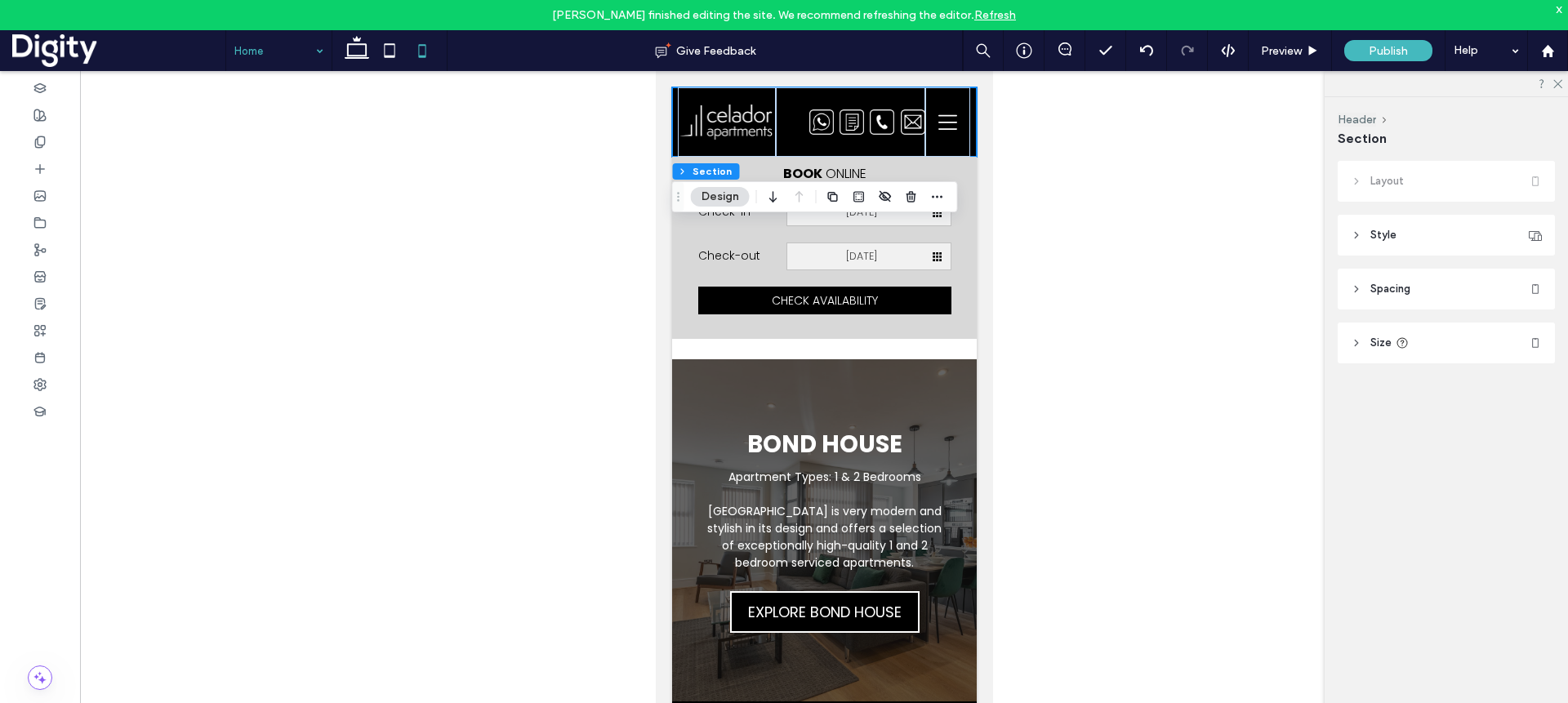
click at [1158, 345] on header "Size" at bounding box center [1446, 343] width 217 height 41
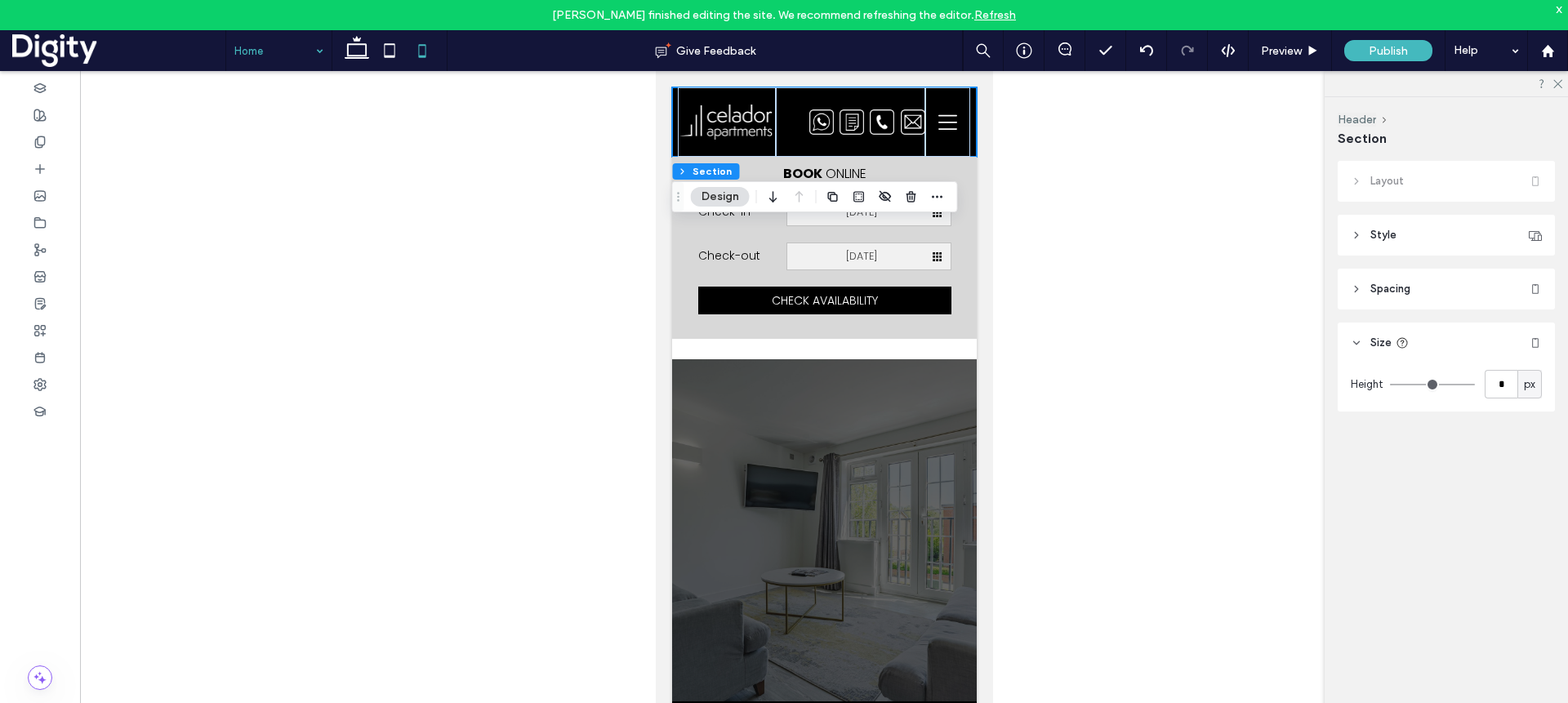
click at [1158, 290] on header "Spacing" at bounding box center [1446, 289] width 217 height 41
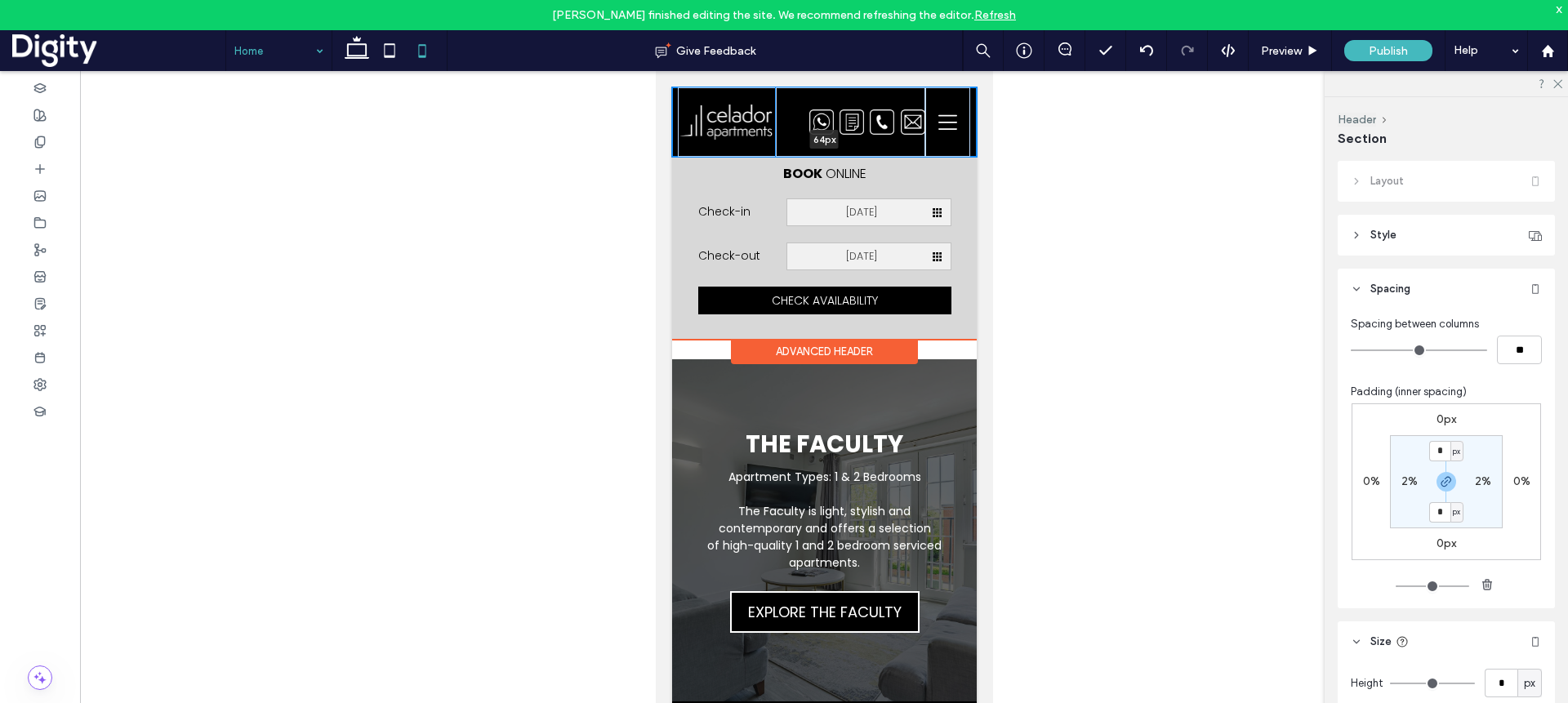
drag, startPoint x: 855, startPoint y: 157, endPoint x: 883, endPoint y: 140, distance: 32.8
click at [857, 140] on div "Home Apartments Bond House The Faculty Riverside House Sussex House Wellington …" at bounding box center [823, 122] width 304 height 69
type input "**"
click at [956, 139] on div at bounding box center [946, 122] width 45 height 69
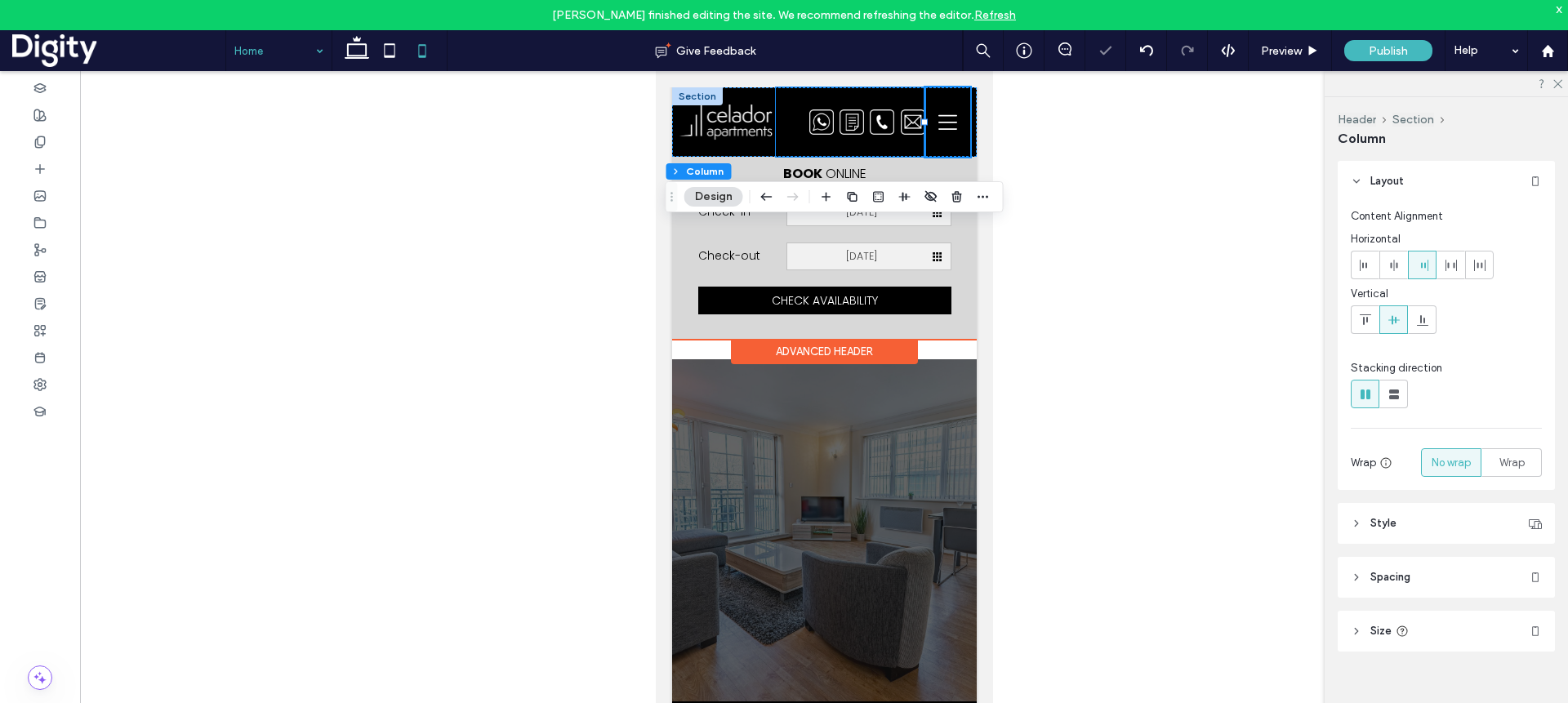
click at [839, 134] on div at bounding box center [850, 122] width 149 height 69
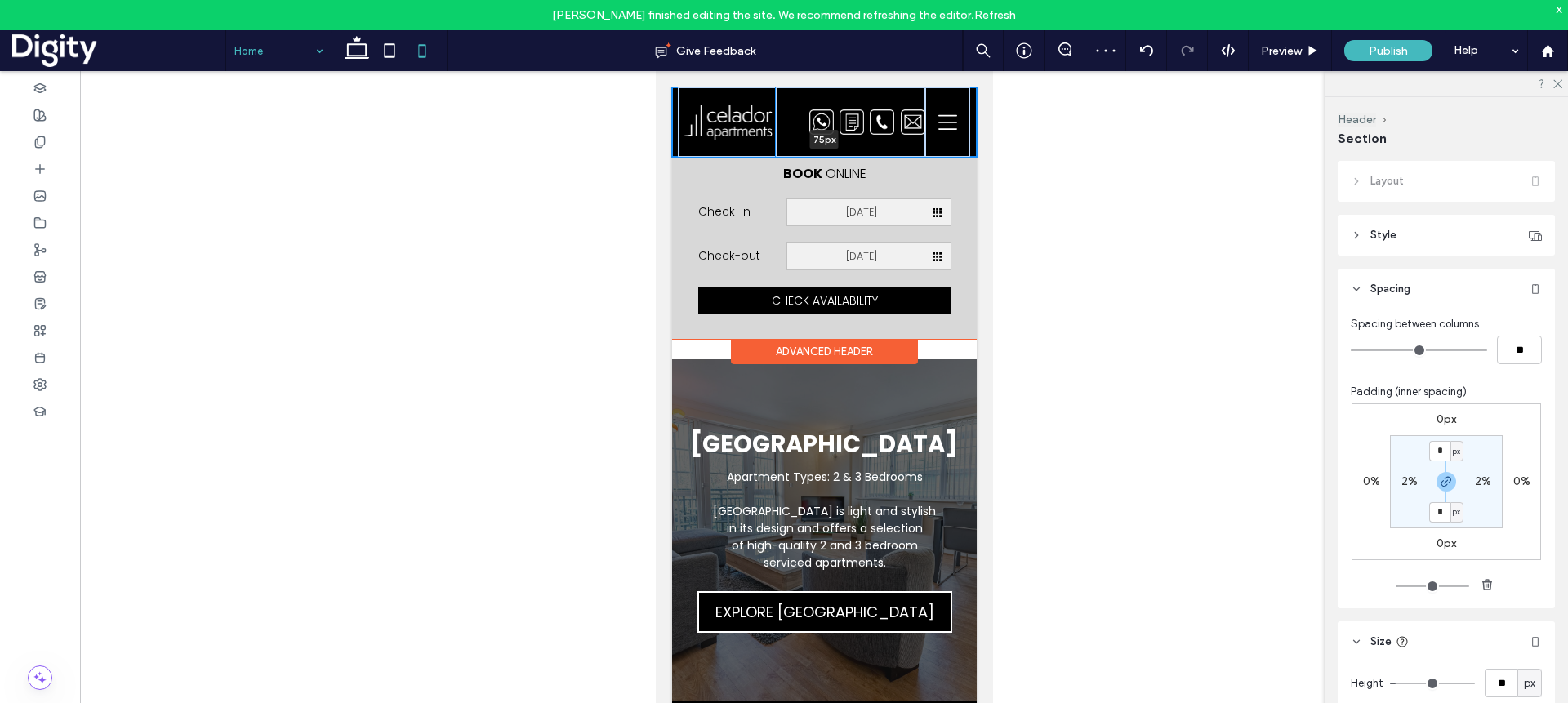
drag, startPoint x: 850, startPoint y: 157, endPoint x: 851, endPoint y: 145, distance: 12.0
click at [851, 149] on div "Home Apartments Bond House The Faculty Riverside House Sussex House Wellington …" at bounding box center [823, 122] width 304 height 69
type input "**"
click at [851, 143] on div at bounding box center [850, 122] width 149 height 69
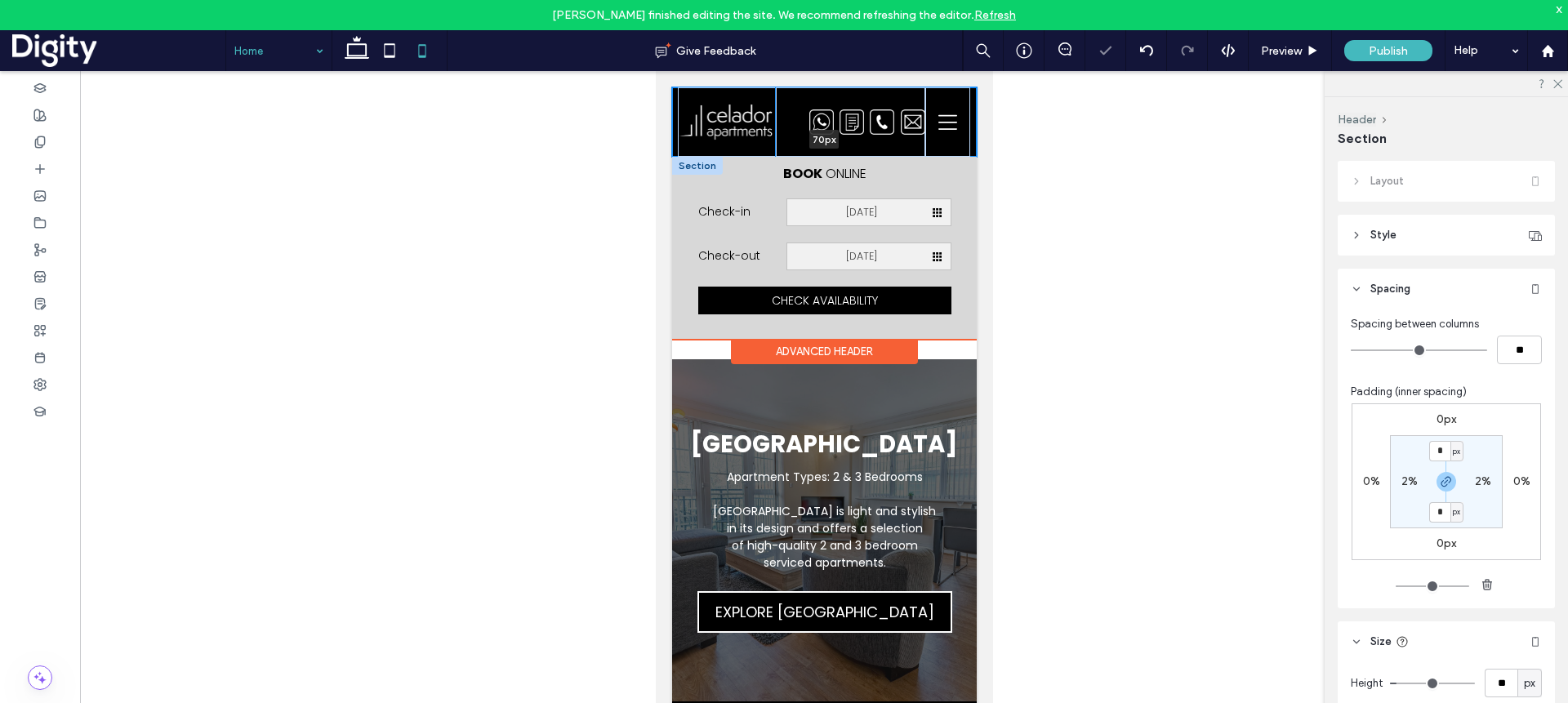
drag, startPoint x: 849, startPoint y: 154, endPoint x: 917, endPoint y: 162, distance: 68.5
click at [850, 142] on div "Home Apartments Bond House The Faculty Riverside House Sussex House Wellington …" at bounding box center [823, 122] width 304 height 69
type input "**"
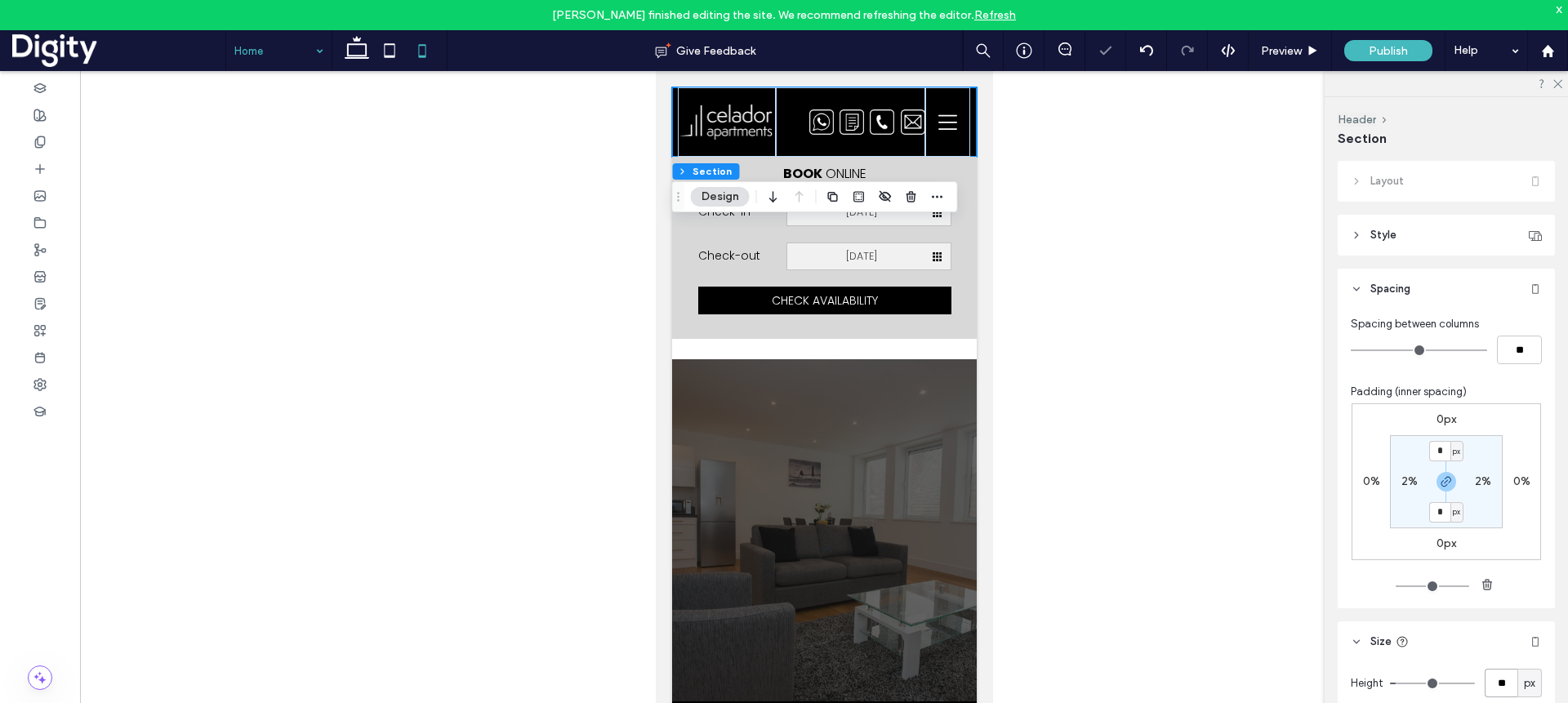
click at [1158, 679] on input "**" at bounding box center [1500, 683] width 32 height 29
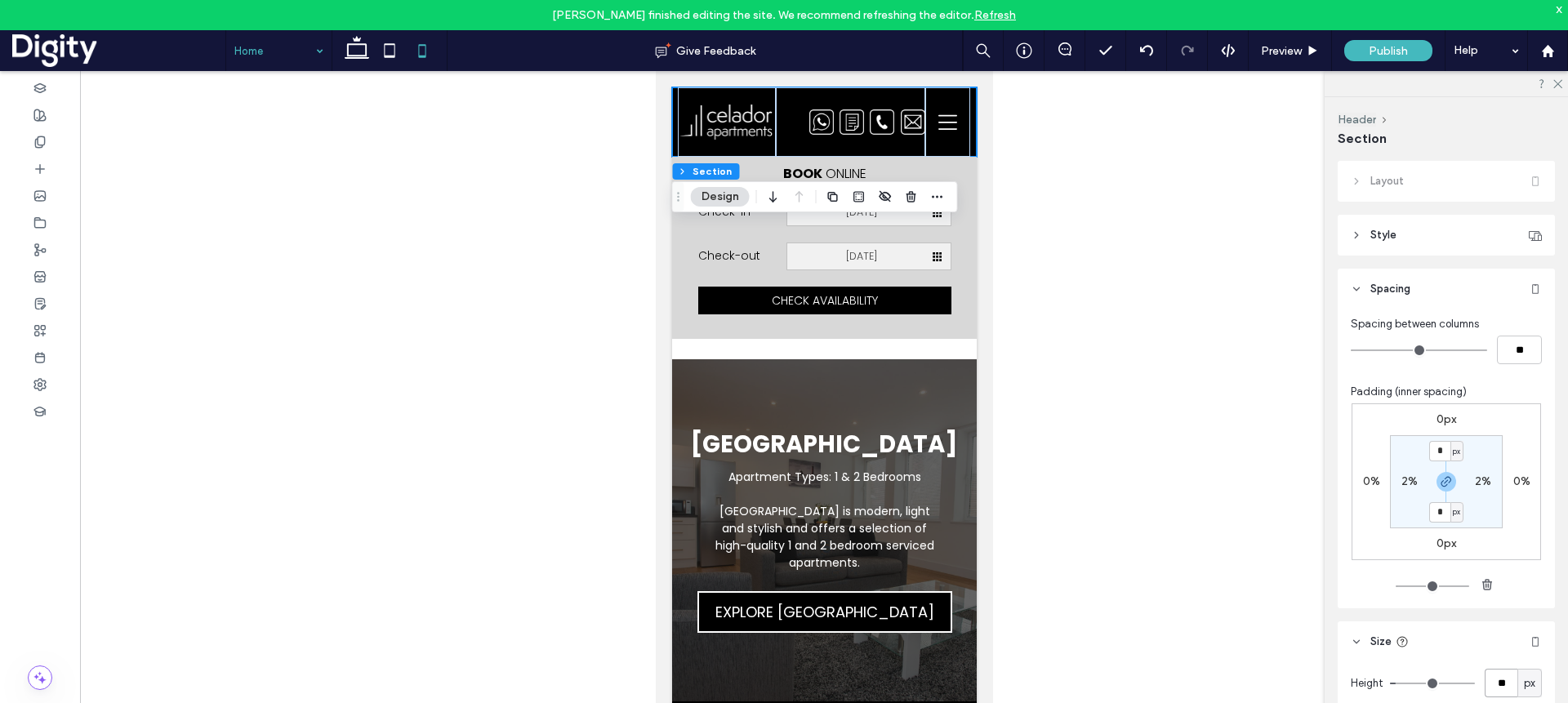
type input "**"
click at [737, 123] on img at bounding box center [725, 122] width 97 height 38
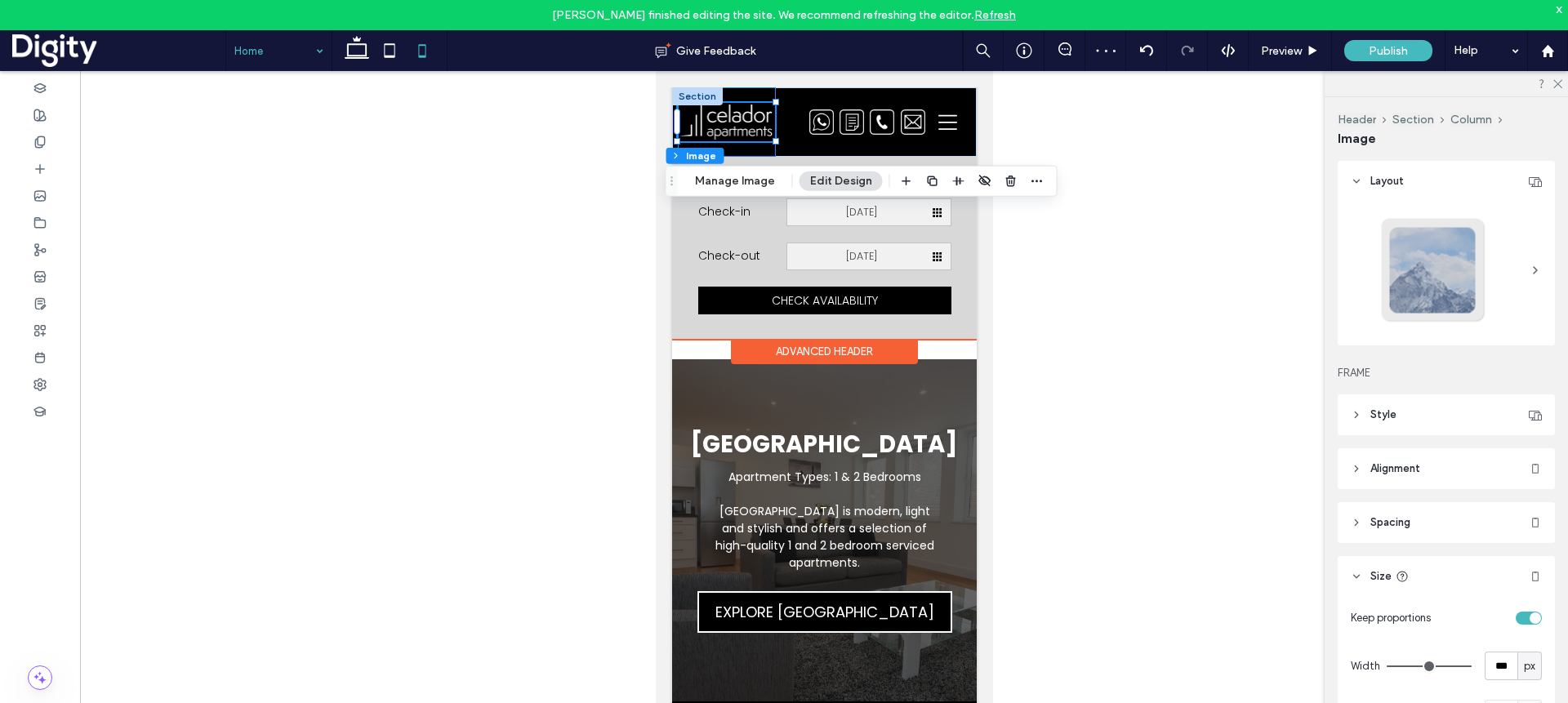
click at [739, 144] on div at bounding box center [725, 122] width 97 height 69
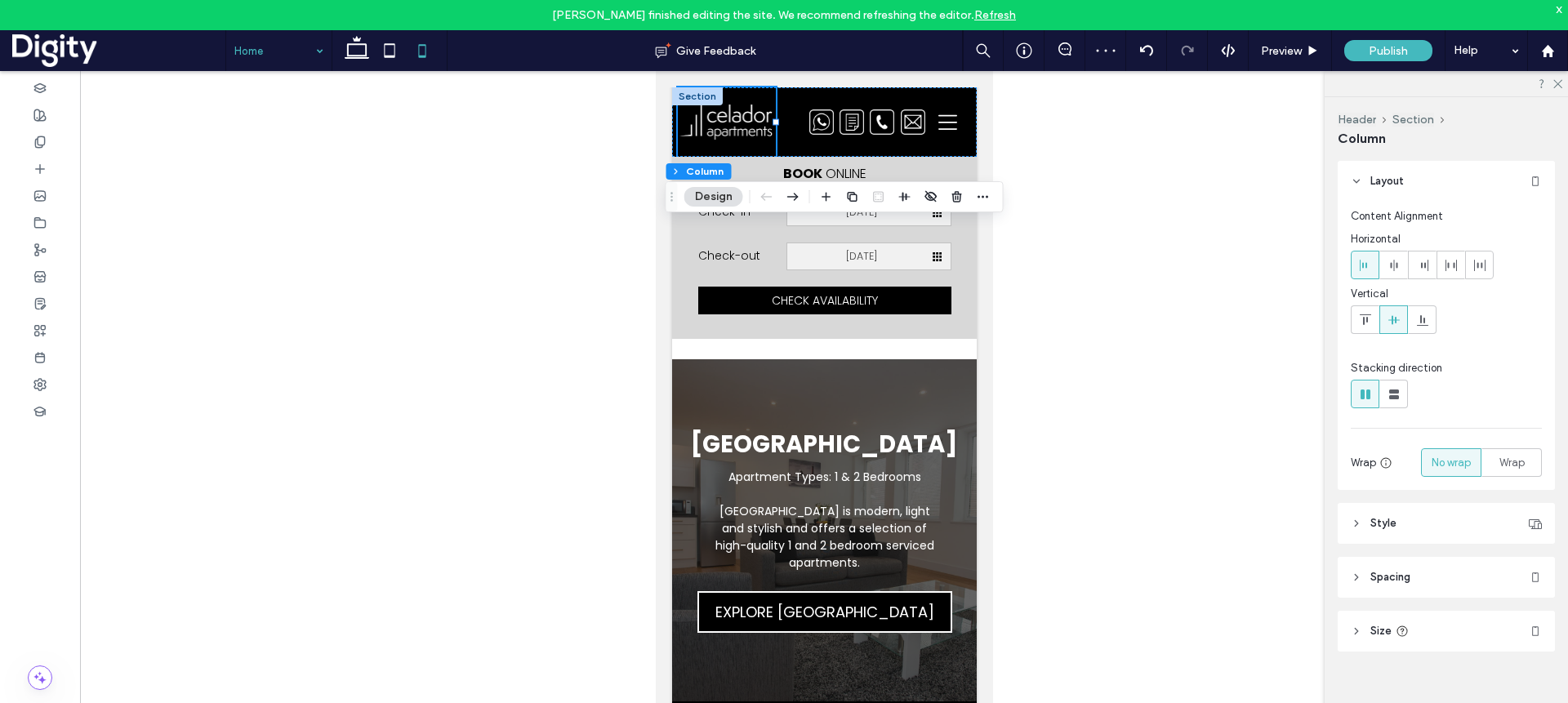
click at [1158, 589] on header "Spacing" at bounding box center [1446, 577] width 217 height 41
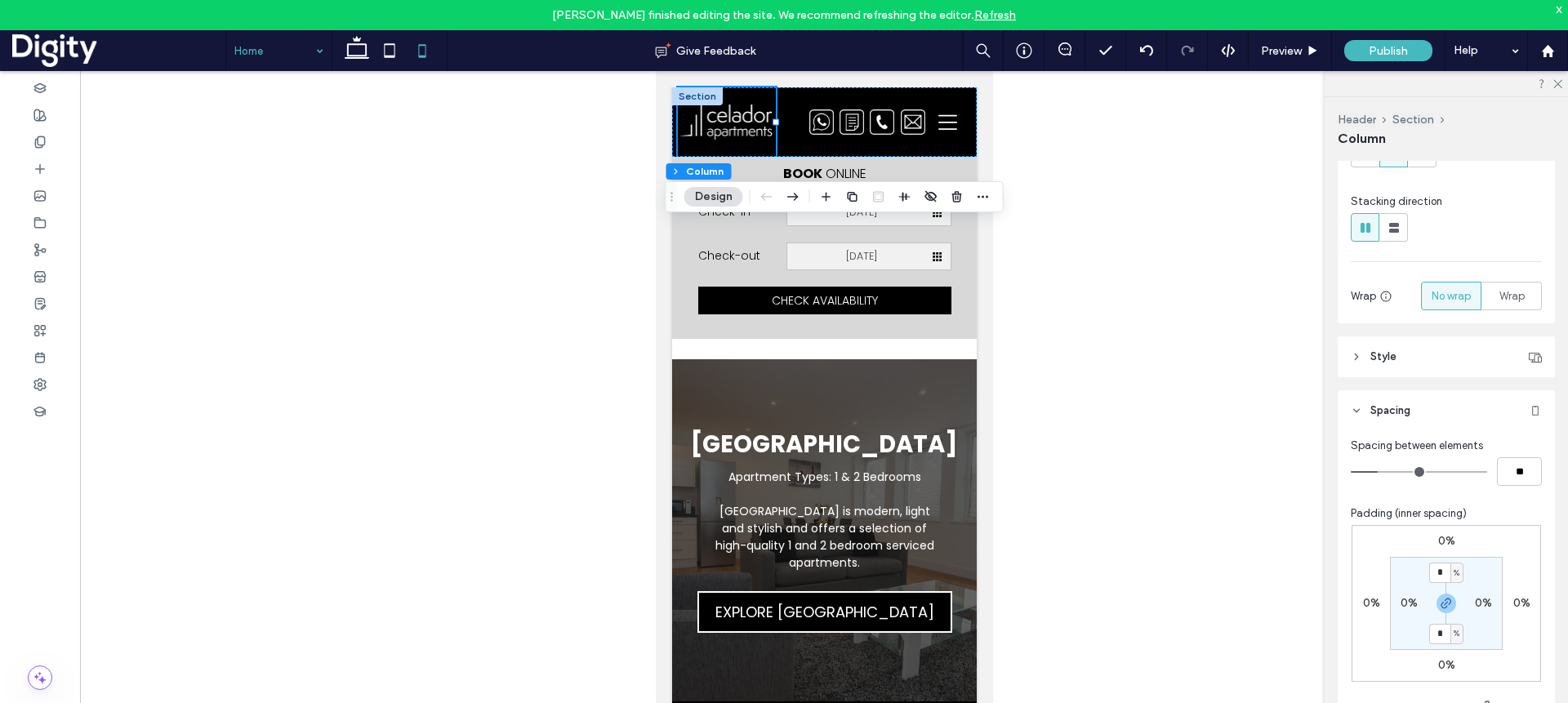
scroll to position [175, 0]
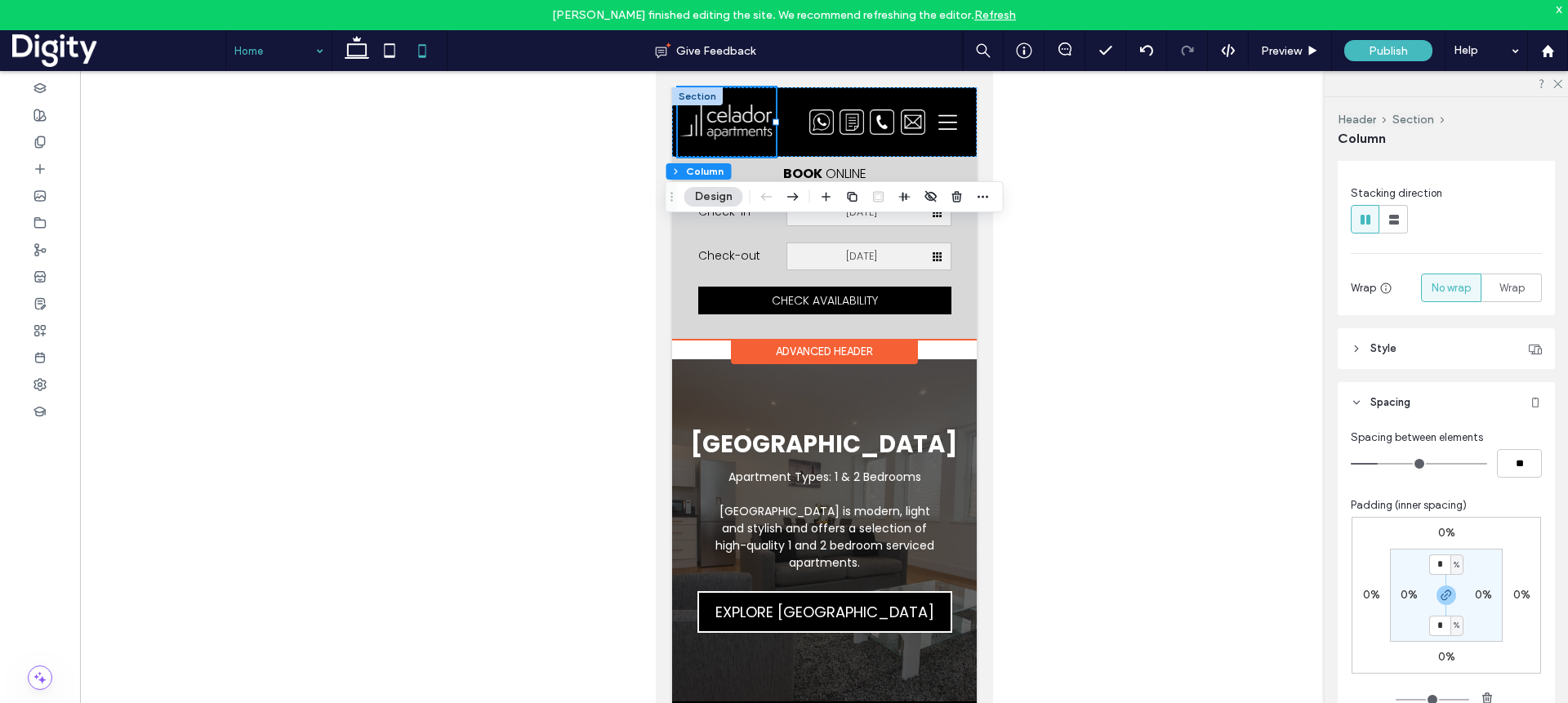
click at [754, 146] on div at bounding box center [725, 122] width 97 height 69
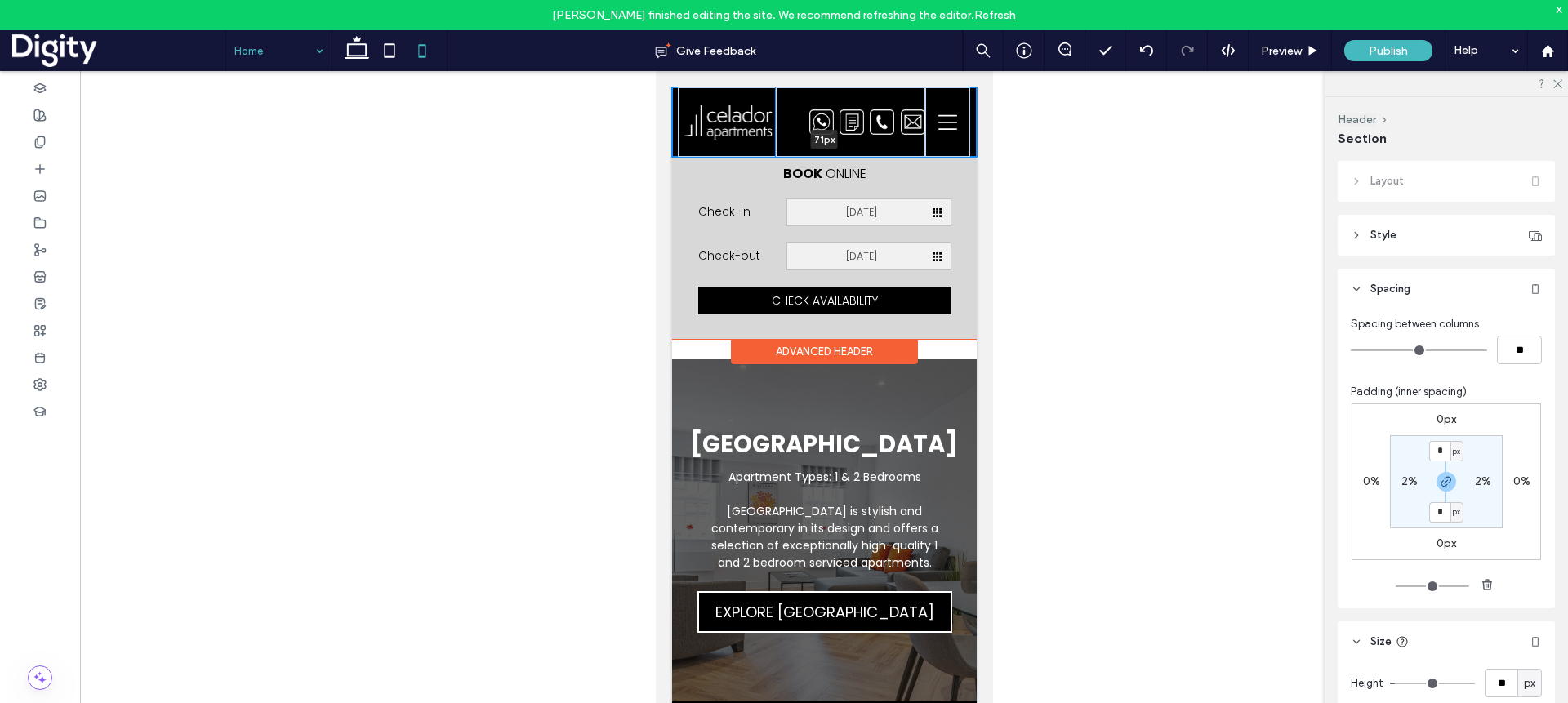
drag, startPoint x: 822, startPoint y: 157, endPoint x: 824, endPoint y: 145, distance: 12.2
click at [824, 145] on div "Home Apartments Bond House The Faculty Riverside House Sussex House Wellington …" at bounding box center [823, 122] width 304 height 69
type input "**"
click at [943, 144] on div at bounding box center [946, 122] width 45 height 69
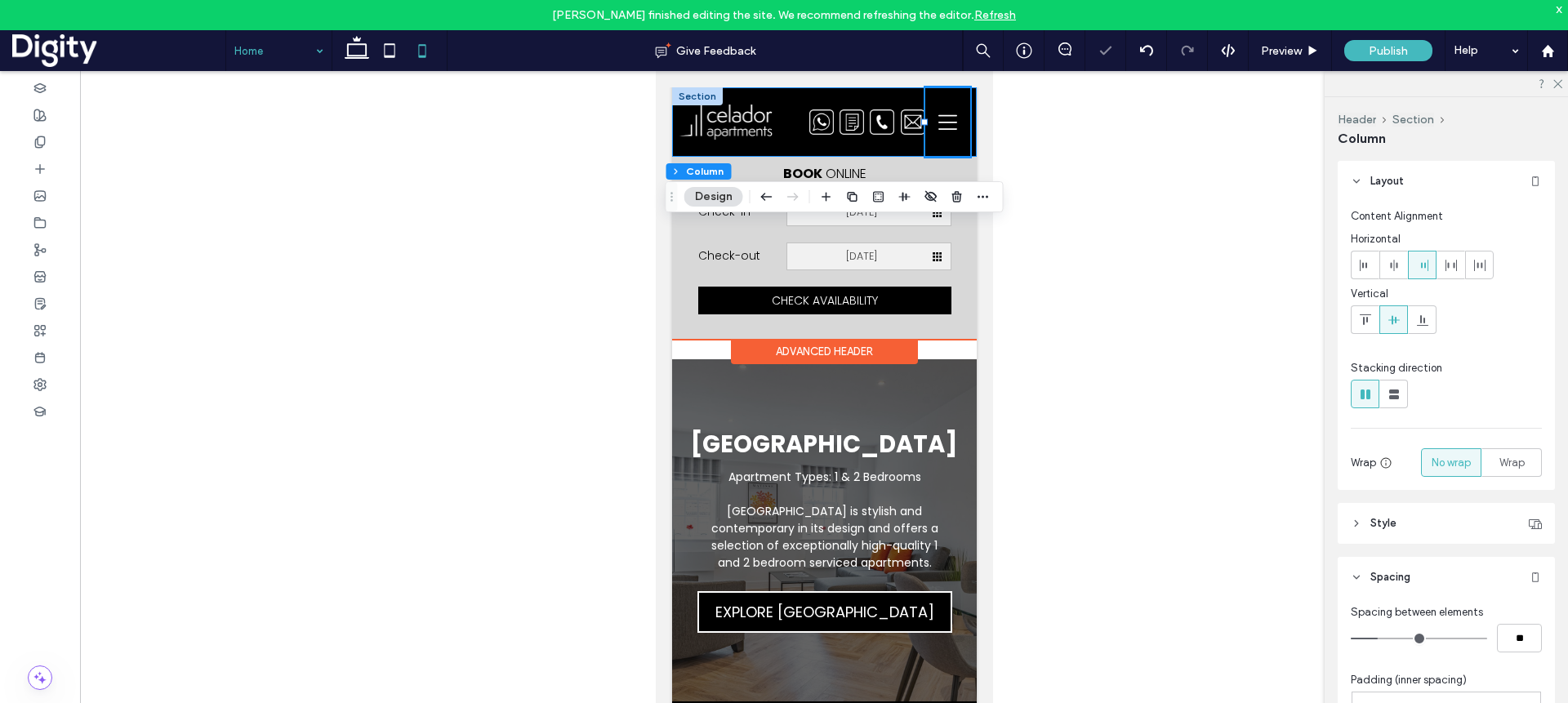
click at [973, 136] on div "Home Apartments Bond House The Faculty Riverside House Sussex House Wellington …" at bounding box center [823, 122] width 304 height 69
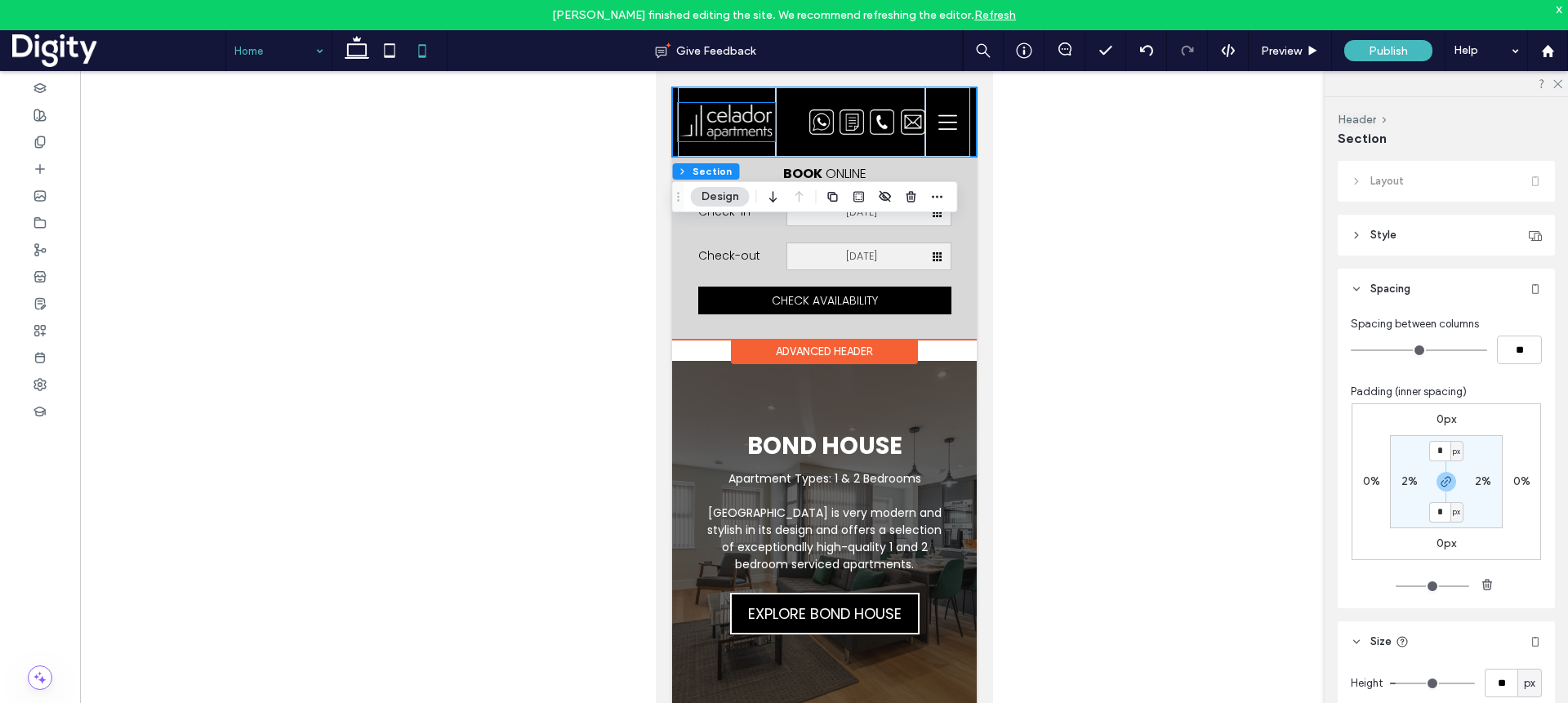
scroll to position [1034, 0]
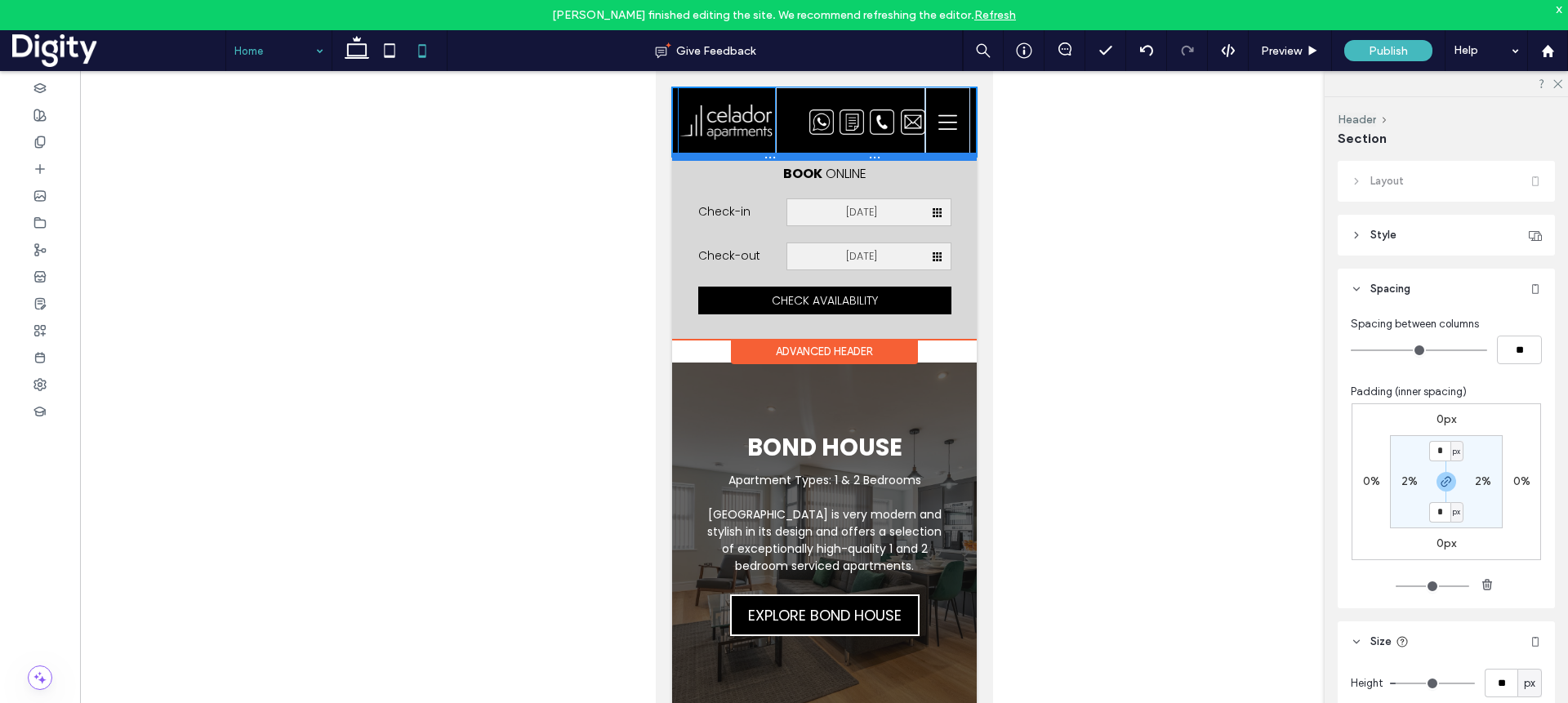
click at [677, 157] on div at bounding box center [823, 157] width 304 height 8
type input "**"
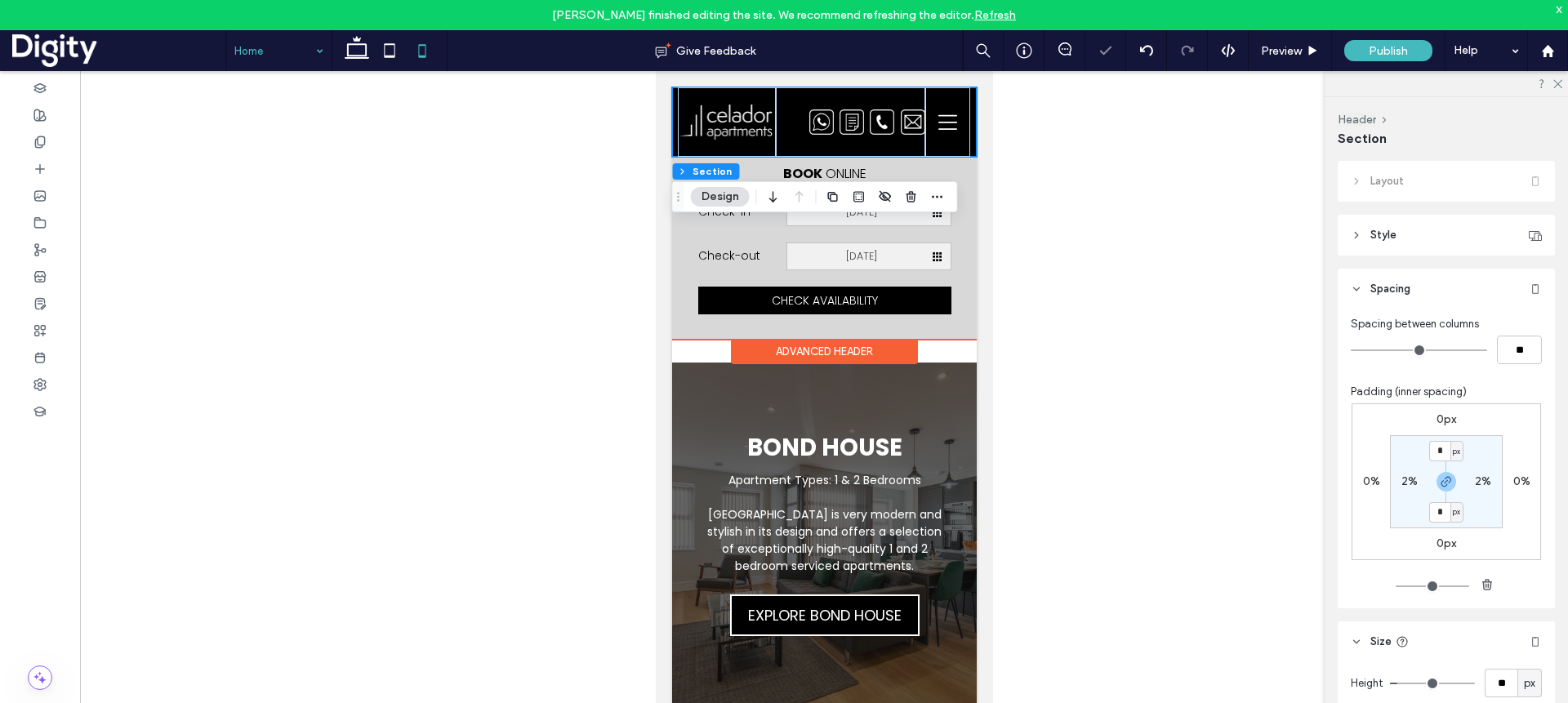
scroll to position [49, 0]
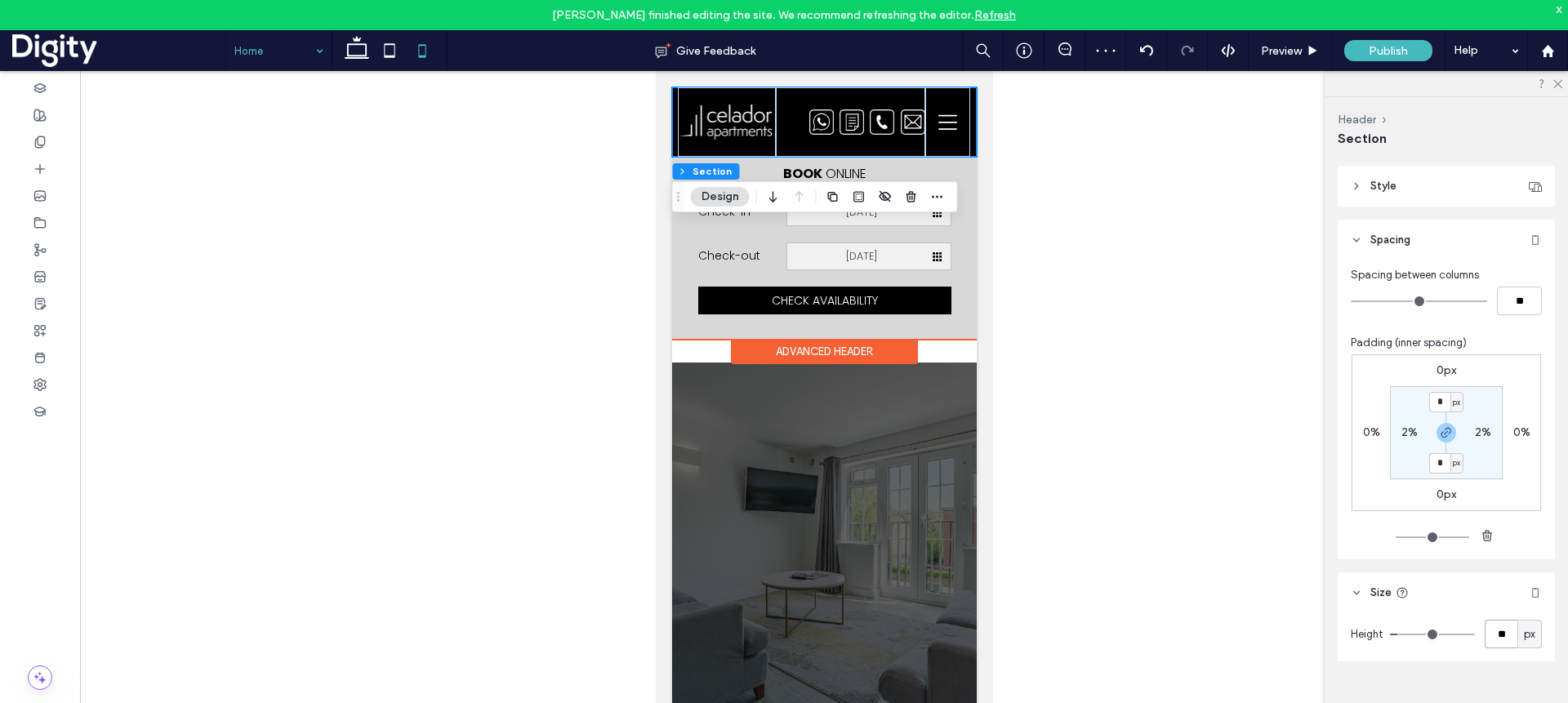
click at [1158, 632] on input "**" at bounding box center [1500, 634] width 32 height 29
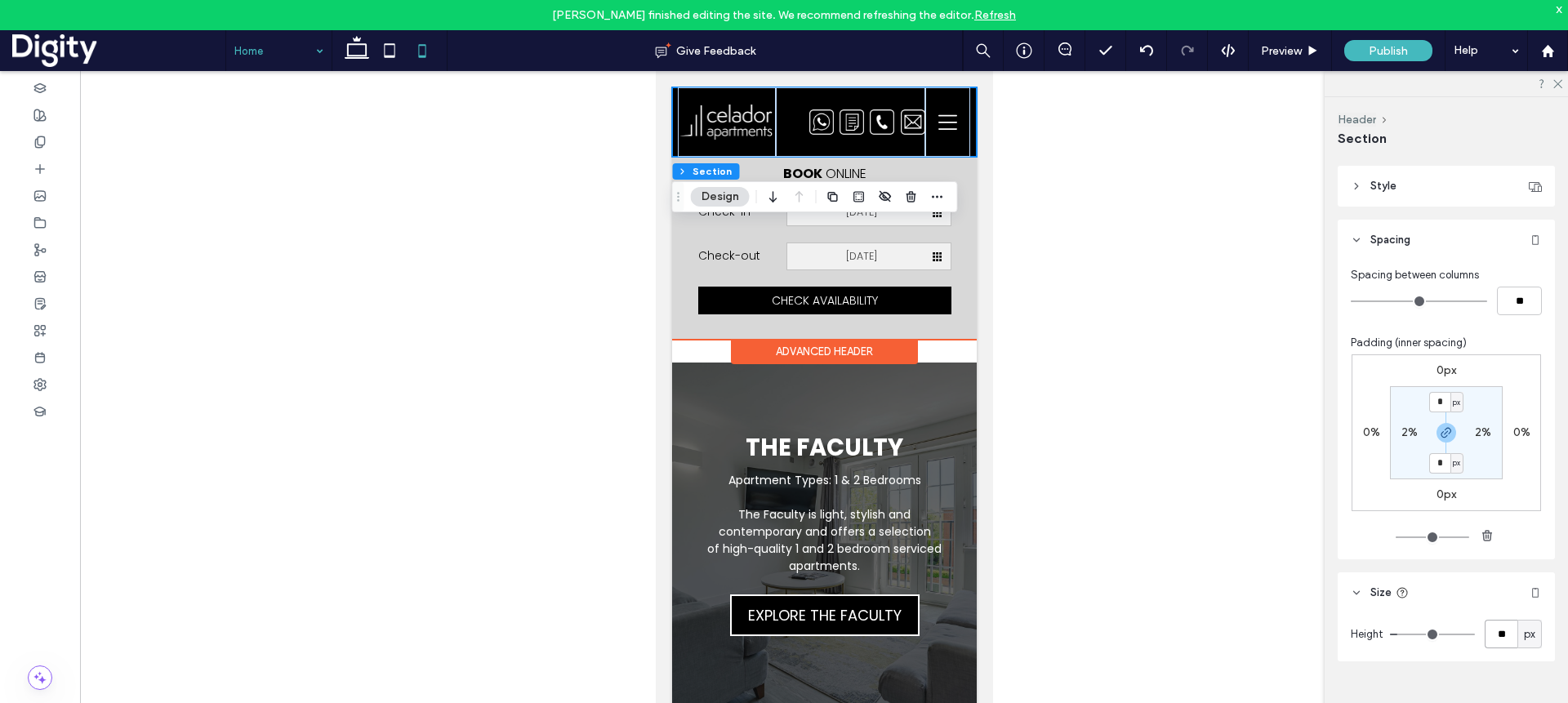
type input "**"
drag, startPoint x: 1508, startPoint y: 633, endPoint x: 1103, endPoint y: 227, distance: 573.5
click at [1158, 631] on input "**" at bounding box center [1500, 634] width 32 height 29
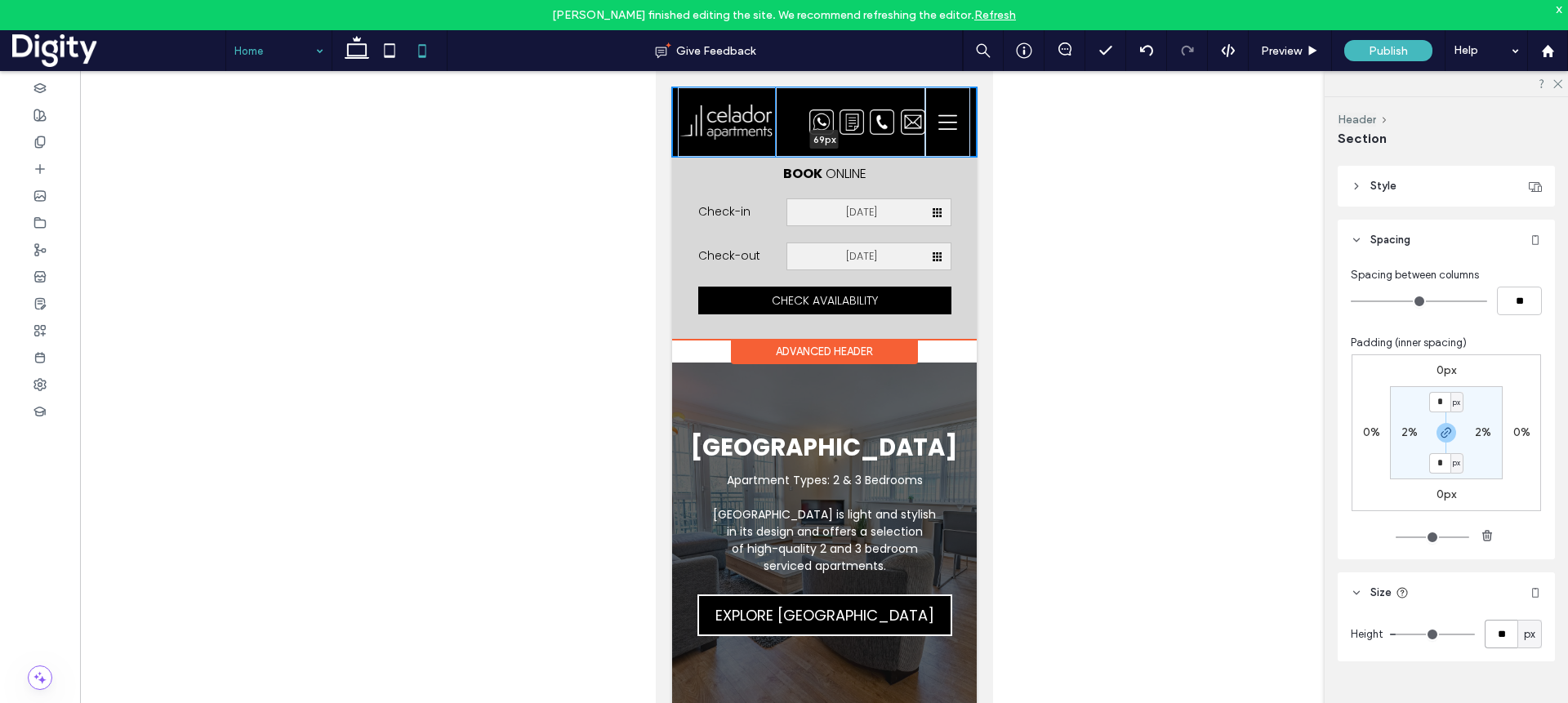
drag, startPoint x: 842, startPoint y: 155, endPoint x: 850, endPoint y: 142, distance: 15.3
click at [842, 142] on div "Home Apartments Bond House The Faculty Riverside House Sussex House Wellington …" at bounding box center [823, 122] width 304 height 69
type input "**"
click at [871, 142] on div at bounding box center [850, 122] width 149 height 69
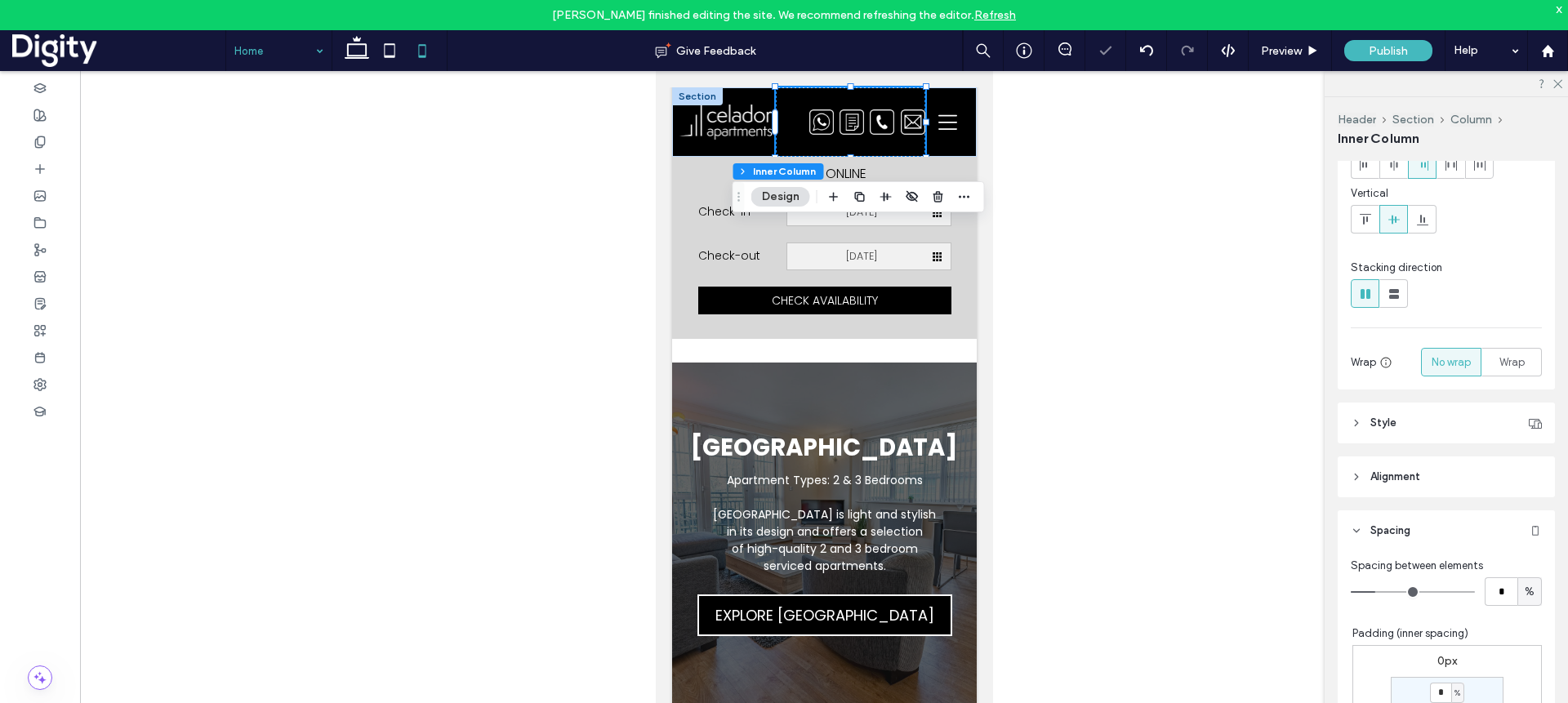
scroll to position [150, 0]
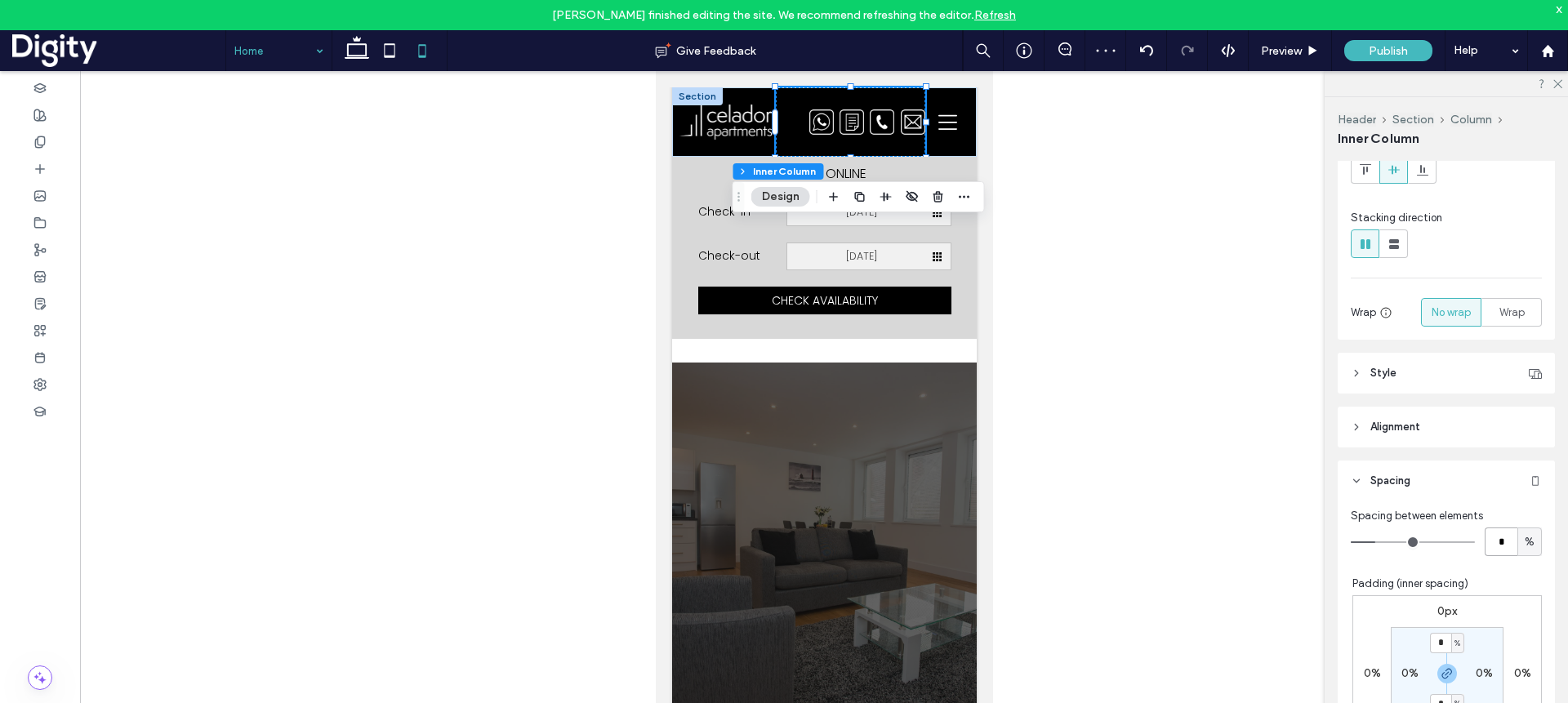
click at [1158, 539] on input "*" at bounding box center [1500, 541] width 32 height 29
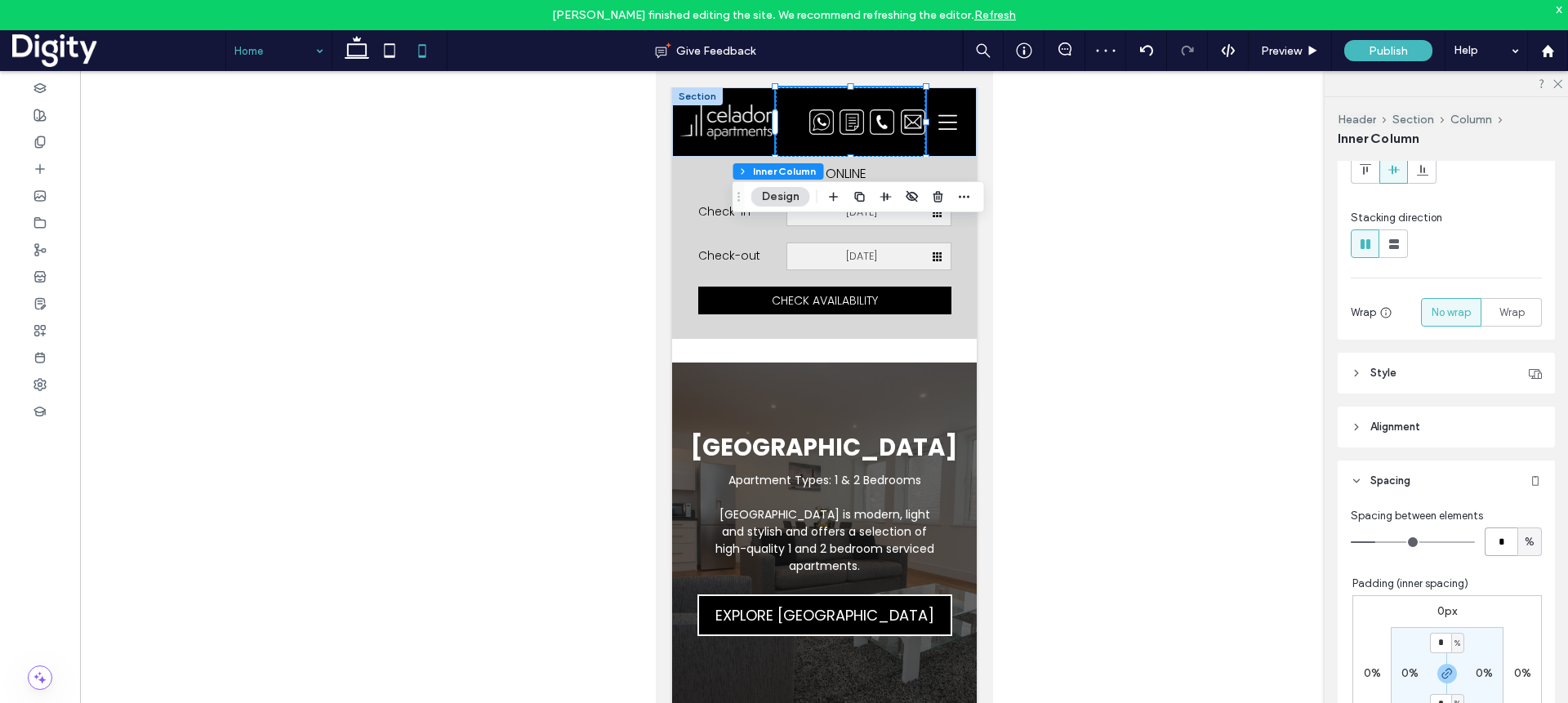
type input "*"
click at [1158, 616] on div "0px 0% 0px 0% * % 0% * % 0%" at bounding box center [1447, 673] width 190 height 157
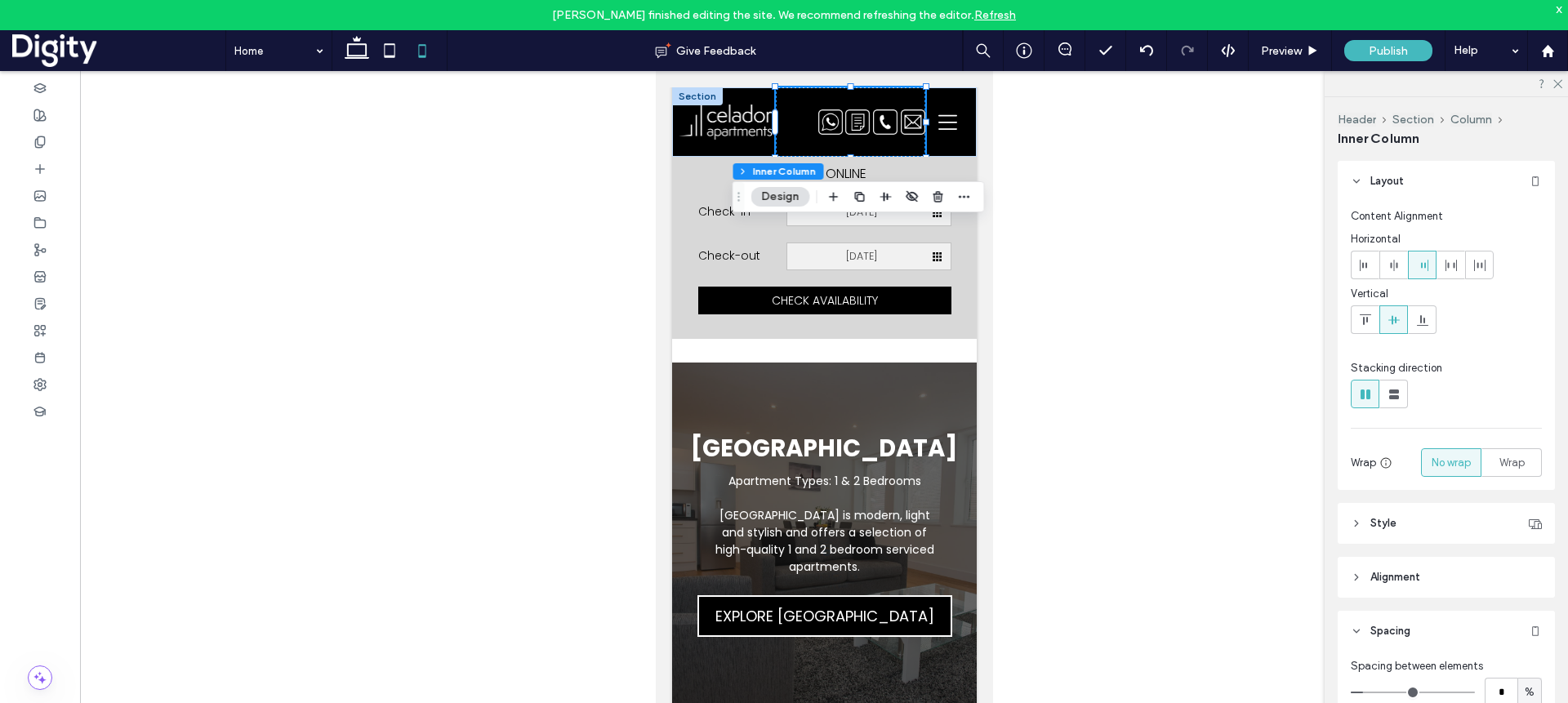
scroll to position [152, 0]
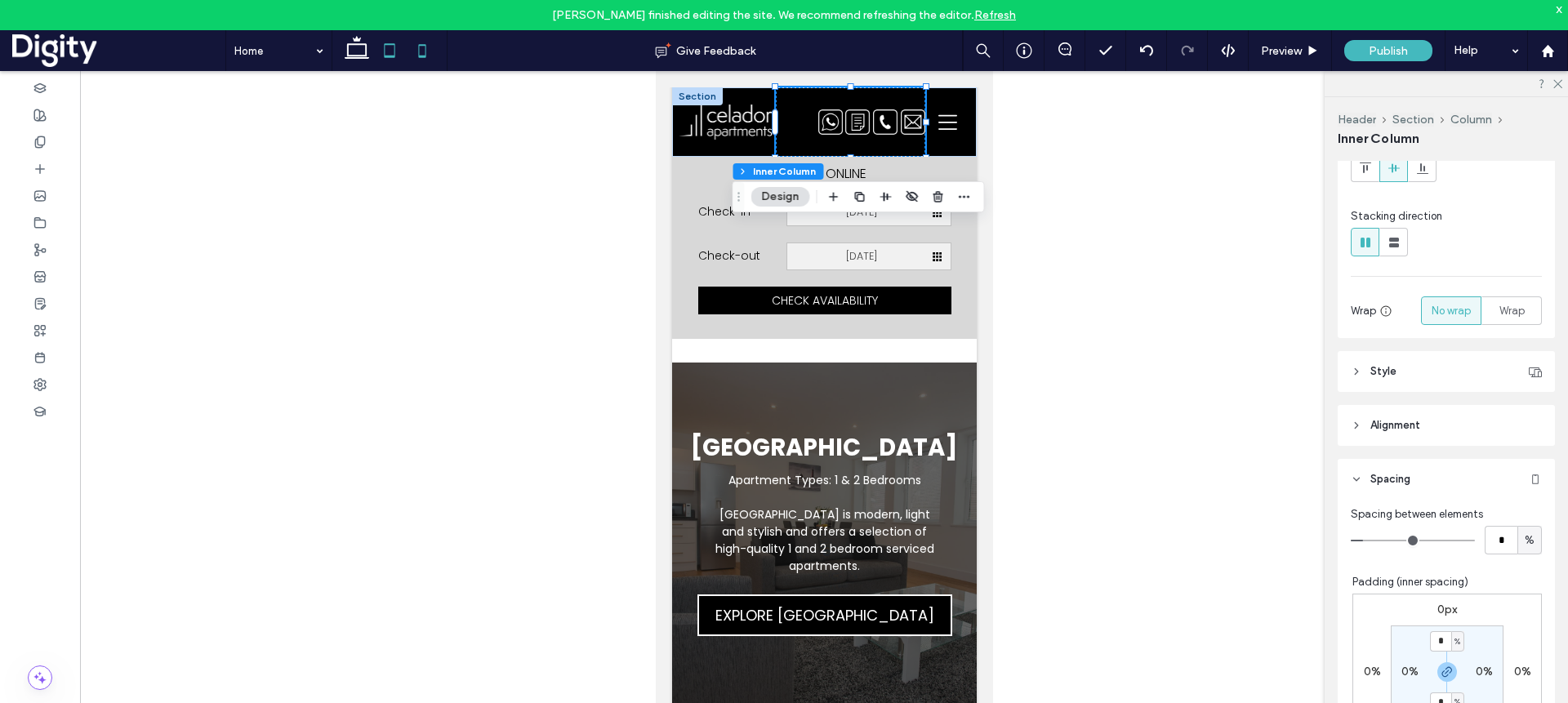
click at [392, 58] on icon at bounding box center [389, 50] width 32 height 32
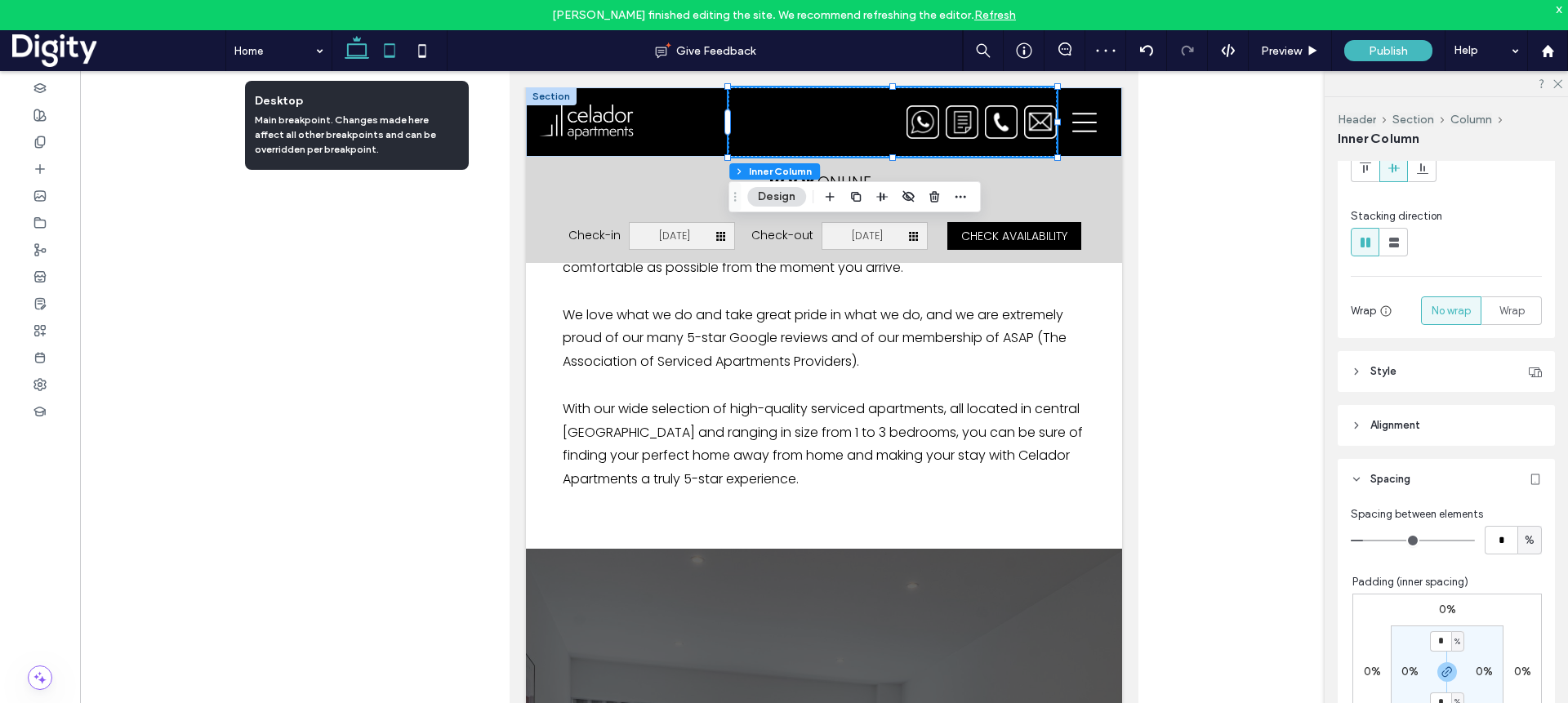
click at [358, 51] on icon at bounding box center [357, 50] width 32 height 32
type input "*"
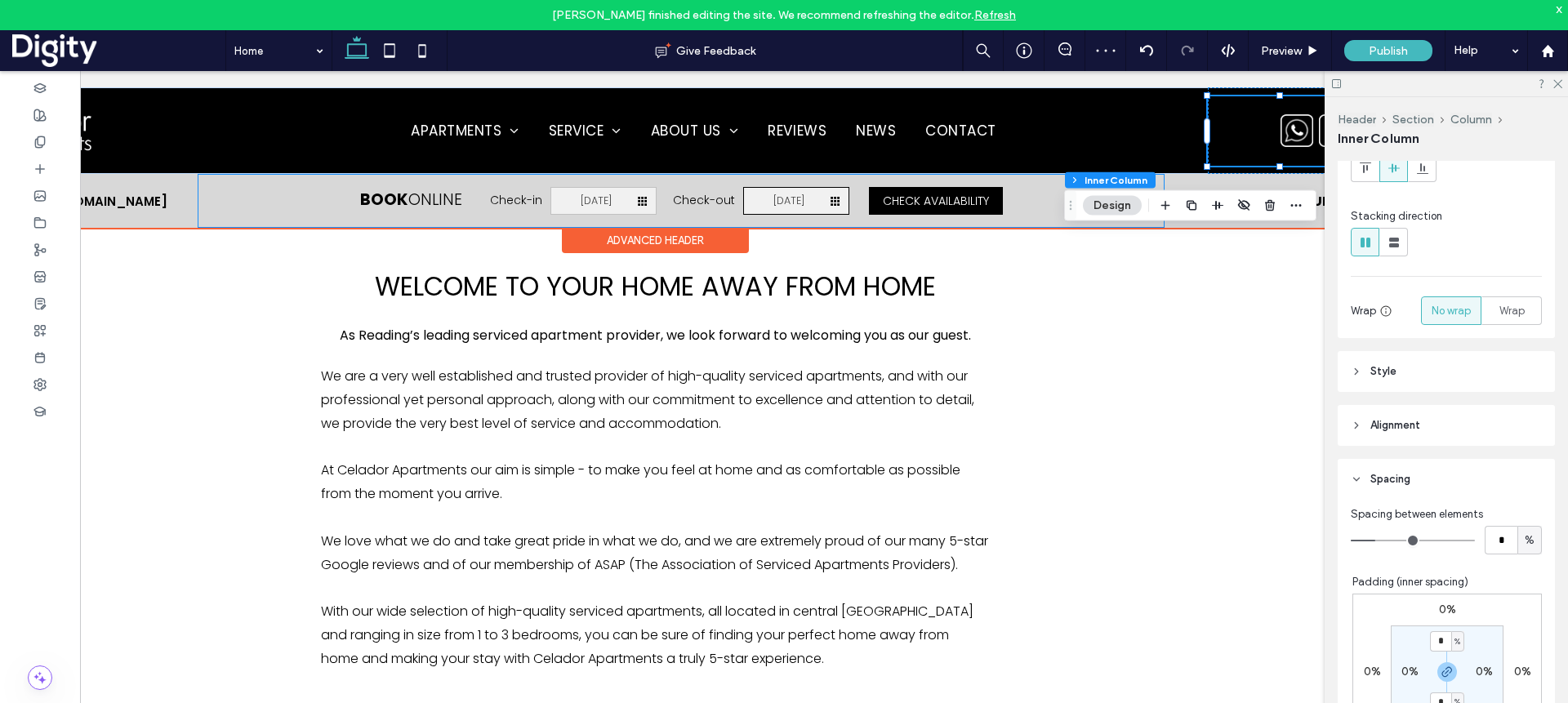
scroll to position [0, 243]
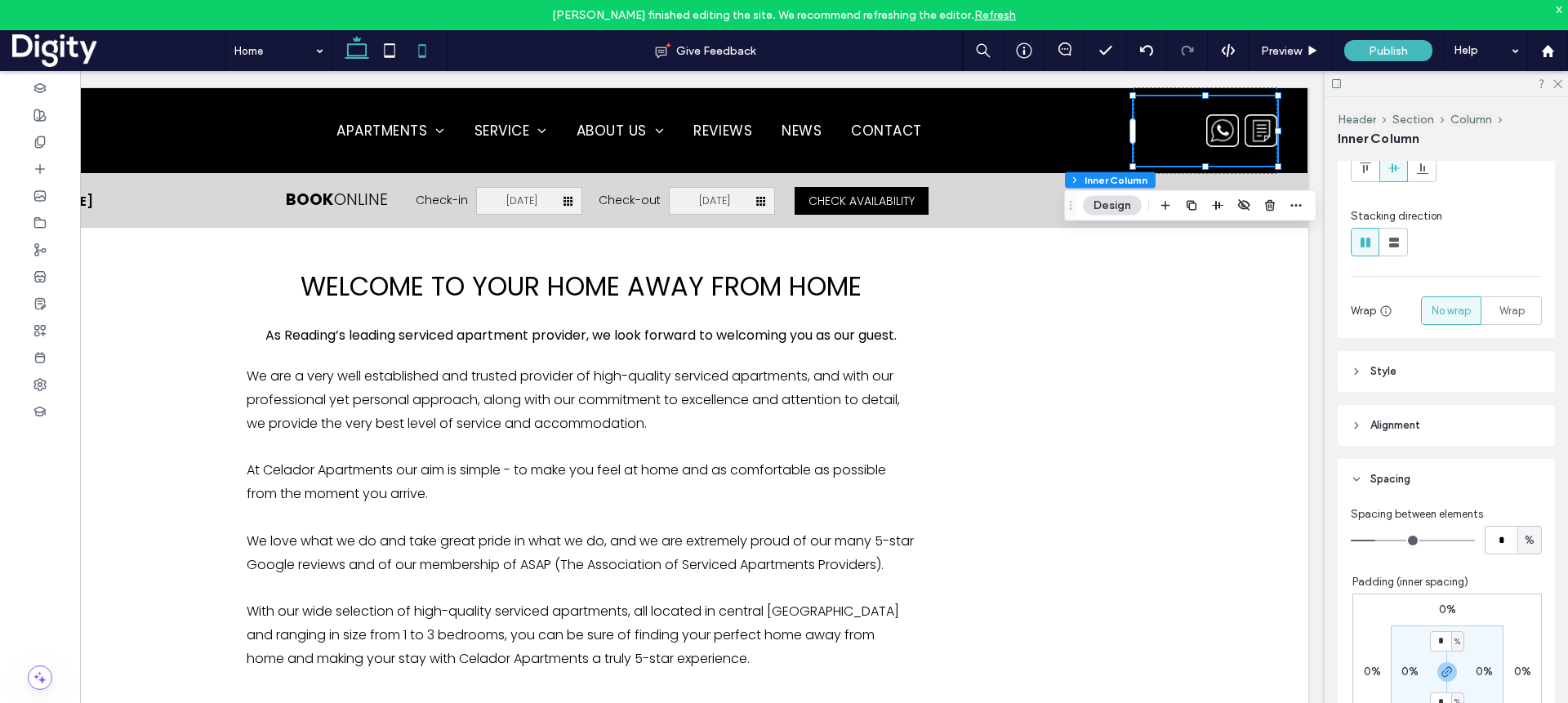
click at [420, 50] on icon at bounding box center [421, 50] width 32 height 32
type input "*"
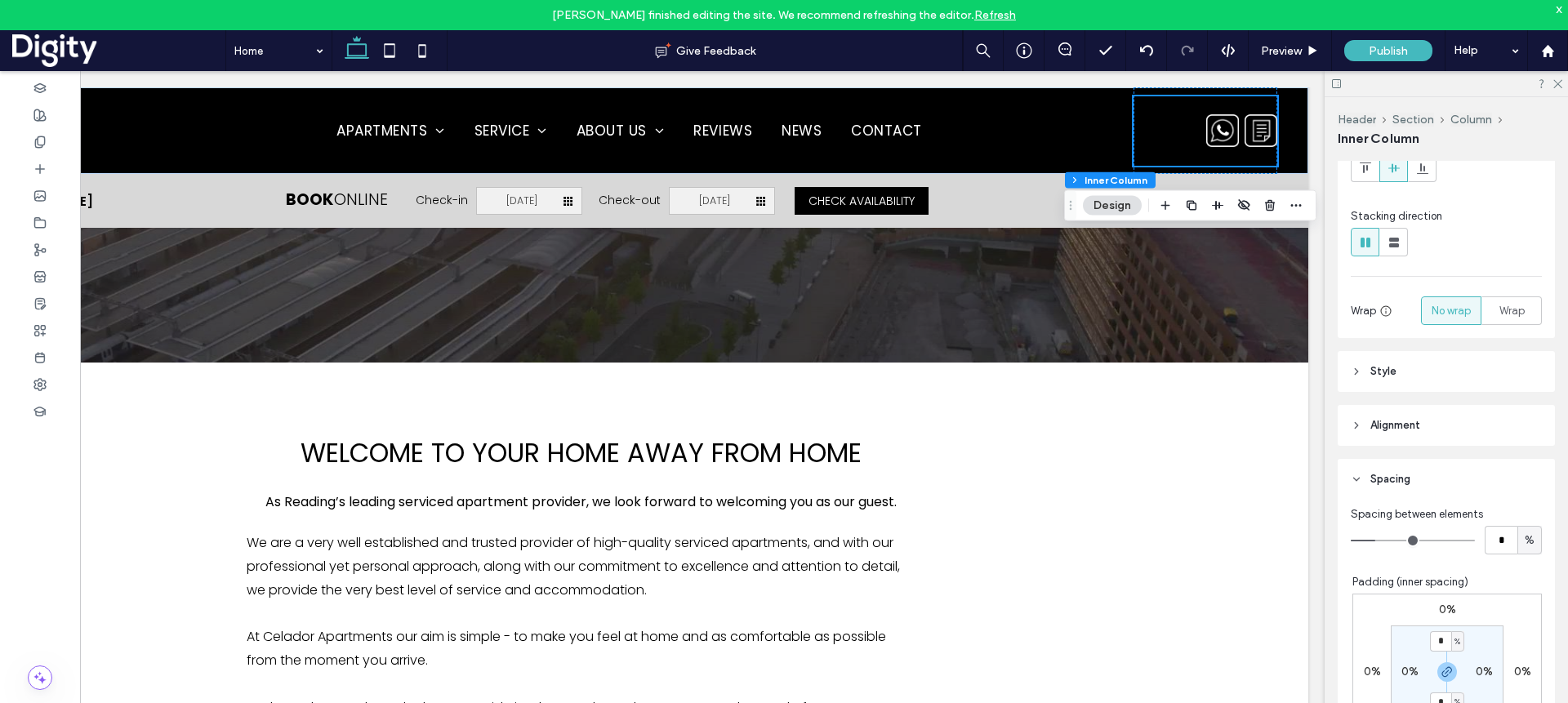
scroll to position [0, 0]
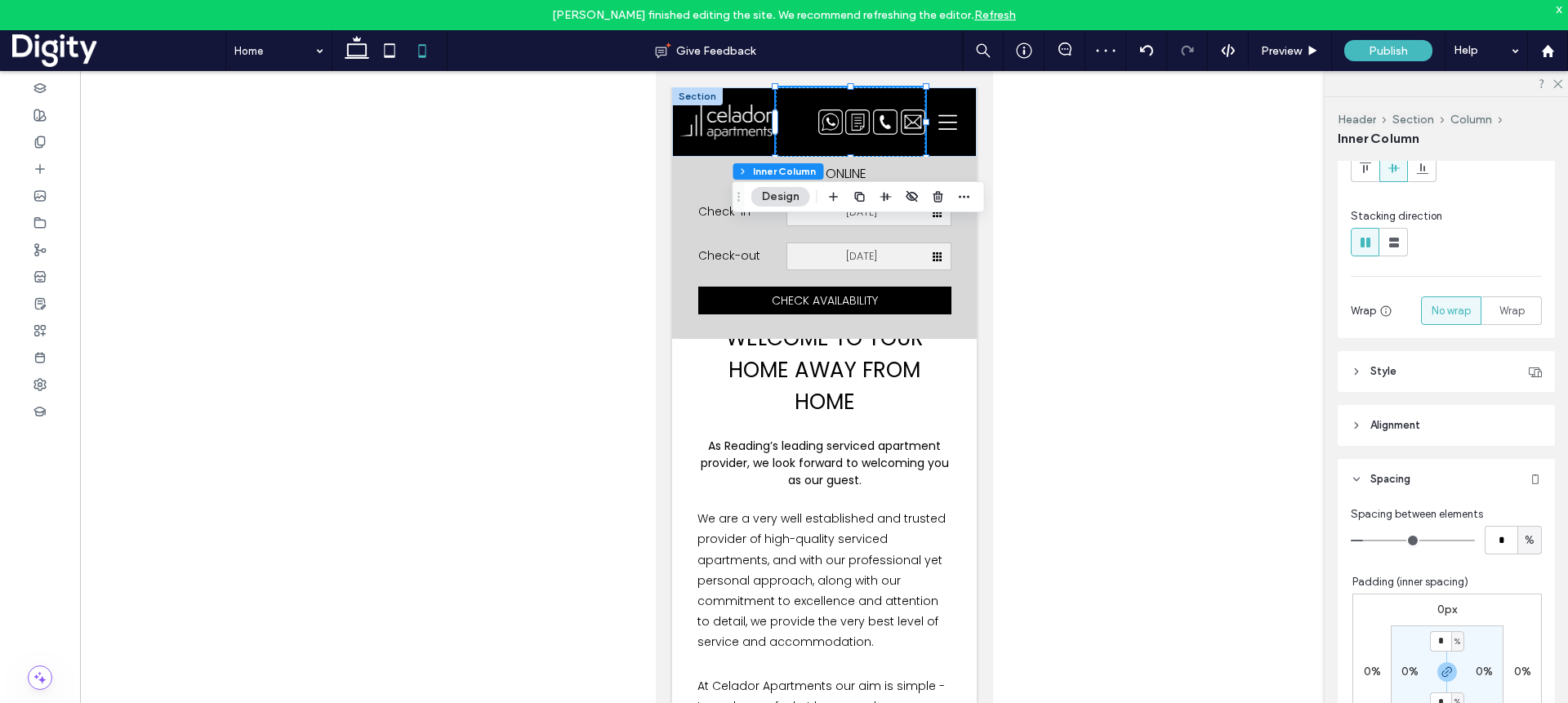
drag, startPoint x: 1154, startPoint y: 179, endPoint x: 1165, endPoint y: 130, distance: 50.2
click at [1153, 179] on div at bounding box center [824, 400] width 1488 height 658
click at [1268, 47] on span "Preview" at bounding box center [1280, 51] width 41 height 14
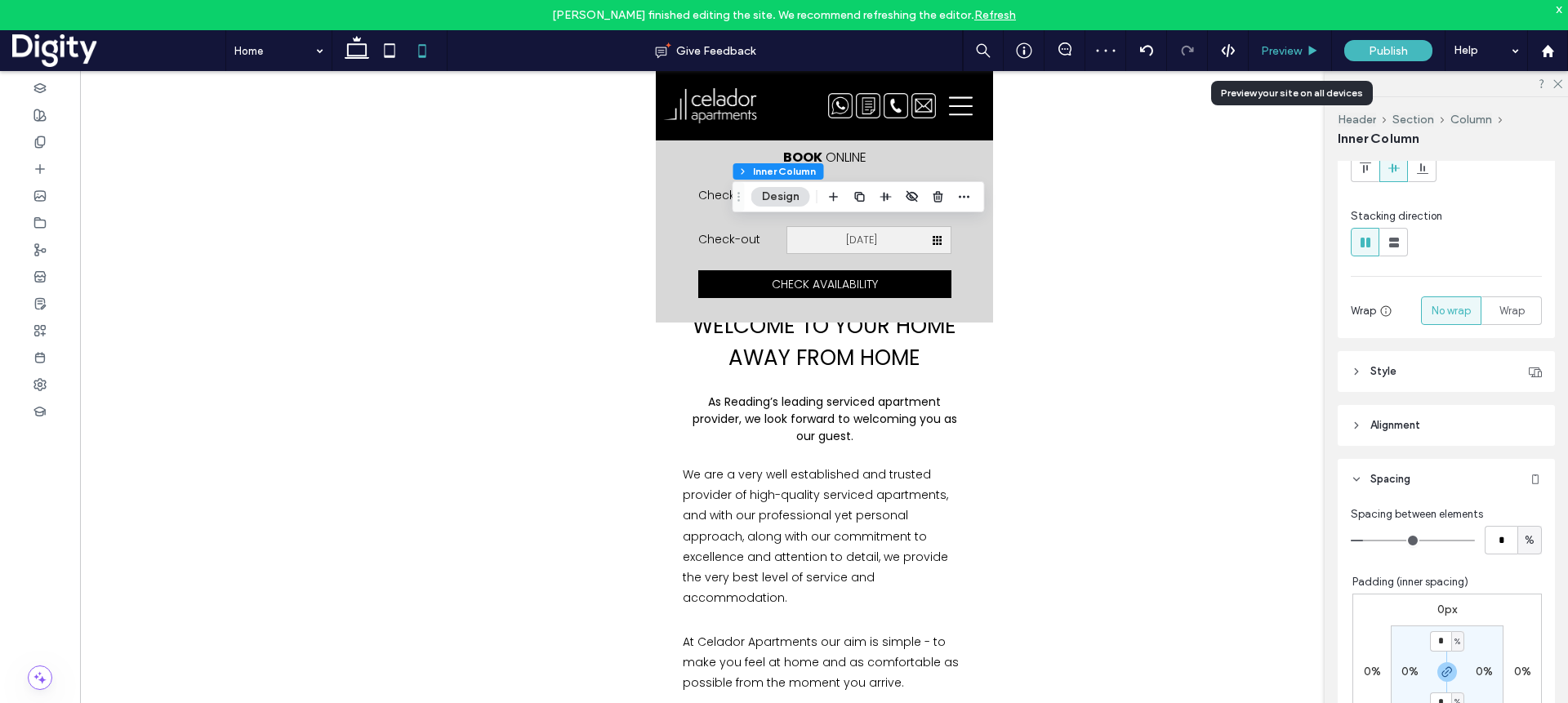
scroll to position [282, 0]
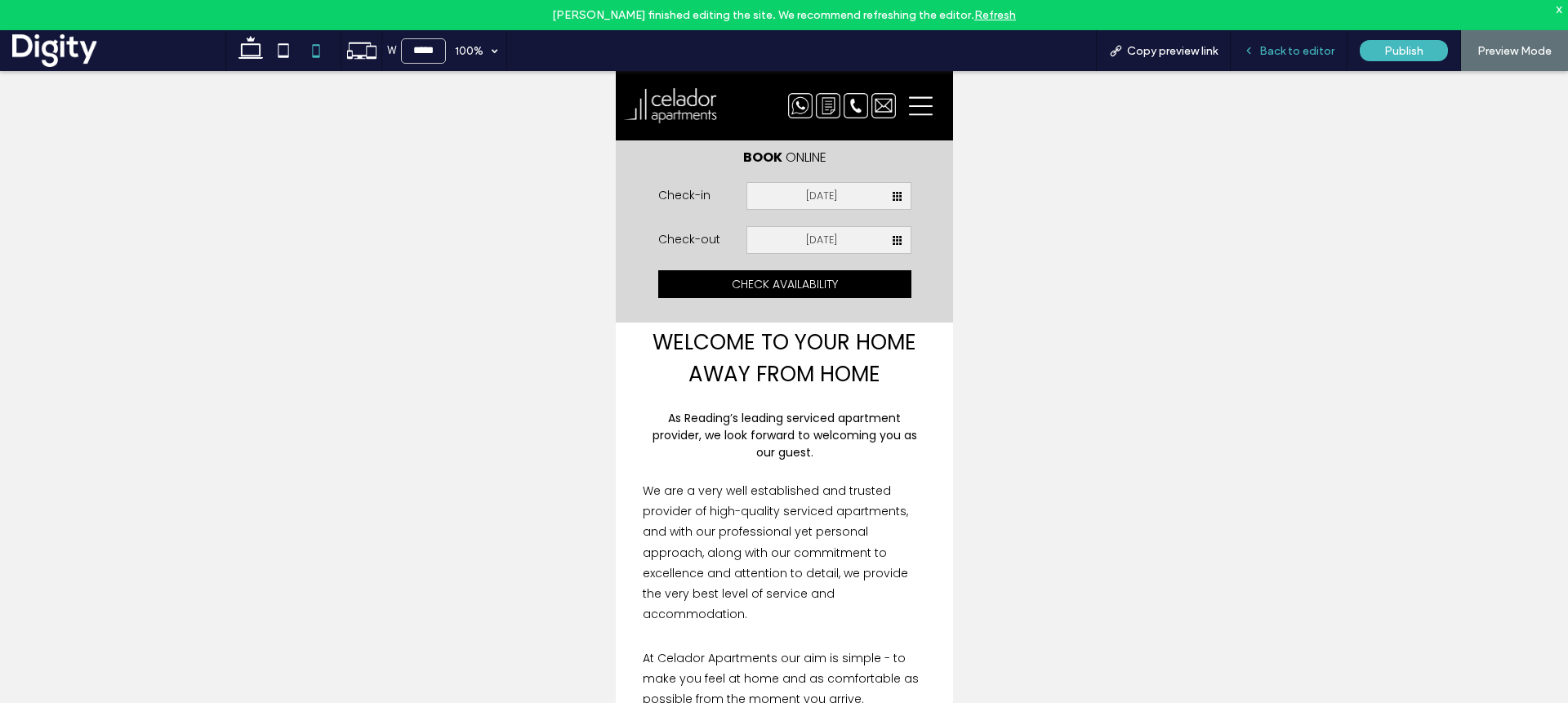
click at [1314, 52] on span "Back to editor" at bounding box center [1297, 51] width 75 height 14
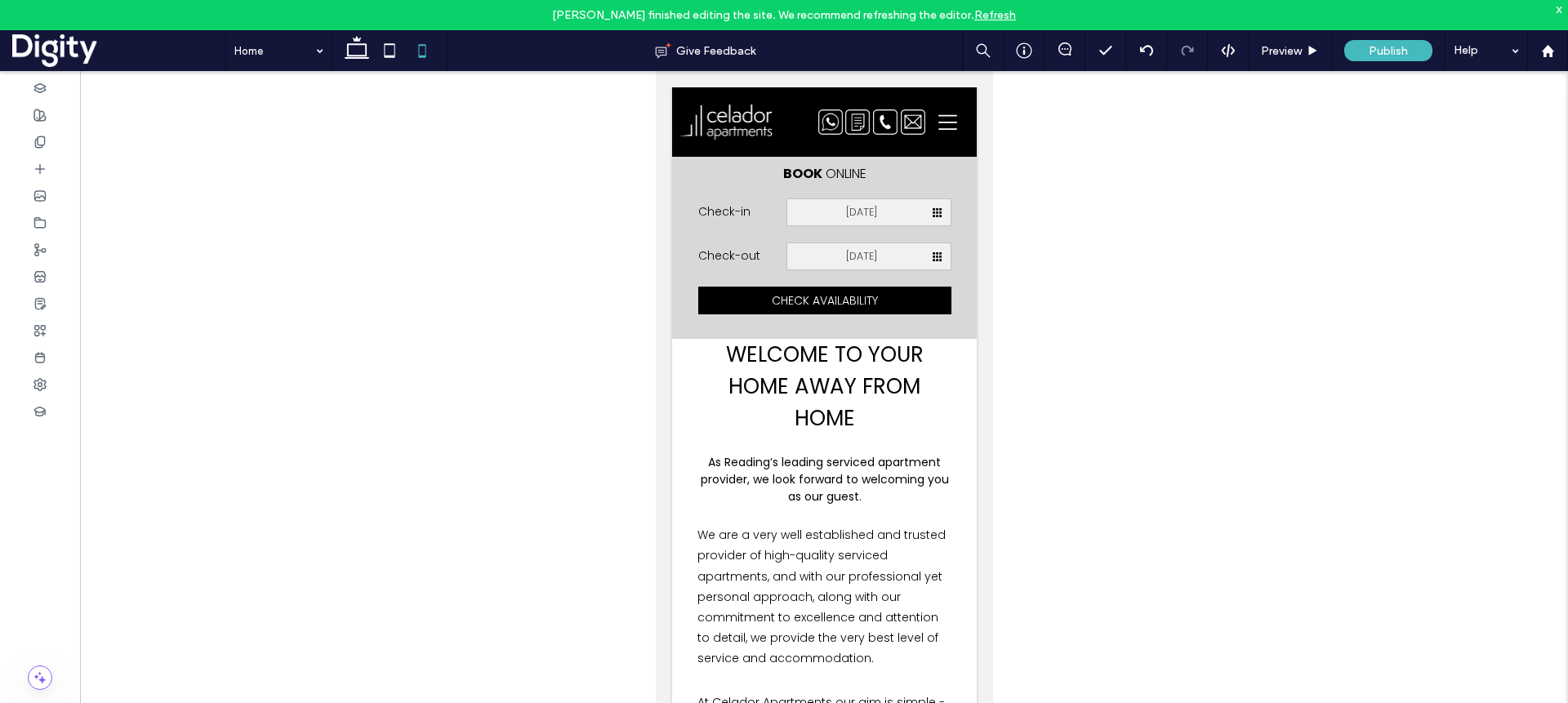
scroll to position [298, 0]
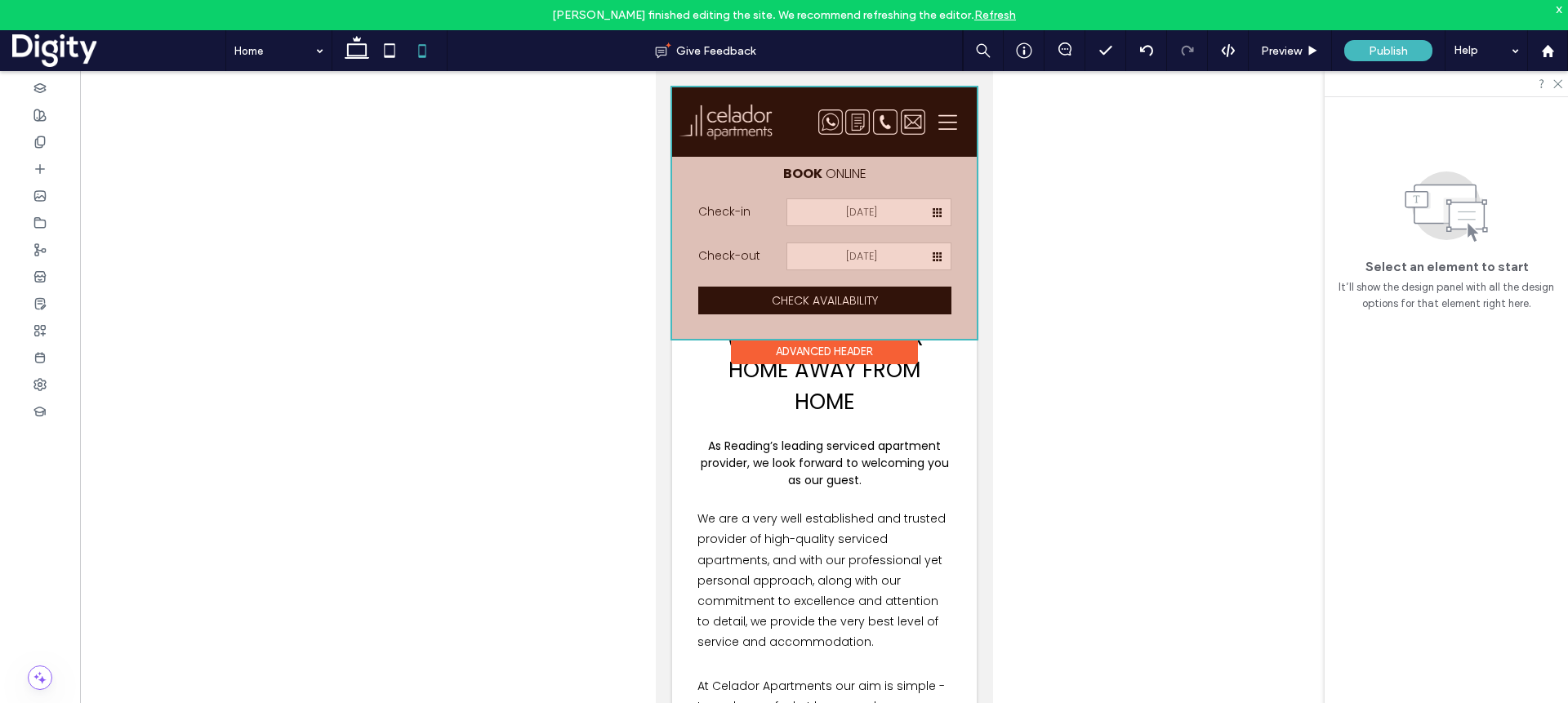
click at [882, 182] on div at bounding box center [823, 213] width 304 height 252
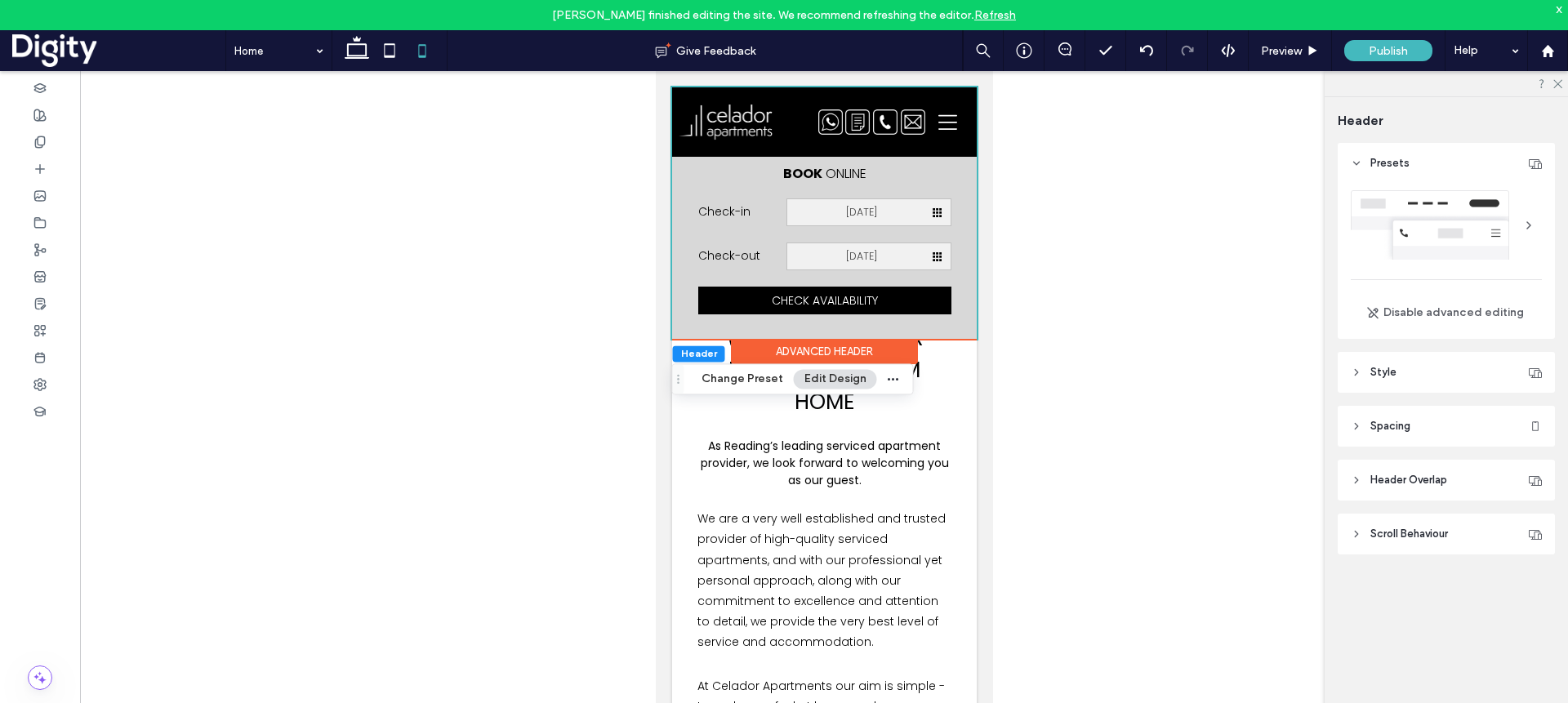
click at [1137, 243] on div at bounding box center [824, 400] width 1488 height 658
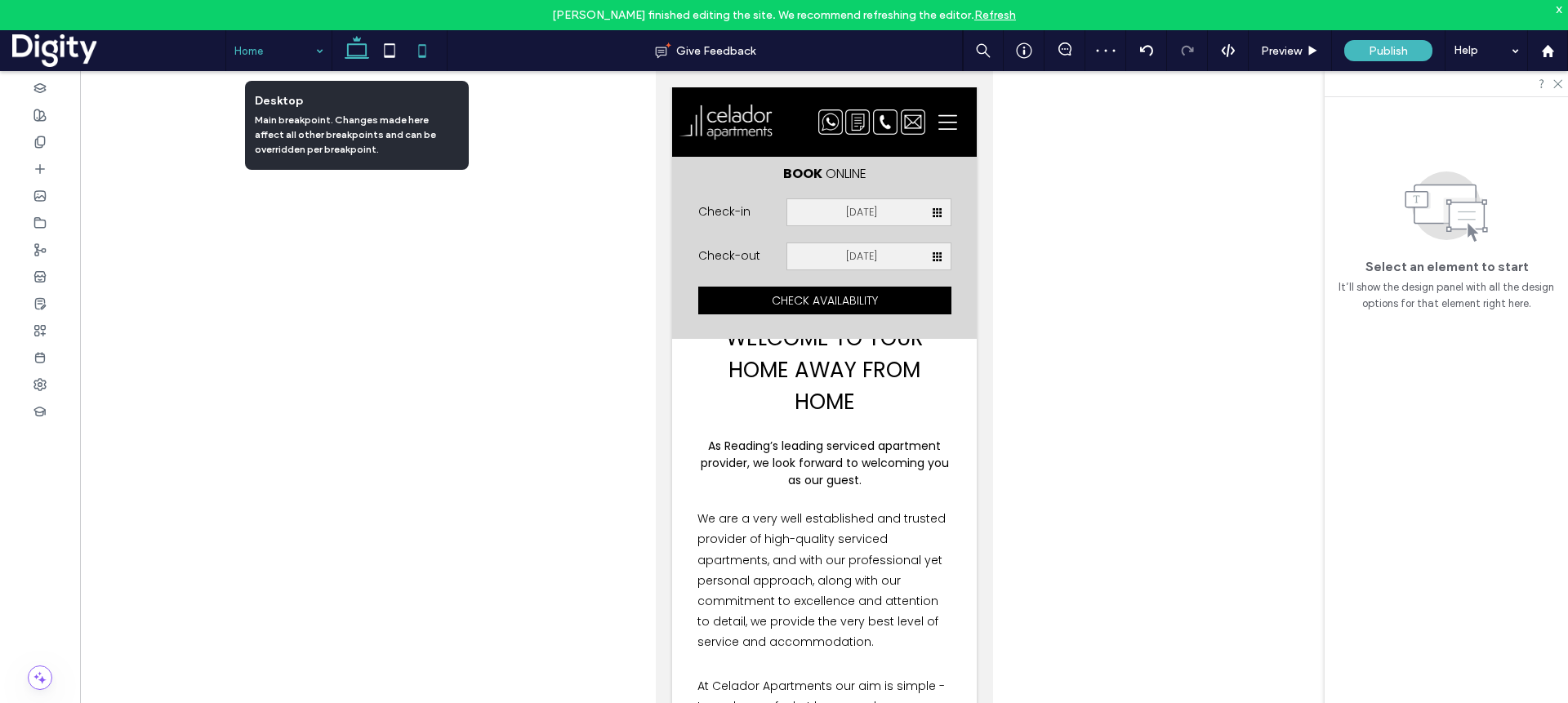
click at [362, 51] on icon at bounding box center [357, 50] width 32 height 32
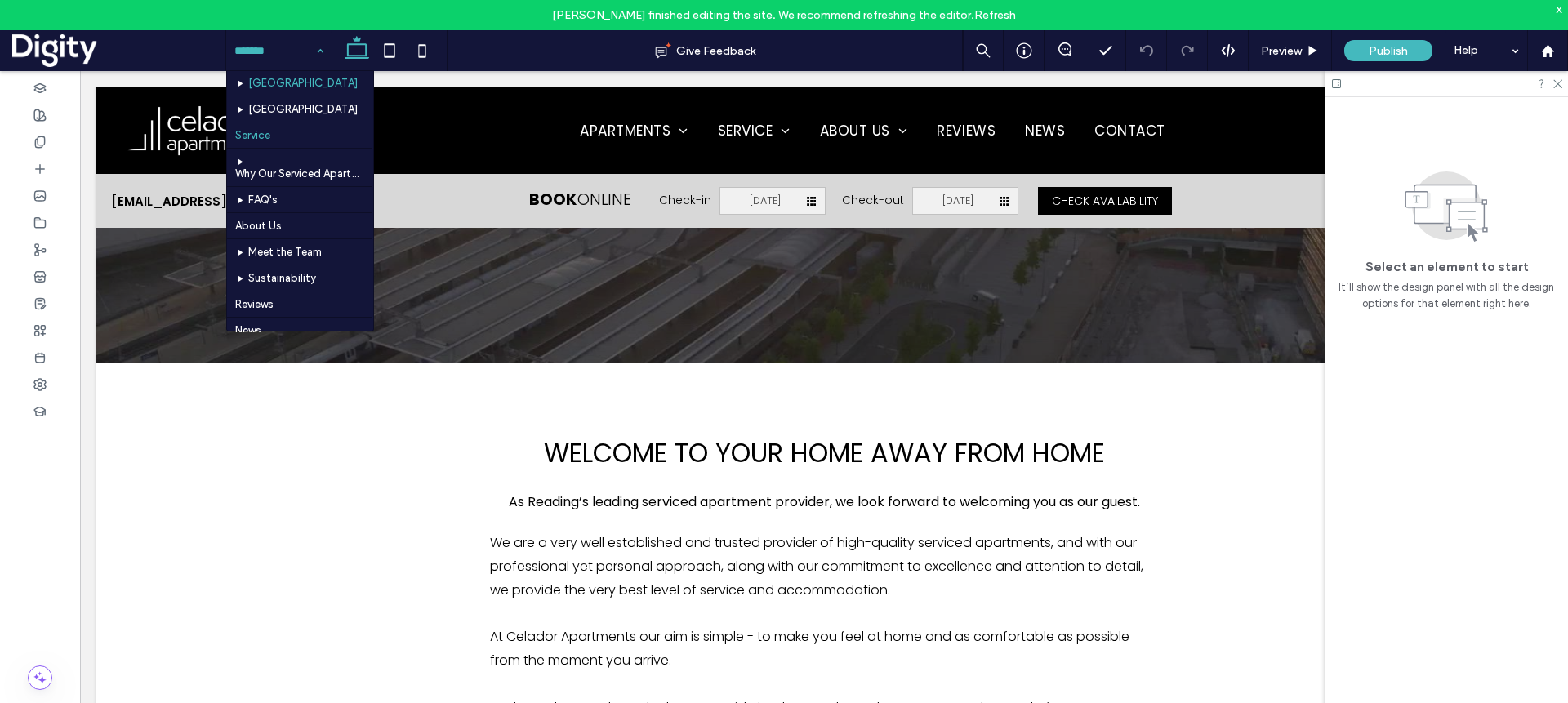
scroll to position [169, 0]
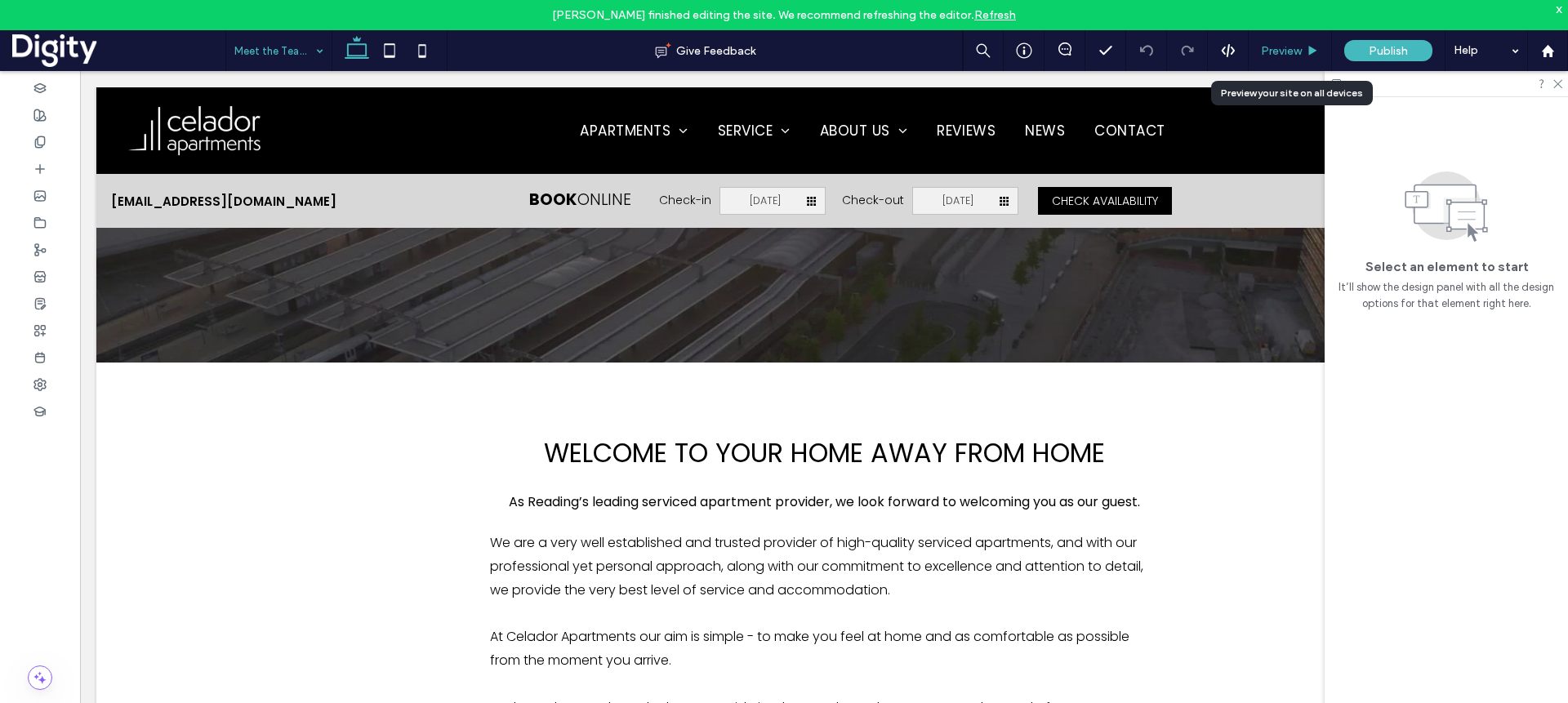
click at [1276, 43] on div "Preview" at bounding box center [1289, 51] width 83 height 41
click at [1290, 49] on span "Preview" at bounding box center [1280, 51] width 41 height 14
